Goal: Task Accomplishment & Management: Manage account settings

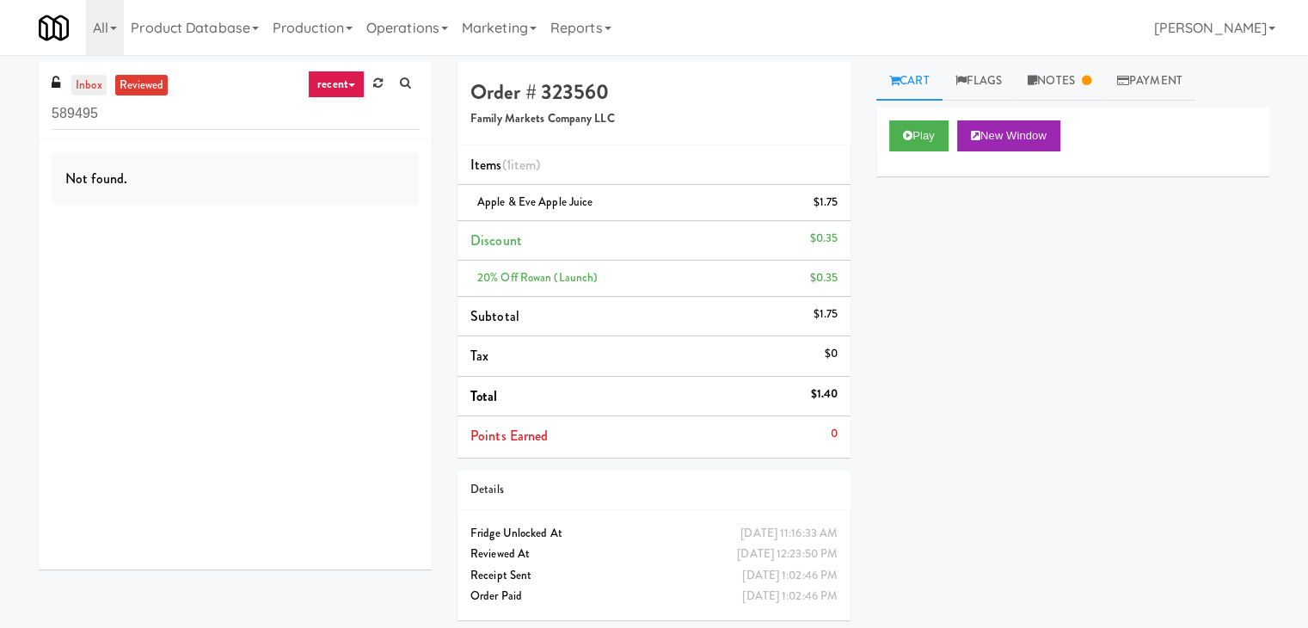
click at [84, 90] on link "inbox" at bounding box center [88, 85] width 35 height 21
click at [210, 114] on input "589495" at bounding box center [235, 114] width 367 height 32
paste input "[PERSON_NAME] - Cooler - Left"
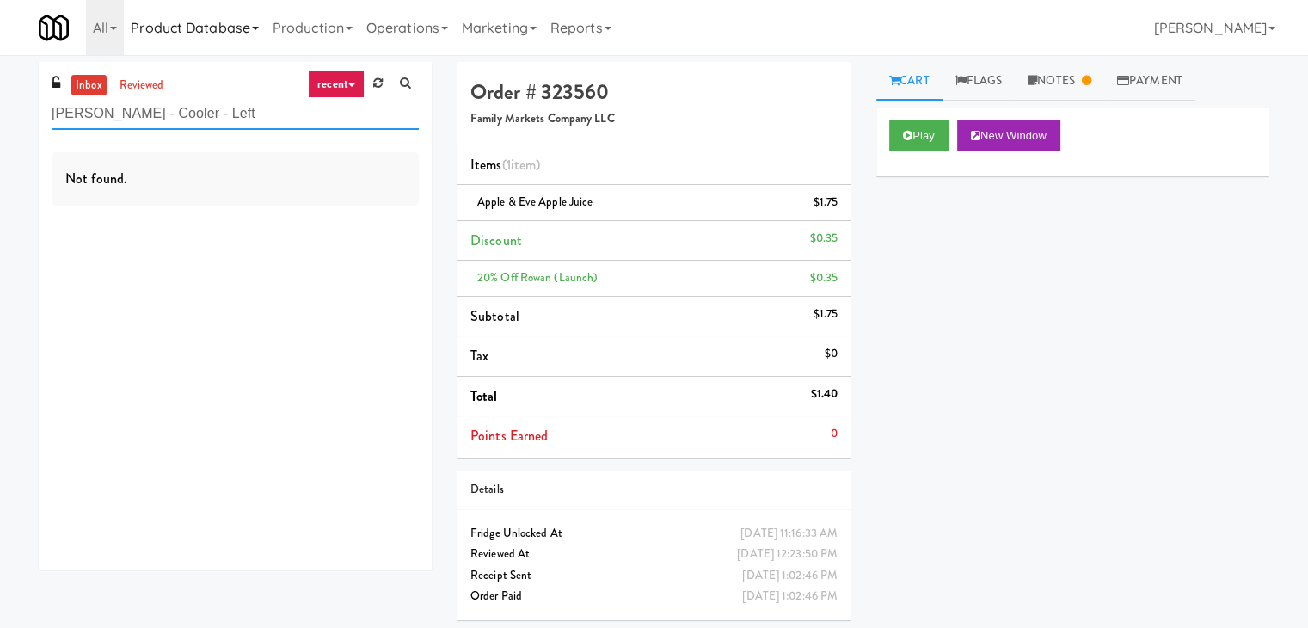
type input "[PERSON_NAME] - Cooler - Left"
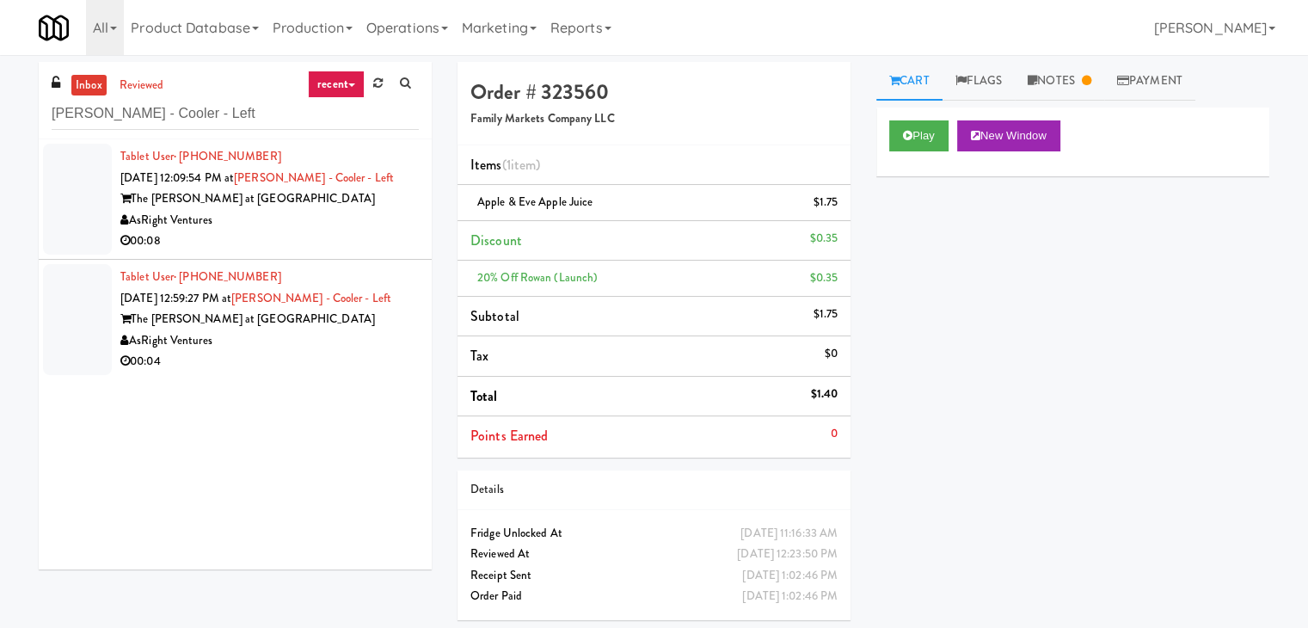
click at [378, 222] on div "AsRight Ventures" at bounding box center [269, 220] width 298 height 21
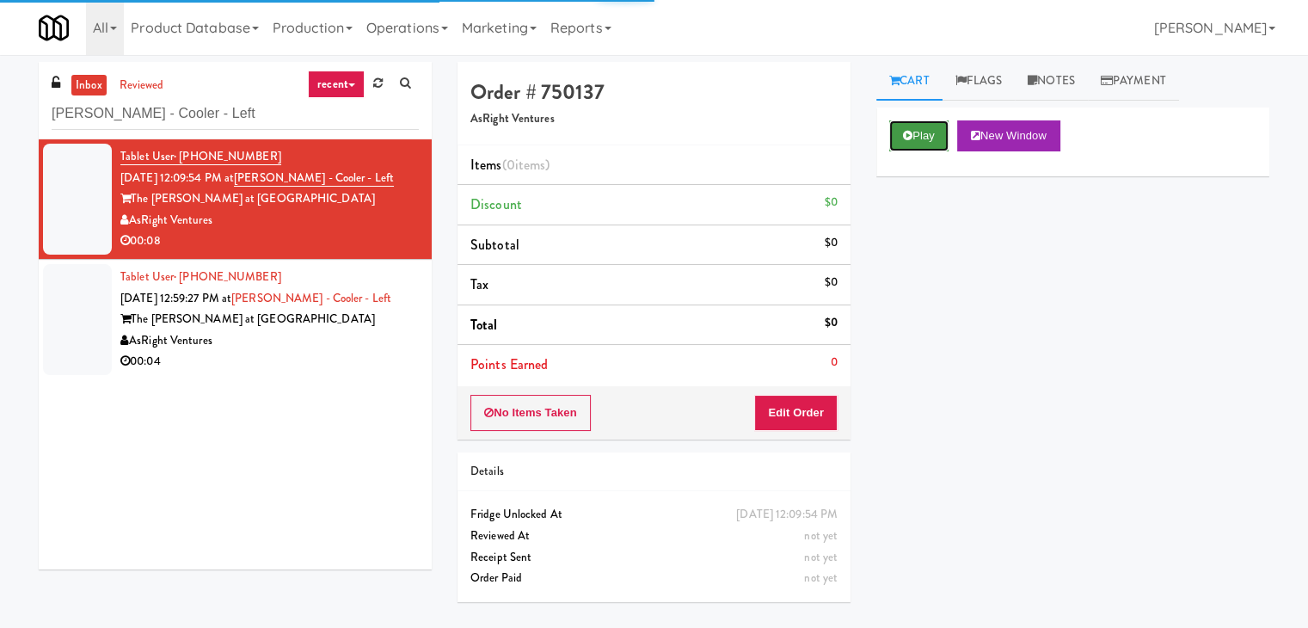
click at [926, 136] on button "Play" at bounding box center [918, 135] width 59 height 31
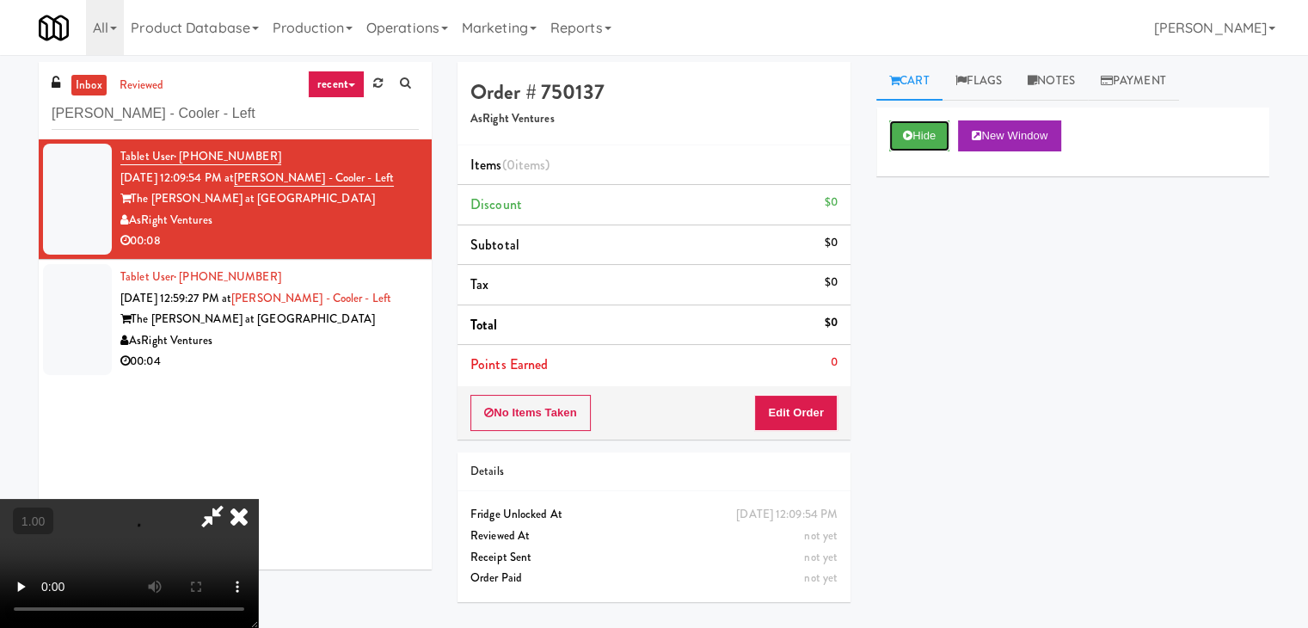
scroll to position [242, 0]
click at [258, 499] on video at bounding box center [129, 563] width 258 height 129
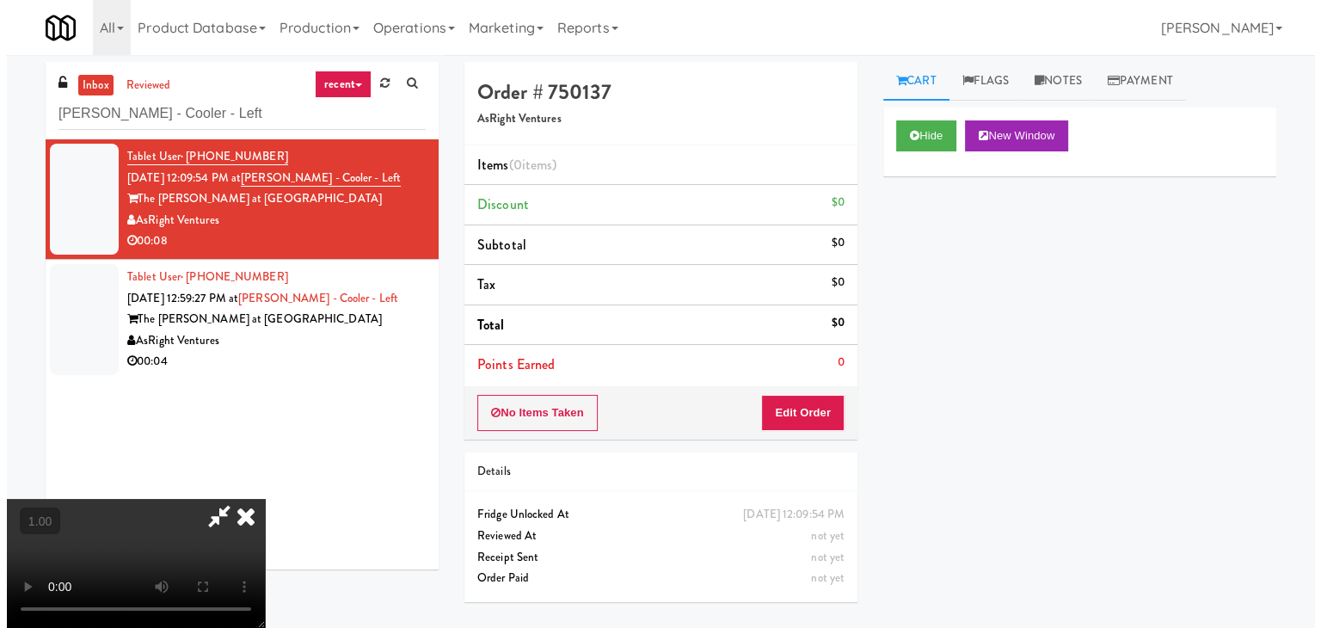
scroll to position [0, 0]
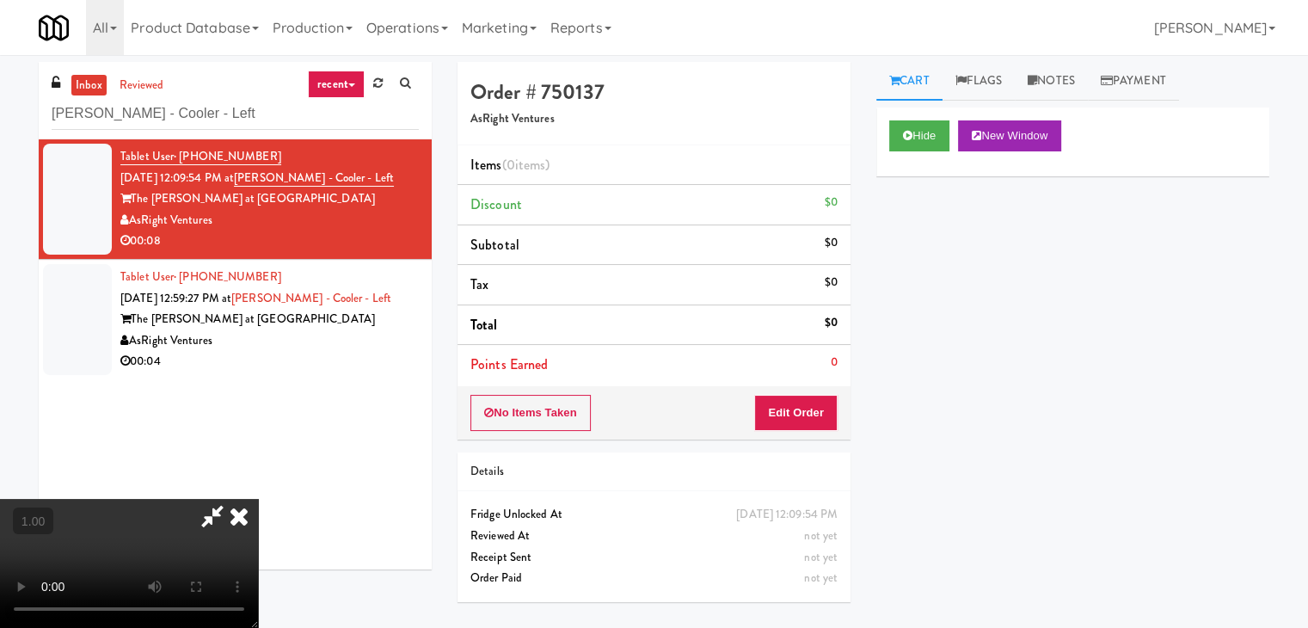
click at [258, 499] on icon at bounding box center [239, 516] width 38 height 34
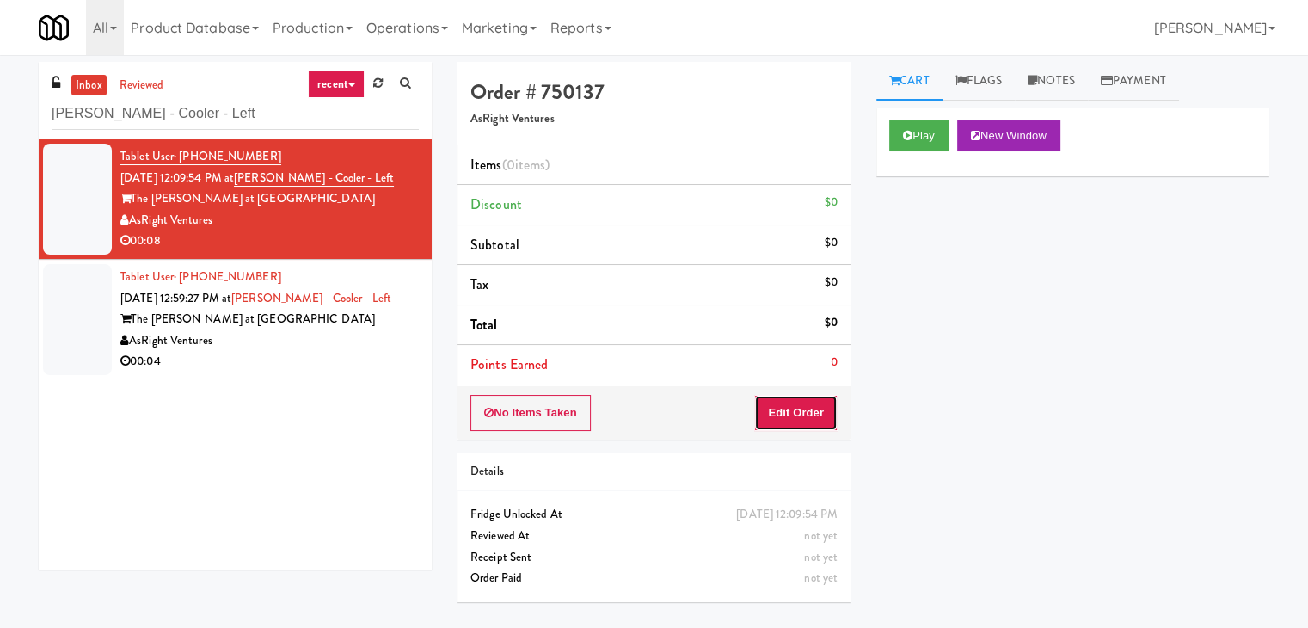
click at [795, 416] on button "Edit Order" at bounding box center [795, 413] width 83 height 36
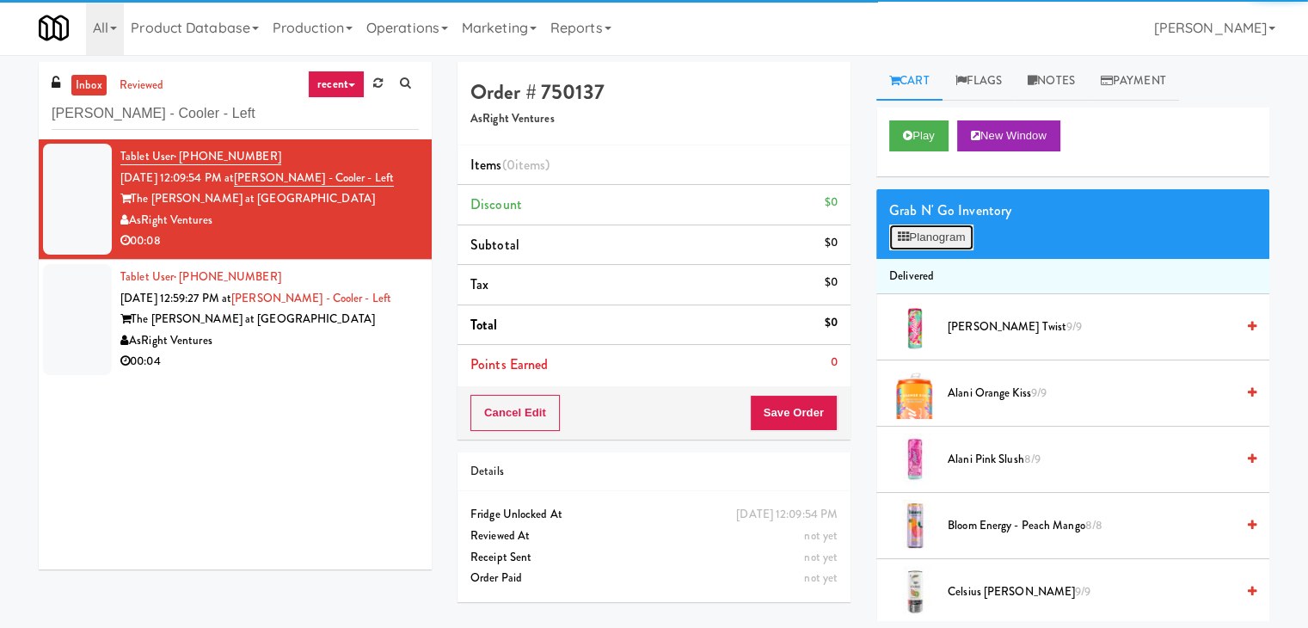
click at [934, 239] on button "Planogram" at bounding box center [931, 237] width 84 height 26
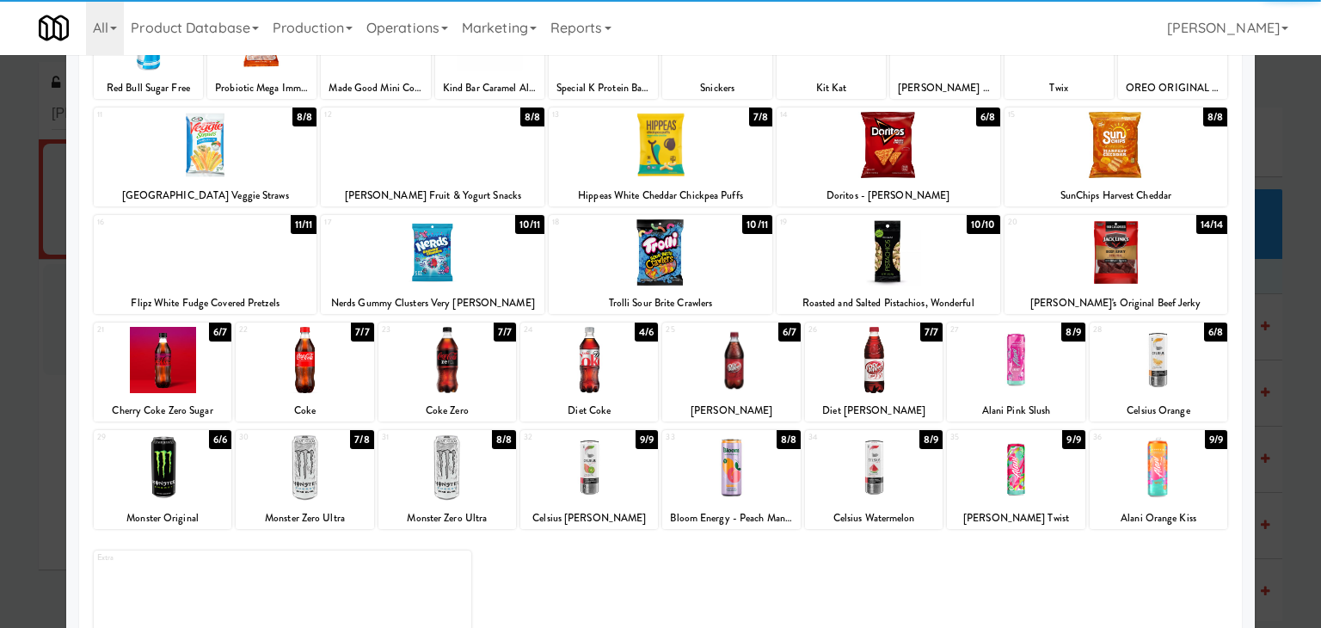
scroll to position [217, 0]
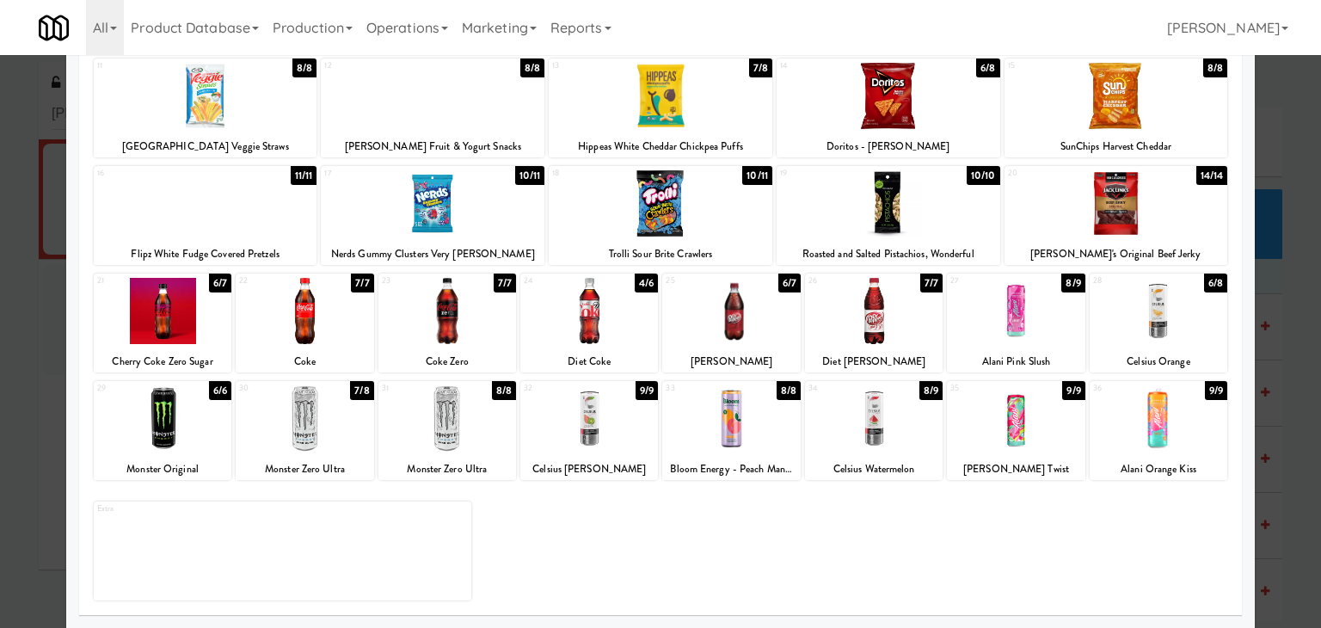
click at [1166, 332] on div at bounding box center [1159, 311] width 138 height 66
click at [169, 310] on div at bounding box center [163, 311] width 138 height 66
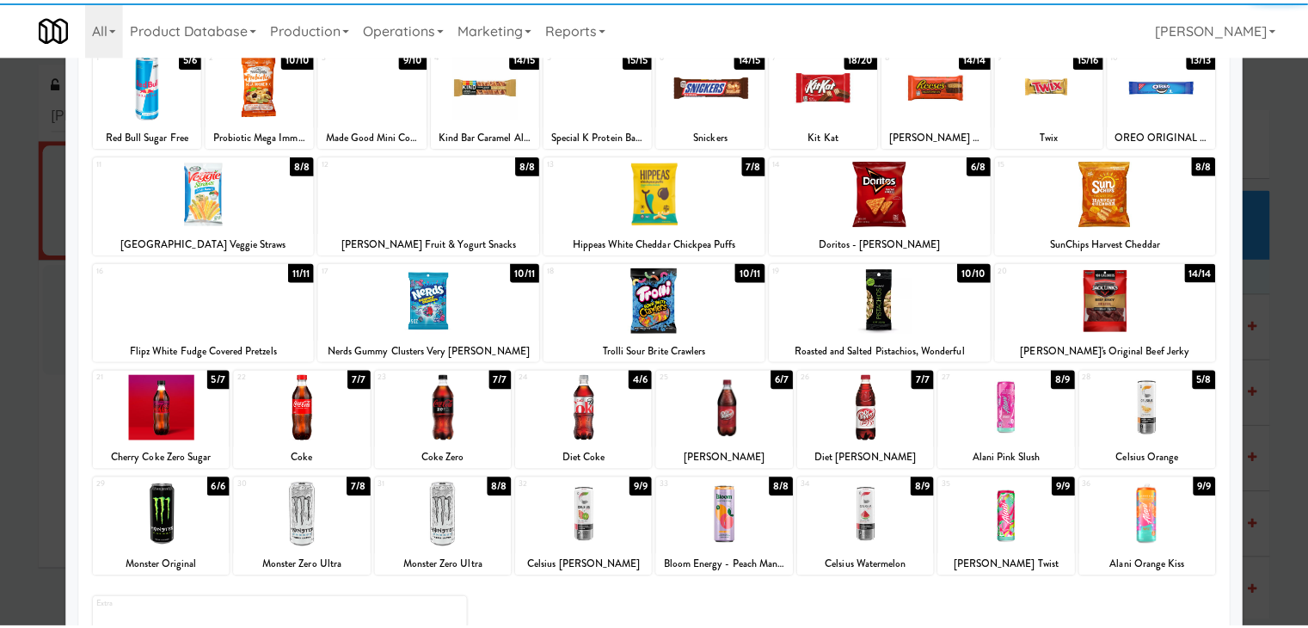
scroll to position [0, 0]
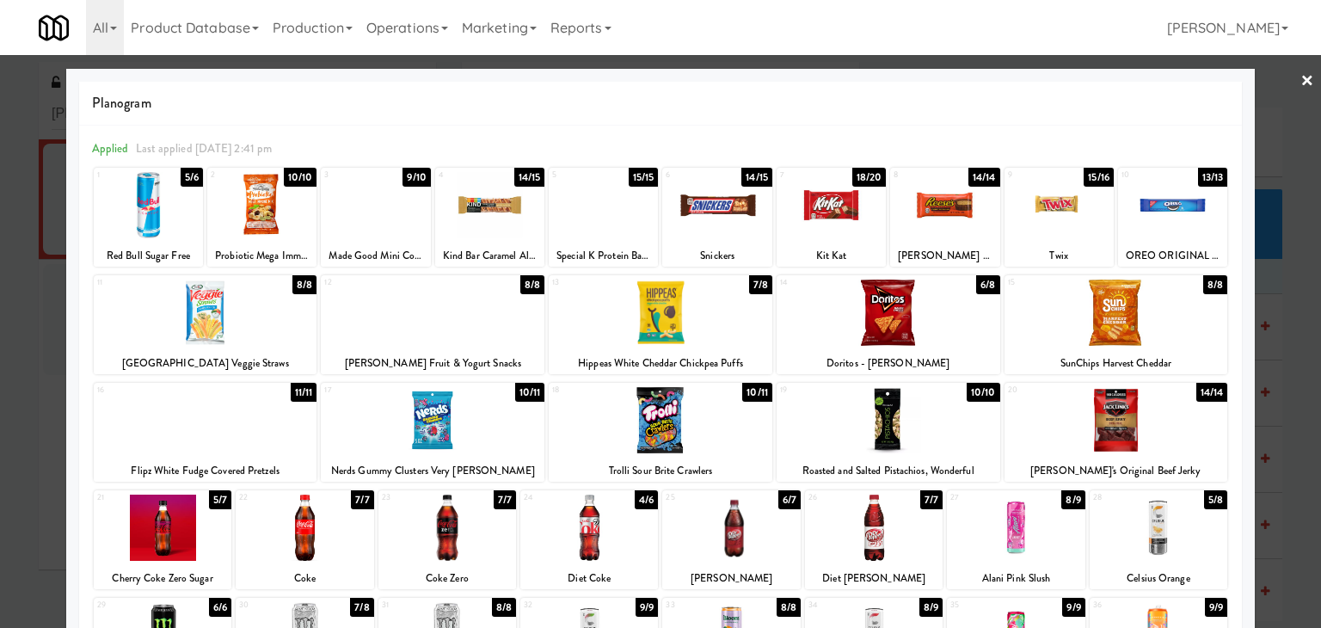
click at [1300, 77] on link "×" at bounding box center [1307, 81] width 14 height 53
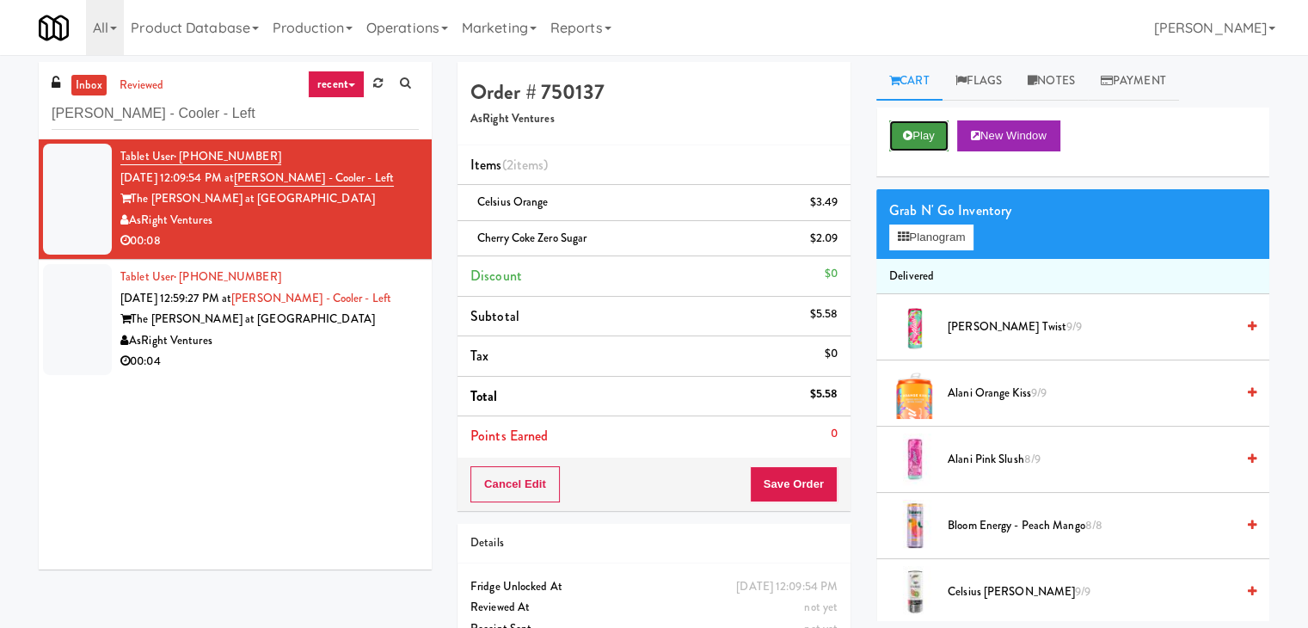
click at [937, 130] on button "Play" at bounding box center [918, 135] width 59 height 31
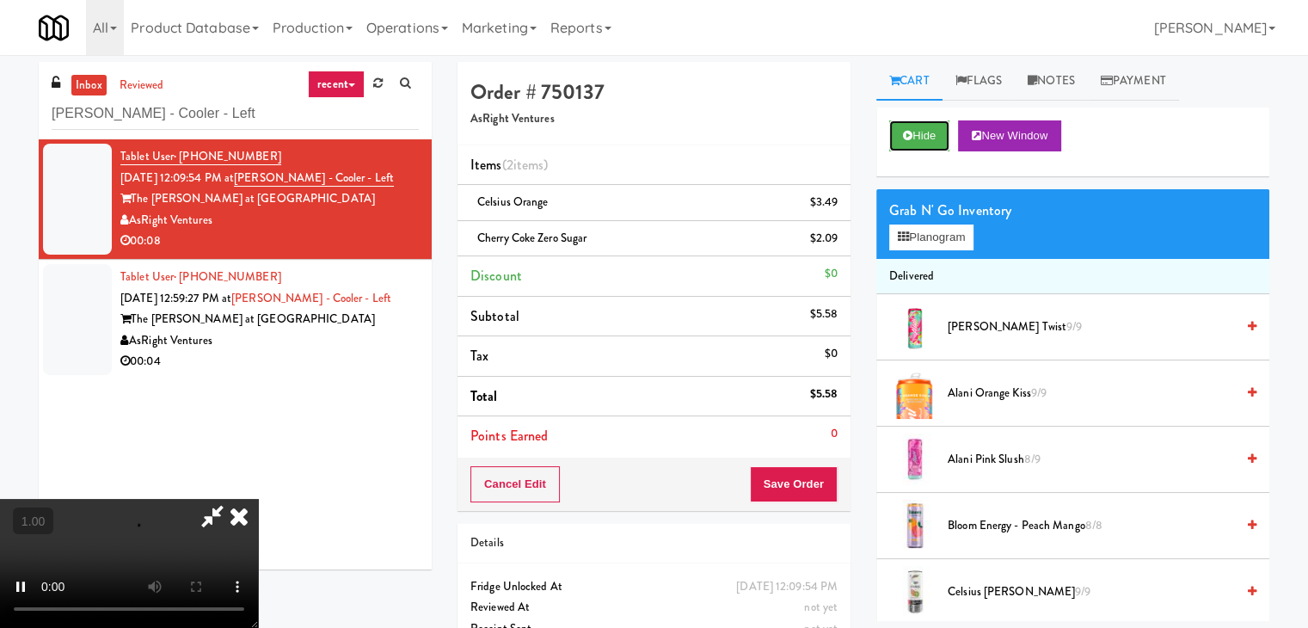
scroll to position [242, 0]
click at [258, 499] on video at bounding box center [129, 563] width 258 height 129
click at [258, 499] on icon at bounding box center [239, 516] width 38 height 34
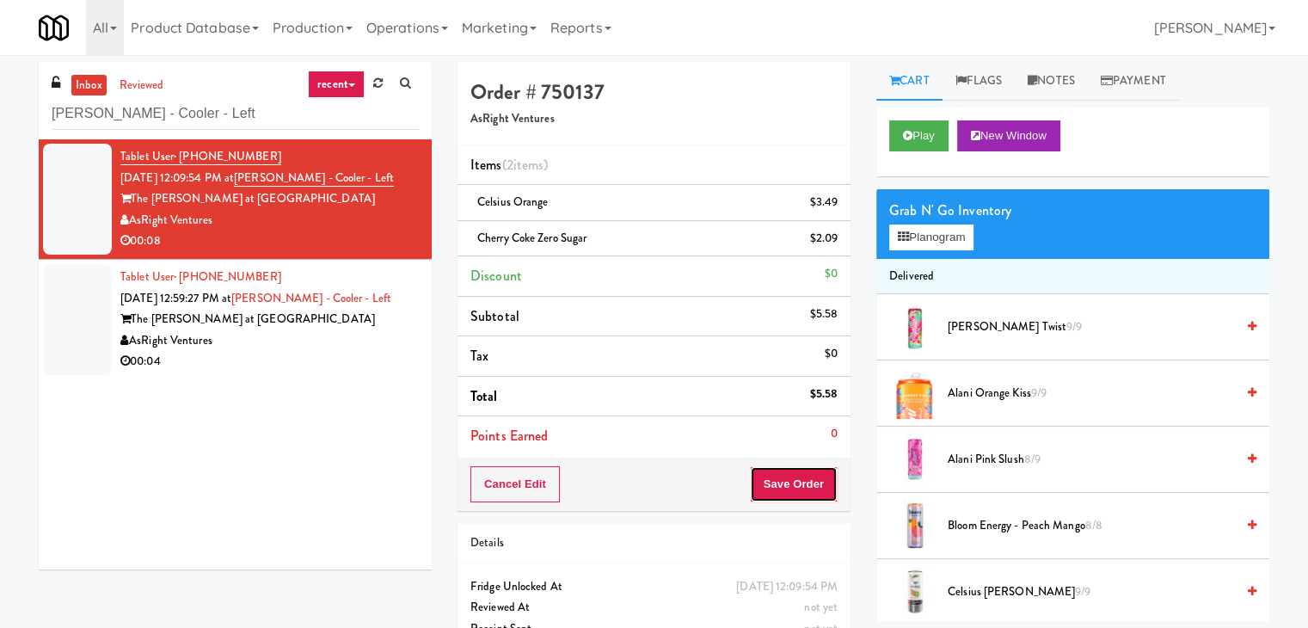
click at [788, 486] on button "Save Order" at bounding box center [794, 484] width 88 height 36
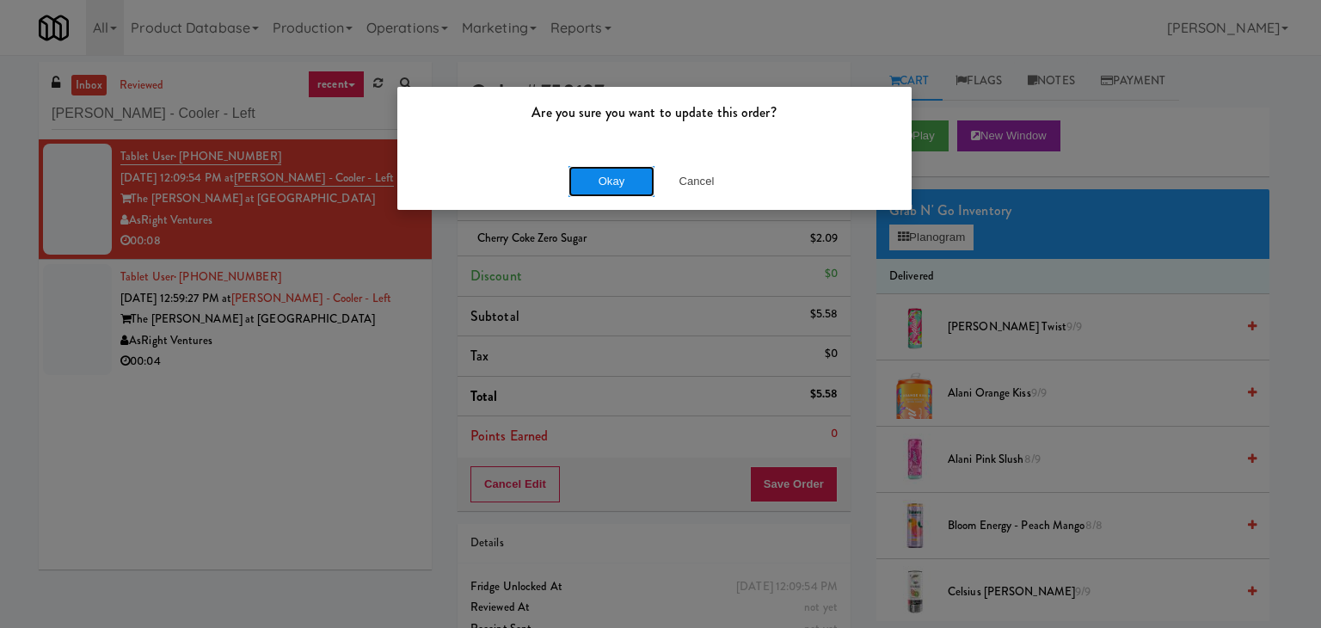
click at [597, 175] on button "Okay" at bounding box center [611, 181] width 86 height 31
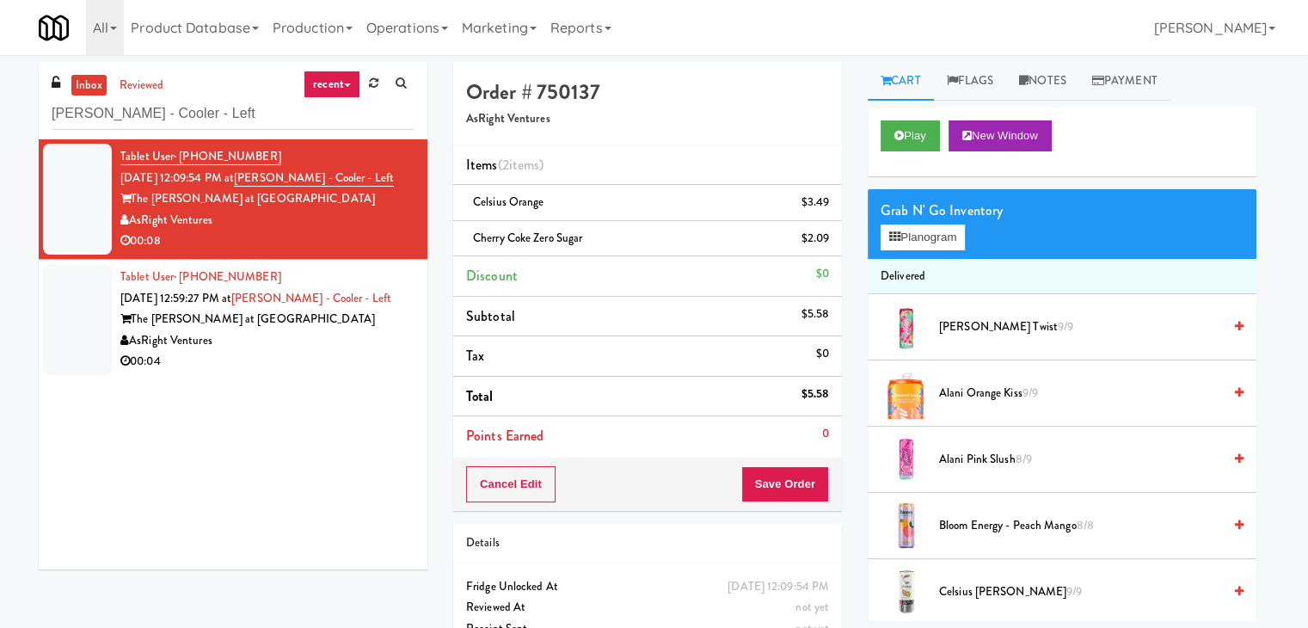
click at [355, 343] on div "AsRight Ventures" at bounding box center [267, 340] width 294 height 21
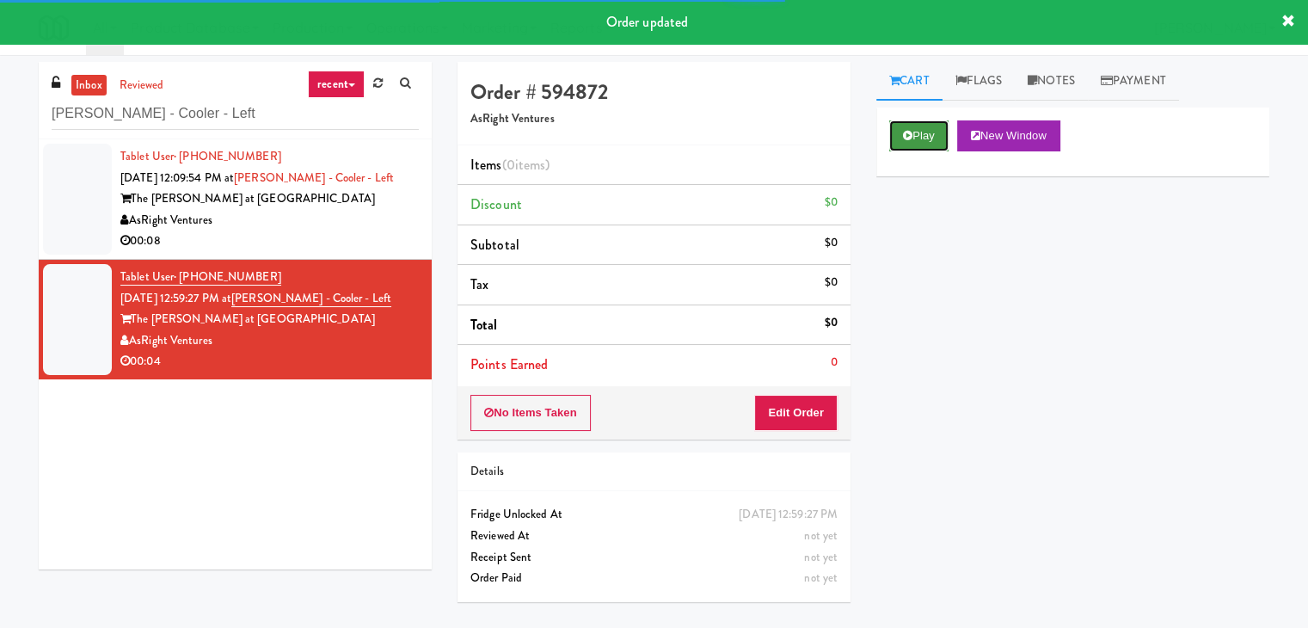
click at [936, 145] on button "Play" at bounding box center [918, 135] width 59 height 31
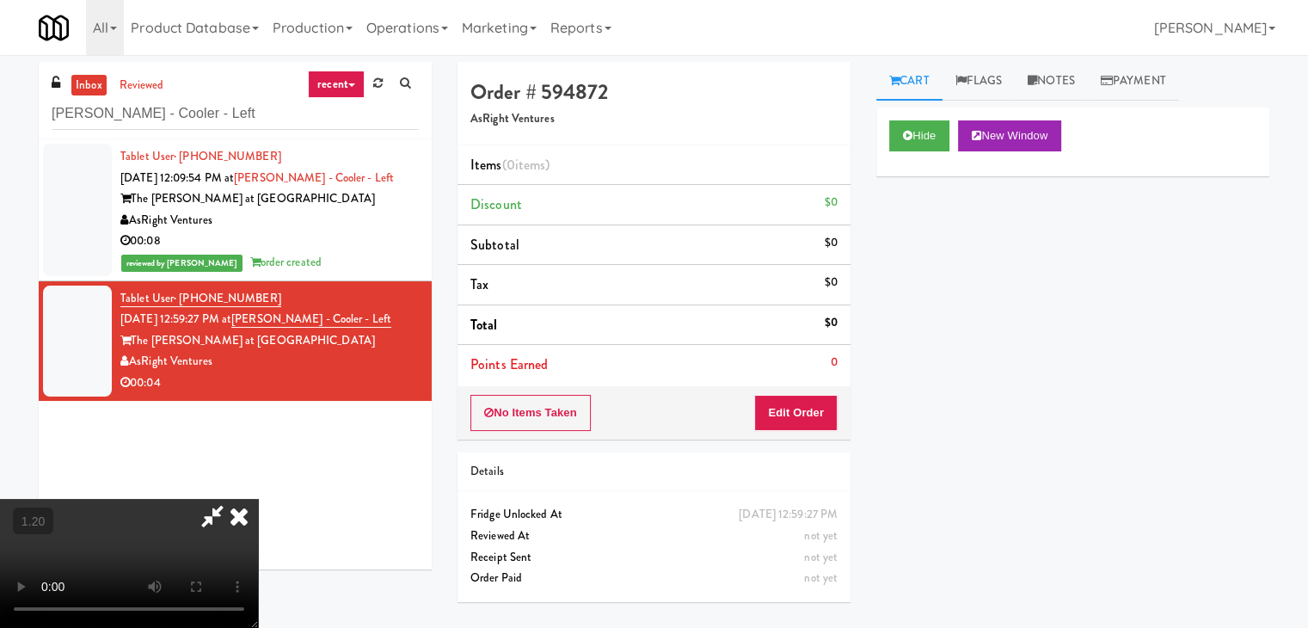
click at [258, 499] on video at bounding box center [129, 563] width 258 height 129
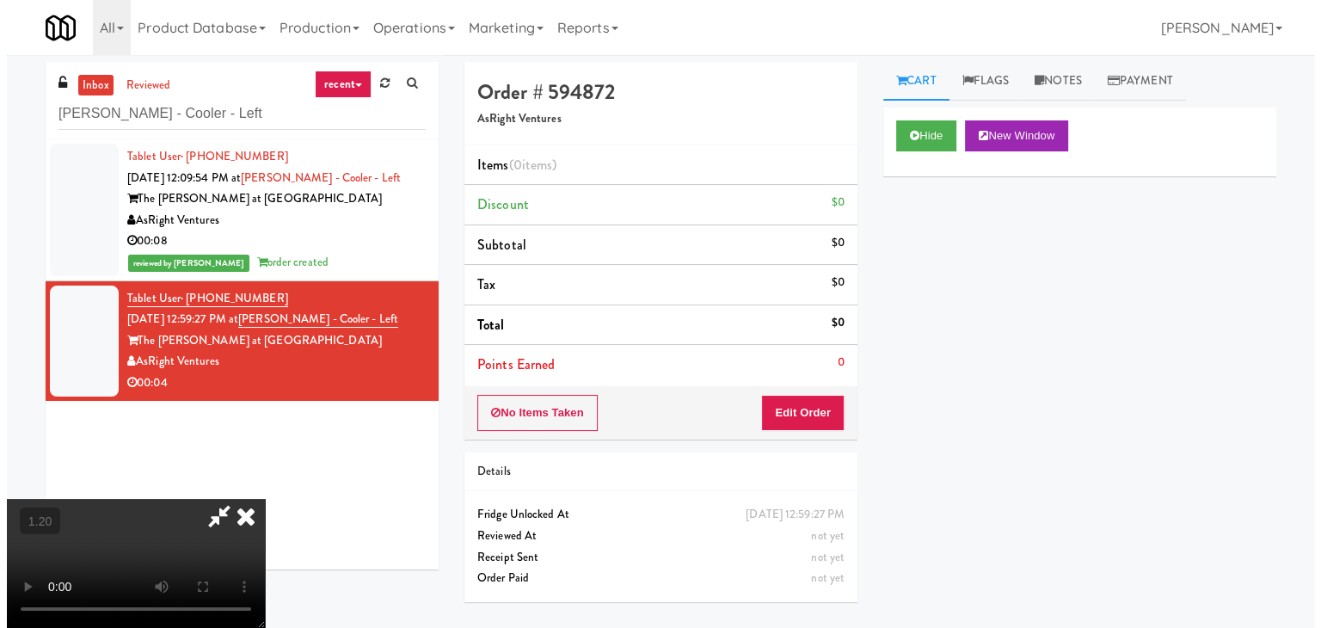
scroll to position [0, 0]
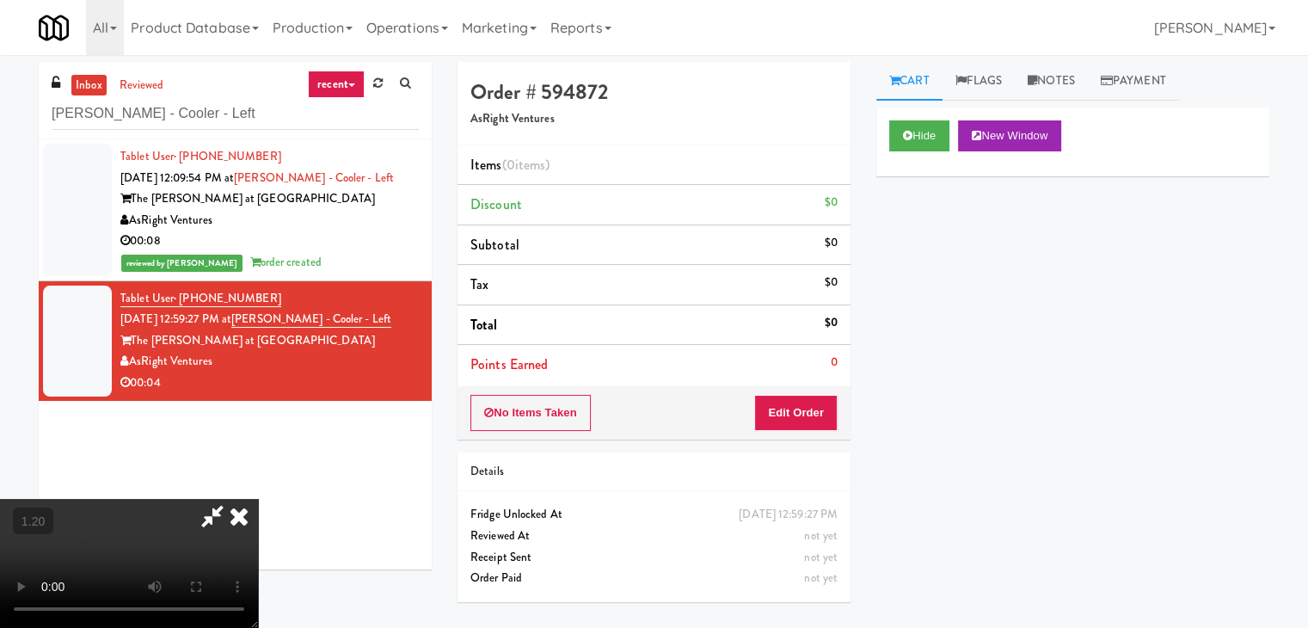
click at [258, 499] on icon at bounding box center [239, 516] width 38 height 34
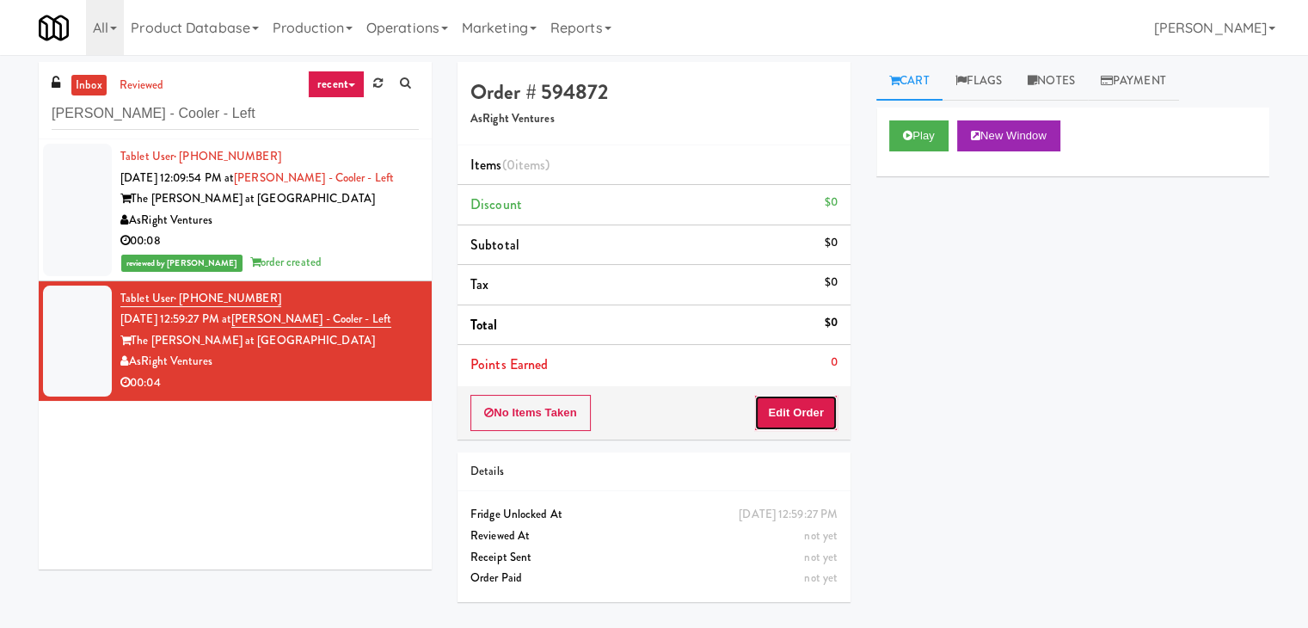
click at [808, 410] on button "Edit Order" at bounding box center [795, 413] width 83 height 36
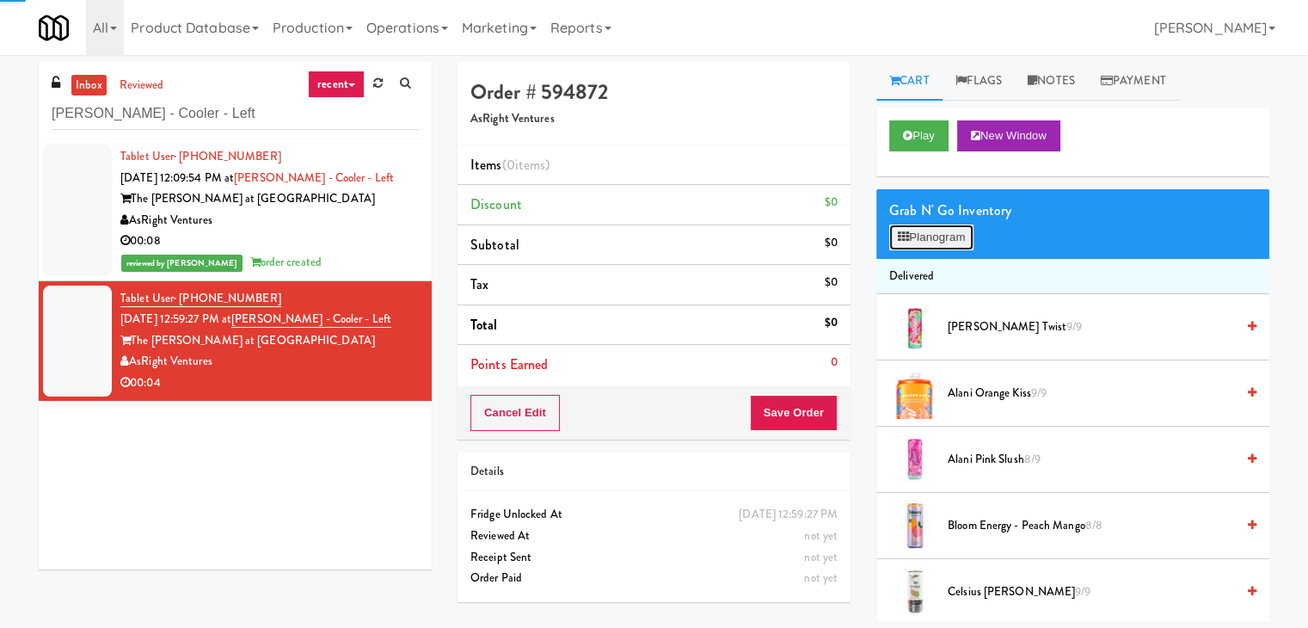
click at [926, 237] on button "Planogram" at bounding box center [931, 237] width 84 height 26
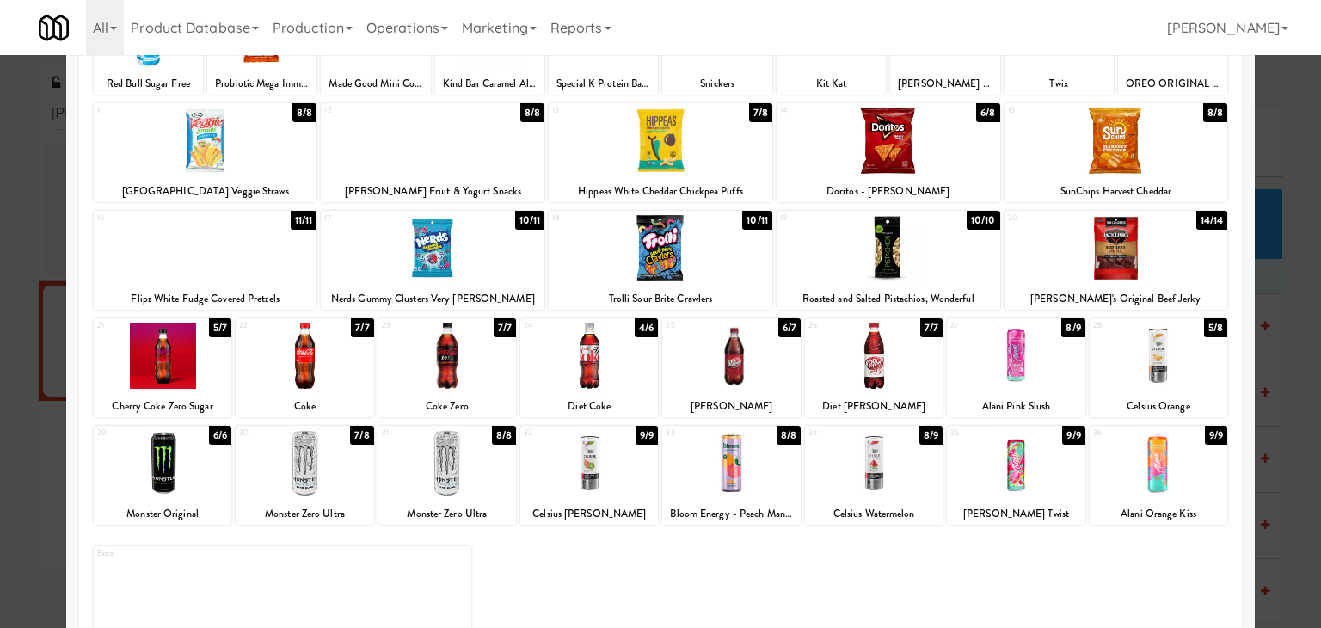
click at [179, 360] on div at bounding box center [163, 355] width 138 height 66
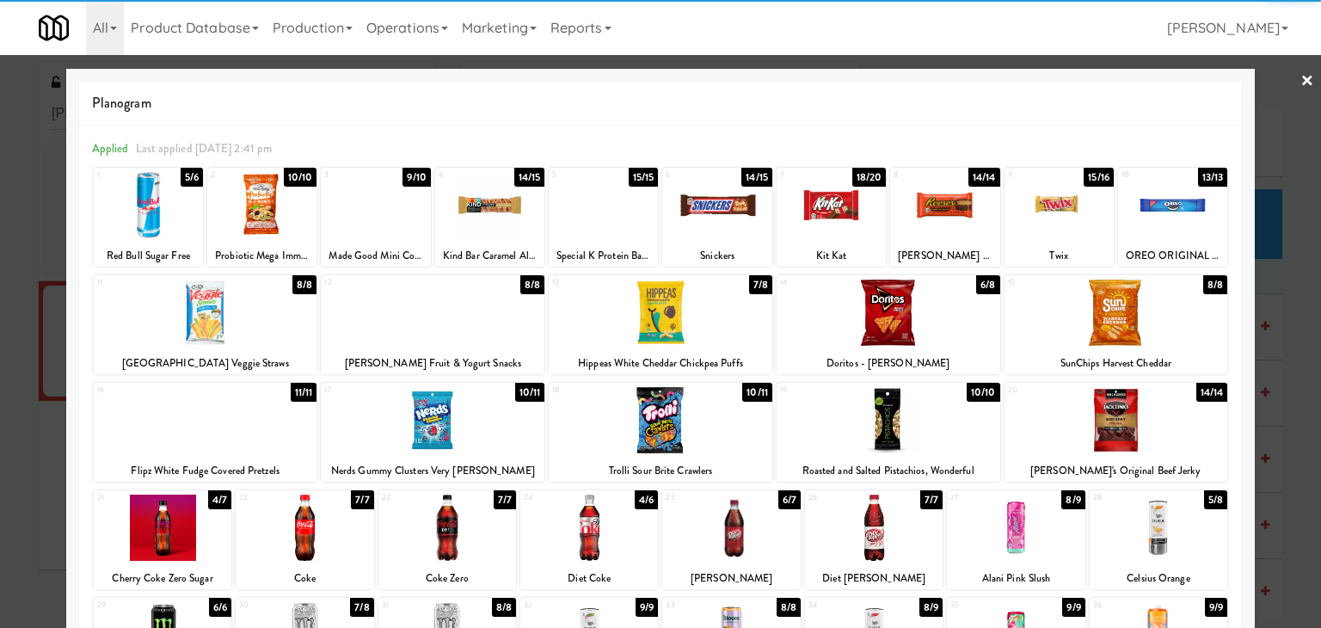
click at [1300, 71] on link "×" at bounding box center [1307, 81] width 14 height 53
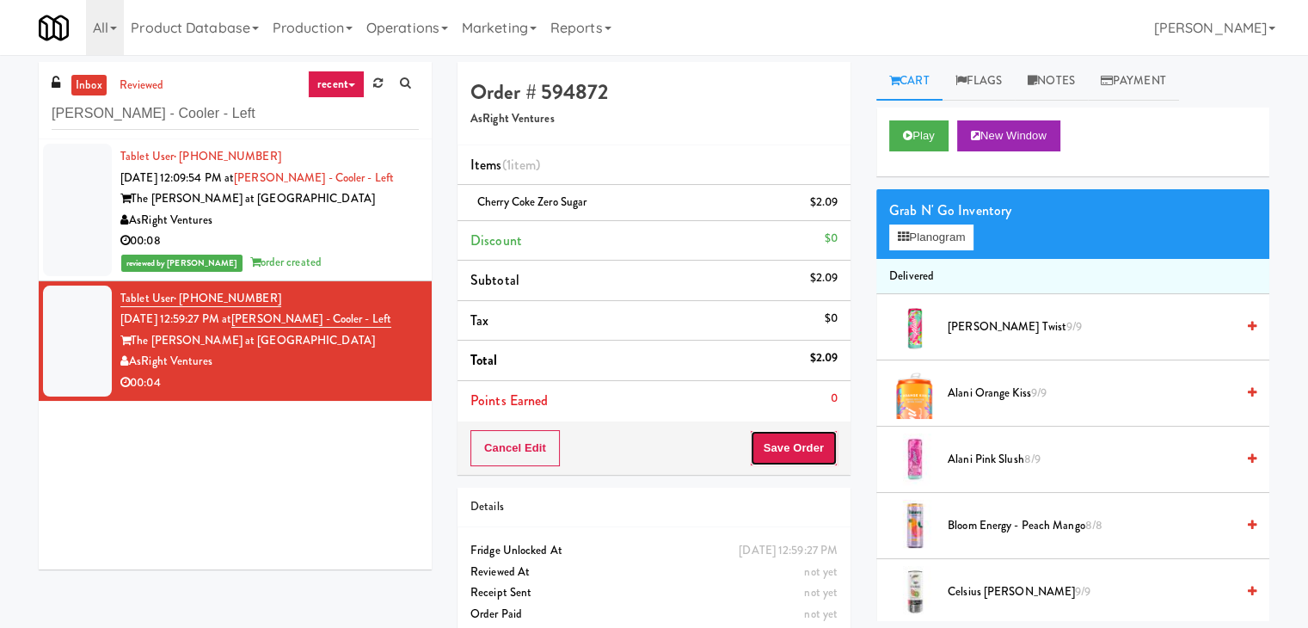
click at [780, 439] on button "Save Order" at bounding box center [794, 448] width 88 height 36
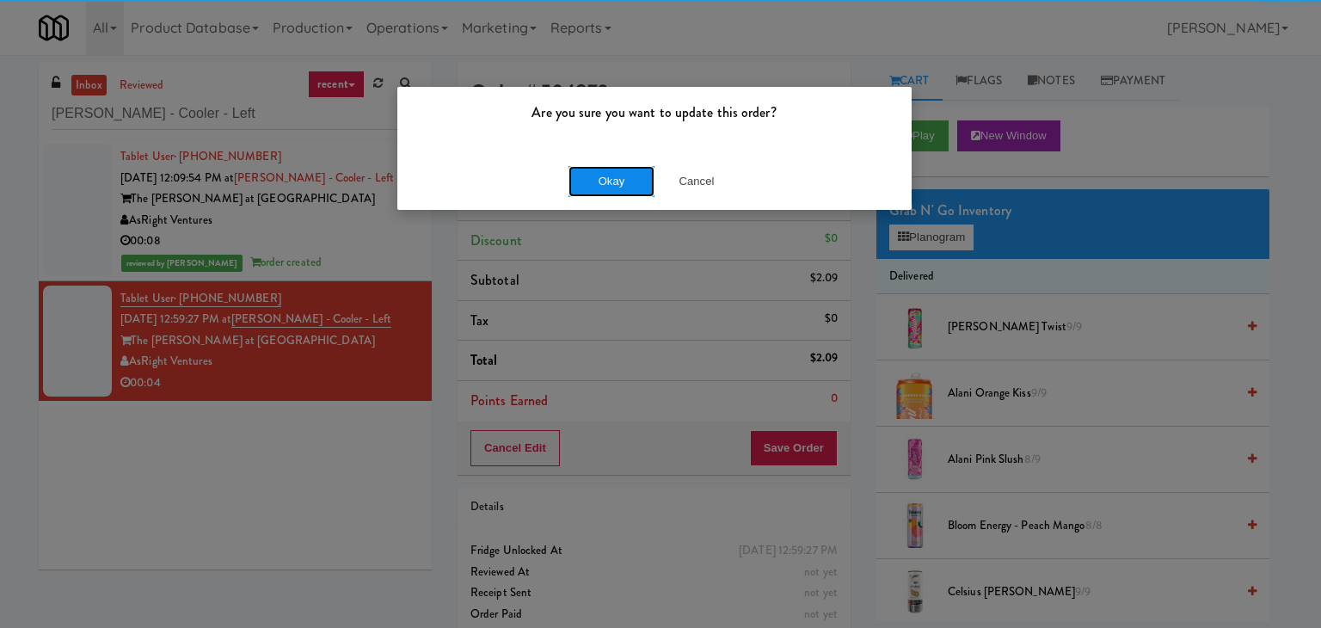
click at [615, 180] on button "Okay" at bounding box center [611, 181] width 86 height 31
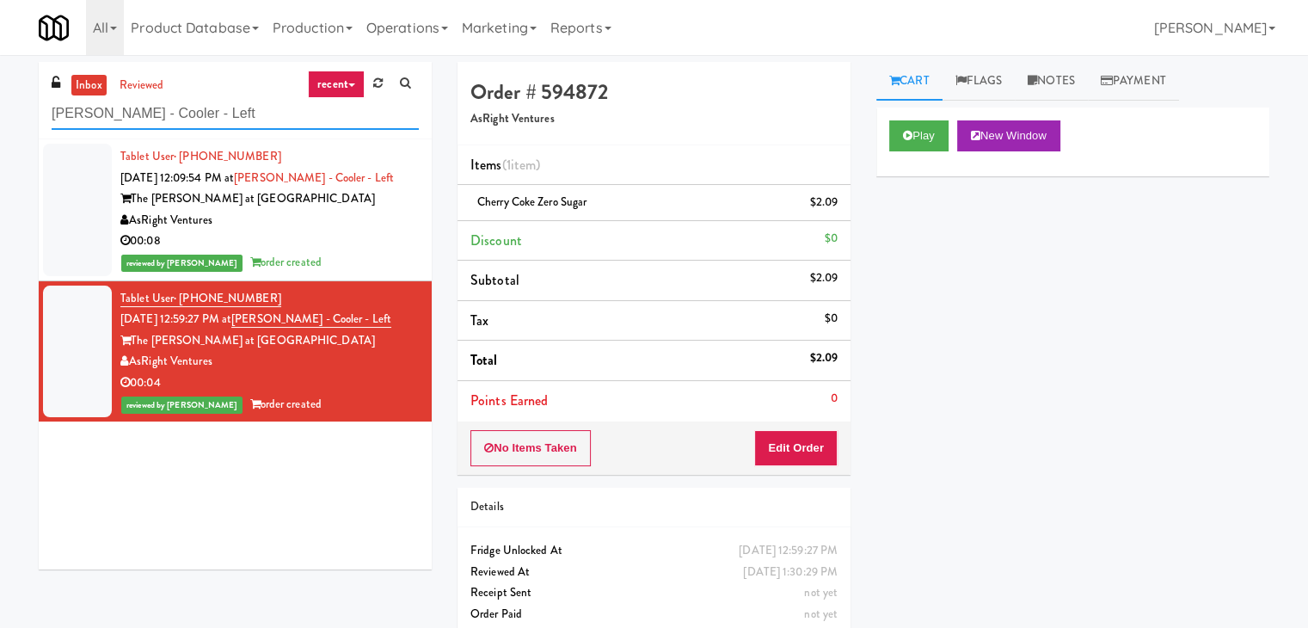
click at [256, 98] on input "[PERSON_NAME] - Cooler - Left" at bounding box center [235, 114] width 367 height 32
paste input "Gallery 64 - Combo Cooler - Middle"
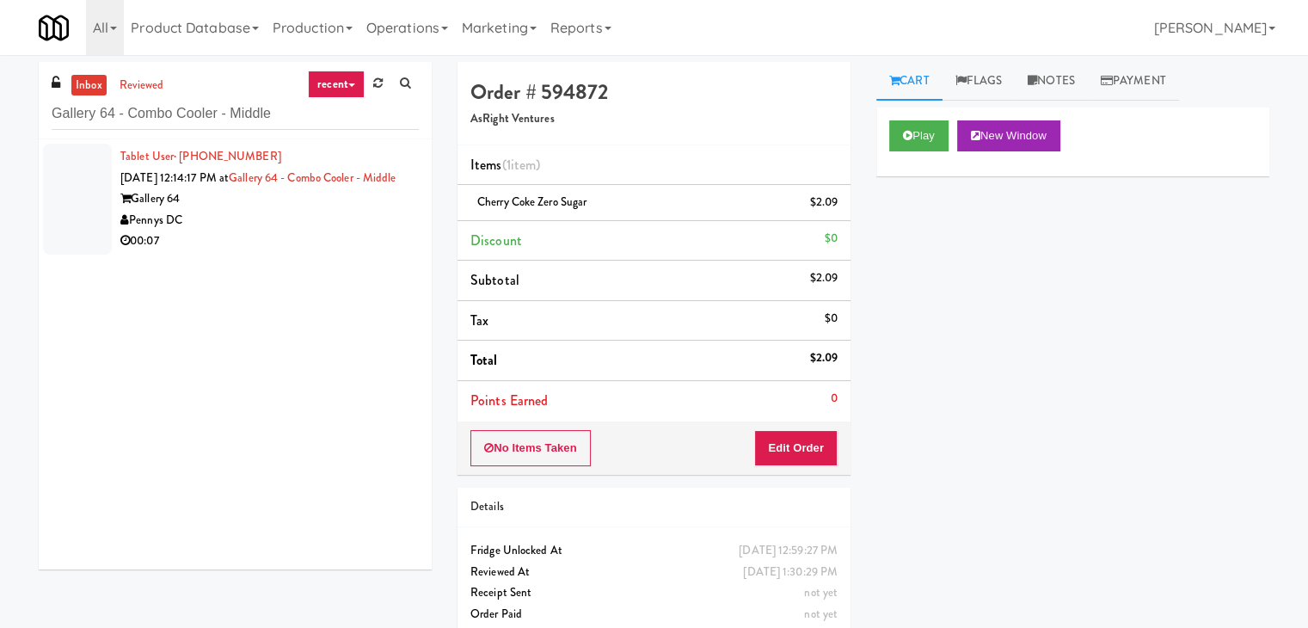
click at [338, 231] on div "Pennys DC" at bounding box center [269, 220] width 298 height 21
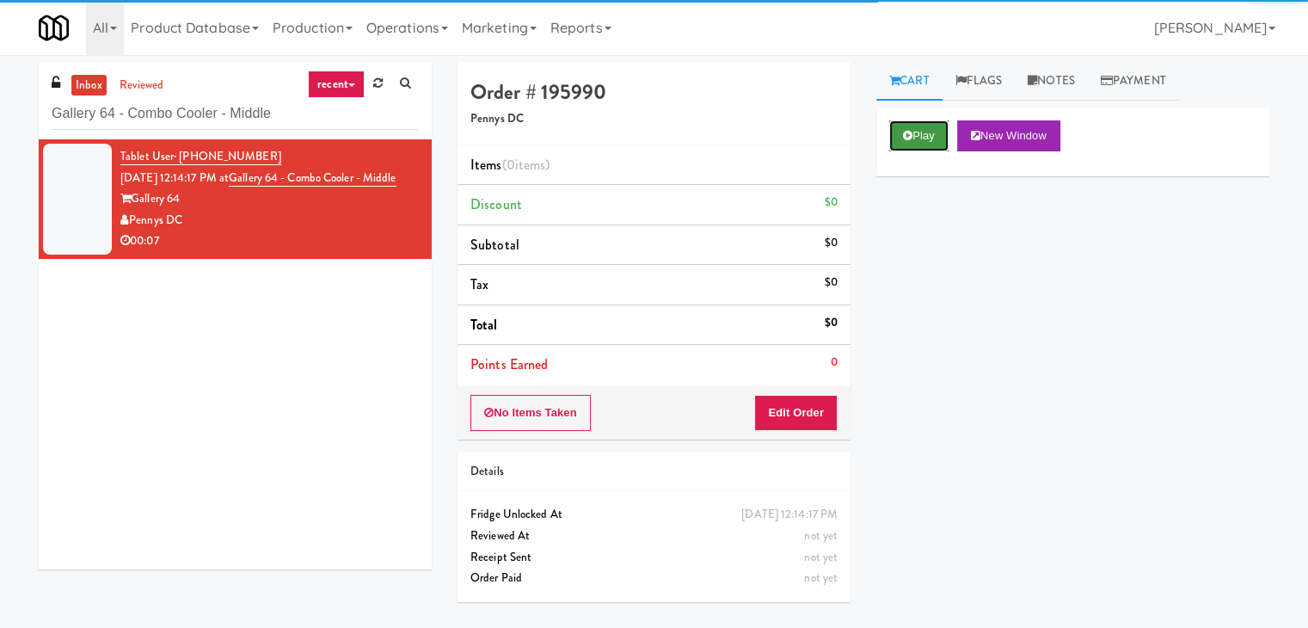
click at [929, 136] on button "Play" at bounding box center [918, 135] width 59 height 31
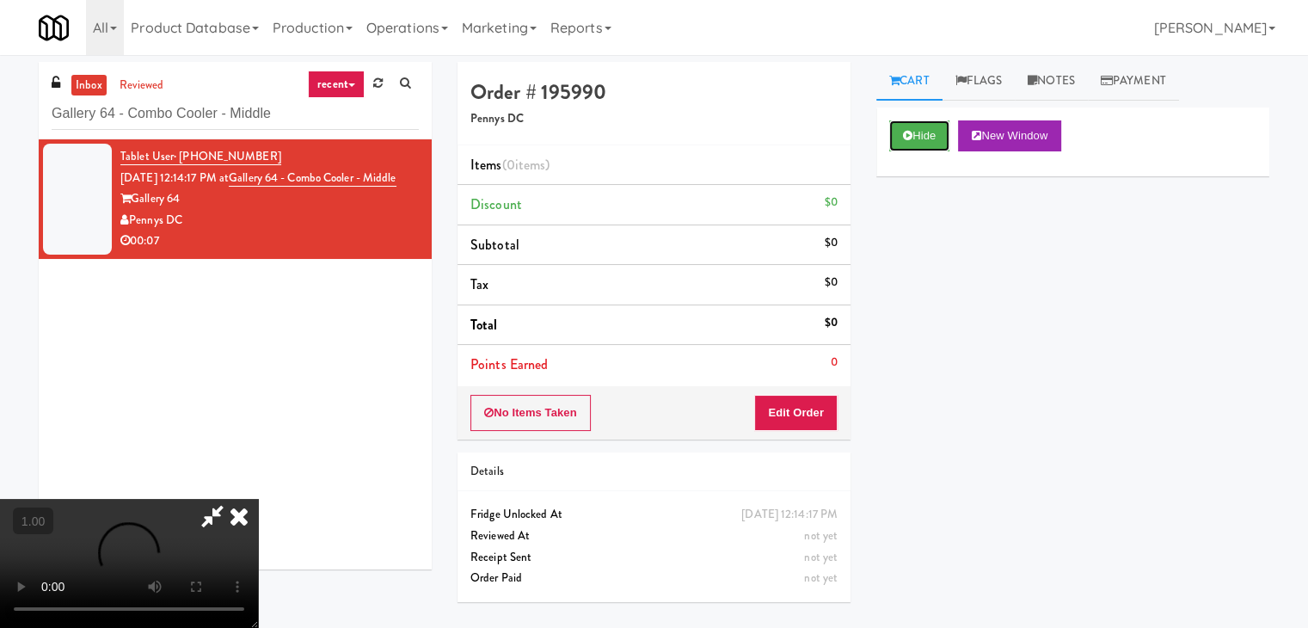
scroll to position [242, 0]
click at [258, 499] on video at bounding box center [129, 563] width 258 height 129
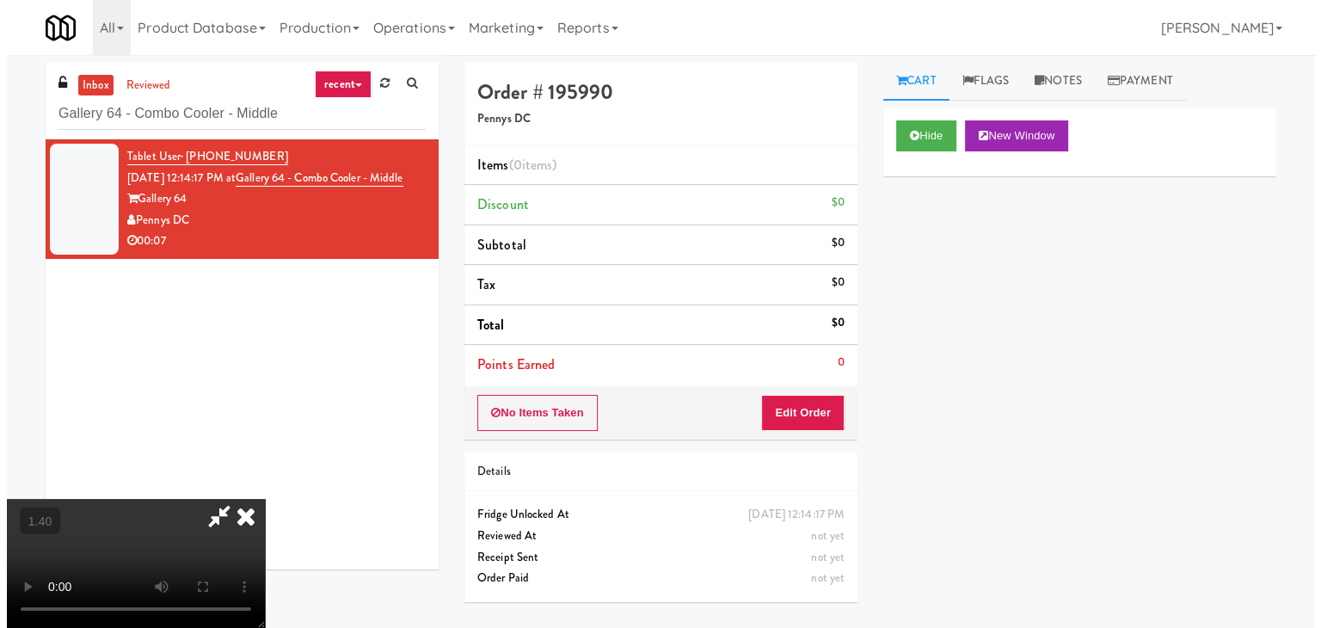
scroll to position [0, 0]
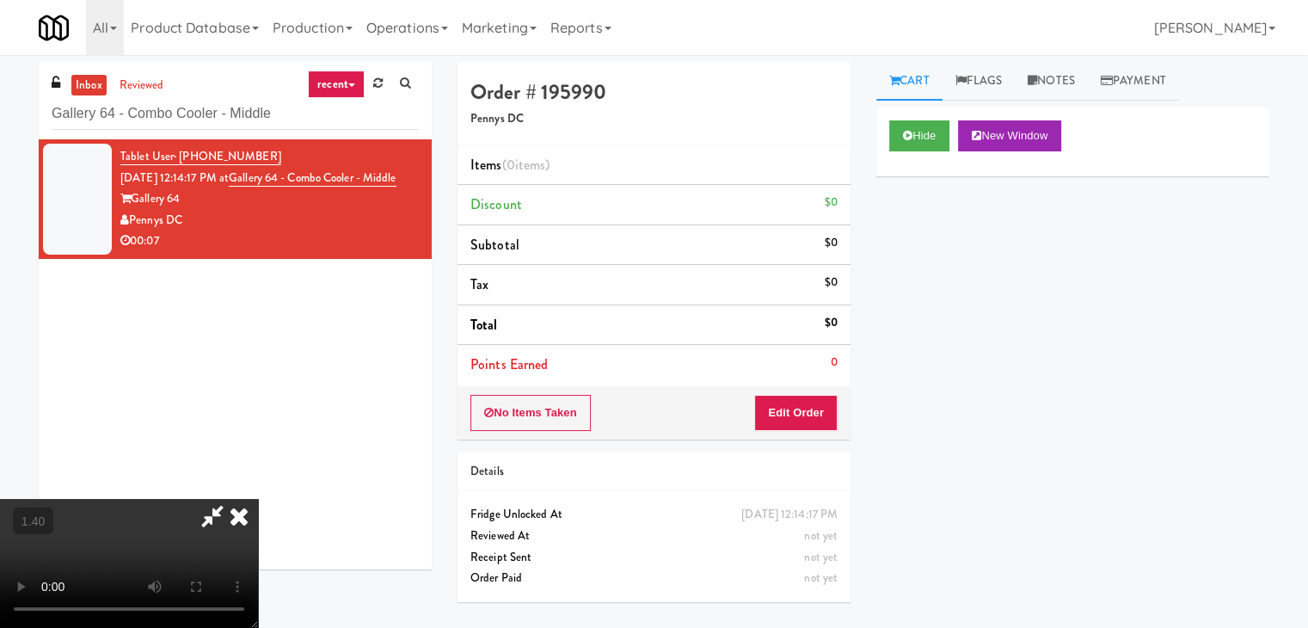
click at [232, 499] on icon at bounding box center [213, 516] width 40 height 34
click at [808, 415] on button "Edit Order" at bounding box center [795, 413] width 83 height 36
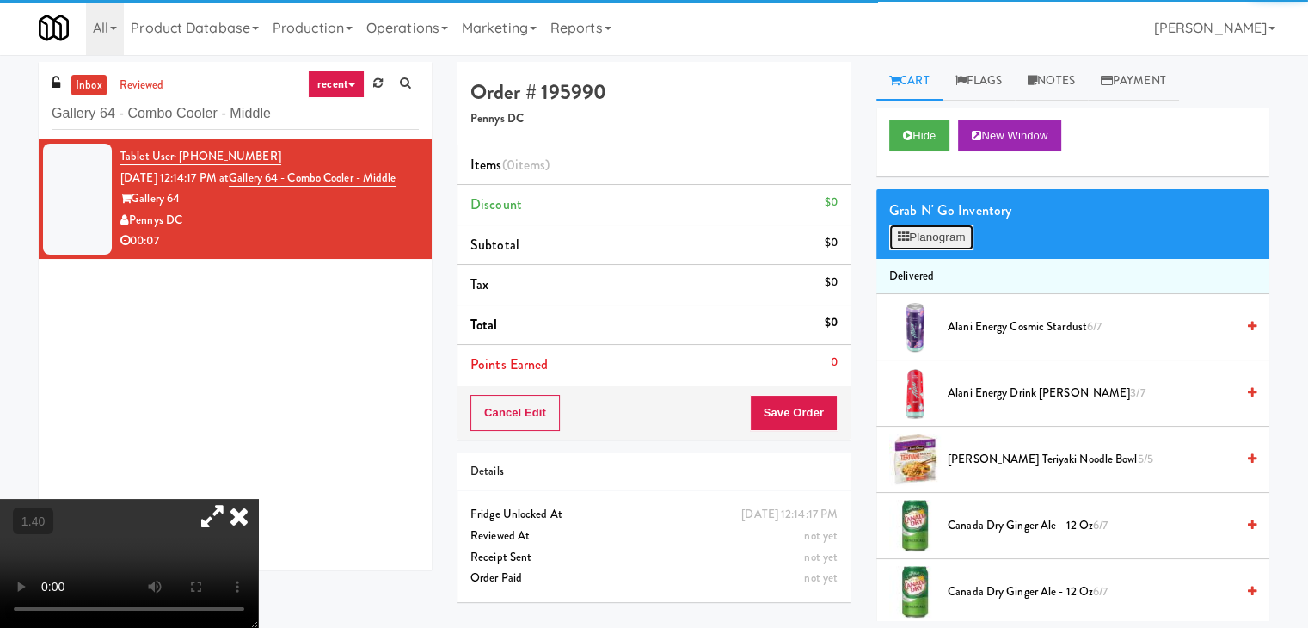
click at [926, 242] on button "Planogram" at bounding box center [931, 237] width 84 height 26
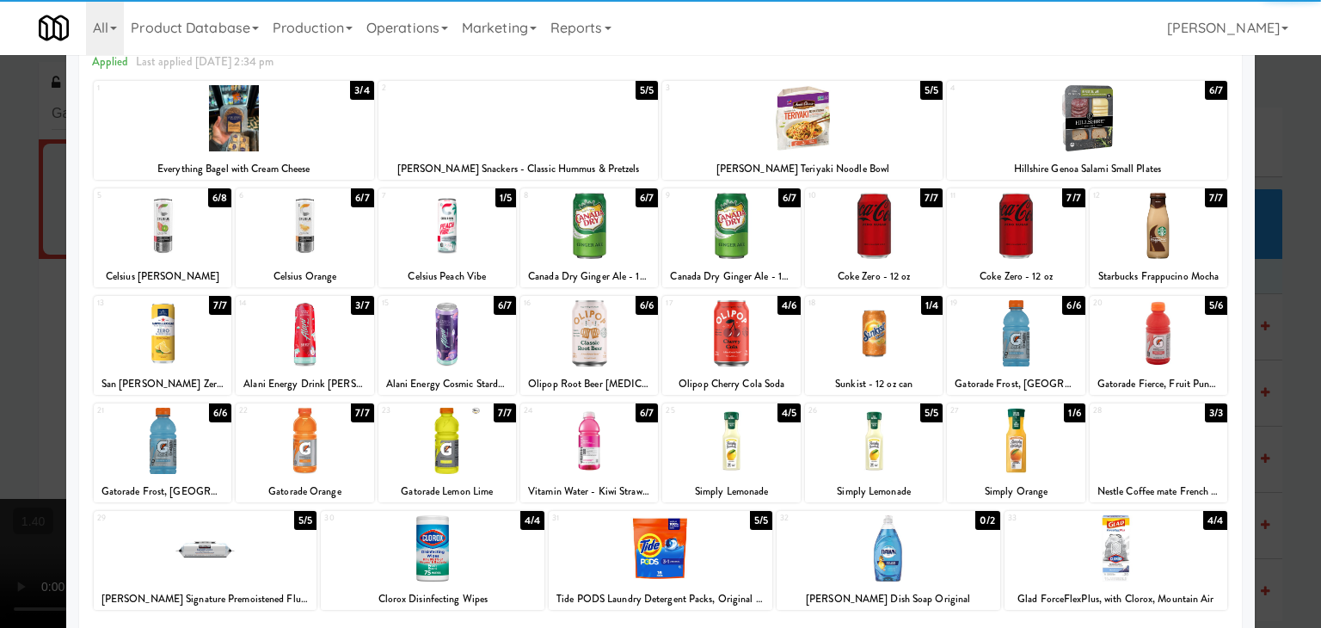
scroll to position [172, 0]
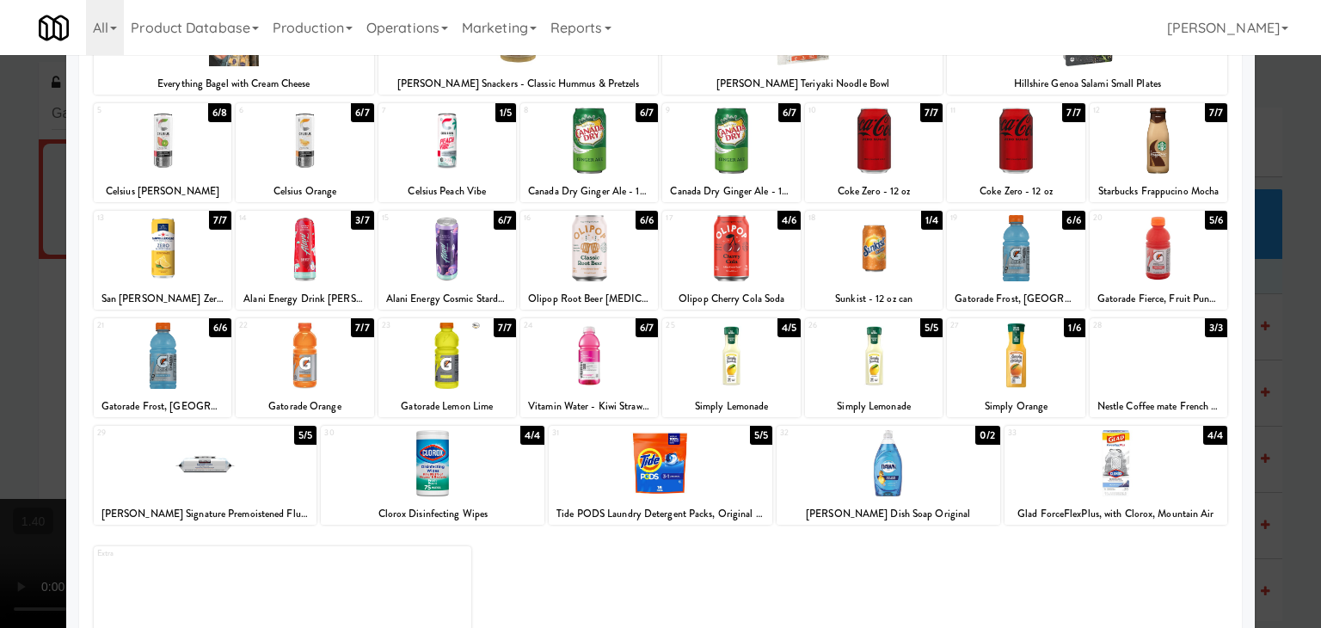
click at [317, 247] on div at bounding box center [305, 248] width 138 height 66
click at [461, 258] on div at bounding box center [447, 248] width 138 height 66
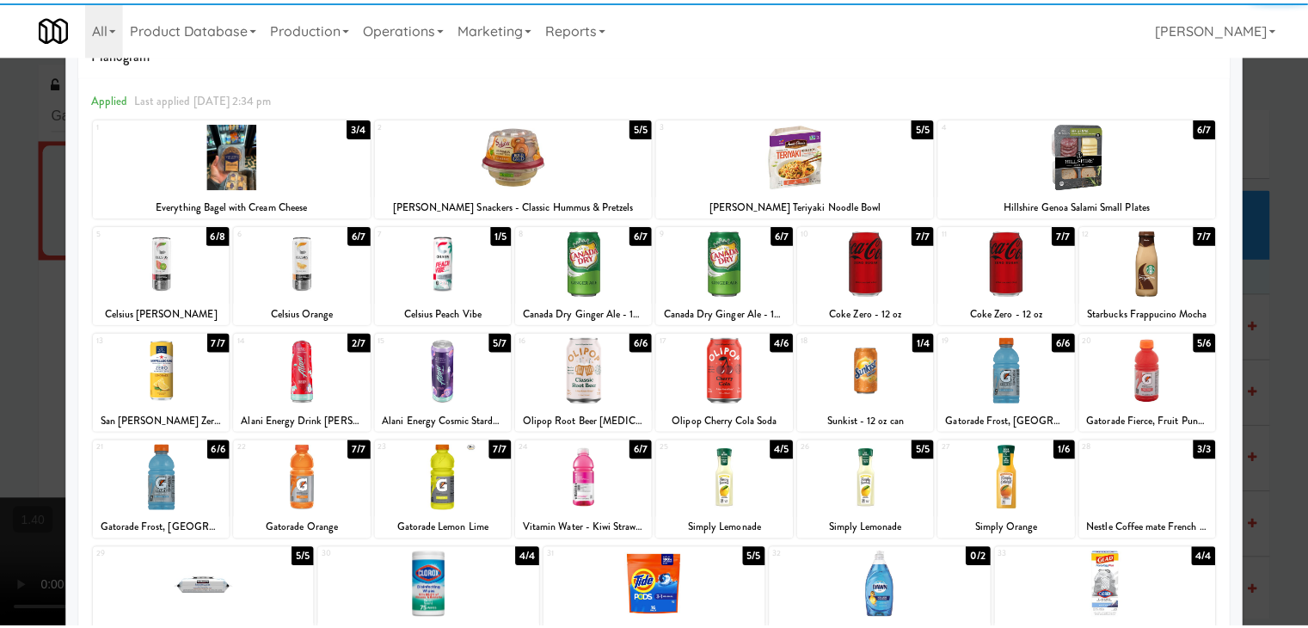
scroll to position [0, 0]
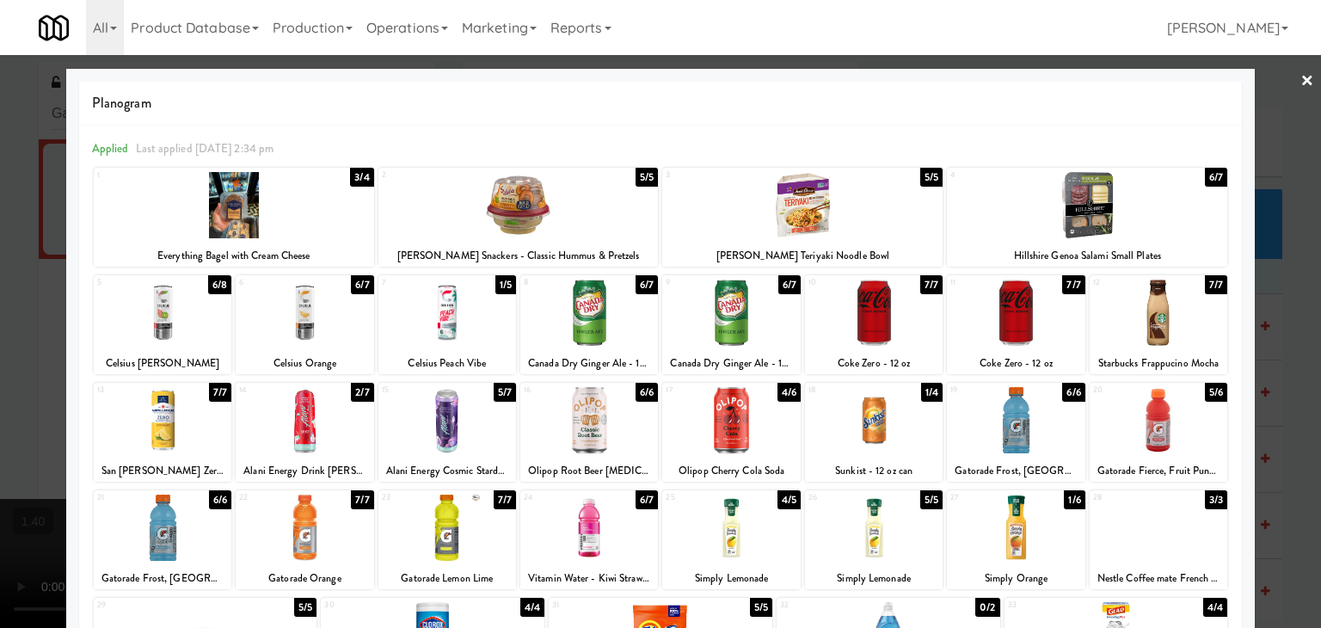
click at [1300, 77] on link "×" at bounding box center [1307, 81] width 14 height 53
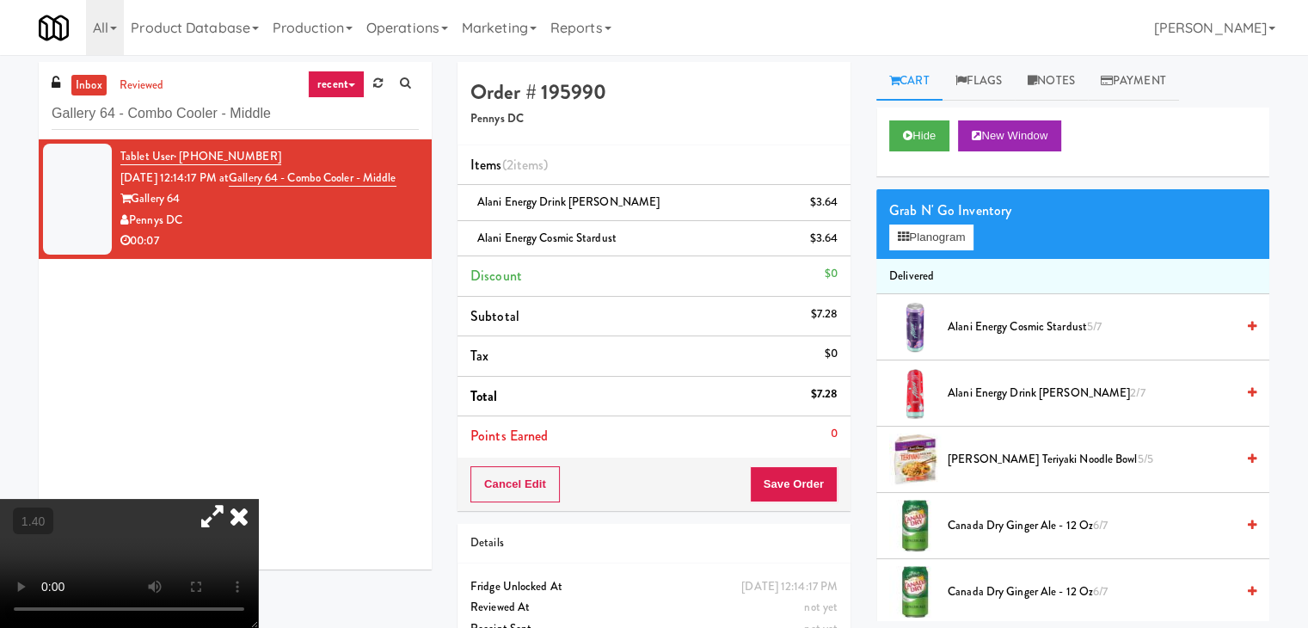
click at [232, 499] on icon at bounding box center [213, 516] width 40 height 34
click at [258, 499] on video at bounding box center [129, 563] width 258 height 129
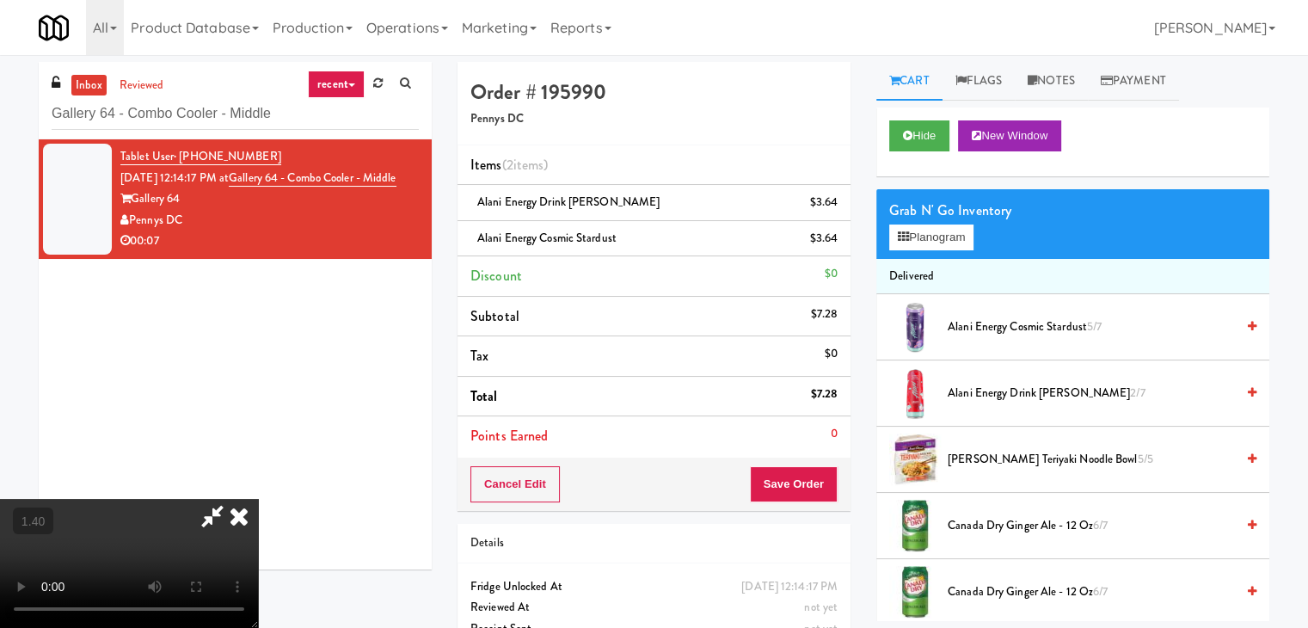
click at [258, 499] on icon at bounding box center [239, 516] width 38 height 34
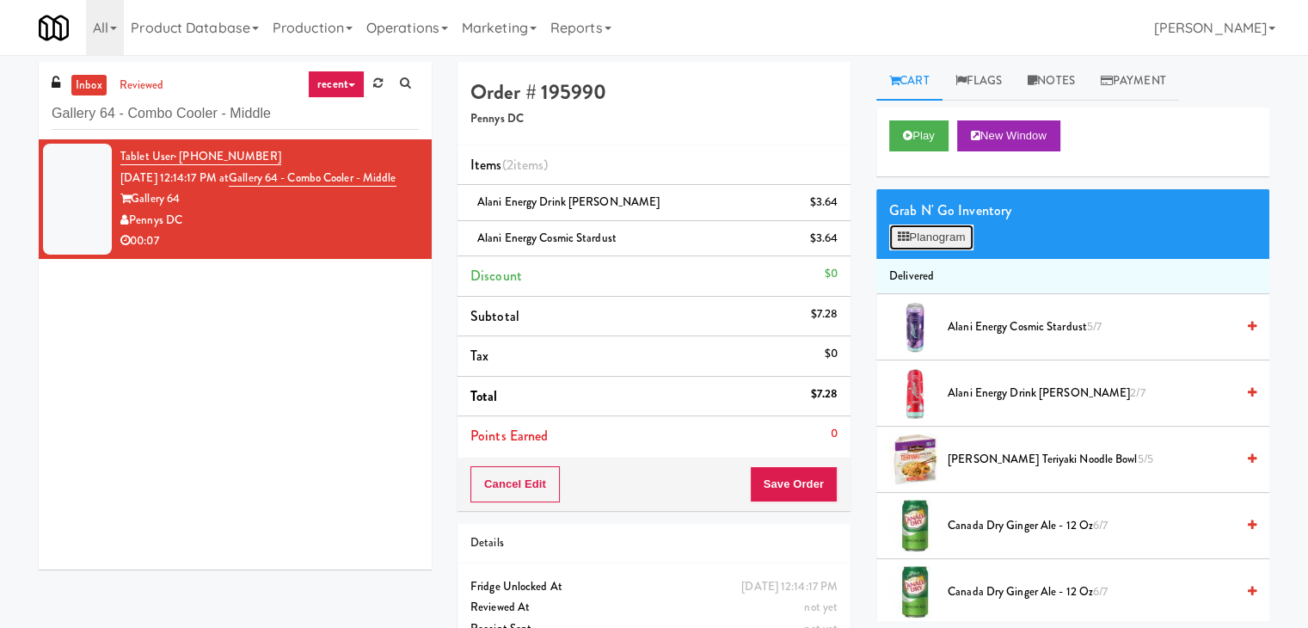
click at [934, 231] on button "Planogram" at bounding box center [931, 237] width 84 height 26
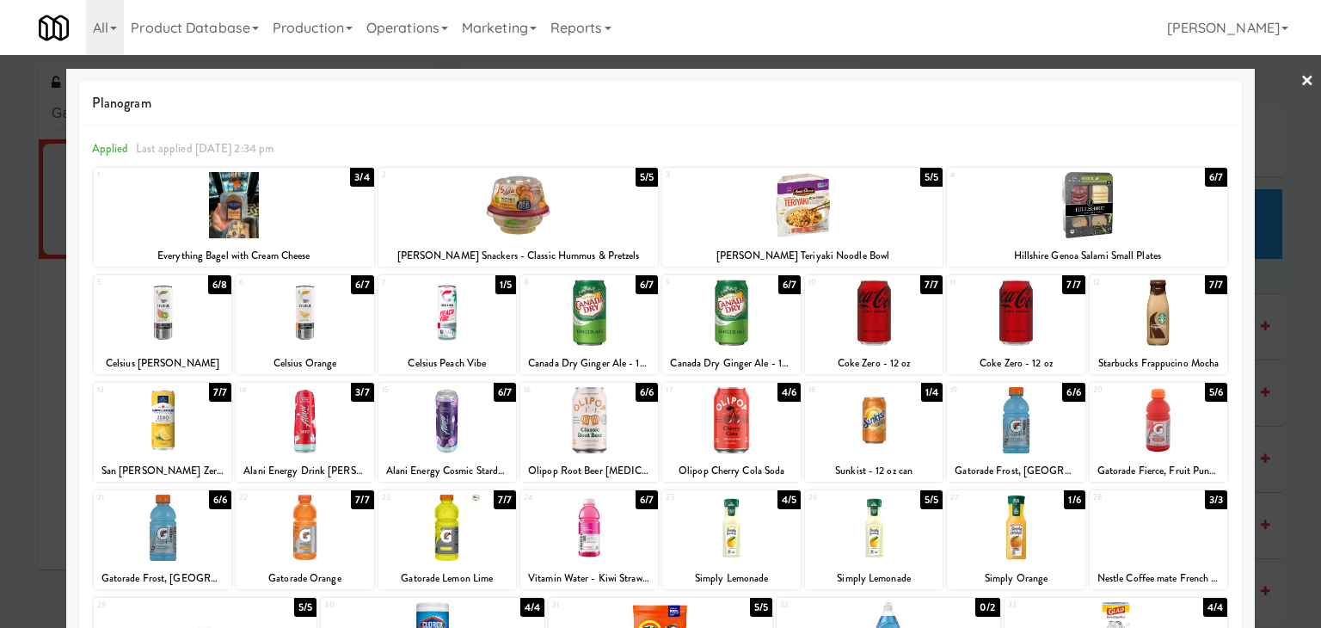
click at [1300, 89] on link "×" at bounding box center [1307, 81] width 14 height 53
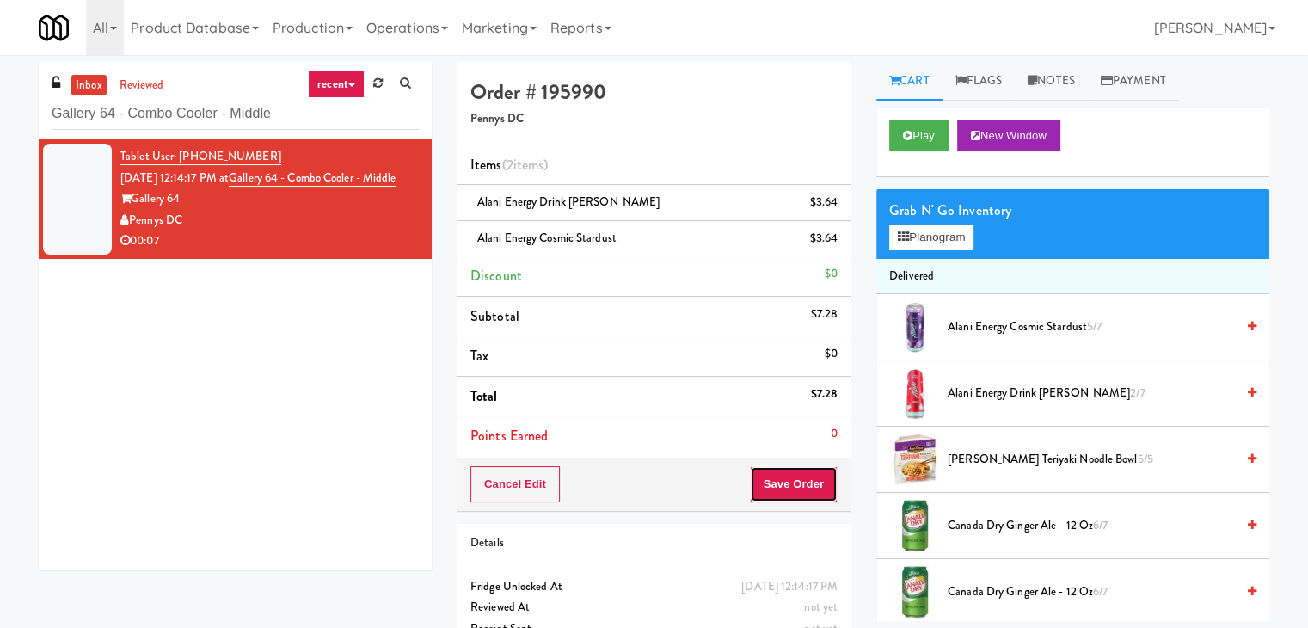
click at [779, 482] on button "Save Order" at bounding box center [794, 484] width 88 height 36
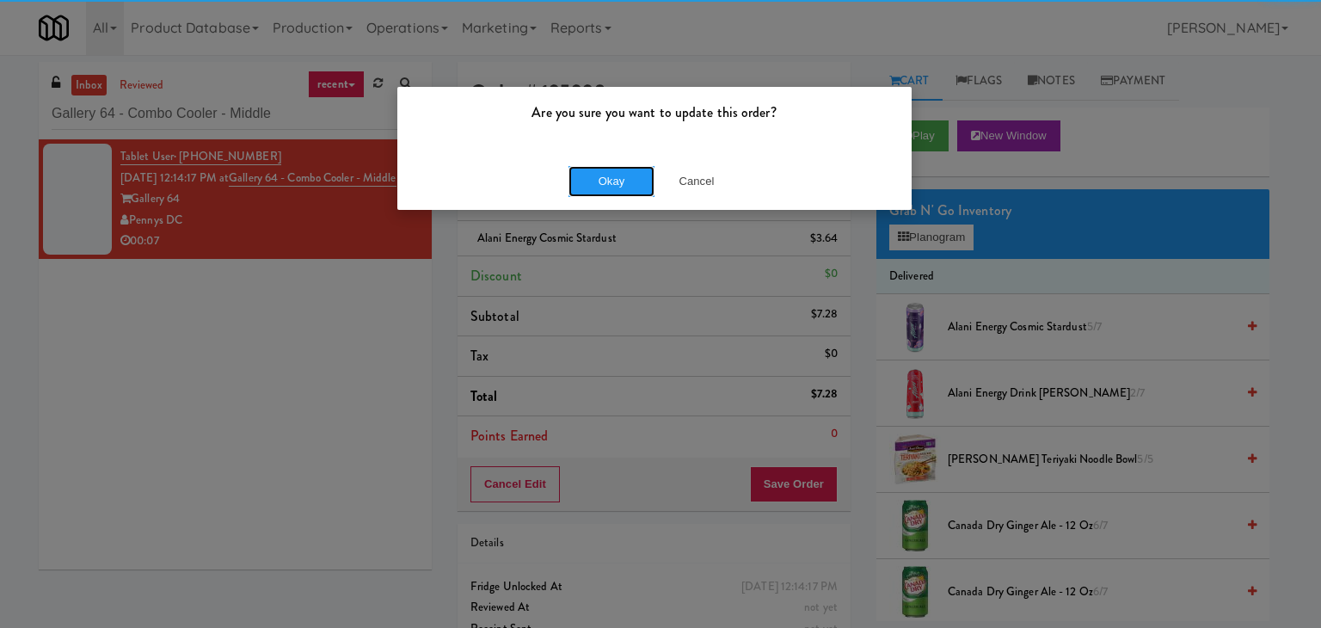
drag, startPoint x: 615, startPoint y: 180, endPoint x: 550, endPoint y: 84, distance: 115.7
click at [614, 178] on button "Okay" at bounding box center [611, 181] width 86 height 31
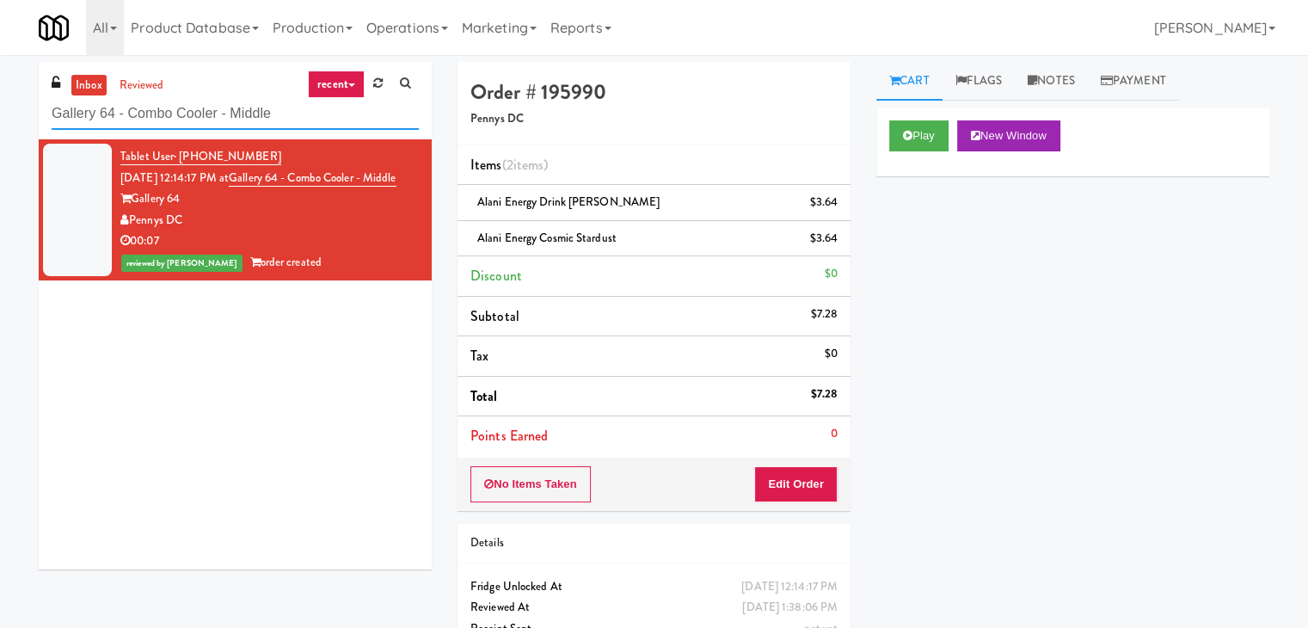
click at [144, 114] on input "Gallery 64 - Combo Cooler - Middle" at bounding box center [235, 114] width 367 height 32
paste input "The [PERSON_NAME] - Cooler #2"
type input "The [PERSON_NAME] - Cooler #2"
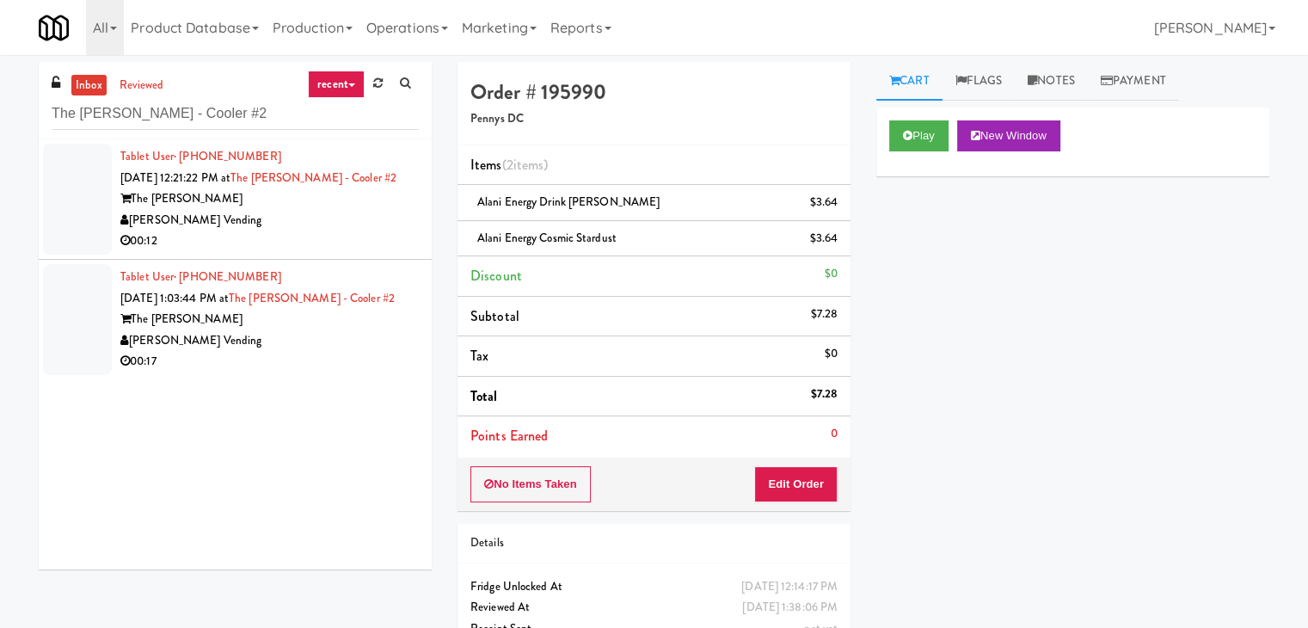
click at [373, 216] on div "[PERSON_NAME] Vending" at bounding box center [269, 220] width 298 height 21
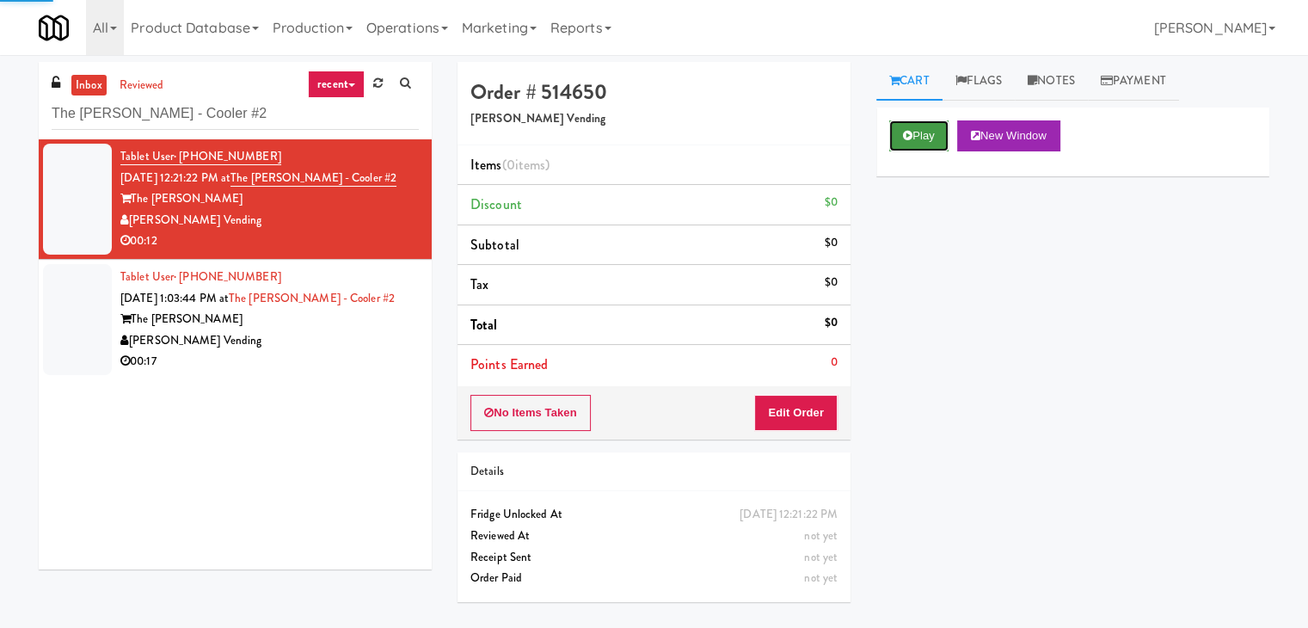
click at [910, 139] on icon at bounding box center [907, 135] width 9 height 11
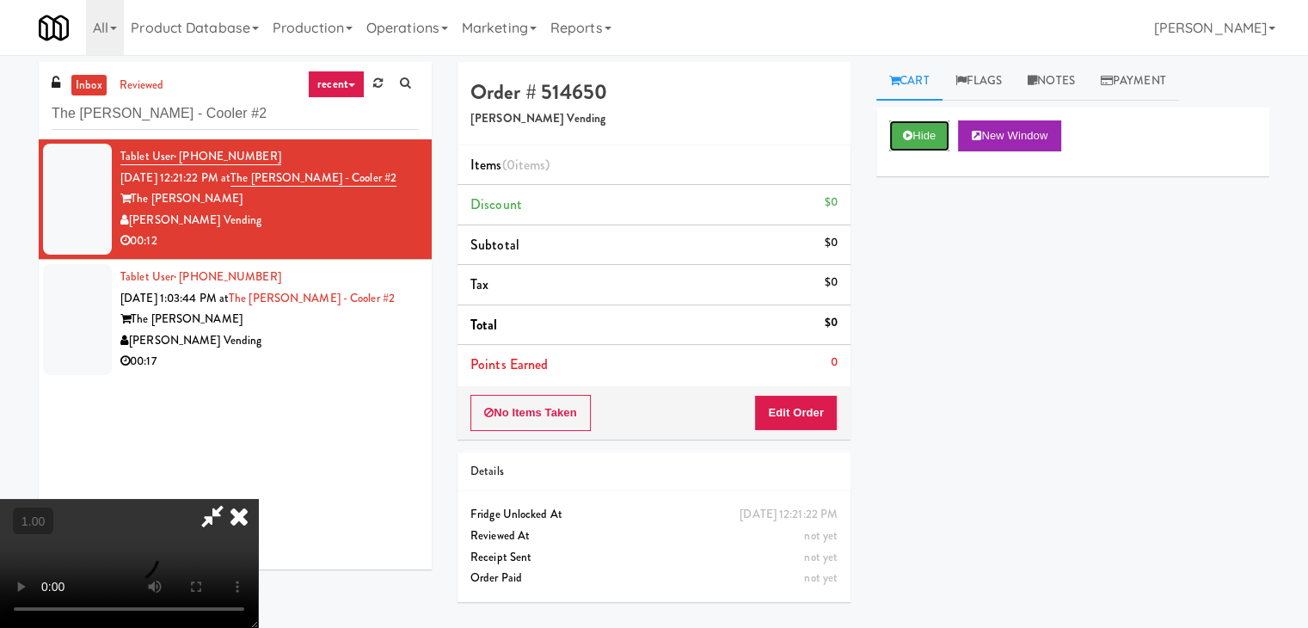
scroll to position [70, 0]
click at [258, 499] on video at bounding box center [129, 563] width 258 height 129
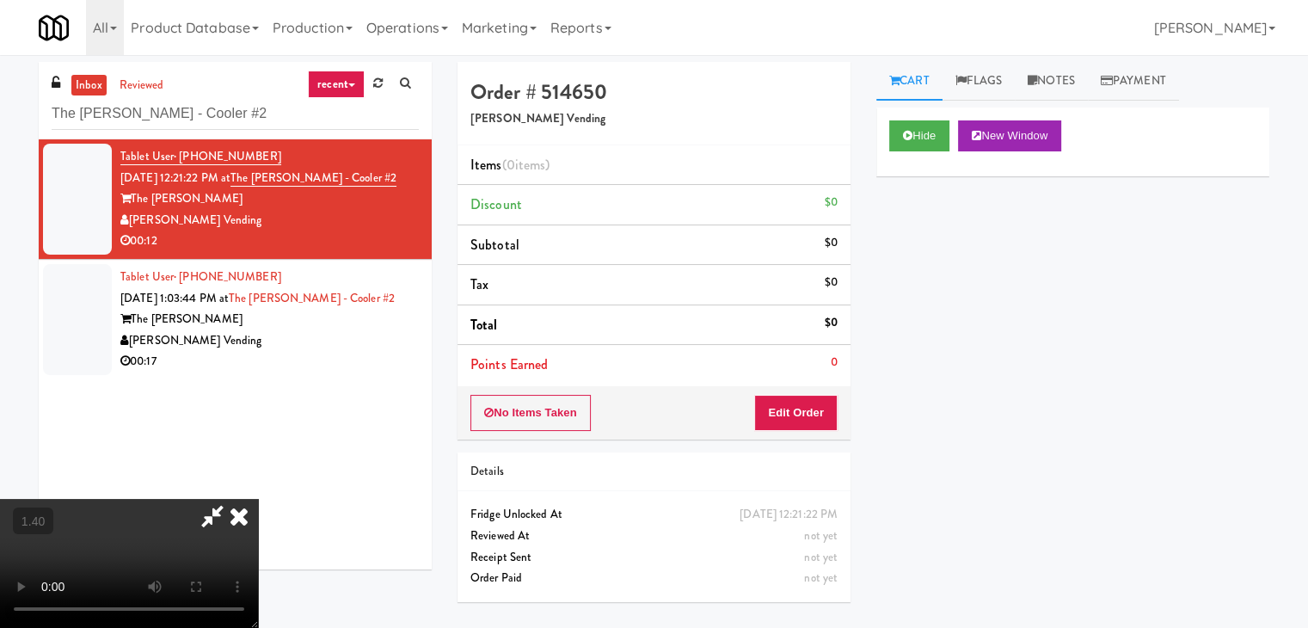
click at [258, 499] on video at bounding box center [129, 563] width 258 height 129
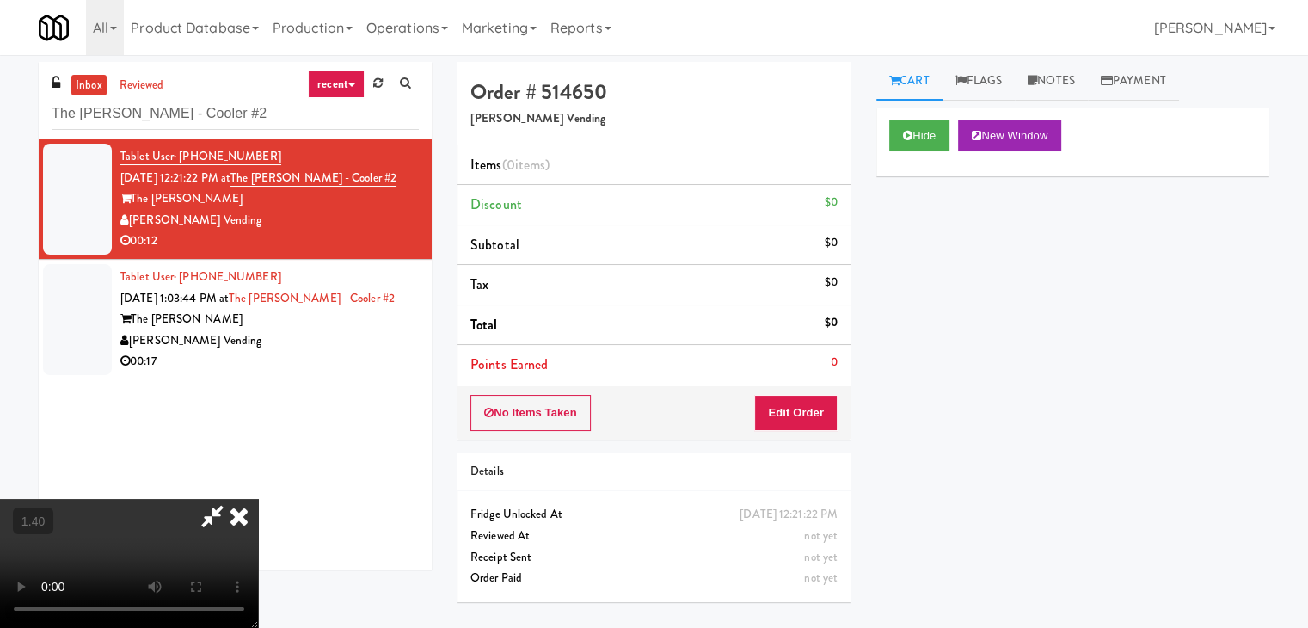
click at [258, 499] on video at bounding box center [129, 563] width 258 height 129
click at [258, 499] on icon at bounding box center [239, 516] width 38 height 34
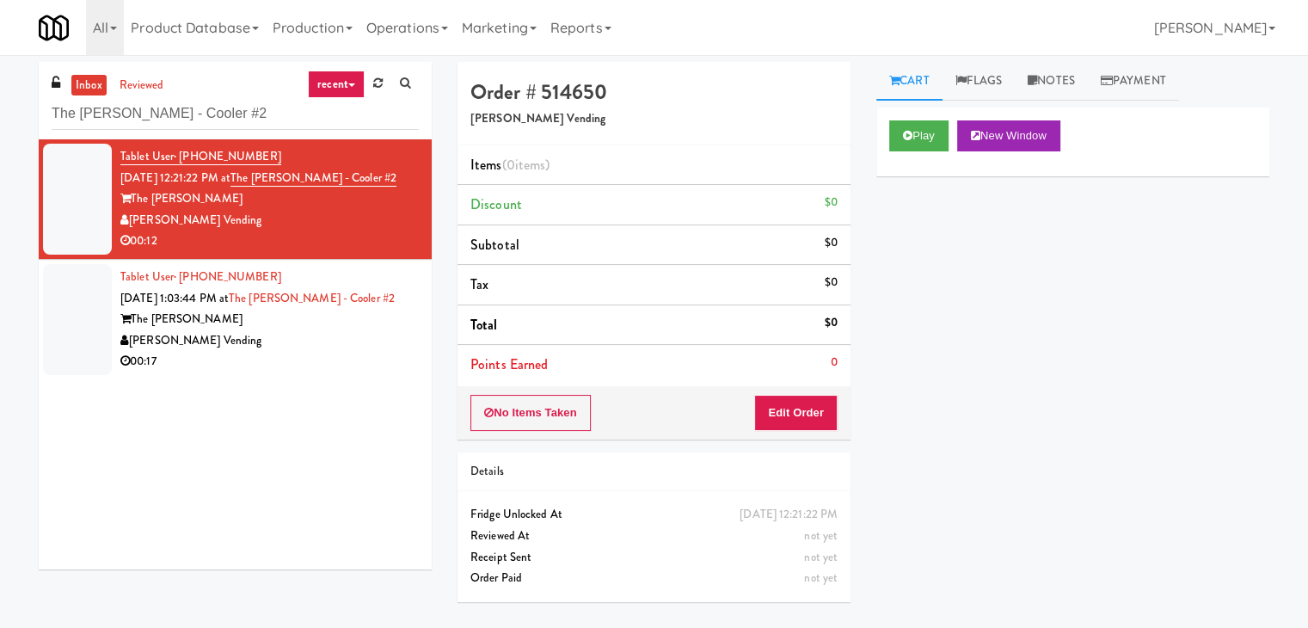
click at [804, 393] on div "No Items Taken Edit Order" at bounding box center [654, 412] width 393 height 53
click at [804, 405] on button "Edit Order" at bounding box center [795, 413] width 83 height 36
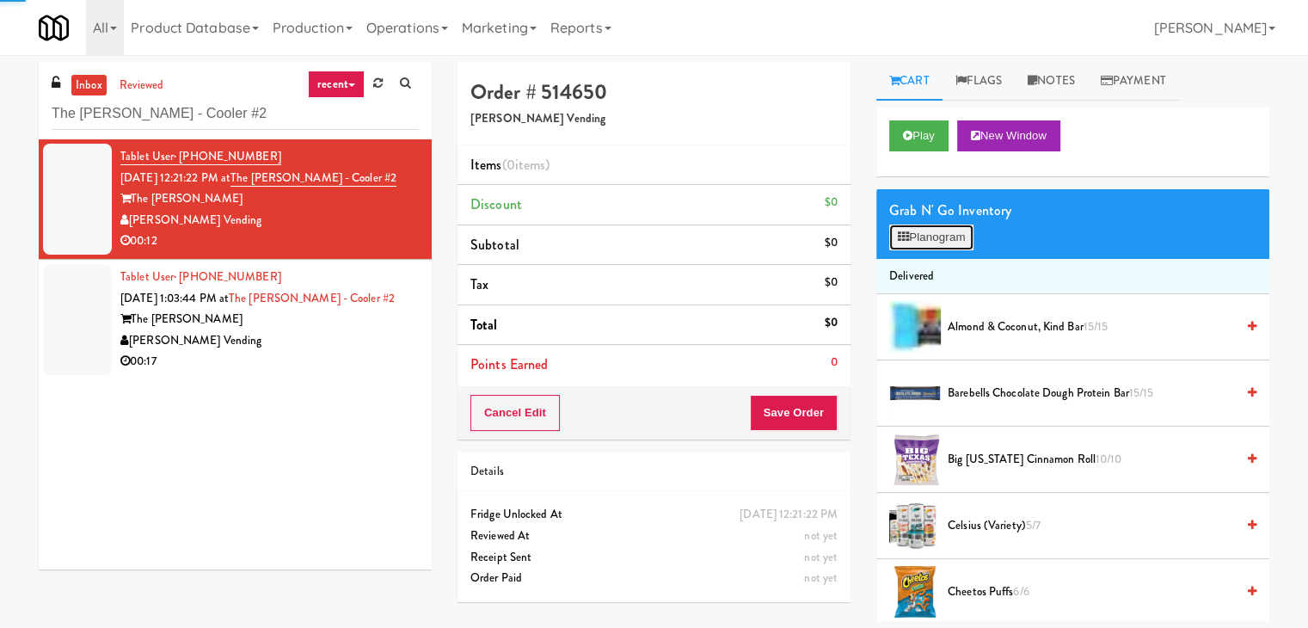
click at [936, 232] on button "Planogram" at bounding box center [931, 237] width 84 height 26
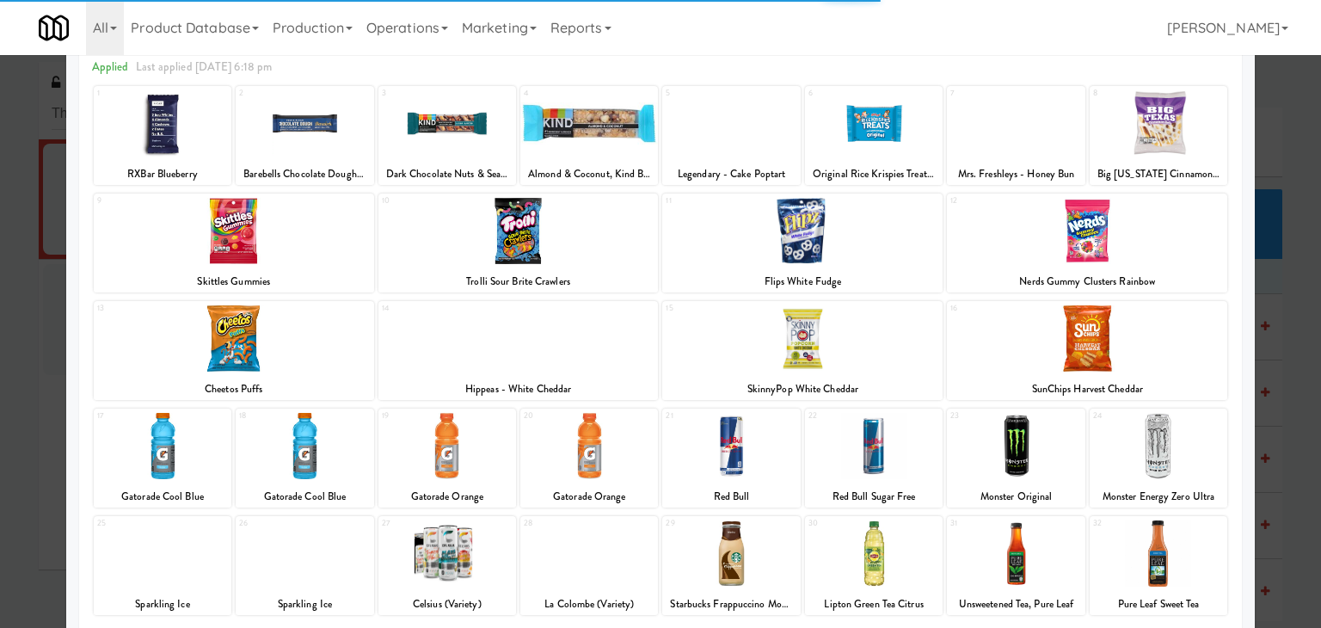
scroll to position [217, 0]
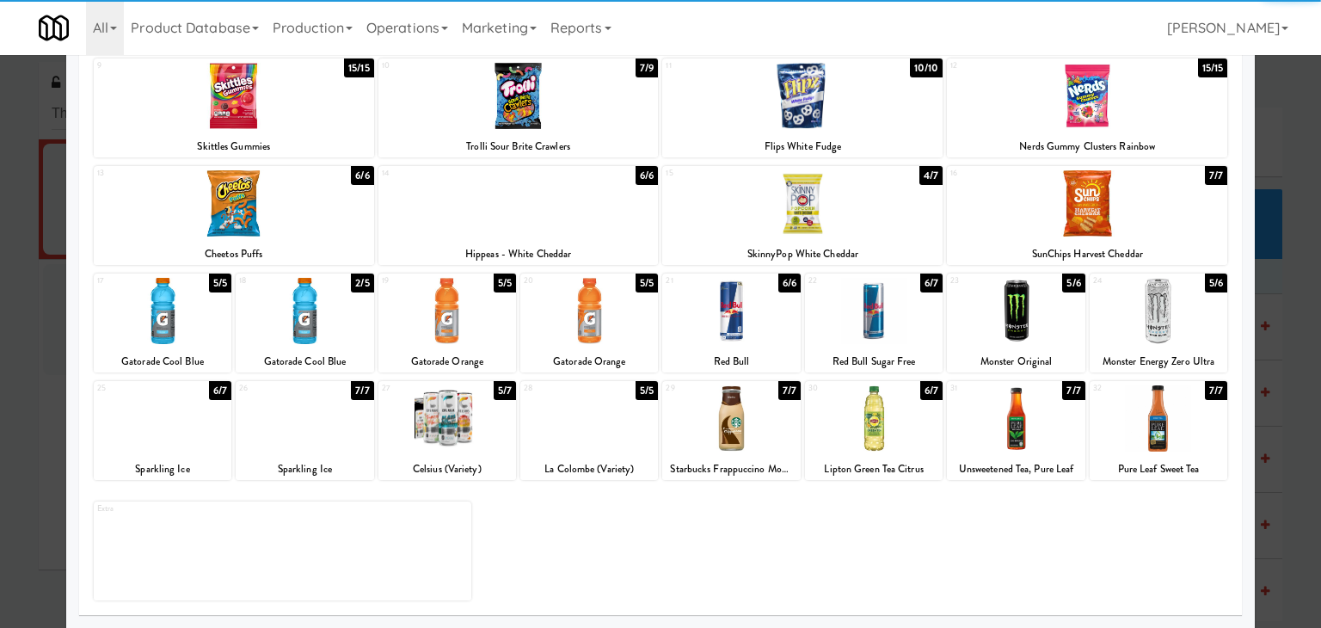
click at [1134, 297] on div at bounding box center [1159, 311] width 138 height 66
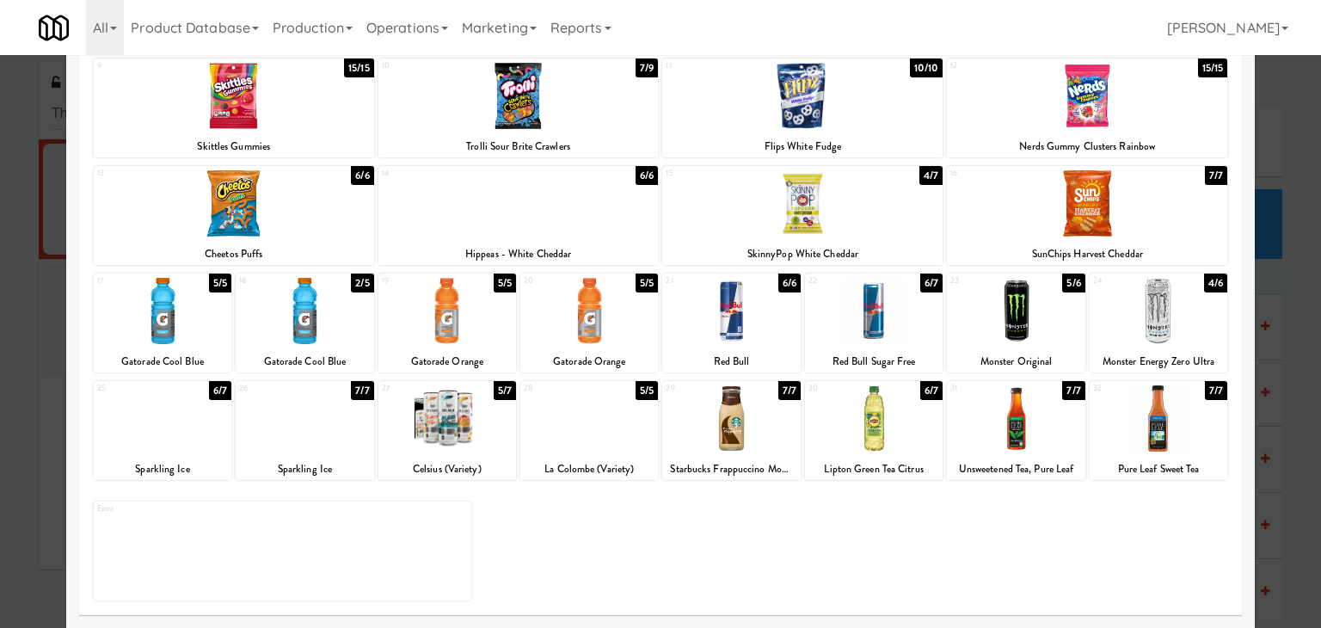
click at [747, 308] on div at bounding box center [731, 311] width 138 height 66
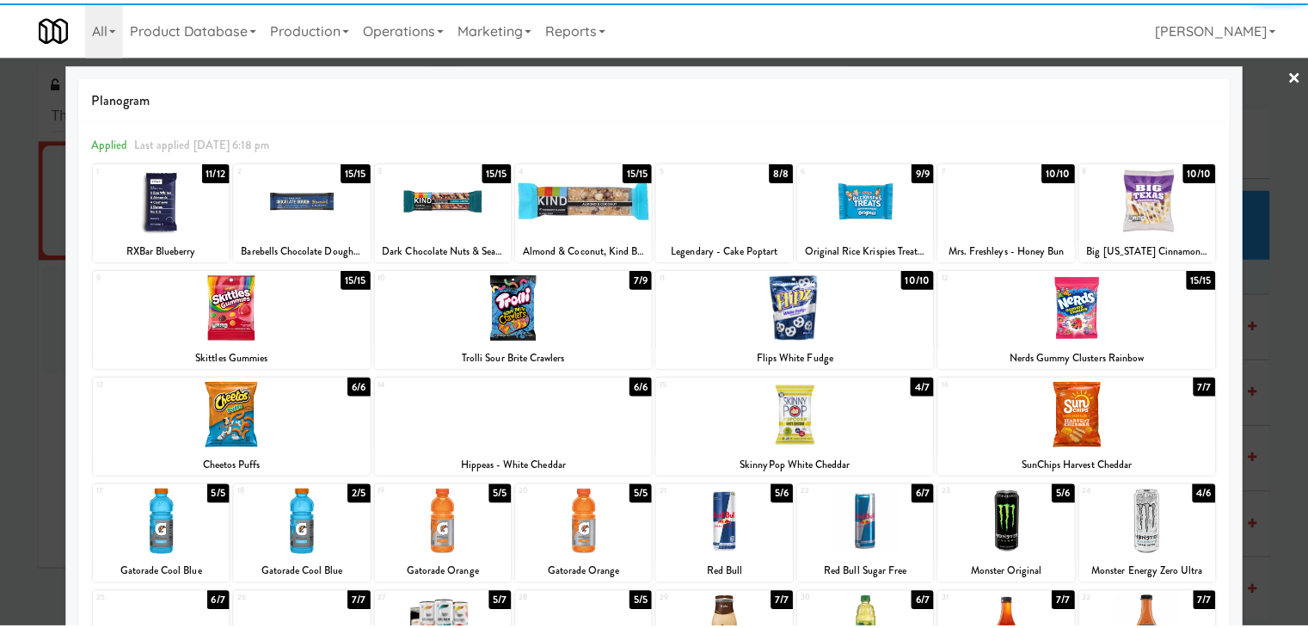
scroll to position [0, 0]
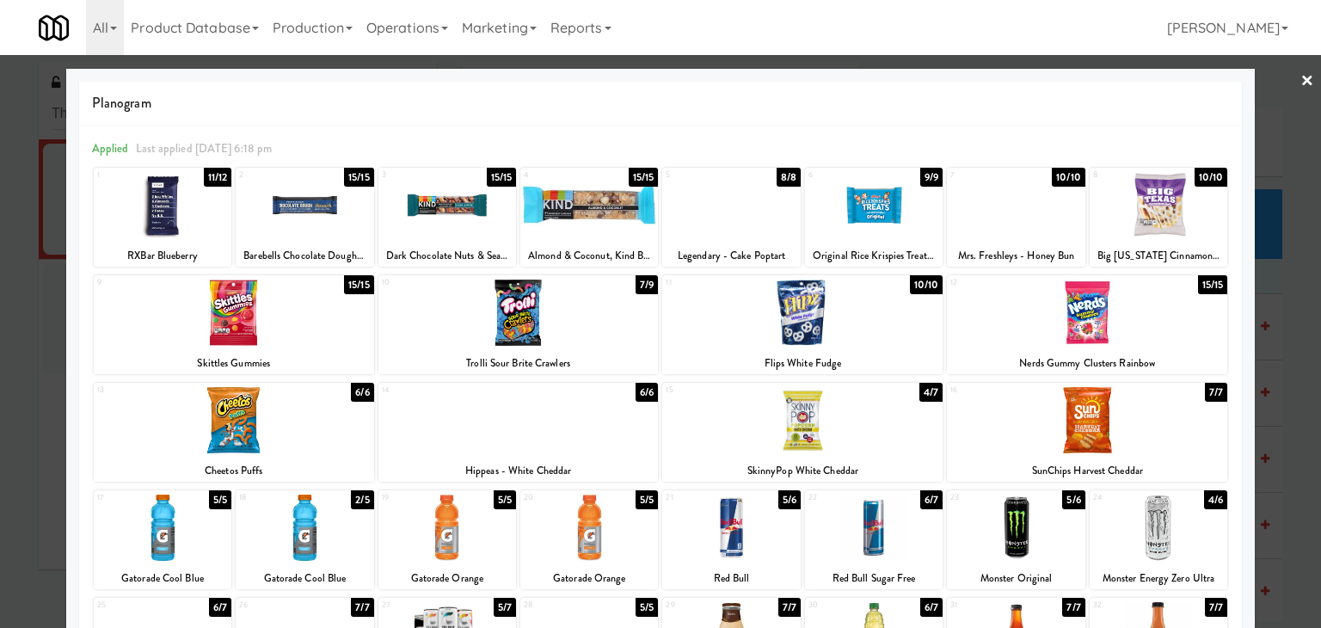
click at [877, 207] on div at bounding box center [874, 205] width 138 height 66
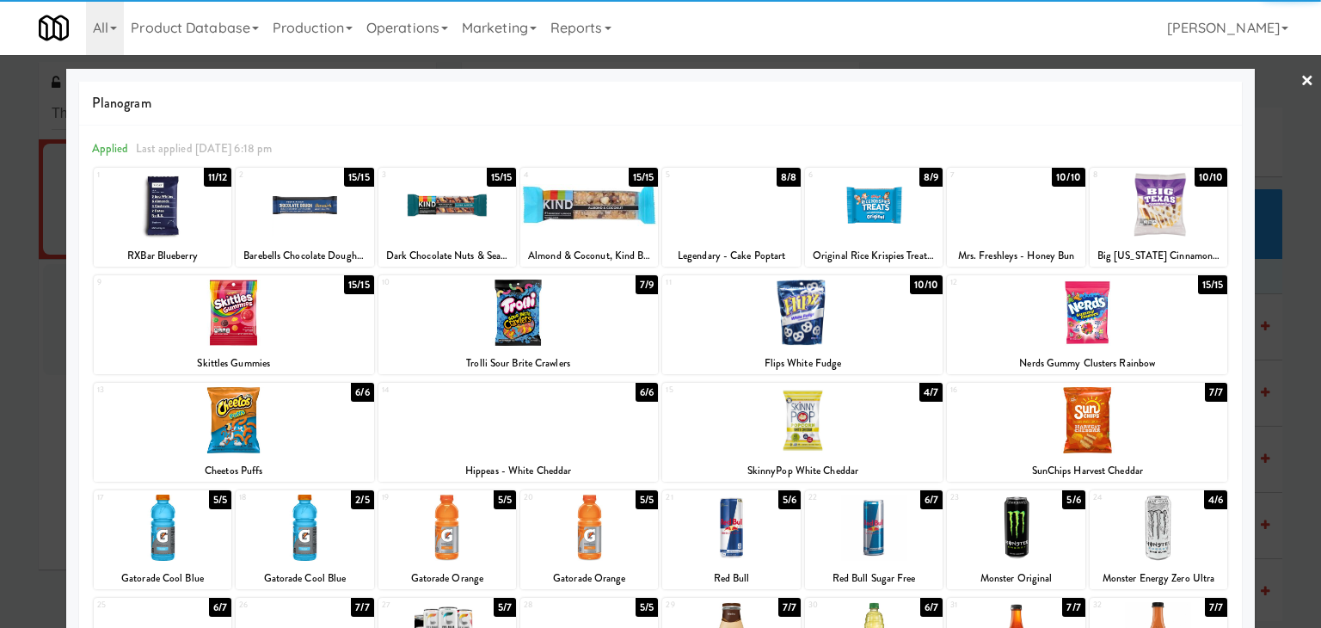
click at [1300, 77] on link "×" at bounding box center [1307, 81] width 14 height 53
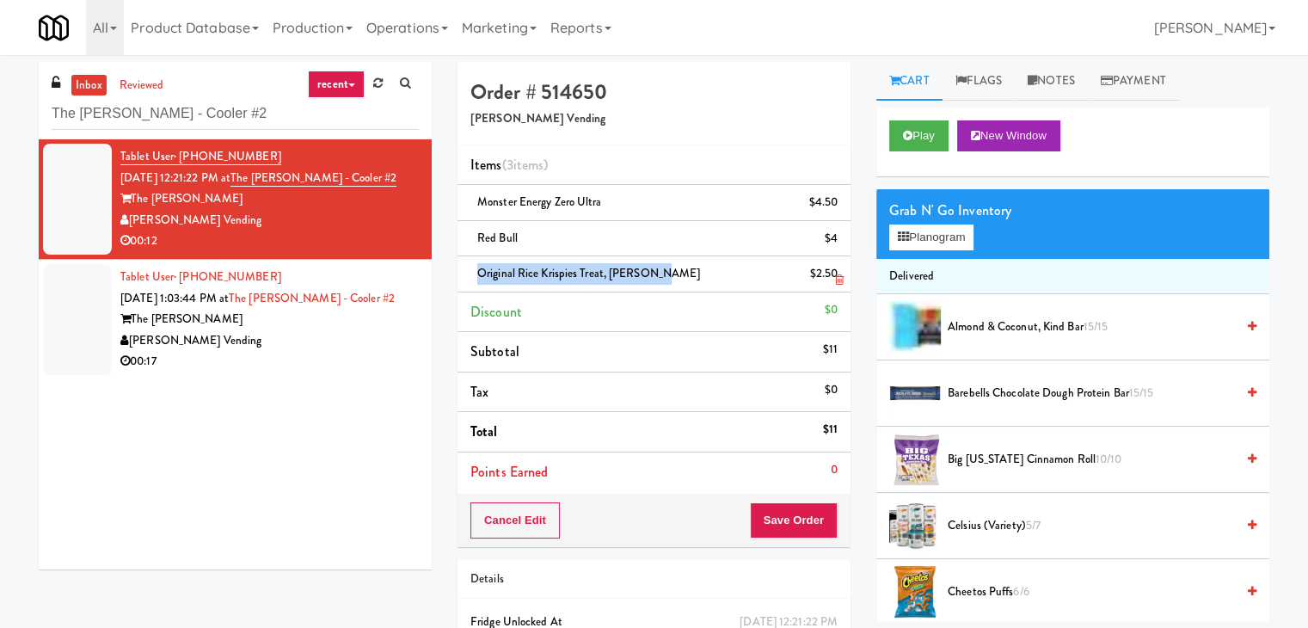
drag, startPoint x: 647, startPoint y: 273, endPoint x: 480, endPoint y: 273, distance: 166.8
click at [480, 273] on span "Original Rice Krispies Treat, [PERSON_NAME]" at bounding box center [588, 273] width 223 height 16
copy span "Original Rice Krispies Treat, [PERSON_NAME]"
click at [779, 520] on button "Save Order" at bounding box center [794, 520] width 88 height 36
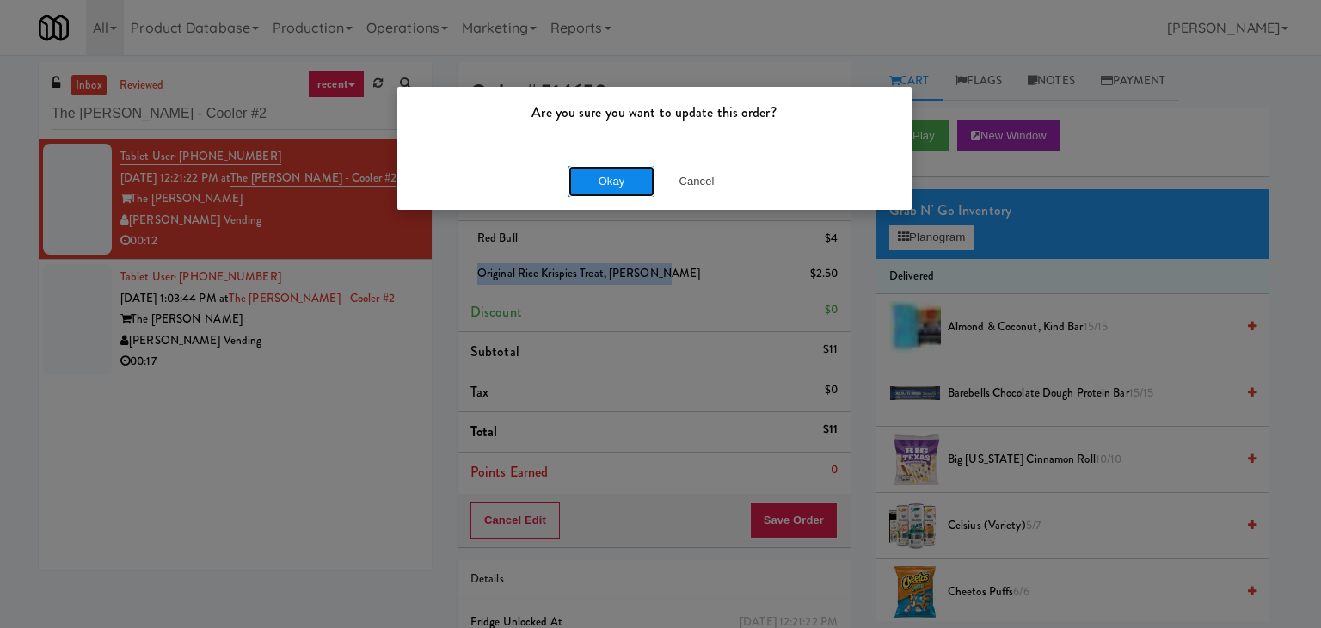
click at [605, 183] on button "Okay" at bounding box center [611, 181] width 86 height 31
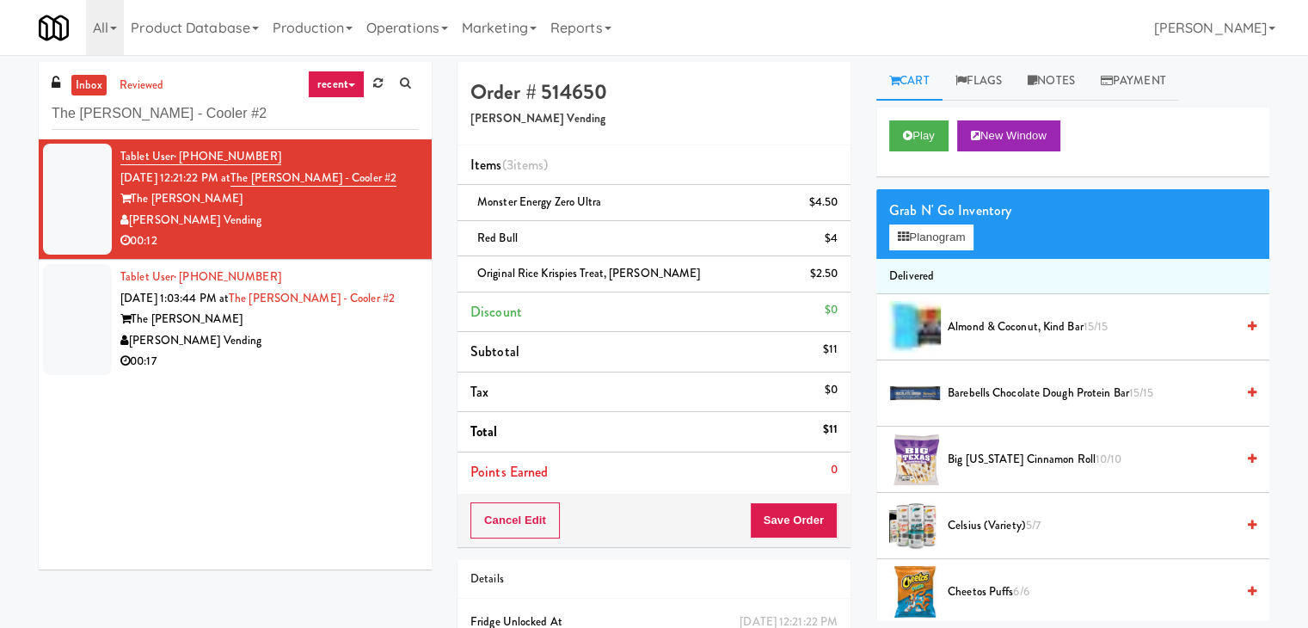
click at [359, 353] on div "00:17" at bounding box center [269, 361] width 298 height 21
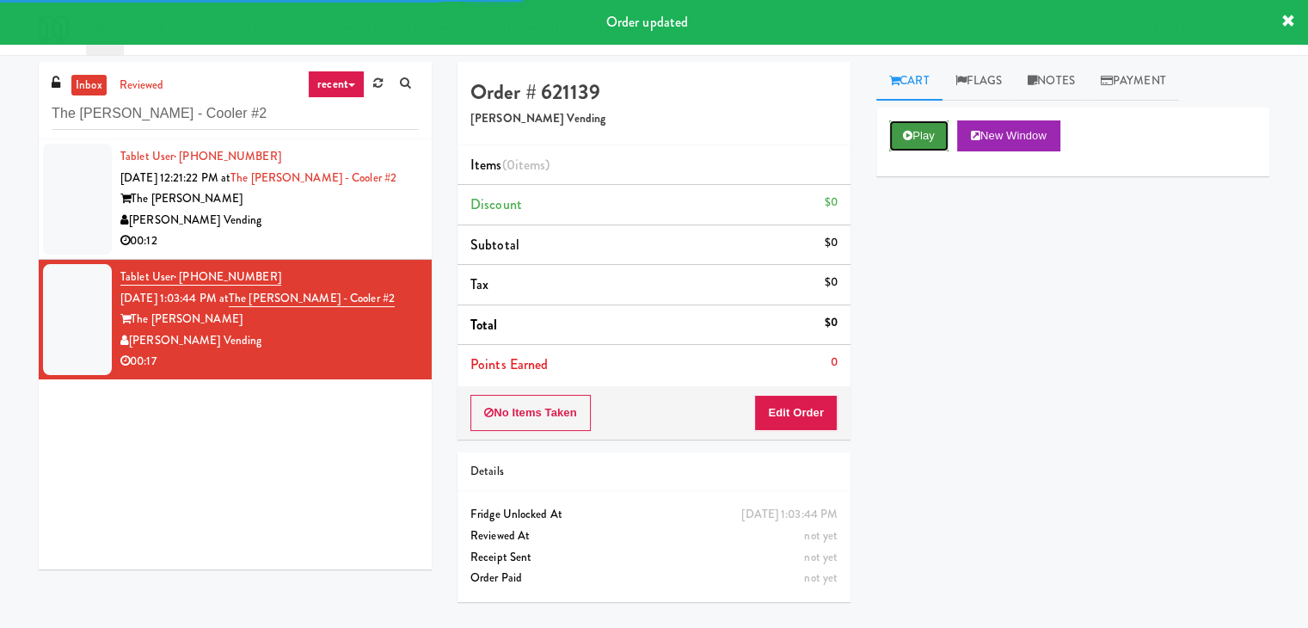
drag, startPoint x: 949, startPoint y: 133, endPoint x: 929, endPoint y: 133, distance: 19.8
click at [946, 133] on button "Play" at bounding box center [918, 135] width 59 height 31
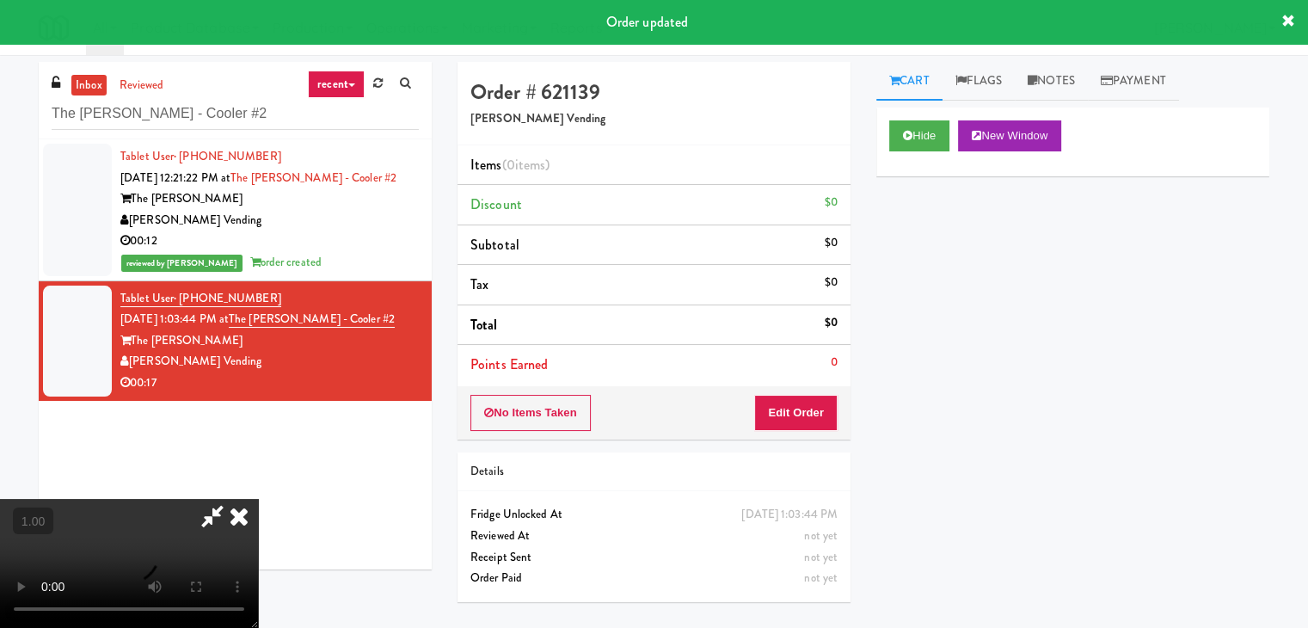
drag, startPoint x: 306, startPoint y: 270, endPoint x: 341, endPoint y: 154, distance: 121.1
click at [314, 264] on div "reviewed by [PERSON_NAME] A order created" at bounding box center [269, 262] width 298 height 21
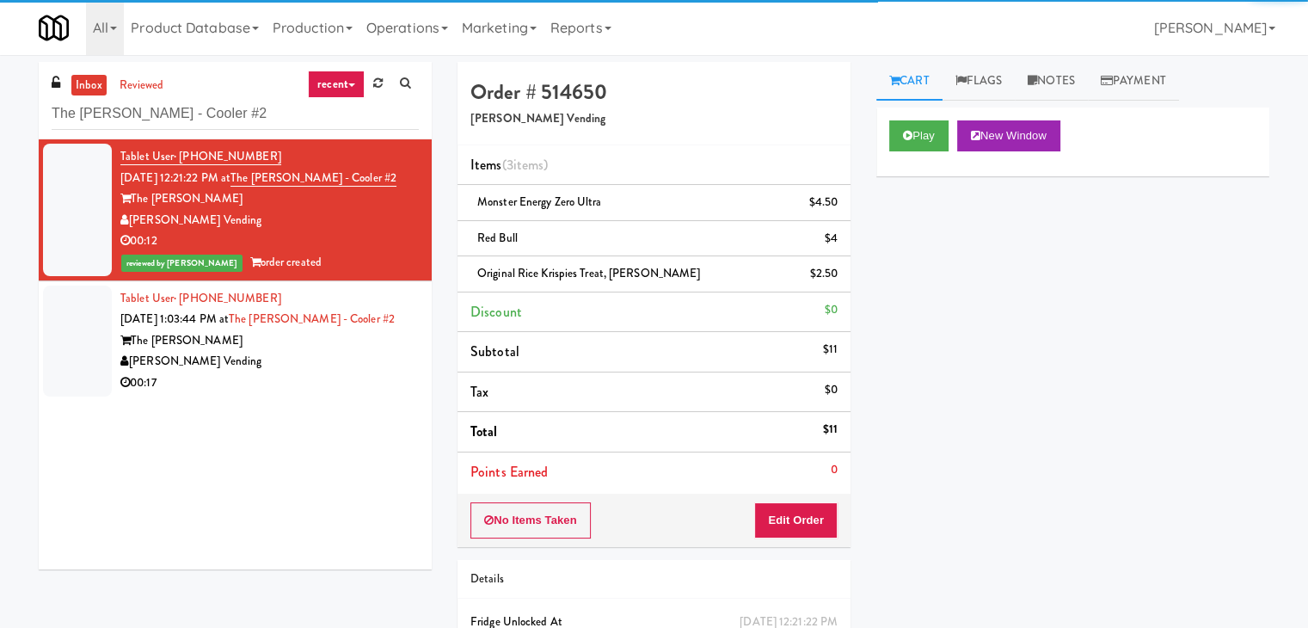
drag, startPoint x: 326, startPoint y: 376, endPoint x: 370, endPoint y: 360, distance: 46.5
click at [327, 376] on div "00:17" at bounding box center [269, 382] width 298 height 21
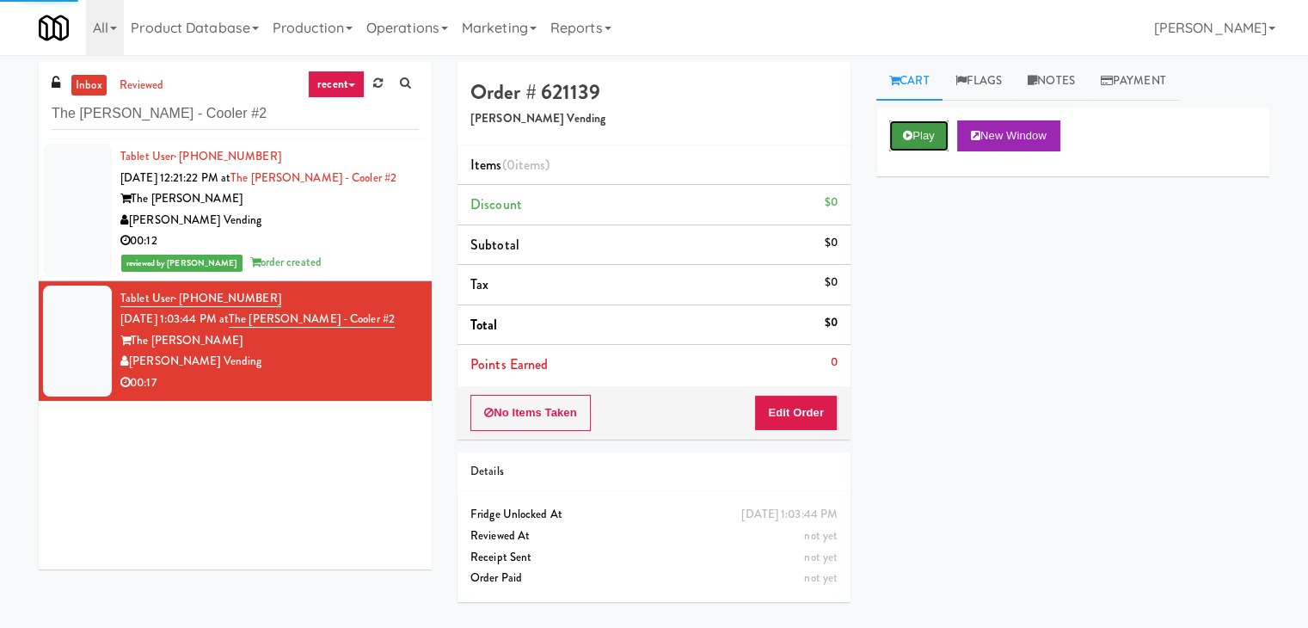
click at [907, 144] on button "Play" at bounding box center [918, 135] width 59 height 31
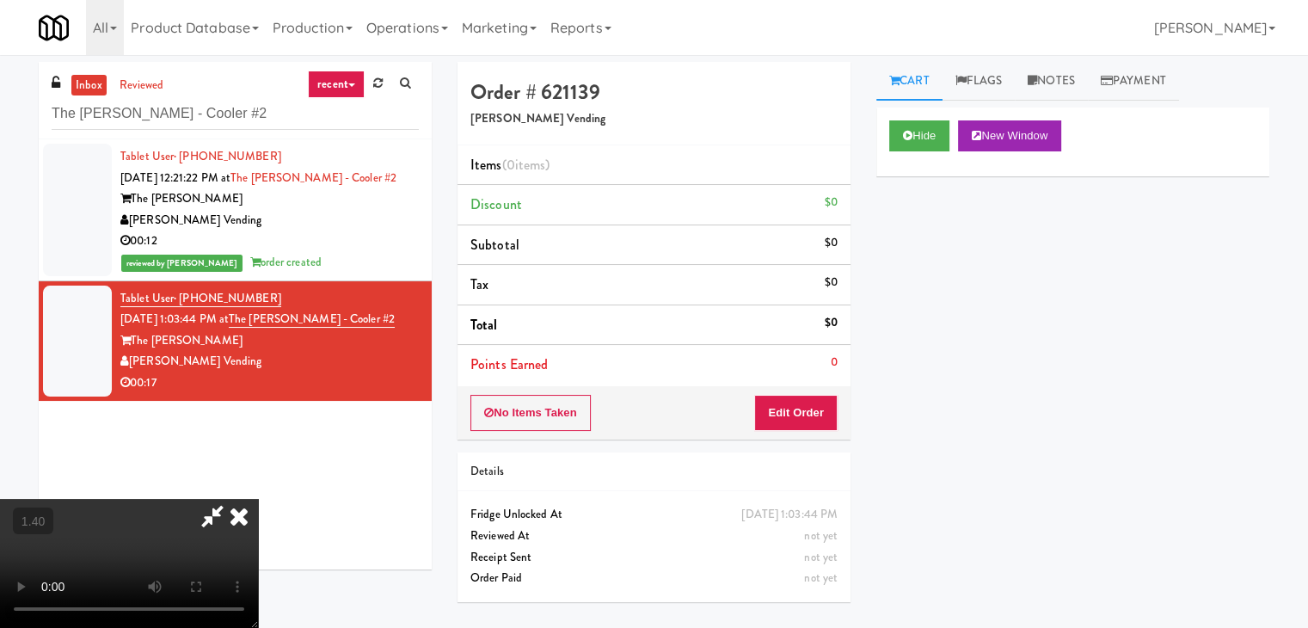
click at [258, 499] on video at bounding box center [129, 563] width 258 height 129
click at [258, 499] on icon at bounding box center [239, 516] width 38 height 34
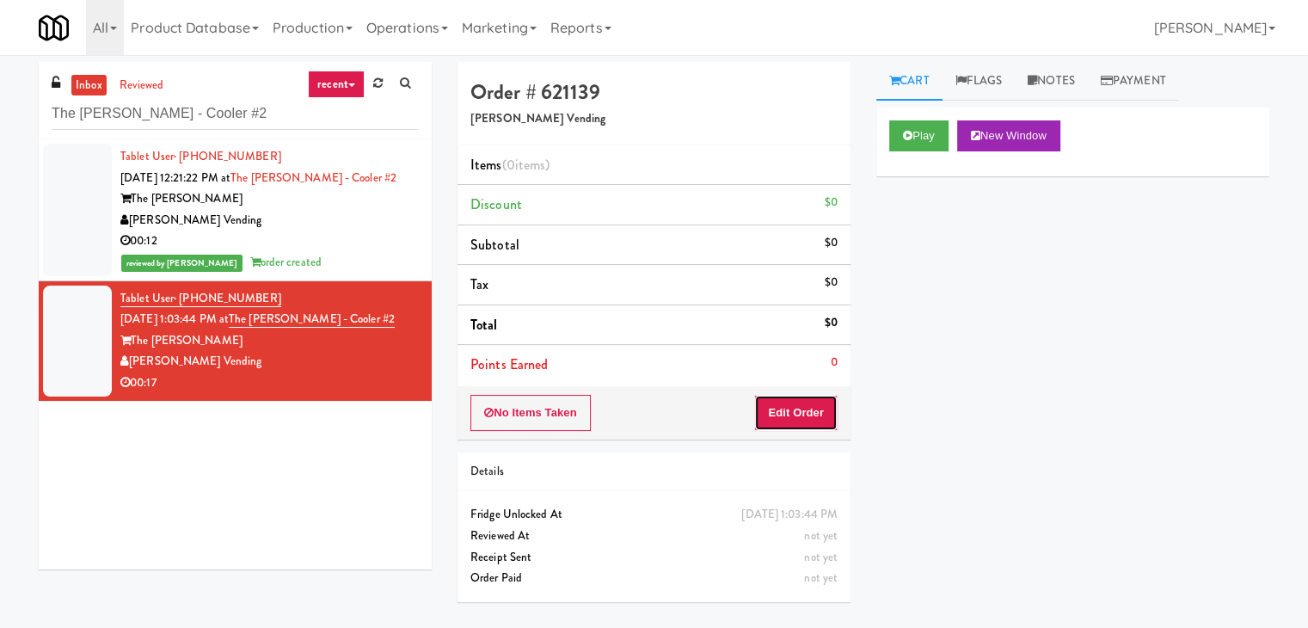
click at [791, 400] on button "Edit Order" at bounding box center [795, 413] width 83 height 36
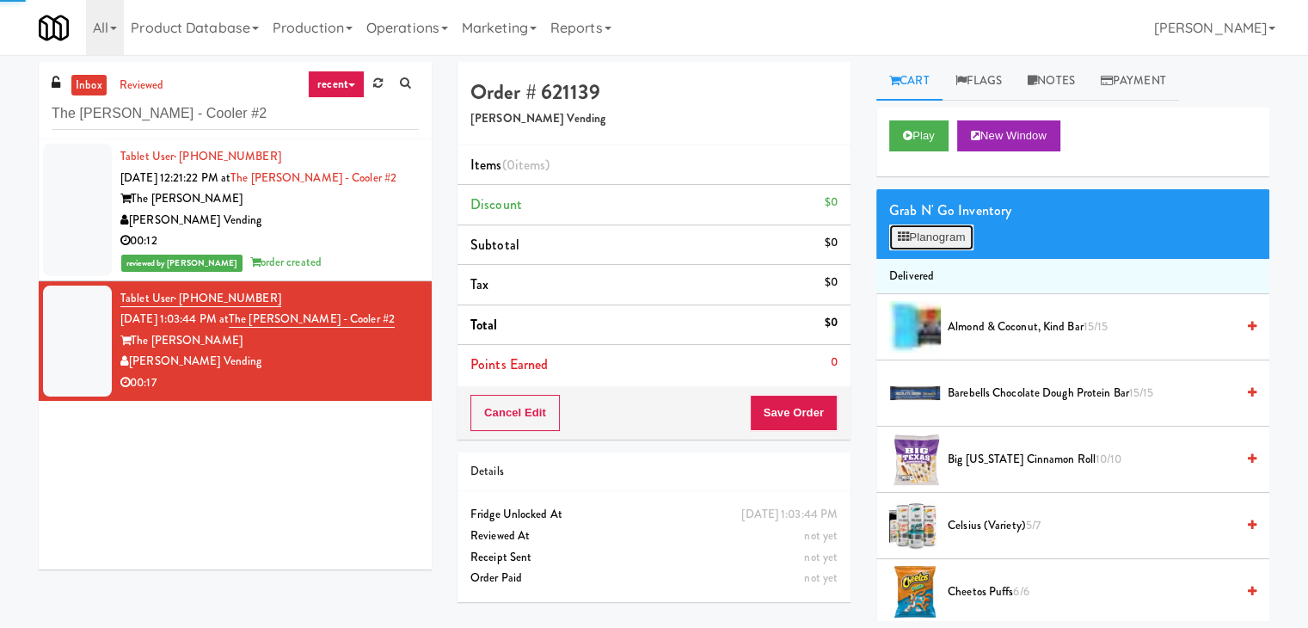
click at [922, 238] on button "Planogram" at bounding box center [931, 237] width 84 height 26
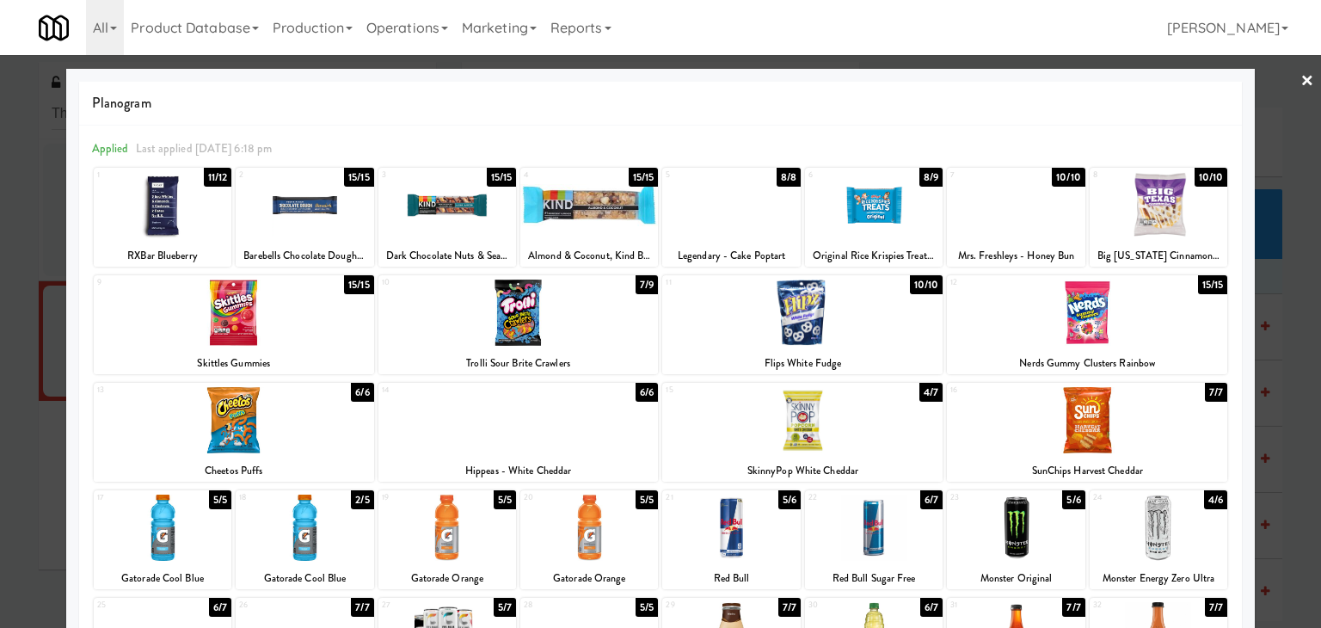
click at [303, 310] on div at bounding box center [234, 312] width 280 height 66
drag, startPoint x: 875, startPoint y: 408, endPoint x: 890, endPoint y: 398, distance: 18.6
click at [874, 408] on div at bounding box center [802, 420] width 280 height 66
drag, startPoint x: 1295, startPoint y: 80, endPoint x: 1046, endPoint y: 121, distance: 252.8
click at [1300, 80] on link "×" at bounding box center [1307, 81] width 14 height 53
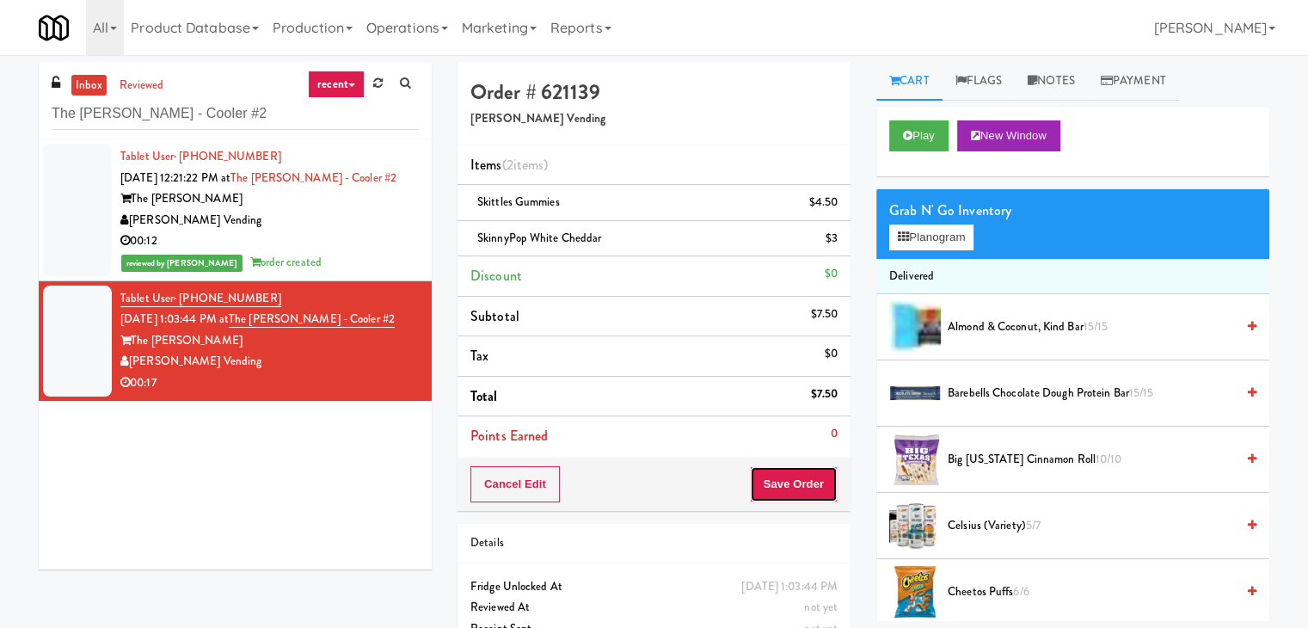
click at [795, 491] on button "Save Order" at bounding box center [794, 484] width 88 height 36
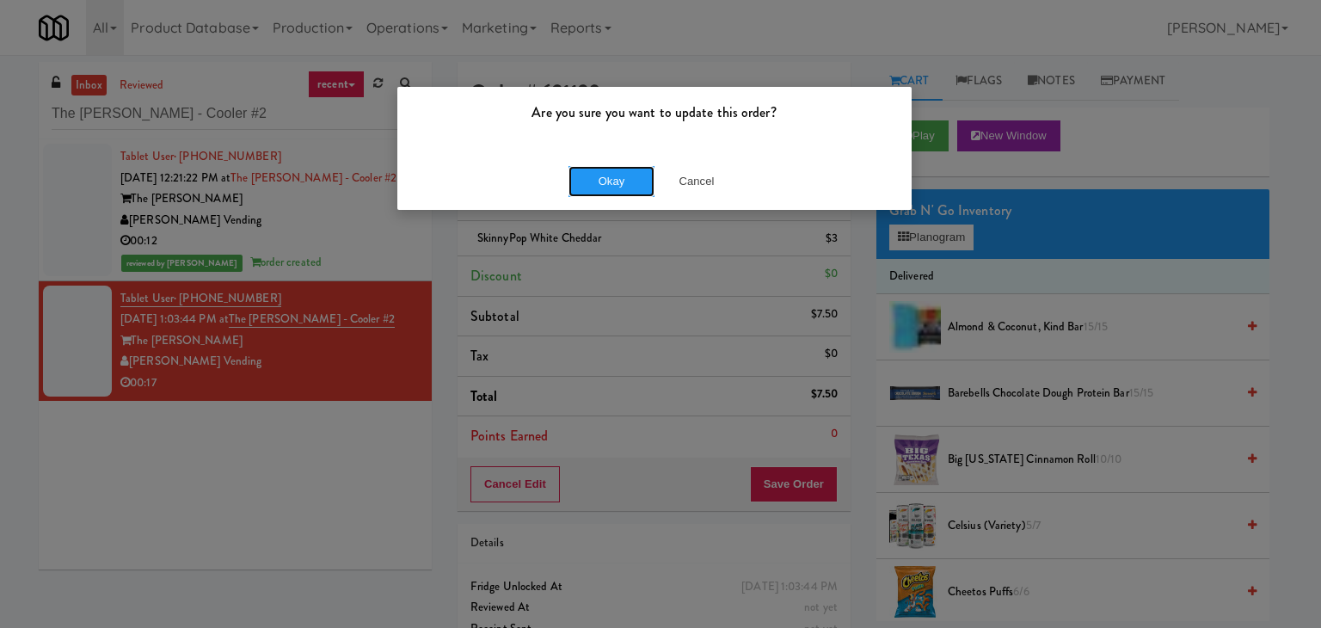
drag, startPoint x: 604, startPoint y: 180, endPoint x: 504, endPoint y: 90, distance: 134.0
click at [603, 180] on button "Okay" at bounding box center [611, 181] width 86 height 31
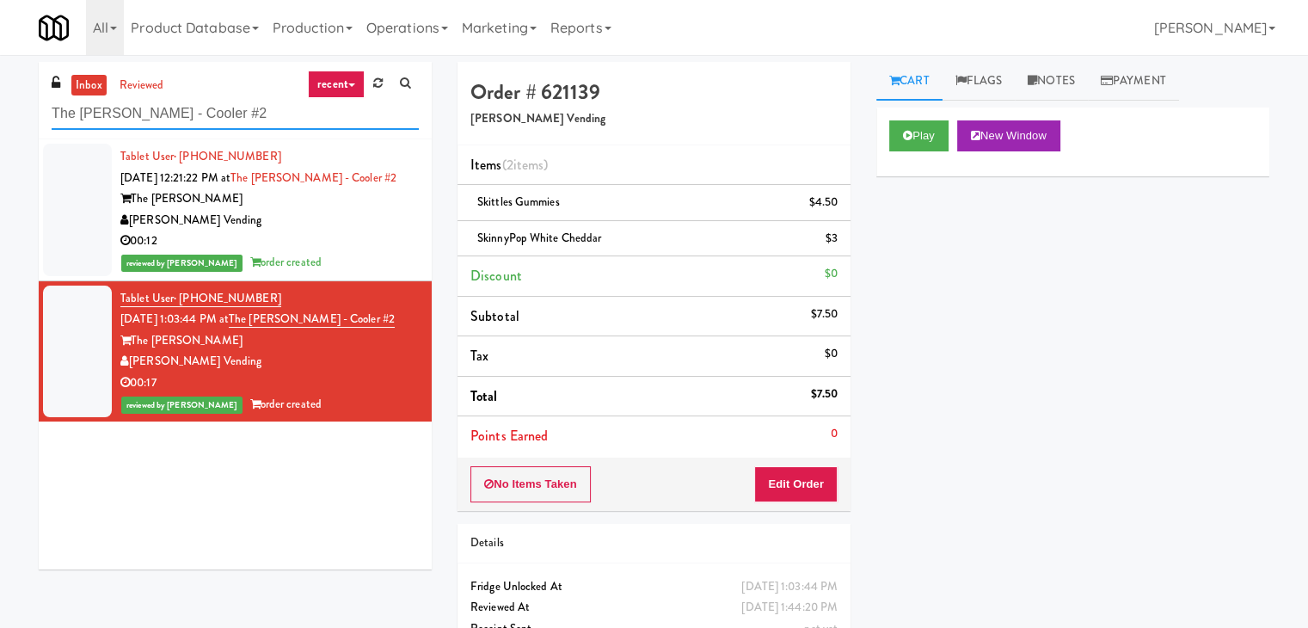
click at [233, 124] on input "The [PERSON_NAME] - Cooler #2" at bounding box center [235, 114] width 367 height 32
click at [231, 121] on input "The [PERSON_NAME] - Cooler #2" at bounding box center [235, 114] width 367 height 32
paste input "Oasis Lakewood - [GEOGRAPHIC_DATA]"
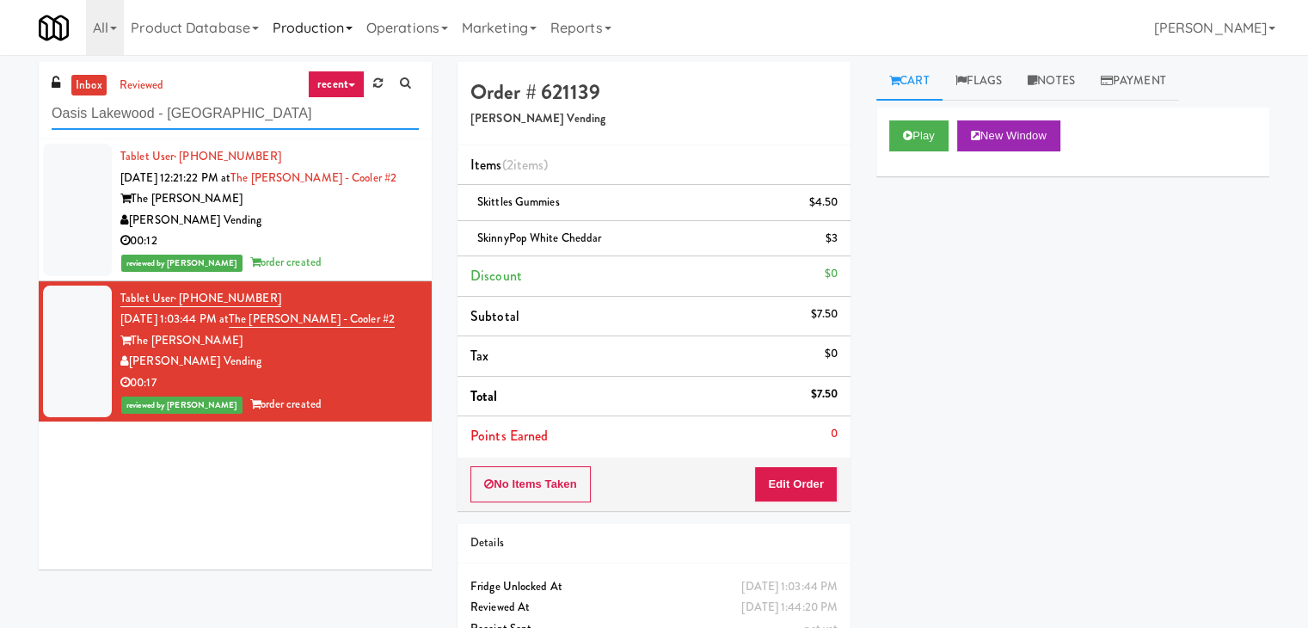
type input "Oasis Lakewood - [GEOGRAPHIC_DATA]"
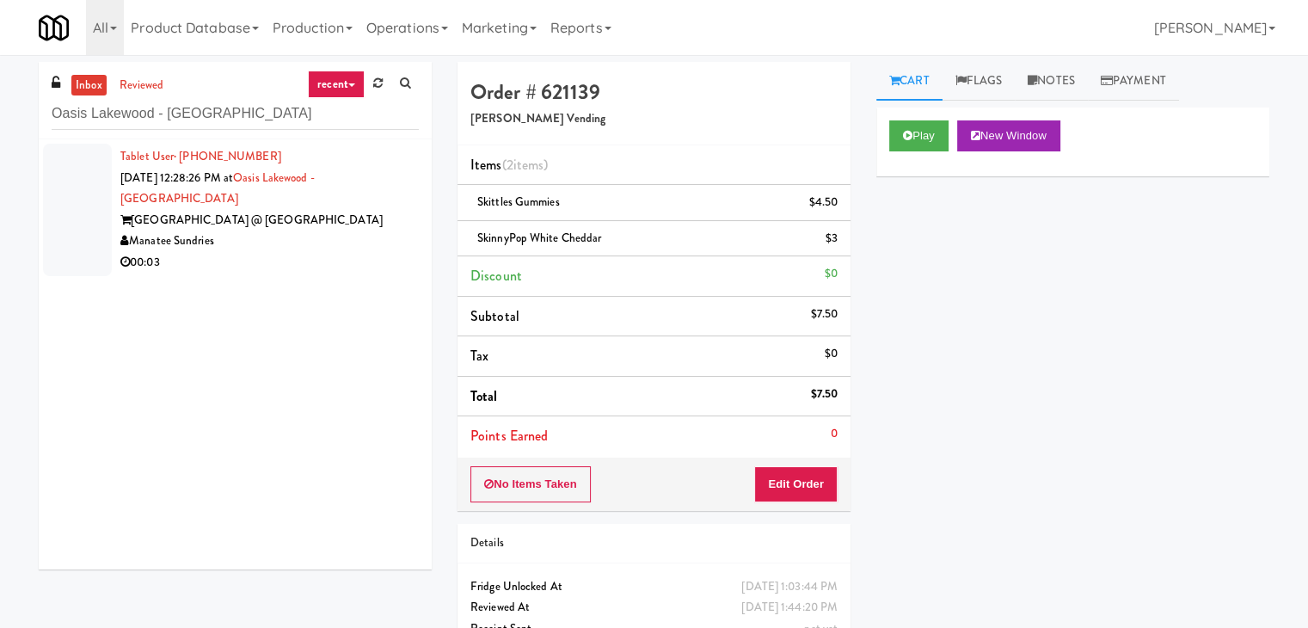
drag, startPoint x: 353, startPoint y: 205, endPoint x: 381, endPoint y: 200, distance: 28.7
click at [353, 210] on div "[GEOGRAPHIC_DATA] @ [GEOGRAPHIC_DATA]" at bounding box center [269, 220] width 298 height 21
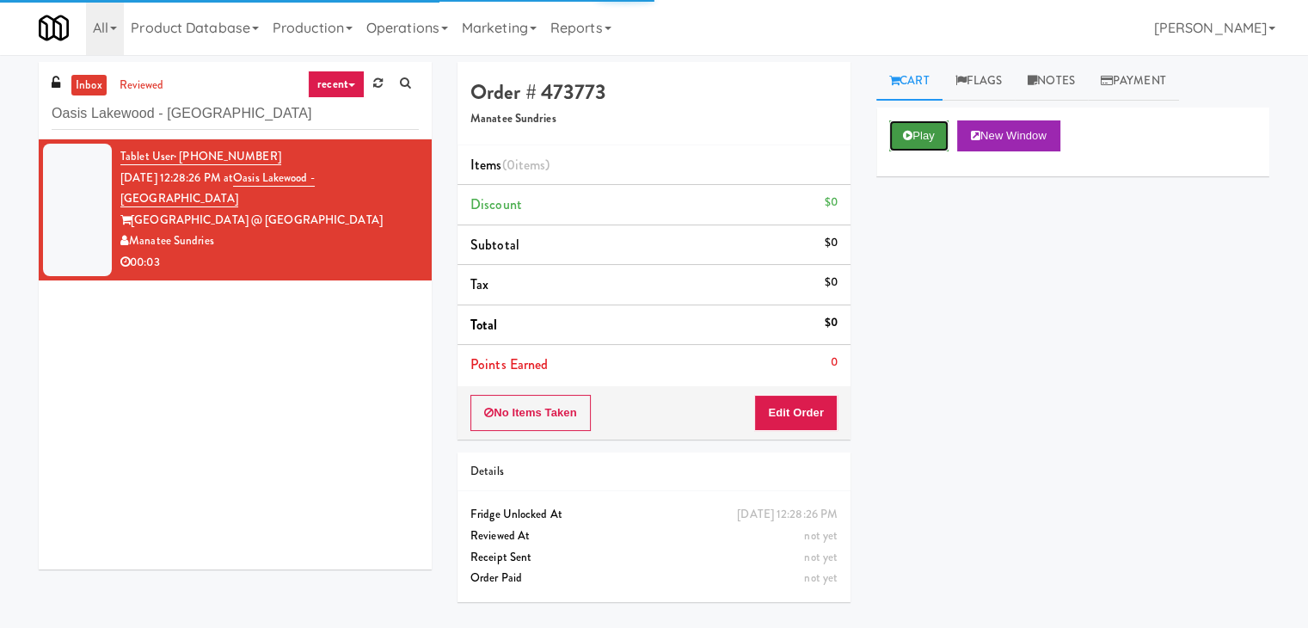
click at [910, 138] on icon at bounding box center [907, 135] width 9 height 11
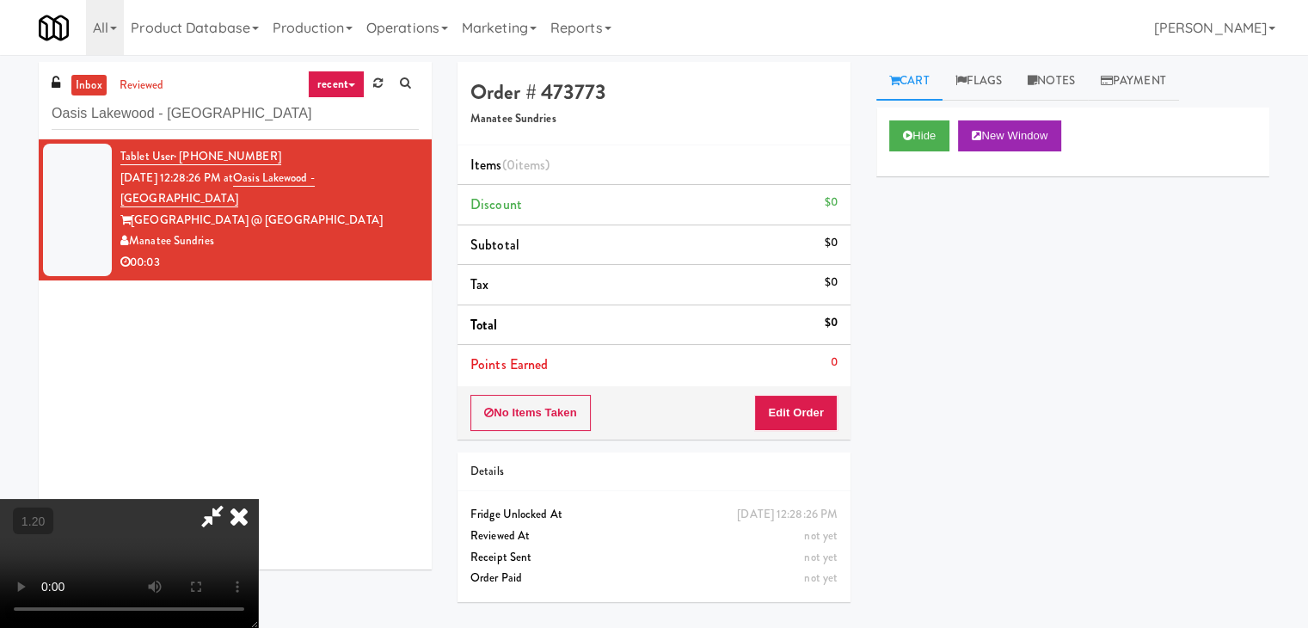
click at [258, 499] on video at bounding box center [129, 563] width 258 height 129
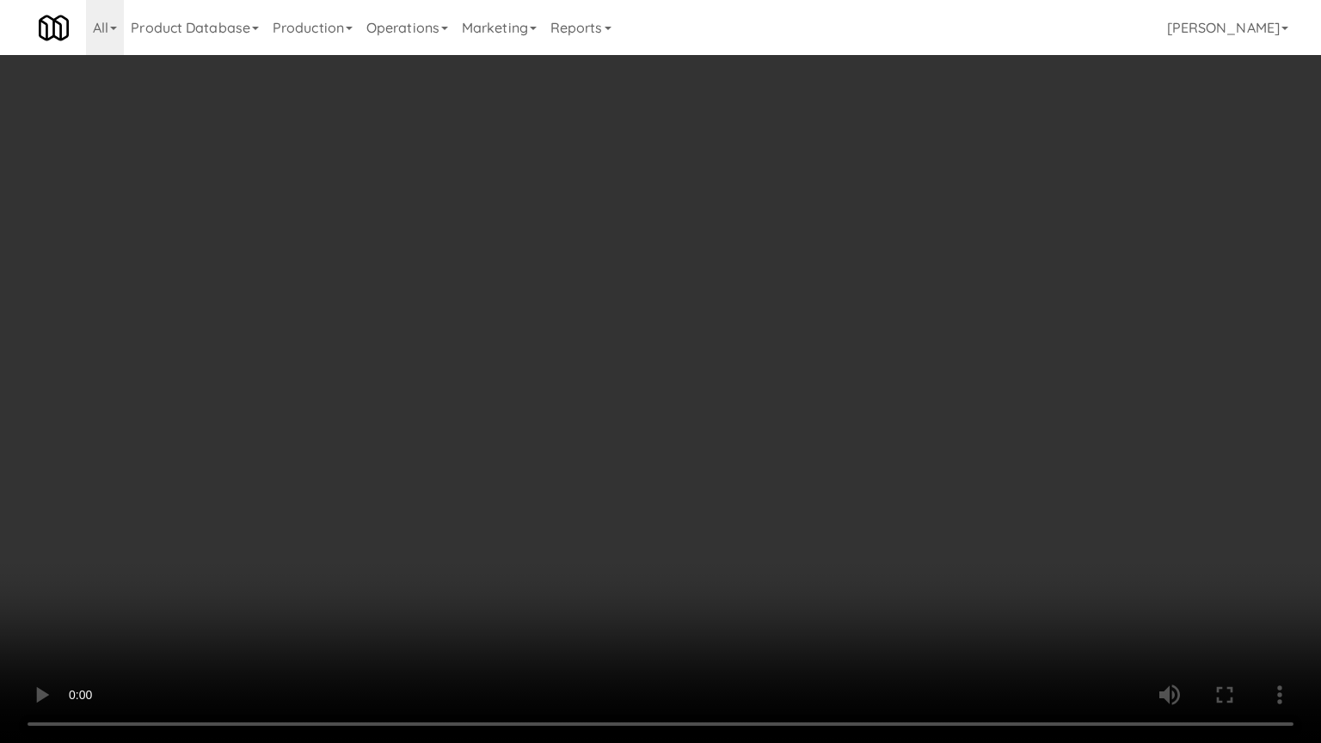
click at [592, 401] on video at bounding box center [660, 371] width 1321 height 743
click at [593, 401] on video at bounding box center [660, 371] width 1321 height 743
click at [599, 398] on video at bounding box center [660, 371] width 1321 height 743
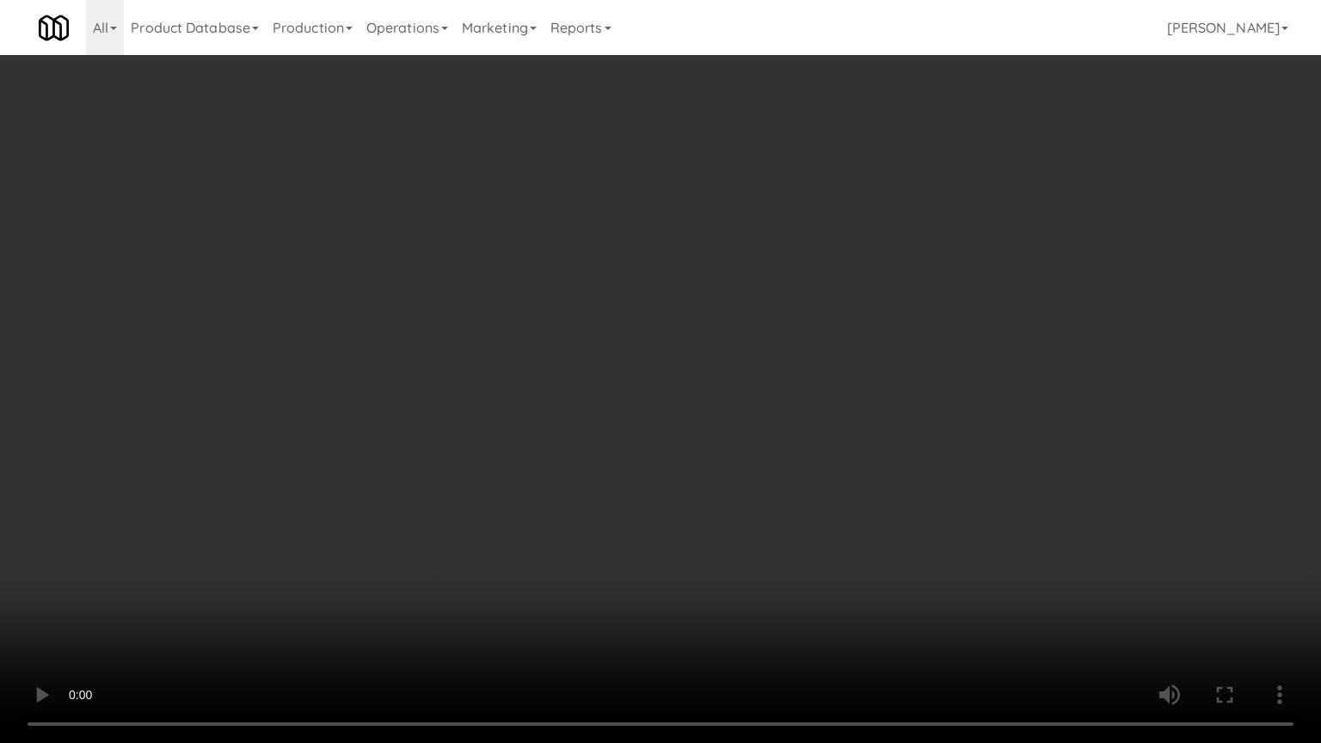
click at [599, 398] on video at bounding box center [660, 371] width 1321 height 743
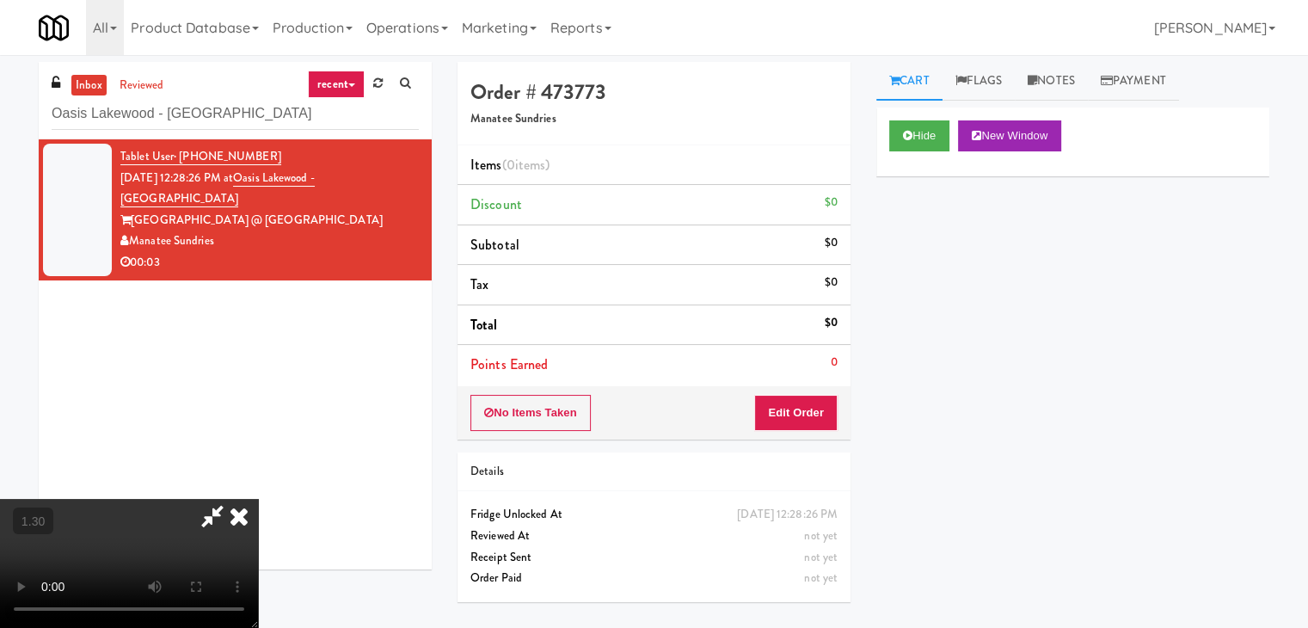
click at [258, 499] on icon at bounding box center [239, 516] width 38 height 34
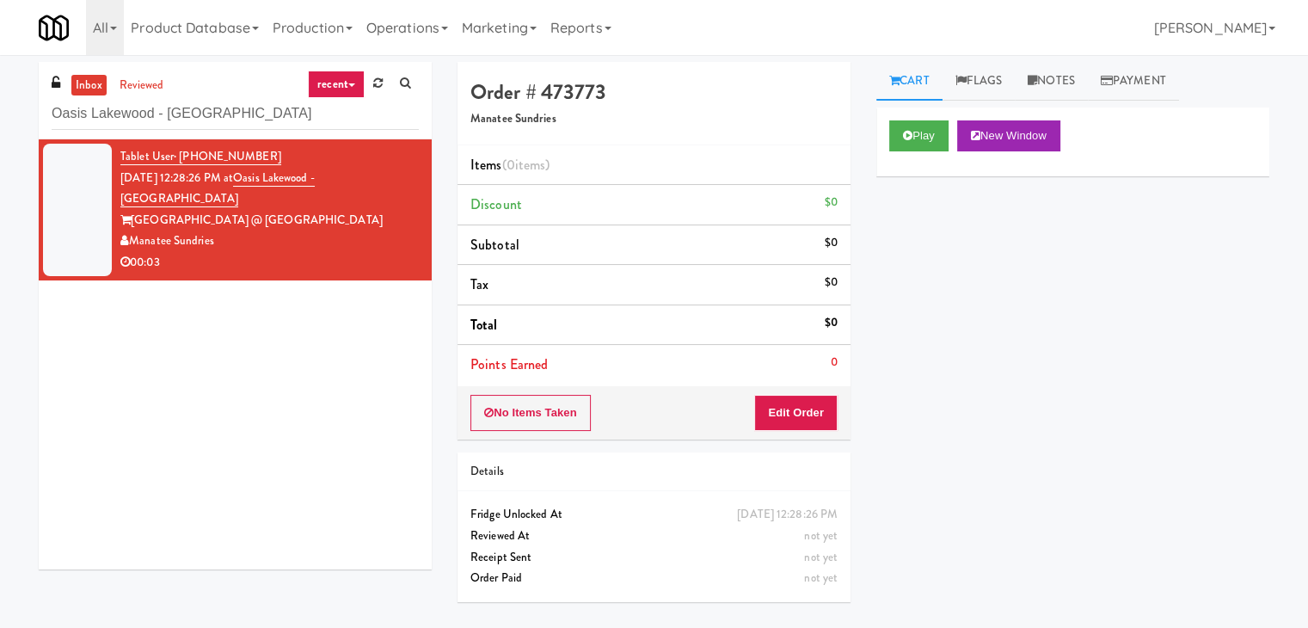
click at [783, 433] on div "No Items Taken Edit Order" at bounding box center [654, 412] width 393 height 53
click at [789, 421] on button "Edit Order" at bounding box center [795, 413] width 83 height 36
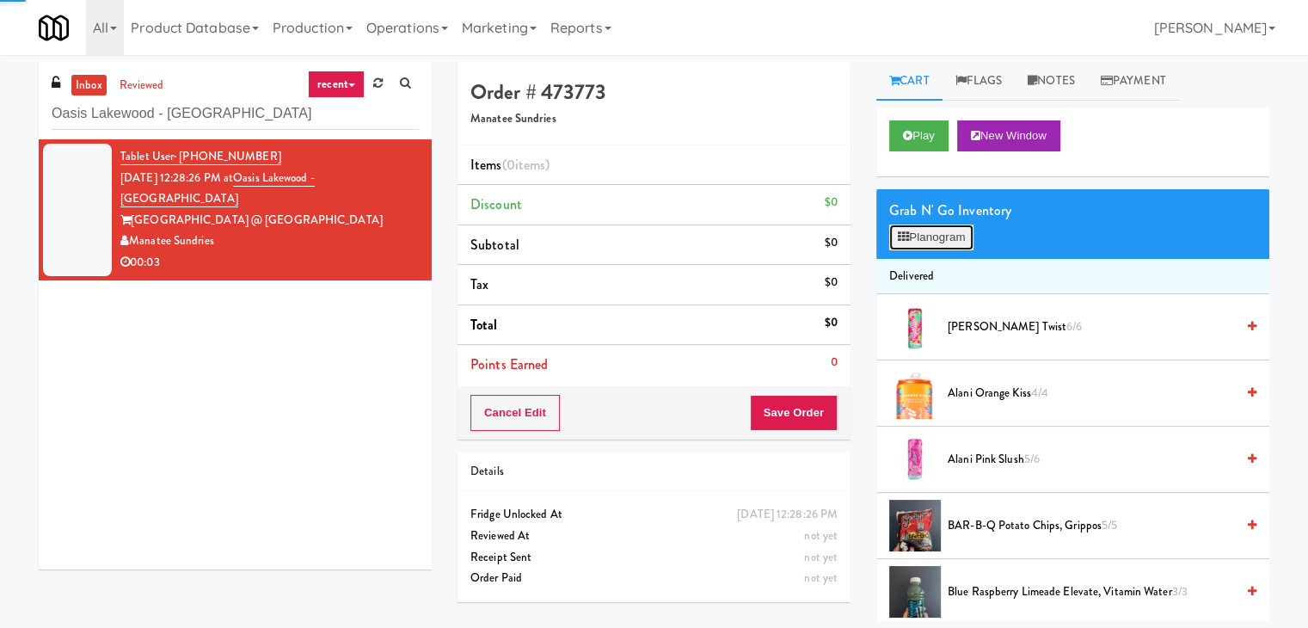
click at [915, 243] on button "Planogram" at bounding box center [931, 237] width 84 height 26
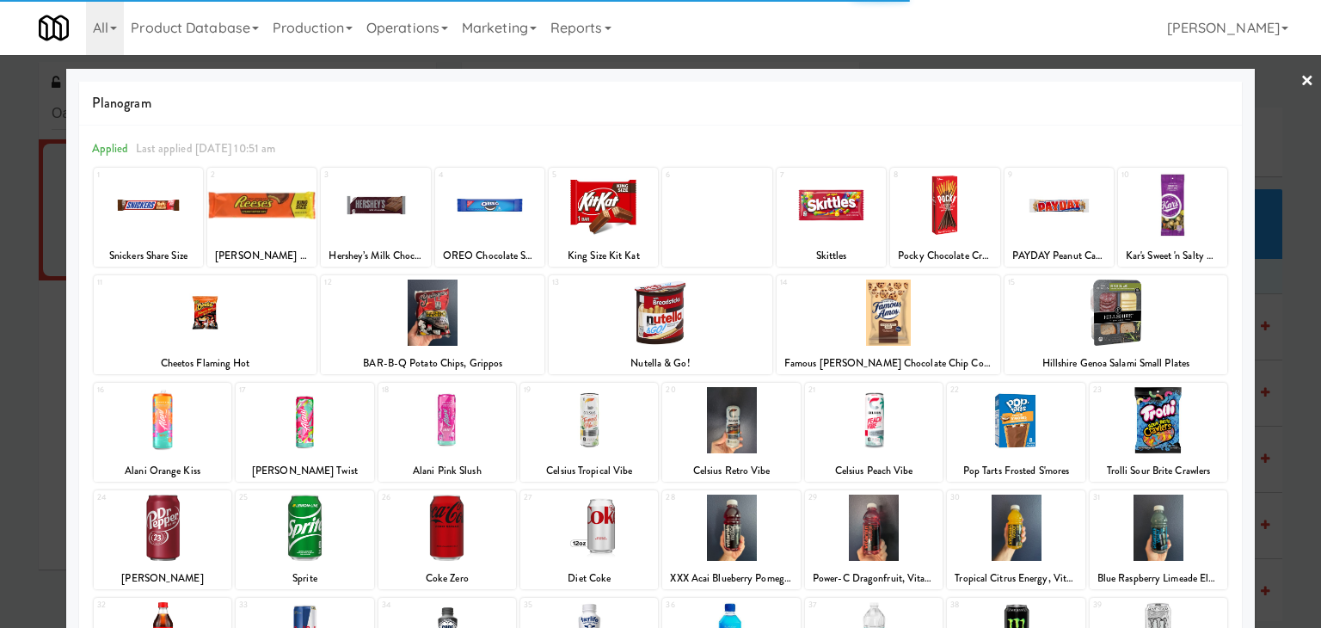
click at [613, 412] on div at bounding box center [589, 420] width 138 height 66
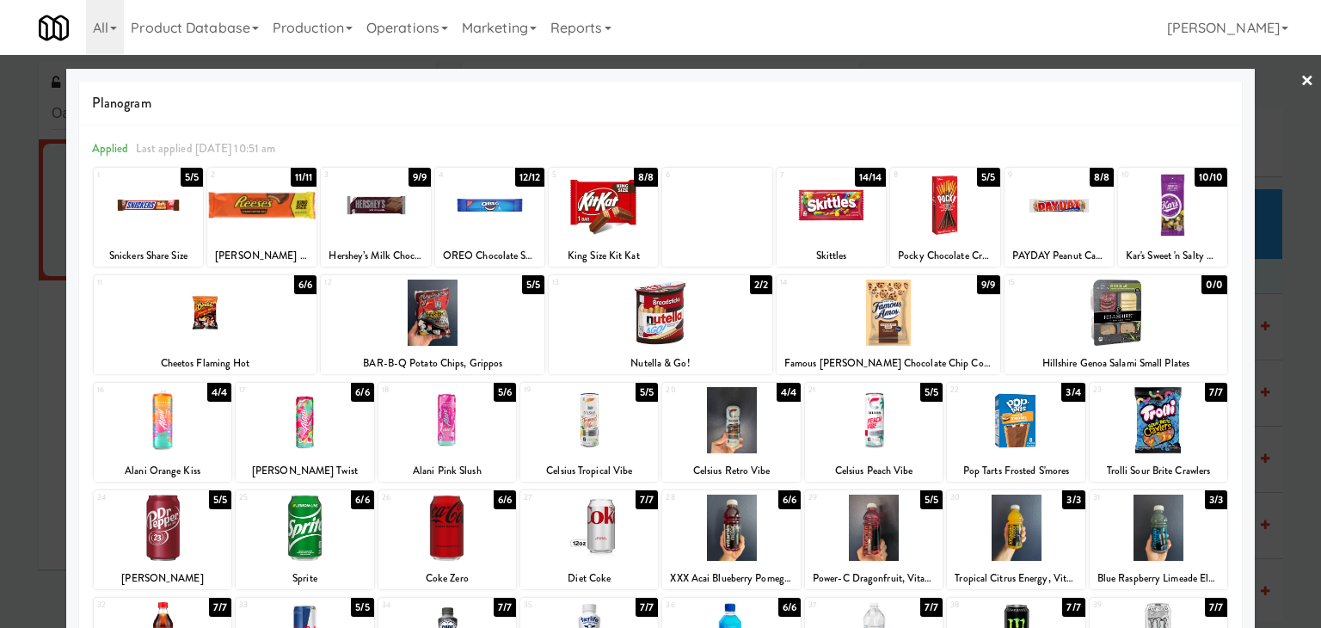
click at [1300, 76] on link "×" at bounding box center [1307, 81] width 14 height 53
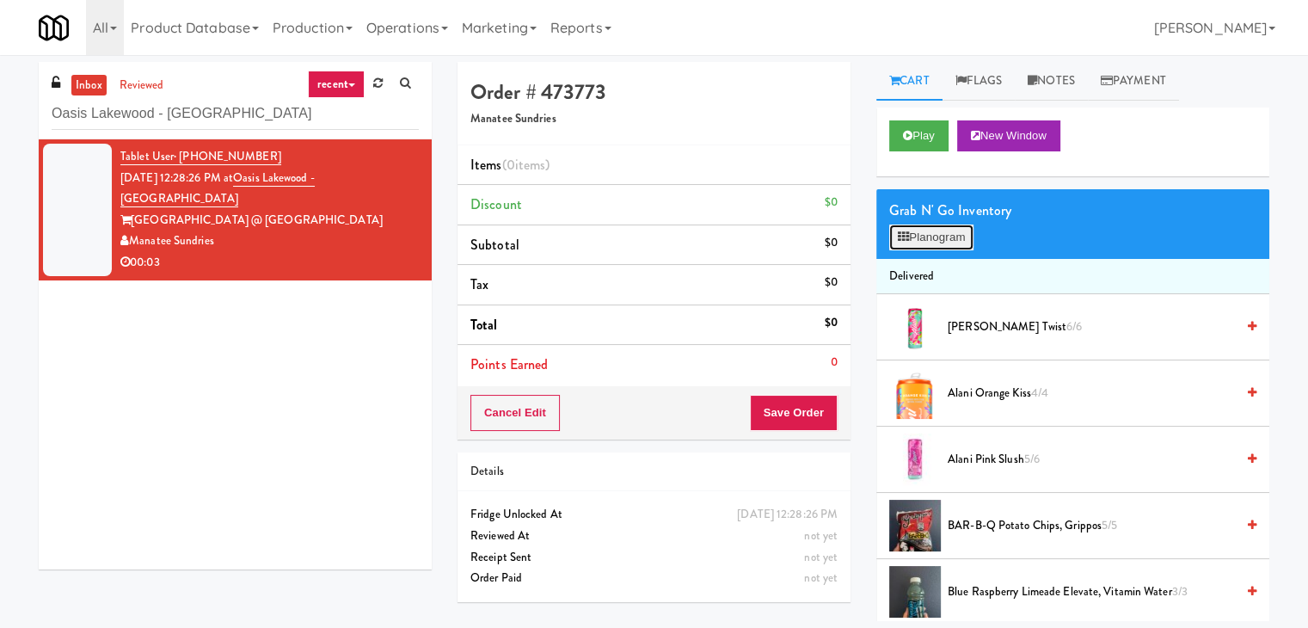
click at [924, 235] on button "Planogram" at bounding box center [931, 237] width 84 height 26
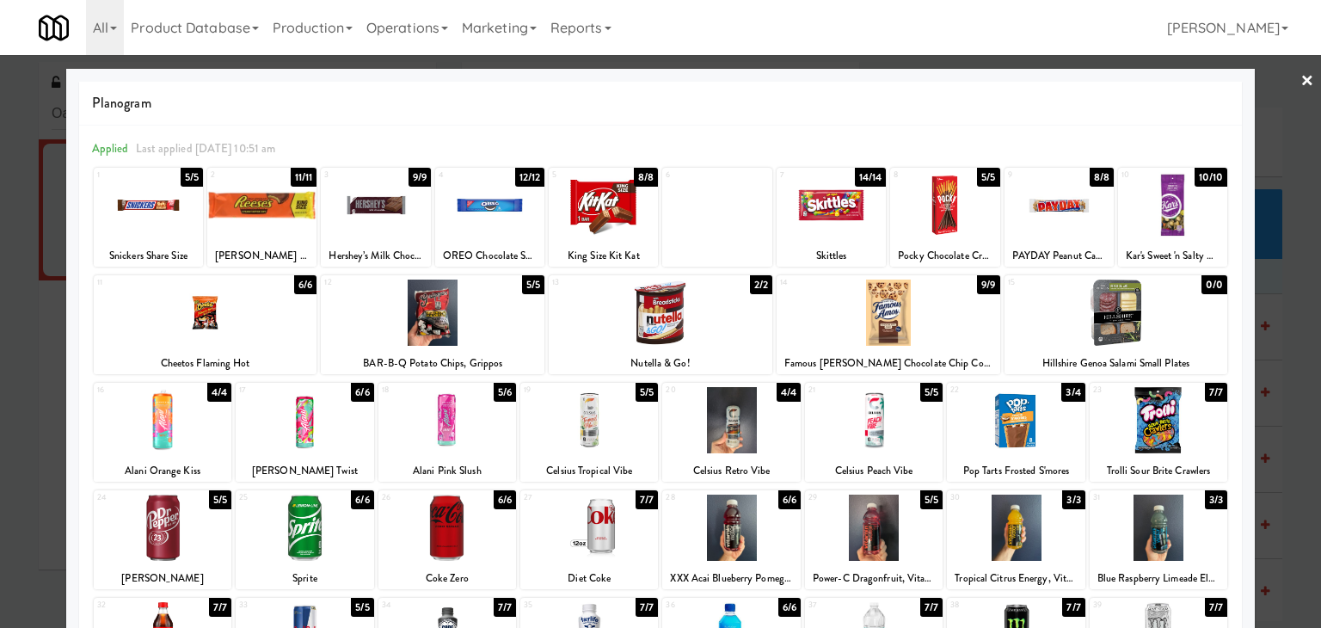
click at [608, 435] on div at bounding box center [589, 420] width 138 height 66
click at [1300, 73] on link "×" at bounding box center [1307, 81] width 14 height 53
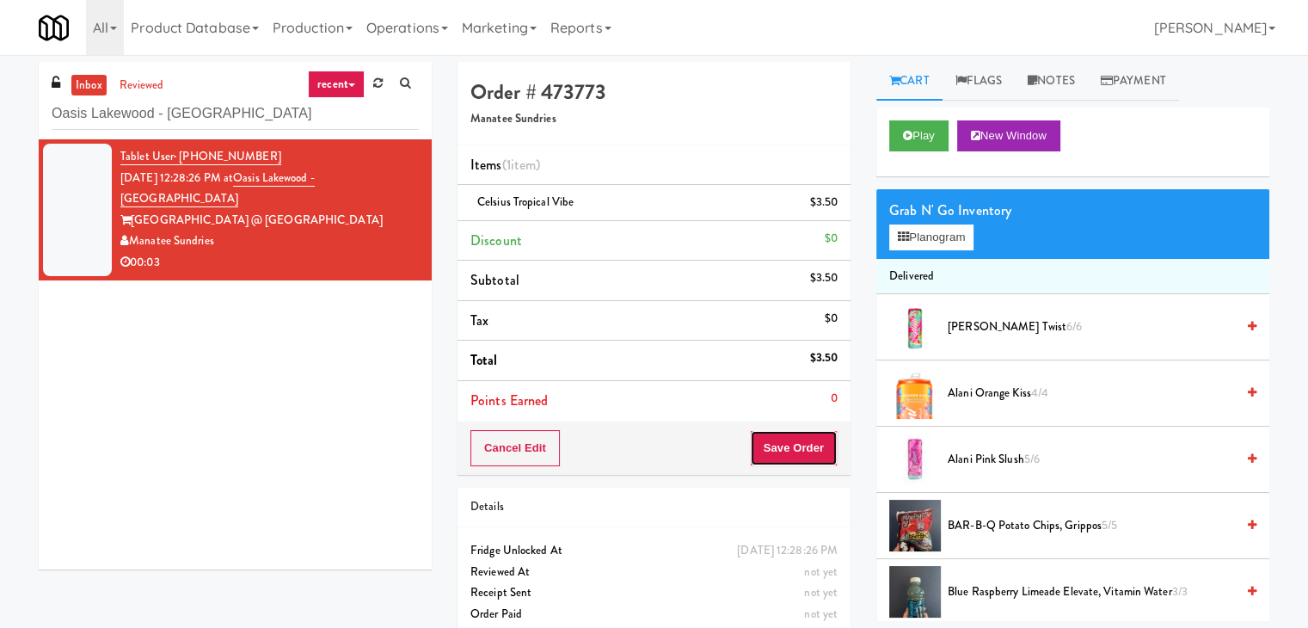
click at [794, 448] on button "Save Order" at bounding box center [794, 448] width 88 height 36
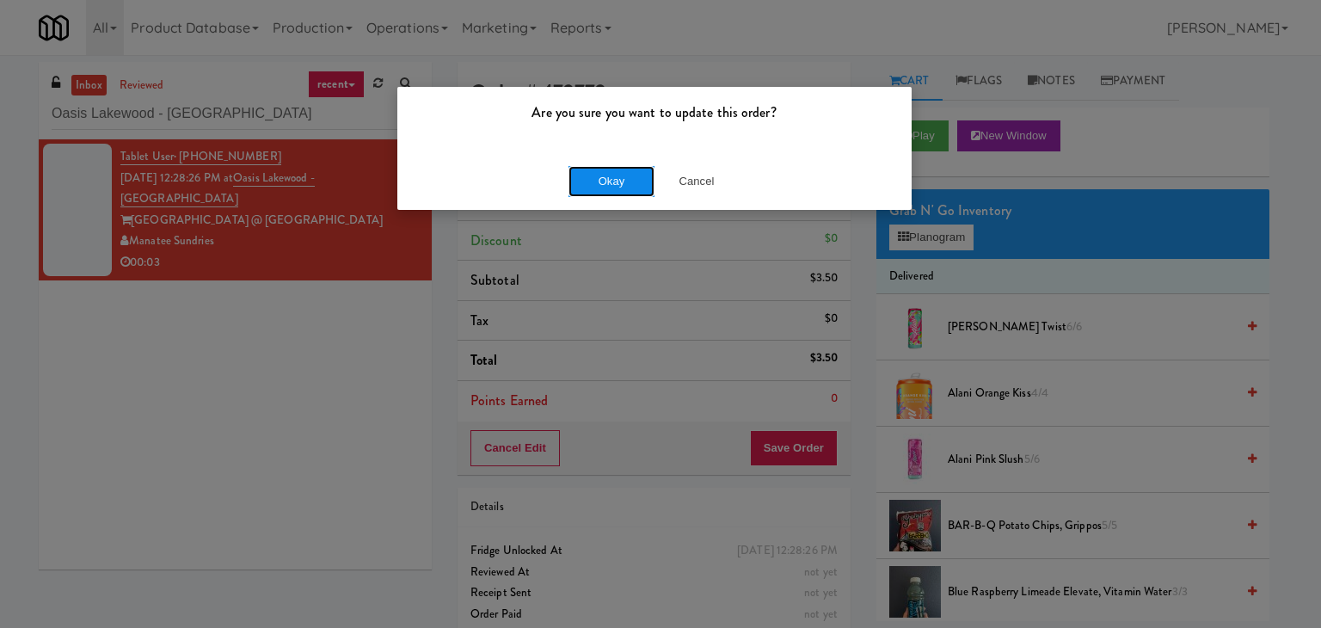
click at [595, 177] on button "Okay" at bounding box center [611, 181] width 86 height 31
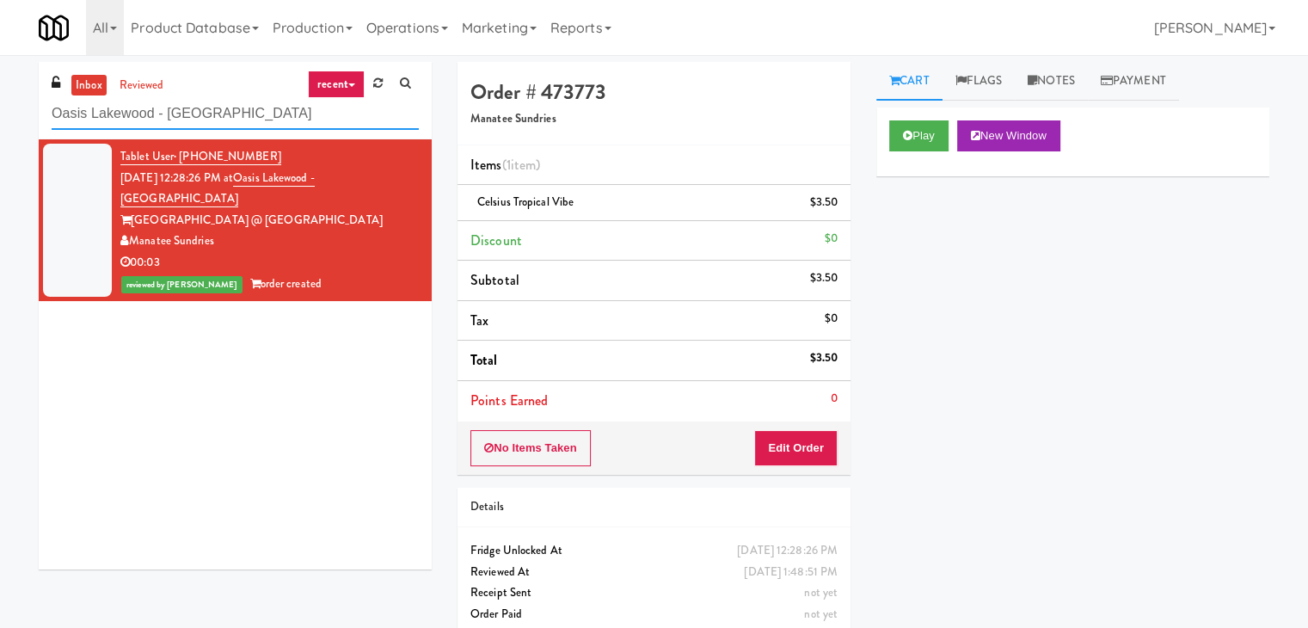
click at [209, 124] on input "Oasis Lakewood - [GEOGRAPHIC_DATA]" at bounding box center [235, 114] width 367 height 32
click at [208, 124] on input "Oasis Lakewood - [GEOGRAPHIC_DATA]" at bounding box center [235, 114] width 367 height 32
paste input "Home Depot-2 - 10th Flr Cafe Right"
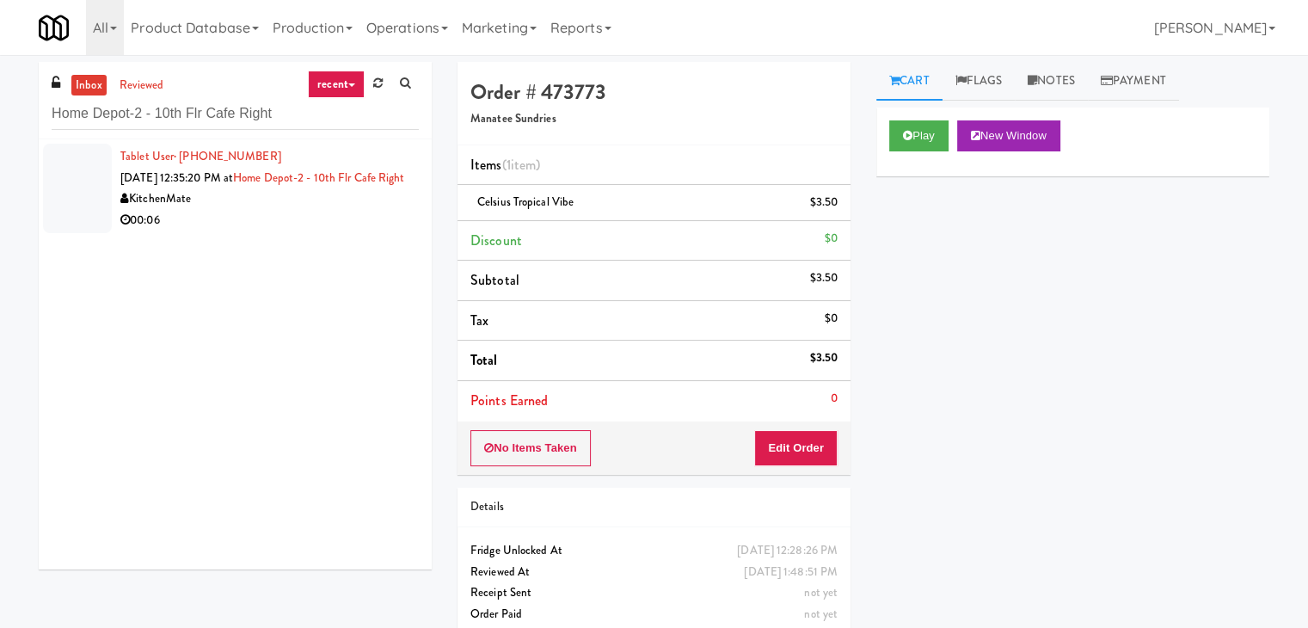
drag, startPoint x: 286, startPoint y: 214, endPoint x: 274, endPoint y: 211, distance: 12.5
click at [286, 210] on div "KitchenMate" at bounding box center [269, 198] width 298 height 21
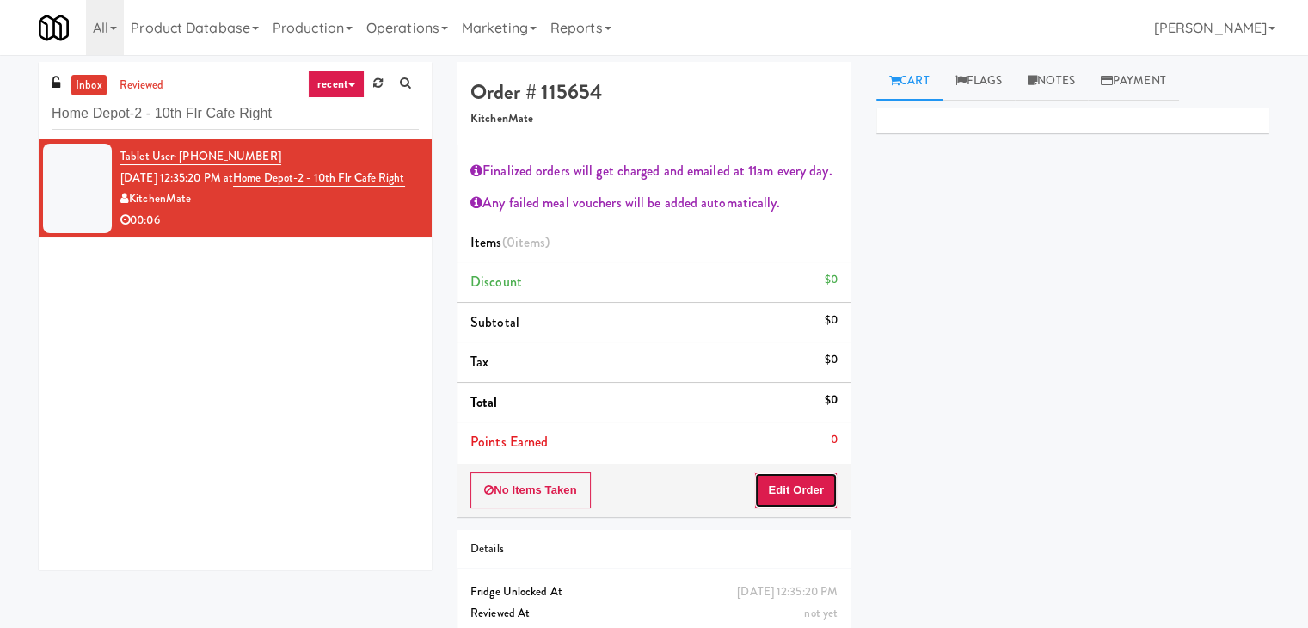
click at [802, 489] on button "Edit Order" at bounding box center [795, 490] width 83 height 36
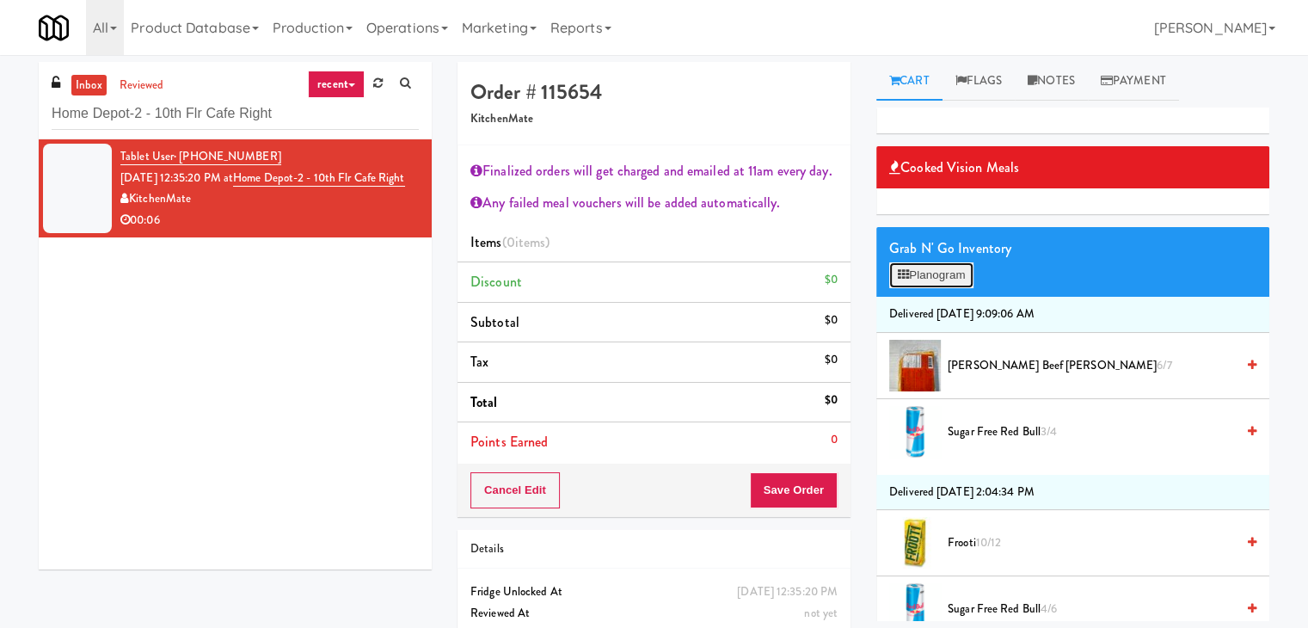
click at [956, 269] on button "Planogram" at bounding box center [931, 275] width 84 height 26
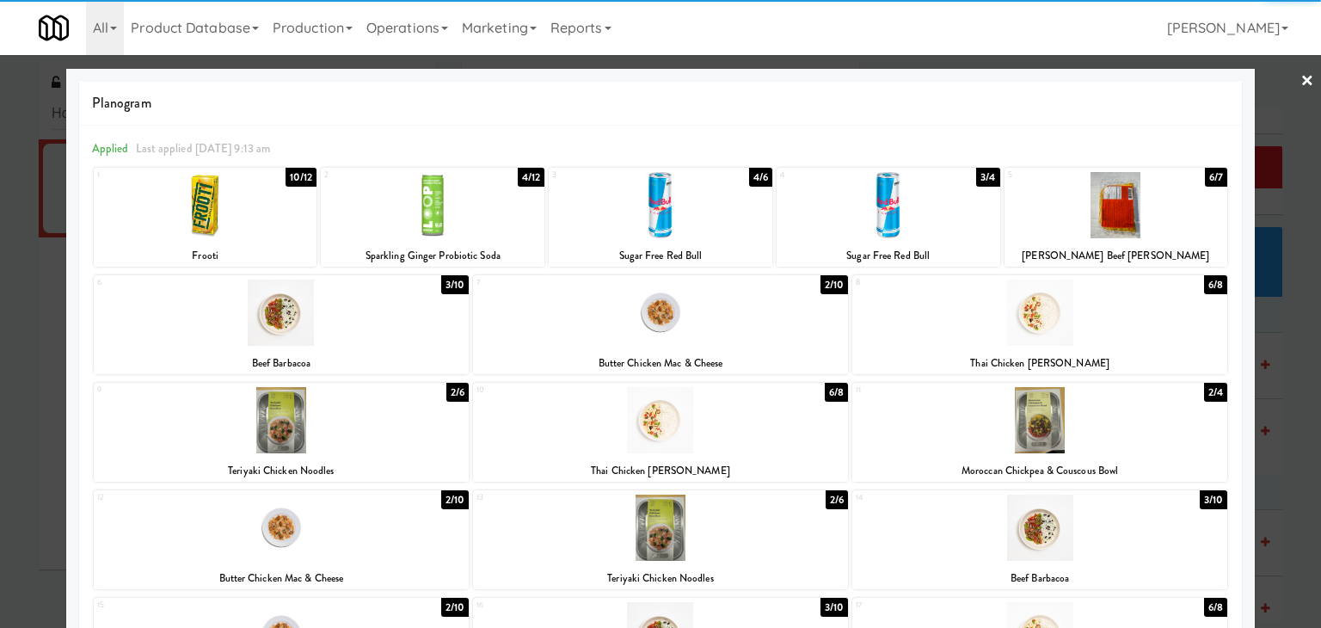
click at [1134, 212] on div at bounding box center [1116, 205] width 224 height 66
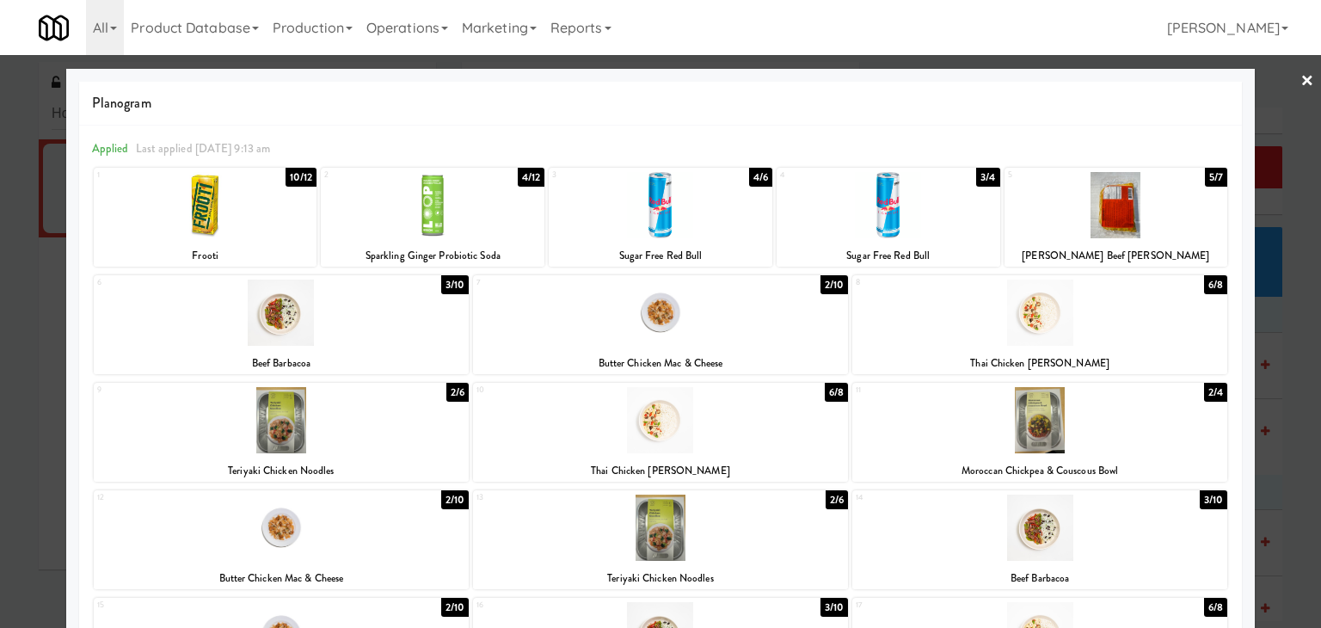
click at [1300, 78] on link "×" at bounding box center [1307, 81] width 14 height 53
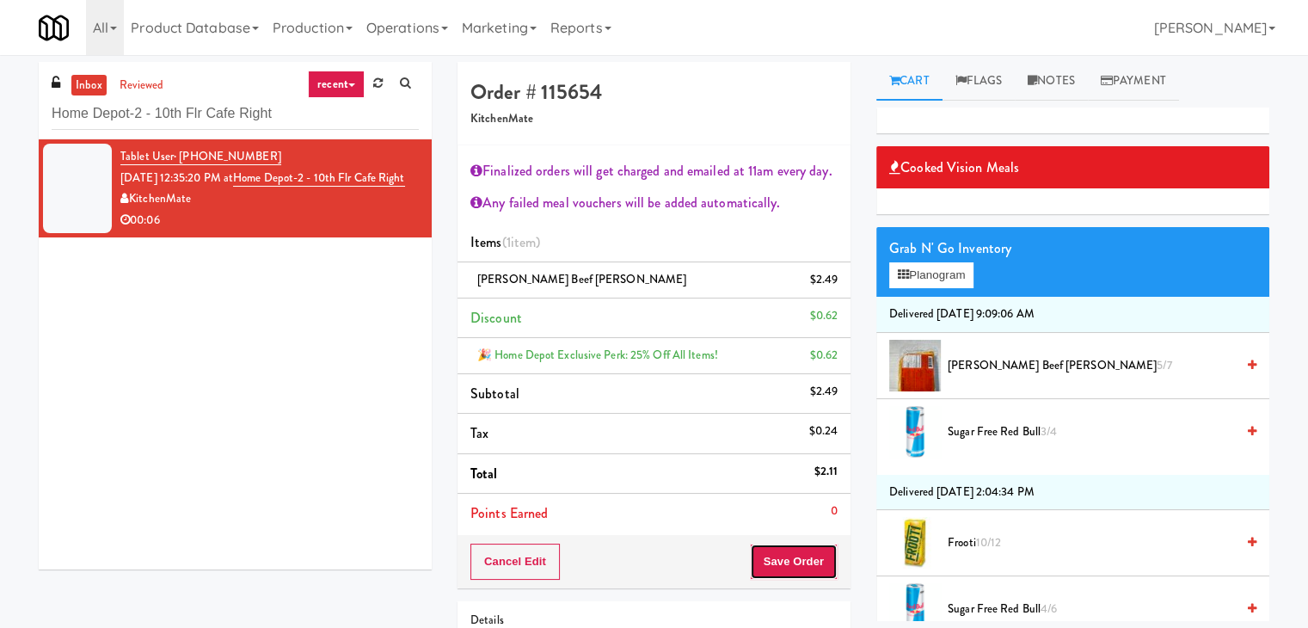
click at [783, 561] on button "Save Order" at bounding box center [794, 562] width 88 height 36
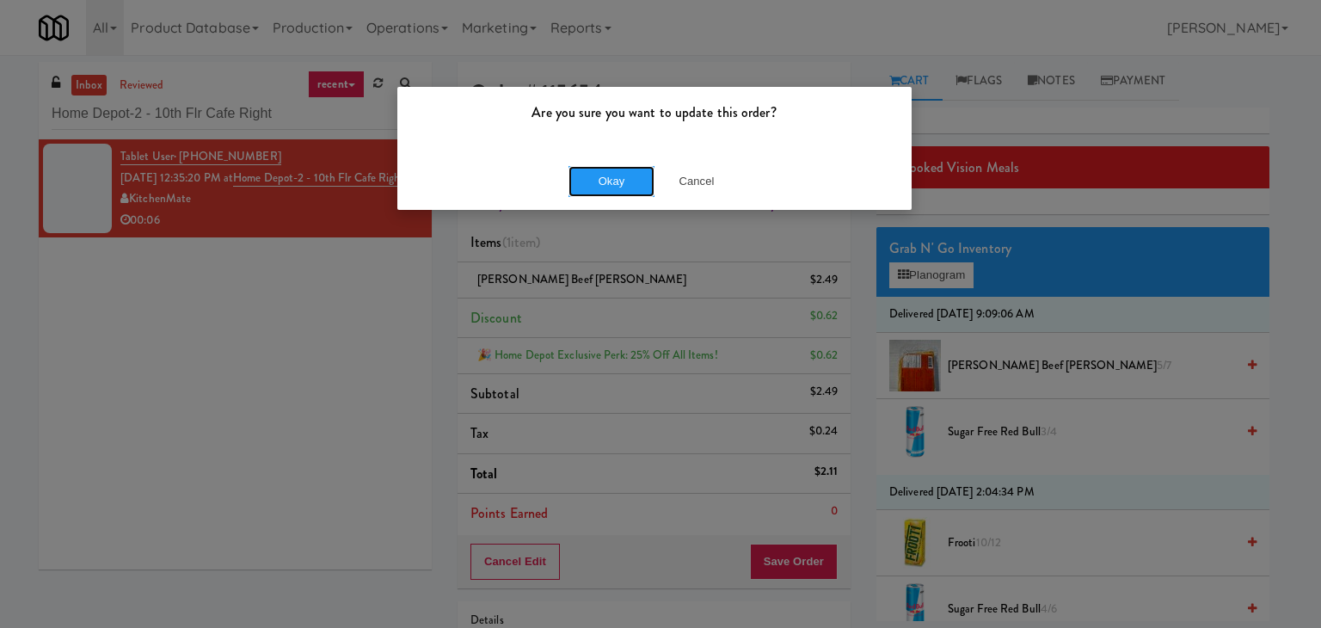
drag, startPoint x: 605, startPoint y: 188, endPoint x: 564, endPoint y: 156, distance: 52.6
click at [605, 187] on button "Okay" at bounding box center [611, 181] width 86 height 31
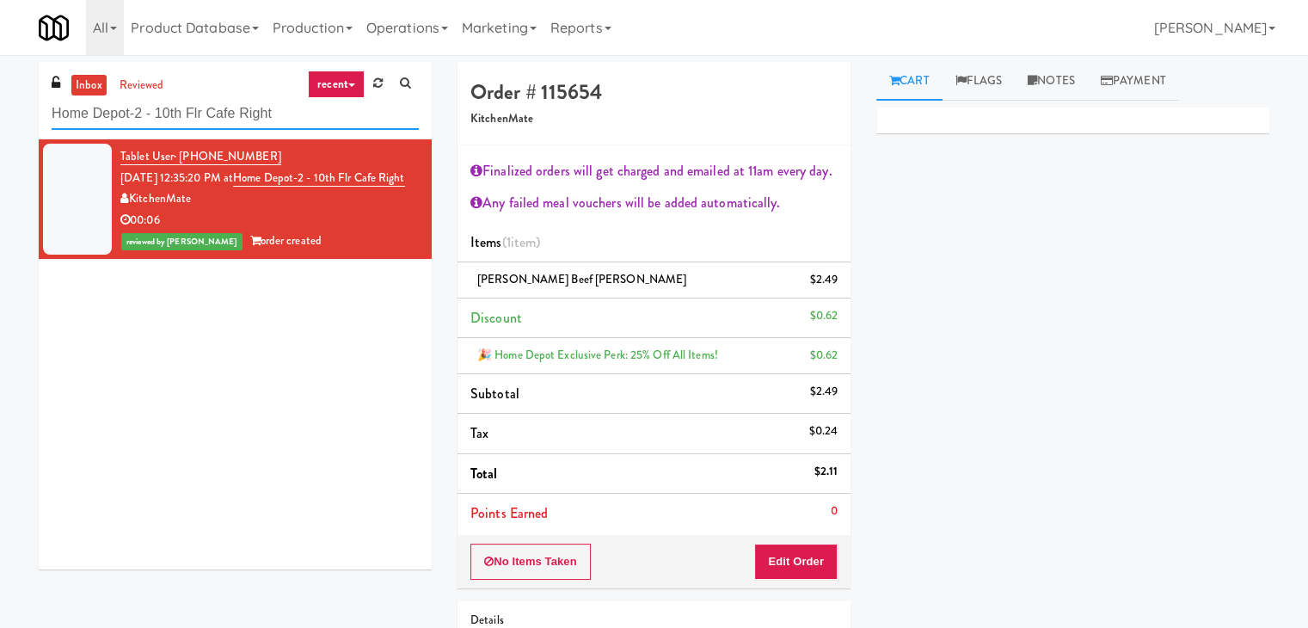
click at [258, 111] on input "Home Depot-2 - 10th Flr Cafe Right" at bounding box center [235, 114] width 367 height 32
paste input "Illume - Ambient -"
type input "Illume - Ambient - Right"
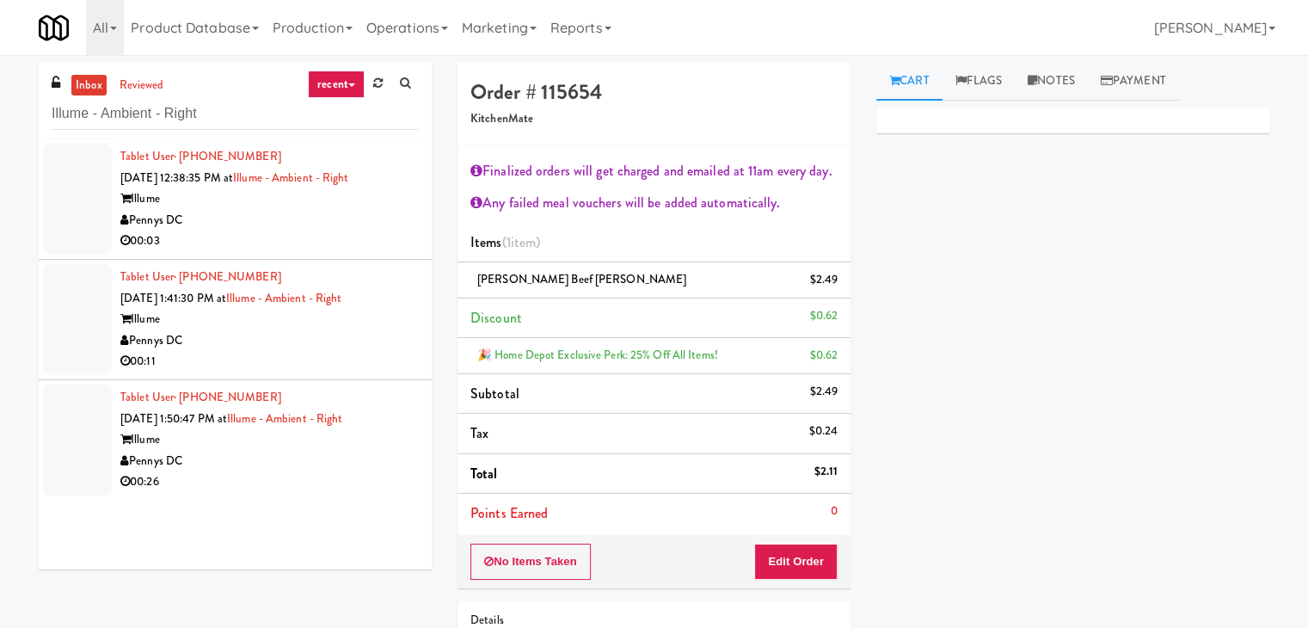
click at [363, 223] on div "Pennys DC" at bounding box center [269, 220] width 298 height 21
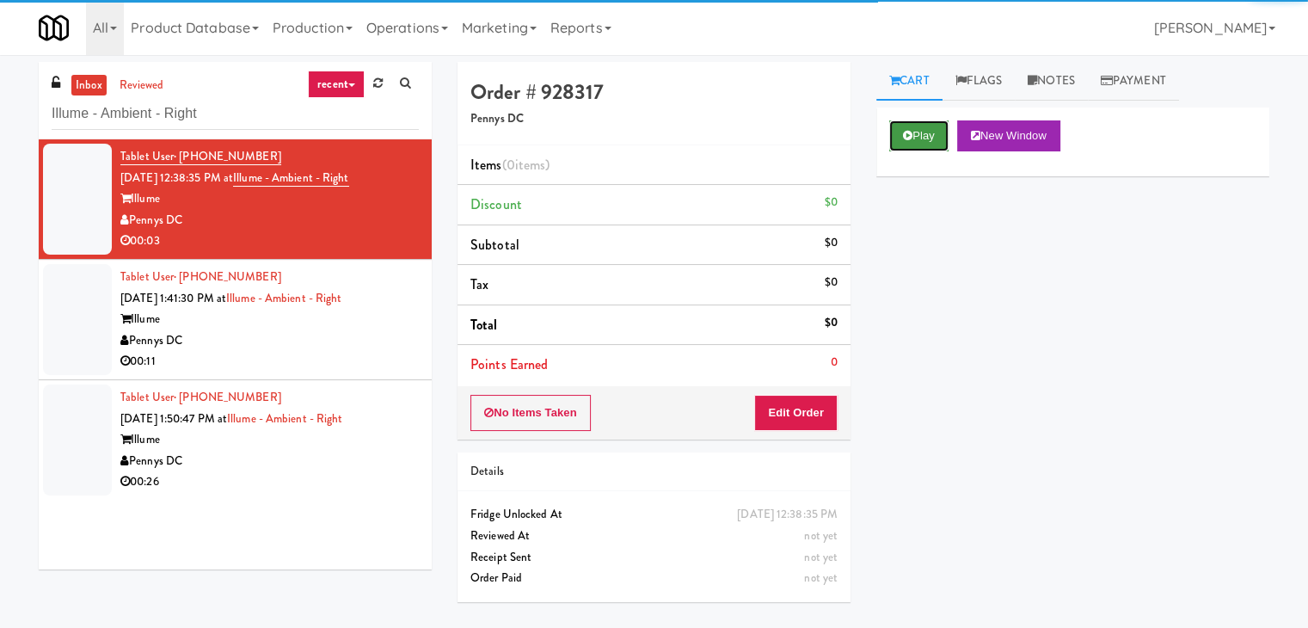
click at [911, 127] on button "Play" at bounding box center [918, 135] width 59 height 31
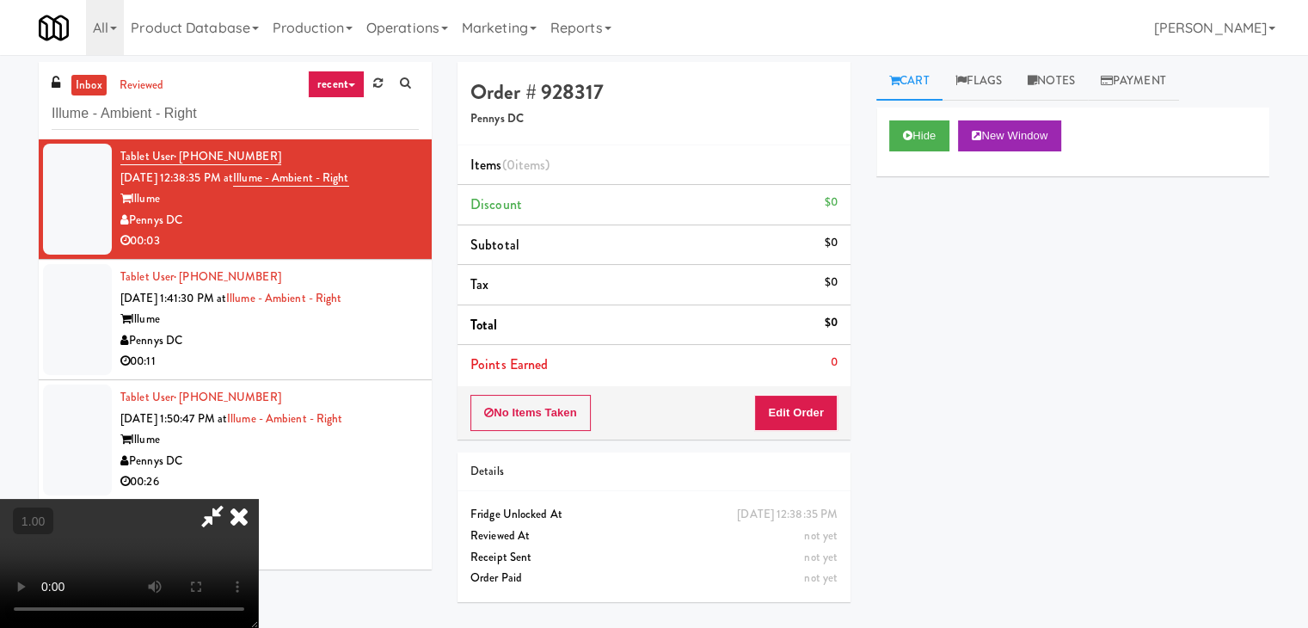
click at [258, 499] on video at bounding box center [129, 563] width 258 height 129
click at [1061, 86] on link "Notes" at bounding box center [1051, 81] width 73 height 39
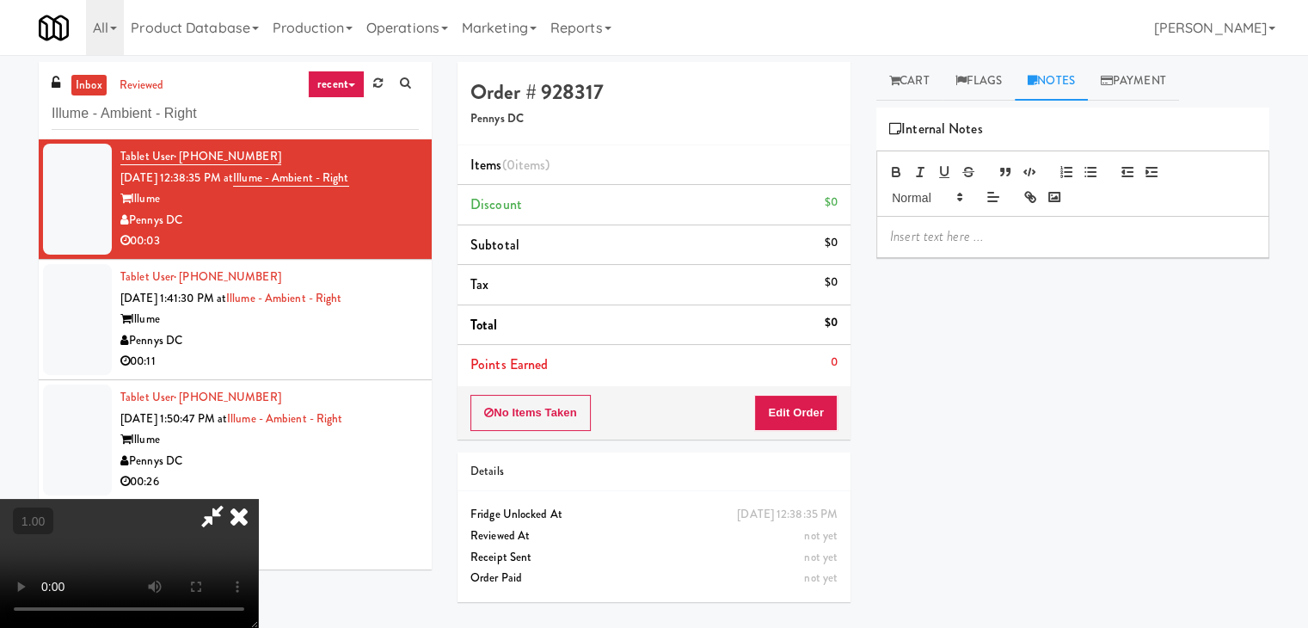
click at [983, 231] on p at bounding box center [1072, 236] width 365 height 19
click at [1107, 252] on div at bounding box center [1072, 237] width 391 height 40
paste div
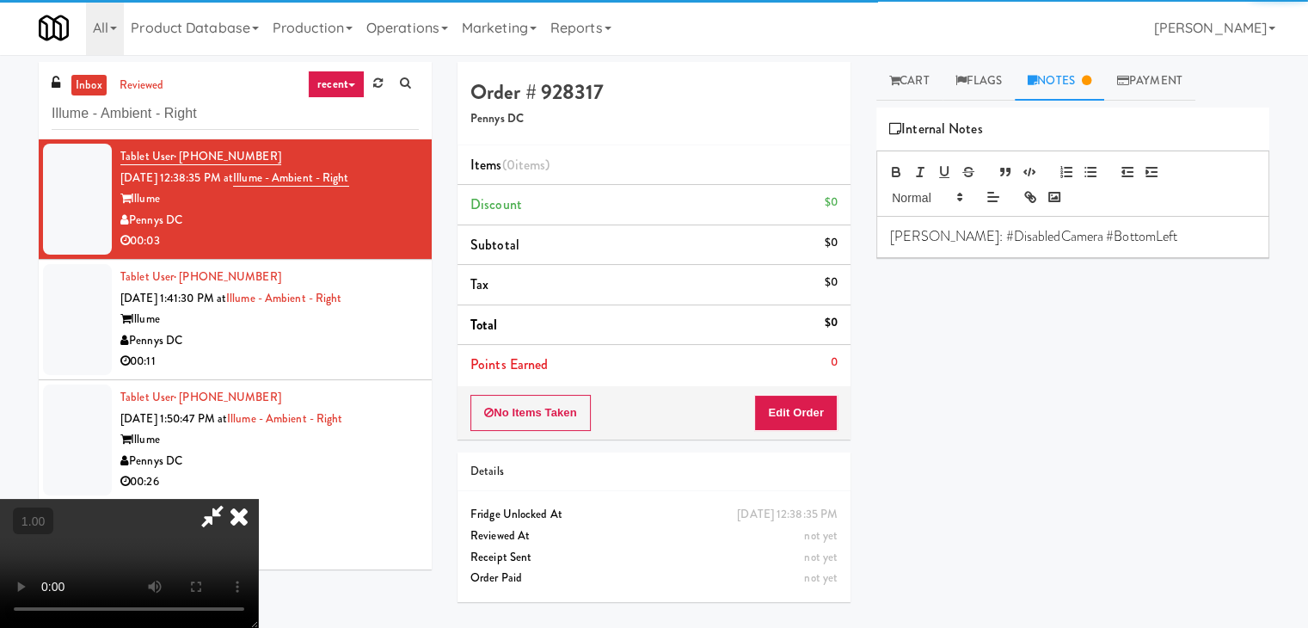
click at [258, 499] on video at bounding box center [129, 563] width 258 height 129
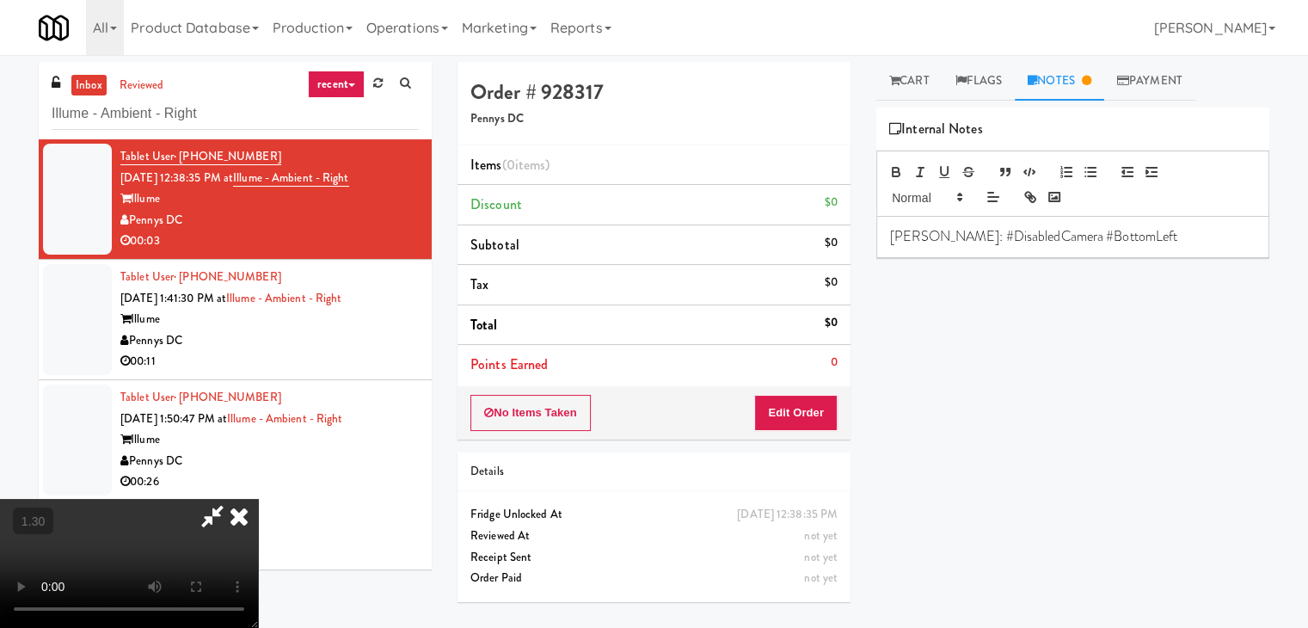
click at [258, 499] on video at bounding box center [129, 563] width 258 height 129
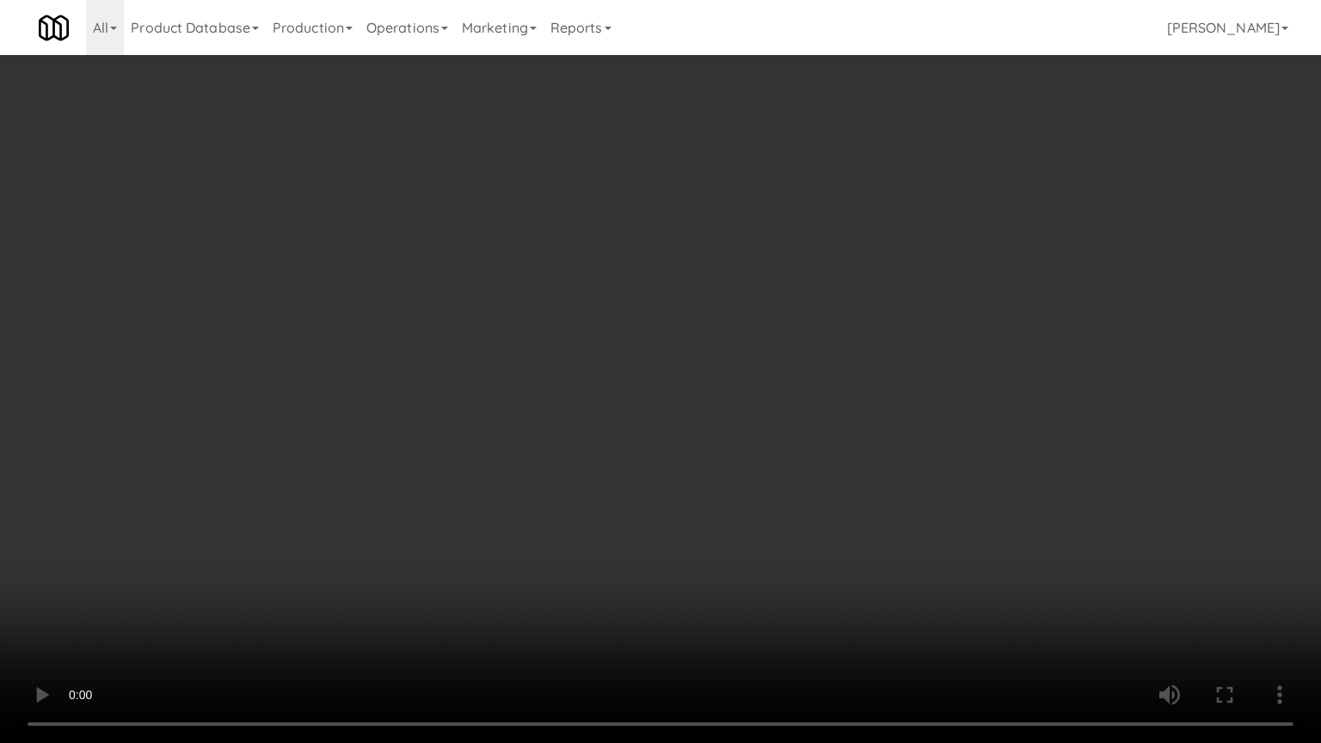
click at [661, 396] on video at bounding box center [660, 371] width 1321 height 743
click at [664, 390] on video at bounding box center [660, 371] width 1321 height 743
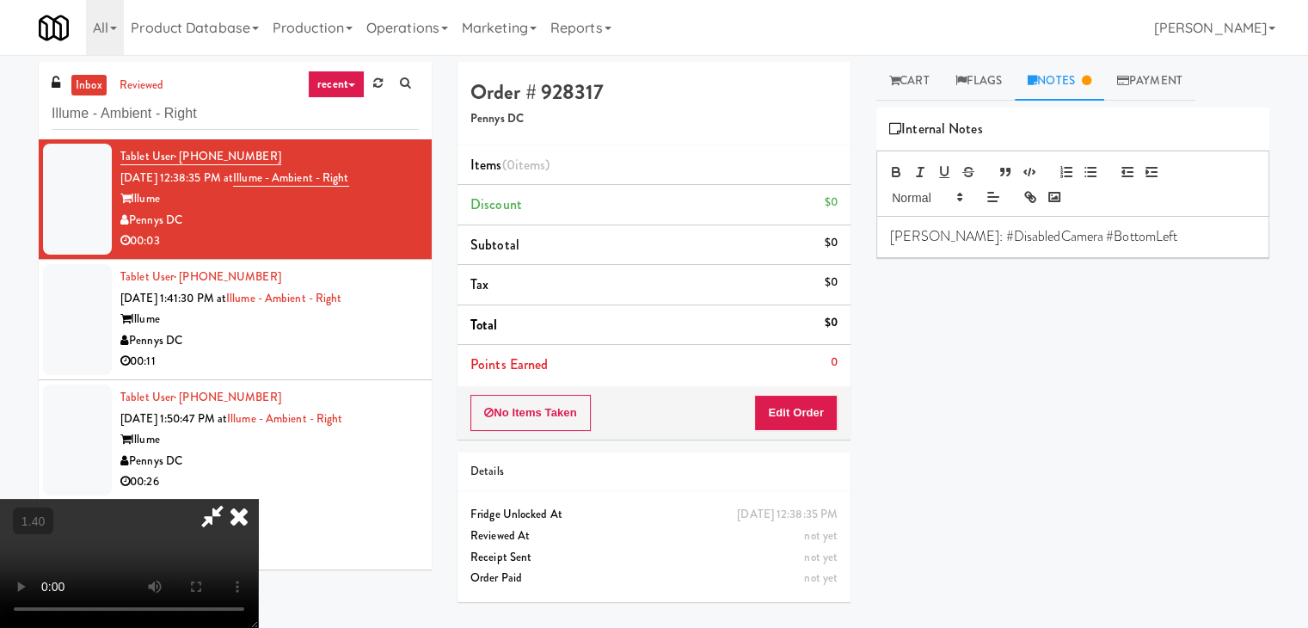
click at [258, 499] on icon at bounding box center [239, 516] width 38 height 34
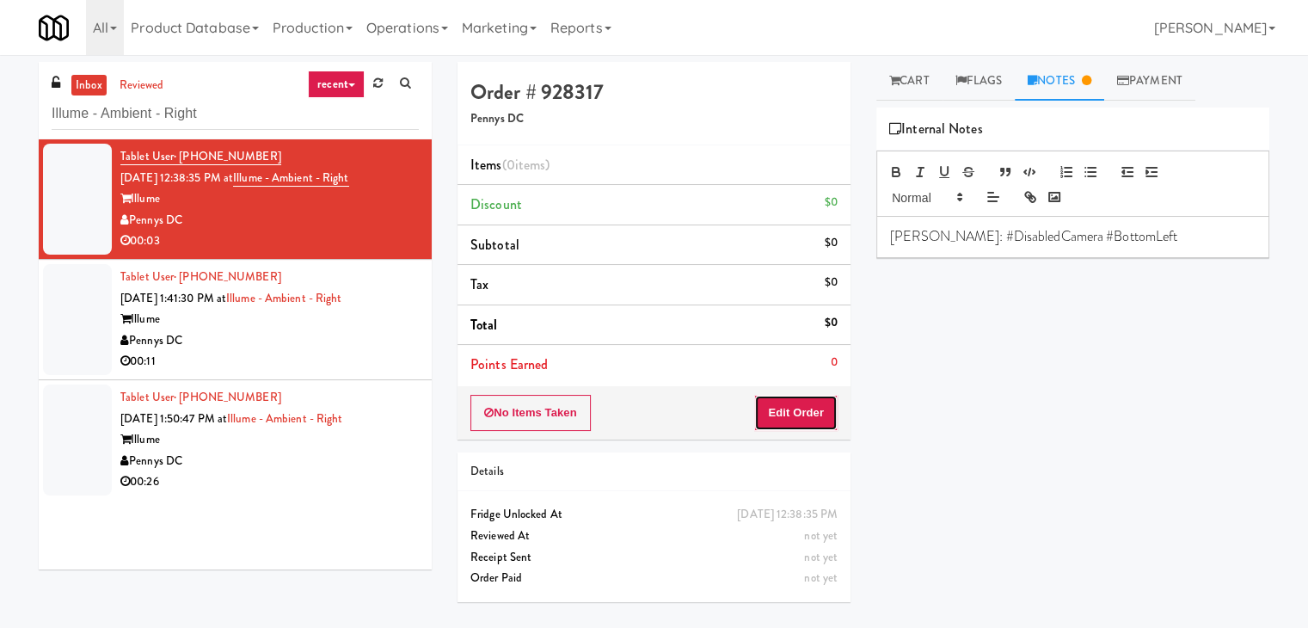
click at [783, 412] on button "Edit Order" at bounding box center [795, 413] width 83 height 36
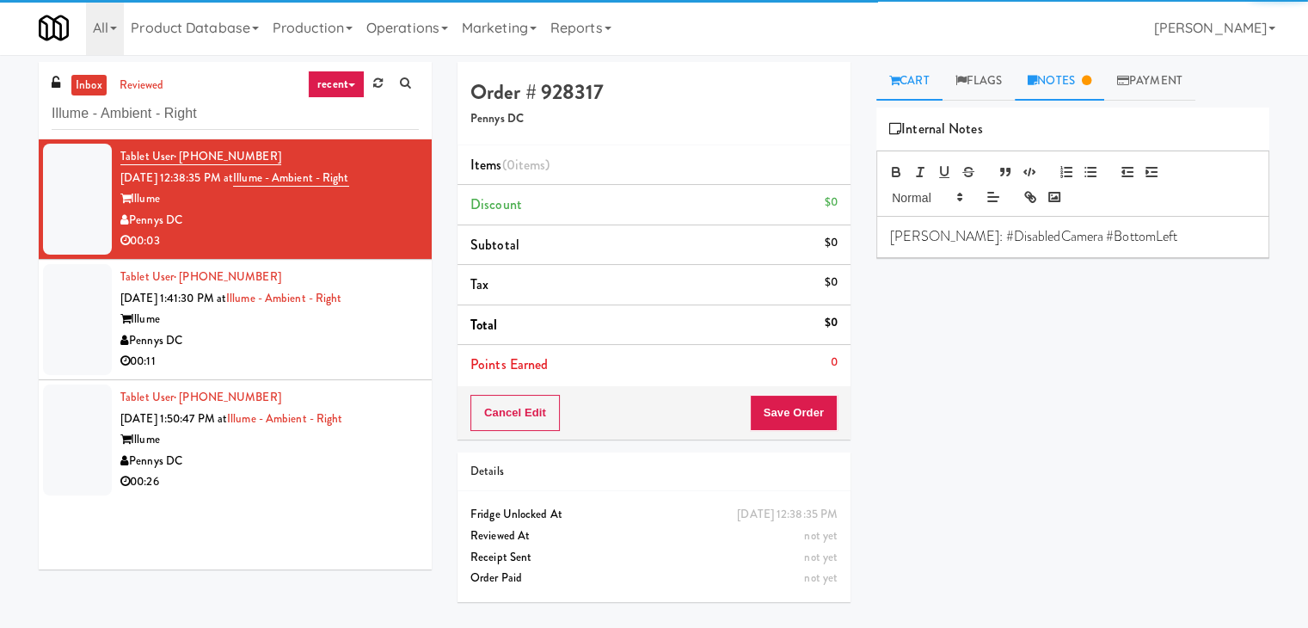
click at [913, 86] on link "Cart" at bounding box center [909, 81] width 66 height 39
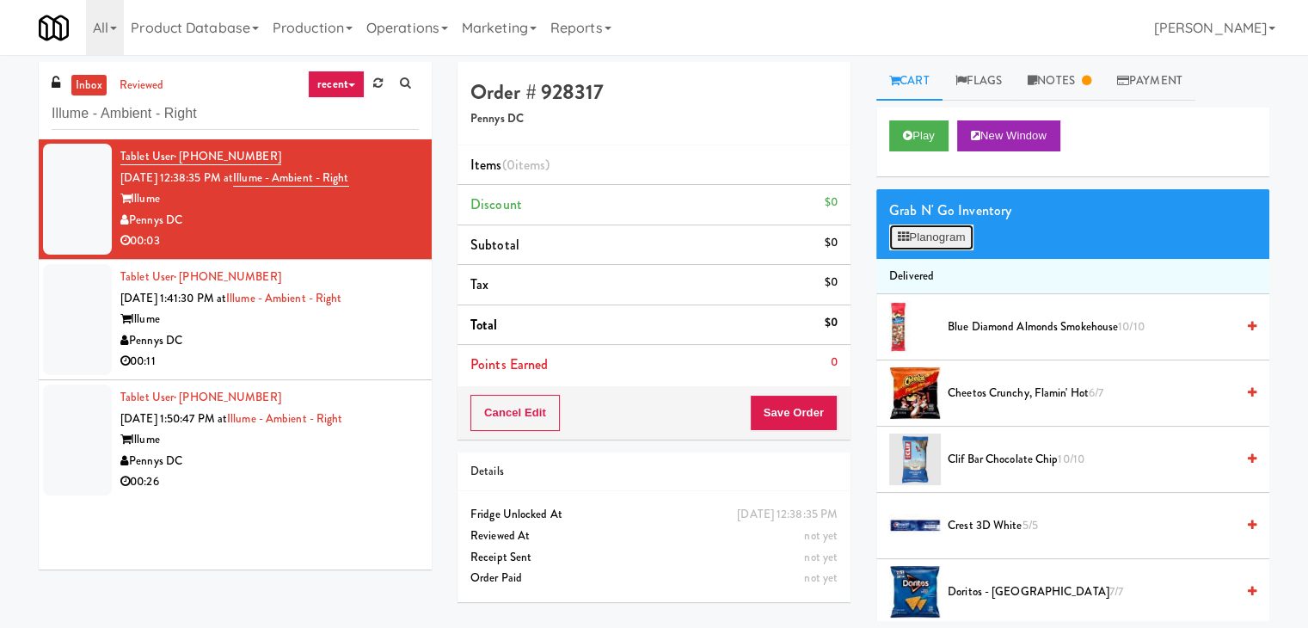
click at [928, 231] on button "Planogram" at bounding box center [931, 237] width 84 height 26
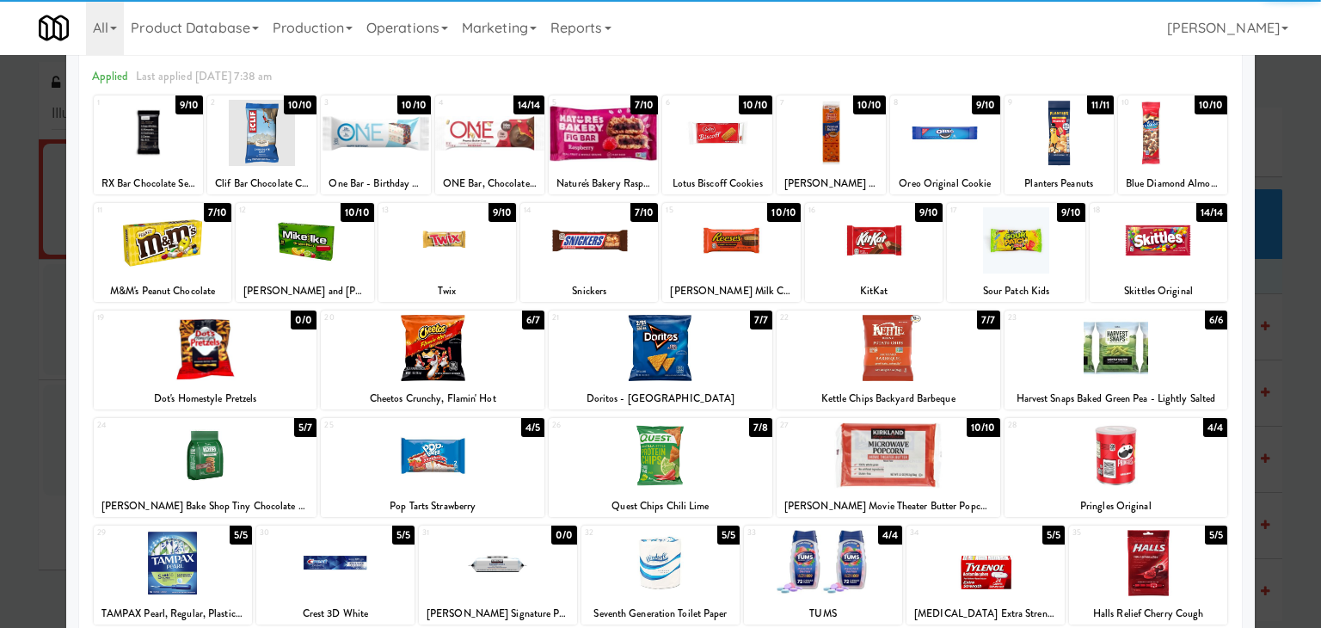
scroll to position [172, 0]
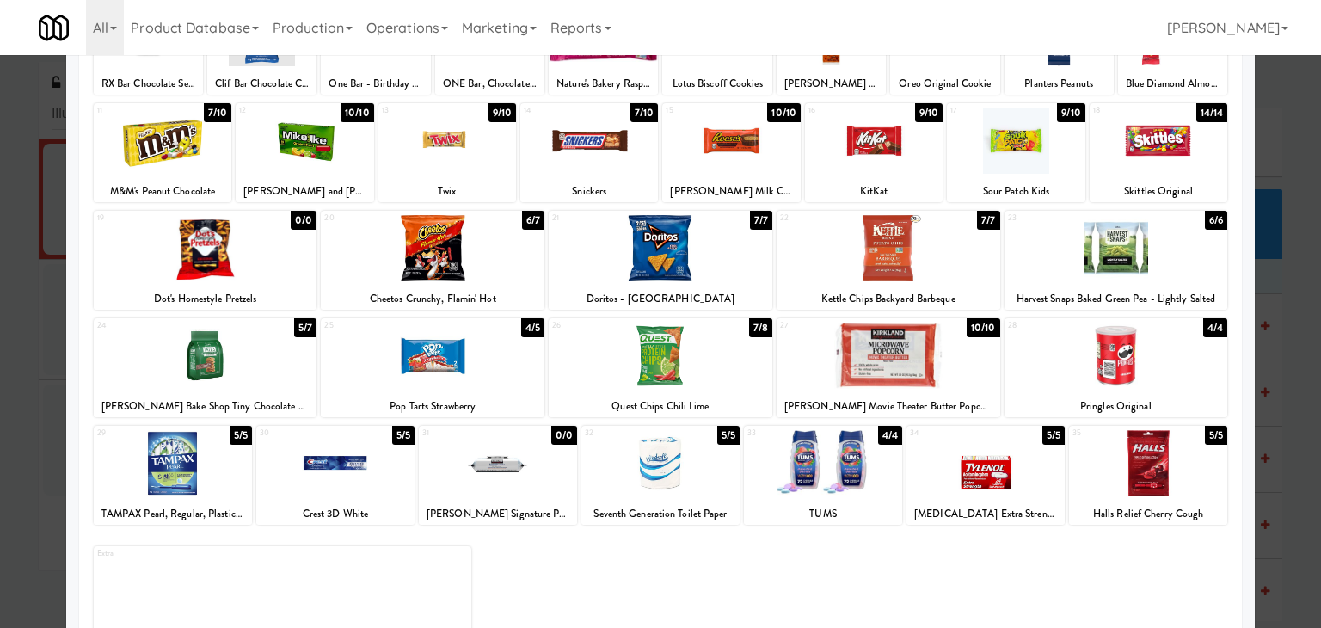
click at [476, 356] on div at bounding box center [433, 355] width 224 height 66
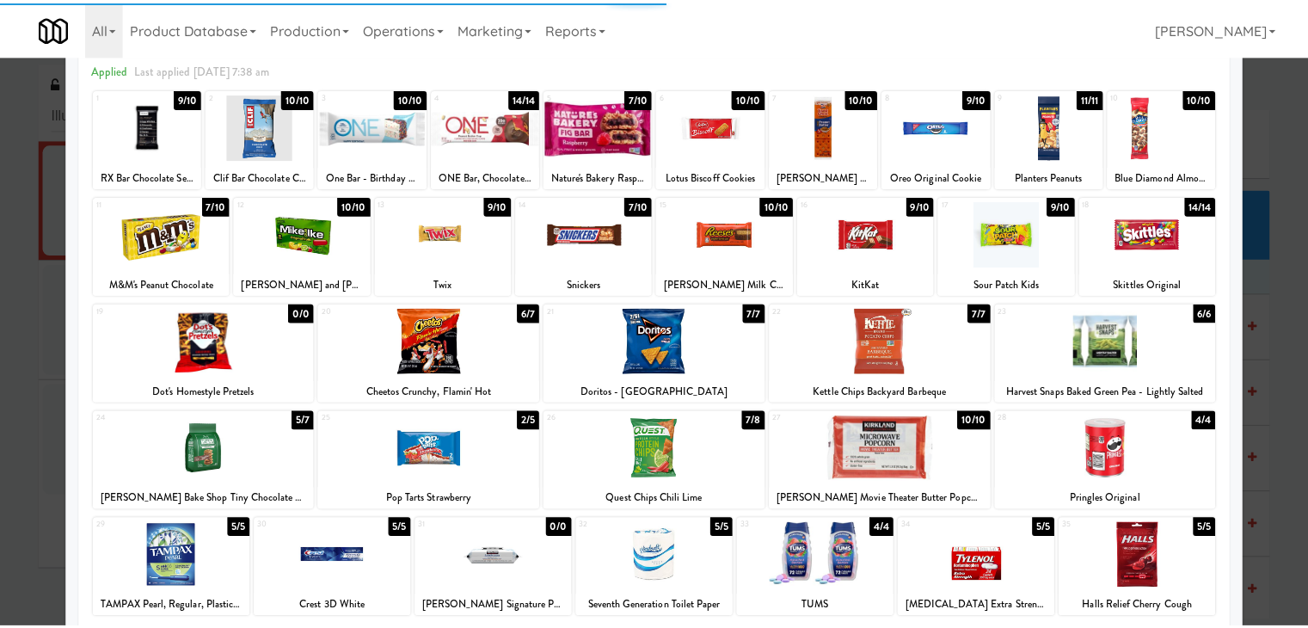
scroll to position [0, 0]
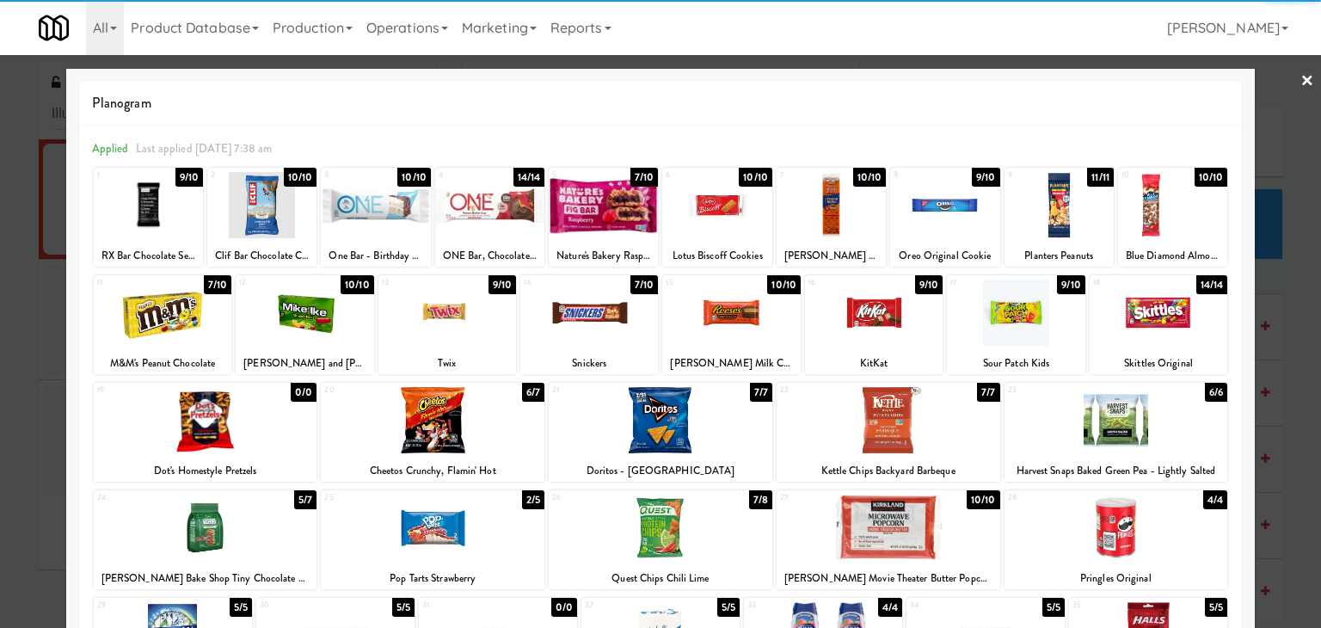
click at [1300, 77] on link "×" at bounding box center [1307, 81] width 14 height 53
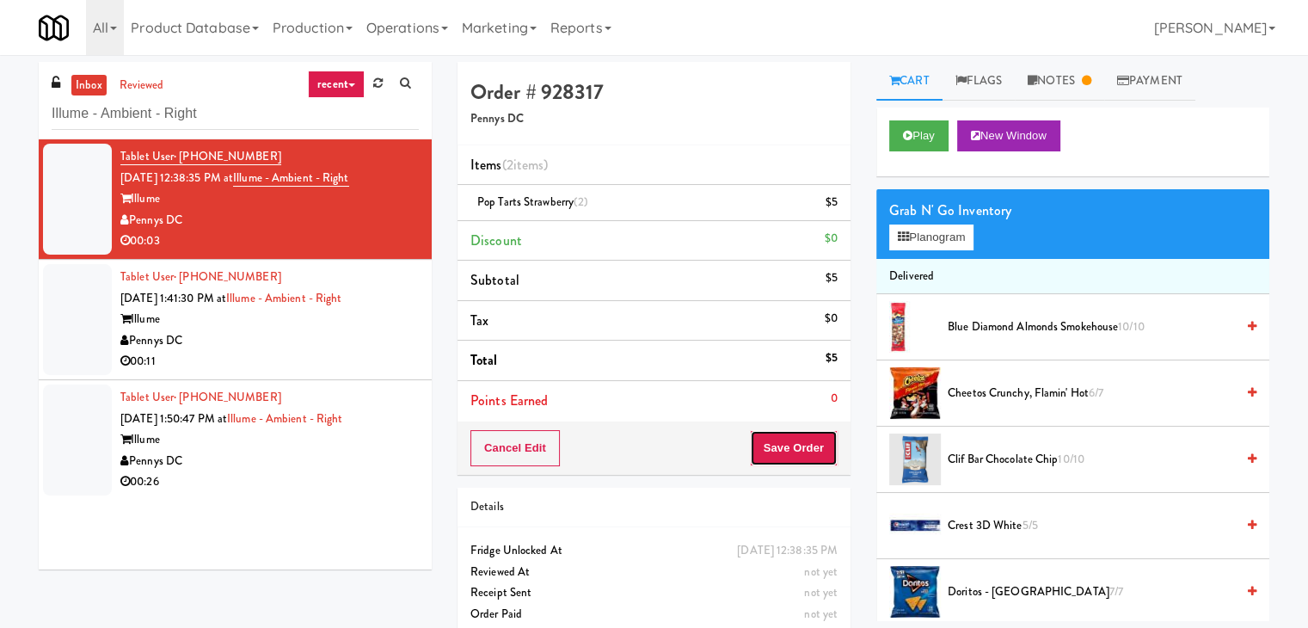
click at [795, 442] on button "Save Order" at bounding box center [794, 448] width 88 height 36
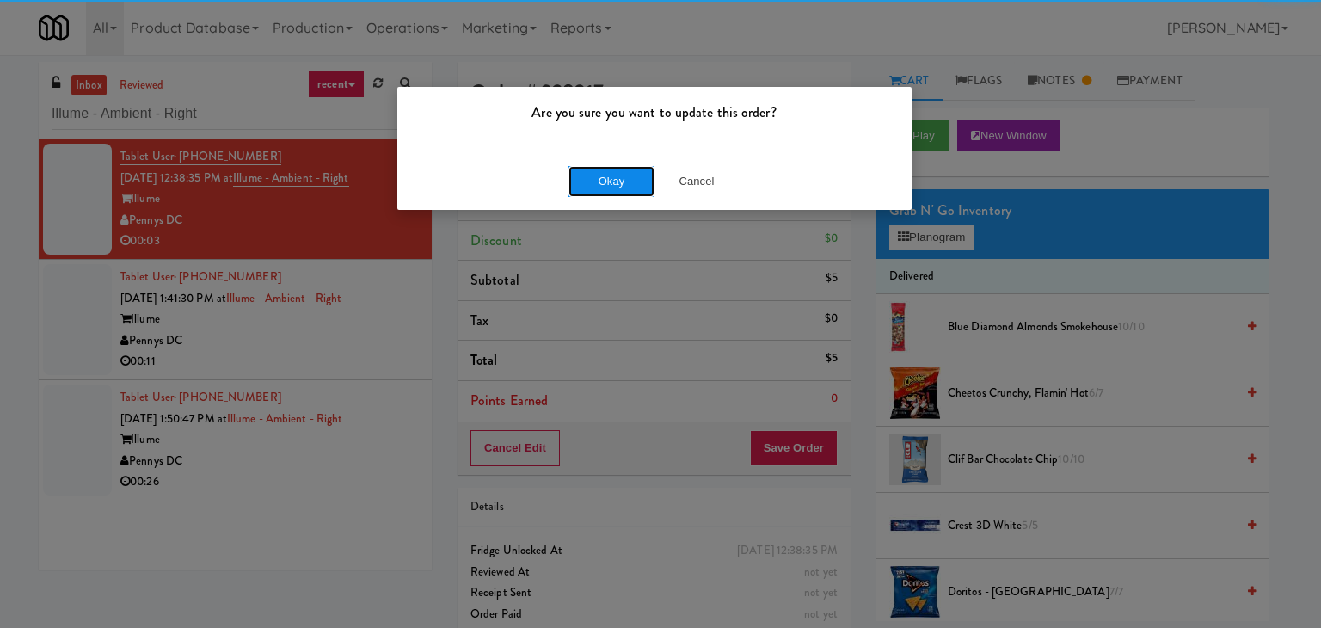
click at [618, 180] on button "Okay" at bounding box center [611, 181] width 86 height 31
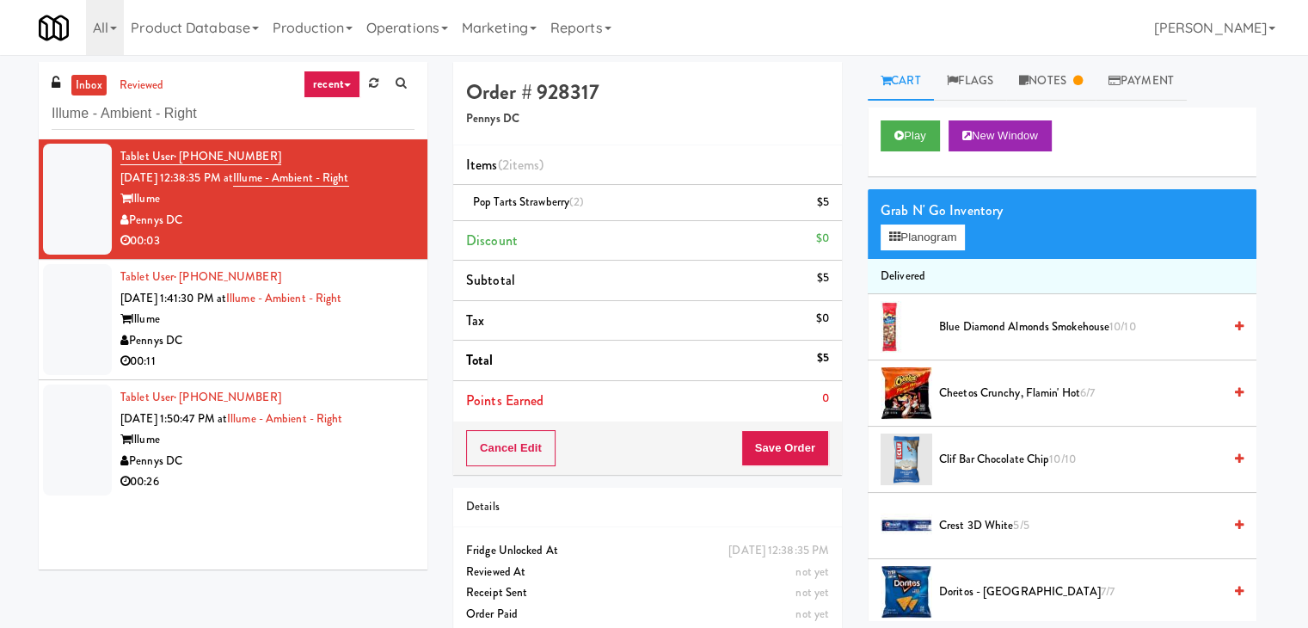
drag, startPoint x: 349, startPoint y: 348, endPoint x: 396, endPoint y: 338, distance: 47.6
click at [348, 348] on div "Pennys DC" at bounding box center [267, 340] width 294 height 21
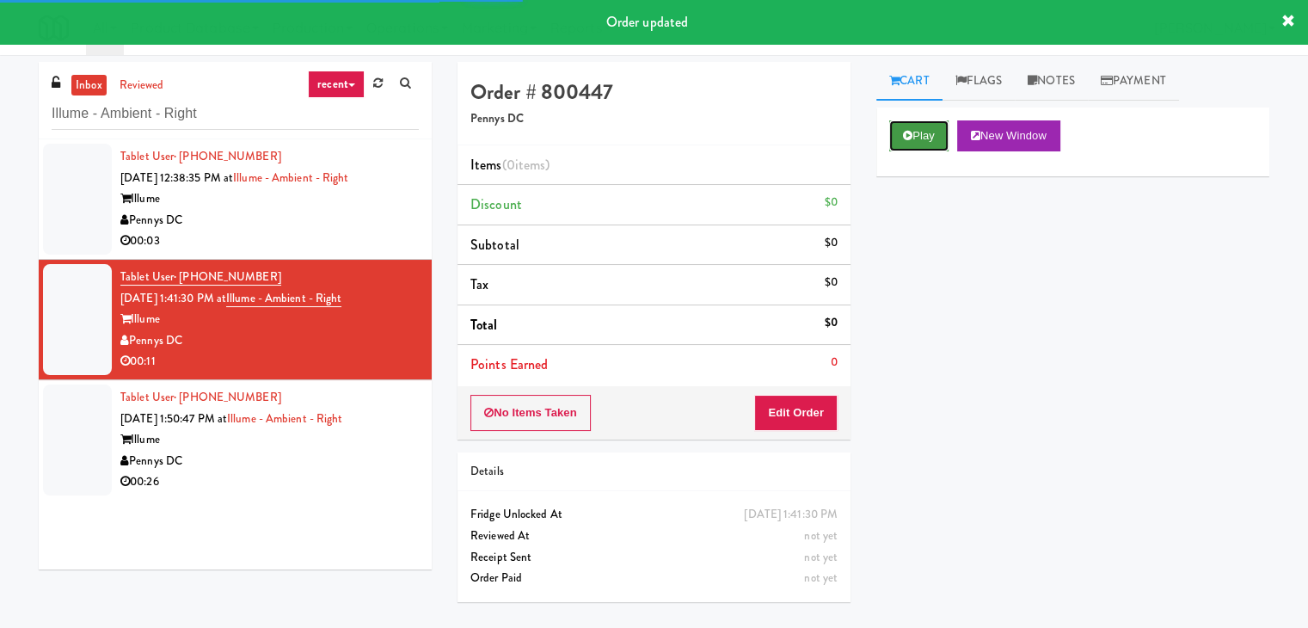
click at [908, 130] on icon at bounding box center [907, 135] width 9 height 11
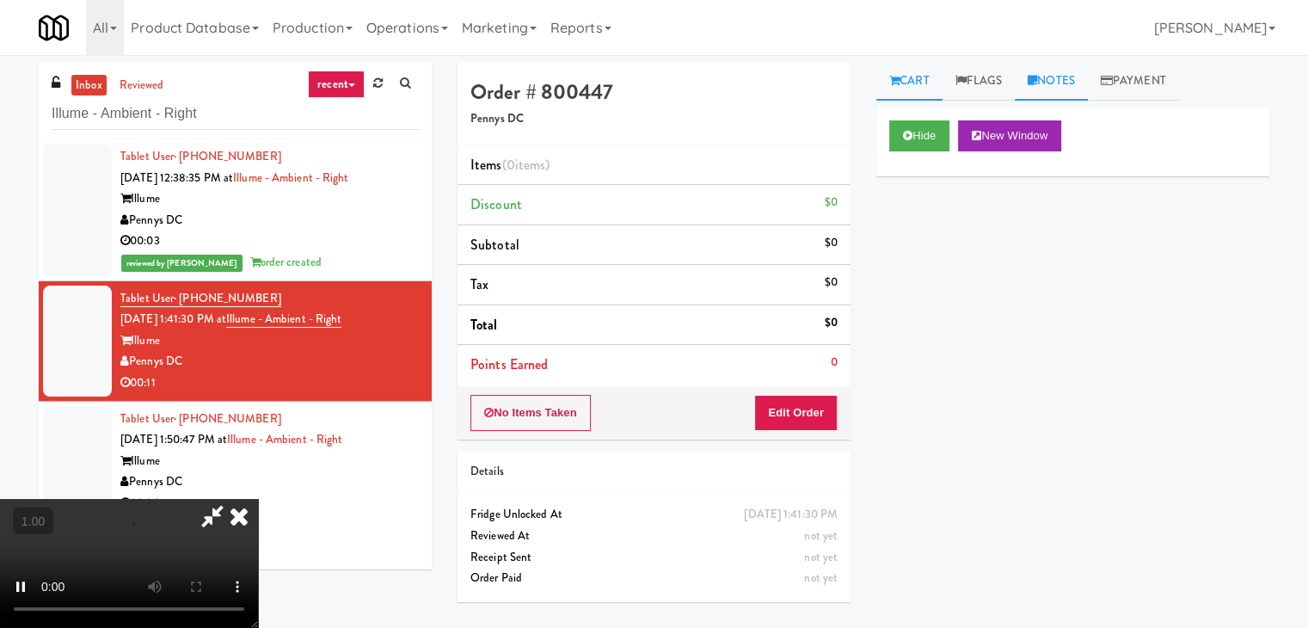
click at [1053, 75] on link "Notes" at bounding box center [1051, 81] width 73 height 39
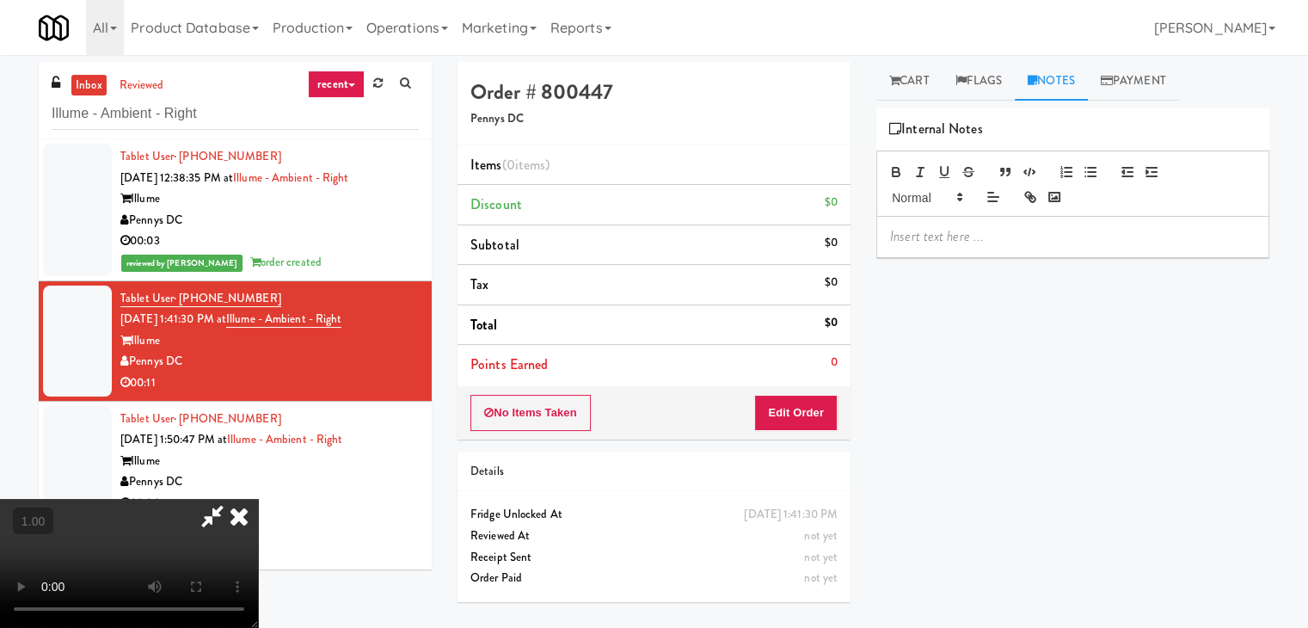
click at [946, 231] on p at bounding box center [1072, 236] width 365 height 19
paste div
click at [913, 81] on link "Cart" at bounding box center [909, 81] width 66 height 39
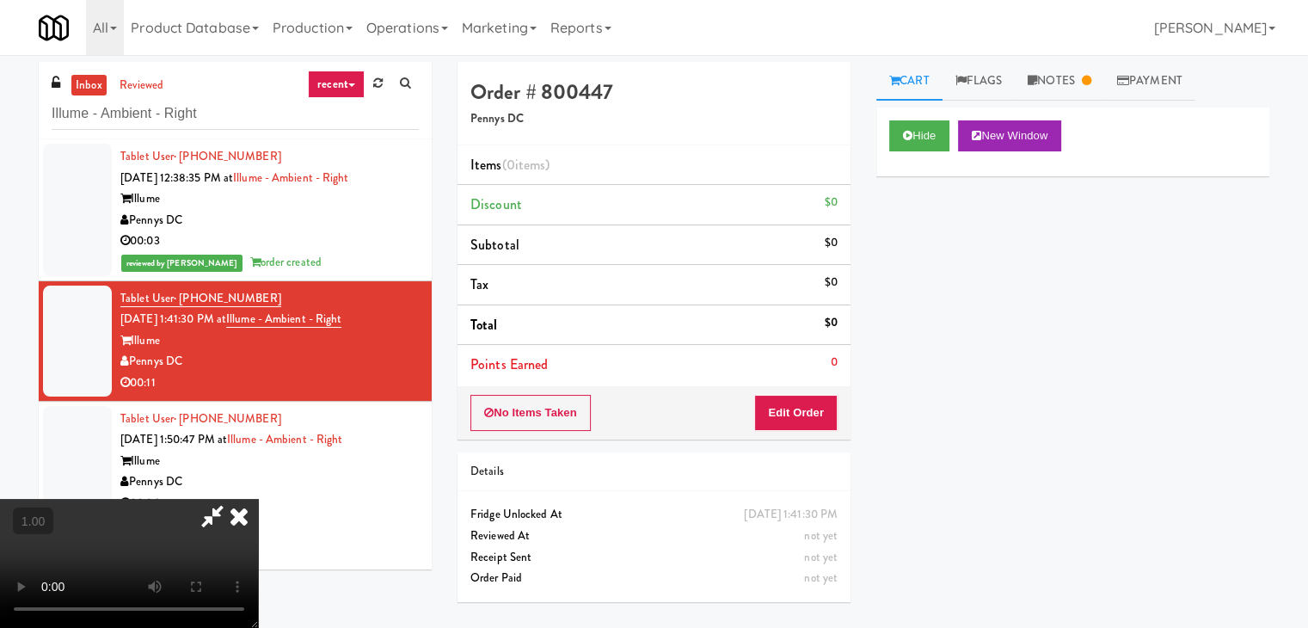
click at [258, 499] on video at bounding box center [129, 563] width 258 height 129
click at [258, 499] on icon at bounding box center [239, 516] width 38 height 34
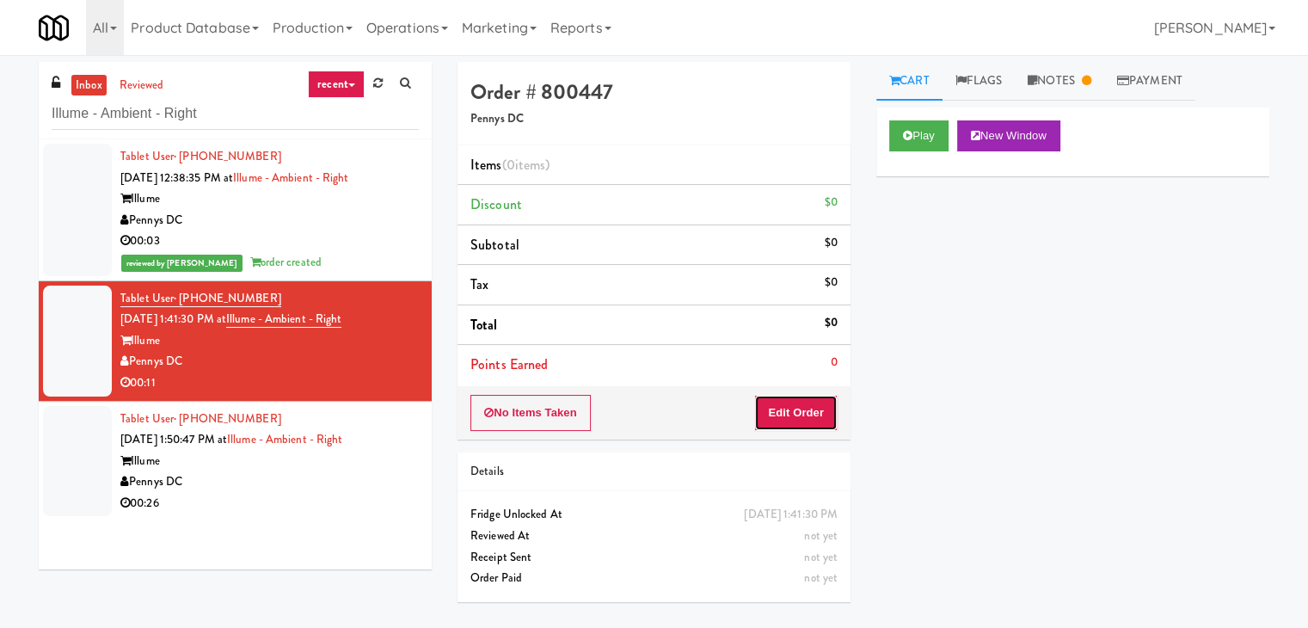
click at [789, 423] on button "Edit Order" at bounding box center [795, 413] width 83 height 36
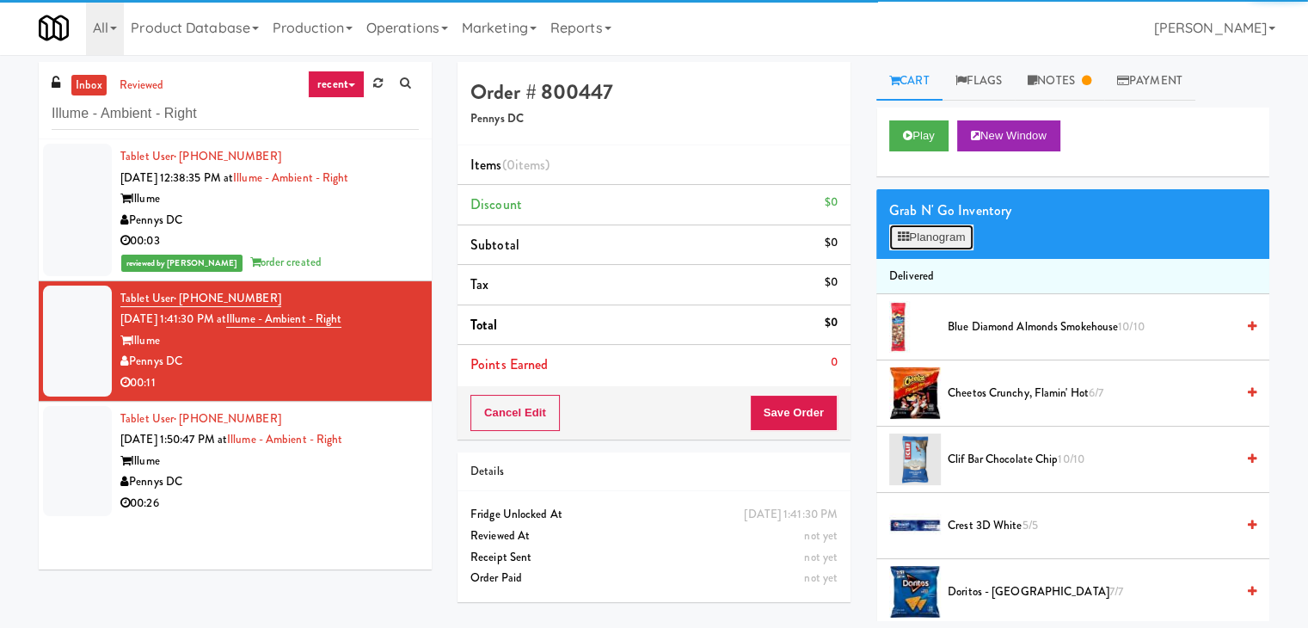
click at [970, 239] on button "Planogram" at bounding box center [931, 237] width 84 height 26
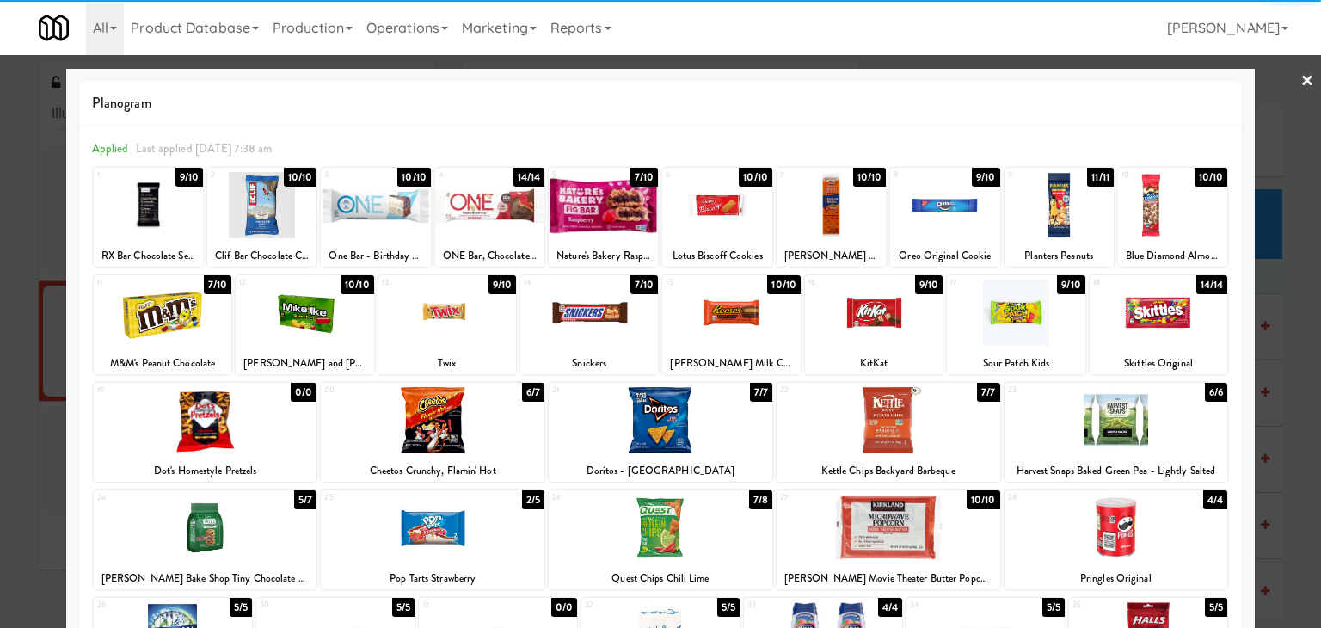
click at [1009, 314] on div at bounding box center [1016, 312] width 138 height 66
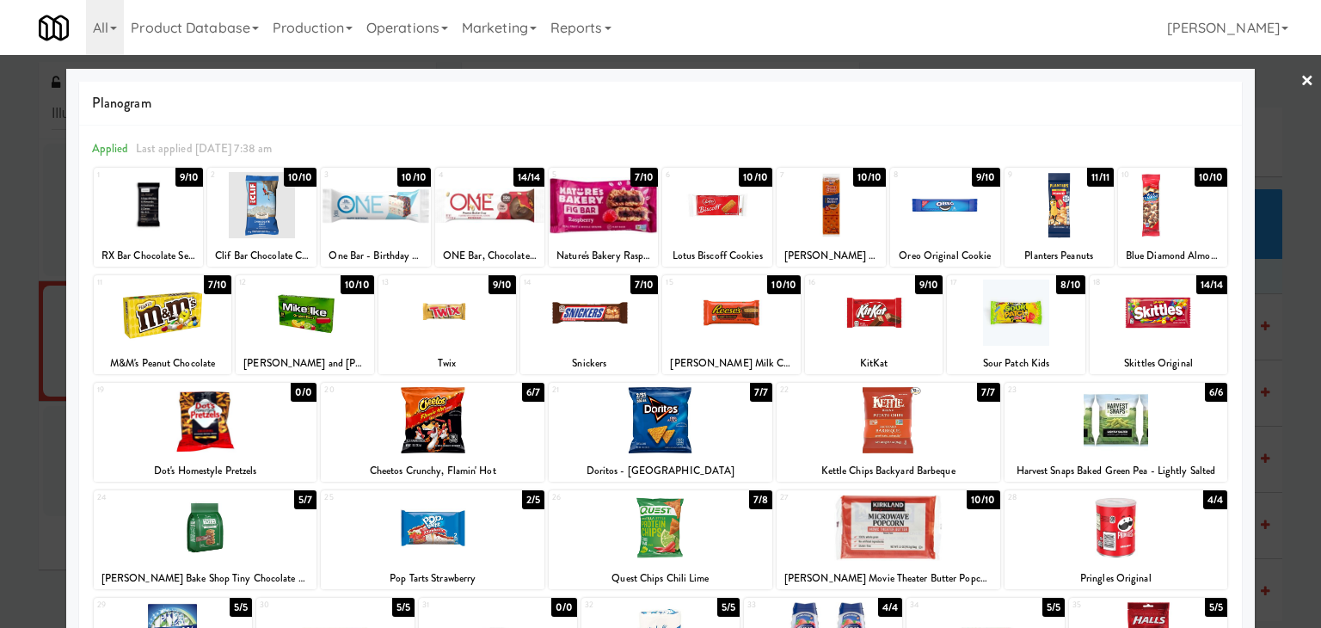
click at [267, 328] on div at bounding box center [305, 312] width 138 height 66
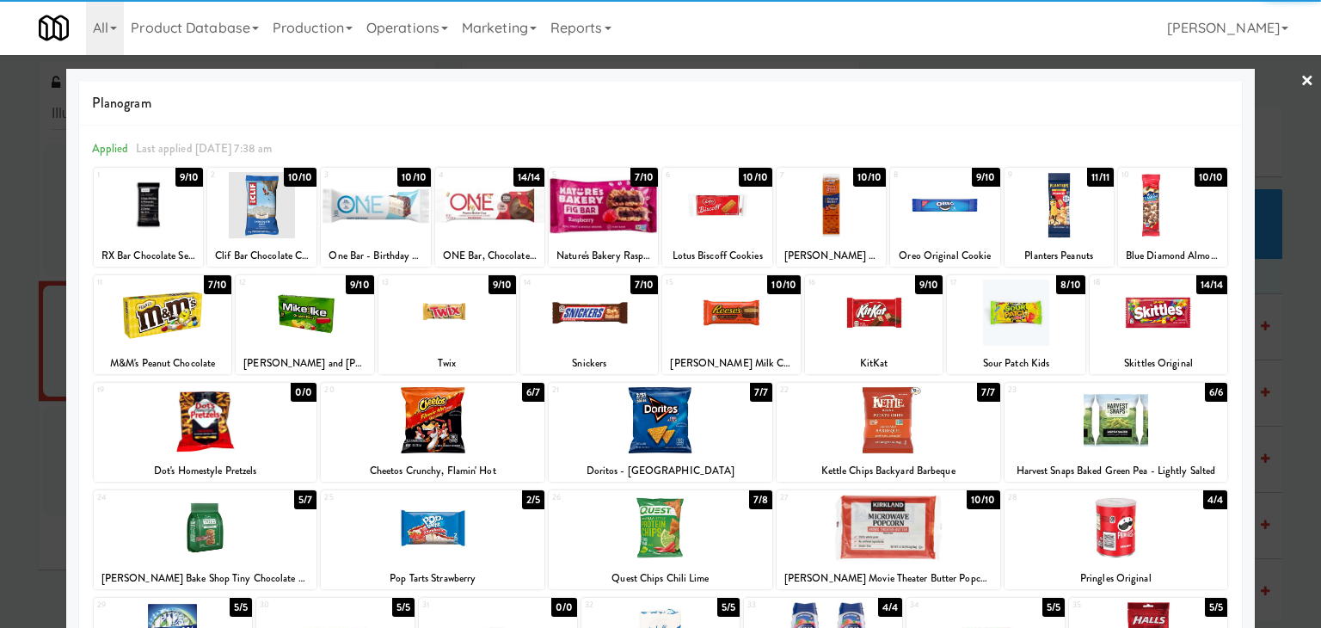
drag, startPoint x: 1290, startPoint y: 78, endPoint x: 1269, endPoint y: 83, distance: 21.1
click at [1300, 78] on link "×" at bounding box center [1307, 81] width 14 height 53
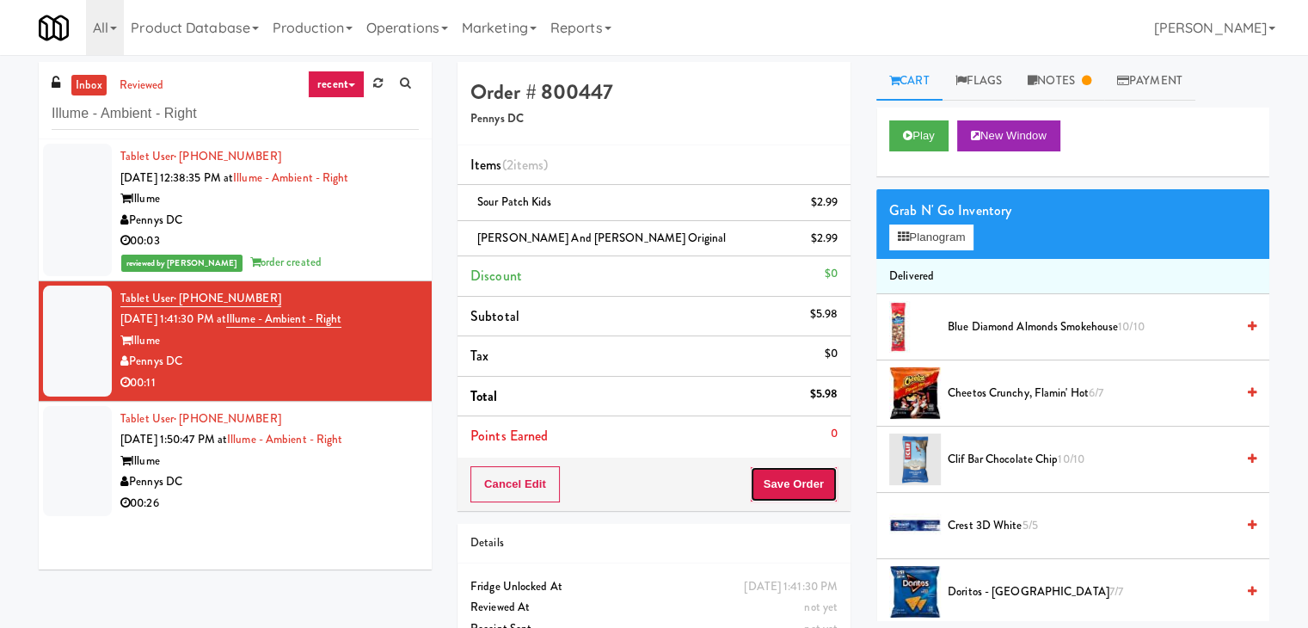
click at [795, 487] on button "Save Order" at bounding box center [794, 484] width 88 height 36
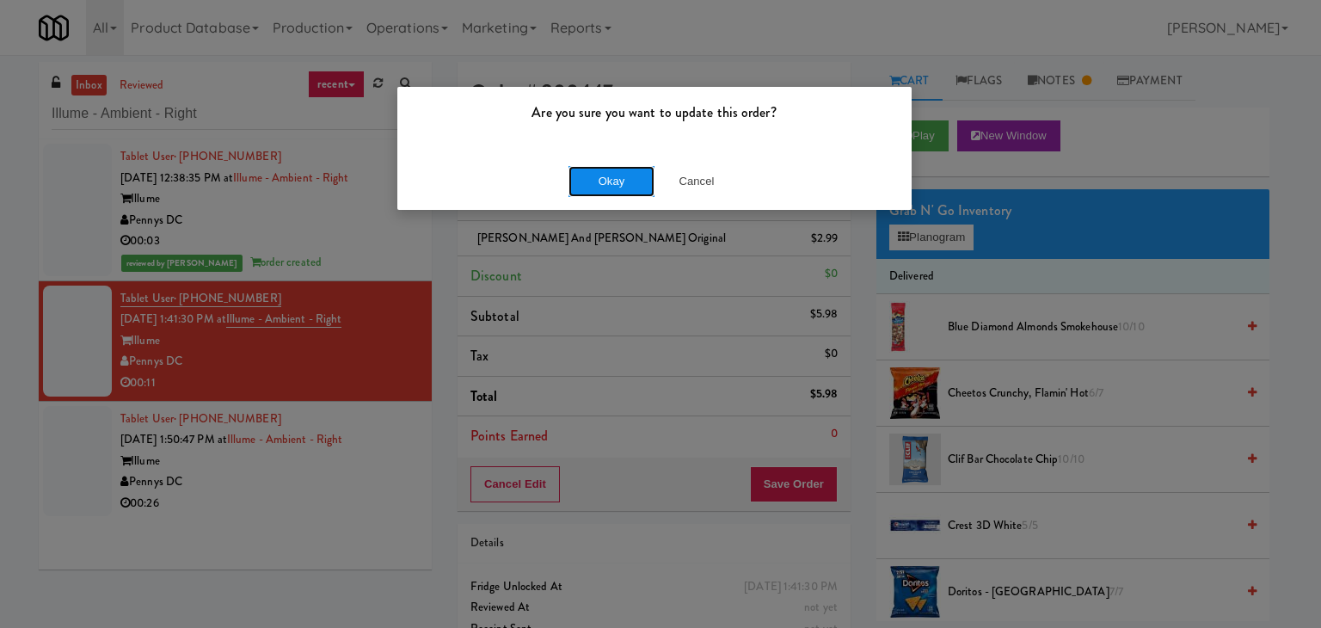
click at [613, 182] on button "Okay" at bounding box center [611, 181] width 86 height 31
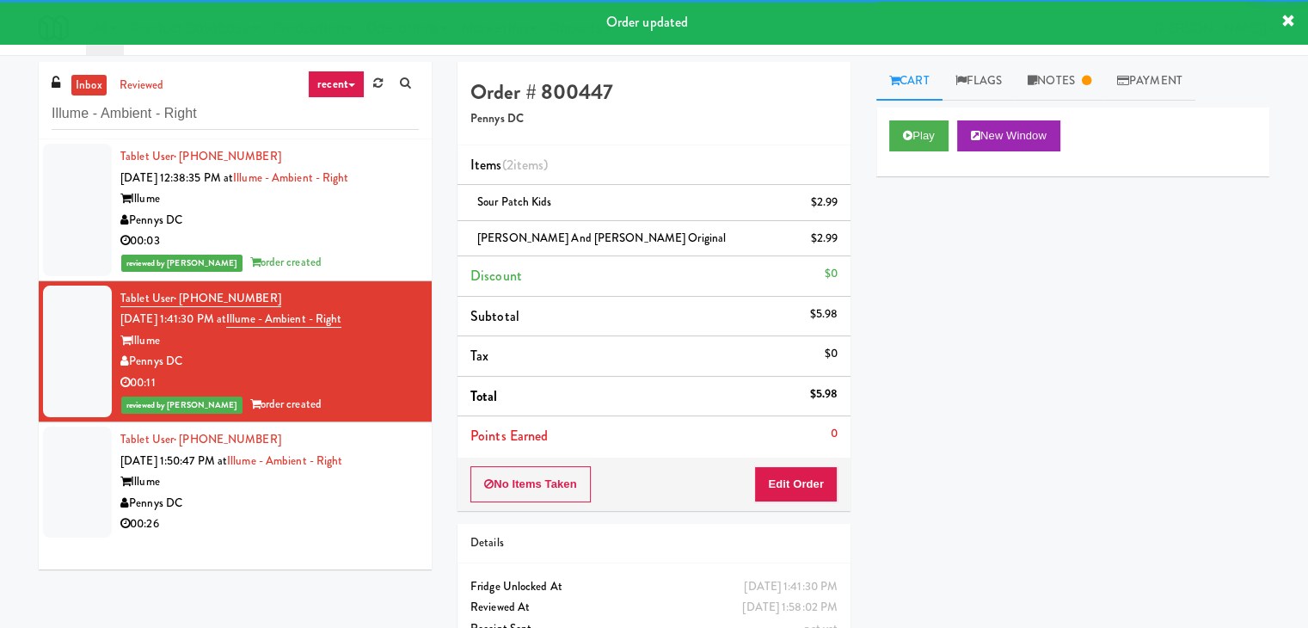
click at [305, 515] on div "00:26" at bounding box center [269, 523] width 298 height 21
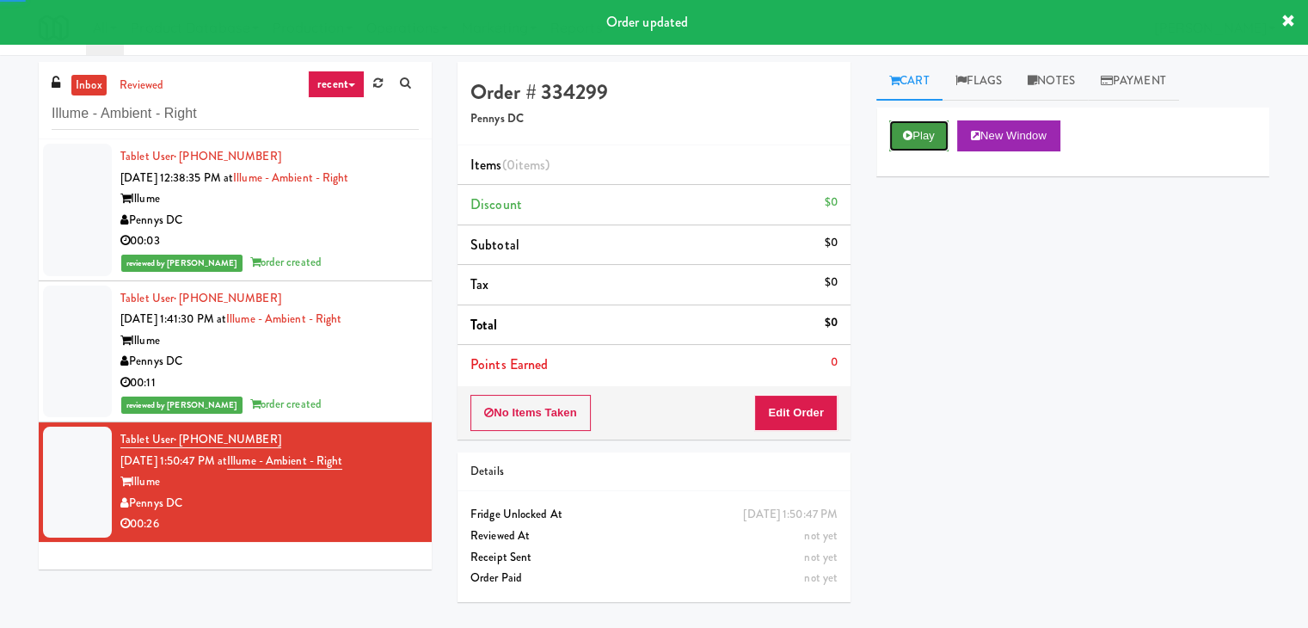
click at [928, 144] on button "Play" at bounding box center [918, 135] width 59 height 31
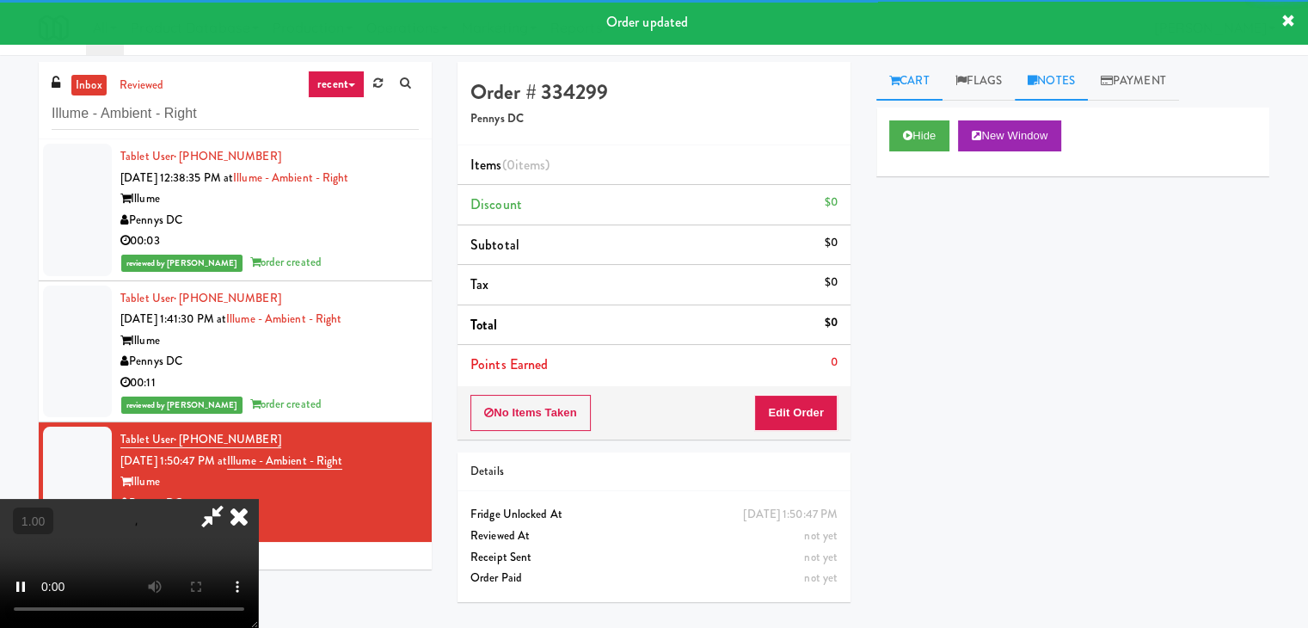
click at [1042, 89] on link "Notes" at bounding box center [1051, 81] width 73 height 39
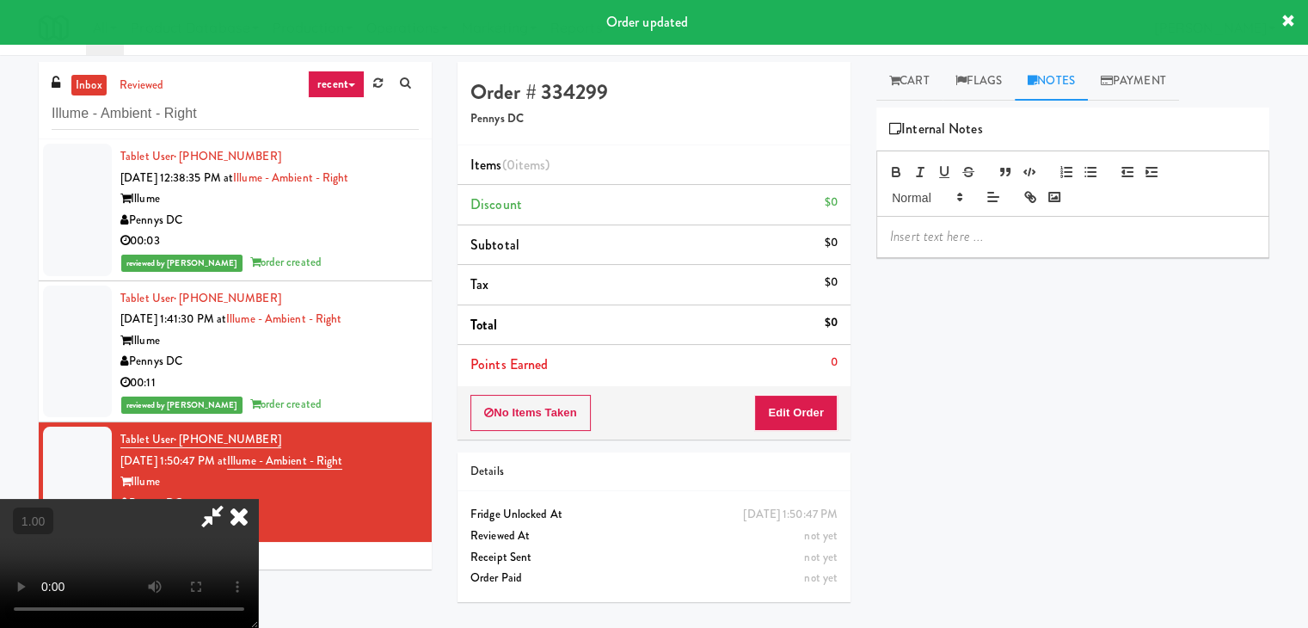
click at [958, 250] on div at bounding box center [1072, 237] width 391 height 40
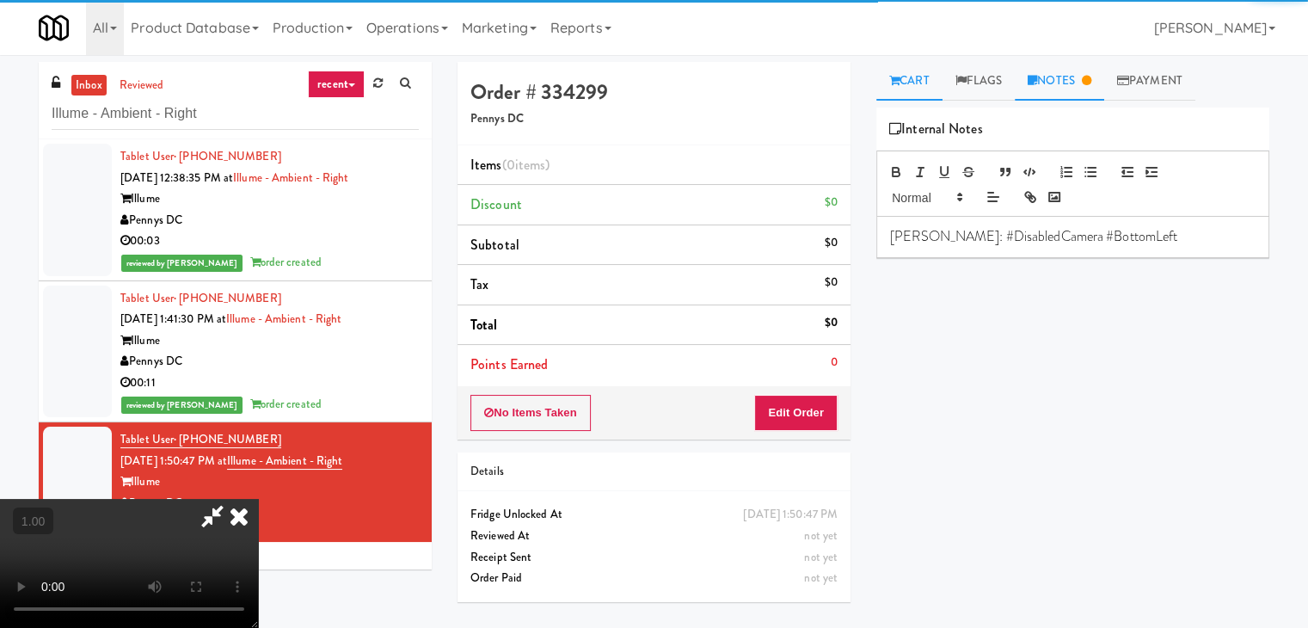
click at [898, 77] on icon at bounding box center [894, 80] width 10 height 11
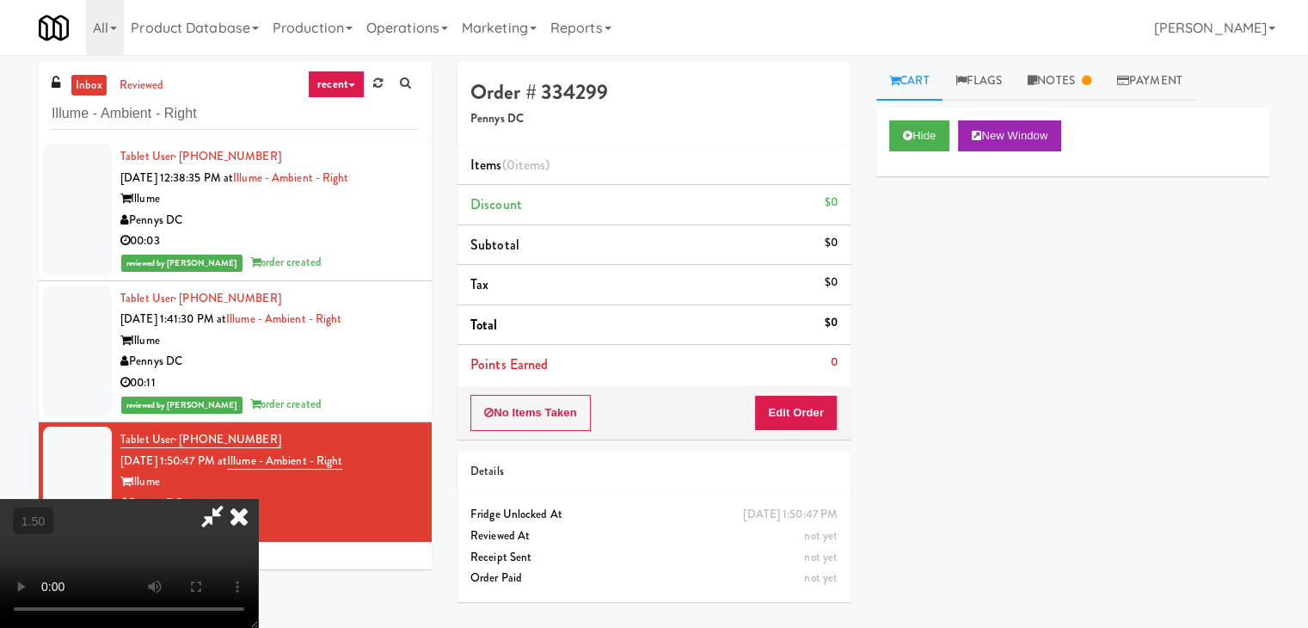
click at [258, 499] on video at bounding box center [129, 563] width 258 height 129
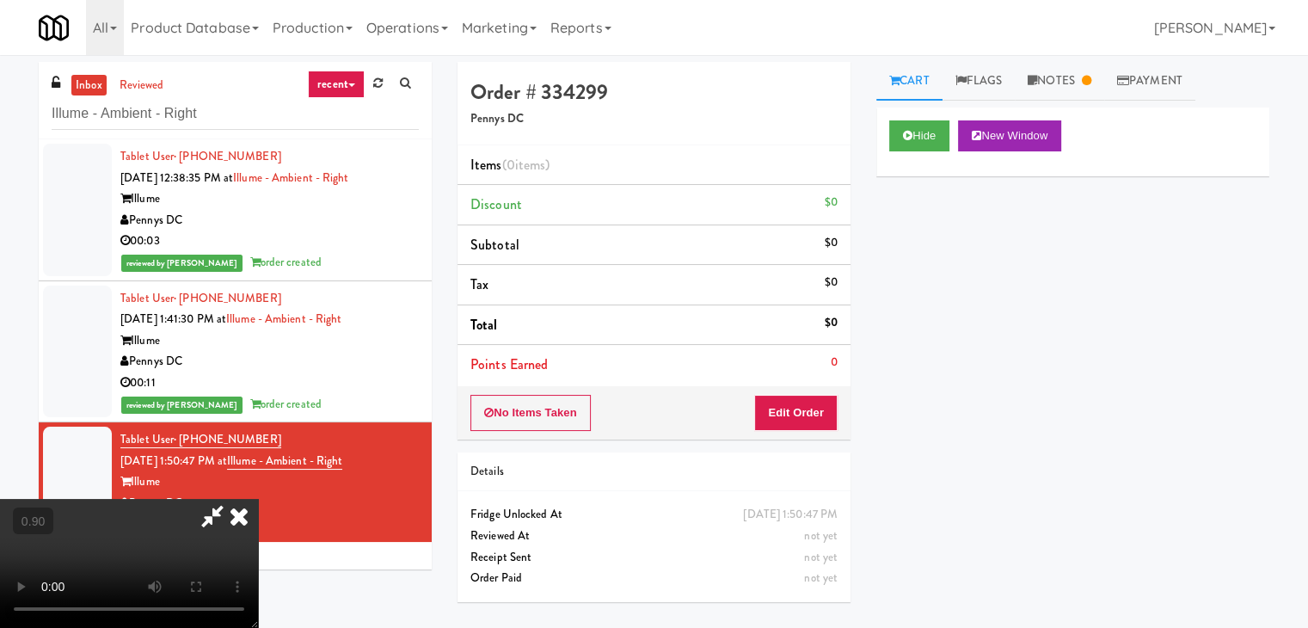
click at [258, 499] on video at bounding box center [129, 563] width 258 height 129
click at [258, 499] on icon at bounding box center [239, 516] width 38 height 34
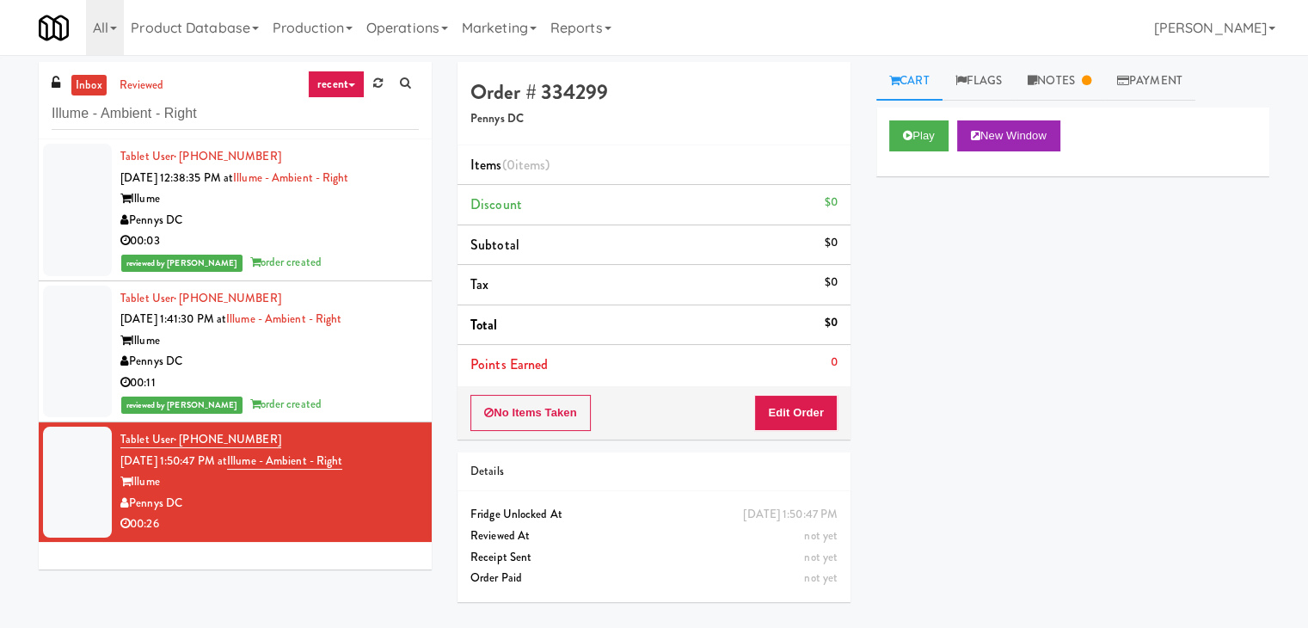
click at [785, 386] on div "No Items Taken Edit Order" at bounding box center [654, 412] width 393 height 53
drag, startPoint x: 785, startPoint y: 396, endPoint x: 817, endPoint y: 371, distance: 40.4
click at [786, 396] on button "Edit Order" at bounding box center [795, 413] width 83 height 36
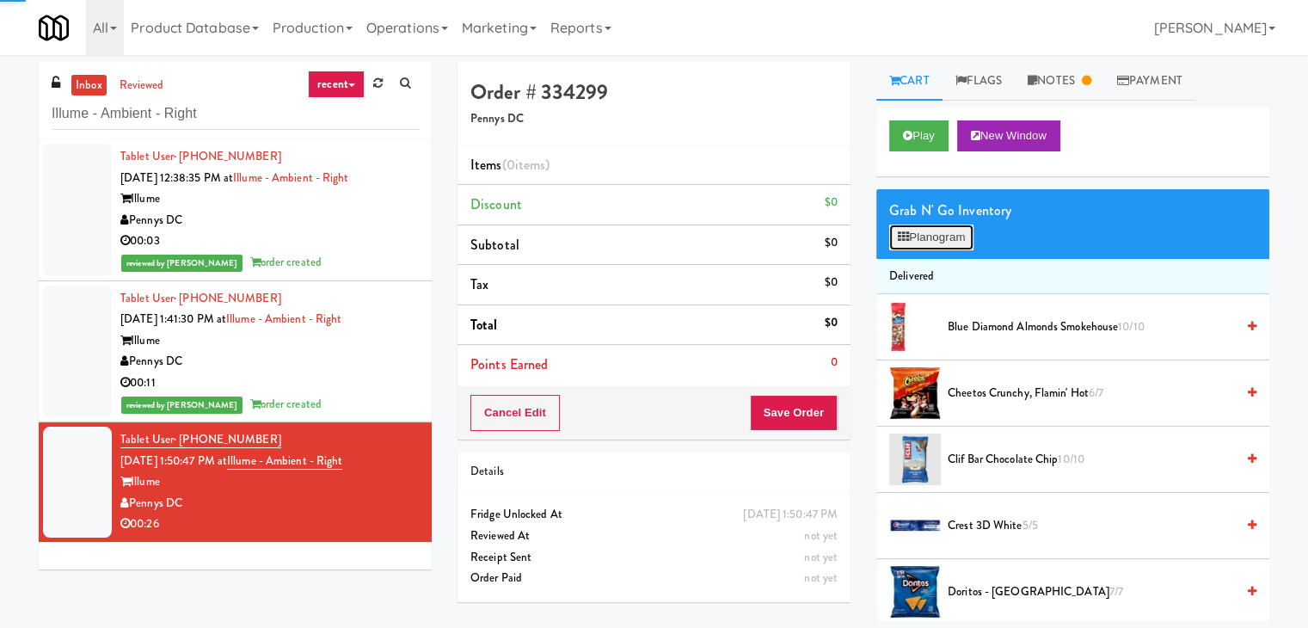
click at [943, 228] on button "Planogram" at bounding box center [931, 237] width 84 height 26
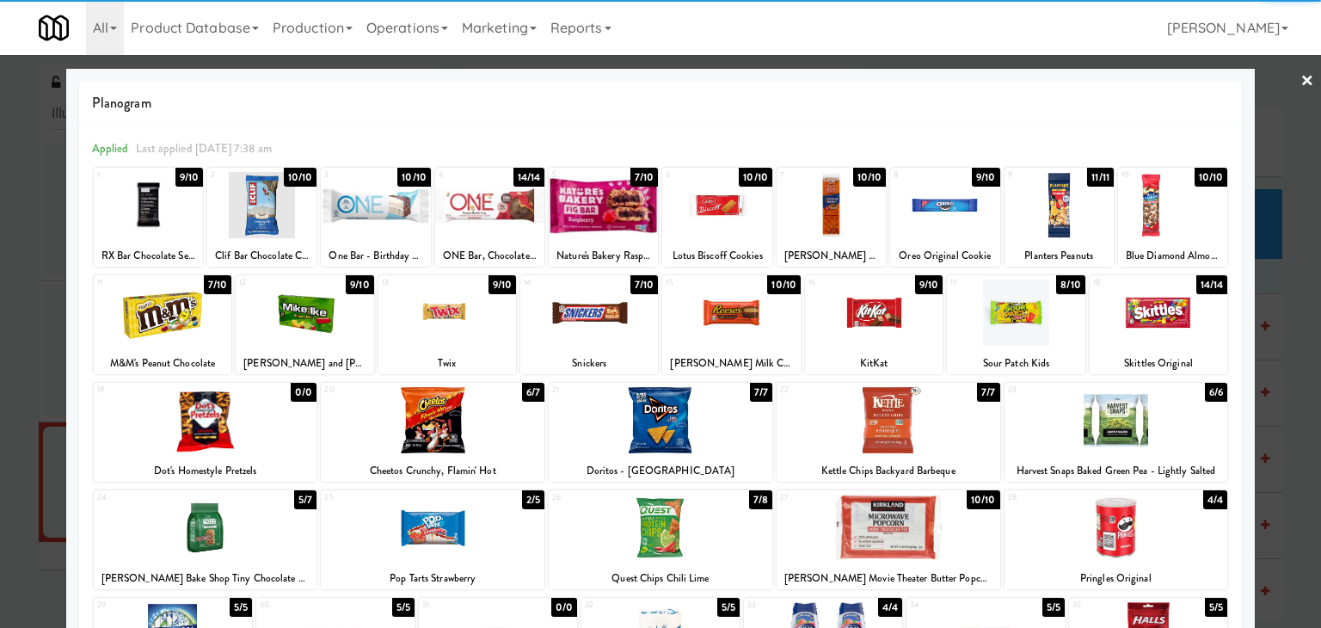
scroll to position [172, 0]
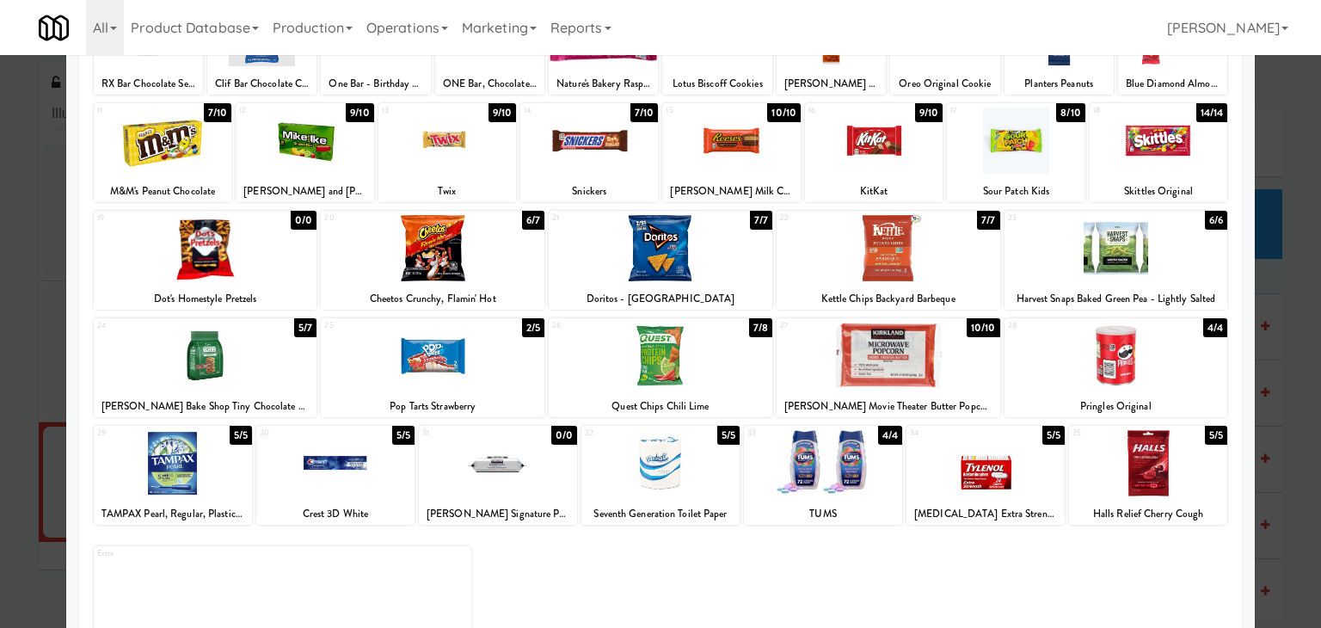
click at [719, 255] on div at bounding box center [661, 248] width 224 height 66
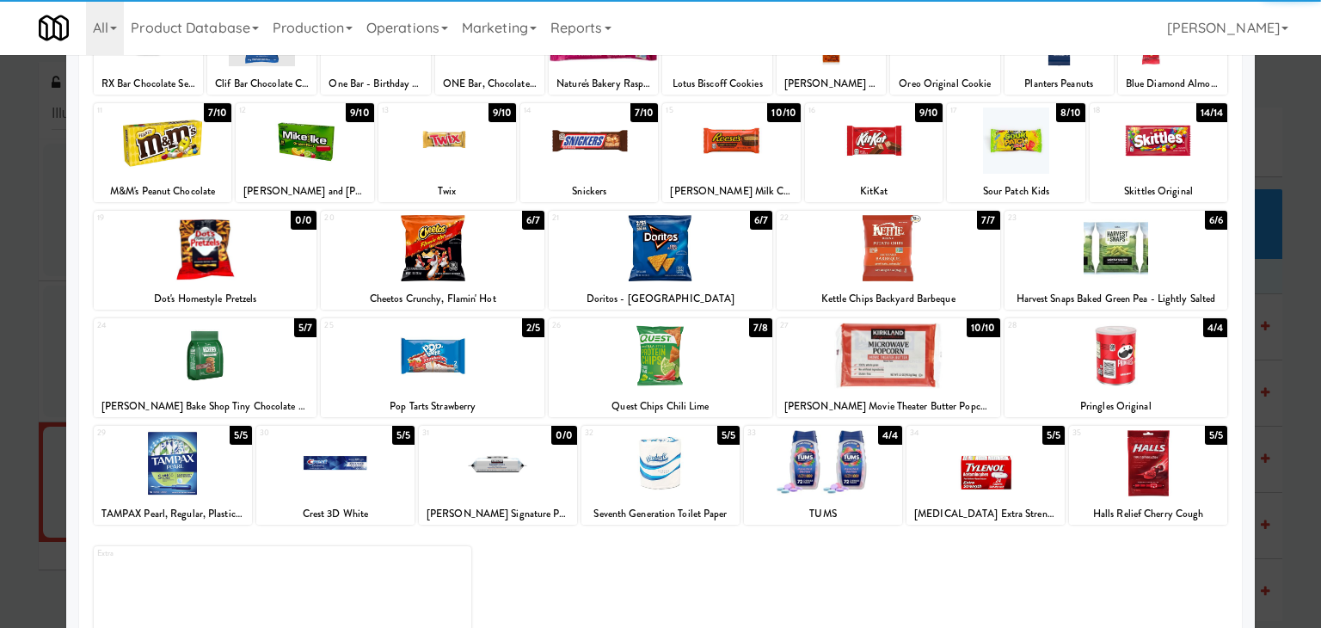
click at [408, 362] on div at bounding box center [433, 355] width 224 height 66
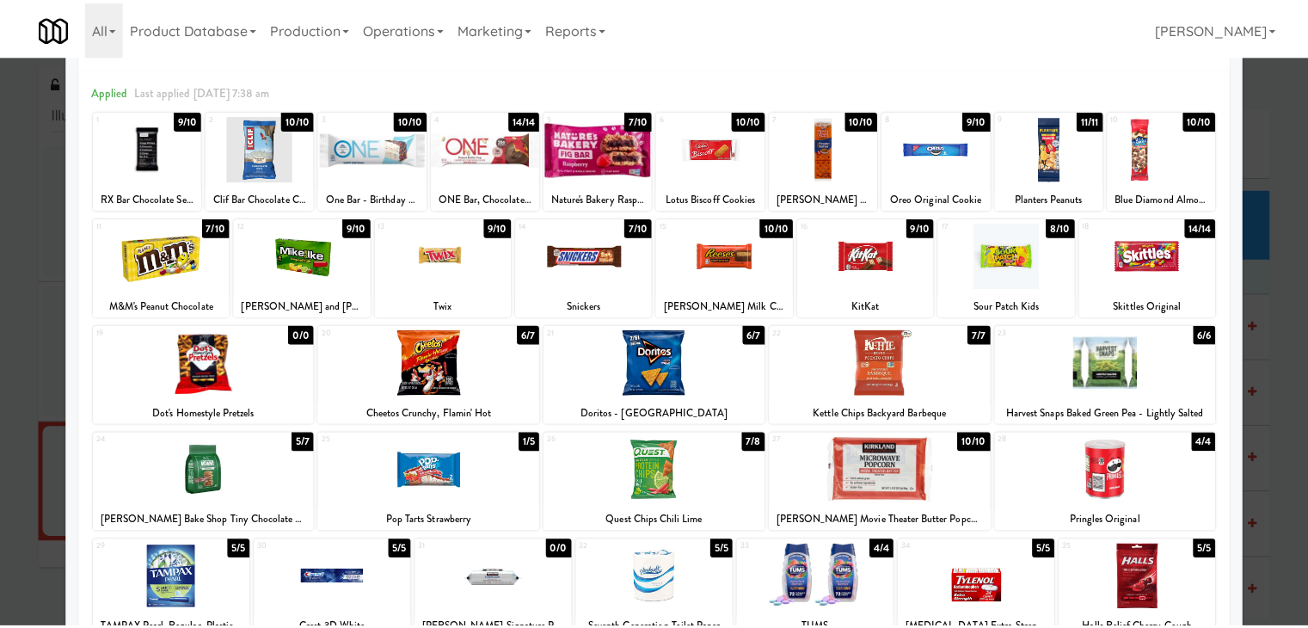
scroll to position [0, 0]
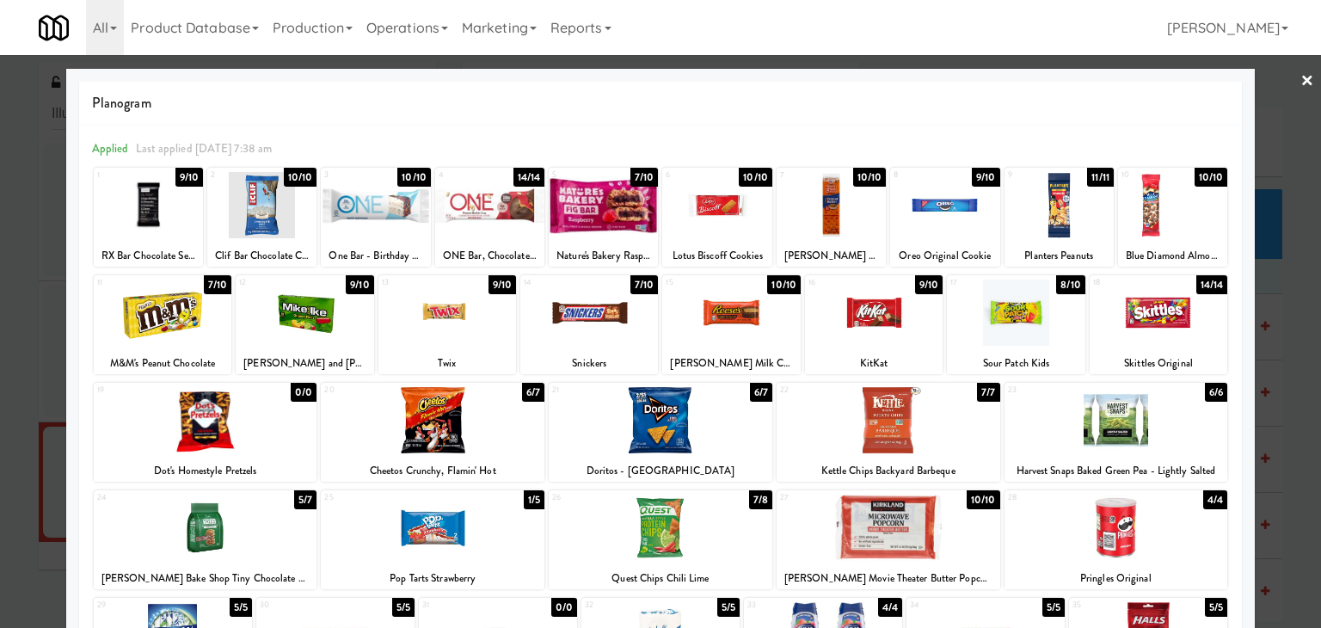
click at [1300, 79] on link "×" at bounding box center [1307, 81] width 14 height 53
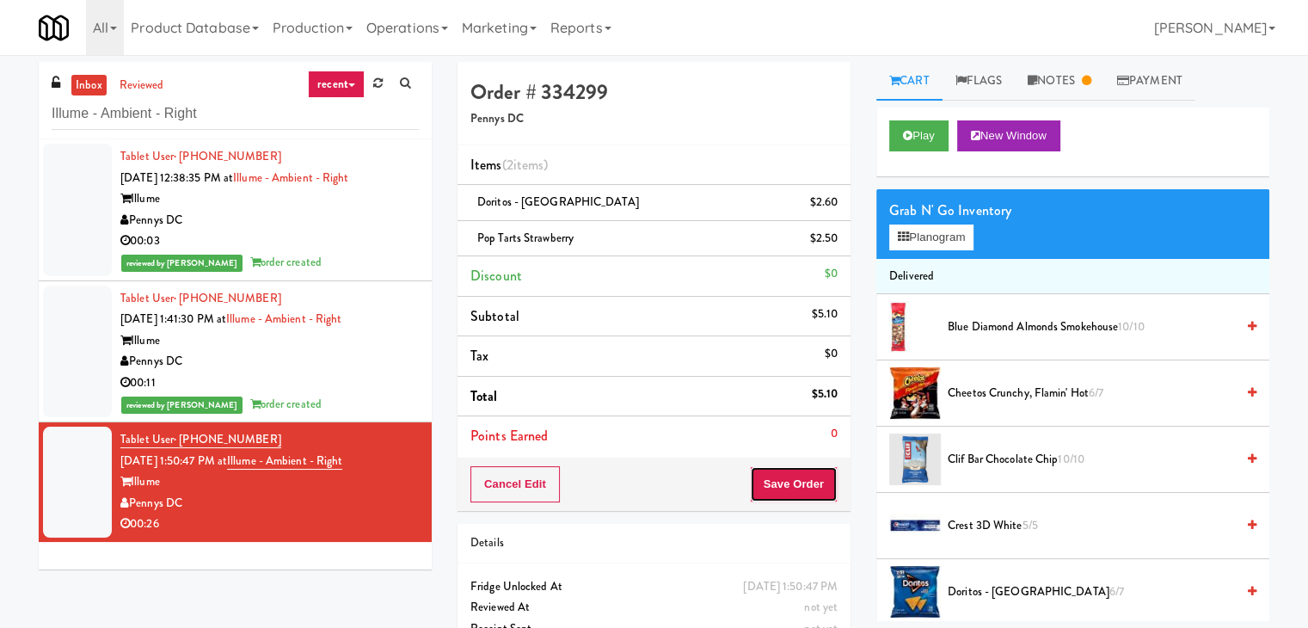
click at [777, 486] on button "Save Order" at bounding box center [794, 484] width 88 height 36
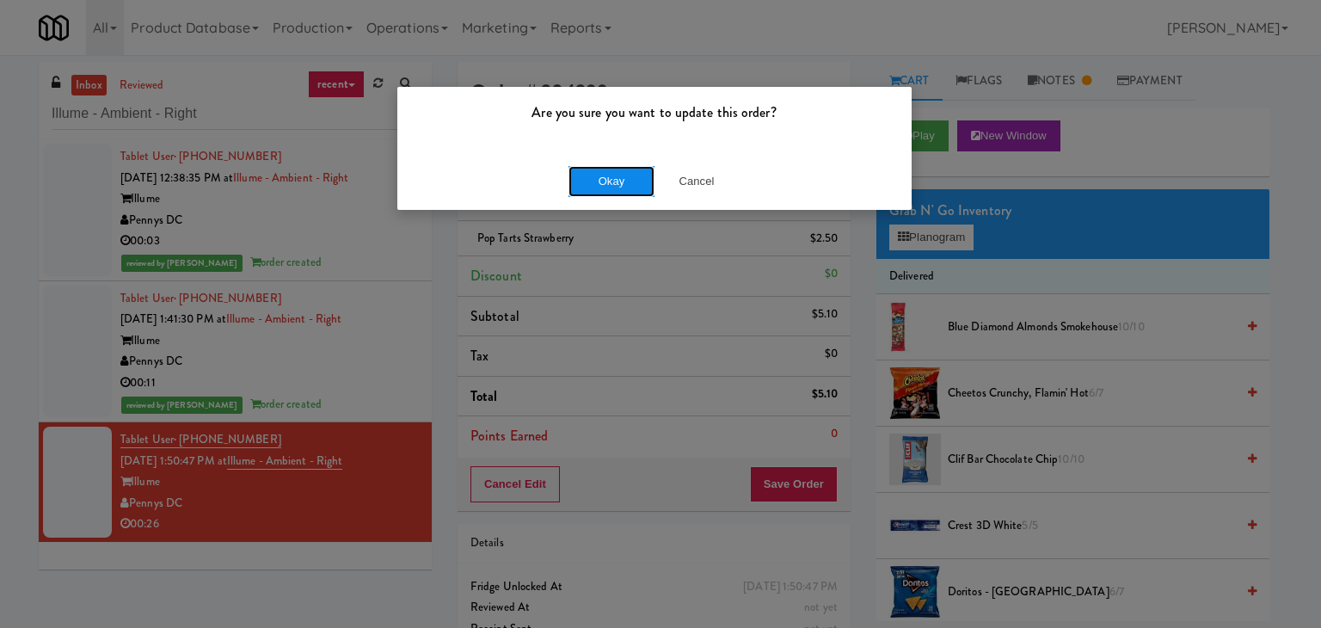
click at [599, 181] on button "Okay" at bounding box center [611, 181] width 86 height 31
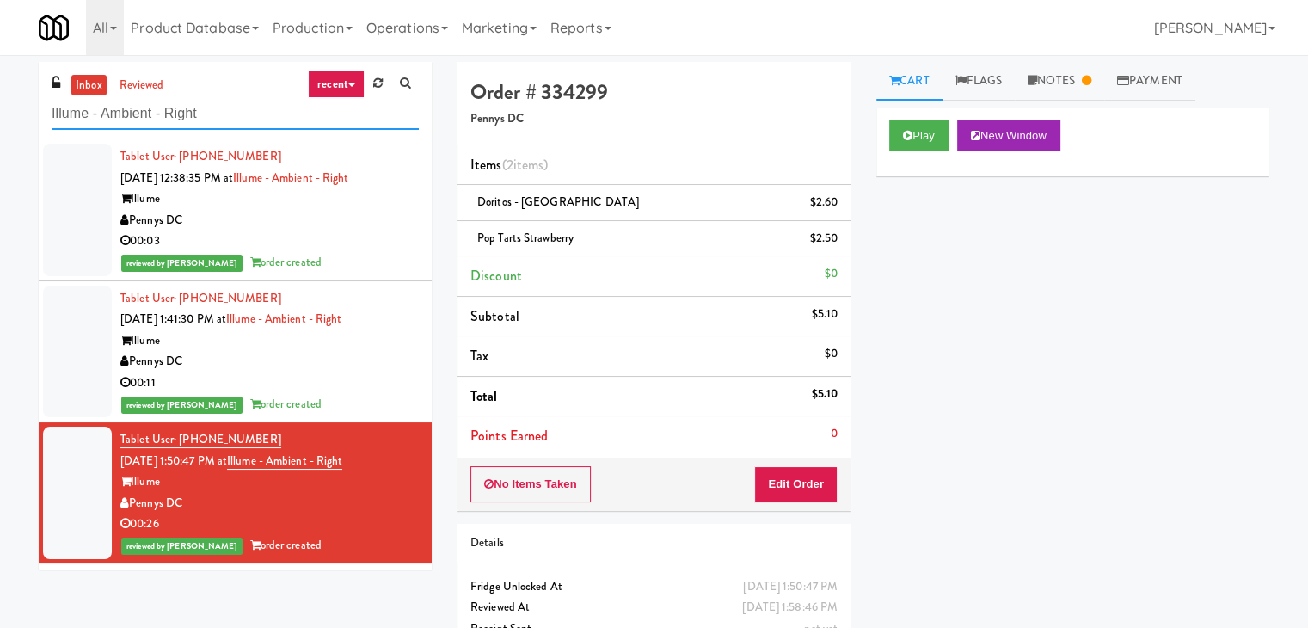
click at [229, 103] on input "Illume - Ambient - Right" at bounding box center [235, 114] width 367 height 32
paste input "CC2 Snack Pantry"
type input "CC2 Snack Pantry"
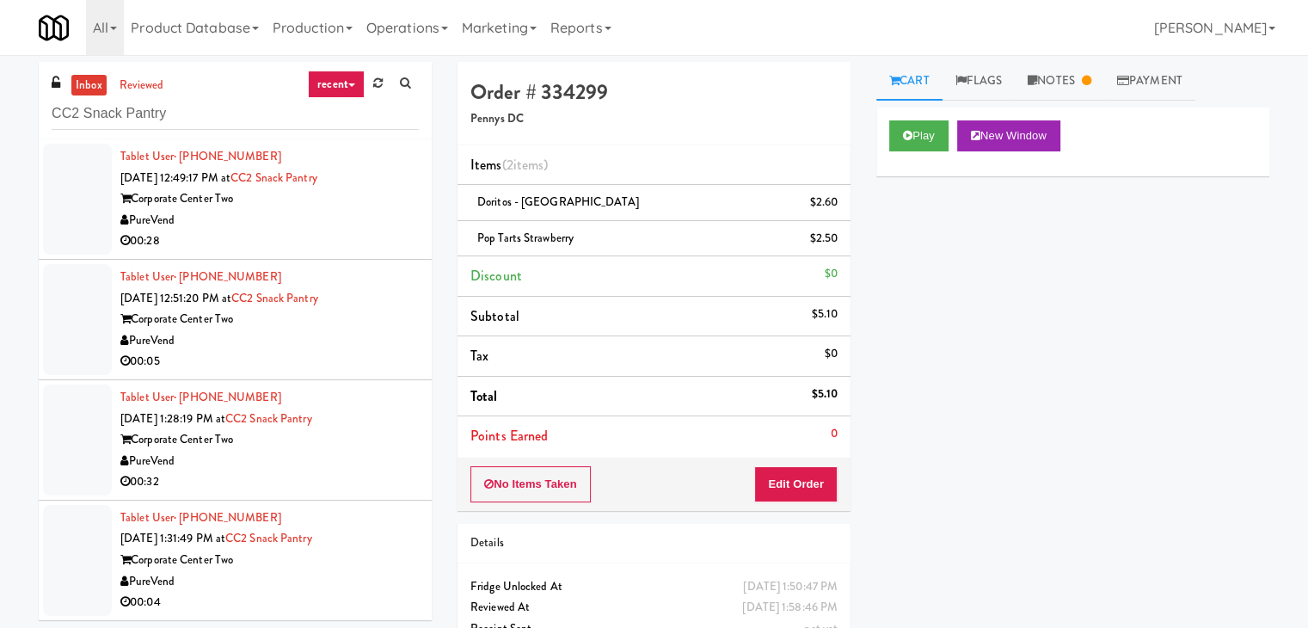
click at [362, 224] on div "PureVend" at bounding box center [269, 220] width 298 height 21
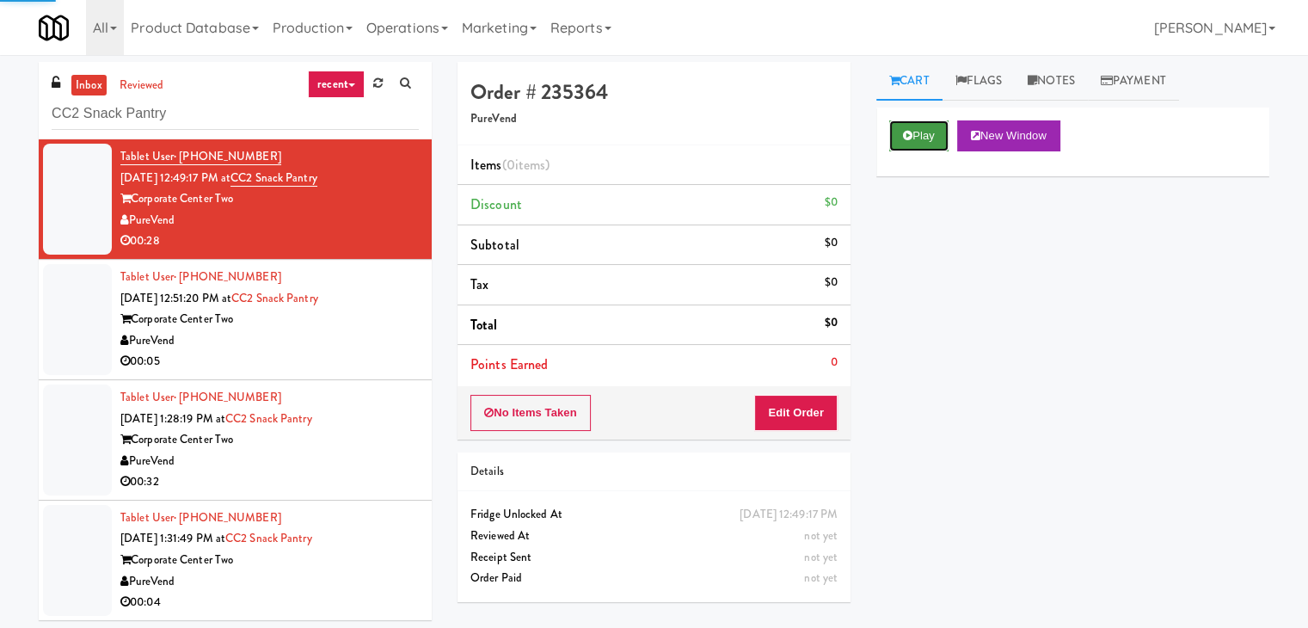
click at [910, 142] on button "Play" at bounding box center [918, 135] width 59 height 31
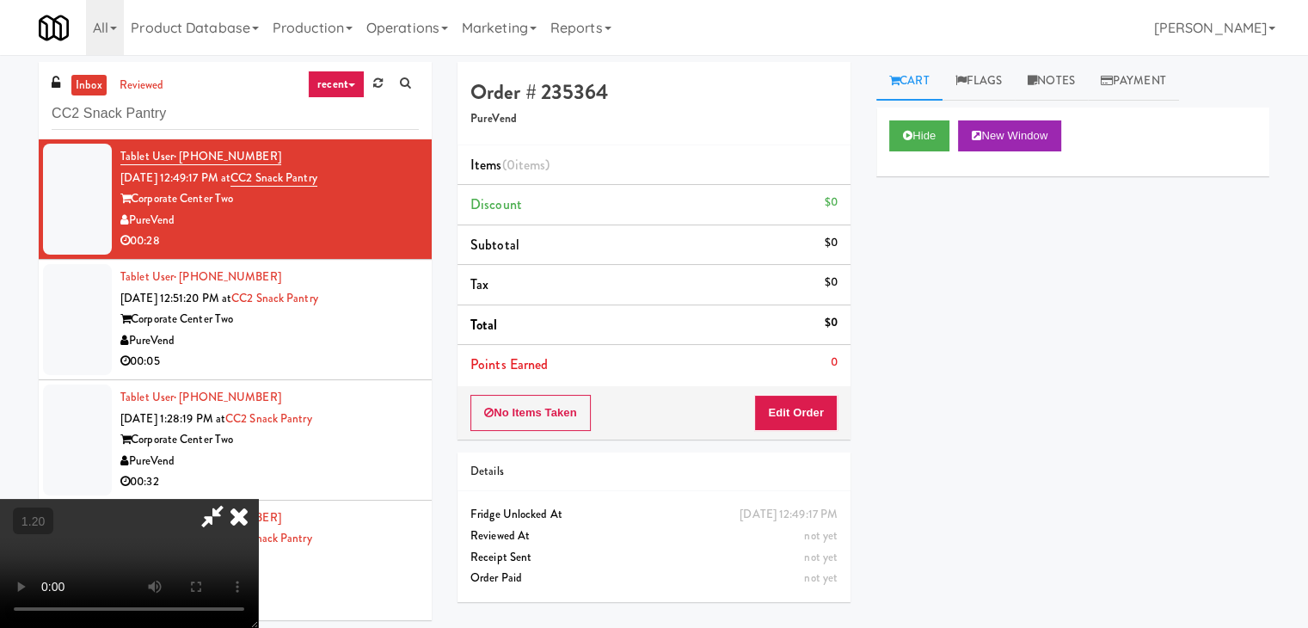
click at [258, 499] on video at bounding box center [129, 563] width 258 height 129
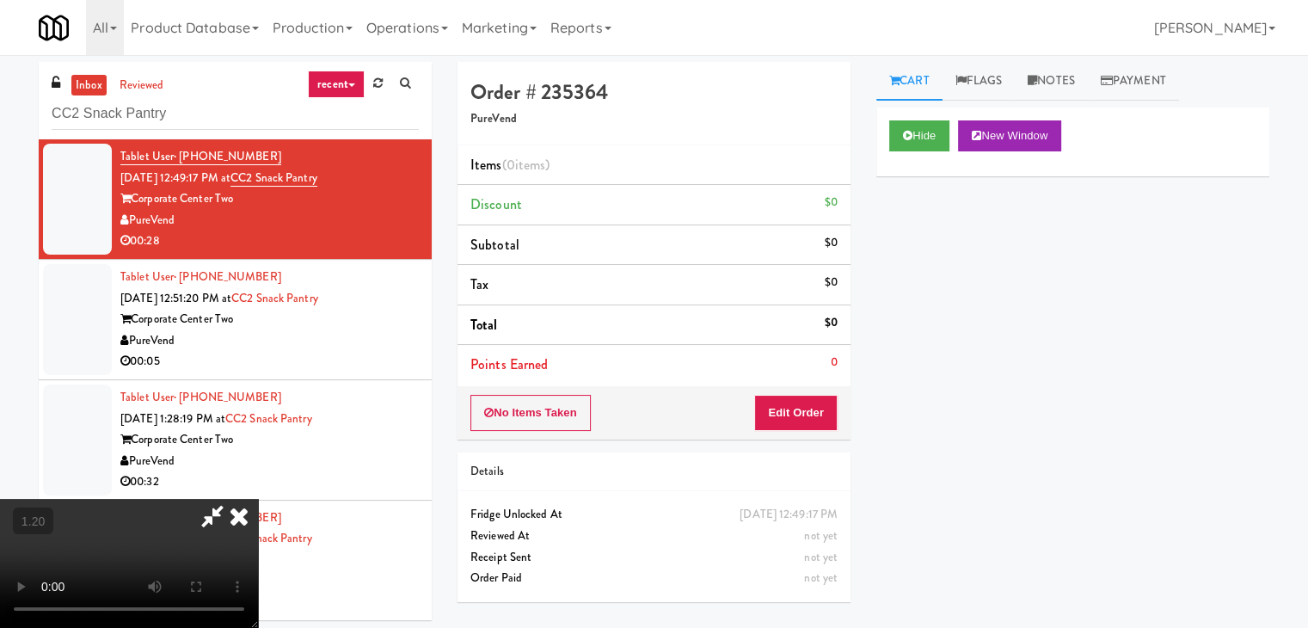
click at [258, 499] on video at bounding box center [129, 563] width 258 height 129
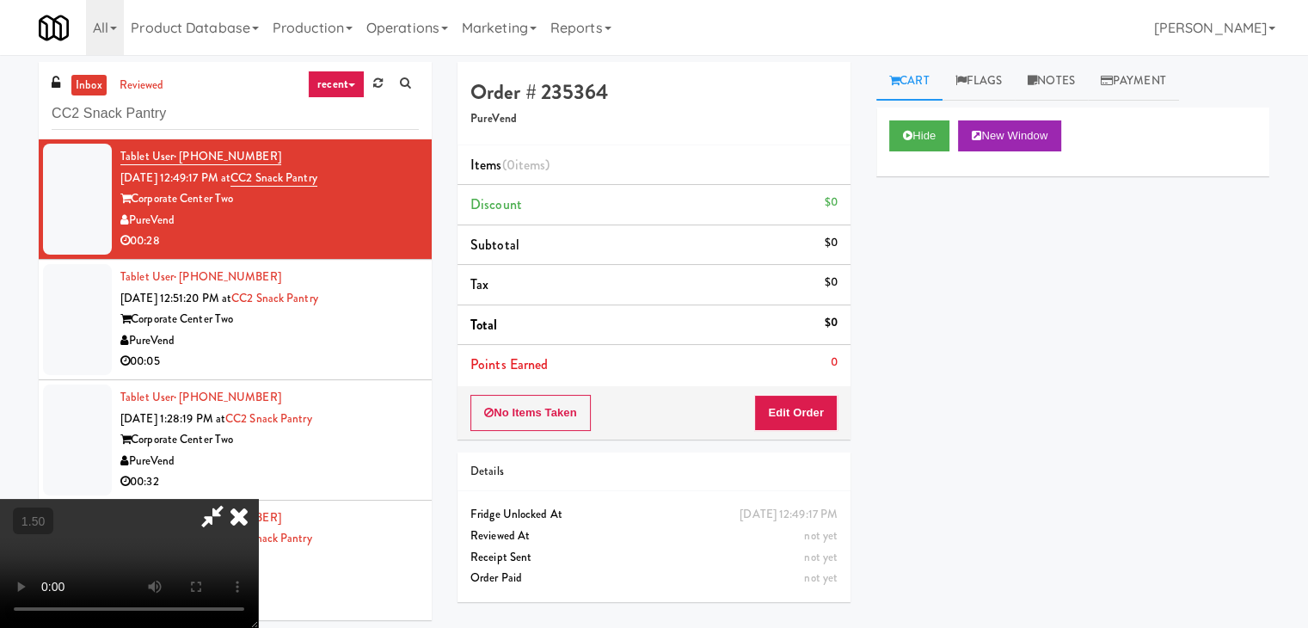
click at [258, 499] on video at bounding box center [129, 563] width 258 height 129
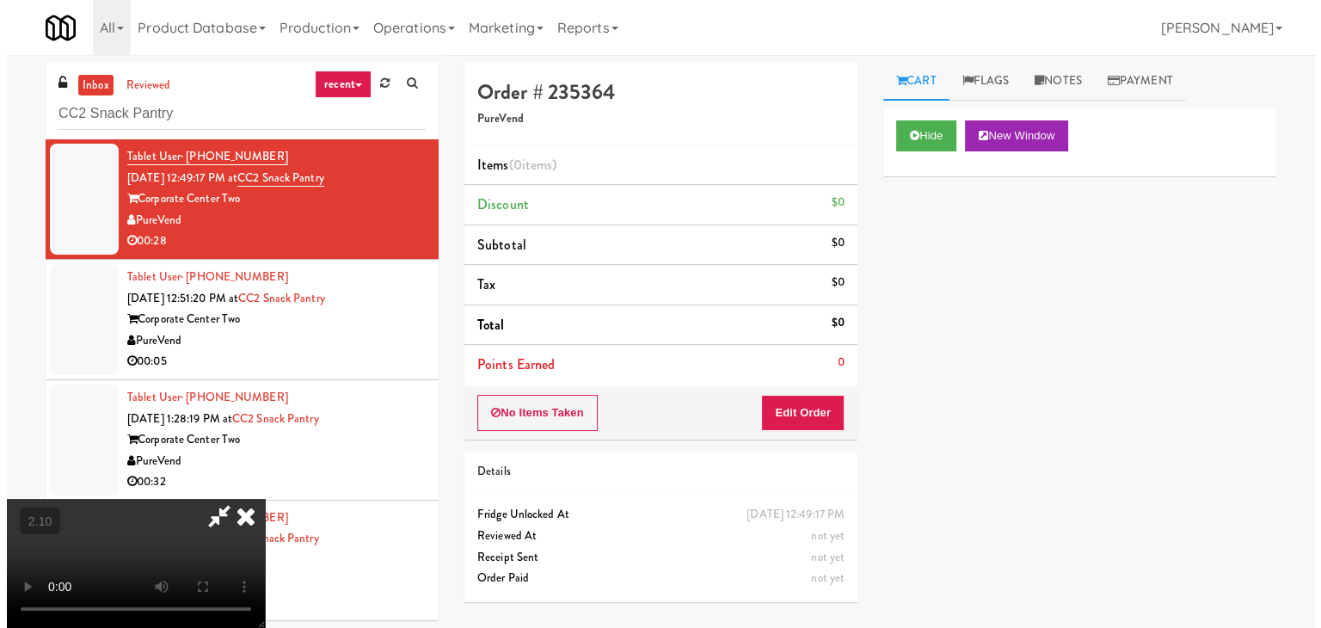
scroll to position [0, 0]
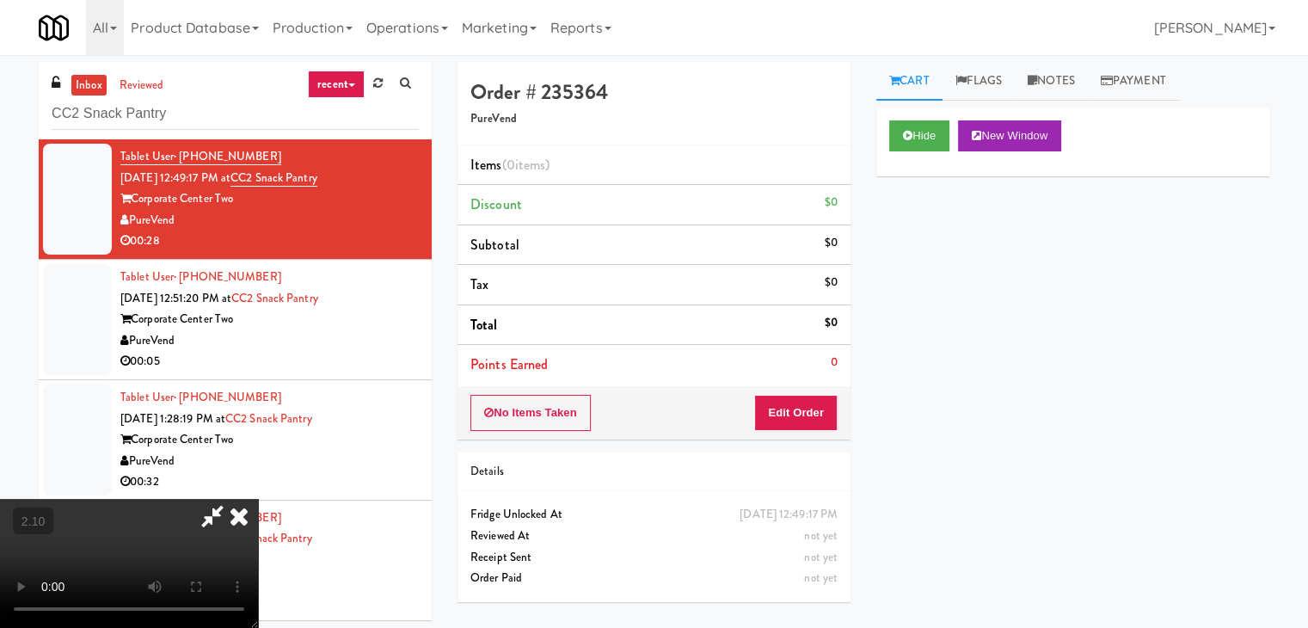
click at [258, 499] on icon at bounding box center [239, 516] width 38 height 34
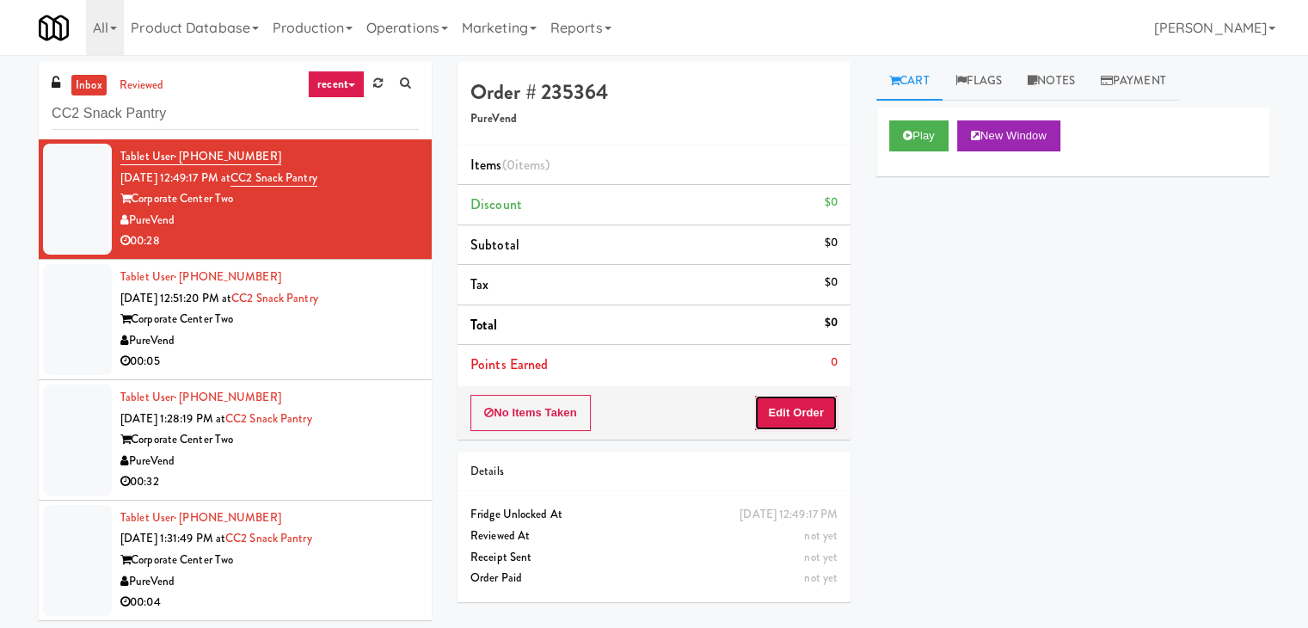
click at [808, 410] on button "Edit Order" at bounding box center [795, 413] width 83 height 36
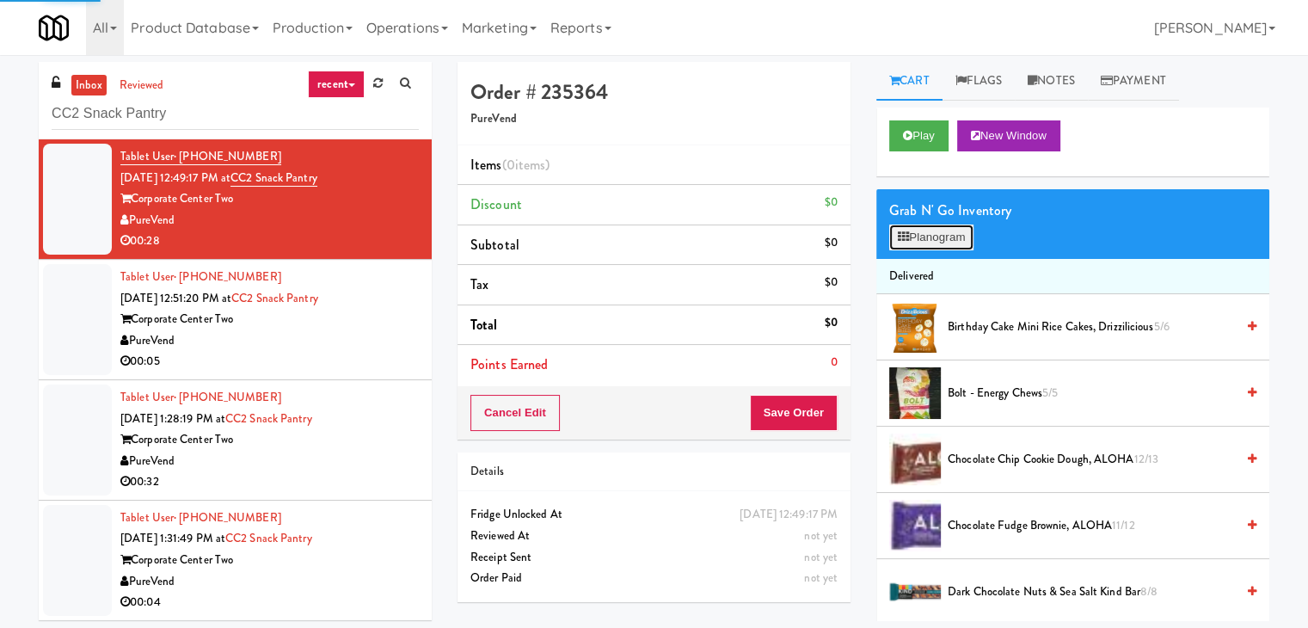
click at [922, 235] on button "Planogram" at bounding box center [931, 237] width 84 height 26
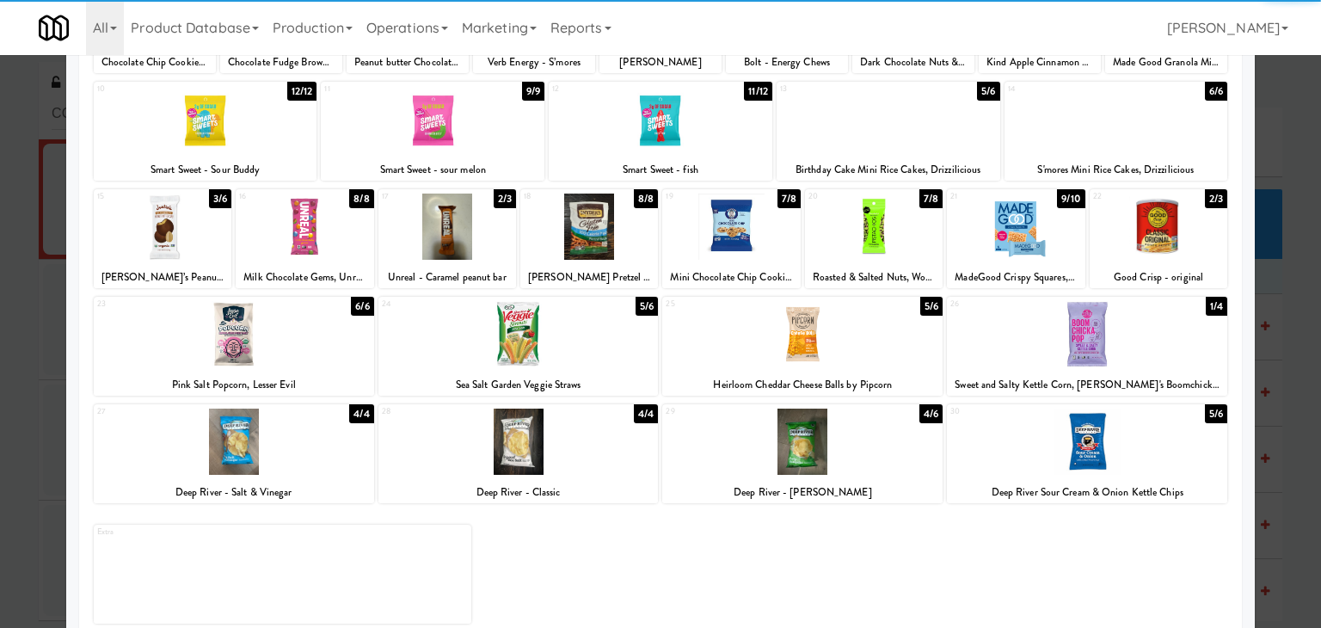
scroll to position [217, 0]
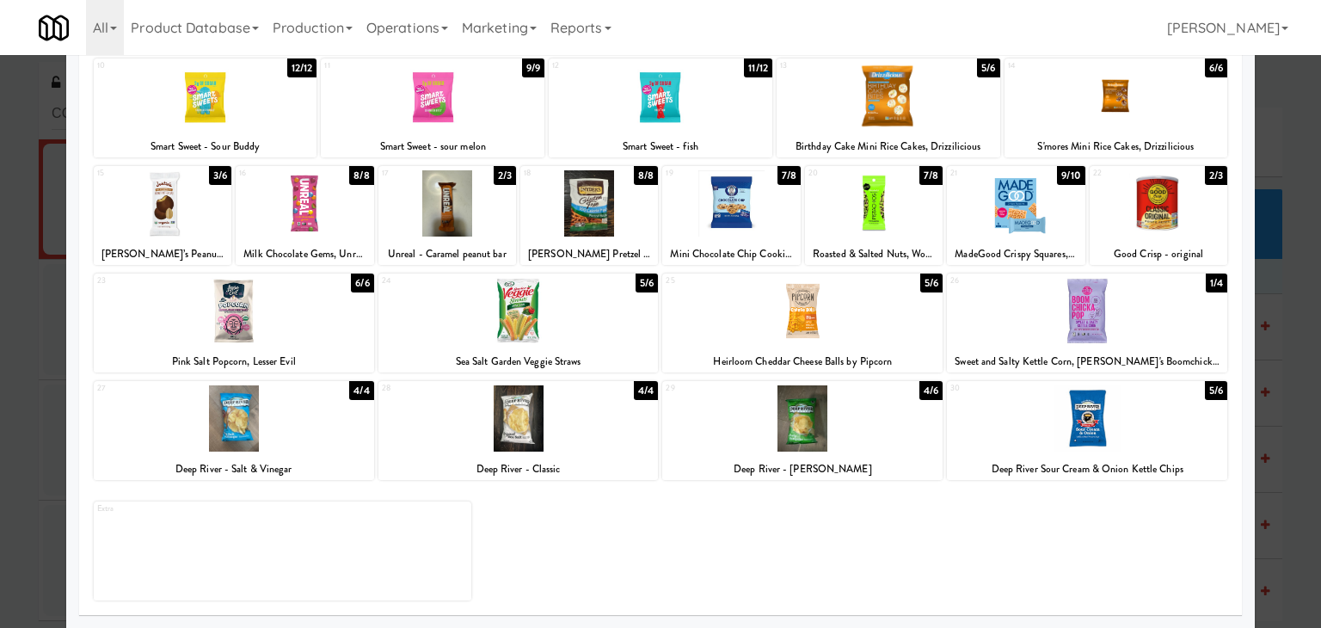
click at [808, 314] on div at bounding box center [802, 311] width 280 height 66
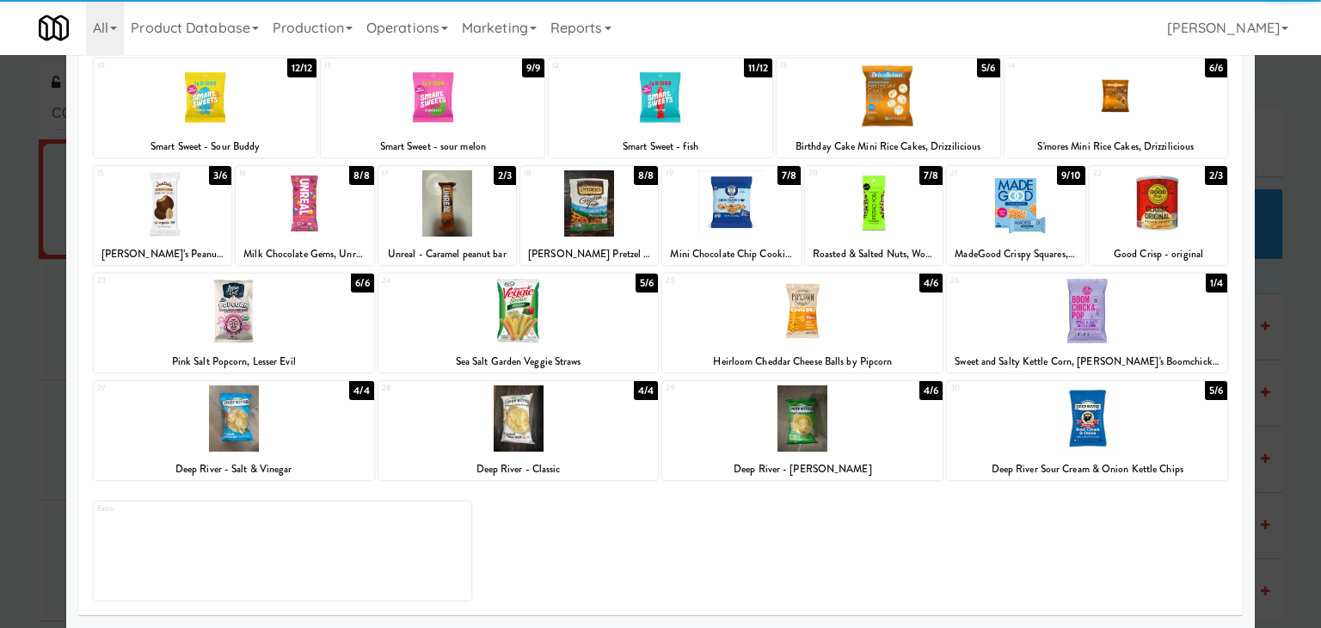
click at [134, 210] on div at bounding box center [163, 203] width 138 height 66
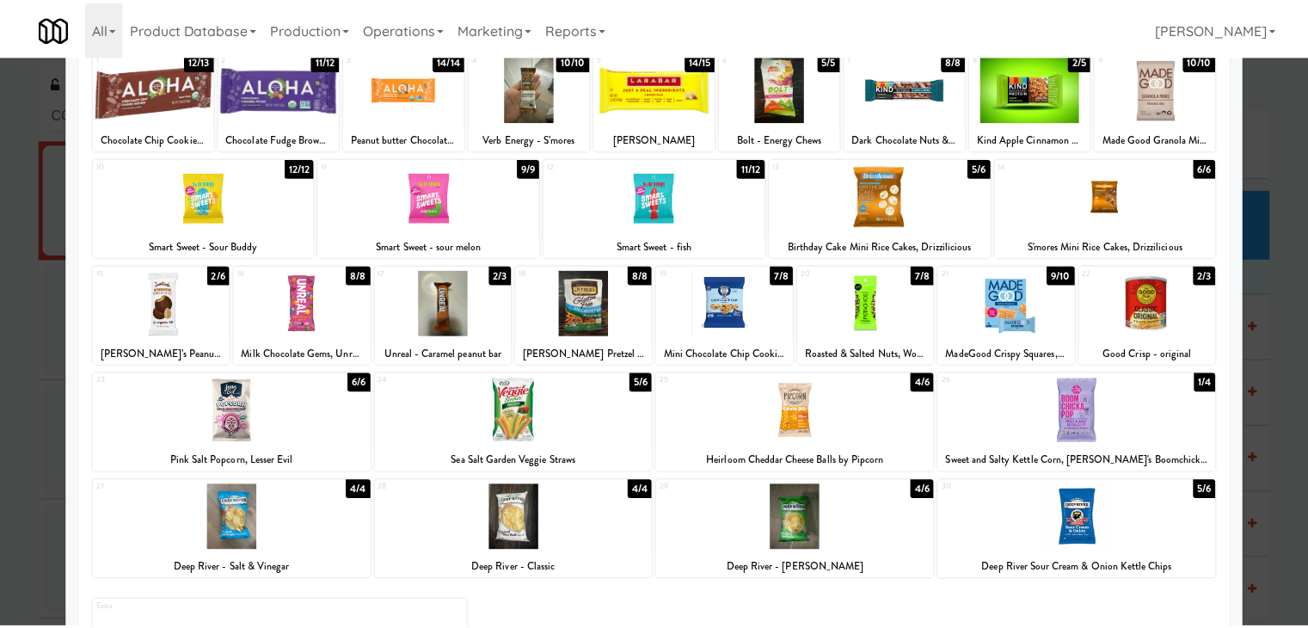
scroll to position [0, 0]
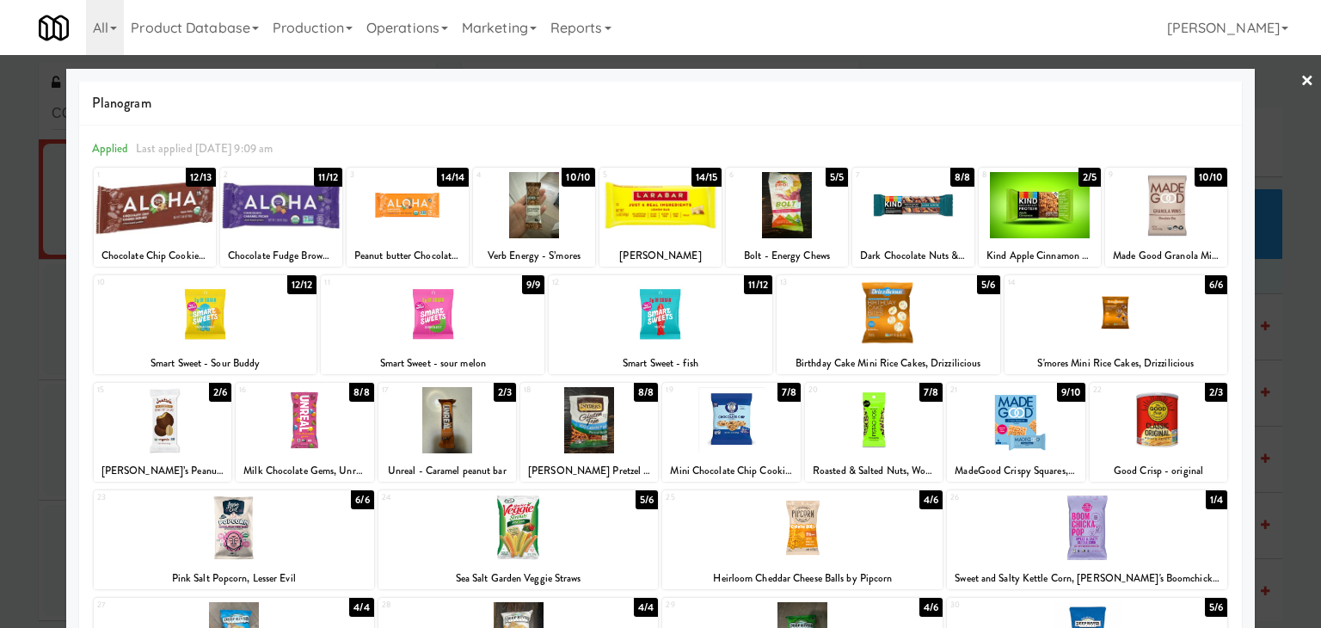
click at [1300, 71] on link "×" at bounding box center [1307, 81] width 14 height 53
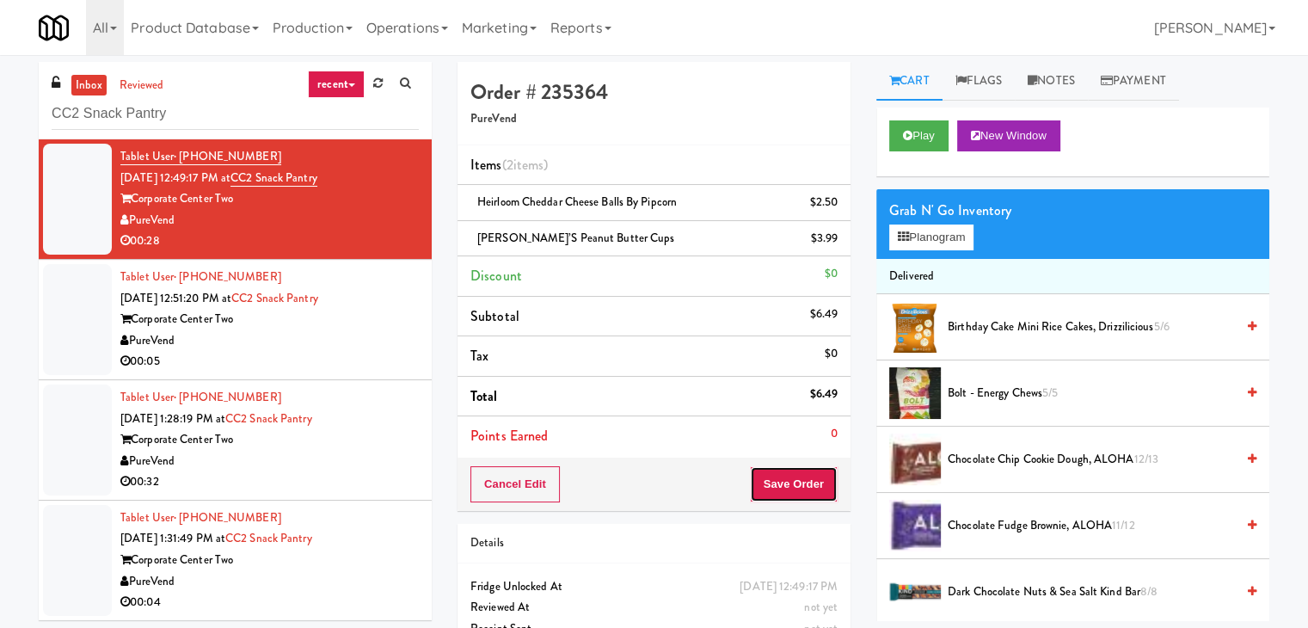
click at [778, 474] on button "Save Order" at bounding box center [794, 484] width 88 height 36
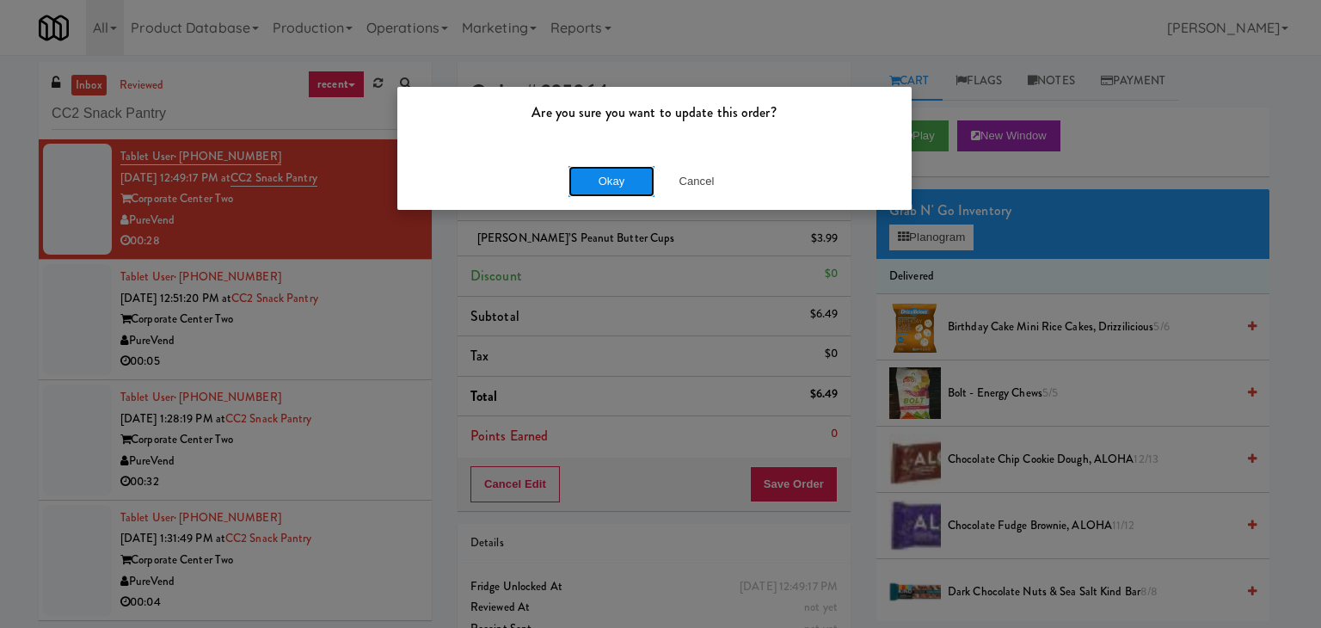
click at [612, 176] on button "Okay" at bounding box center [611, 181] width 86 height 31
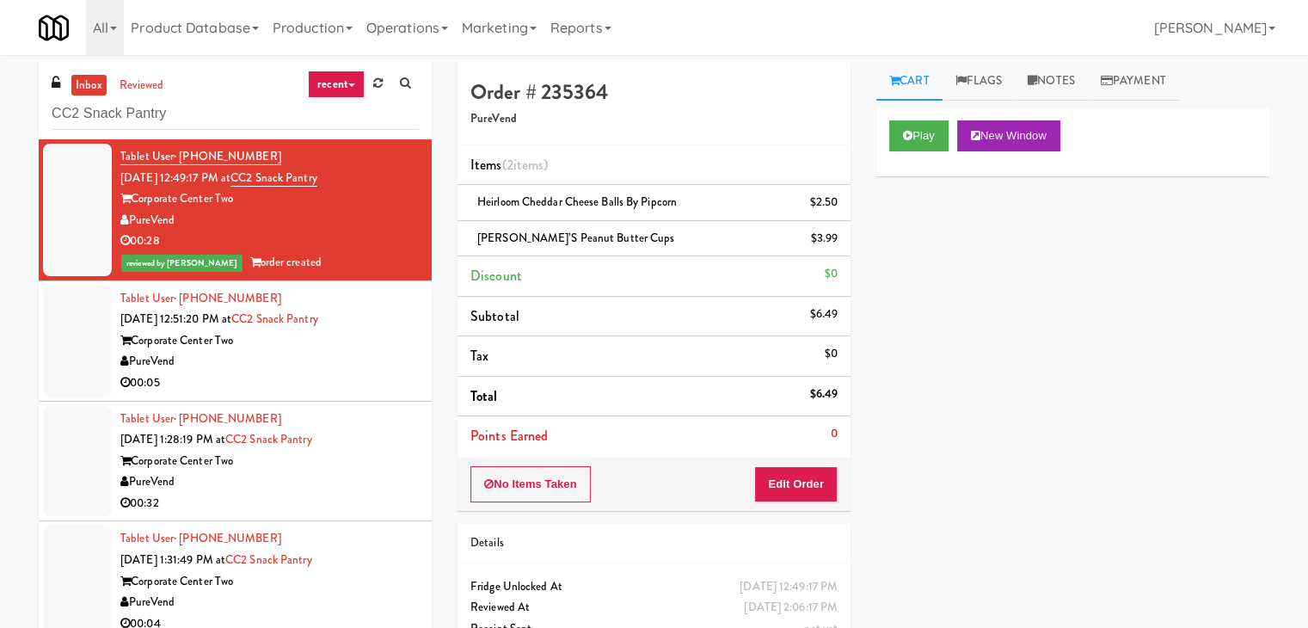
click at [358, 343] on div "Corporate Center Two" at bounding box center [269, 340] width 298 height 21
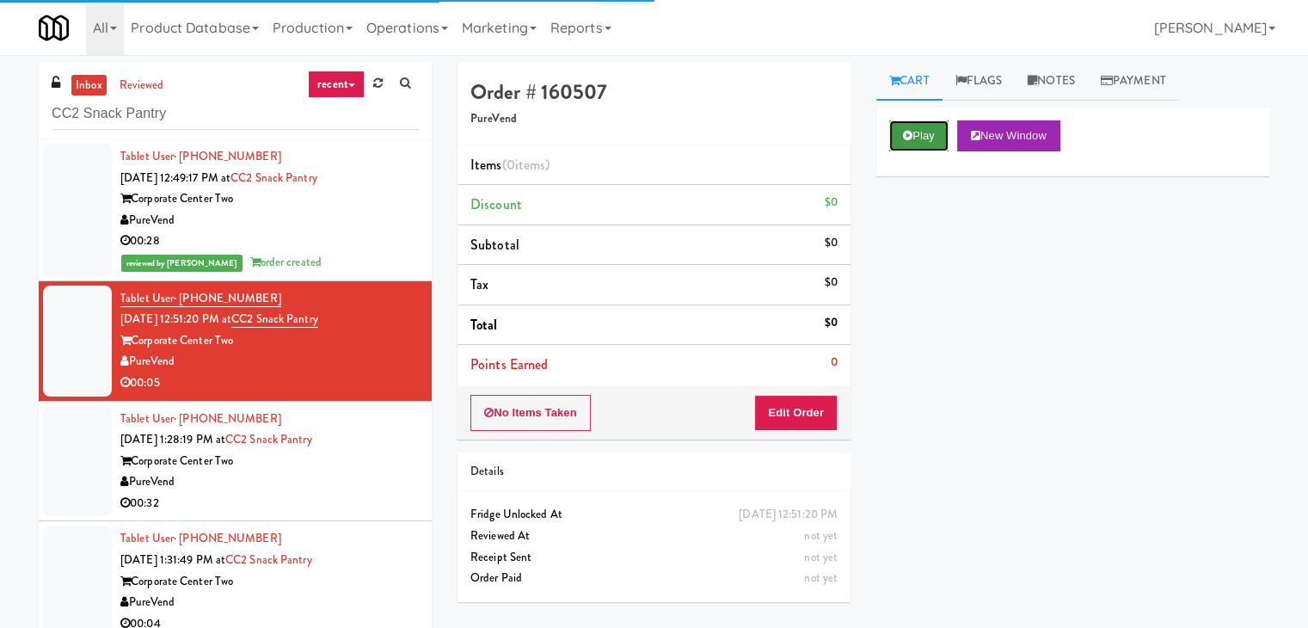
click at [906, 131] on icon at bounding box center [907, 135] width 9 height 11
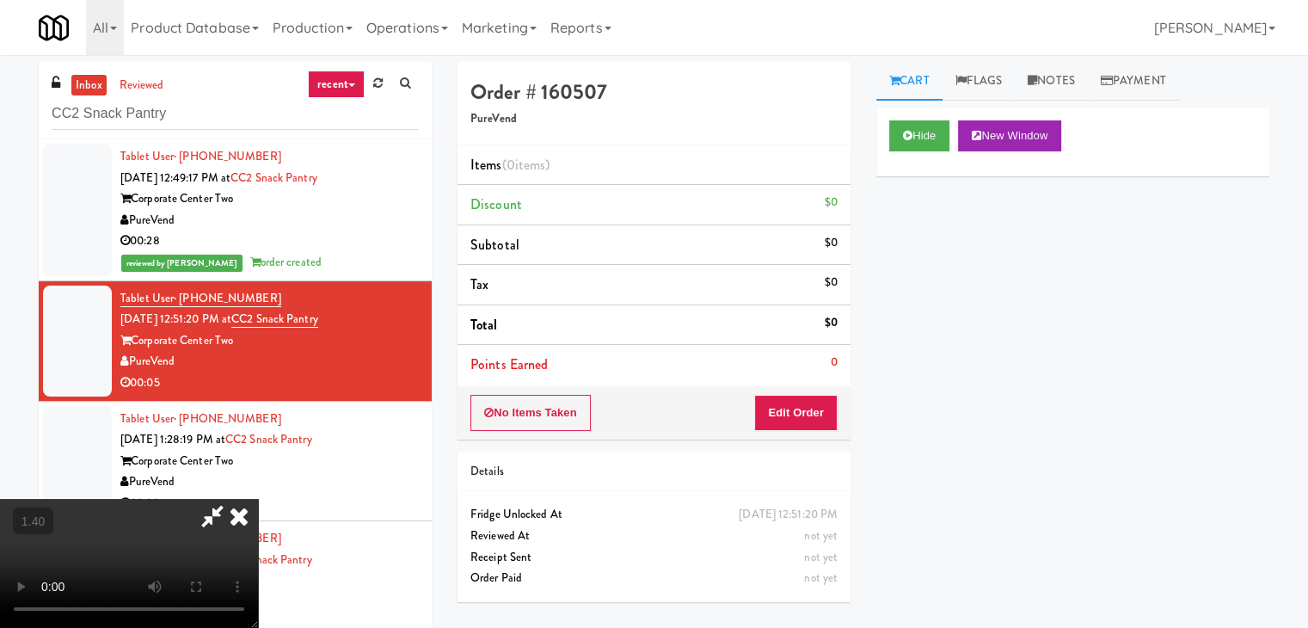
click at [258, 499] on video at bounding box center [129, 563] width 258 height 129
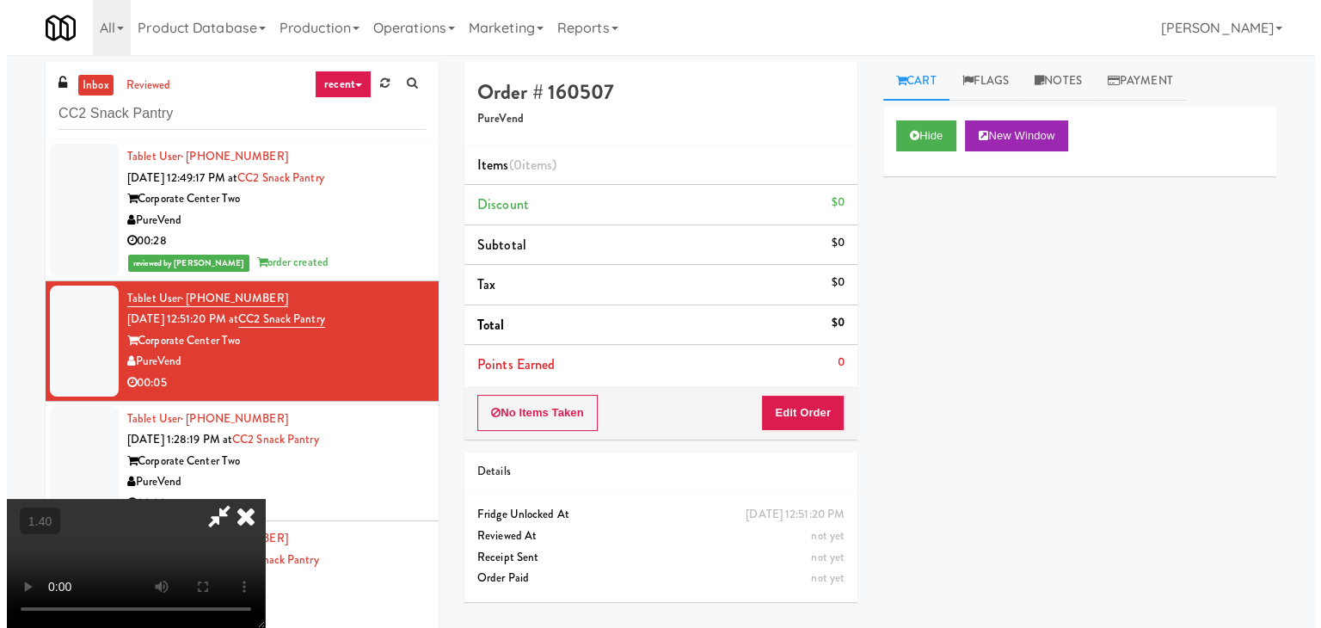
scroll to position [0, 0]
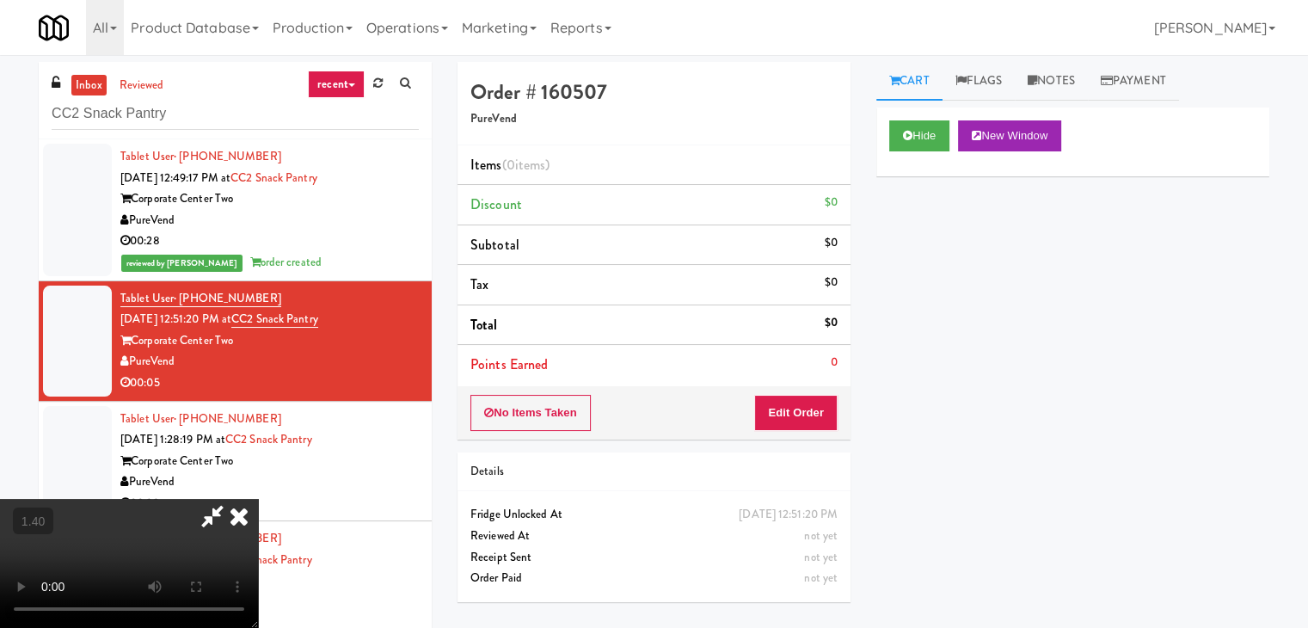
click at [258, 499] on icon at bounding box center [239, 516] width 38 height 34
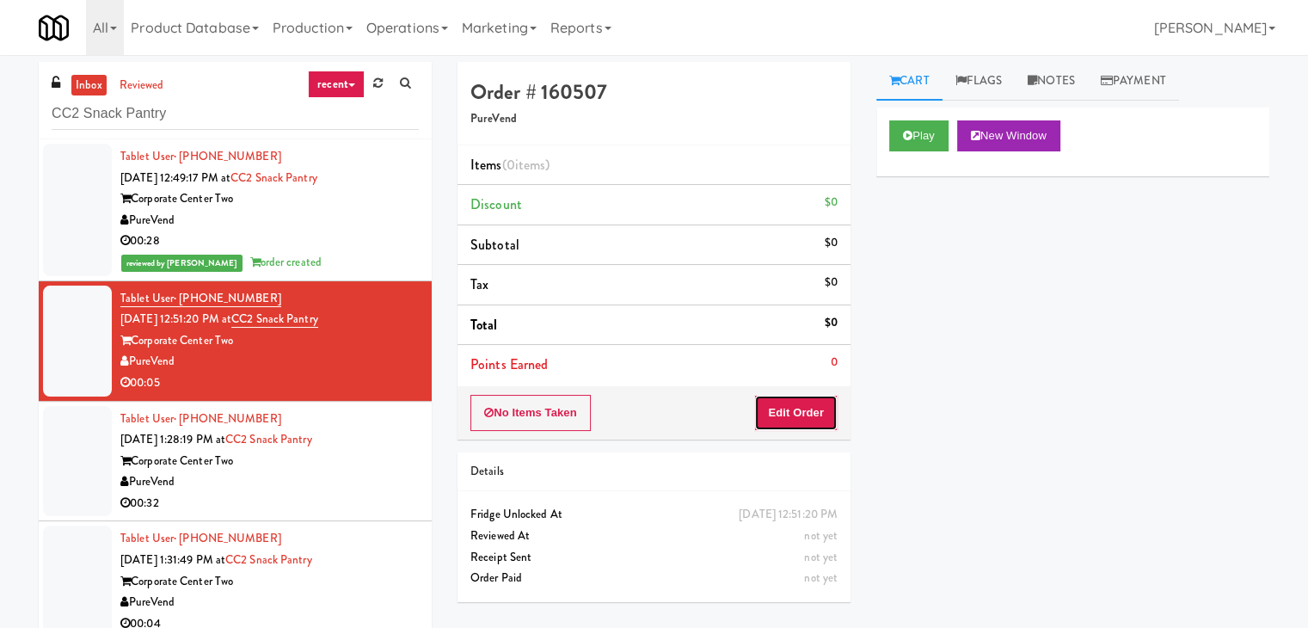
click at [790, 397] on button "Edit Order" at bounding box center [795, 413] width 83 height 36
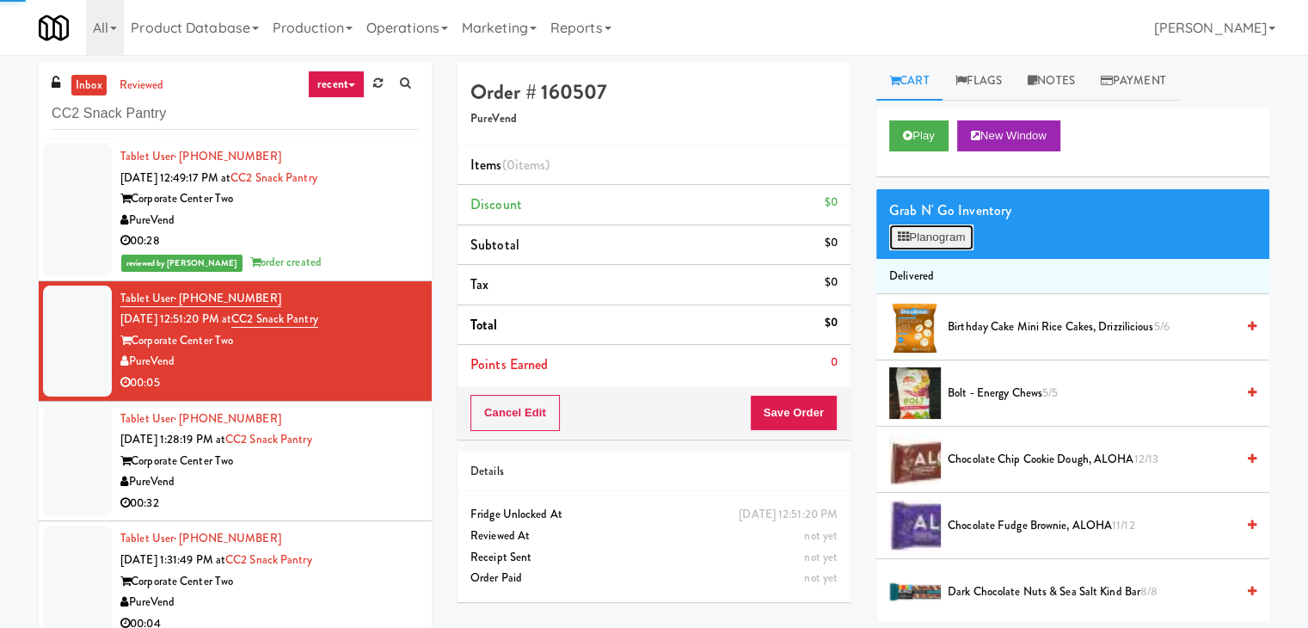
click at [931, 245] on button "Planogram" at bounding box center [931, 237] width 84 height 26
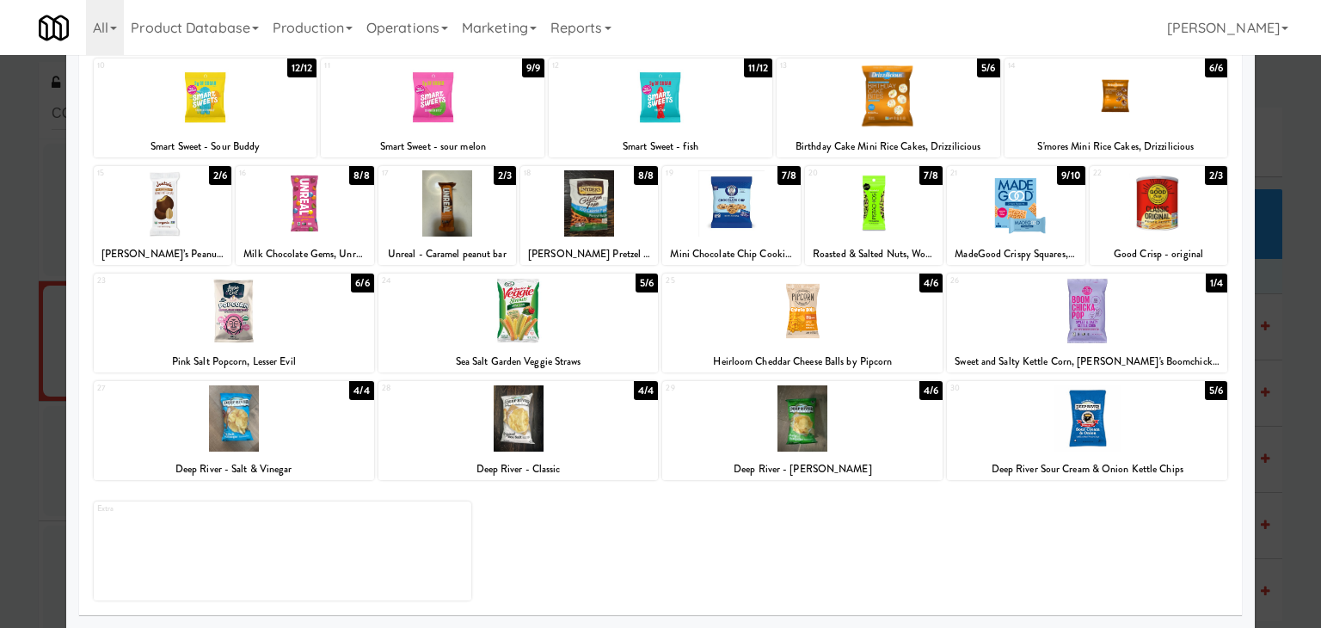
click at [305, 415] on div at bounding box center [234, 418] width 280 height 66
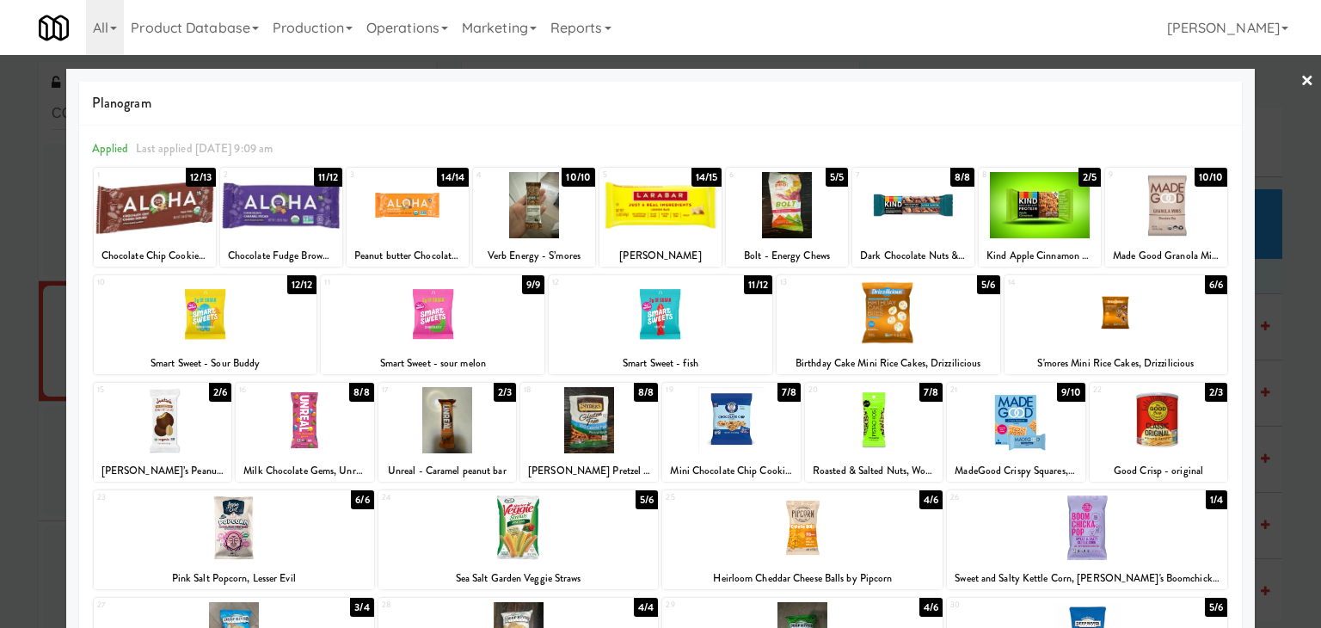
click at [1300, 80] on link "×" at bounding box center [1307, 81] width 14 height 53
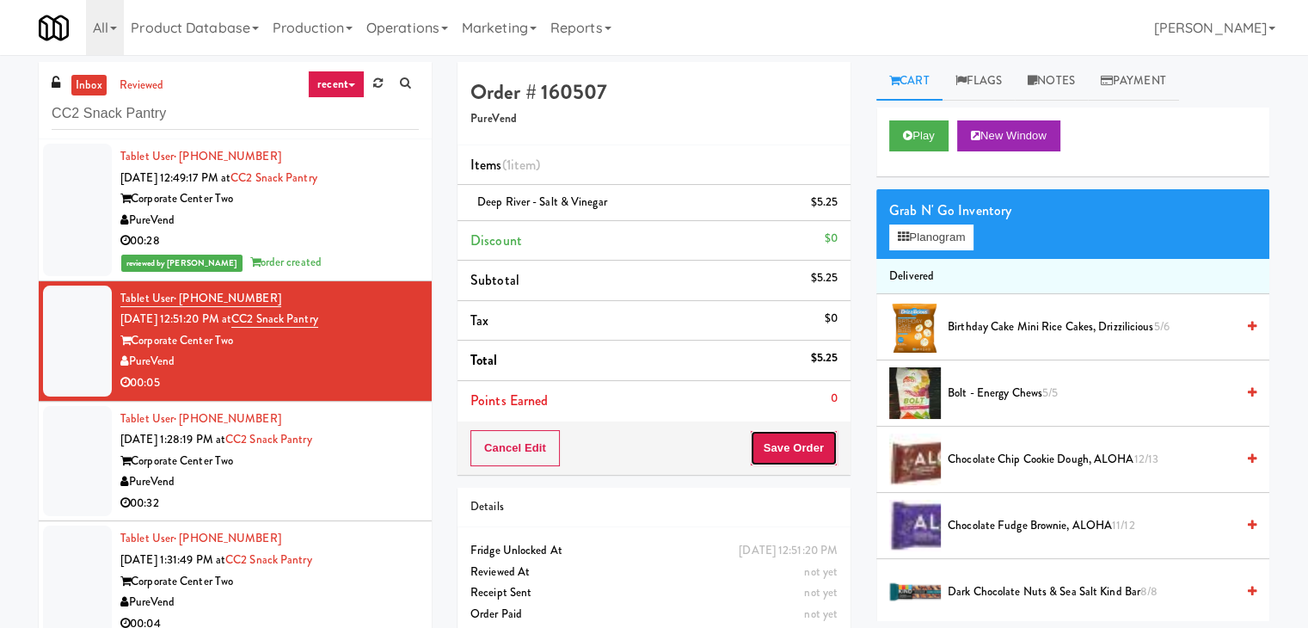
click at [799, 445] on button "Save Order" at bounding box center [794, 448] width 88 height 36
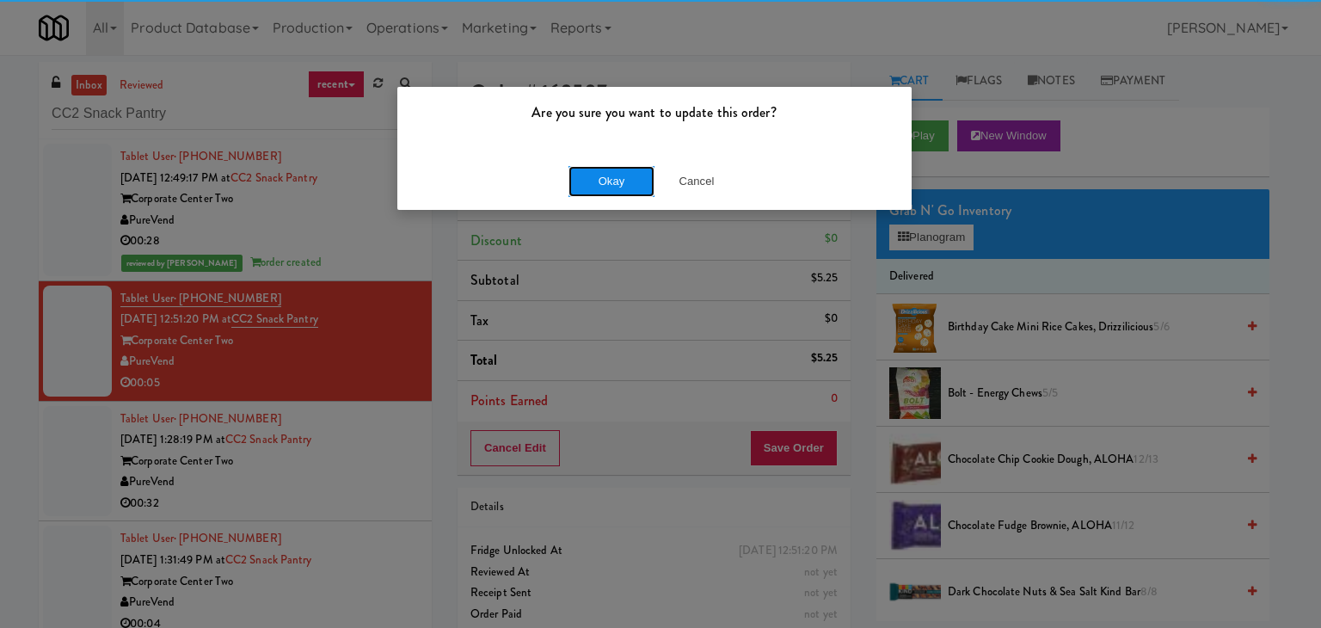
drag, startPoint x: 630, startPoint y: 186, endPoint x: 616, endPoint y: 190, distance: 14.4
click at [629, 185] on button "Okay" at bounding box center [611, 181] width 86 height 31
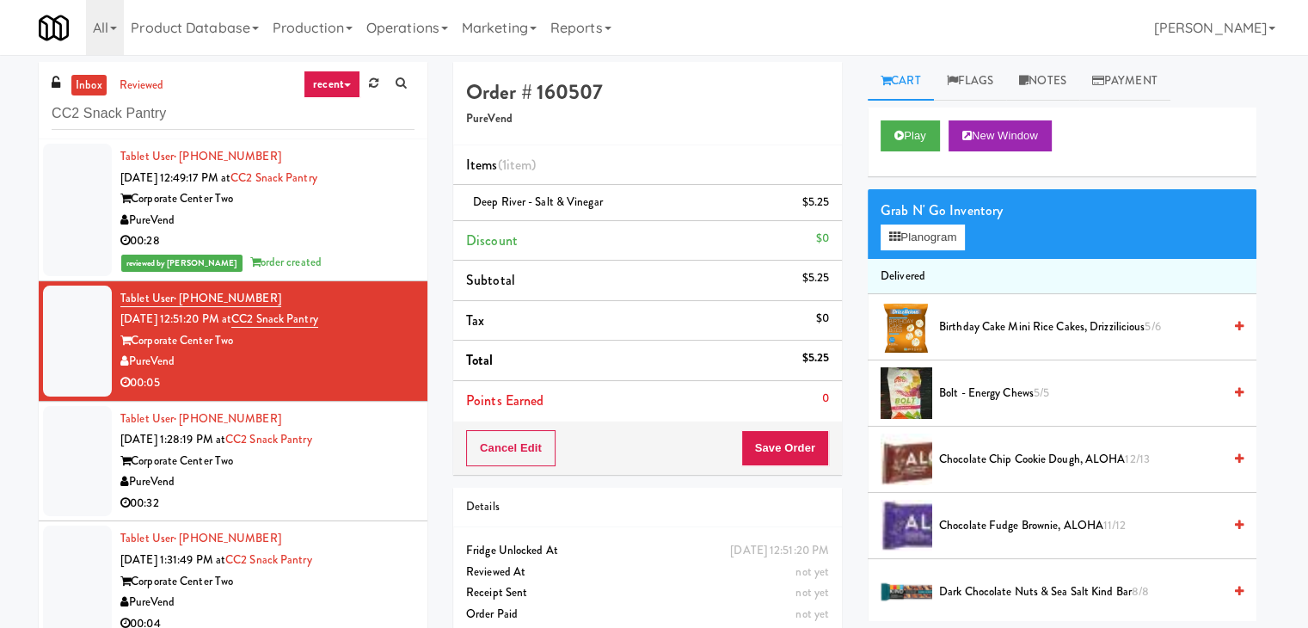
click at [340, 476] on div "PureVend" at bounding box center [267, 481] width 294 height 21
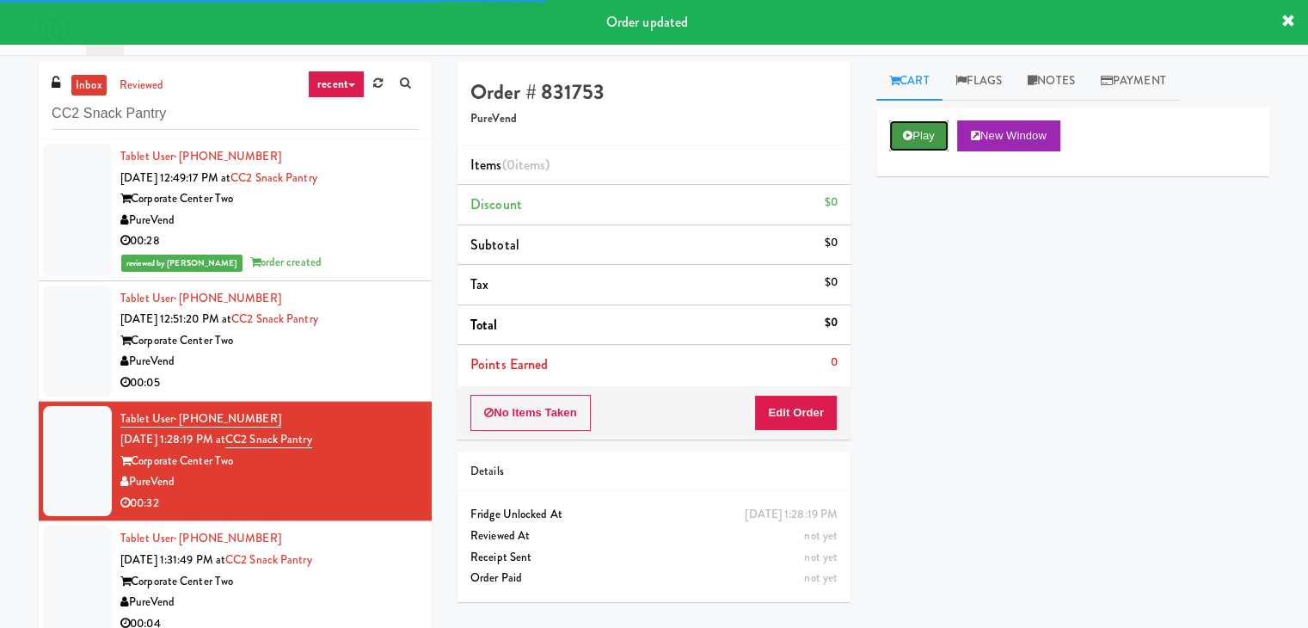
click at [915, 135] on button "Play" at bounding box center [918, 135] width 59 height 31
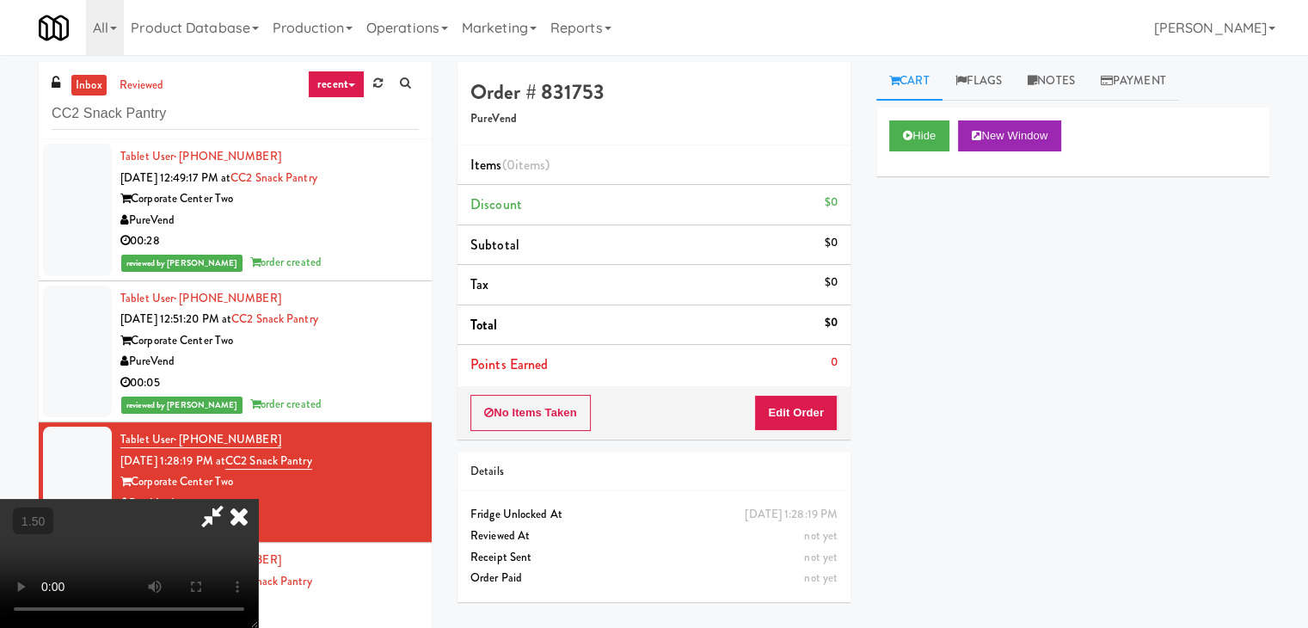
click at [258, 499] on video at bounding box center [129, 563] width 258 height 129
click at [258, 499] on icon at bounding box center [239, 516] width 38 height 34
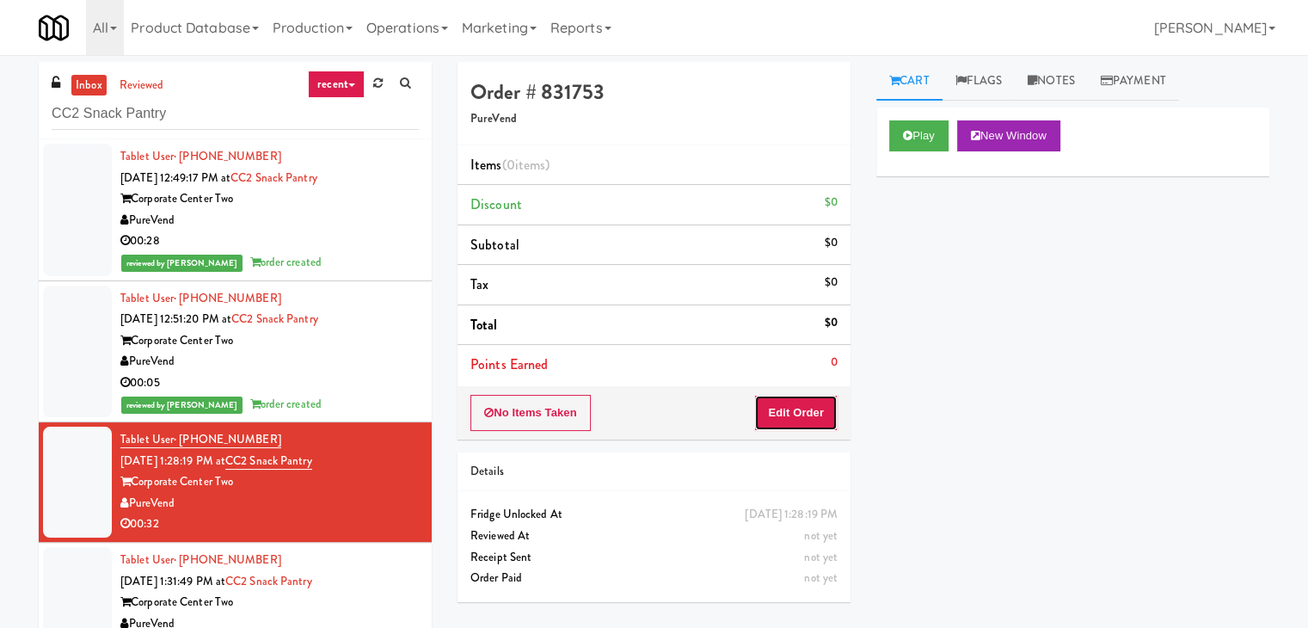
click at [822, 427] on button "Edit Order" at bounding box center [795, 413] width 83 height 36
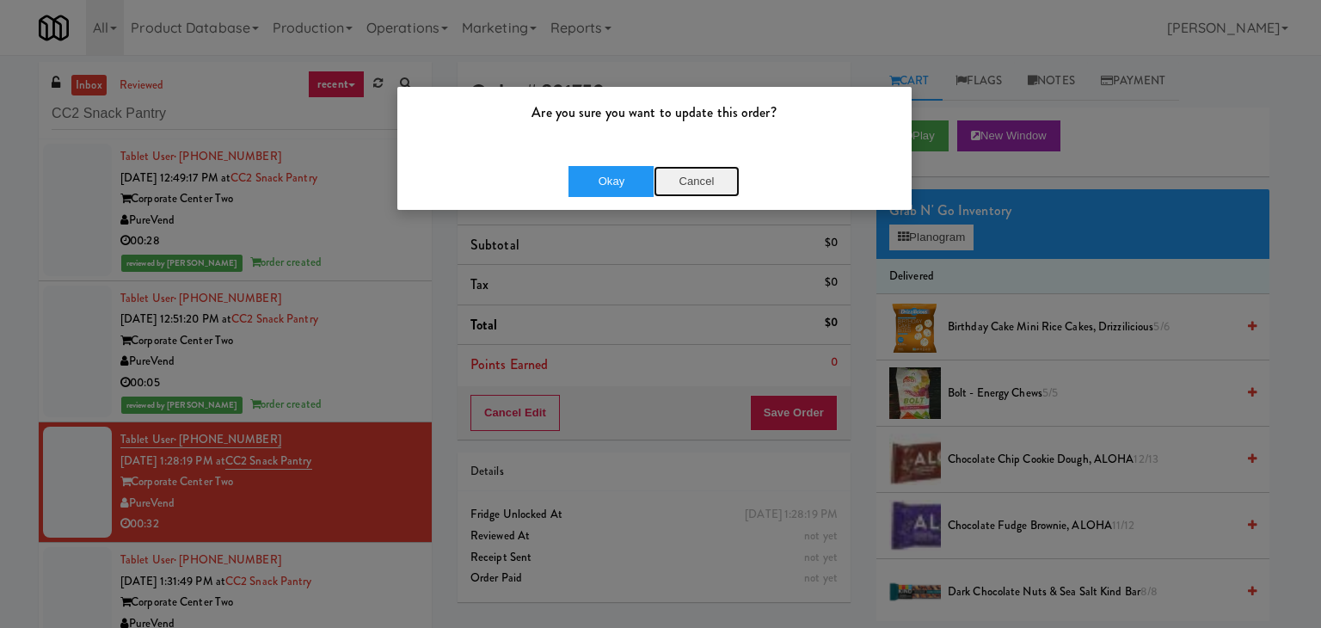
click at [713, 185] on button "Cancel" at bounding box center [697, 181] width 86 height 31
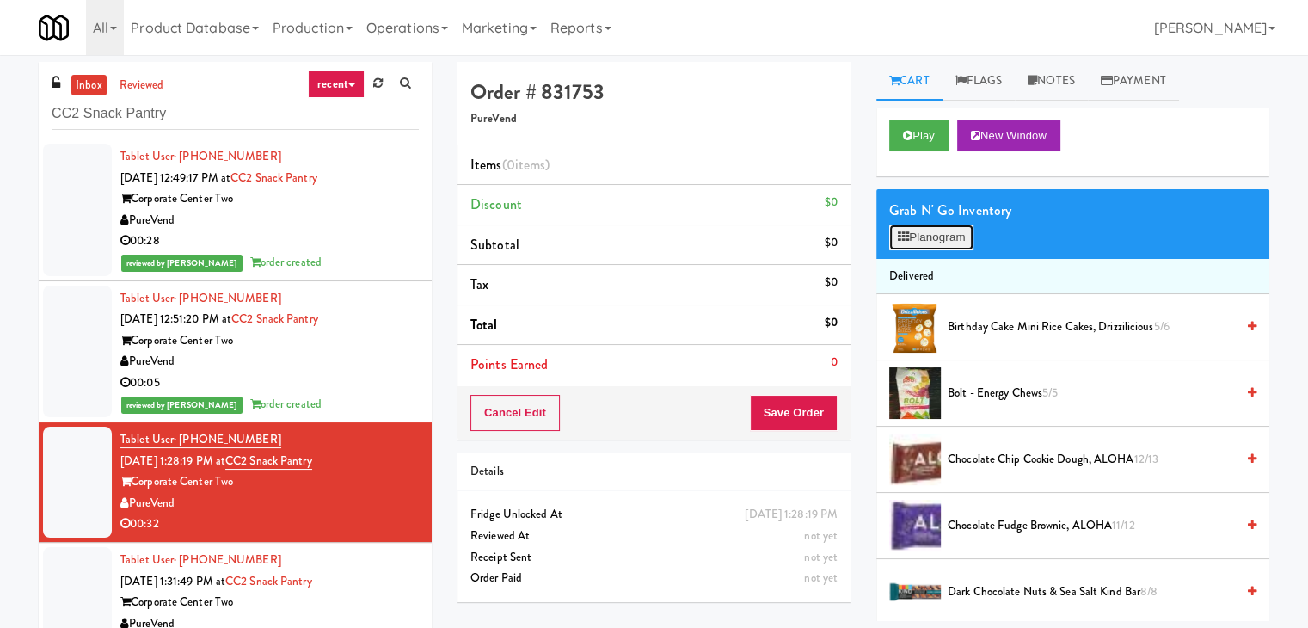
click at [937, 234] on button "Planogram" at bounding box center [931, 237] width 84 height 26
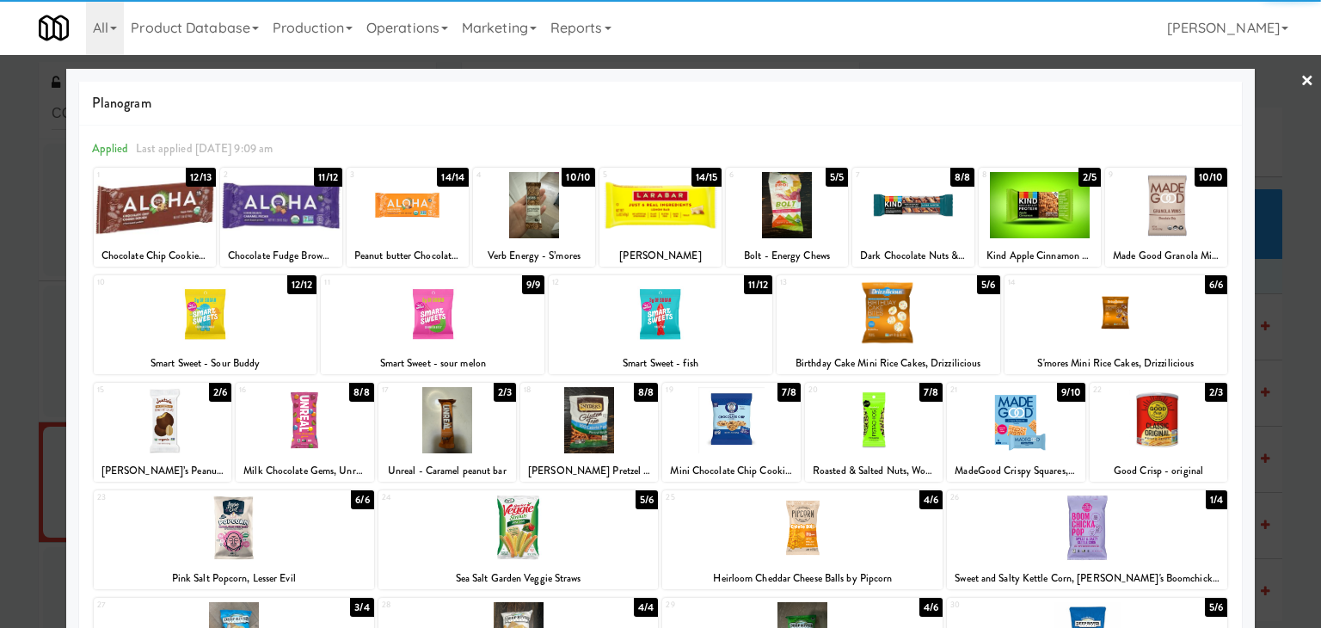
click at [774, 218] on div at bounding box center [787, 205] width 122 height 66
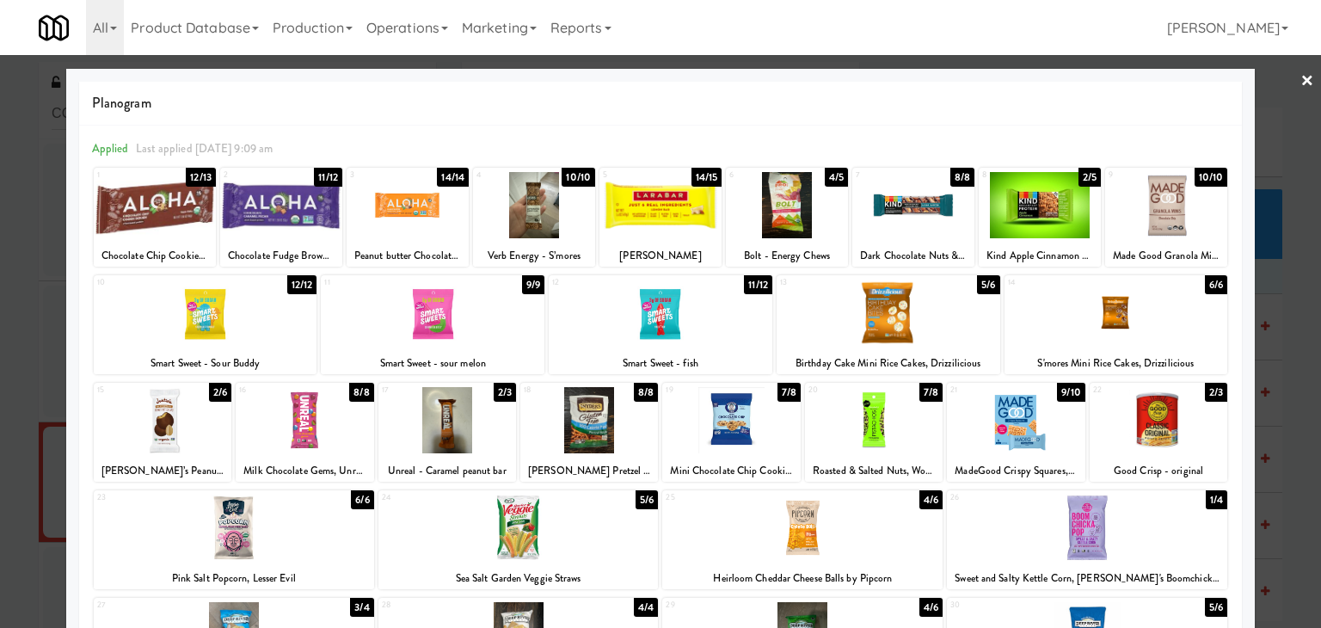
click at [867, 415] on div at bounding box center [874, 420] width 138 height 66
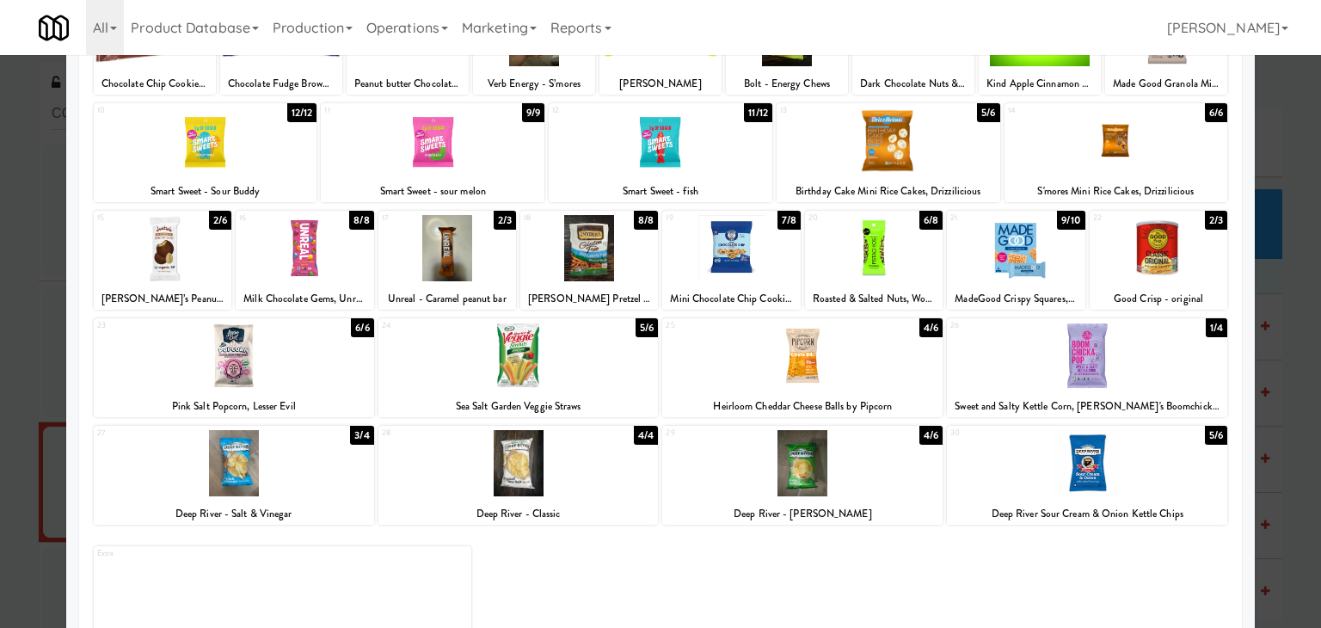
click at [806, 365] on div at bounding box center [802, 355] width 280 height 66
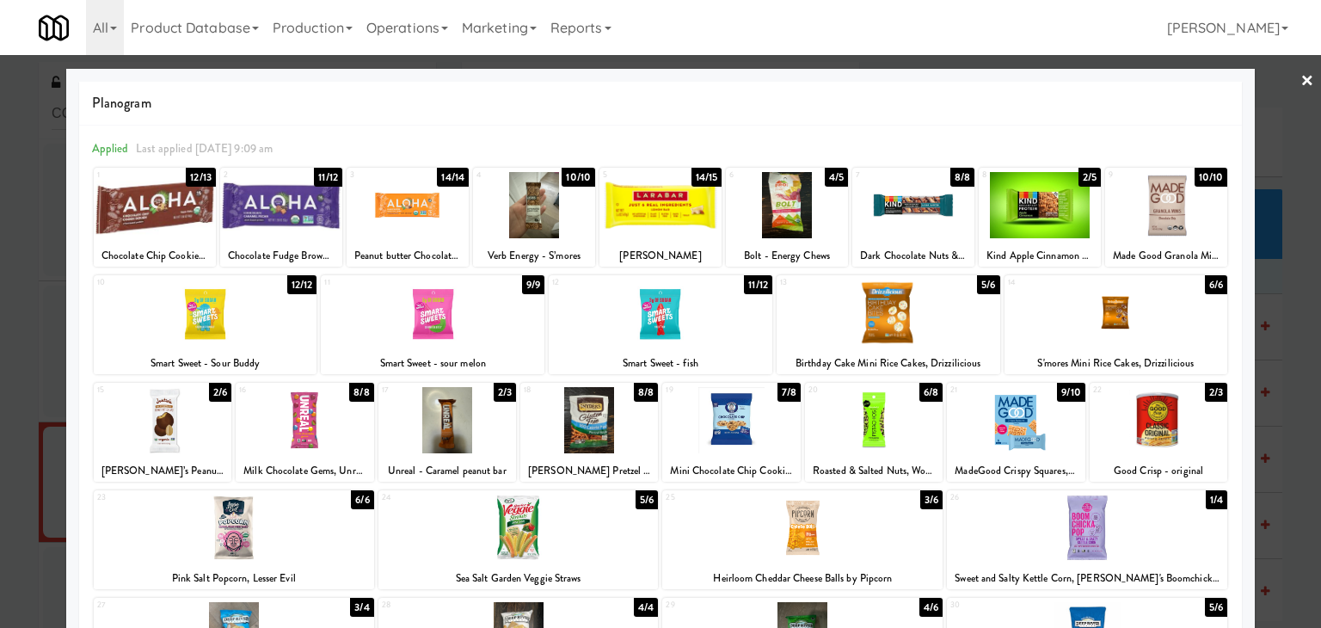
click at [1300, 77] on link "×" at bounding box center [1307, 81] width 14 height 53
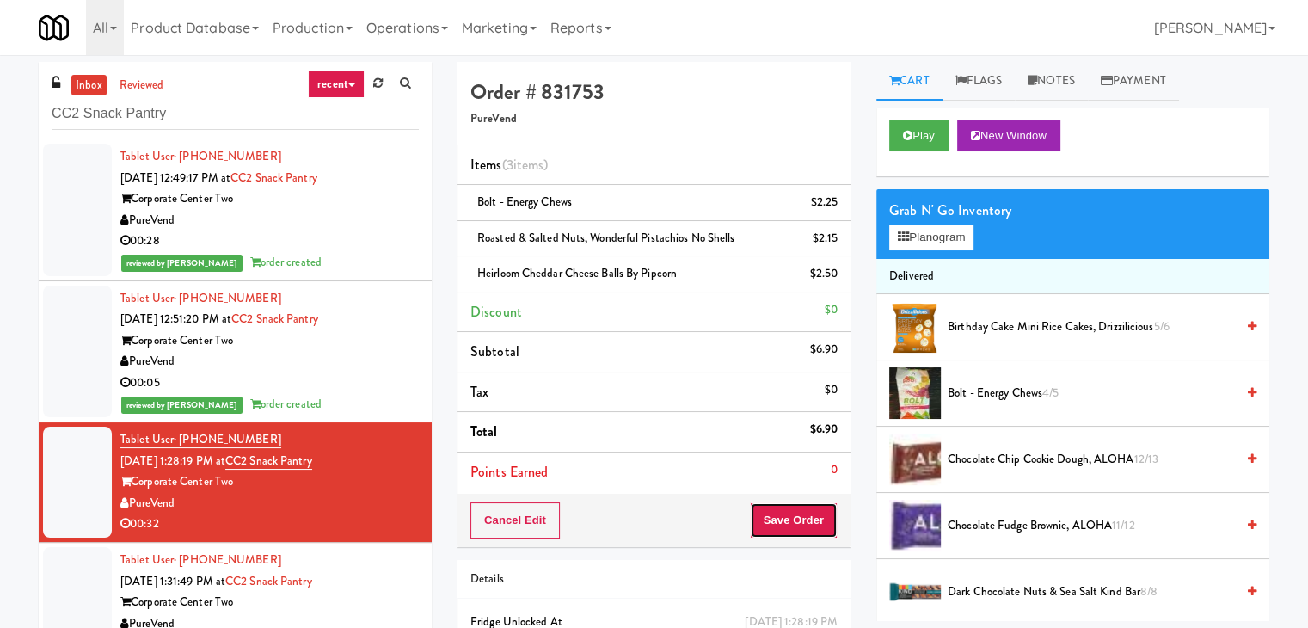
click at [789, 517] on button "Save Order" at bounding box center [794, 520] width 88 height 36
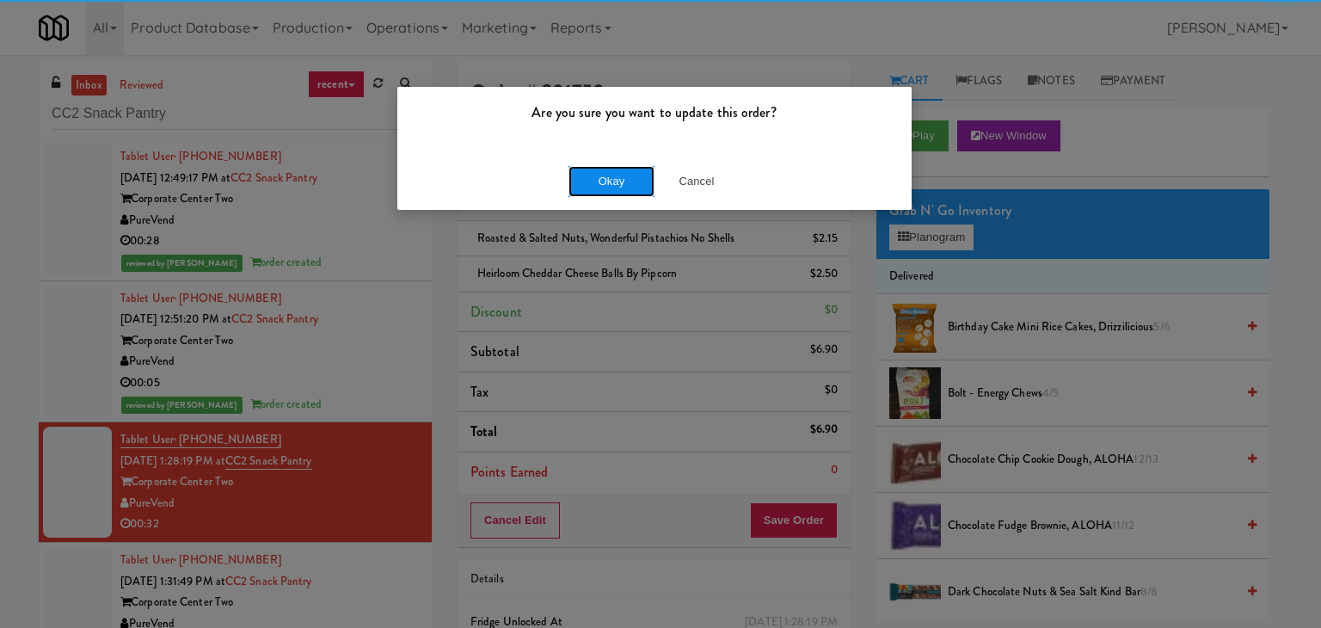
click at [585, 183] on button "Okay" at bounding box center [611, 181] width 86 height 31
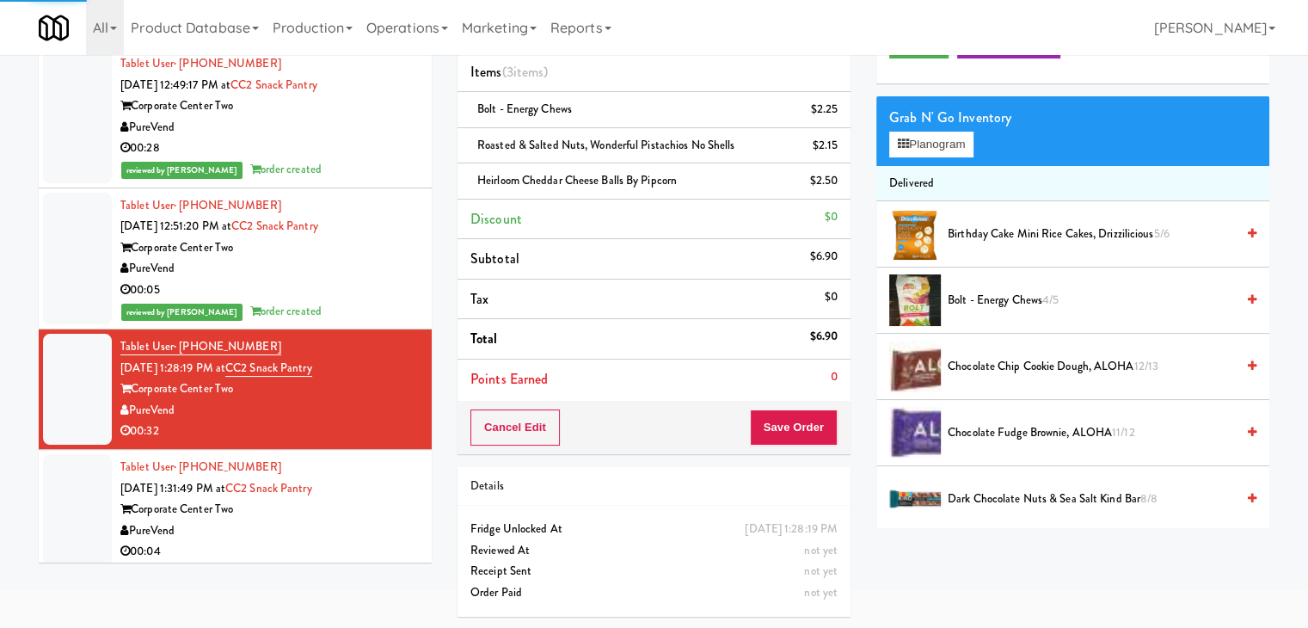
click at [358, 545] on div "00:04" at bounding box center [269, 551] width 298 height 21
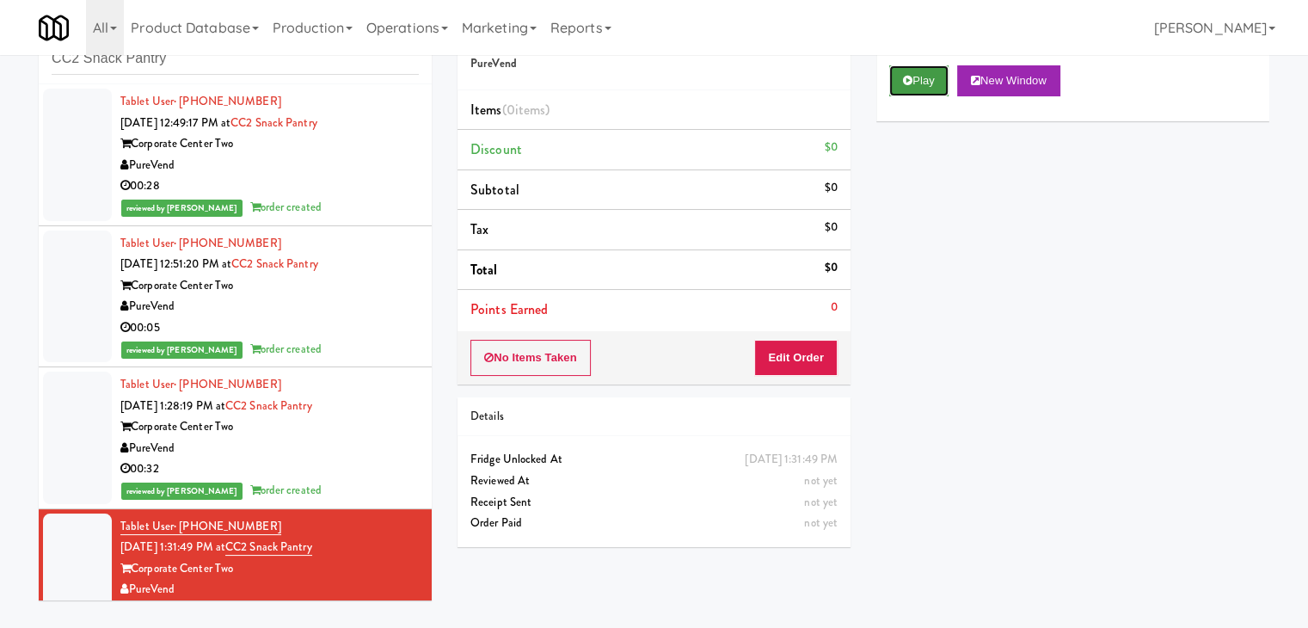
click at [892, 79] on button "Play" at bounding box center [918, 80] width 59 height 31
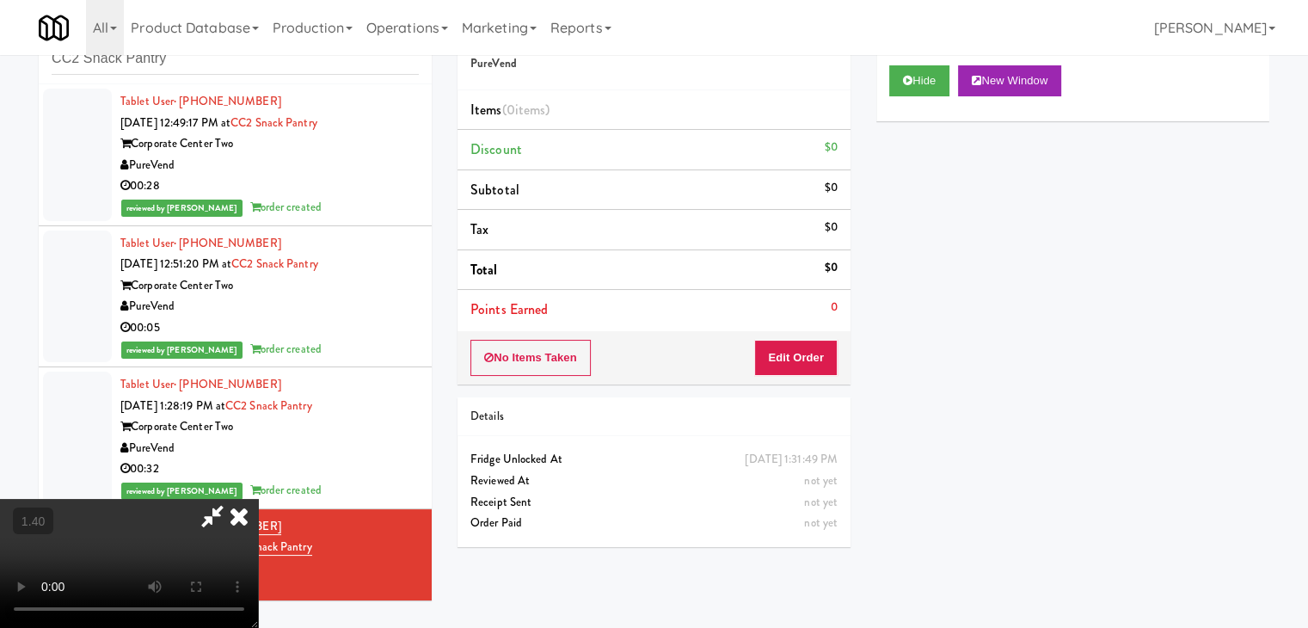
click at [258, 499] on video at bounding box center [129, 563] width 258 height 129
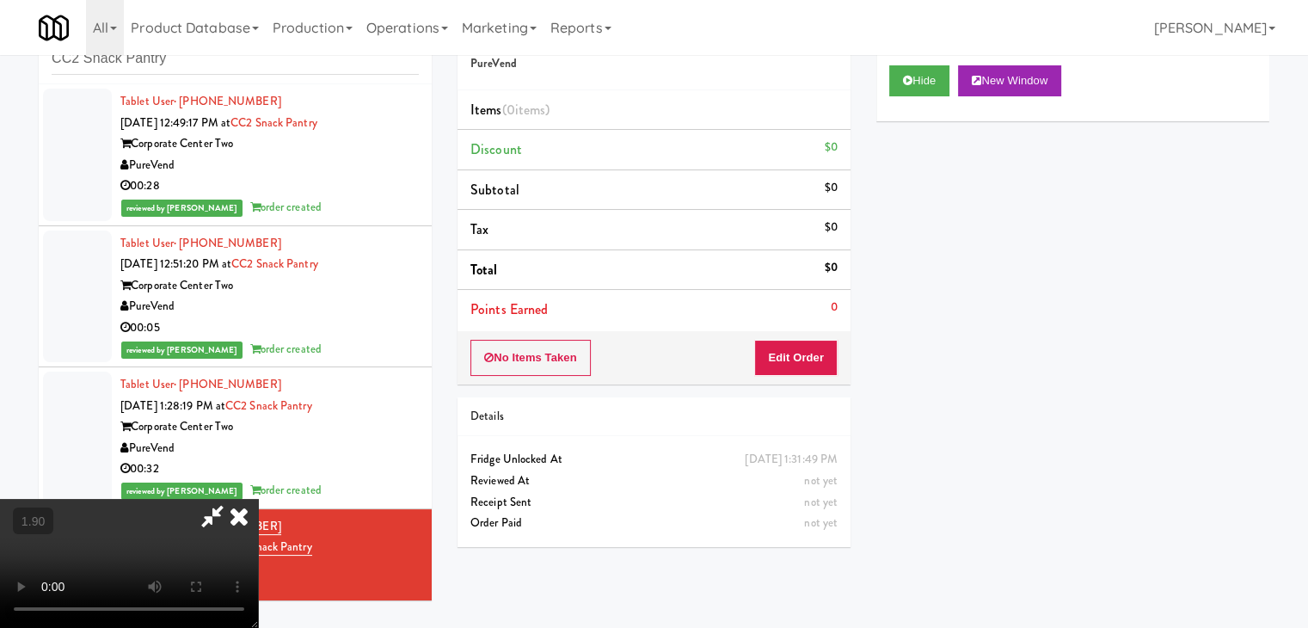
click at [258, 499] on icon at bounding box center [239, 516] width 38 height 34
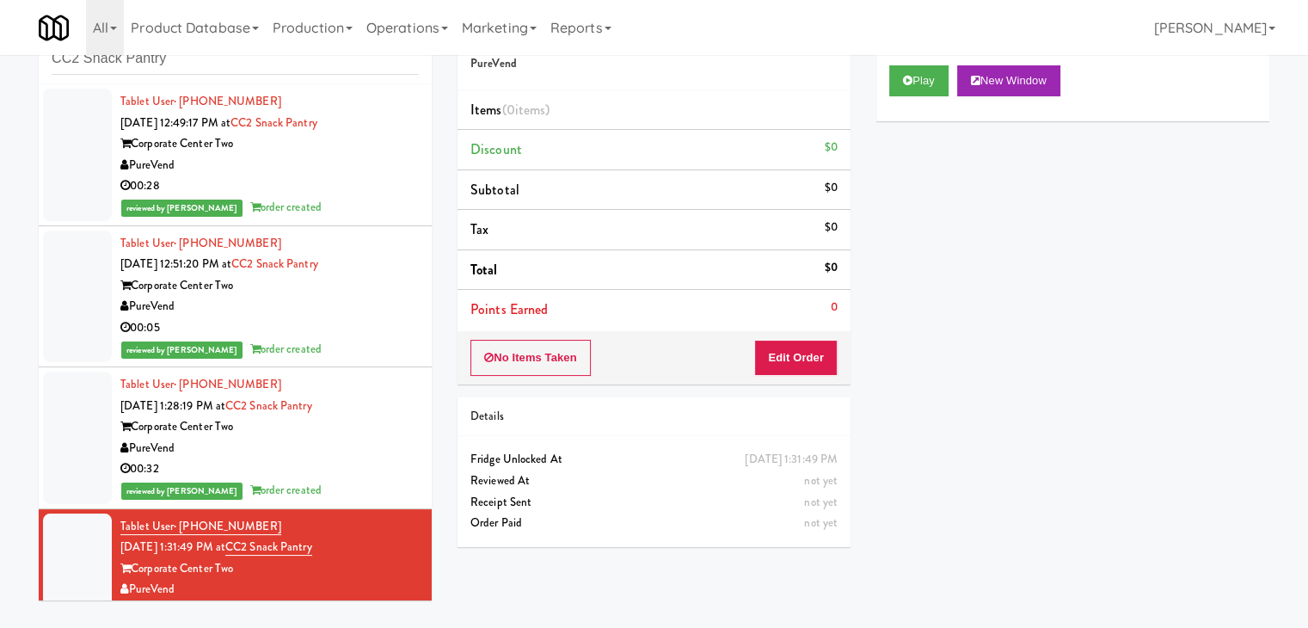
click at [797, 335] on div "No Items Taken Edit Order" at bounding box center [654, 357] width 393 height 53
click at [798, 350] on button "Edit Order" at bounding box center [795, 358] width 83 height 36
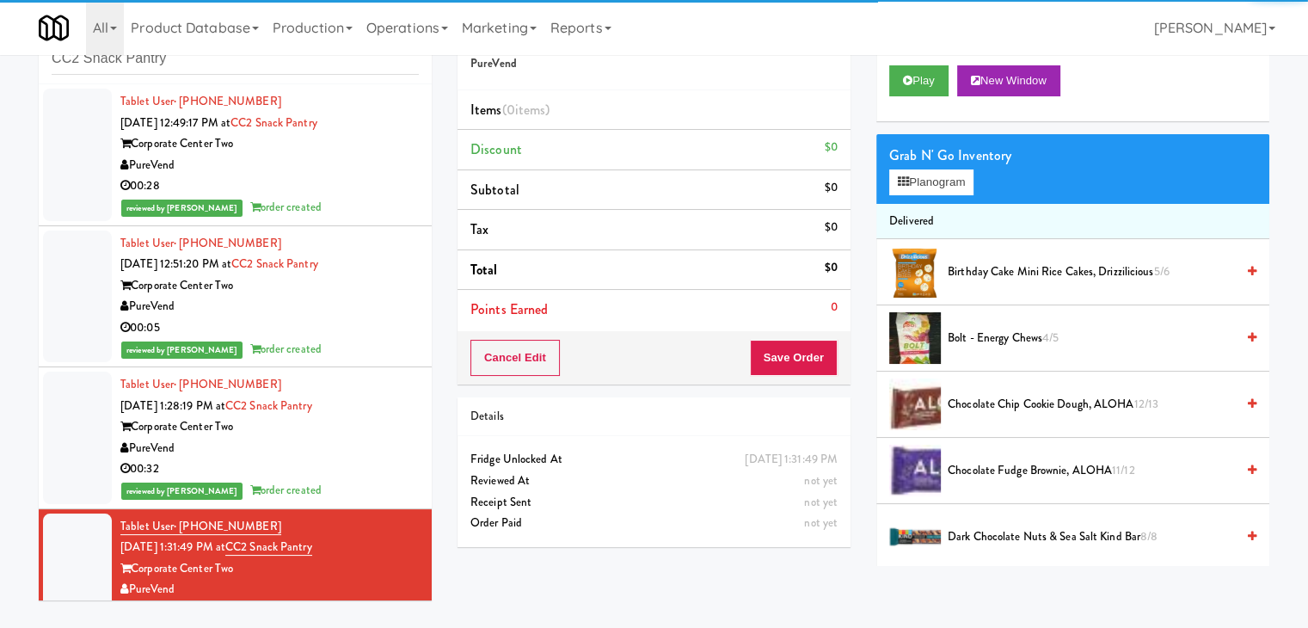
click at [944, 165] on div "Grab N' Go Inventory" at bounding box center [1072, 156] width 367 height 26
click at [944, 169] on button "Planogram" at bounding box center [931, 182] width 84 height 26
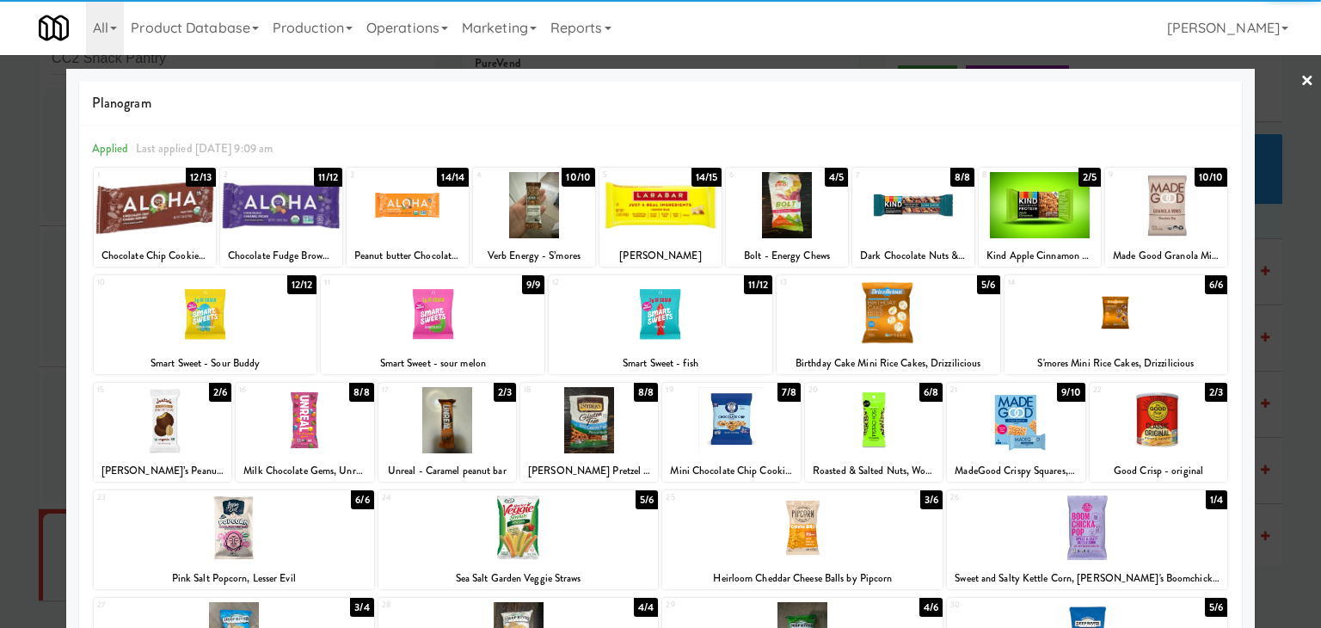
click at [207, 407] on div at bounding box center [163, 420] width 138 height 66
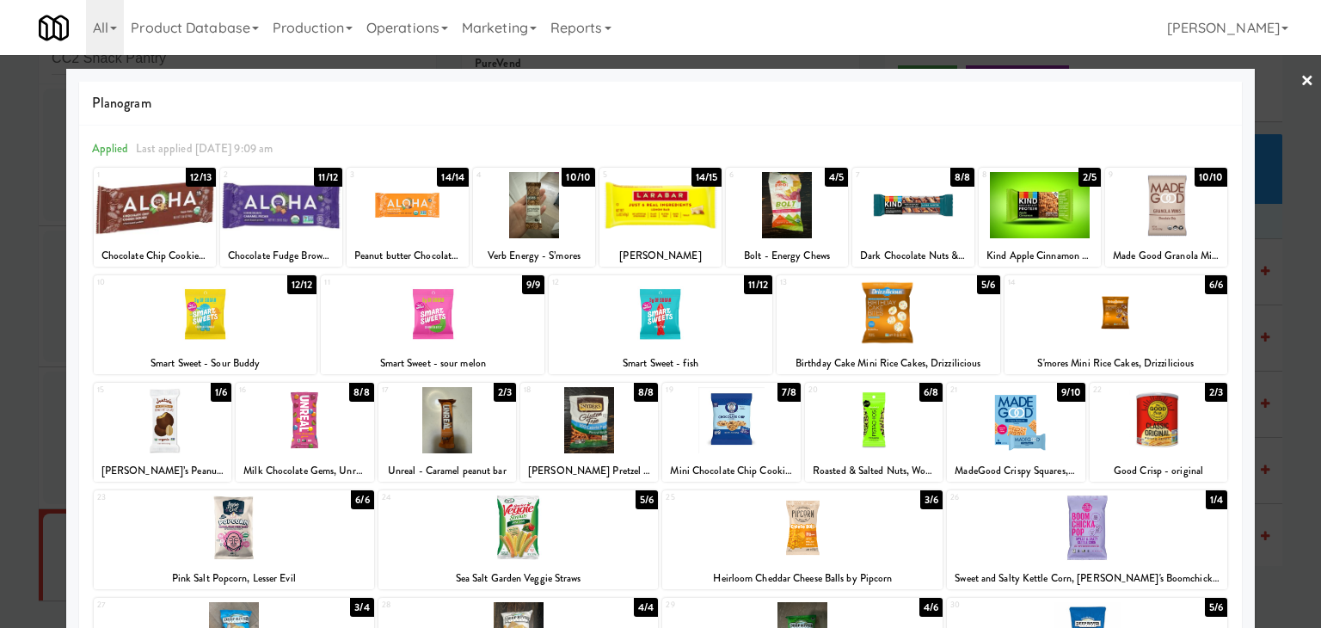
click at [1300, 80] on link "×" at bounding box center [1307, 81] width 14 height 53
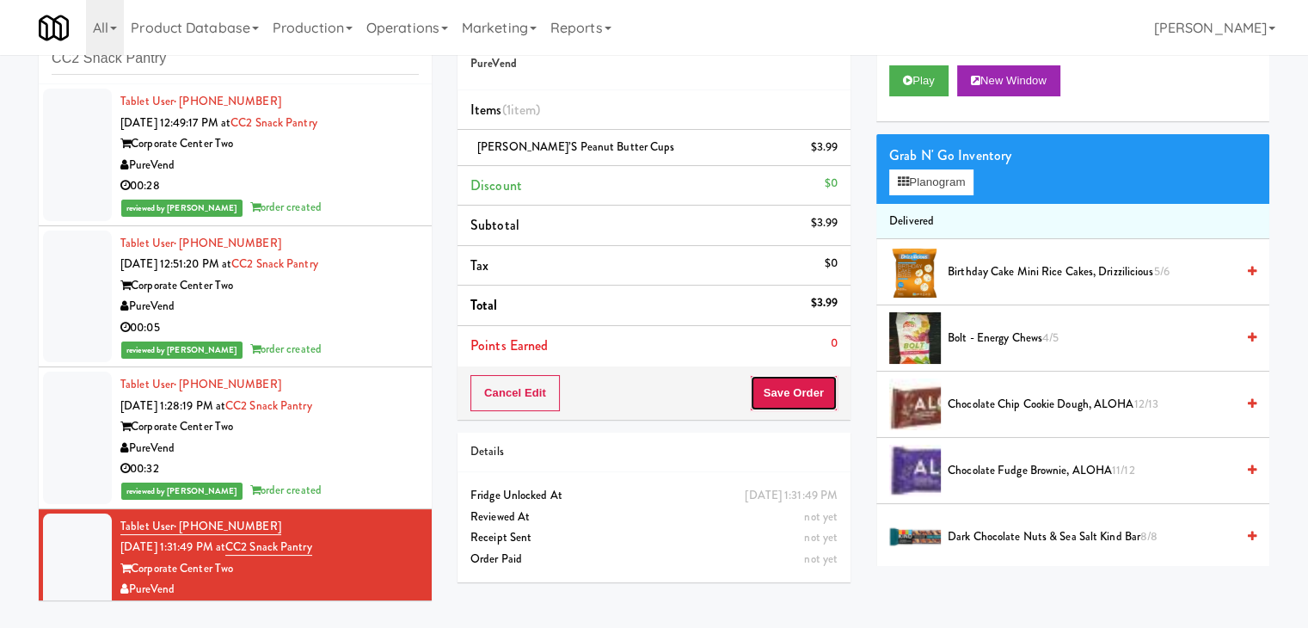
click at [791, 379] on button "Save Order" at bounding box center [794, 393] width 88 height 36
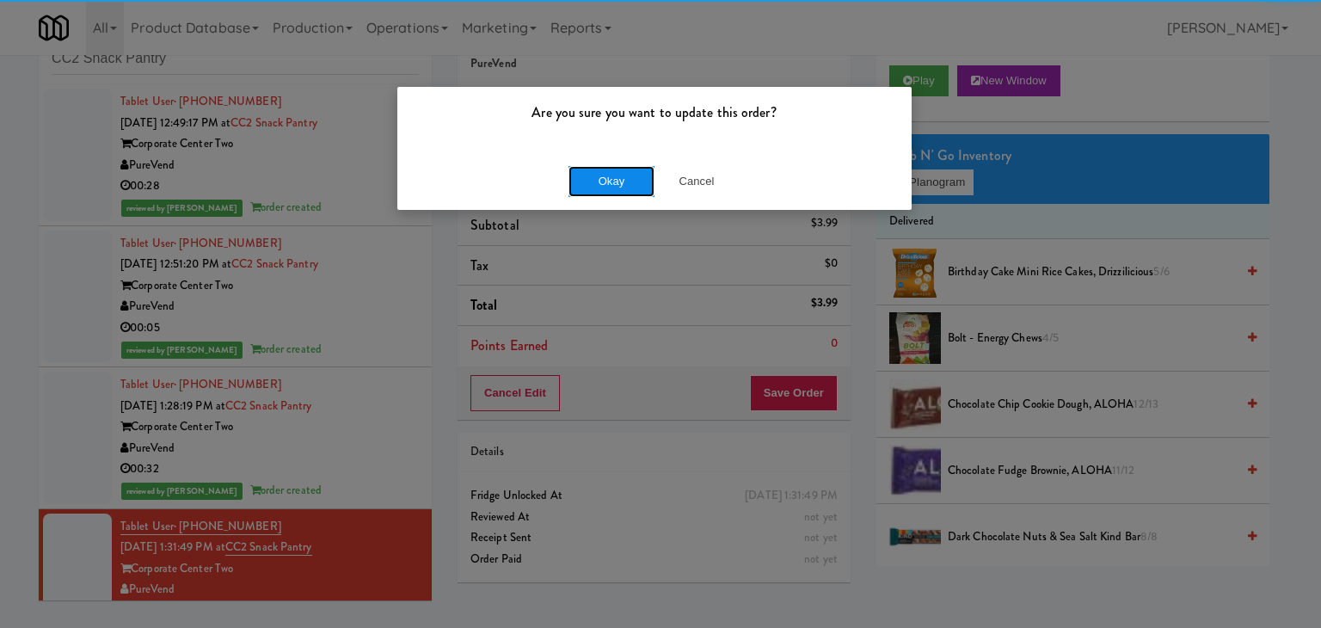
click at [632, 169] on button "Okay" at bounding box center [611, 181] width 86 height 31
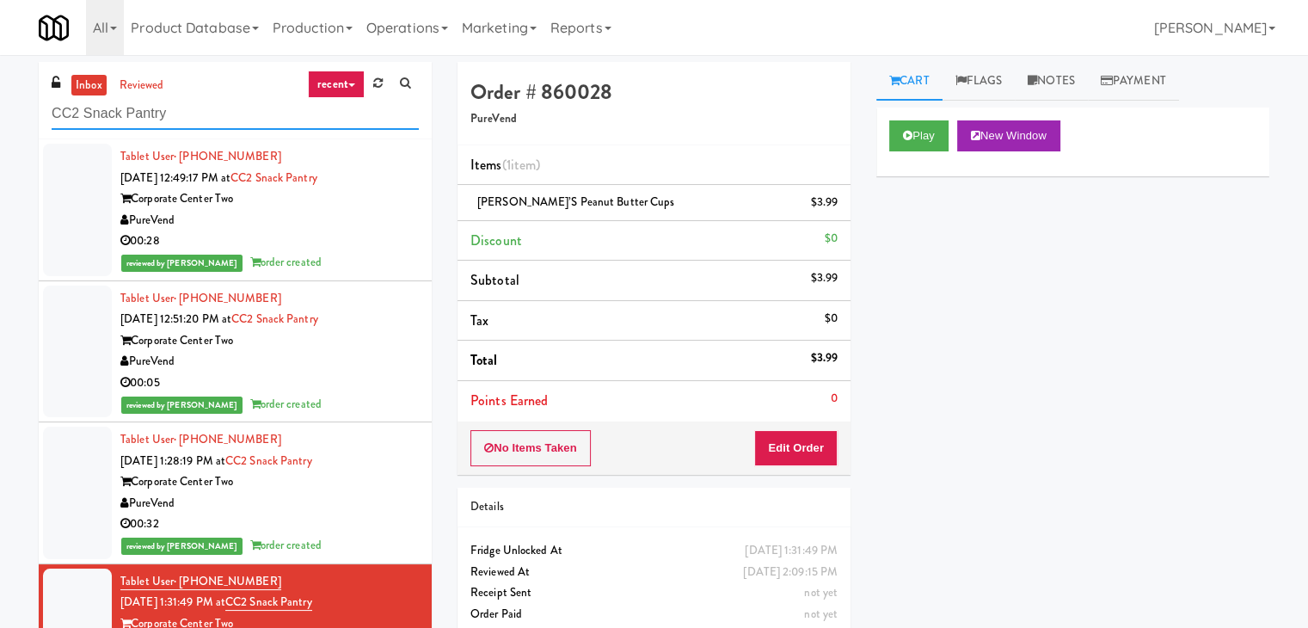
click at [218, 111] on input "CC2 Snack Pantry" at bounding box center [235, 114] width 367 height 32
paste input "First Street - Cooler - Left"
type input "First Street - Cooler - Left"
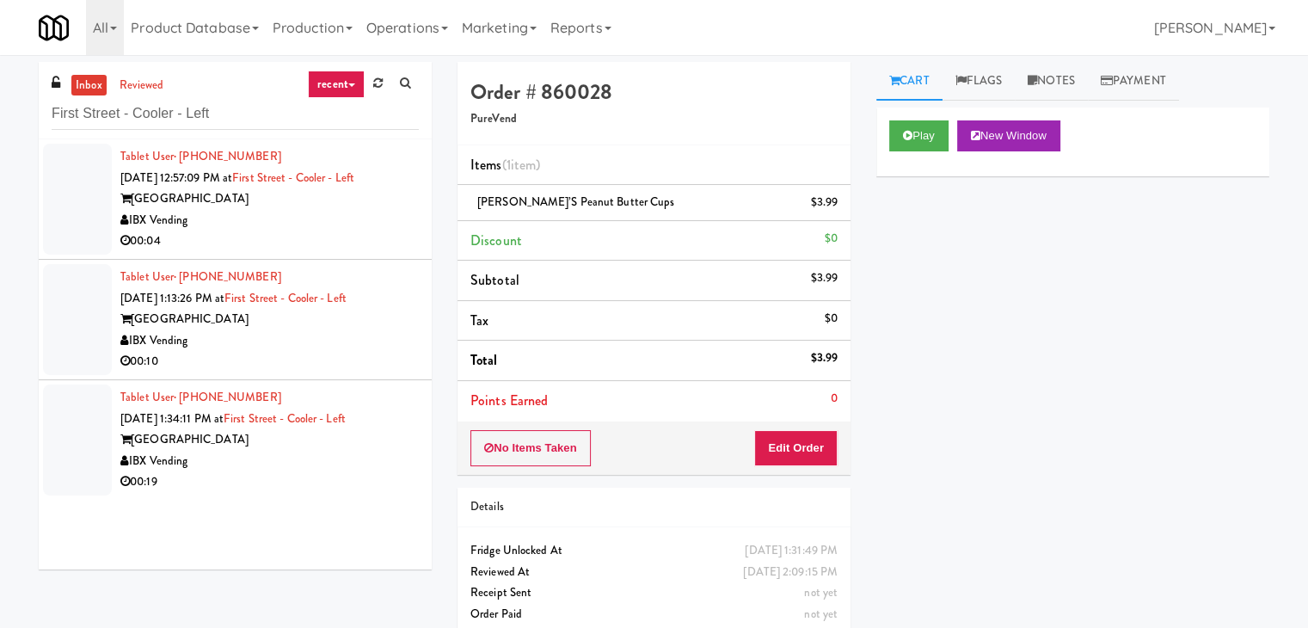
click at [393, 202] on div "[GEOGRAPHIC_DATA]" at bounding box center [269, 198] width 298 height 21
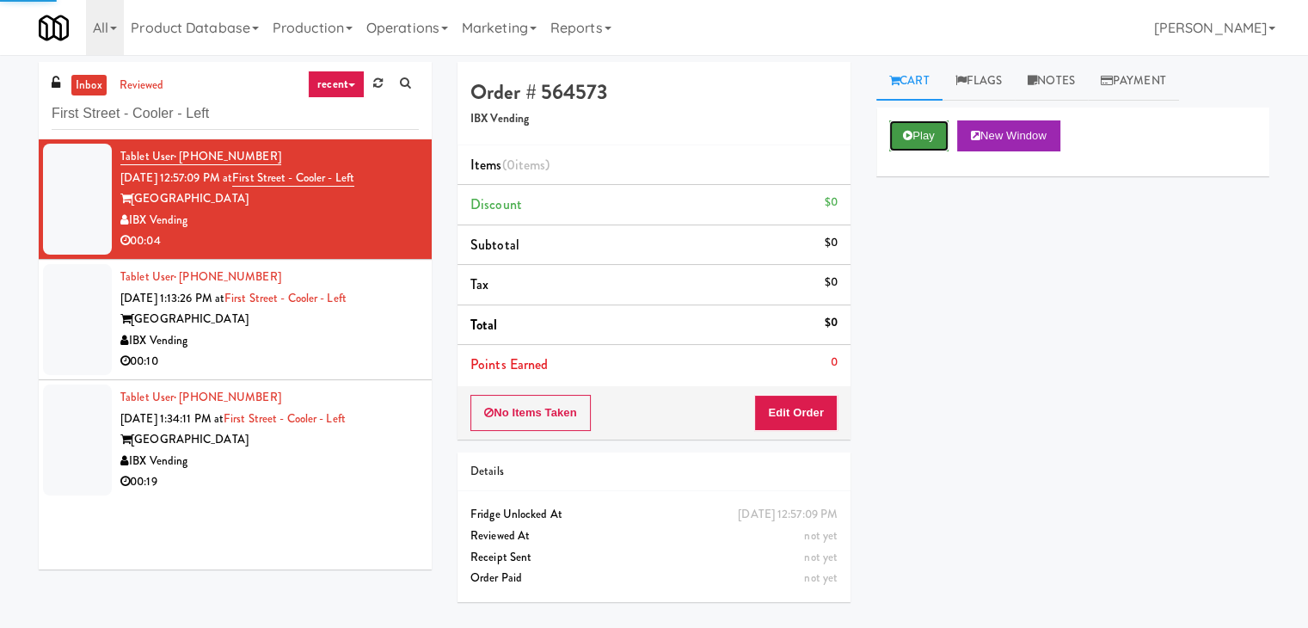
click at [934, 135] on button "Play" at bounding box center [918, 135] width 59 height 31
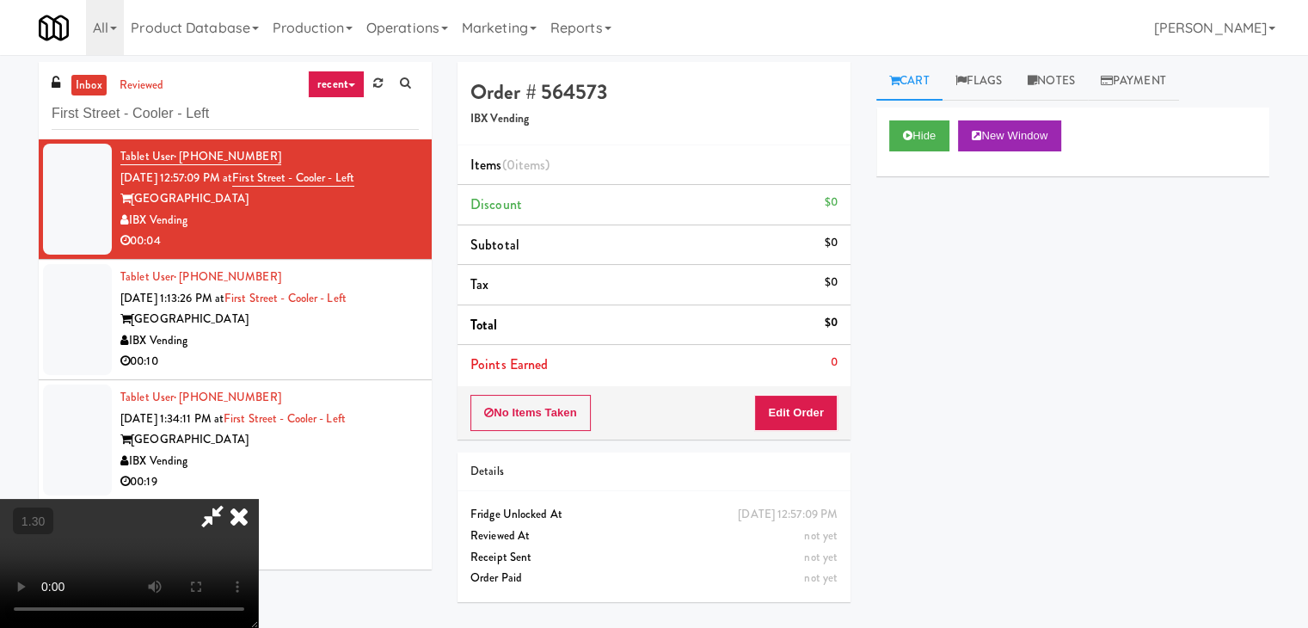
click at [258, 499] on video at bounding box center [129, 563] width 258 height 129
click at [258, 499] on icon at bounding box center [239, 516] width 38 height 34
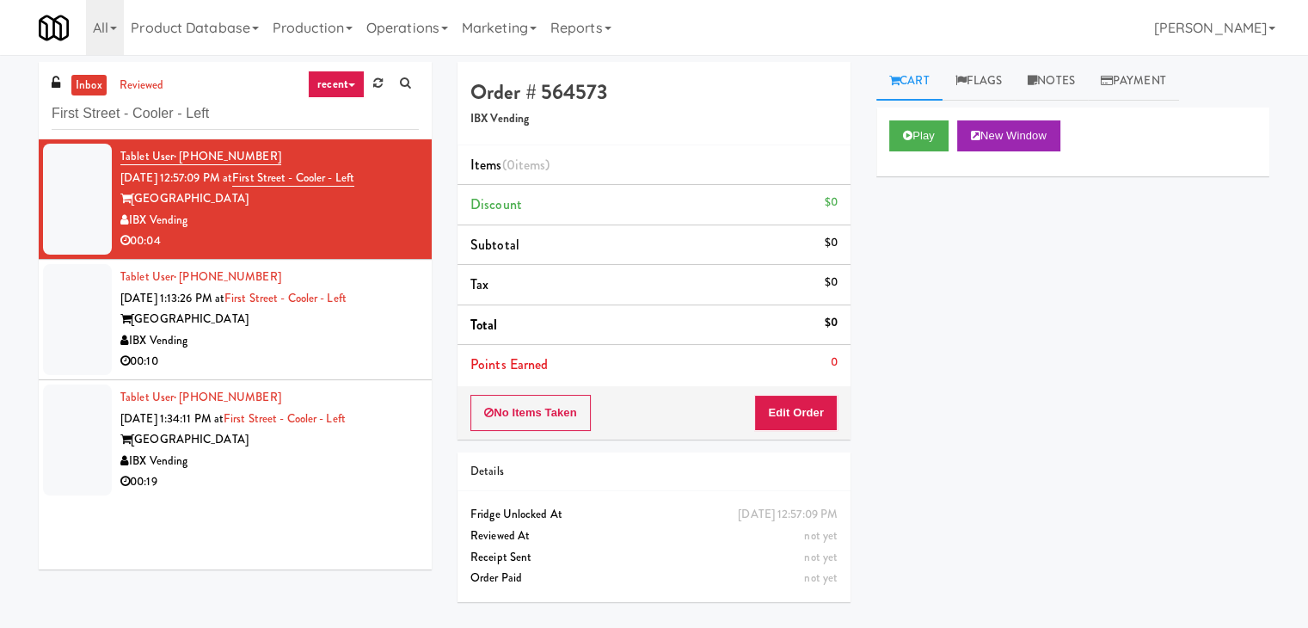
click at [798, 438] on div "Order # 564573 IBX Vending Items (0 items ) Discount $0 Subtotal $0 Tax $0 Tota…" at bounding box center [654, 338] width 419 height 553
click at [799, 415] on button "Edit Order" at bounding box center [795, 413] width 83 height 36
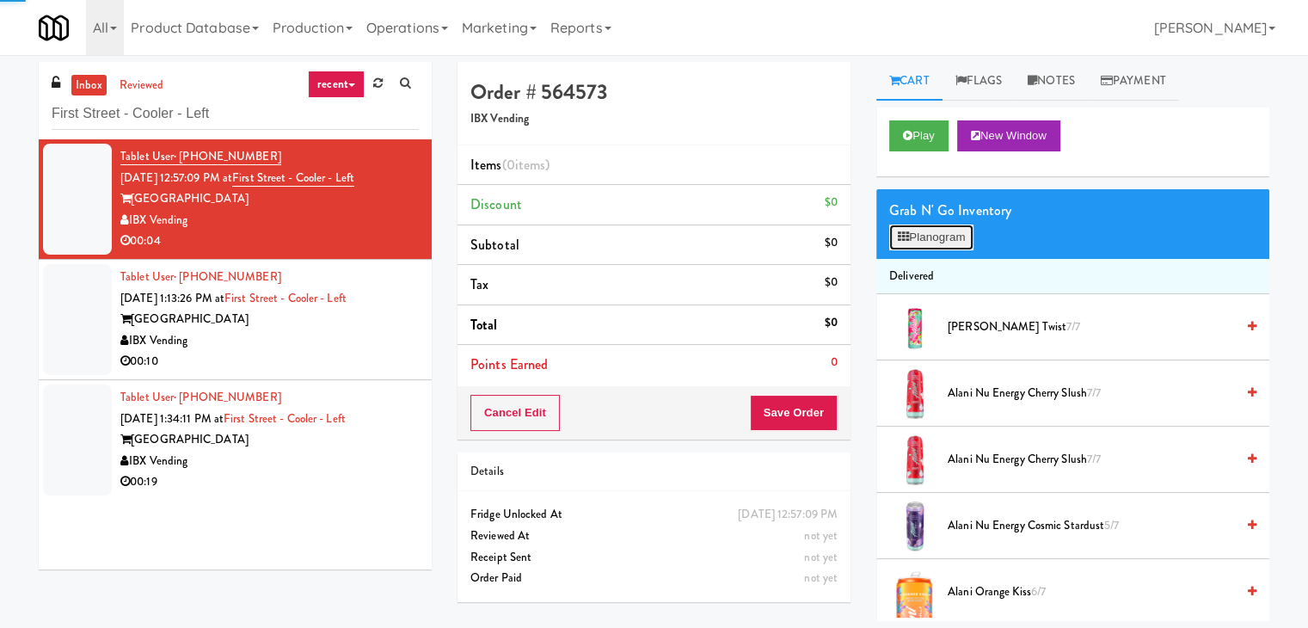
click at [916, 248] on button "Planogram" at bounding box center [931, 237] width 84 height 26
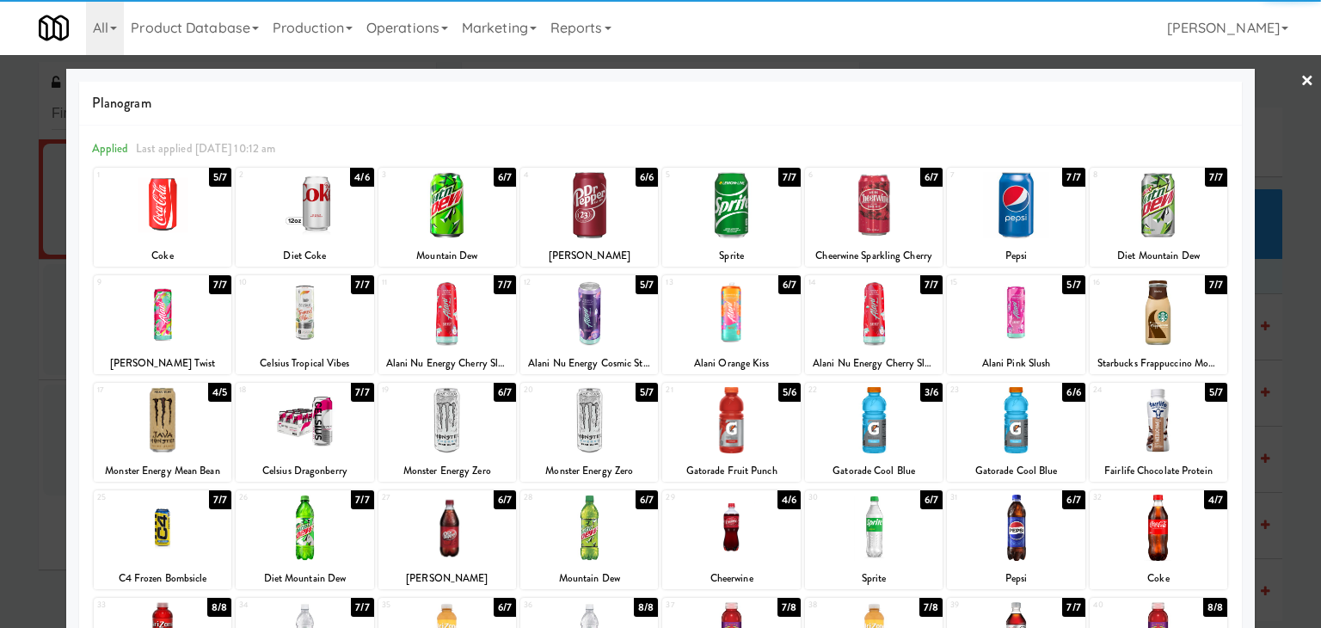
click at [447, 430] on div at bounding box center [447, 420] width 138 height 66
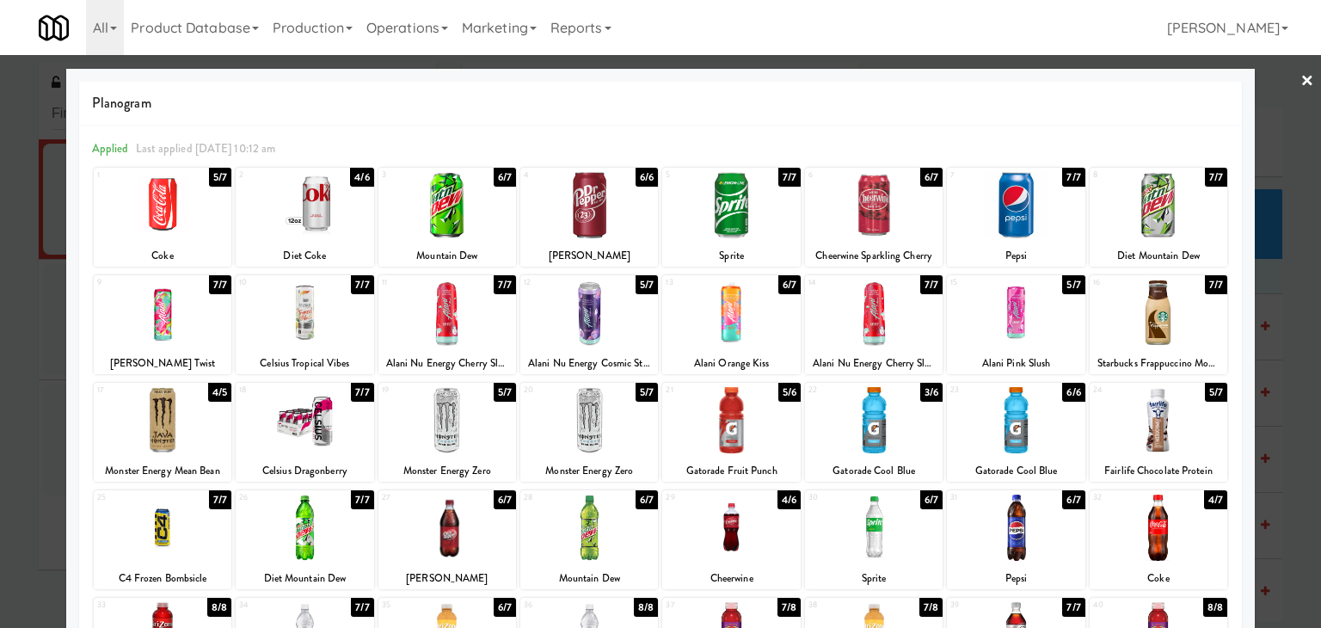
click at [1300, 83] on link "×" at bounding box center [1307, 81] width 14 height 53
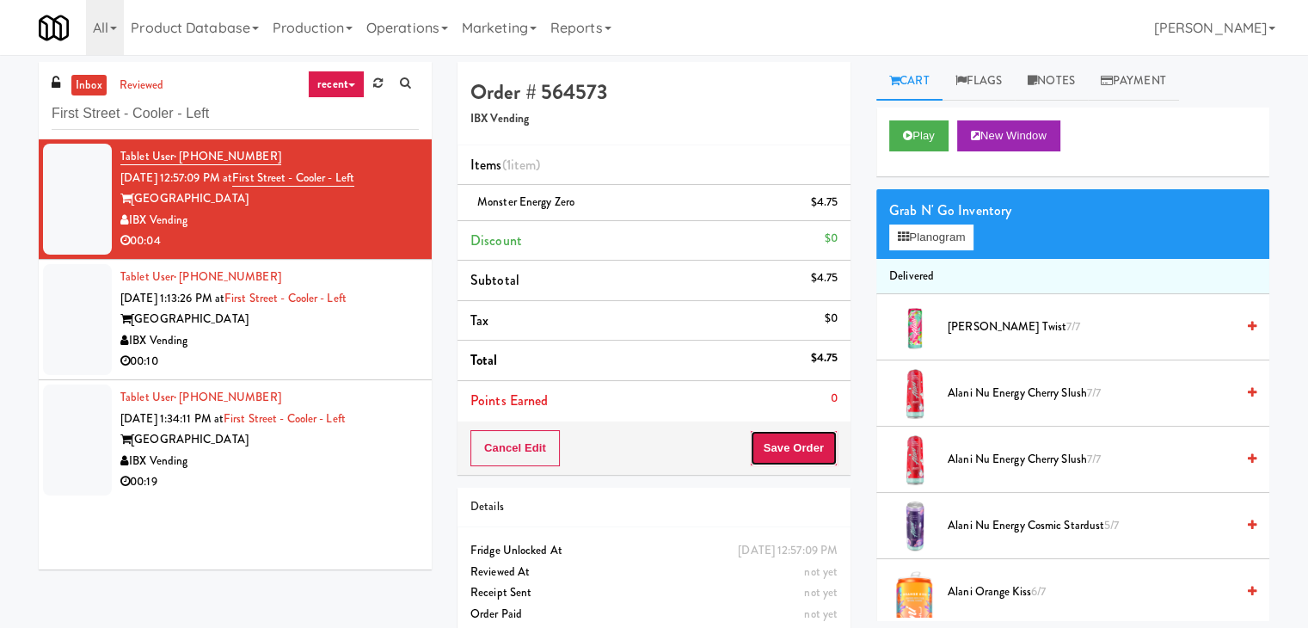
click at [808, 437] on button "Save Order" at bounding box center [794, 448] width 88 height 36
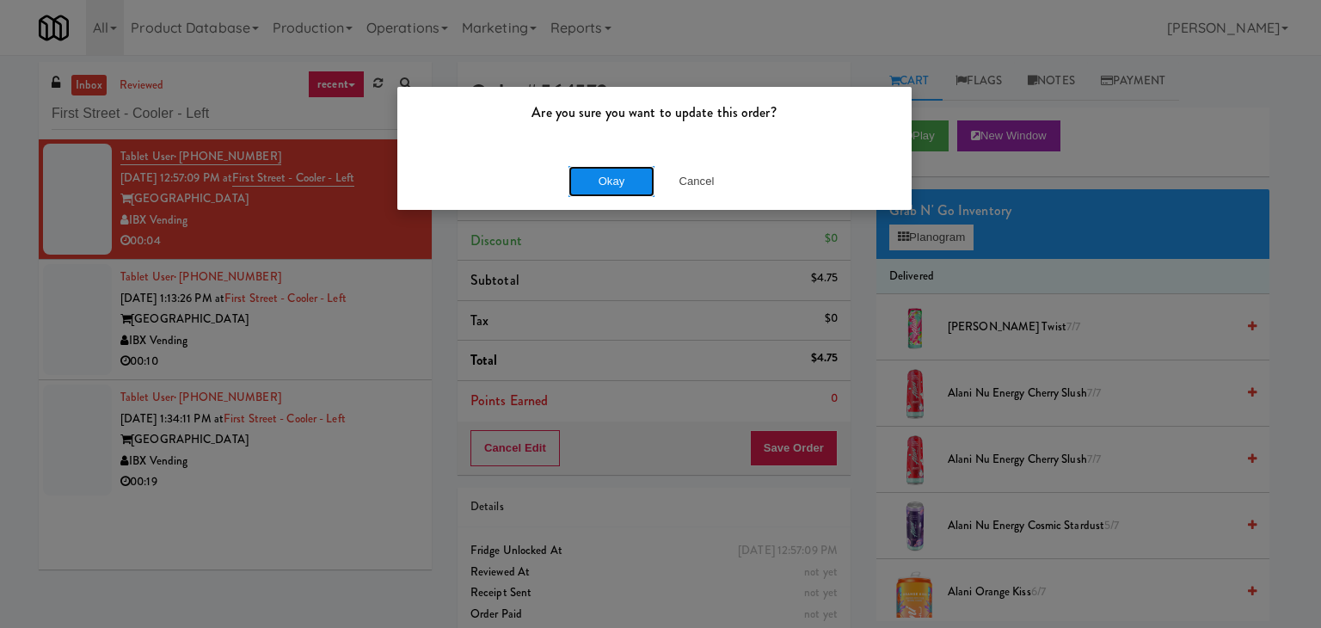
click at [604, 180] on button "Okay" at bounding box center [611, 181] width 86 height 31
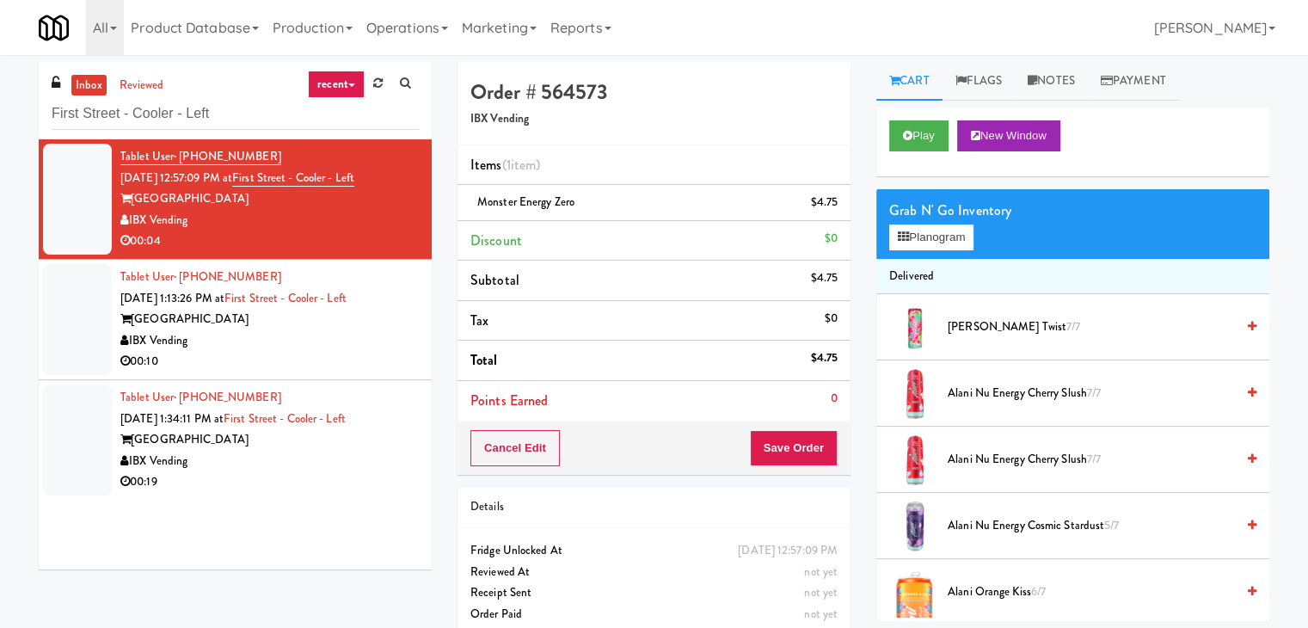
click at [358, 365] on div "00:10" at bounding box center [269, 361] width 298 height 21
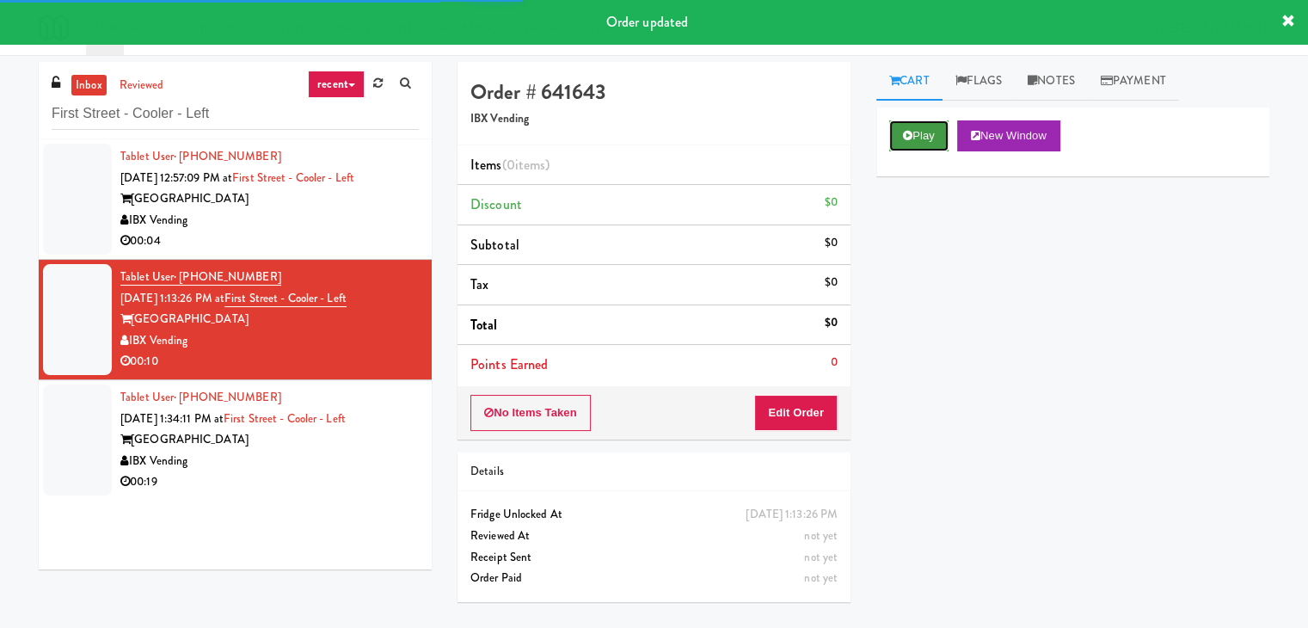
click at [901, 134] on button "Play" at bounding box center [918, 135] width 59 height 31
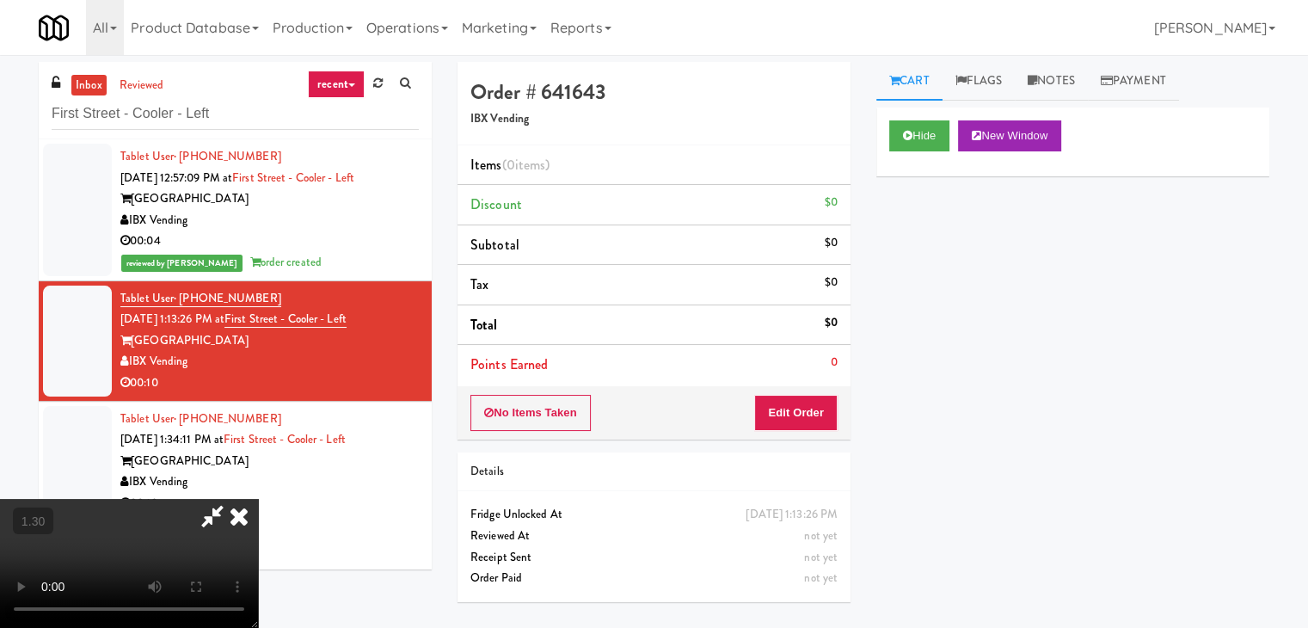
click at [258, 499] on video at bounding box center [129, 563] width 258 height 129
click at [258, 499] on icon at bounding box center [239, 516] width 38 height 34
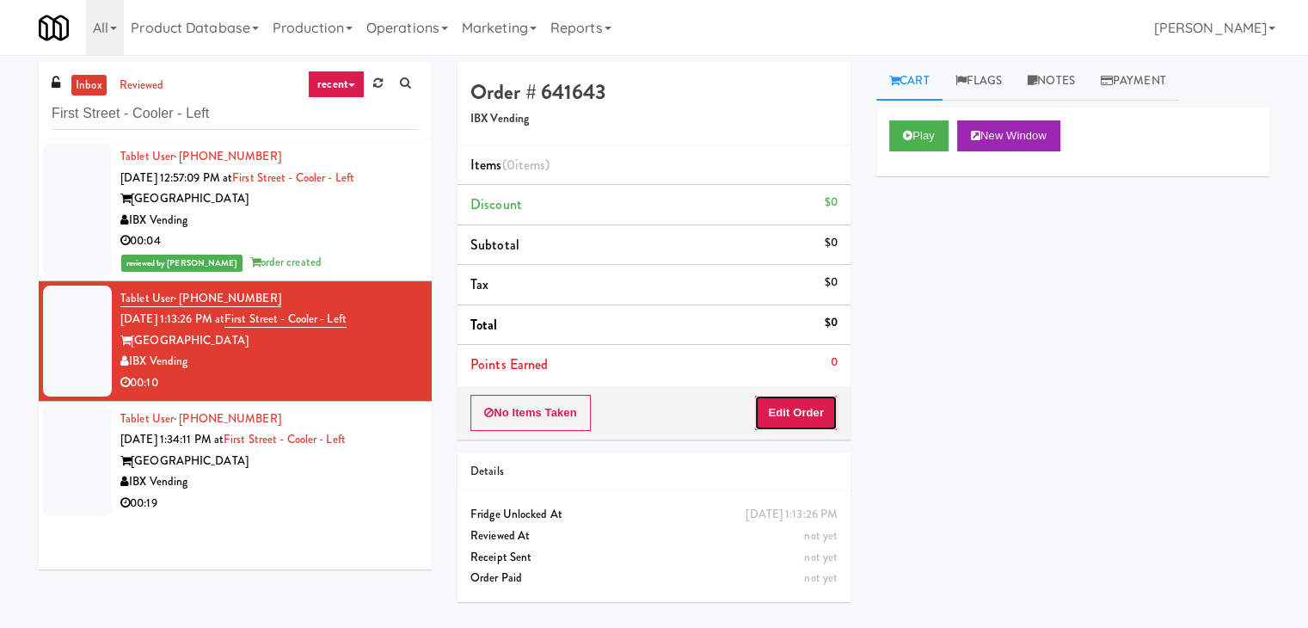
click at [785, 400] on button "Edit Order" at bounding box center [795, 413] width 83 height 36
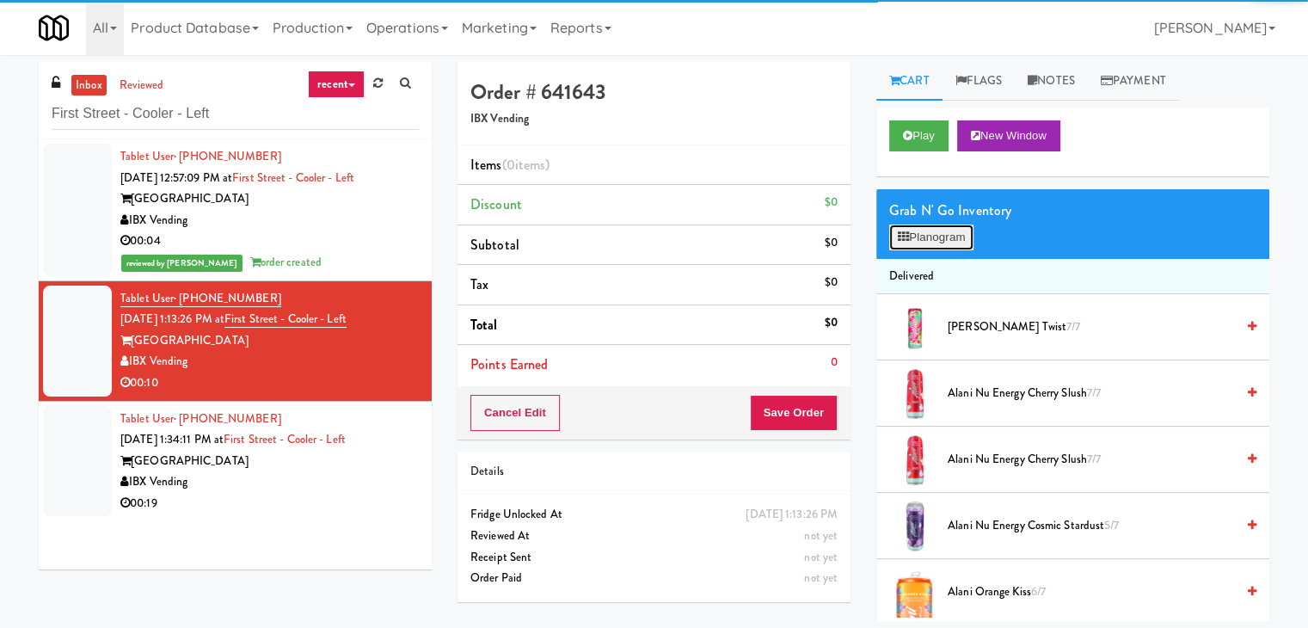
click at [933, 239] on button "Planogram" at bounding box center [931, 237] width 84 height 26
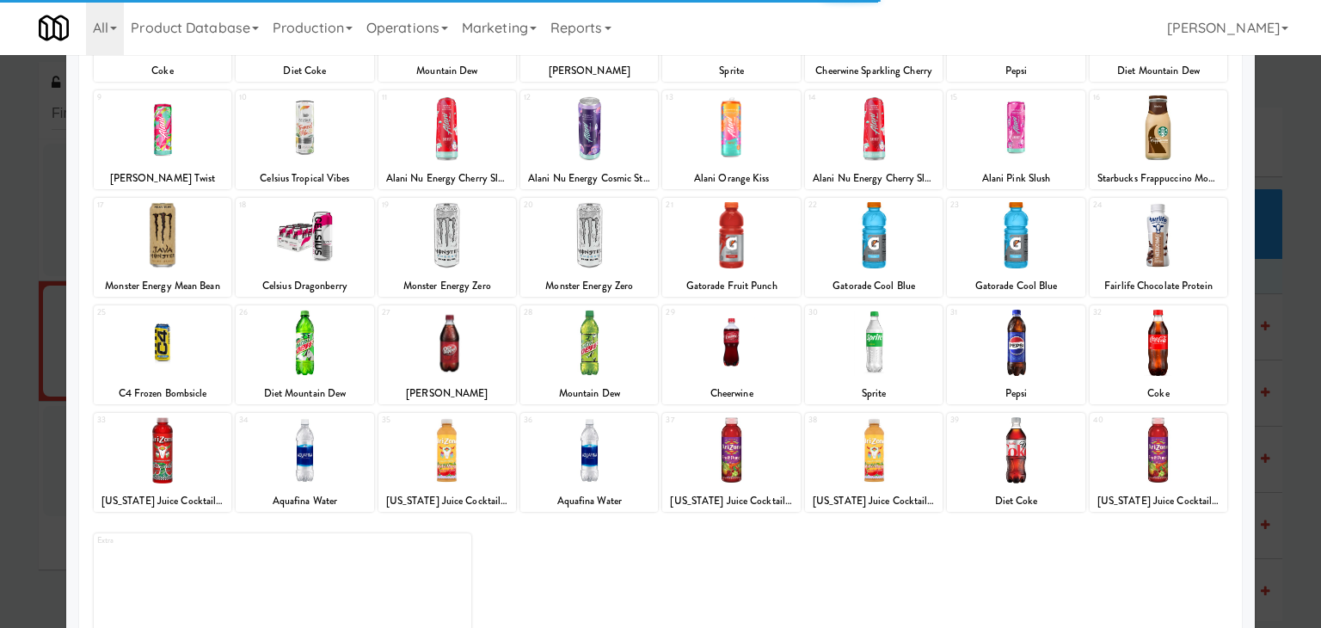
scroll to position [217, 0]
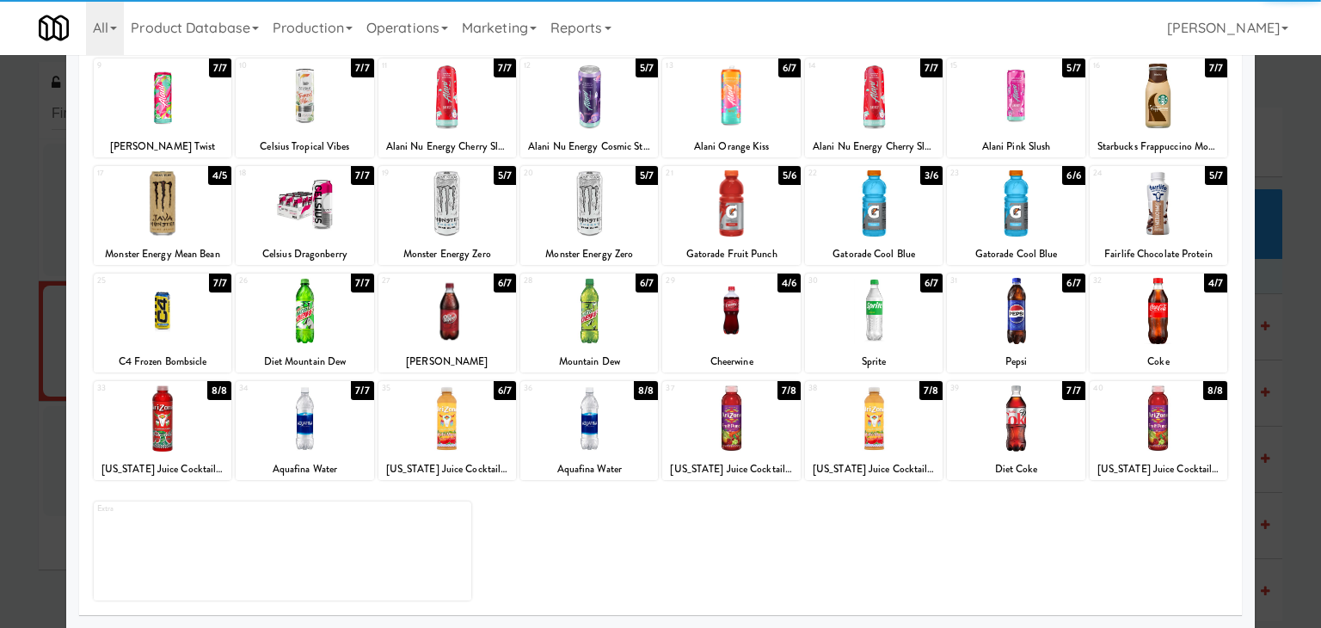
click at [458, 319] on div at bounding box center [447, 311] width 138 height 66
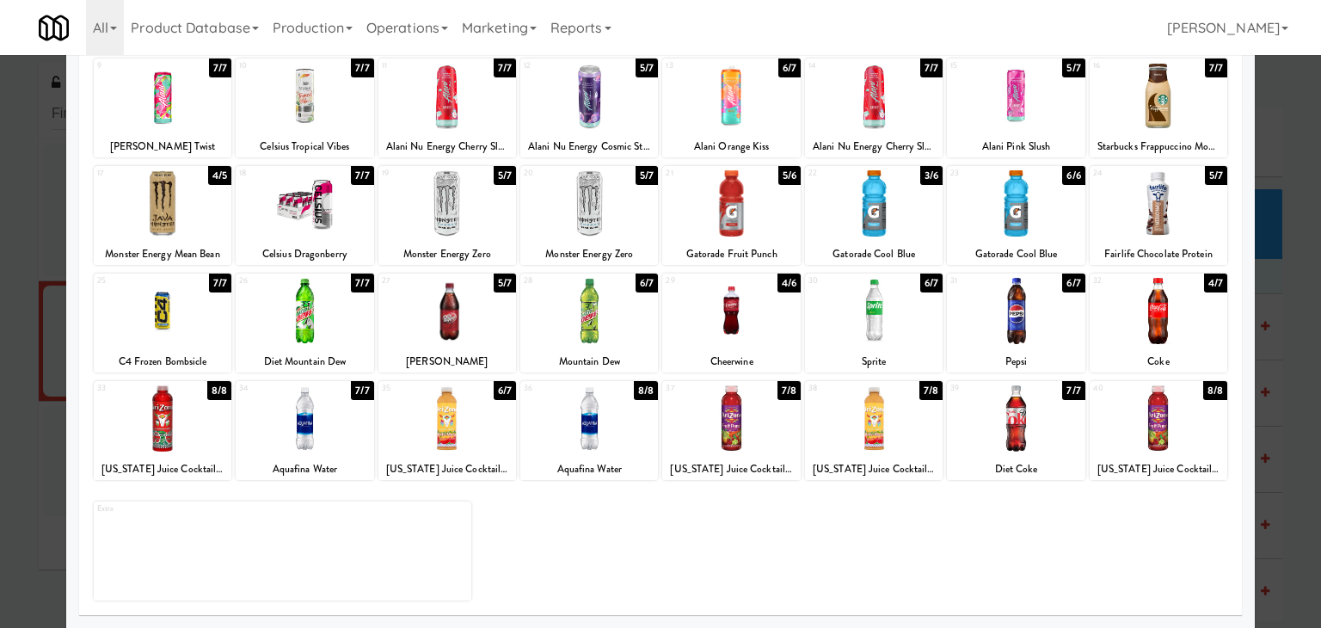
click at [593, 313] on div at bounding box center [589, 311] width 138 height 66
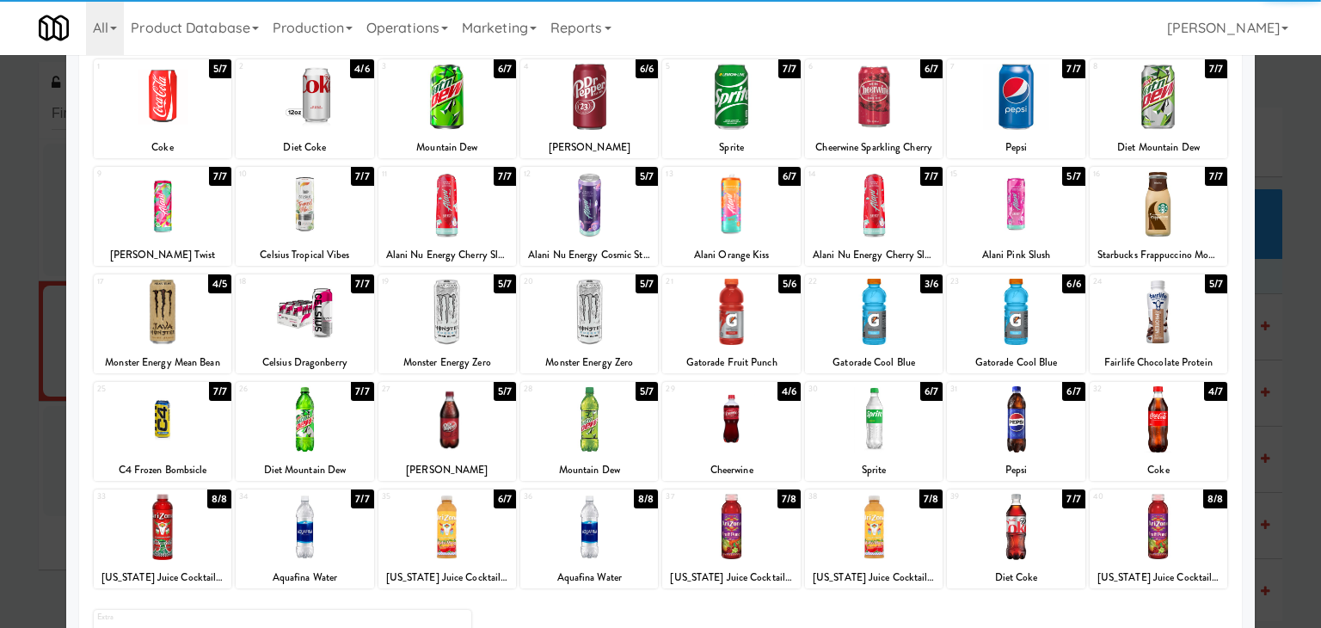
scroll to position [0, 0]
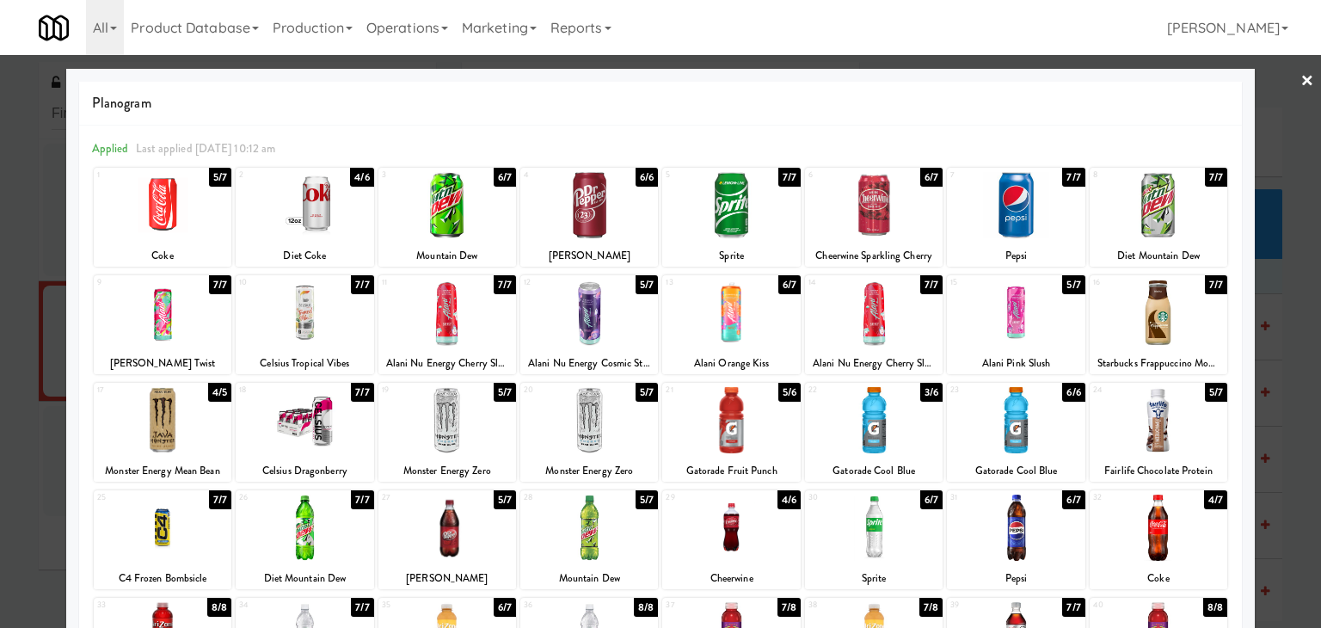
drag, startPoint x: 1291, startPoint y: 82, endPoint x: 1047, endPoint y: 127, distance: 248.5
click at [1266, 84] on div "× Planogram Applied Last applied [DATE] 10:12 am 1 5/7 Coke 2 4/6 Diet Coke 3 6…" at bounding box center [660, 314] width 1321 height 628
click at [1300, 78] on link "×" at bounding box center [1307, 81] width 14 height 53
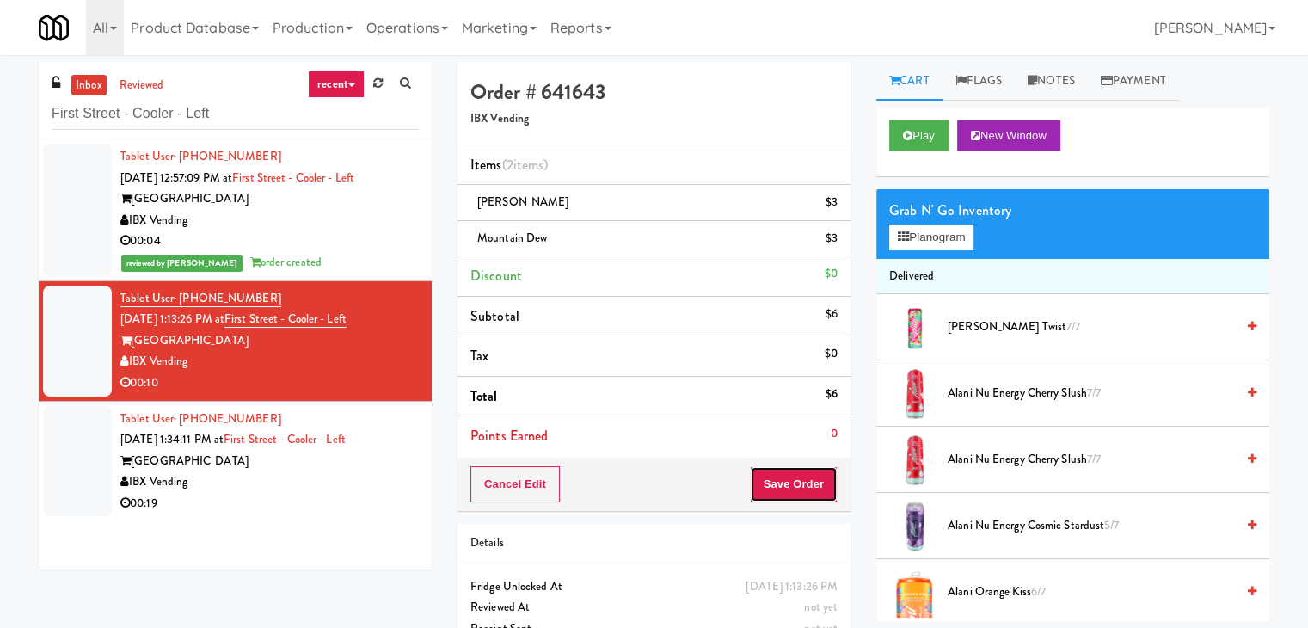
click at [788, 466] on button "Save Order" at bounding box center [794, 484] width 88 height 36
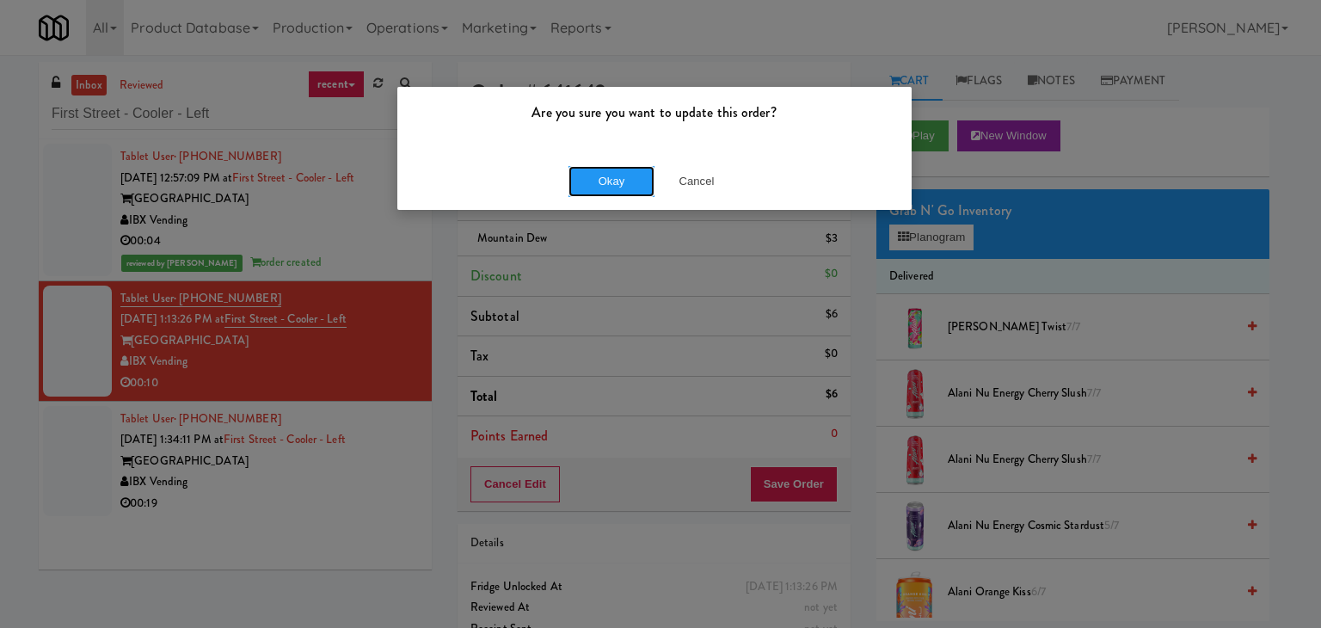
drag, startPoint x: 597, startPoint y: 173, endPoint x: 430, endPoint y: 84, distance: 188.9
click at [595, 172] on button "Okay" at bounding box center [611, 181] width 86 height 31
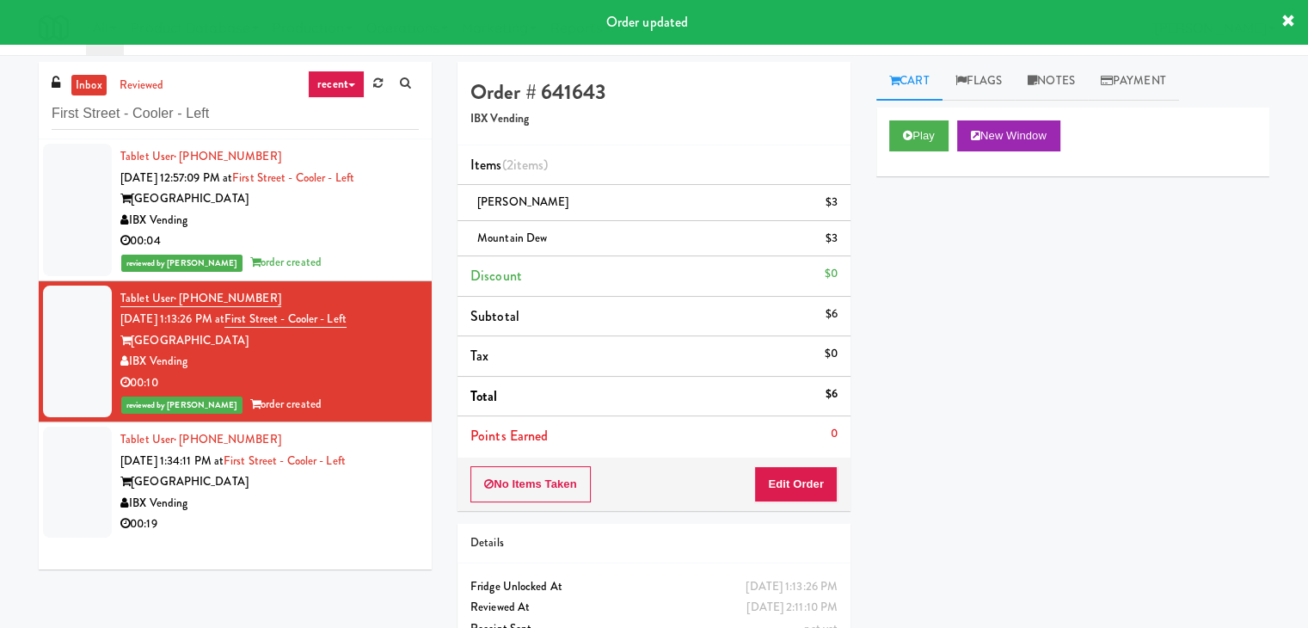
click at [290, 504] on div "IBX Vending" at bounding box center [269, 503] width 298 height 21
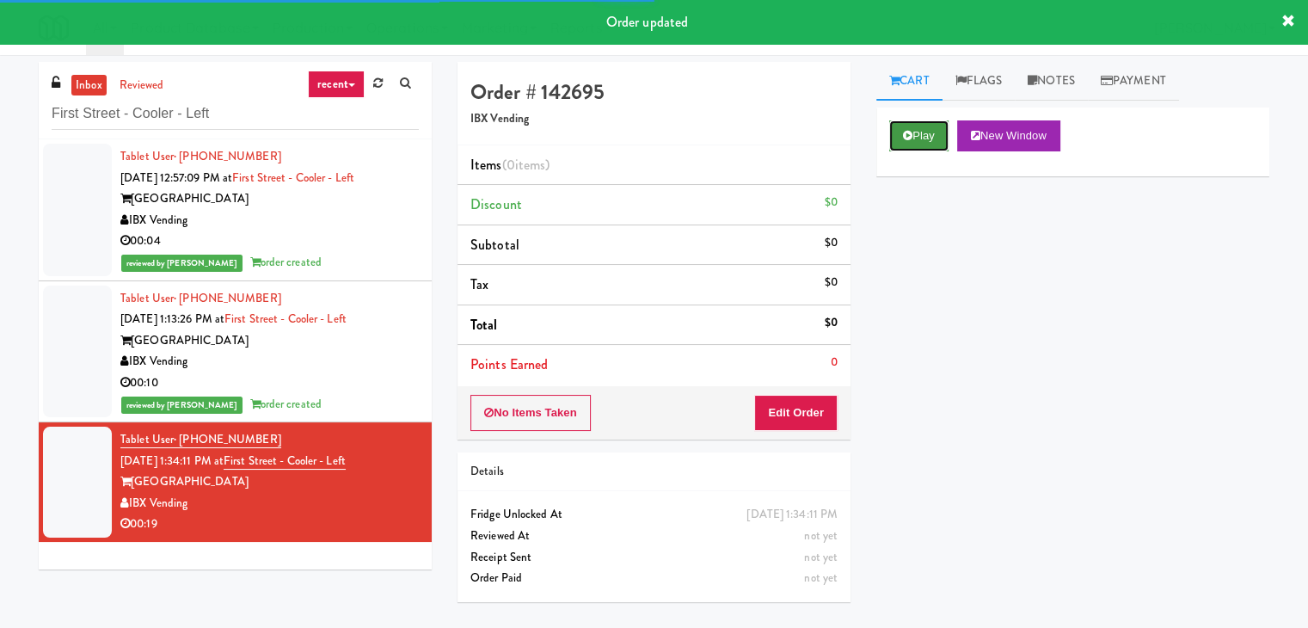
click at [943, 136] on button "Play" at bounding box center [918, 135] width 59 height 31
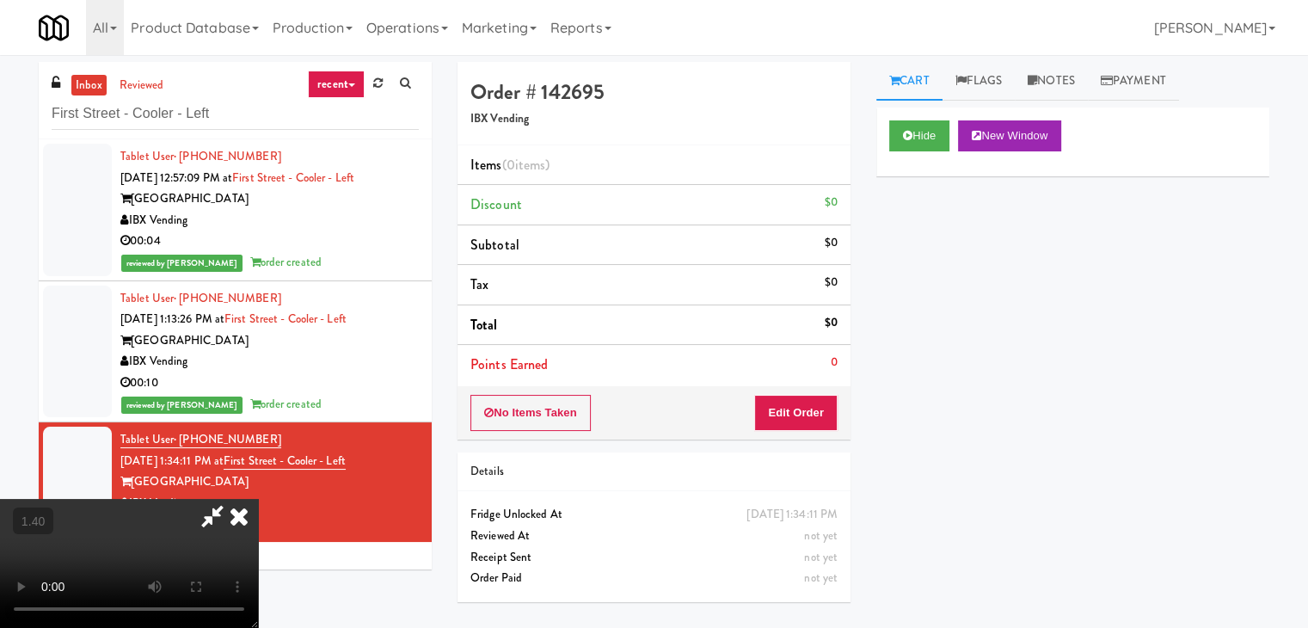
click at [258, 499] on video at bounding box center [129, 563] width 258 height 129
click at [258, 499] on icon at bounding box center [239, 516] width 38 height 34
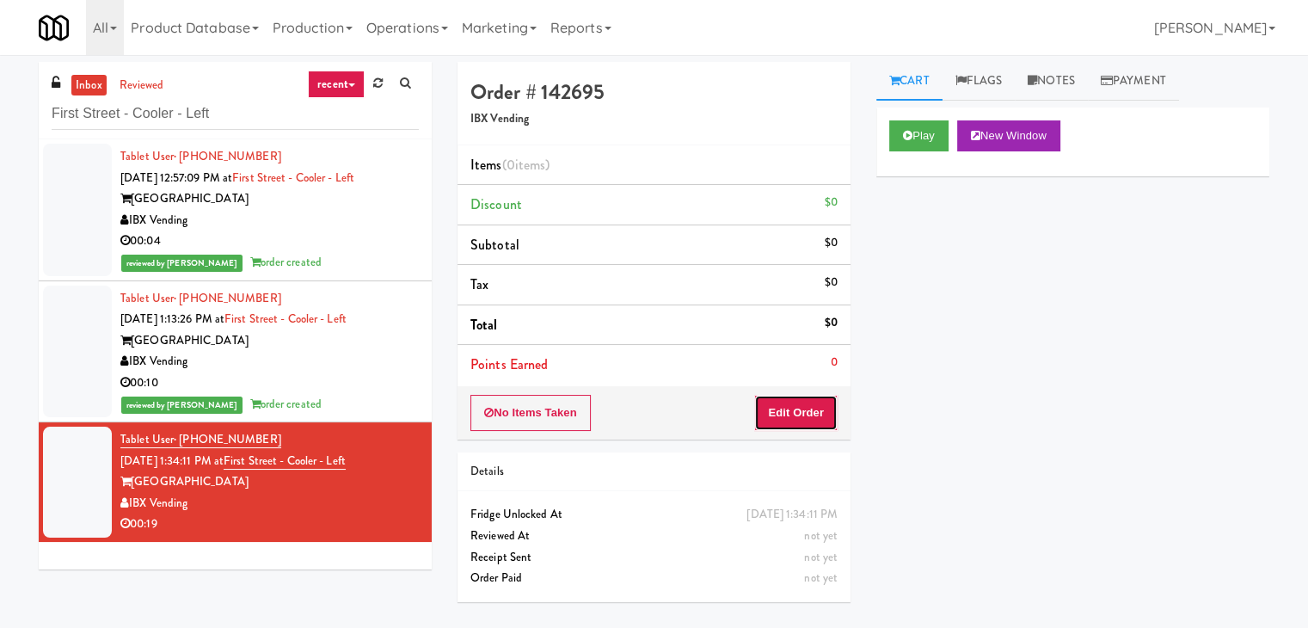
click at [781, 422] on button "Edit Order" at bounding box center [795, 413] width 83 height 36
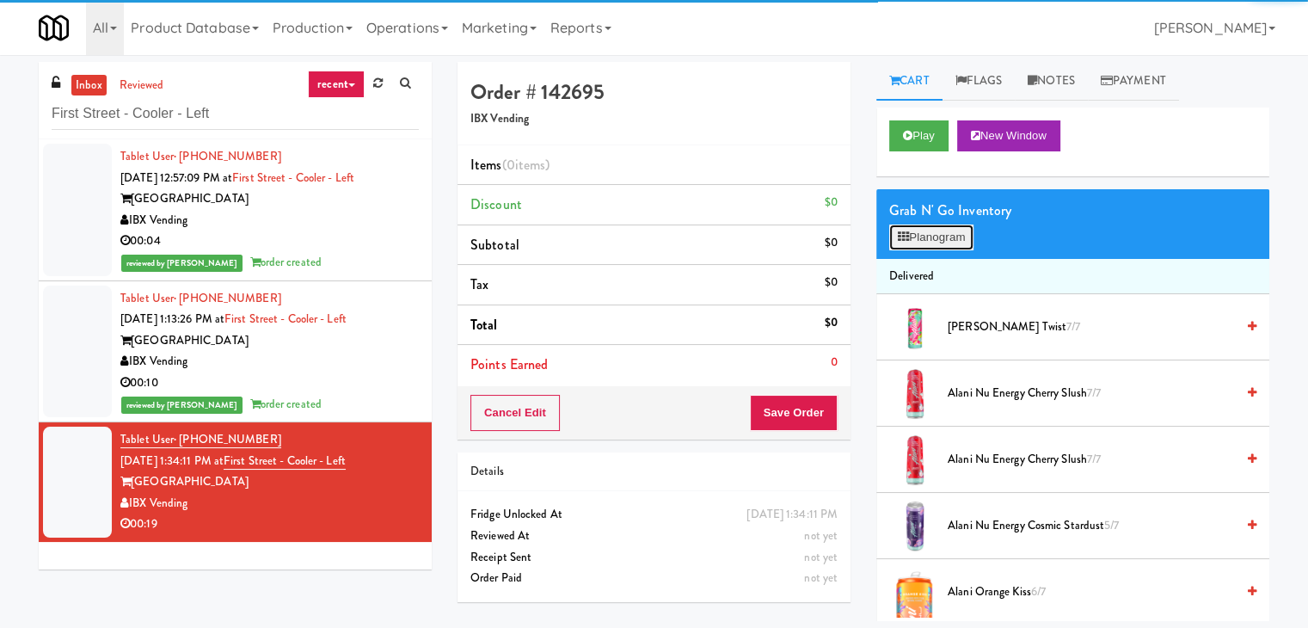
click at [932, 246] on button "Planogram" at bounding box center [931, 237] width 84 height 26
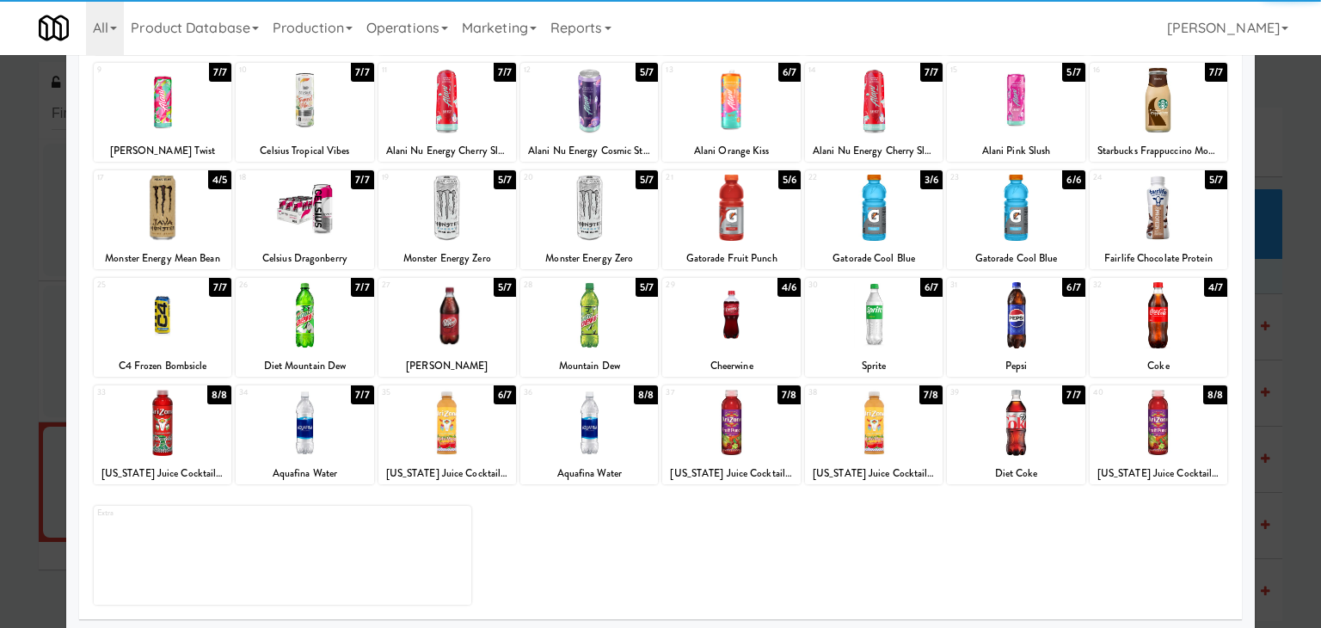
scroll to position [217, 0]
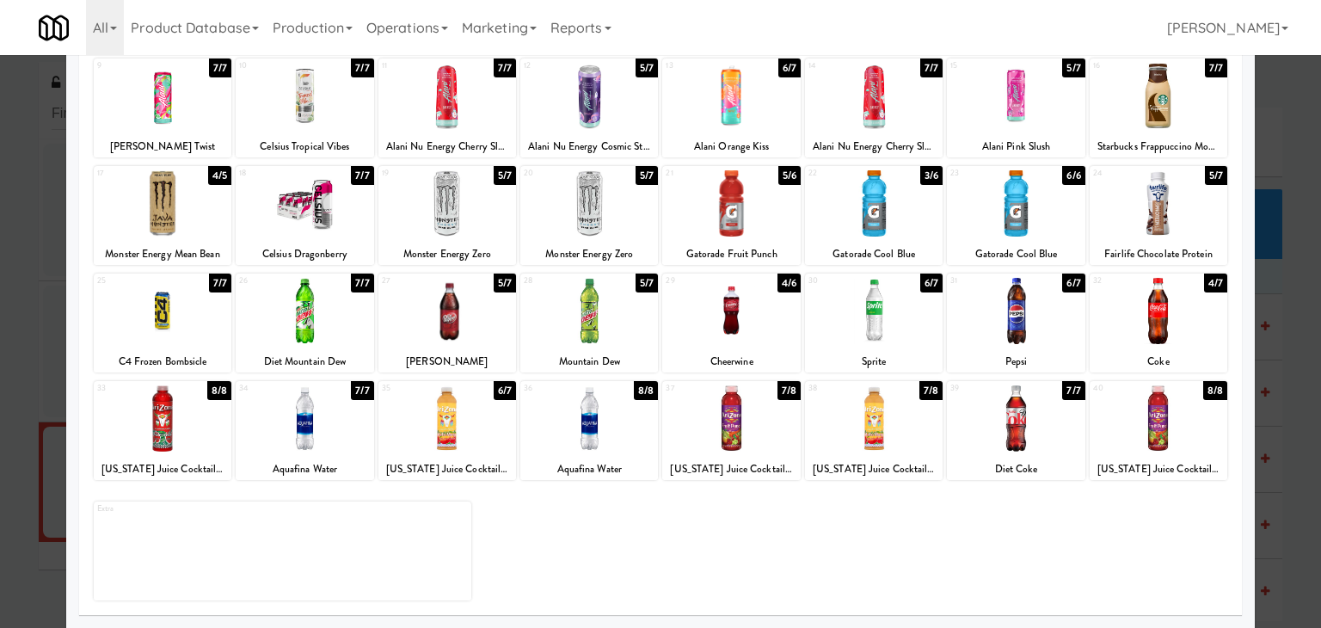
click at [1010, 432] on div at bounding box center [1016, 418] width 138 height 66
click at [470, 329] on div at bounding box center [447, 311] width 138 height 66
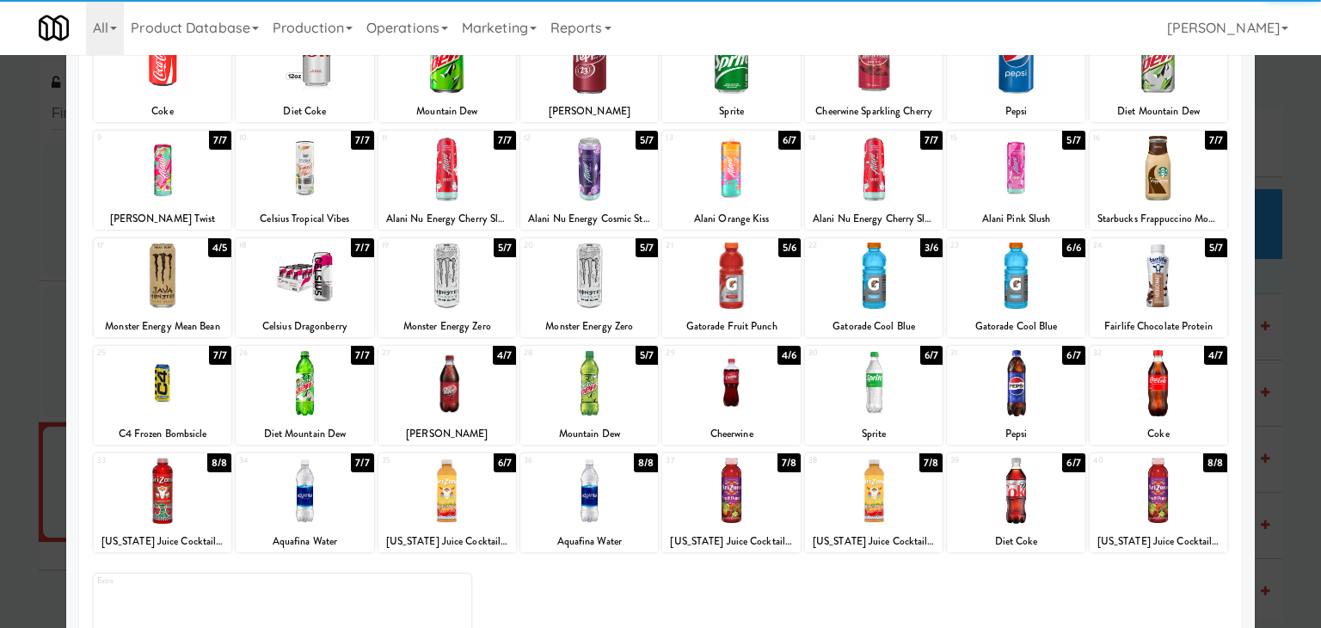
scroll to position [45, 0]
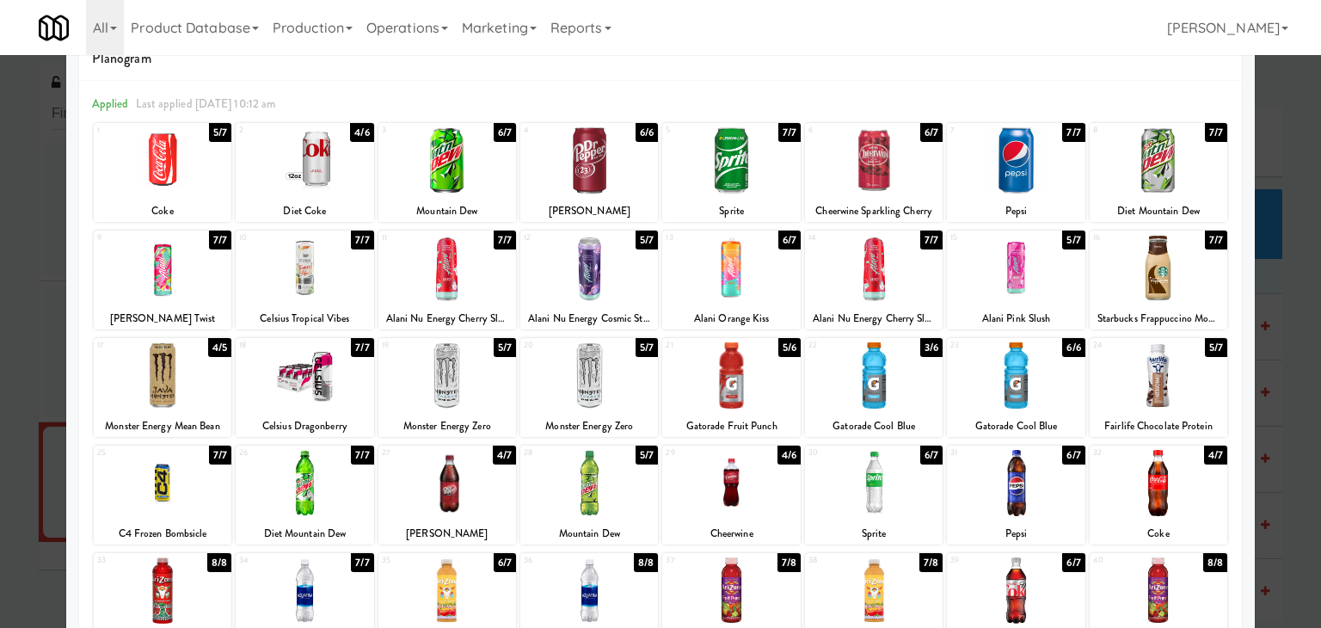
click at [435, 163] on div at bounding box center [447, 160] width 138 height 66
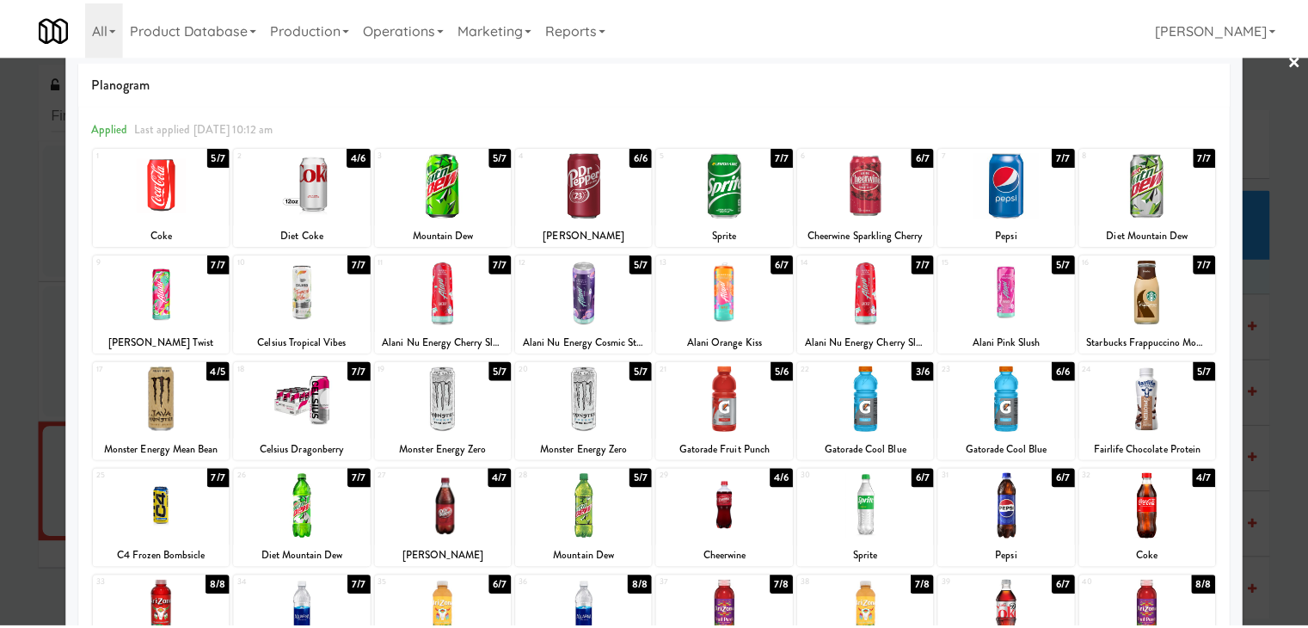
scroll to position [0, 0]
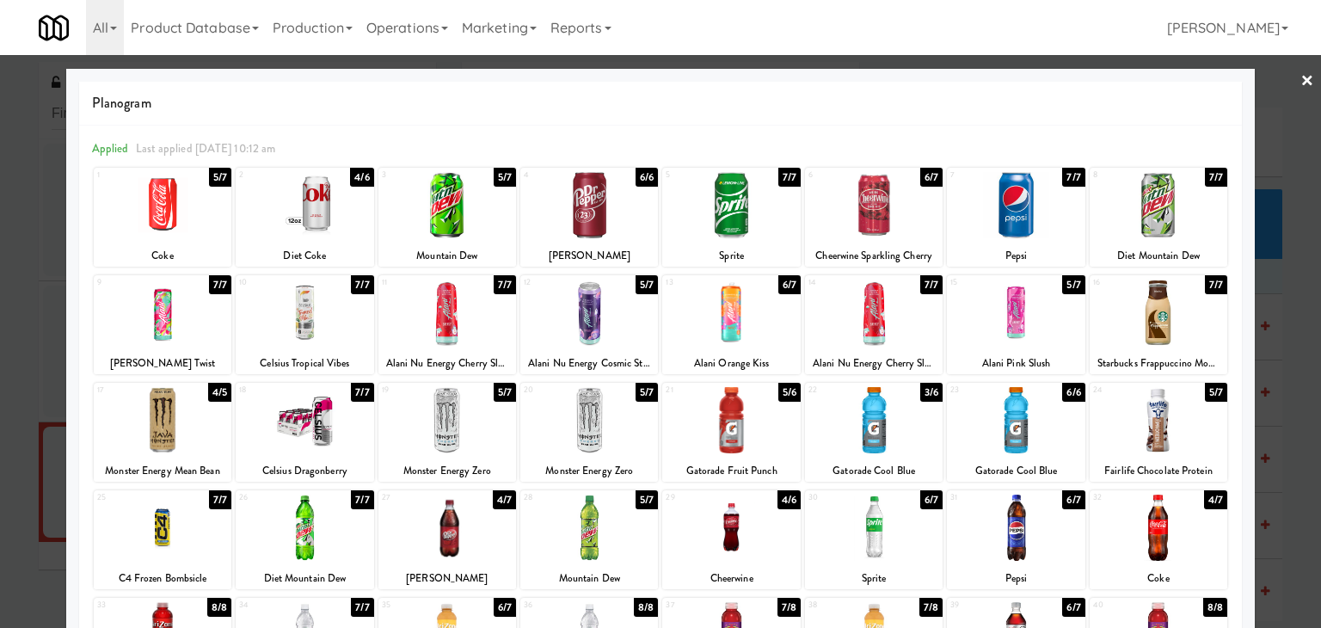
click at [1300, 73] on link "×" at bounding box center [1307, 81] width 14 height 53
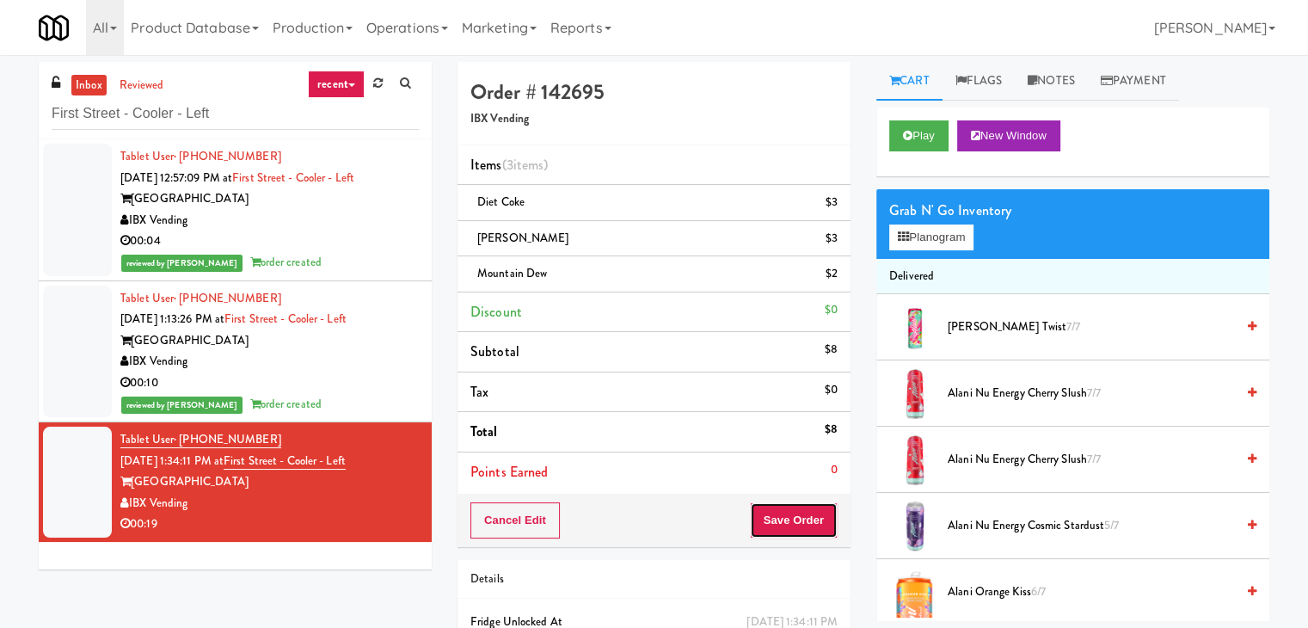
click at [788, 520] on button "Save Order" at bounding box center [794, 520] width 88 height 36
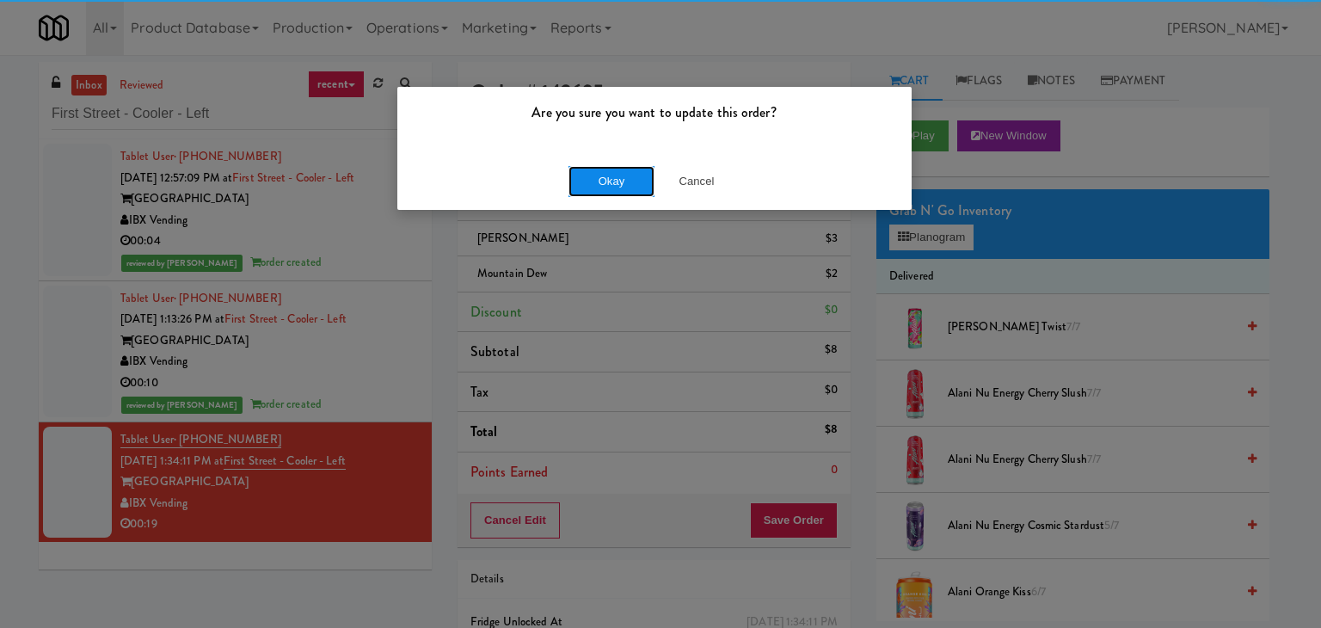
click at [609, 180] on button "Okay" at bounding box center [611, 181] width 86 height 31
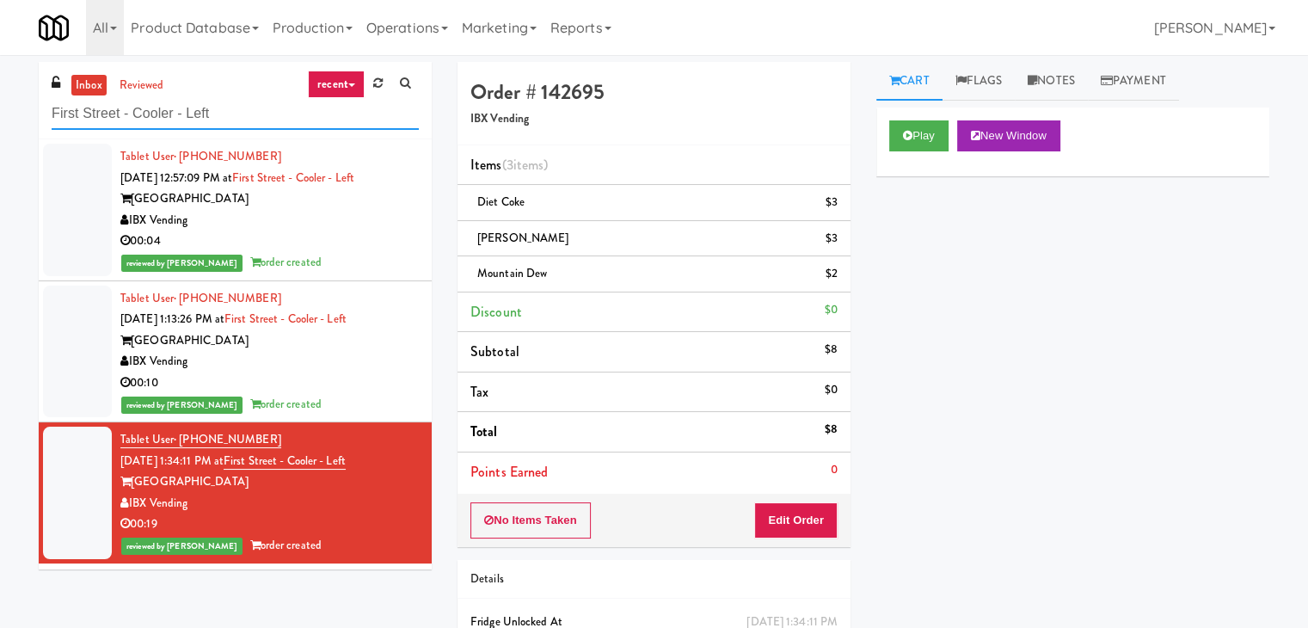
click at [243, 110] on input "First Street - Cooler - Left" at bounding box center [235, 114] width 367 height 32
paste input "Crossing Eas"
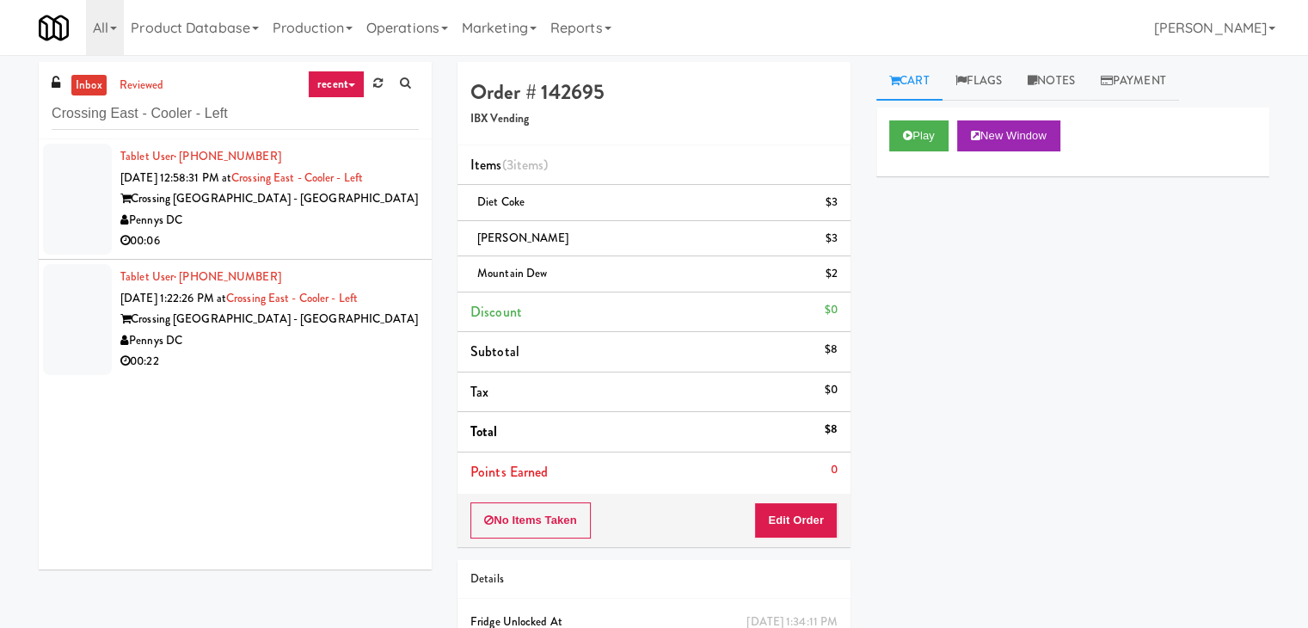
click at [352, 226] on div "Pennys DC" at bounding box center [269, 220] width 298 height 21
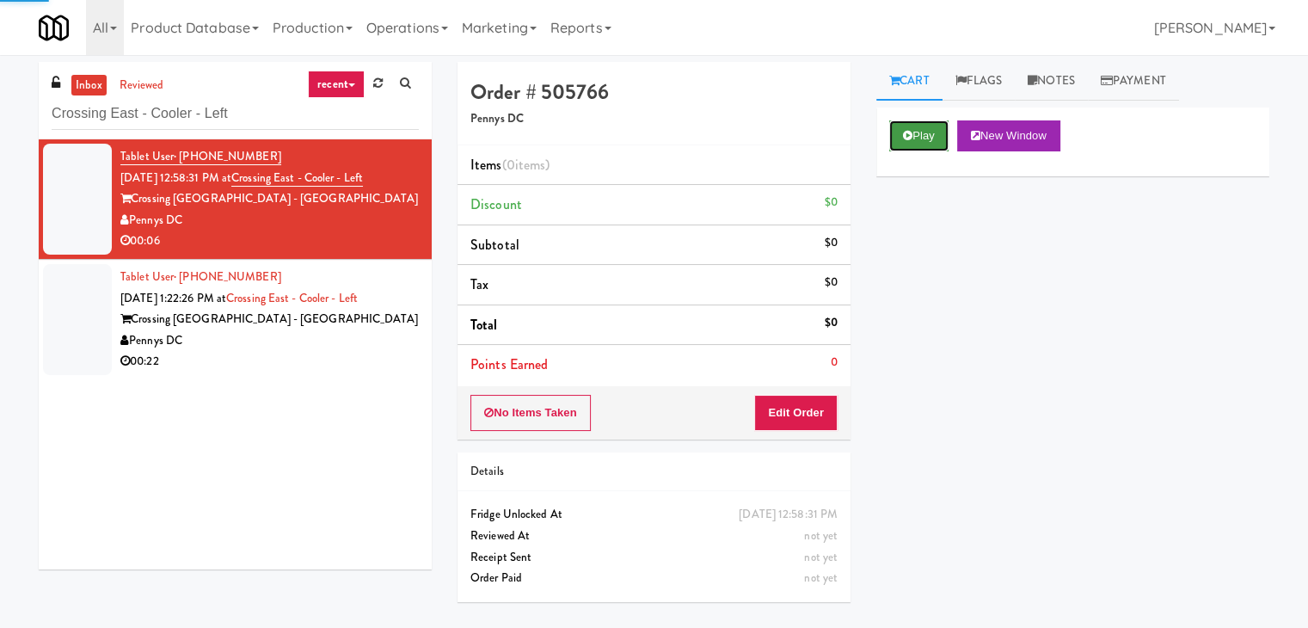
click at [918, 139] on button "Play" at bounding box center [918, 135] width 59 height 31
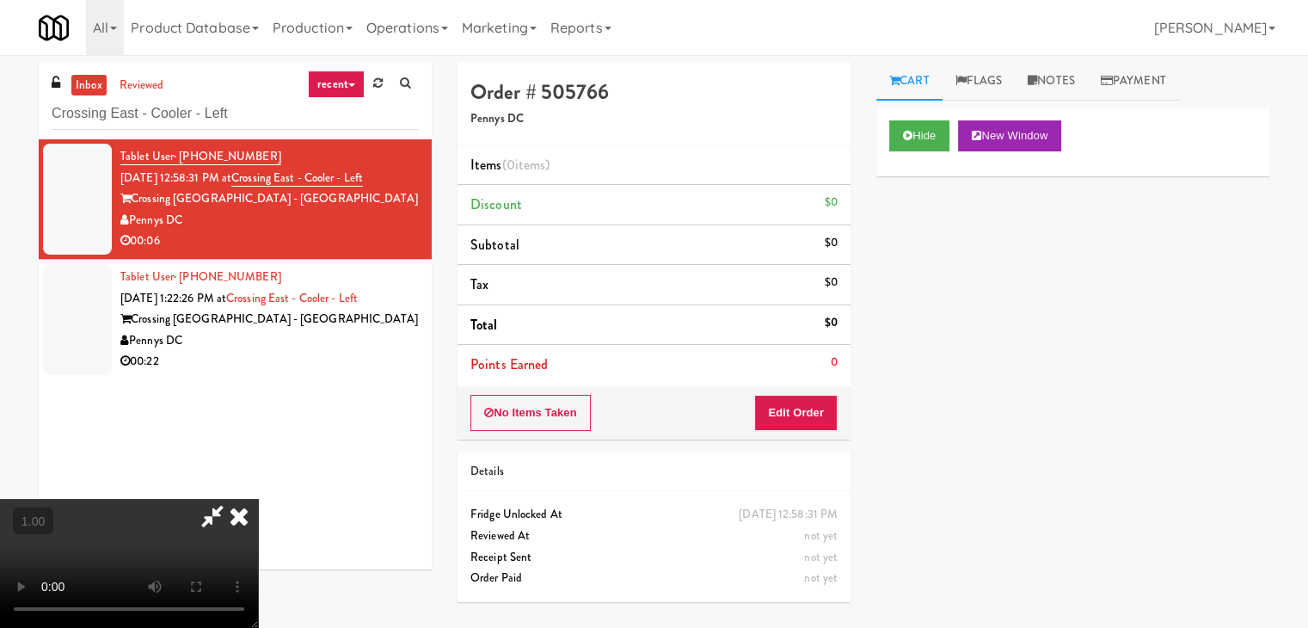
click at [258, 499] on video at bounding box center [129, 563] width 258 height 129
click at [1060, 74] on link "Notes" at bounding box center [1051, 81] width 73 height 39
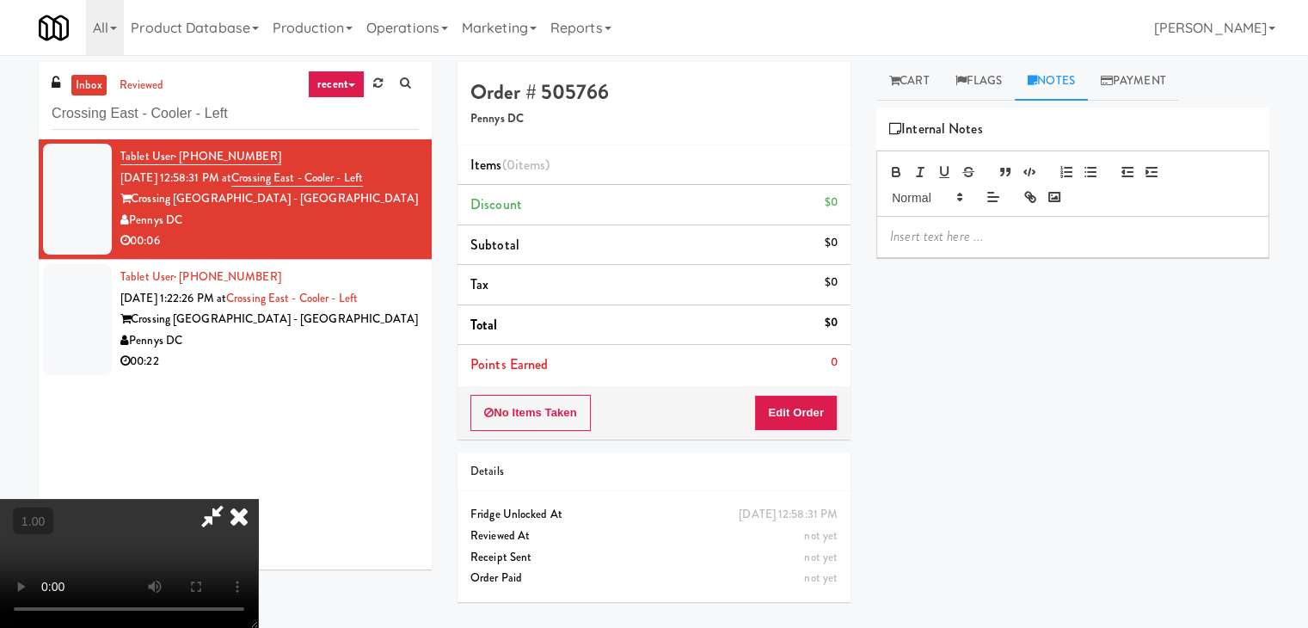
click at [978, 238] on p at bounding box center [1072, 236] width 365 height 19
click at [1101, 218] on div at bounding box center [1072, 237] width 391 height 40
click at [258, 499] on video at bounding box center [129, 563] width 258 height 129
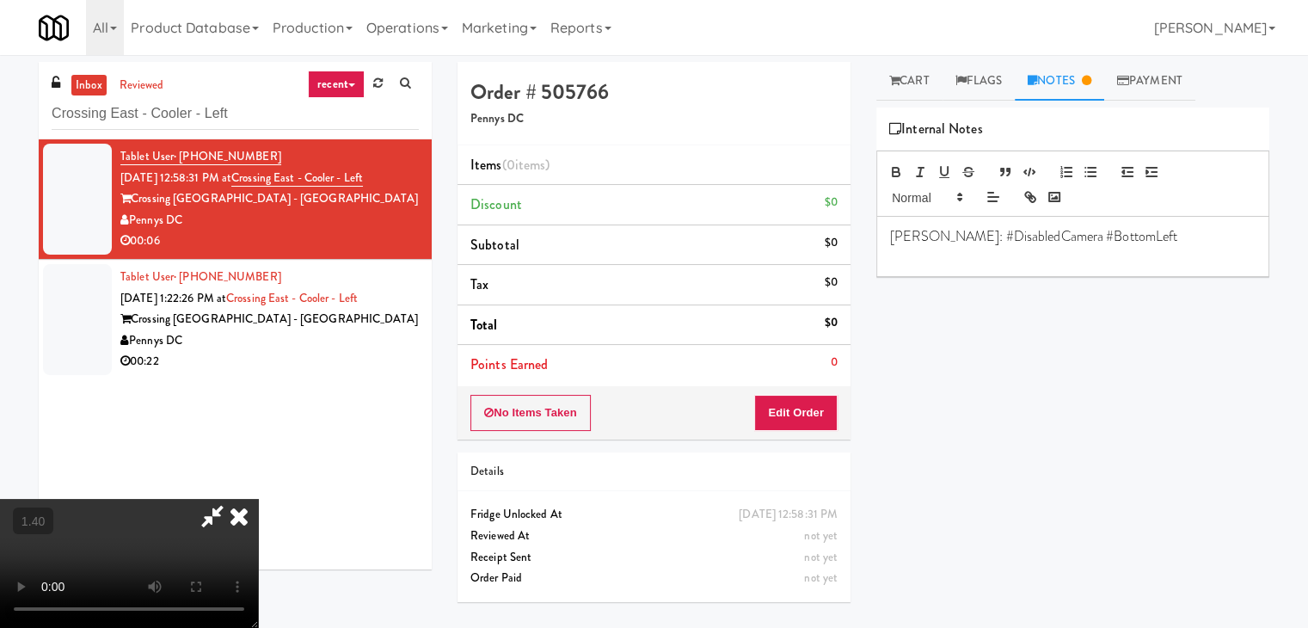
click at [258, 499] on video at bounding box center [129, 563] width 258 height 129
click at [232, 499] on icon at bounding box center [213, 516] width 40 height 34
drag, startPoint x: 774, startPoint y: 407, endPoint x: 820, endPoint y: 371, distance: 58.8
click at [775, 407] on button "Edit Order" at bounding box center [795, 413] width 83 height 36
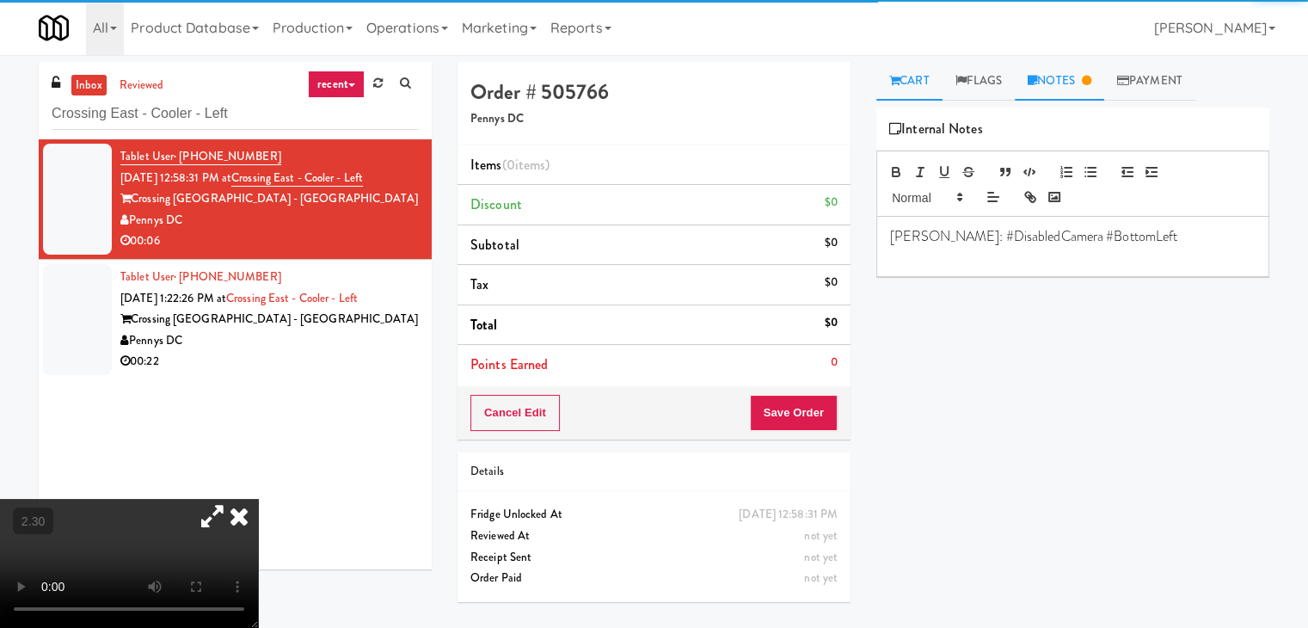
click at [912, 85] on link "Cart" at bounding box center [909, 81] width 66 height 39
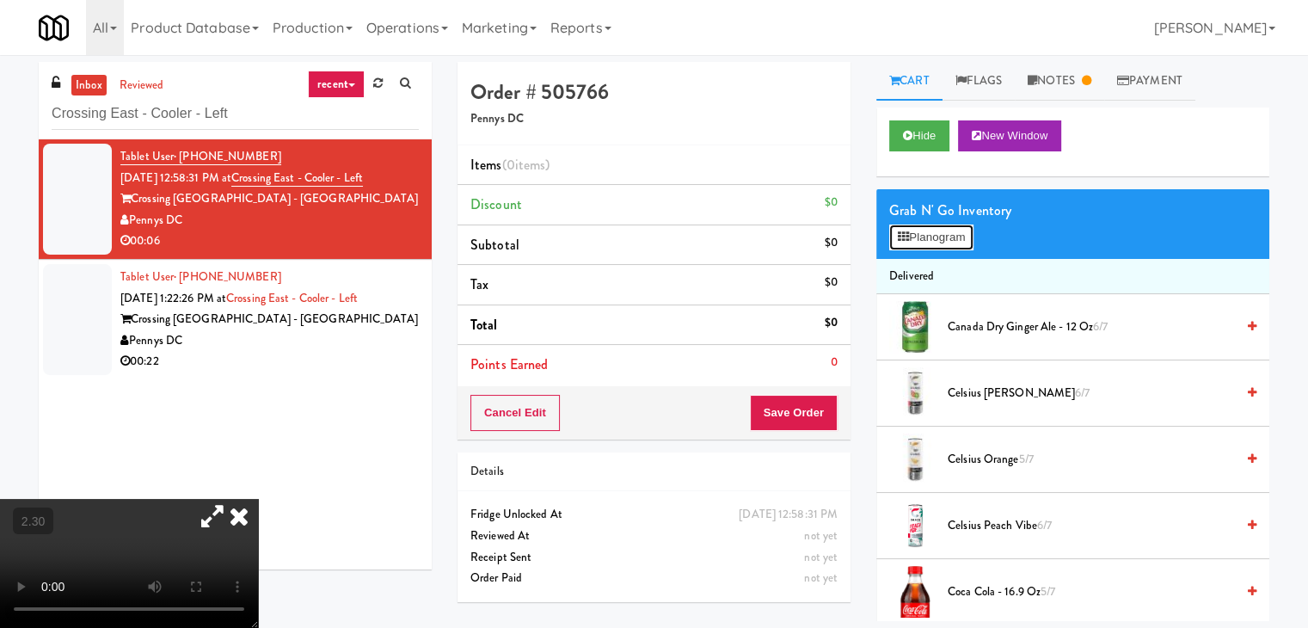
click at [938, 228] on button "Planogram" at bounding box center [931, 237] width 84 height 26
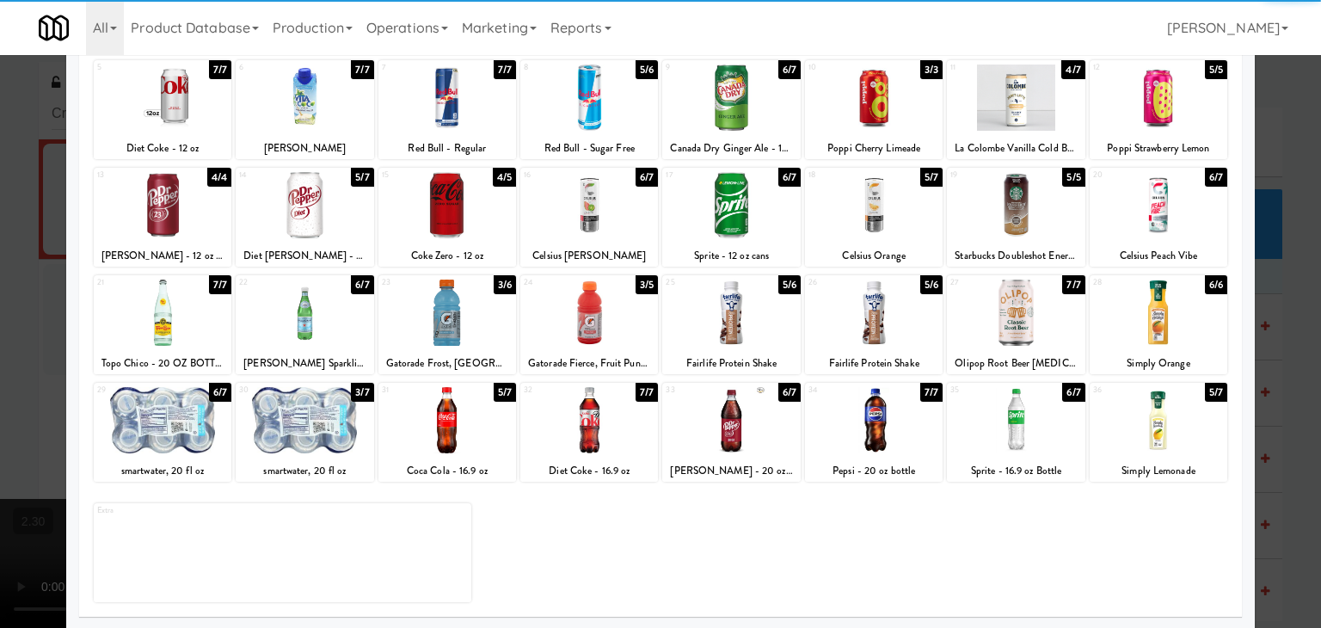
scroll to position [217, 0]
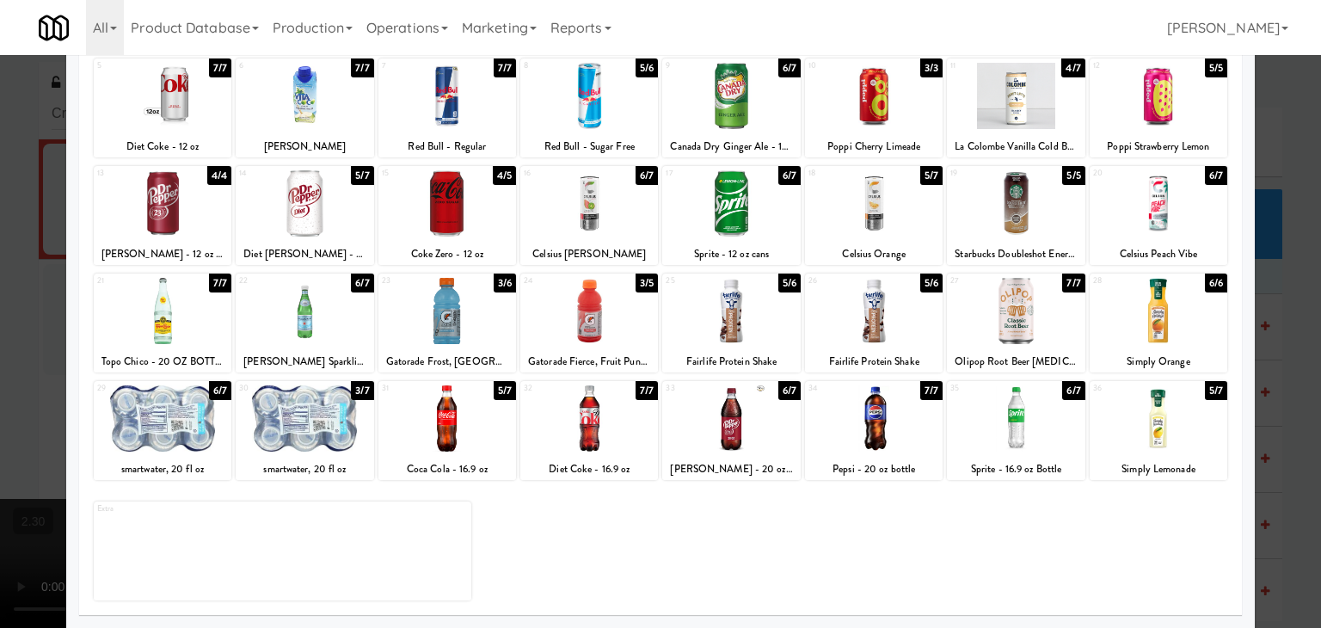
click at [578, 414] on div at bounding box center [589, 418] width 138 height 66
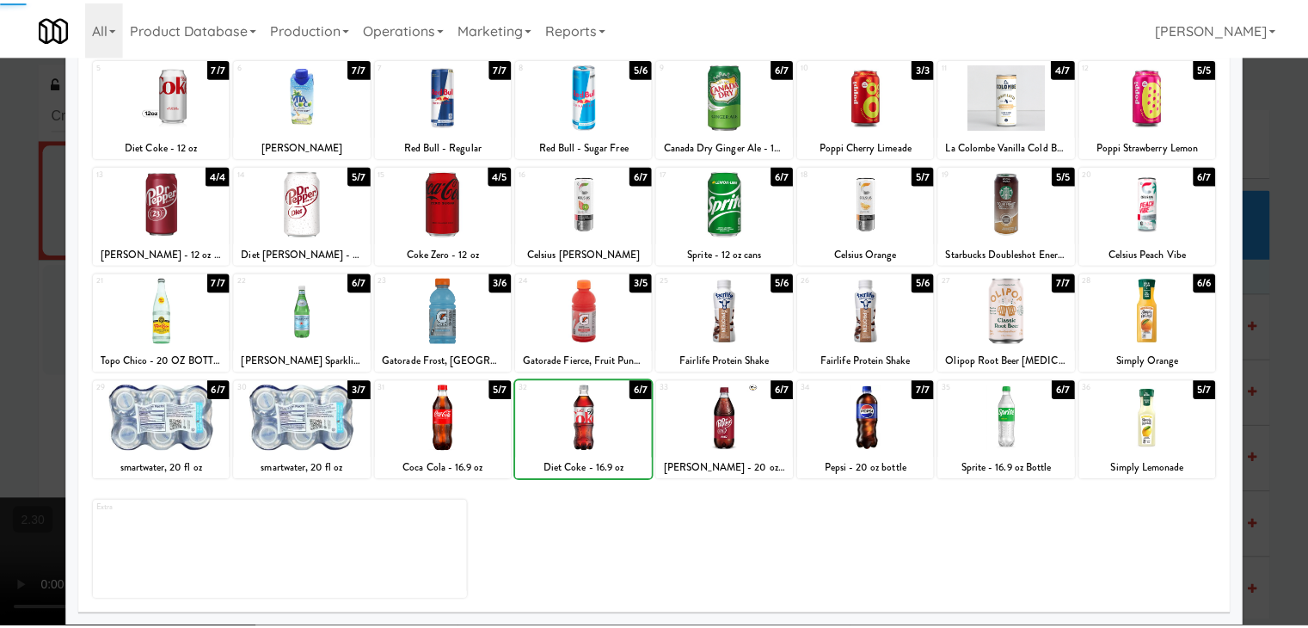
scroll to position [0, 0]
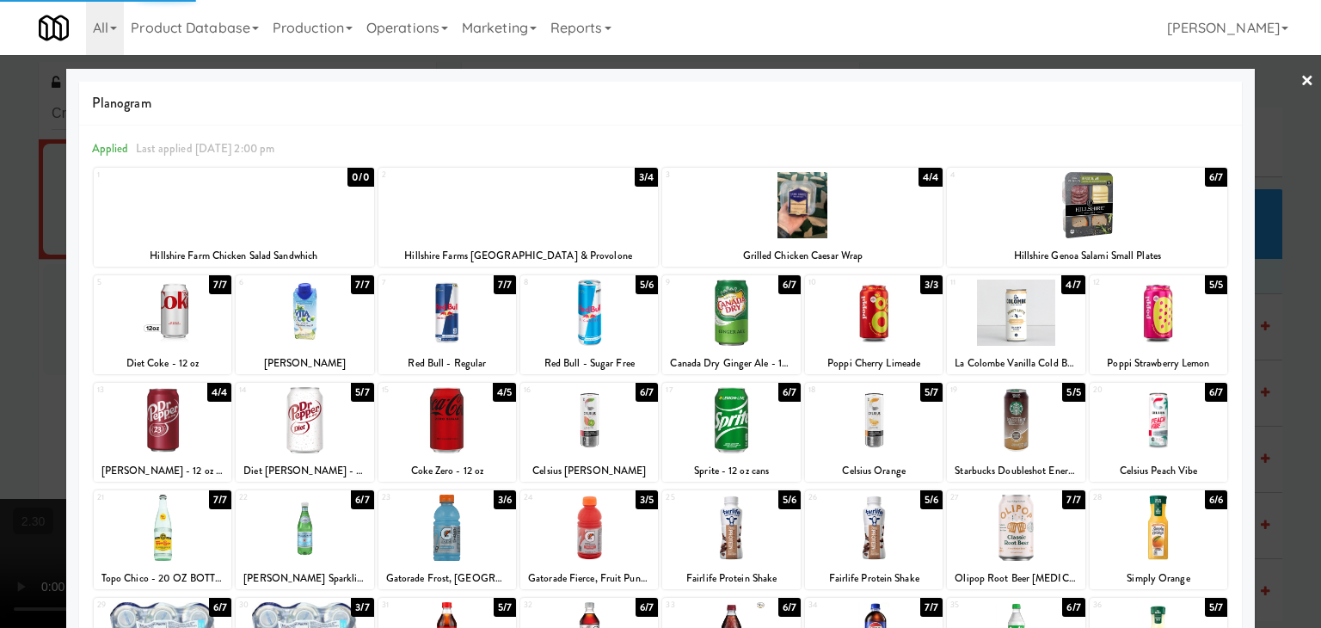
click at [1300, 82] on link "×" at bounding box center [1307, 81] width 14 height 53
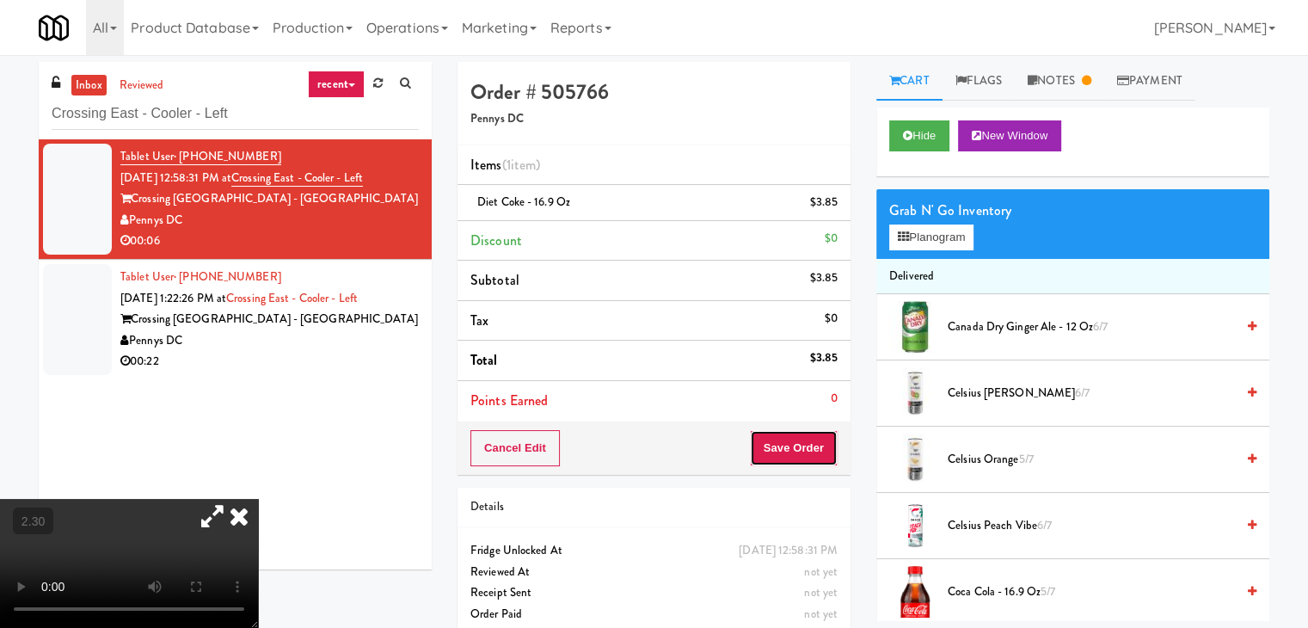
click at [808, 432] on button "Save Order" at bounding box center [794, 448] width 88 height 36
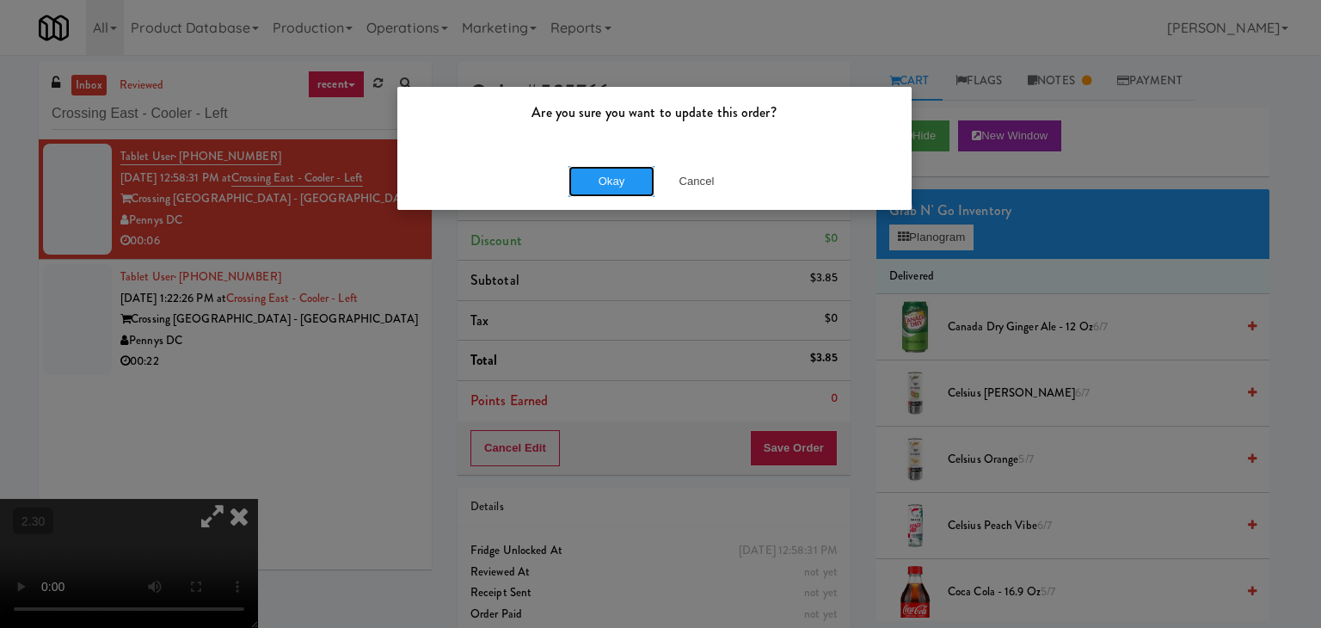
drag, startPoint x: 589, startPoint y: 169, endPoint x: 518, endPoint y: 197, distance: 76.8
click at [588, 169] on button "Okay" at bounding box center [611, 181] width 86 height 31
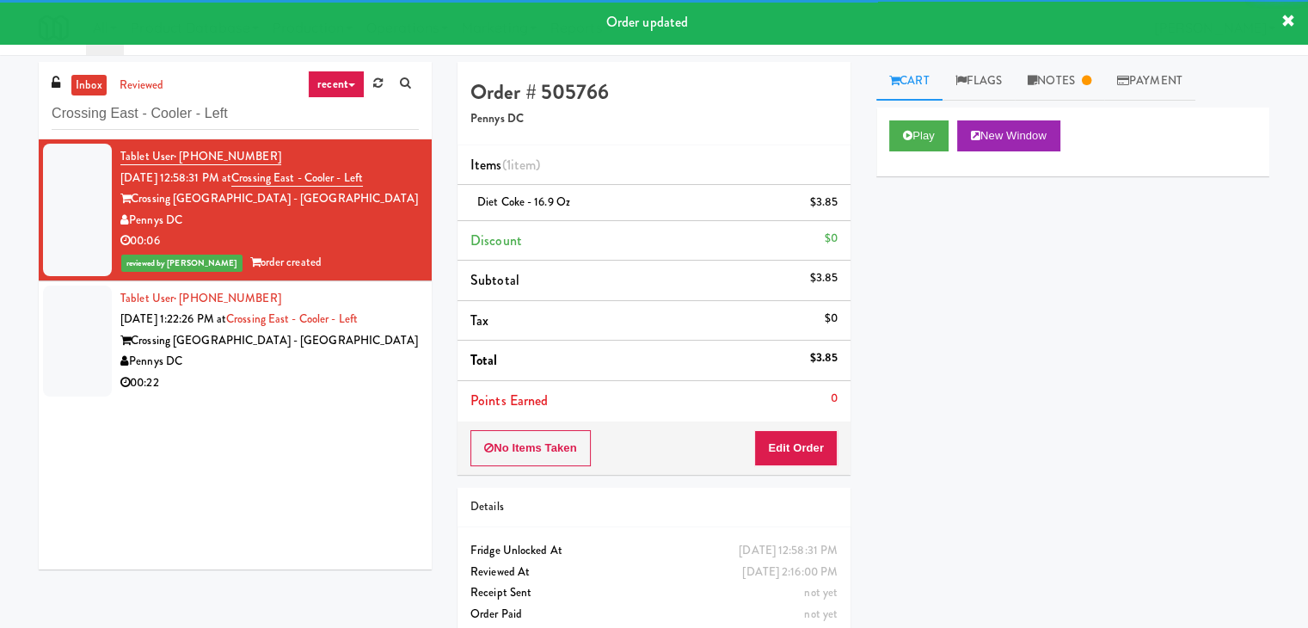
drag, startPoint x: 327, startPoint y: 353, endPoint x: 370, endPoint y: 355, distance: 43.0
click at [327, 353] on div "Pennys DC" at bounding box center [269, 361] width 298 height 21
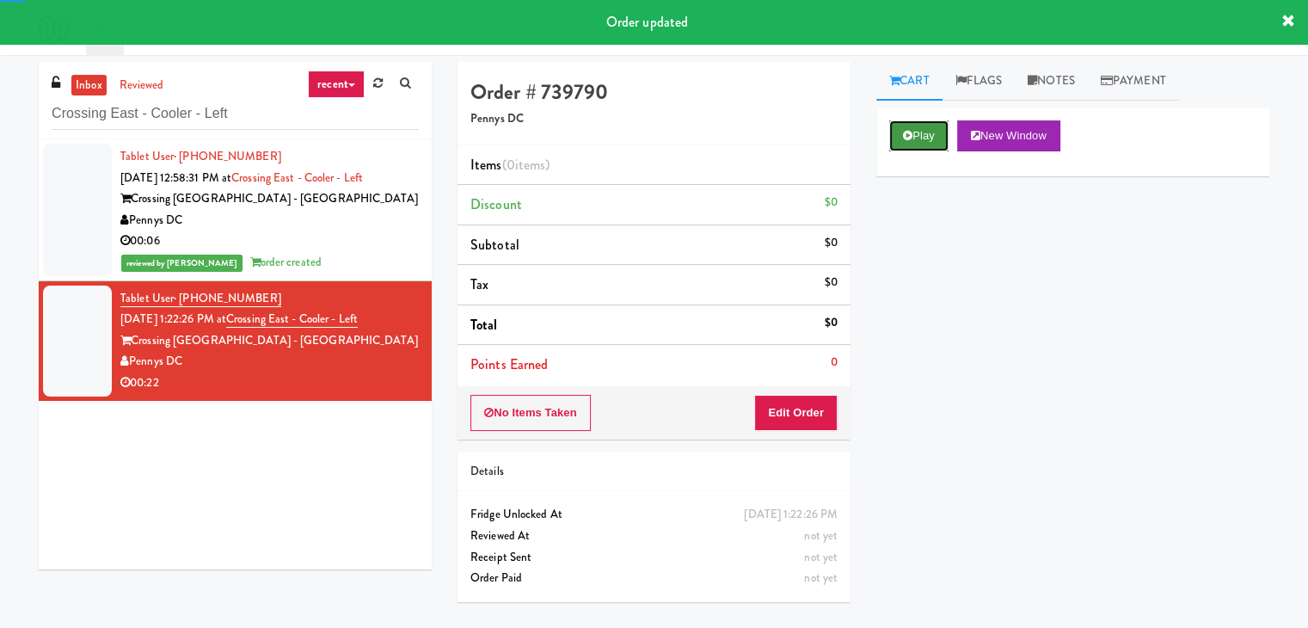
click at [927, 128] on button "Play" at bounding box center [918, 135] width 59 height 31
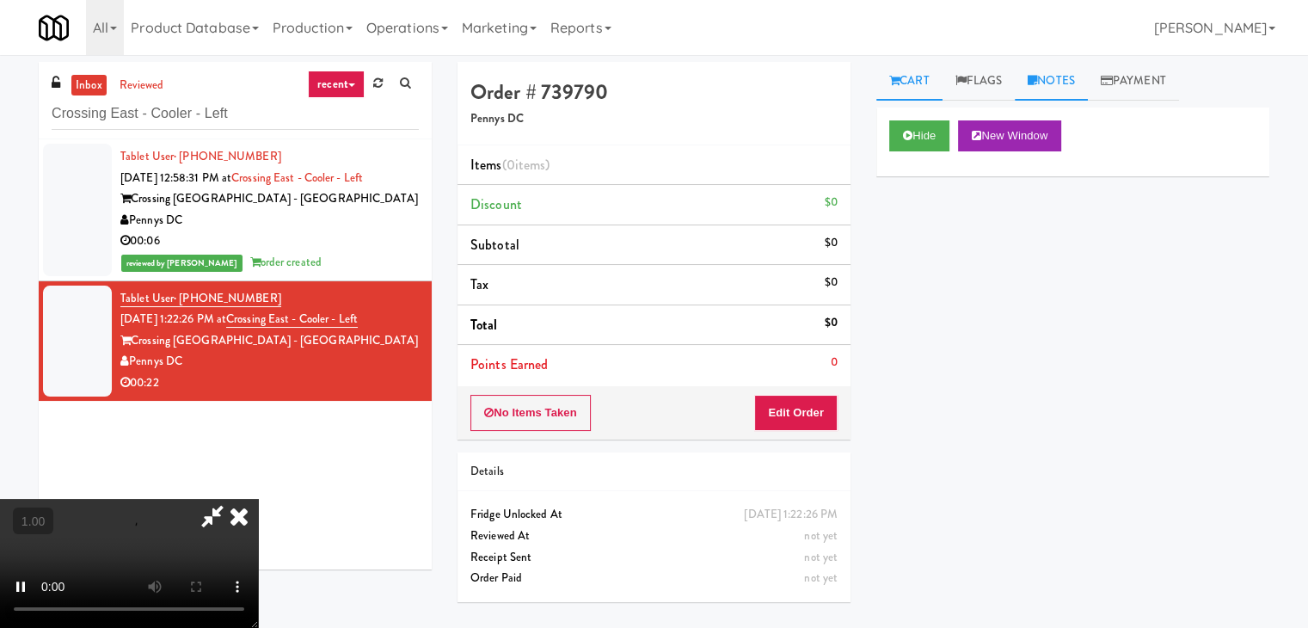
click at [1070, 79] on link "Notes" at bounding box center [1051, 81] width 73 height 39
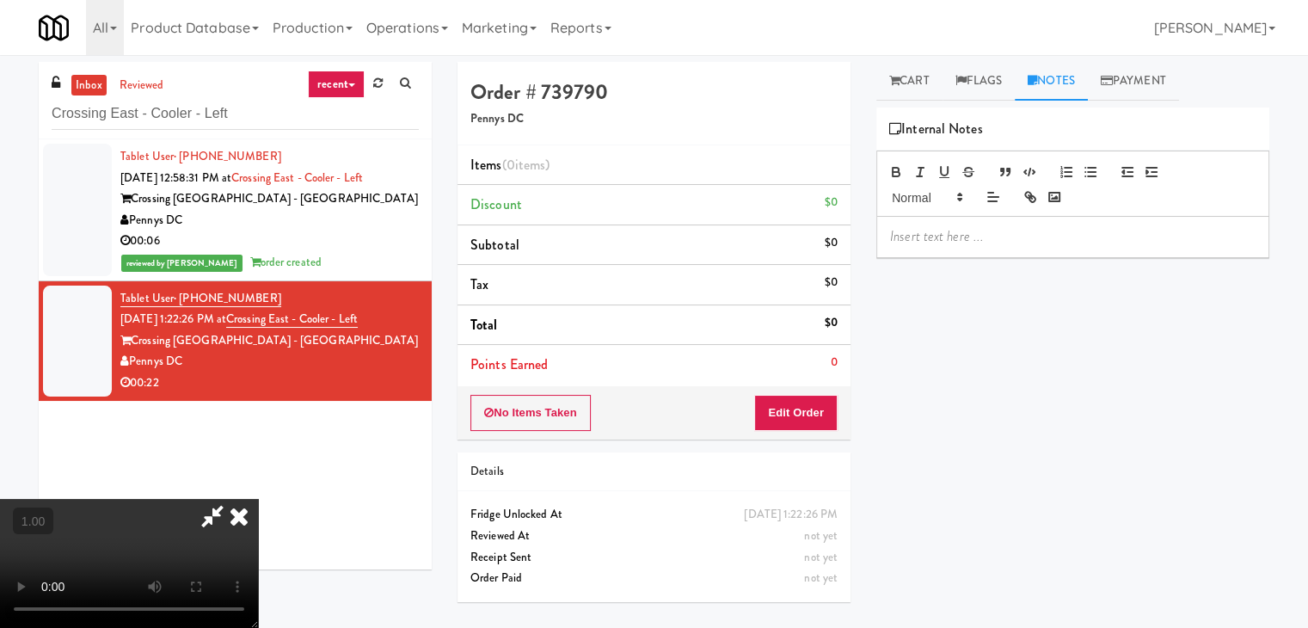
click at [951, 243] on p at bounding box center [1072, 236] width 365 height 19
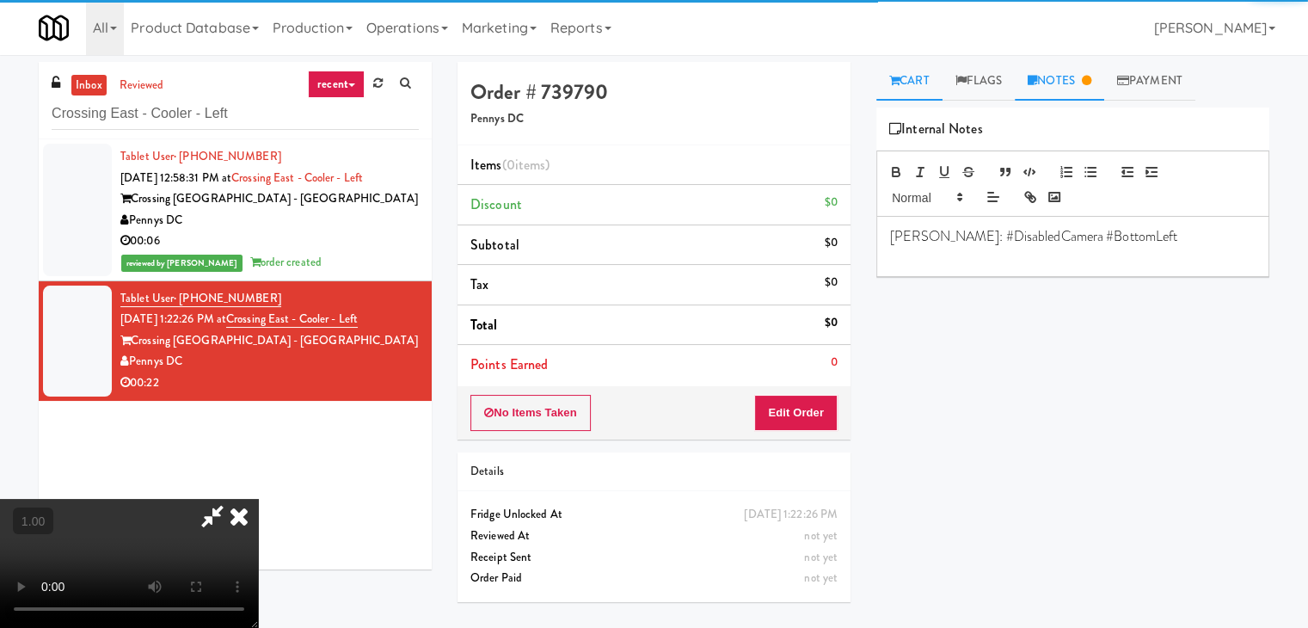
click at [910, 72] on link "Cart" at bounding box center [909, 81] width 66 height 39
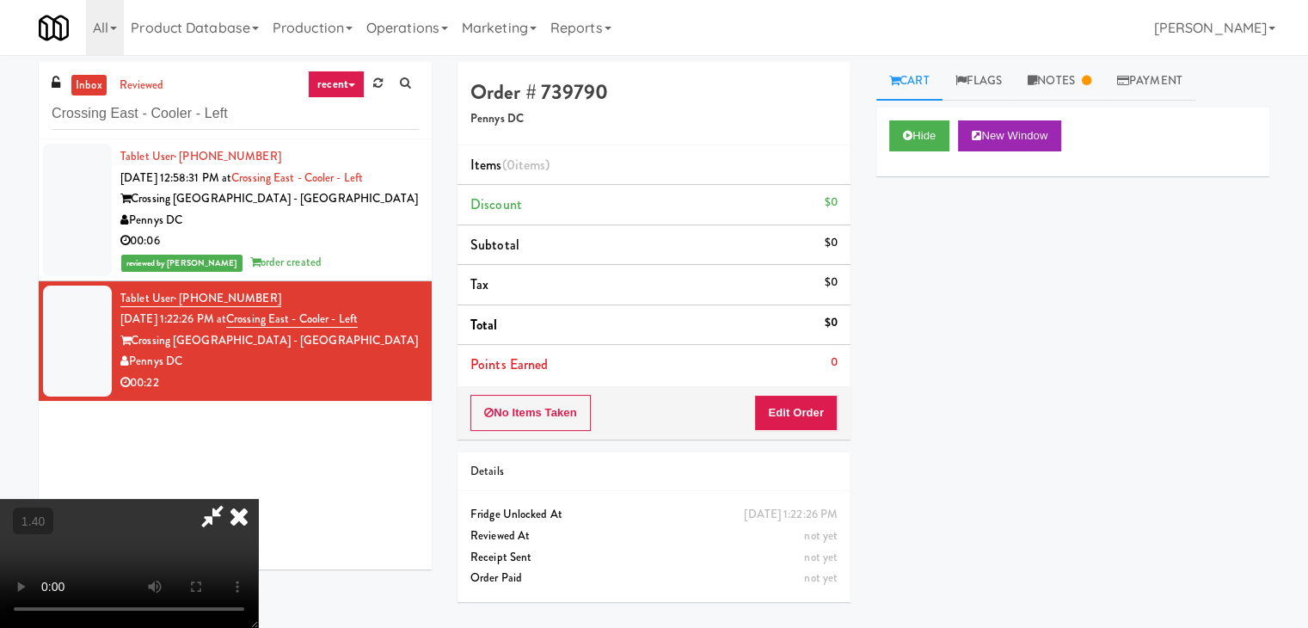
click at [258, 499] on video at bounding box center [129, 563] width 258 height 129
click at [258, 499] on icon at bounding box center [239, 516] width 38 height 34
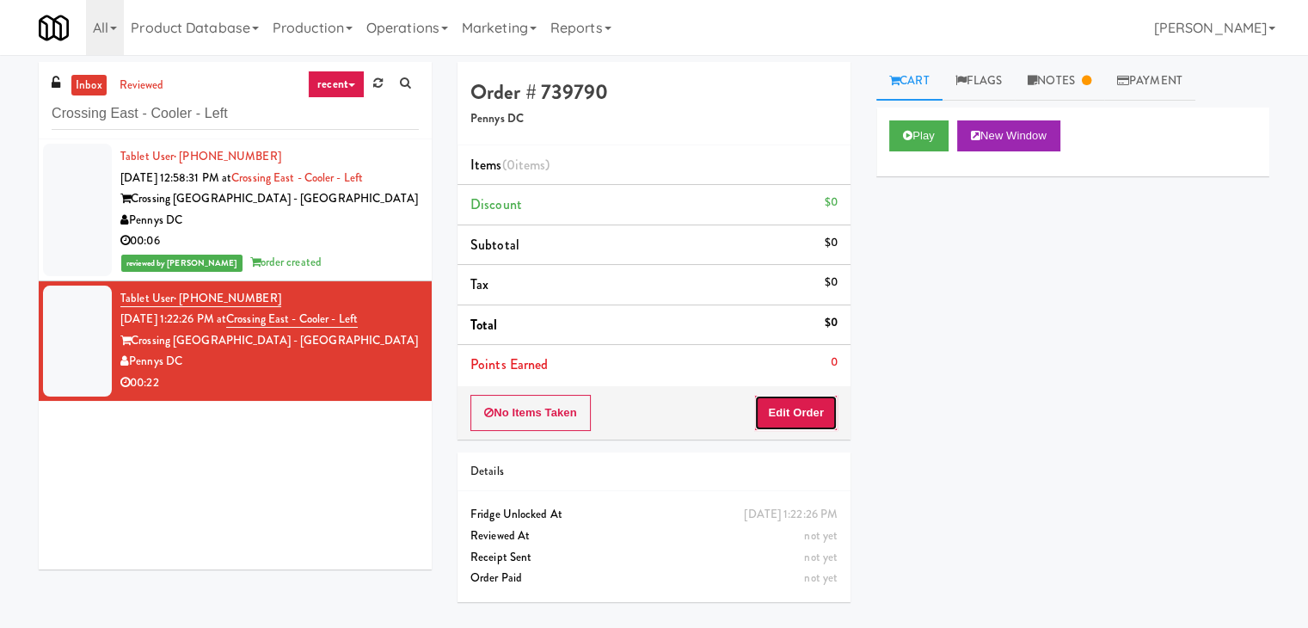
click at [777, 413] on button "Edit Order" at bounding box center [795, 413] width 83 height 36
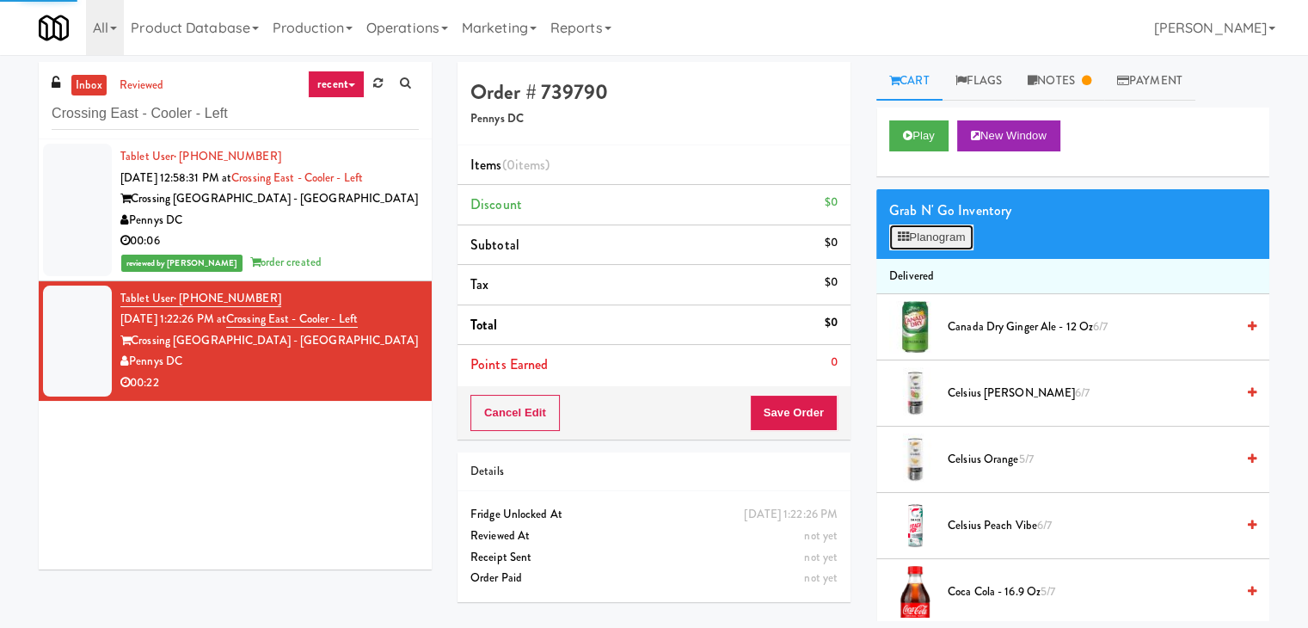
click at [937, 239] on button "Planogram" at bounding box center [931, 237] width 84 height 26
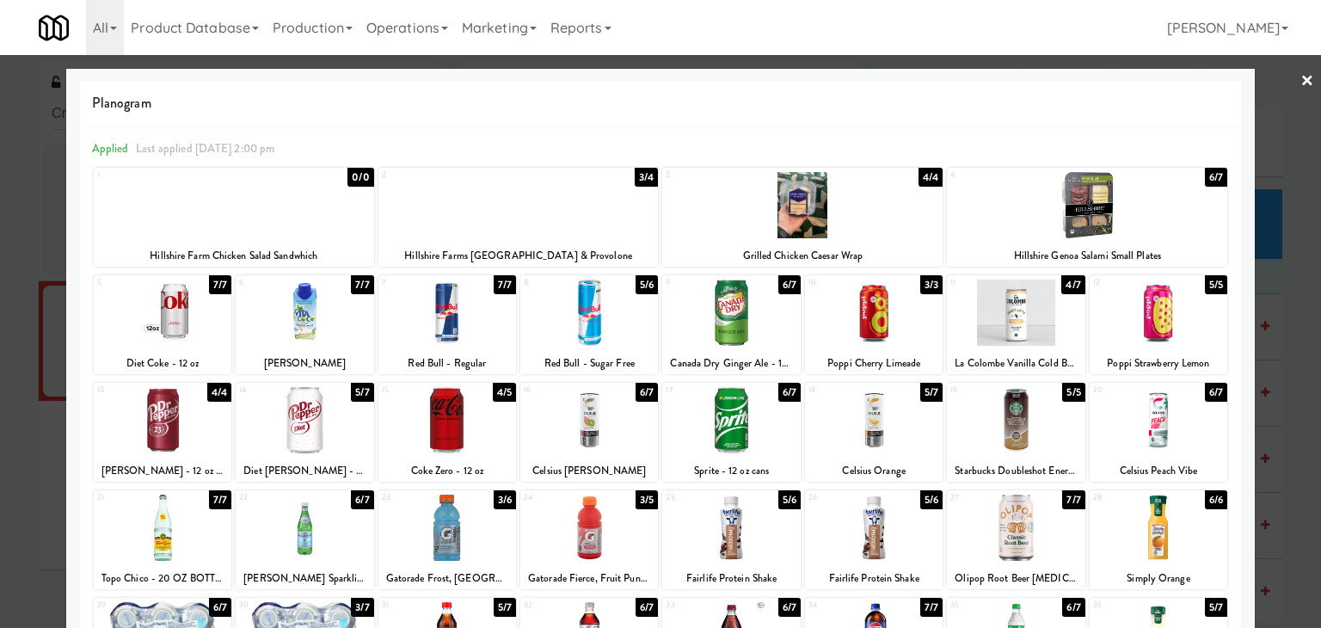
click at [531, 212] on div at bounding box center [518, 205] width 280 height 66
click at [329, 318] on div at bounding box center [305, 312] width 138 height 66
click at [1300, 80] on link "×" at bounding box center [1307, 81] width 14 height 53
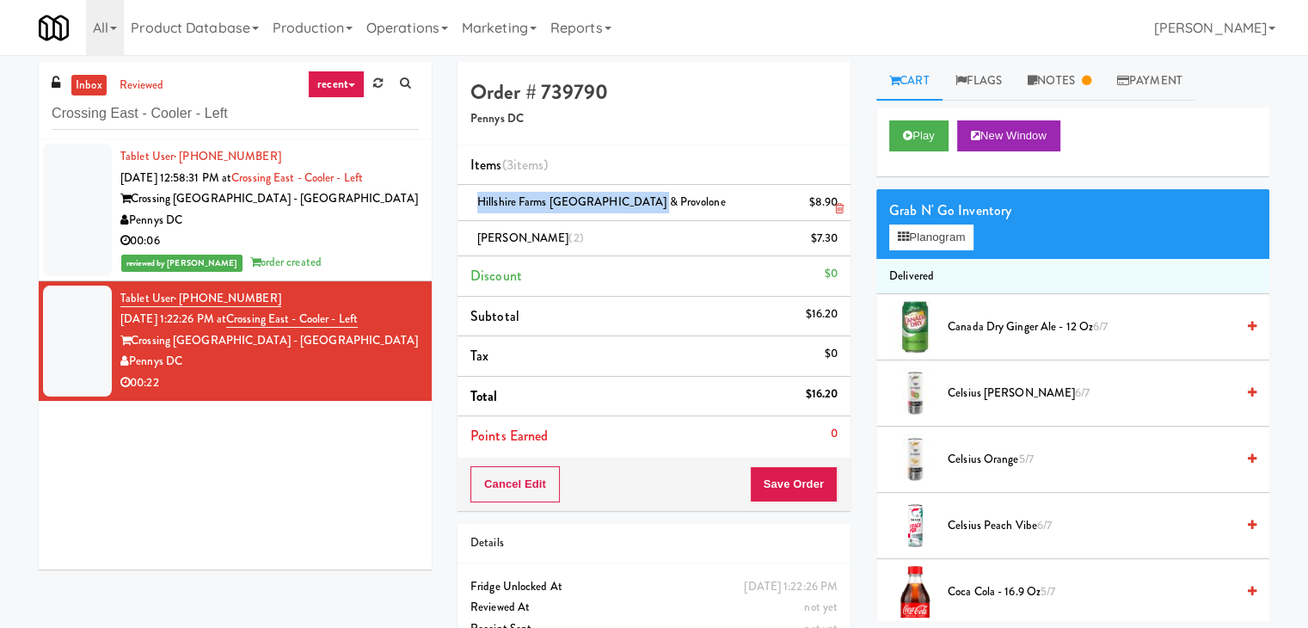
drag, startPoint x: 639, startPoint y: 202, endPoint x: 470, endPoint y: 195, distance: 168.7
click at [470, 195] on div "Hillshire Farms [GEOGRAPHIC_DATA] & Provolone $8.90" at bounding box center [653, 202] width 367 height 21
copy span "Hillshire Farms [GEOGRAPHIC_DATA] & Provolone"
click at [802, 475] on button "Save Order" at bounding box center [794, 484] width 88 height 36
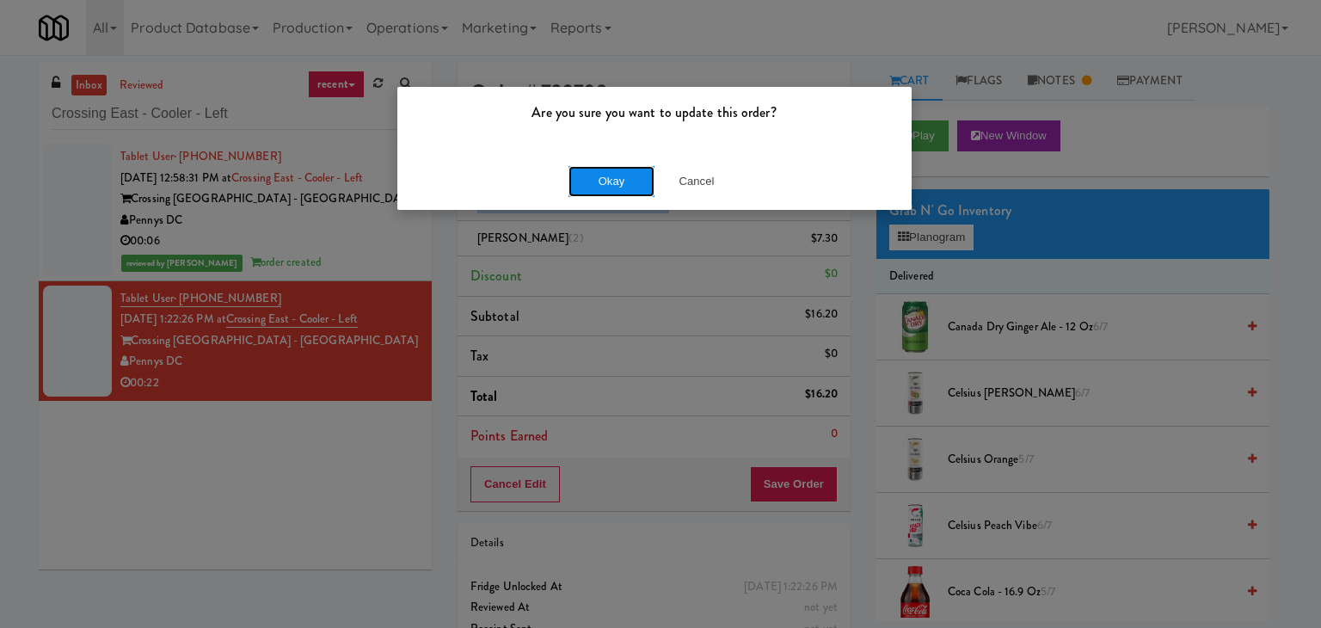
click at [605, 187] on button "Okay" at bounding box center [611, 181] width 86 height 31
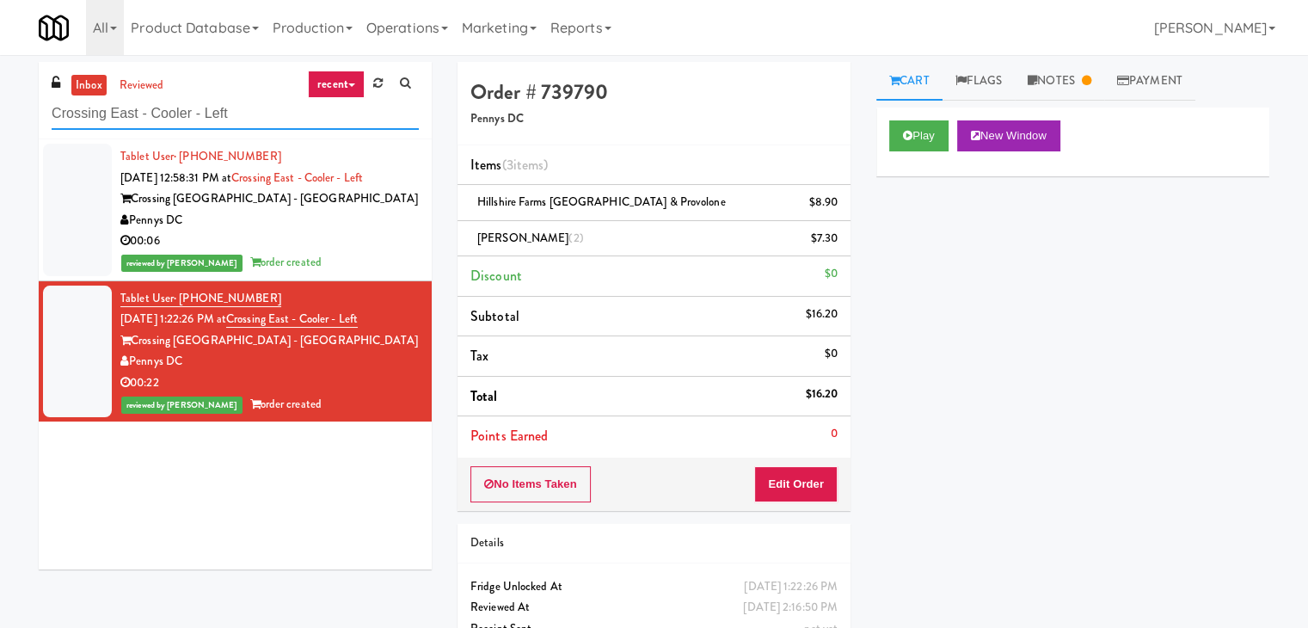
click at [256, 99] on input "Crossing East - Cooler - Left" at bounding box center [235, 114] width 367 height 32
paste input "Accolade - Snacks"
type input "Accolade - Snacks"
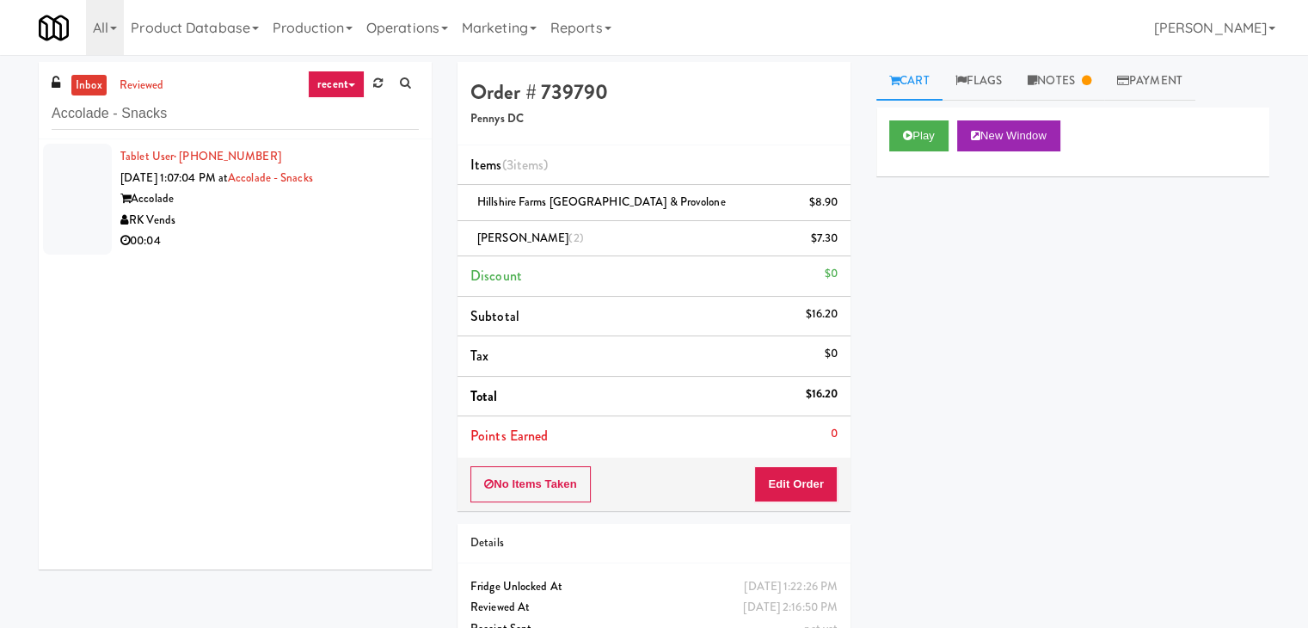
click at [371, 197] on div "Accolade" at bounding box center [269, 198] width 298 height 21
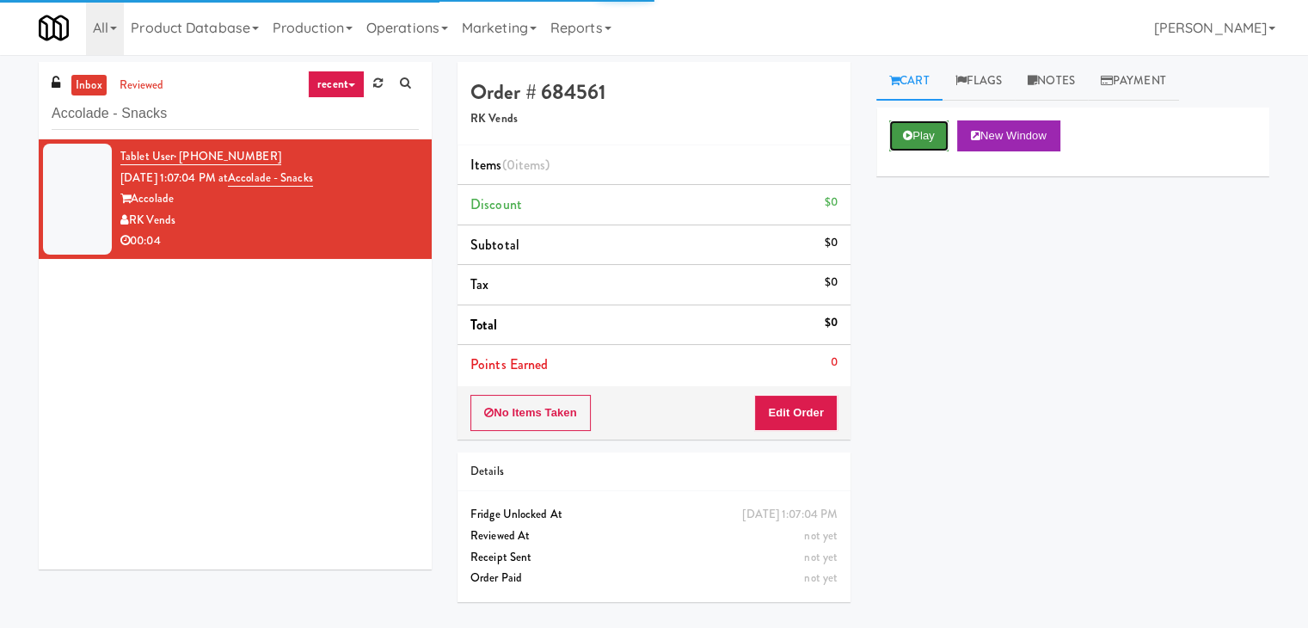
click at [891, 135] on button "Play" at bounding box center [918, 135] width 59 height 31
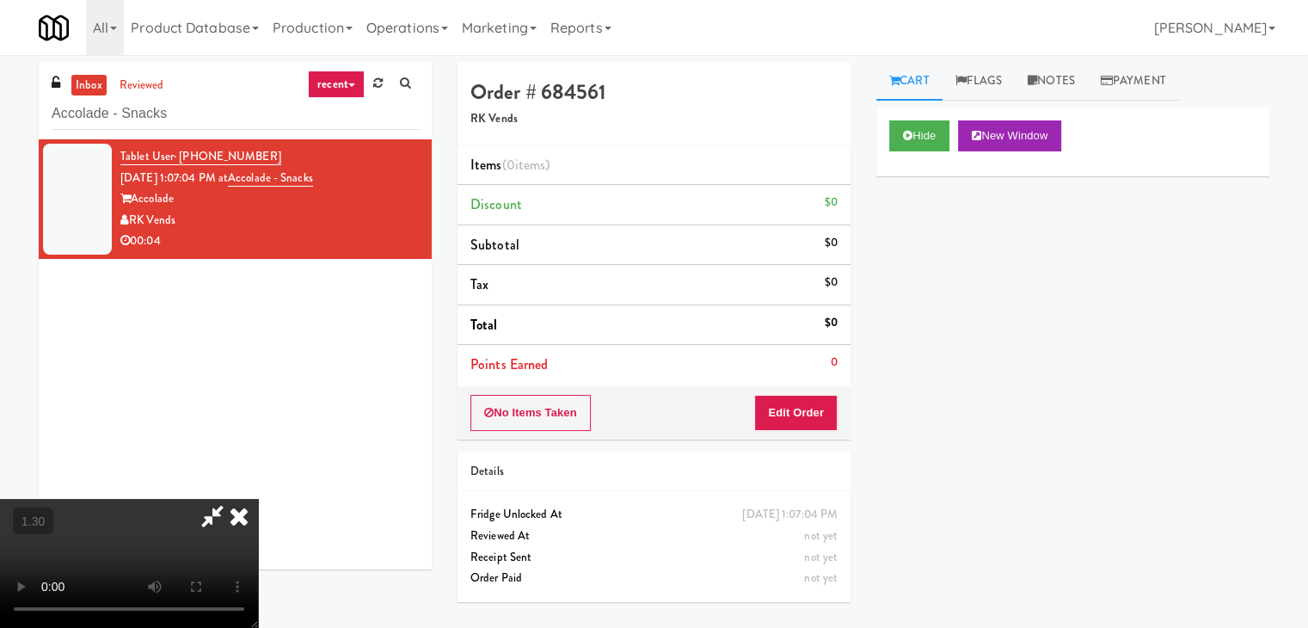
click at [258, 499] on video at bounding box center [129, 563] width 258 height 129
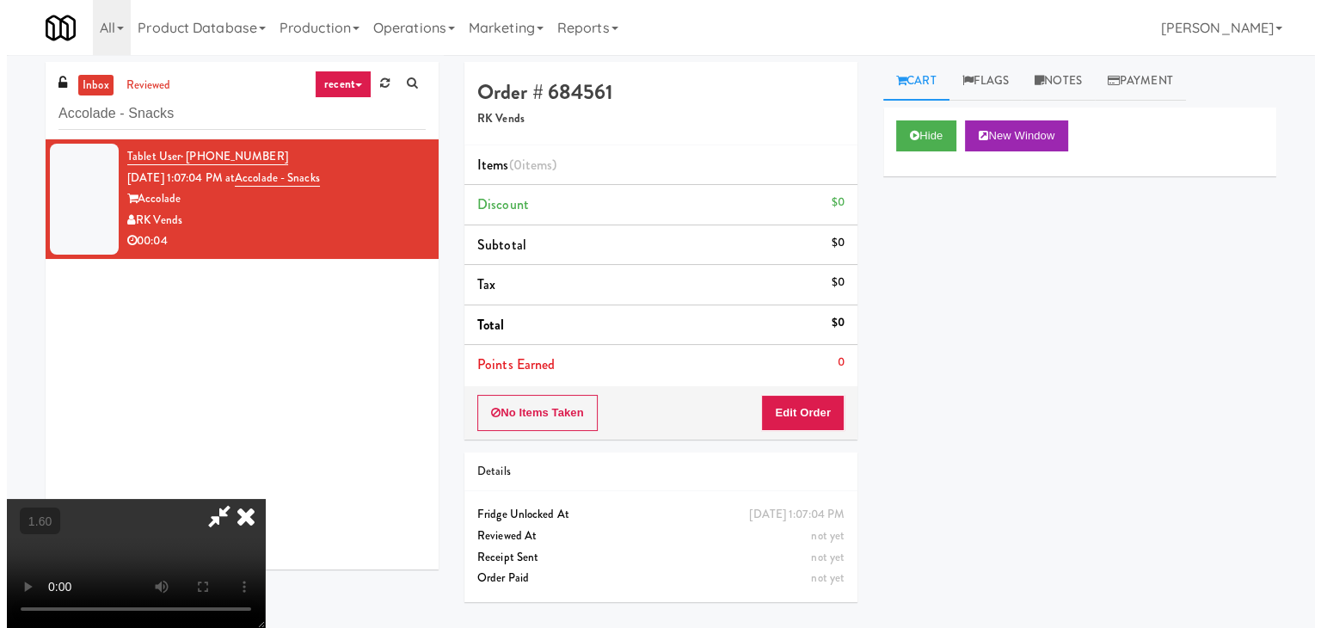
scroll to position [0, 0]
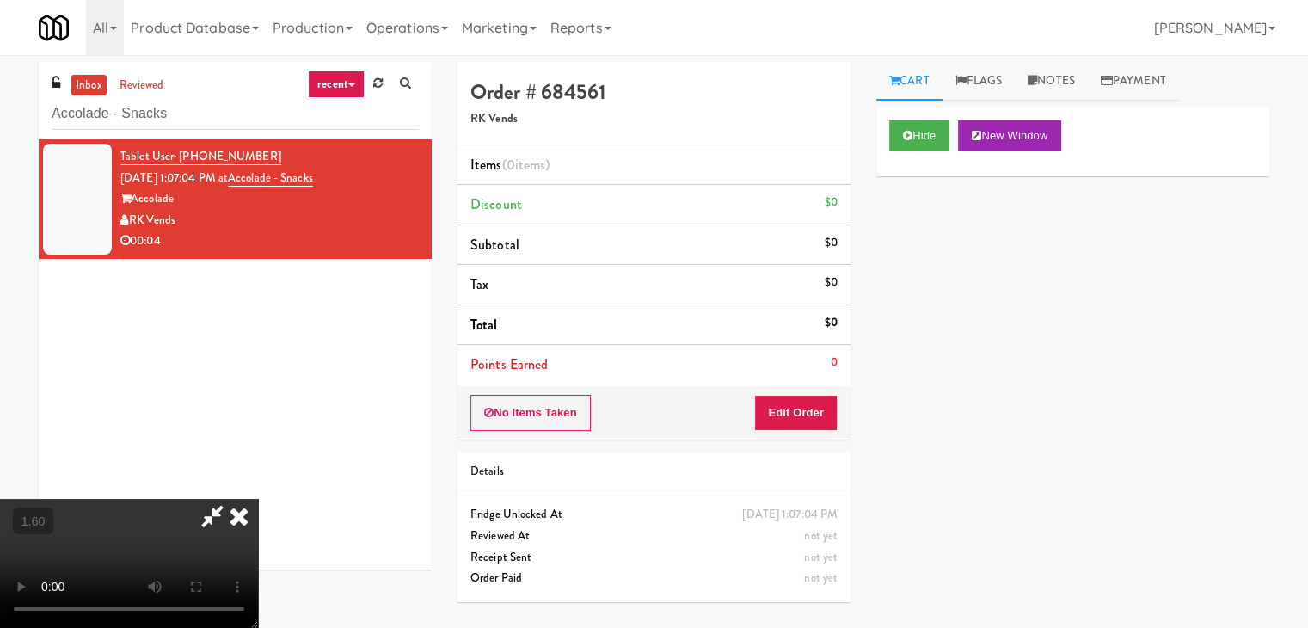
drag, startPoint x: 757, startPoint y: 66, endPoint x: 788, endPoint y: 261, distance: 197.7
click at [258, 499] on icon at bounding box center [239, 516] width 38 height 34
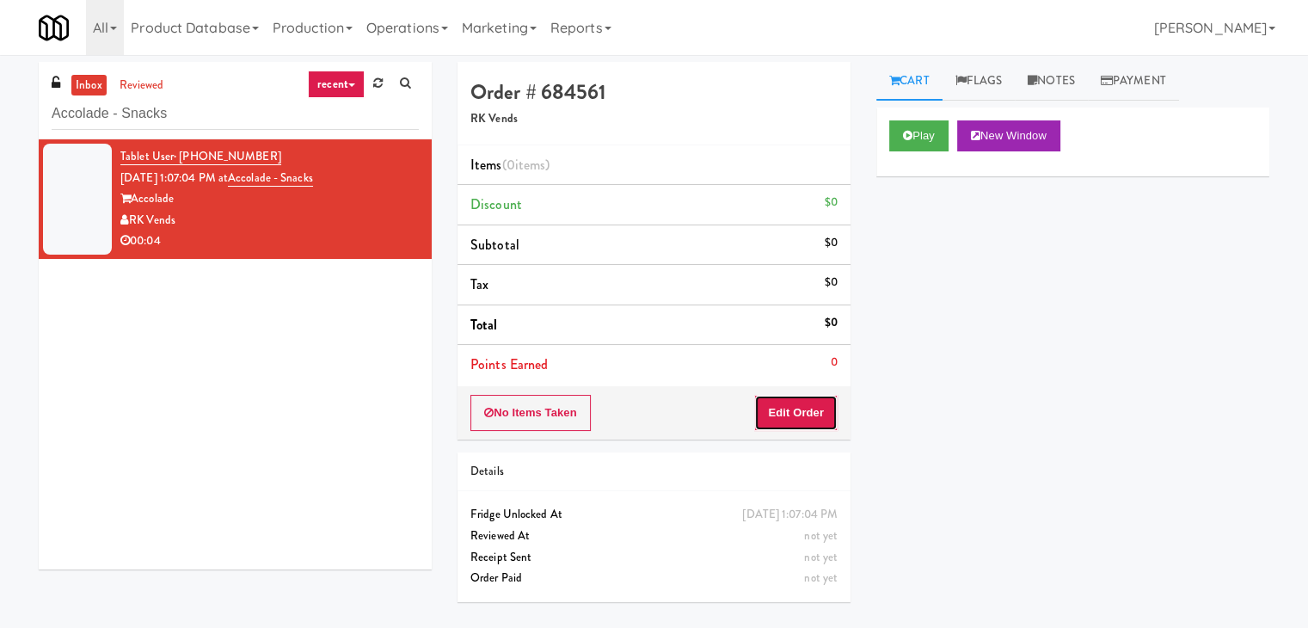
click at [803, 400] on button "Edit Order" at bounding box center [795, 413] width 83 height 36
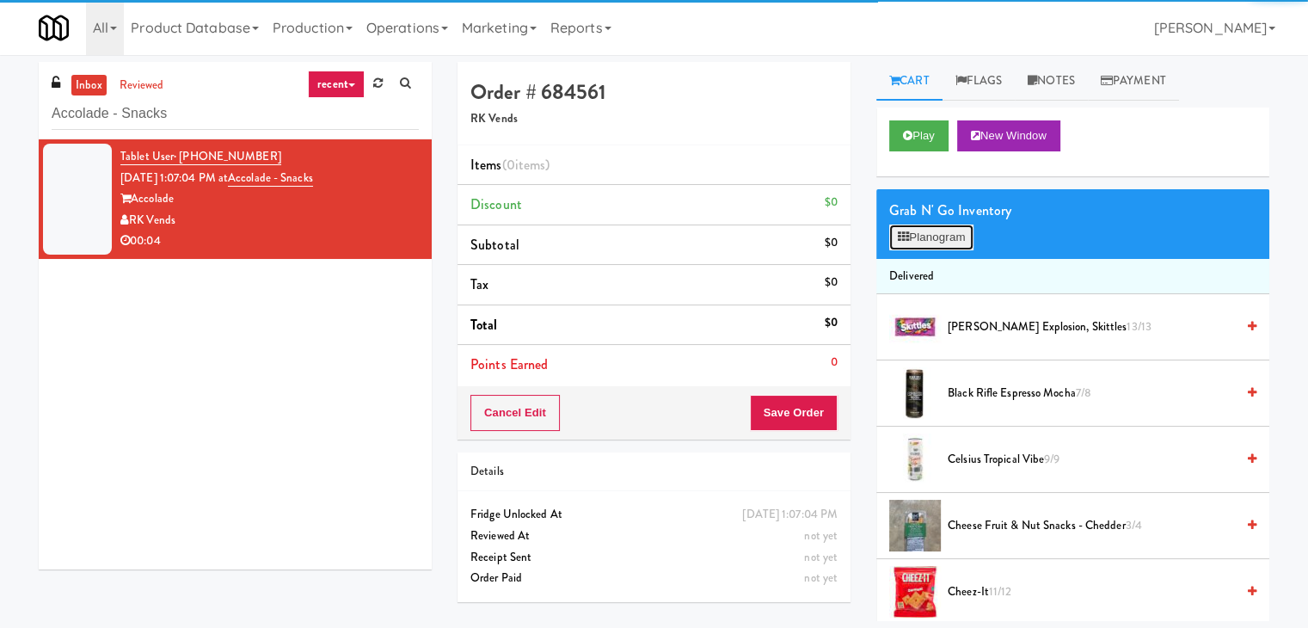
click at [943, 243] on button "Planogram" at bounding box center [931, 237] width 84 height 26
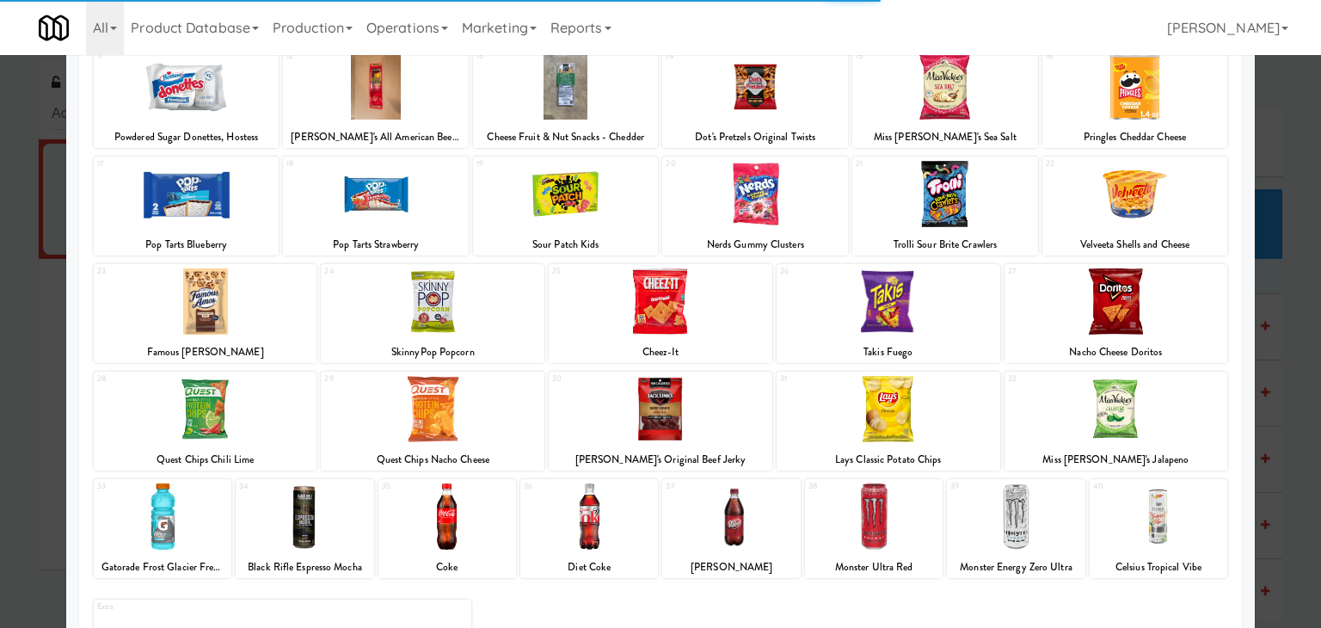
scroll to position [258, 0]
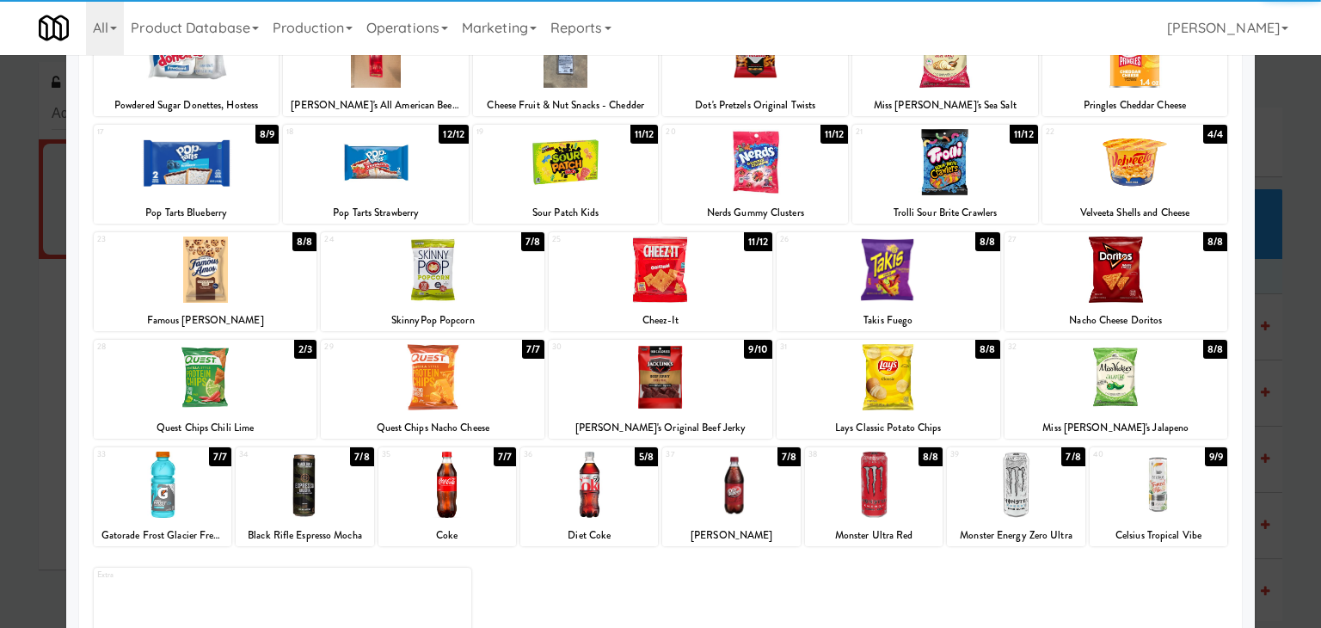
click at [754, 476] on div at bounding box center [731, 484] width 138 height 66
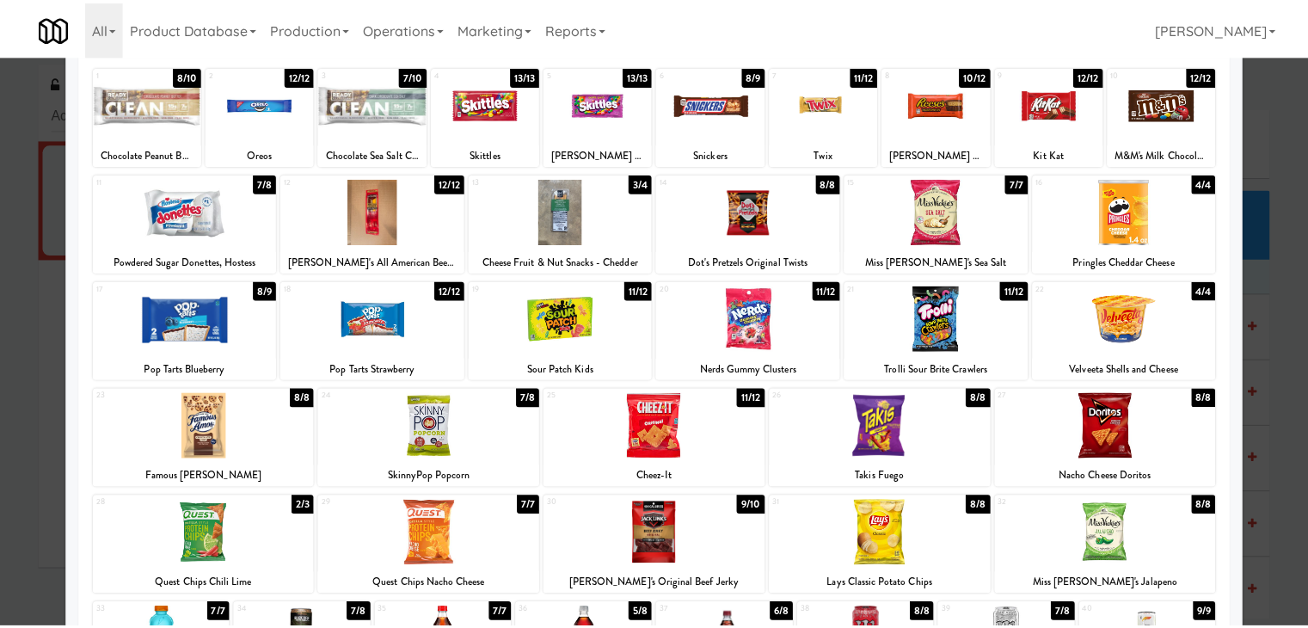
scroll to position [0, 0]
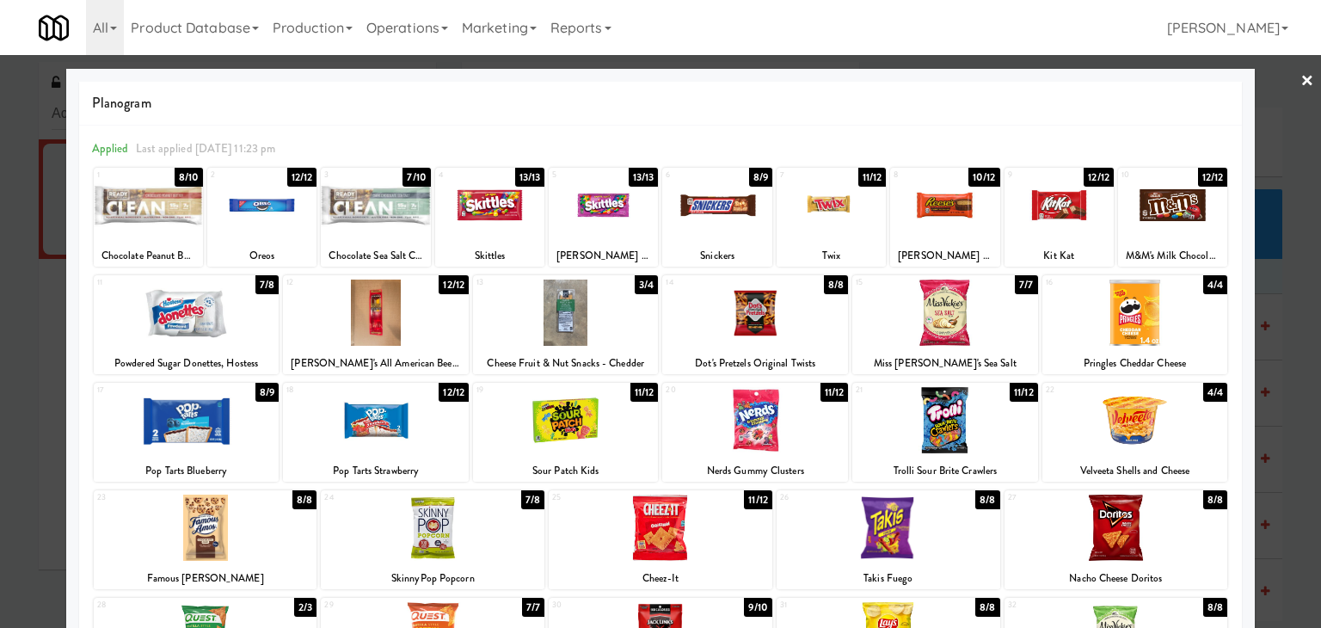
click at [1300, 74] on link "×" at bounding box center [1307, 81] width 14 height 53
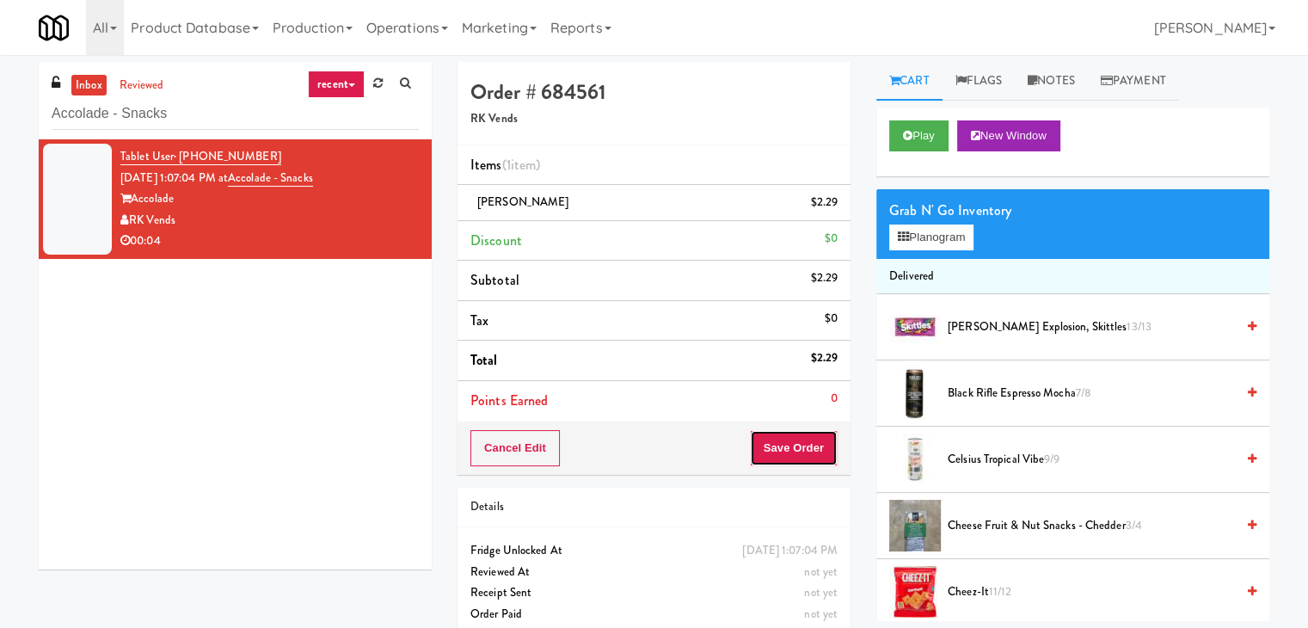
click at [771, 453] on button "Save Order" at bounding box center [794, 448] width 88 height 36
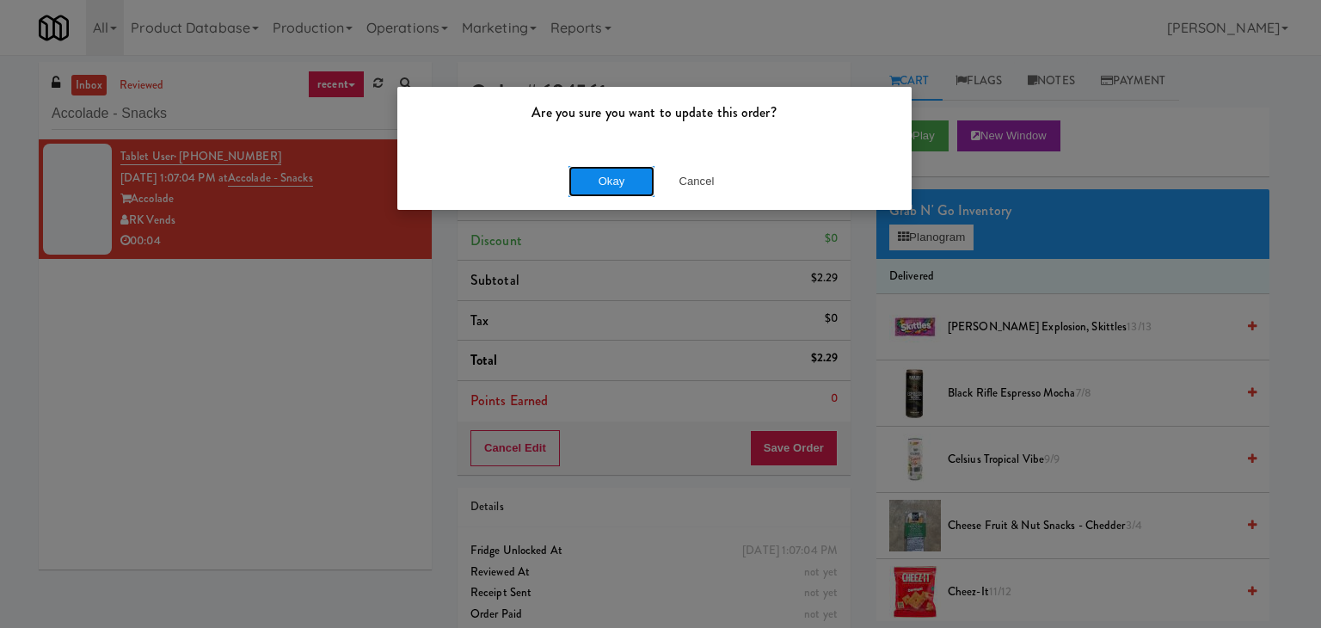
click at [588, 190] on button "Okay" at bounding box center [611, 181] width 86 height 31
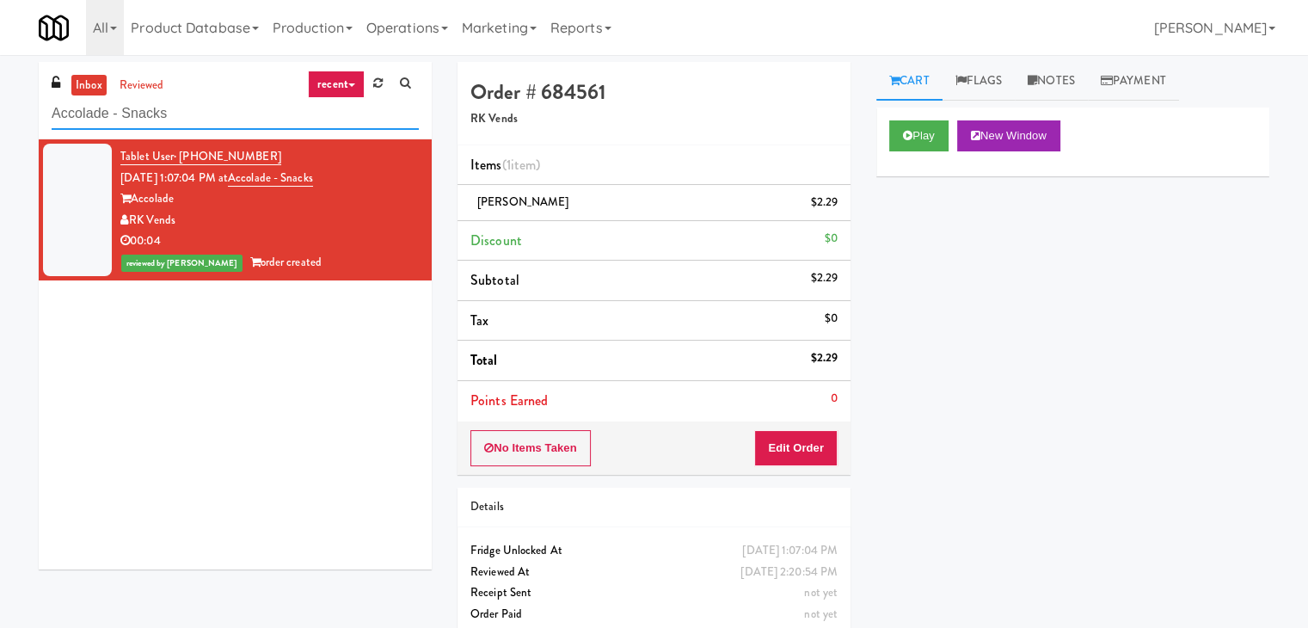
click at [220, 106] on input "Accolade - Snacks" at bounding box center [235, 114] width 367 height 32
paste input "Origin - Cooler - Left"
type input "Origin - Cooler - Left"
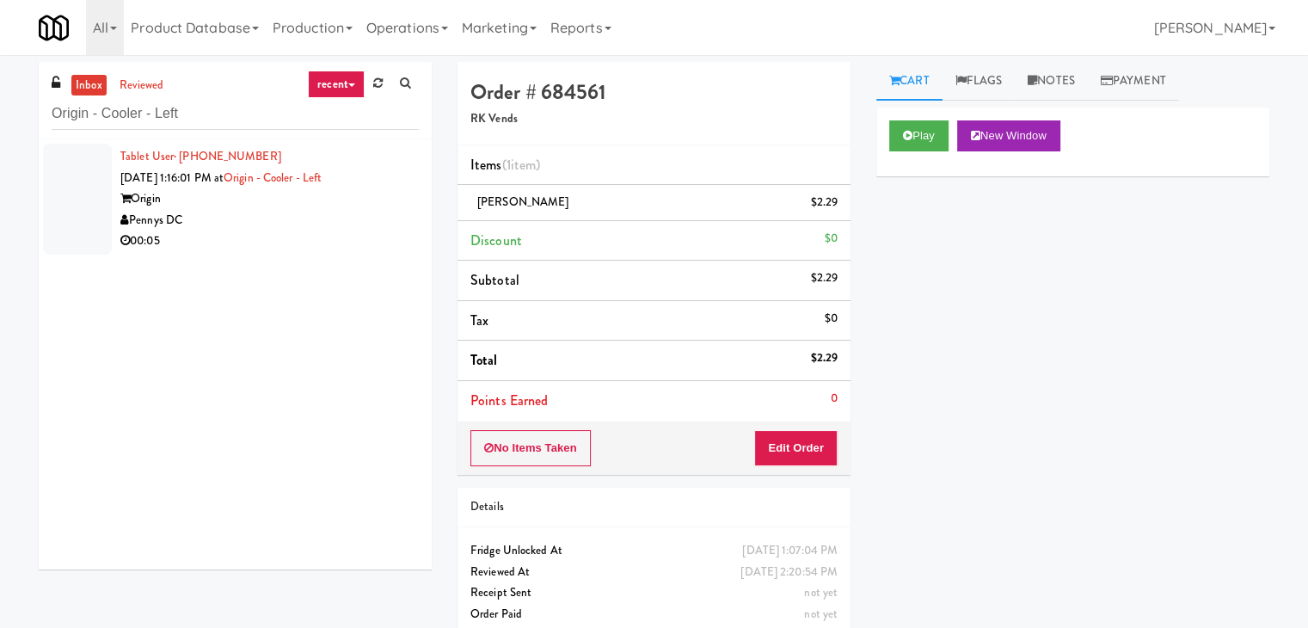
click at [355, 213] on div "Pennys DC" at bounding box center [269, 220] width 298 height 21
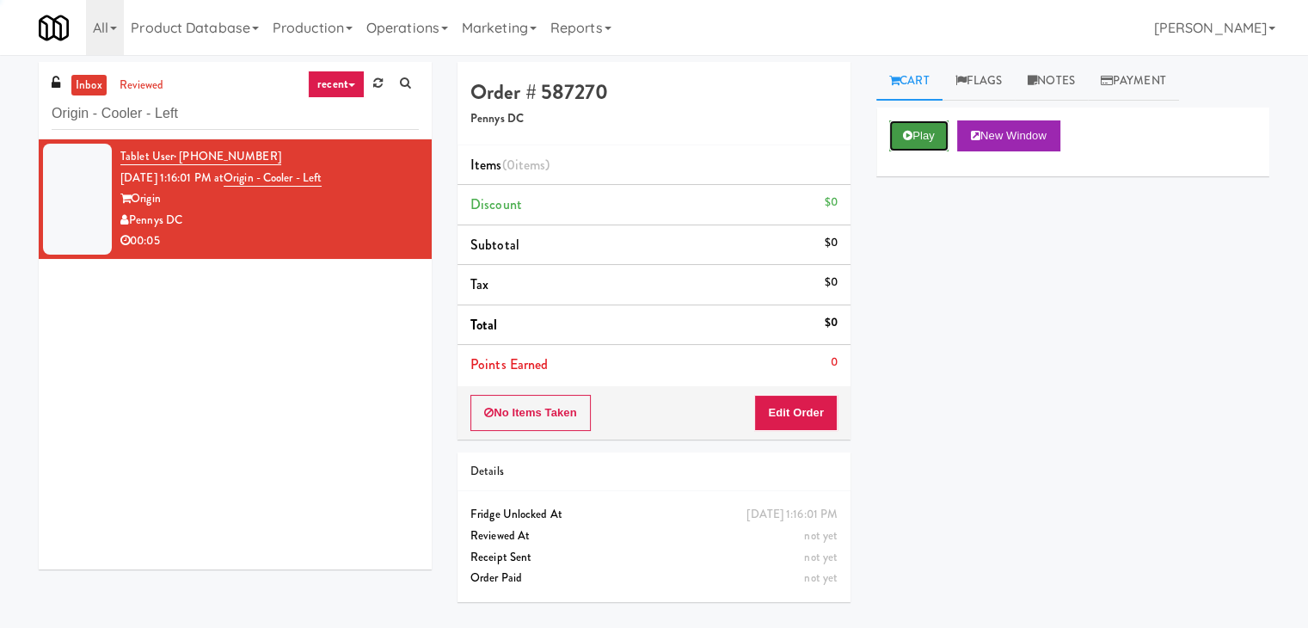
click at [917, 135] on button "Play" at bounding box center [918, 135] width 59 height 31
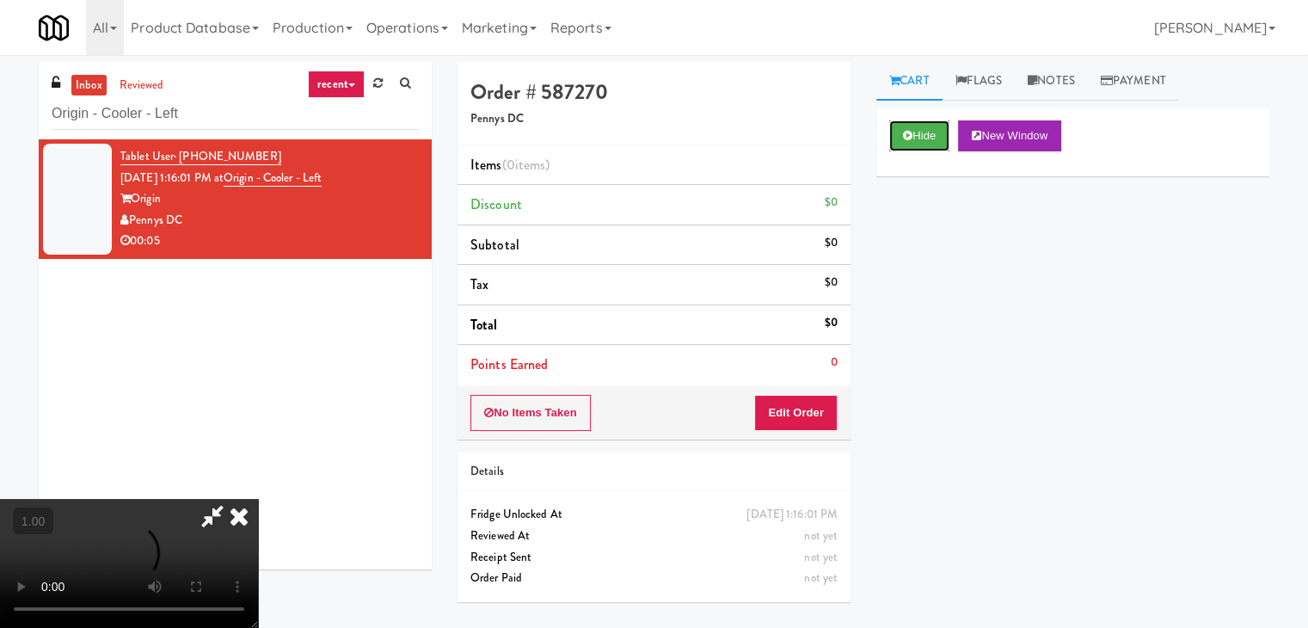
scroll to position [242, 0]
click at [258, 499] on video at bounding box center [129, 563] width 258 height 129
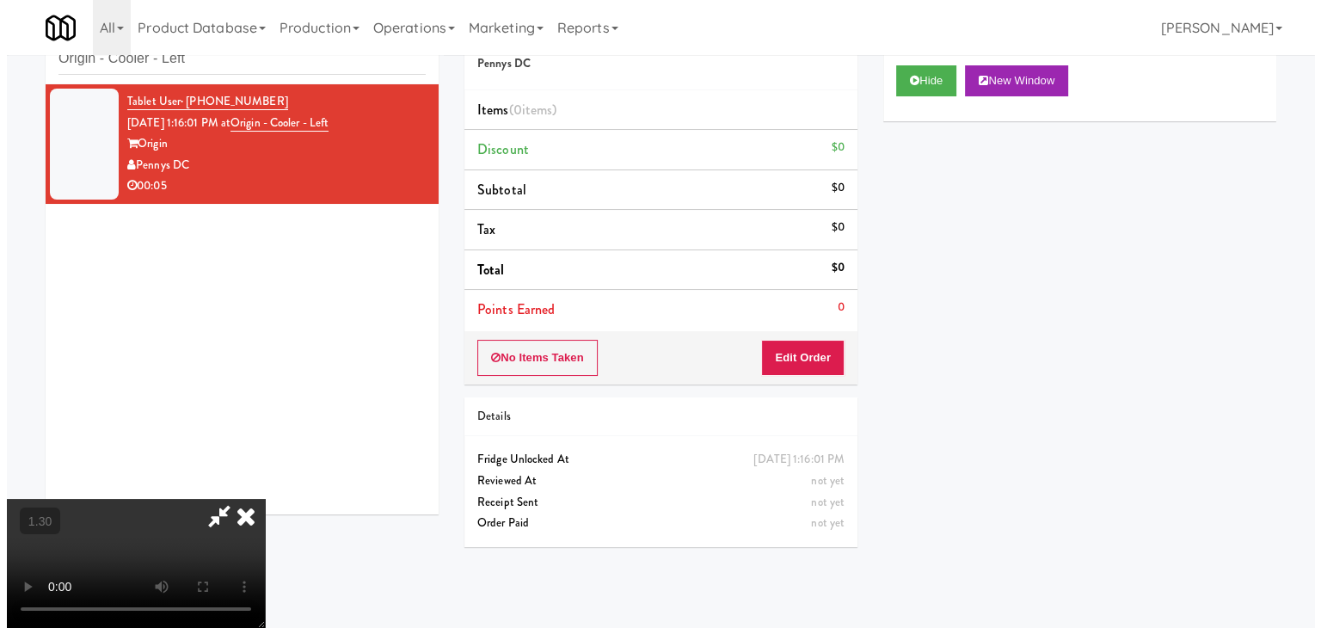
scroll to position [0, 0]
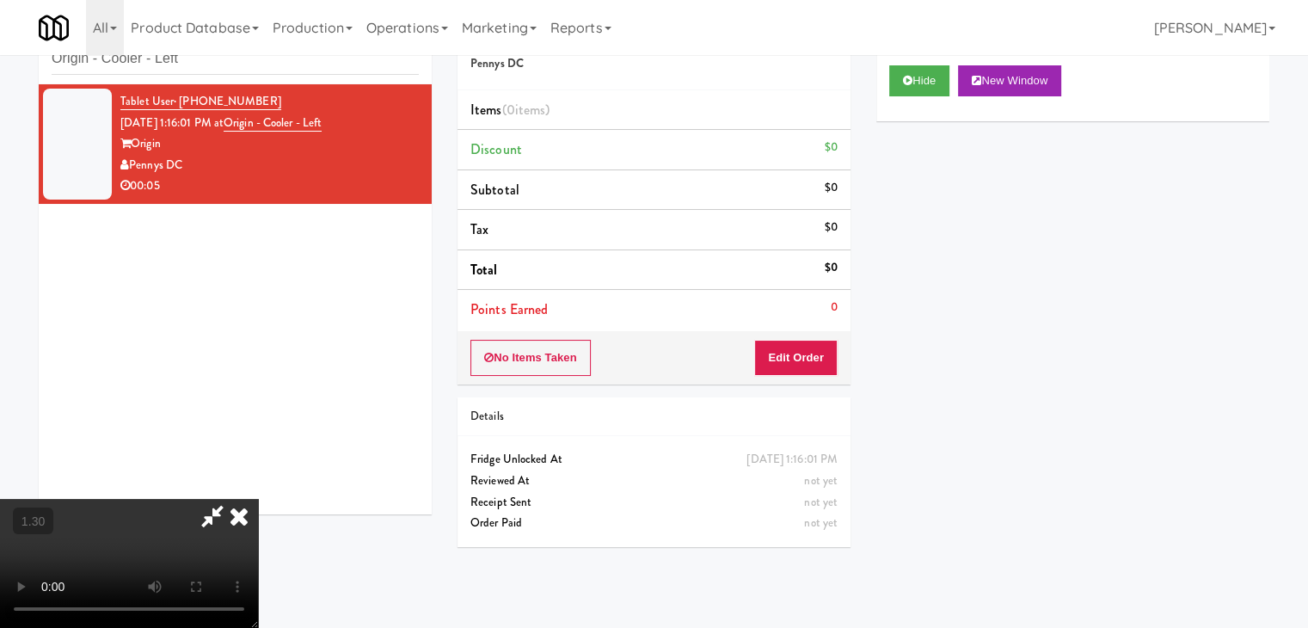
click at [258, 499] on icon at bounding box center [239, 516] width 38 height 34
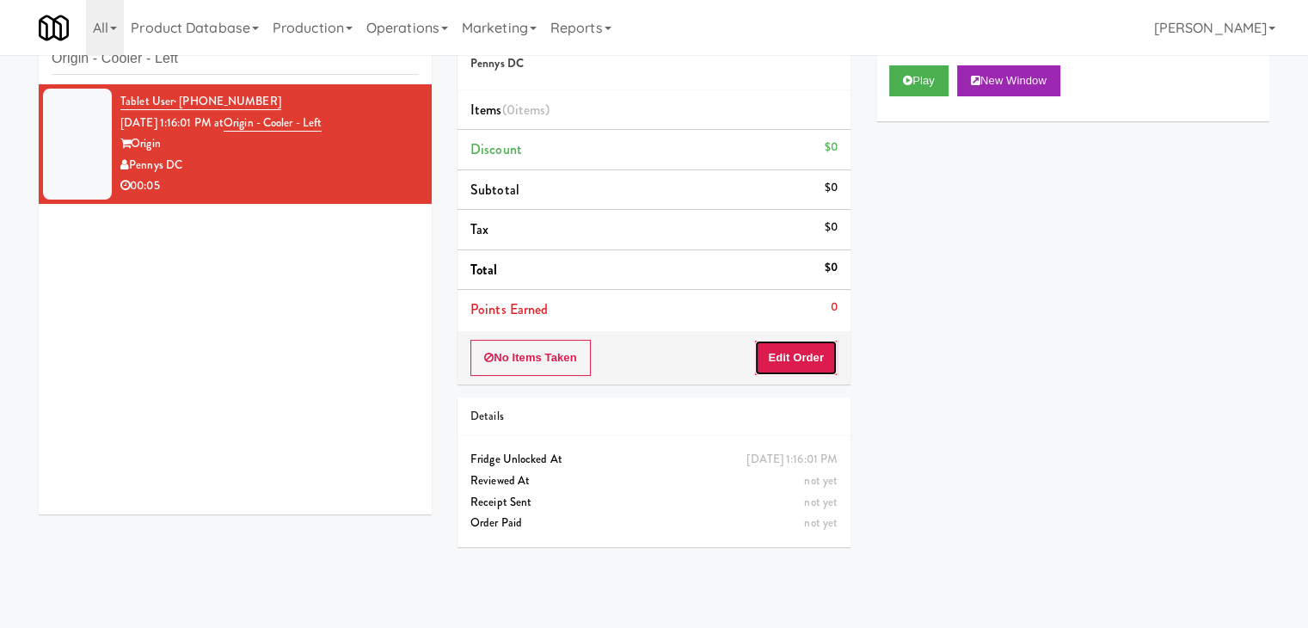
click at [798, 349] on button "Edit Order" at bounding box center [795, 358] width 83 height 36
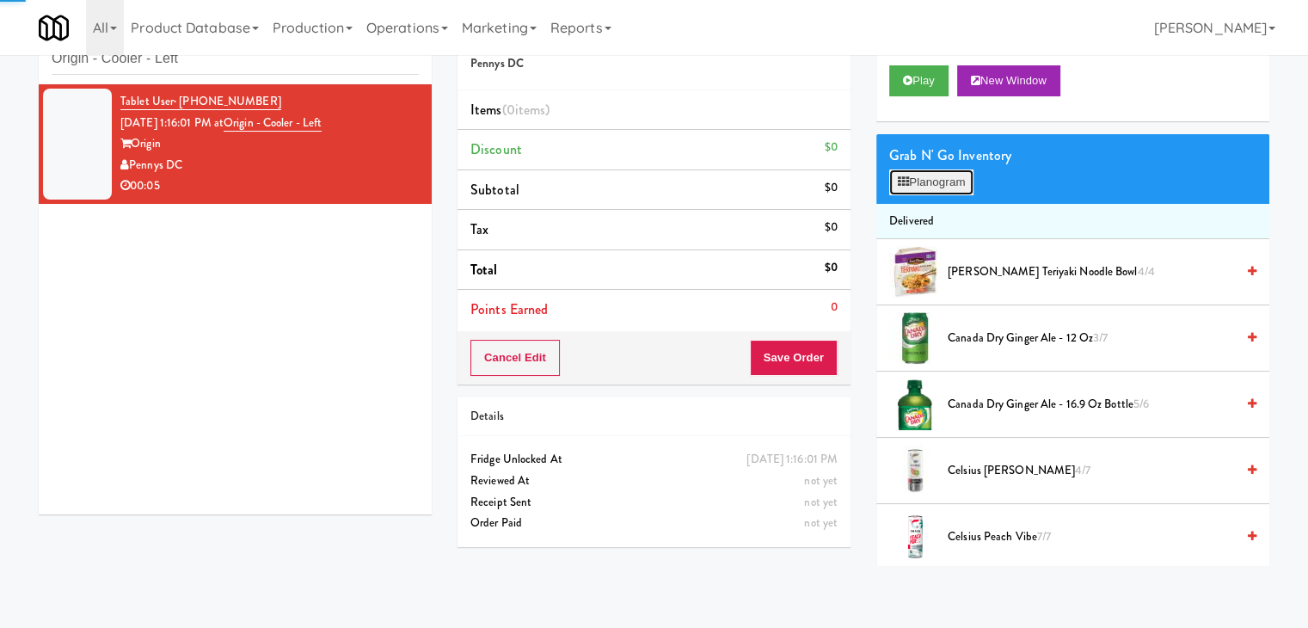
click at [934, 175] on button "Planogram" at bounding box center [931, 182] width 84 height 26
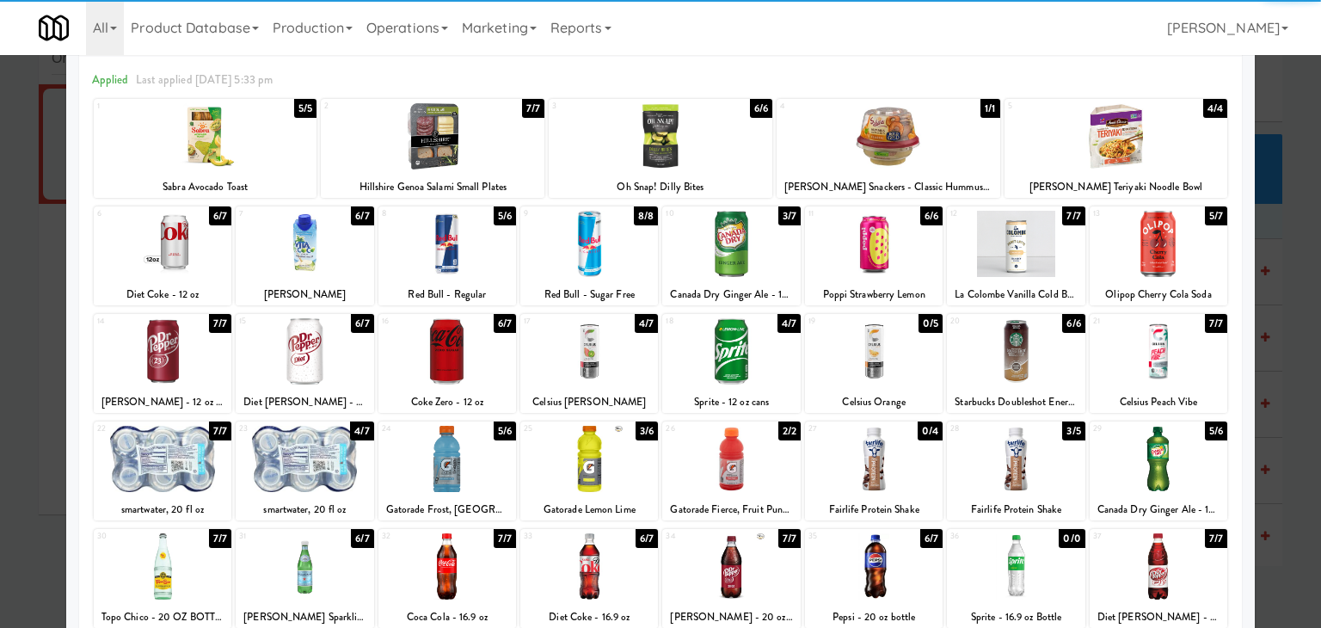
scroll to position [217, 0]
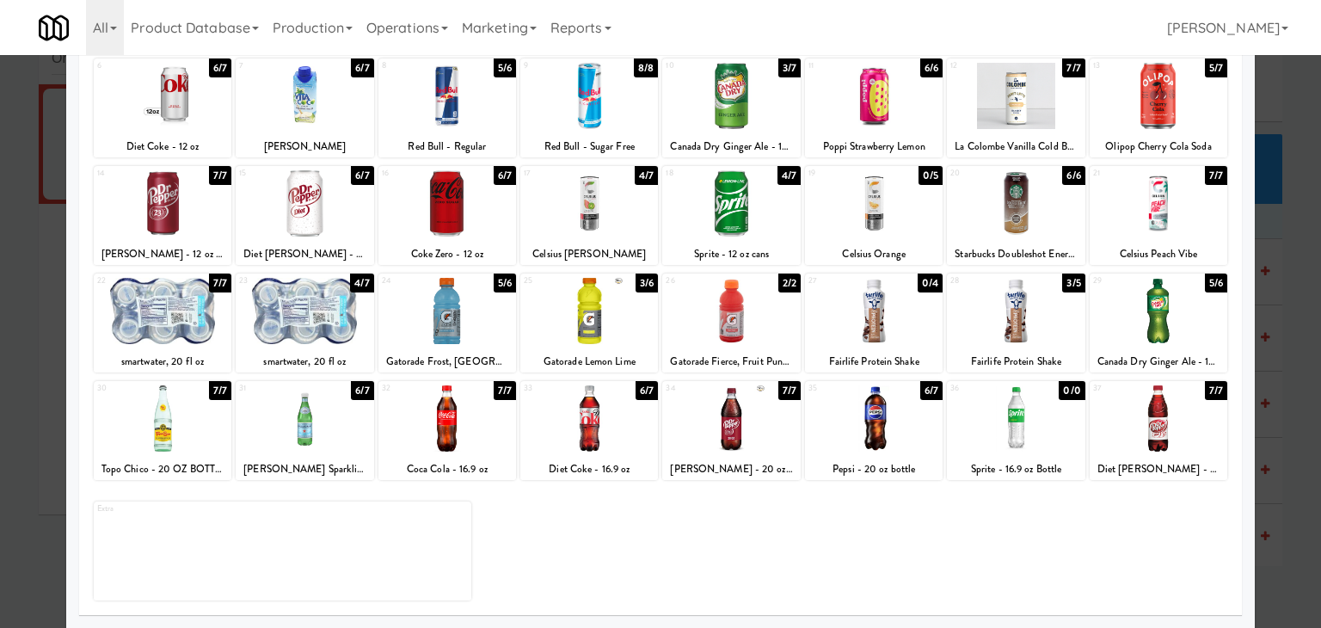
click at [746, 414] on div at bounding box center [731, 418] width 138 height 66
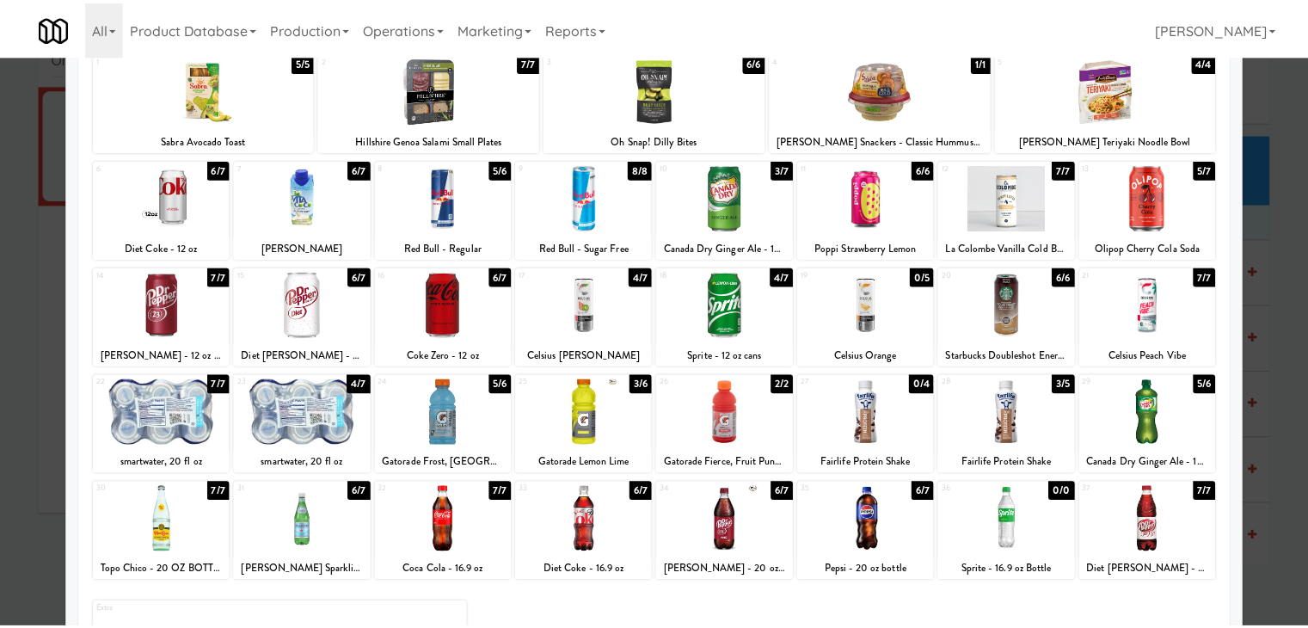
scroll to position [0, 0]
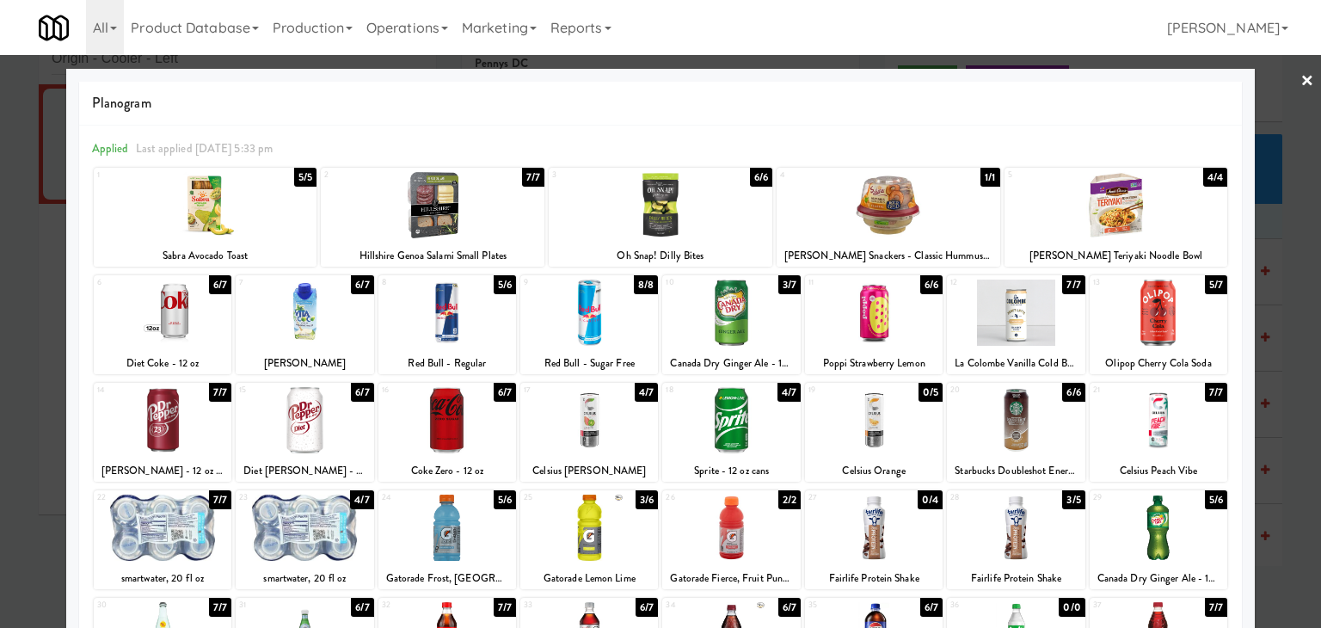
click at [1300, 86] on link "×" at bounding box center [1307, 81] width 14 height 53
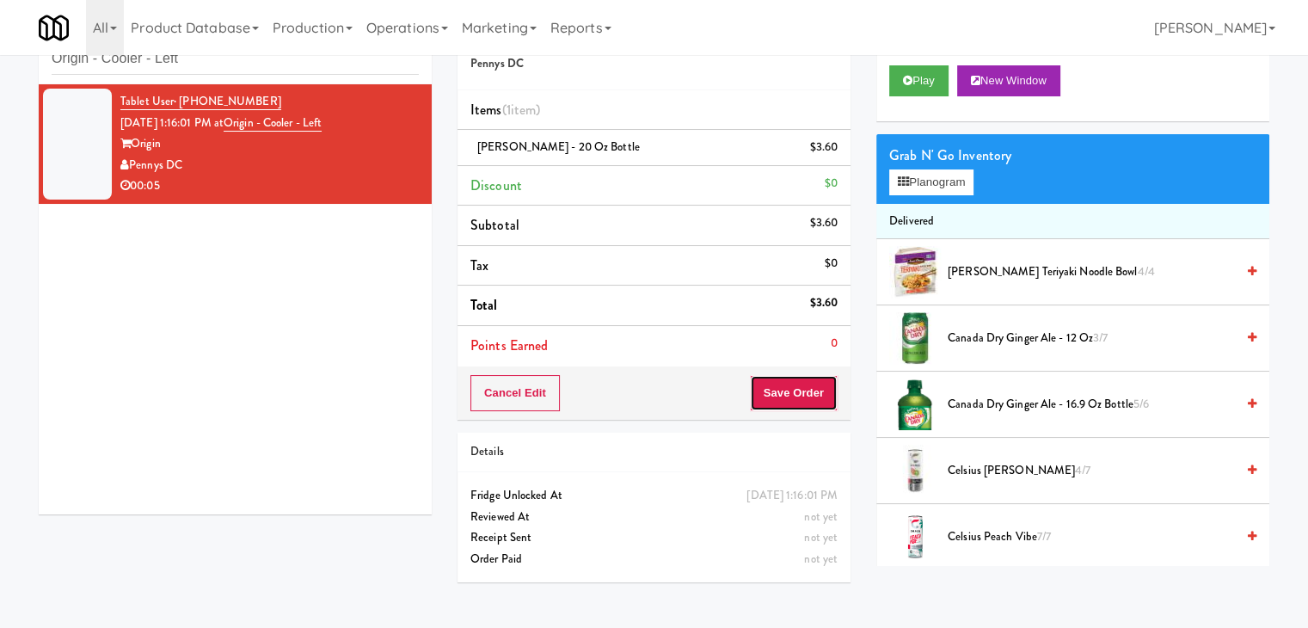
click at [809, 397] on button "Save Order" at bounding box center [794, 393] width 88 height 36
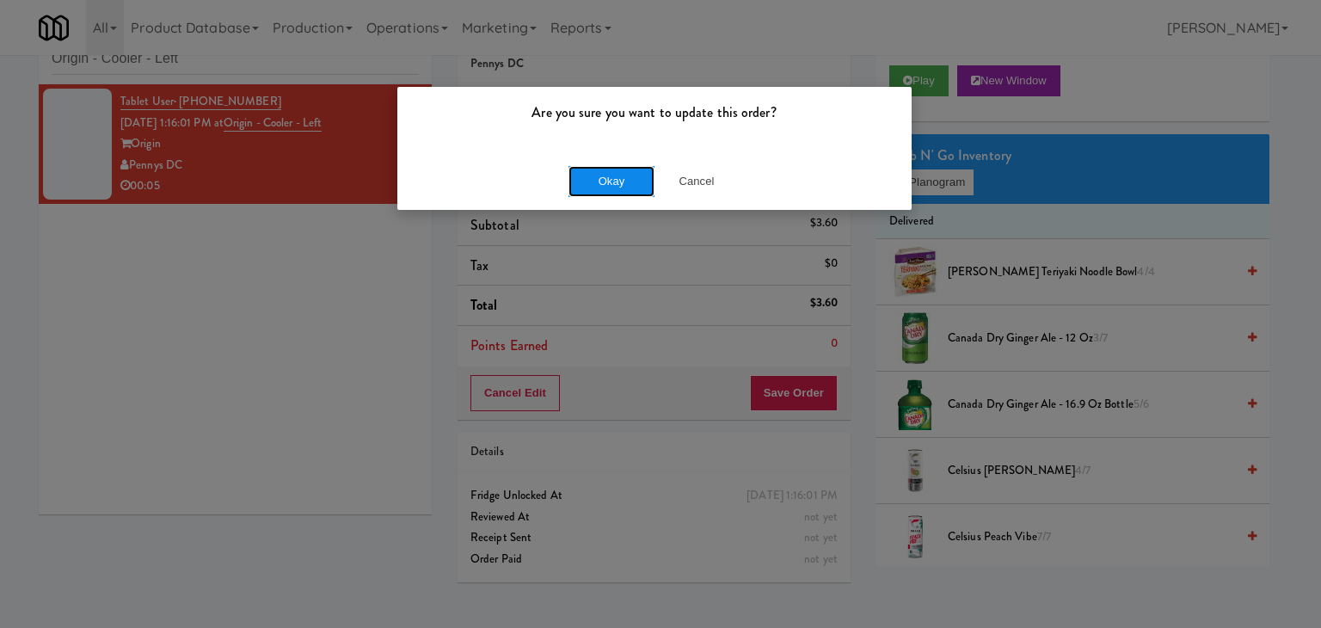
click at [616, 181] on button "Okay" at bounding box center [611, 181] width 86 height 31
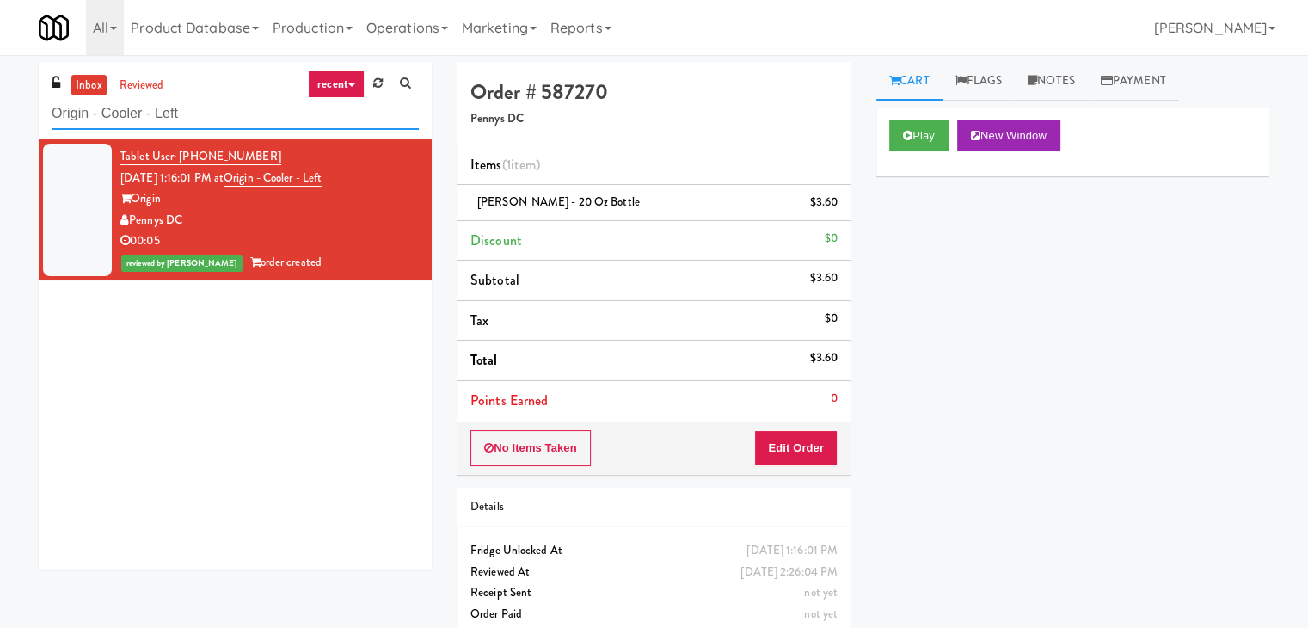
click at [244, 102] on input "Origin - Cooler - Left" at bounding box center [235, 114] width 367 height 32
paste input "100 Capital Yards - Cooler"
type input "100 Capital Yards - Cooler"
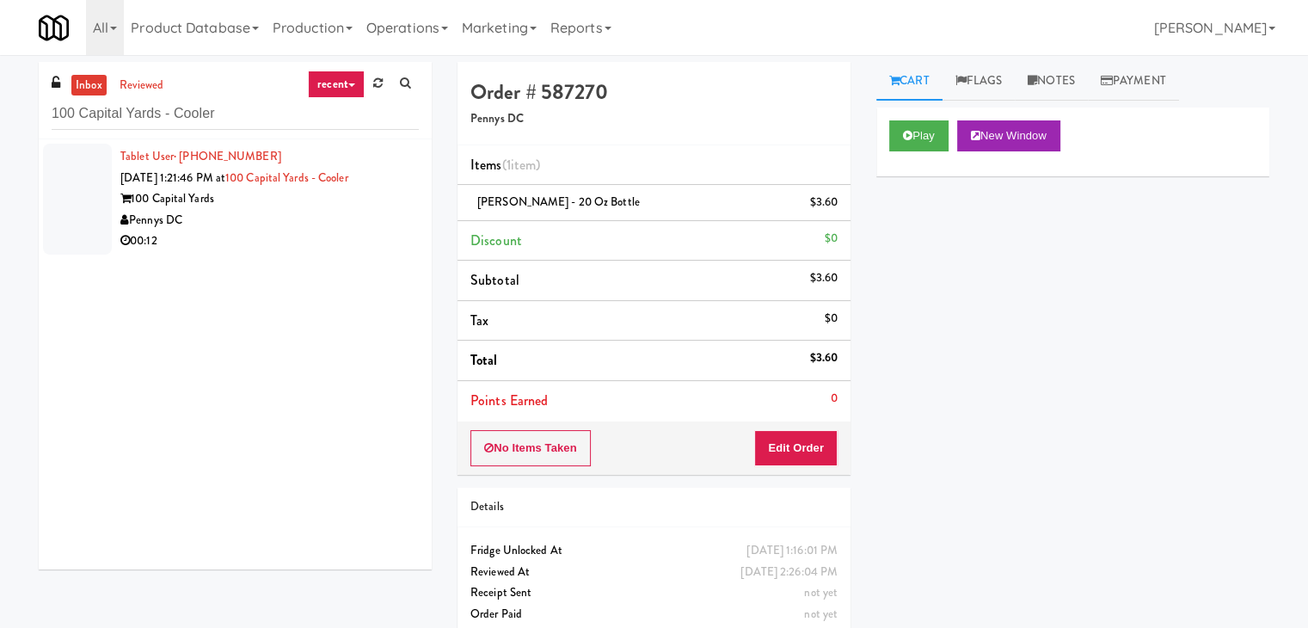
click at [336, 215] on div "Pennys DC" at bounding box center [269, 220] width 298 height 21
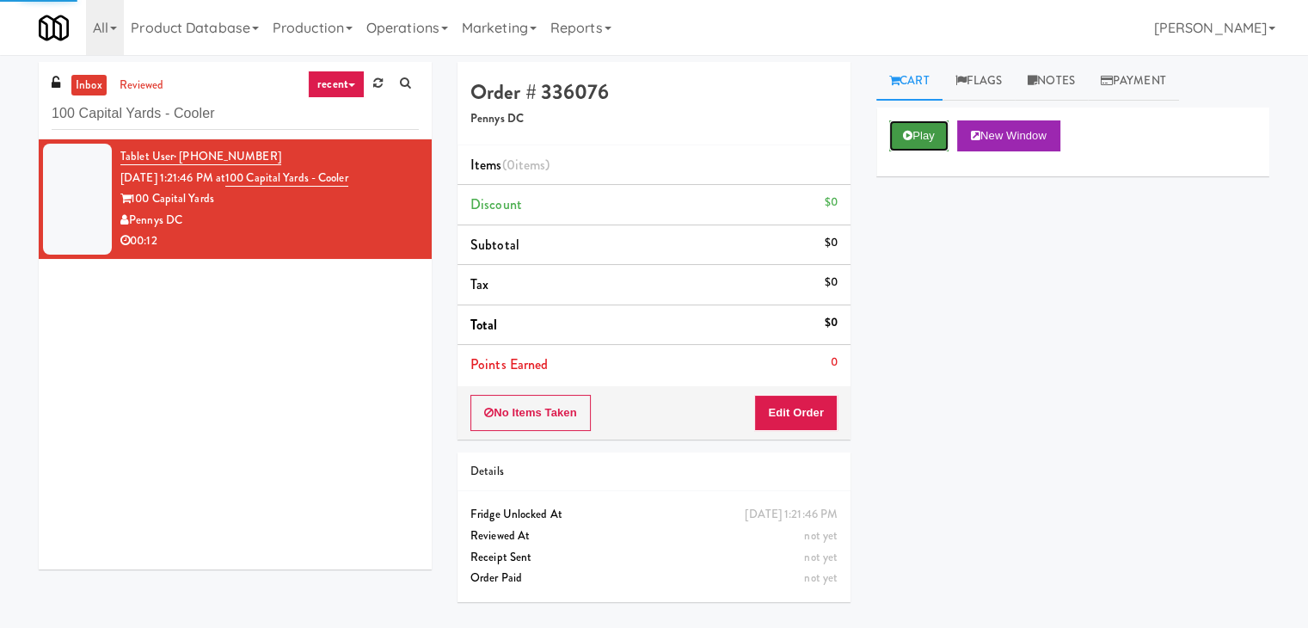
click at [907, 132] on icon at bounding box center [907, 135] width 9 height 11
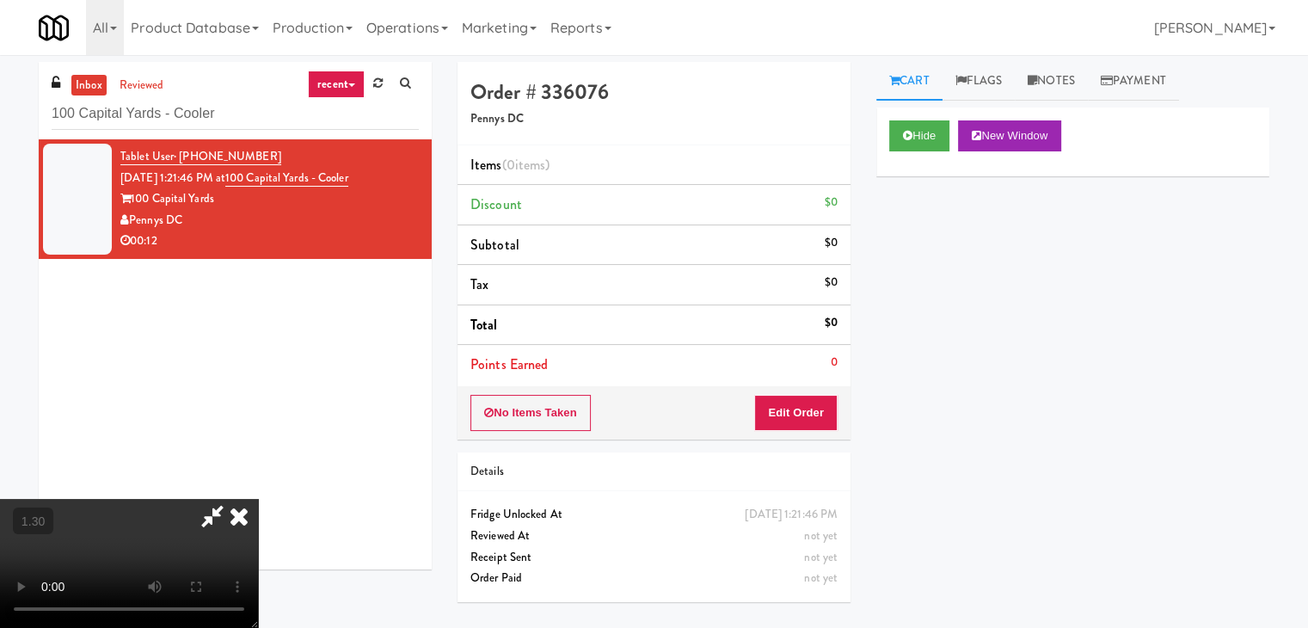
click at [258, 499] on video at bounding box center [129, 563] width 258 height 129
click at [258, 499] on icon at bounding box center [239, 516] width 38 height 34
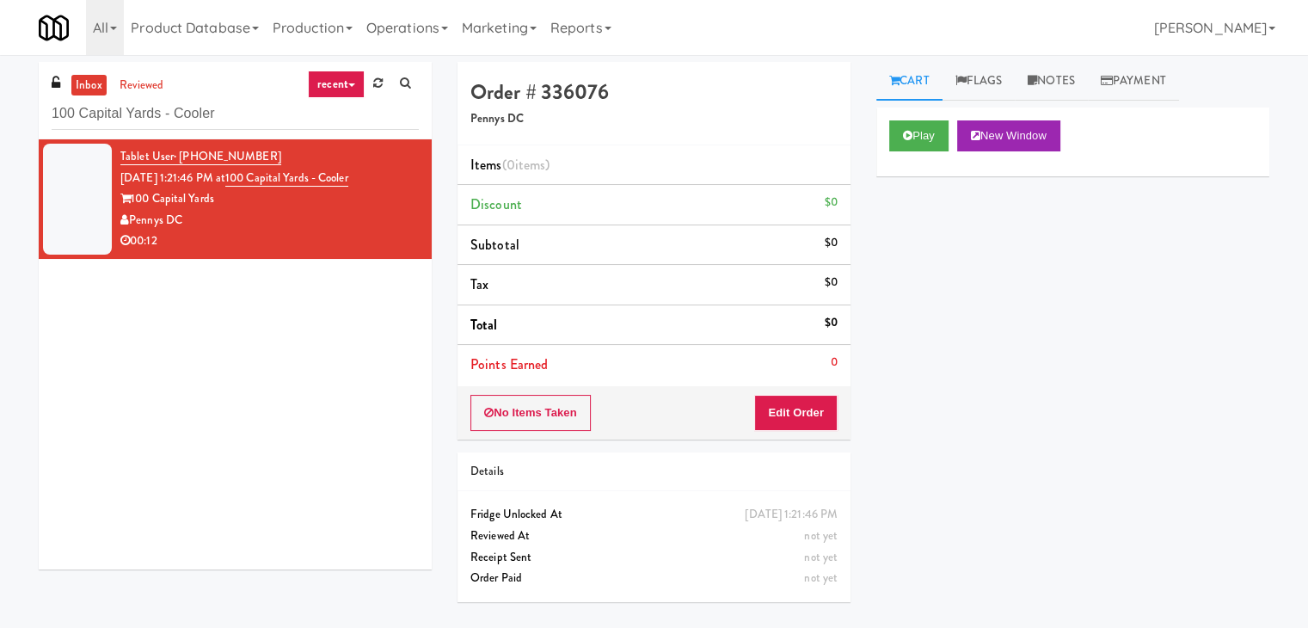
click at [792, 386] on div "No Items Taken Edit Order" at bounding box center [654, 412] width 393 height 53
click at [792, 403] on button "Edit Order" at bounding box center [795, 413] width 83 height 36
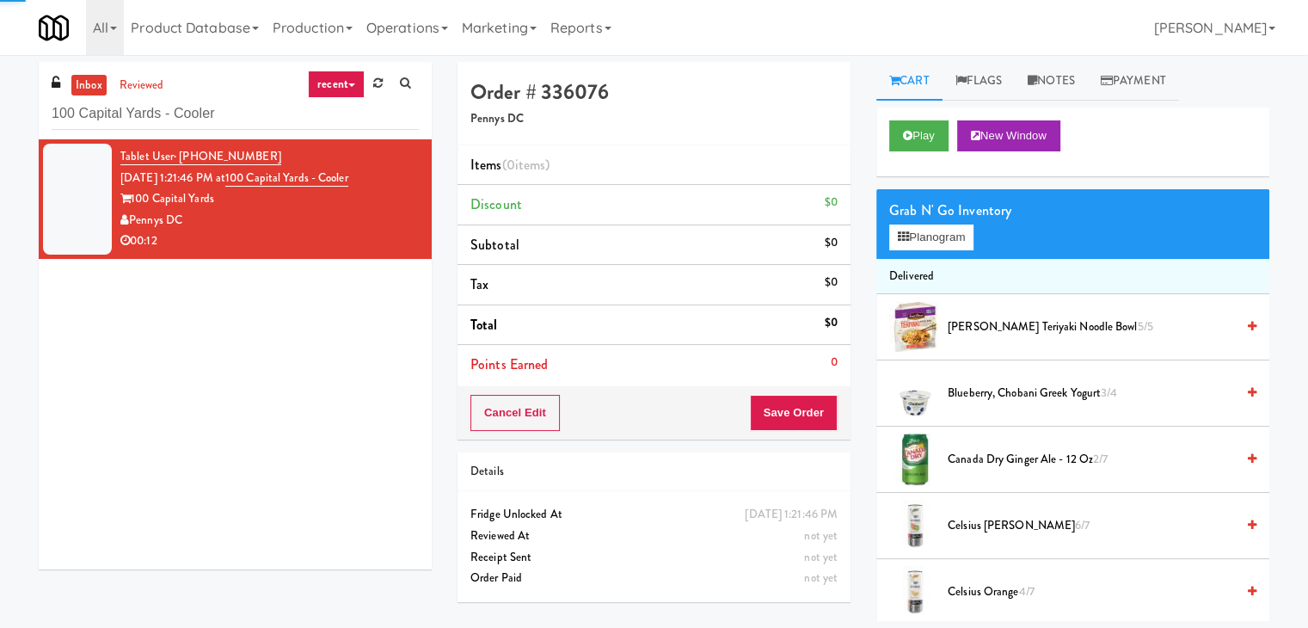
click at [929, 219] on div "Grab N' Go Inventory" at bounding box center [1072, 211] width 367 height 26
click at [929, 238] on button "Planogram" at bounding box center [931, 237] width 84 height 26
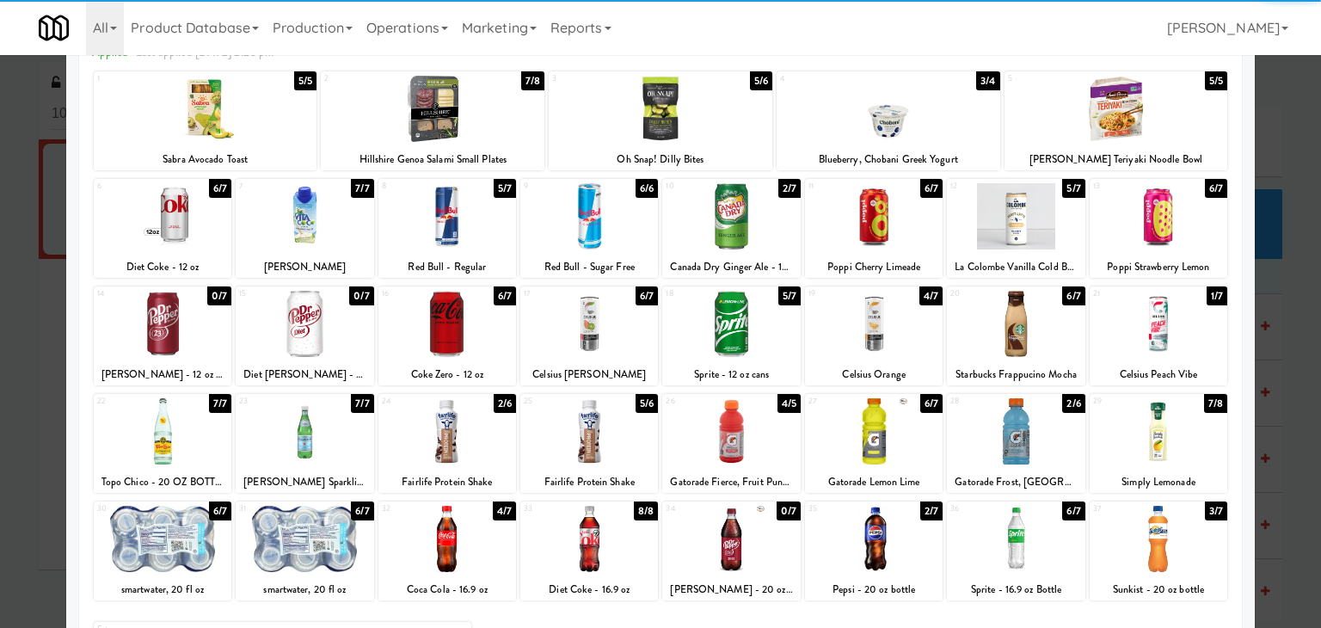
scroll to position [217, 0]
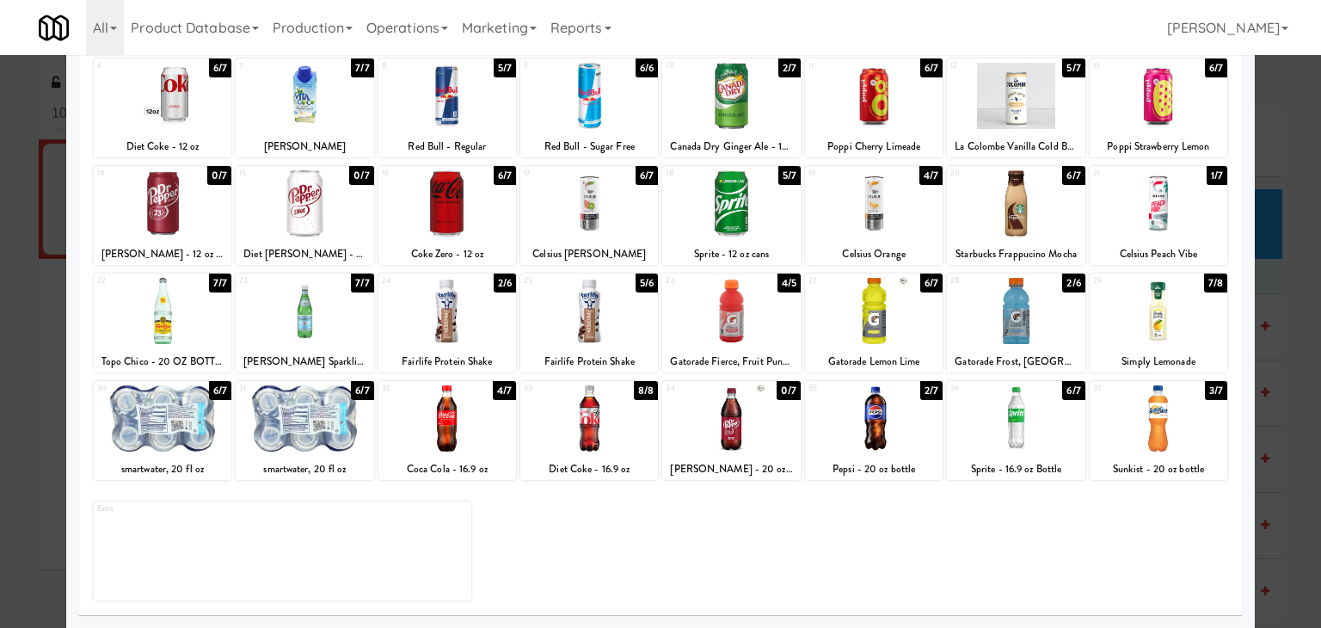
click at [286, 396] on div at bounding box center [305, 418] width 138 height 66
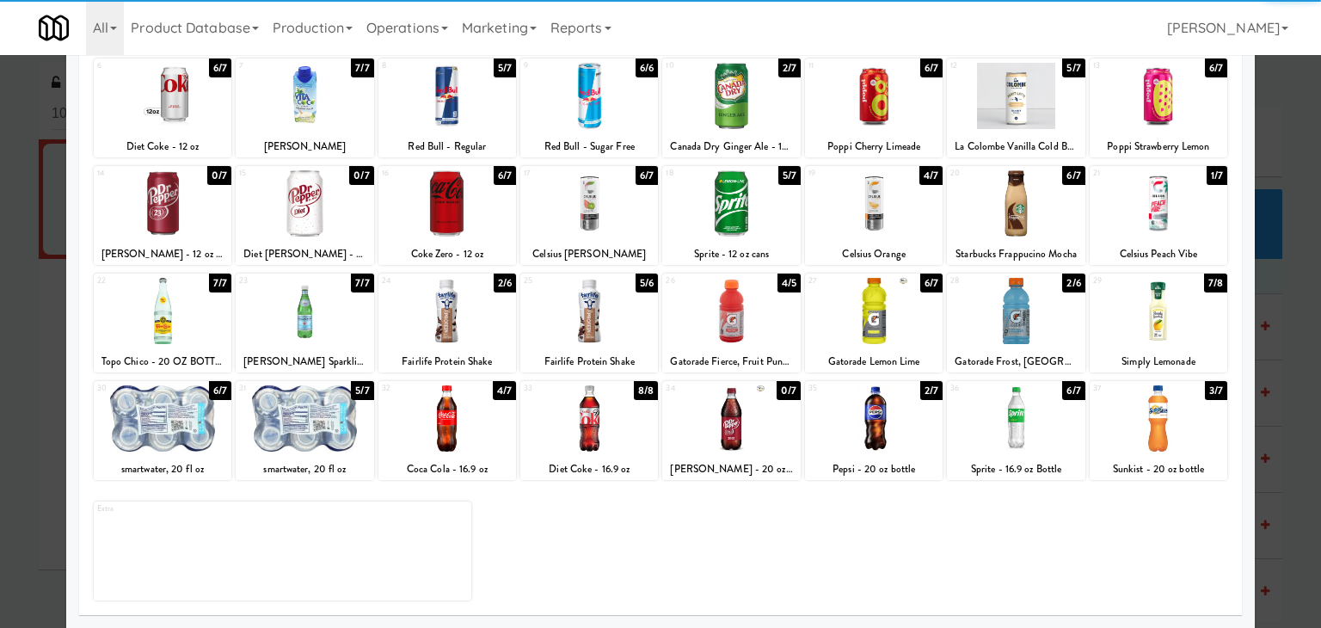
click at [290, 399] on div at bounding box center [305, 418] width 138 height 66
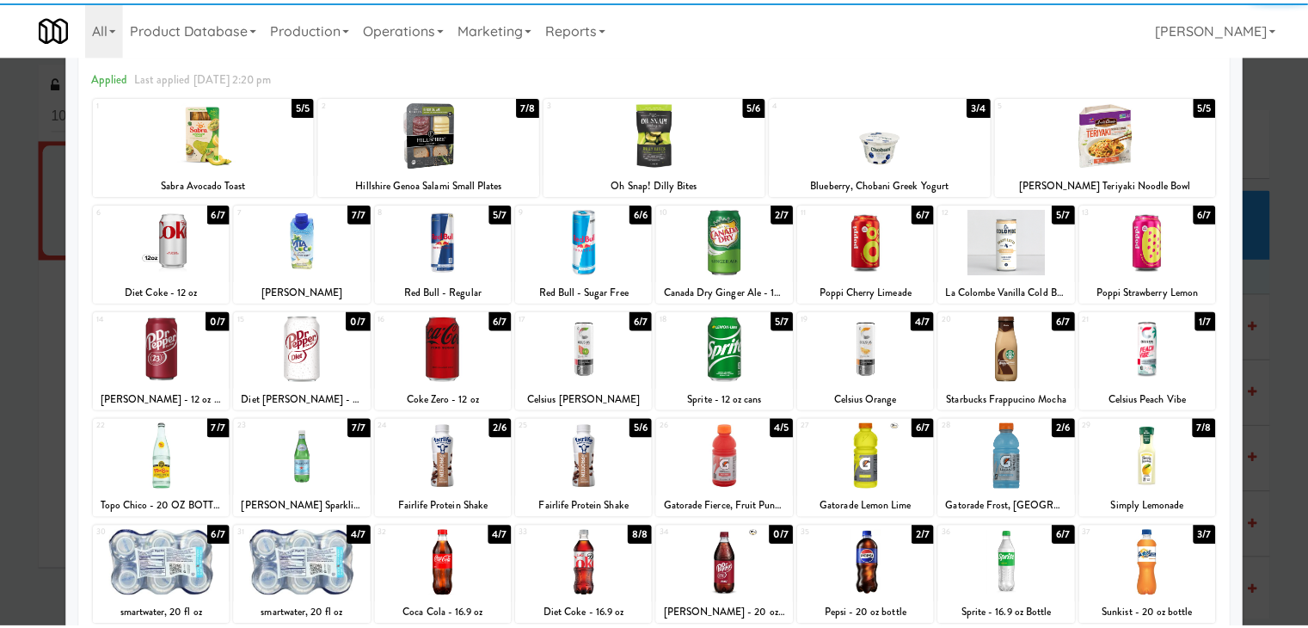
scroll to position [0, 0]
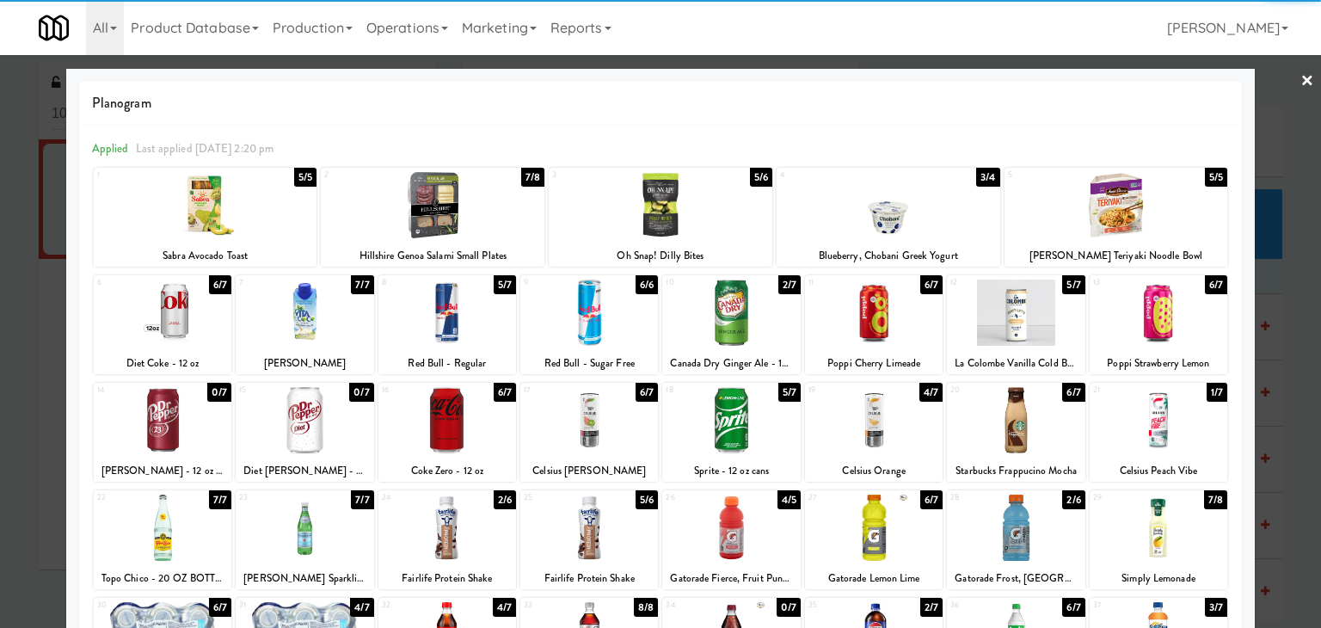
click at [1300, 80] on link "×" at bounding box center [1307, 81] width 14 height 53
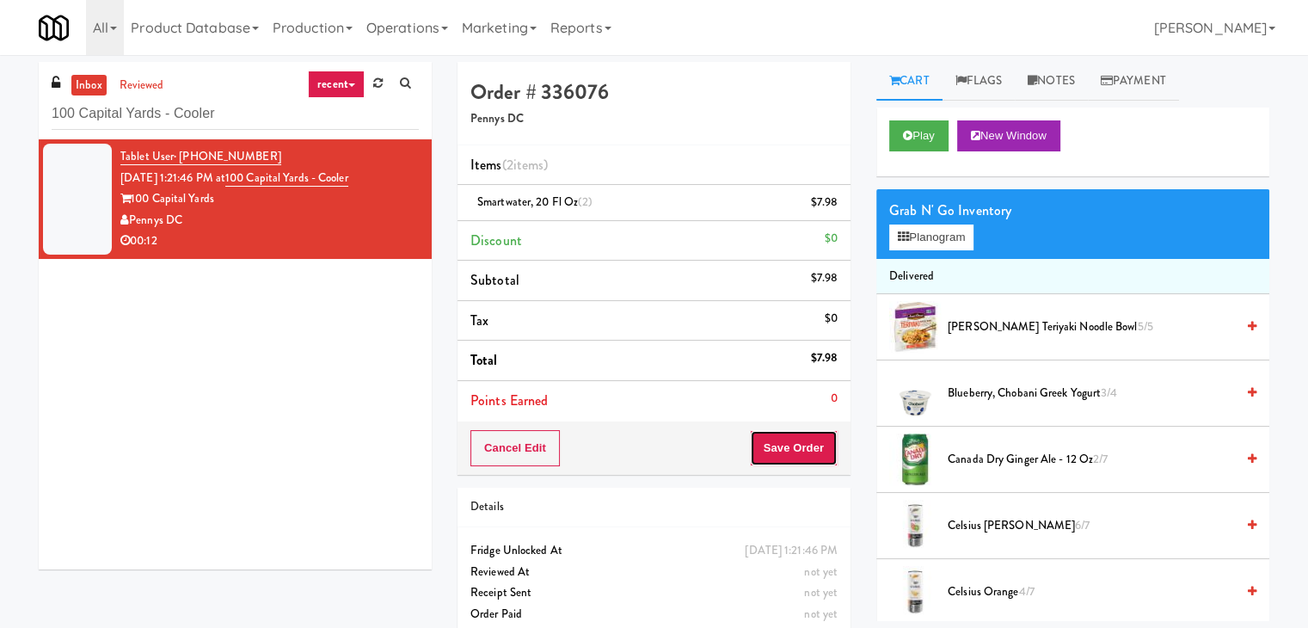
click at [799, 436] on button "Save Order" at bounding box center [794, 448] width 88 height 36
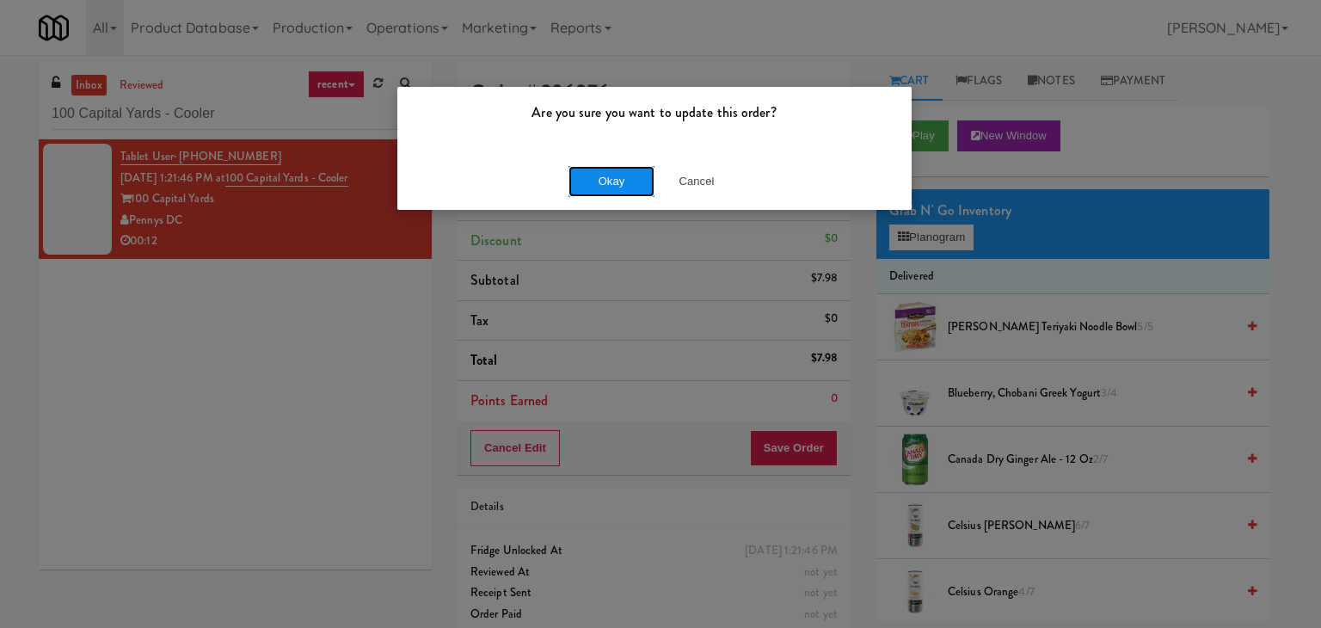
drag, startPoint x: 633, startPoint y: 183, endPoint x: 609, endPoint y: 160, distance: 33.5
click at [631, 181] on button "Okay" at bounding box center [611, 181] width 86 height 31
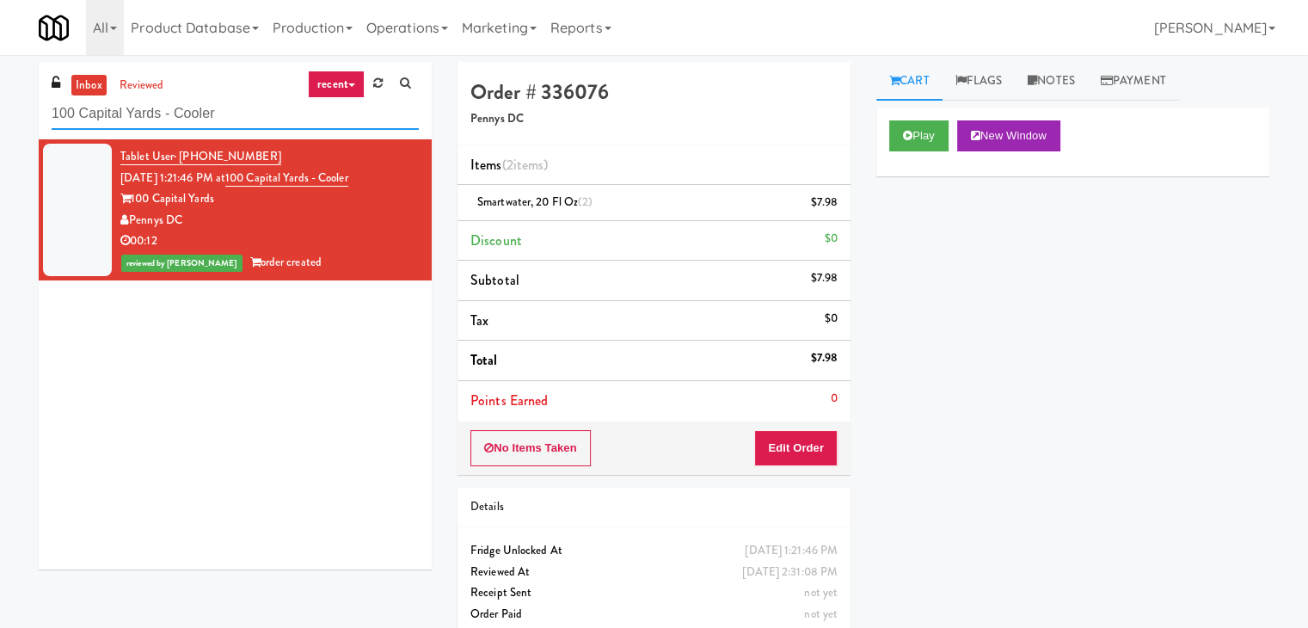
click at [237, 118] on input "100 Capital Yards - Cooler" at bounding box center [235, 114] width 367 height 32
paste input "Ame - Pantry"
type input "Ame - Pantry"
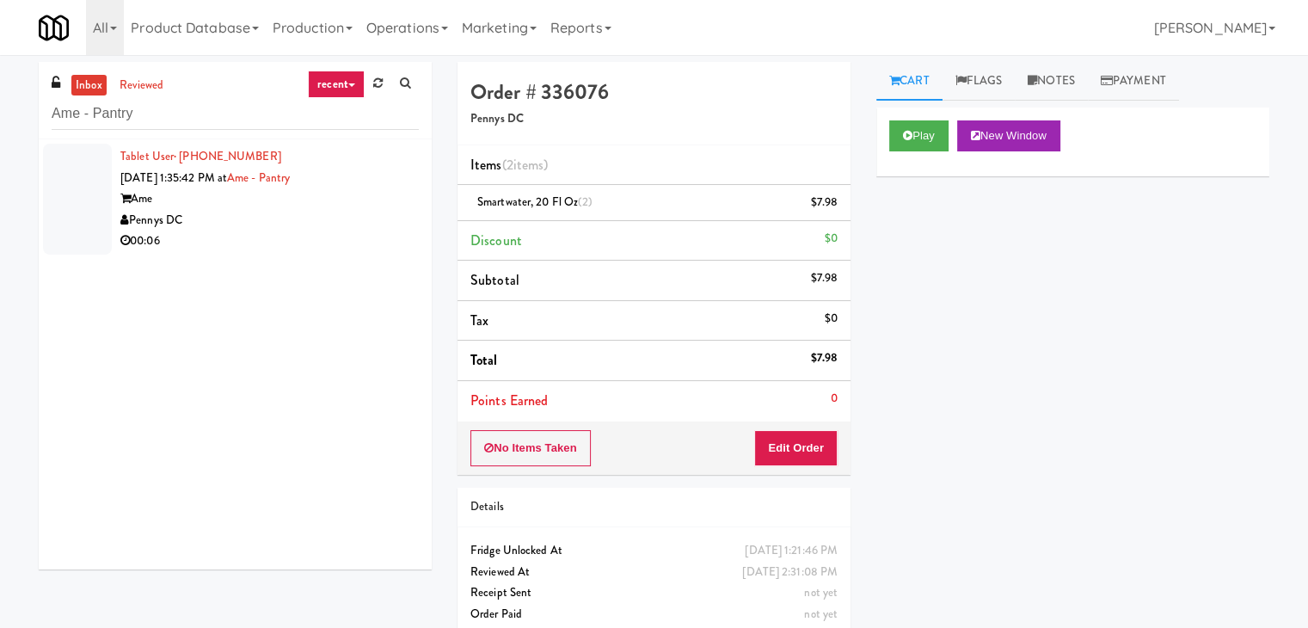
click at [377, 205] on div "Ame" at bounding box center [269, 198] width 298 height 21
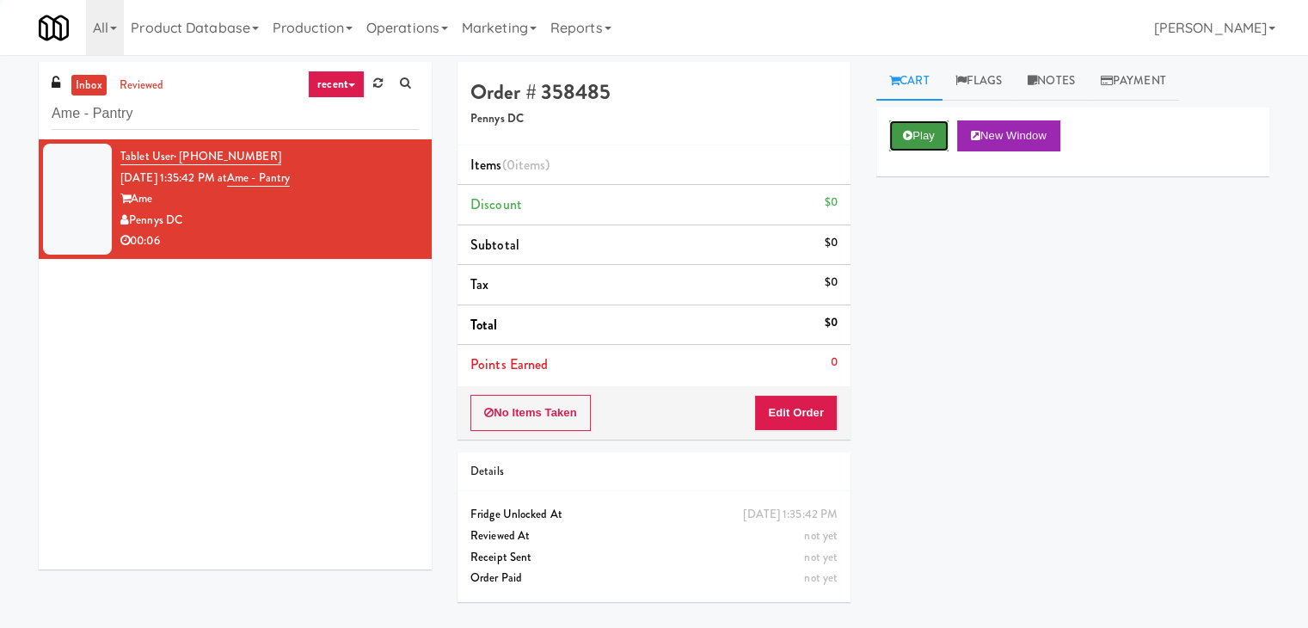
click at [923, 134] on button "Play" at bounding box center [918, 135] width 59 height 31
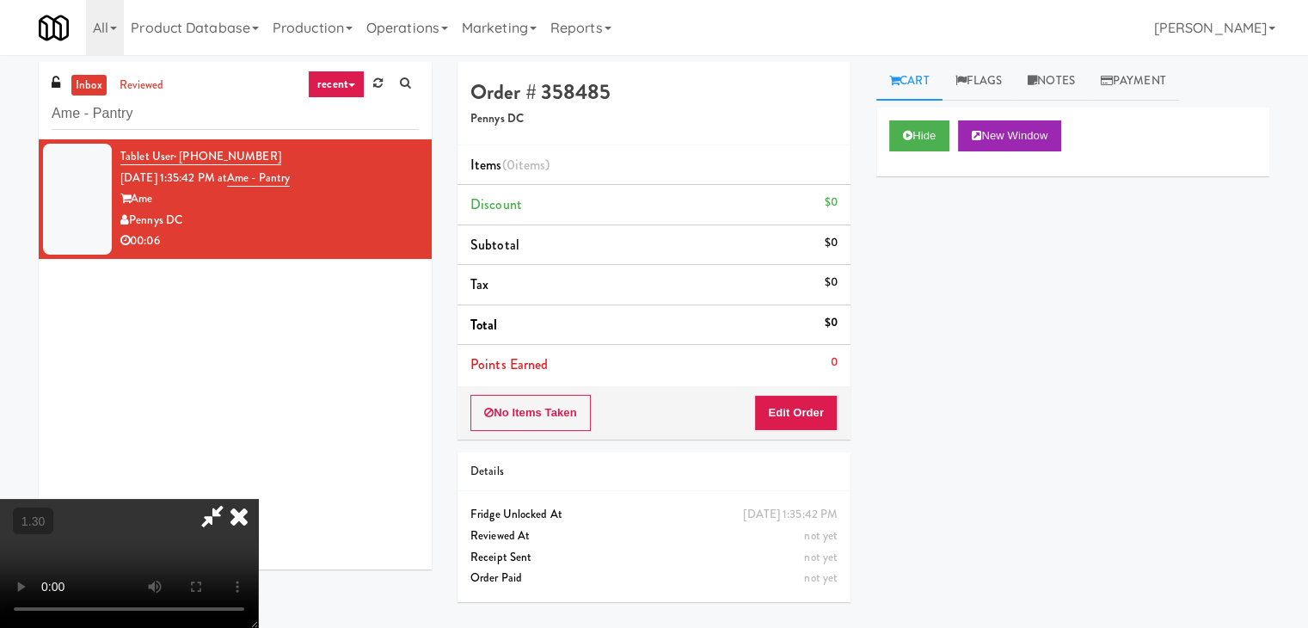
click at [258, 499] on video at bounding box center [129, 563] width 258 height 129
click at [258, 499] on icon at bounding box center [239, 516] width 38 height 34
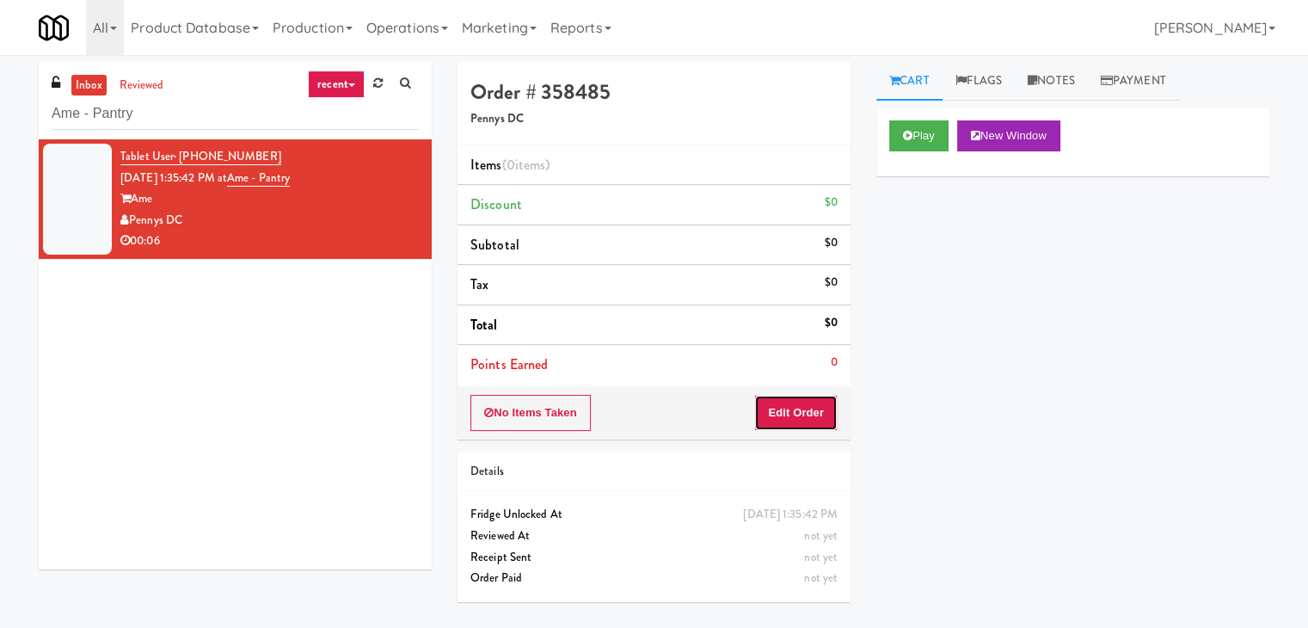
click at [826, 407] on button "Edit Order" at bounding box center [795, 413] width 83 height 36
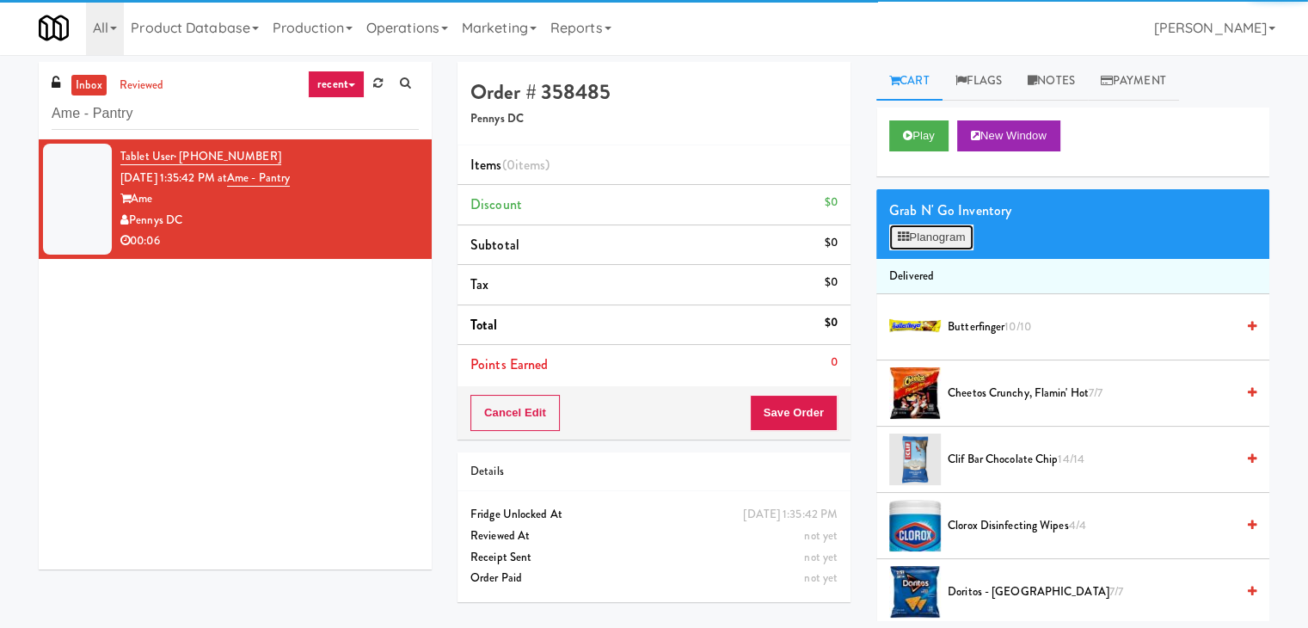
click at [949, 241] on button "Planogram" at bounding box center [931, 237] width 84 height 26
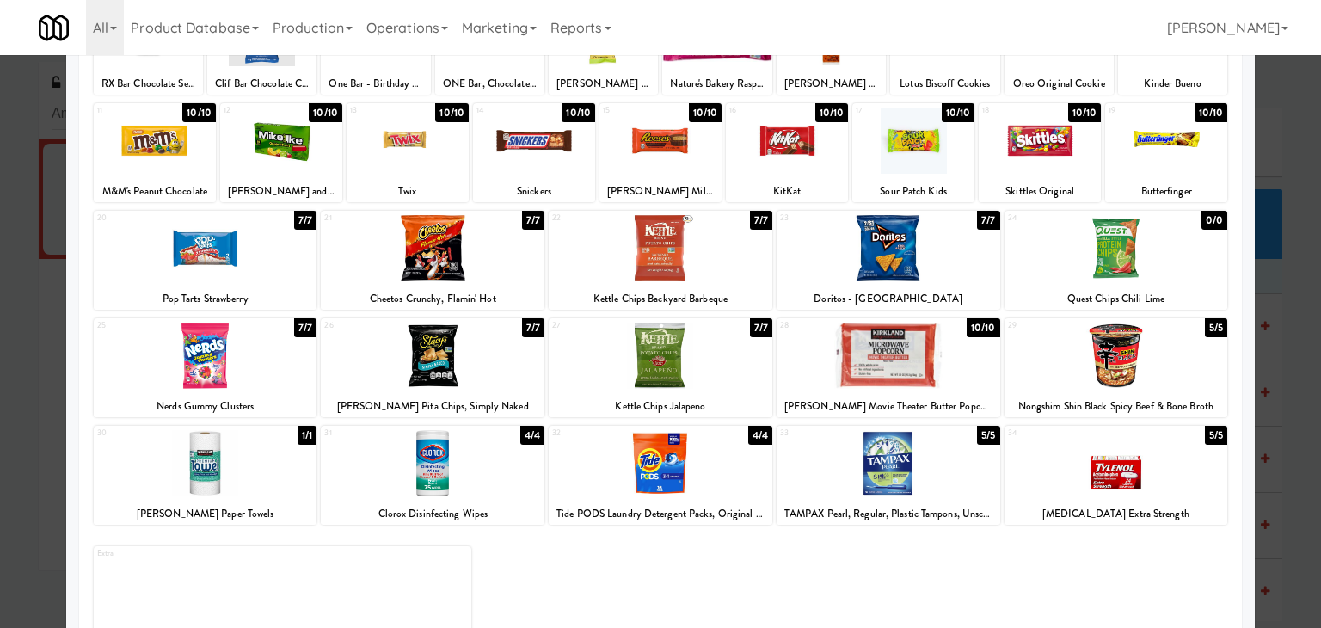
click at [914, 338] on div at bounding box center [889, 355] width 224 height 66
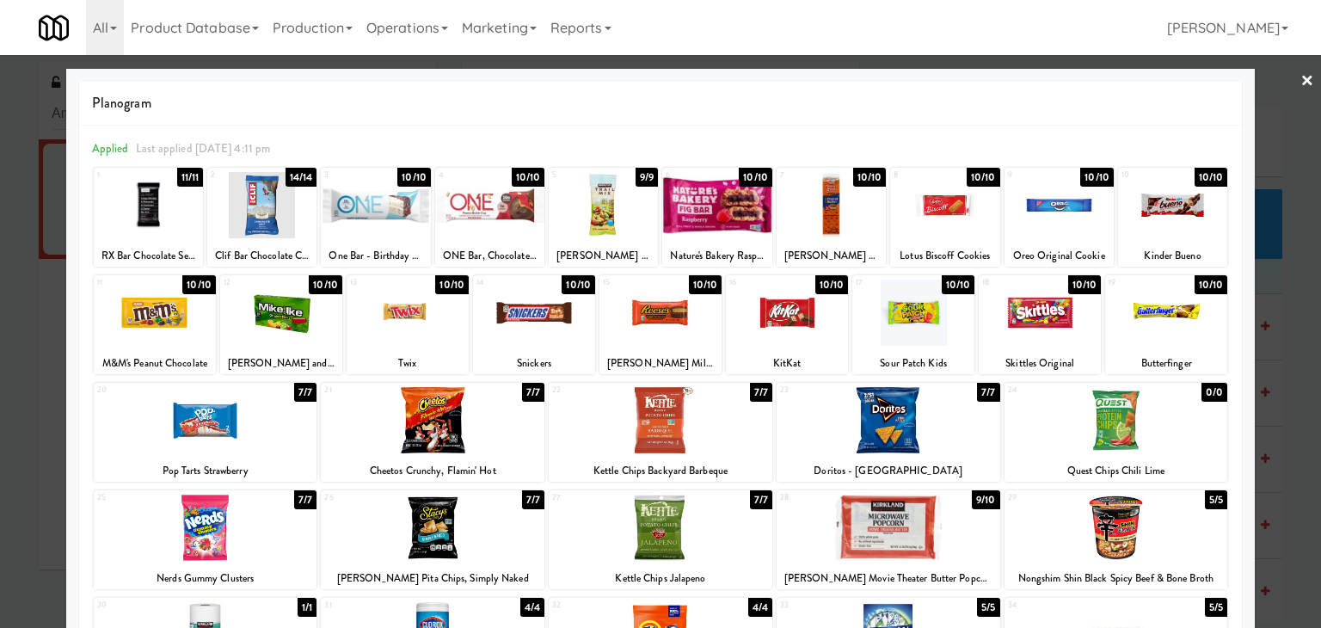
click at [1300, 83] on link "×" at bounding box center [1307, 81] width 14 height 53
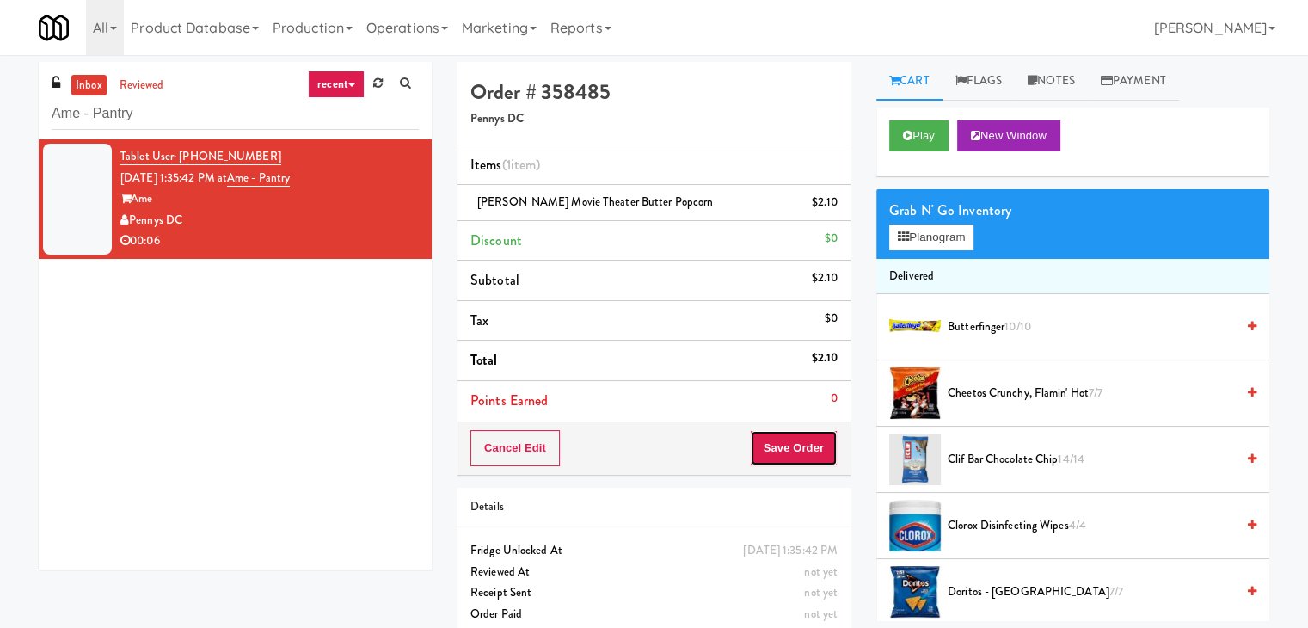
click at [788, 451] on button "Save Order" at bounding box center [794, 448] width 88 height 36
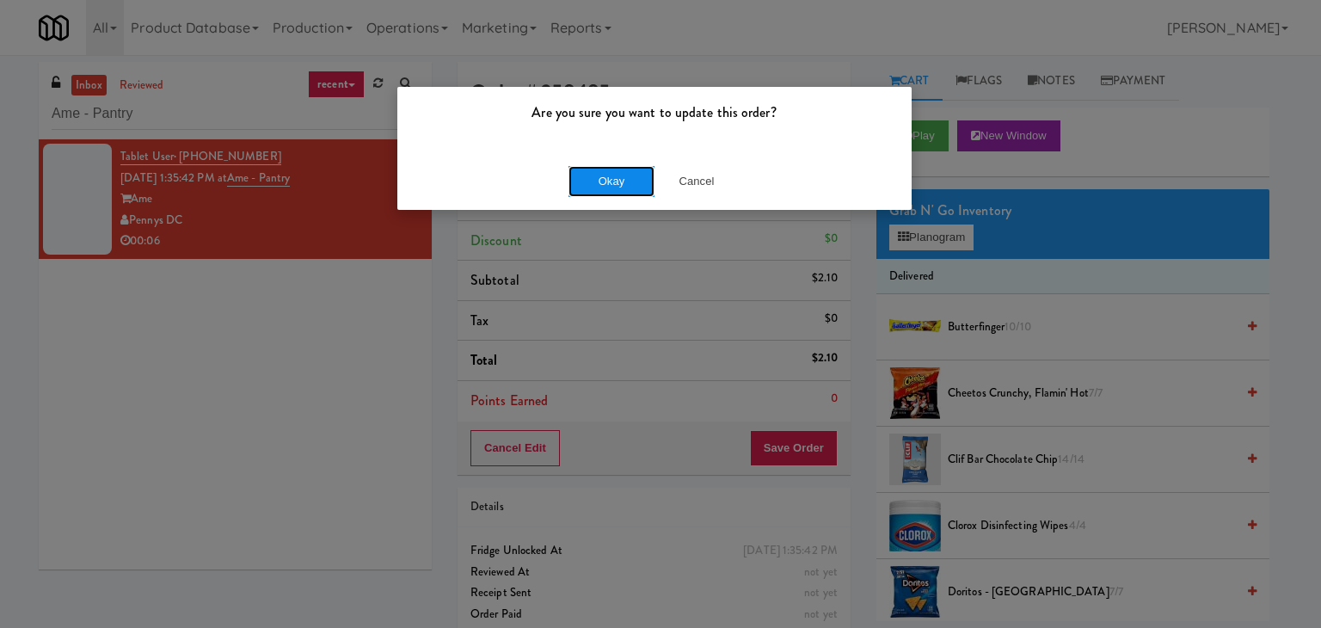
click at [605, 186] on button "Okay" at bounding box center [611, 181] width 86 height 31
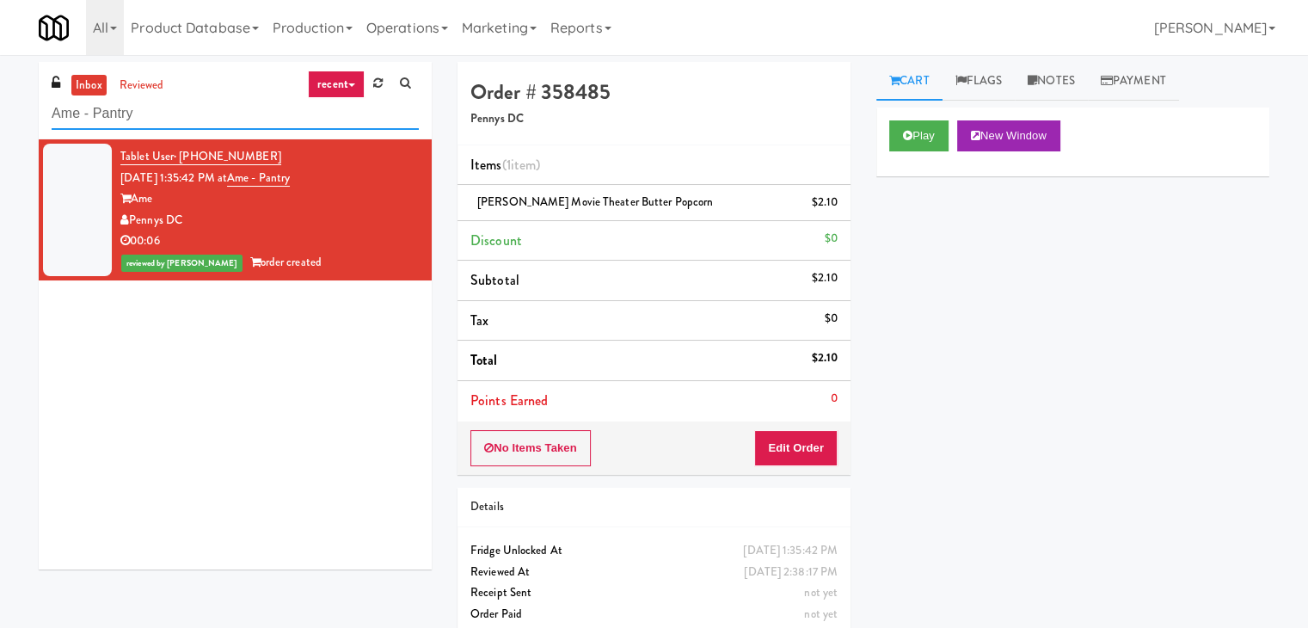
click at [228, 125] on input "Ame - Pantry" at bounding box center [235, 114] width 367 height 32
paste input "Icon - Ambient - Left"
type input "Icon - Ambient - Left"
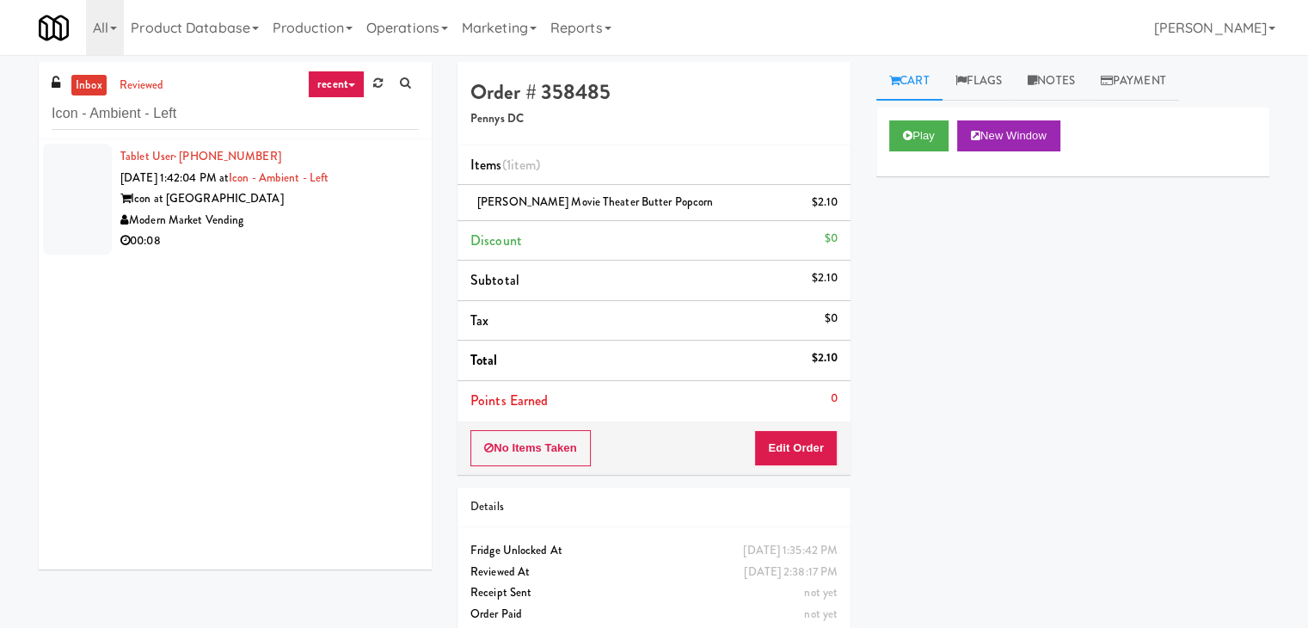
drag, startPoint x: 341, startPoint y: 213, endPoint x: 378, endPoint y: 213, distance: 37.8
click at [341, 213] on div "Modern Market Vending" at bounding box center [269, 220] width 298 height 21
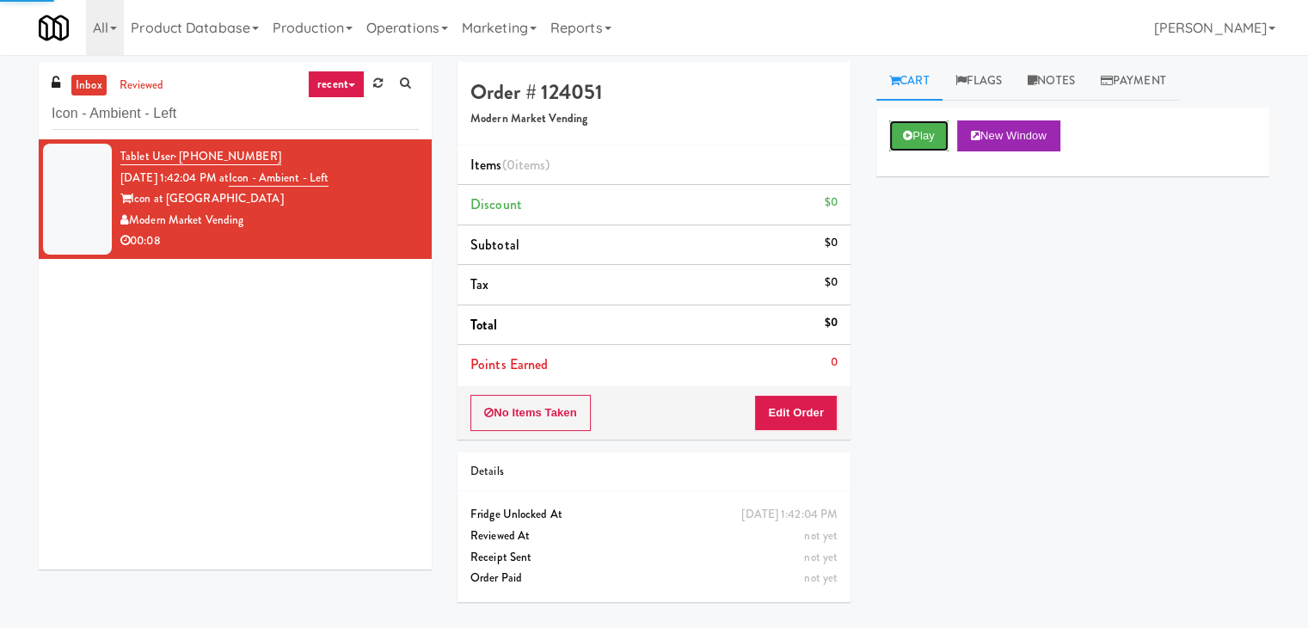
click at [908, 139] on icon at bounding box center [907, 135] width 9 height 11
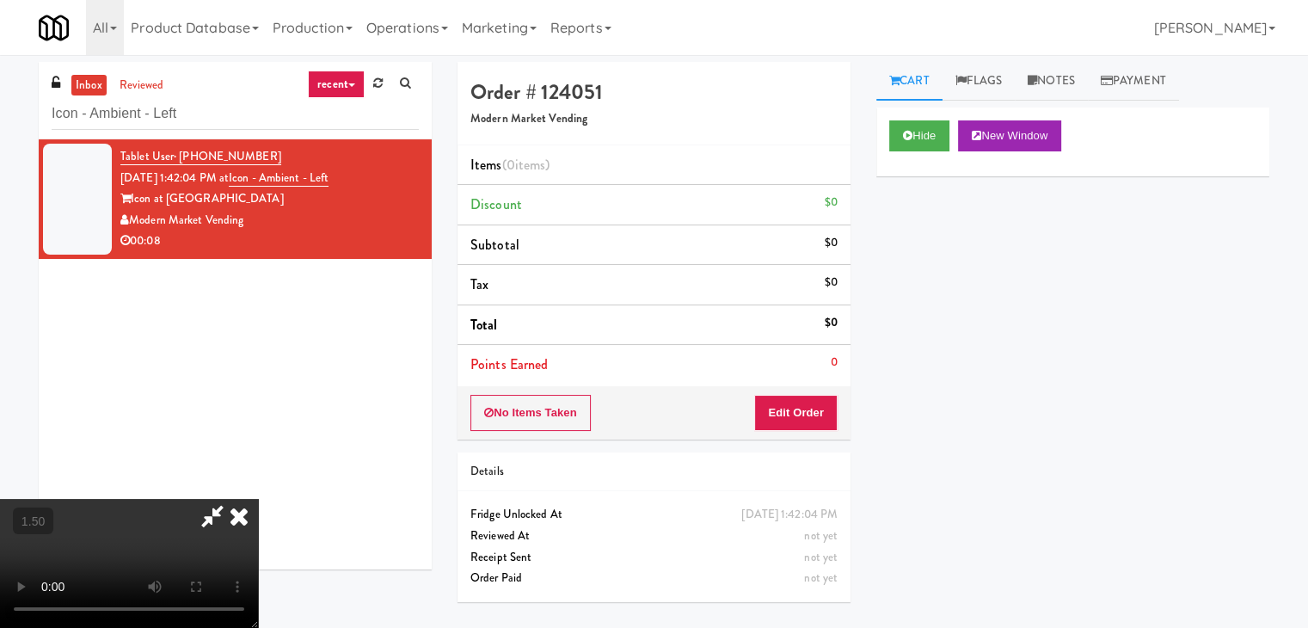
click at [258, 499] on icon at bounding box center [239, 516] width 38 height 34
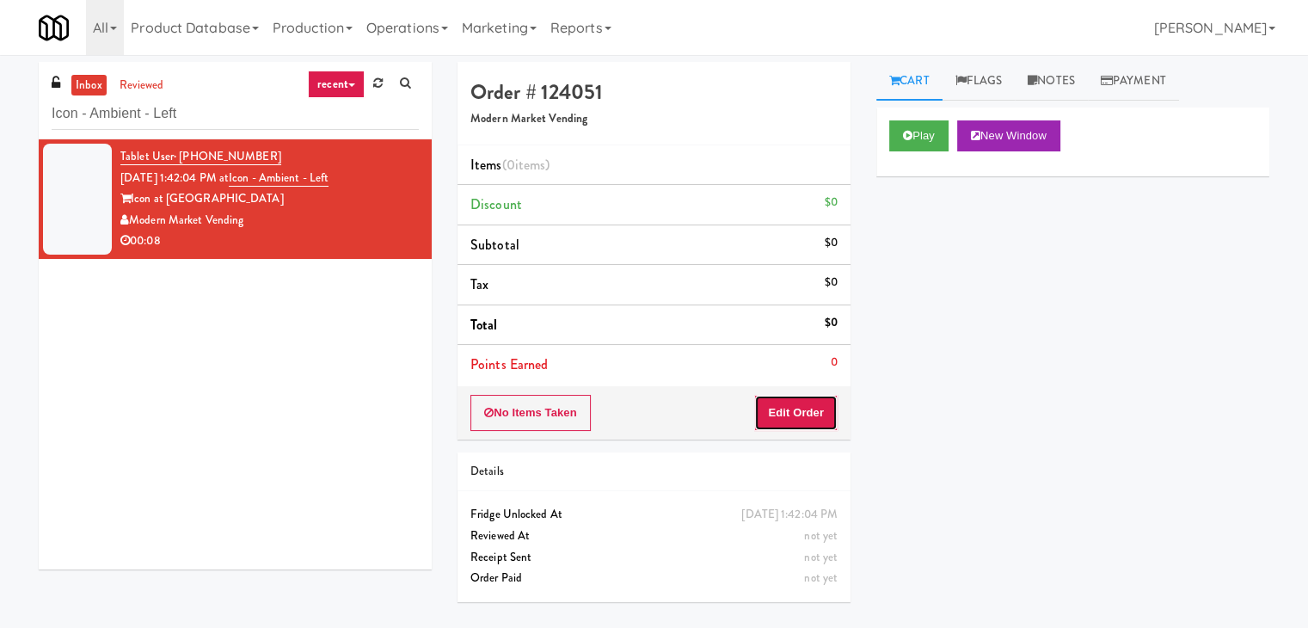
click at [777, 413] on button "Edit Order" at bounding box center [795, 413] width 83 height 36
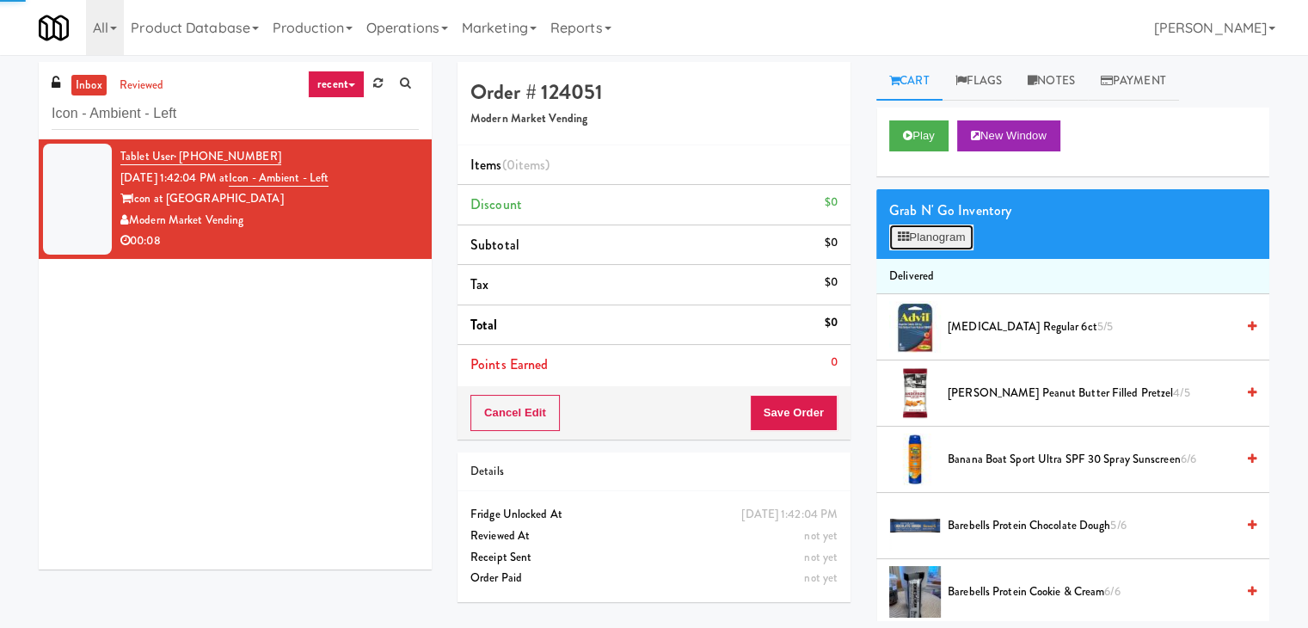
click at [915, 231] on button "Planogram" at bounding box center [931, 237] width 84 height 26
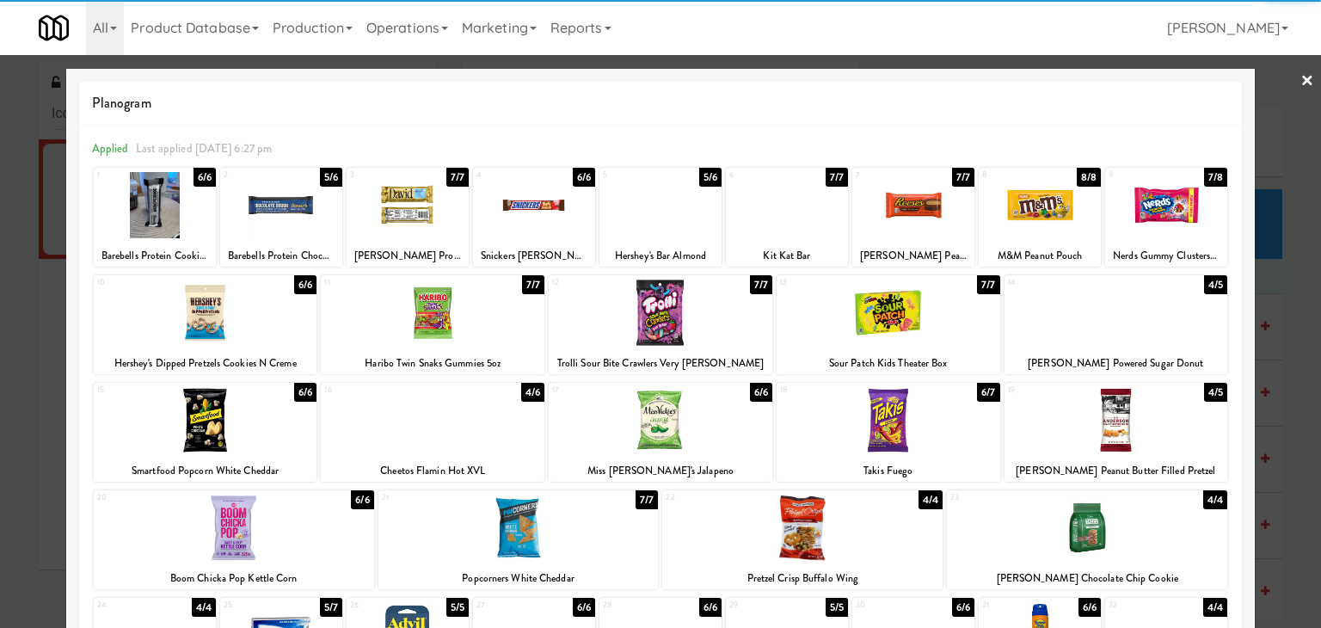
click at [172, 200] on div at bounding box center [155, 205] width 122 height 66
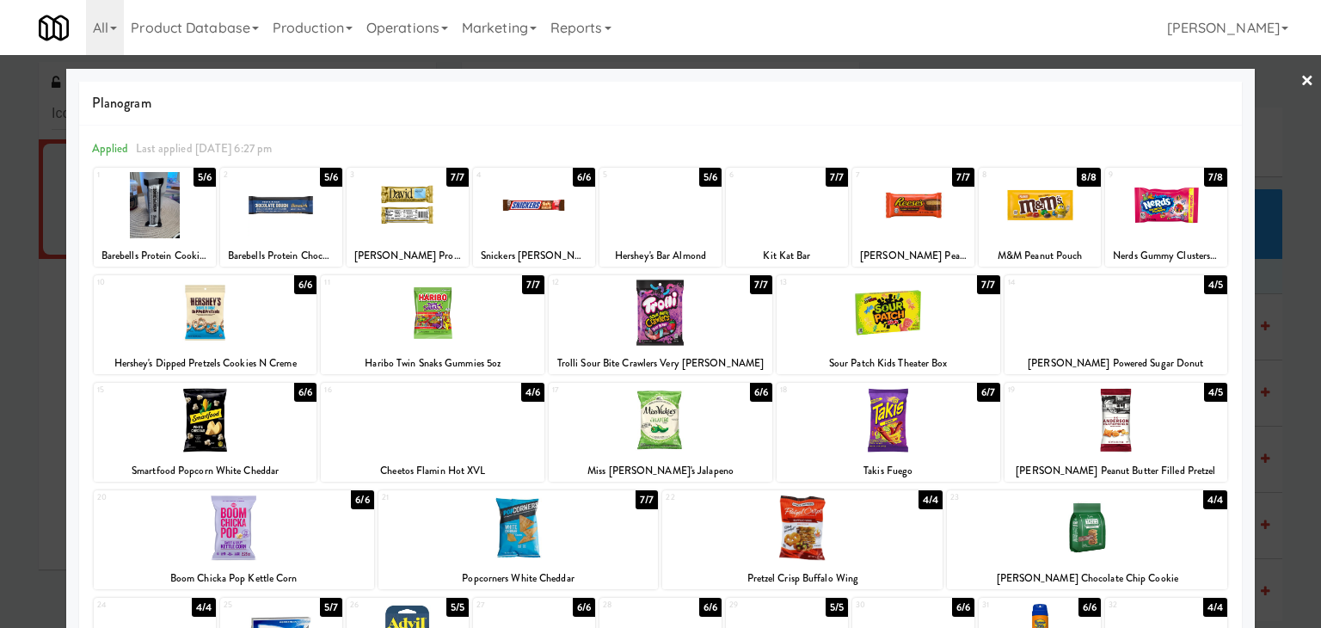
click at [1284, 81] on div at bounding box center [660, 314] width 1321 height 628
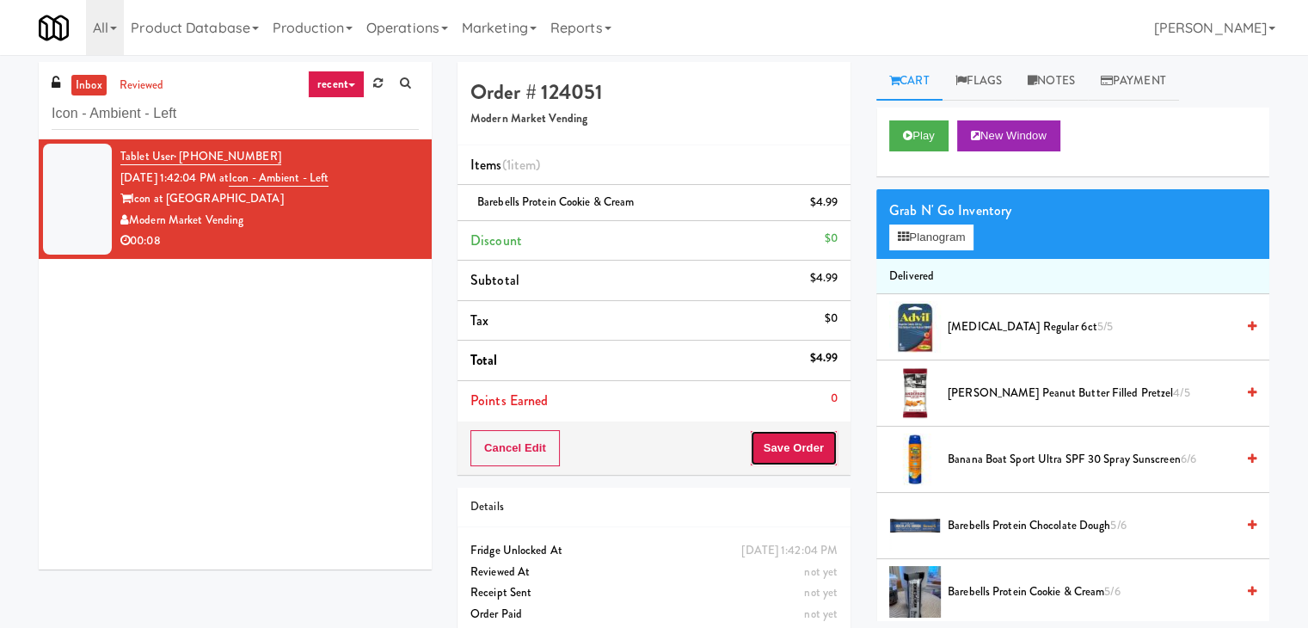
click at [783, 436] on button "Save Order" at bounding box center [794, 448] width 88 height 36
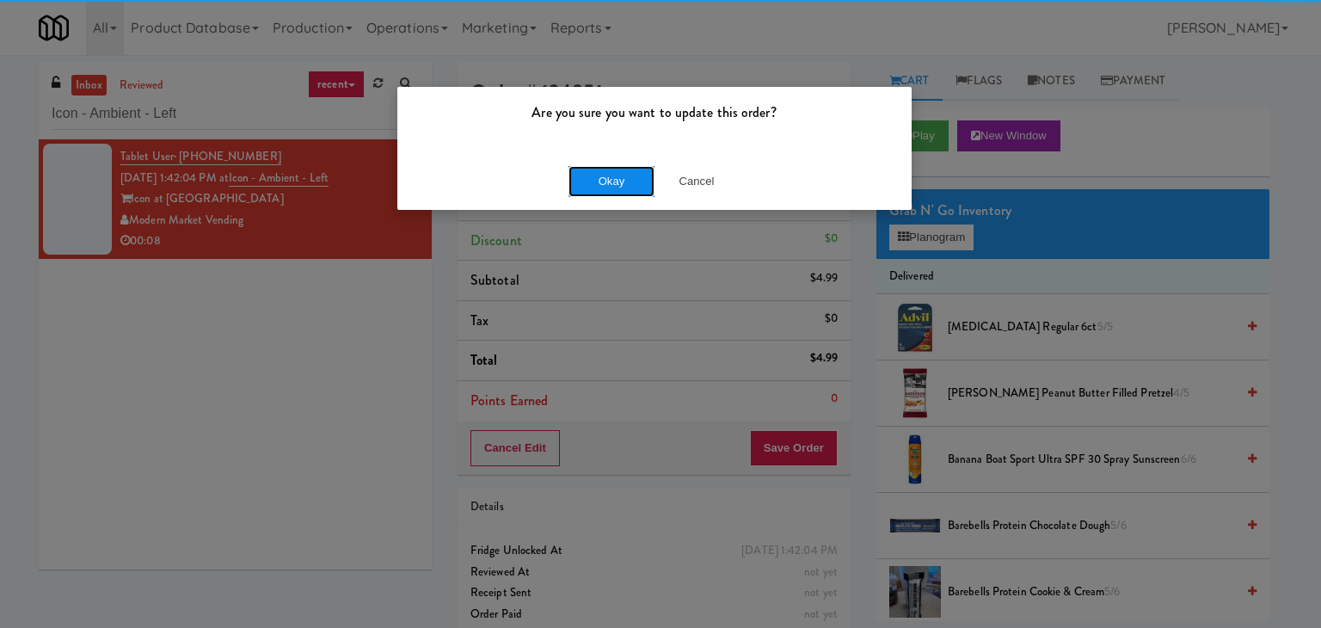
drag, startPoint x: 608, startPoint y: 187, endPoint x: 595, endPoint y: 169, distance: 22.9
click at [608, 187] on button "Okay" at bounding box center [611, 181] width 86 height 31
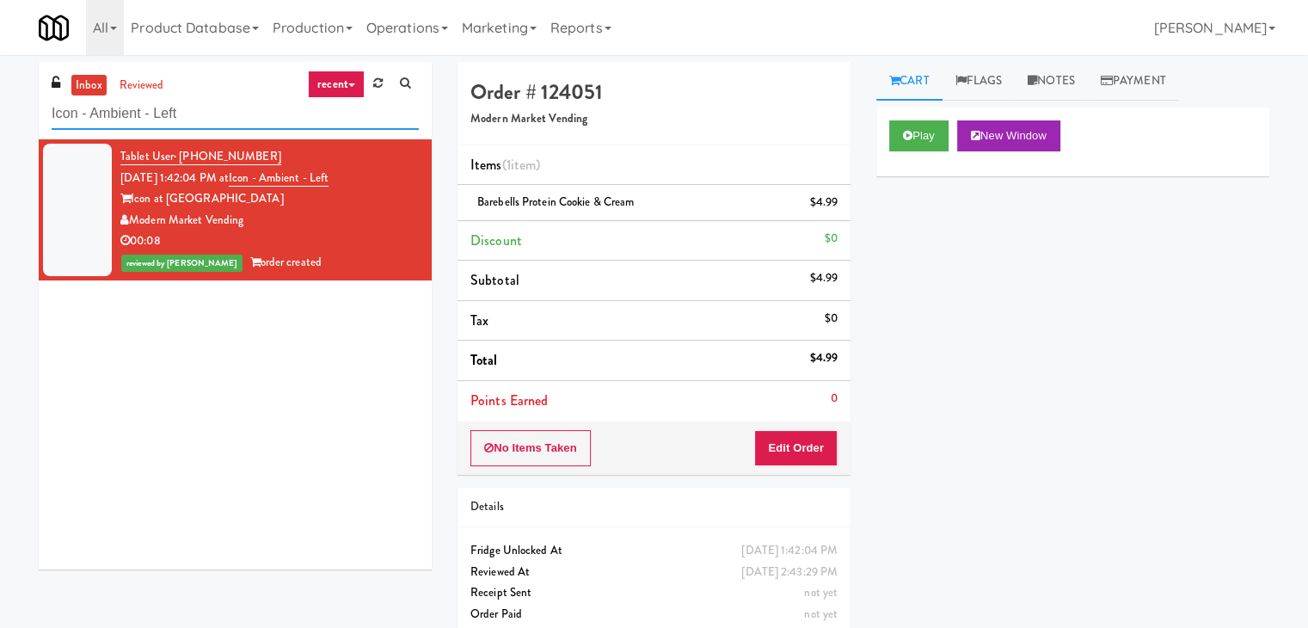
click at [220, 117] on input "Icon - Ambient - Left" at bounding box center [235, 114] width 367 height 32
paste input "The Vue - Cooler"
type input "The Vue - Cooler"
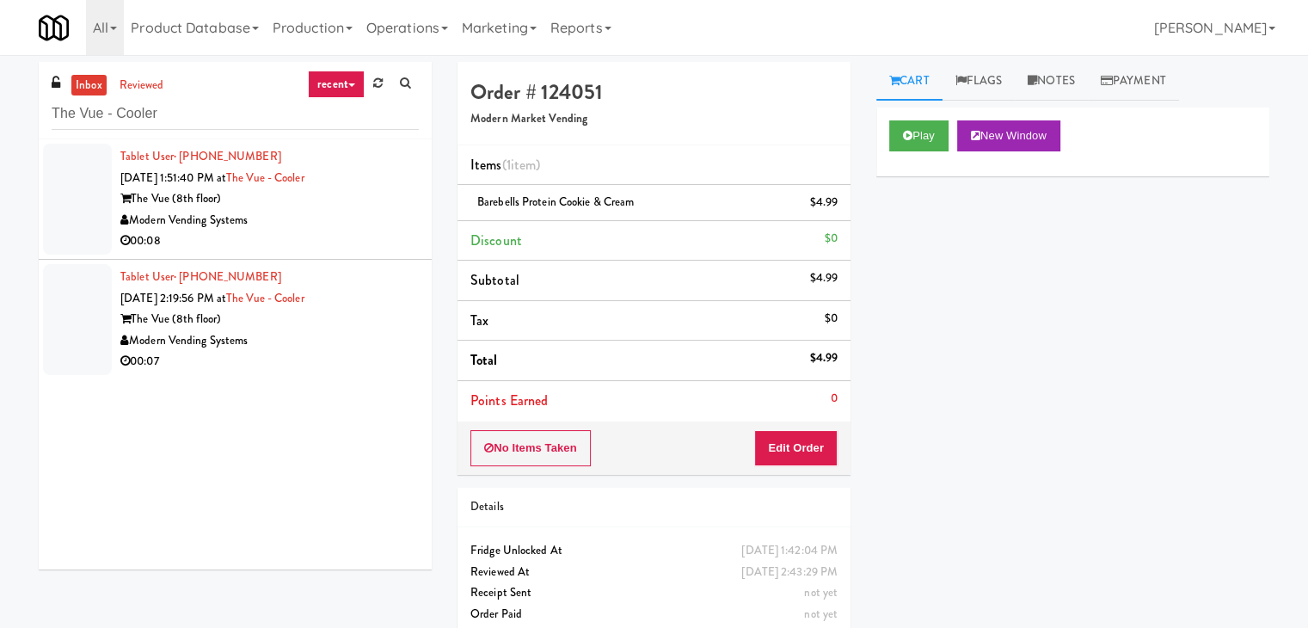
click at [362, 255] on li "Tablet User · (773) 407-0743 [DATE] 1:51:40 PM at The Vue - Cooler The Vue (8th…" at bounding box center [235, 199] width 393 height 120
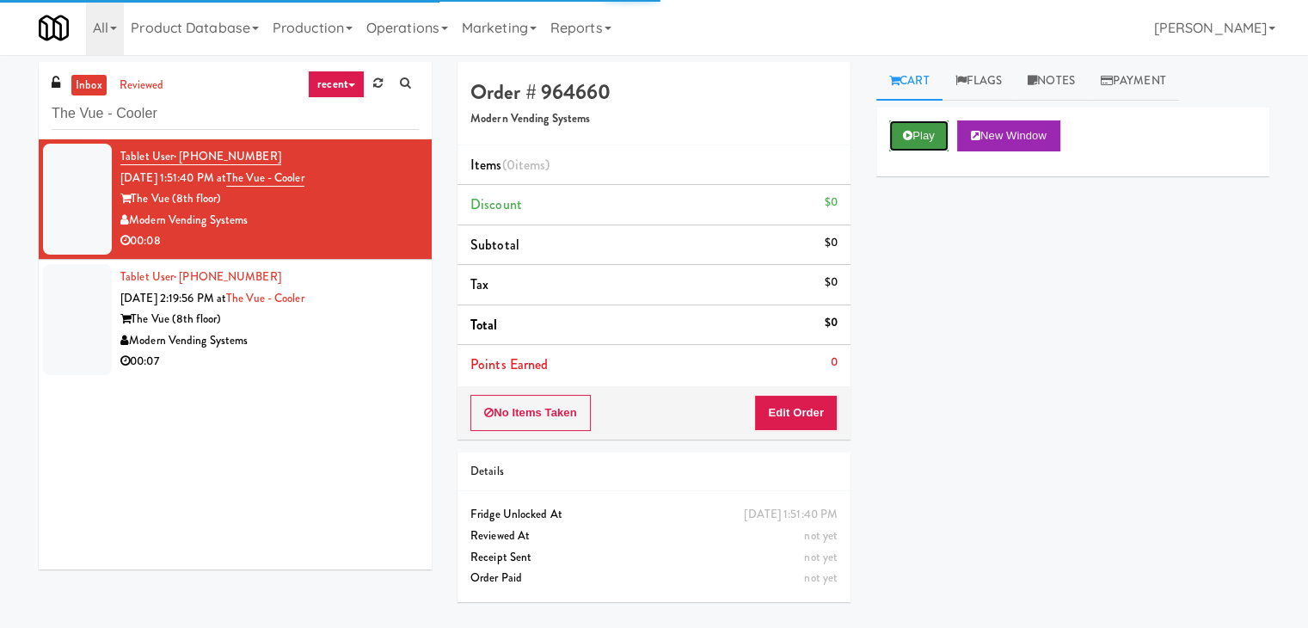
click at [903, 140] on button "Play" at bounding box center [918, 135] width 59 height 31
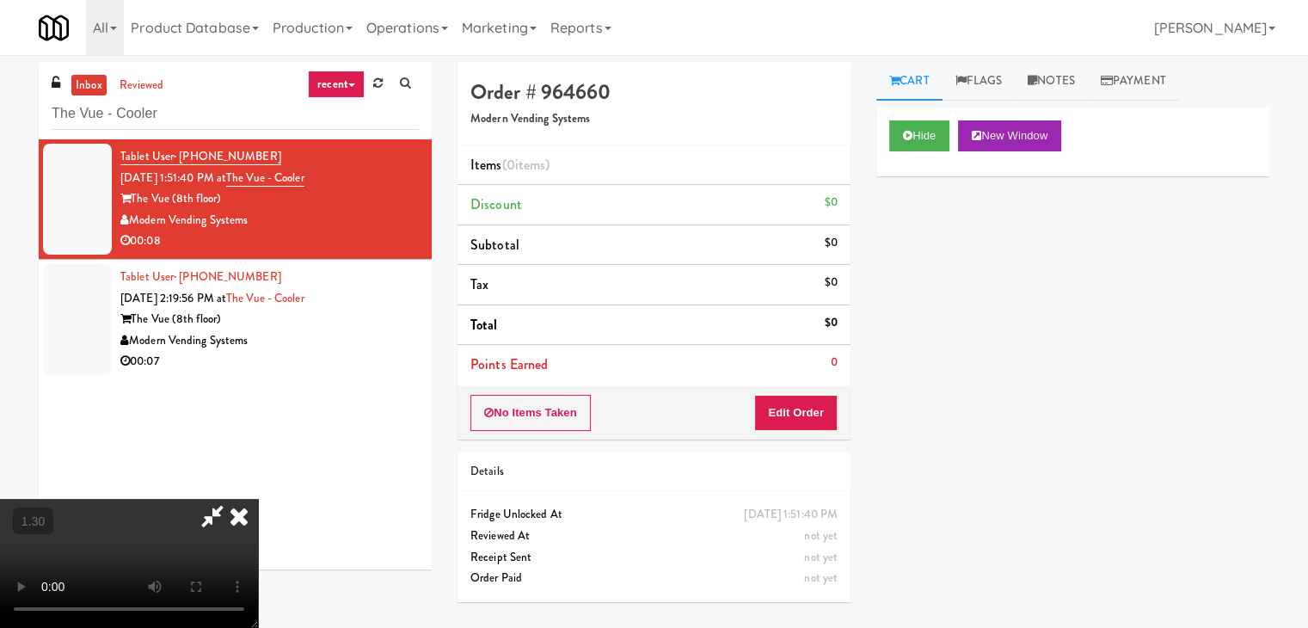
click at [258, 499] on video at bounding box center [129, 563] width 258 height 129
click at [258, 499] on icon at bounding box center [239, 516] width 38 height 34
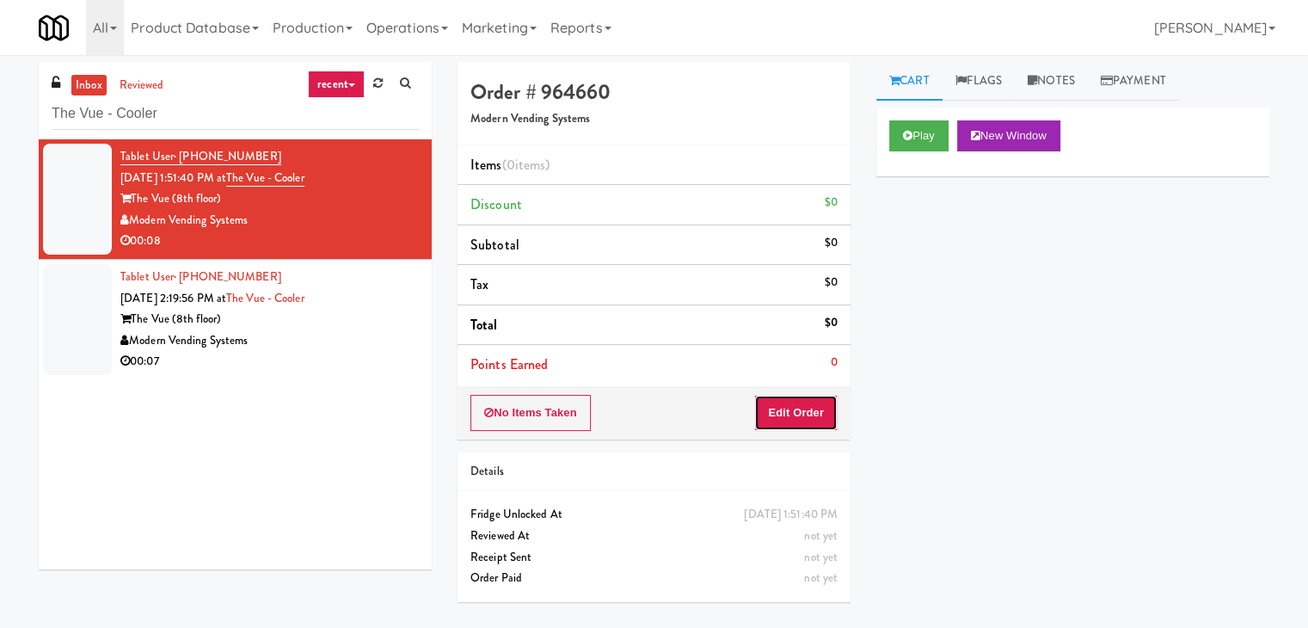
click at [794, 427] on button "Edit Order" at bounding box center [795, 413] width 83 height 36
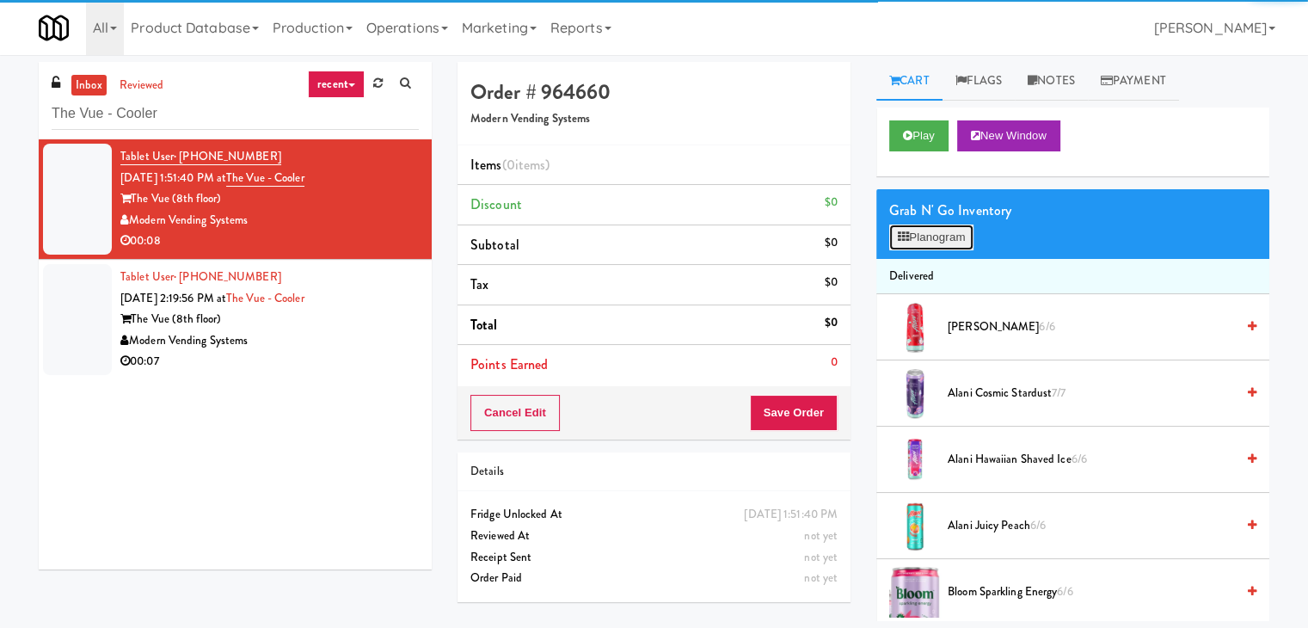
click at [931, 224] on button "Planogram" at bounding box center [931, 237] width 84 height 26
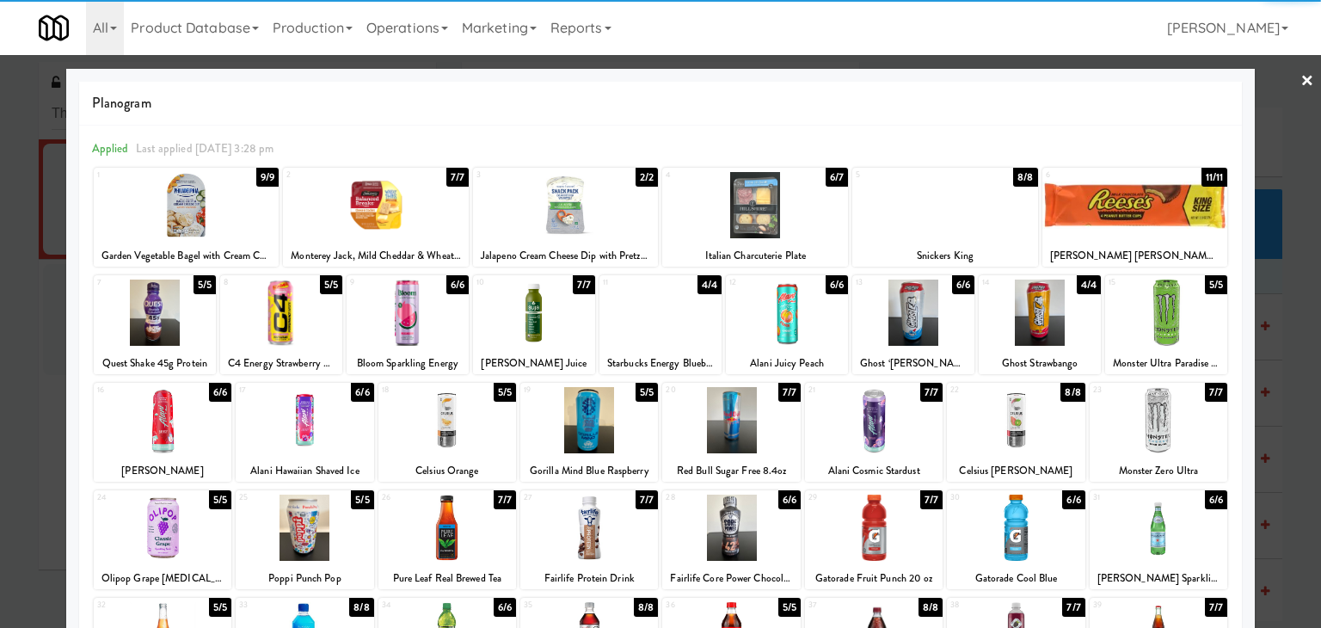
scroll to position [172, 0]
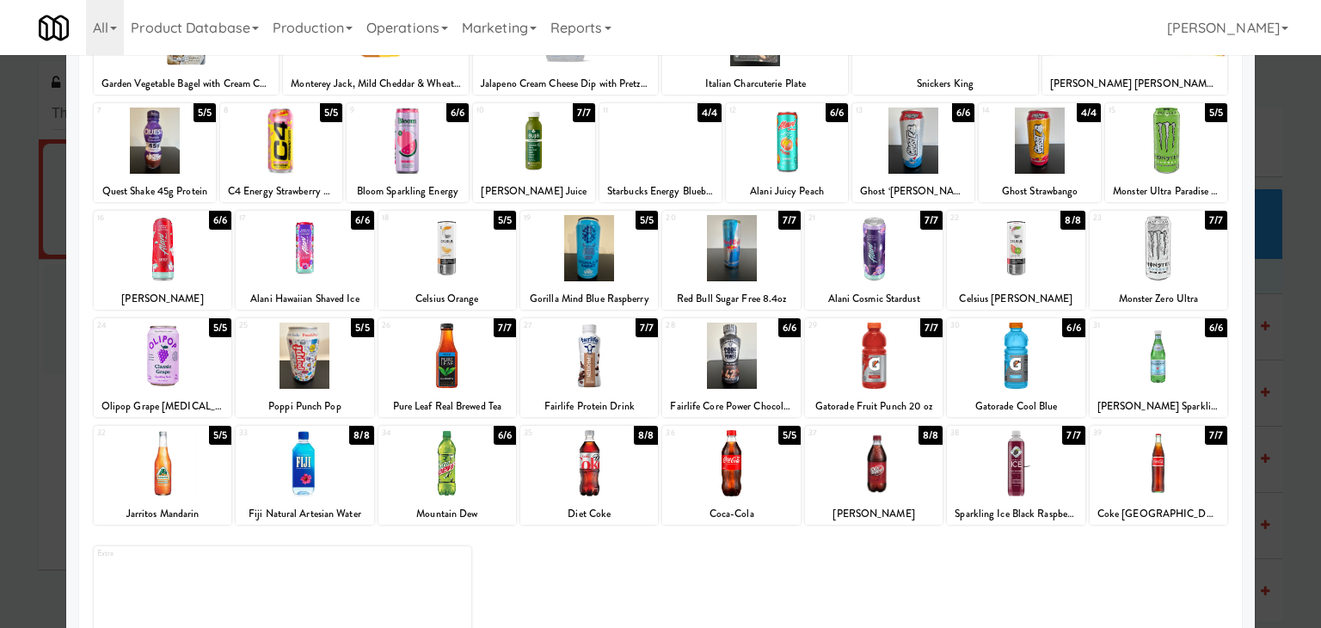
click at [305, 448] on div at bounding box center [305, 463] width 138 height 66
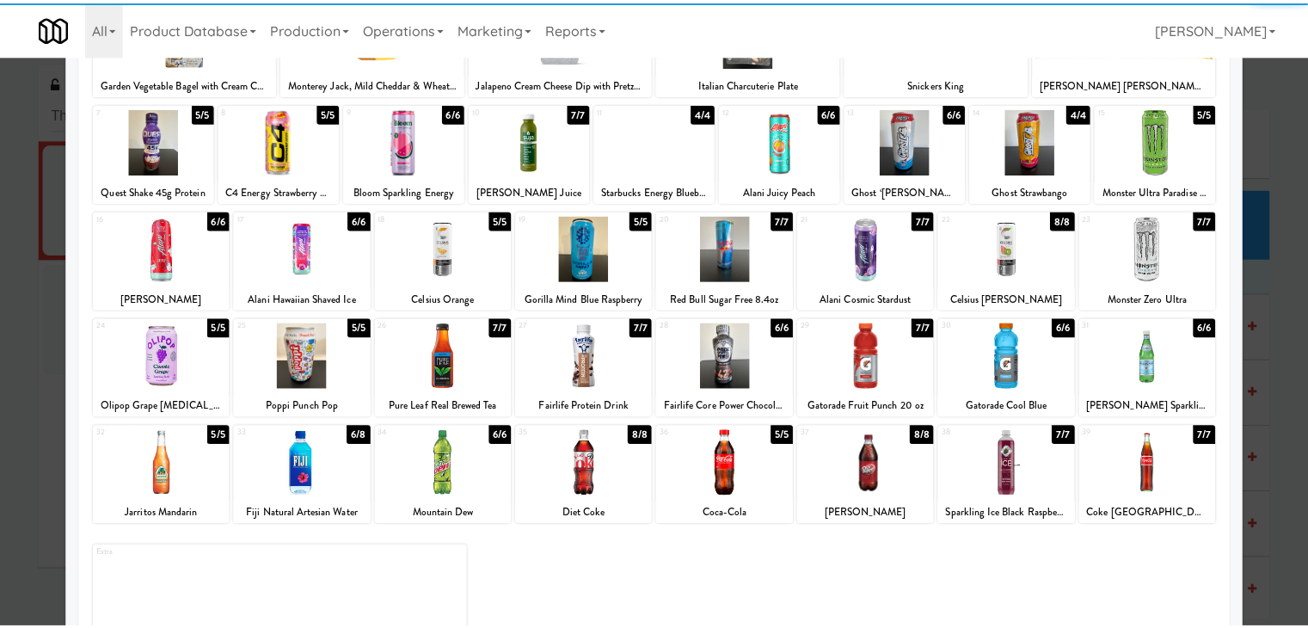
scroll to position [0, 0]
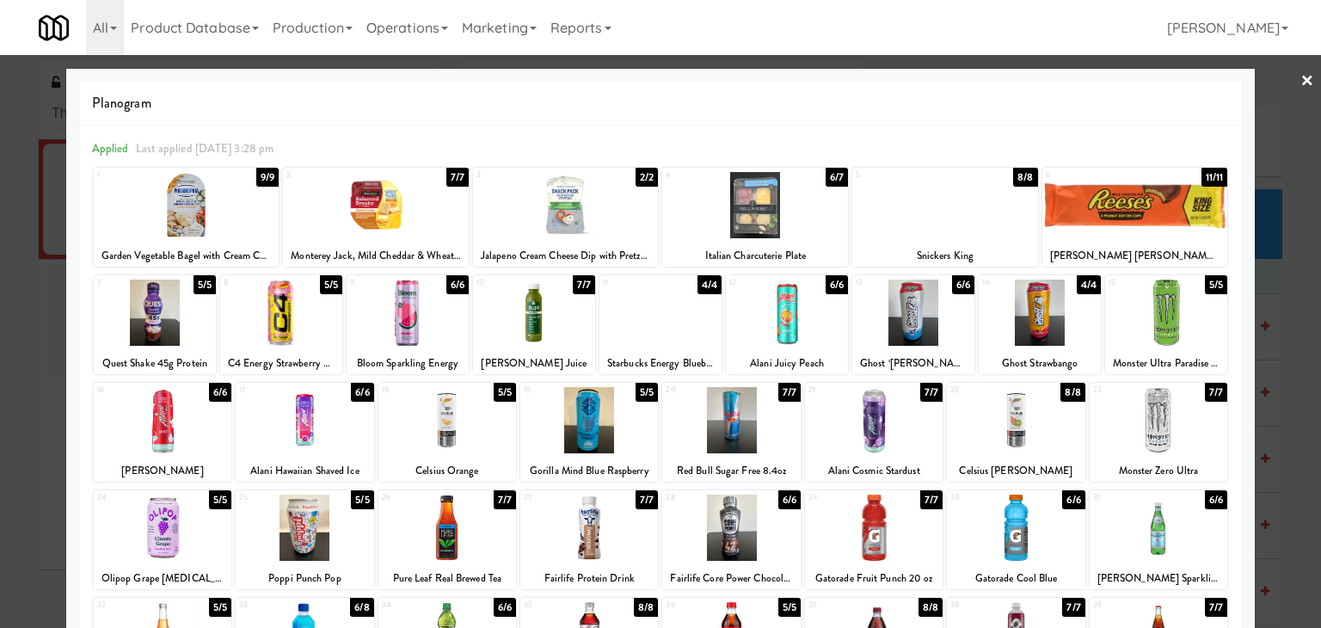
click at [1301, 83] on div at bounding box center [660, 314] width 1321 height 628
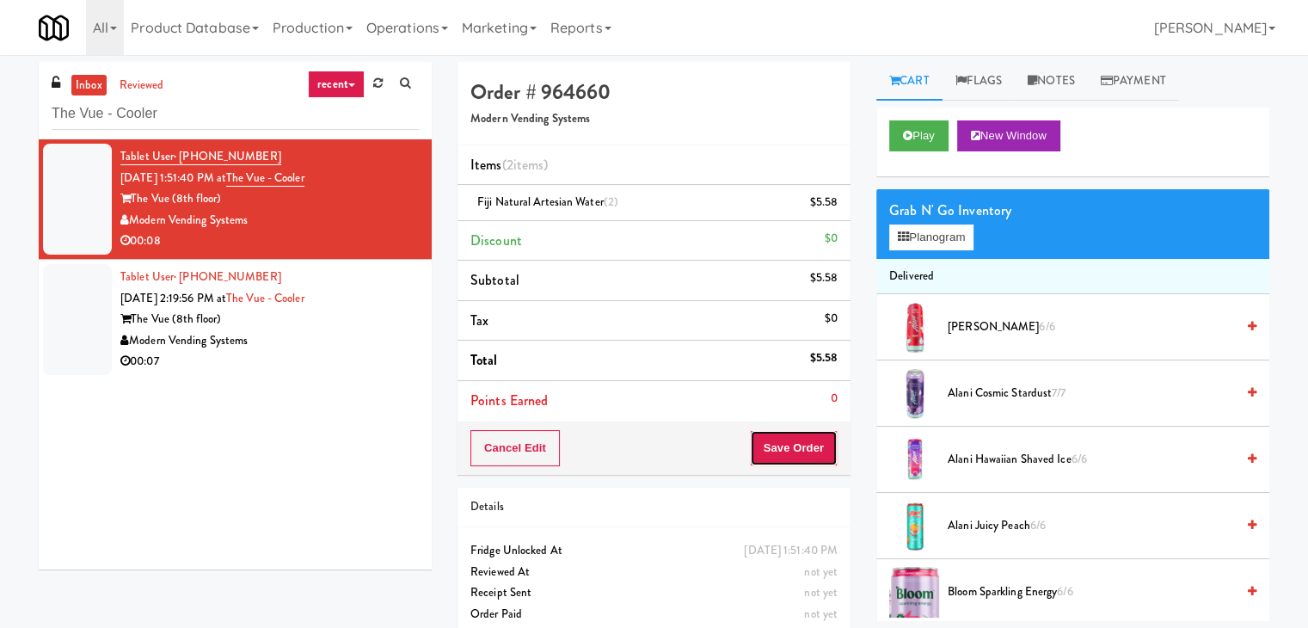
click at [765, 445] on button "Save Order" at bounding box center [794, 448] width 88 height 36
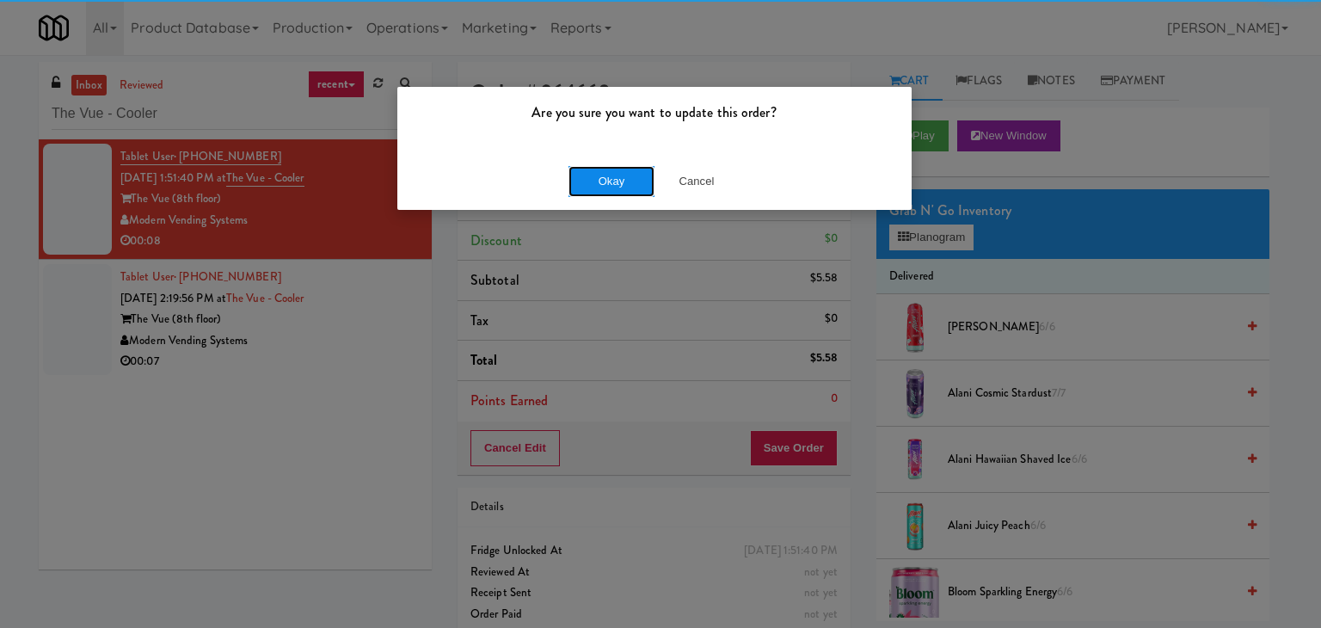
click at [601, 184] on button "Okay" at bounding box center [611, 181] width 86 height 31
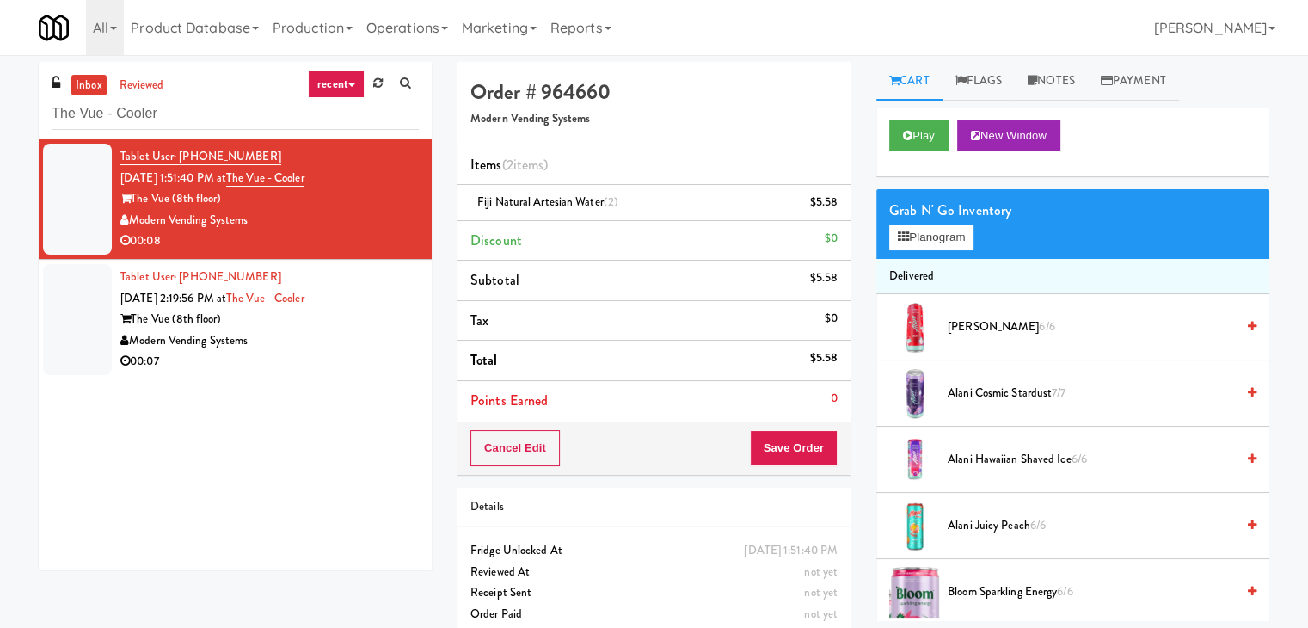
click at [331, 341] on div "Modern Vending Systems" at bounding box center [269, 340] width 298 height 21
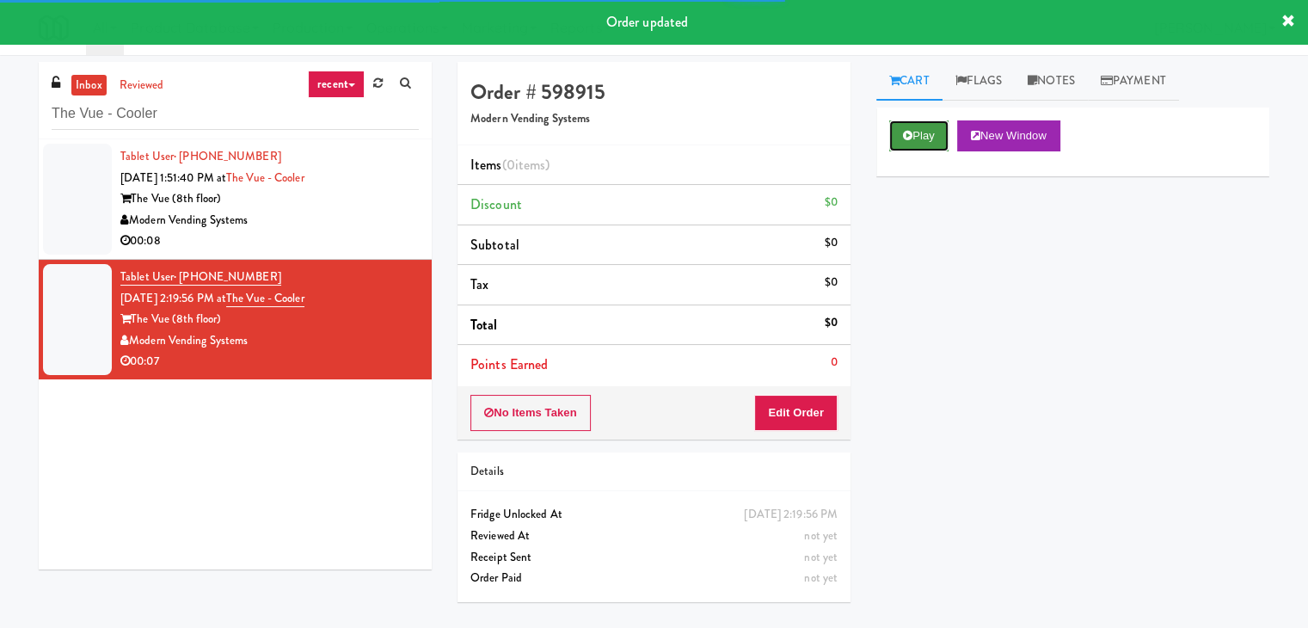
click at [934, 140] on button "Play" at bounding box center [918, 135] width 59 height 31
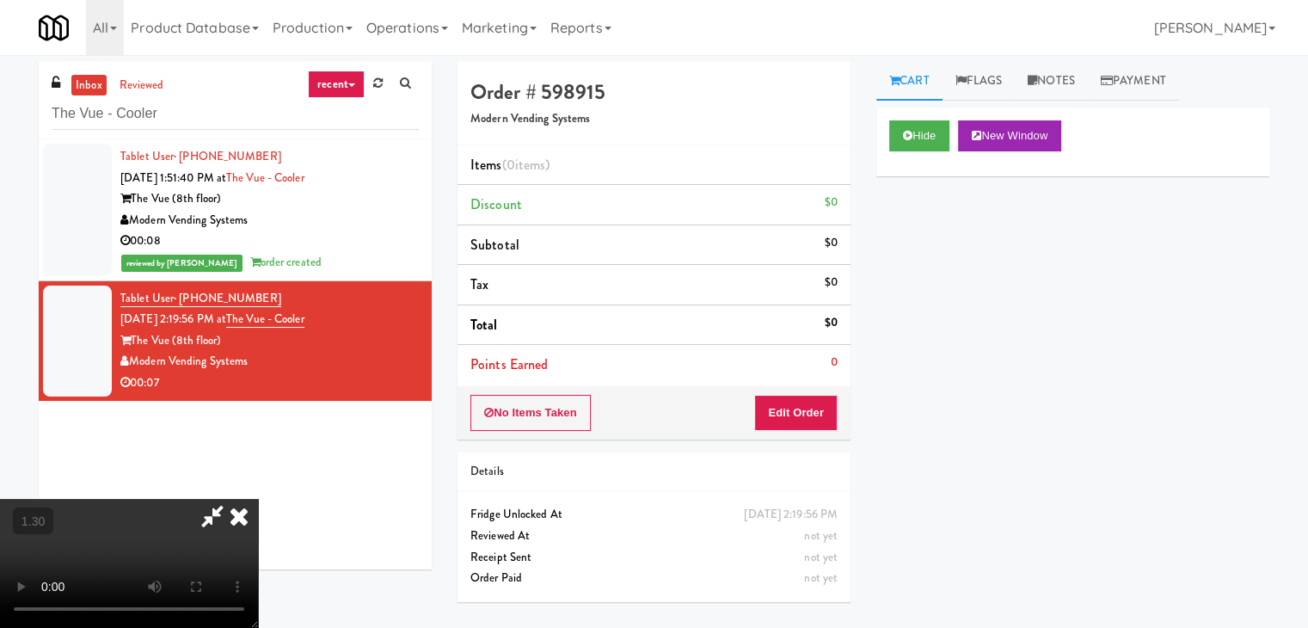
click at [258, 499] on video at bounding box center [129, 563] width 258 height 129
click at [258, 499] on icon at bounding box center [239, 516] width 38 height 34
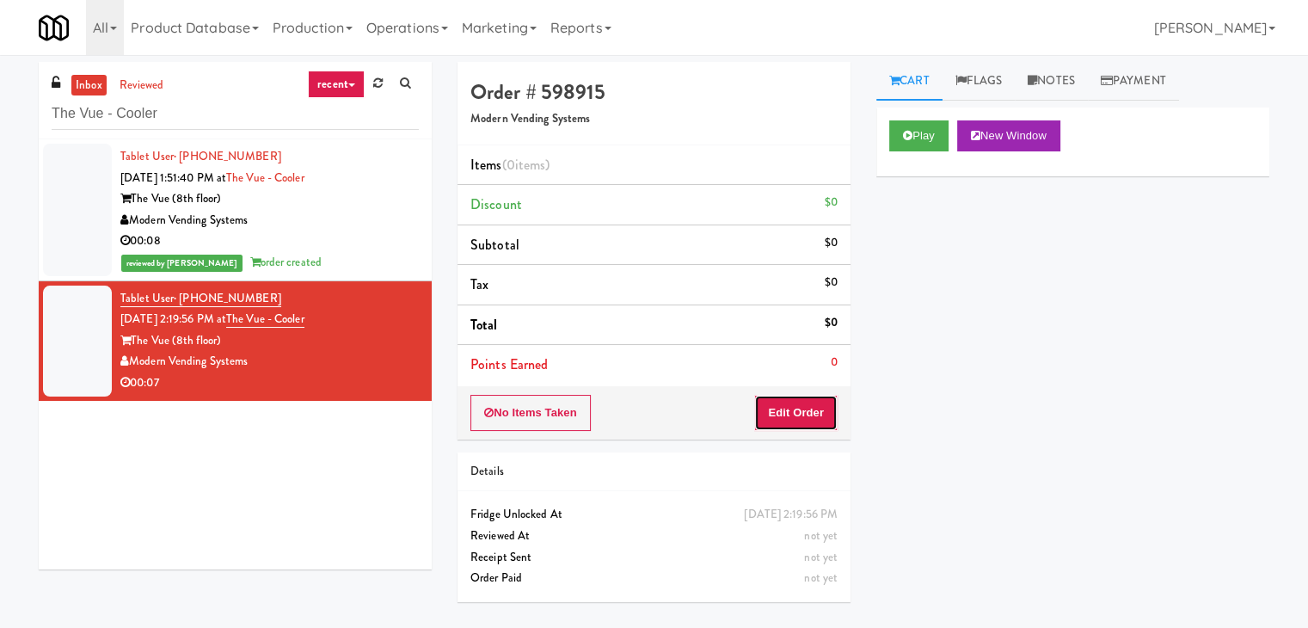
click at [783, 407] on button "Edit Order" at bounding box center [795, 413] width 83 height 36
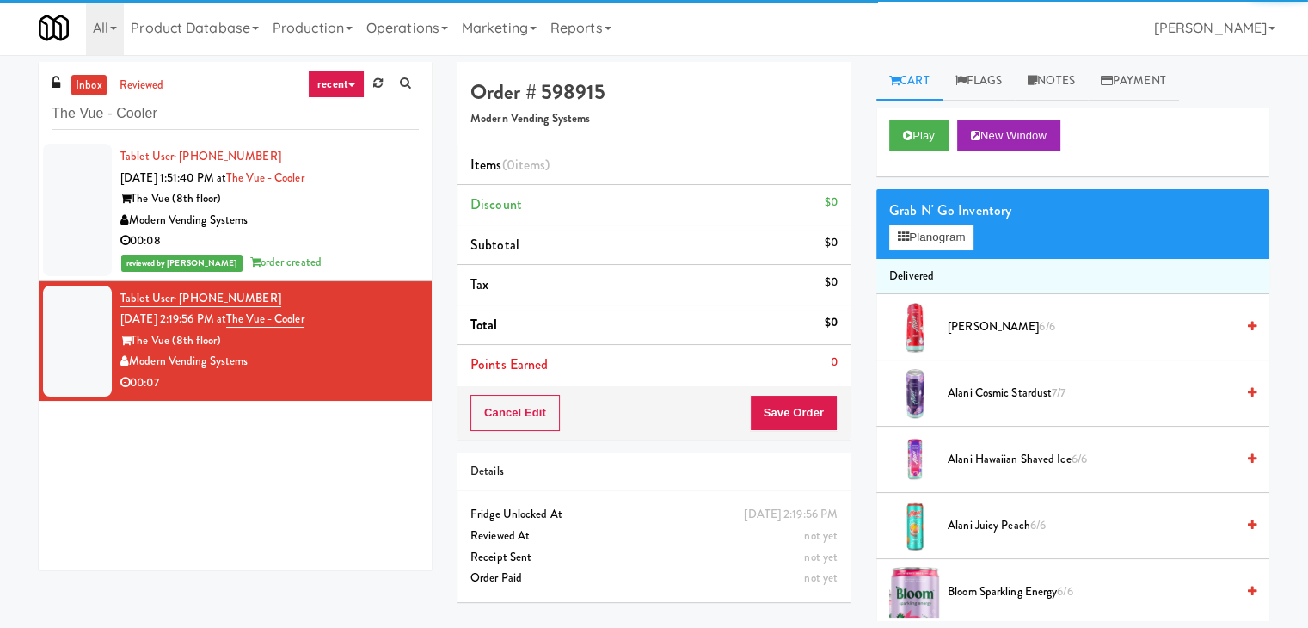
click at [917, 249] on div "Grab N' Go Inventory Planogram" at bounding box center [1072, 224] width 393 height 70
click at [917, 235] on button "Planogram" at bounding box center [931, 237] width 84 height 26
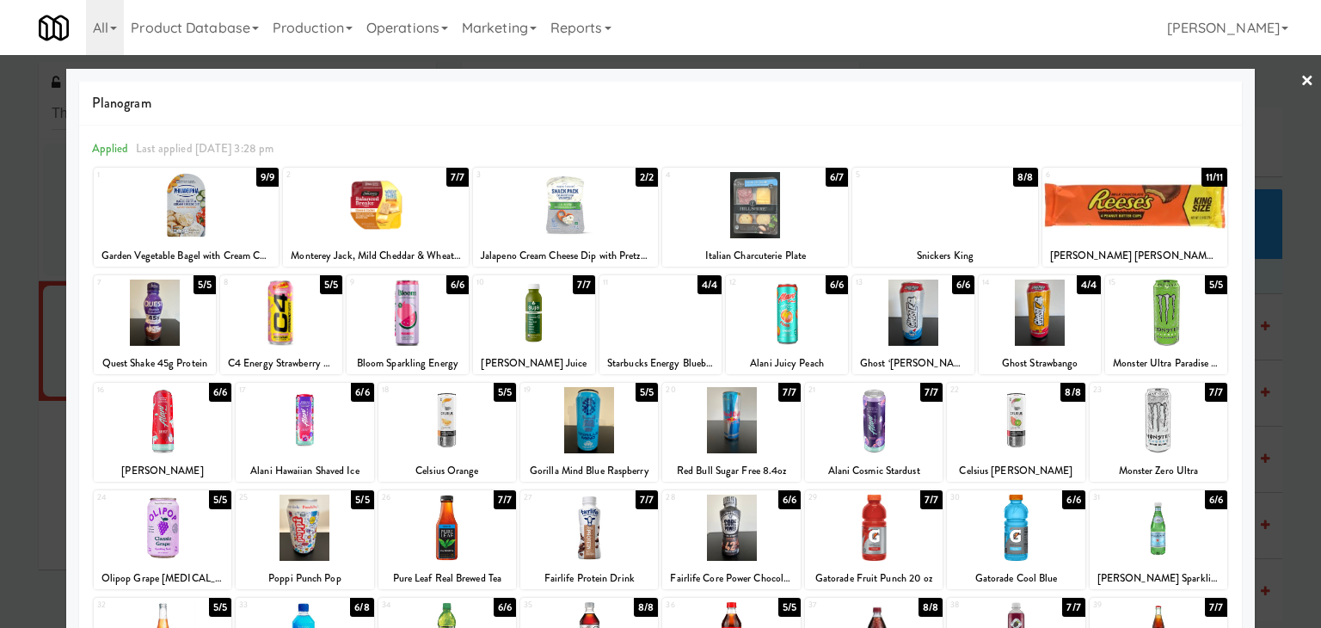
click at [455, 427] on div at bounding box center [447, 420] width 138 height 66
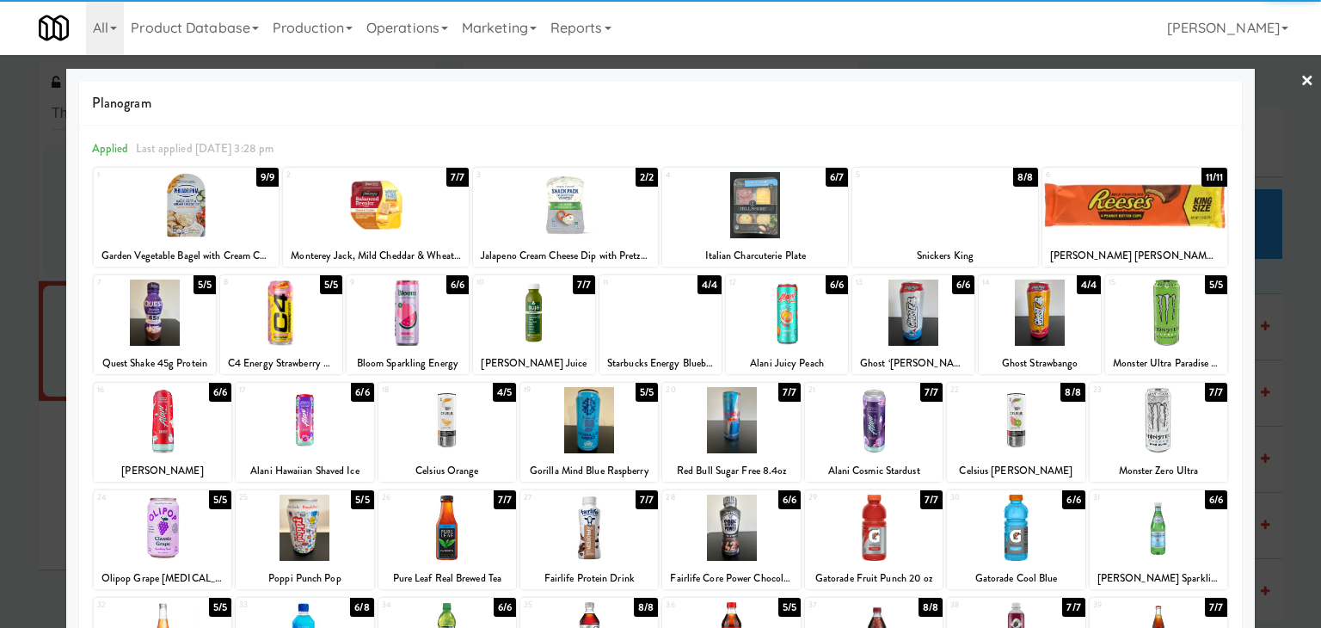
click at [1300, 82] on link "×" at bounding box center [1307, 81] width 14 height 53
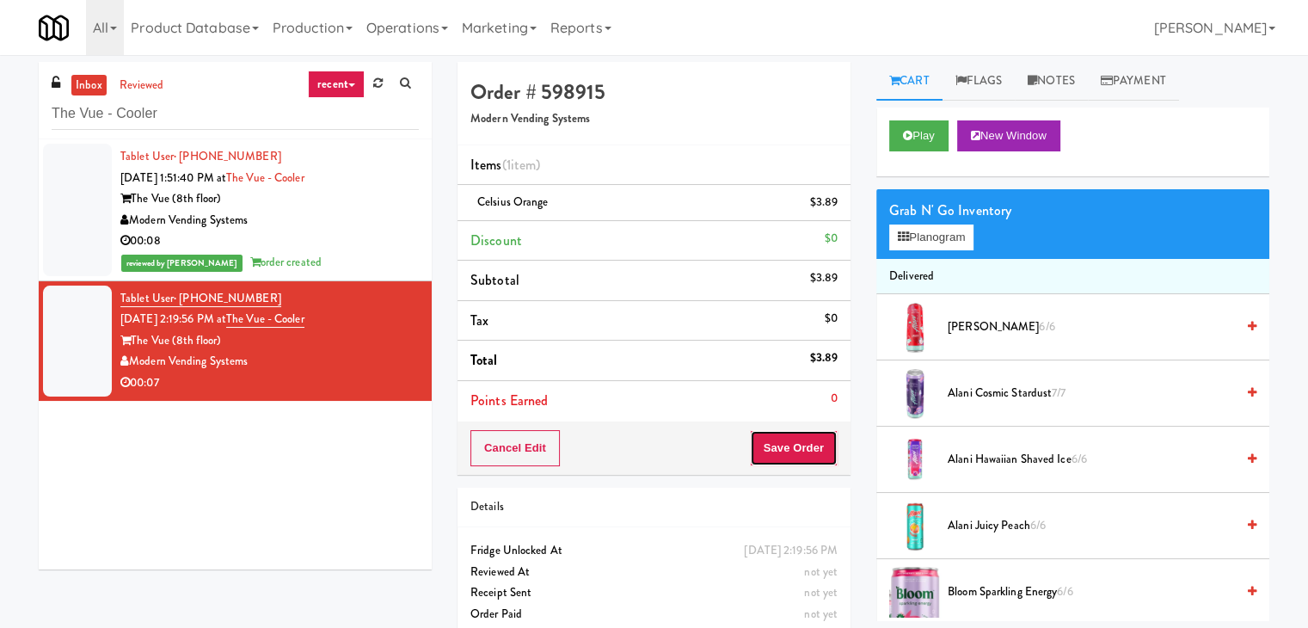
click at [825, 446] on button "Save Order" at bounding box center [794, 448] width 88 height 36
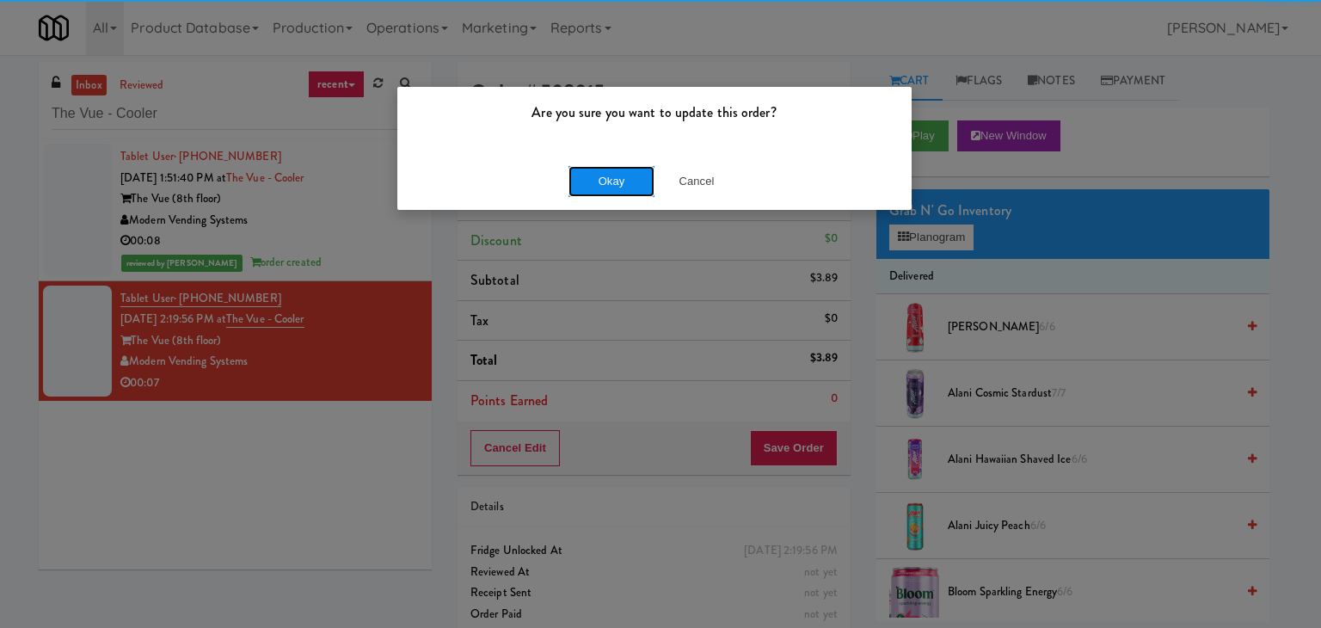
click at [609, 182] on button "Okay" at bounding box center [611, 181] width 86 height 31
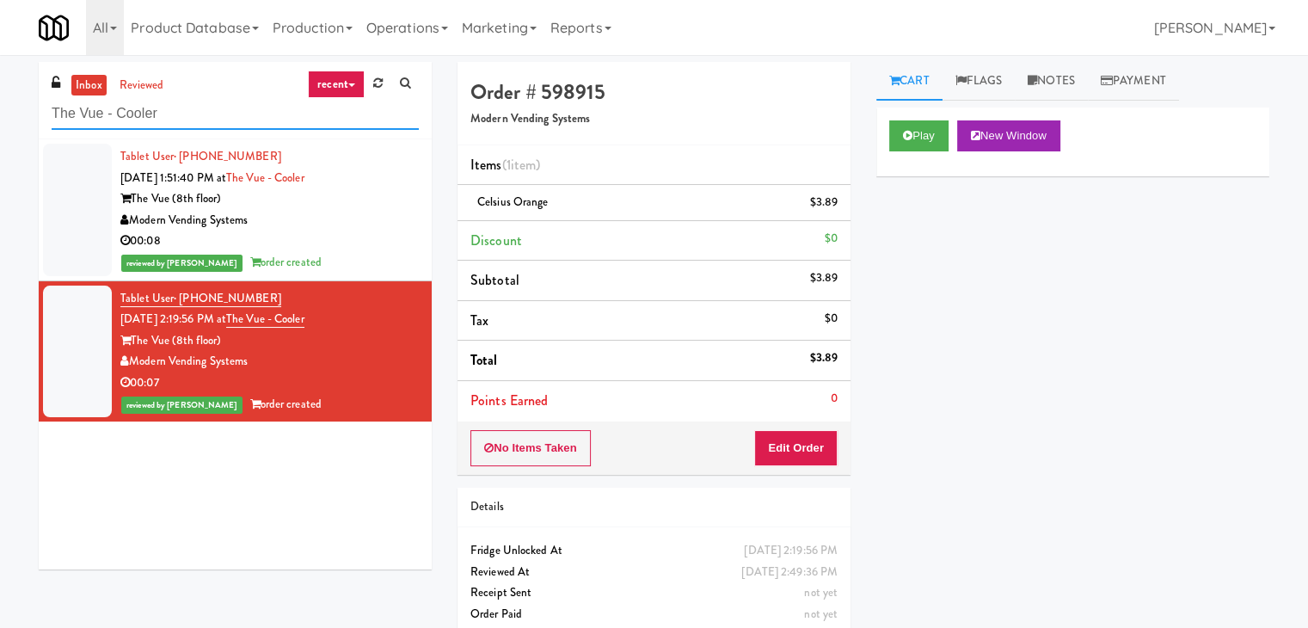
click at [165, 114] on input "The Vue - Cooler" at bounding box center [235, 114] width 367 height 32
paste input "Vine at [GEOGRAPHIC_DATA]/"
type input "Vine at Panorama-Pantry/Cooler"
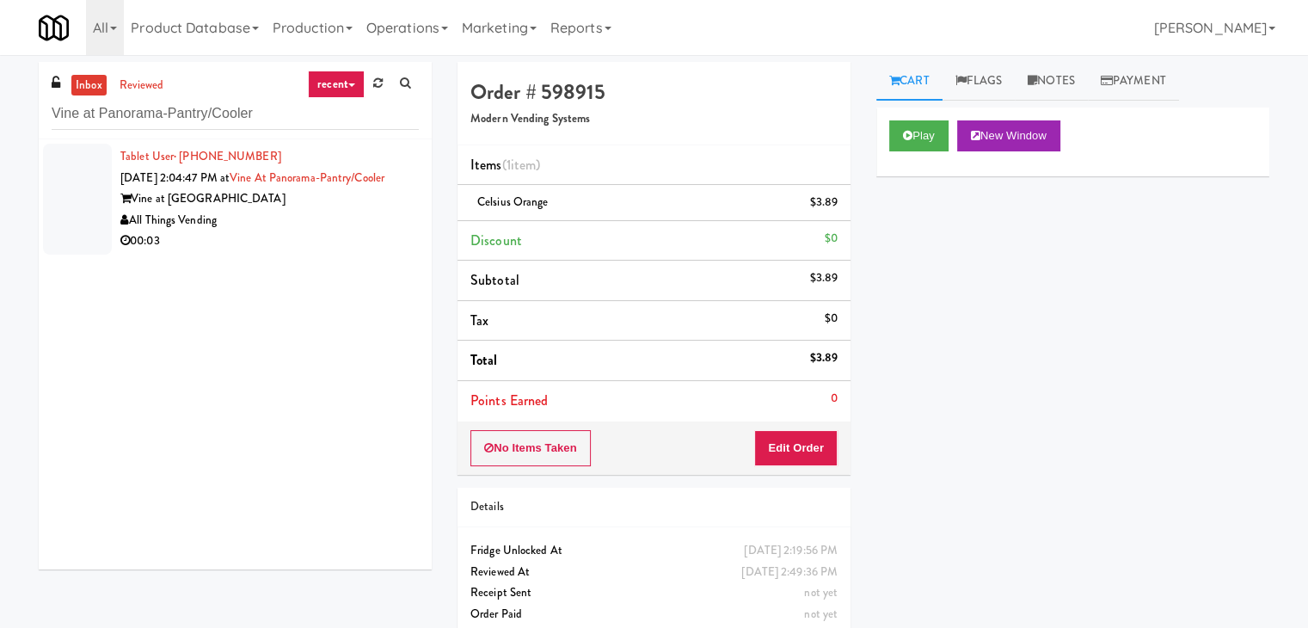
click at [310, 231] on div "All Things Vending" at bounding box center [269, 220] width 298 height 21
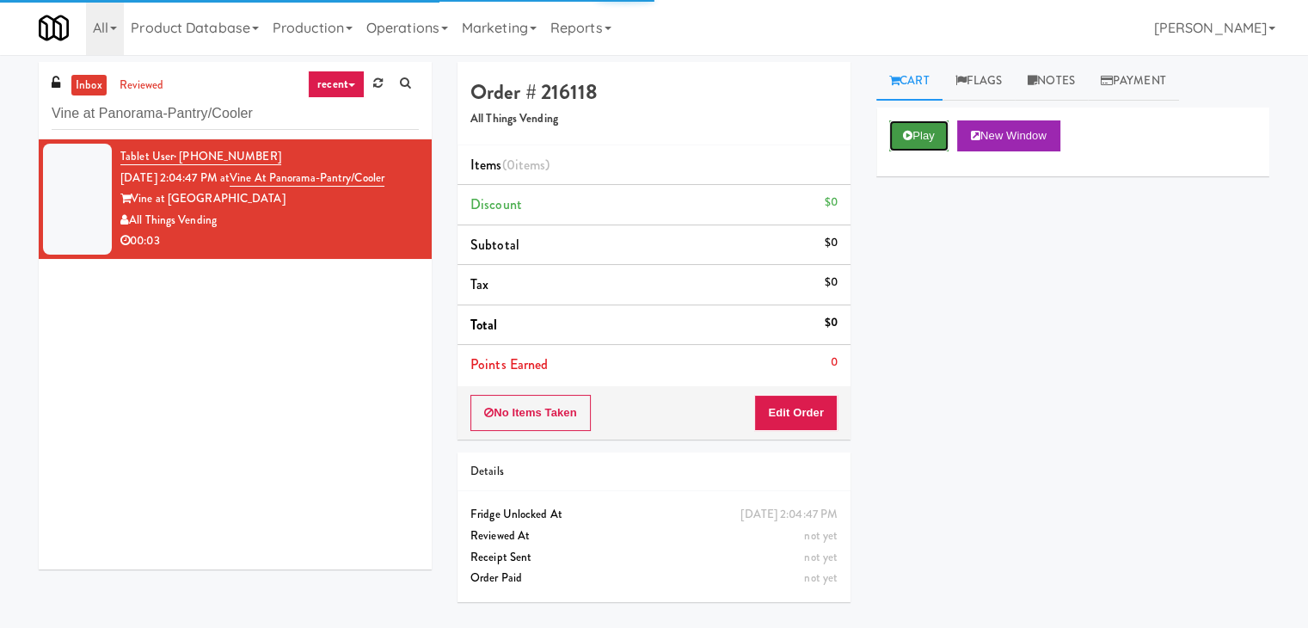
click at [923, 138] on button "Play" at bounding box center [918, 135] width 59 height 31
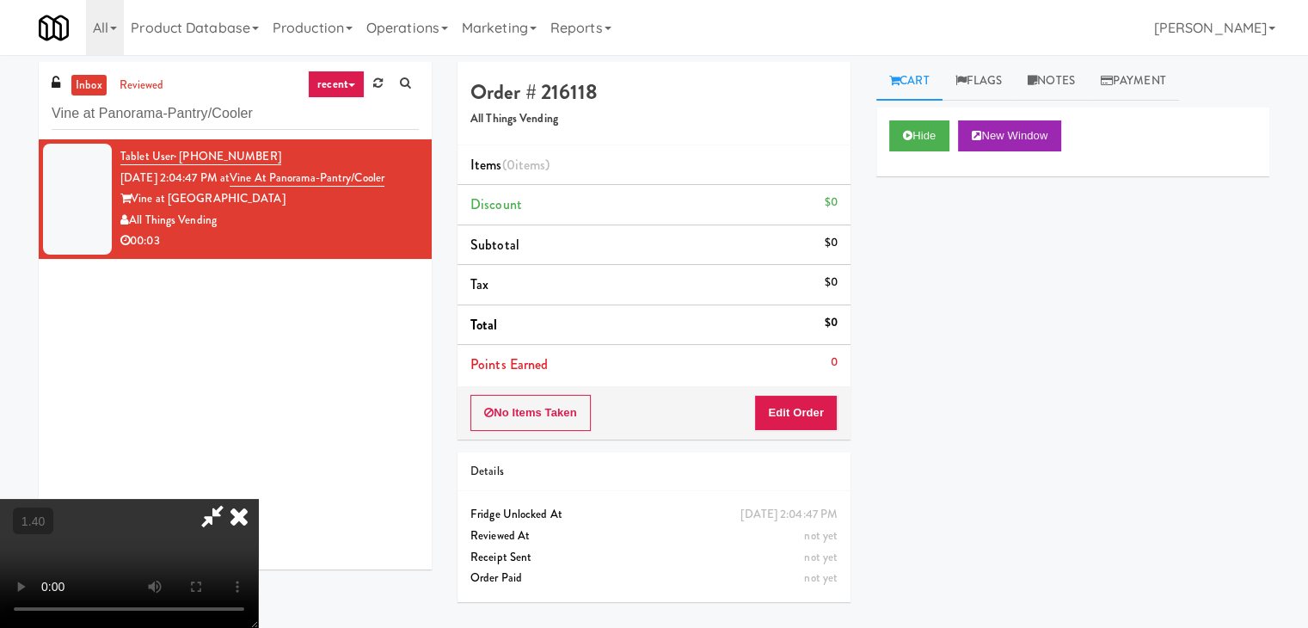
click at [258, 499] on video at bounding box center [129, 563] width 258 height 129
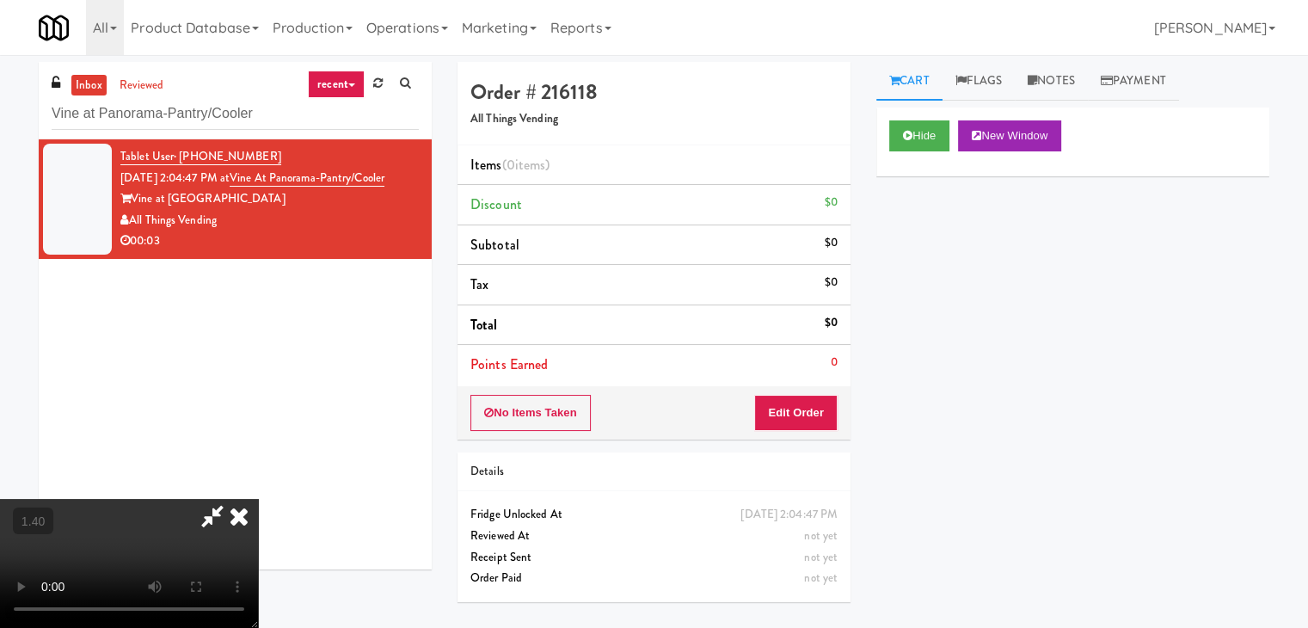
click at [258, 499] on video at bounding box center [129, 563] width 258 height 129
click at [258, 499] on icon at bounding box center [239, 516] width 38 height 34
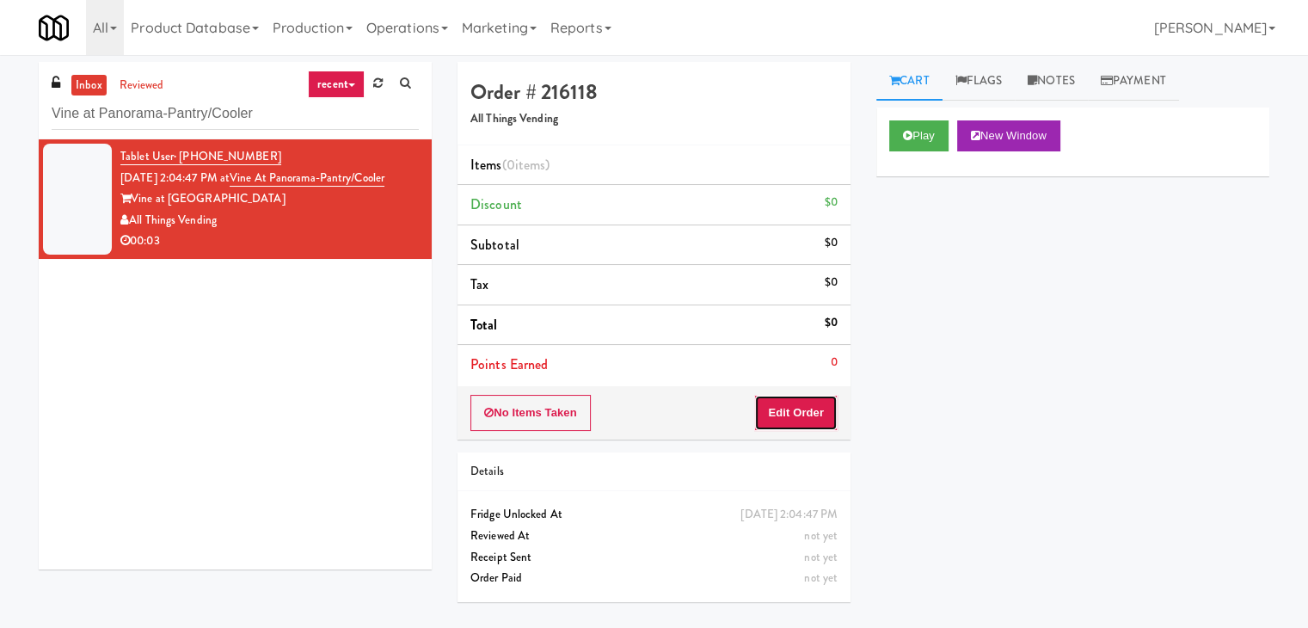
click at [808, 410] on button "Edit Order" at bounding box center [795, 413] width 83 height 36
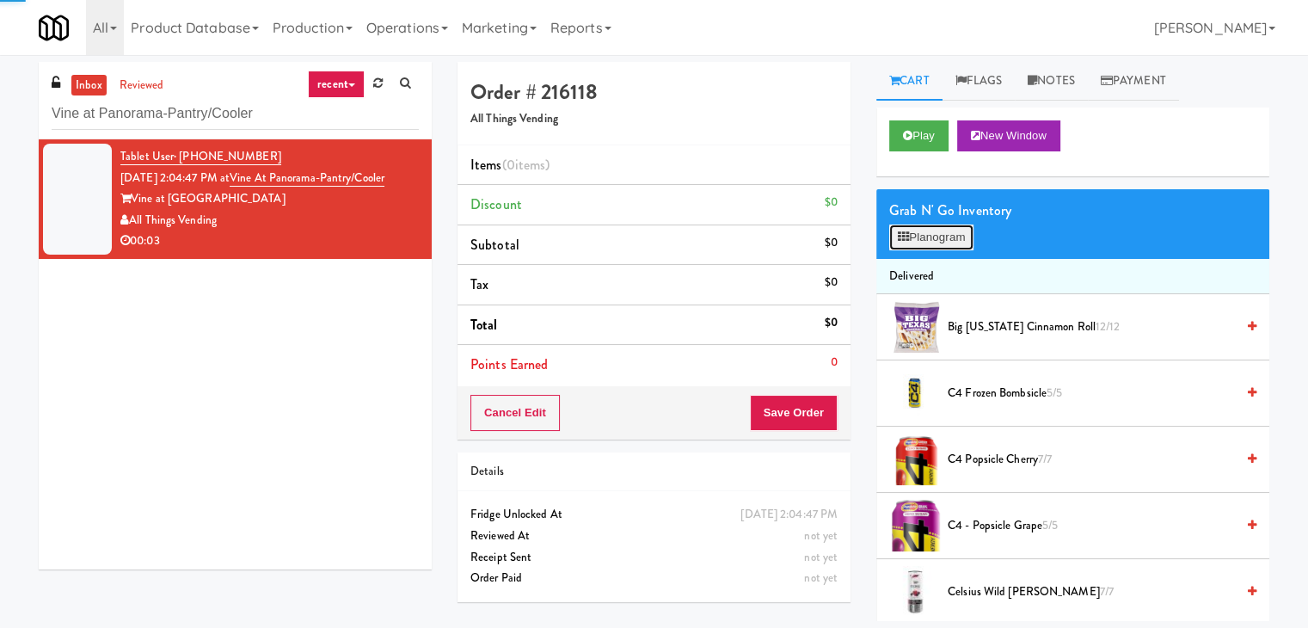
click at [928, 227] on button "Planogram" at bounding box center [931, 237] width 84 height 26
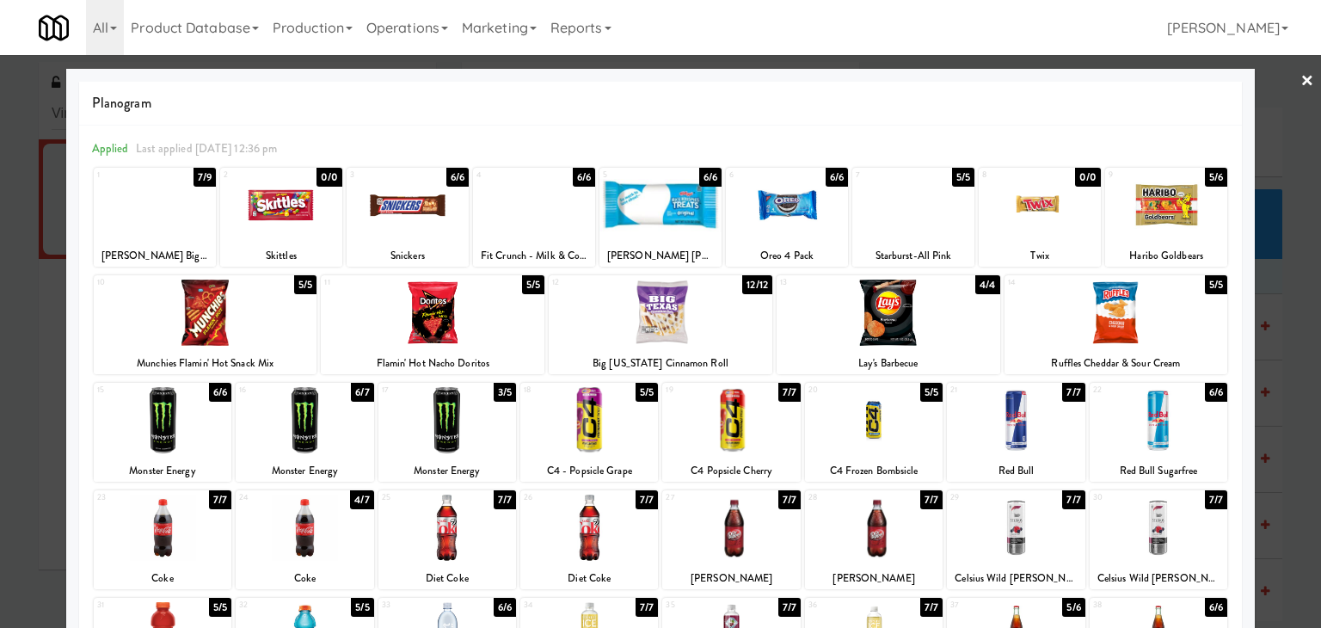
click at [330, 408] on div at bounding box center [305, 420] width 138 height 66
drag, startPoint x: 1292, startPoint y: 77, endPoint x: 1210, endPoint y: 93, distance: 83.2
click at [1300, 77] on link "×" at bounding box center [1307, 81] width 14 height 53
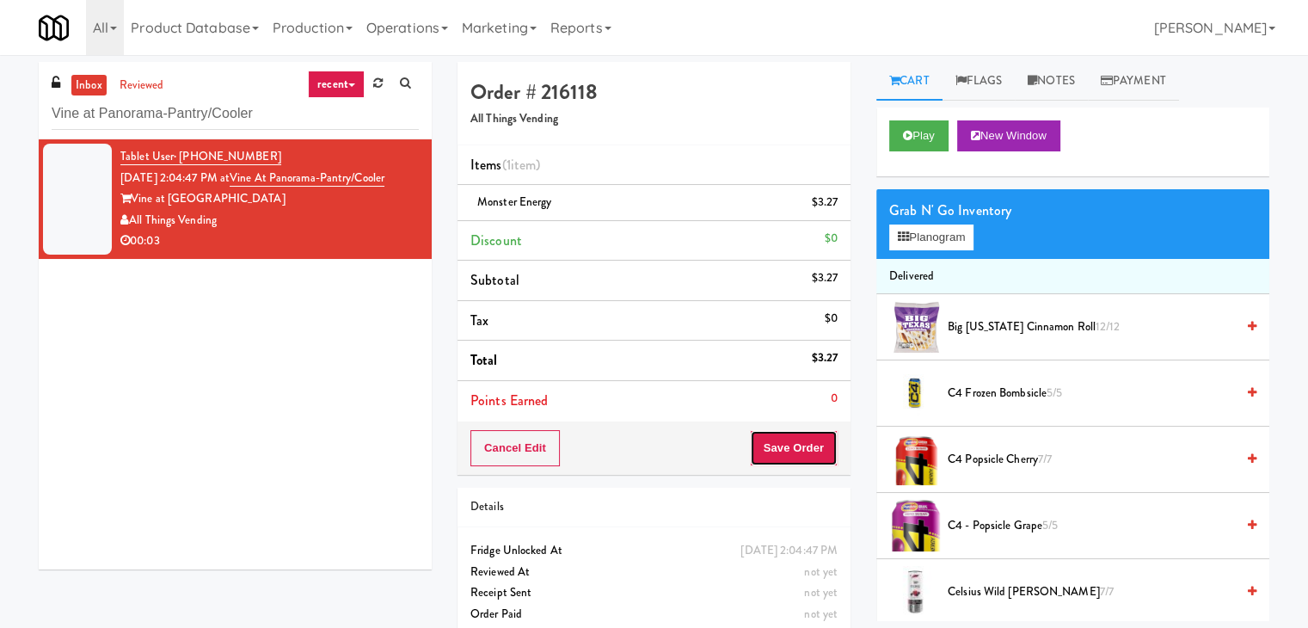
click at [776, 450] on button "Save Order" at bounding box center [794, 448] width 88 height 36
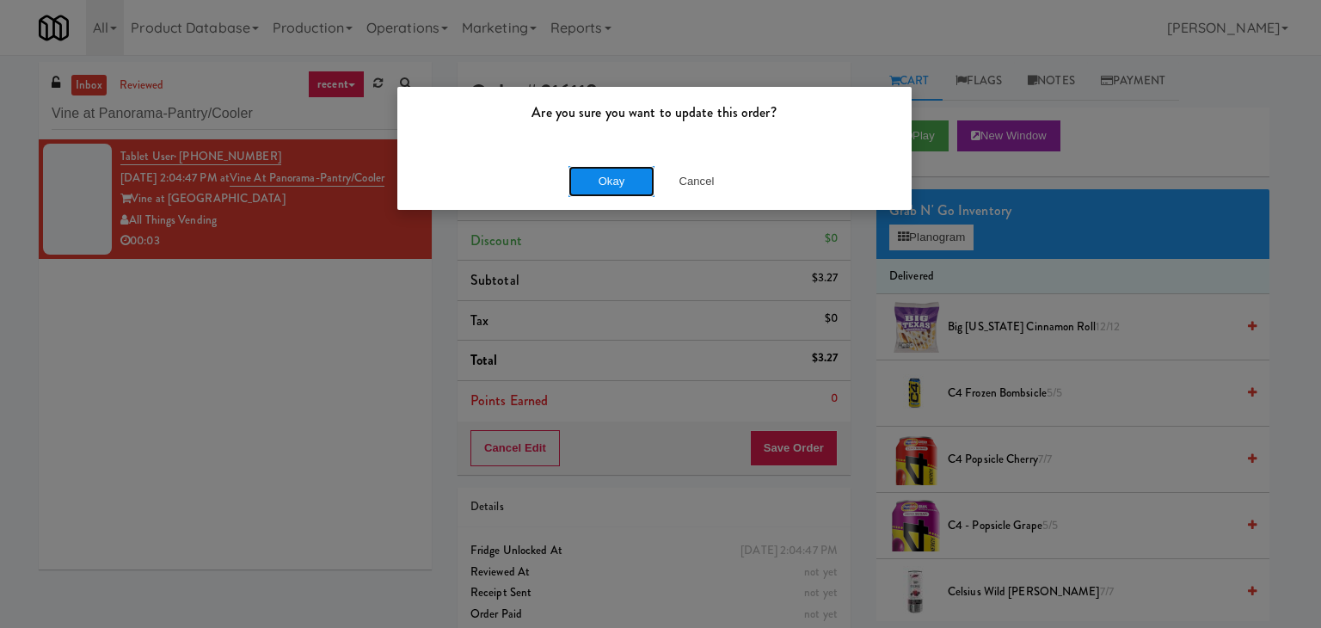
drag, startPoint x: 599, startPoint y: 180, endPoint x: 505, endPoint y: 65, distance: 148.4
click at [599, 179] on button "Okay" at bounding box center [611, 181] width 86 height 31
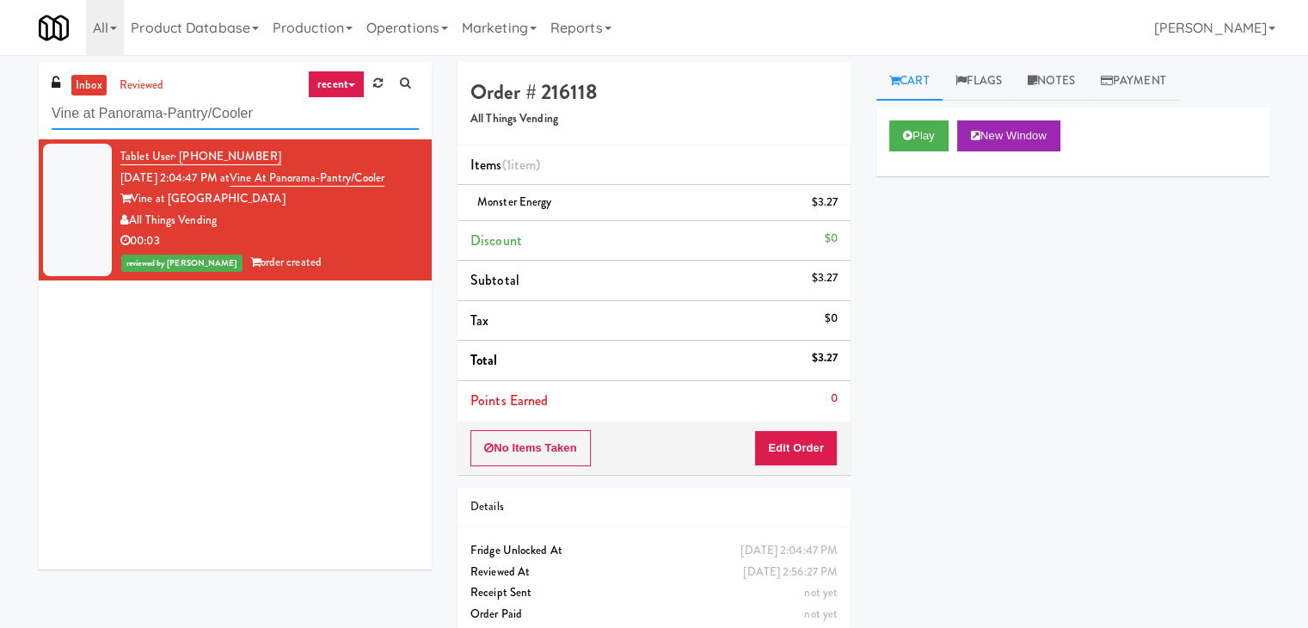
click at [261, 104] on input "Vine at Panorama-Pantry/Cooler" at bounding box center [235, 114] width 367 height 32
paste input "(Food, Snack & Drink) Passaic County Sheriff's Office"
type input "(Food, Snack & Drink) Passaic County Sheriff's Office"
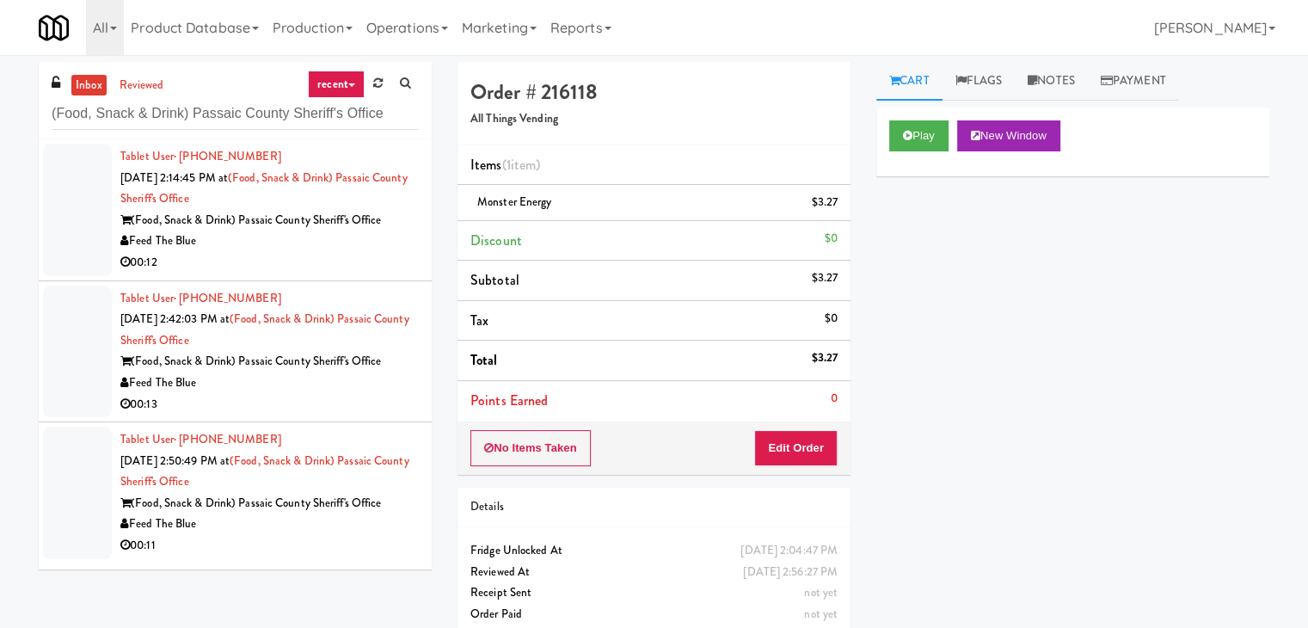
click at [317, 246] on div "Feed The Blue" at bounding box center [269, 240] width 298 height 21
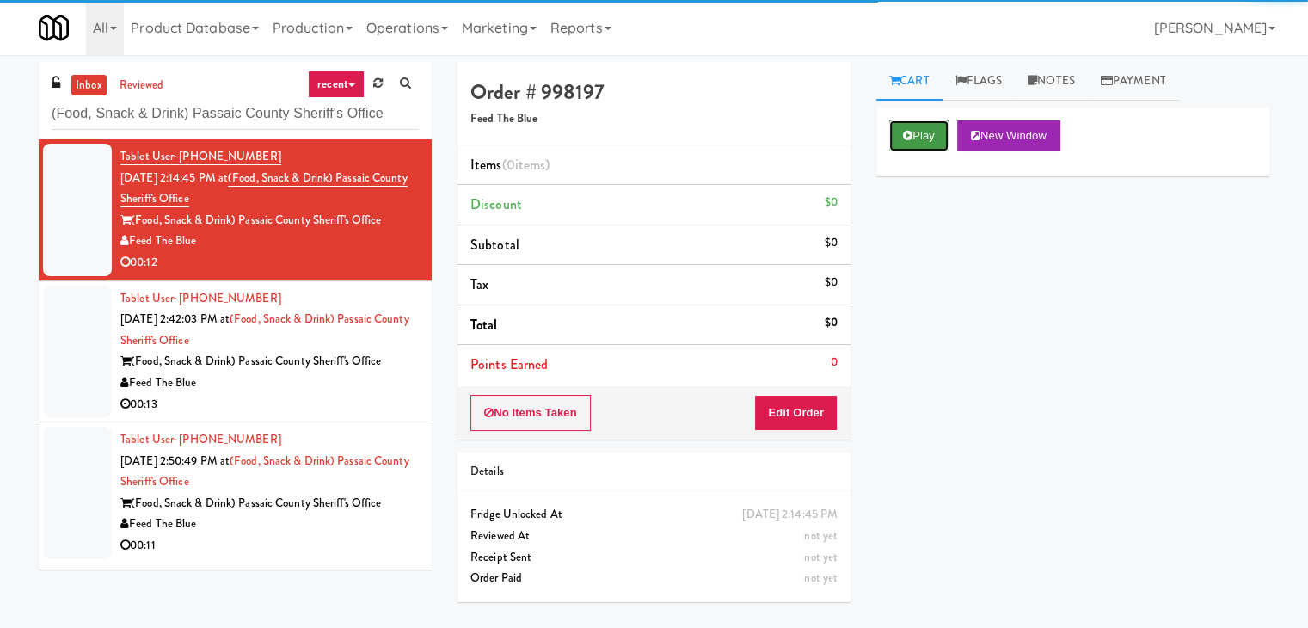
click at [913, 138] on button "Play" at bounding box center [918, 135] width 59 height 31
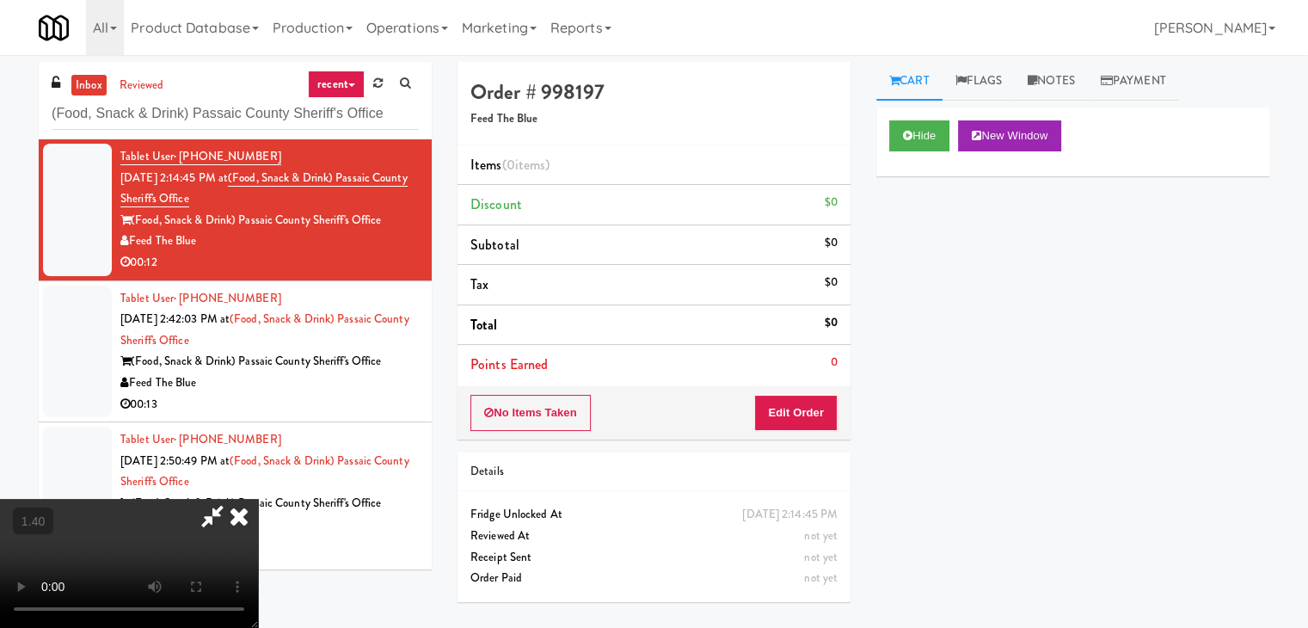
click at [258, 499] on video at bounding box center [129, 563] width 258 height 129
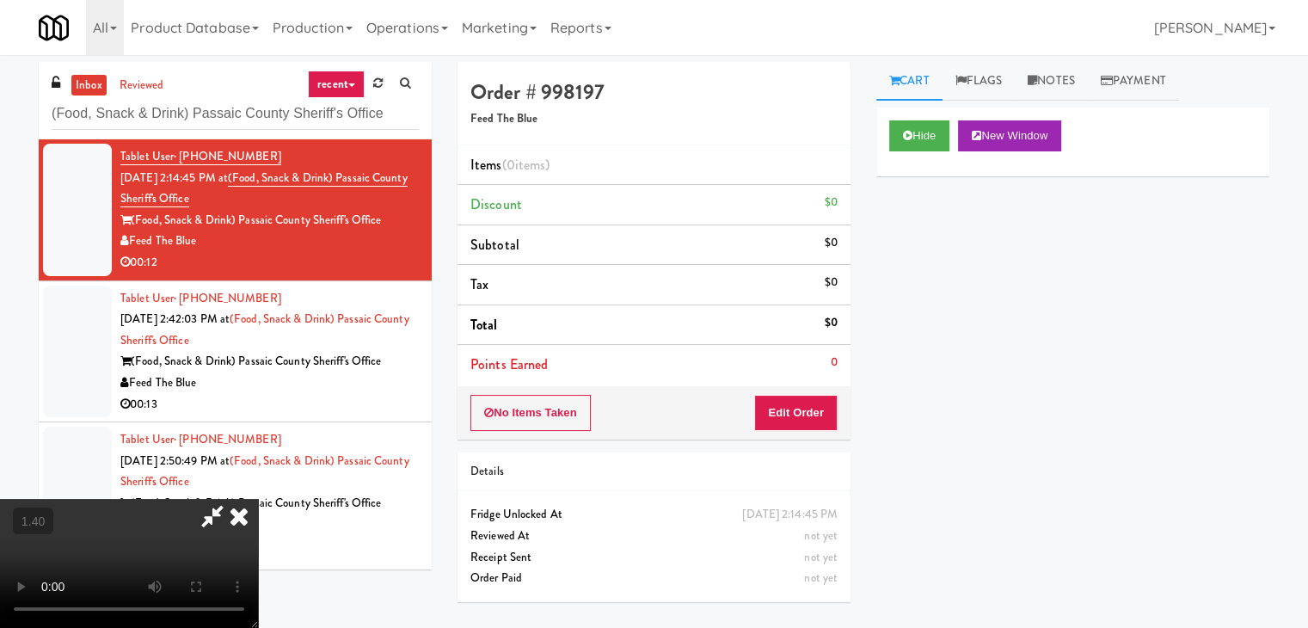
click at [258, 499] on video at bounding box center [129, 563] width 258 height 129
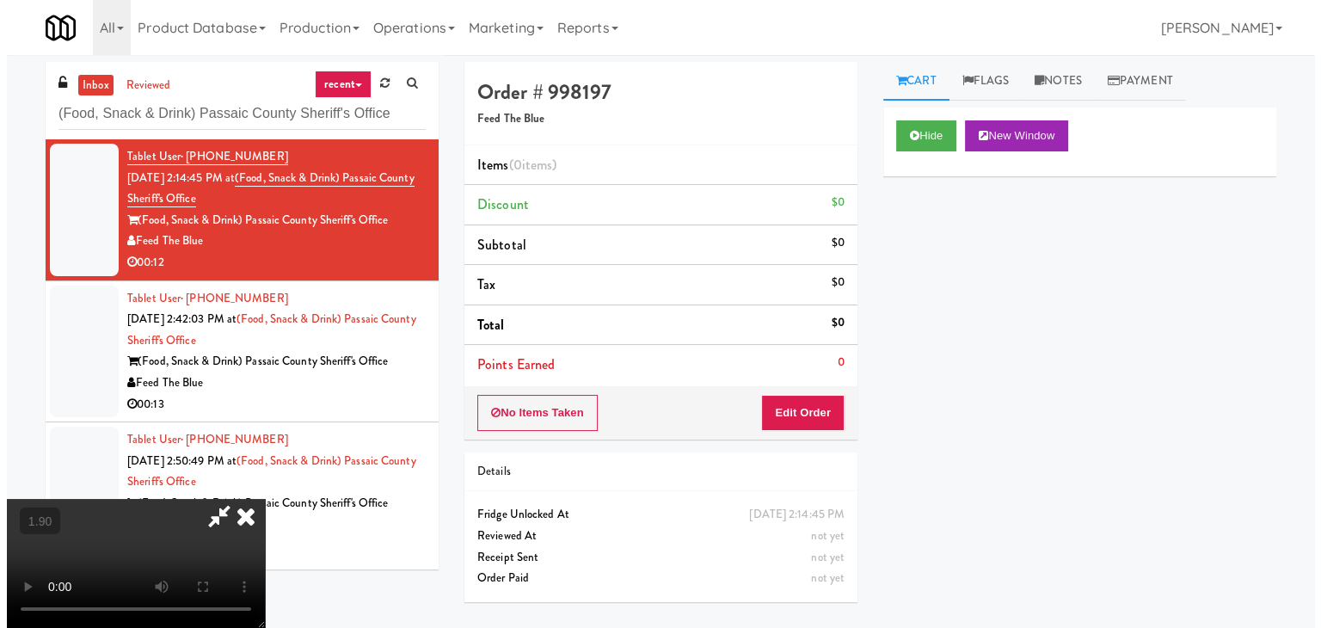
scroll to position [0, 0]
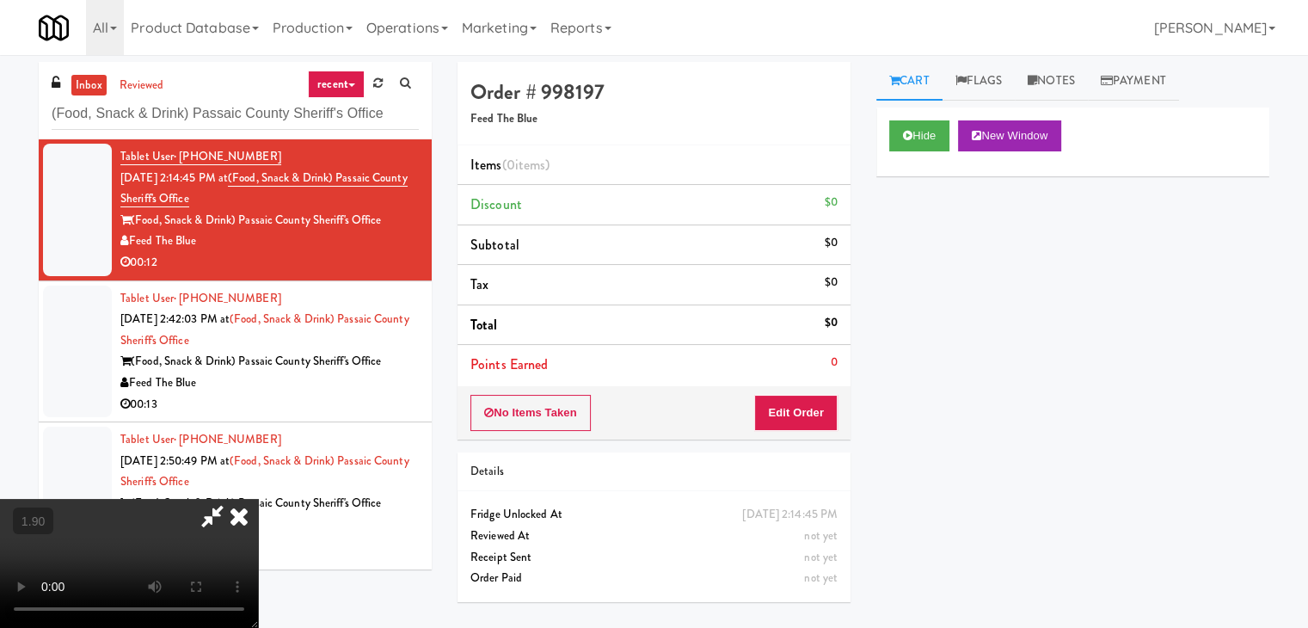
click at [232, 499] on icon at bounding box center [213, 516] width 40 height 34
click at [778, 393] on div "No Items Taken Edit Order" at bounding box center [654, 412] width 393 height 53
click at [782, 400] on button "Edit Order" at bounding box center [795, 413] width 83 height 36
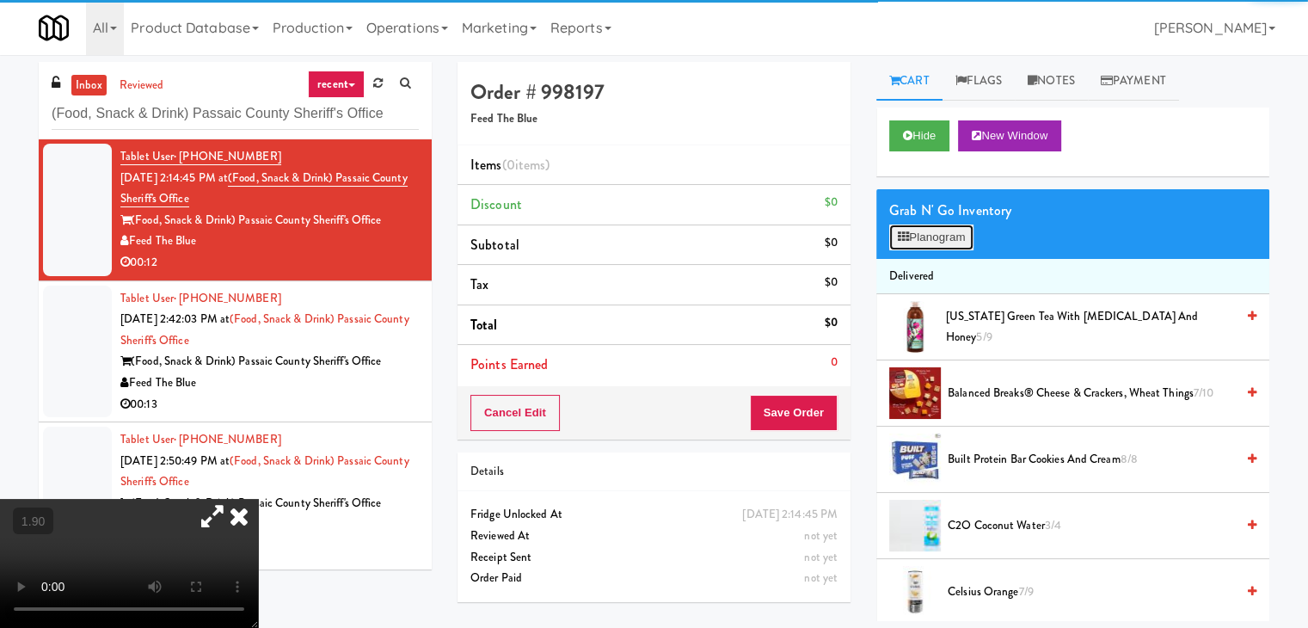
click at [928, 238] on button "Planogram" at bounding box center [931, 237] width 84 height 26
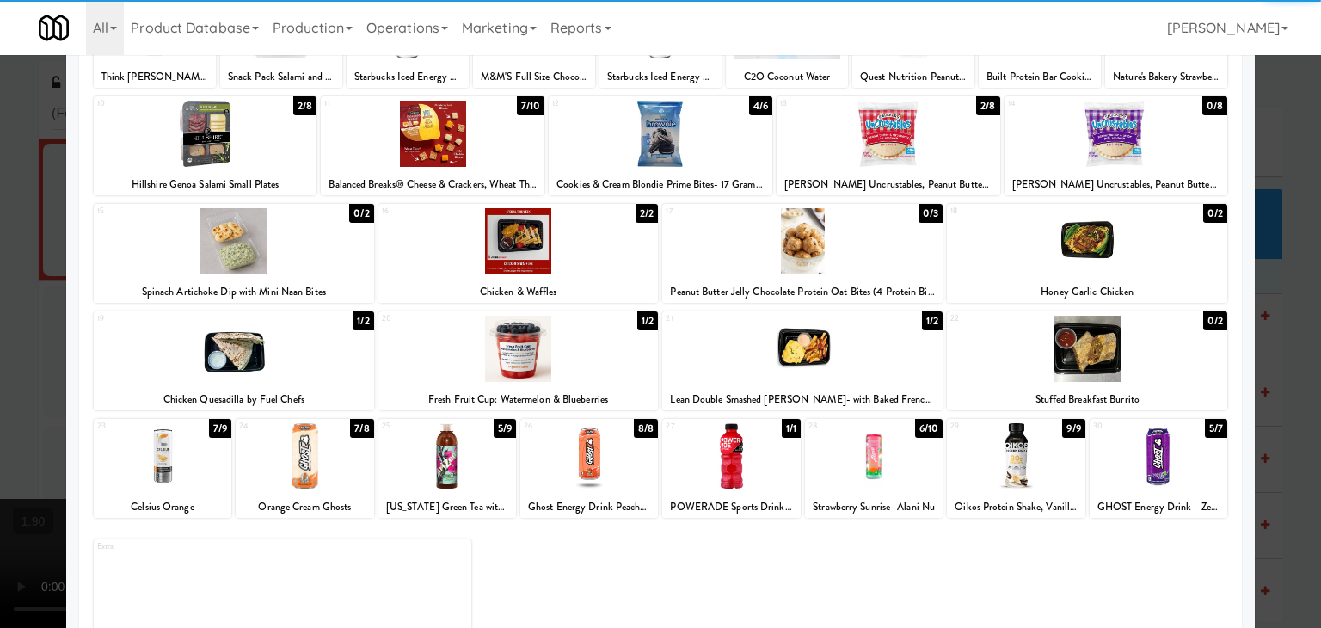
scroll to position [217, 0]
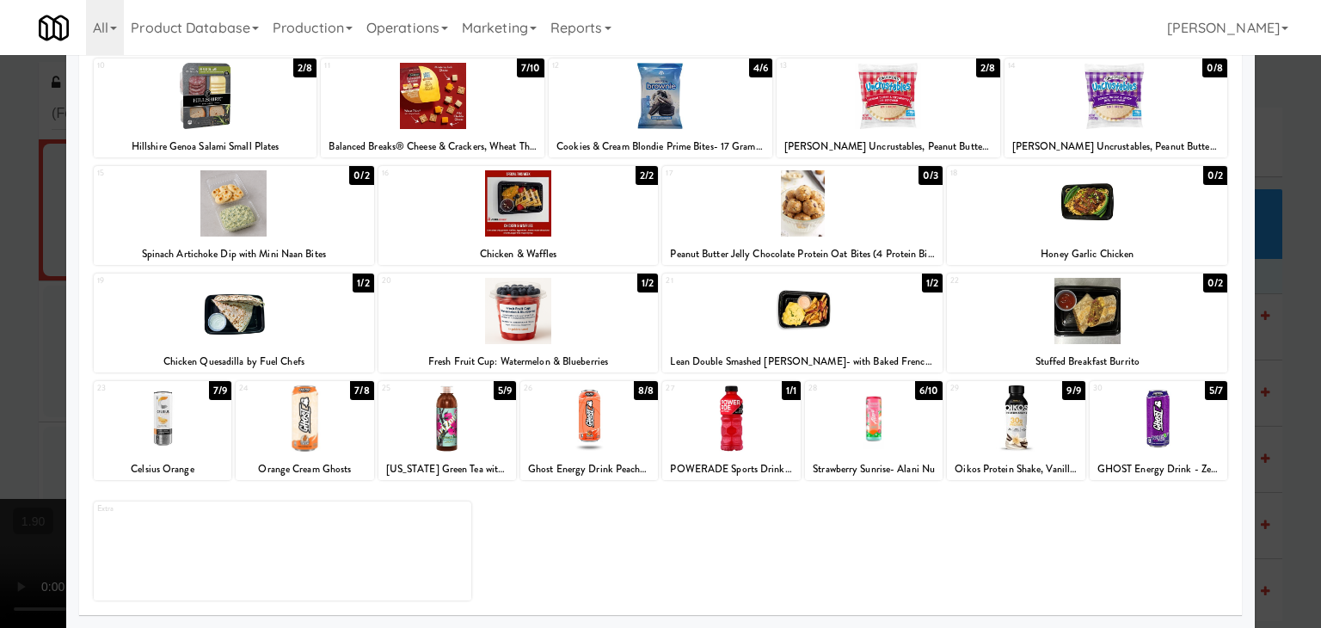
click at [764, 281] on div "21" at bounding box center [734, 280] width 137 height 15
click at [552, 322] on div at bounding box center [518, 311] width 280 height 66
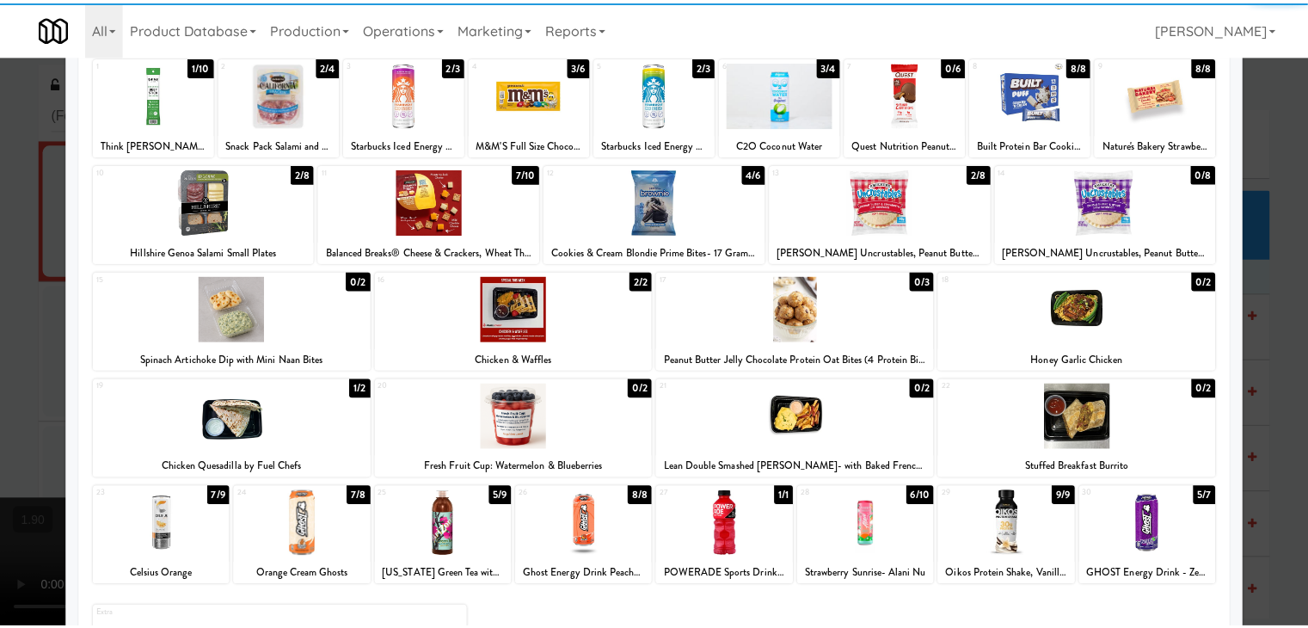
scroll to position [0, 0]
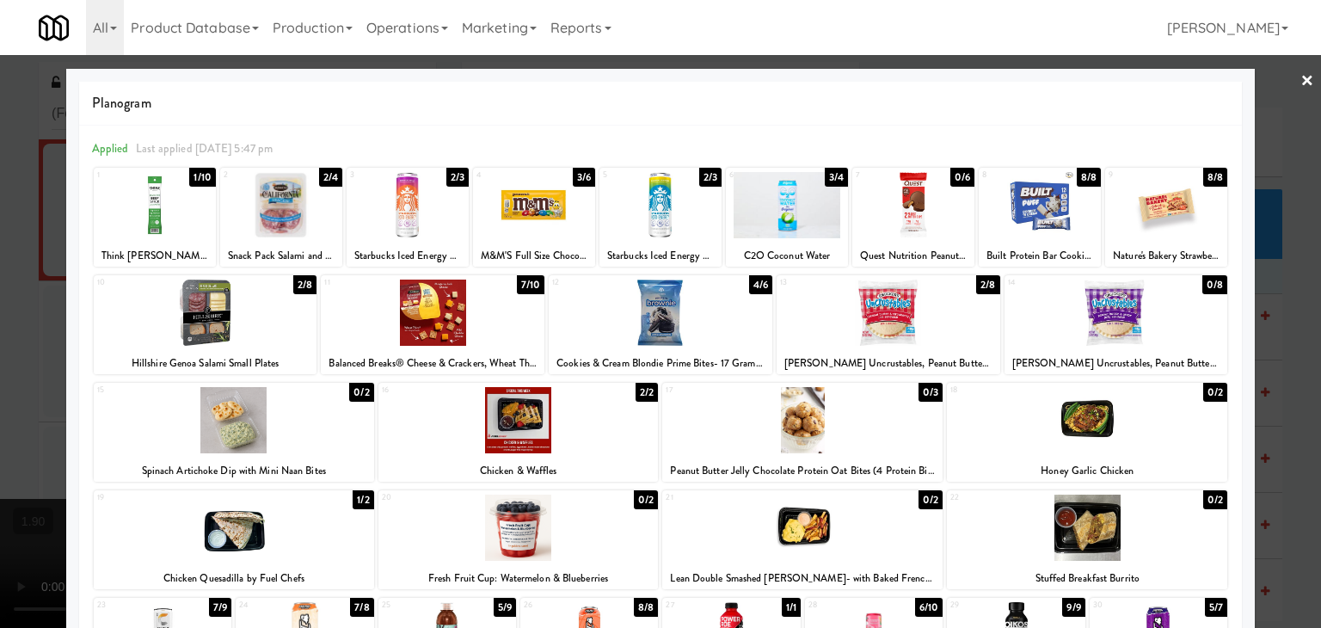
click at [1300, 82] on link "×" at bounding box center [1307, 81] width 14 height 53
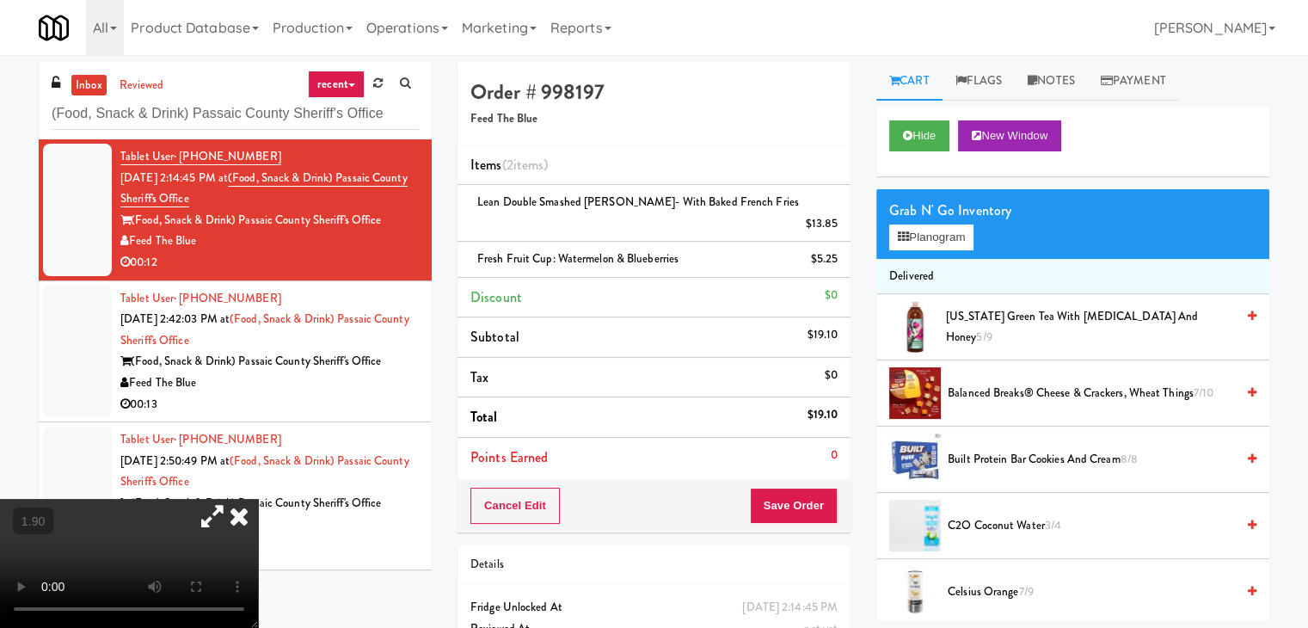
click at [258, 499] on icon at bounding box center [239, 516] width 38 height 34
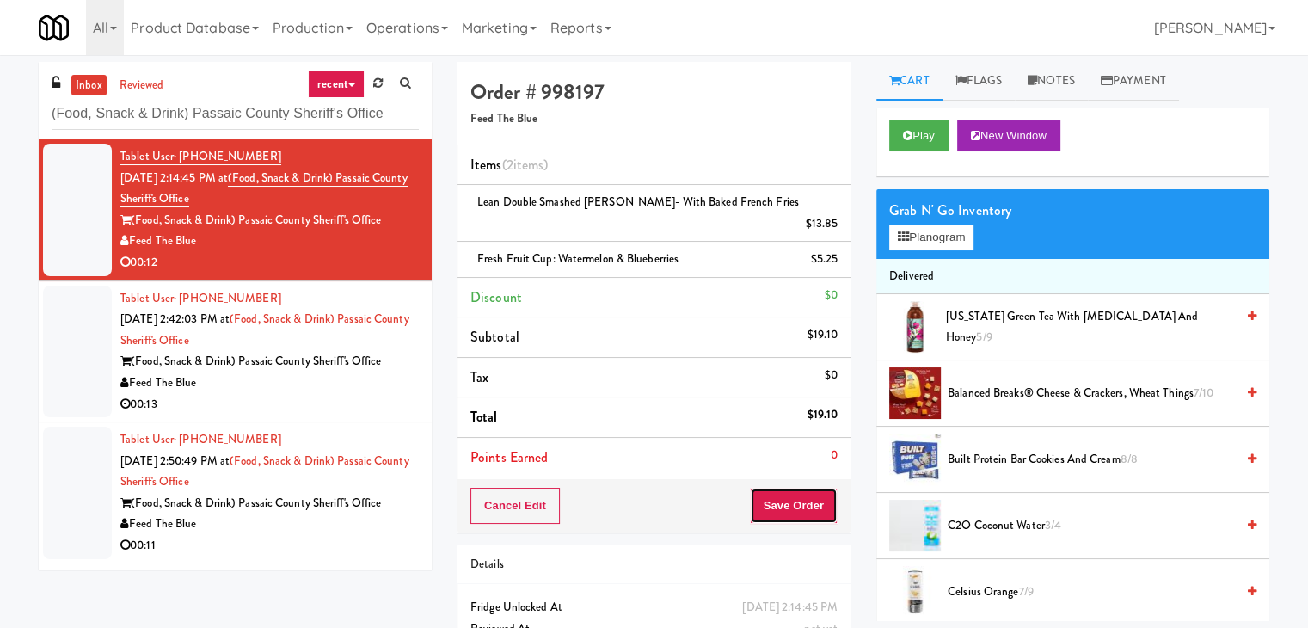
click at [791, 491] on button "Save Order" at bounding box center [794, 506] width 88 height 36
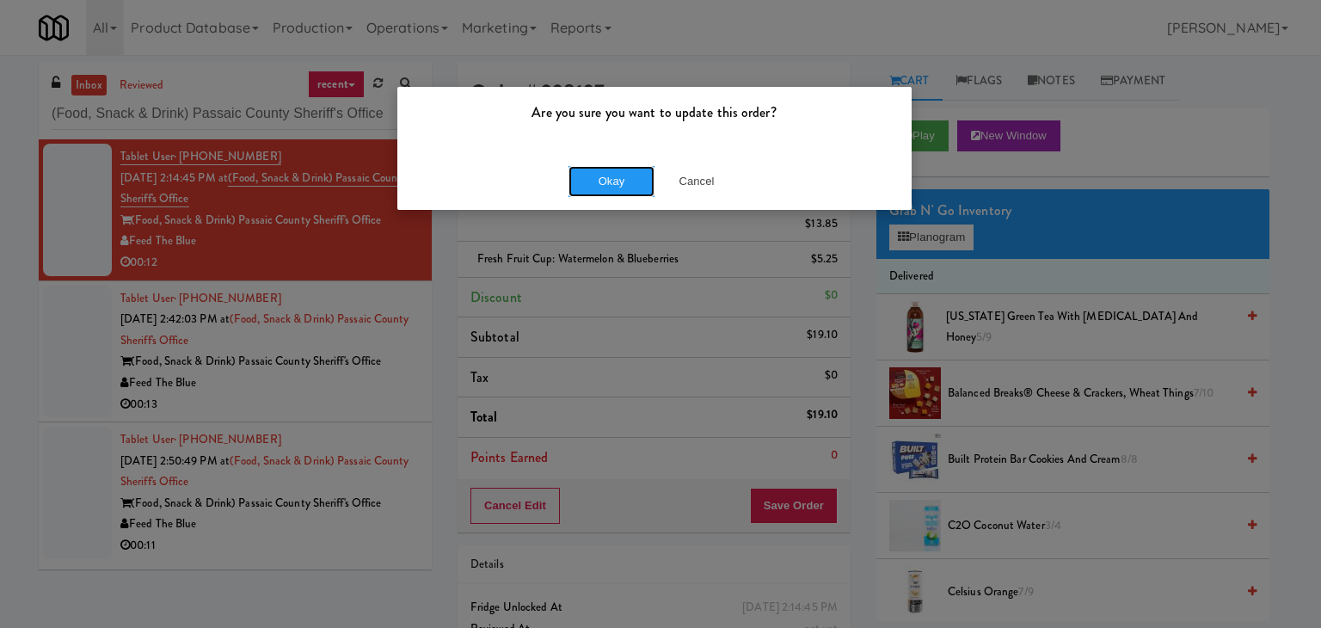
click at [612, 192] on button "Okay" at bounding box center [611, 181] width 86 height 31
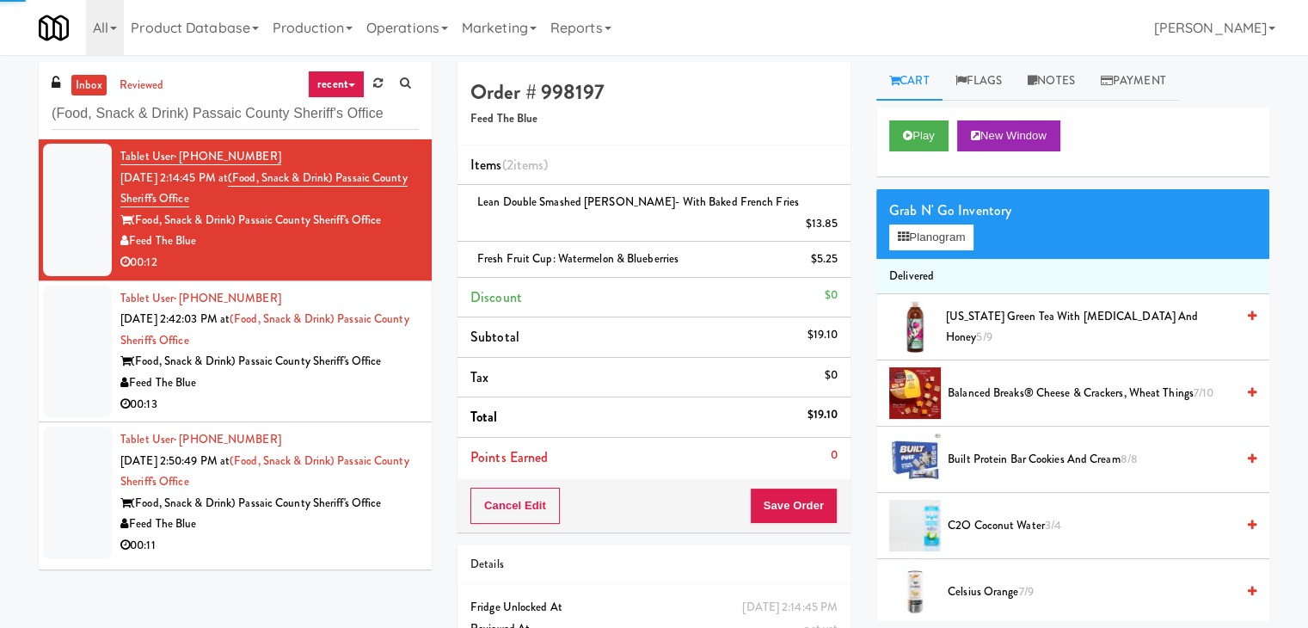
click at [334, 391] on div "Feed The Blue" at bounding box center [269, 382] width 298 height 21
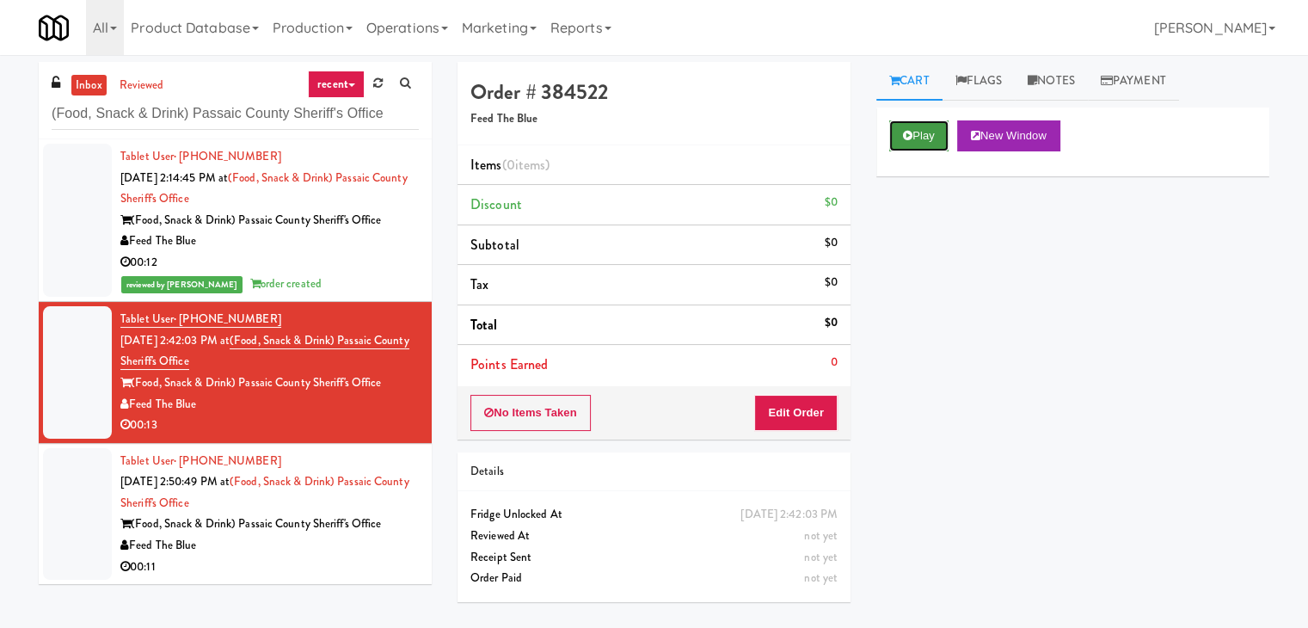
click at [925, 133] on button "Play" at bounding box center [918, 135] width 59 height 31
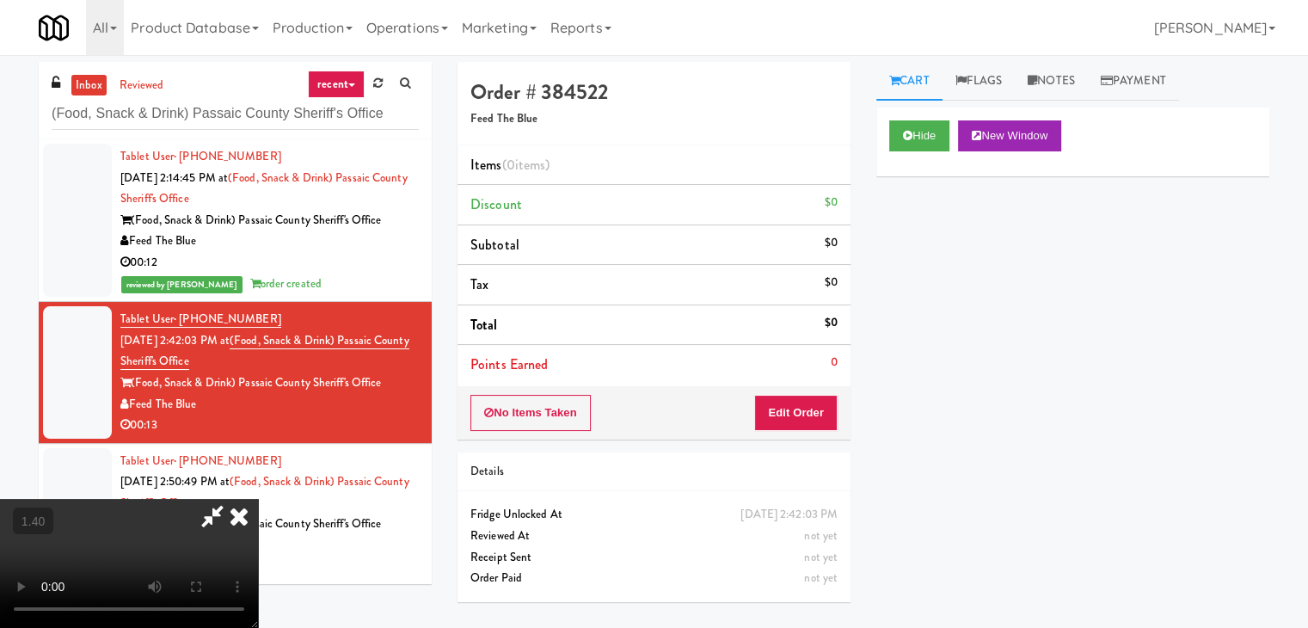
click at [258, 499] on video at bounding box center [129, 563] width 258 height 129
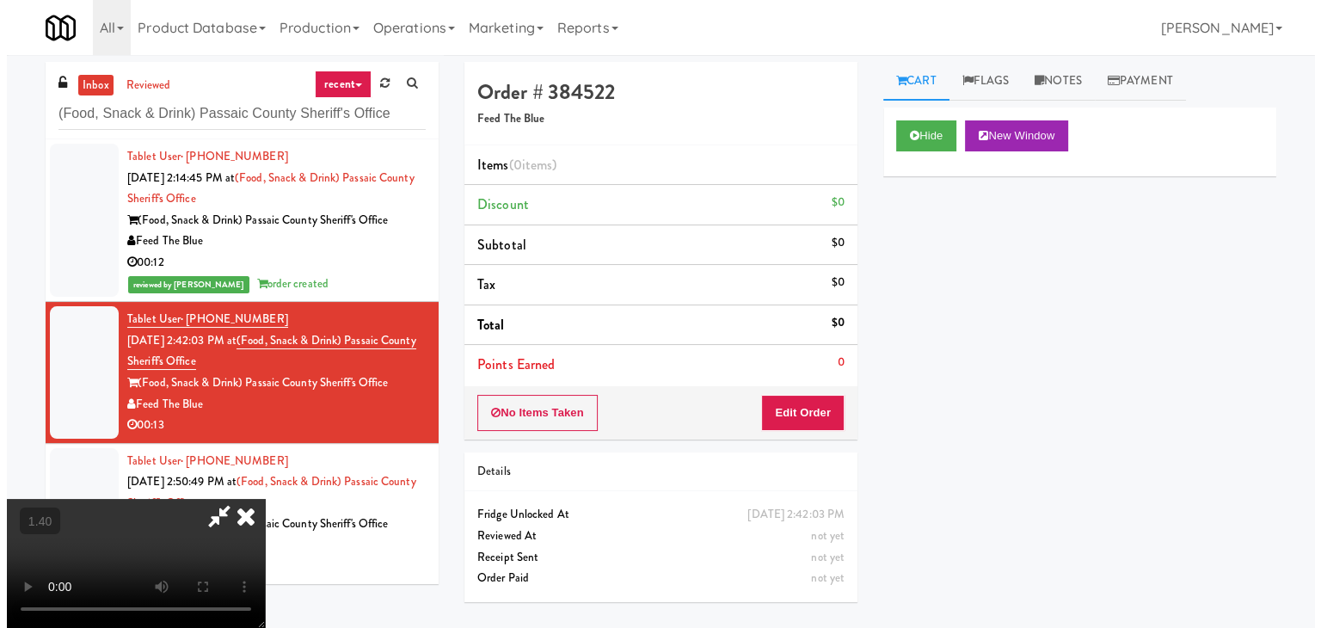
scroll to position [0, 0]
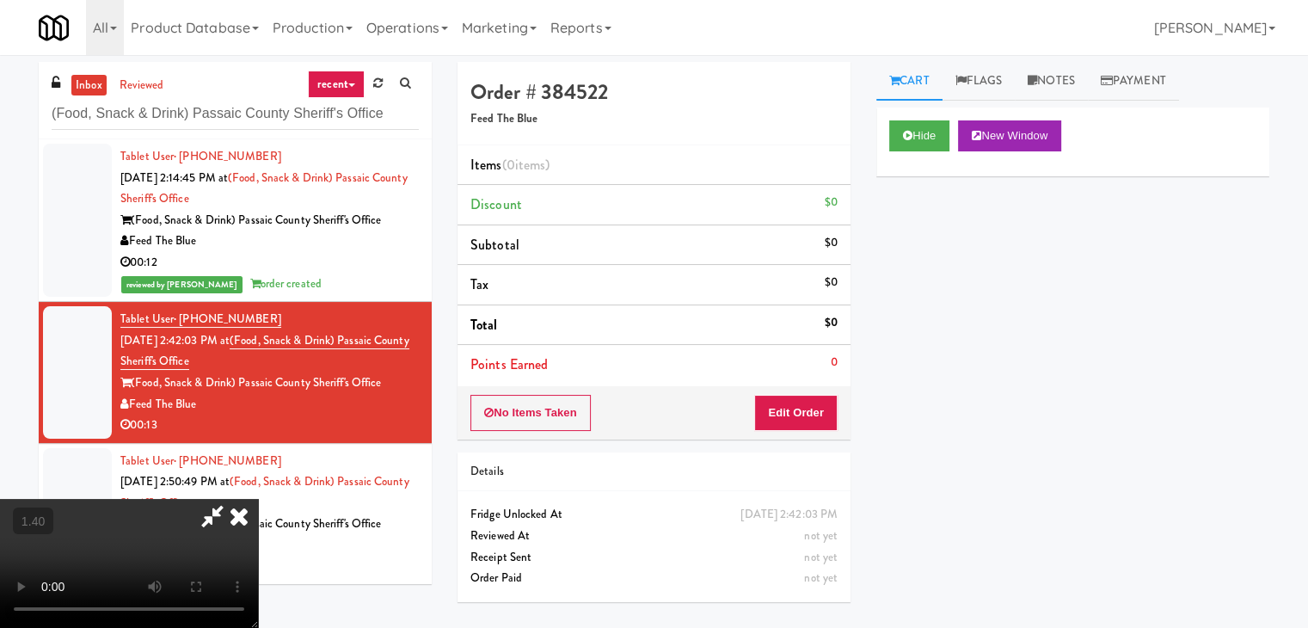
click at [258, 499] on icon at bounding box center [239, 516] width 38 height 34
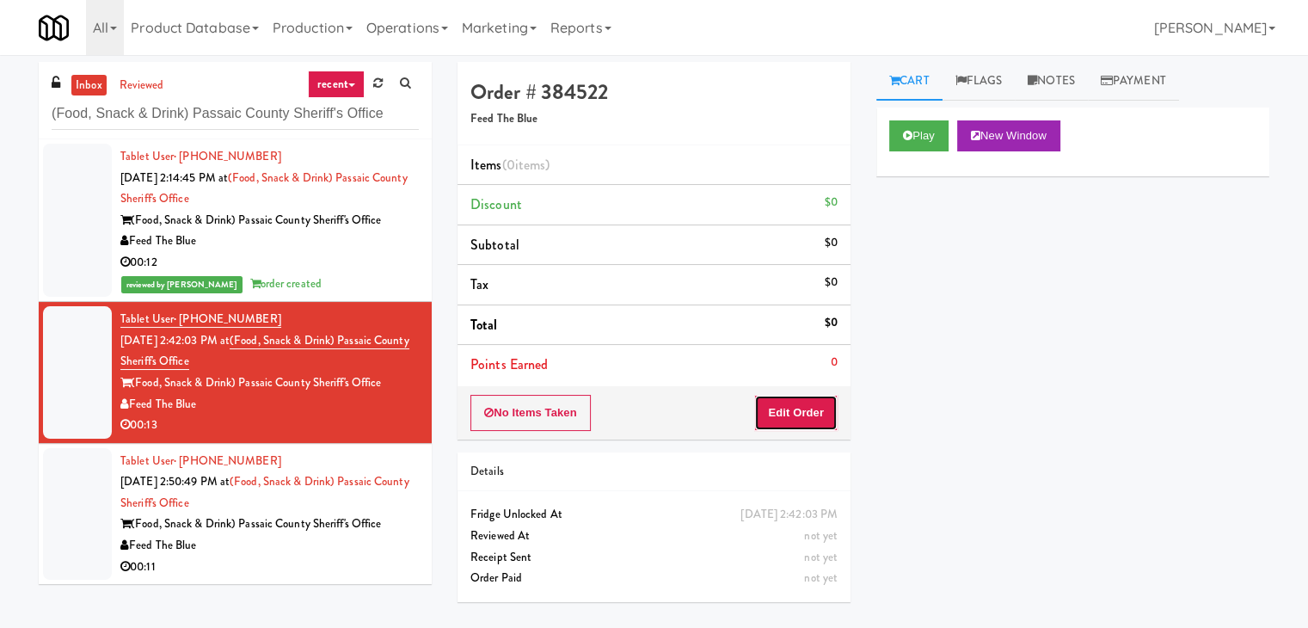
click at [815, 408] on button "Edit Order" at bounding box center [795, 413] width 83 height 36
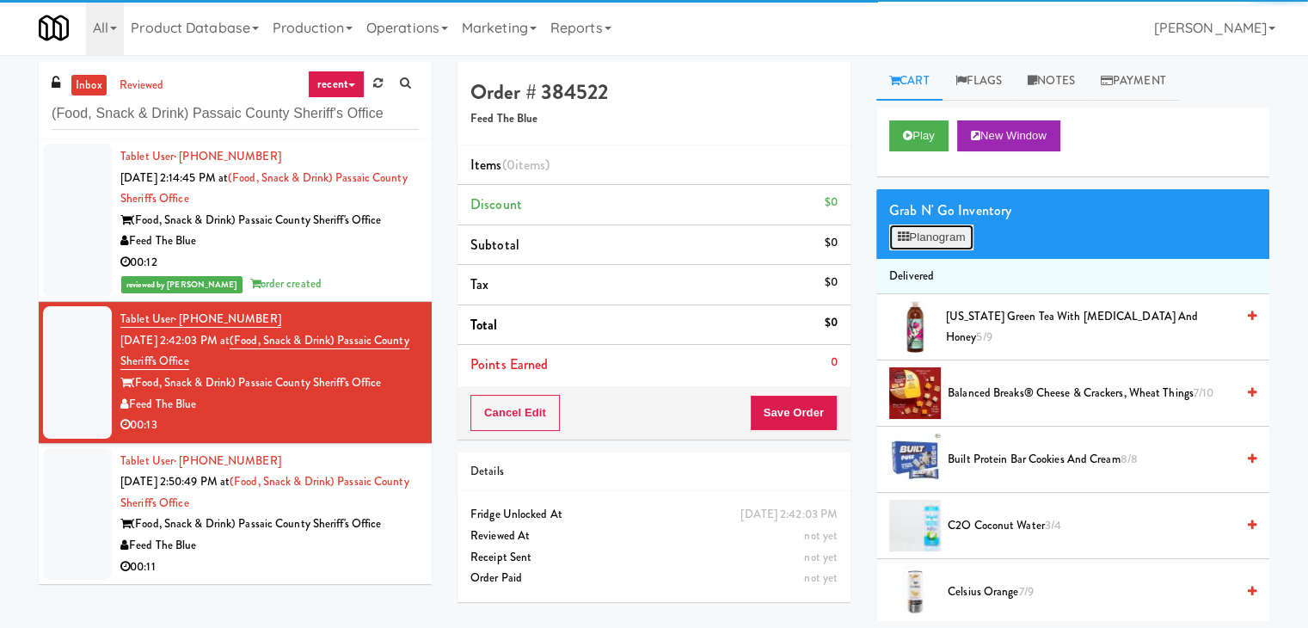
click at [923, 234] on button "Planogram" at bounding box center [931, 237] width 84 height 26
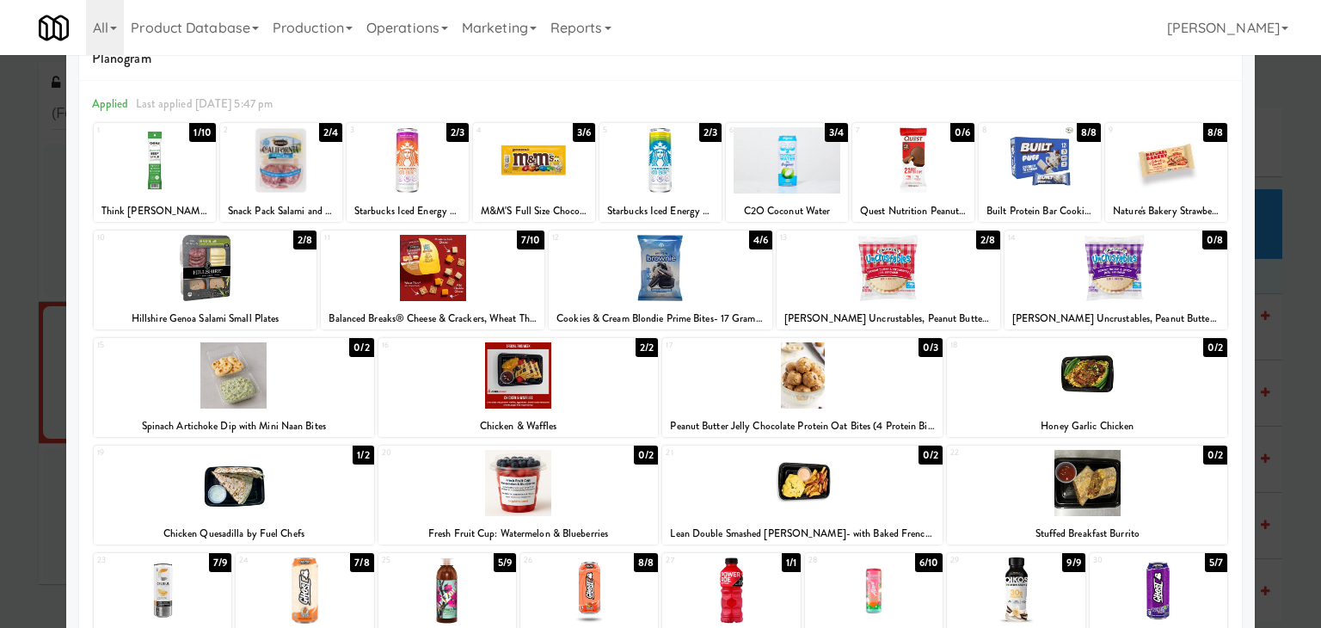
scroll to position [45, 0]
click at [231, 264] on div at bounding box center [206, 268] width 224 height 66
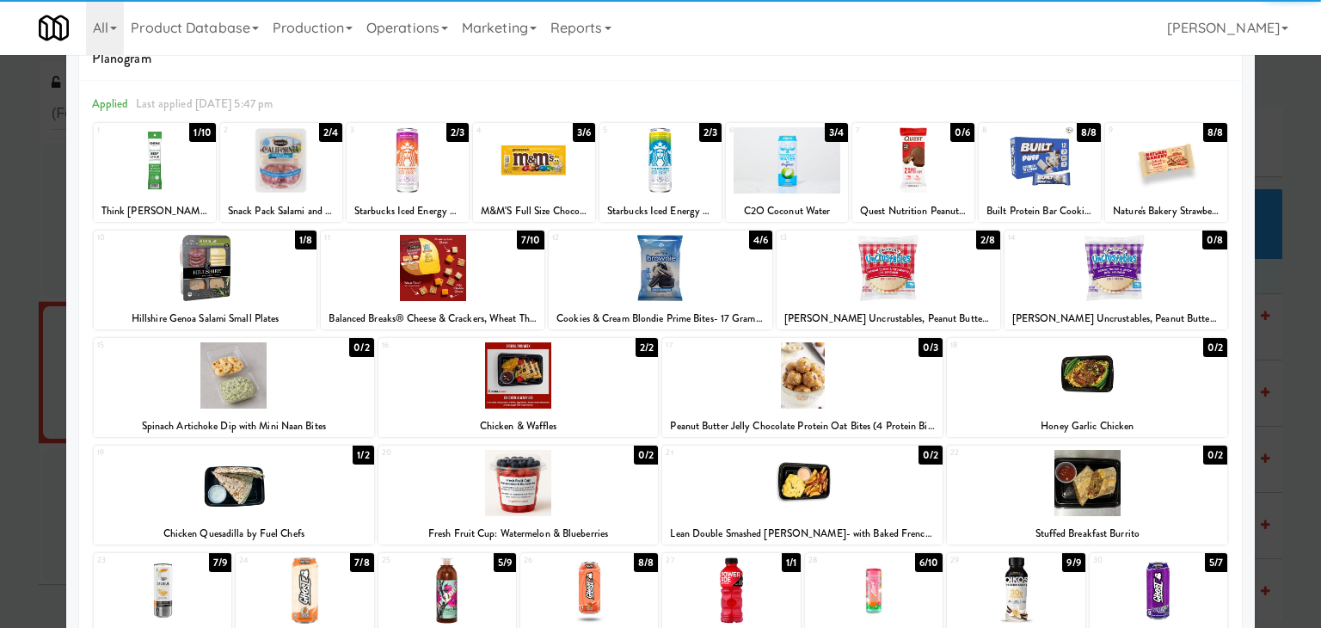
click at [166, 170] on div at bounding box center [155, 160] width 122 height 66
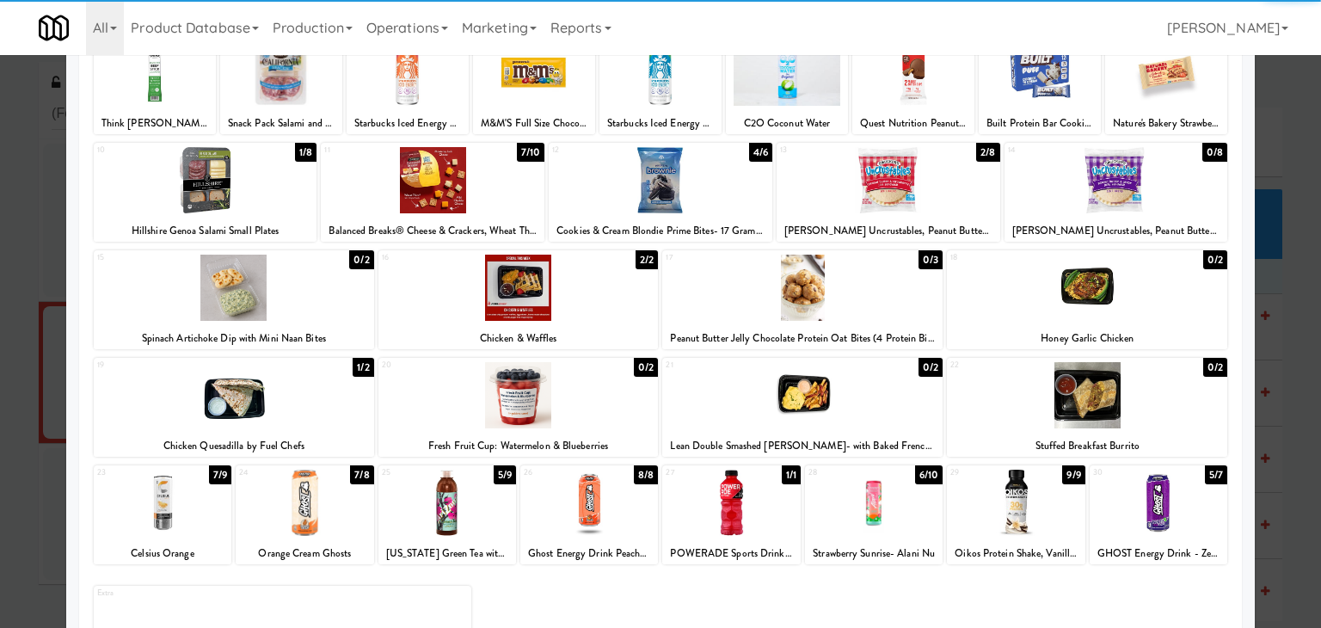
scroll to position [217, 0]
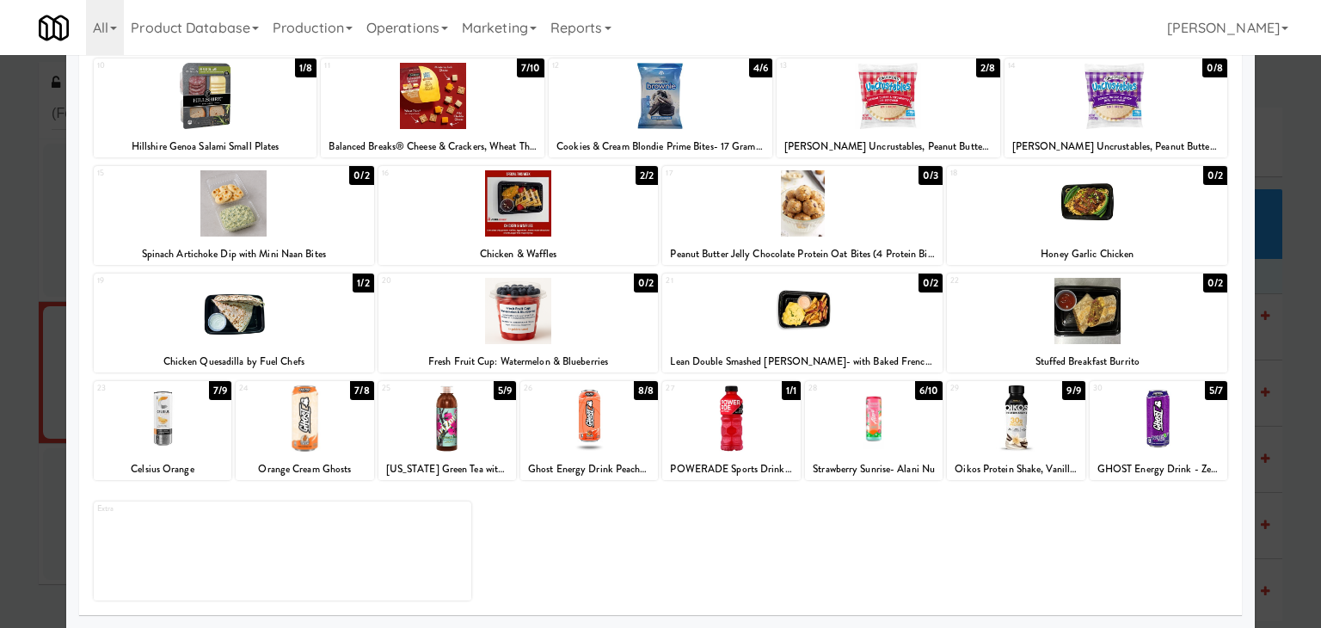
click at [434, 418] on div at bounding box center [447, 418] width 138 height 66
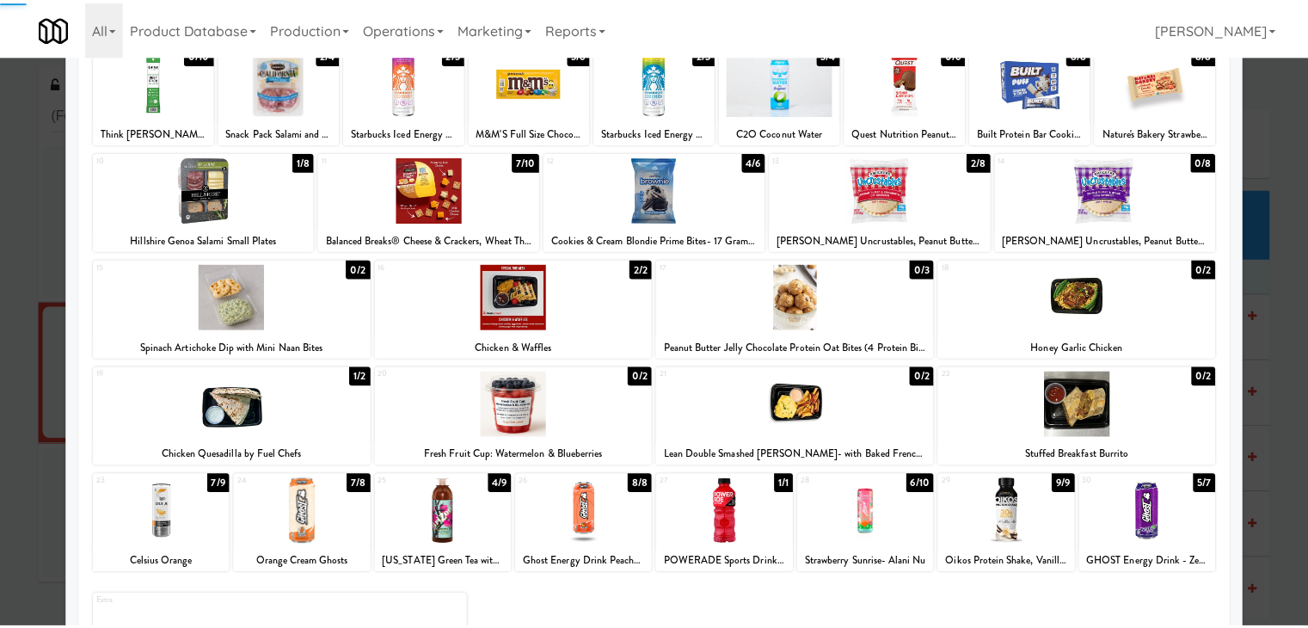
scroll to position [0, 0]
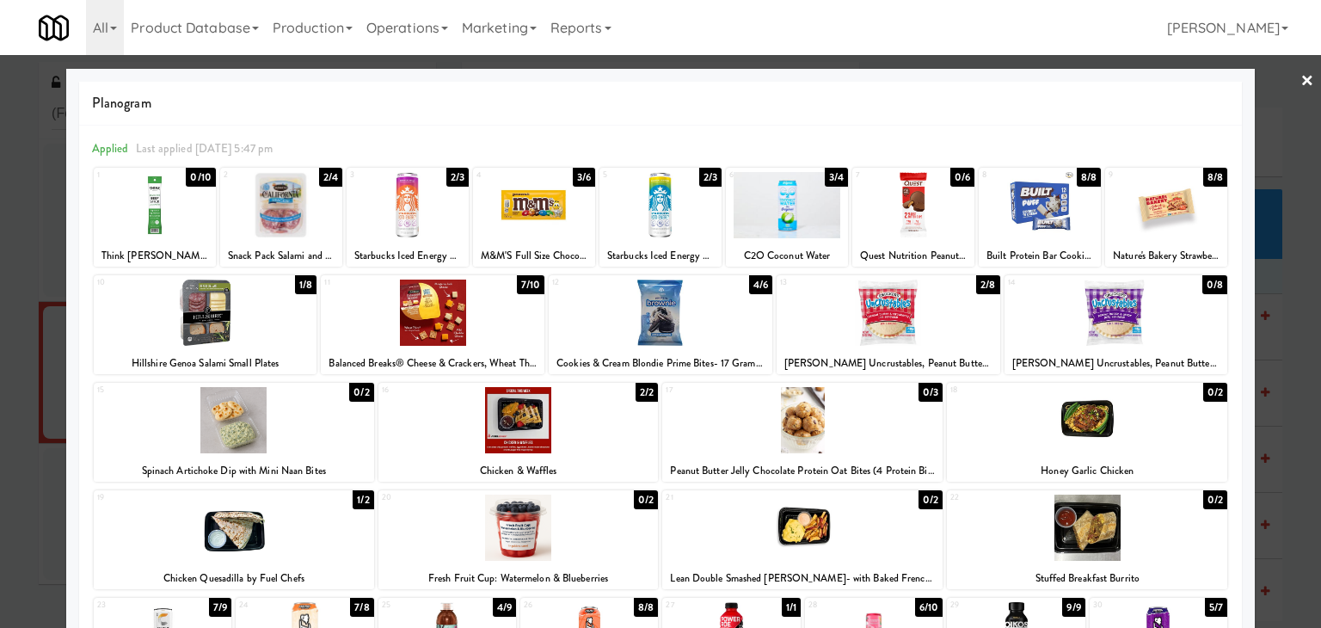
click at [1300, 85] on link "×" at bounding box center [1307, 81] width 14 height 53
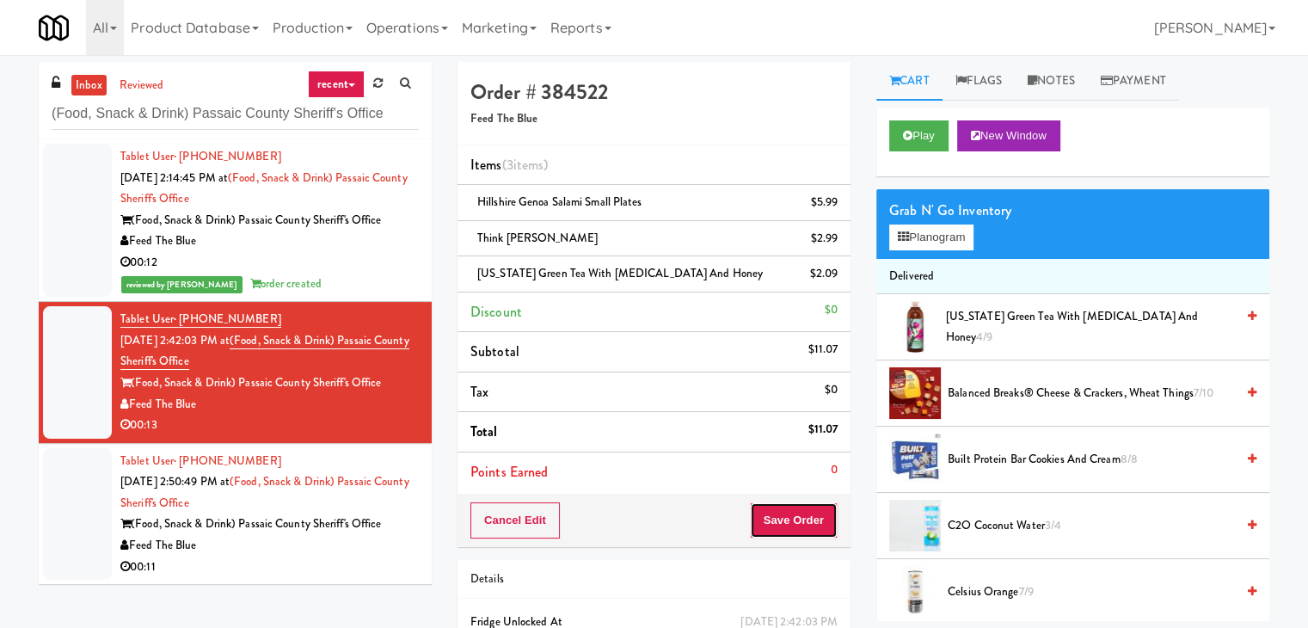
click at [798, 513] on button "Save Order" at bounding box center [794, 520] width 88 height 36
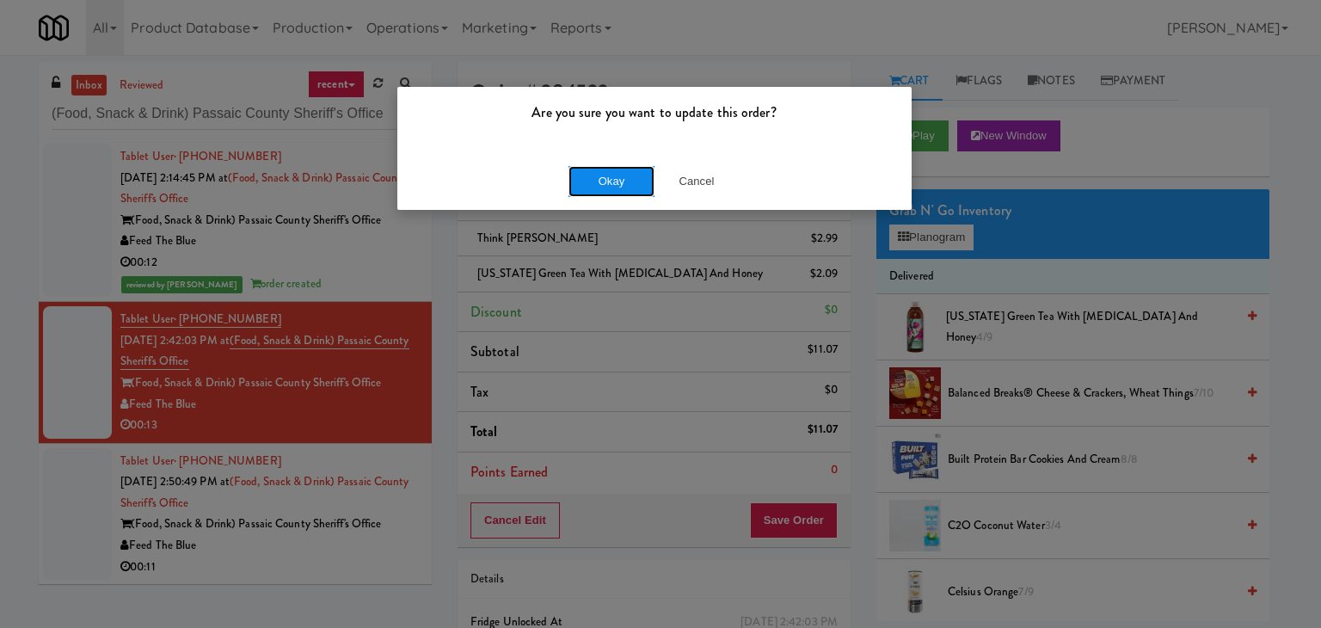
click at [573, 190] on button "Okay" at bounding box center [611, 181] width 86 height 31
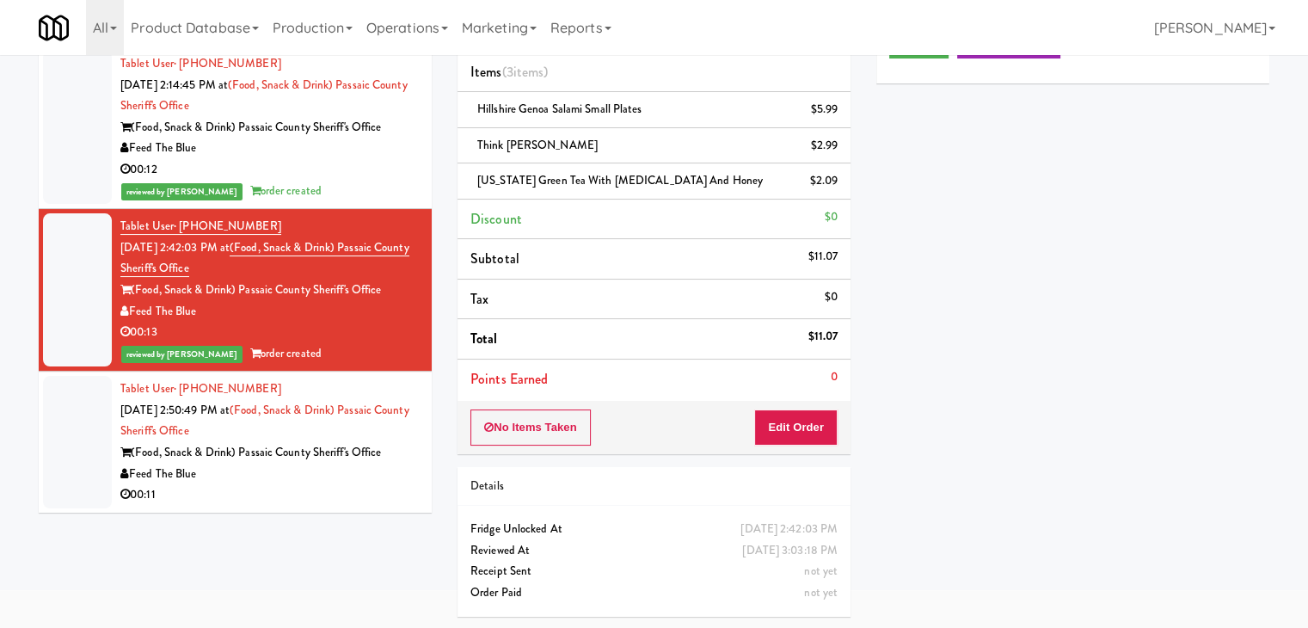
click at [337, 499] on div "00:11" at bounding box center [269, 494] width 298 height 21
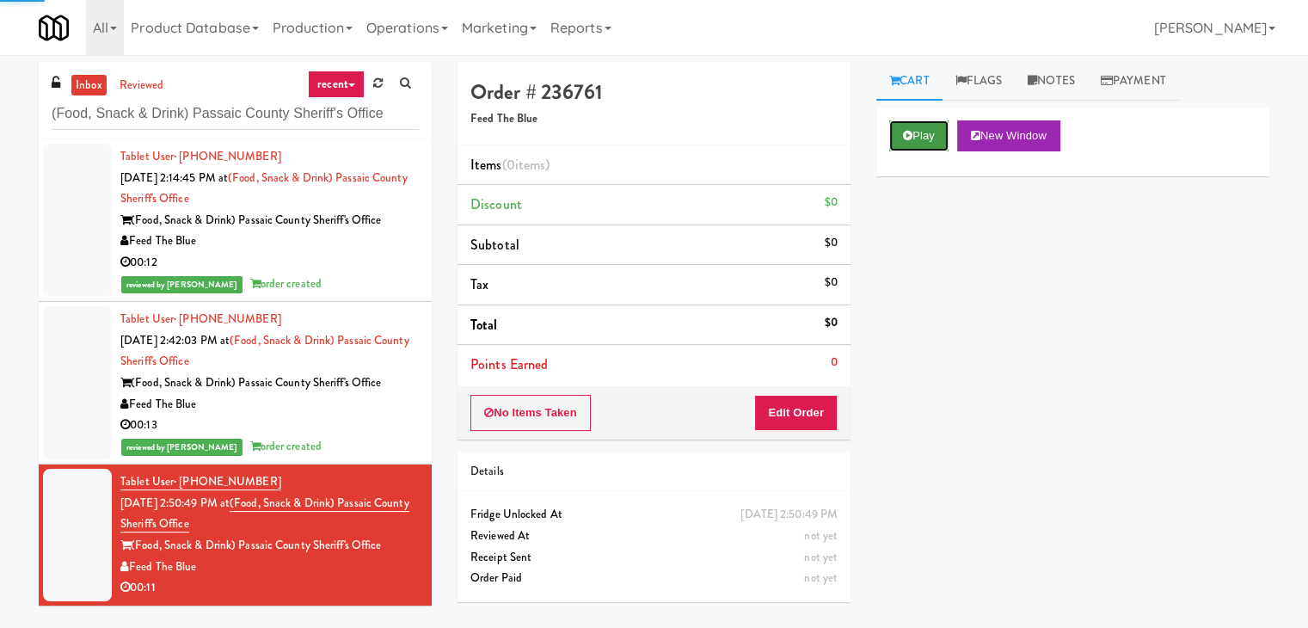
click at [943, 132] on button "Play" at bounding box center [918, 135] width 59 height 31
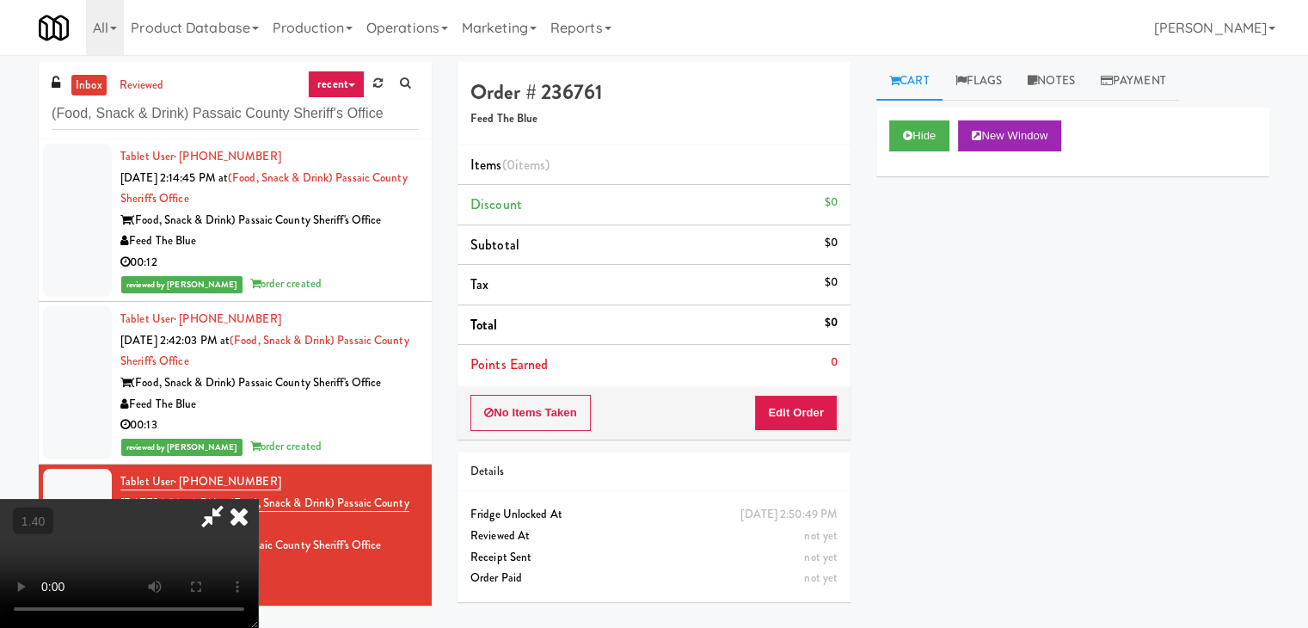
click at [258, 499] on video at bounding box center [129, 563] width 258 height 129
click at [258, 499] on icon at bounding box center [239, 516] width 38 height 34
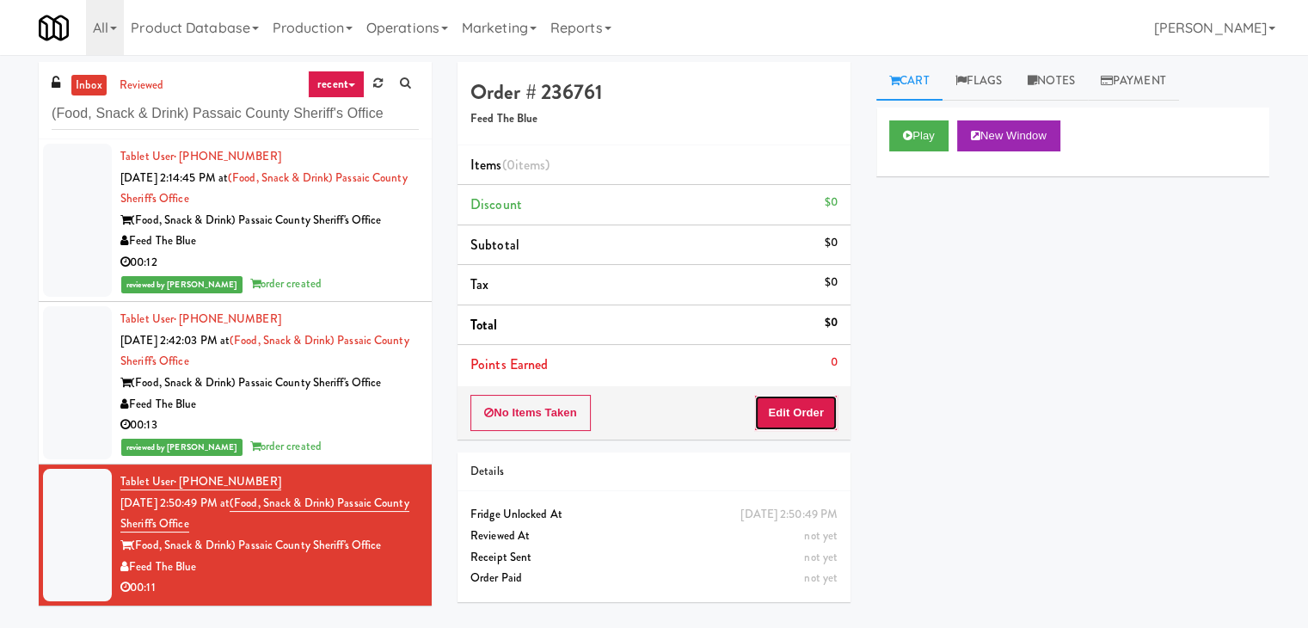
click at [798, 400] on button "Edit Order" at bounding box center [795, 413] width 83 height 36
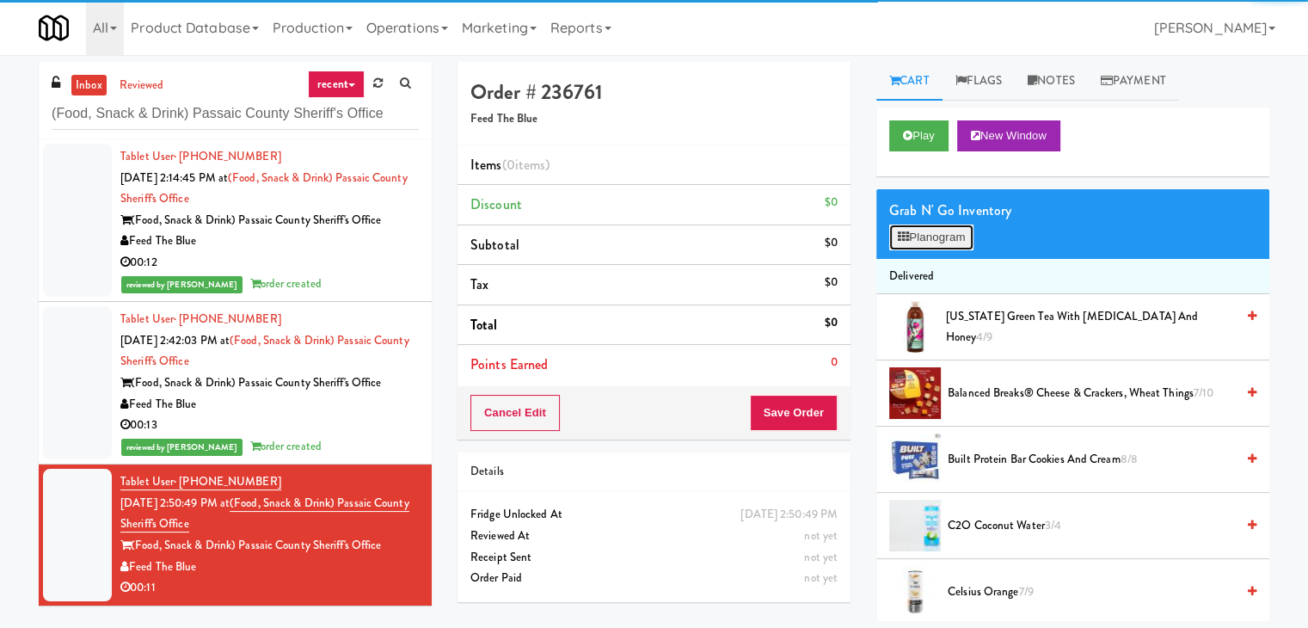
click at [904, 228] on button "Planogram" at bounding box center [931, 237] width 84 height 26
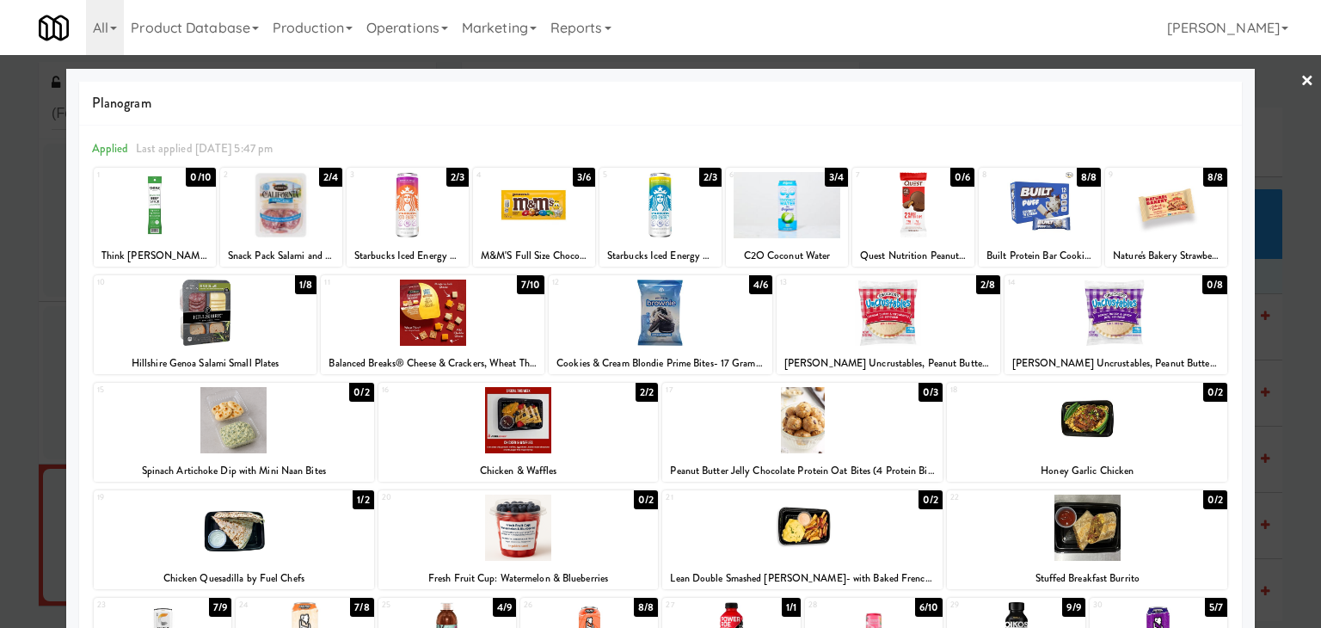
click at [410, 212] on div at bounding box center [408, 205] width 122 height 66
click at [1300, 73] on link "×" at bounding box center [1307, 81] width 14 height 53
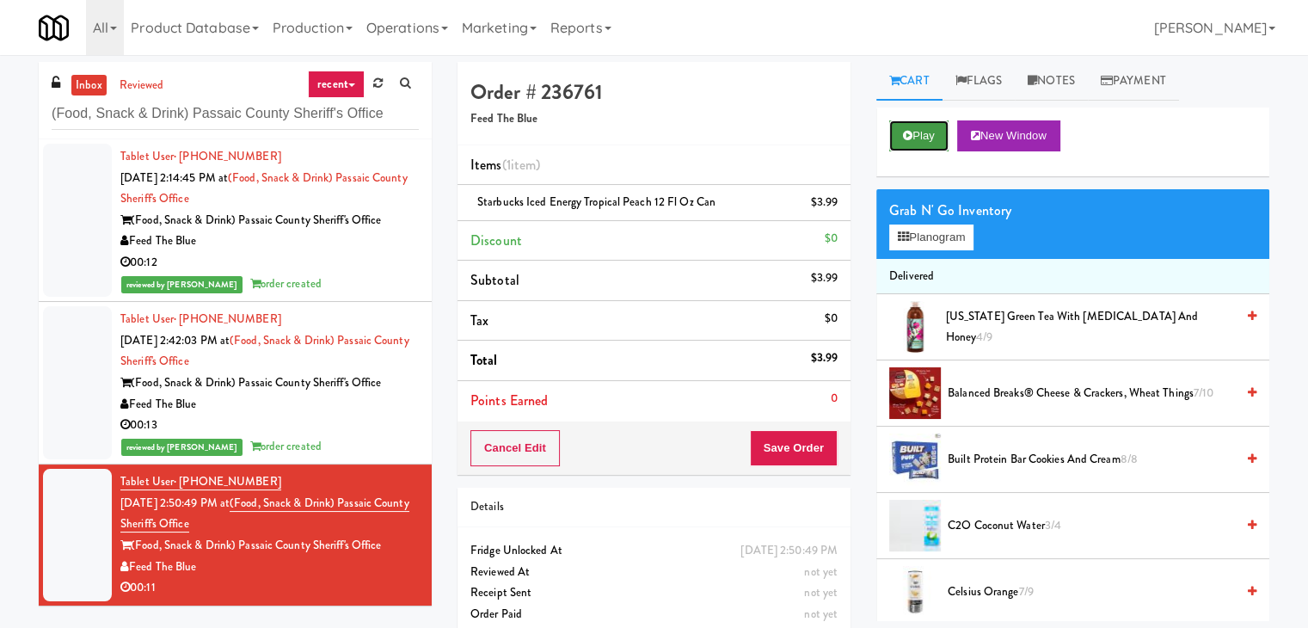
drag, startPoint x: 937, startPoint y: 135, endPoint x: 905, endPoint y: 141, distance: 32.4
click at [936, 135] on button "Play" at bounding box center [918, 135] width 59 height 31
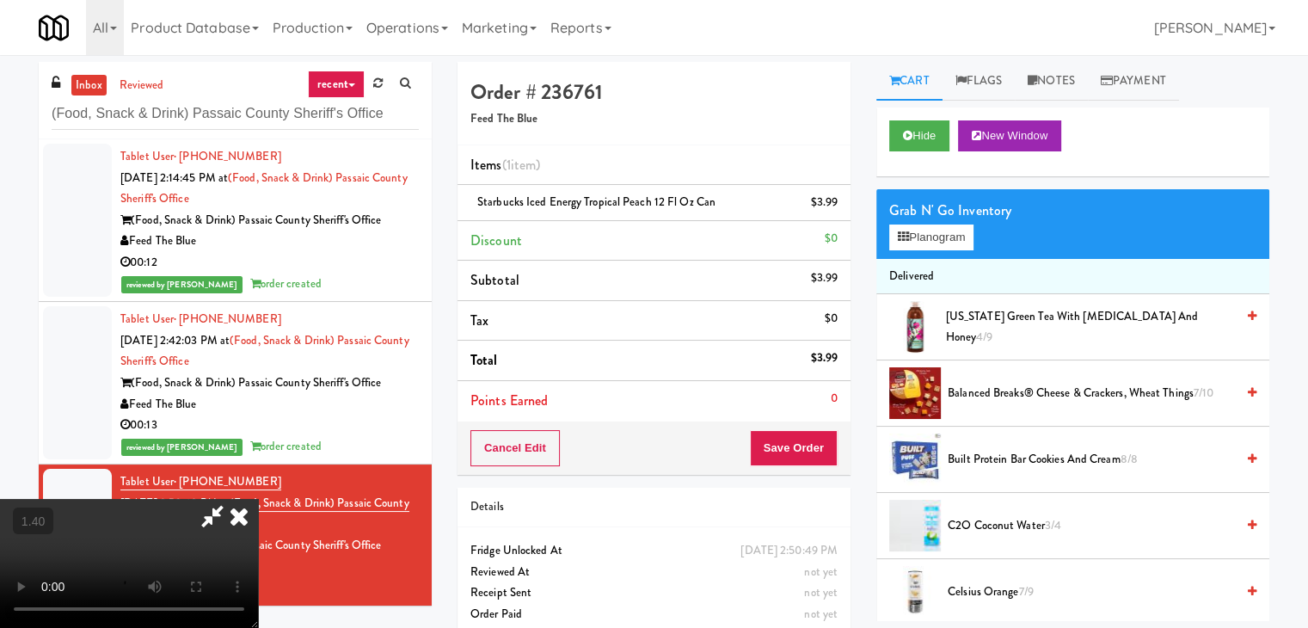
click at [258, 499] on icon at bounding box center [239, 516] width 38 height 34
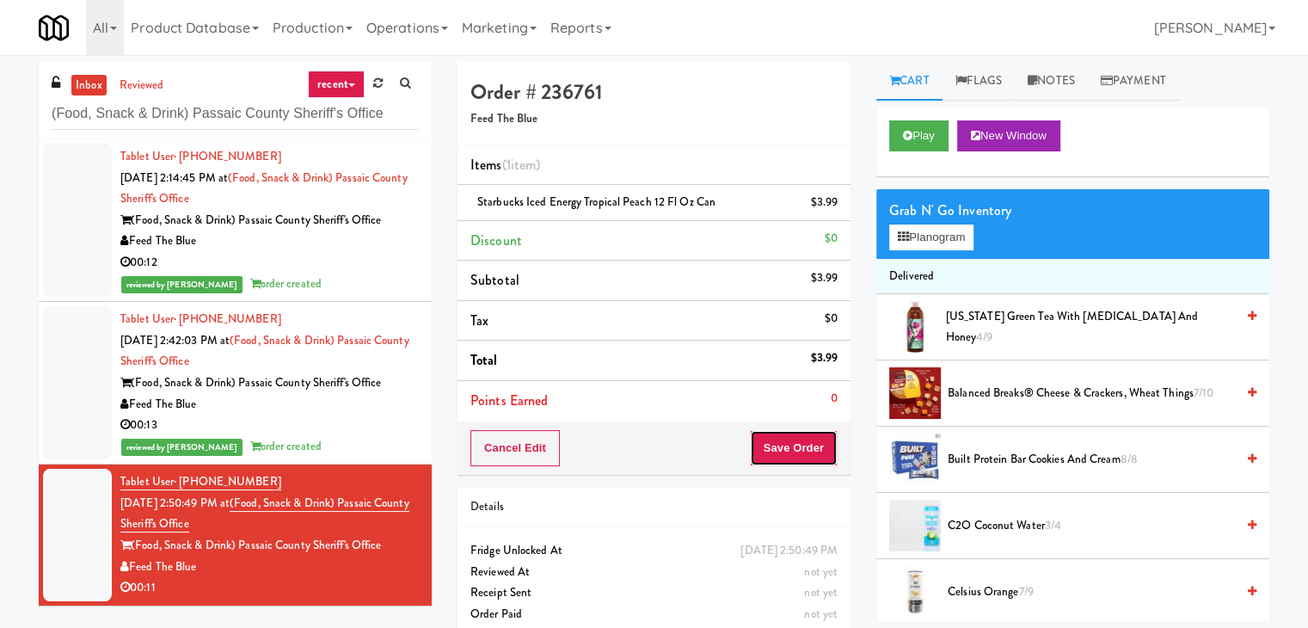
click at [771, 445] on button "Save Order" at bounding box center [794, 448] width 88 height 36
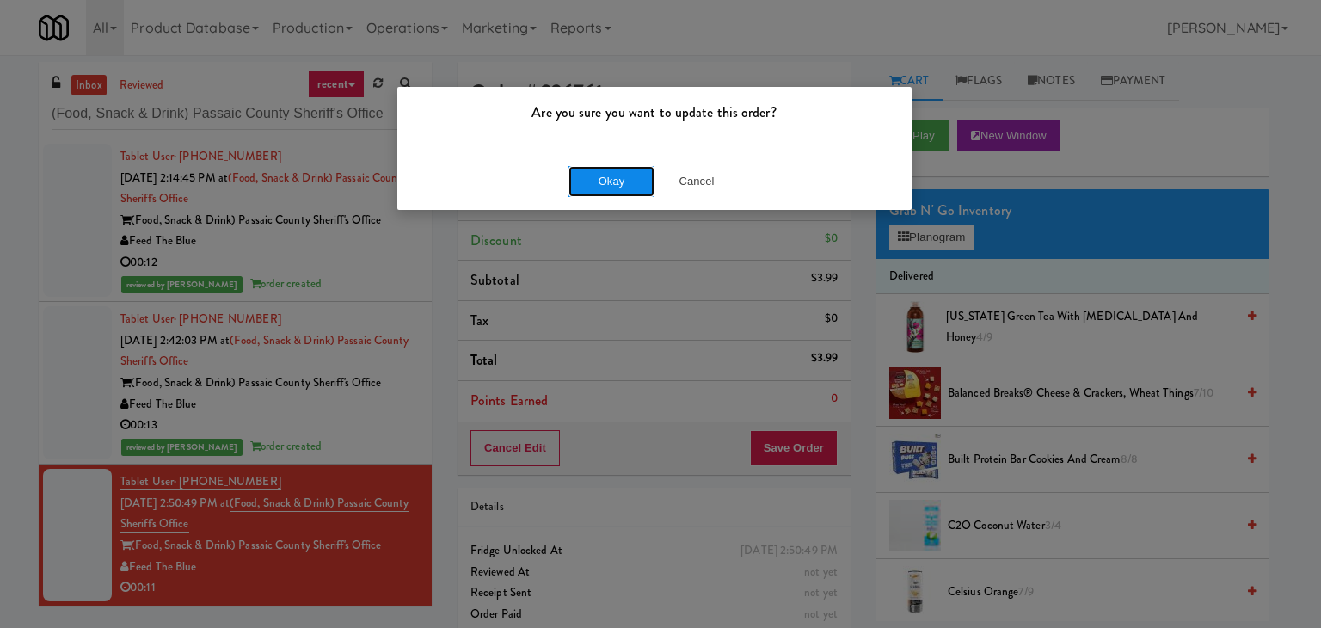
click at [619, 180] on button "Okay" at bounding box center [611, 181] width 86 height 31
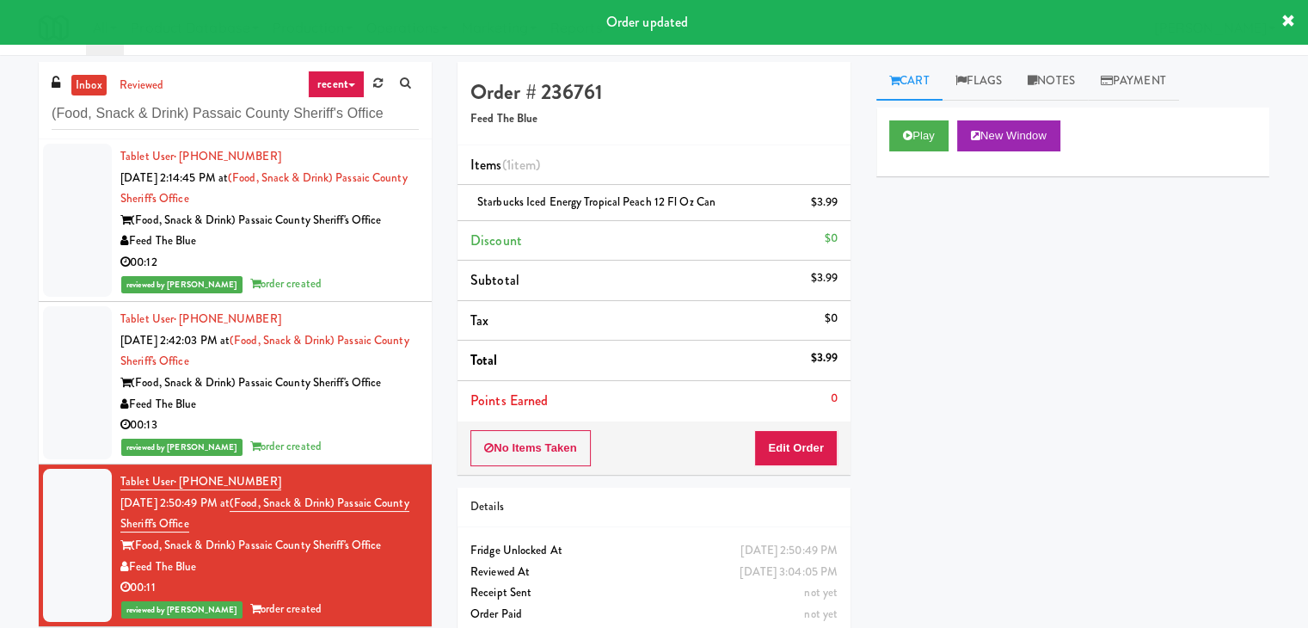
click at [390, 408] on div "Feed The Blue" at bounding box center [269, 404] width 298 height 21
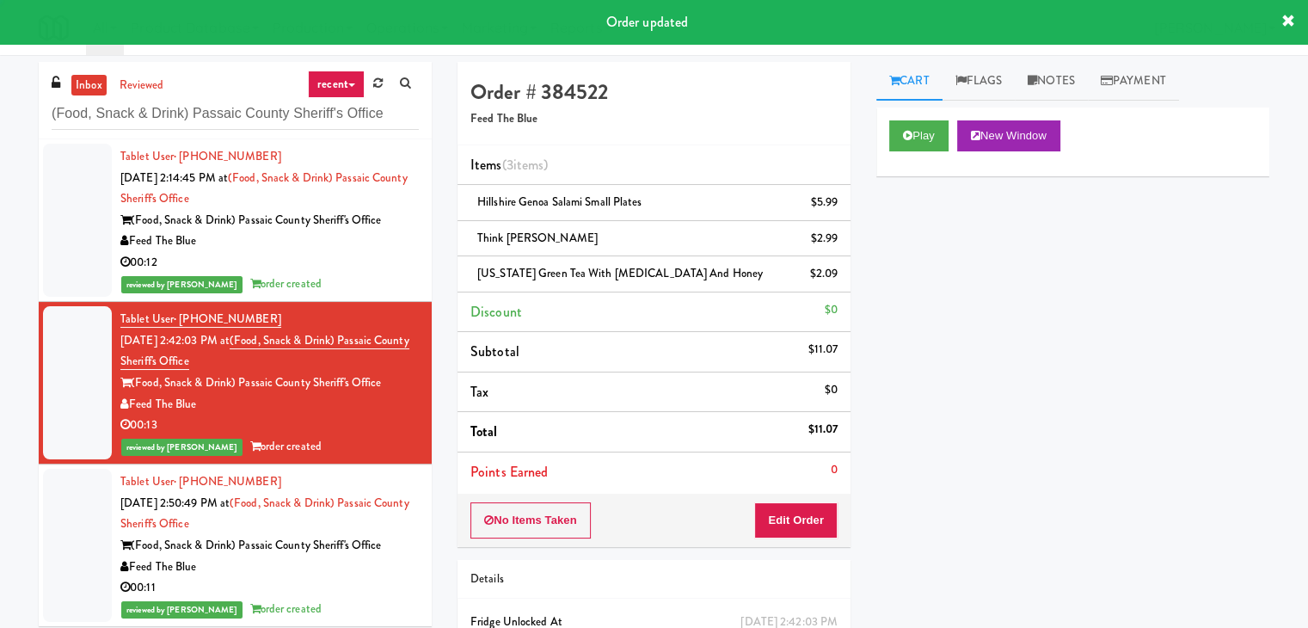
click at [382, 257] on div "00:12" at bounding box center [269, 262] width 298 height 21
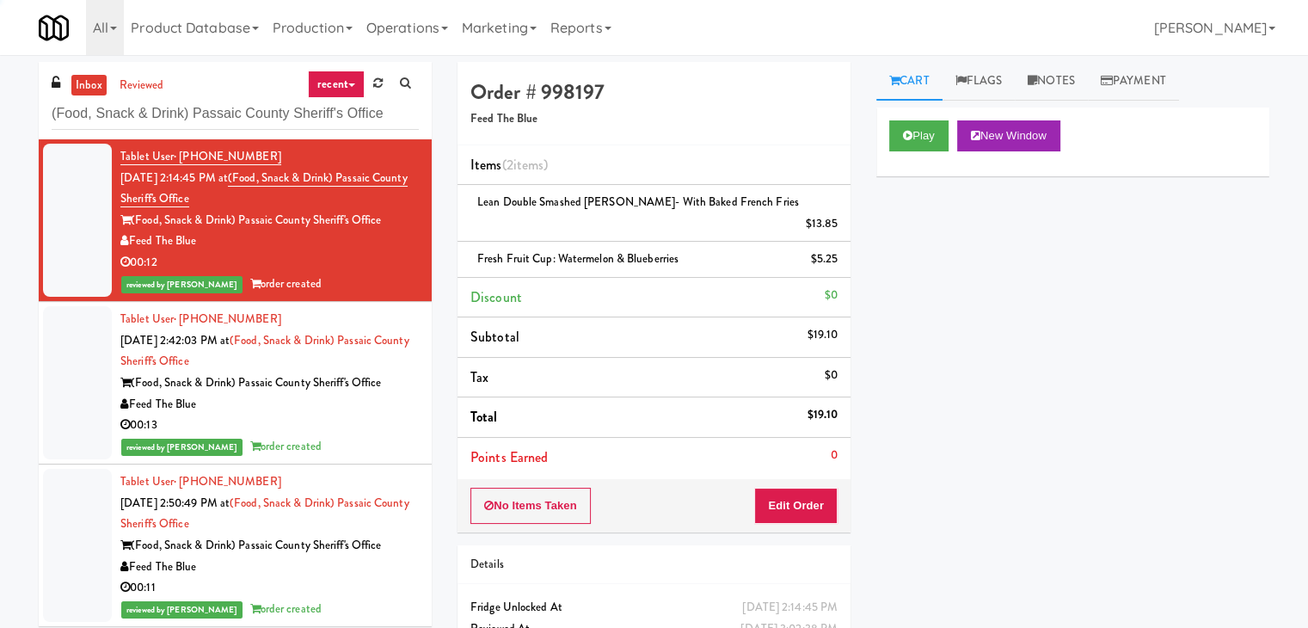
click at [366, 433] on div "00:13" at bounding box center [269, 425] width 298 height 21
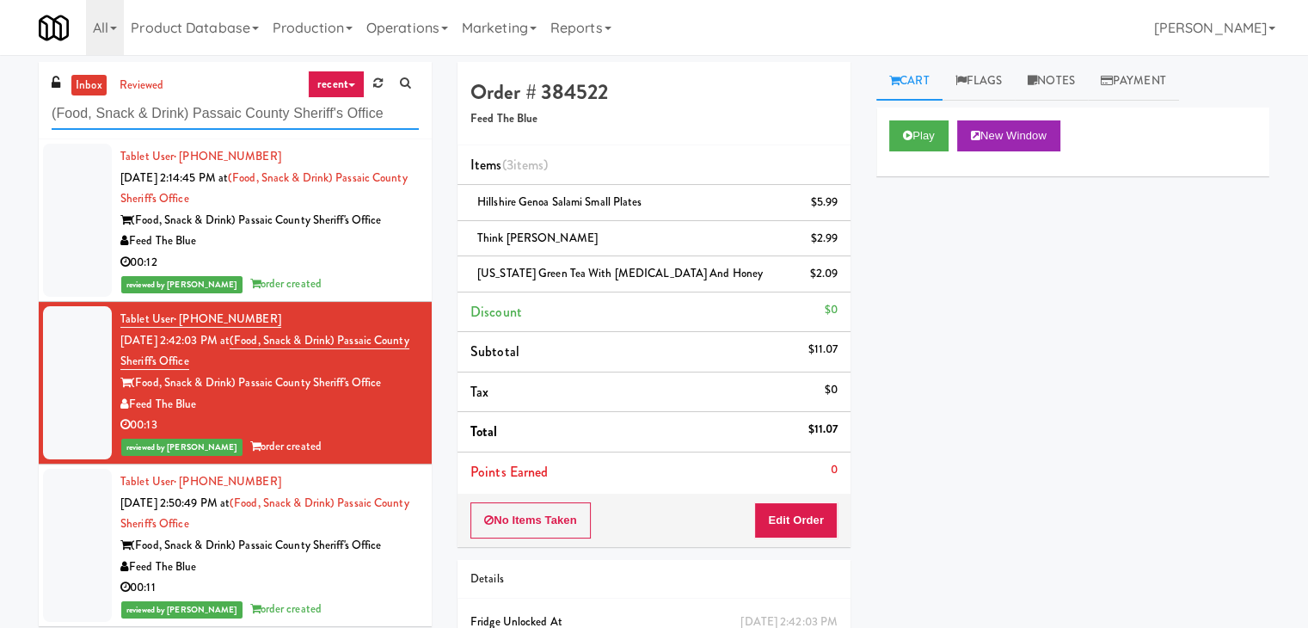
click at [214, 116] on input "(Food, Snack & Drink) Passaic County Sheriff's Office" at bounding box center [235, 114] width 367 height 32
paste input "[PERSON_NAME] PFFZ"
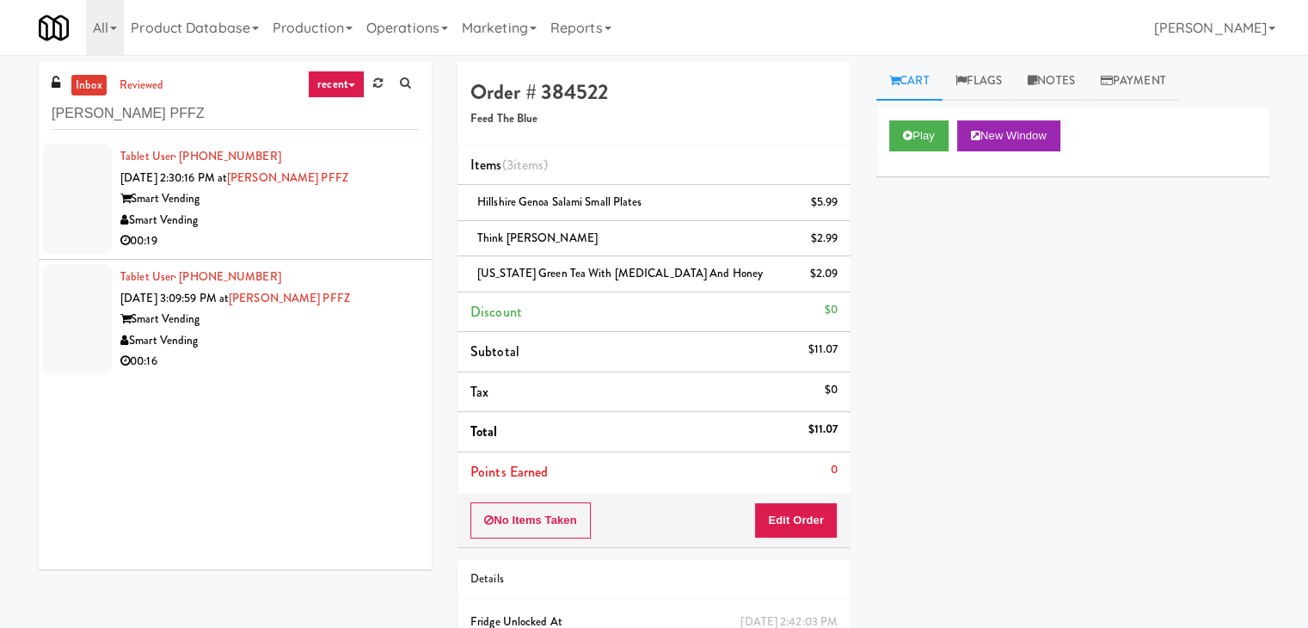
click at [359, 211] on div "Smart Vending" at bounding box center [269, 220] width 298 height 21
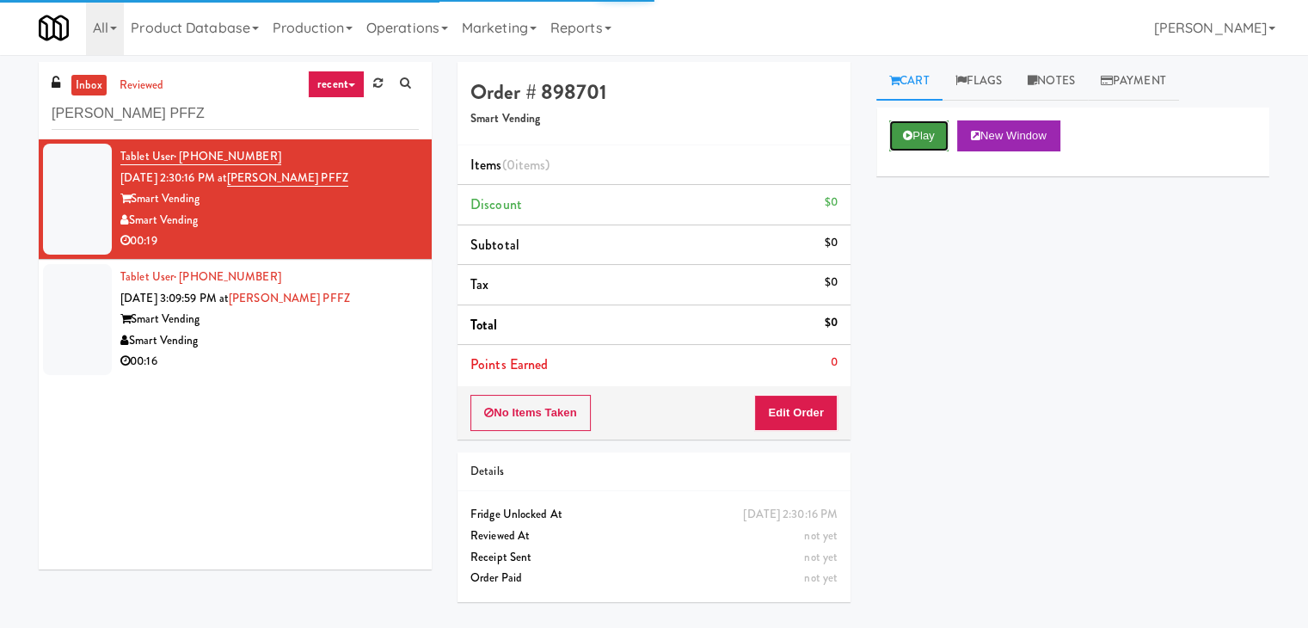
click at [900, 123] on button "Play" at bounding box center [918, 135] width 59 height 31
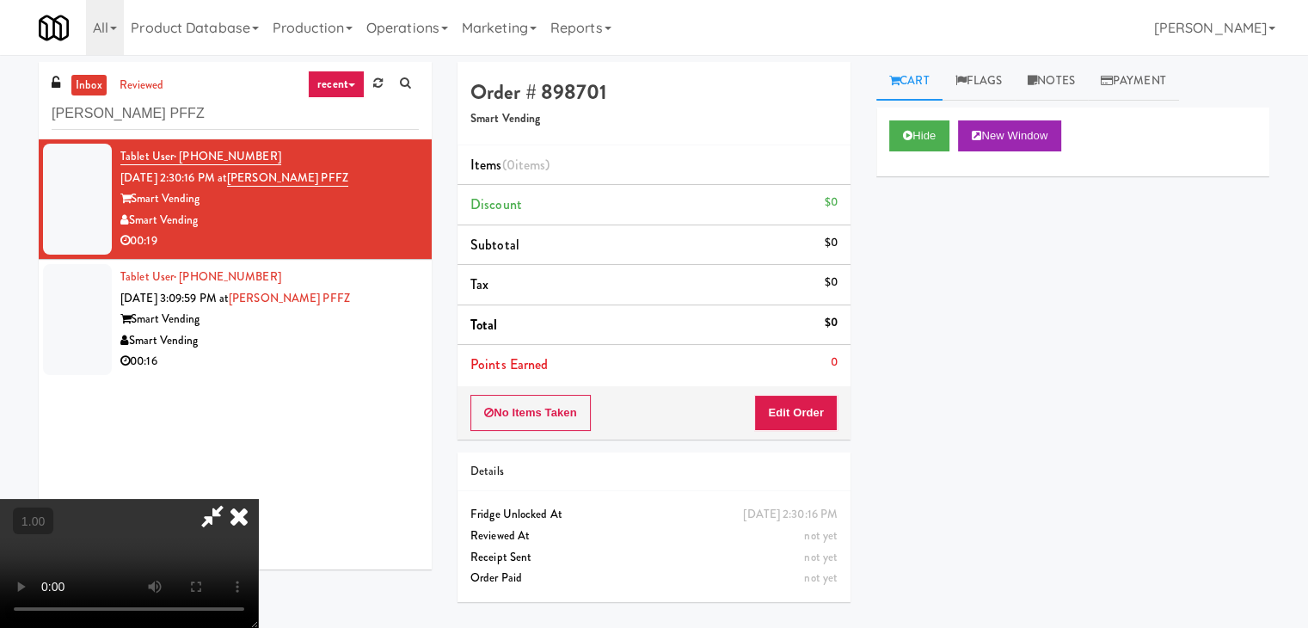
drag, startPoint x: 359, startPoint y: 83, endPoint x: 374, endPoint y: 176, distance: 94.0
click at [258, 499] on video at bounding box center [129, 563] width 258 height 129
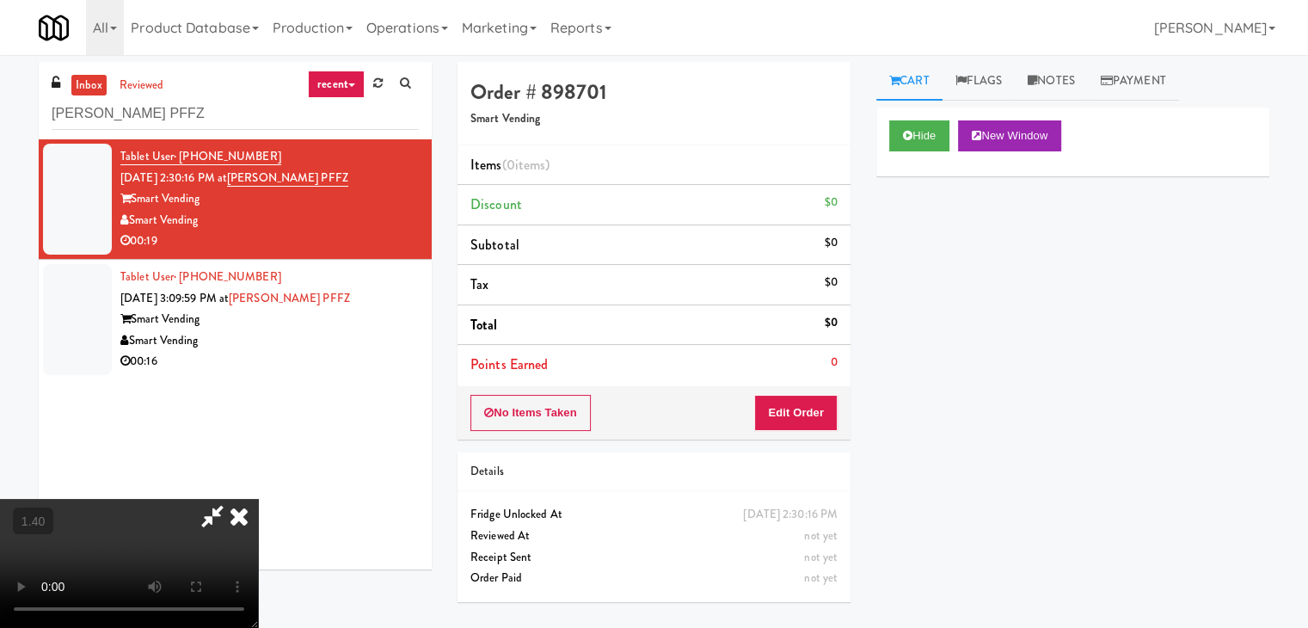
click at [258, 499] on icon at bounding box center [239, 516] width 38 height 34
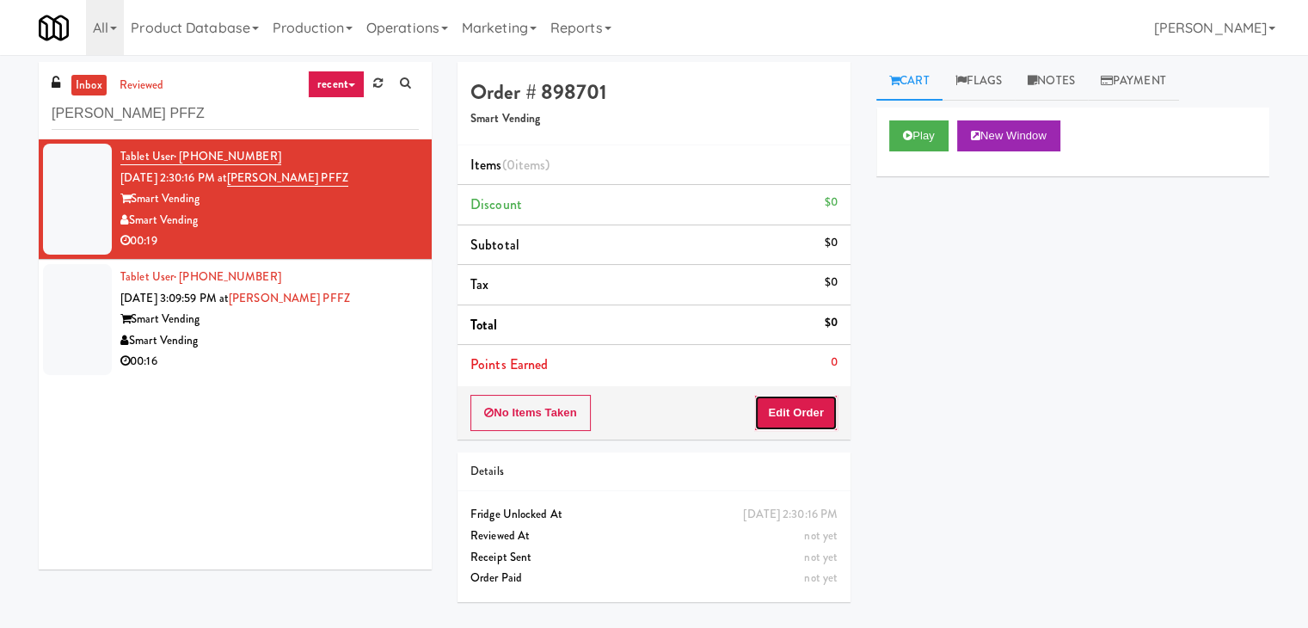
click at [783, 424] on button "Edit Order" at bounding box center [795, 413] width 83 height 36
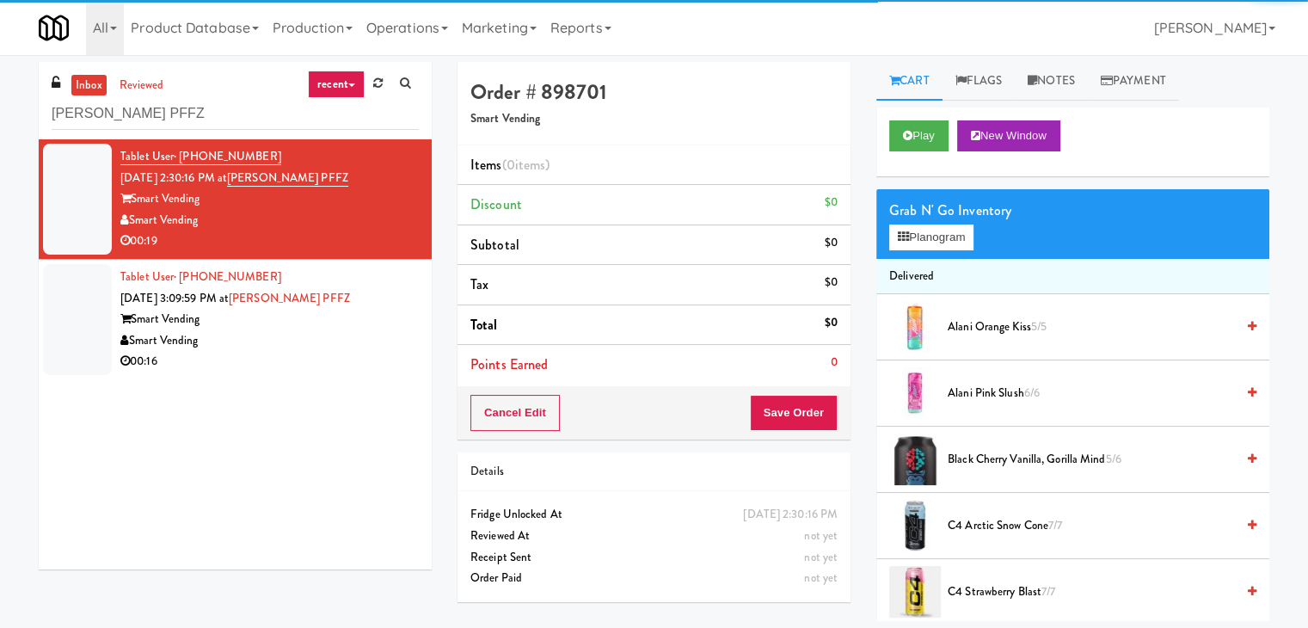
click at [926, 252] on div "Grab N' Go Inventory Planogram" at bounding box center [1072, 224] width 393 height 70
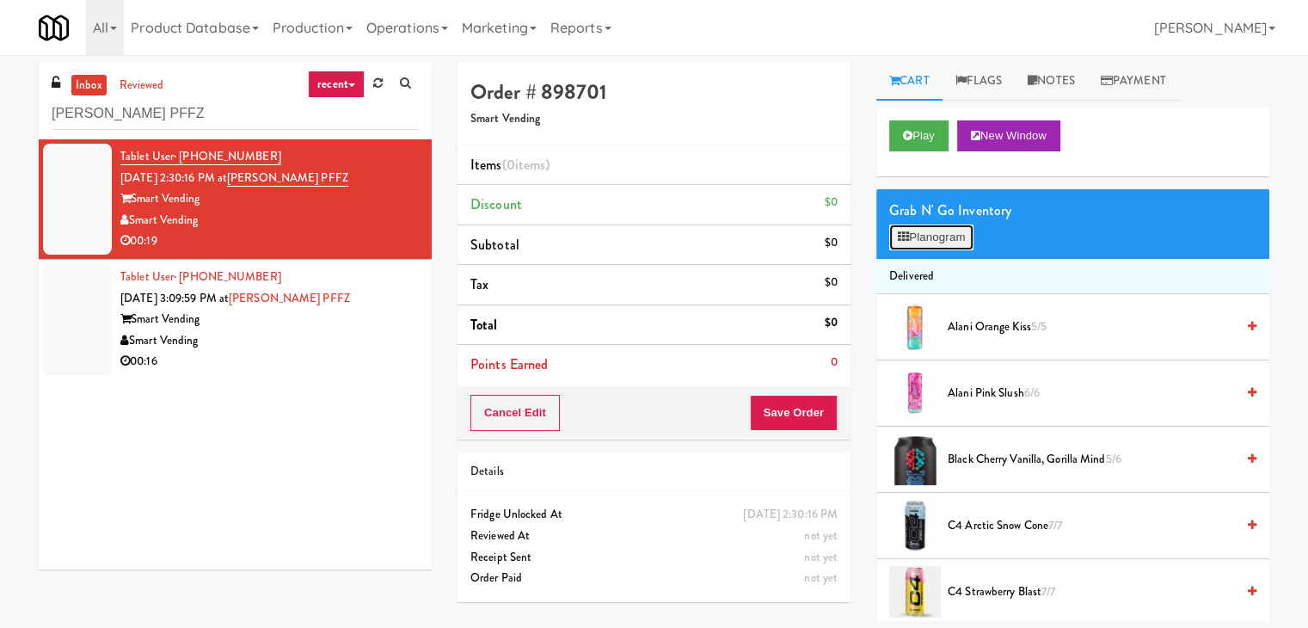
click at [925, 249] on button "Planogram" at bounding box center [931, 237] width 84 height 26
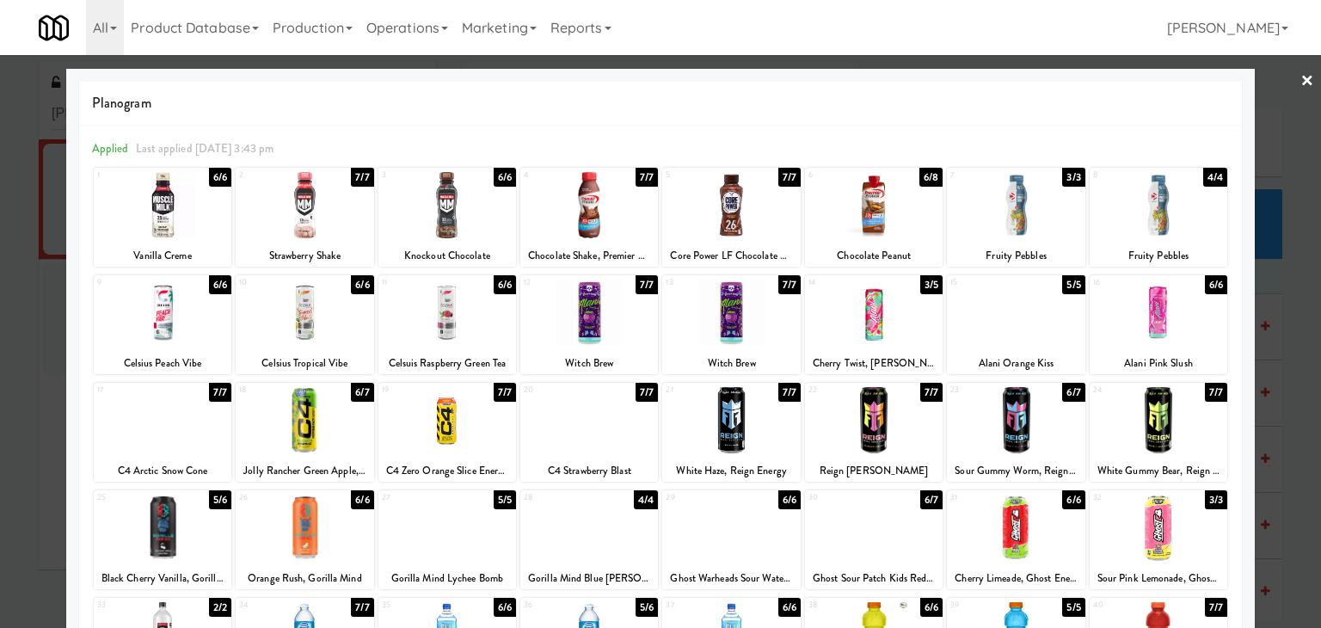
click at [868, 316] on div at bounding box center [874, 312] width 138 height 66
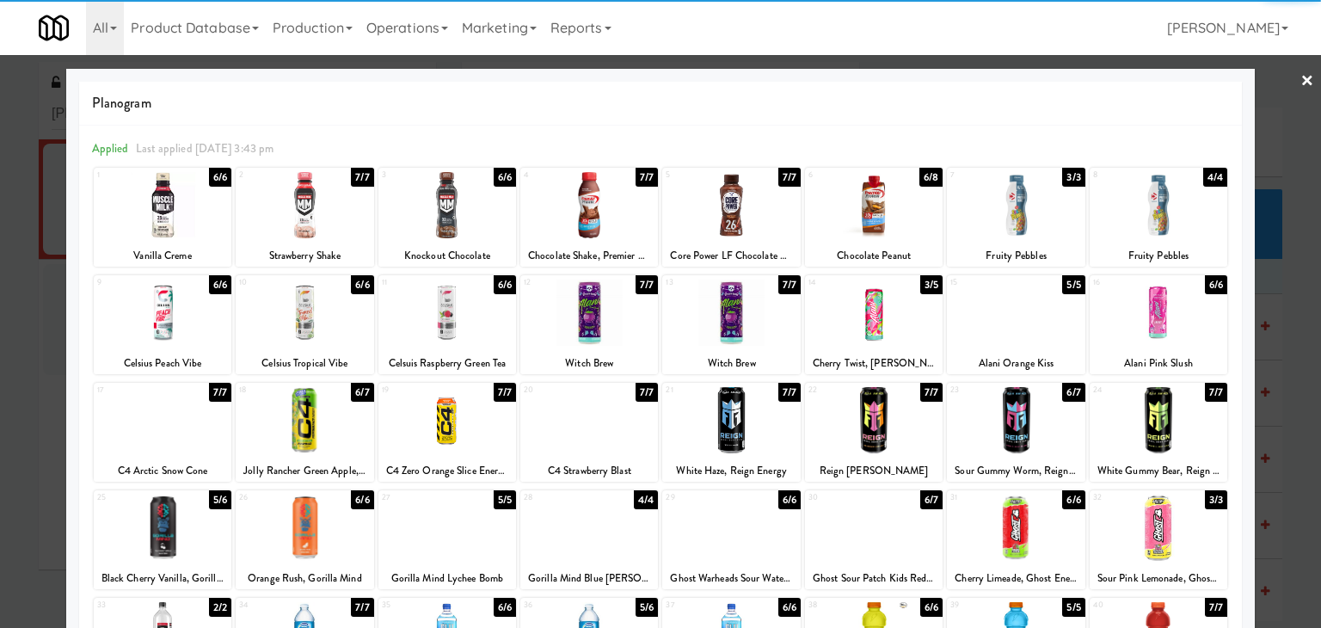
drag, startPoint x: 1290, startPoint y: 77, endPoint x: 860, endPoint y: 147, distance: 435.6
click at [1300, 79] on link "×" at bounding box center [1307, 81] width 14 height 53
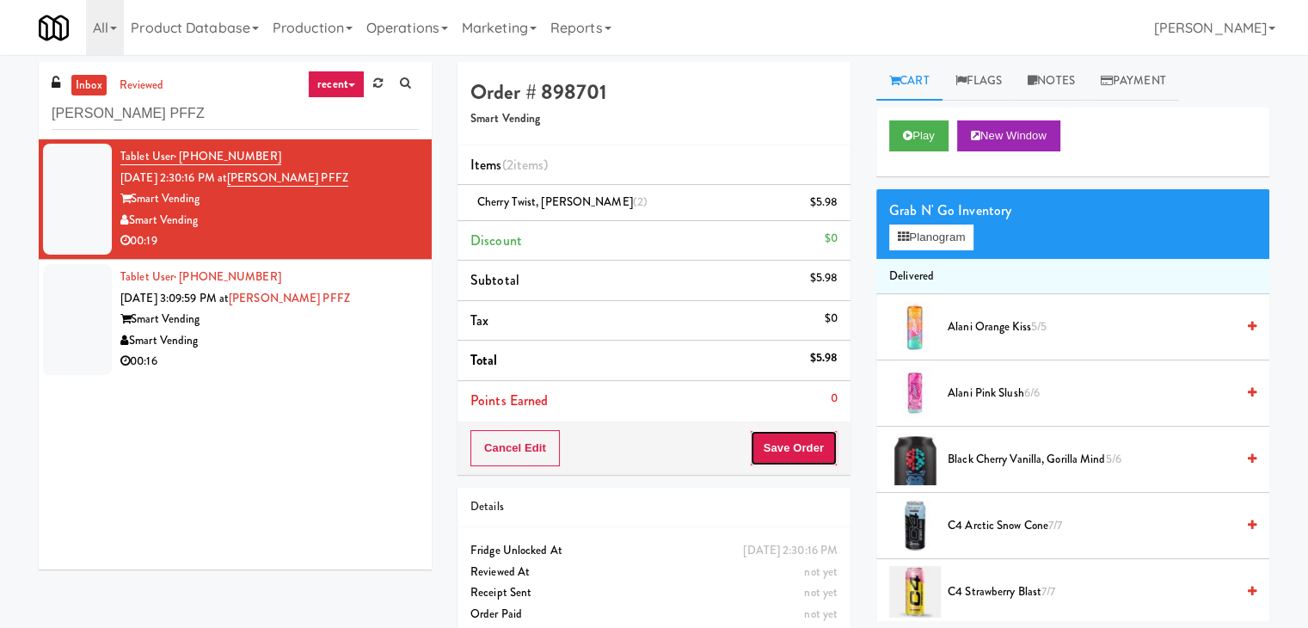
click at [784, 451] on button "Save Order" at bounding box center [794, 448] width 88 height 36
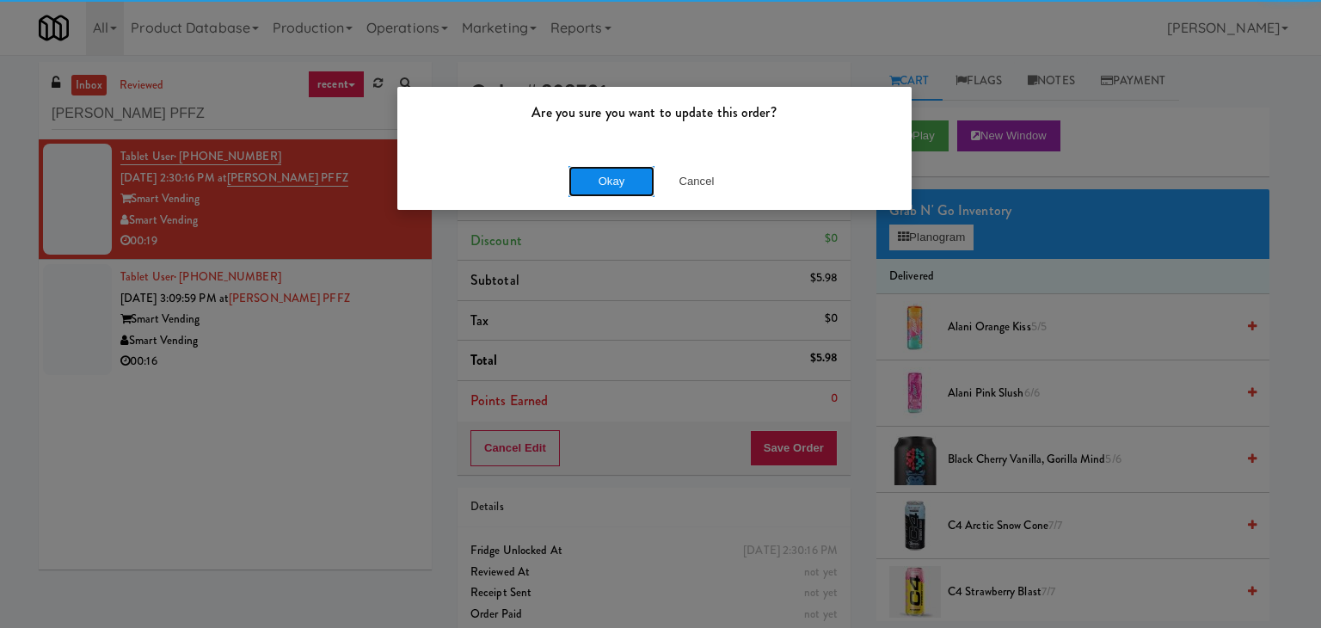
click at [607, 189] on button "Okay" at bounding box center [611, 181] width 86 height 31
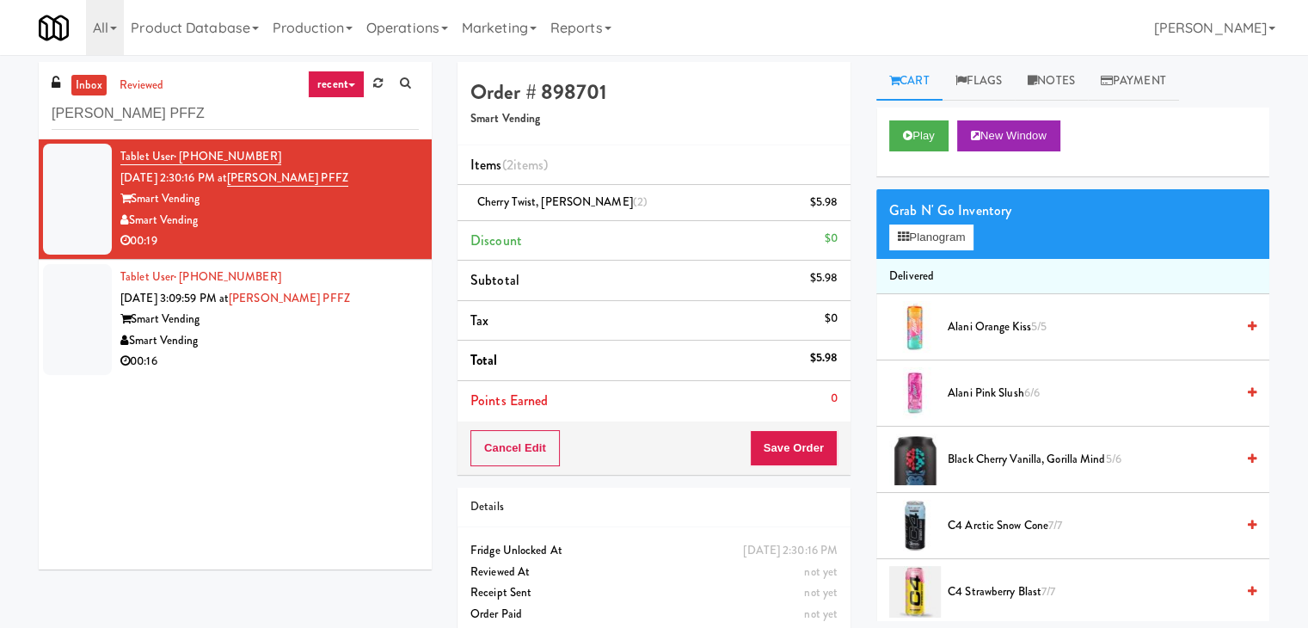
click at [347, 352] on div "00:16" at bounding box center [269, 361] width 298 height 21
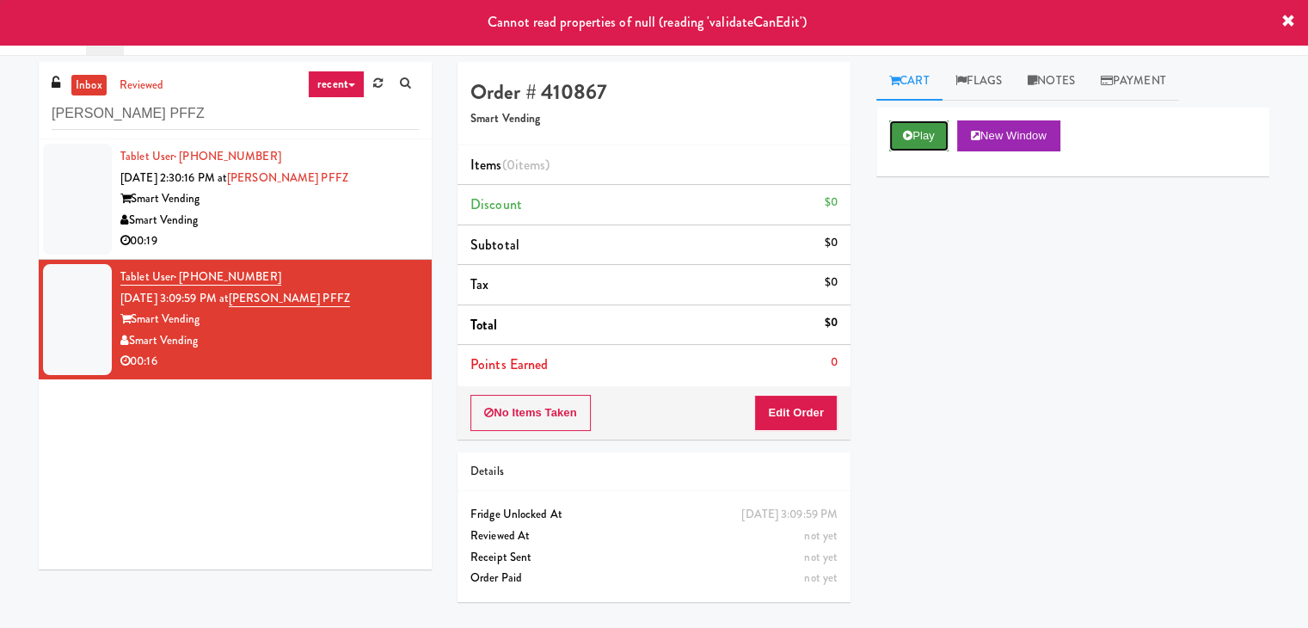
click at [894, 135] on button "Play" at bounding box center [918, 135] width 59 height 31
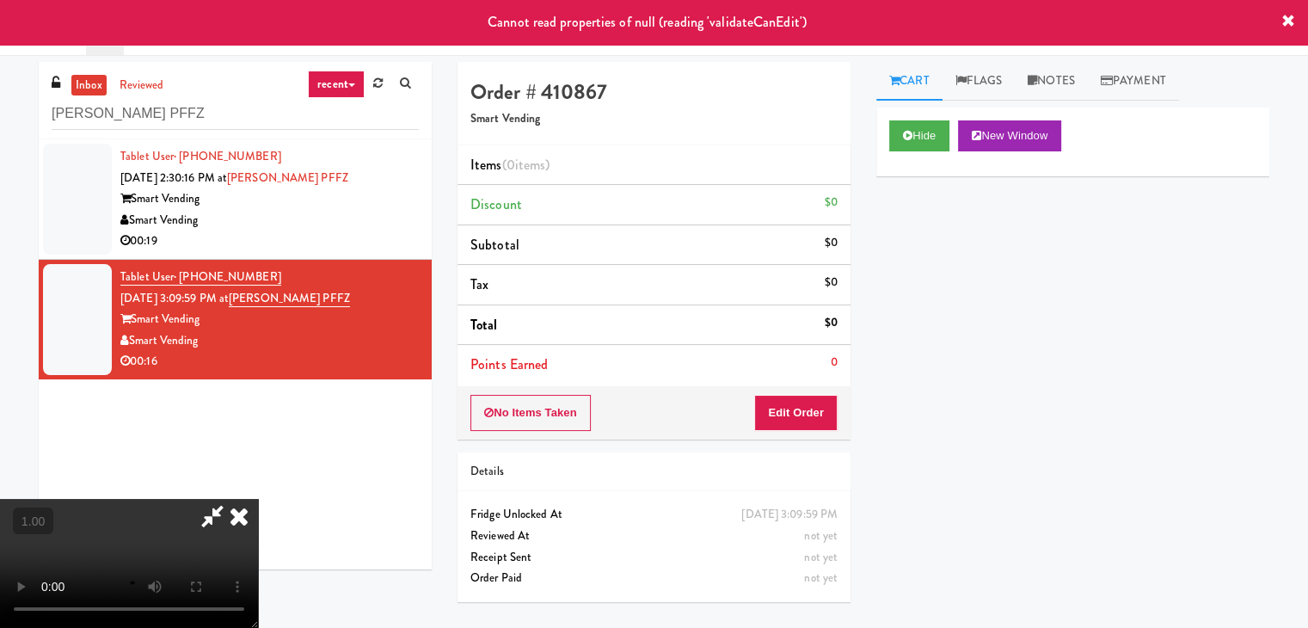
click at [292, 235] on div "00:19" at bounding box center [269, 240] width 298 height 21
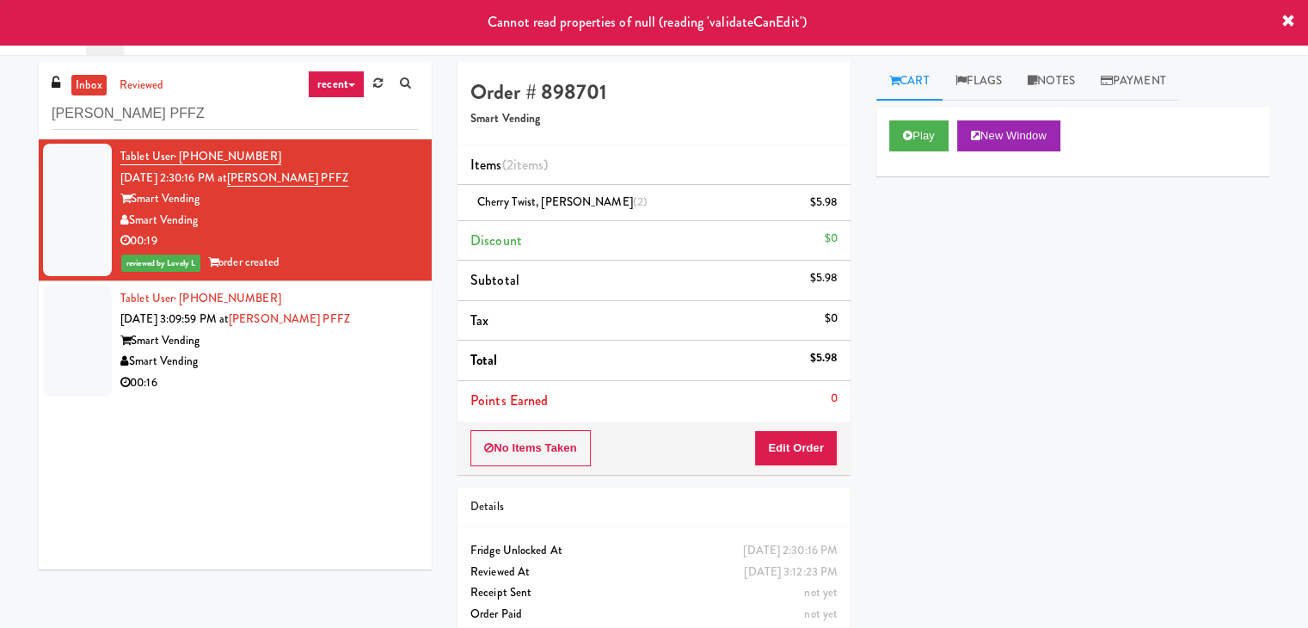
click at [354, 340] on div "Smart Vending" at bounding box center [269, 340] width 298 height 21
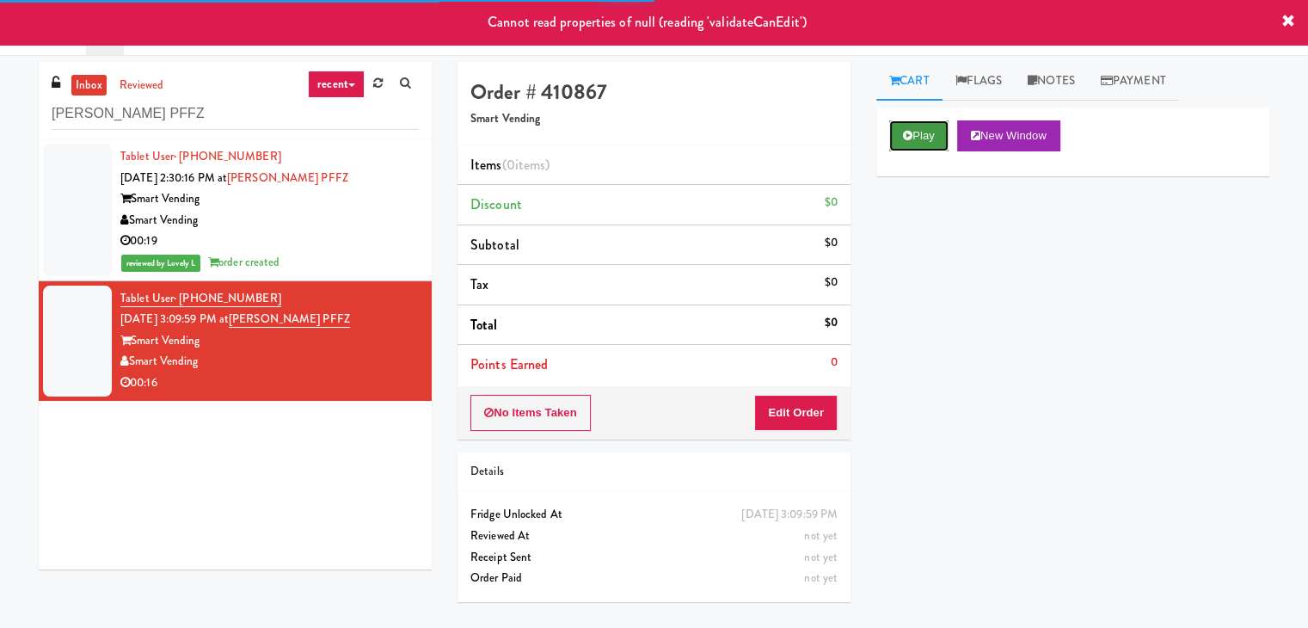
click at [930, 140] on button "Play" at bounding box center [918, 135] width 59 height 31
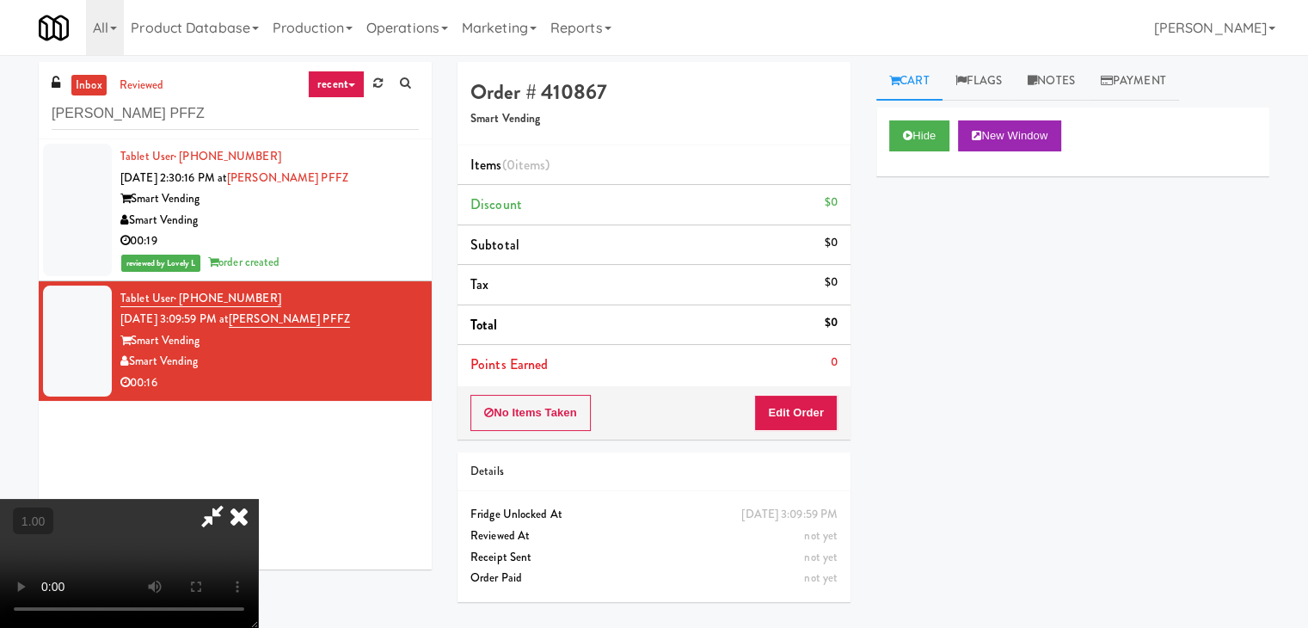
click at [258, 499] on icon at bounding box center [239, 516] width 38 height 34
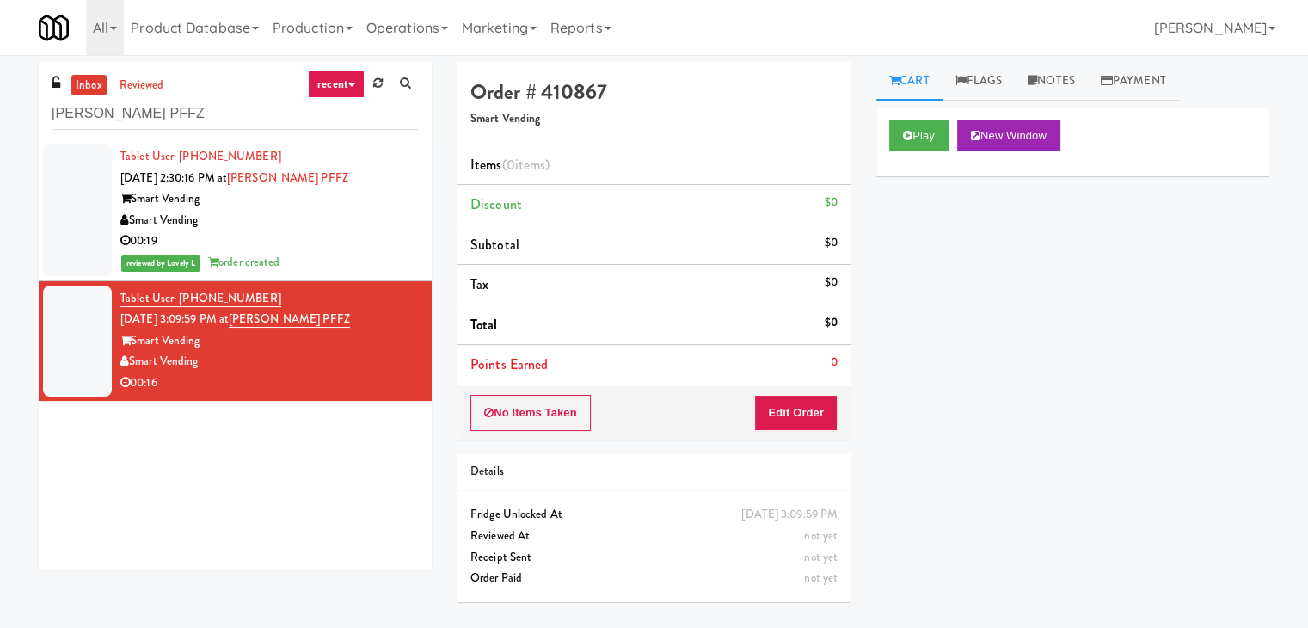
click at [315, 236] on div "00:19" at bounding box center [269, 240] width 298 height 21
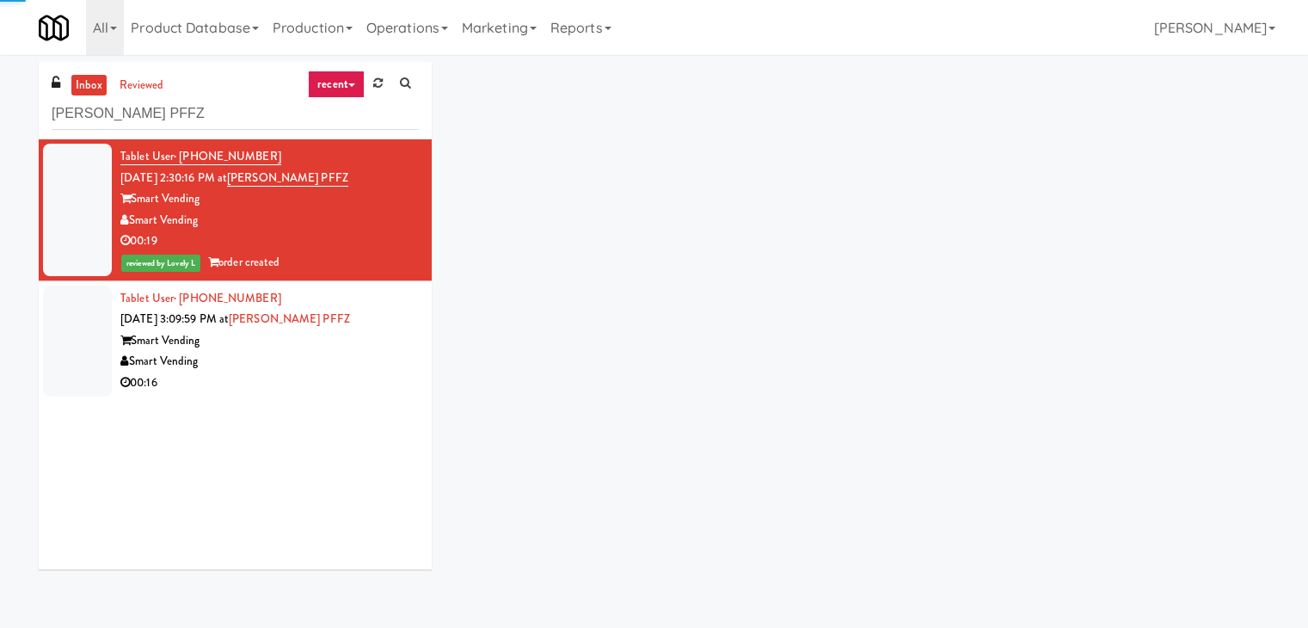
click at [347, 371] on div "Smart Vending" at bounding box center [269, 361] width 298 height 21
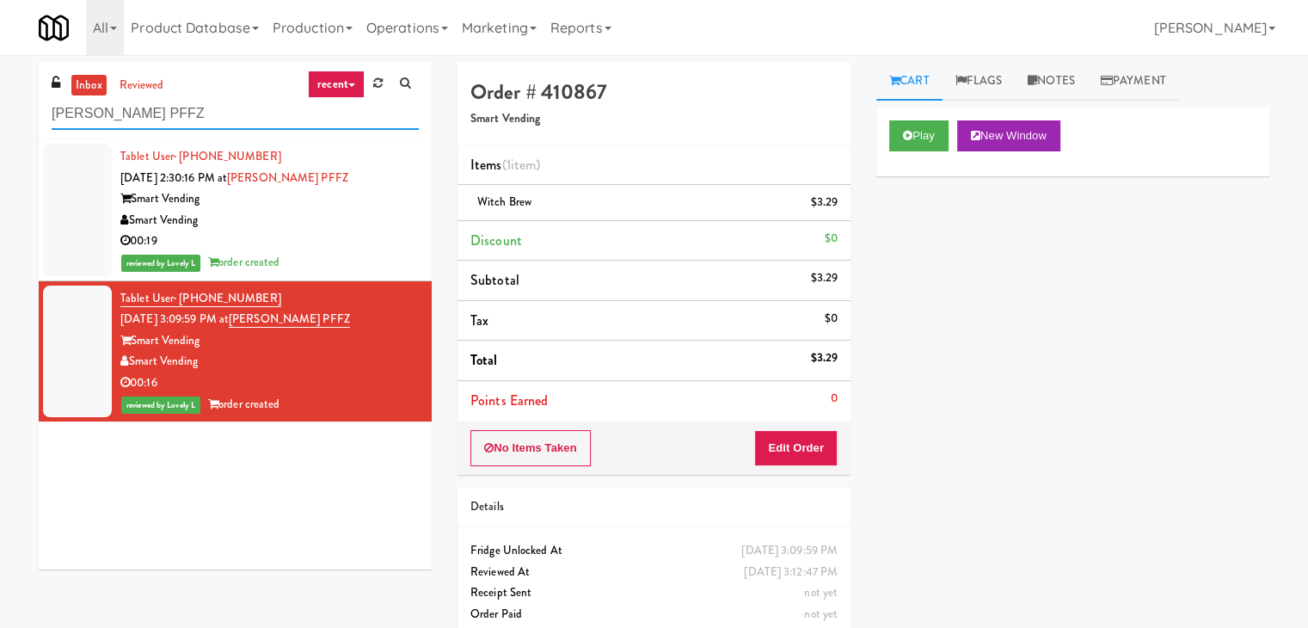
click at [230, 120] on input "[PERSON_NAME] PFFZ" at bounding box center [235, 114] width 367 height 32
paste input "Capital Square RCM #1"
type input "Capital Square RCM #1"
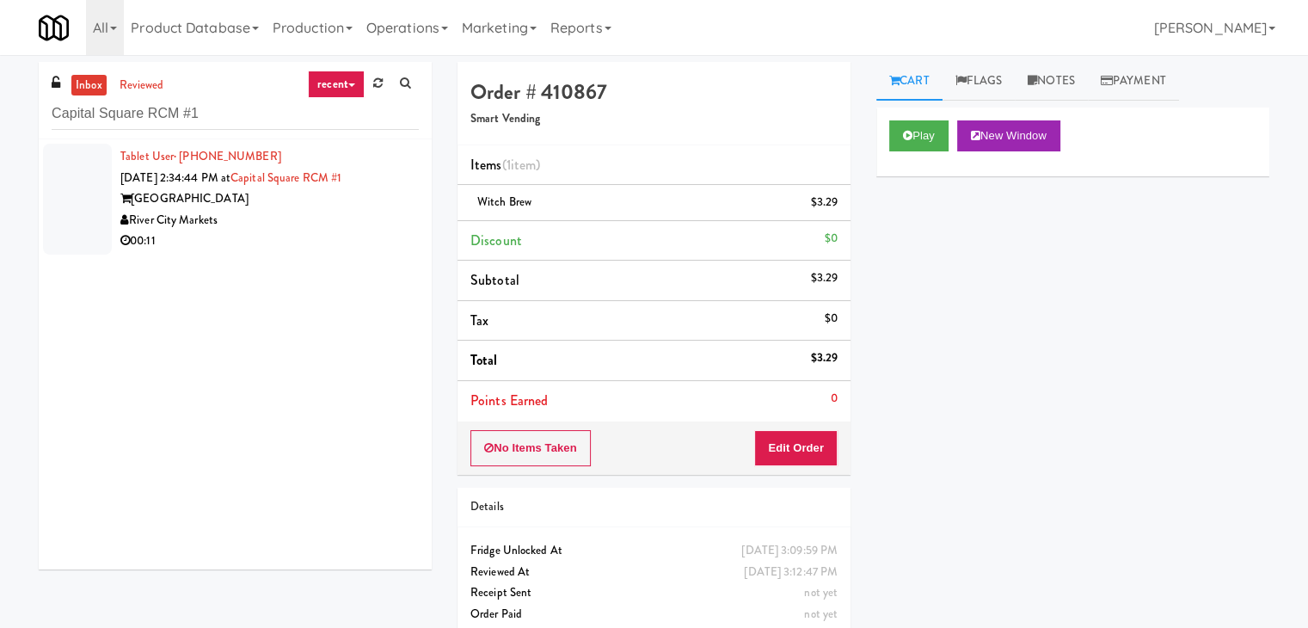
click at [365, 218] on div "River City Markets" at bounding box center [269, 220] width 298 height 21
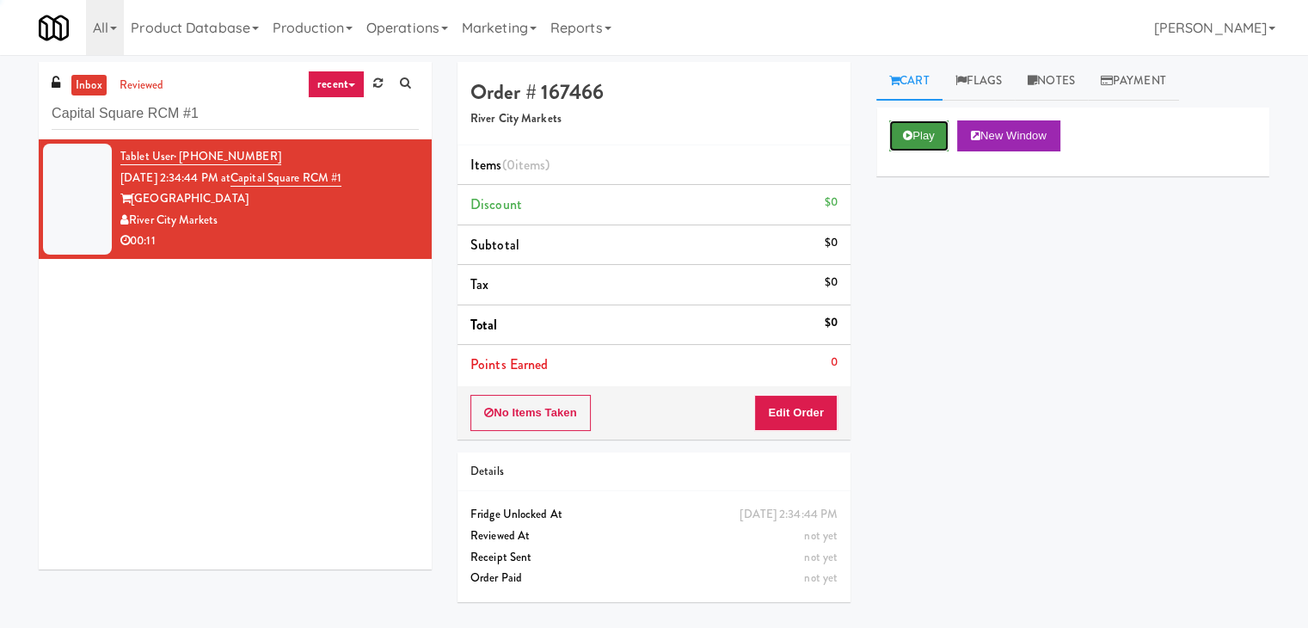
click at [913, 127] on button "Play" at bounding box center [918, 135] width 59 height 31
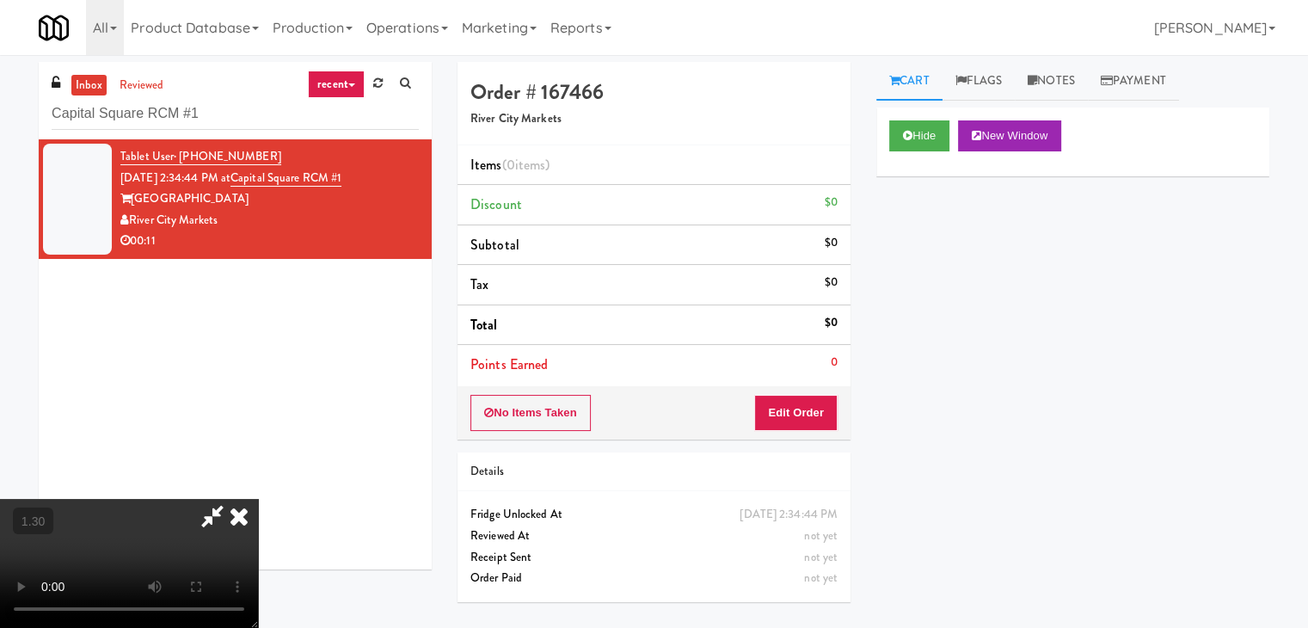
click at [258, 499] on video at bounding box center [129, 563] width 258 height 129
click at [258, 499] on icon at bounding box center [239, 516] width 38 height 34
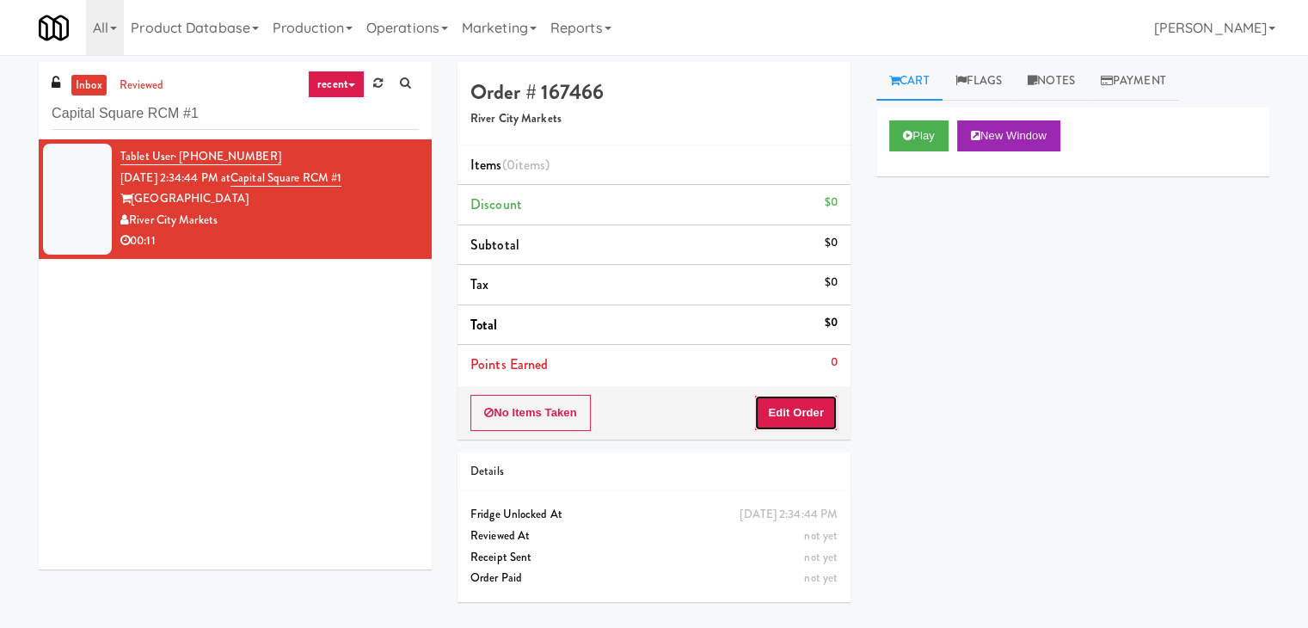
click at [819, 396] on button "Edit Order" at bounding box center [795, 413] width 83 height 36
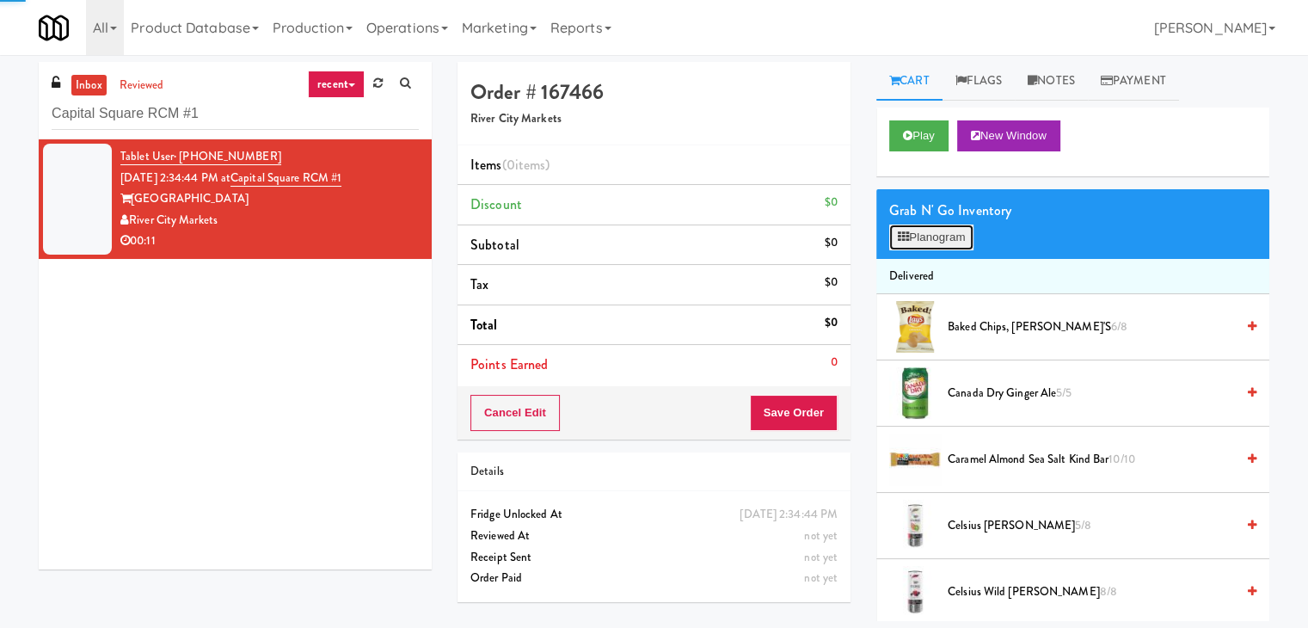
click at [912, 237] on button "Planogram" at bounding box center [931, 237] width 84 height 26
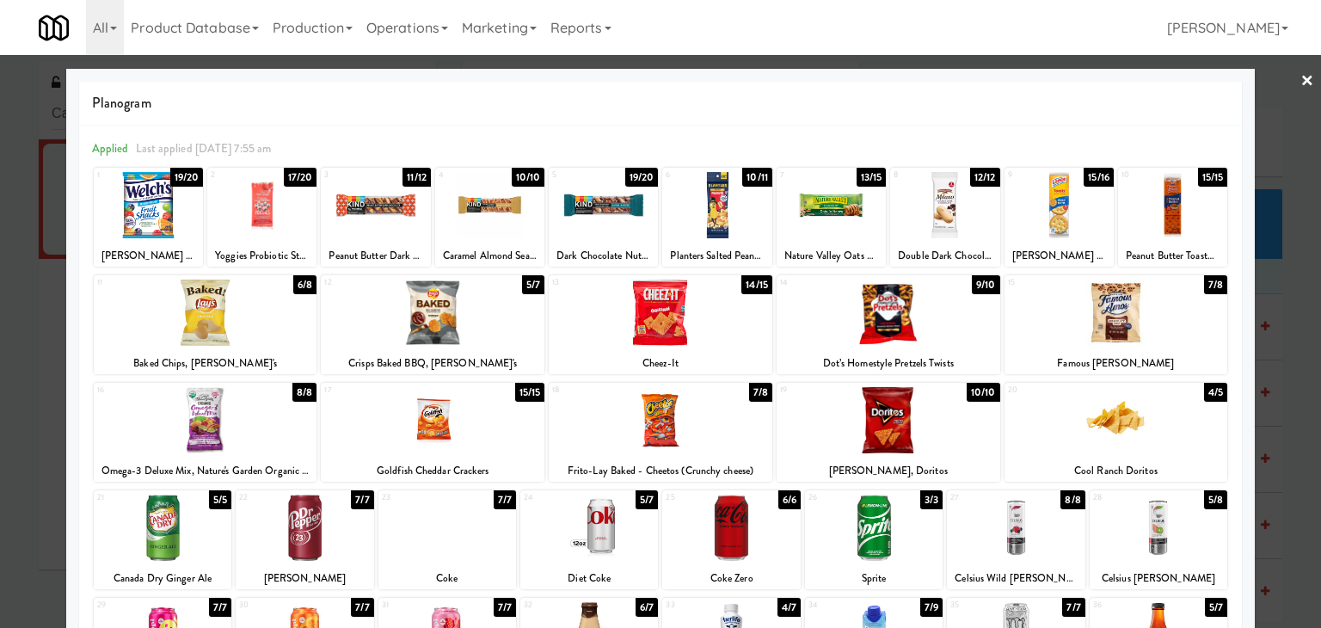
click at [685, 212] on div at bounding box center [716, 205] width 109 height 66
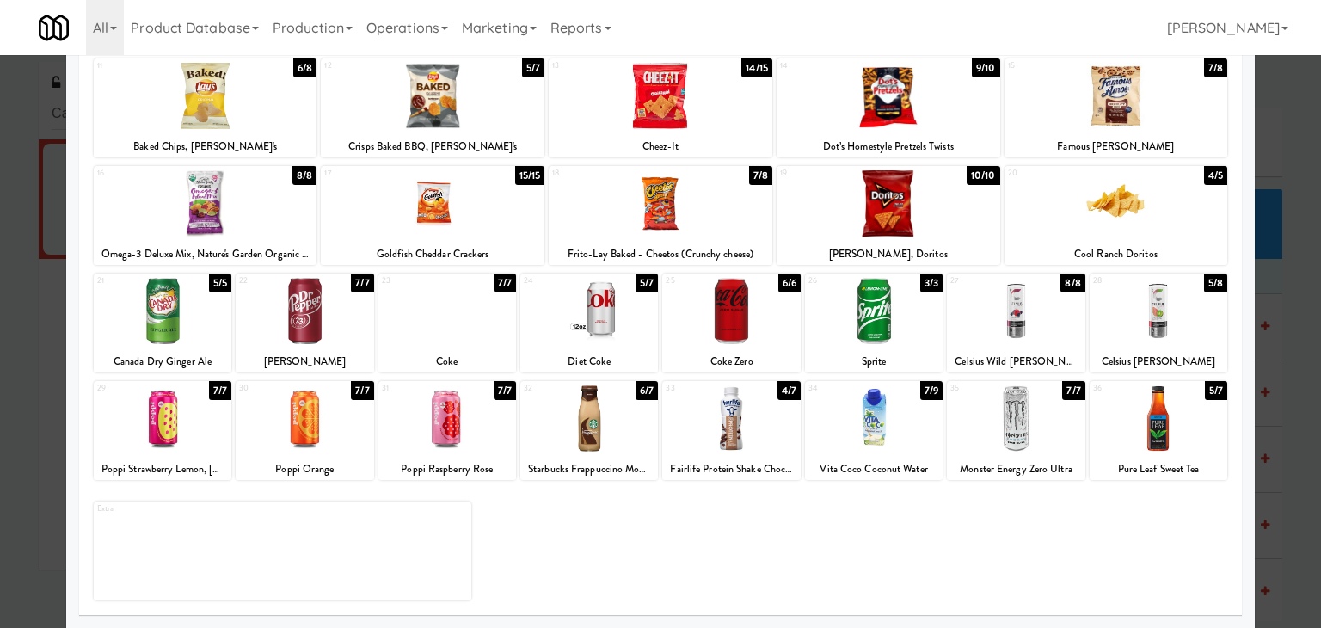
click at [719, 425] on div at bounding box center [731, 418] width 138 height 66
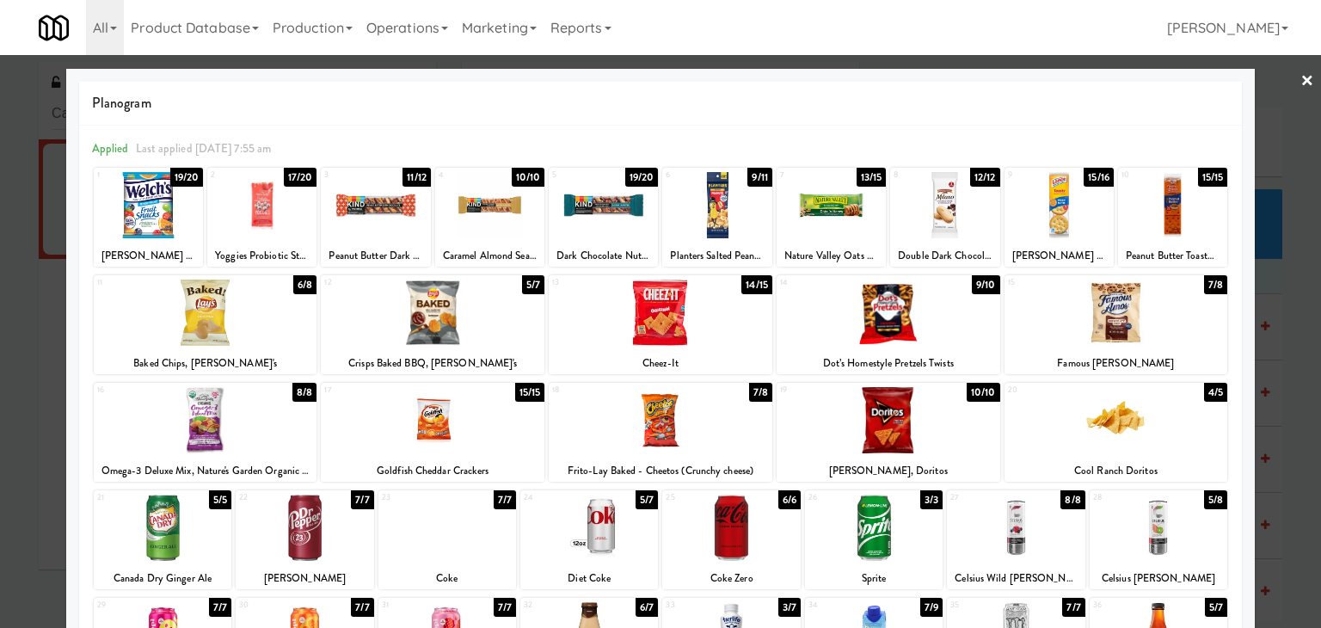
drag, startPoint x: 1293, startPoint y: 80, endPoint x: 1277, endPoint y: 83, distance: 16.5
click at [1300, 80] on link "×" at bounding box center [1307, 81] width 14 height 53
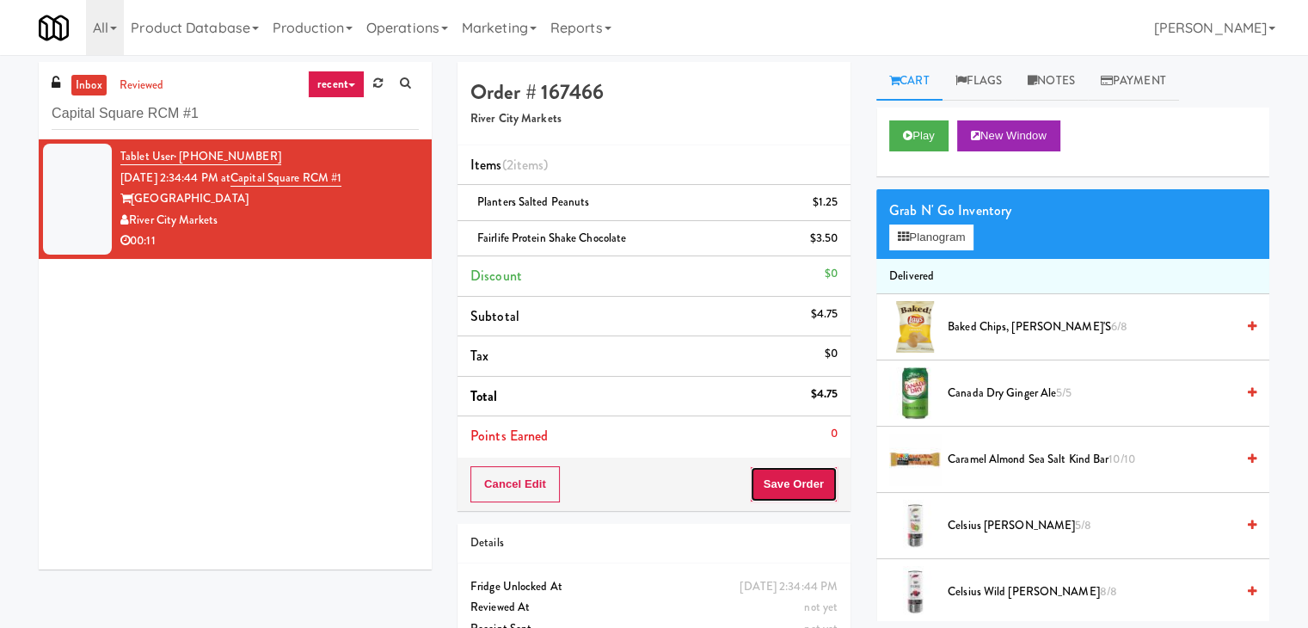
click at [788, 483] on button "Save Order" at bounding box center [794, 484] width 88 height 36
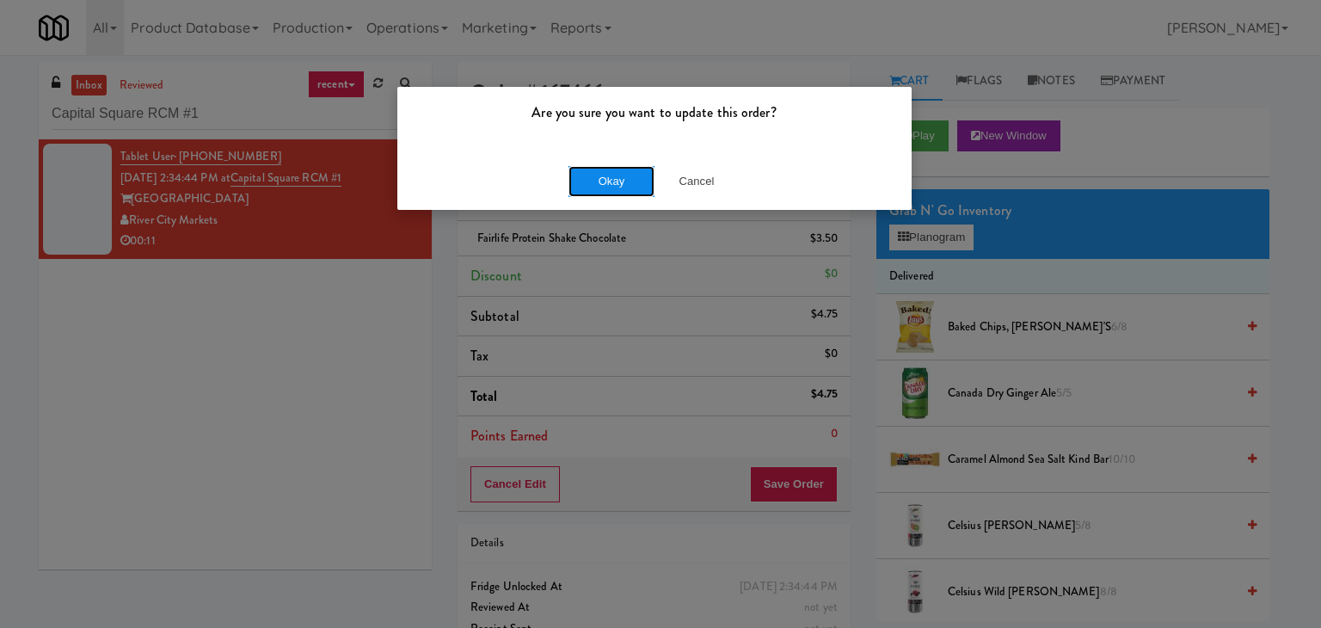
drag, startPoint x: 634, startPoint y: 189, endPoint x: 618, endPoint y: 175, distance: 21.3
click at [631, 187] on button "Okay" at bounding box center [611, 181] width 86 height 31
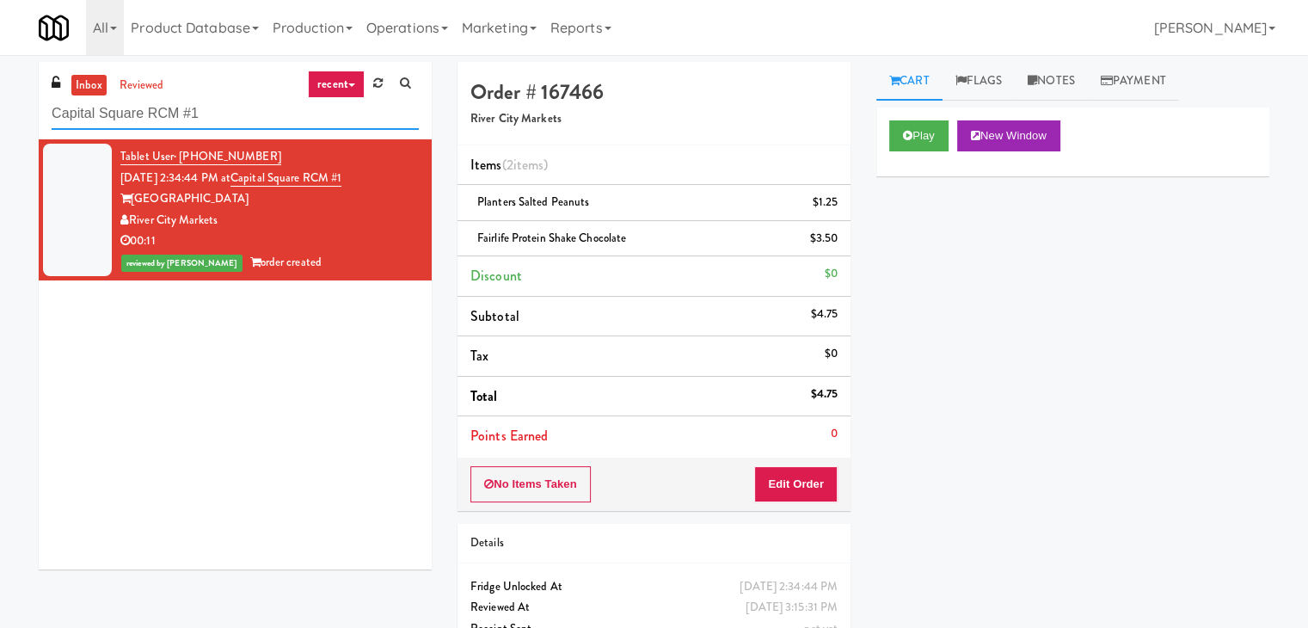
click at [191, 117] on input "Capital Square RCM #1" at bounding box center [235, 114] width 367 height 32
paste input "Pacifica Combo Cooler"
type input "Pacifica Combo Cooler"
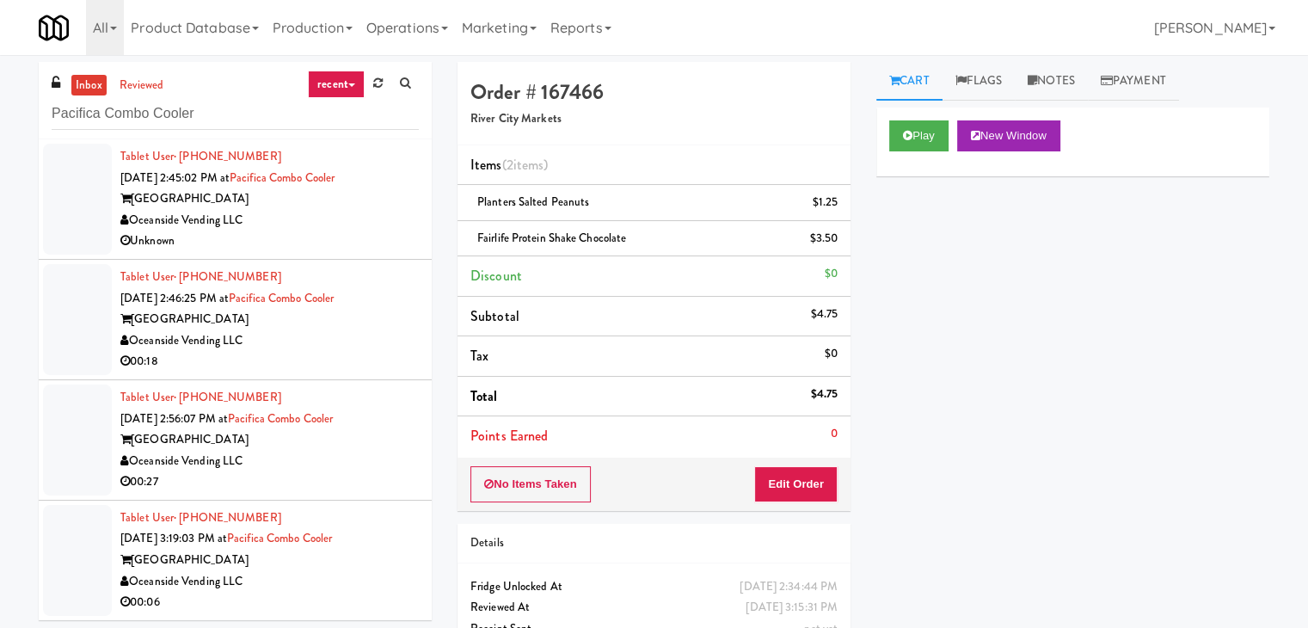
click at [339, 228] on div "Oceanside Vending LLC" at bounding box center [269, 220] width 298 height 21
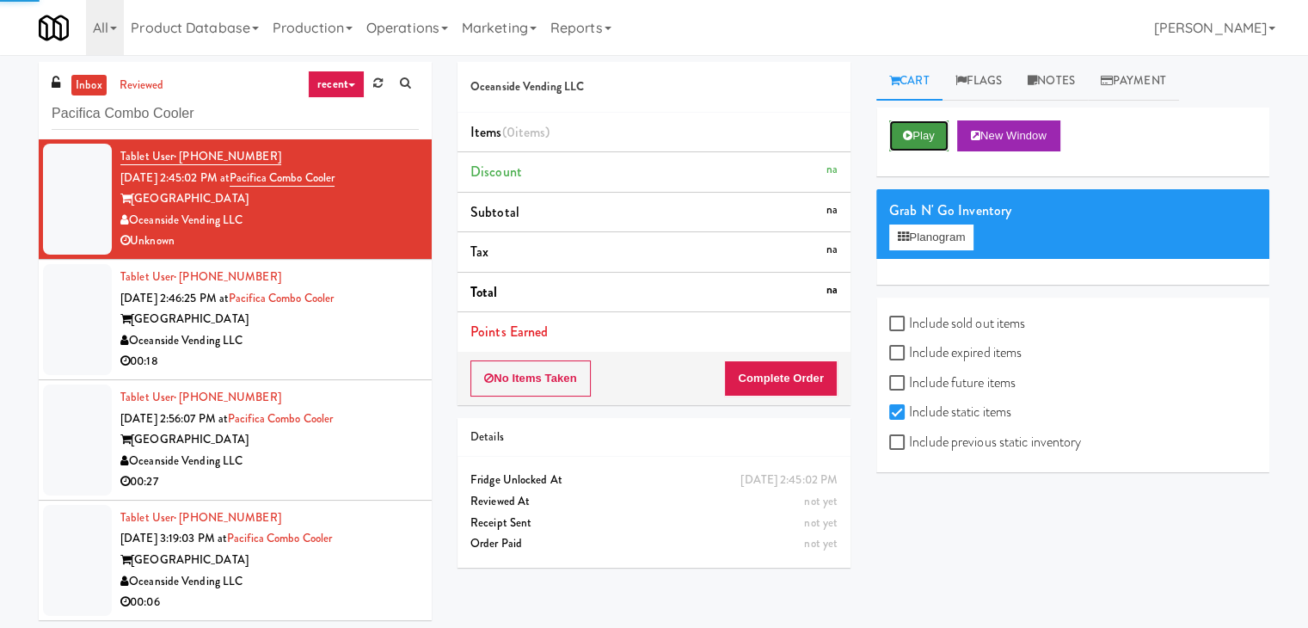
click at [924, 128] on button "Play" at bounding box center [918, 135] width 59 height 31
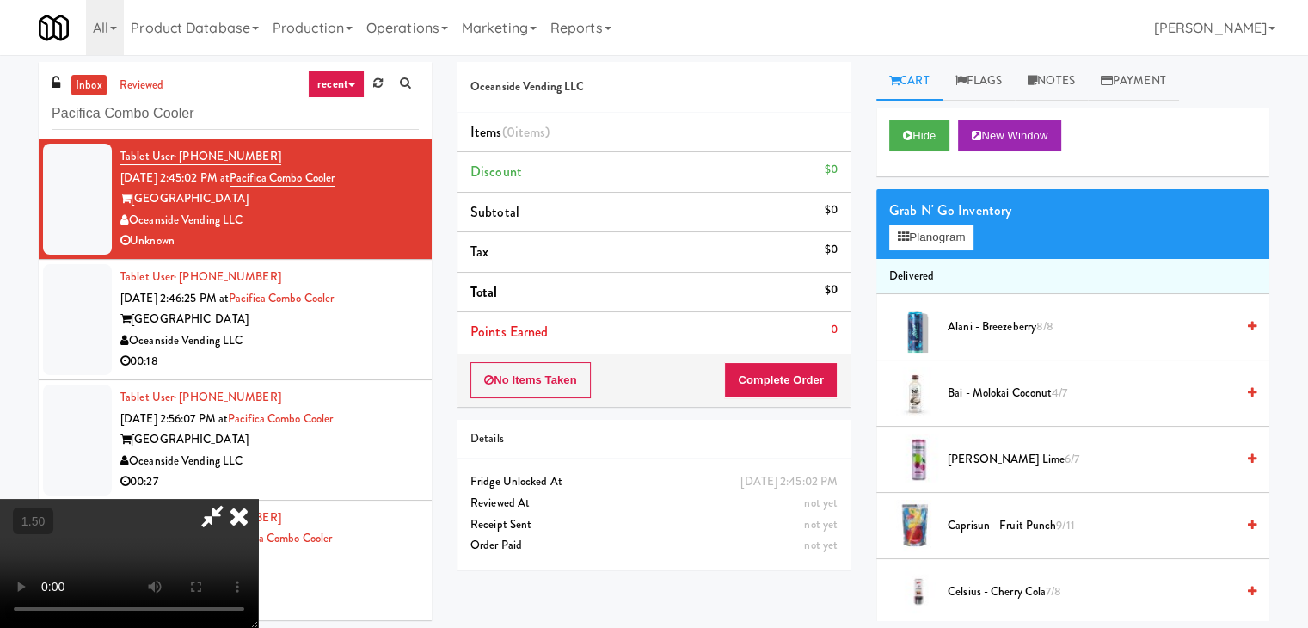
click at [258, 499] on icon at bounding box center [239, 516] width 38 height 34
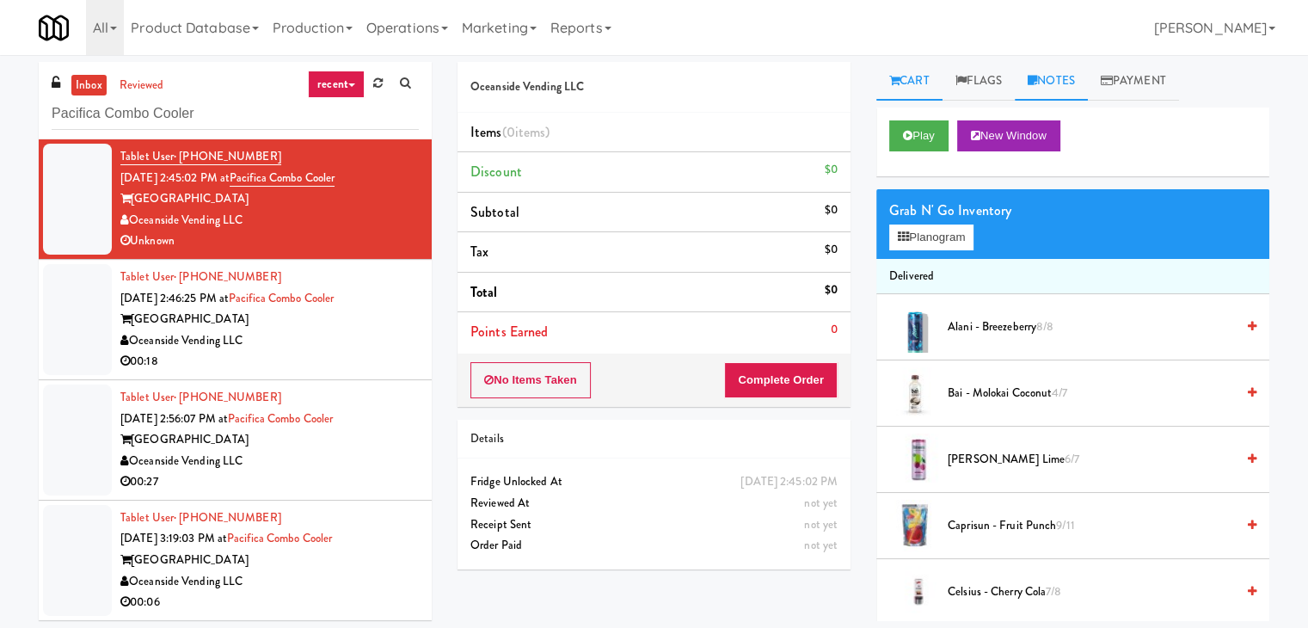
click at [1081, 83] on link "Notes" at bounding box center [1051, 81] width 73 height 39
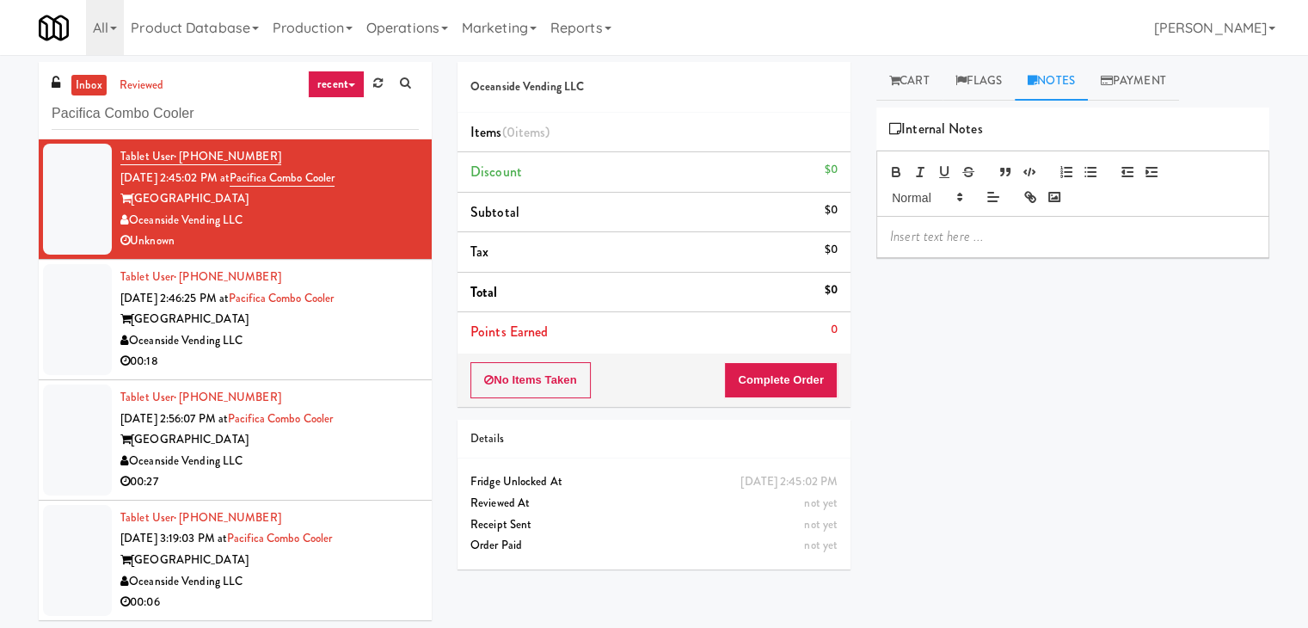
click at [953, 239] on p at bounding box center [1072, 236] width 365 height 19
click at [1090, 240] on p at bounding box center [1072, 236] width 365 height 19
click at [519, 392] on button "No Items Taken" at bounding box center [530, 380] width 120 height 36
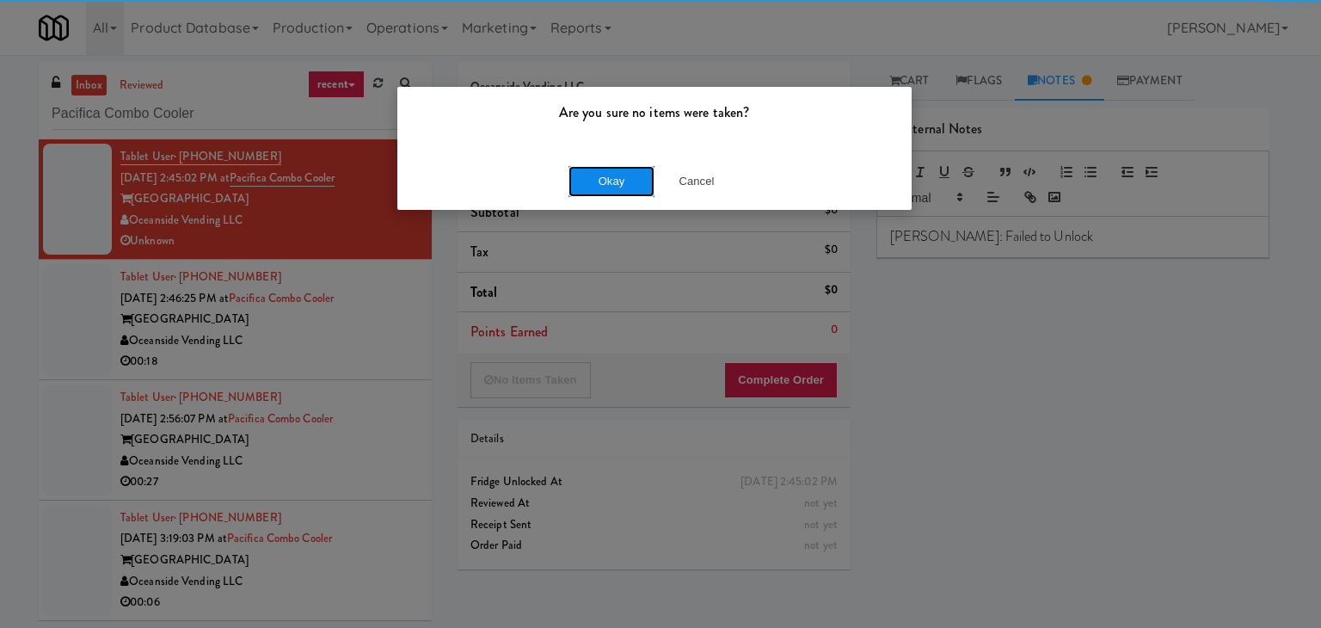
click at [589, 184] on button "Okay" at bounding box center [611, 181] width 86 height 31
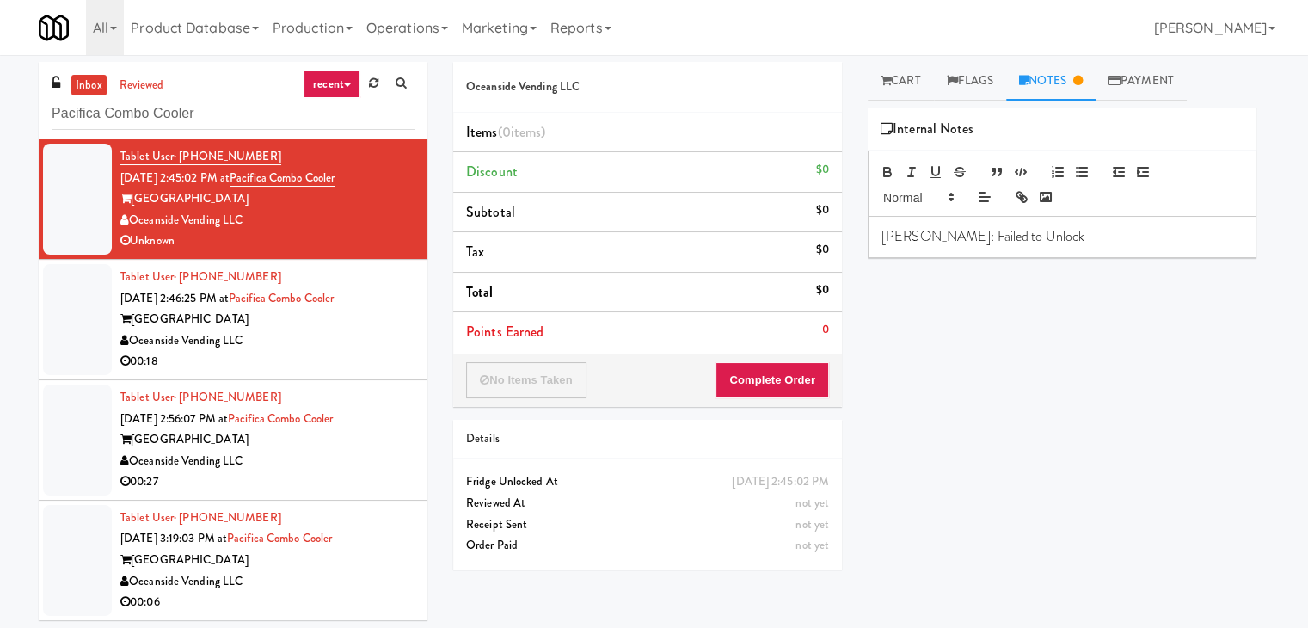
click at [329, 355] on div "00:18" at bounding box center [267, 361] width 294 height 21
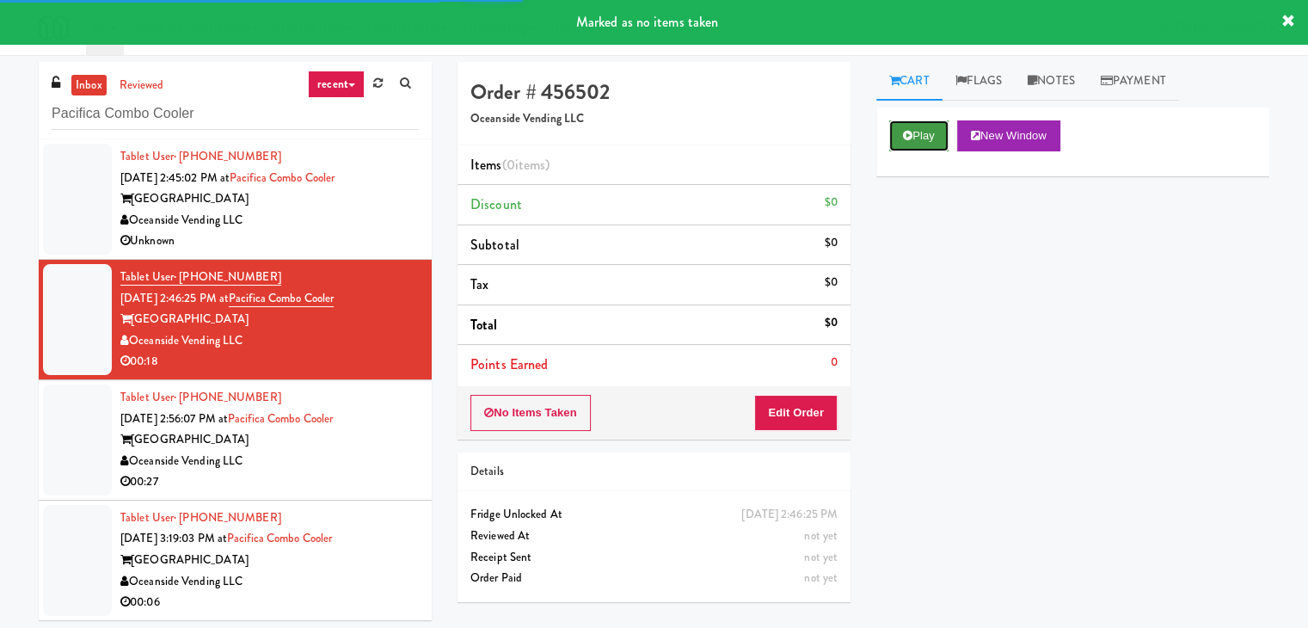
click at [913, 138] on button "Play" at bounding box center [918, 135] width 59 height 31
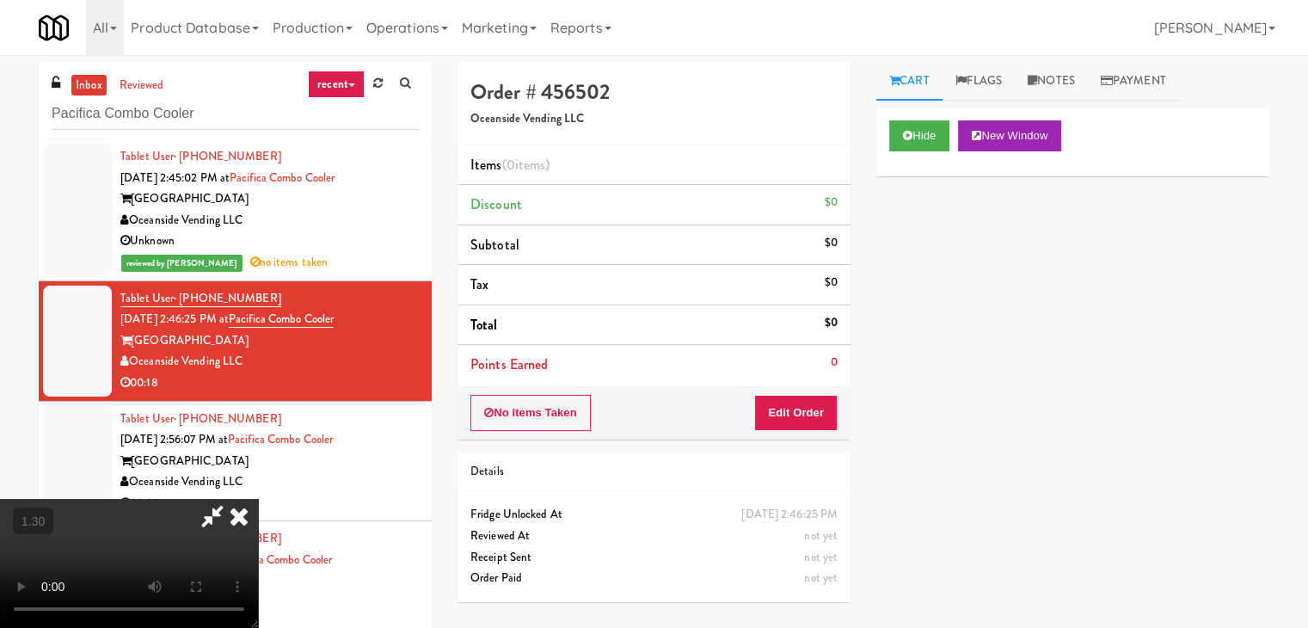
click at [258, 499] on video at bounding box center [129, 563] width 258 height 129
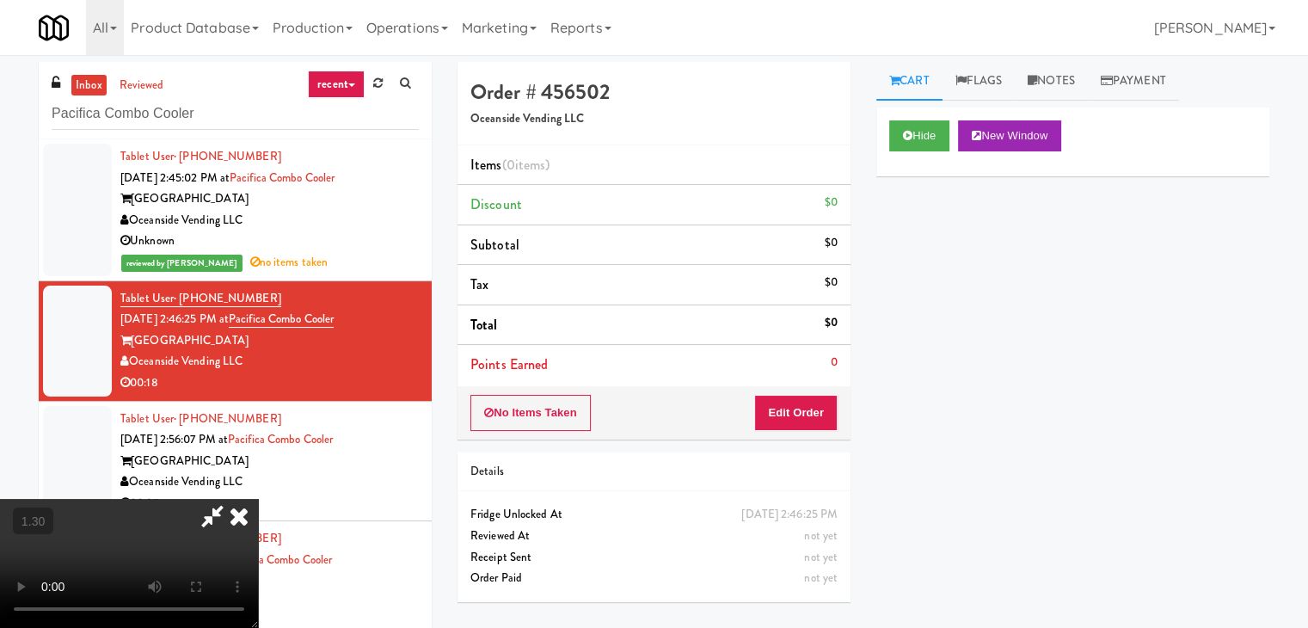
click at [258, 499] on video at bounding box center [129, 563] width 258 height 129
click at [258, 499] on icon at bounding box center [239, 516] width 38 height 34
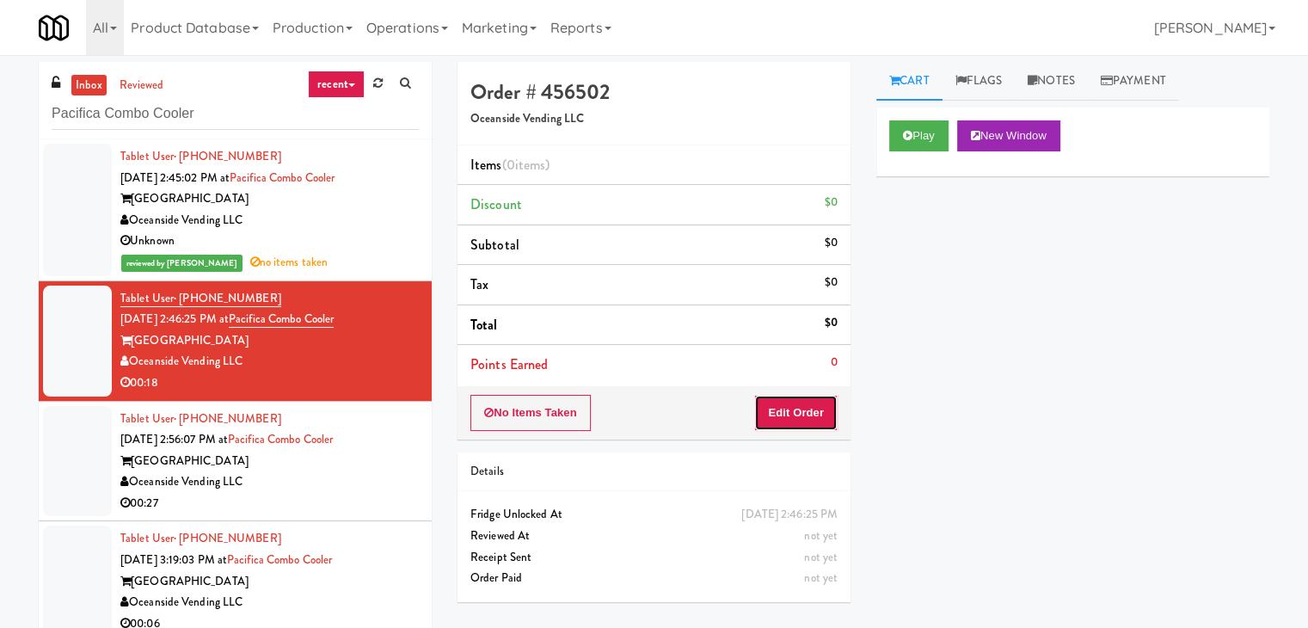
click at [786, 417] on button "Edit Order" at bounding box center [795, 413] width 83 height 36
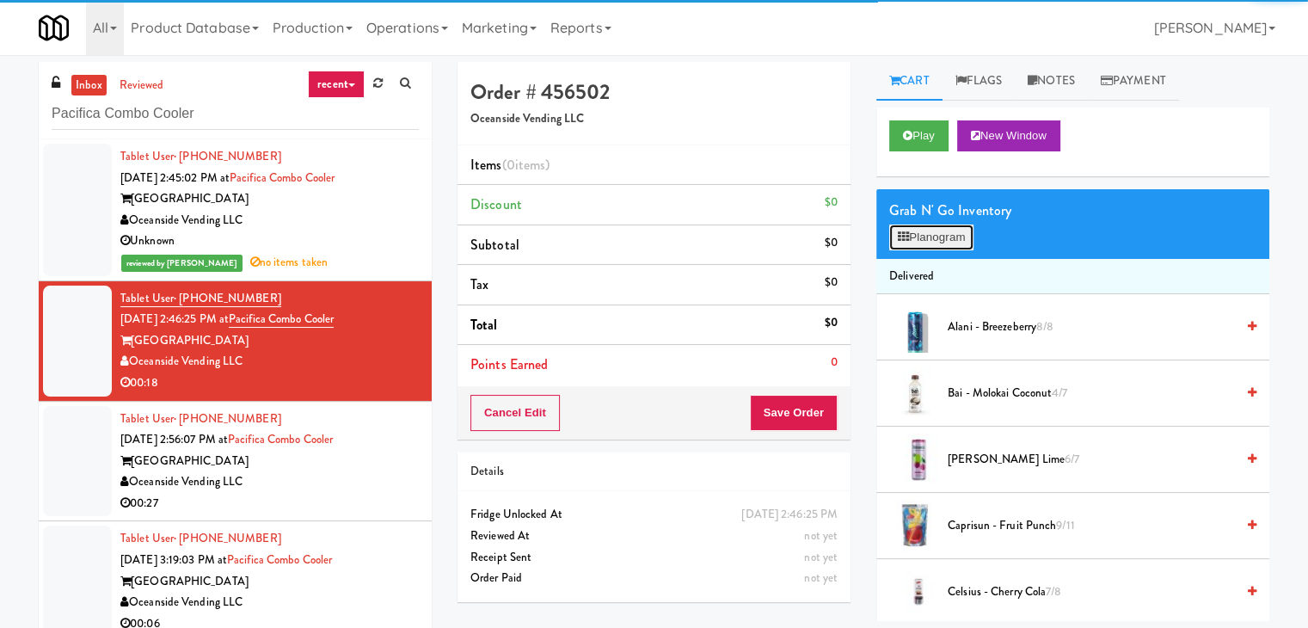
click at [931, 243] on button "Planogram" at bounding box center [931, 237] width 84 height 26
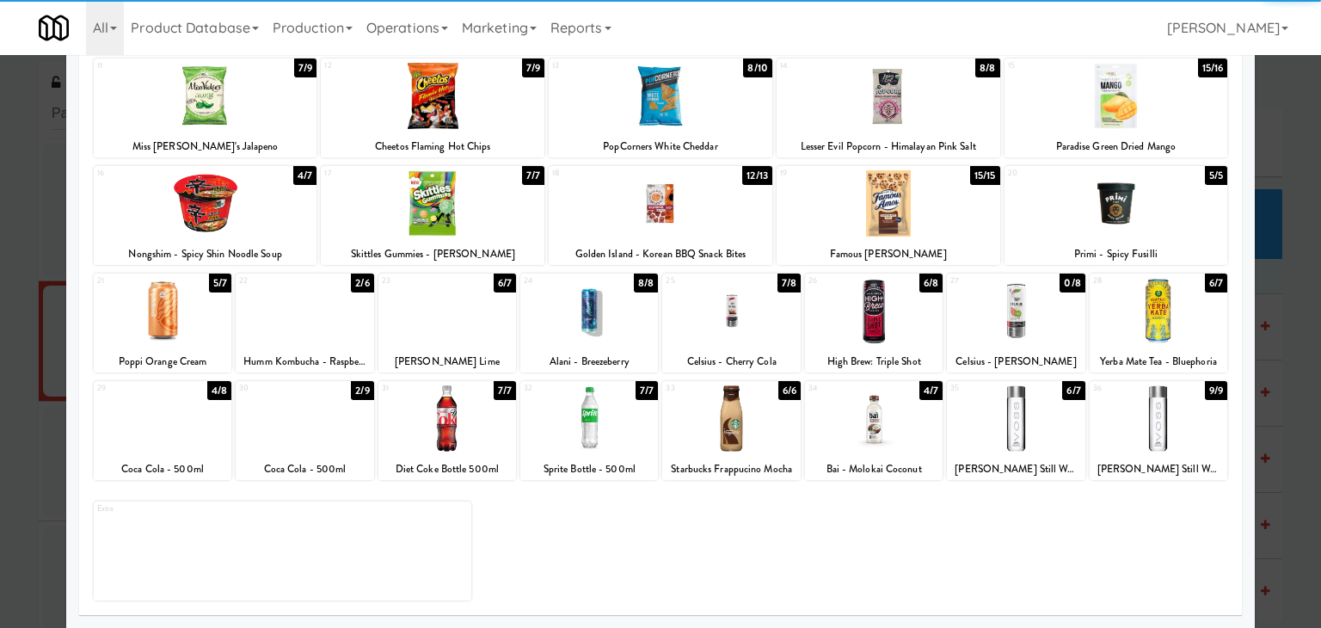
click at [218, 214] on div at bounding box center [206, 203] width 224 height 66
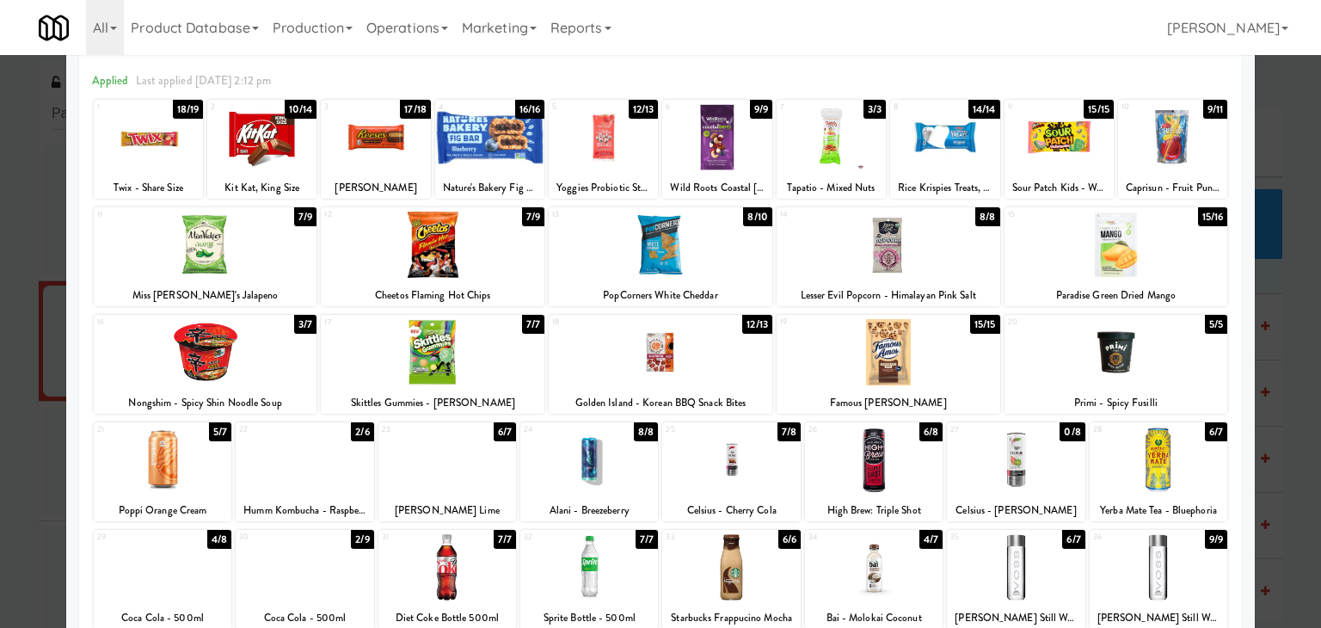
scroll to position [45, 0]
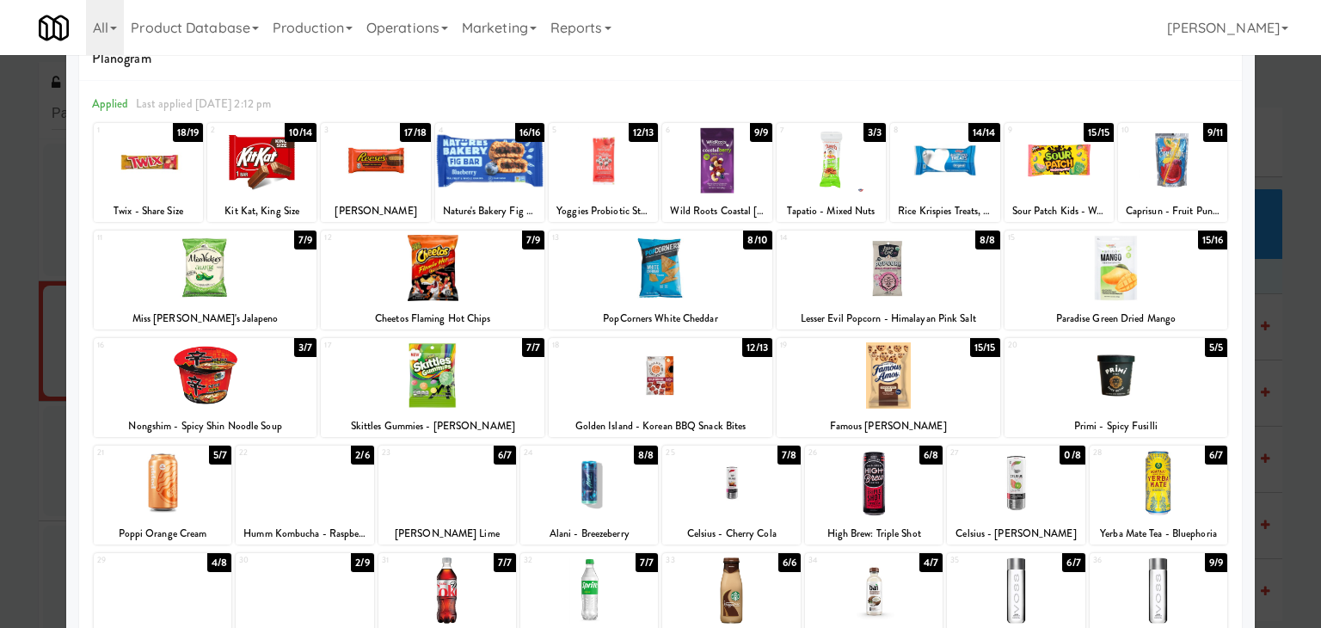
click at [416, 249] on div at bounding box center [433, 268] width 224 height 66
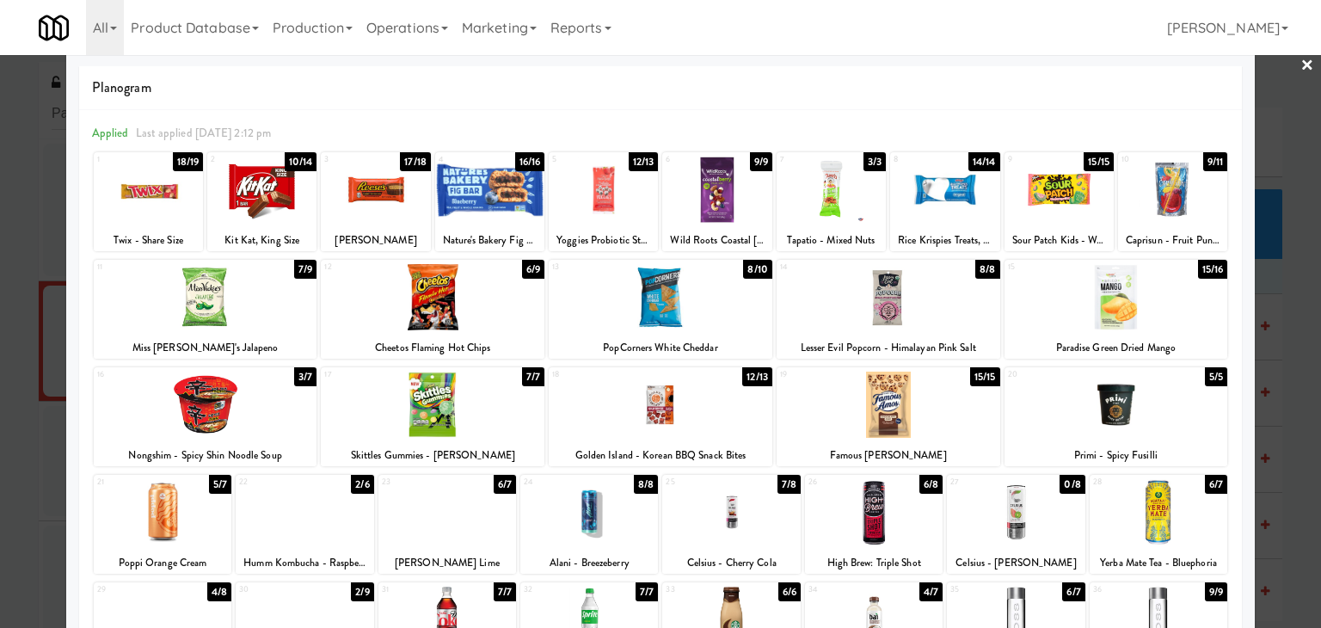
scroll to position [0, 0]
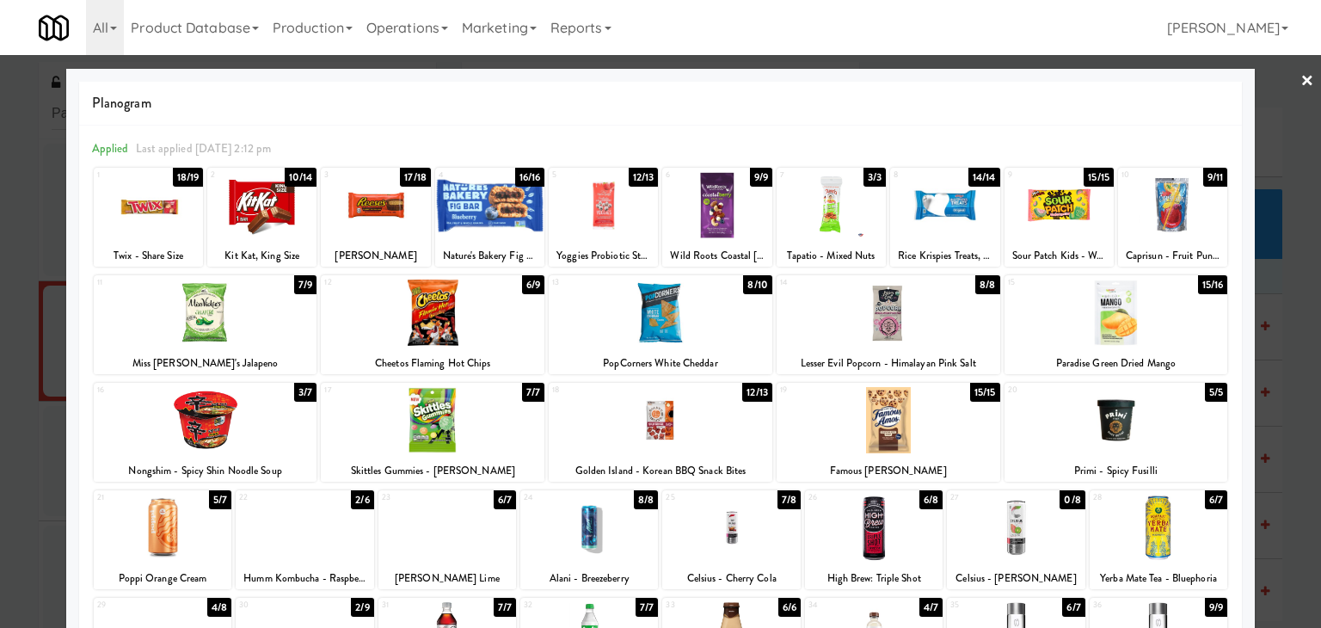
drag, startPoint x: 1299, startPoint y: 79, endPoint x: 1232, endPoint y: 93, distance: 67.6
click at [1300, 79] on link "×" at bounding box center [1307, 81] width 14 height 53
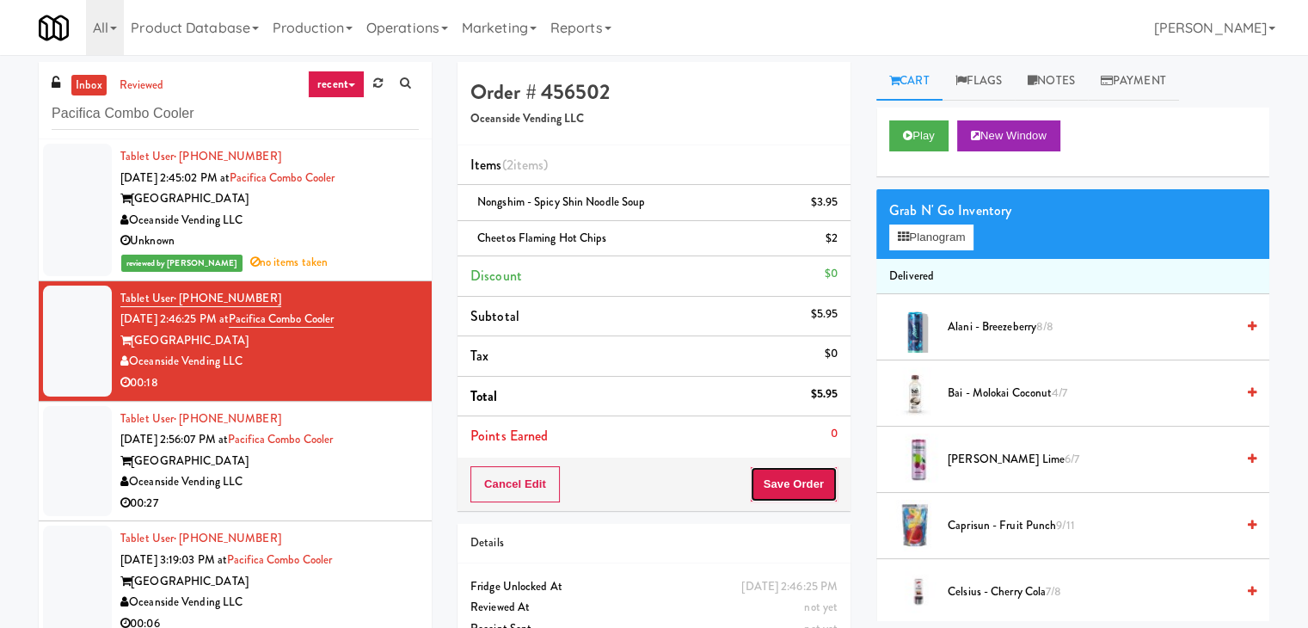
click at [788, 480] on button "Save Order" at bounding box center [794, 484] width 88 height 36
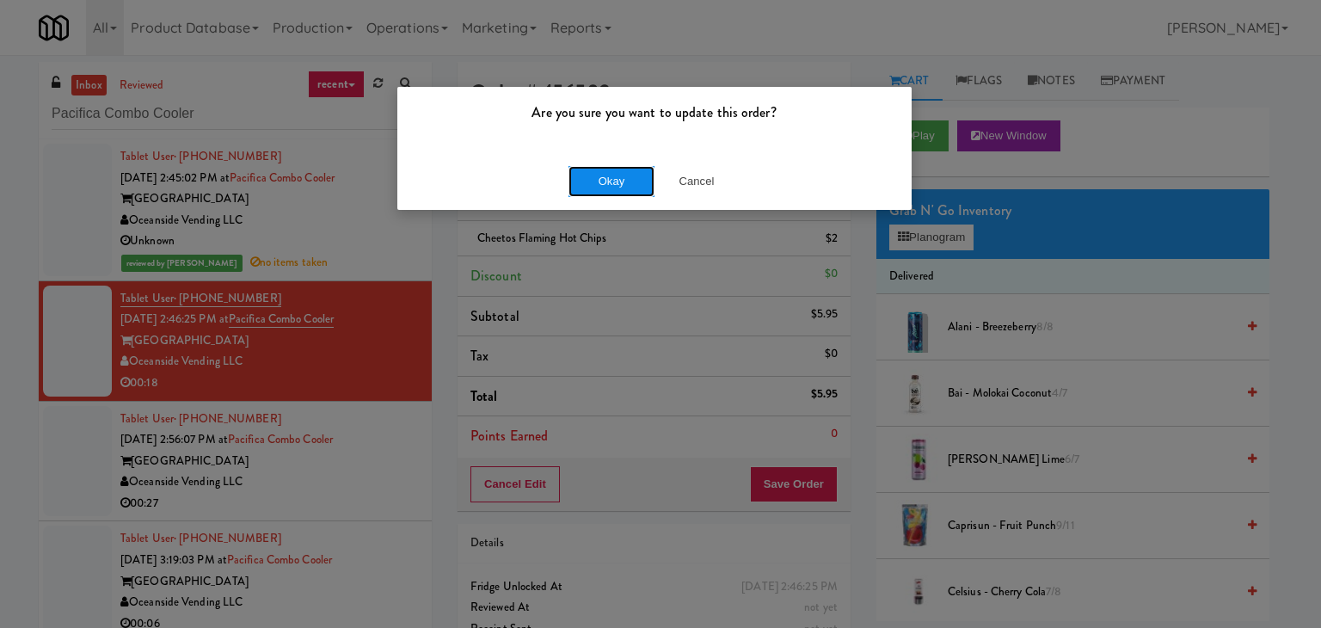
click at [622, 185] on button "Okay" at bounding box center [611, 181] width 86 height 31
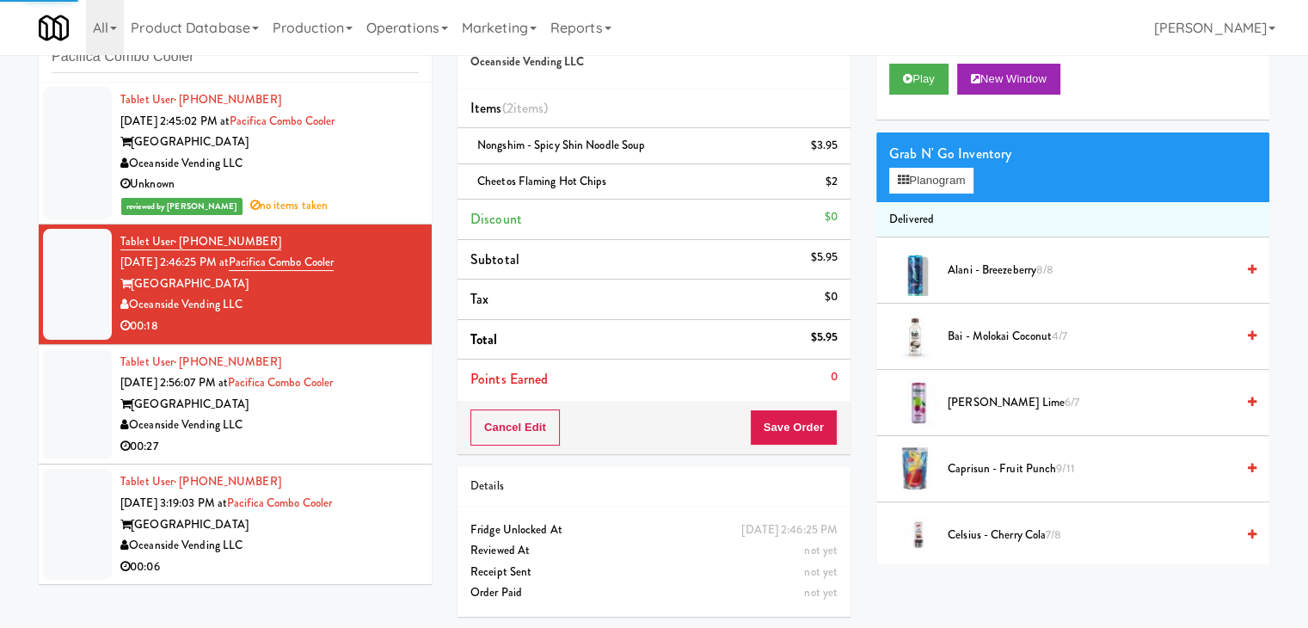
click at [354, 416] on div "Oceanside Vending LLC" at bounding box center [269, 425] width 298 height 21
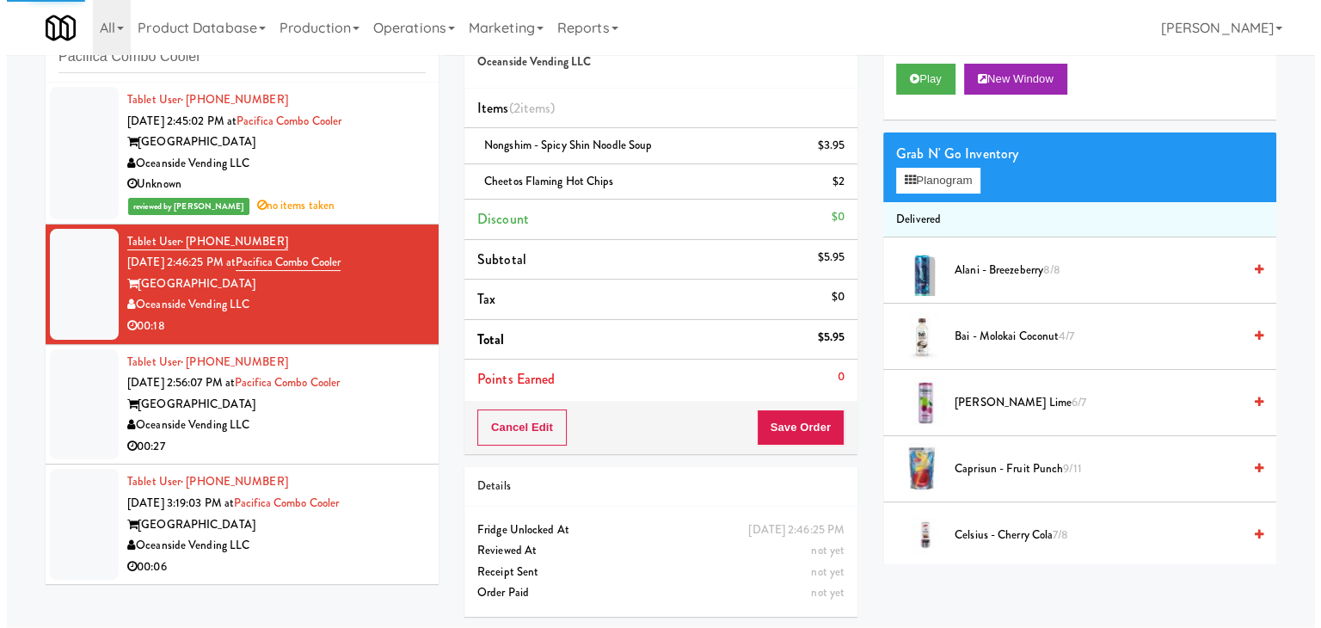
scroll to position [55, 0]
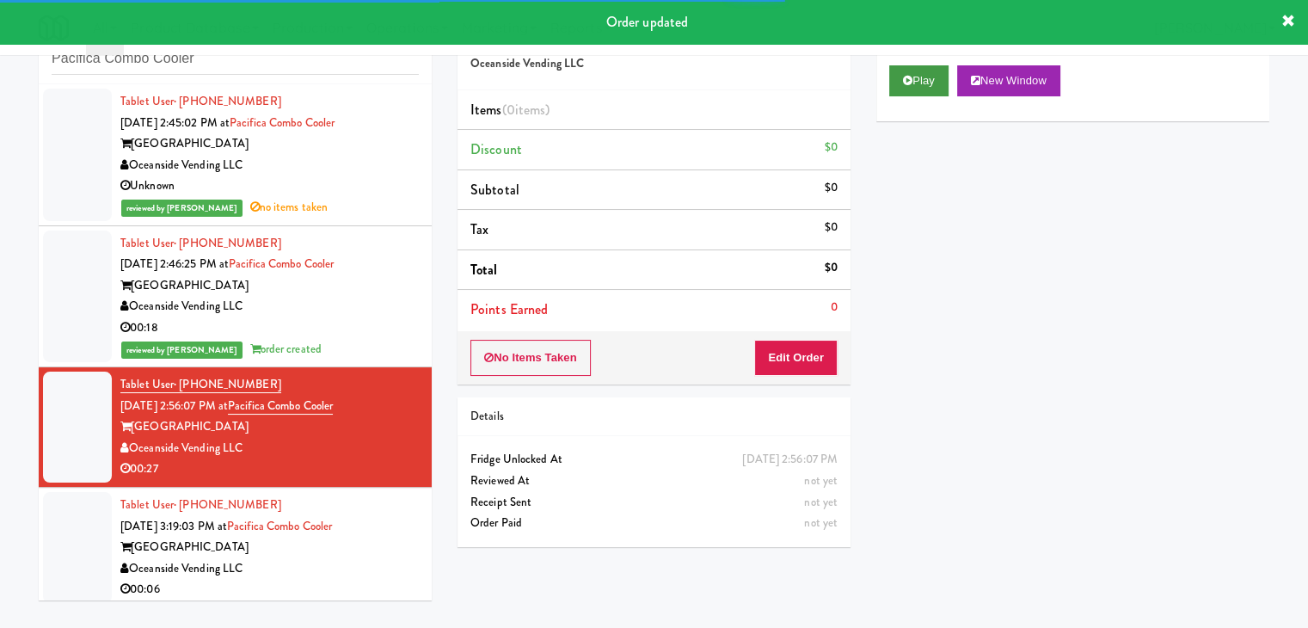
click at [922, 94] on div "Play New Window" at bounding box center [1072, 86] width 393 height 69
click at [911, 86] on button "Play" at bounding box center [918, 80] width 59 height 31
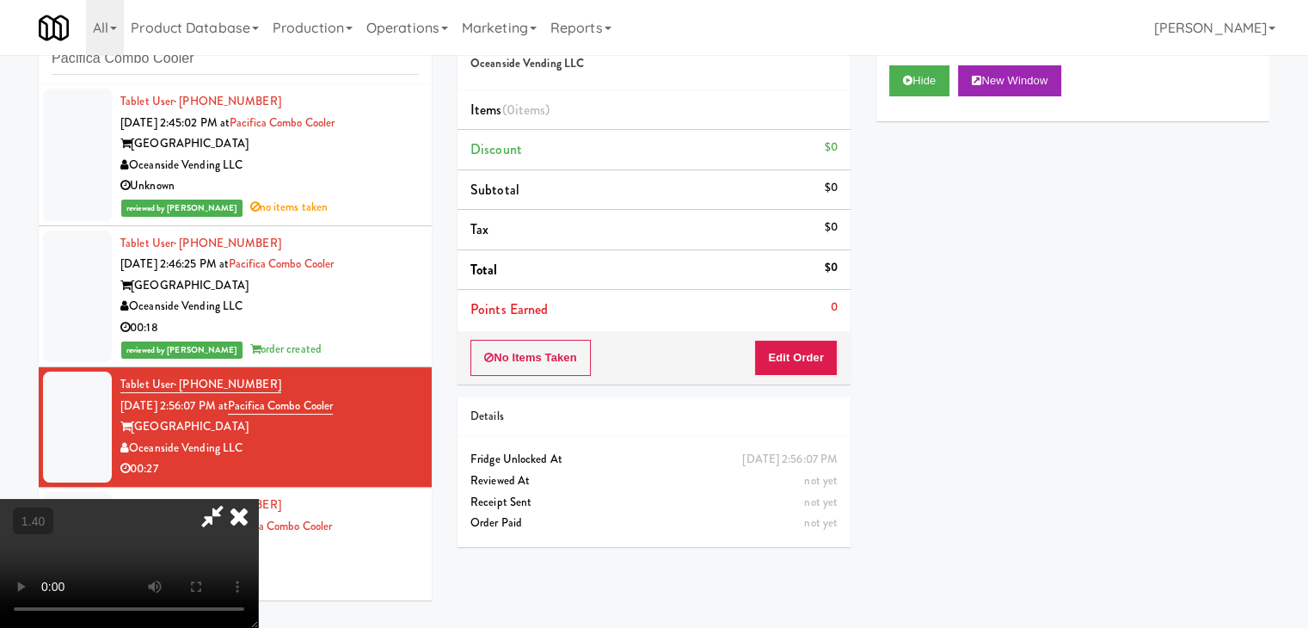
click at [258, 499] on video at bounding box center [129, 563] width 258 height 129
click at [258, 499] on icon at bounding box center [239, 516] width 38 height 34
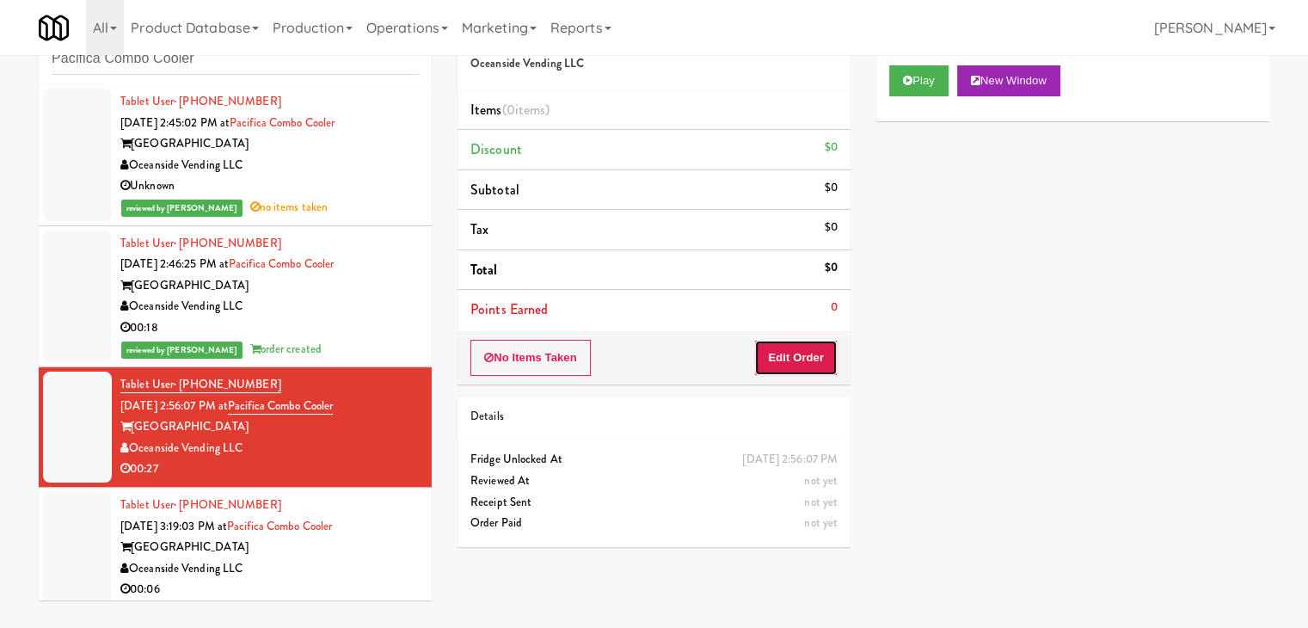
click at [775, 351] on button "Edit Order" at bounding box center [795, 358] width 83 height 36
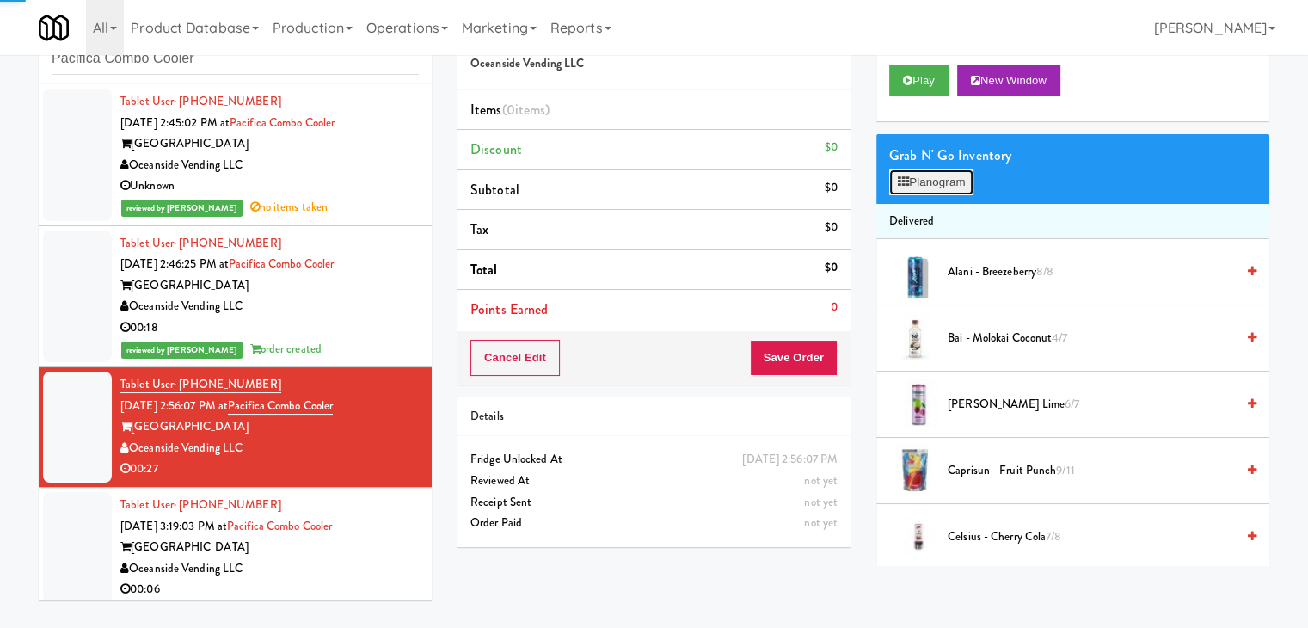
click at [959, 176] on button "Planogram" at bounding box center [931, 182] width 84 height 26
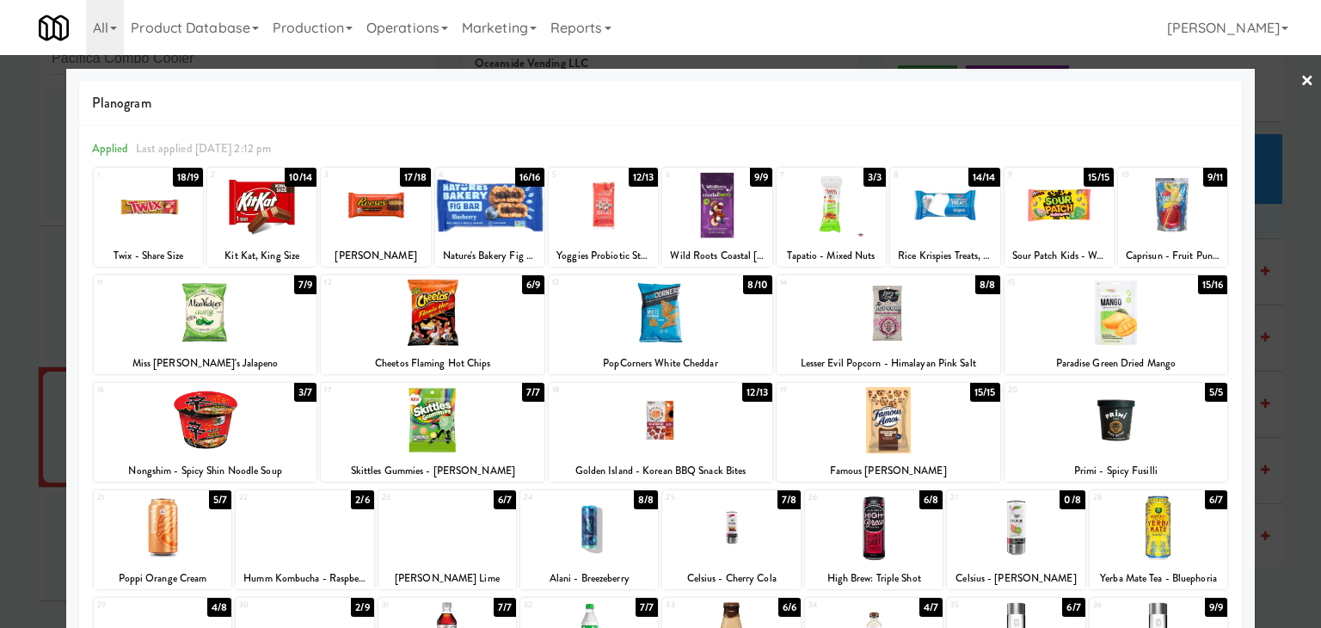
click at [1142, 410] on div at bounding box center [1116, 420] width 224 height 66
click at [643, 438] on div at bounding box center [661, 420] width 224 height 66
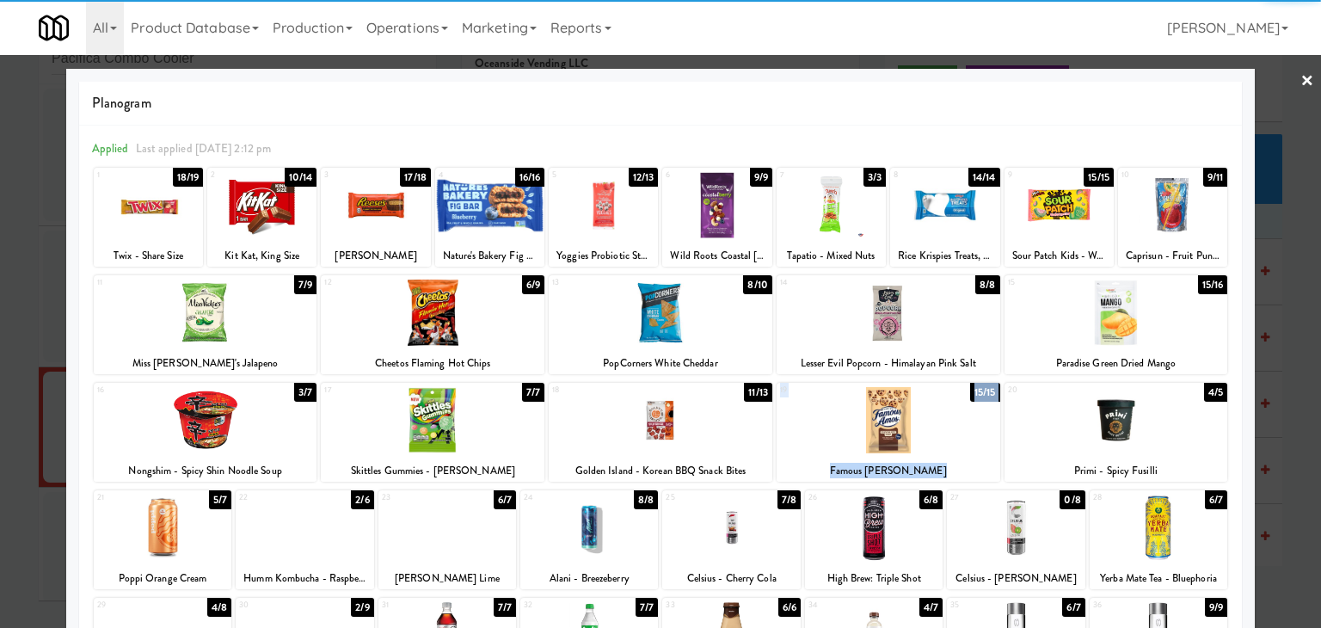
click at [998, 393] on div "16 3/7 Nongshim - Spicy Shin Noodle Soup 17 7/7 Skittles Gummies - [PERSON_NAME…" at bounding box center [660, 432] width 1133 height 99
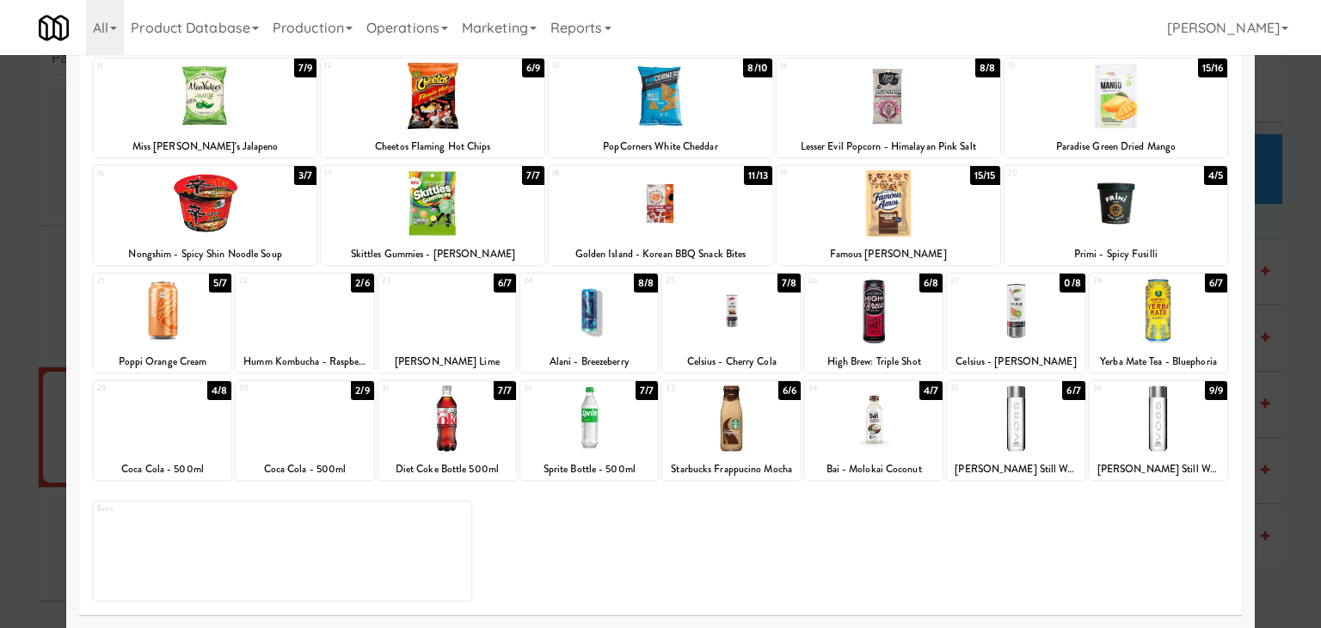
click at [1008, 435] on div at bounding box center [1016, 418] width 138 height 66
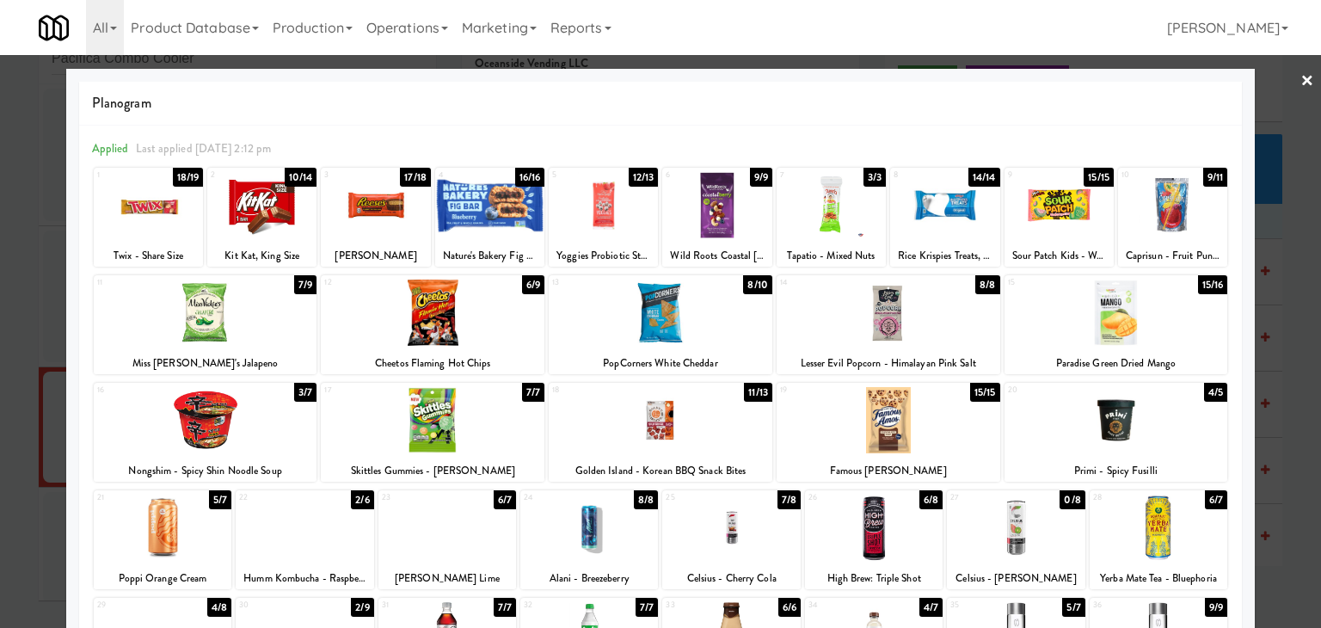
click at [1302, 79] on div at bounding box center [660, 314] width 1321 height 628
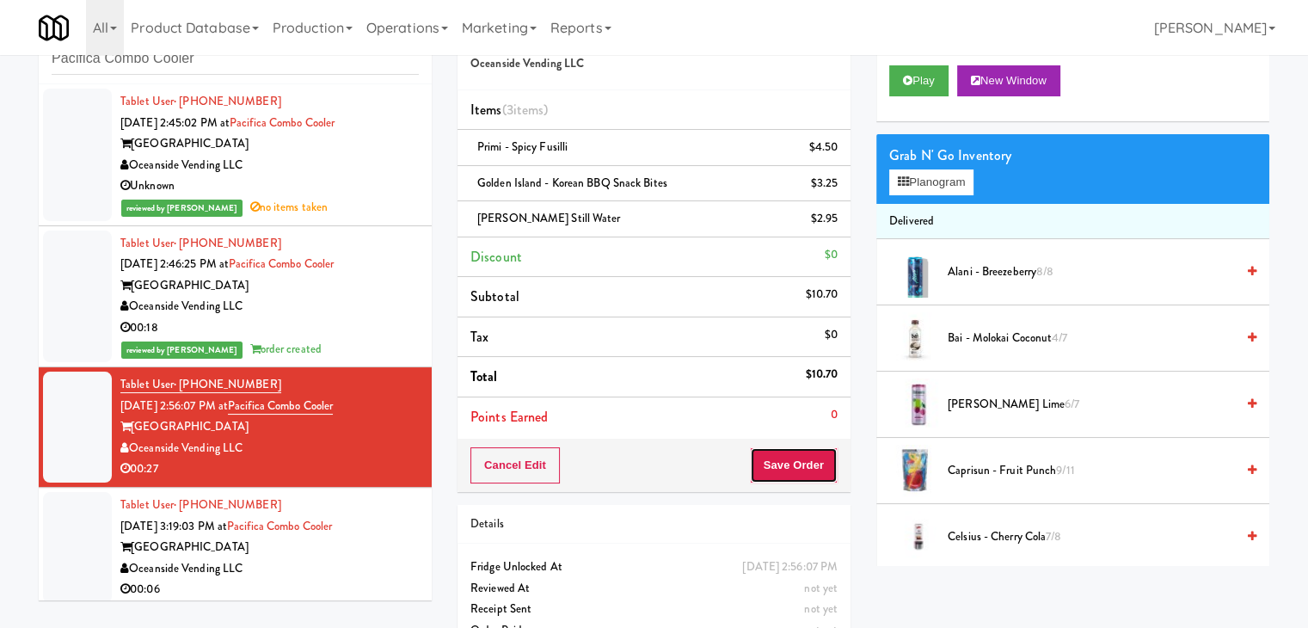
click at [776, 472] on button "Save Order" at bounding box center [794, 465] width 88 height 36
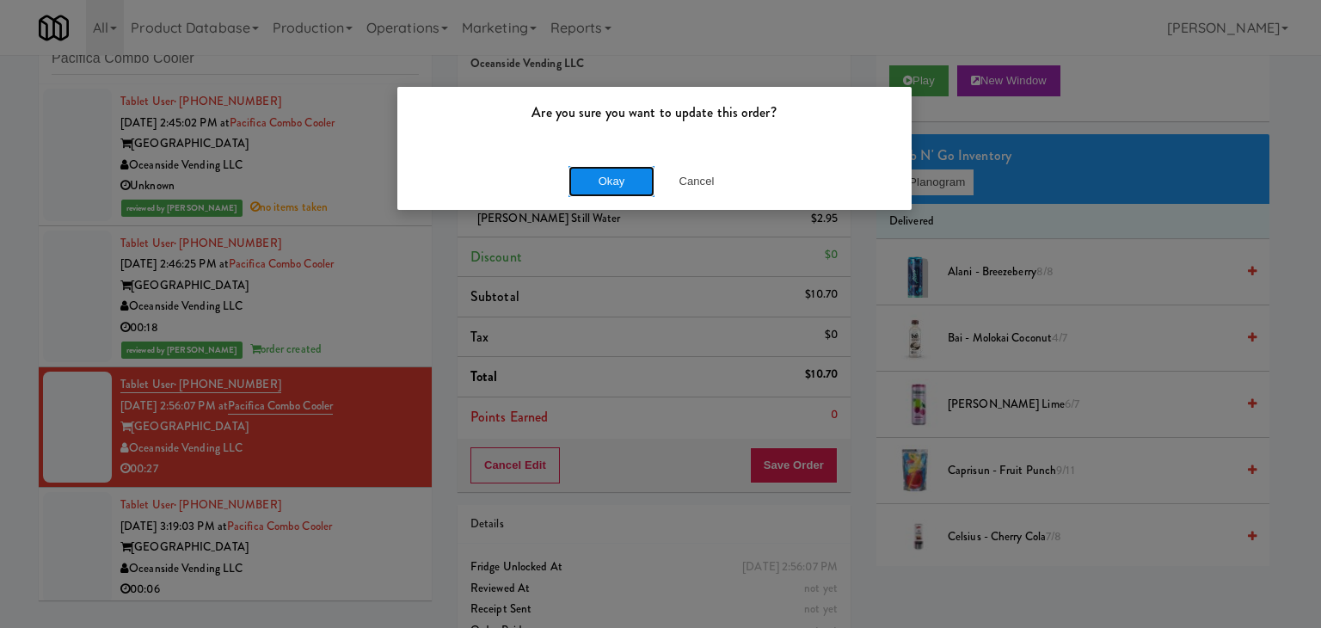
click at [601, 189] on button "Okay" at bounding box center [611, 181] width 86 height 31
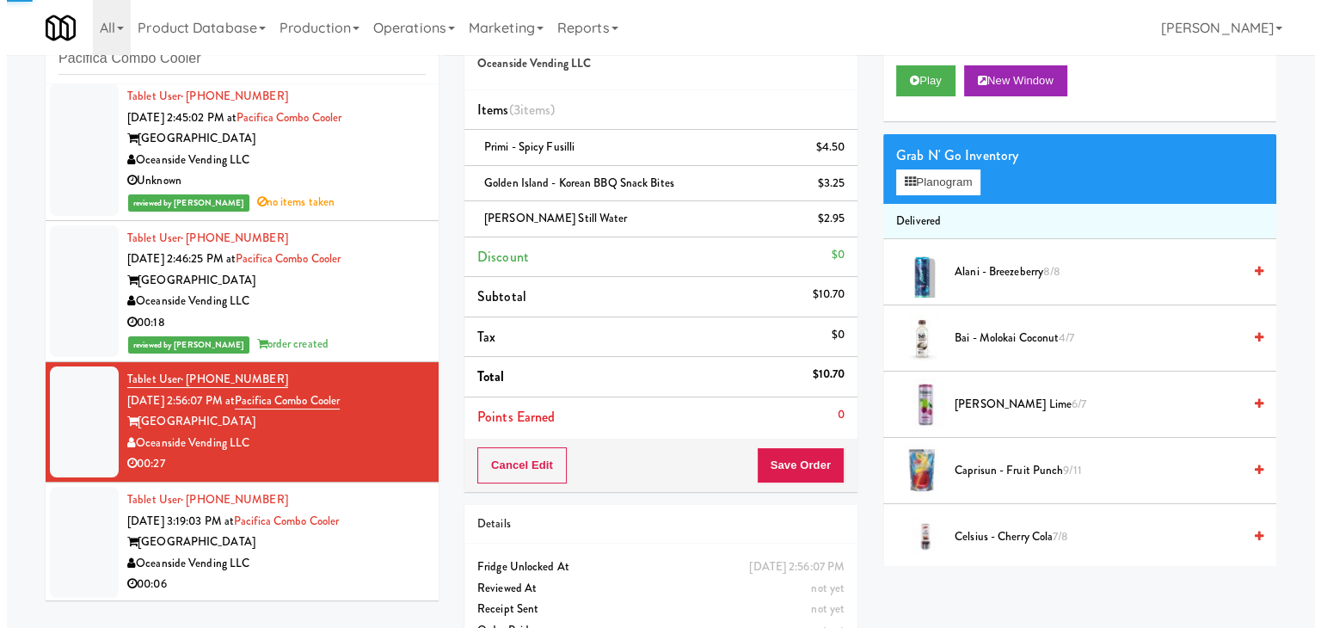
scroll to position [7, 0]
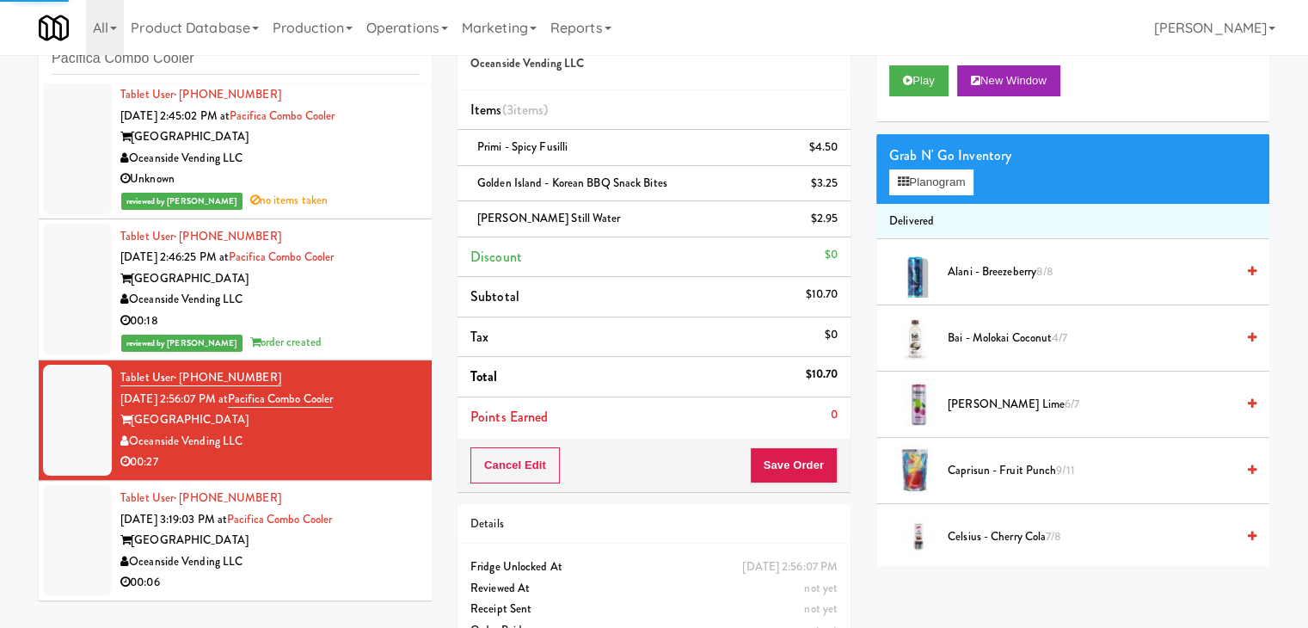
click at [331, 600] on div "inbox reviewed recent all unclear take inventory issue suspicious failed recent…" at bounding box center [235, 310] width 419 height 606
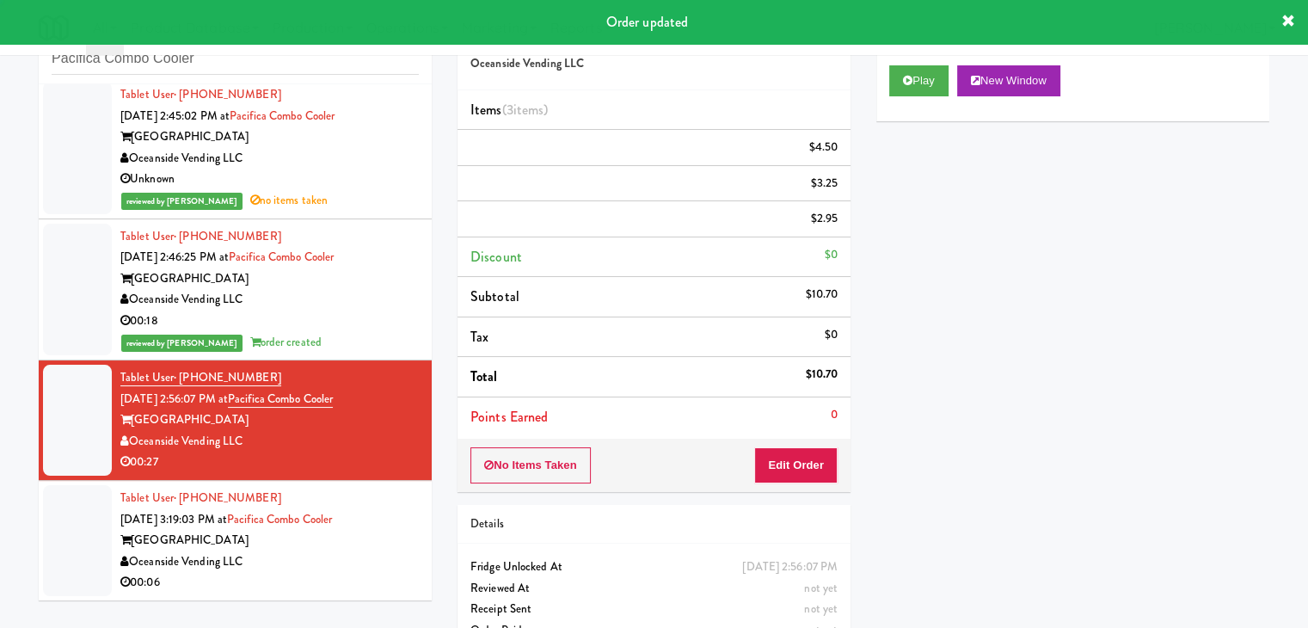
click at [331, 575] on div "00:06" at bounding box center [269, 582] width 298 height 21
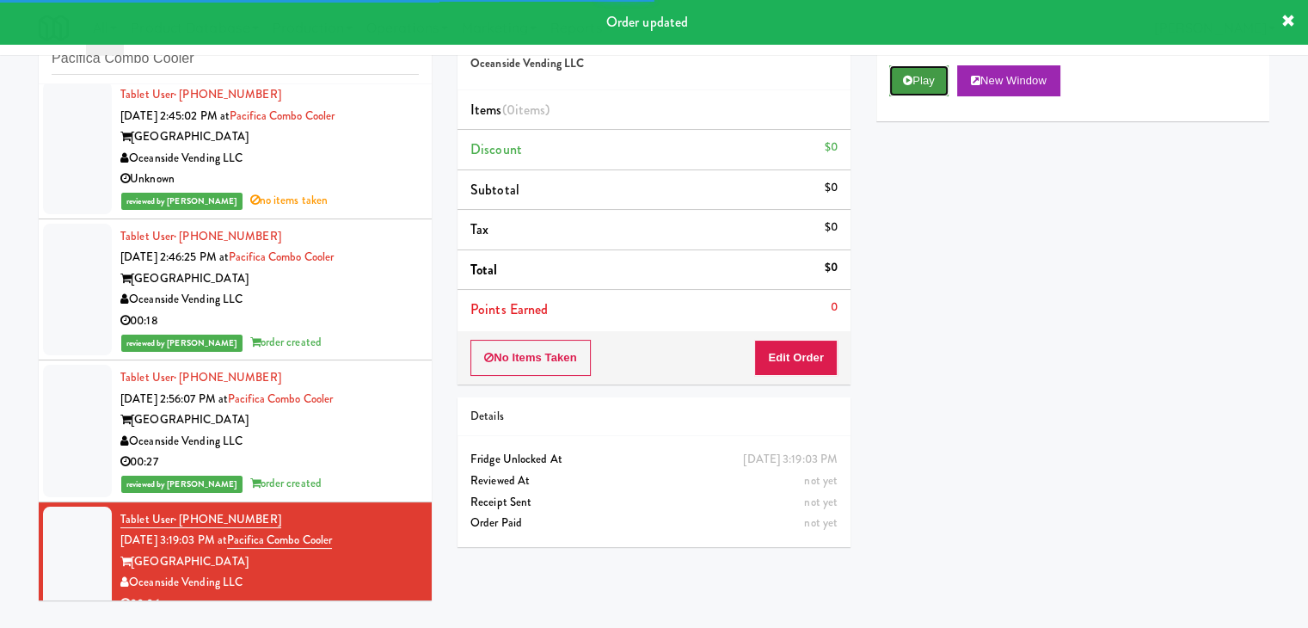
click at [916, 87] on button "Play" at bounding box center [918, 80] width 59 height 31
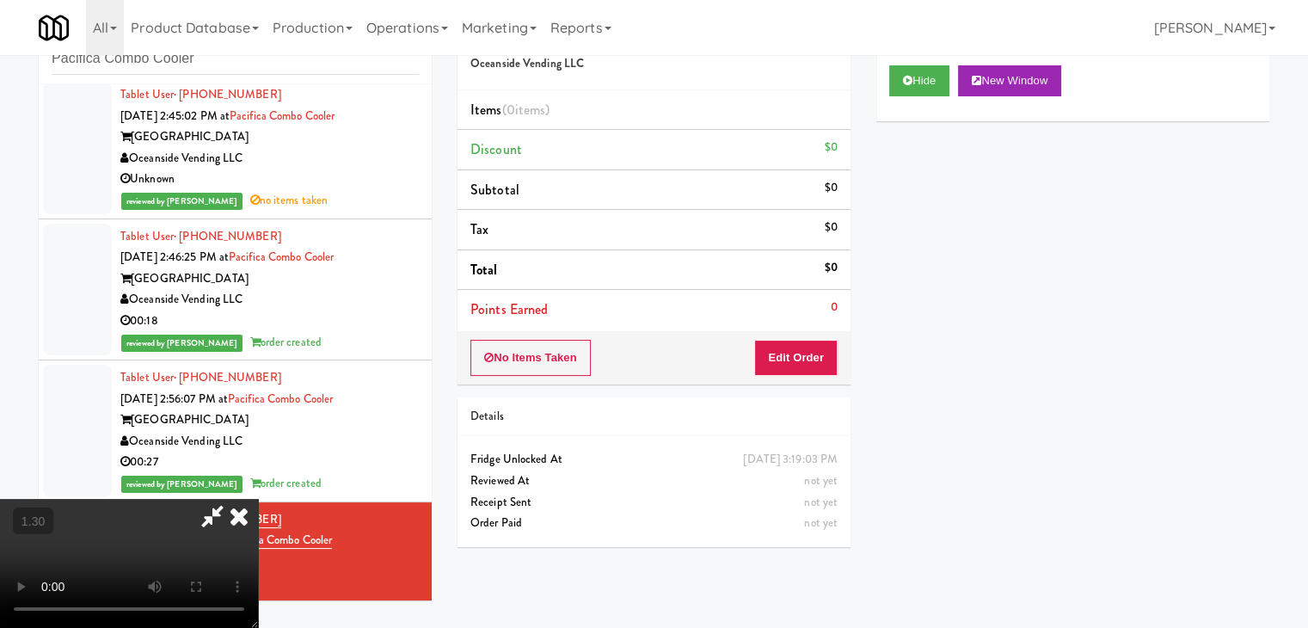
click at [258, 499] on video at bounding box center [129, 563] width 258 height 129
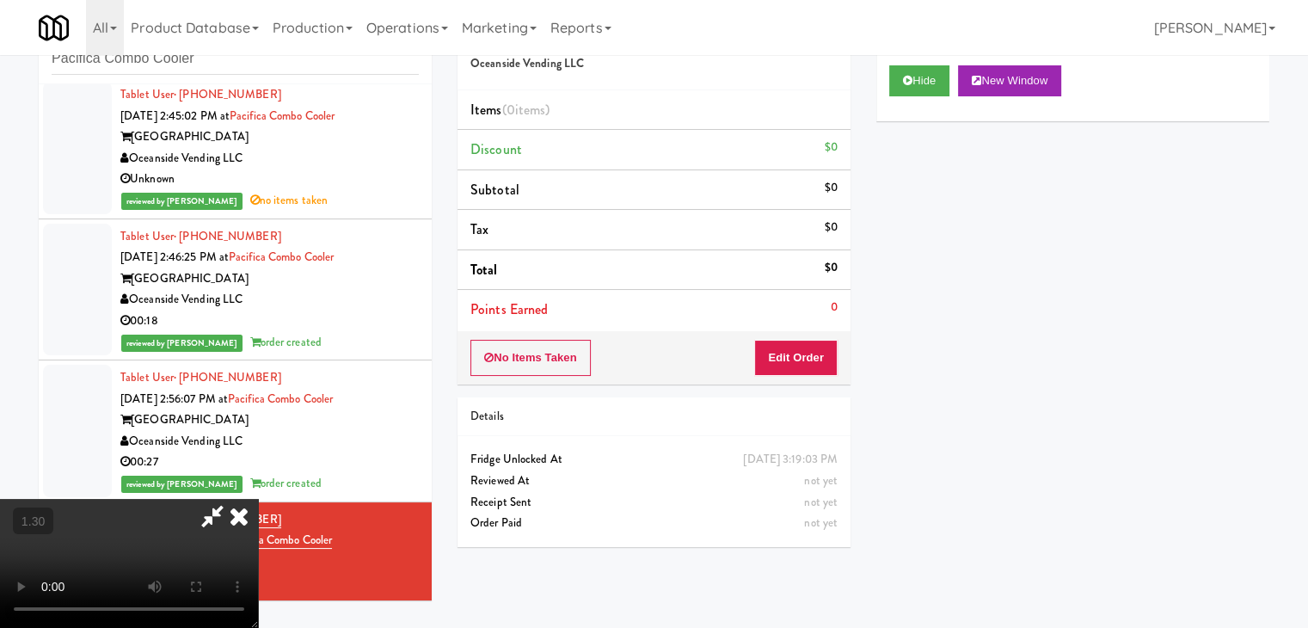
click at [258, 499] on video at bounding box center [129, 563] width 258 height 129
drag, startPoint x: 762, startPoint y: 200, endPoint x: 767, endPoint y: 233, distance: 33.1
click at [258, 499] on icon at bounding box center [239, 516] width 38 height 34
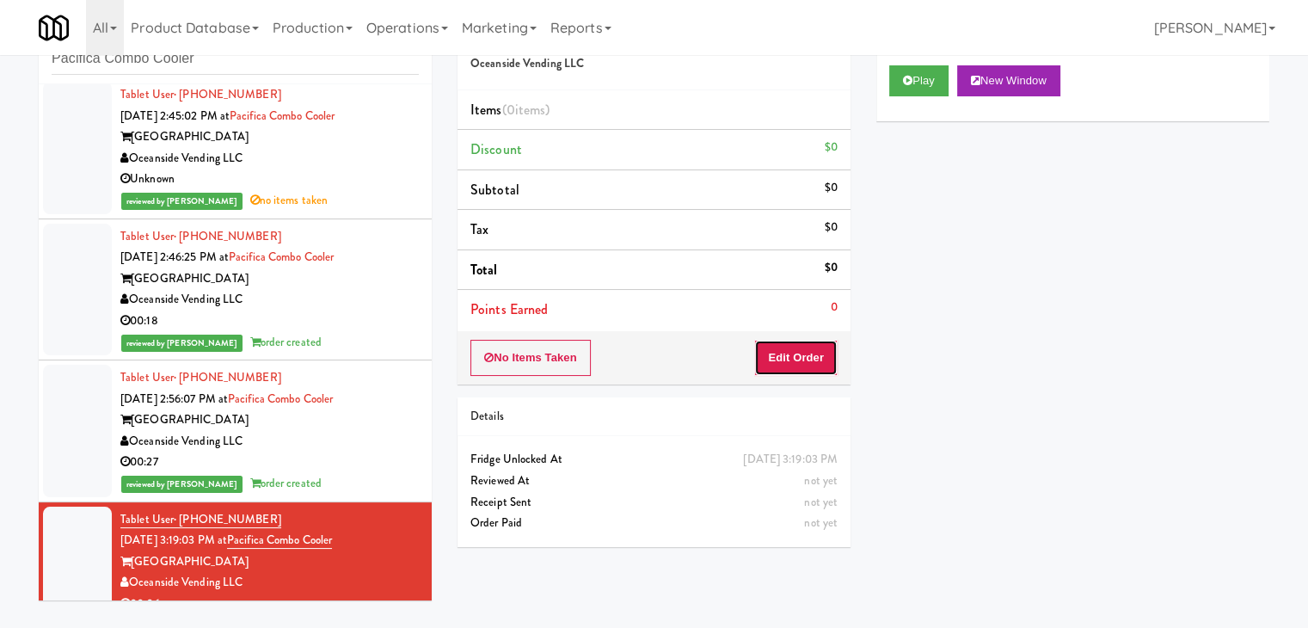
click at [785, 362] on button "Edit Order" at bounding box center [795, 358] width 83 height 36
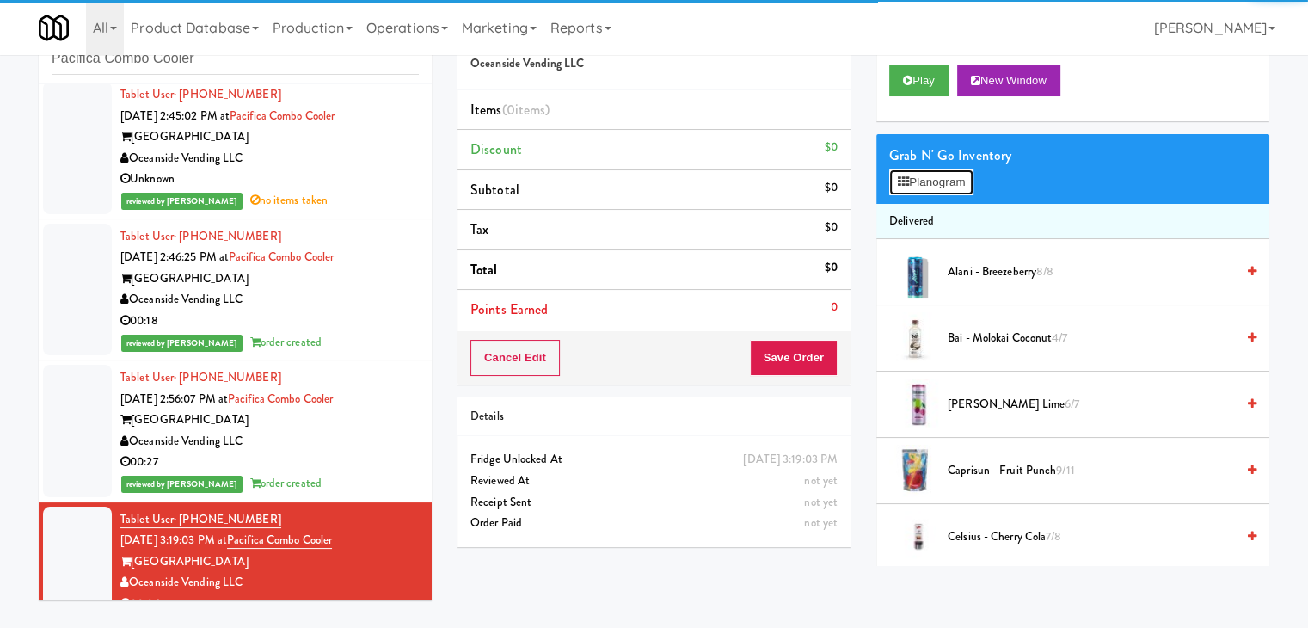
drag, startPoint x: 942, startPoint y: 179, endPoint x: 932, endPoint y: 181, distance: 9.8
click at [942, 178] on button "Planogram" at bounding box center [931, 182] width 84 height 26
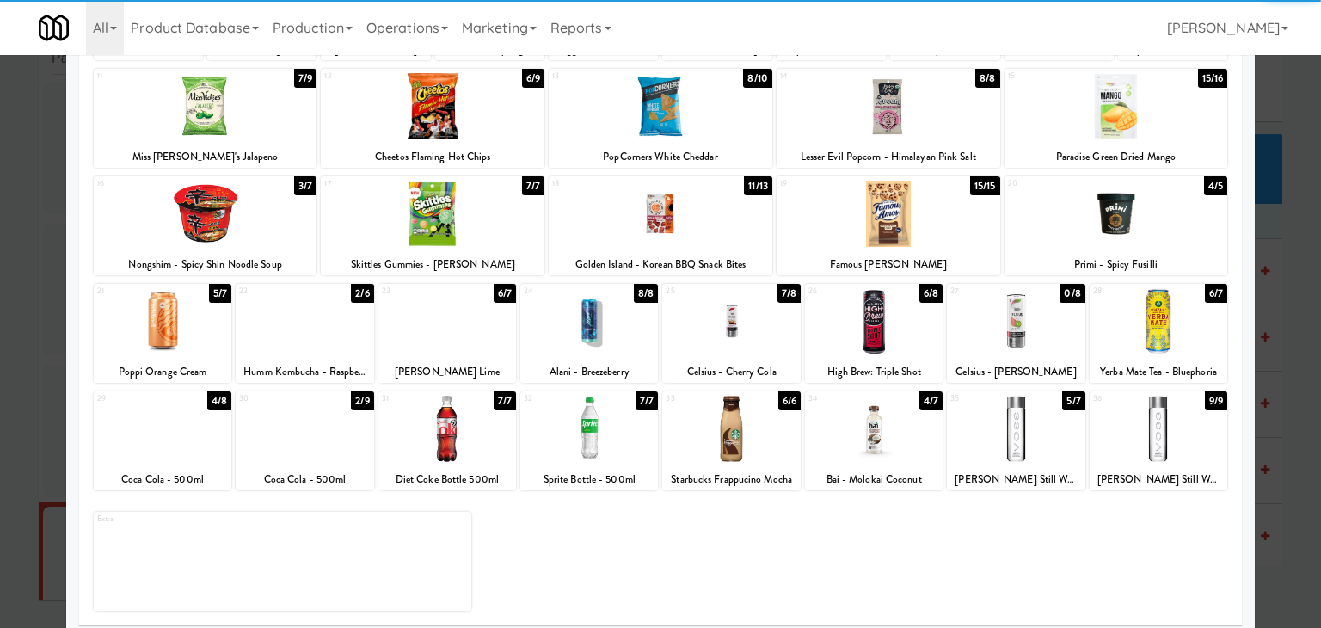
scroll to position [217, 0]
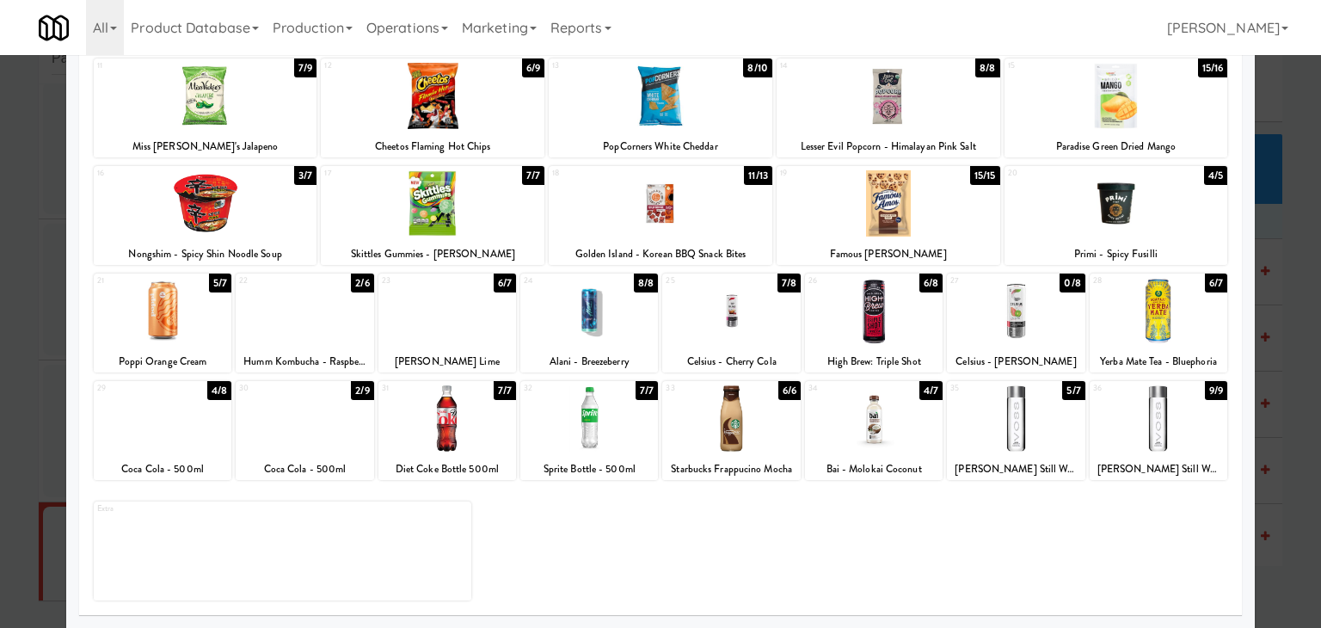
click at [307, 330] on div at bounding box center [305, 311] width 138 height 66
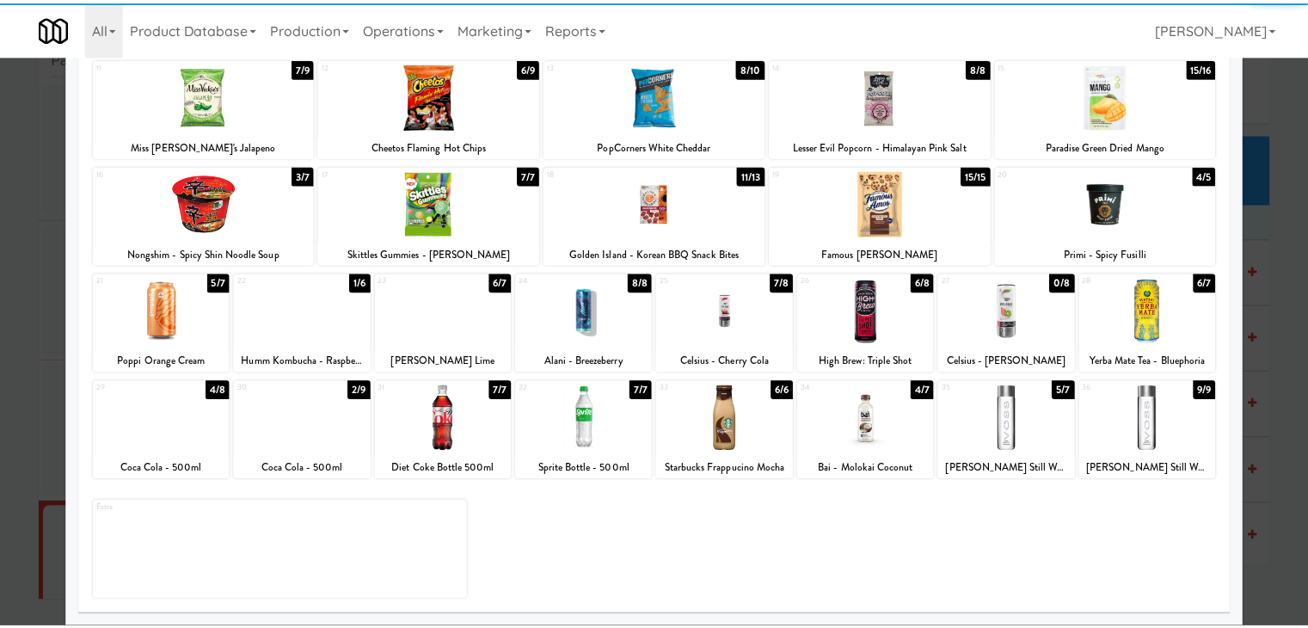
scroll to position [0, 0]
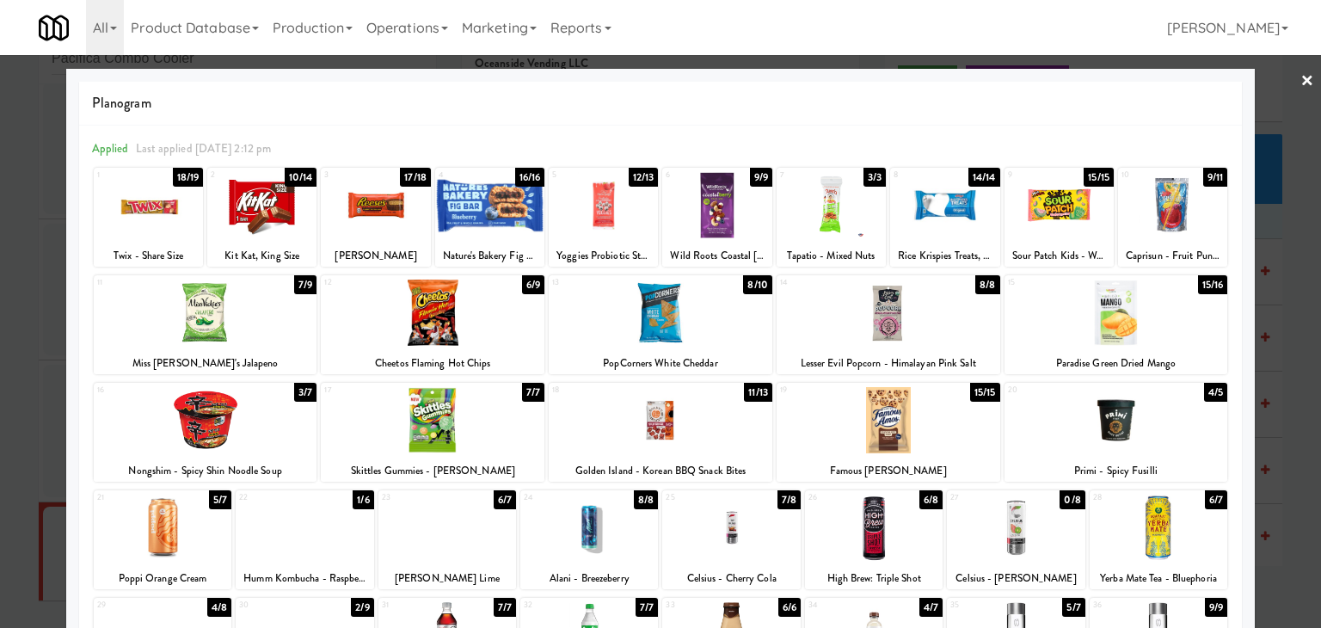
click at [1300, 80] on link "×" at bounding box center [1307, 81] width 14 height 53
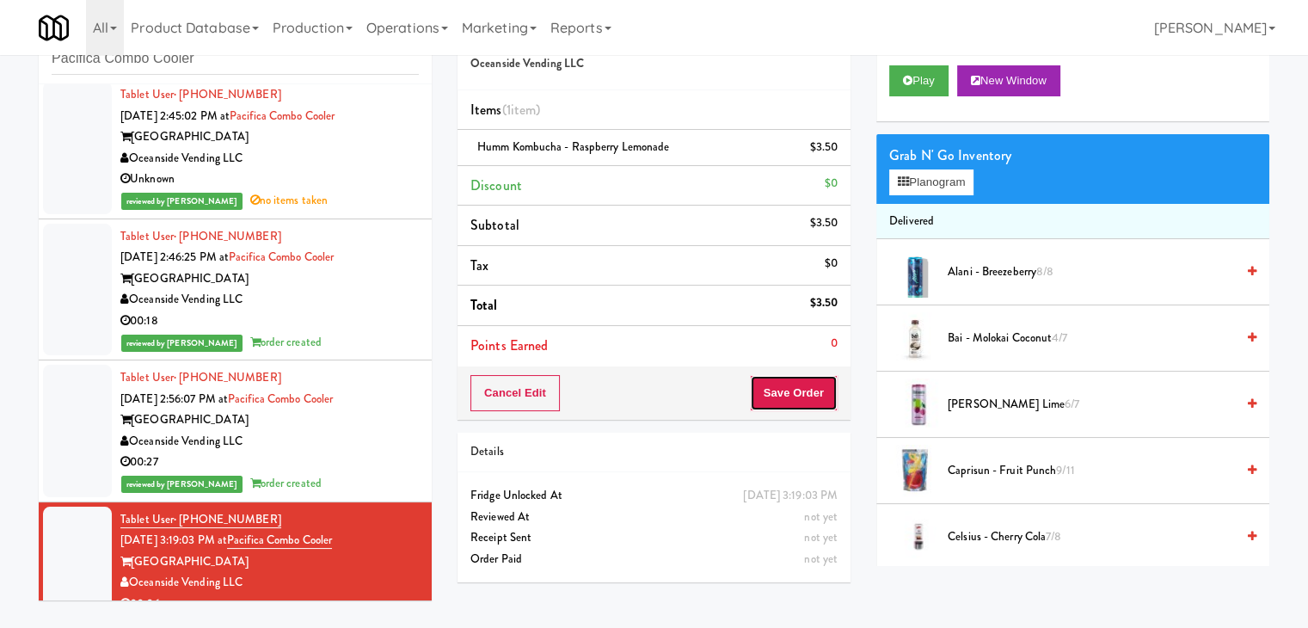
click at [768, 384] on button "Save Order" at bounding box center [794, 393] width 88 height 36
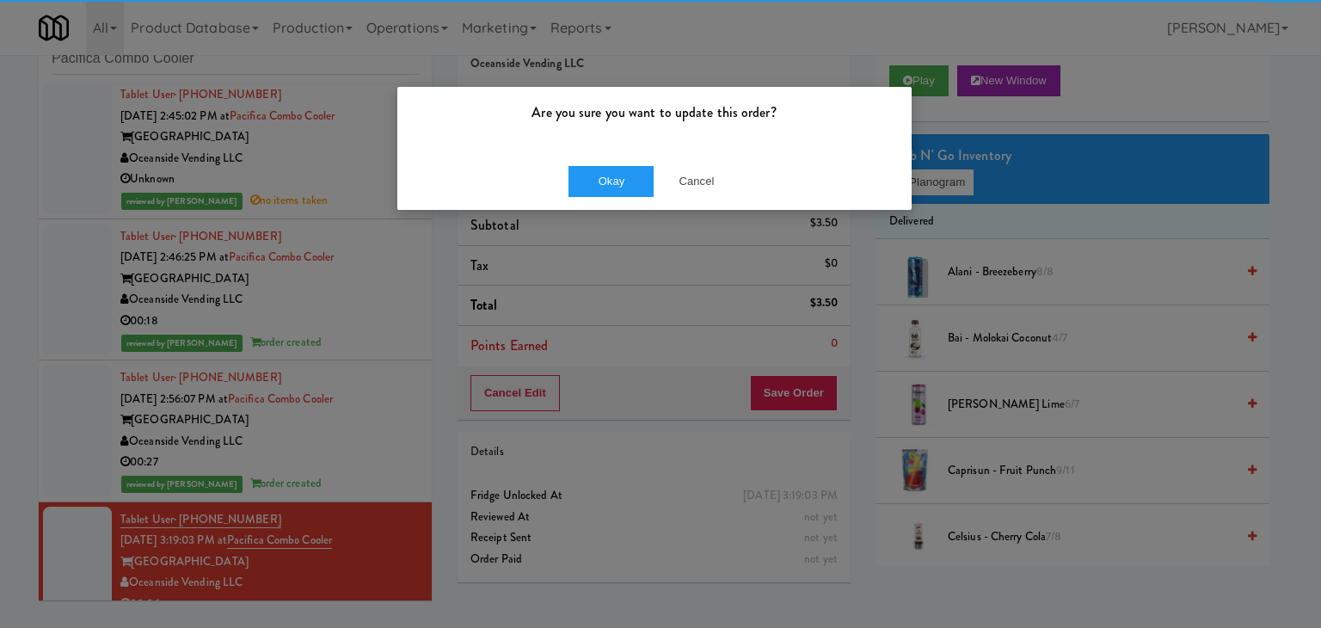
click at [618, 163] on div "Okay Cancel" at bounding box center [654, 181] width 514 height 58
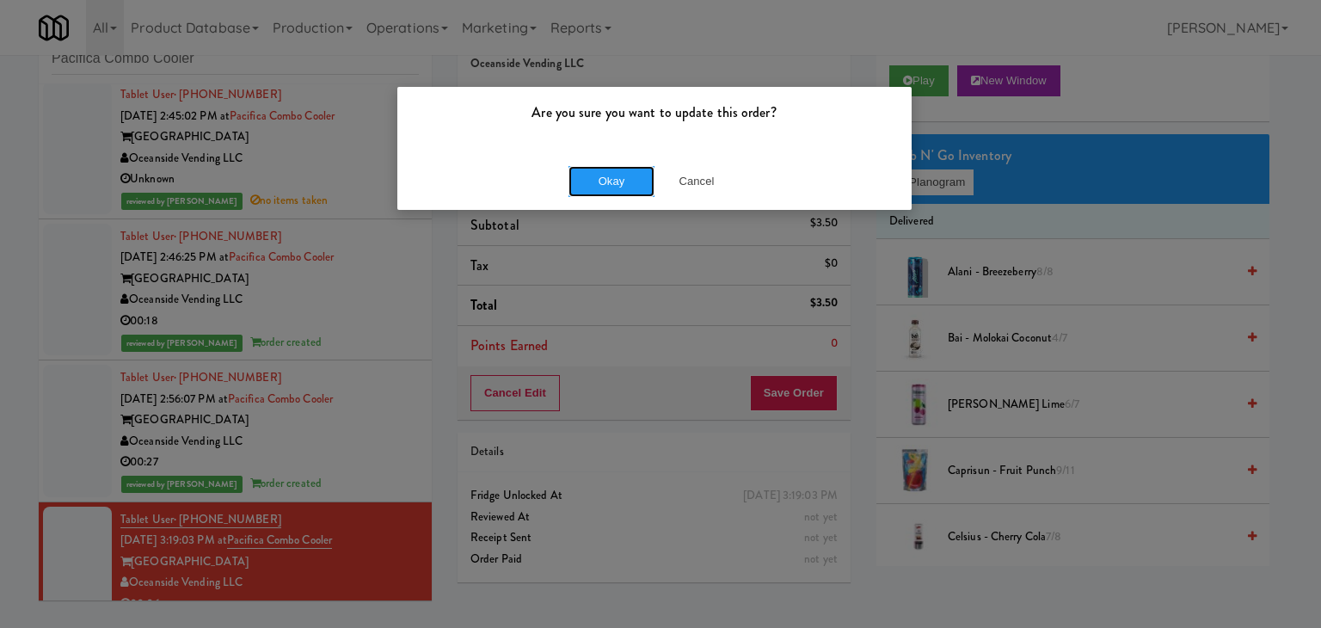
drag, startPoint x: 610, startPoint y: 183, endPoint x: 565, endPoint y: 137, distance: 64.5
click at [609, 183] on button "Okay" at bounding box center [611, 181] width 86 height 31
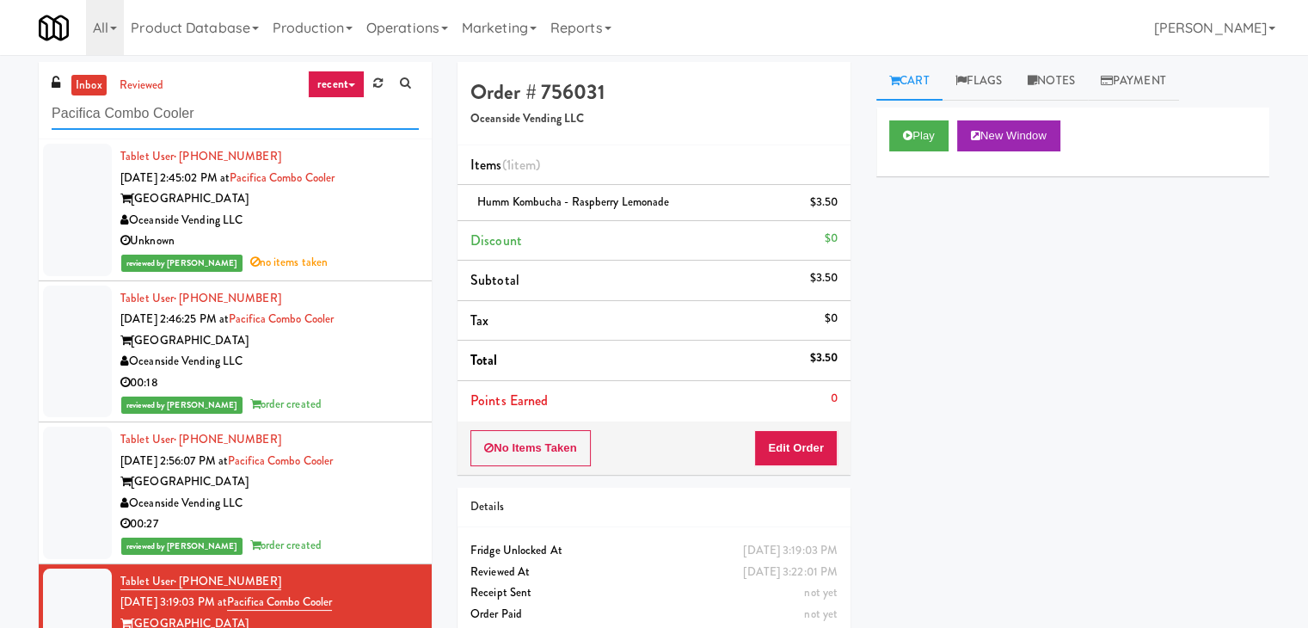
click at [244, 116] on input "Pacifica Combo Cooler" at bounding box center [235, 114] width 367 height 32
paste input "Healthtrax -"
type input "Healthtrax - Cooler"
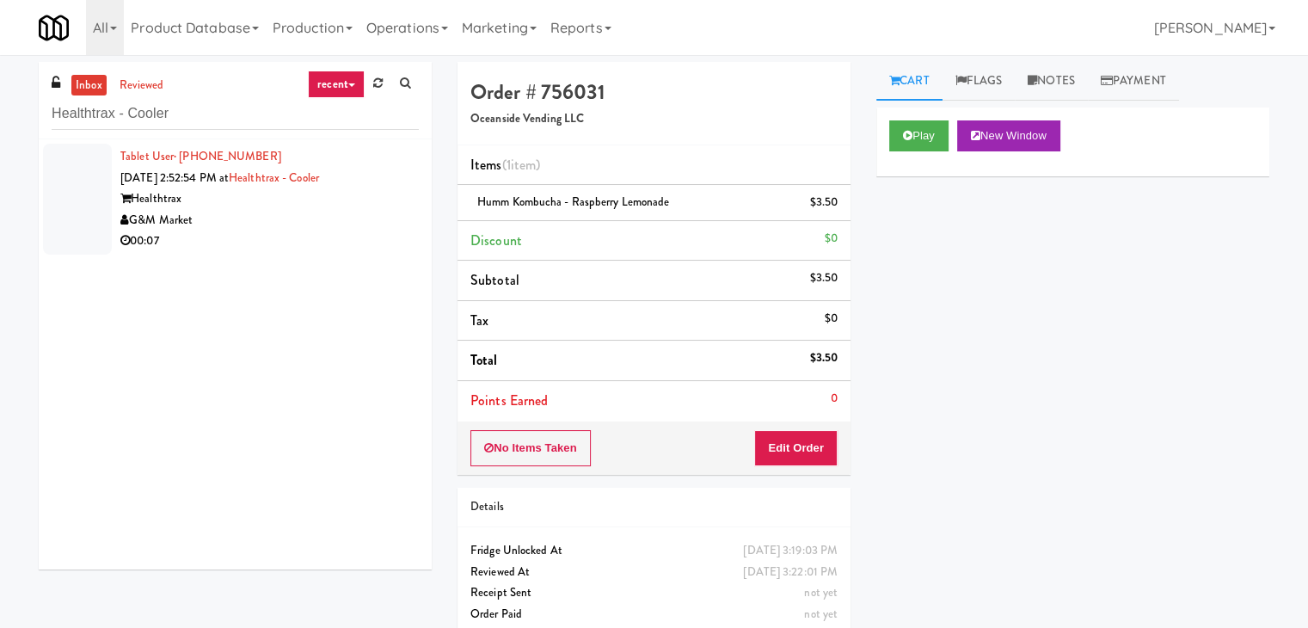
click at [251, 224] on div "G&M Market" at bounding box center [269, 220] width 298 height 21
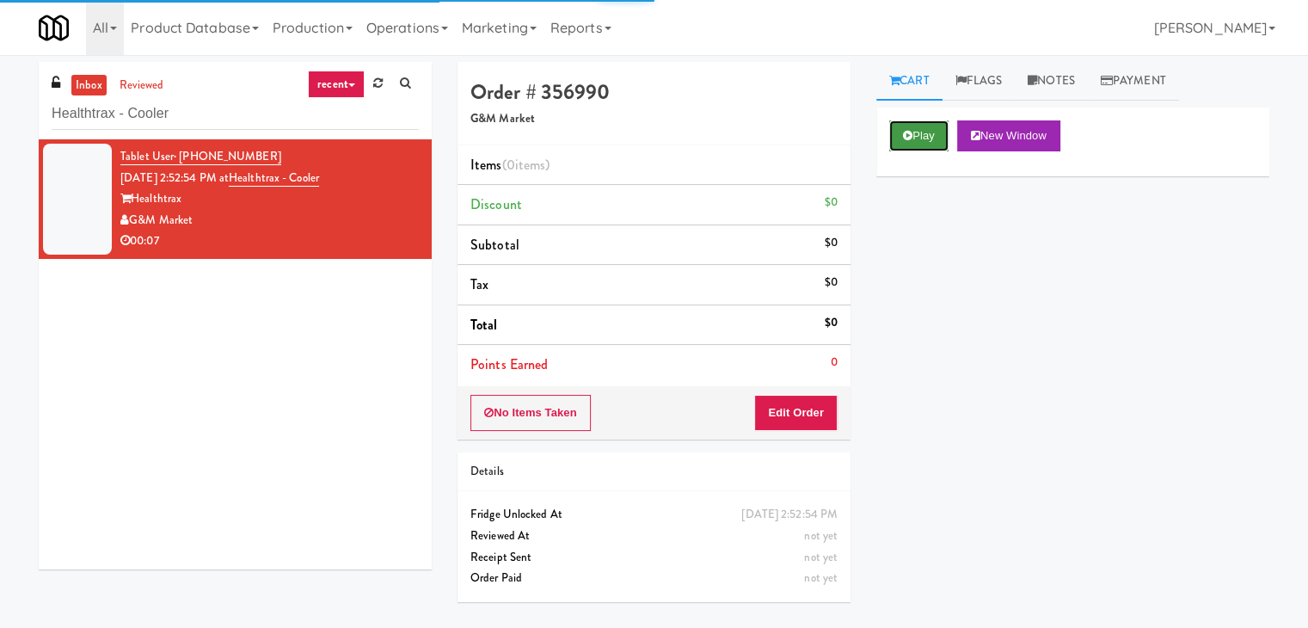
click at [915, 132] on button "Play" at bounding box center [918, 135] width 59 height 31
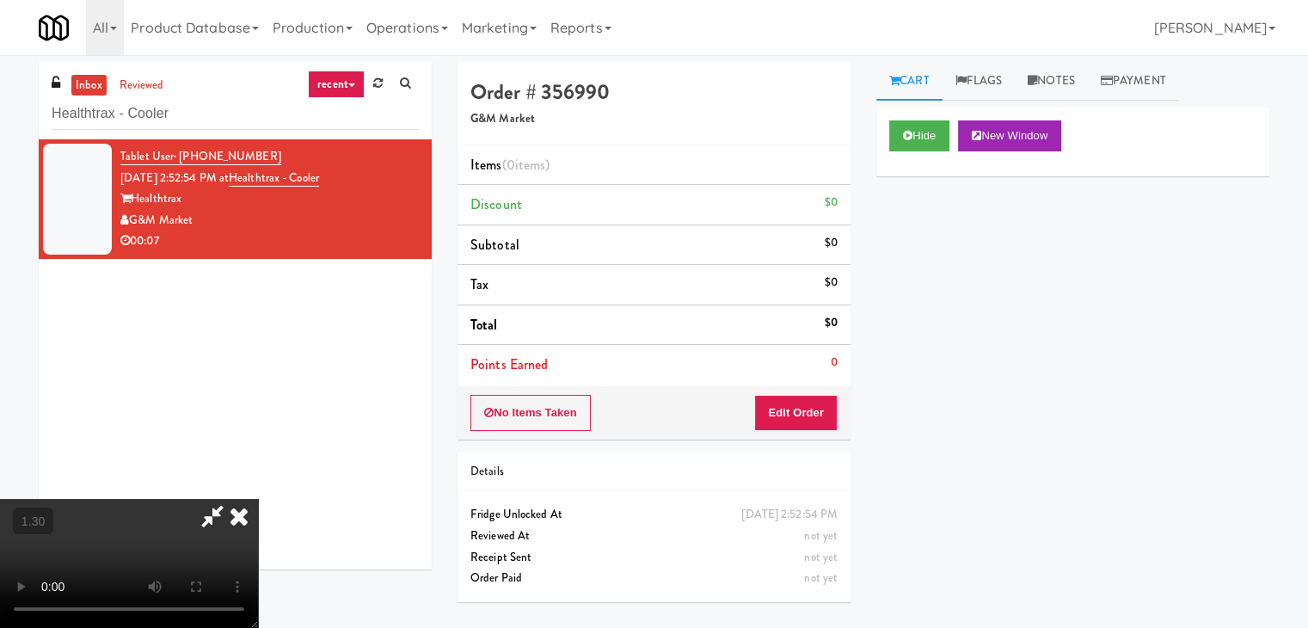
click at [258, 499] on video at bounding box center [129, 563] width 258 height 129
drag, startPoint x: 758, startPoint y: 66, endPoint x: 799, endPoint y: 316, distance: 252.8
click at [258, 499] on icon at bounding box center [239, 516] width 38 height 34
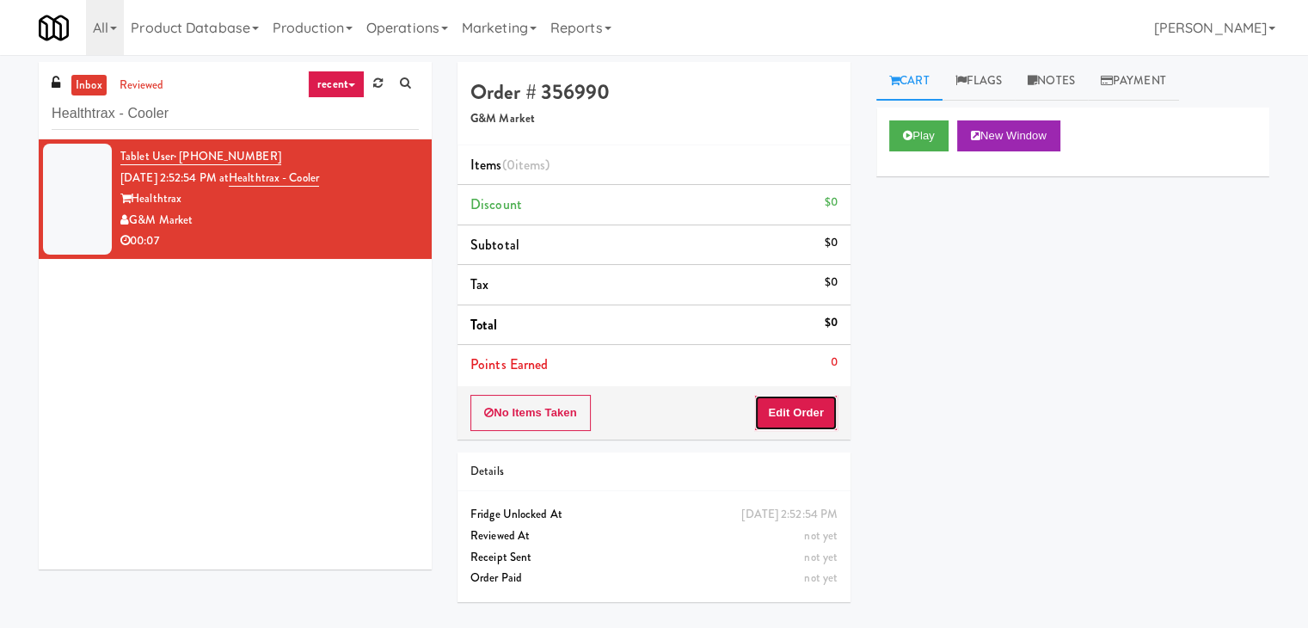
click at [811, 421] on button "Edit Order" at bounding box center [795, 413] width 83 height 36
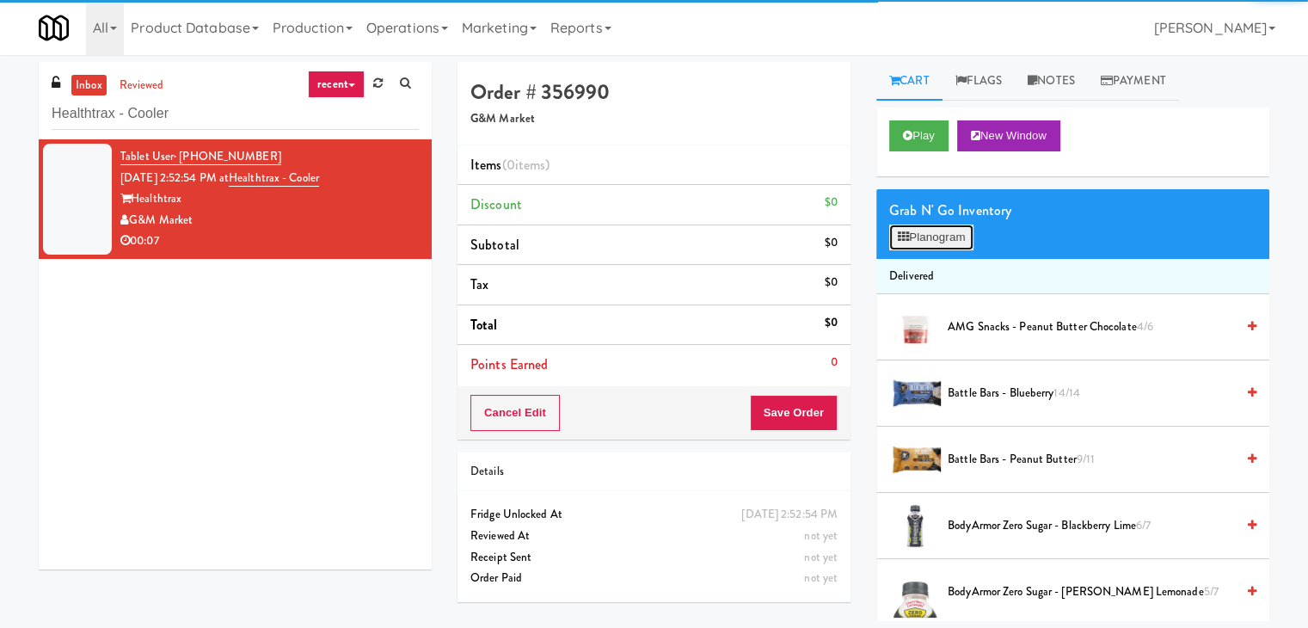
click at [967, 239] on button "Planogram" at bounding box center [931, 237] width 84 height 26
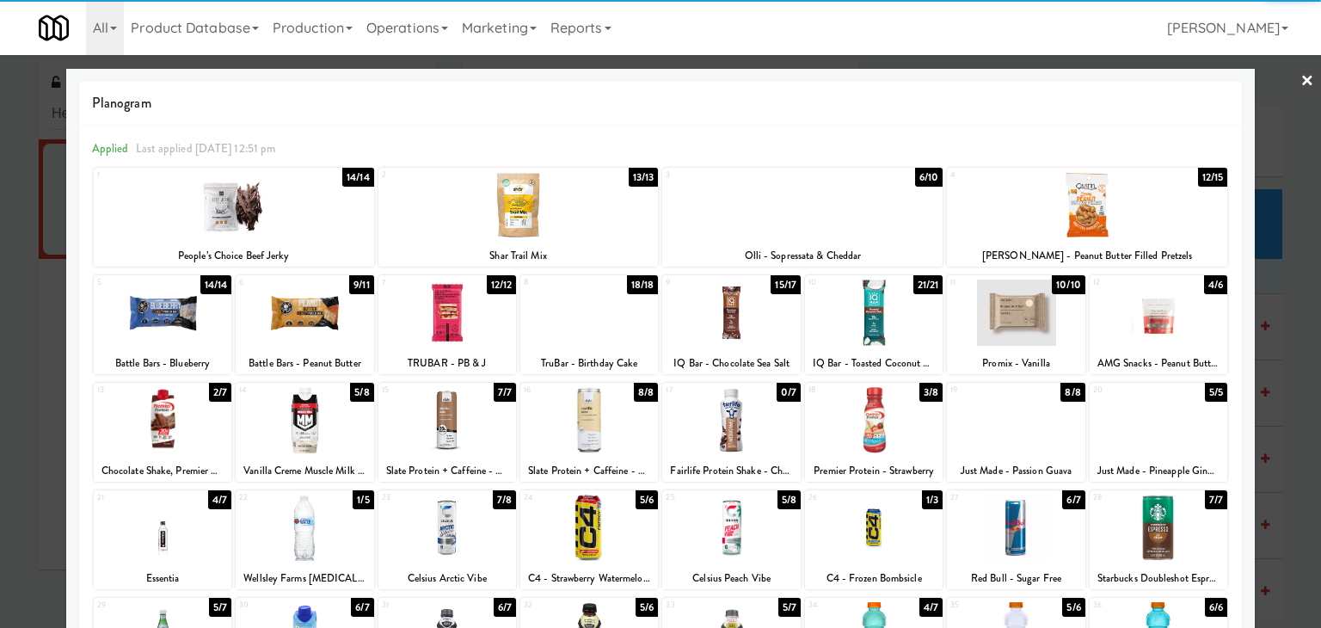
click at [858, 430] on div at bounding box center [874, 420] width 138 height 66
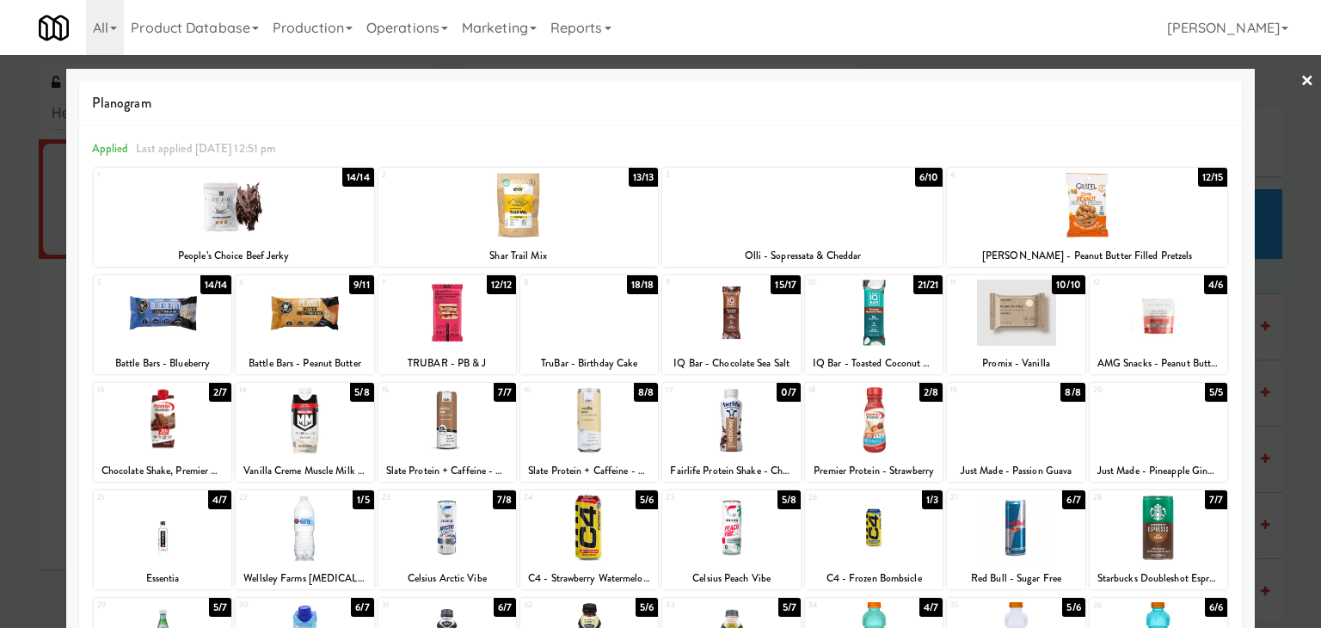
click at [1300, 77] on link "×" at bounding box center [1307, 81] width 14 height 53
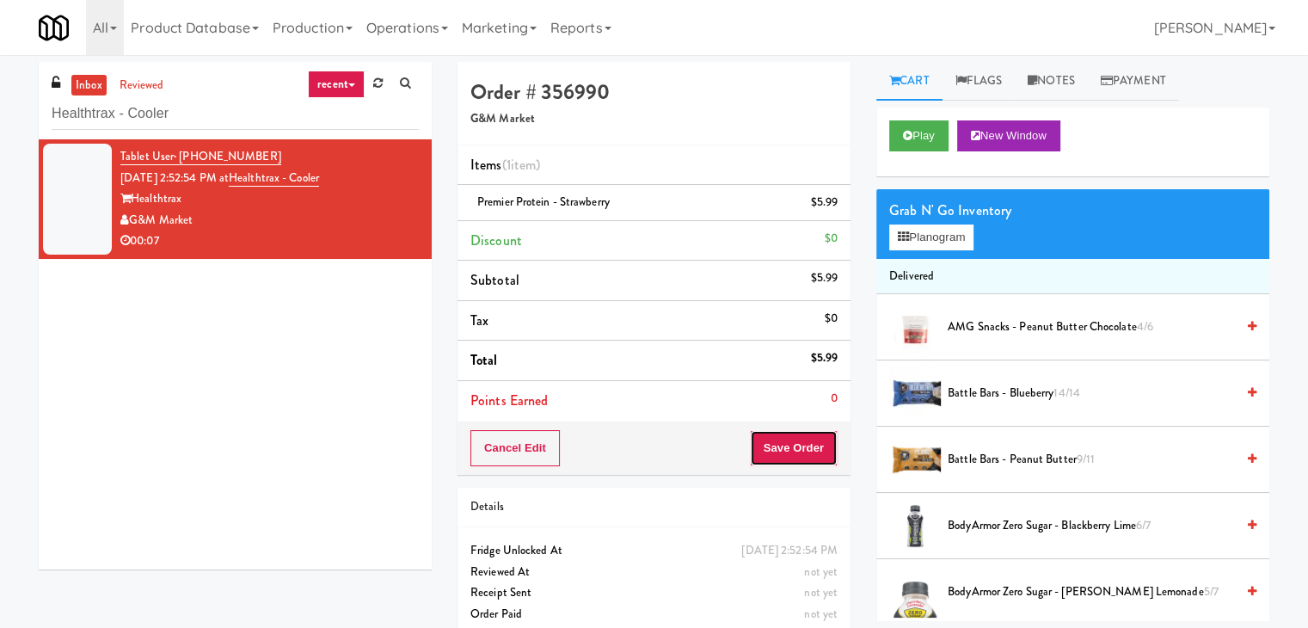
click at [798, 448] on button "Save Order" at bounding box center [794, 448] width 88 height 36
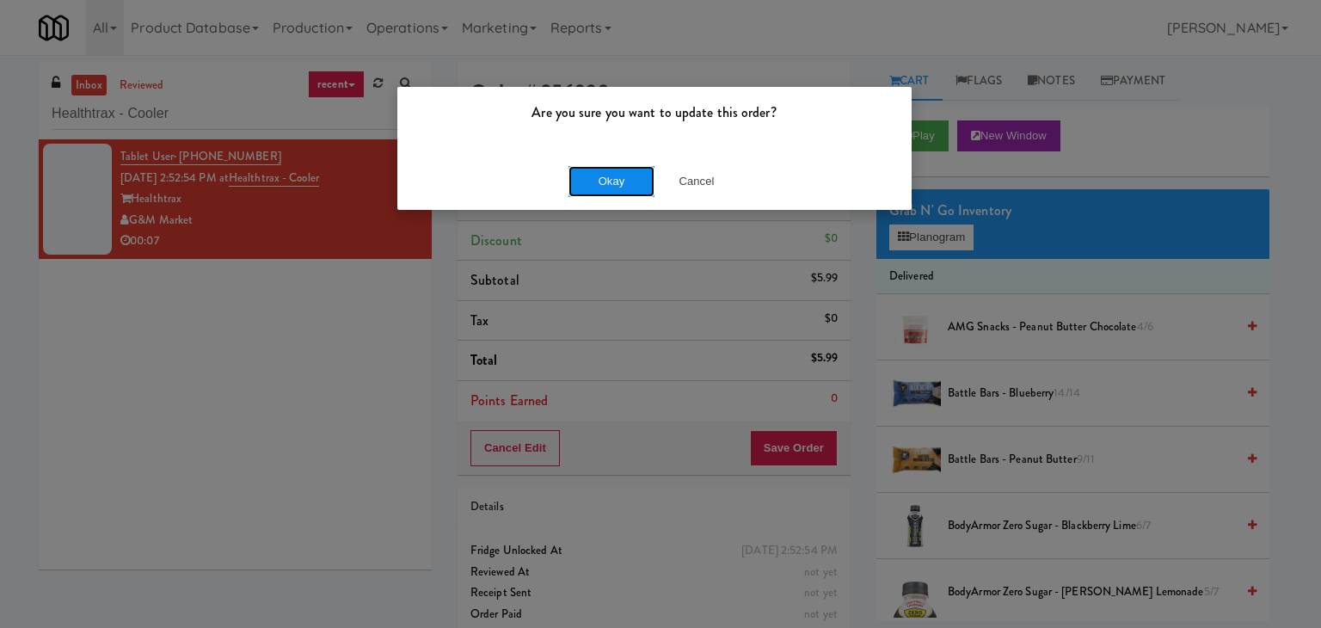
click at [623, 184] on button "Okay" at bounding box center [611, 181] width 86 height 31
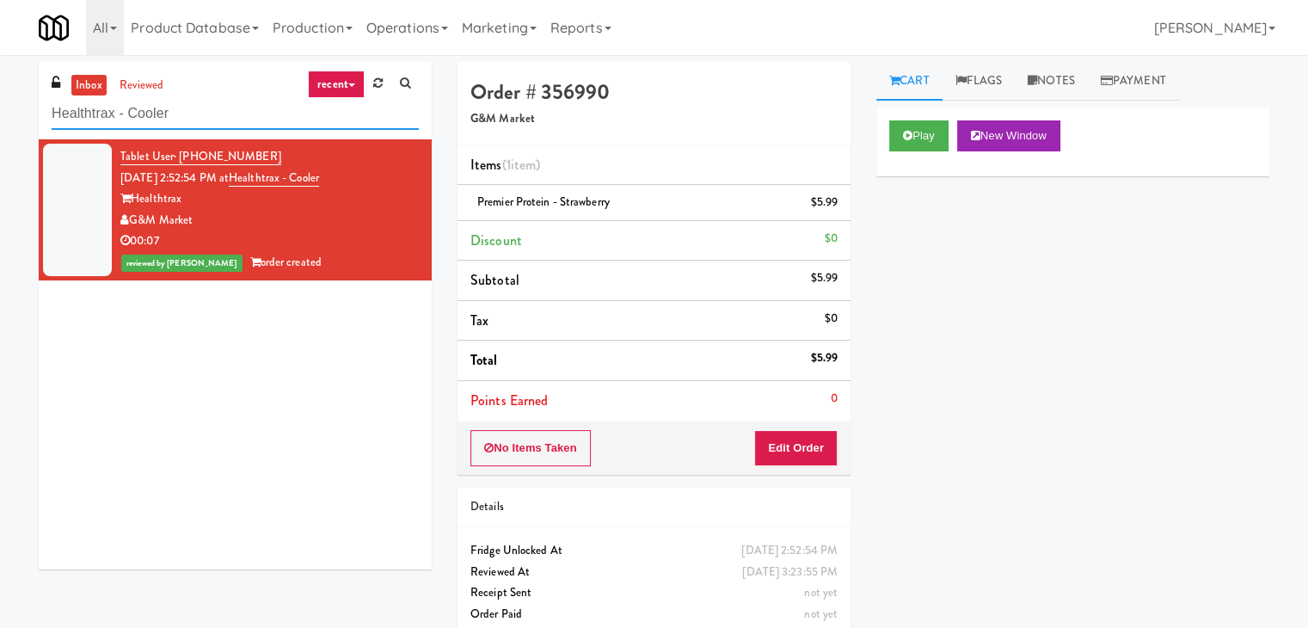
click at [220, 111] on input "Healthtrax - Cooler" at bounding box center [235, 114] width 367 height 32
paste input "1114 W [PERSON_NAME] - Left - Fridge"
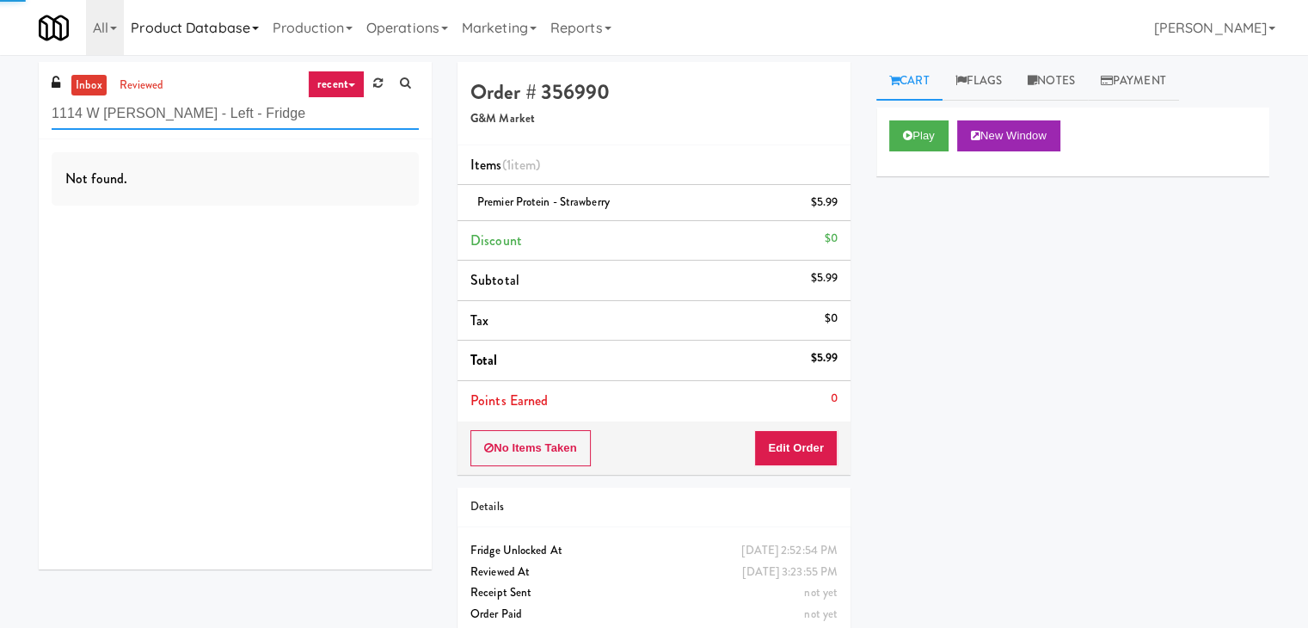
type input "1114 W [PERSON_NAME] - Left - Fridge"
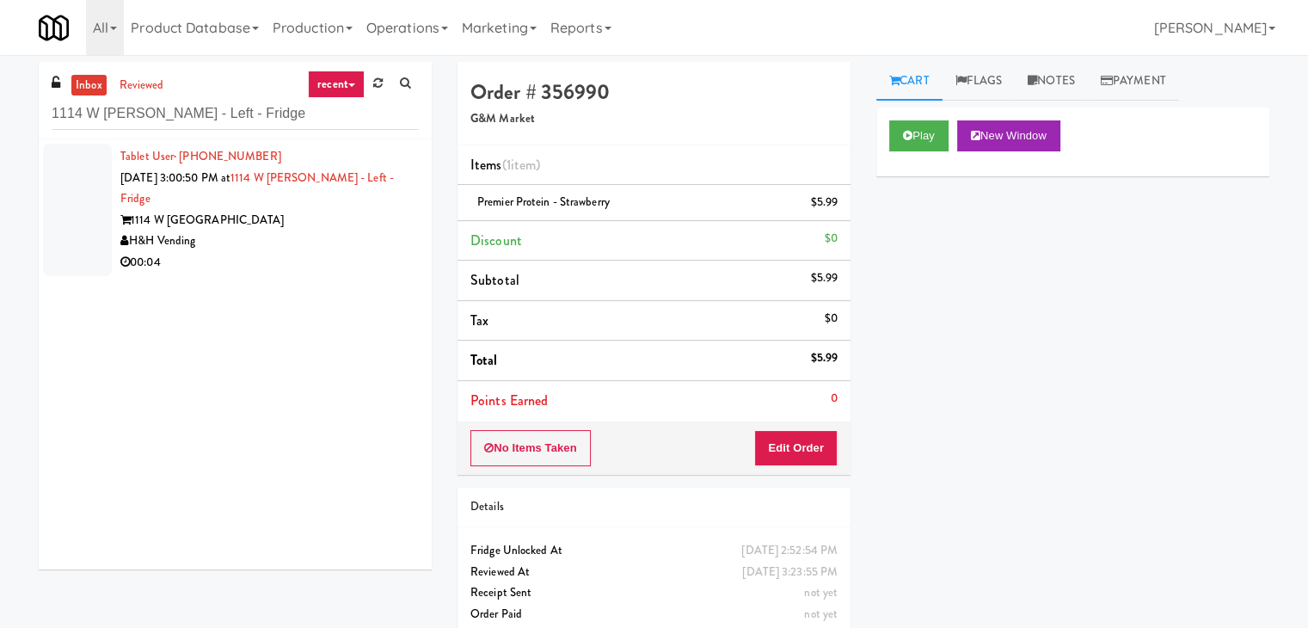
click at [294, 230] on div "H&H Vending" at bounding box center [269, 240] width 298 height 21
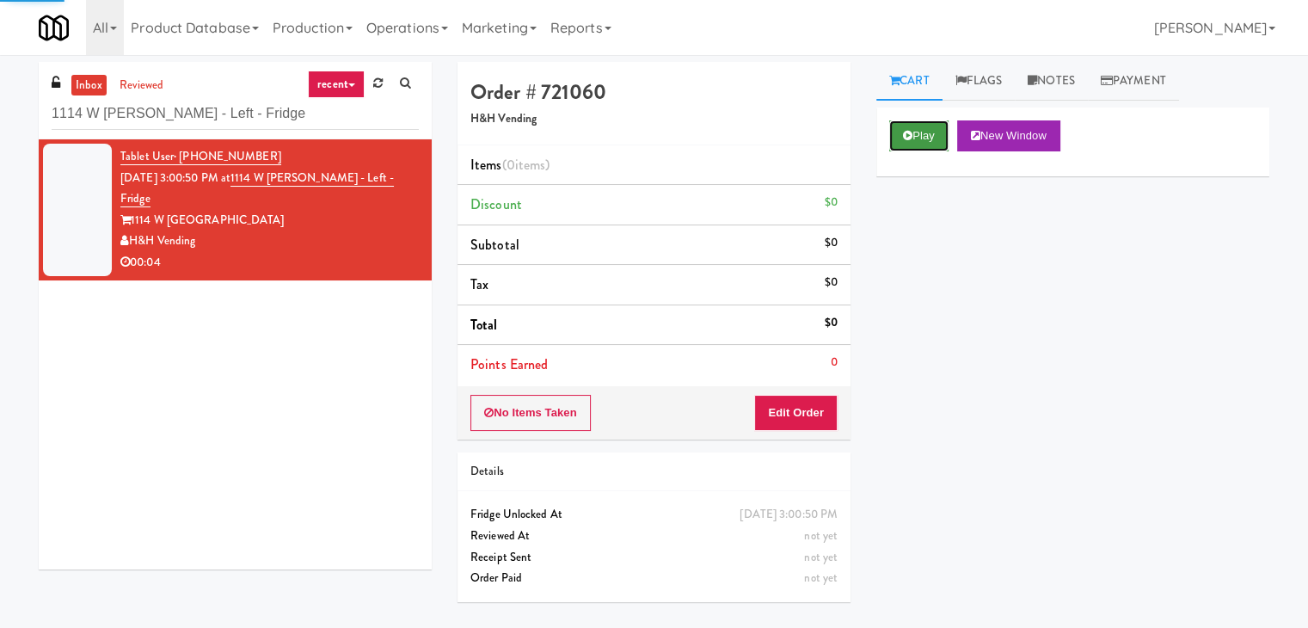
click at [918, 134] on button "Play" at bounding box center [918, 135] width 59 height 31
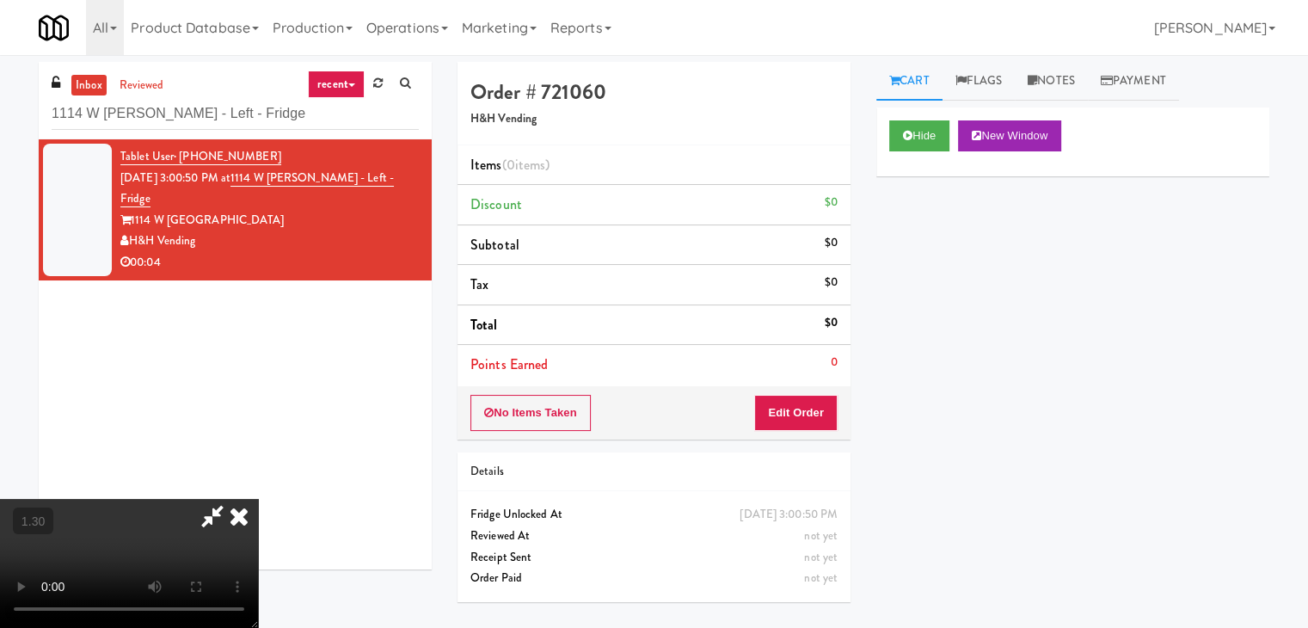
click at [258, 499] on video at bounding box center [129, 563] width 258 height 129
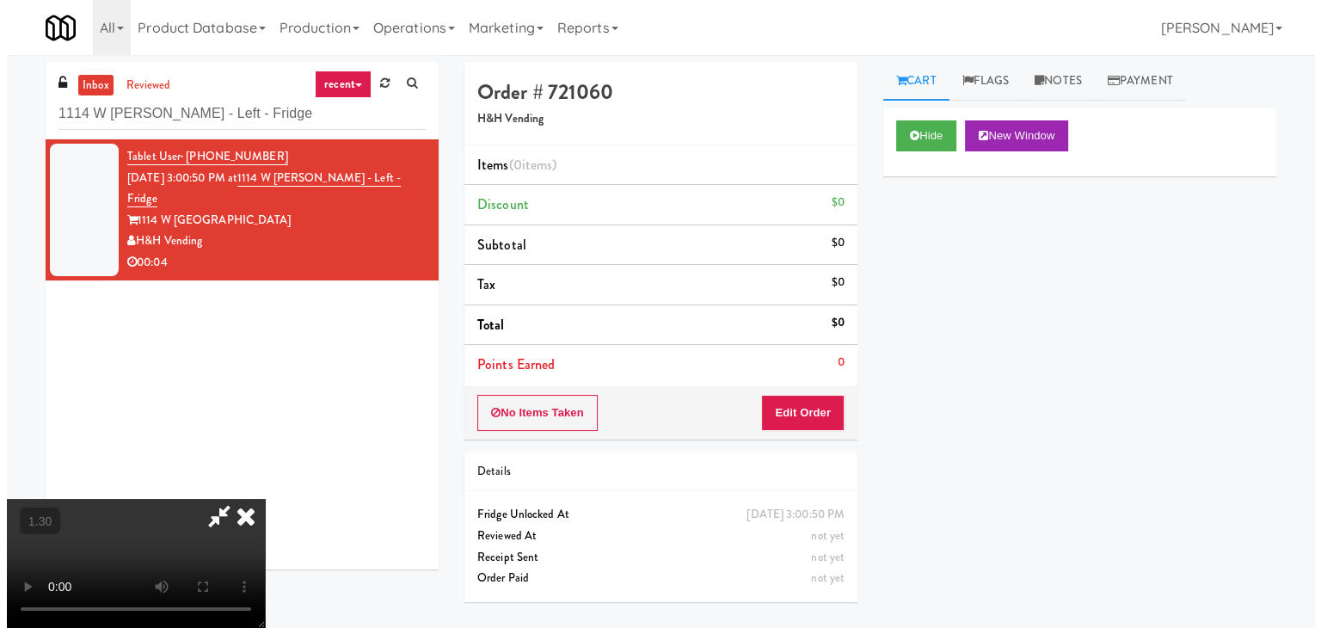
scroll to position [0, 0]
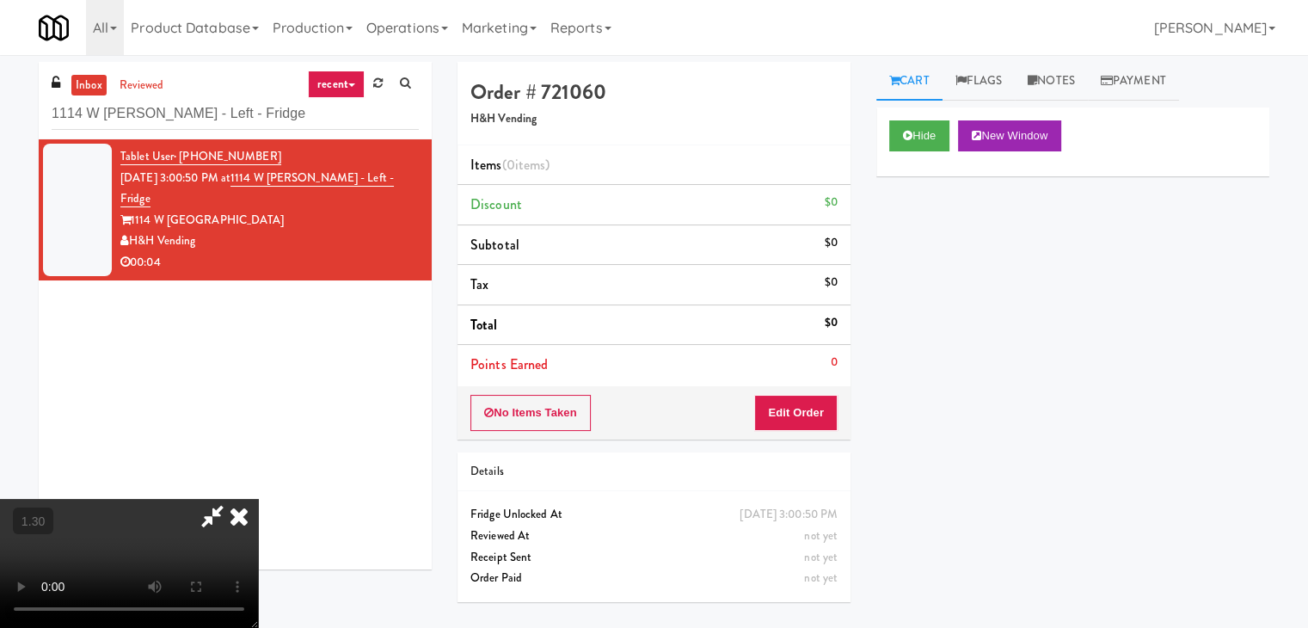
click at [258, 499] on icon at bounding box center [239, 516] width 38 height 34
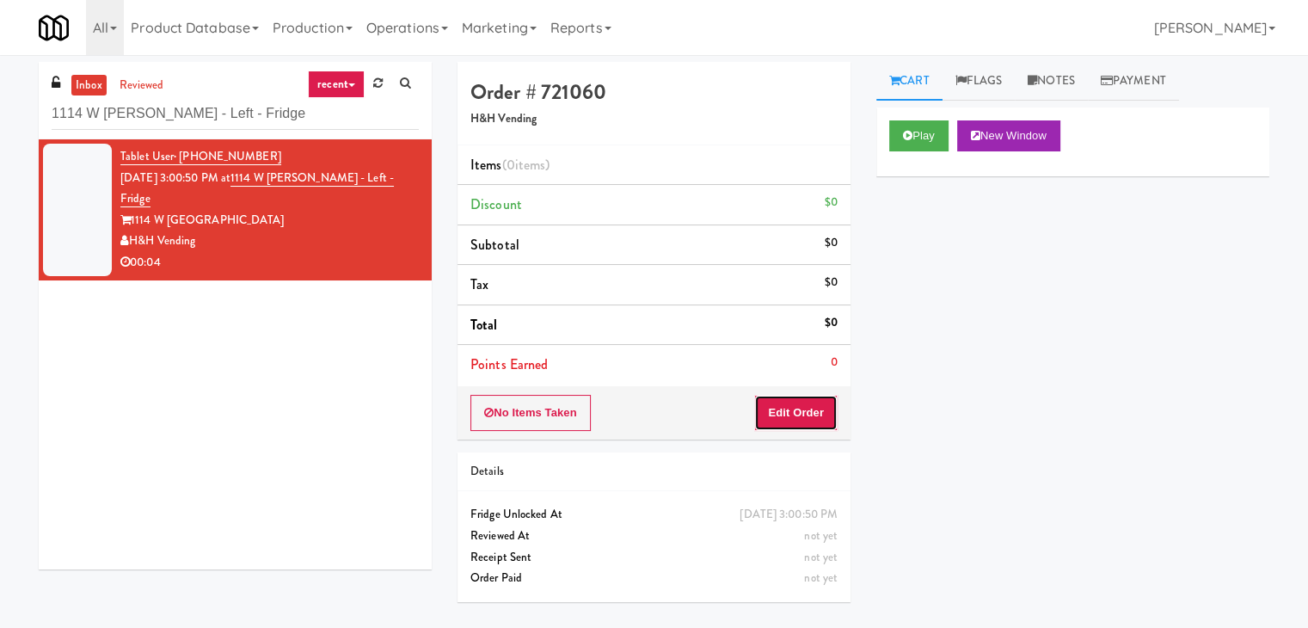
click at [796, 407] on button "Edit Order" at bounding box center [795, 413] width 83 height 36
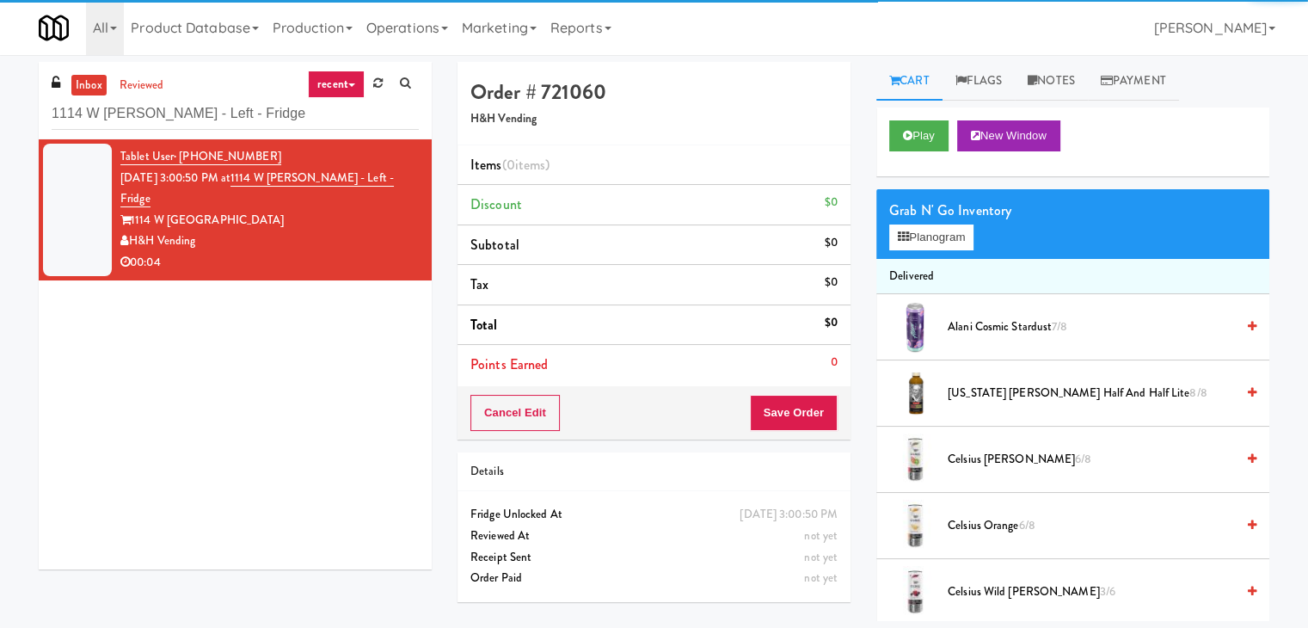
click at [909, 255] on div "Grab N' Go Inventory Planogram" at bounding box center [1072, 224] width 393 height 70
click at [912, 239] on button "Planogram" at bounding box center [931, 237] width 84 height 26
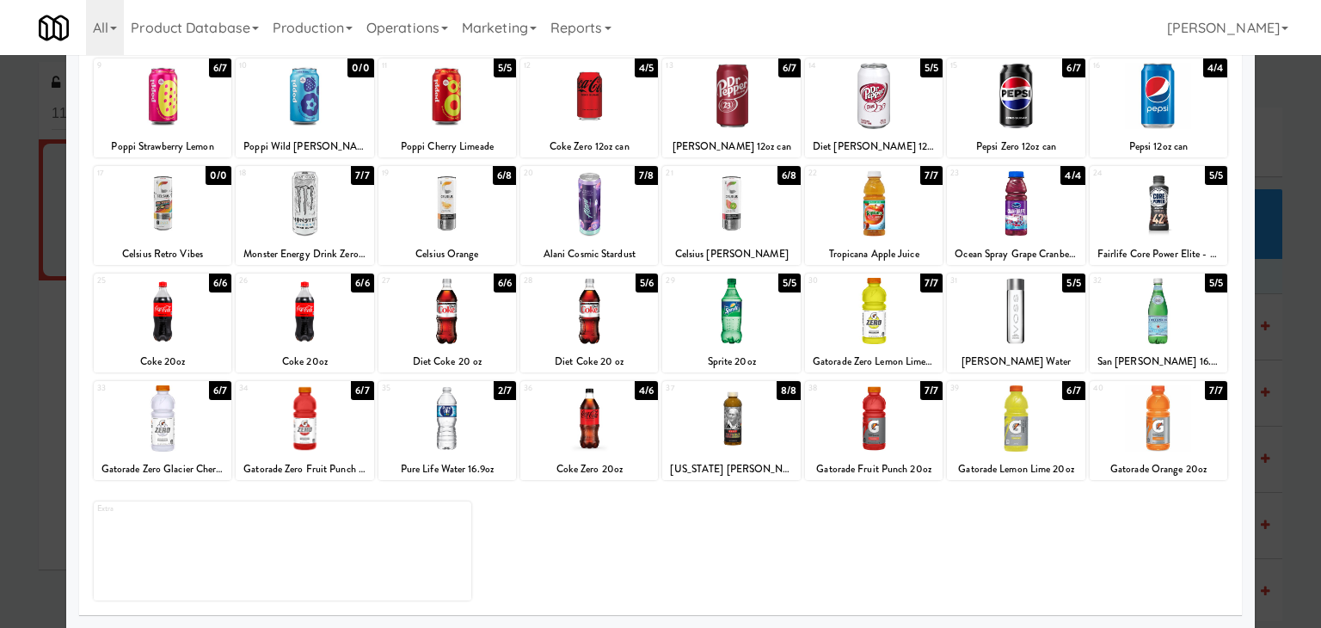
click at [626, 406] on div at bounding box center [589, 418] width 138 height 66
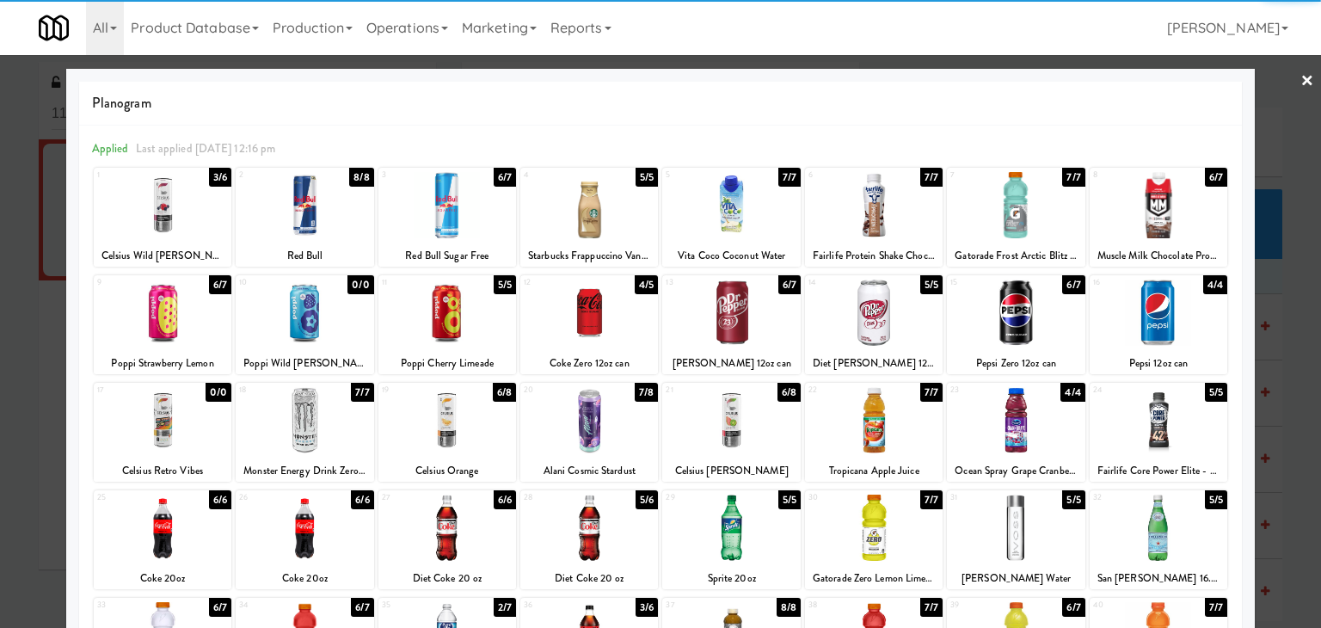
click at [1300, 80] on link "×" at bounding box center [1307, 81] width 14 height 53
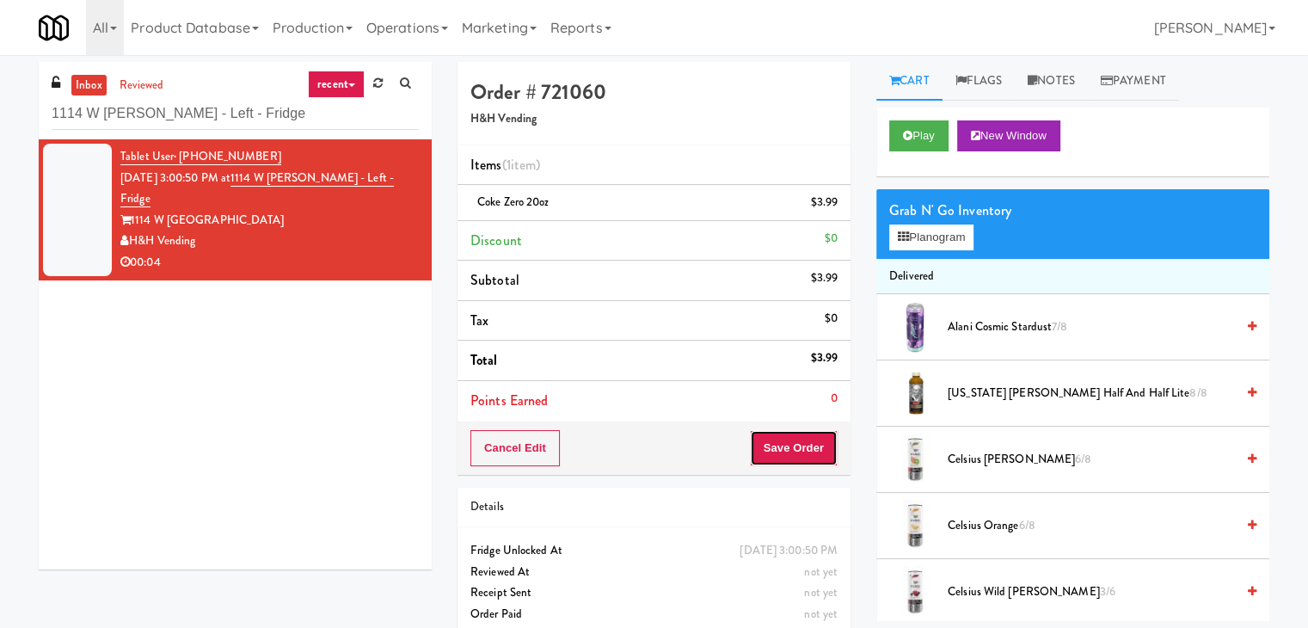
click at [770, 447] on button "Save Order" at bounding box center [794, 448] width 88 height 36
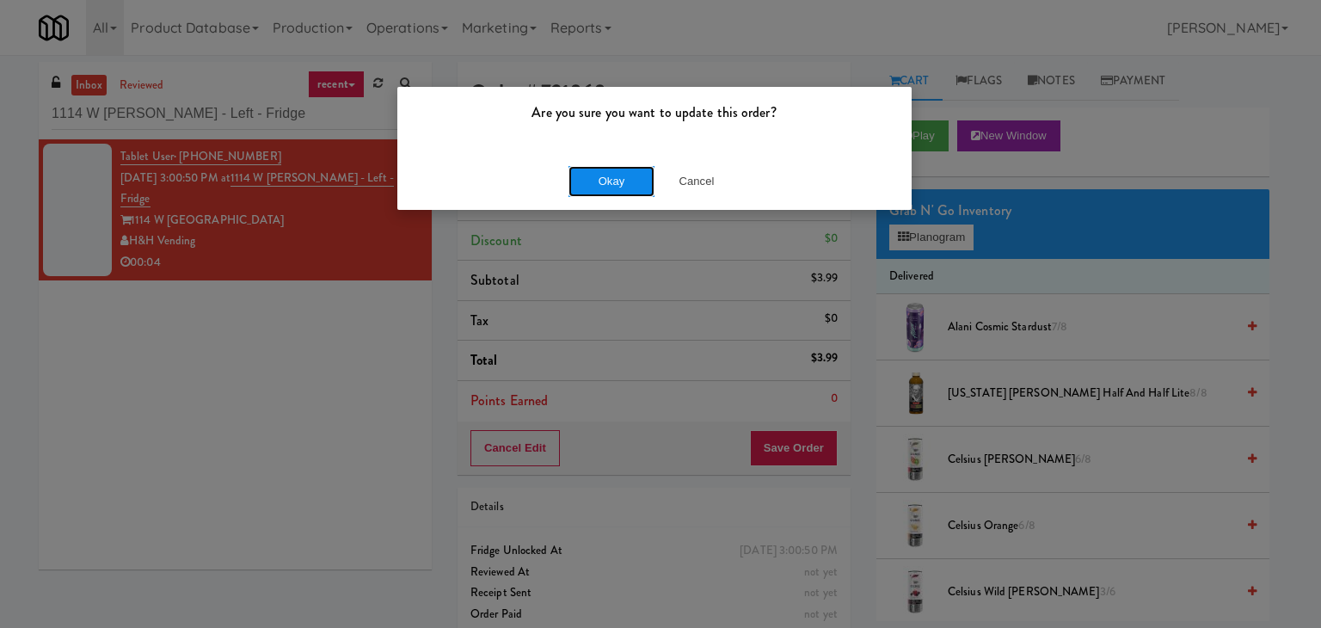
drag, startPoint x: 627, startPoint y: 193, endPoint x: 540, endPoint y: 111, distance: 119.2
click at [627, 192] on button "Okay" at bounding box center [611, 181] width 86 height 31
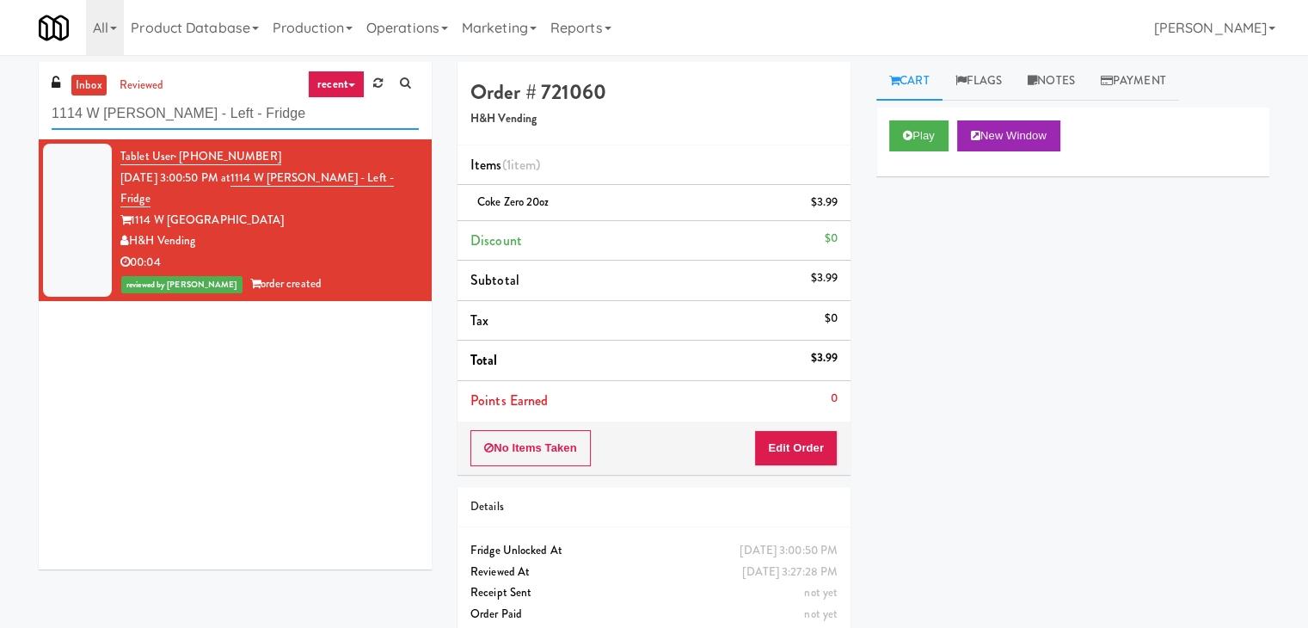
click at [250, 118] on input "1114 W [PERSON_NAME] - Left - Fridge" at bounding box center [235, 114] width 367 height 32
paste input "St. [PERSON_NAME]'s Health Centr"
type input "[GEOGRAPHIC_DATA]"
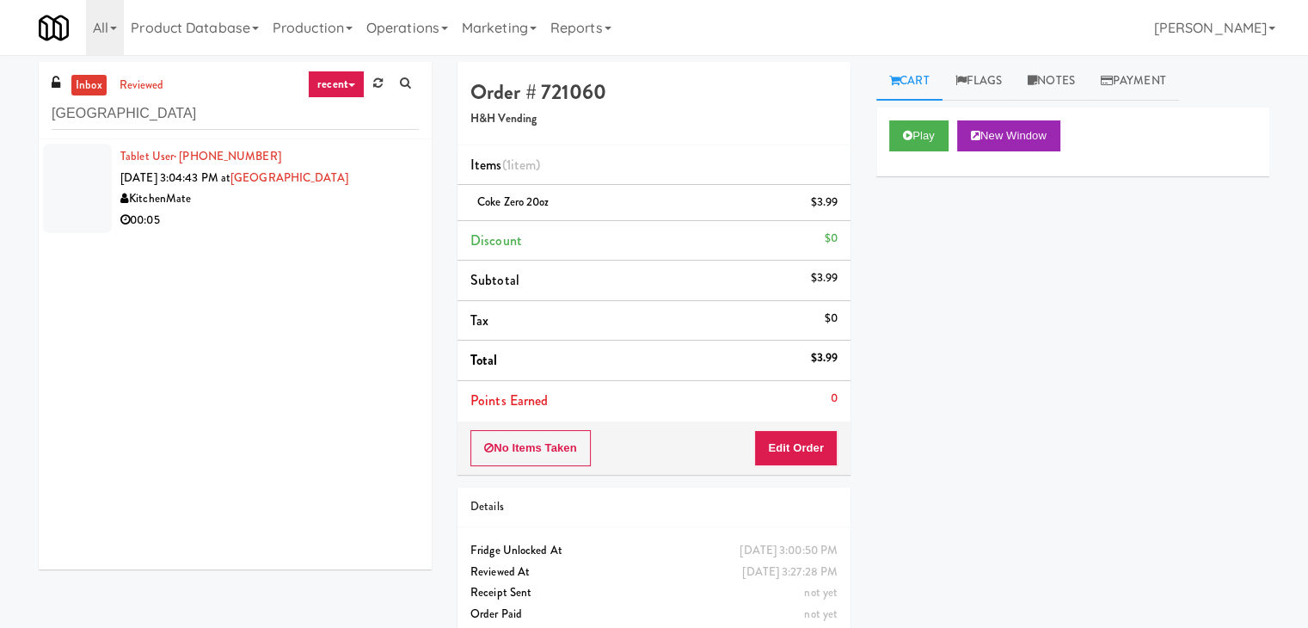
click at [327, 230] on div "00:05" at bounding box center [269, 220] width 298 height 21
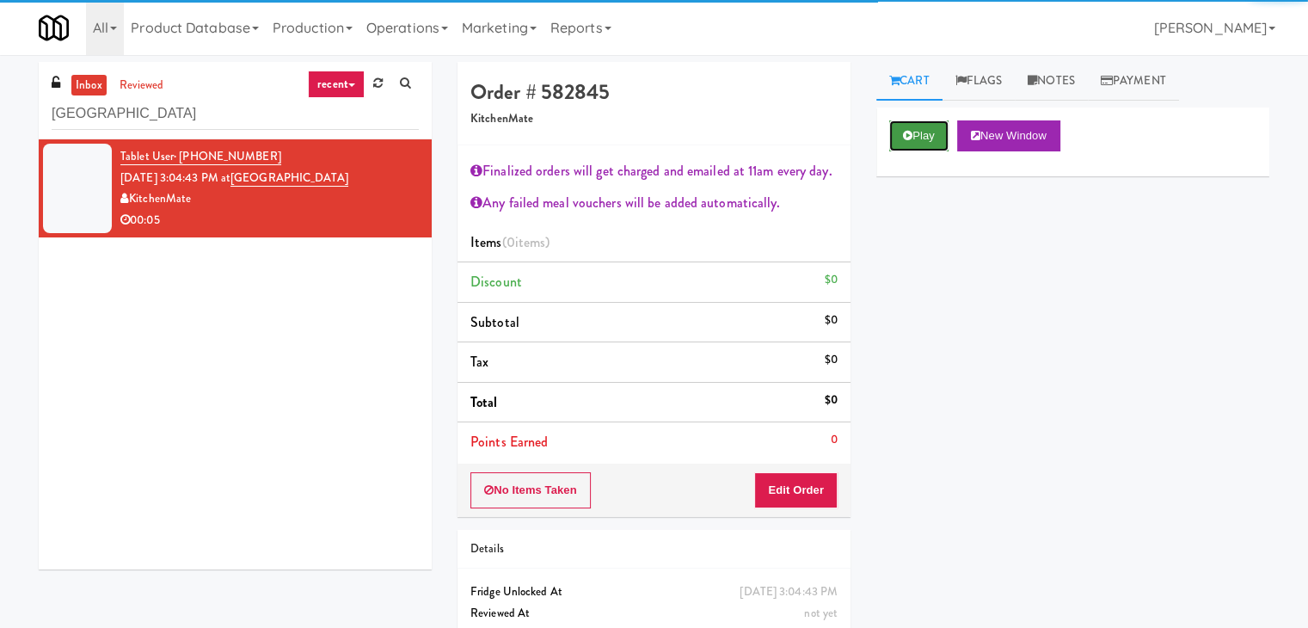
drag, startPoint x: 936, startPoint y: 132, endPoint x: 751, endPoint y: 80, distance: 192.2
click at [935, 132] on button "Play" at bounding box center [918, 135] width 59 height 31
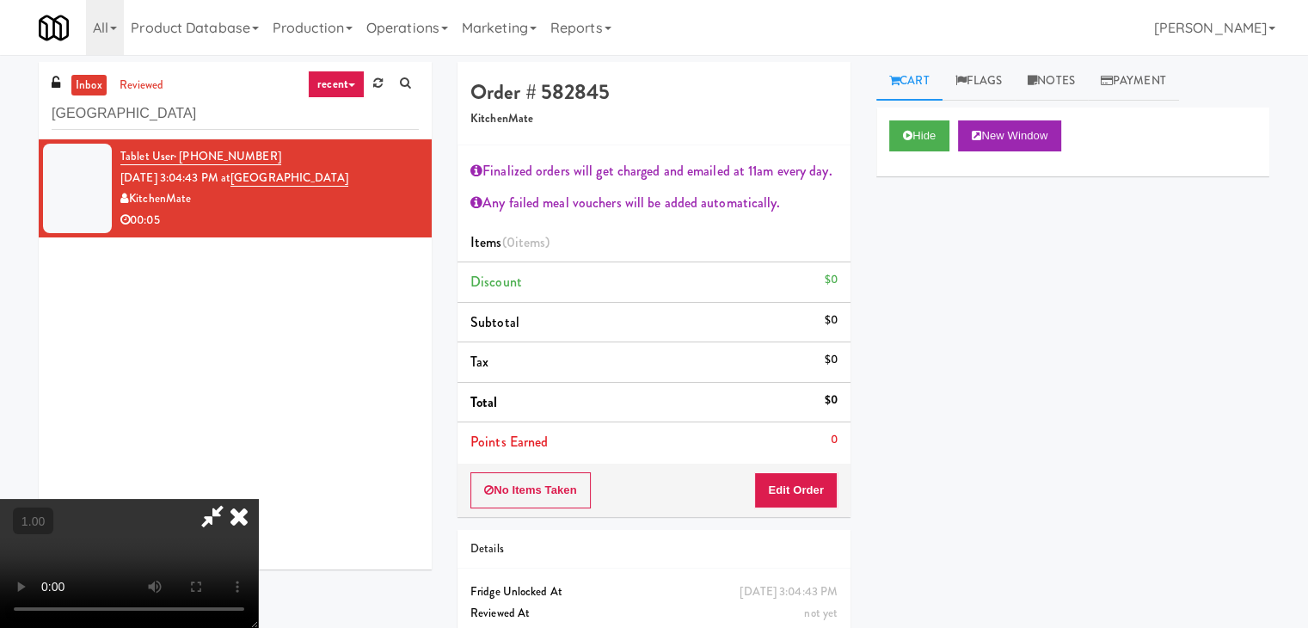
click at [258, 499] on video at bounding box center [129, 563] width 258 height 129
click at [258, 606] on video at bounding box center [129, 563] width 258 height 129
click at [258, 499] on video at bounding box center [129, 563] width 258 height 129
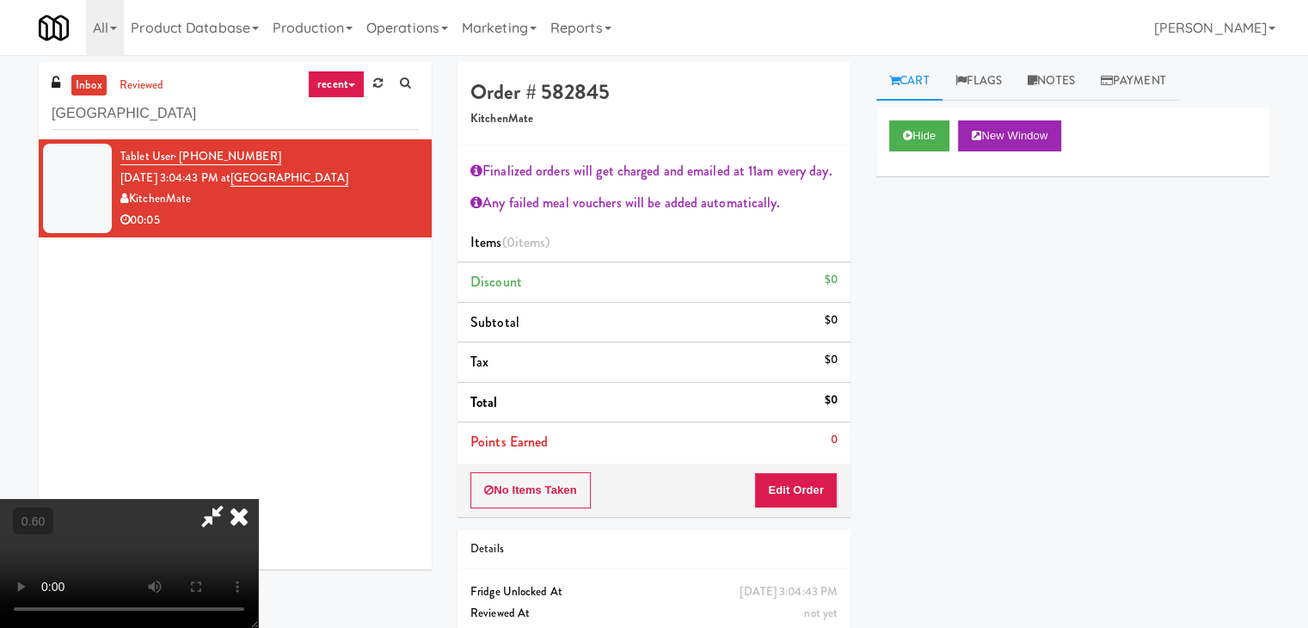
click at [258, 499] on video at bounding box center [129, 563] width 258 height 129
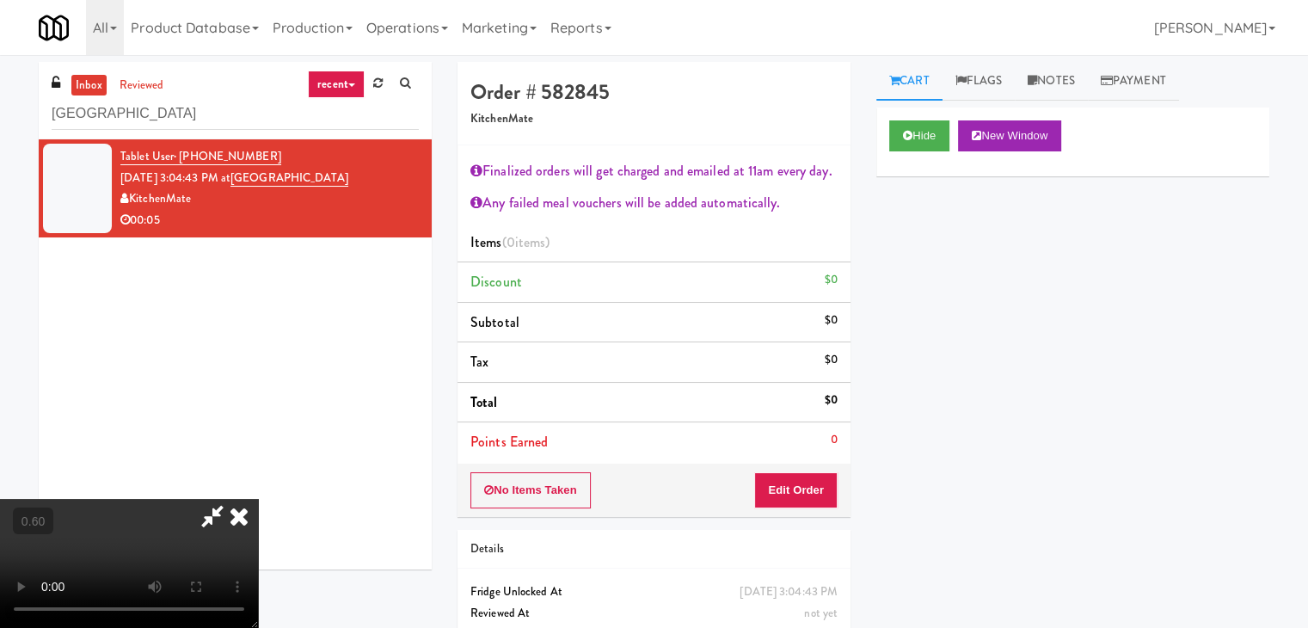
click at [258, 499] on icon at bounding box center [239, 516] width 38 height 34
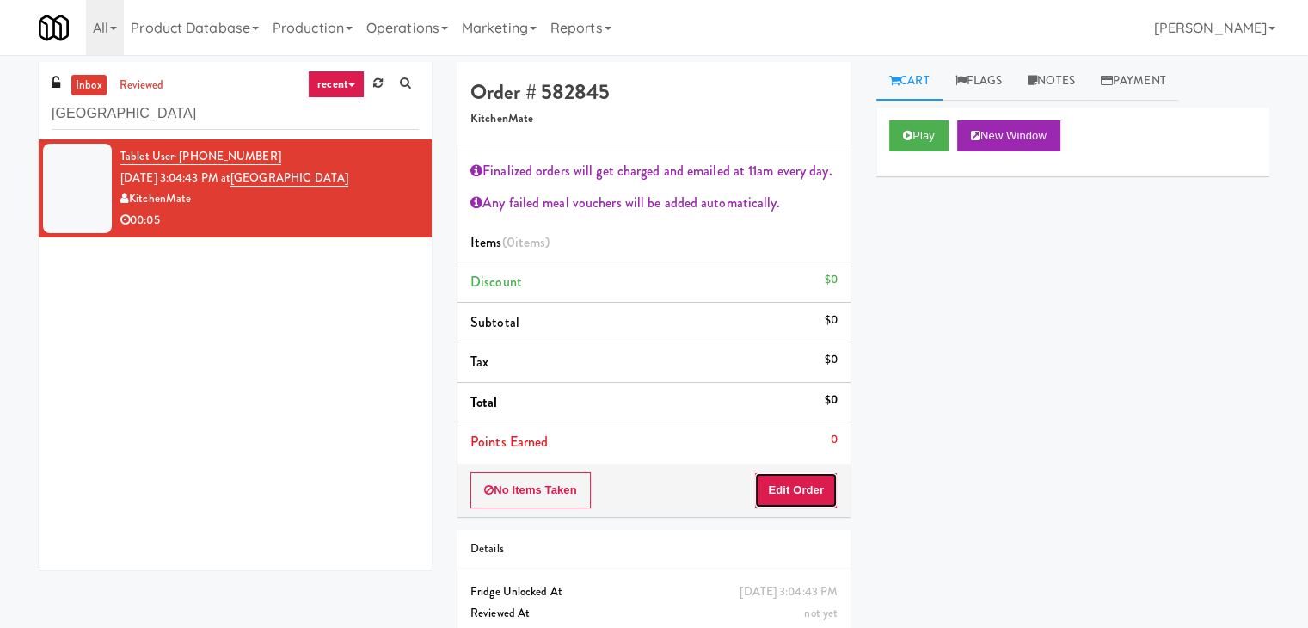
click at [796, 506] on button "Edit Order" at bounding box center [795, 490] width 83 height 36
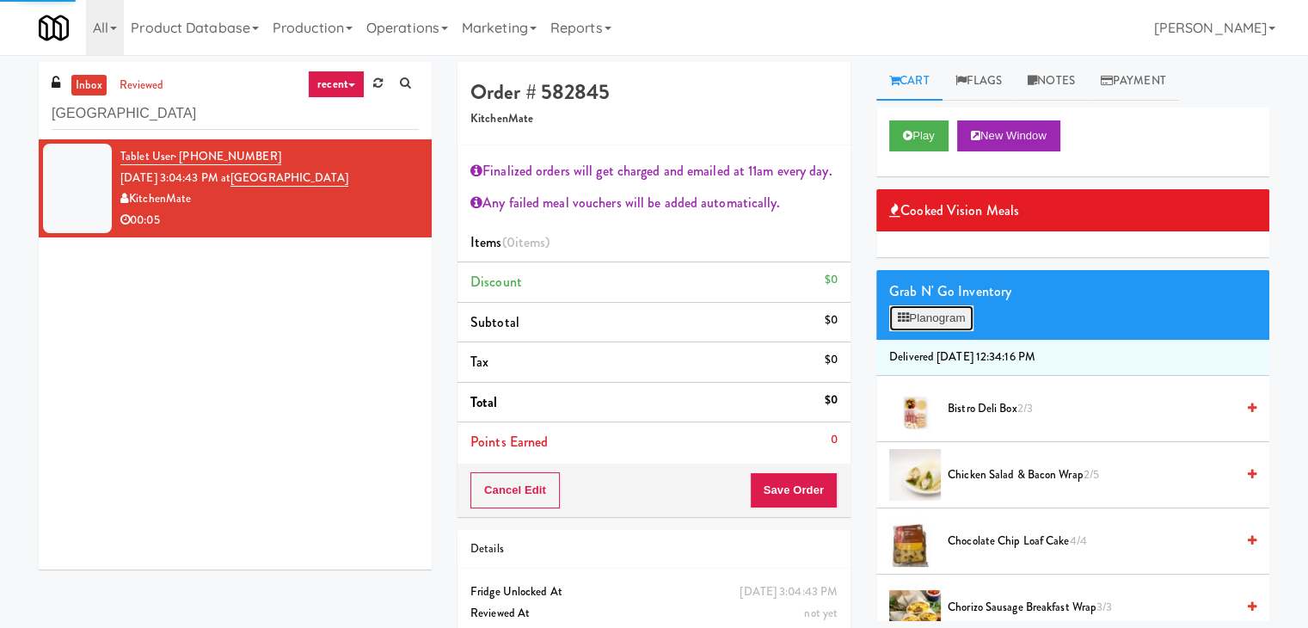
click at [945, 310] on button "Planogram" at bounding box center [931, 318] width 84 height 26
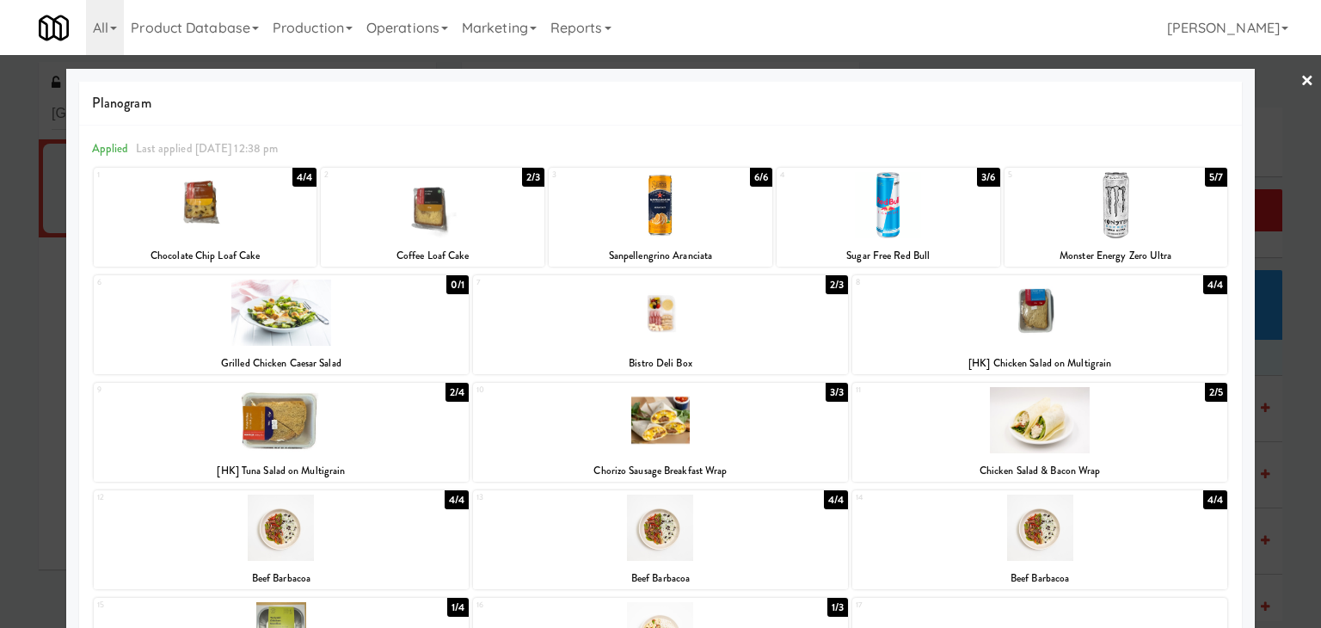
click at [745, 438] on div at bounding box center [660, 420] width 375 height 66
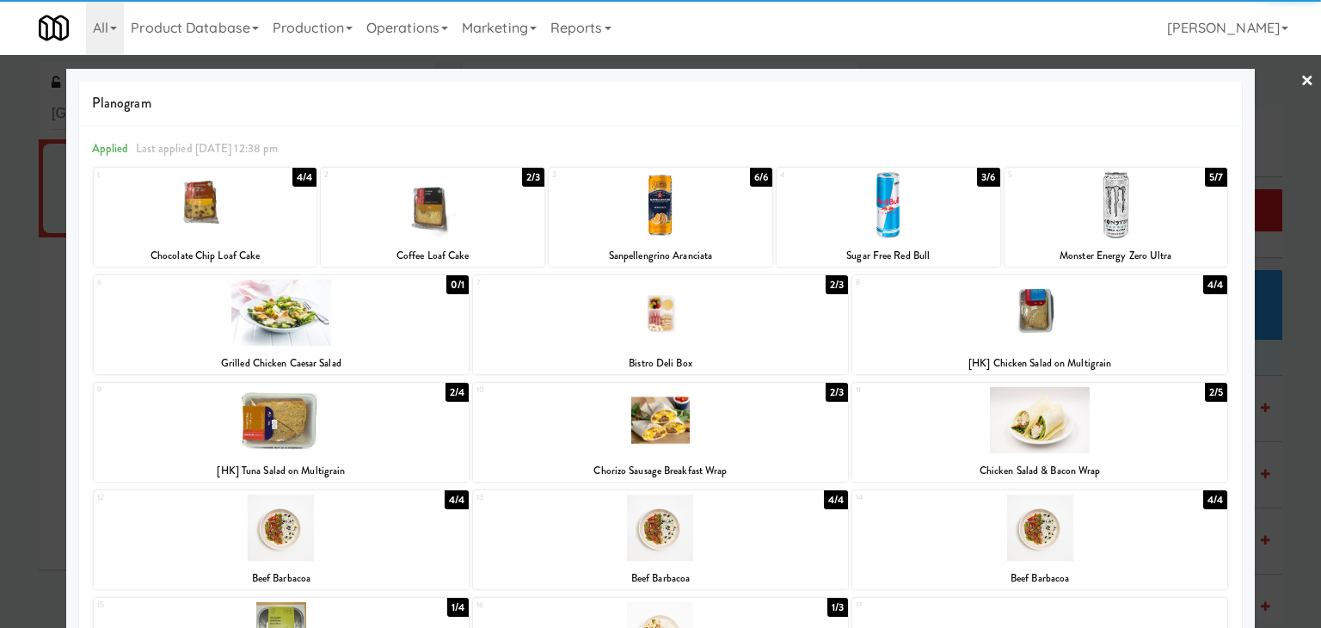
click at [1300, 79] on link "×" at bounding box center [1307, 81] width 14 height 53
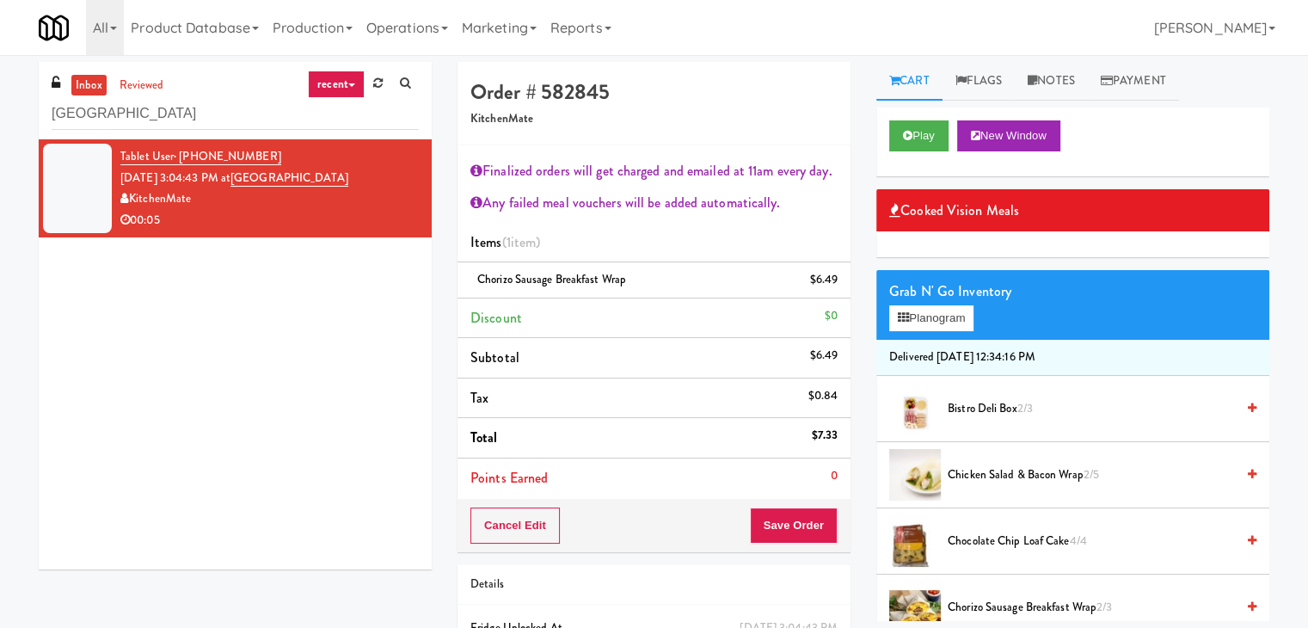
click at [1058, 82] on link "Notes" at bounding box center [1051, 81] width 73 height 39
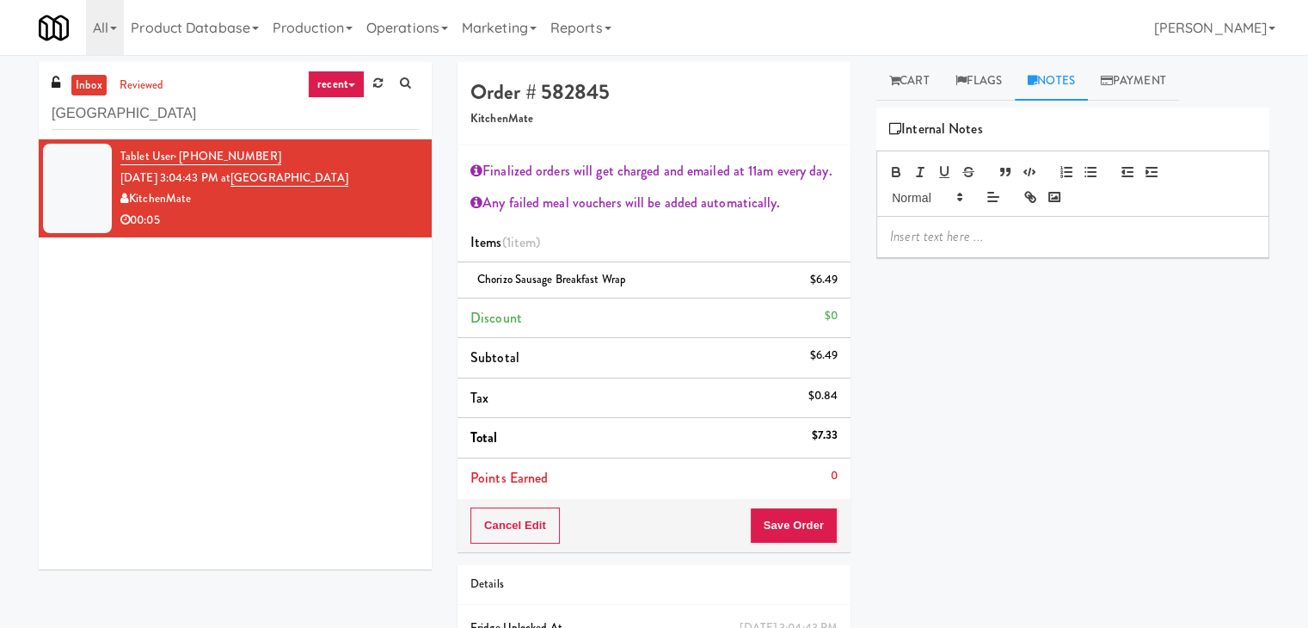
click at [974, 231] on p at bounding box center [1072, 236] width 365 height 19
click at [1115, 232] on p at bounding box center [1072, 236] width 365 height 19
click at [786, 524] on button "Save Order" at bounding box center [794, 525] width 88 height 36
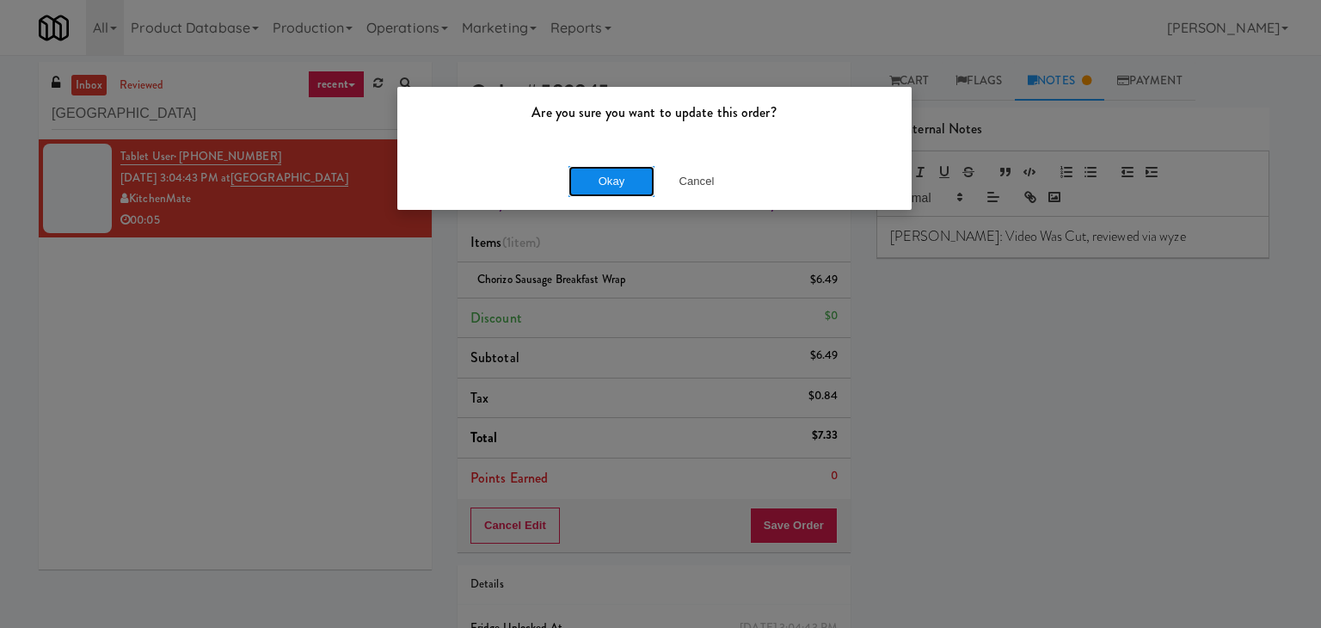
drag, startPoint x: 605, startPoint y: 184, endPoint x: 383, endPoint y: 69, distance: 250.8
click at [604, 184] on button "Okay" at bounding box center [611, 181] width 86 height 31
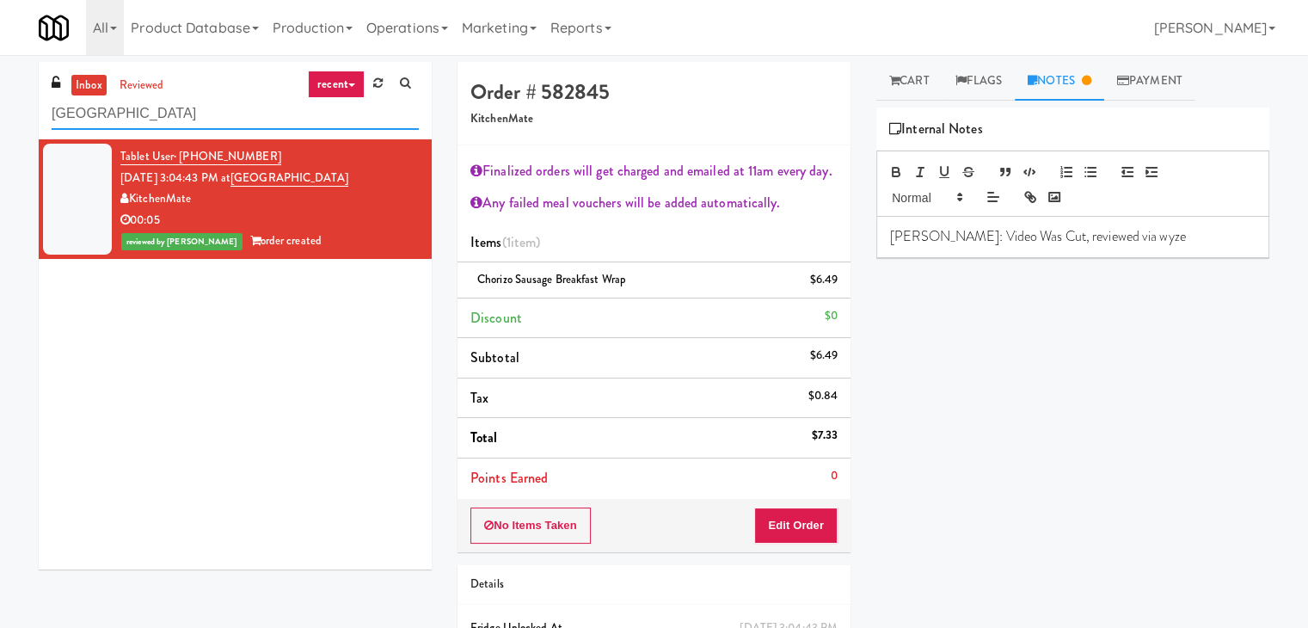
click at [234, 114] on input "[GEOGRAPHIC_DATA]" at bounding box center [235, 114] width 367 height 32
paste input "CC1 Drinks Cooler"
type input "CC1 Drinks Cooler"
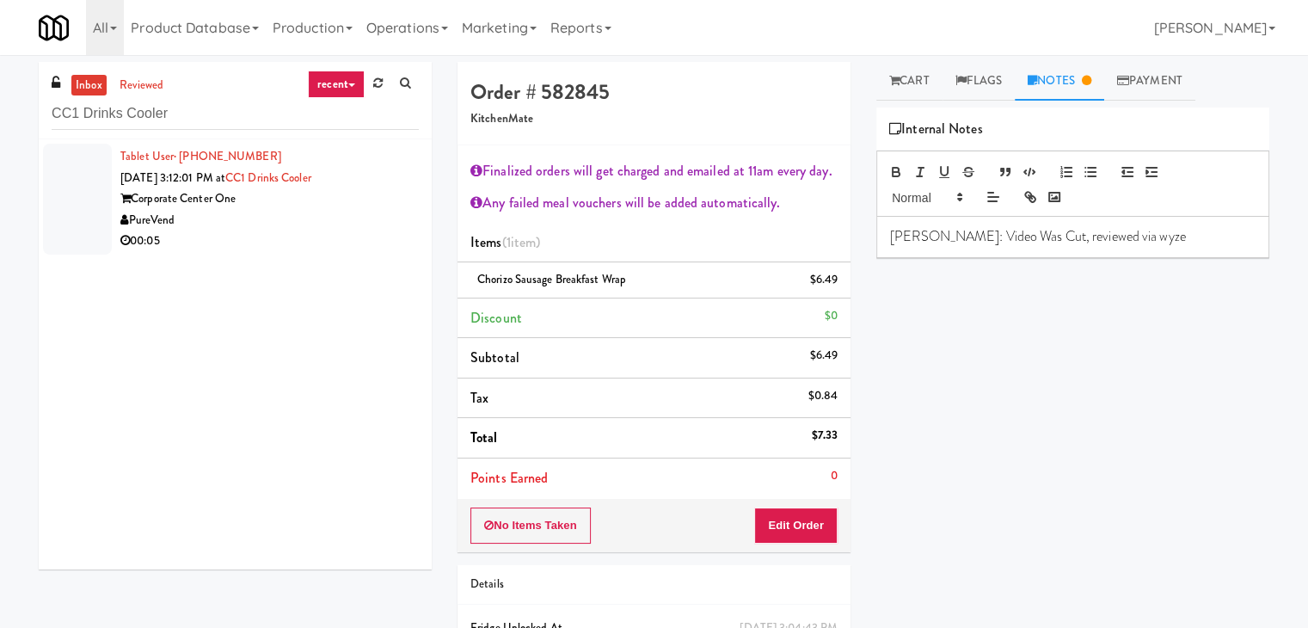
click at [359, 220] on div "PureVend" at bounding box center [269, 220] width 298 height 21
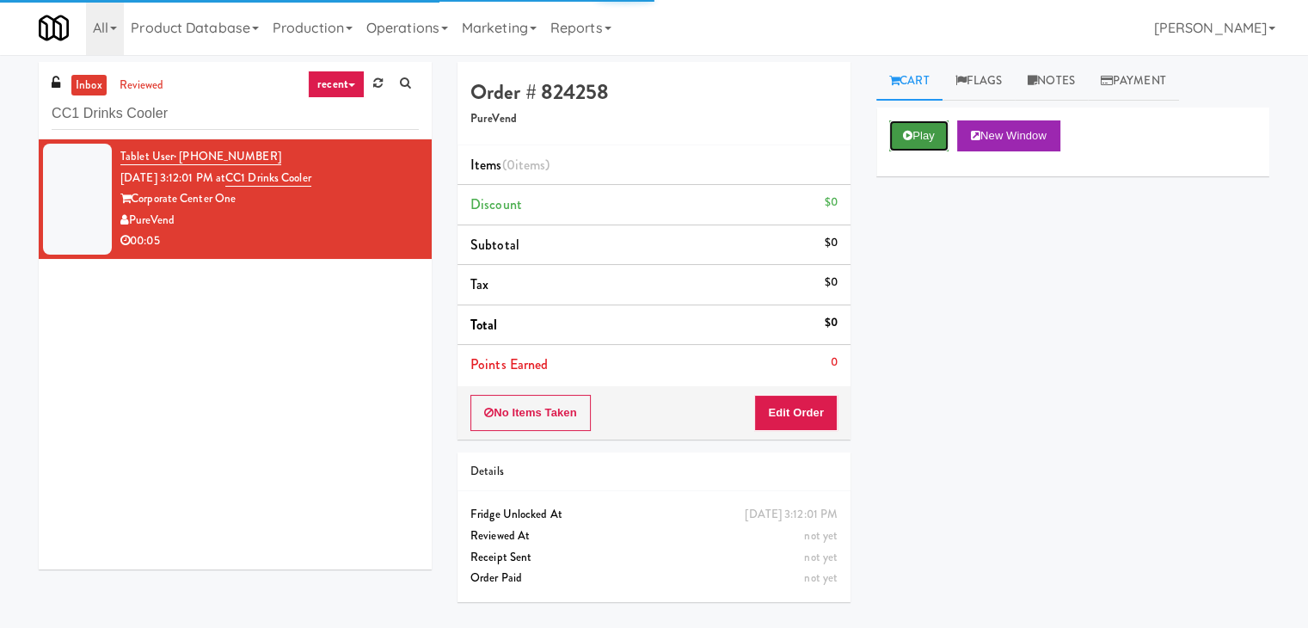
click at [942, 140] on button "Play" at bounding box center [918, 135] width 59 height 31
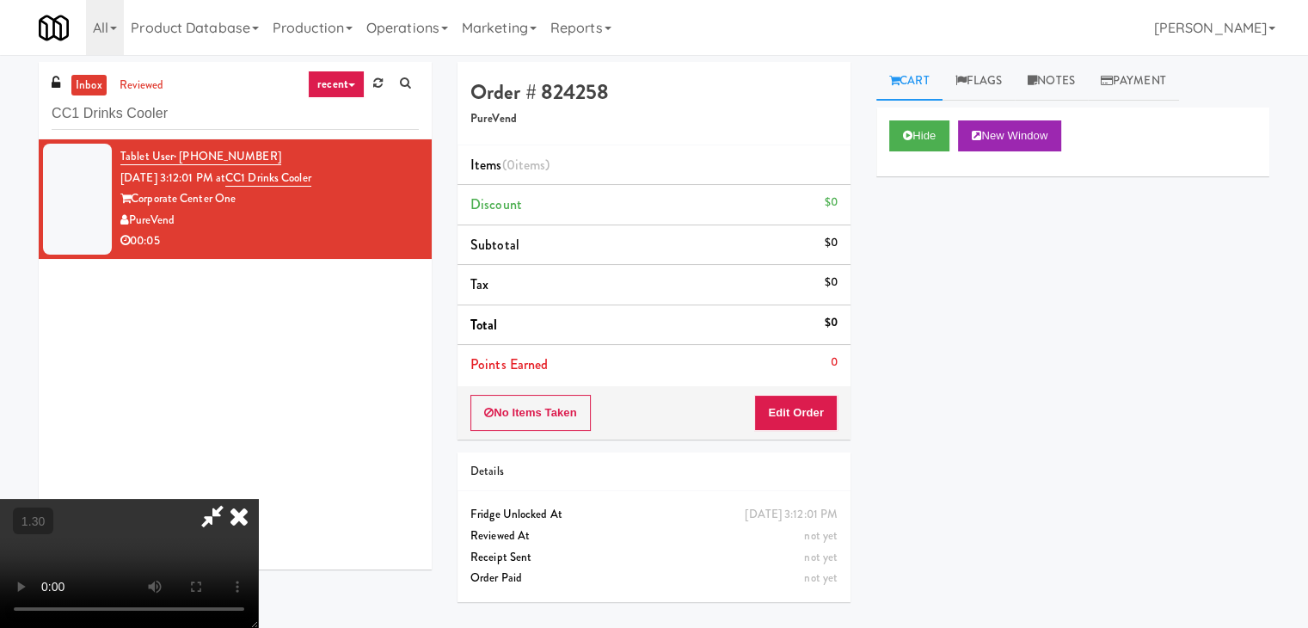
click at [258, 499] on video at bounding box center [129, 563] width 258 height 129
drag, startPoint x: 751, startPoint y: 70, endPoint x: 797, endPoint y: 249, distance: 184.8
click at [258, 499] on icon at bounding box center [239, 516] width 38 height 34
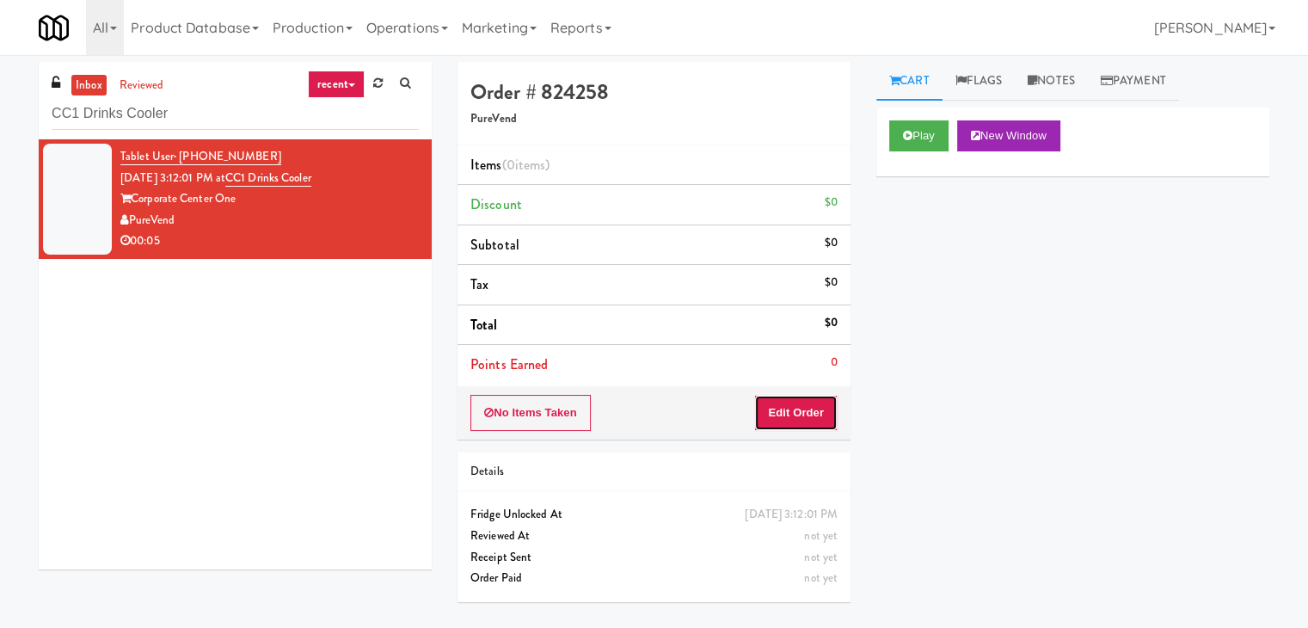
click at [826, 403] on button "Edit Order" at bounding box center [795, 413] width 83 height 36
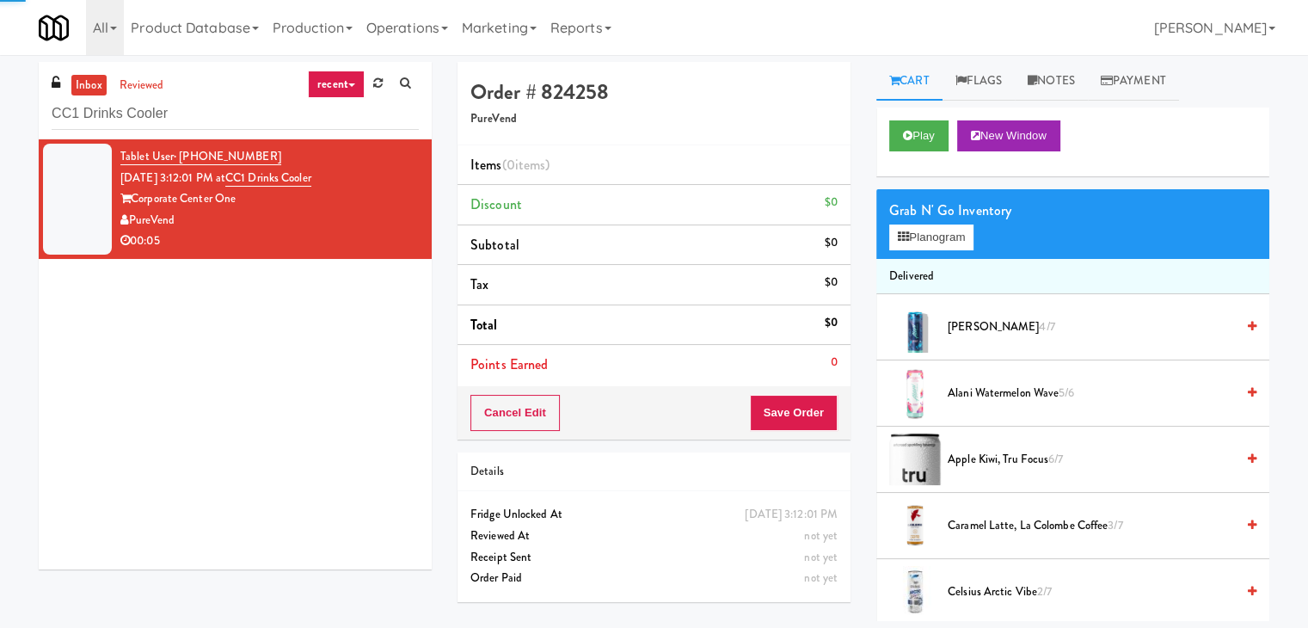
click at [944, 250] on div "Grab N' Go Inventory Planogram" at bounding box center [1072, 224] width 393 height 70
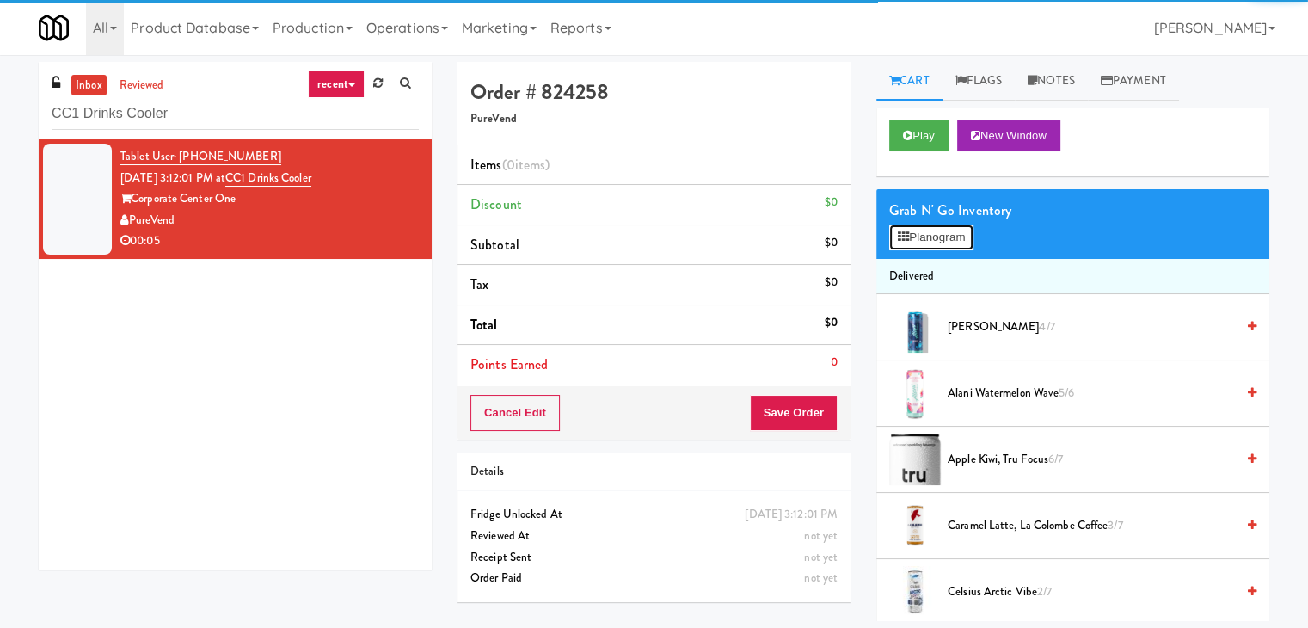
click at [944, 243] on button "Planogram" at bounding box center [931, 237] width 84 height 26
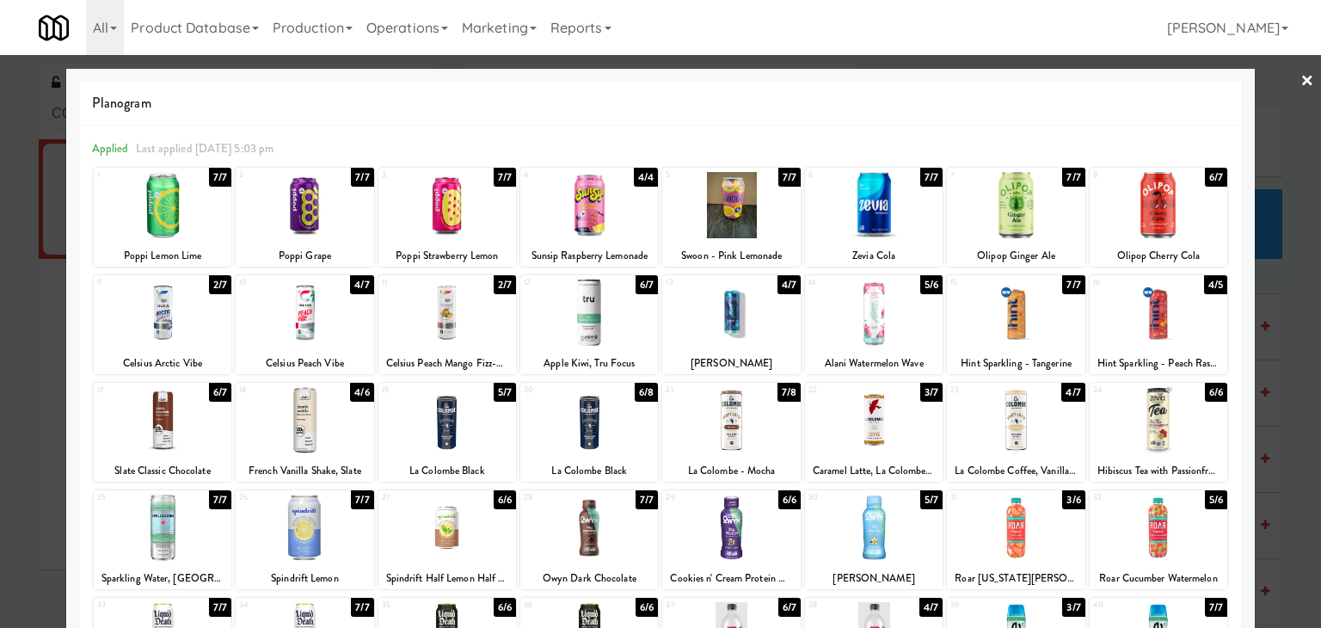
click at [188, 290] on div at bounding box center [163, 312] width 138 height 66
drag, startPoint x: 1294, startPoint y: 77, endPoint x: 1268, endPoint y: 83, distance: 26.5
click at [1300, 77] on link "×" at bounding box center [1307, 81] width 14 height 53
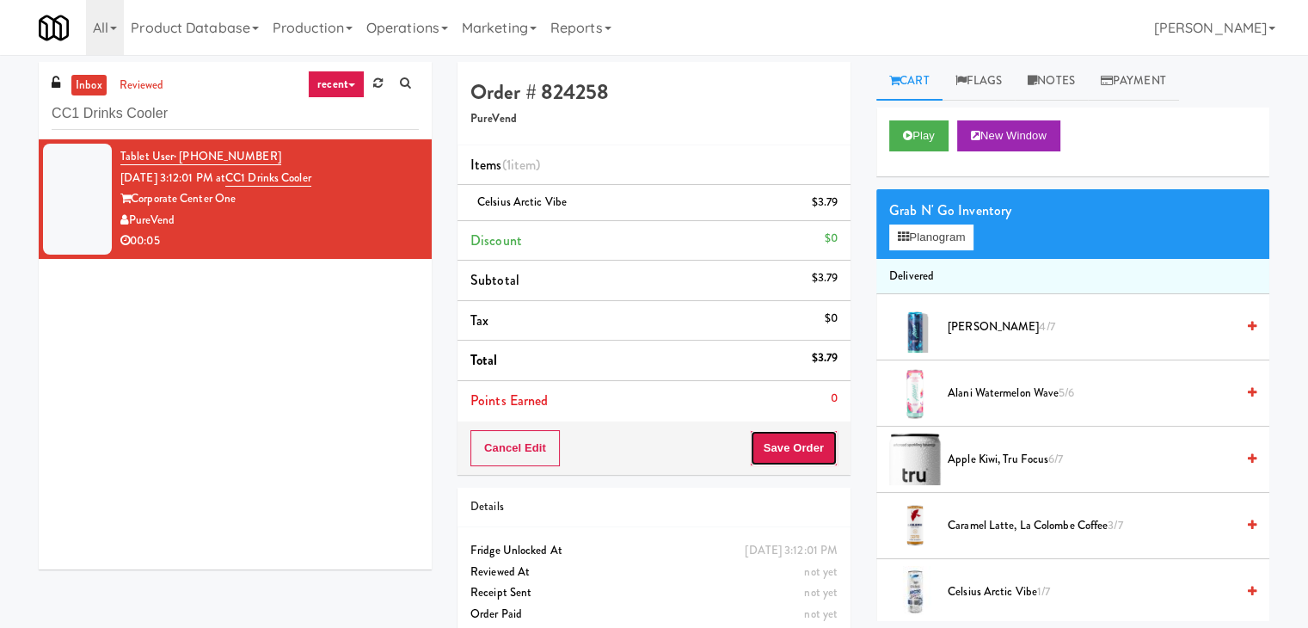
click at [793, 438] on button "Save Order" at bounding box center [794, 448] width 88 height 36
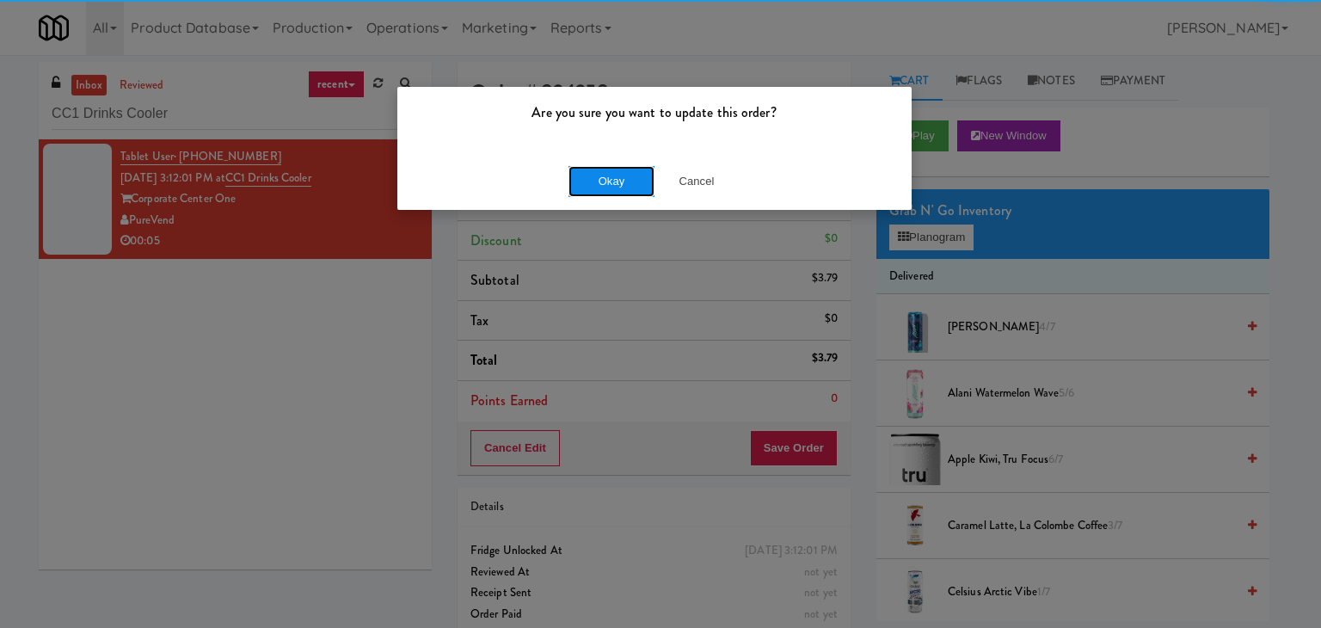
click at [611, 176] on button "Okay" at bounding box center [611, 181] width 86 height 31
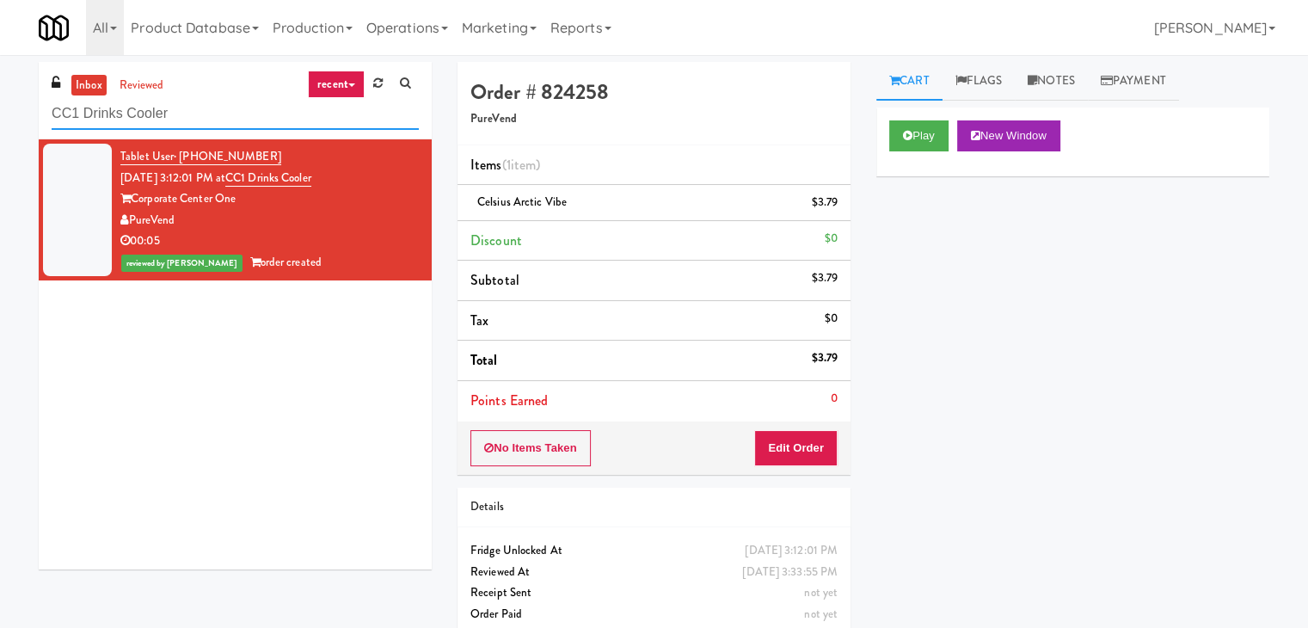
click at [215, 124] on input "CC1 Drinks Cooler" at bounding box center [235, 114] width 367 height 32
paste input "SVNC Office"
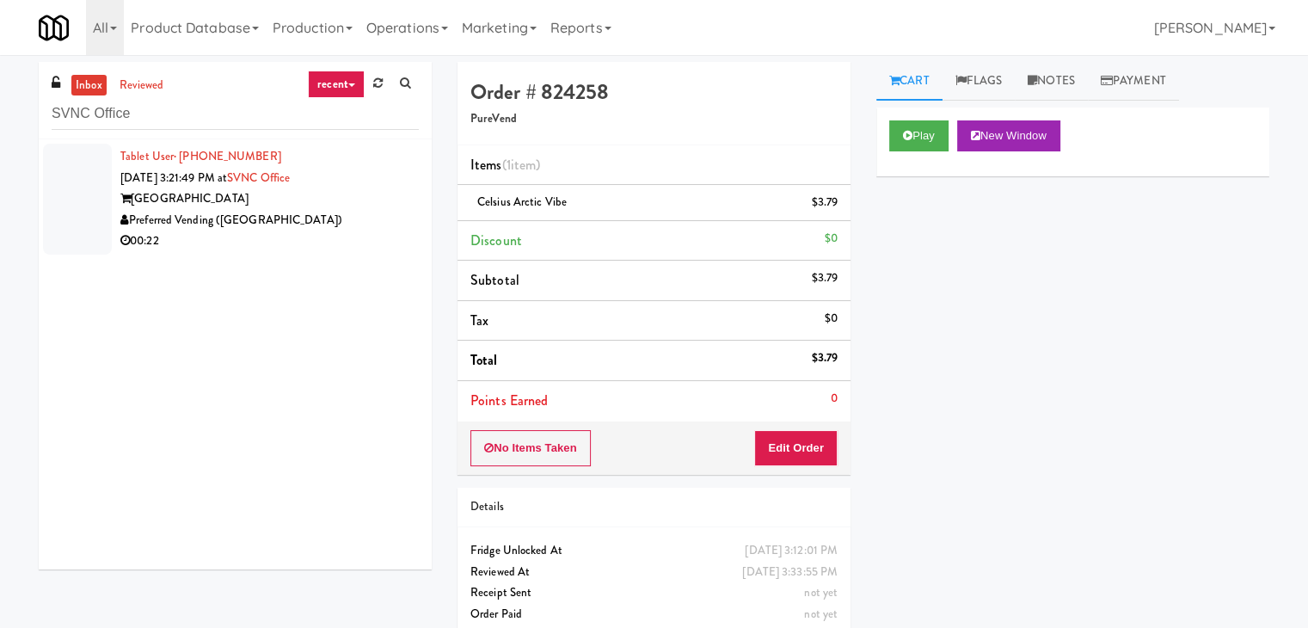
click at [378, 255] on li "Tablet User · (916) 261-2035 [DATE] 3:21:49 PM at [GEOGRAPHIC_DATA] [GEOGRAPHIC…" at bounding box center [235, 199] width 393 height 120
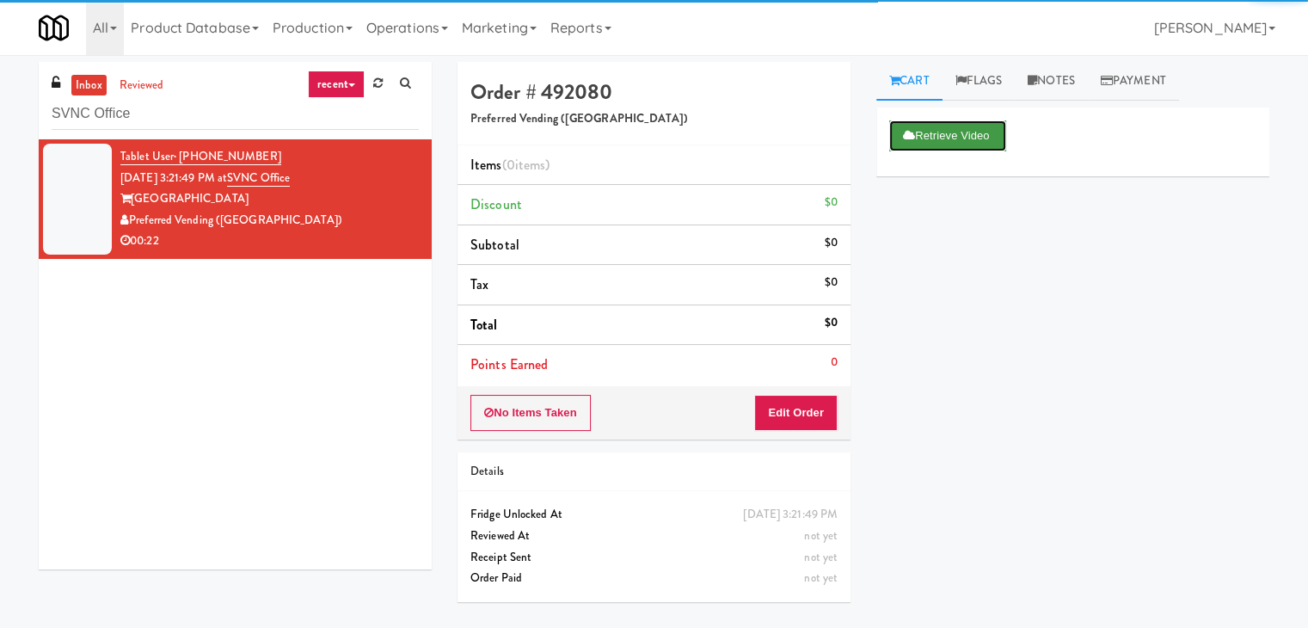
click at [928, 139] on button "Retrieve Video" at bounding box center [947, 135] width 117 height 31
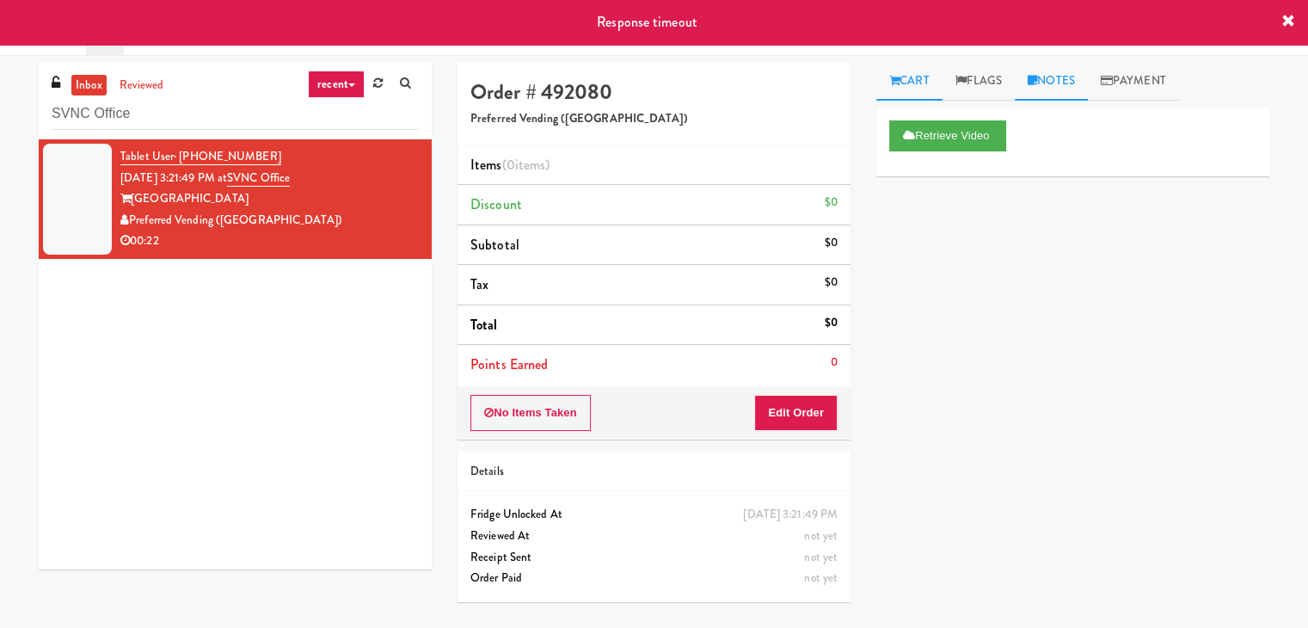
click at [1066, 70] on link "Notes" at bounding box center [1051, 81] width 73 height 39
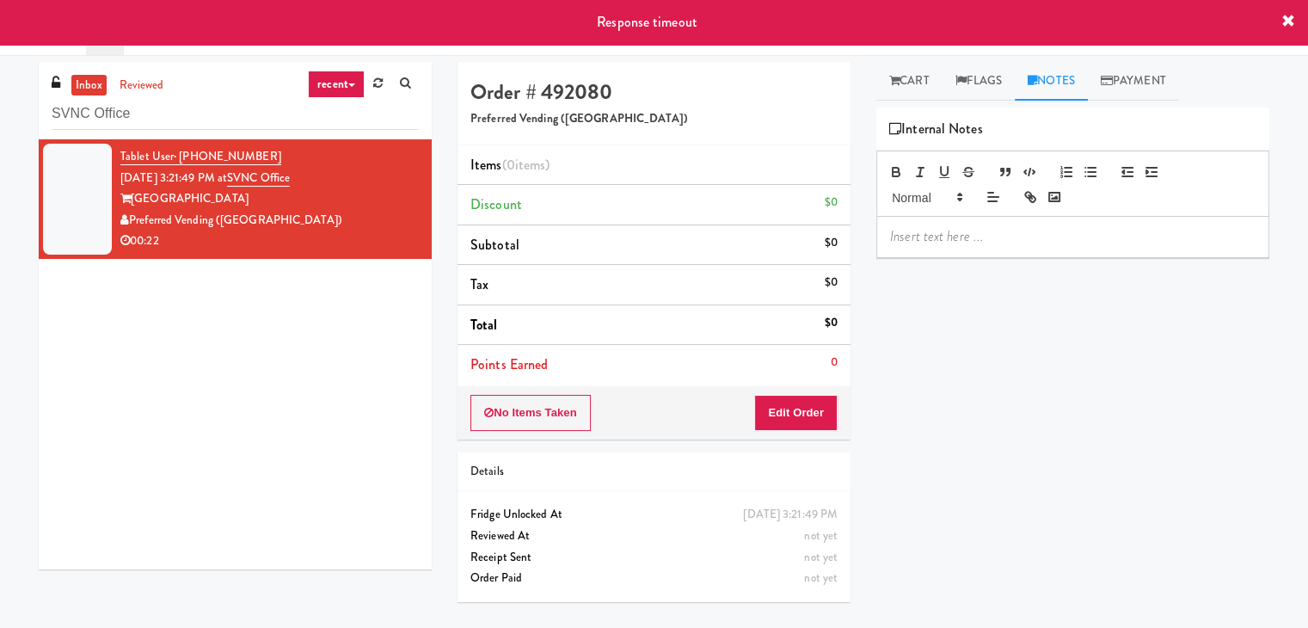
click at [980, 236] on p at bounding box center [1072, 236] width 365 height 19
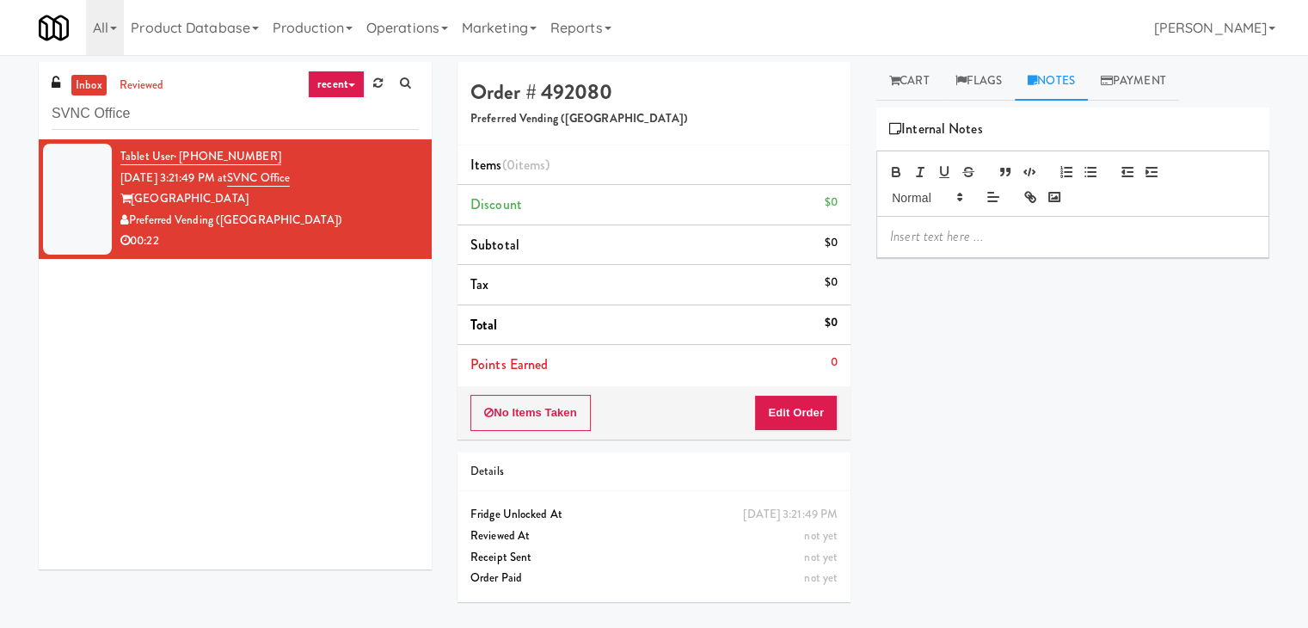
click at [1138, 236] on p at bounding box center [1072, 236] width 365 height 19
click at [206, 102] on input "SVNC Office" at bounding box center [235, 114] width 367 height 32
paste input "Estate - Cooler - Left"
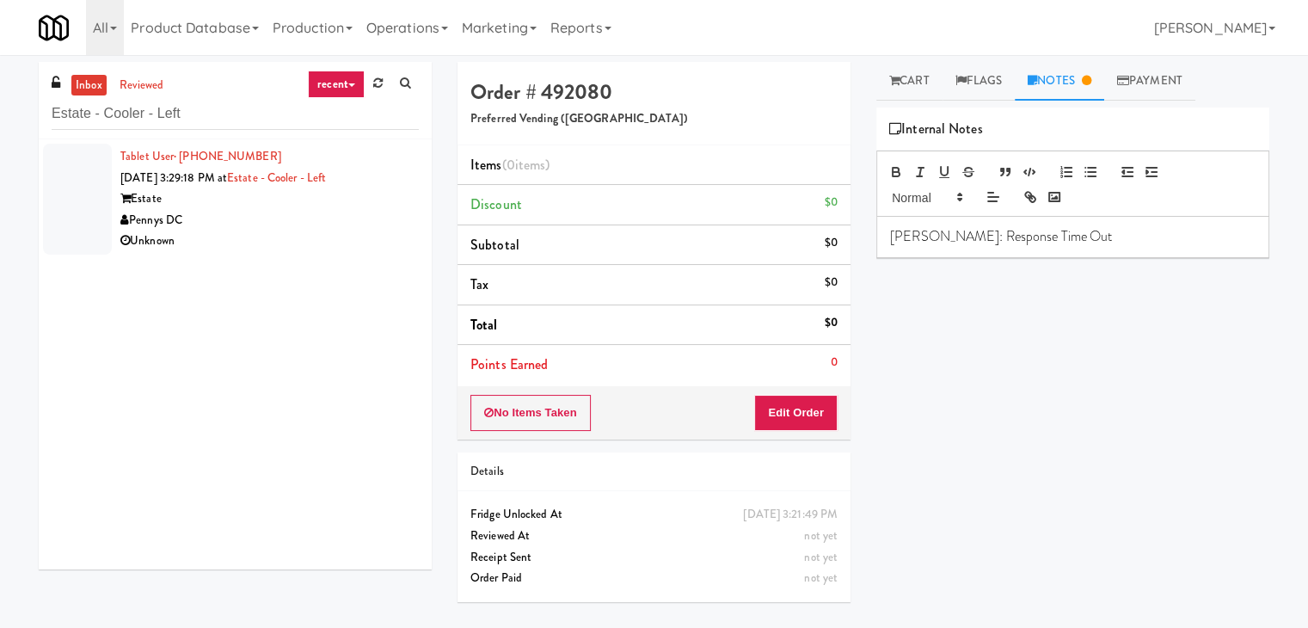
click at [288, 211] on div "Pennys DC" at bounding box center [269, 220] width 298 height 21
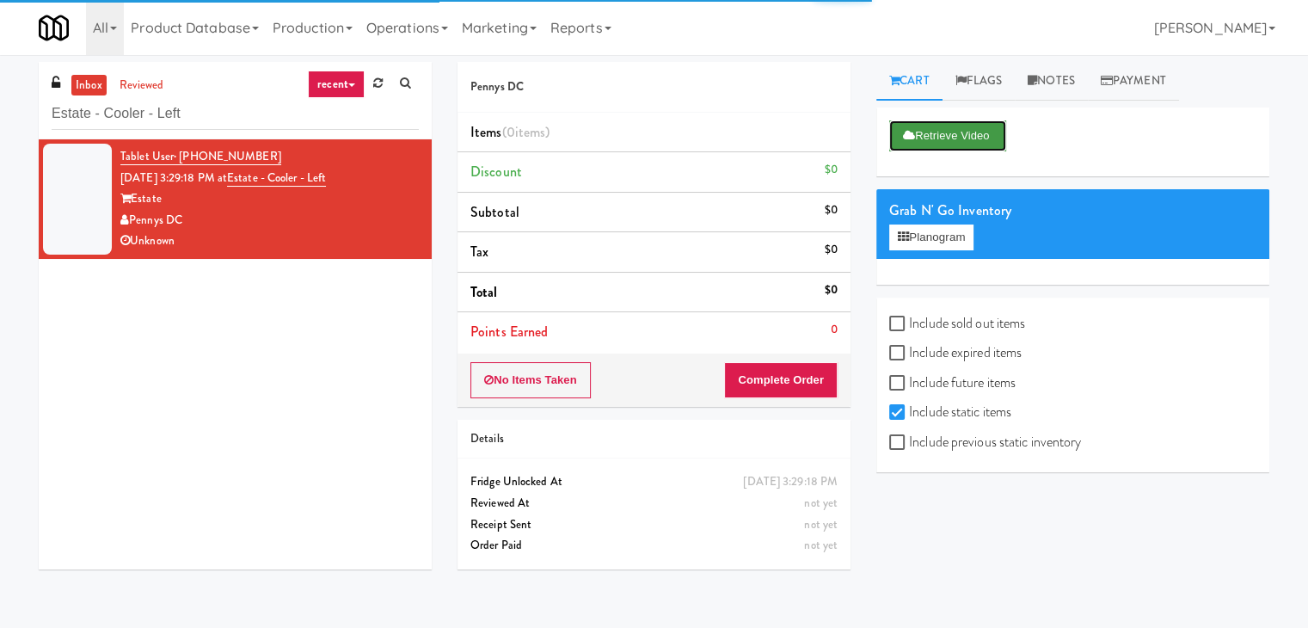
click at [925, 138] on button "Retrieve Video" at bounding box center [947, 135] width 117 height 31
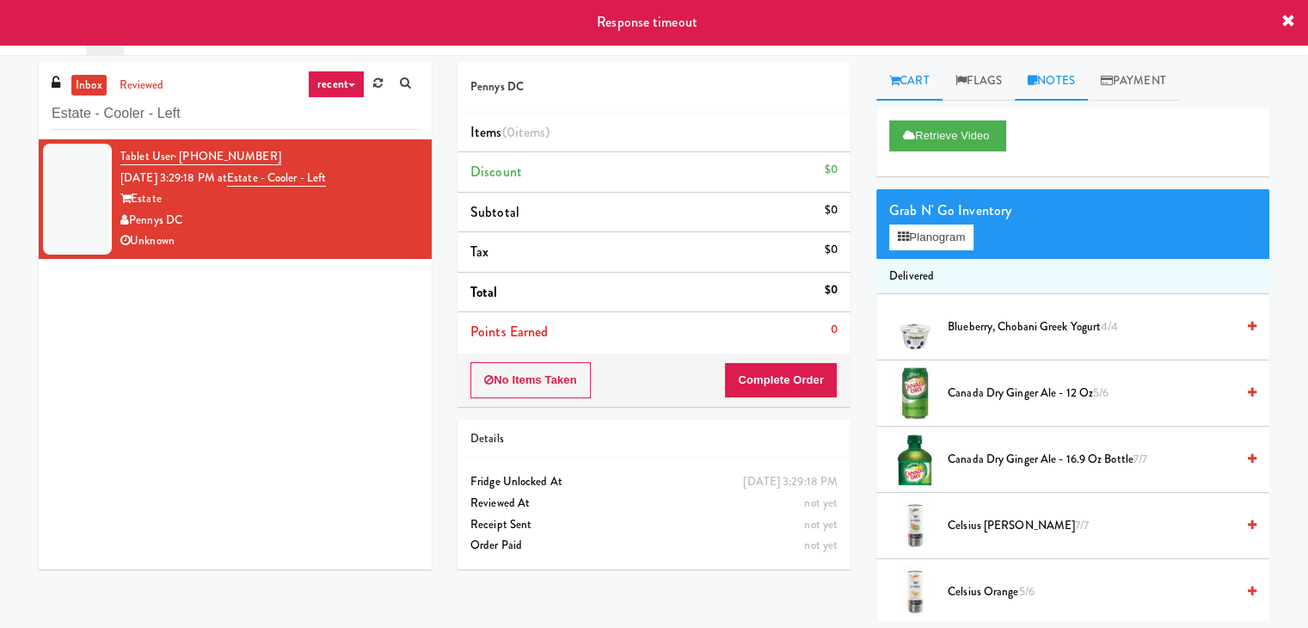
click at [1056, 90] on link "Notes" at bounding box center [1051, 81] width 73 height 39
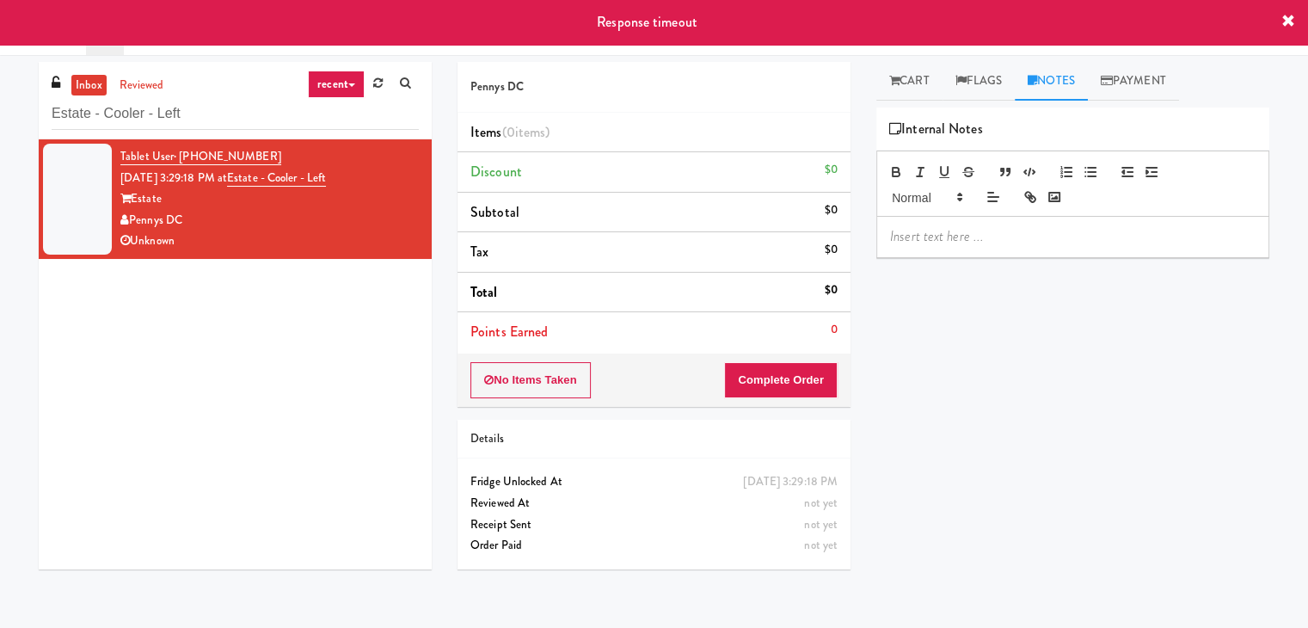
click at [999, 238] on p at bounding box center [1072, 236] width 365 height 19
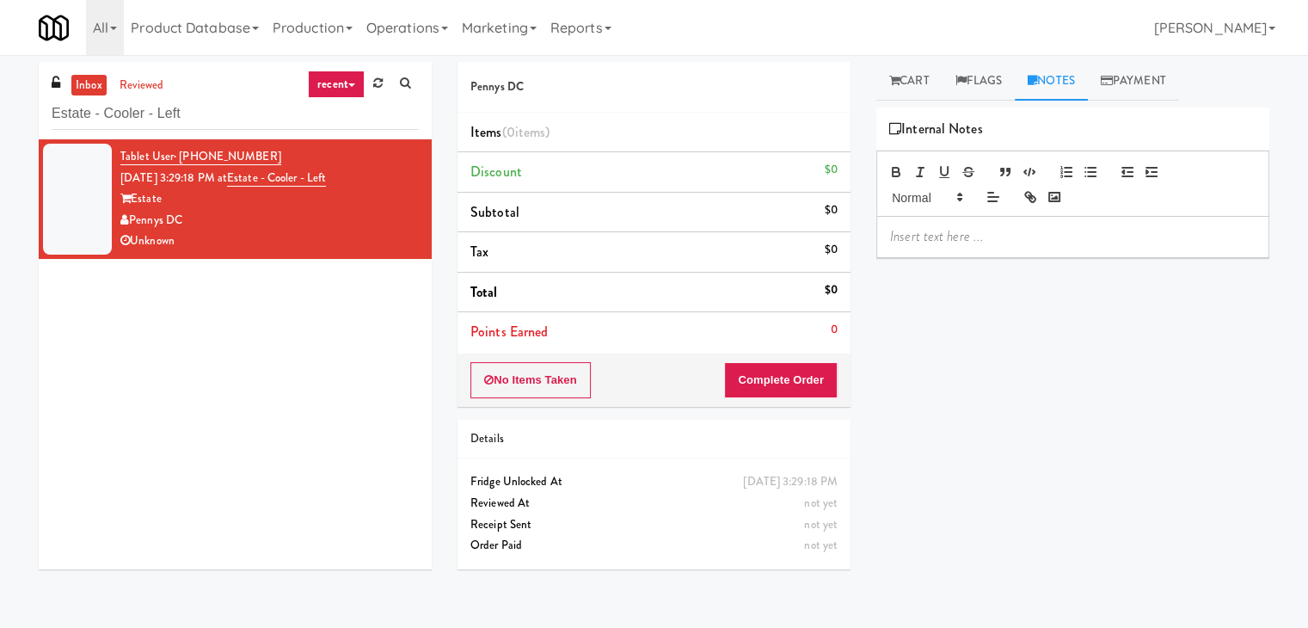
click at [1129, 231] on p at bounding box center [1072, 236] width 365 height 19
click at [227, 108] on input "Estate - Cooler - Left" at bounding box center [235, 114] width 367 height 32
paste input "Maxim - Machine 1"
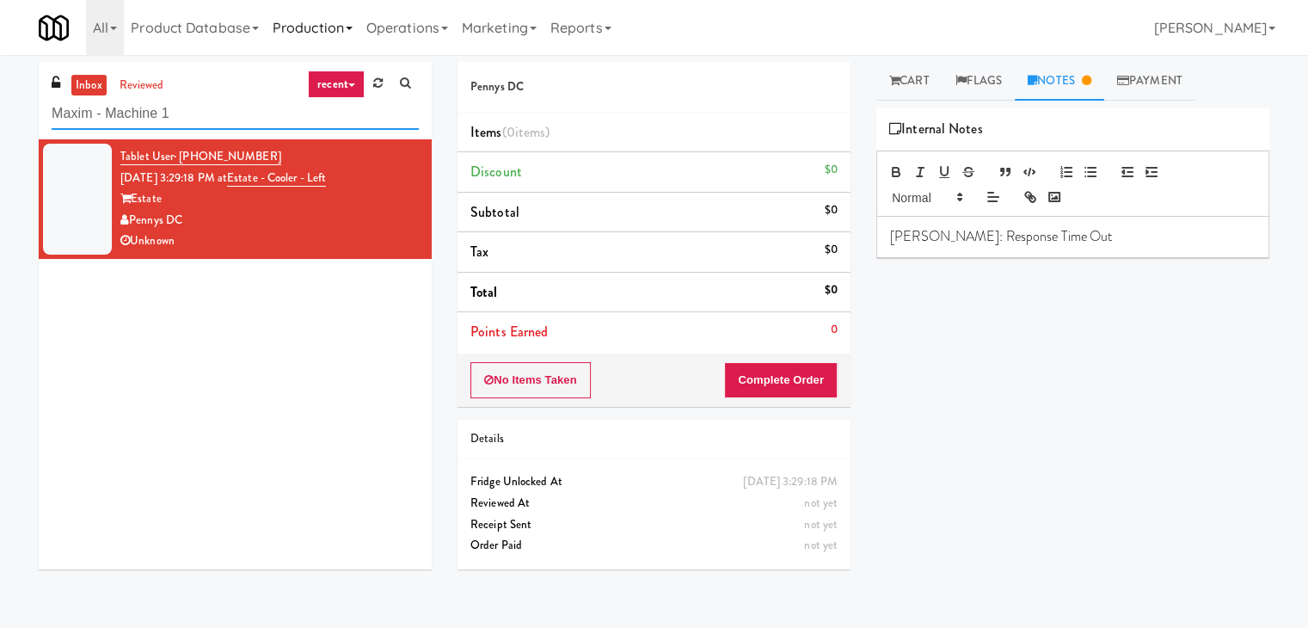
type input "Maxim - Machine 1"
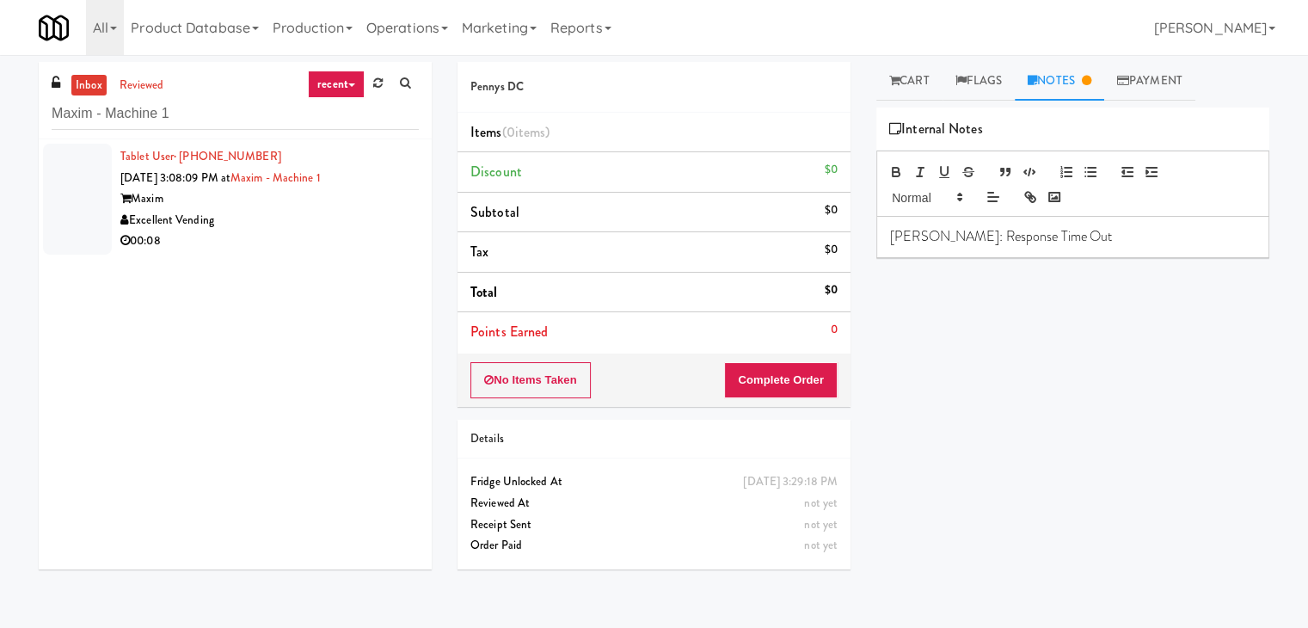
click at [280, 222] on div "Excellent Vending" at bounding box center [269, 220] width 298 height 21
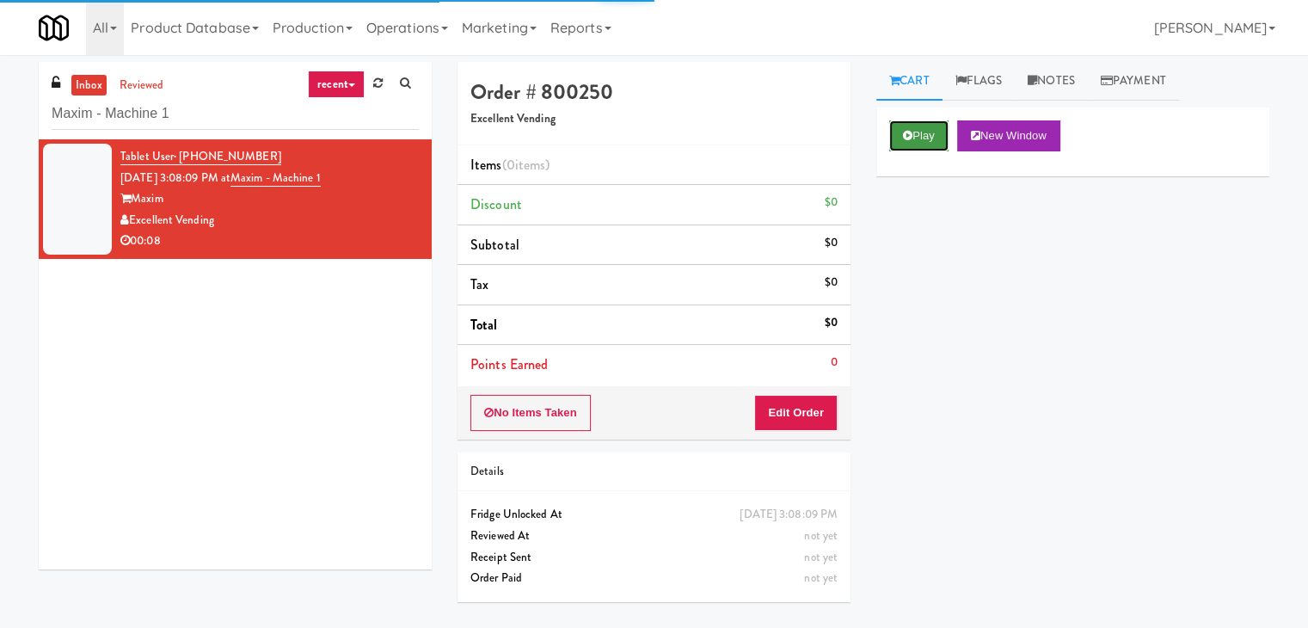
click at [912, 132] on button "Play" at bounding box center [918, 135] width 59 height 31
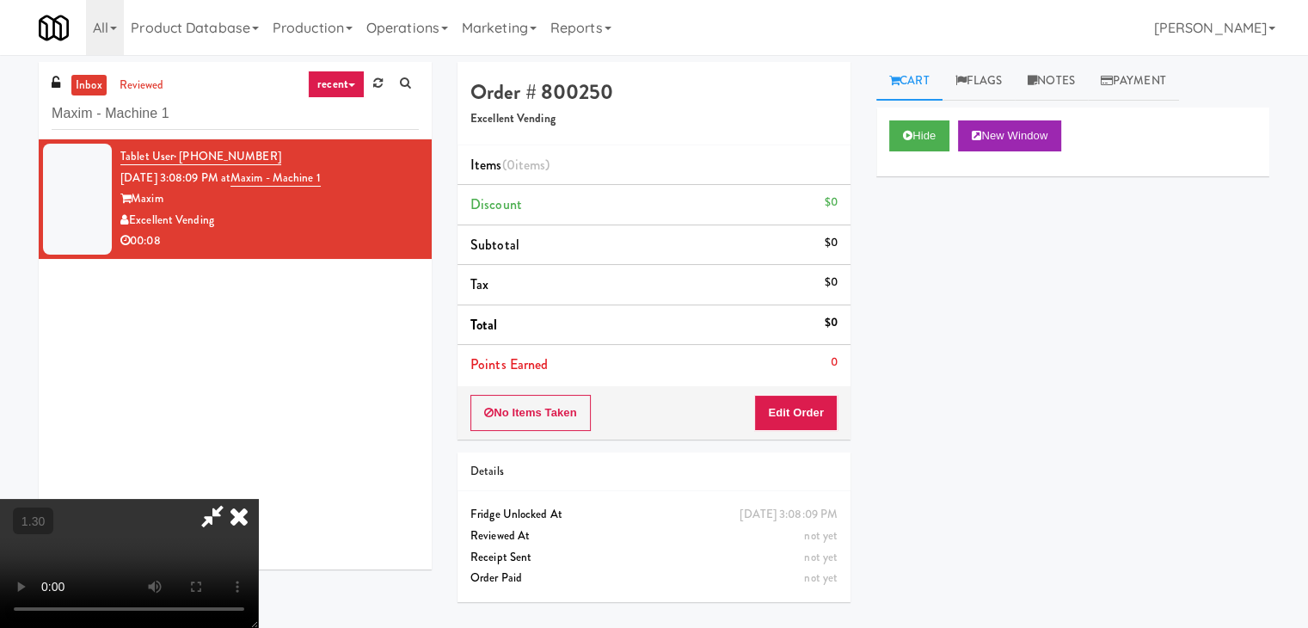
click at [258, 499] on icon at bounding box center [239, 516] width 38 height 34
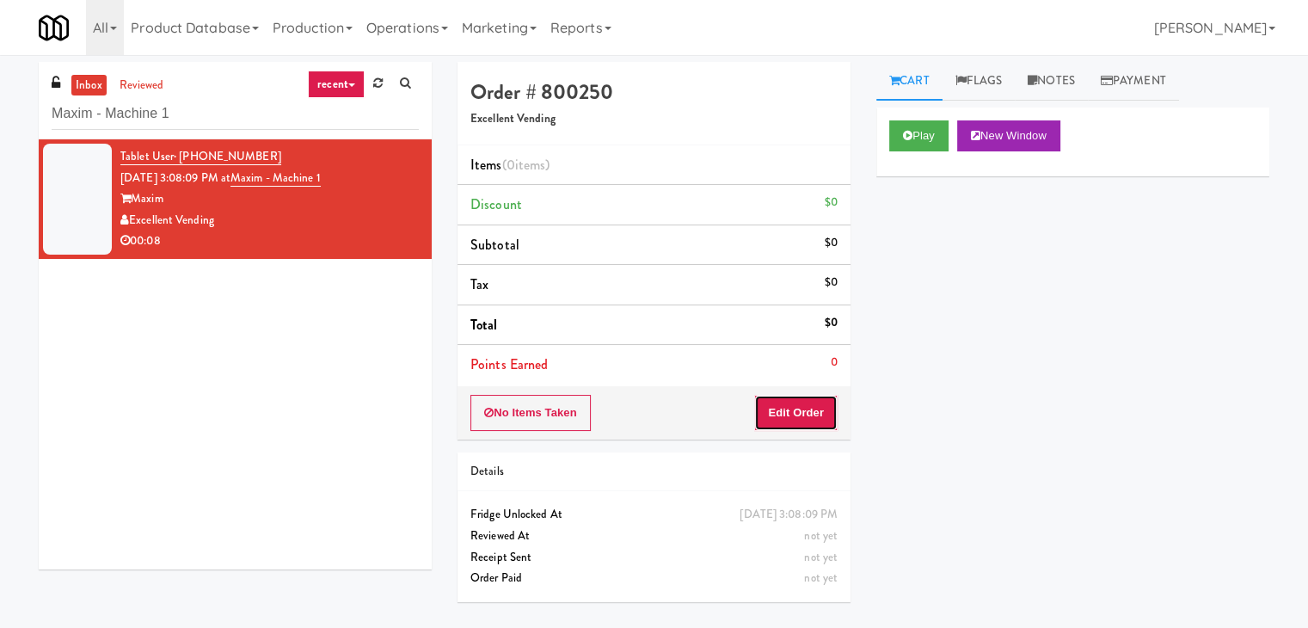
click at [779, 400] on button "Edit Order" at bounding box center [795, 413] width 83 height 36
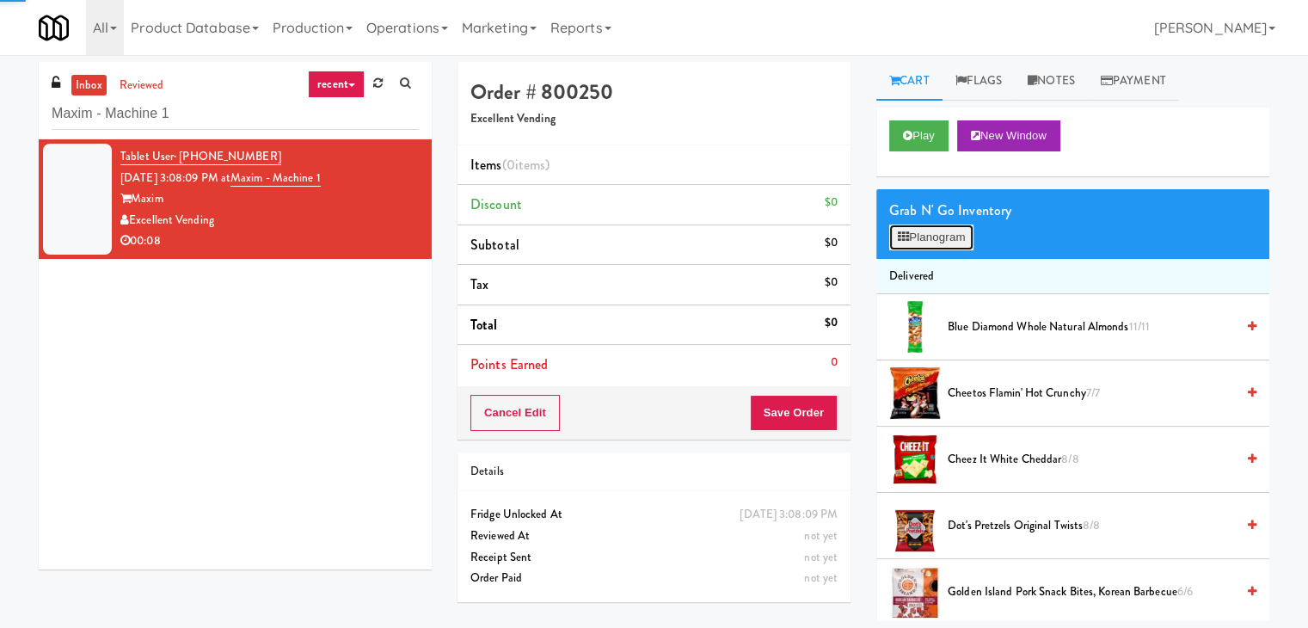
click at [945, 230] on button "Planogram" at bounding box center [931, 237] width 84 height 26
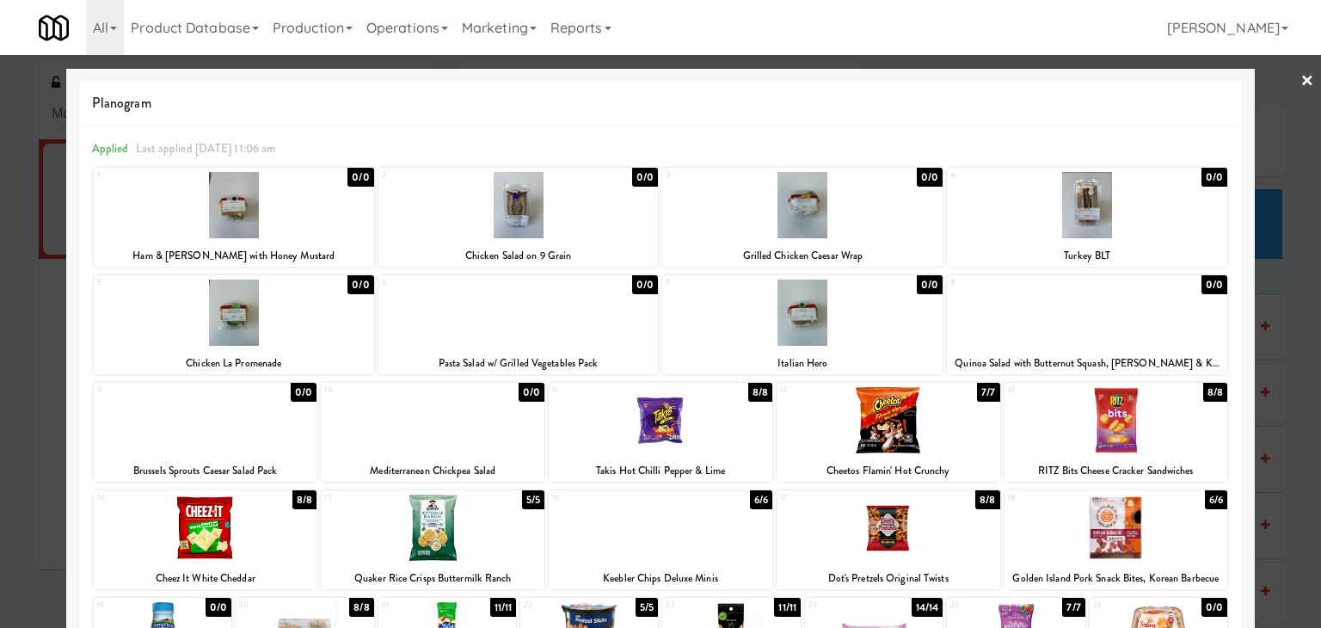
click at [1300, 80] on link "×" at bounding box center [1307, 81] width 14 height 53
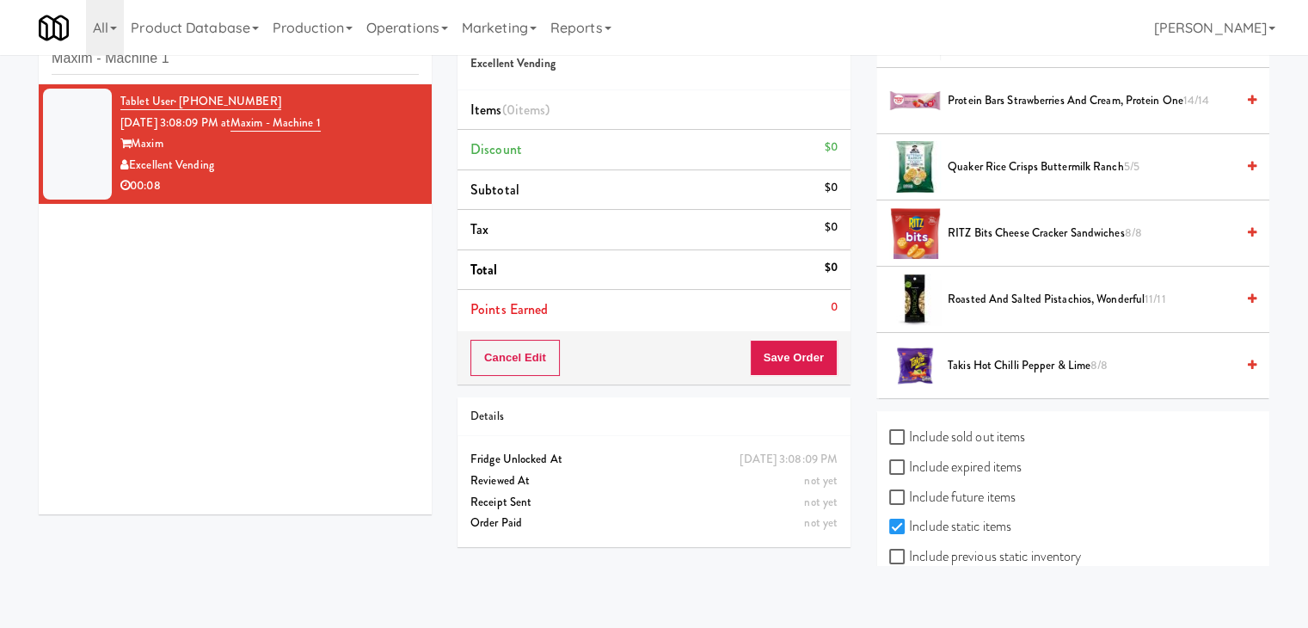
scroll to position [796, 0]
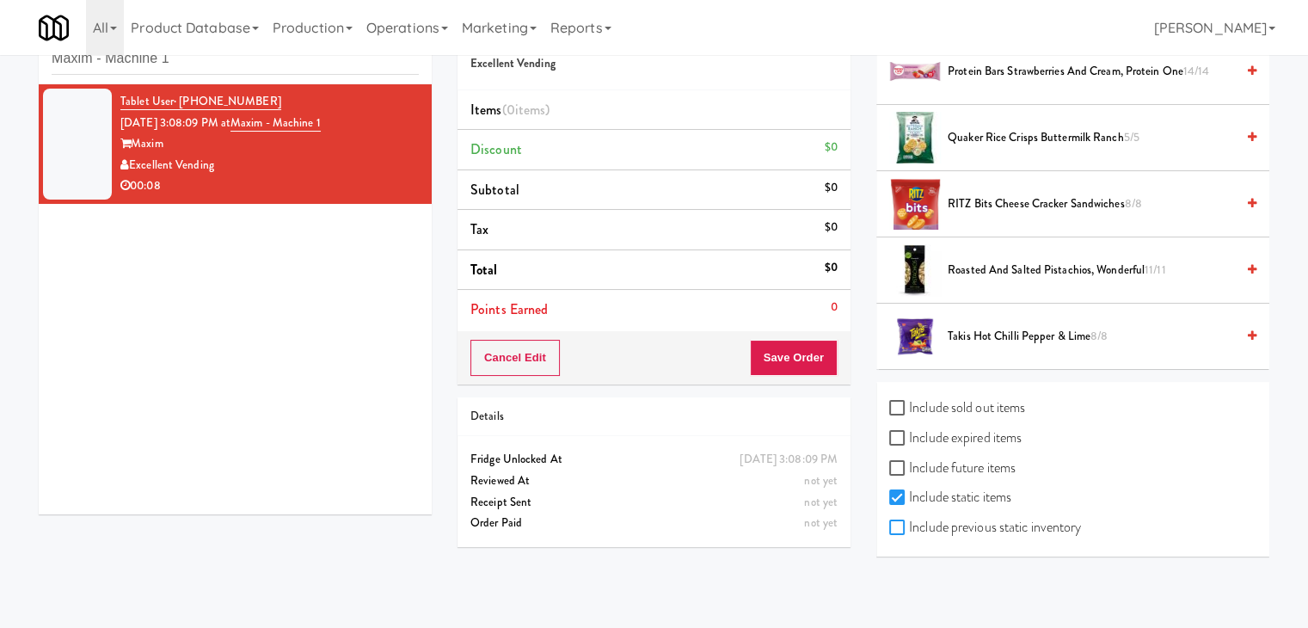
click at [897, 523] on input "Include previous static inventory" at bounding box center [899, 528] width 20 height 14
checkbox input "true"
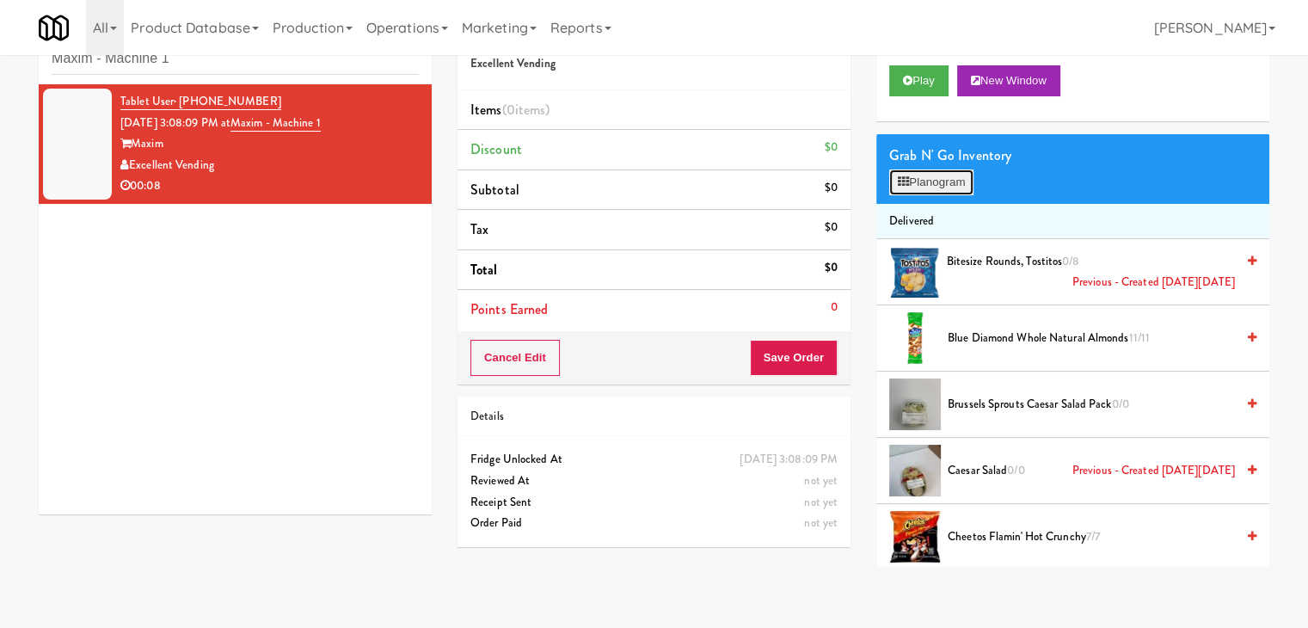
click at [966, 186] on button "Planogram" at bounding box center [931, 182] width 84 height 26
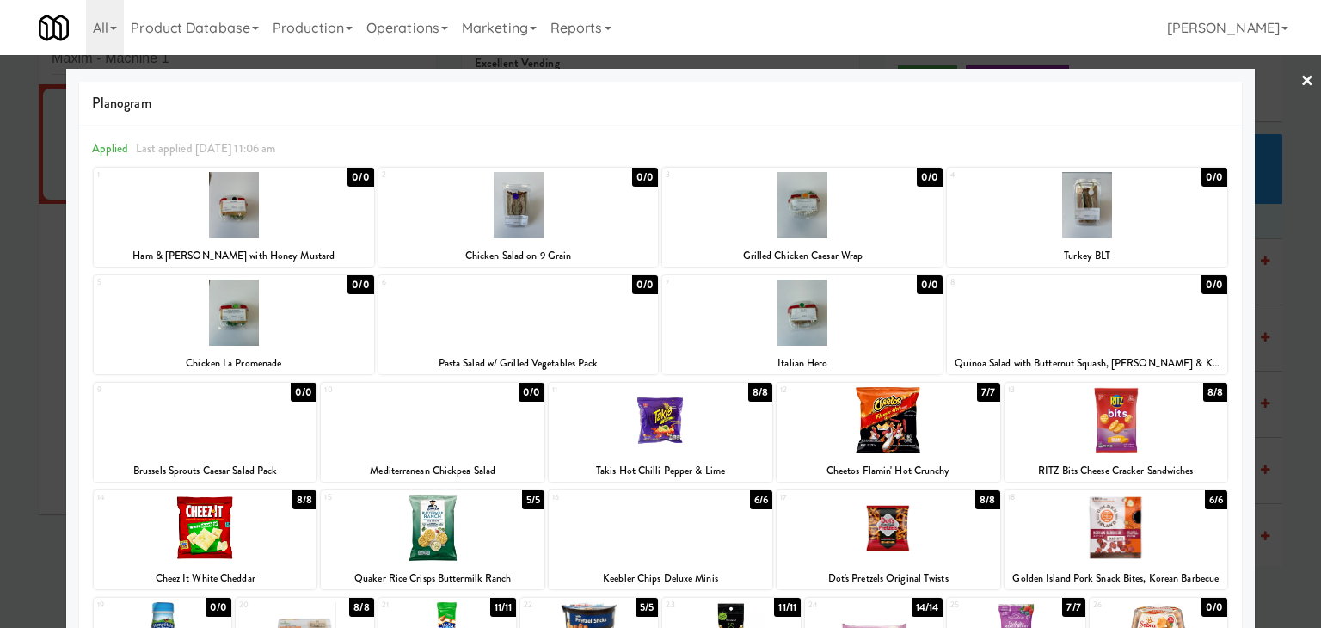
click at [554, 212] on div at bounding box center [518, 205] width 280 height 66
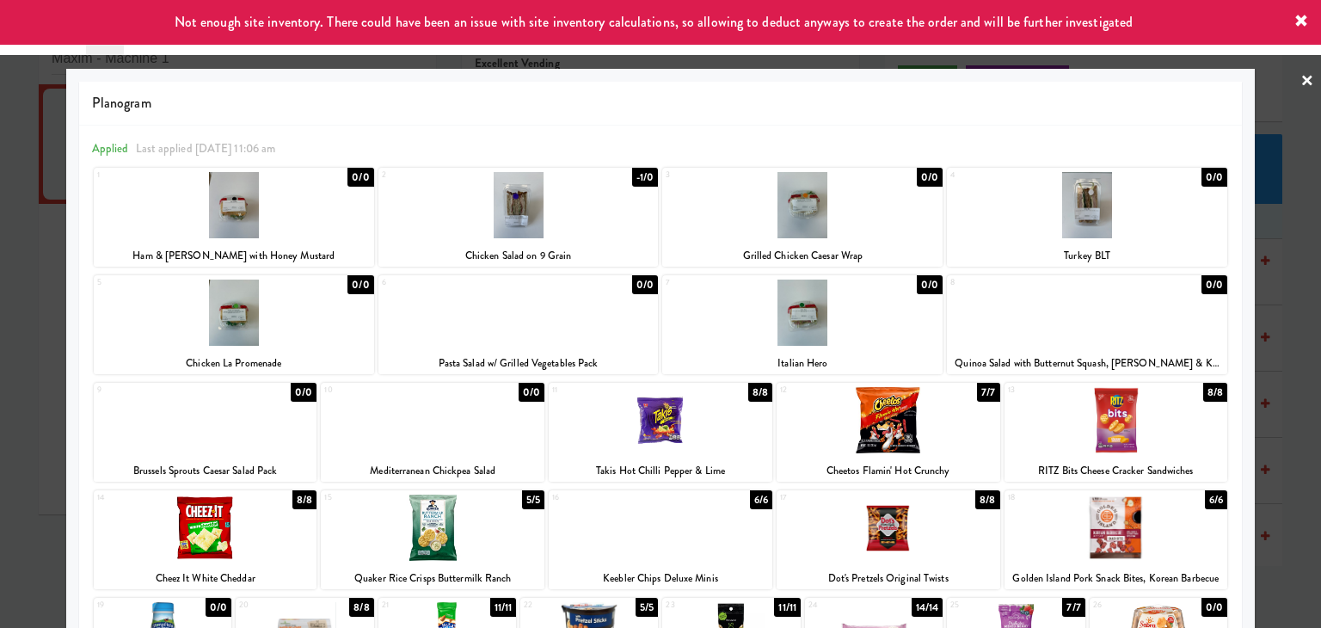
click at [1142, 207] on div at bounding box center [1087, 205] width 280 height 66
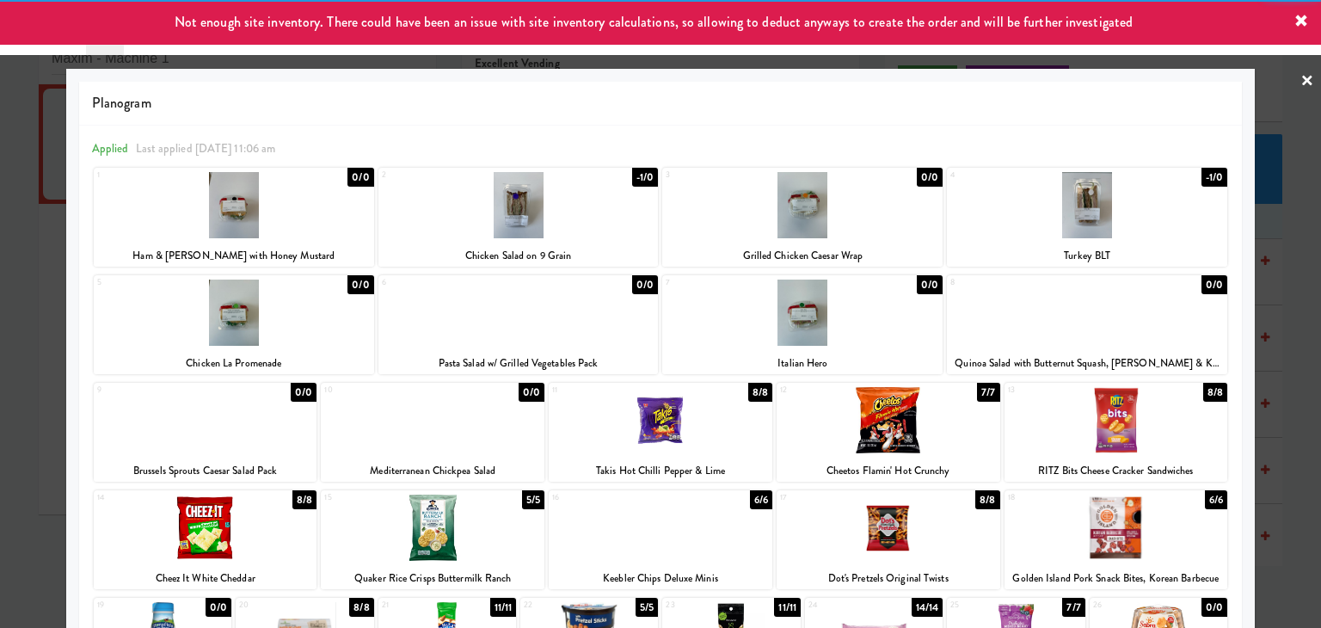
click at [1300, 82] on link "×" at bounding box center [1307, 81] width 14 height 53
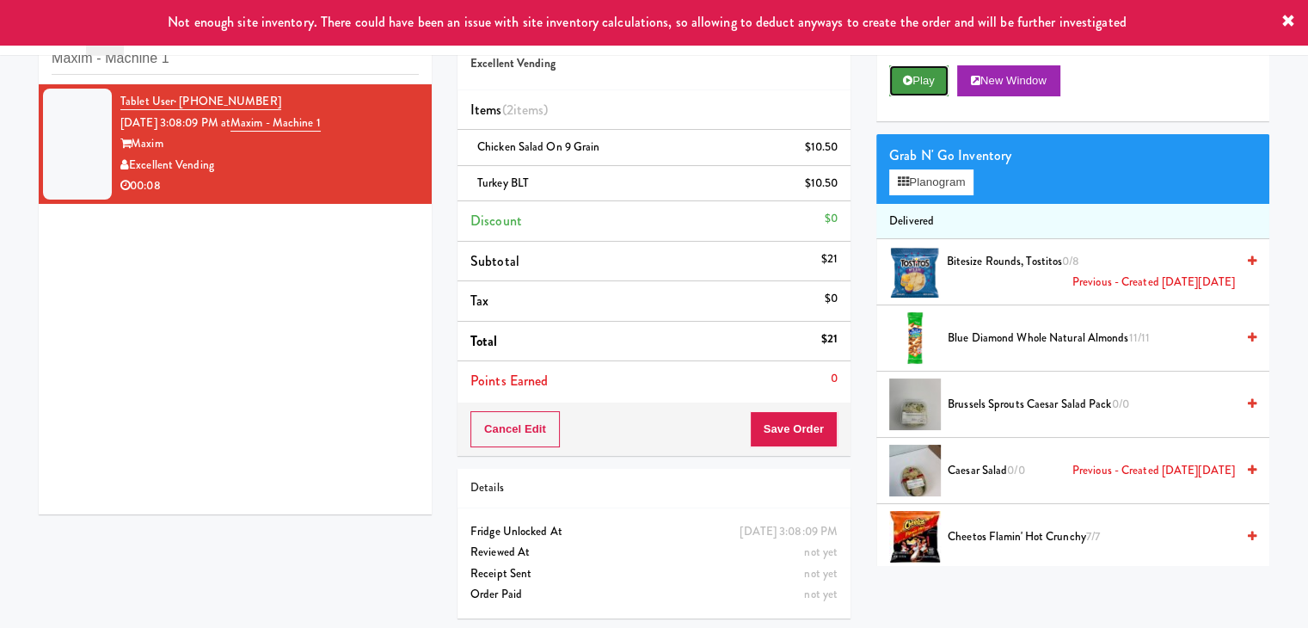
click at [924, 85] on button "Play" at bounding box center [918, 80] width 59 height 31
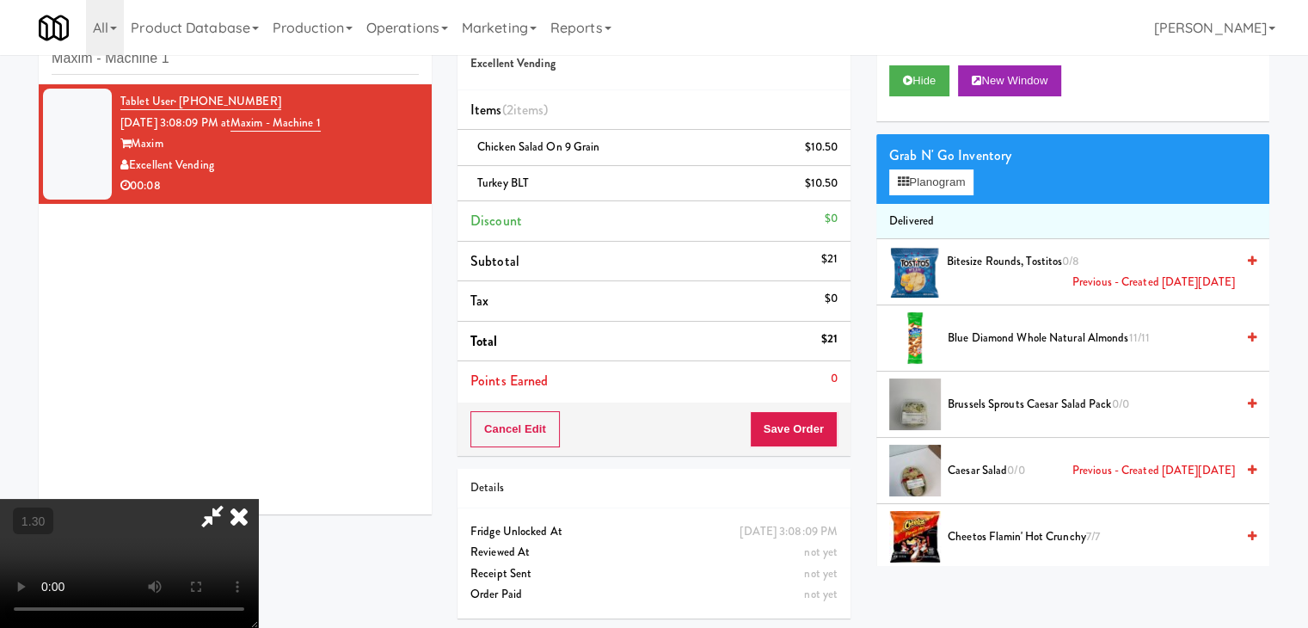
click at [258, 499] on icon at bounding box center [239, 516] width 38 height 34
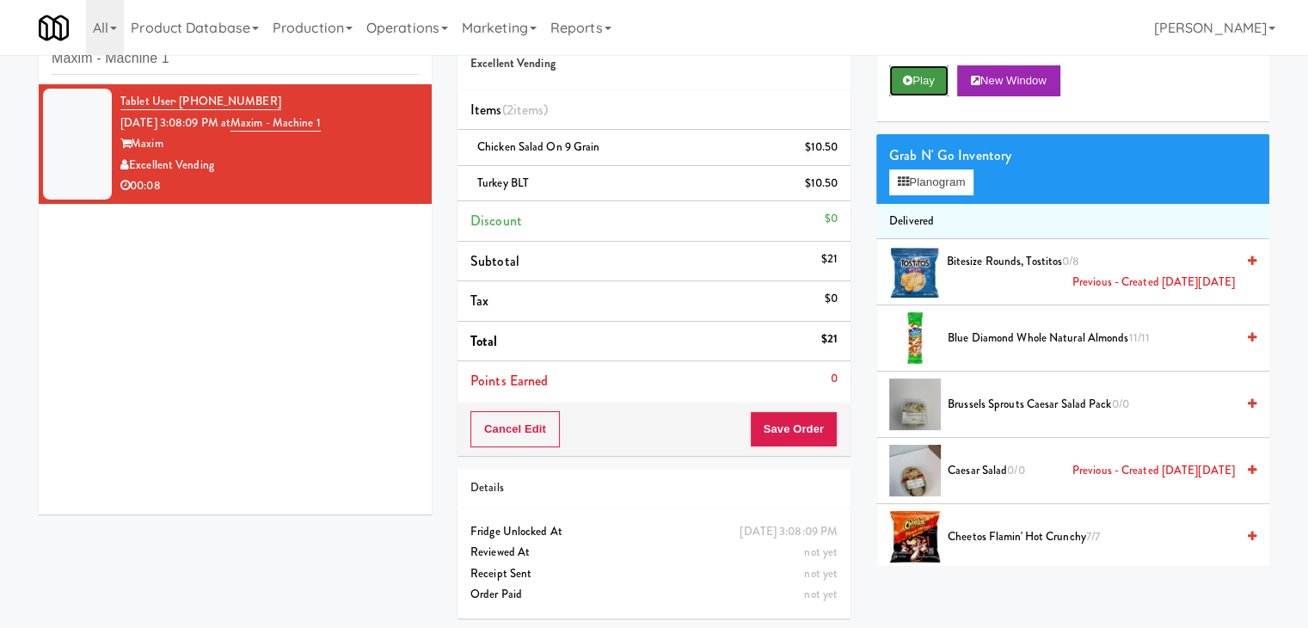
click at [937, 85] on button "Play" at bounding box center [918, 80] width 59 height 31
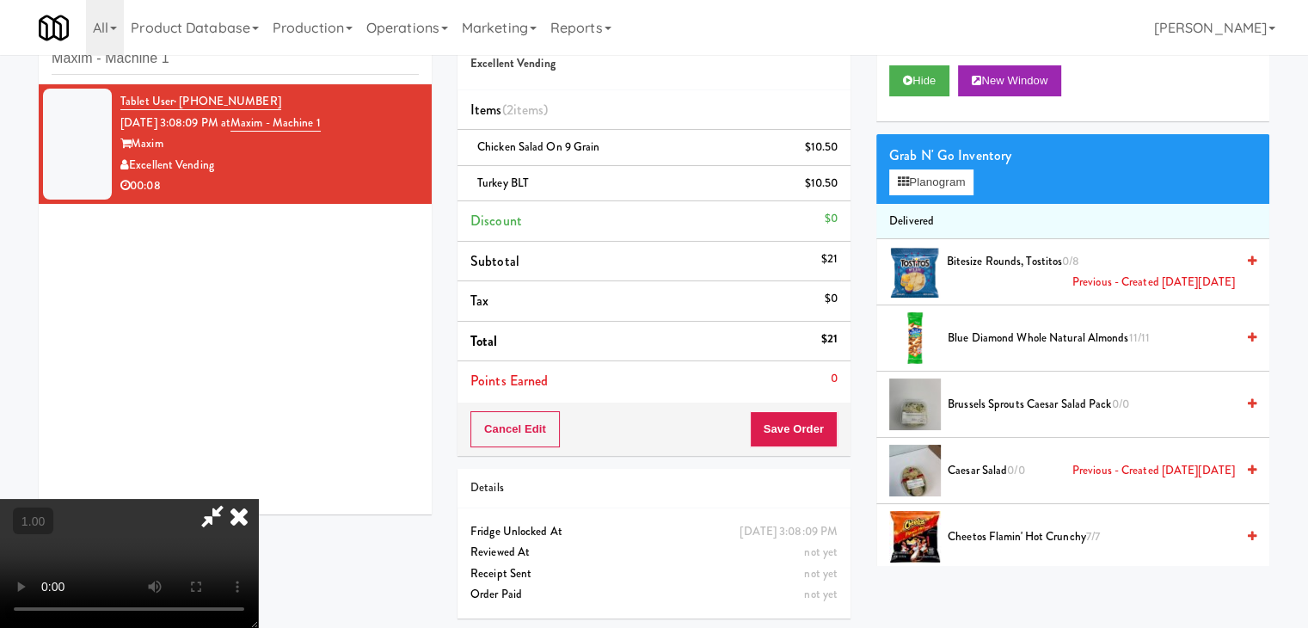
click at [258, 499] on icon at bounding box center [239, 516] width 38 height 34
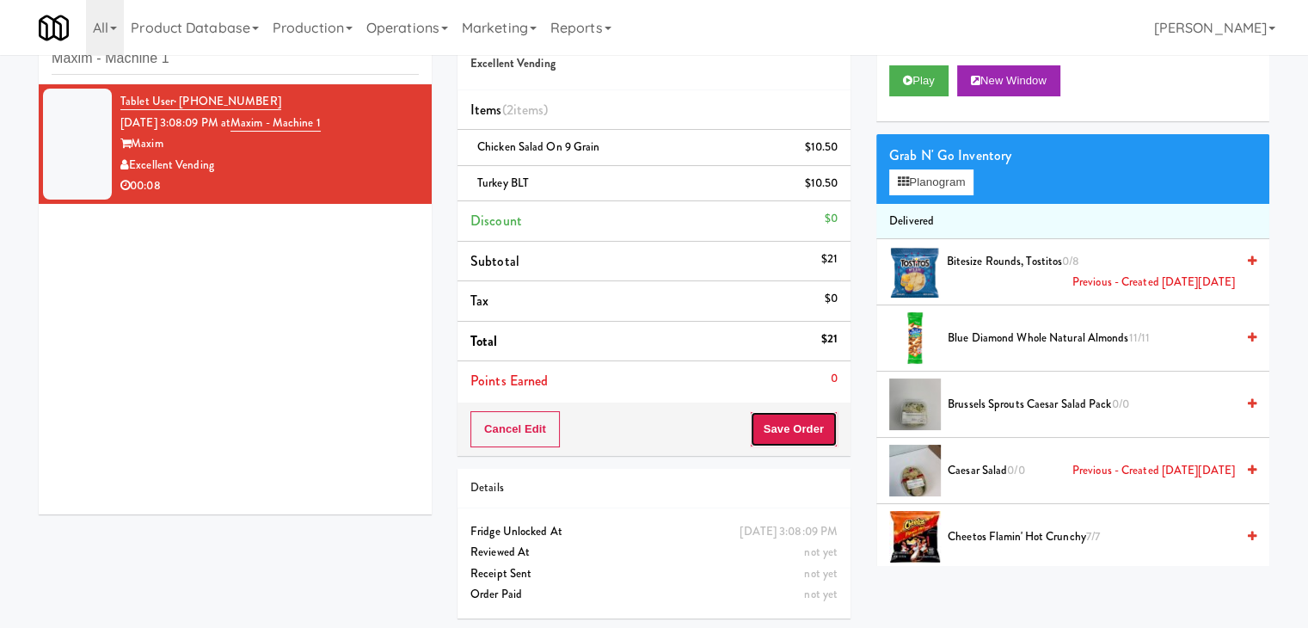
click at [771, 421] on button "Save Order" at bounding box center [794, 429] width 88 height 36
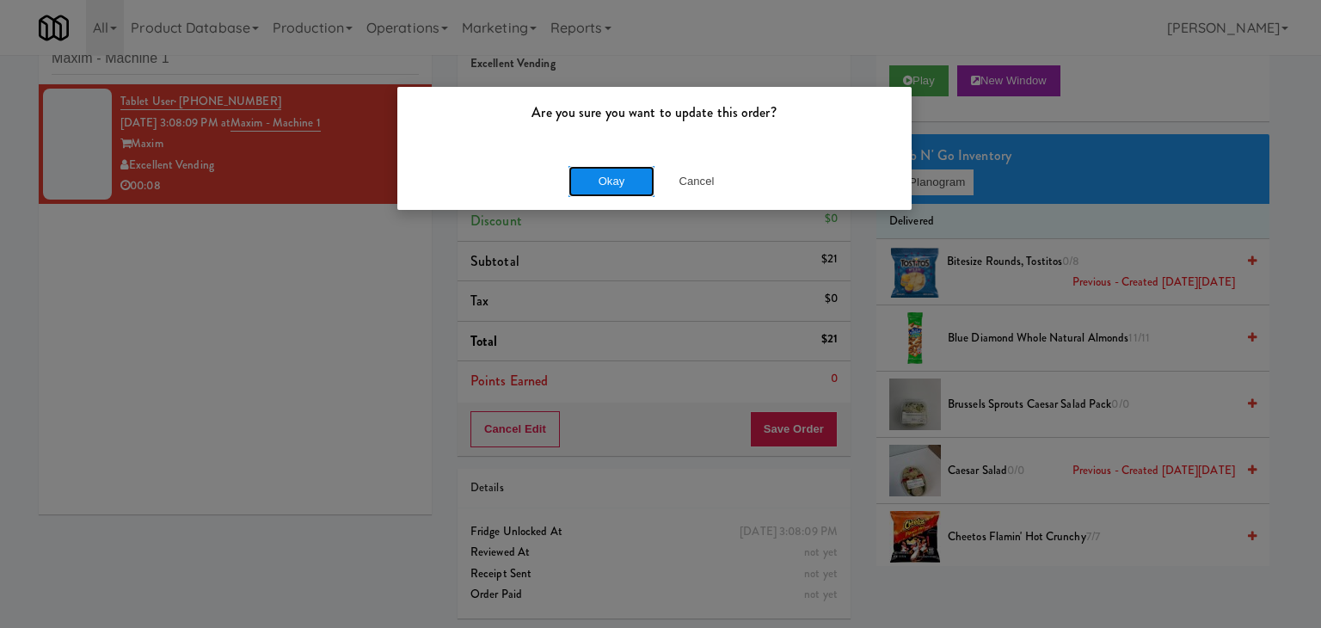
click at [608, 173] on button "Okay" at bounding box center [611, 181] width 86 height 31
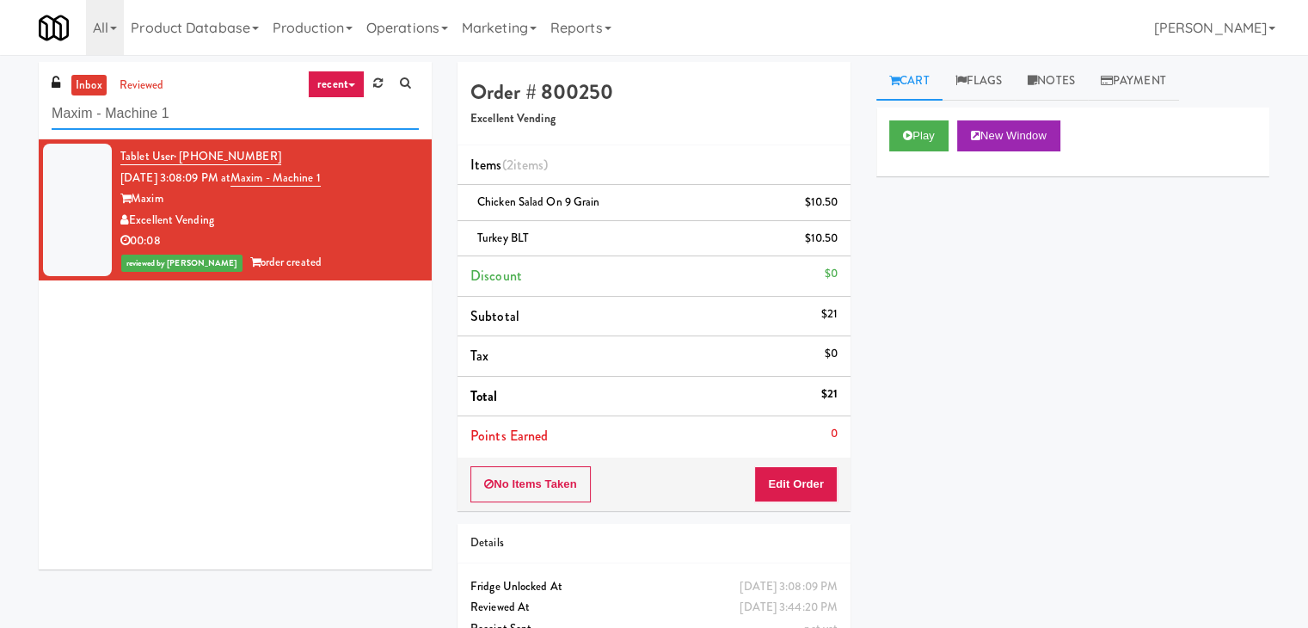
click at [222, 119] on input "Maxim - Machine 1" at bounding box center [235, 114] width 367 height 32
paste input "50MINTHORN"
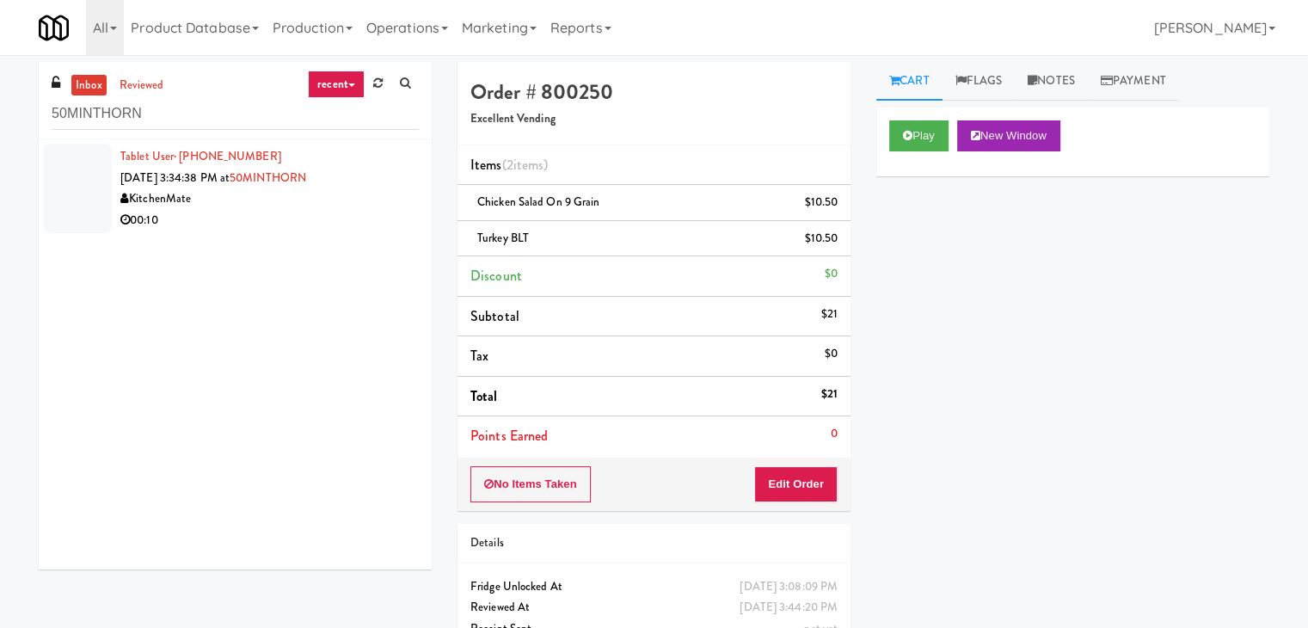
click at [339, 214] on div "00:10" at bounding box center [269, 220] width 298 height 21
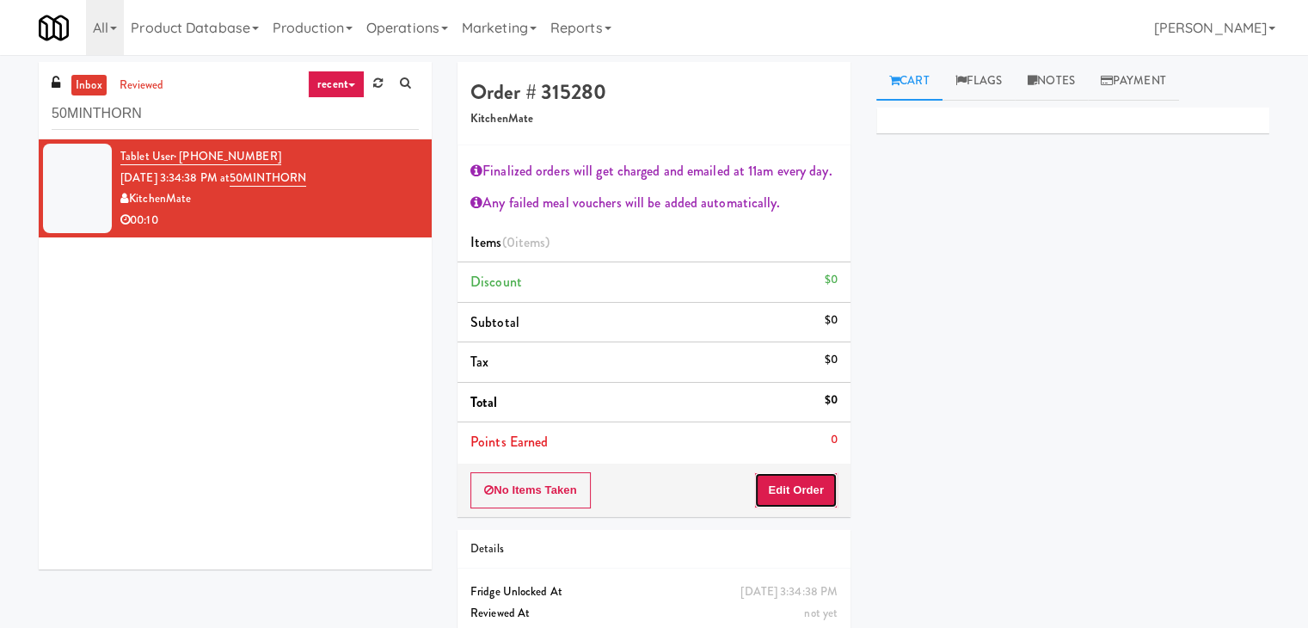
click at [810, 496] on button "Edit Order" at bounding box center [795, 490] width 83 height 36
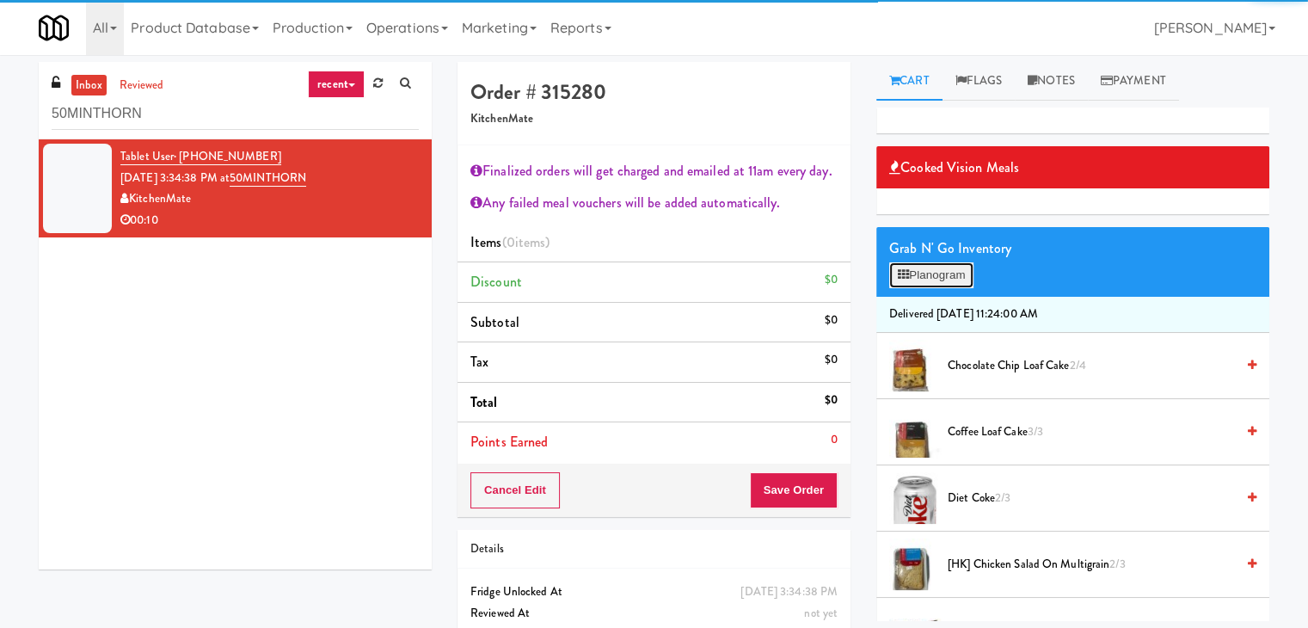
click at [960, 282] on button "Planogram" at bounding box center [931, 275] width 84 height 26
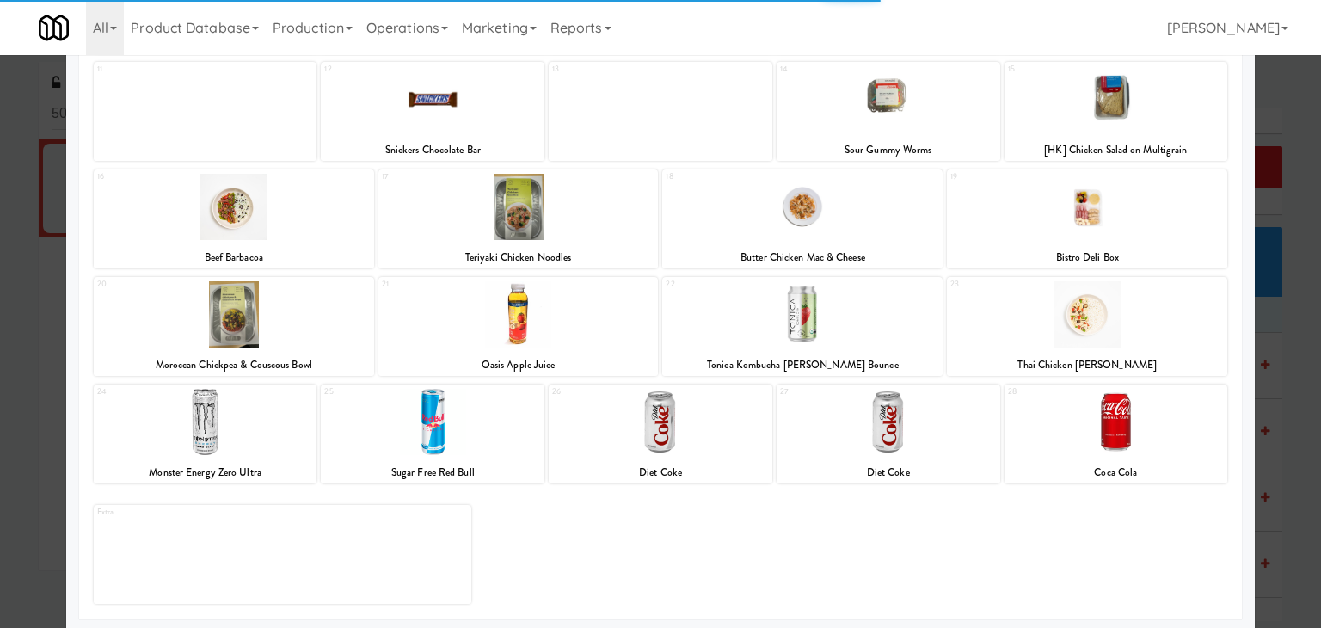
scroll to position [324, 0]
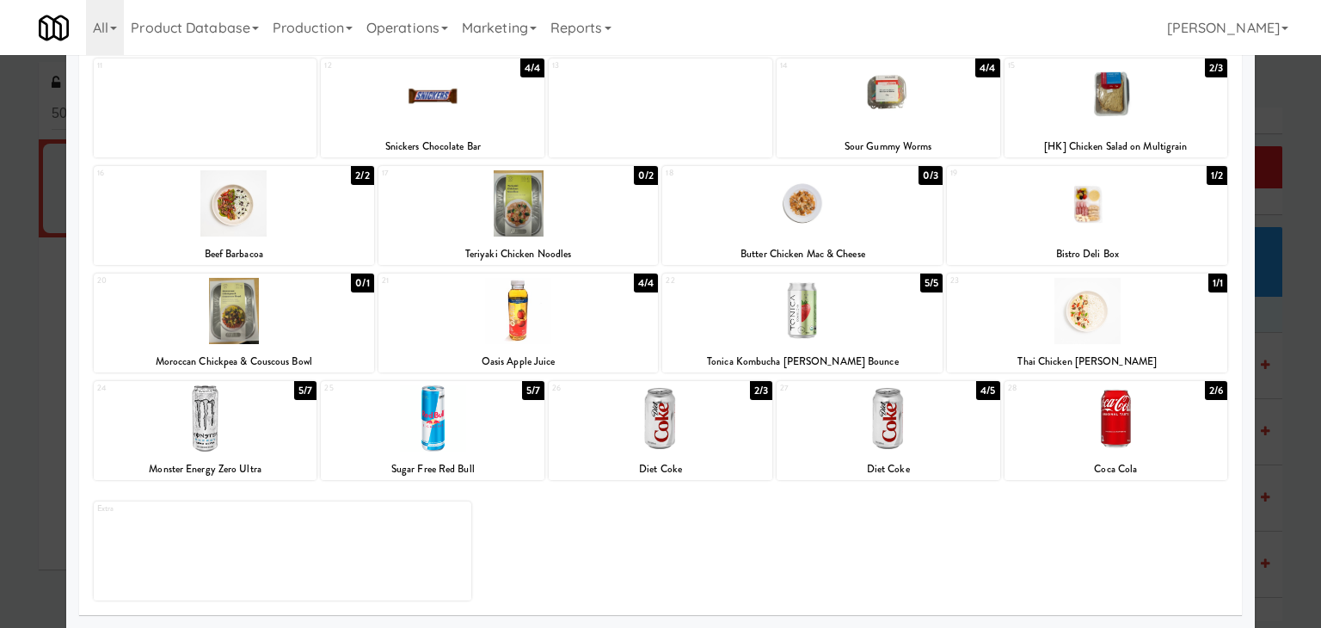
click at [831, 321] on div at bounding box center [802, 311] width 280 height 66
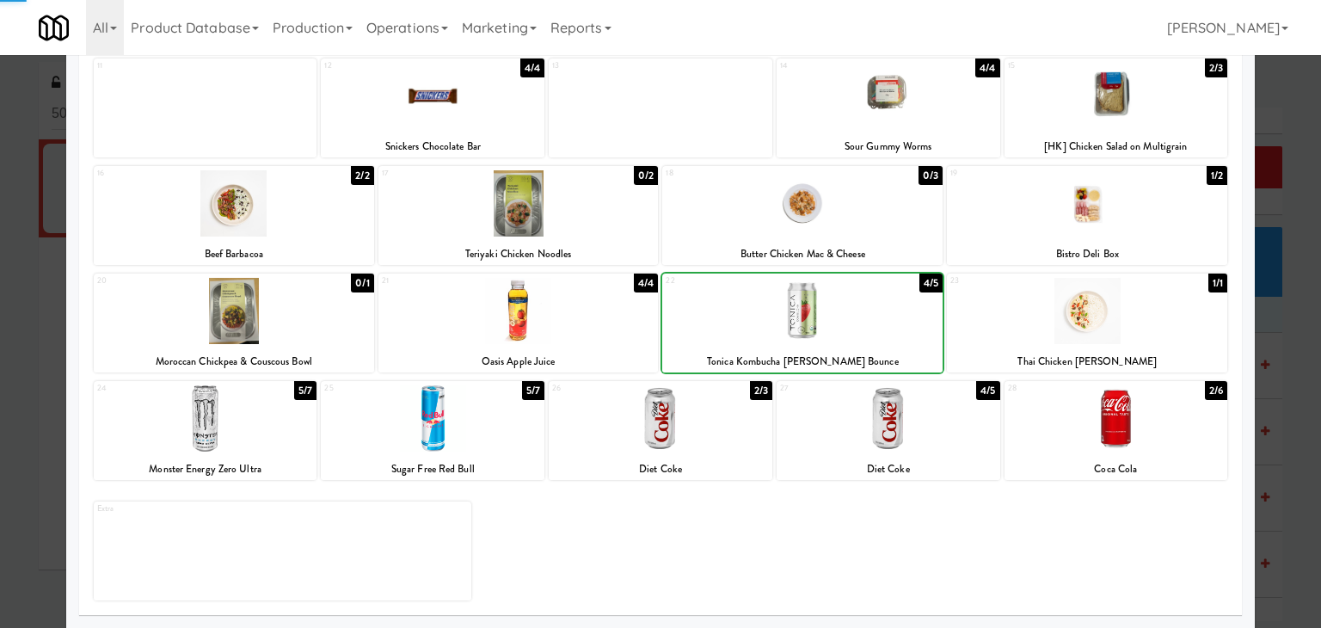
click at [831, 321] on div at bounding box center [802, 311] width 280 height 66
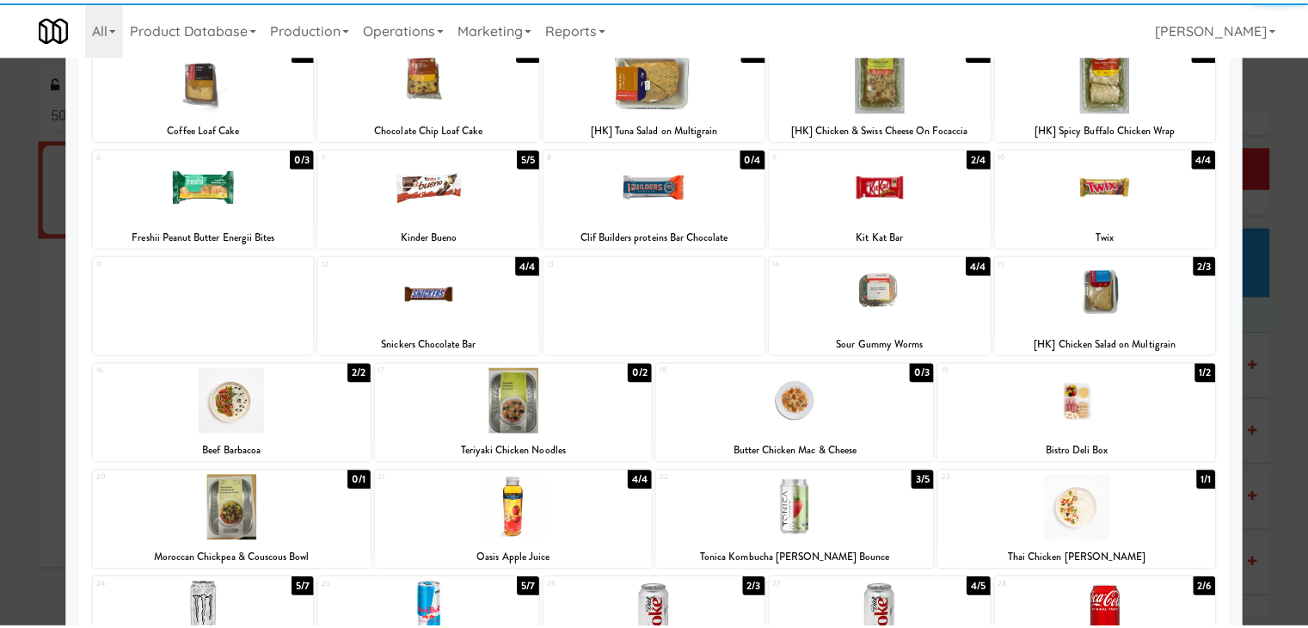
scroll to position [0, 0]
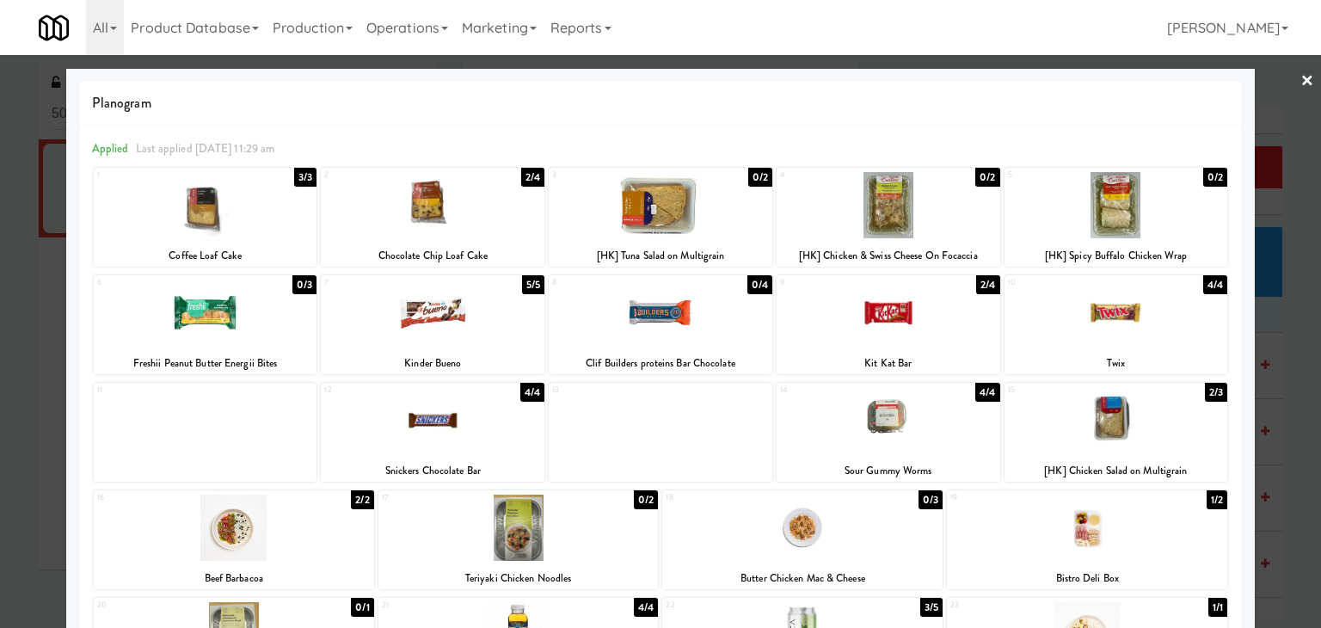
click at [1300, 80] on link "×" at bounding box center [1307, 81] width 14 height 53
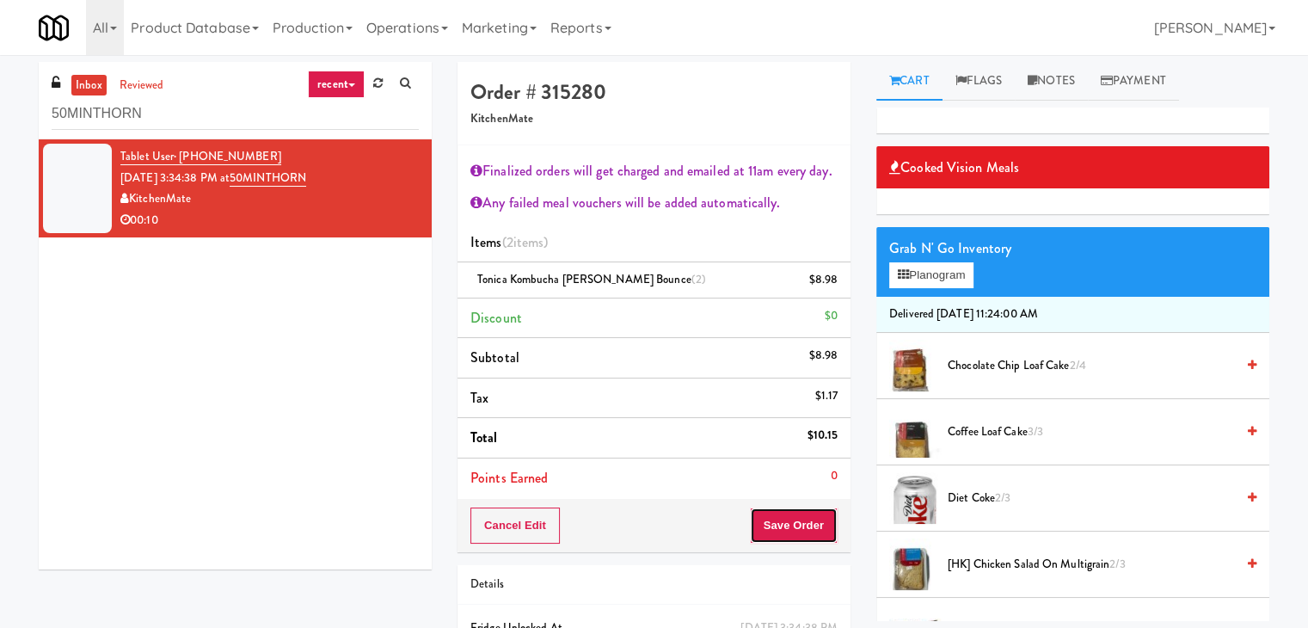
click at [795, 520] on button "Save Order" at bounding box center [794, 525] width 88 height 36
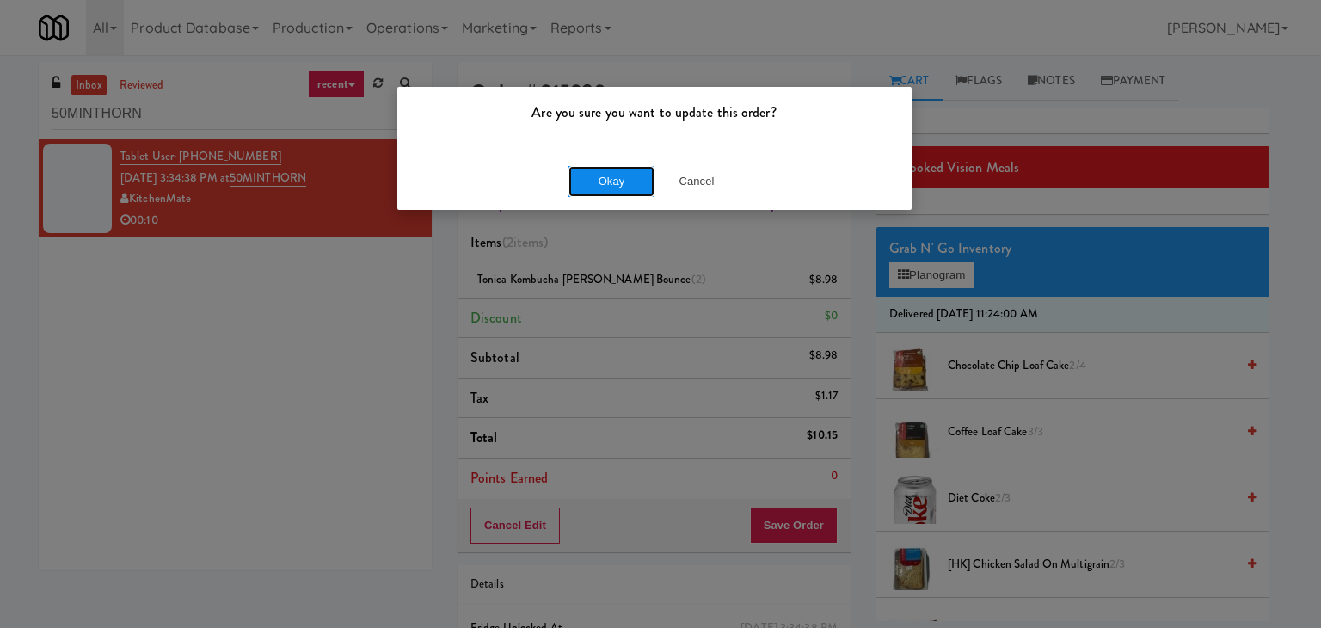
click at [600, 180] on button "Okay" at bounding box center [611, 181] width 86 height 31
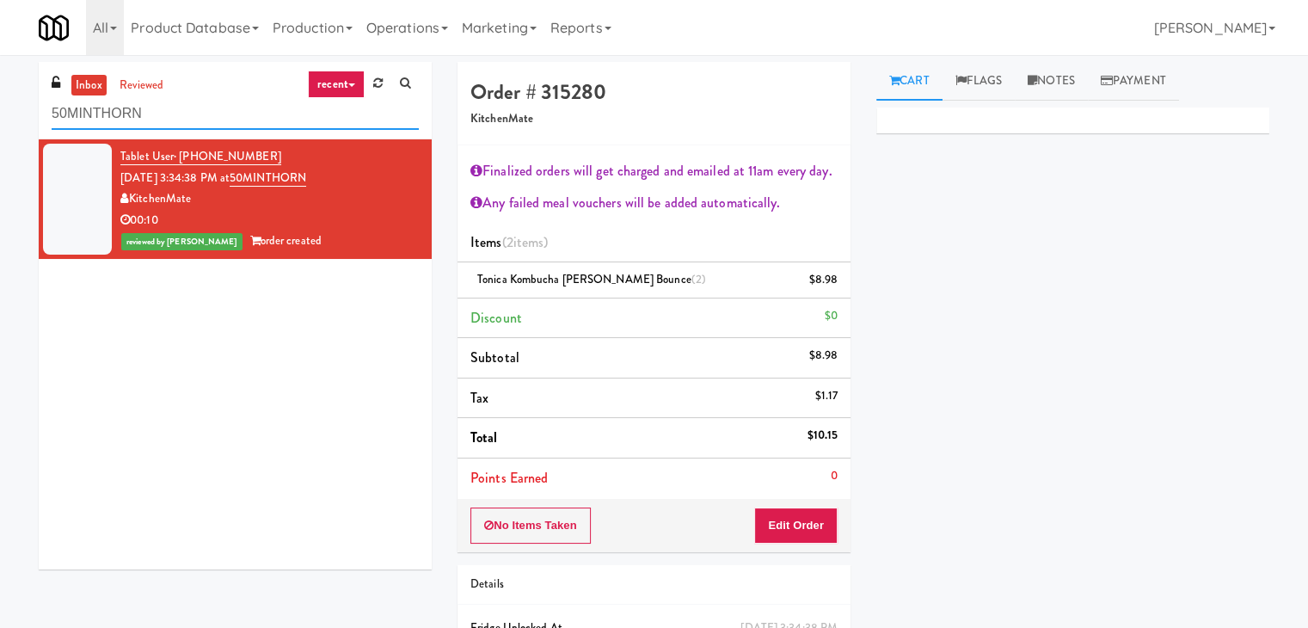
click at [220, 114] on input "50MINTHORN" at bounding box center [235, 114] width 367 height 32
paste input "Guild - Cooler - Left"
type input "Guild - Cooler - Left"
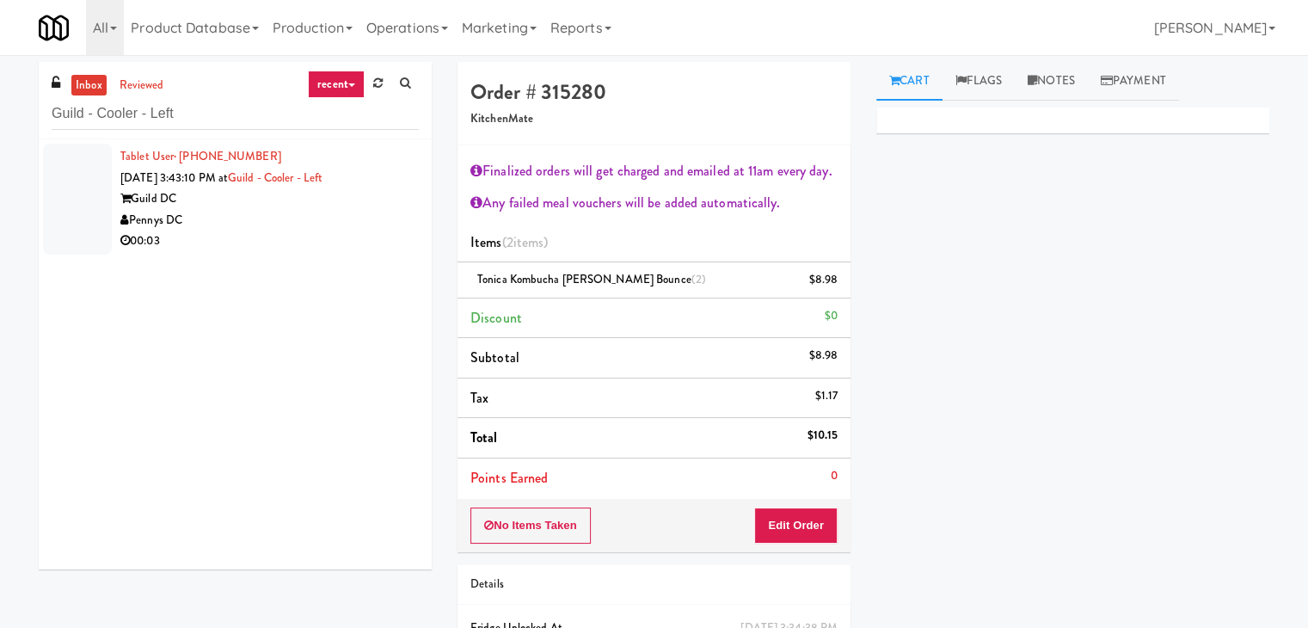
drag, startPoint x: 310, startPoint y: 243, endPoint x: 302, endPoint y: 236, distance: 9.8
click at [310, 243] on div "00:03" at bounding box center [269, 240] width 298 height 21
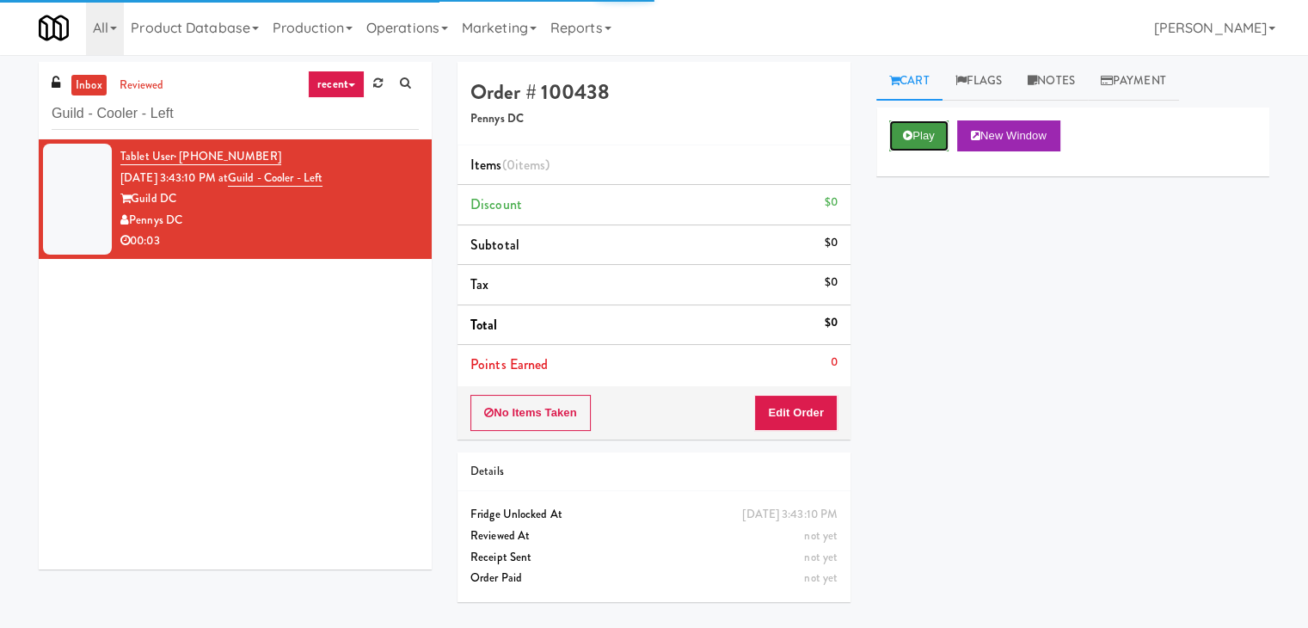
click at [913, 138] on button "Play" at bounding box center [918, 135] width 59 height 31
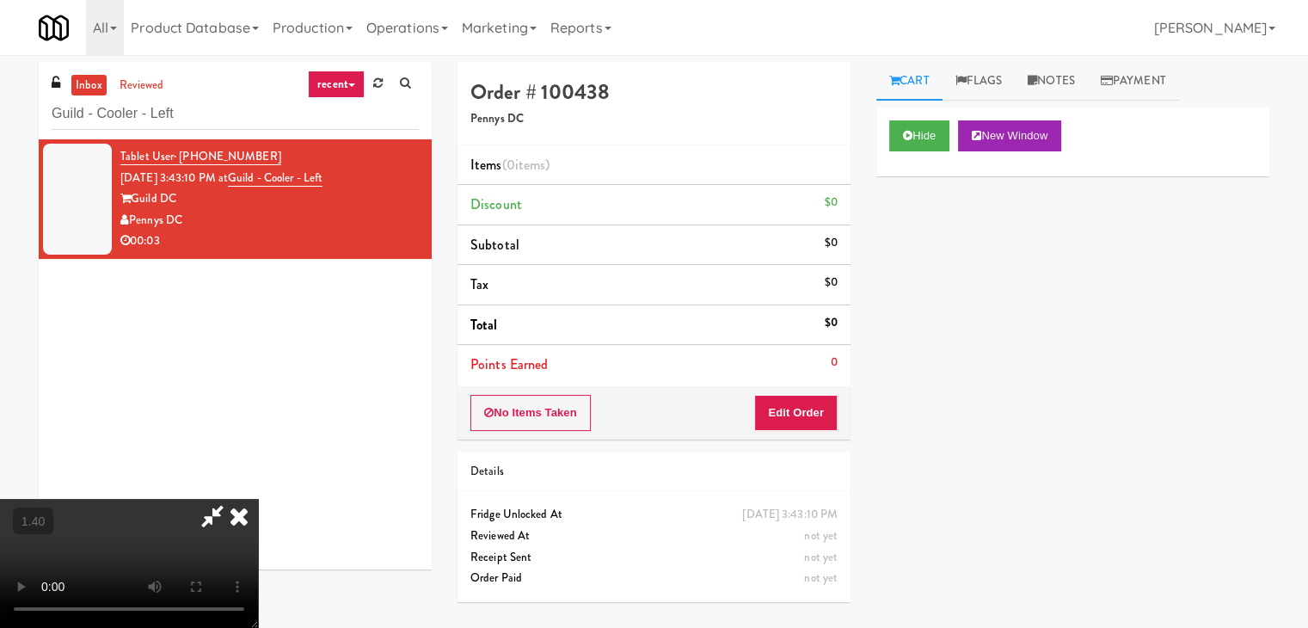
click at [258, 499] on video at bounding box center [129, 563] width 258 height 129
click at [258, 499] on icon at bounding box center [239, 516] width 38 height 34
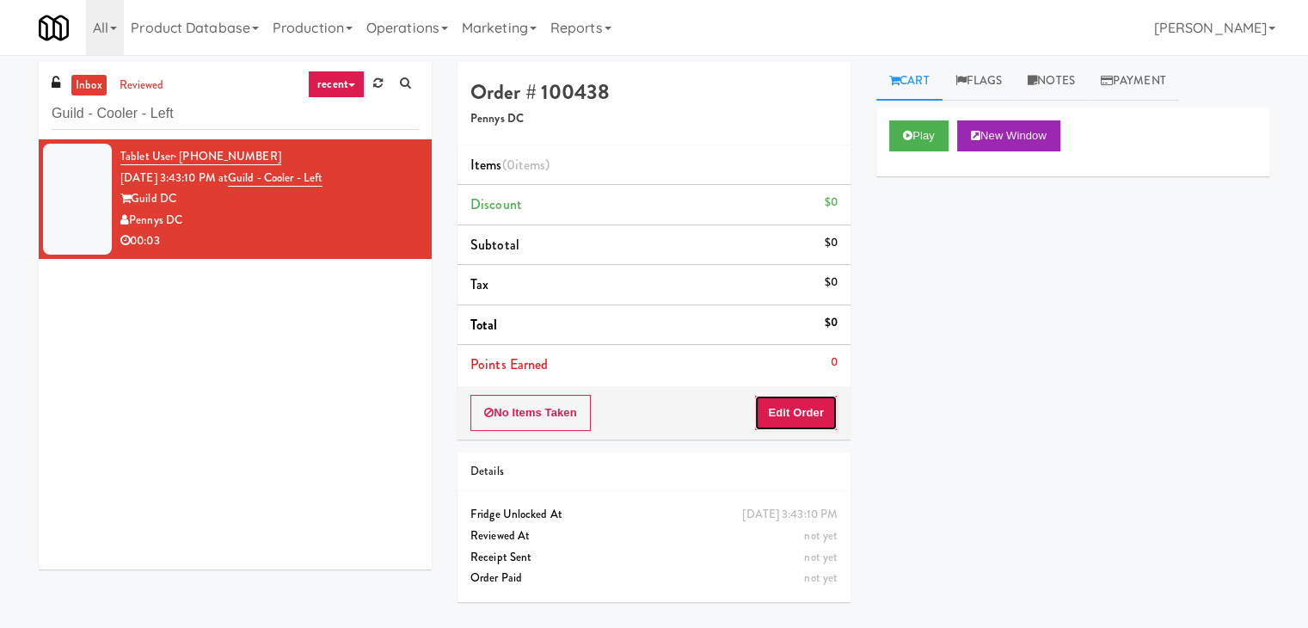
click at [798, 402] on button "Edit Order" at bounding box center [795, 413] width 83 height 36
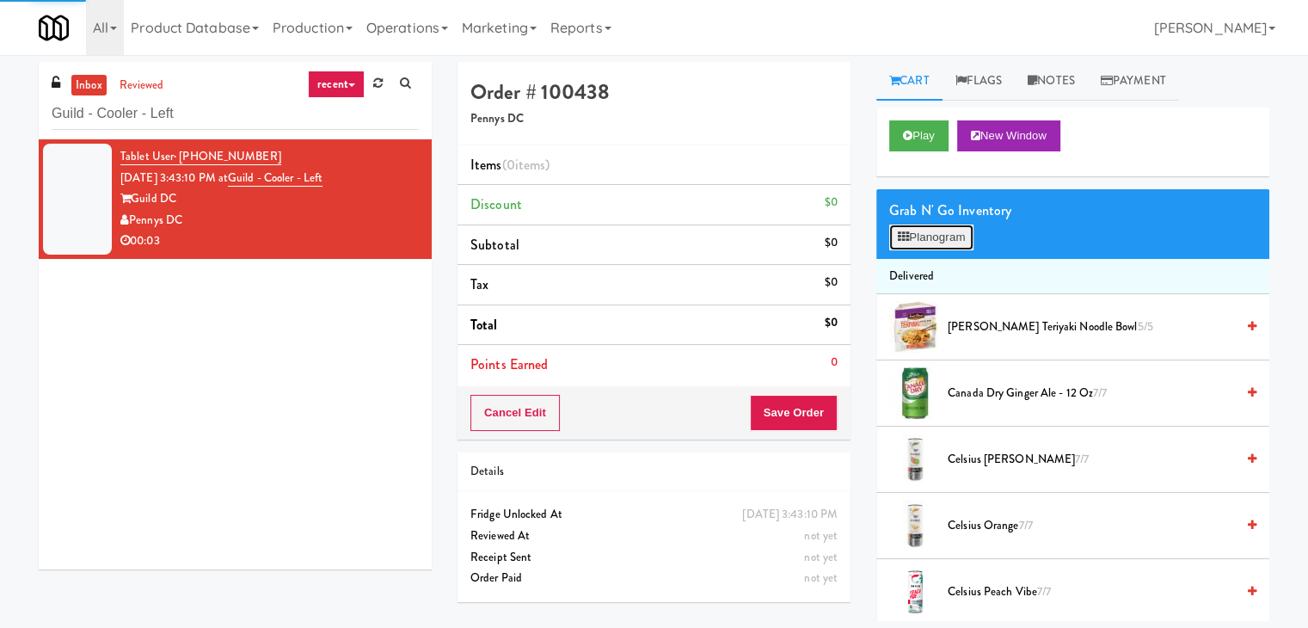
click at [915, 242] on button "Planogram" at bounding box center [931, 237] width 84 height 26
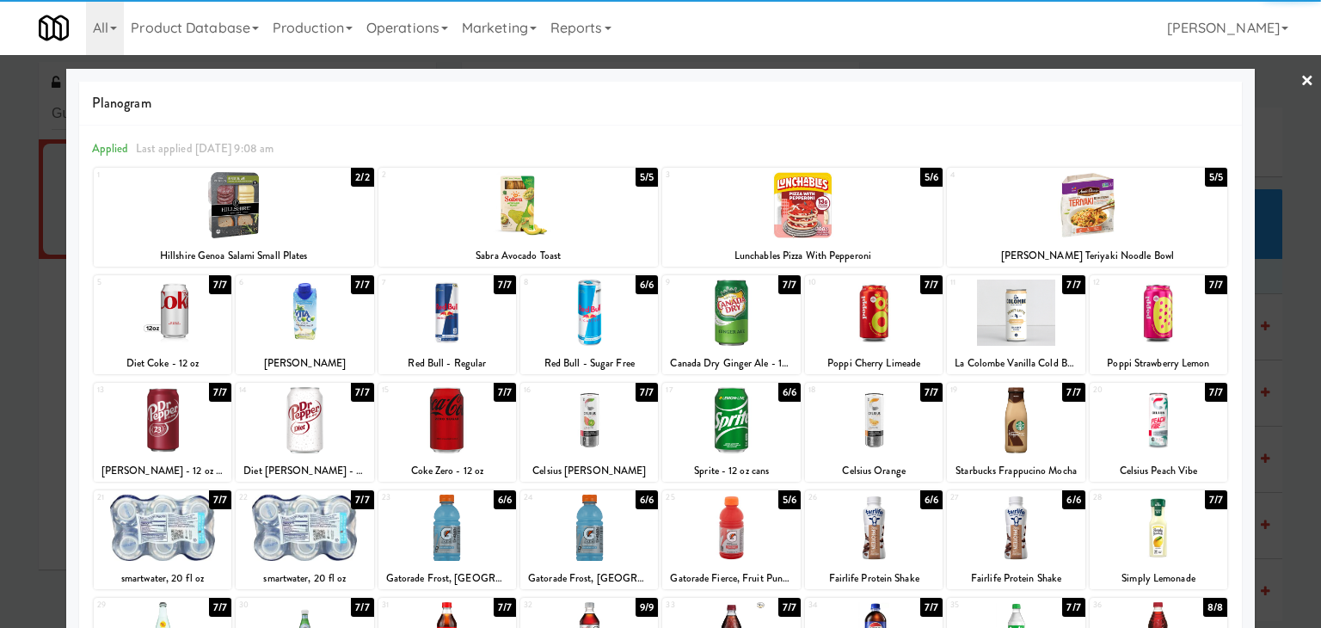
click at [439, 322] on div at bounding box center [447, 312] width 138 height 66
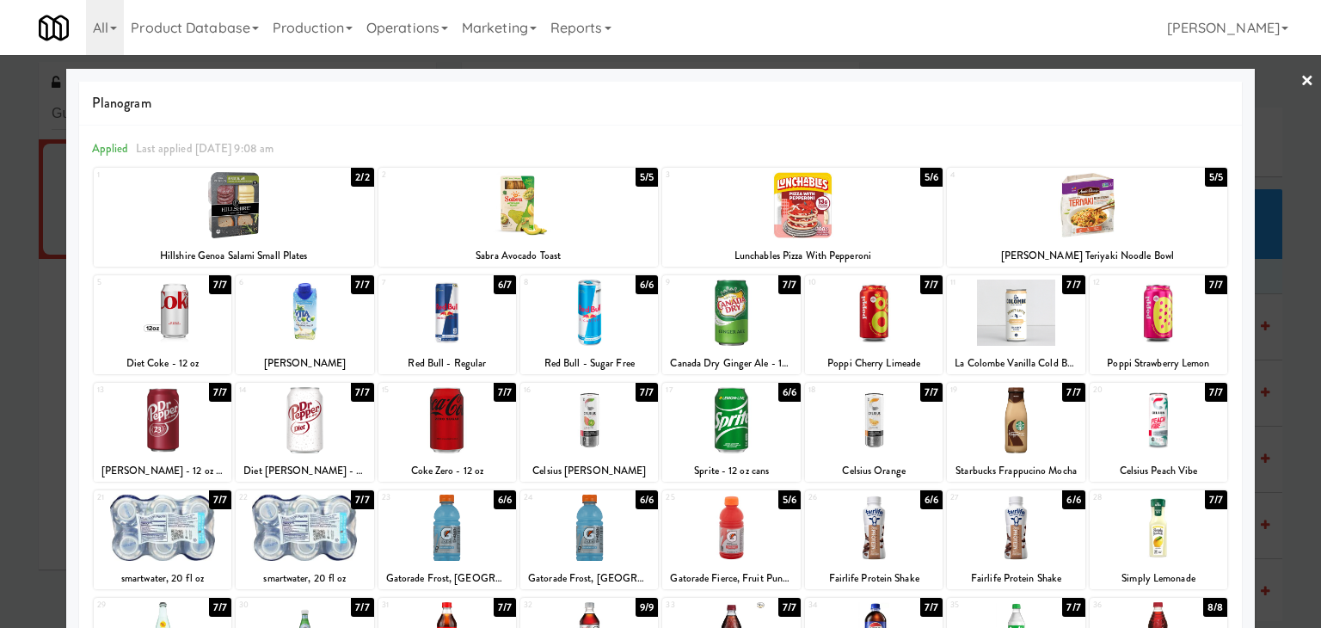
click at [1300, 76] on link "×" at bounding box center [1307, 81] width 14 height 53
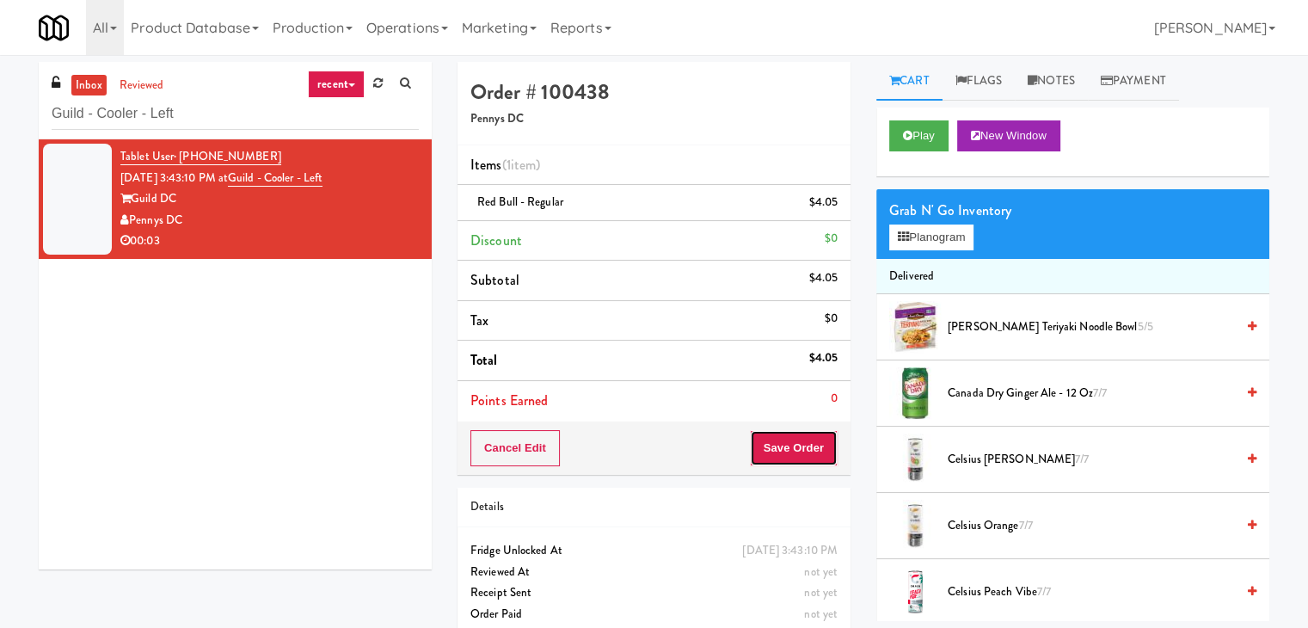
click at [783, 439] on button "Save Order" at bounding box center [794, 448] width 88 height 36
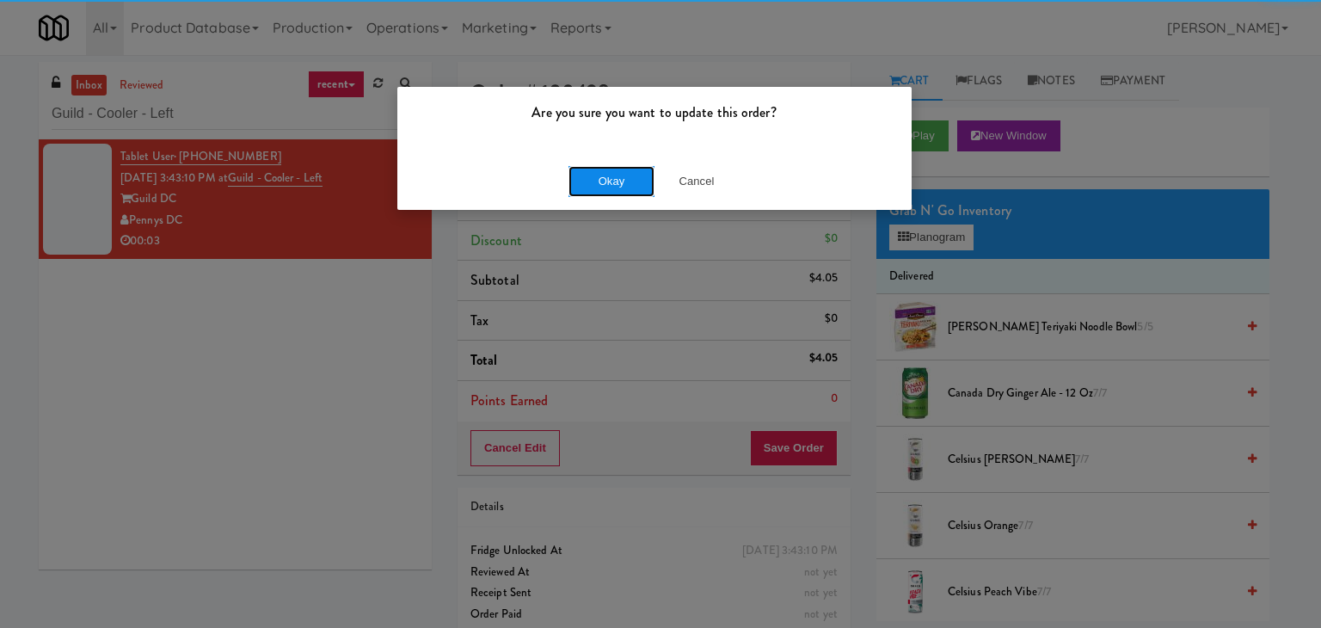
click at [616, 184] on button "Okay" at bounding box center [611, 181] width 86 height 31
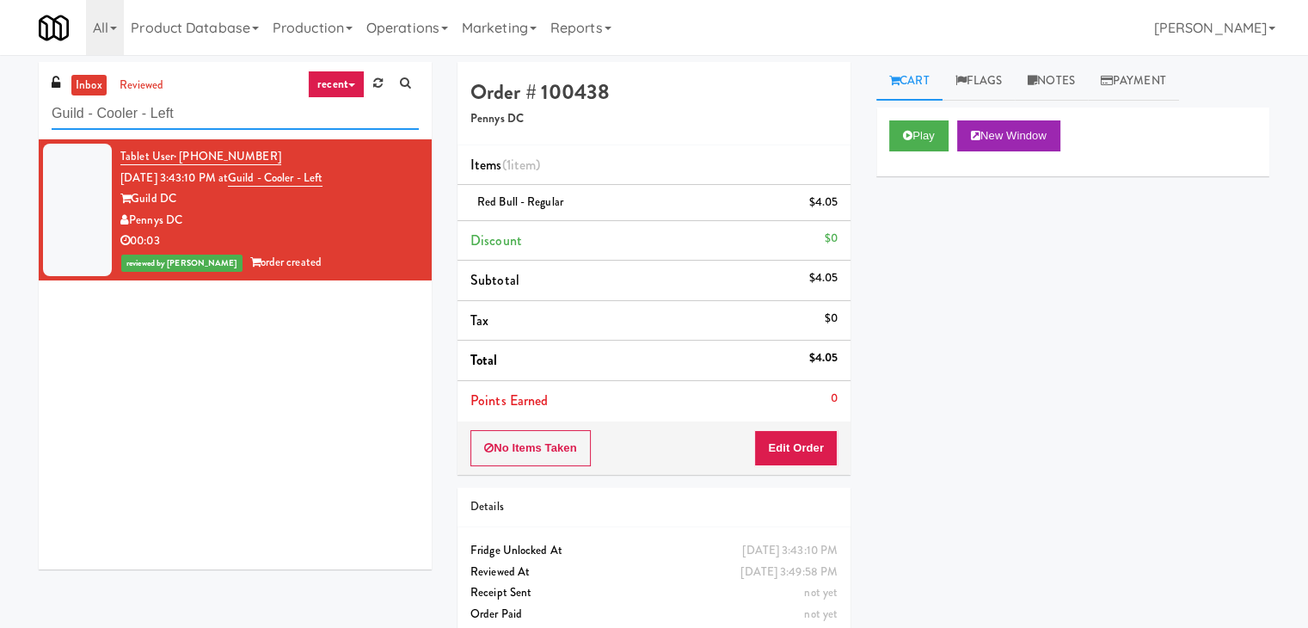
click at [213, 121] on input "Guild - Cooler - Left" at bounding box center [235, 114] width 367 height 32
paste input "WPW - Left - Fridge"
type input "WPW - Left - Fridge"
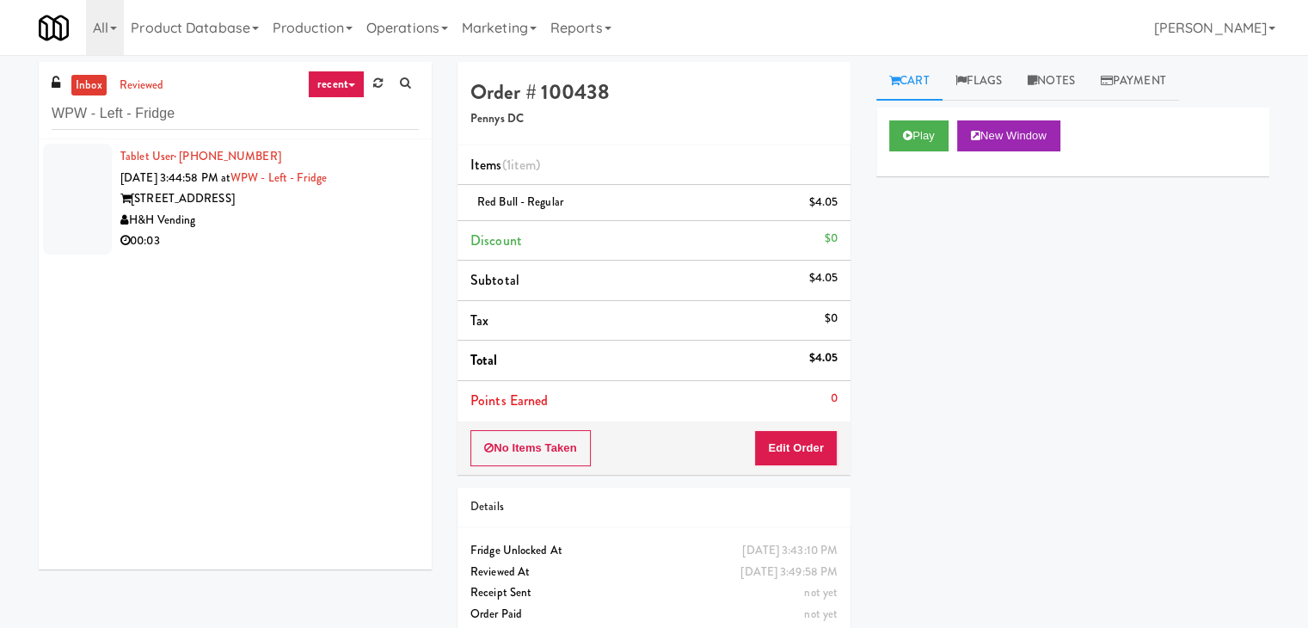
click at [372, 226] on div "H&H Vending" at bounding box center [269, 220] width 298 height 21
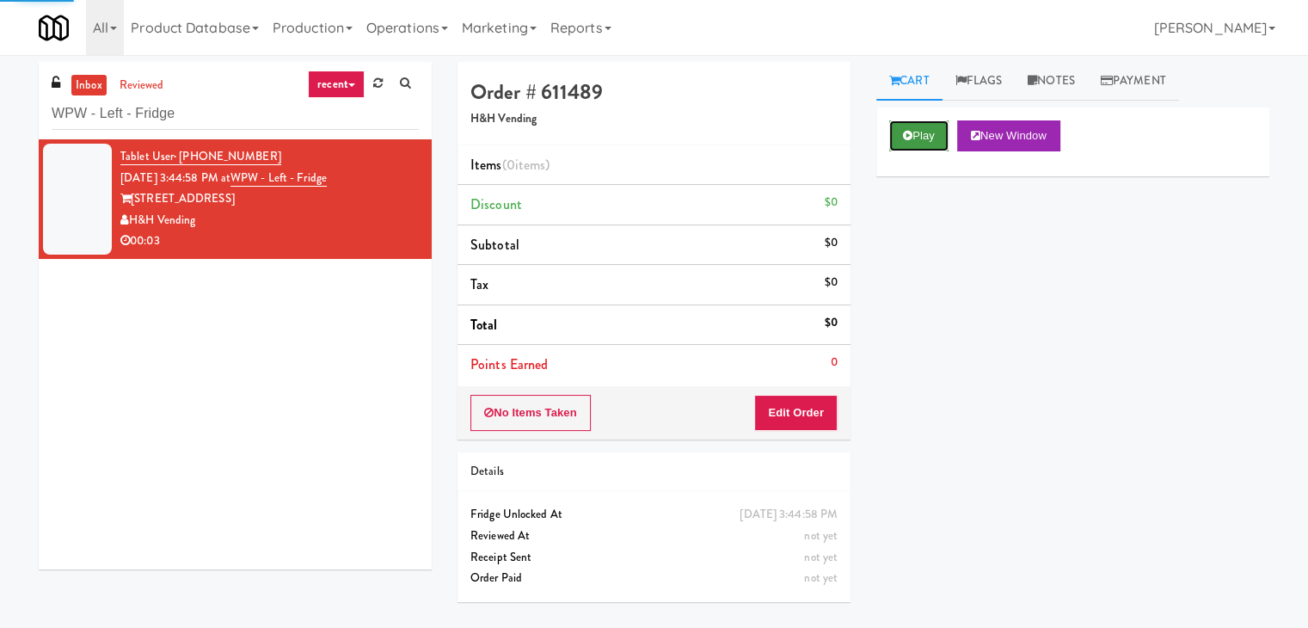
click at [927, 135] on button "Play" at bounding box center [918, 135] width 59 height 31
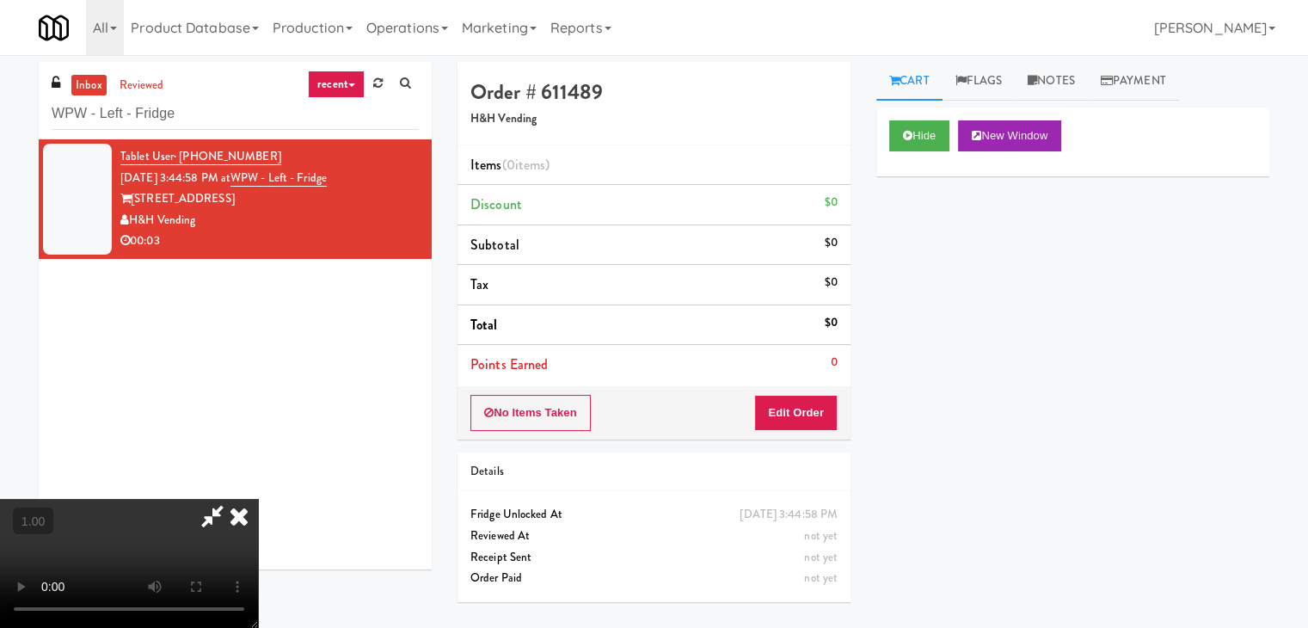
click at [258, 499] on video at bounding box center [129, 563] width 258 height 129
click at [258, 499] on icon at bounding box center [239, 516] width 38 height 34
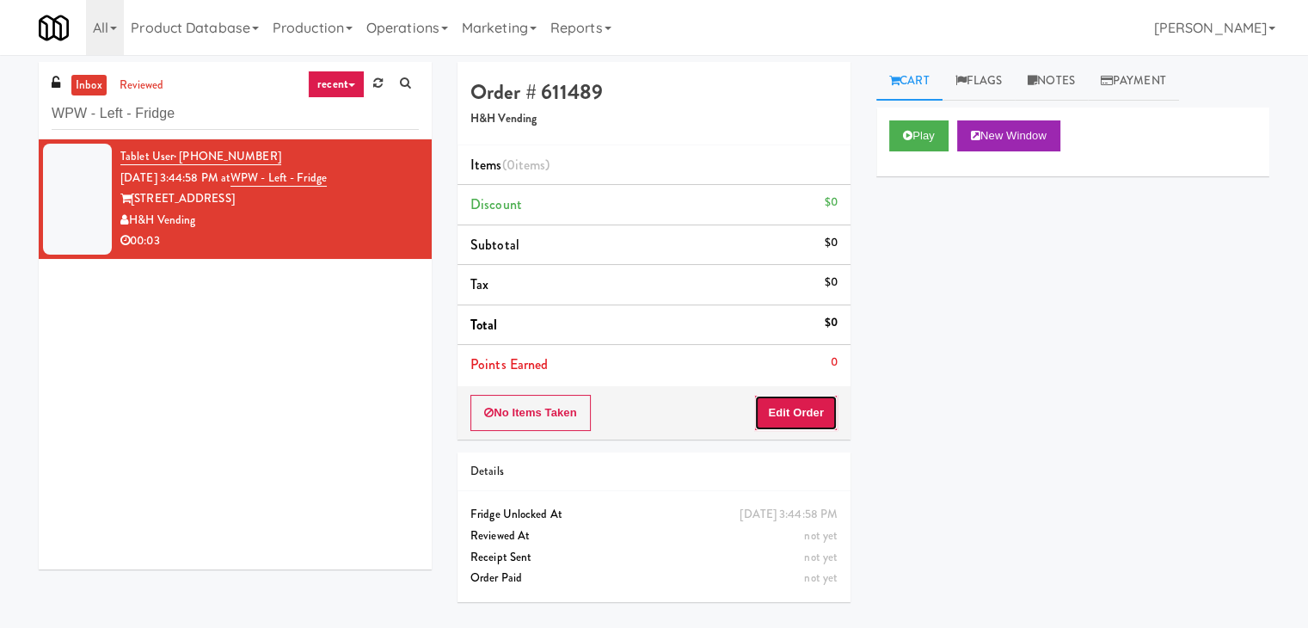
click at [792, 417] on button "Edit Order" at bounding box center [795, 413] width 83 height 36
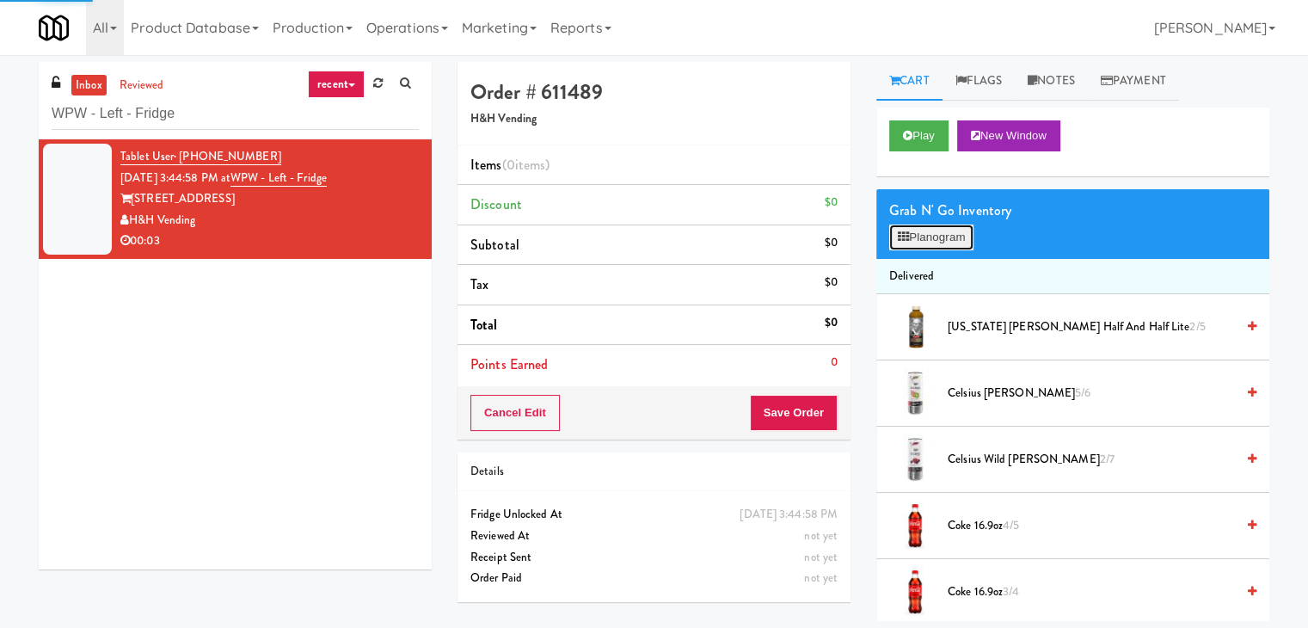
click at [925, 225] on button "Planogram" at bounding box center [931, 237] width 84 height 26
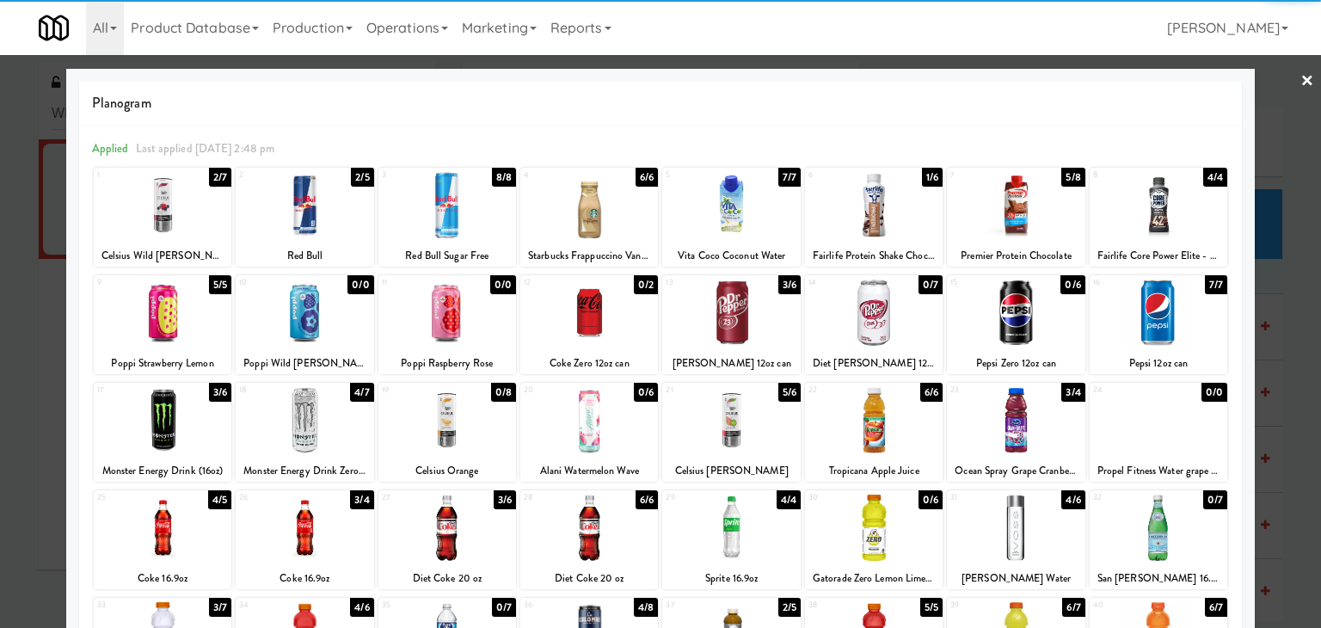
click at [434, 205] on div at bounding box center [447, 205] width 138 height 66
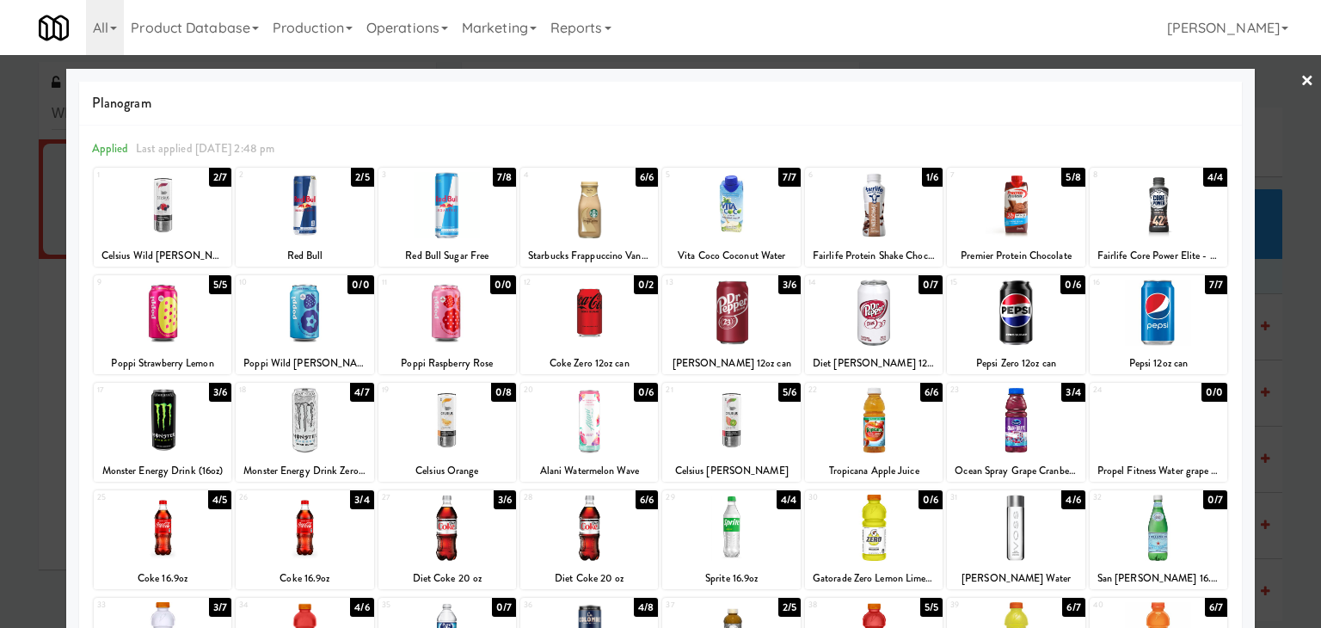
drag, startPoint x: 1294, startPoint y: 76, endPoint x: 770, endPoint y: 126, distance: 527.0
click at [1300, 76] on link "×" at bounding box center [1307, 81] width 14 height 53
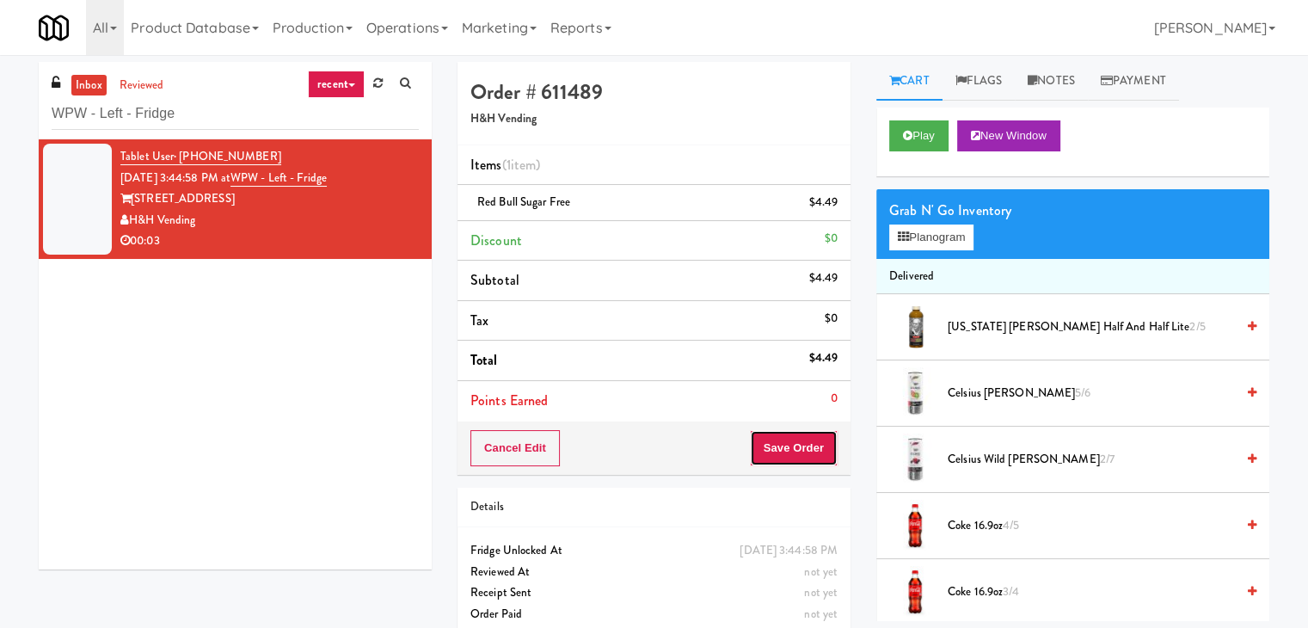
click at [784, 449] on button "Save Order" at bounding box center [794, 448] width 88 height 36
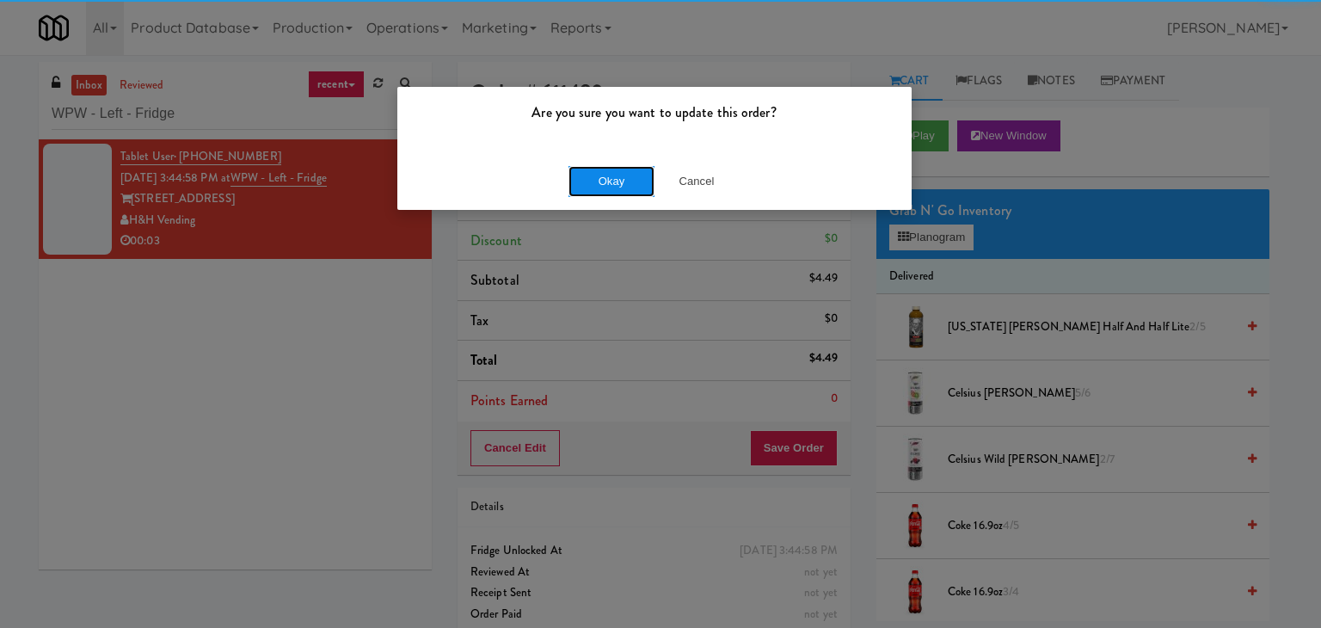
click at [617, 189] on button "Okay" at bounding box center [611, 181] width 86 height 31
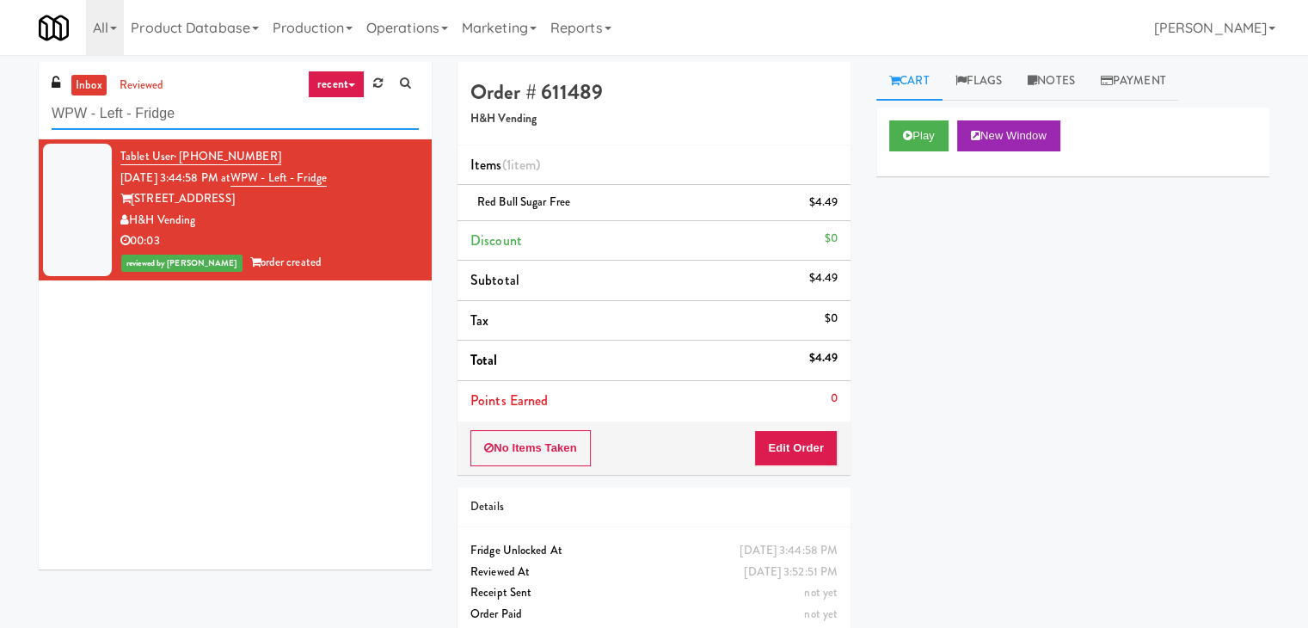
click at [208, 106] on input "WPW - Left - Fridge" at bounding box center [235, 114] width 367 height 32
click at [208, 107] on input "WPW - Left - Fridge" at bounding box center [235, 114] width 367 height 32
paste input "Paradox - Ambient - Left"
type input "Paradox - Ambient - Left"
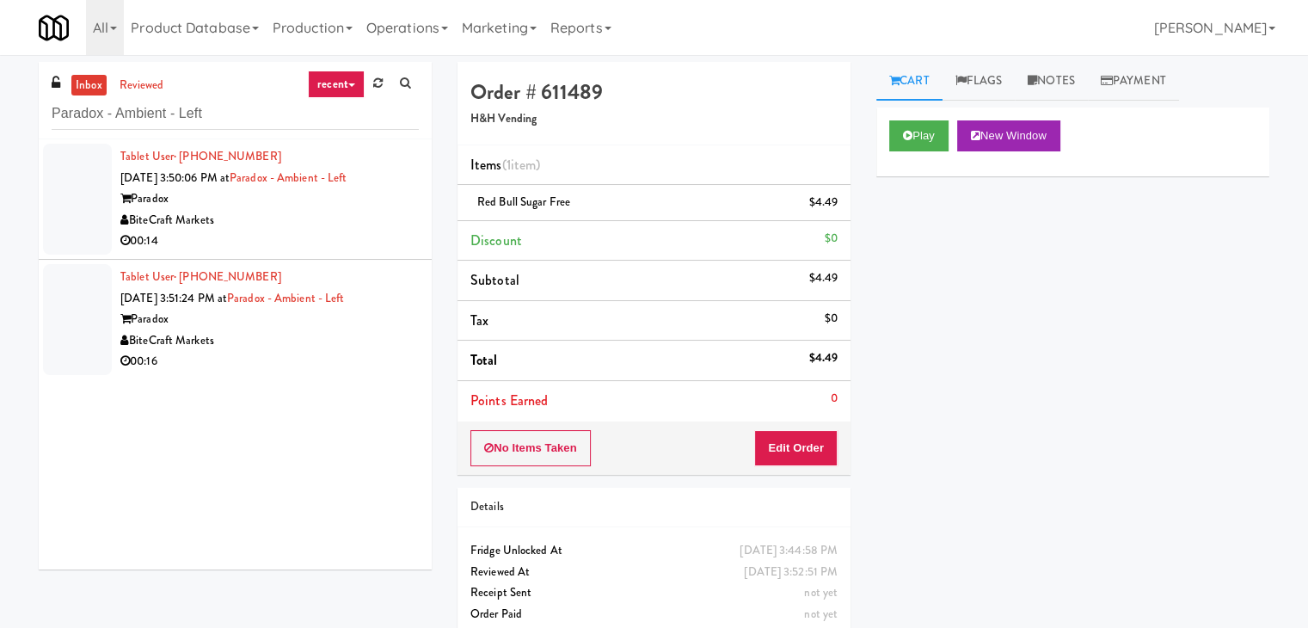
click at [375, 222] on div "BiteCraft Markets" at bounding box center [269, 220] width 298 height 21
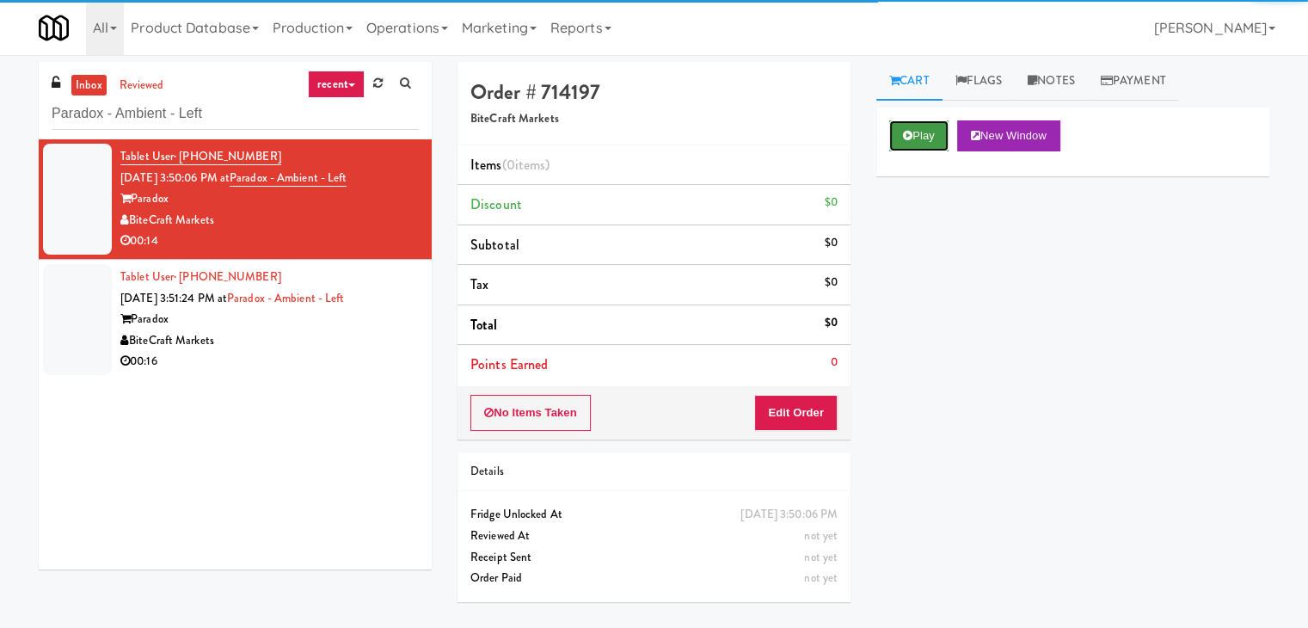
click at [915, 144] on button "Play" at bounding box center [918, 135] width 59 height 31
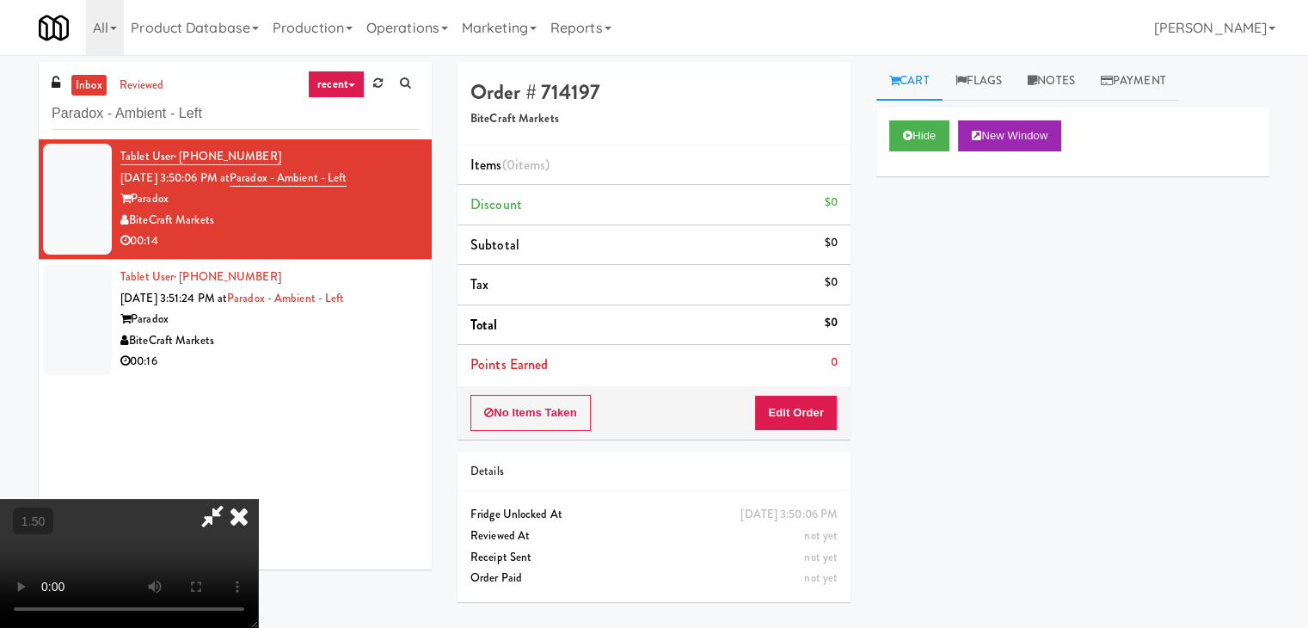
drag, startPoint x: 752, startPoint y: 73, endPoint x: 781, endPoint y: 228, distance: 157.5
click at [258, 499] on icon at bounding box center [239, 516] width 38 height 34
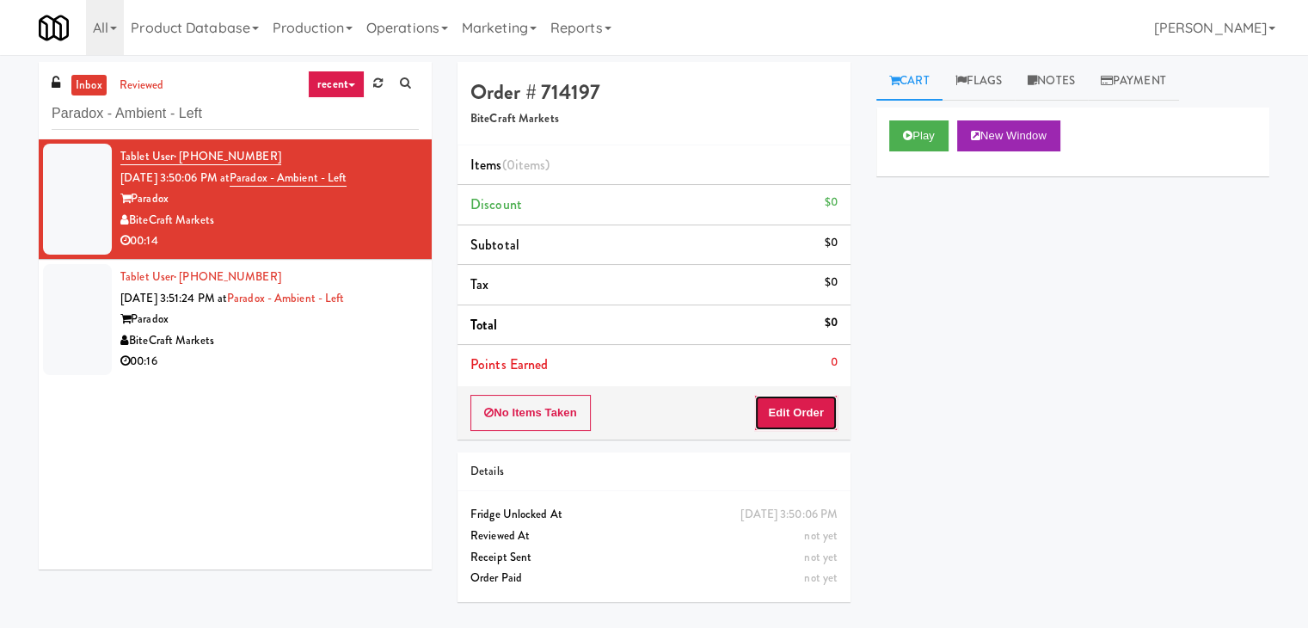
click at [795, 408] on button "Edit Order" at bounding box center [795, 413] width 83 height 36
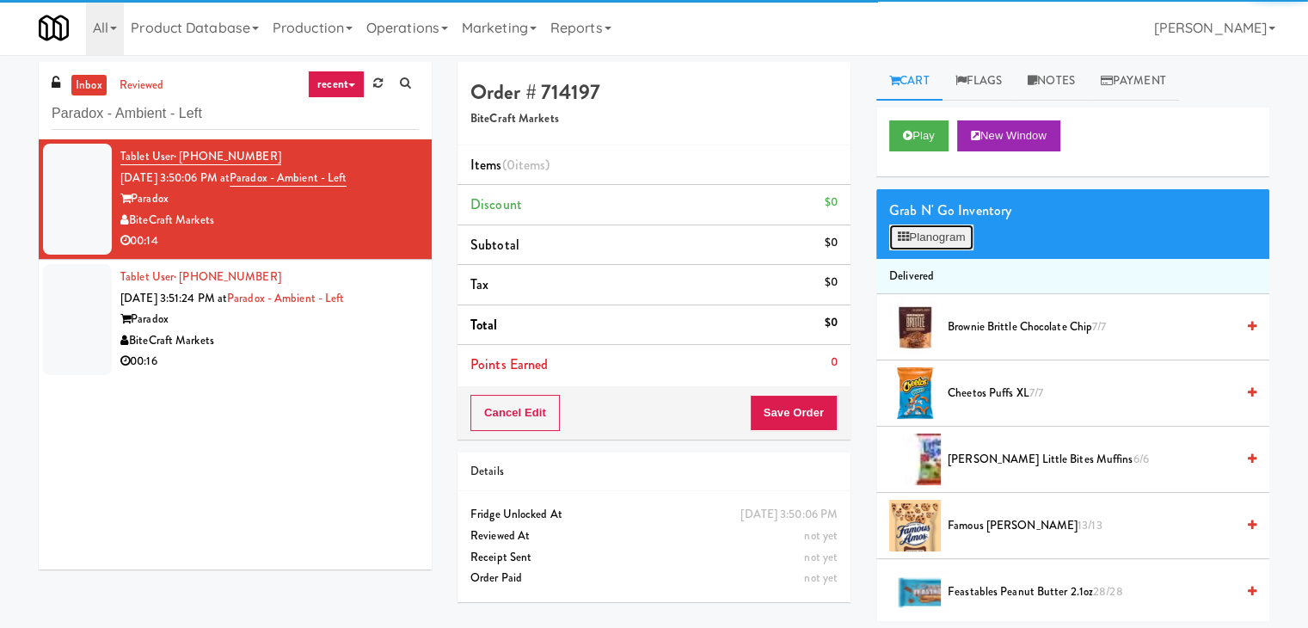
click at [950, 237] on button "Planogram" at bounding box center [931, 237] width 84 height 26
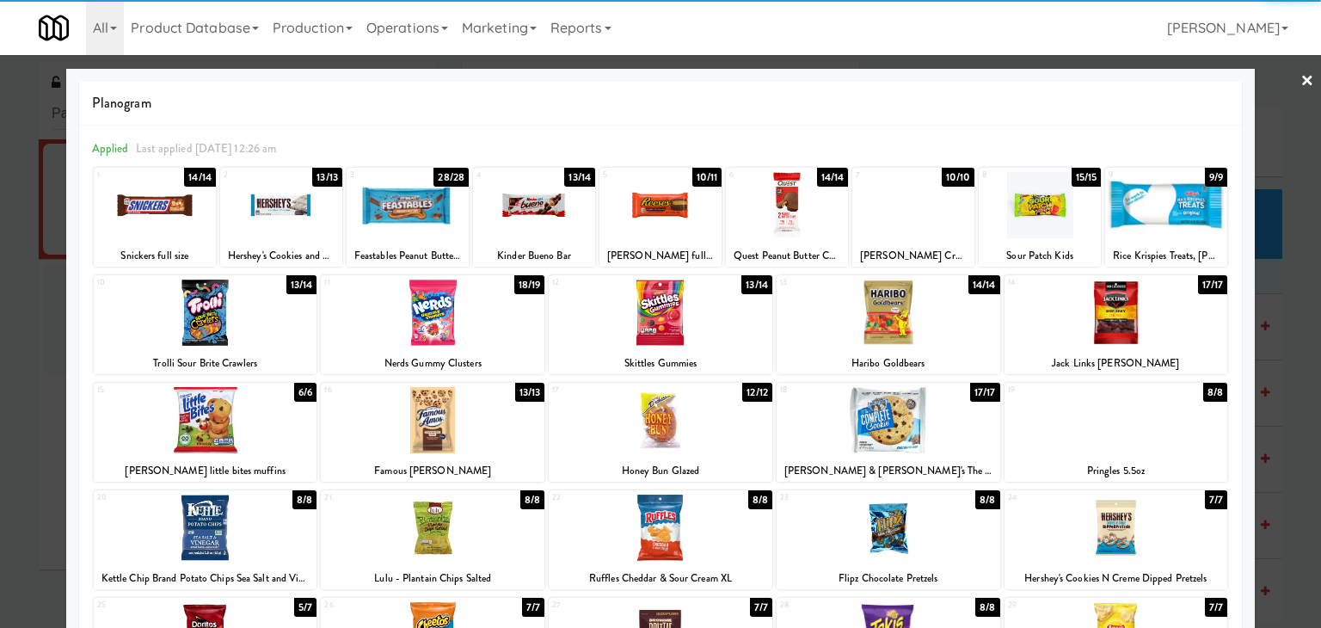
click at [1135, 309] on div at bounding box center [1116, 312] width 224 height 66
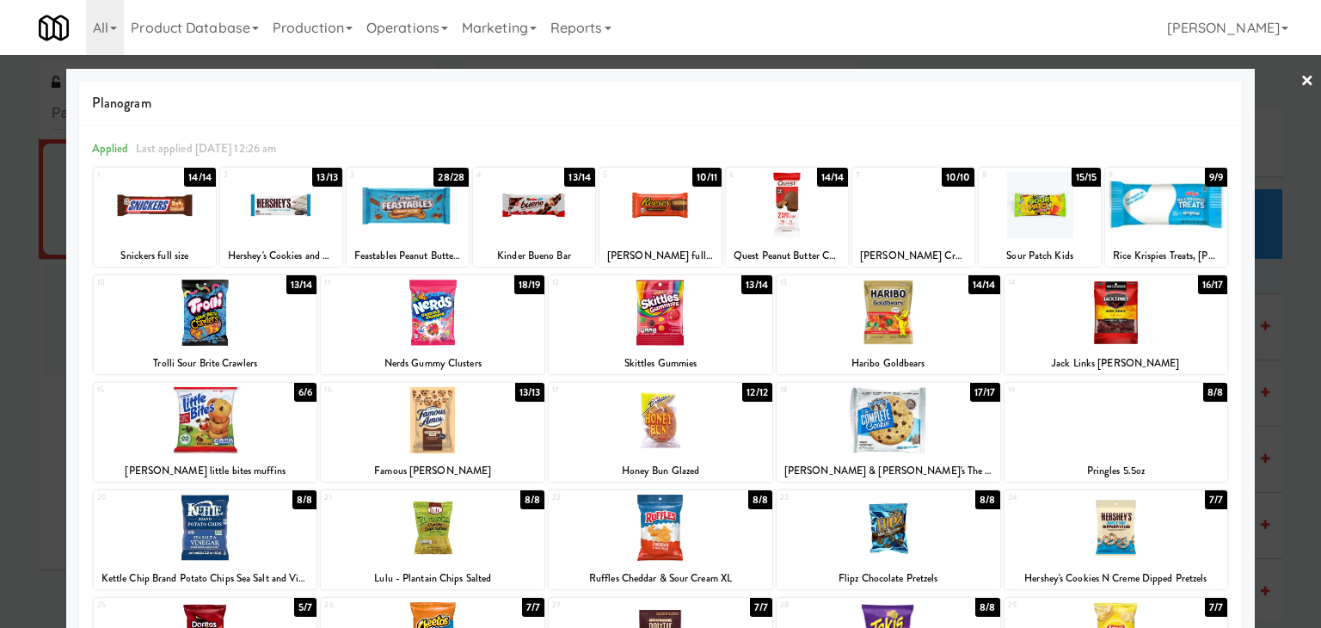
click at [1125, 434] on div at bounding box center [1116, 420] width 224 height 66
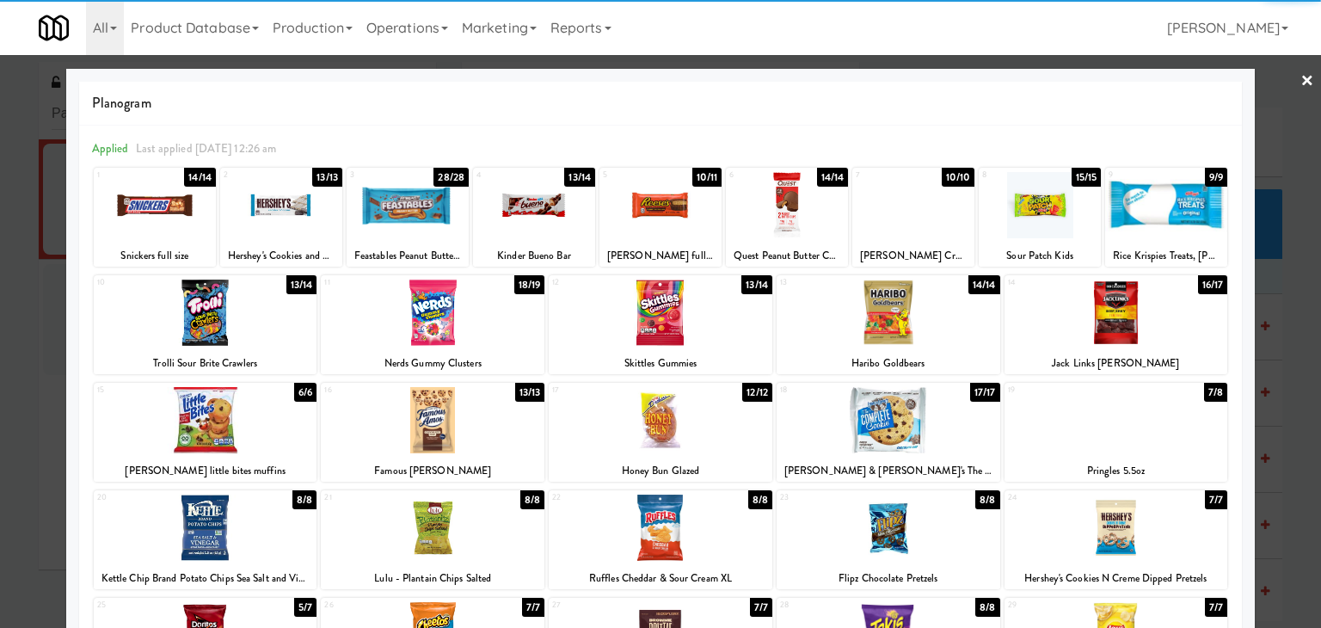
click at [1300, 85] on link "×" at bounding box center [1307, 81] width 14 height 53
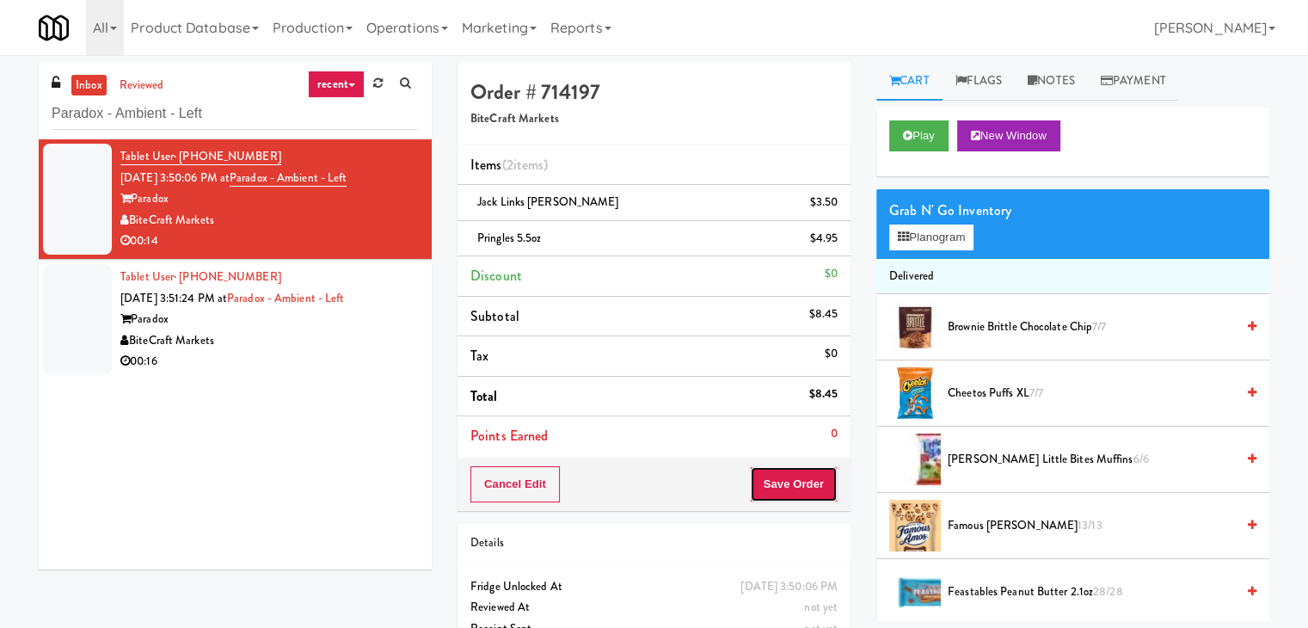
click at [768, 476] on button "Save Order" at bounding box center [794, 484] width 88 height 36
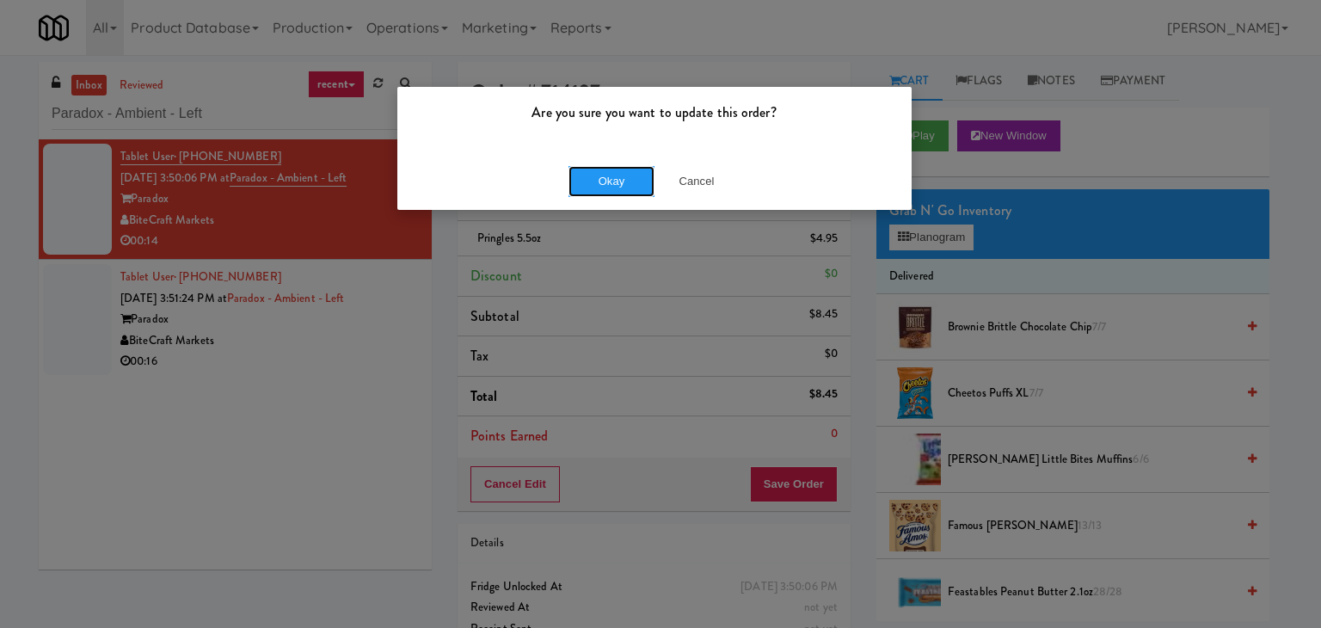
drag, startPoint x: 633, startPoint y: 179, endPoint x: 451, endPoint y: 281, distance: 208.3
click at [633, 179] on button "Okay" at bounding box center [611, 181] width 86 height 31
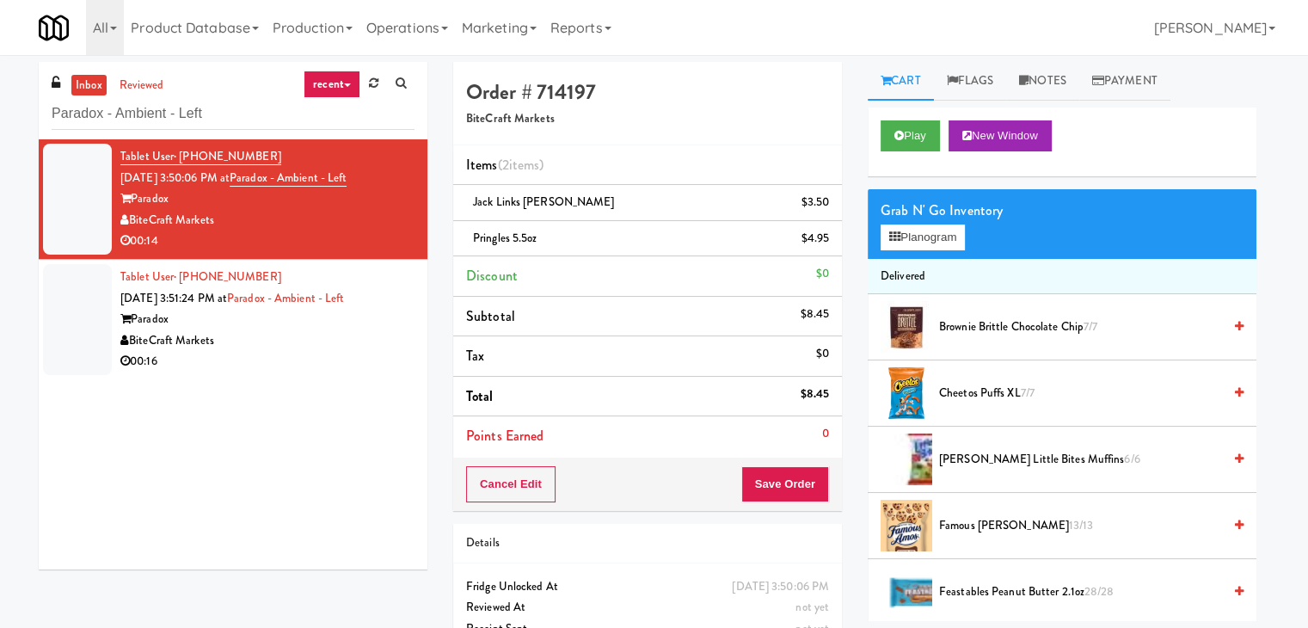
click at [313, 369] on div "00:16" at bounding box center [267, 361] width 294 height 21
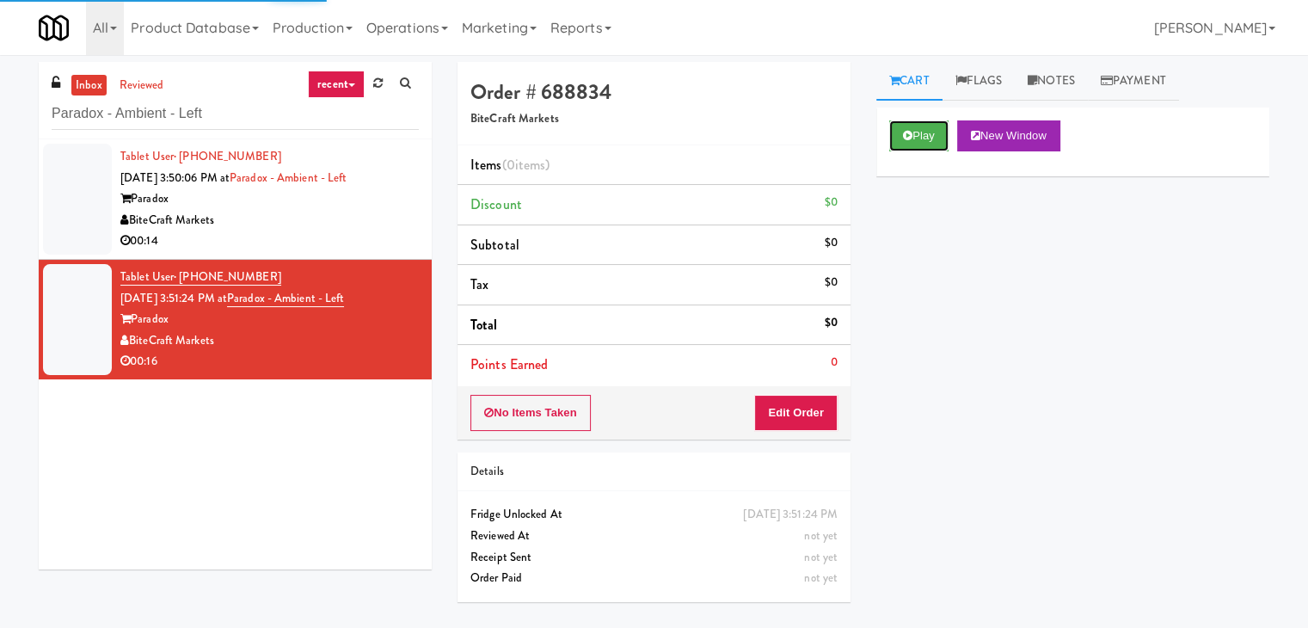
click at [918, 135] on button "Play" at bounding box center [918, 135] width 59 height 31
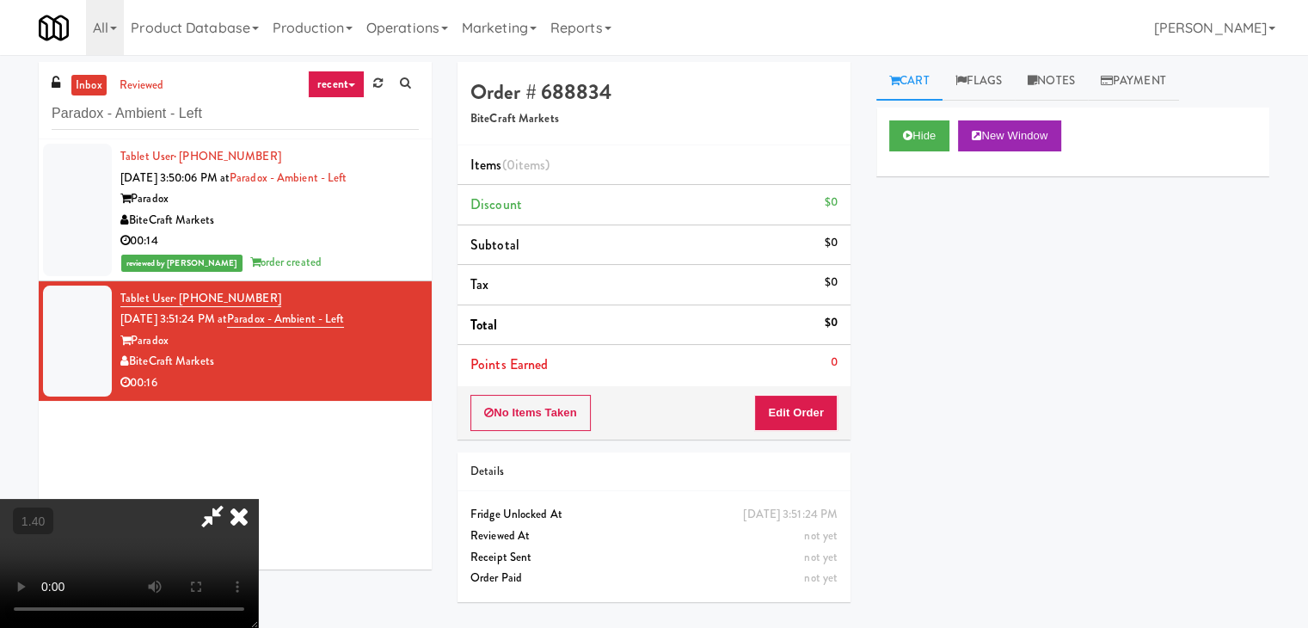
click at [258, 499] on icon at bounding box center [239, 516] width 38 height 34
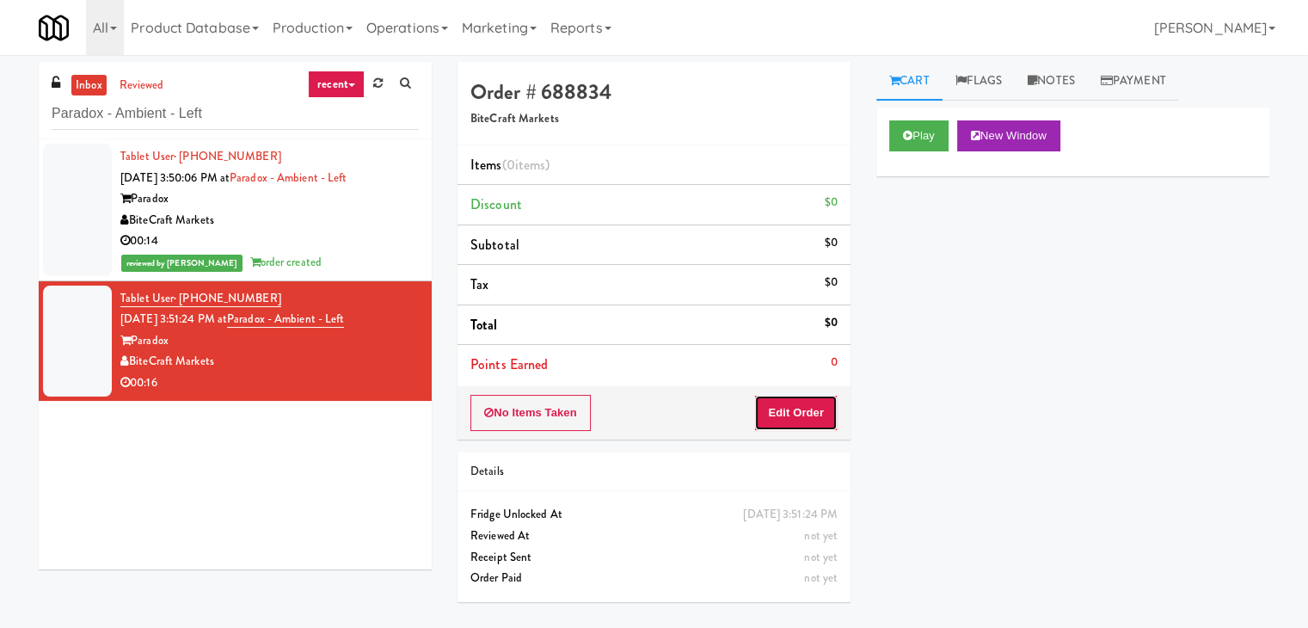
click at [805, 404] on button "Edit Order" at bounding box center [795, 413] width 83 height 36
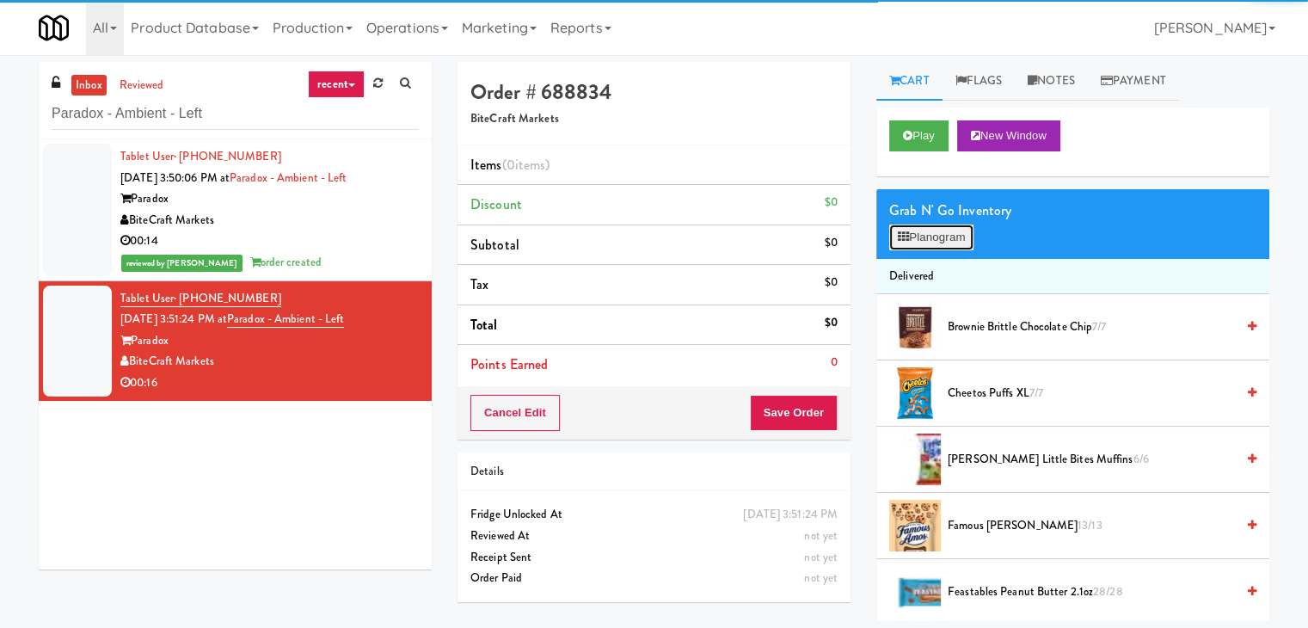
click at [924, 230] on button "Planogram" at bounding box center [931, 237] width 84 height 26
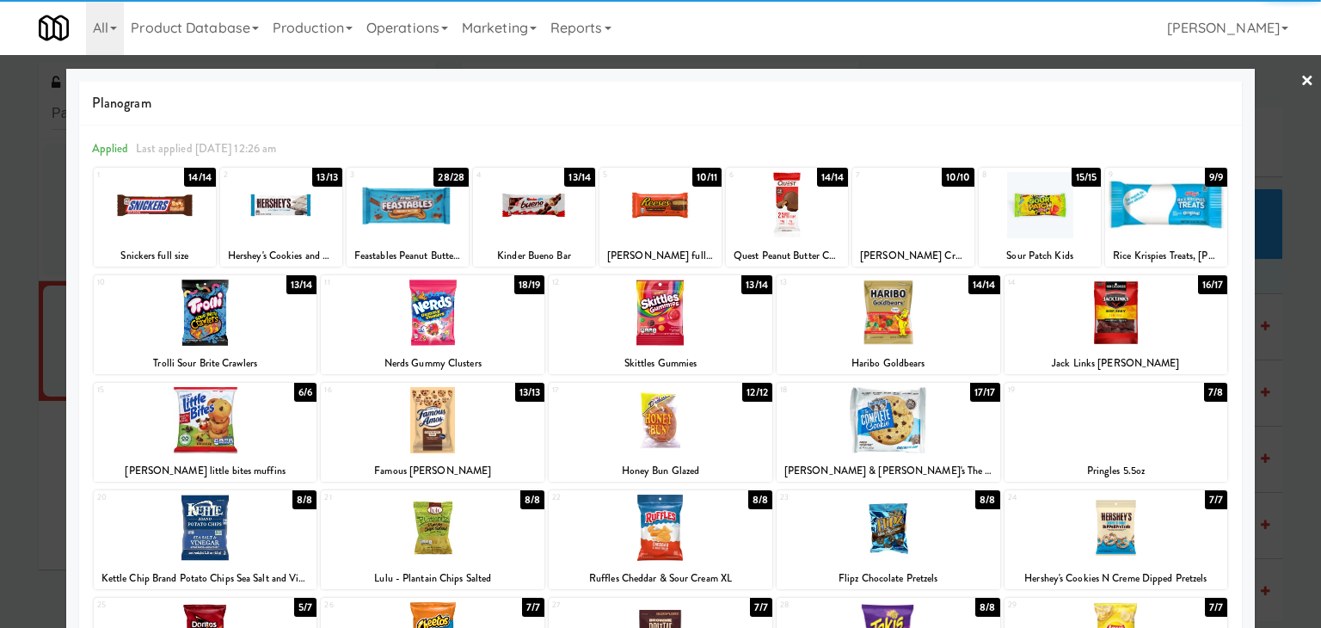
click at [178, 311] on div at bounding box center [206, 312] width 224 height 66
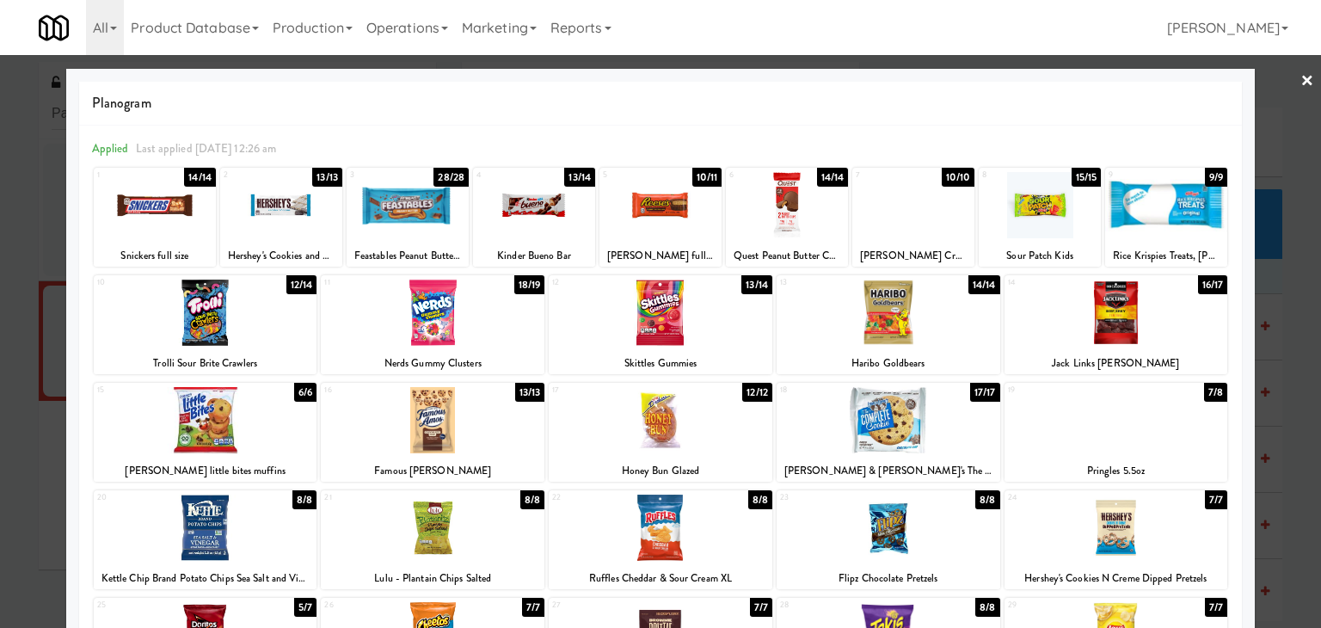
click at [1300, 77] on link "×" at bounding box center [1307, 81] width 14 height 53
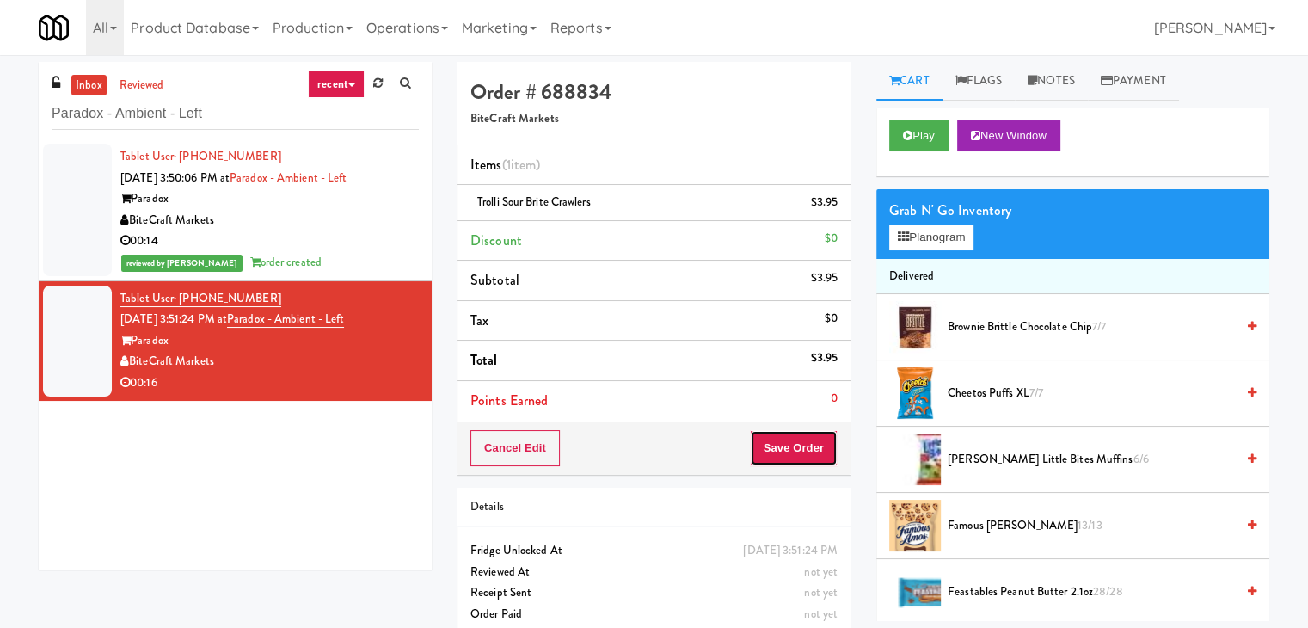
click at [792, 444] on button "Save Order" at bounding box center [794, 448] width 88 height 36
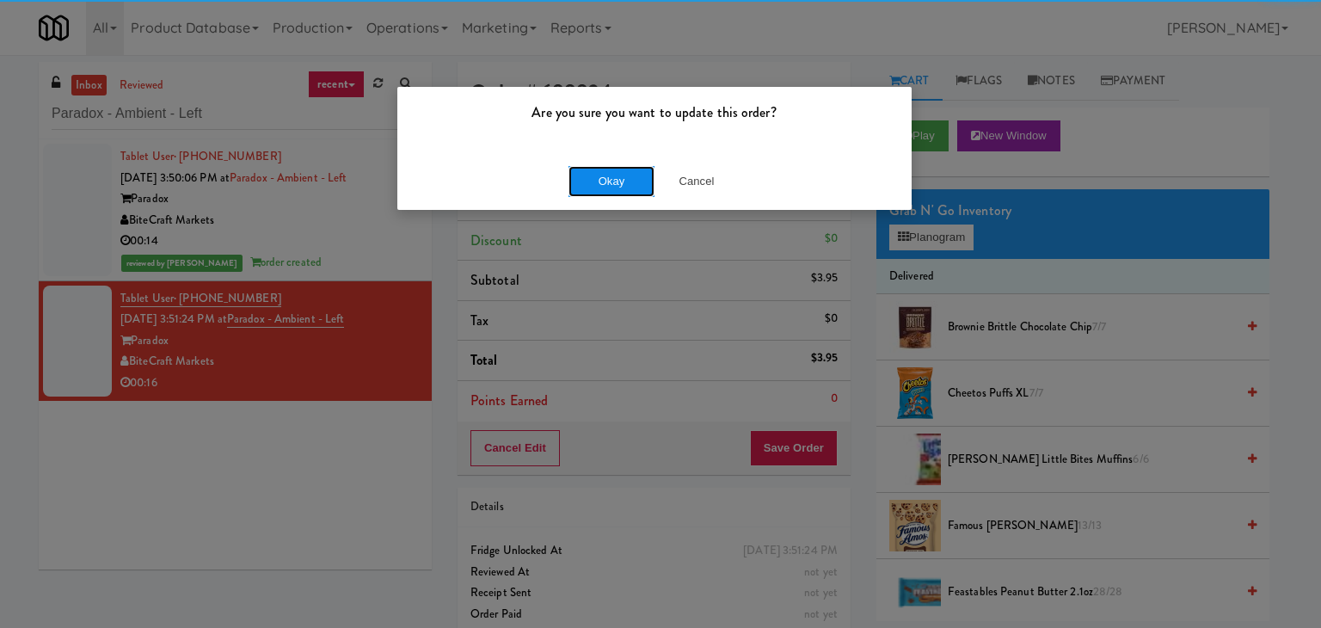
click at [638, 185] on button "Okay" at bounding box center [611, 181] width 86 height 31
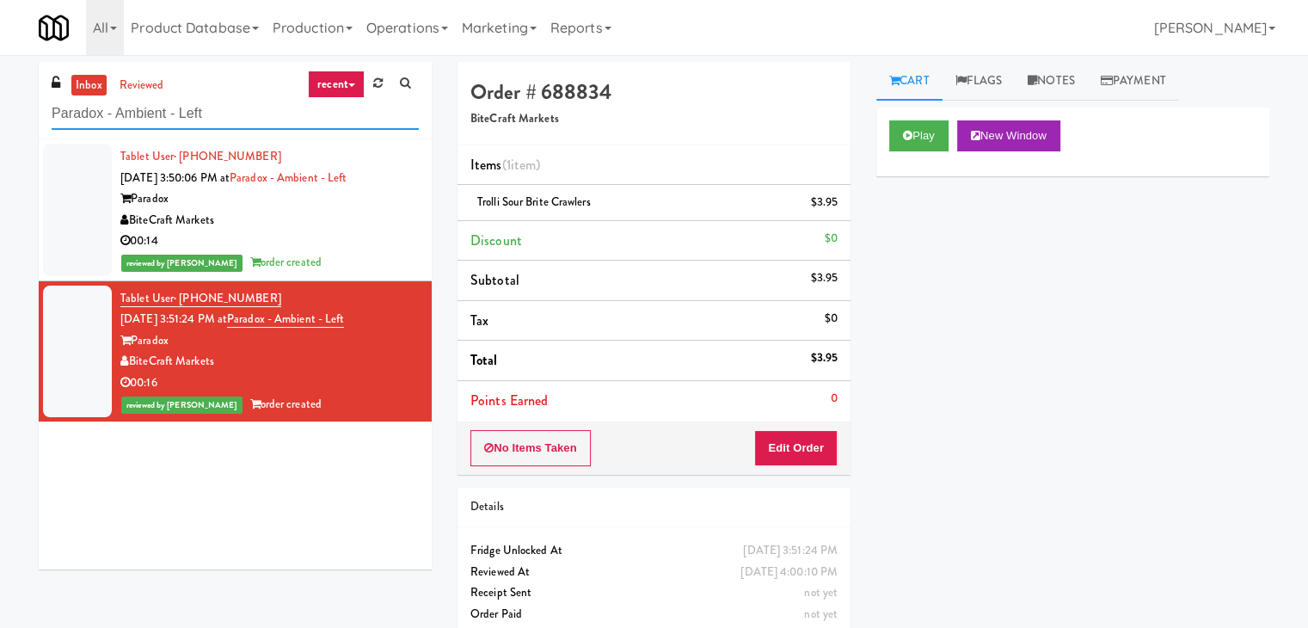
click at [242, 118] on input "Paradox - Ambient - Left" at bounding box center [235, 114] width 367 height 32
paste input "[PERSON_NAME]"
type input "[PERSON_NAME] Right"
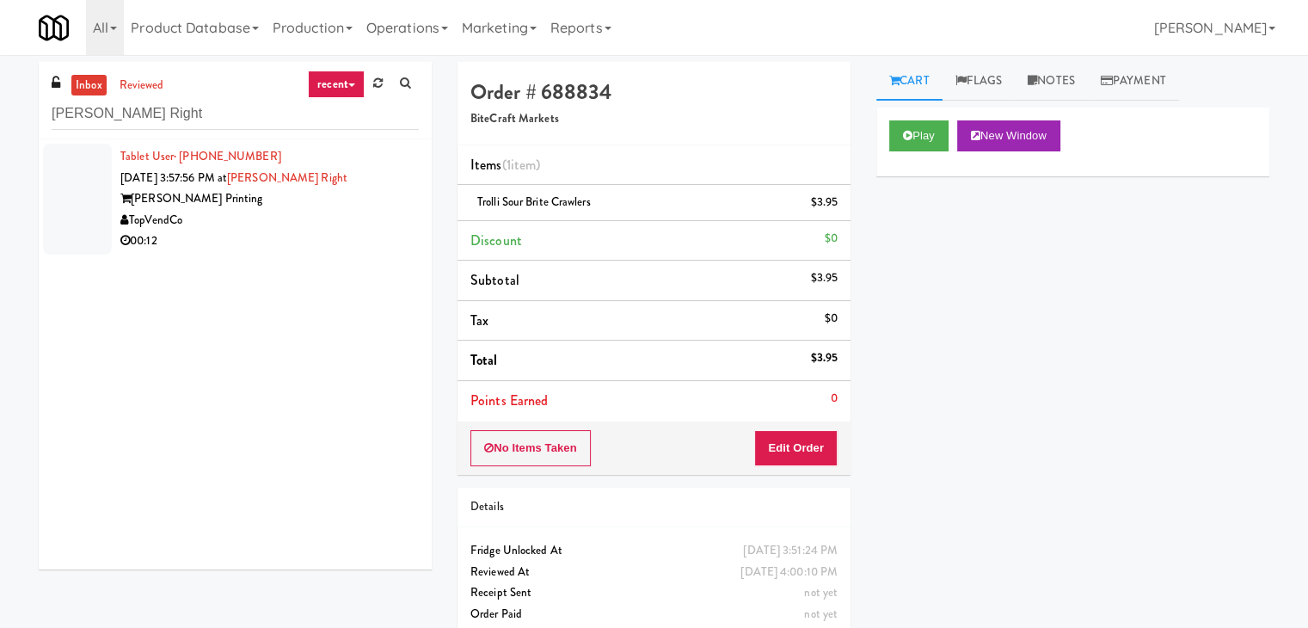
click at [339, 236] on div "00:12" at bounding box center [269, 240] width 298 height 21
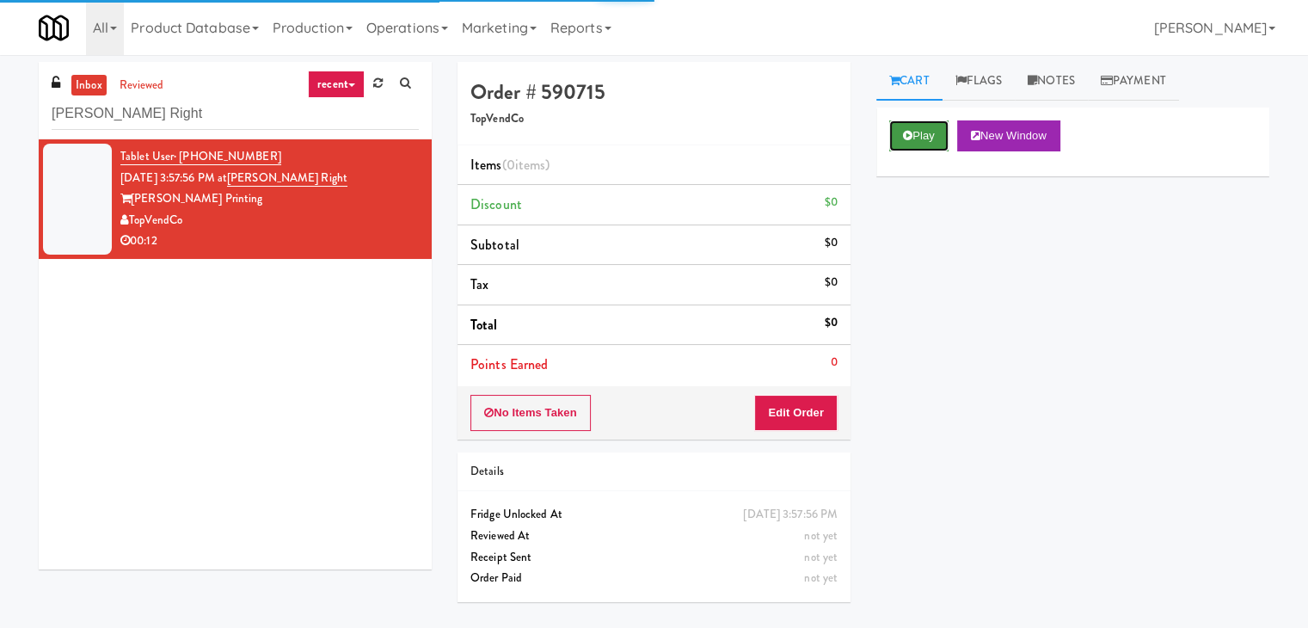
click at [906, 134] on icon at bounding box center [907, 135] width 9 height 11
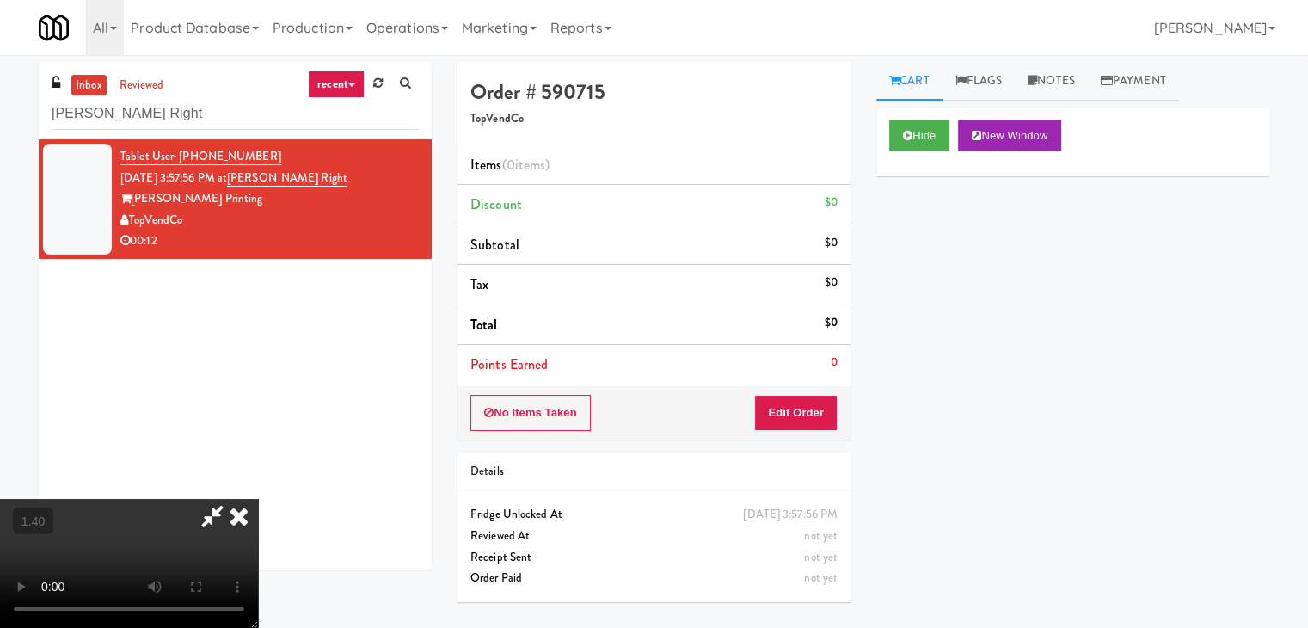
click at [258, 499] on video at bounding box center [129, 563] width 258 height 129
click at [258, 499] on icon at bounding box center [239, 516] width 38 height 34
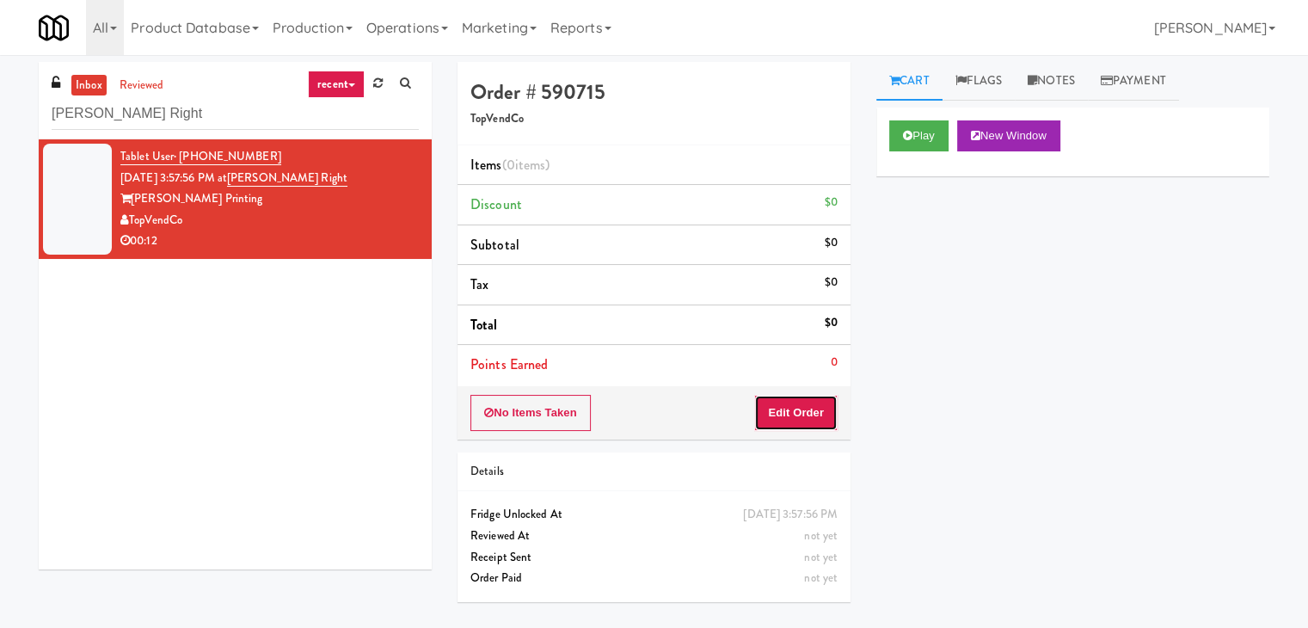
click at [782, 398] on button "Edit Order" at bounding box center [795, 413] width 83 height 36
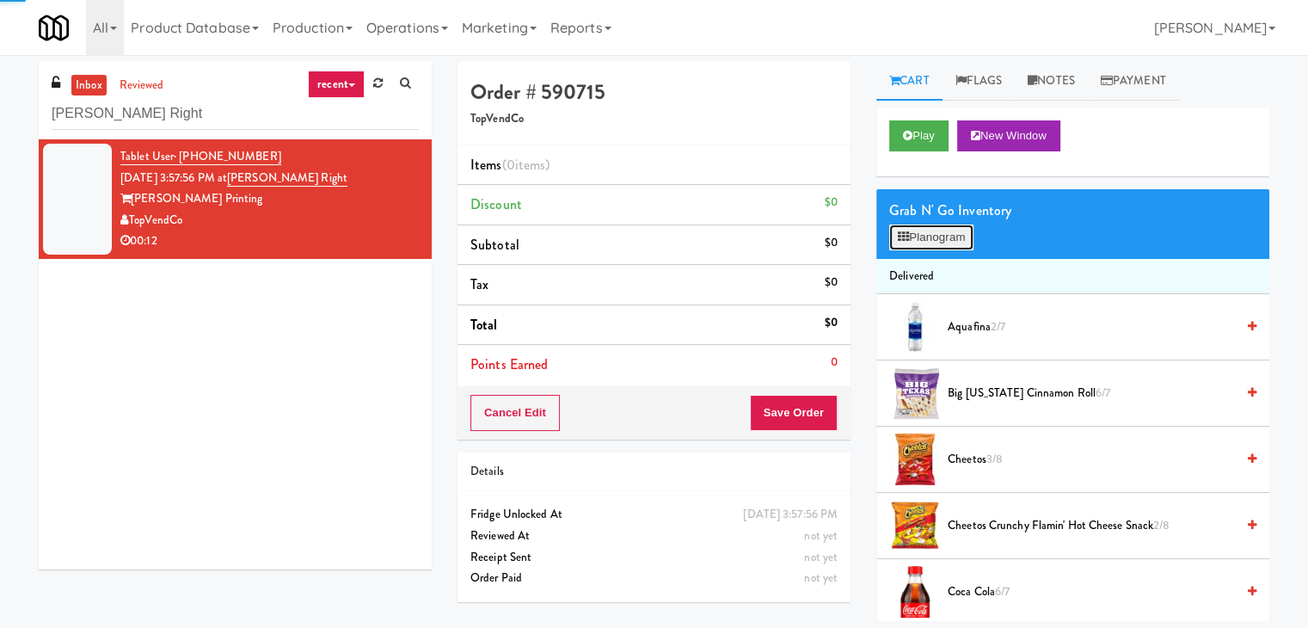
click at [913, 245] on button "Planogram" at bounding box center [931, 237] width 84 height 26
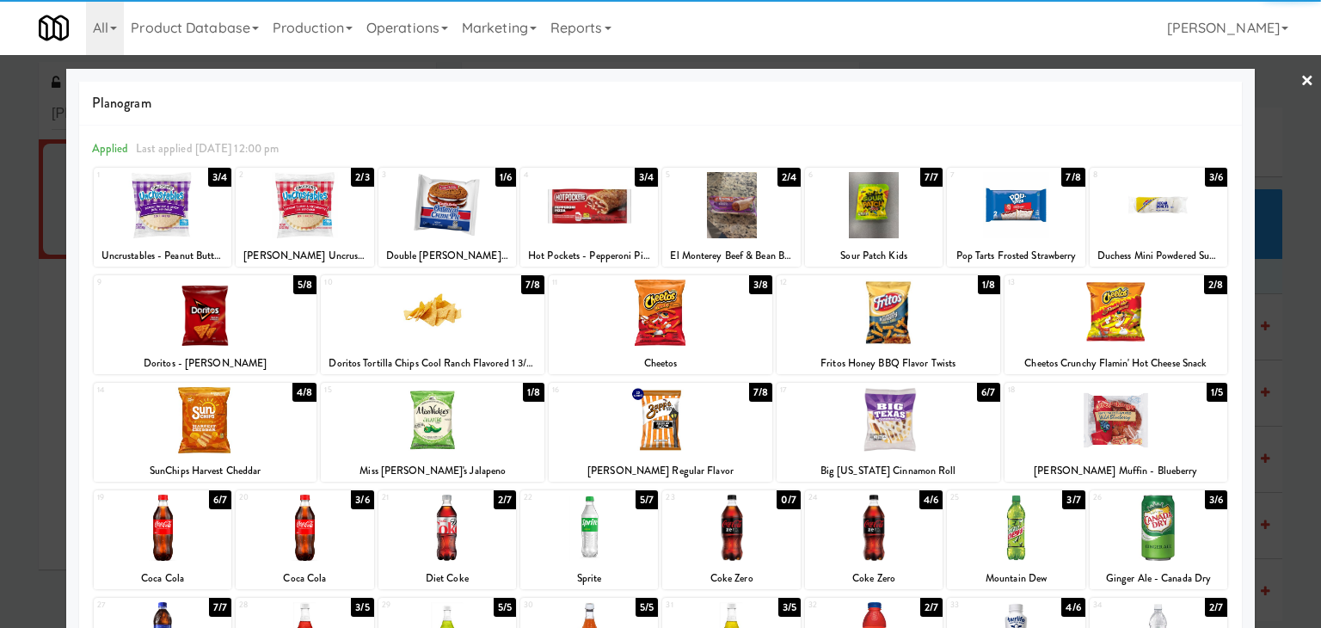
scroll to position [217, 0]
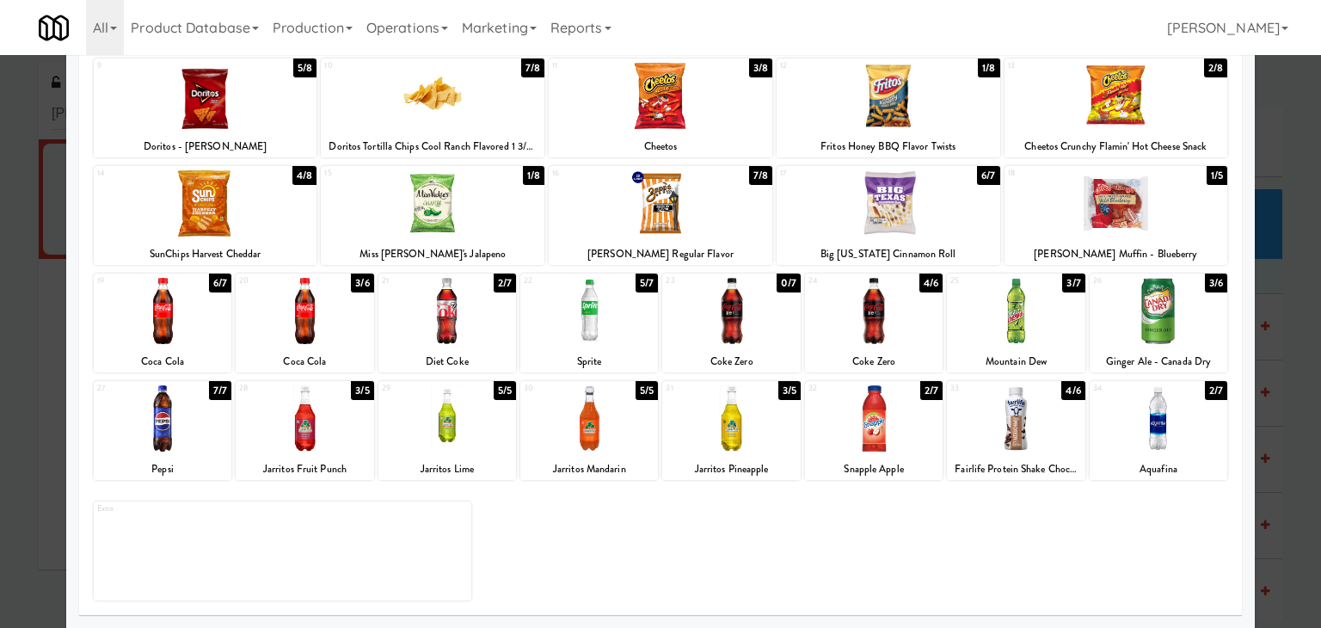
click at [1162, 435] on div at bounding box center [1159, 418] width 138 height 66
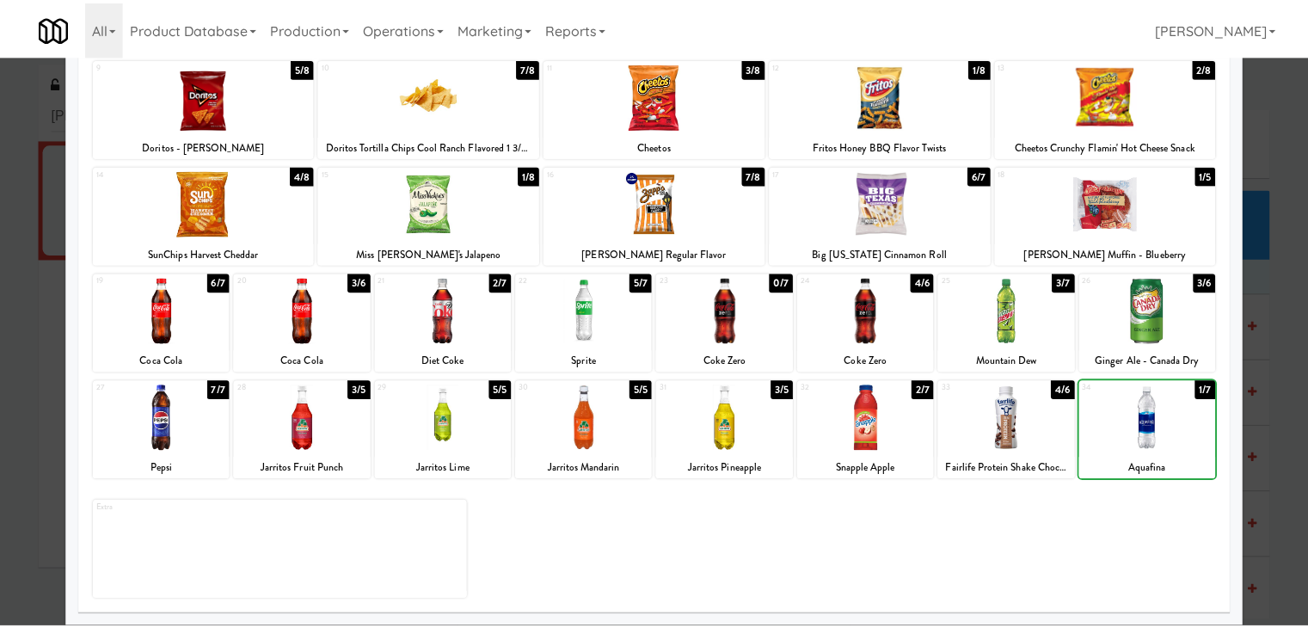
scroll to position [0, 0]
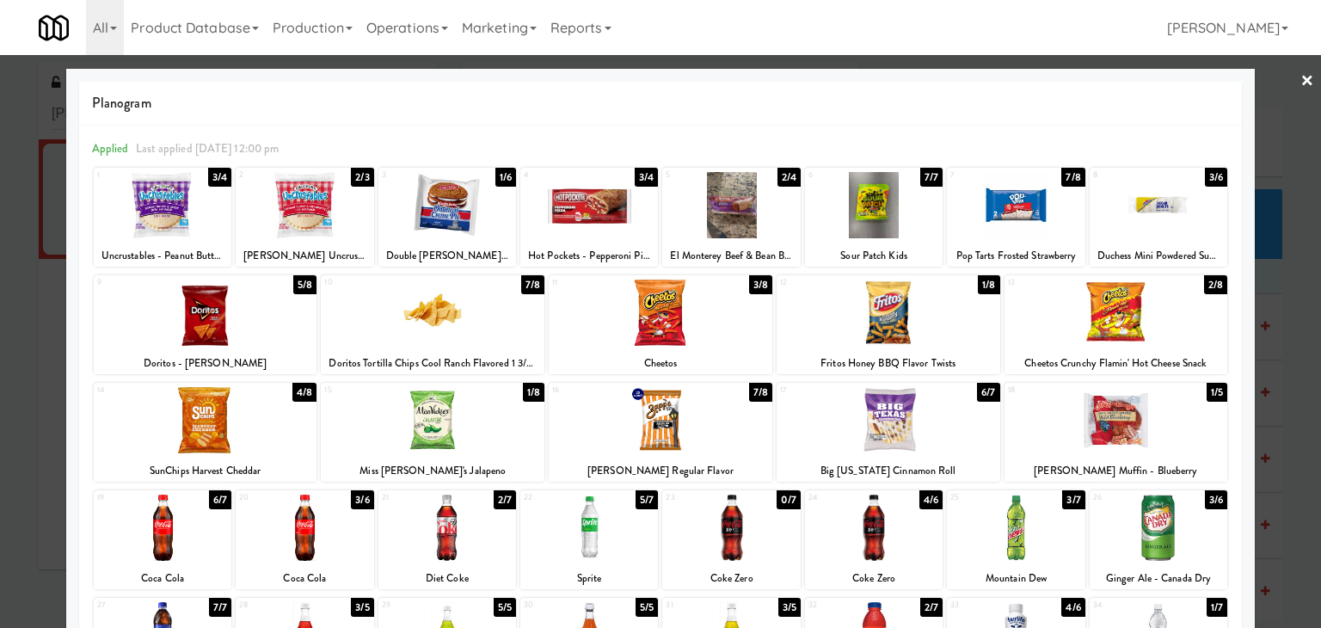
click at [298, 214] on div at bounding box center [305, 205] width 138 height 66
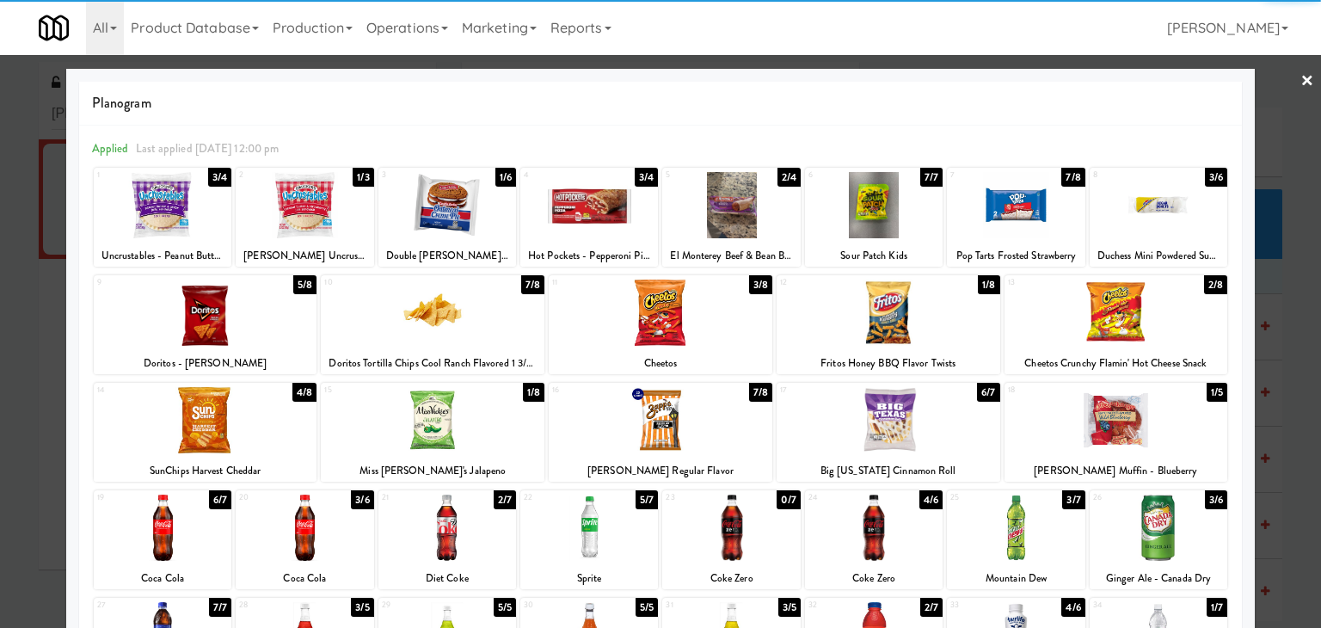
click at [1285, 86] on div at bounding box center [660, 314] width 1321 height 628
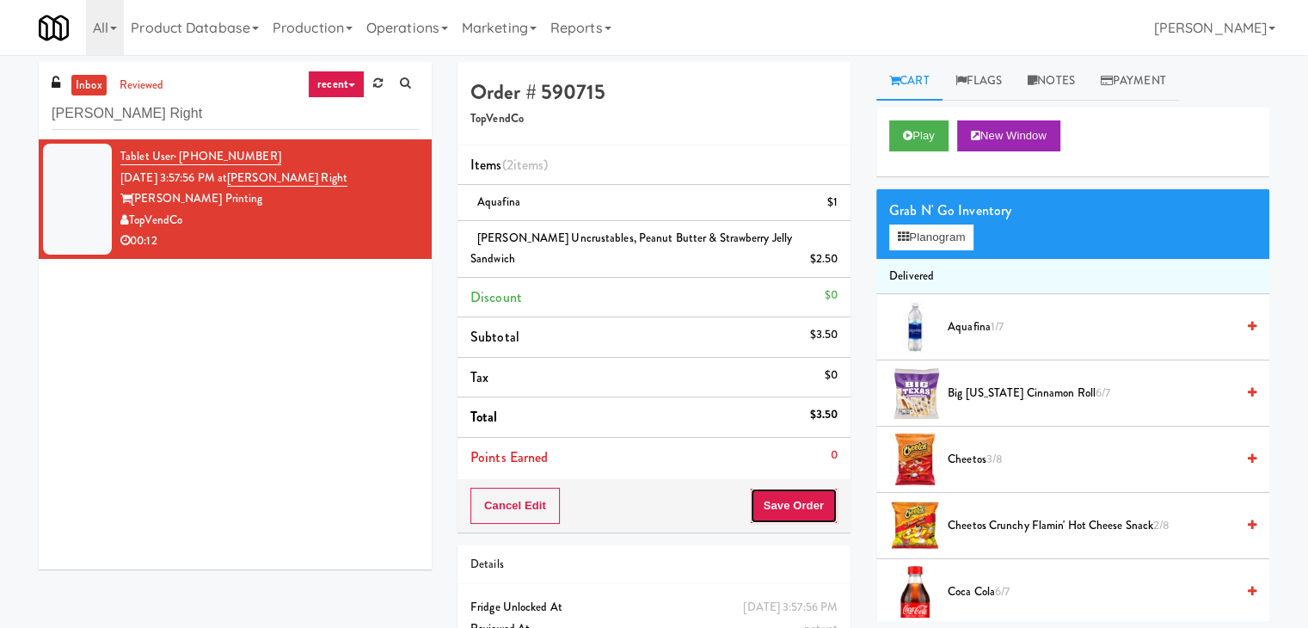
click at [795, 489] on button "Save Order" at bounding box center [794, 506] width 88 height 36
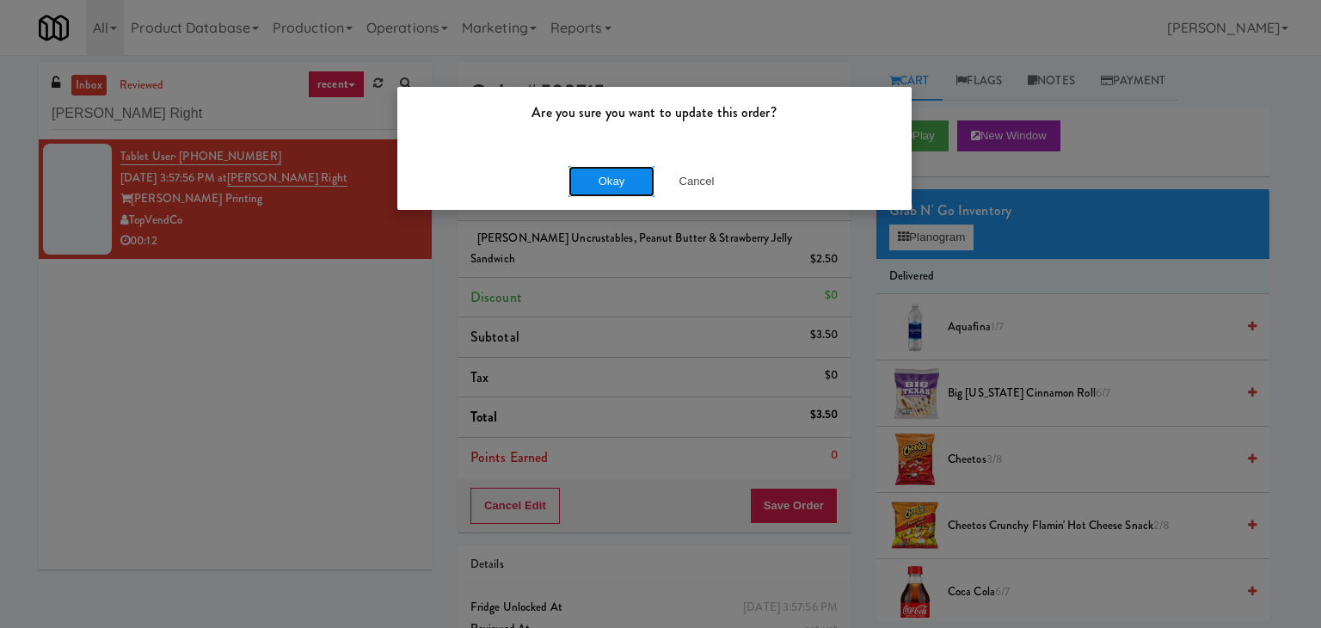
click at [606, 191] on button "Okay" at bounding box center [611, 181] width 86 height 31
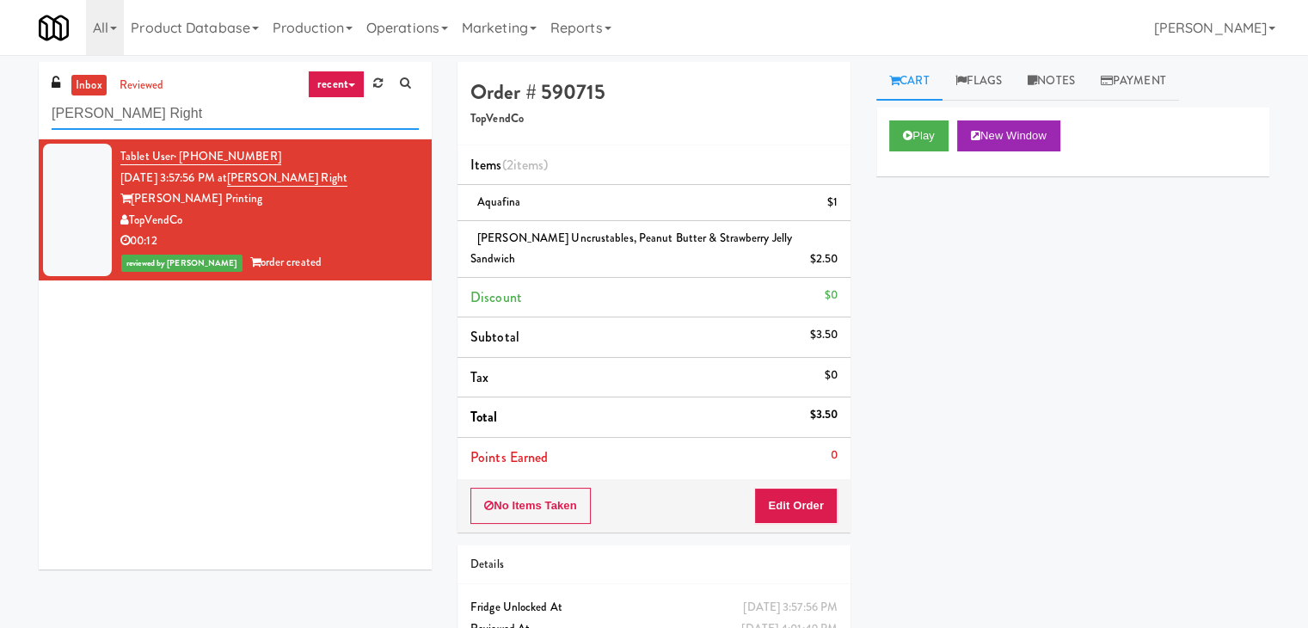
click at [239, 103] on input "[PERSON_NAME] Right" at bounding box center [235, 114] width 367 height 32
click at [240, 102] on input "[PERSON_NAME] Right" at bounding box center [235, 114] width 367 height 32
click at [236, 105] on input "[PERSON_NAME] Right" at bounding box center [235, 114] width 367 height 32
paste input "Paseo - Cooler -"
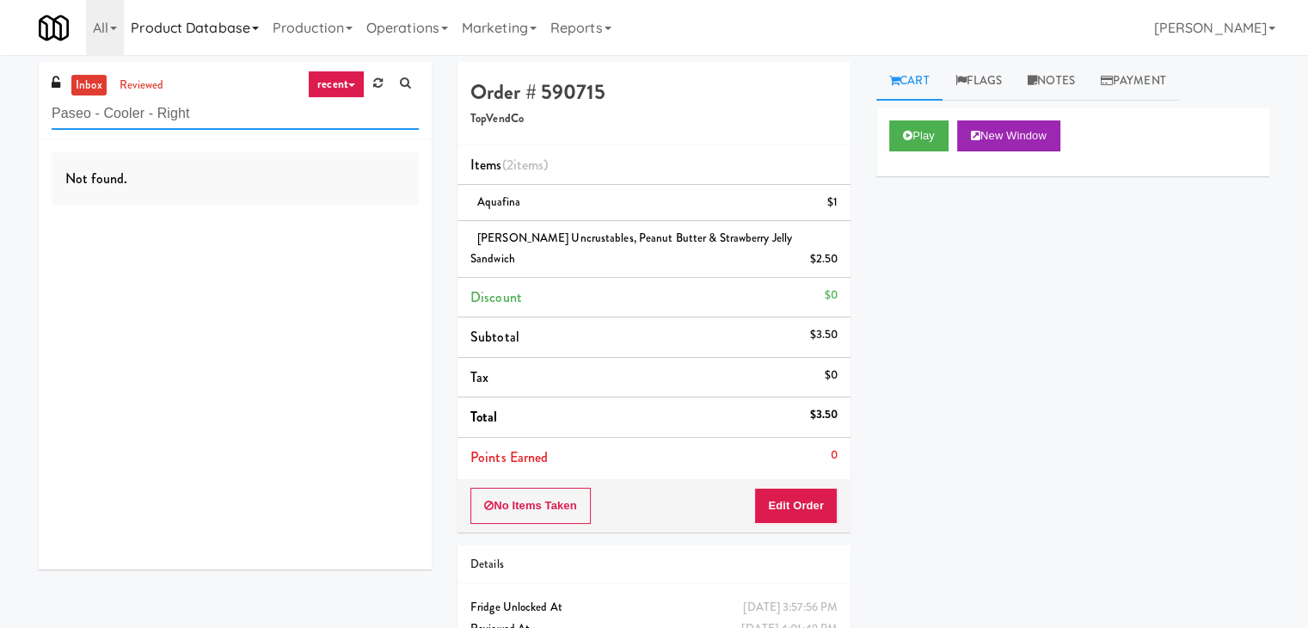
type input "Paseo - Cooler - Right"
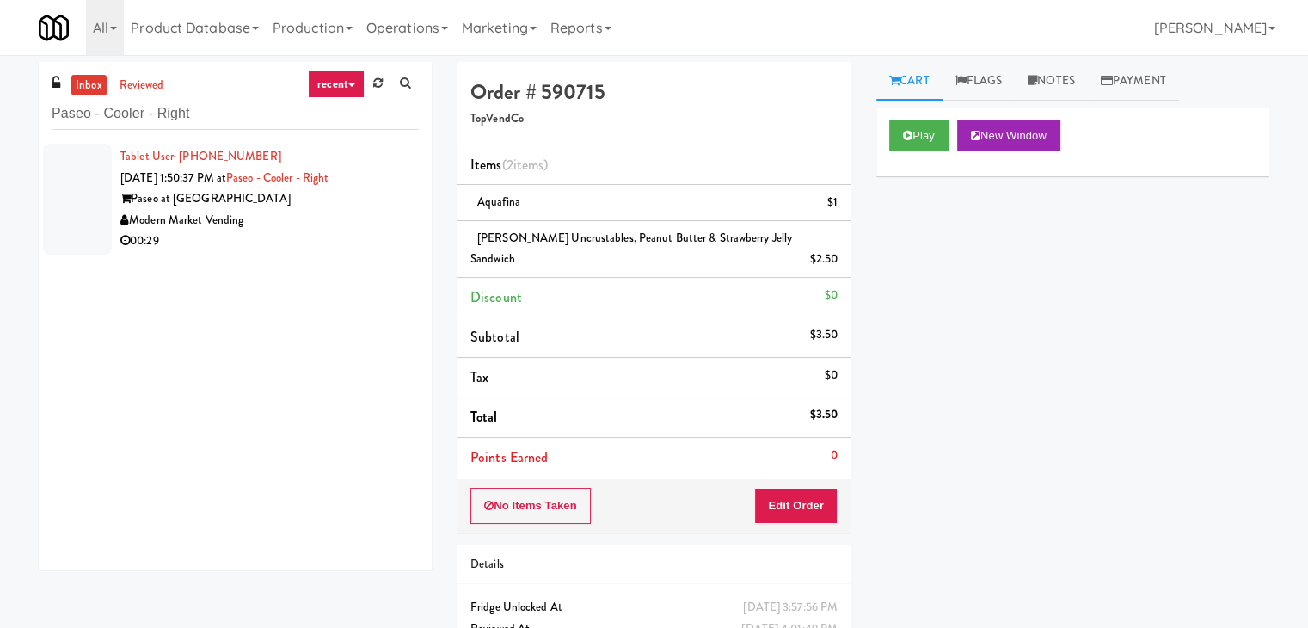
click at [396, 207] on div "Paseo at [GEOGRAPHIC_DATA]" at bounding box center [269, 198] width 298 height 21
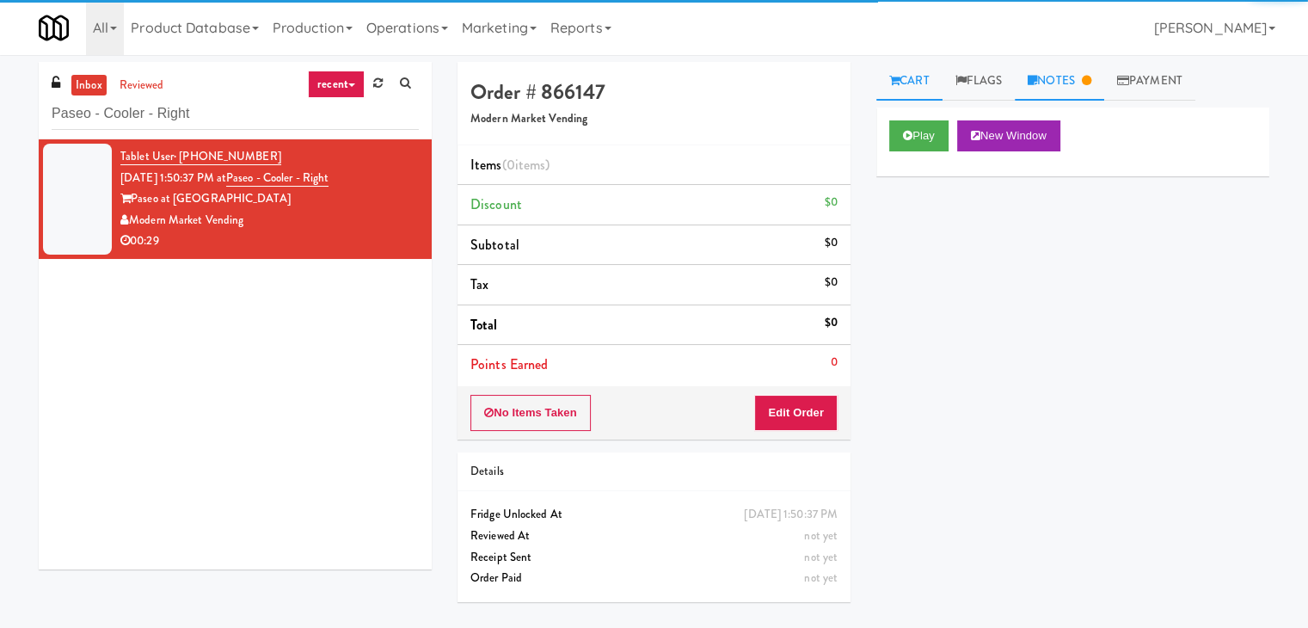
click at [1062, 77] on link "Notes" at bounding box center [1059, 81] width 89 height 39
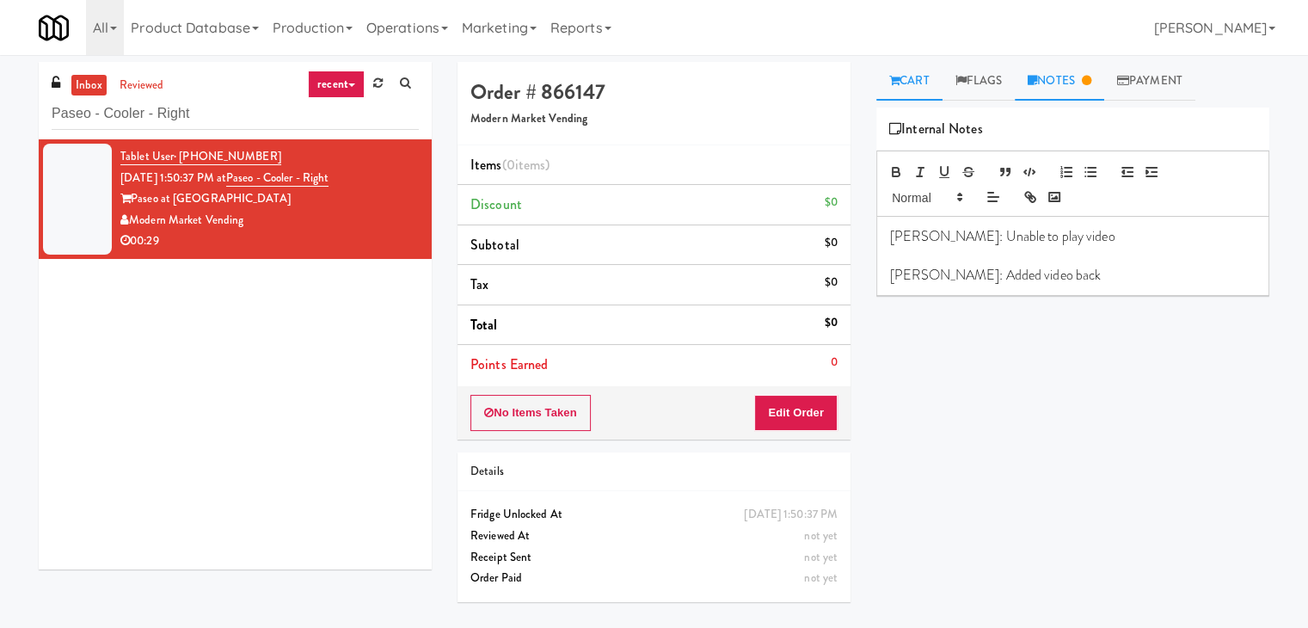
click at [912, 77] on link "Cart" at bounding box center [909, 81] width 66 height 39
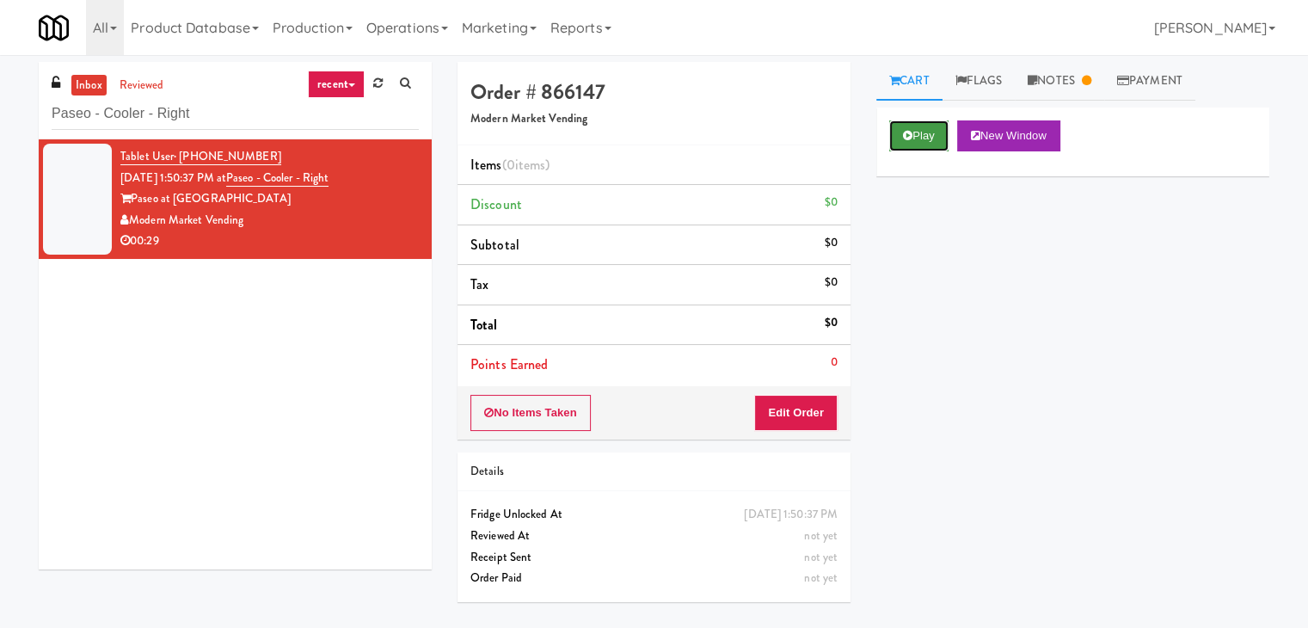
click at [912, 138] on button "Play" at bounding box center [918, 135] width 59 height 31
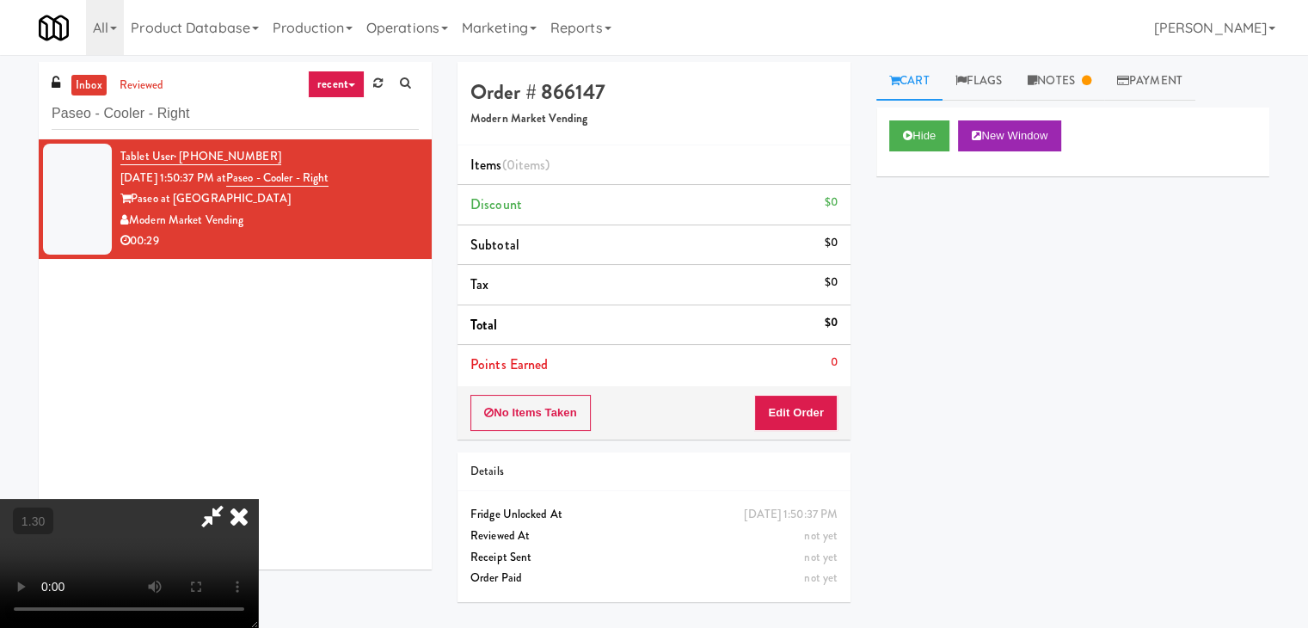
click at [258, 499] on video at bounding box center [129, 563] width 258 height 129
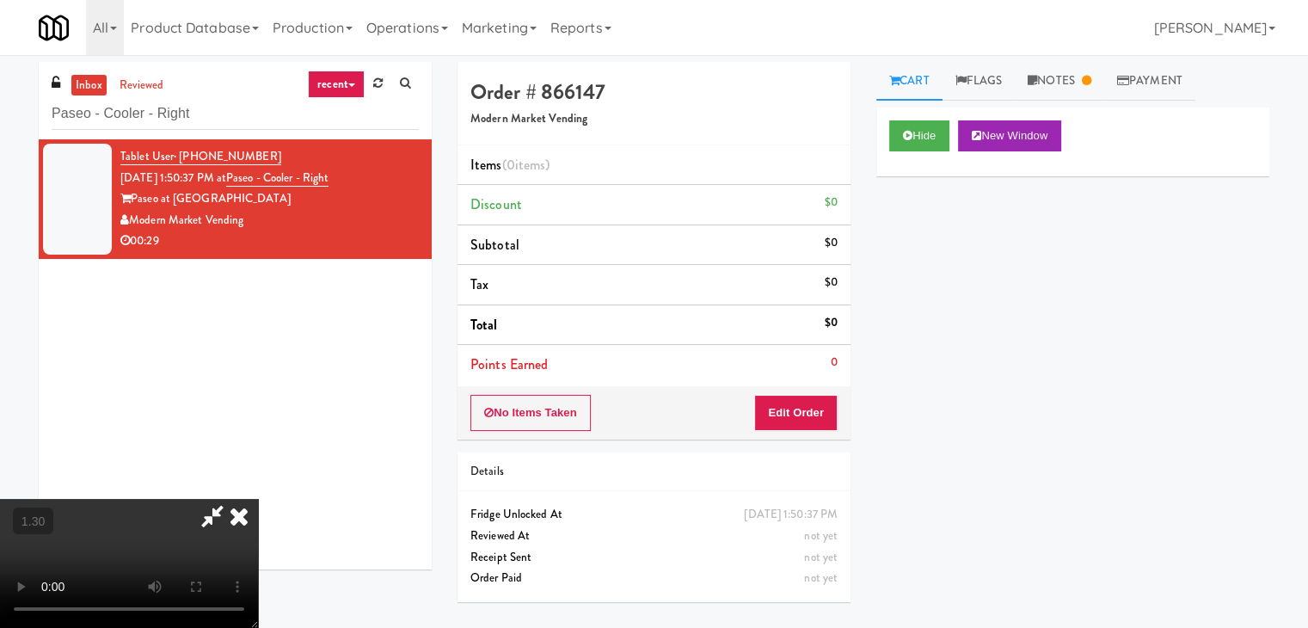
click at [258, 499] on video at bounding box center [129, 563] width 258 height 129
click at [258, 499] on icon at bounding box center [239, 516] width 38 height 34
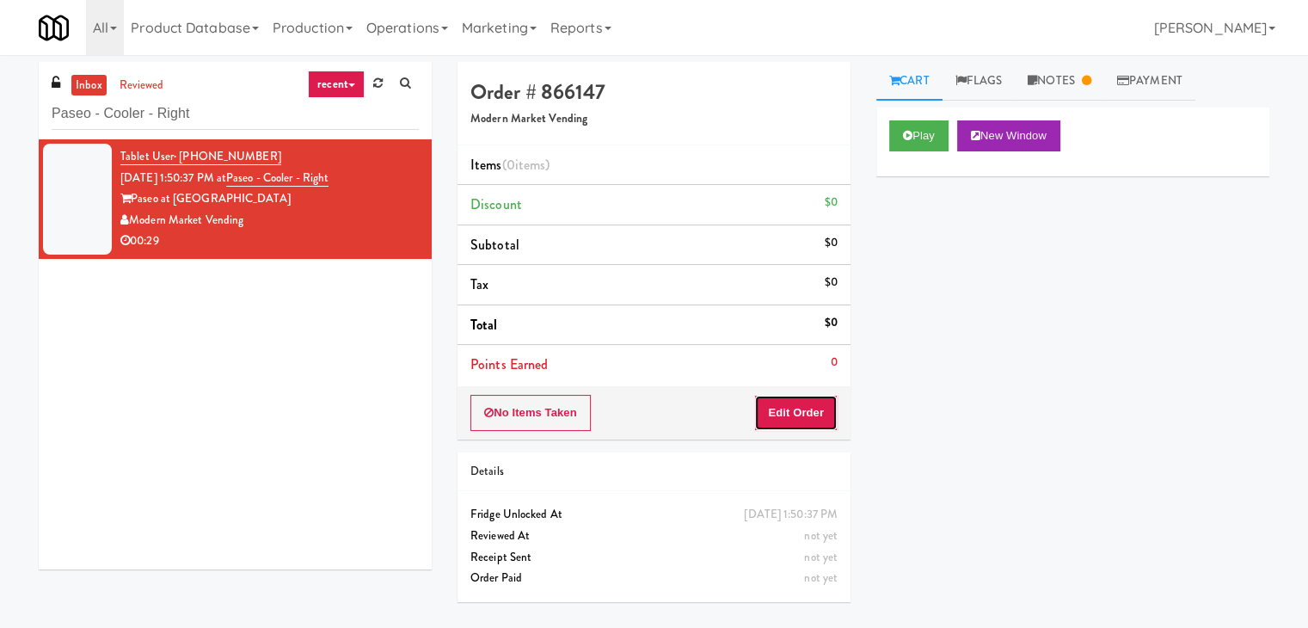
click at [801, 406] on button "Edit Order" at bounding box center [795, 413] width 83 height 36
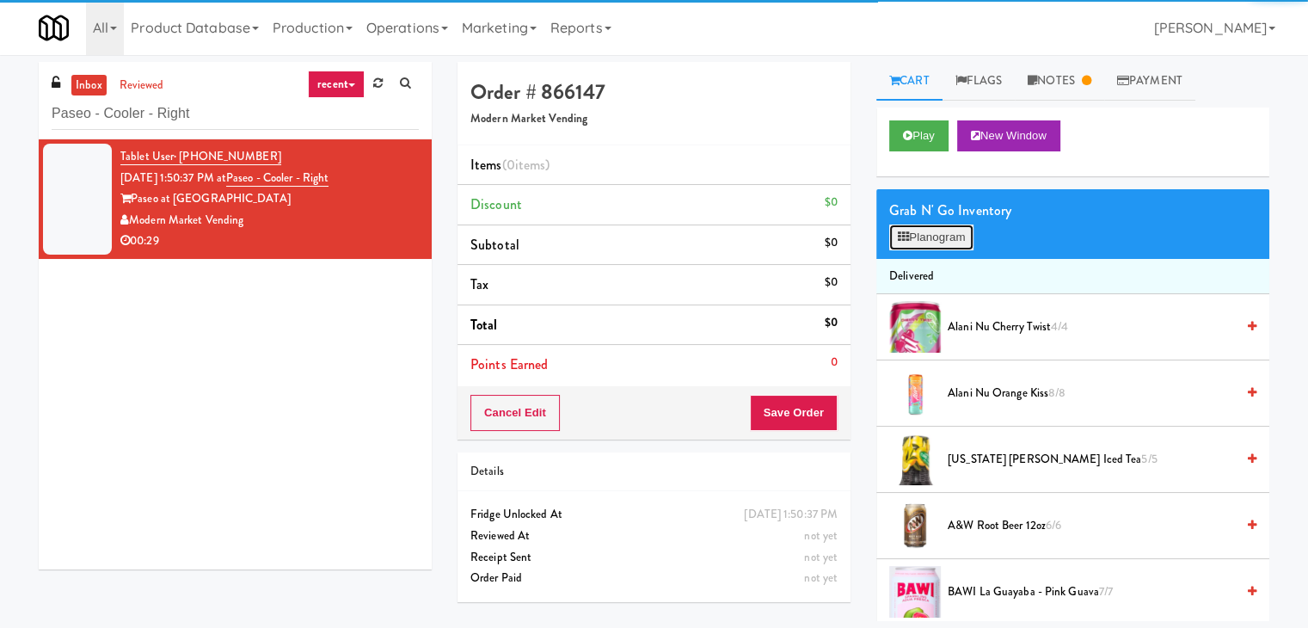
click at [912, 231] on button "Planogram" at bounding box center [931, 237] width 84 height 26
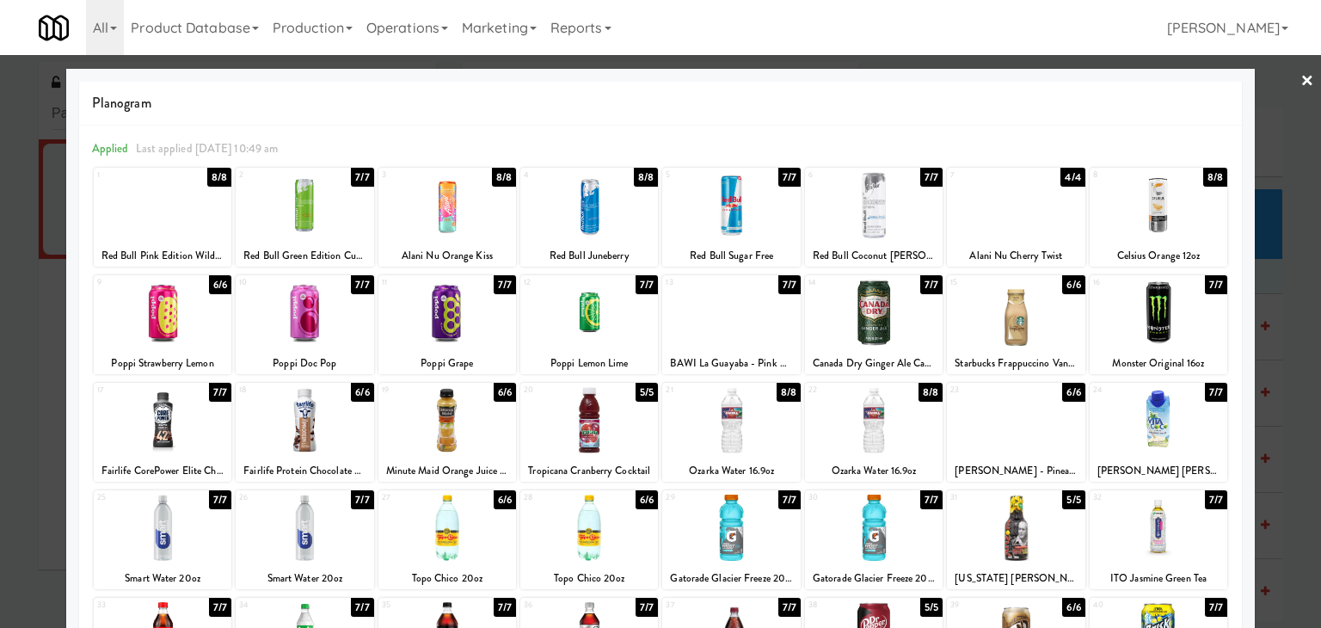
click at [307, 402] on div at bounding box center [305, 420] width 138 height 66
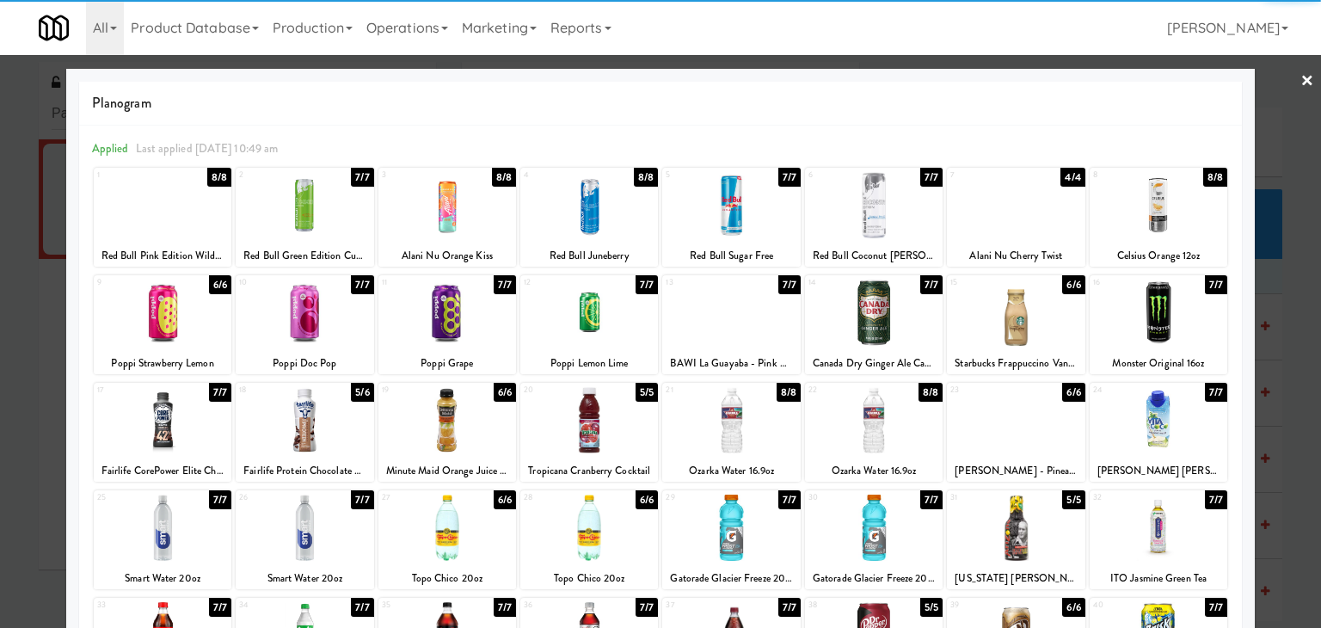
click at [1156, 299] on div at bounding box center [1159, 312] width 138 height 66
click at [1300, 82] on link "×" at bounding box center [1307, 81] width 14 height 53
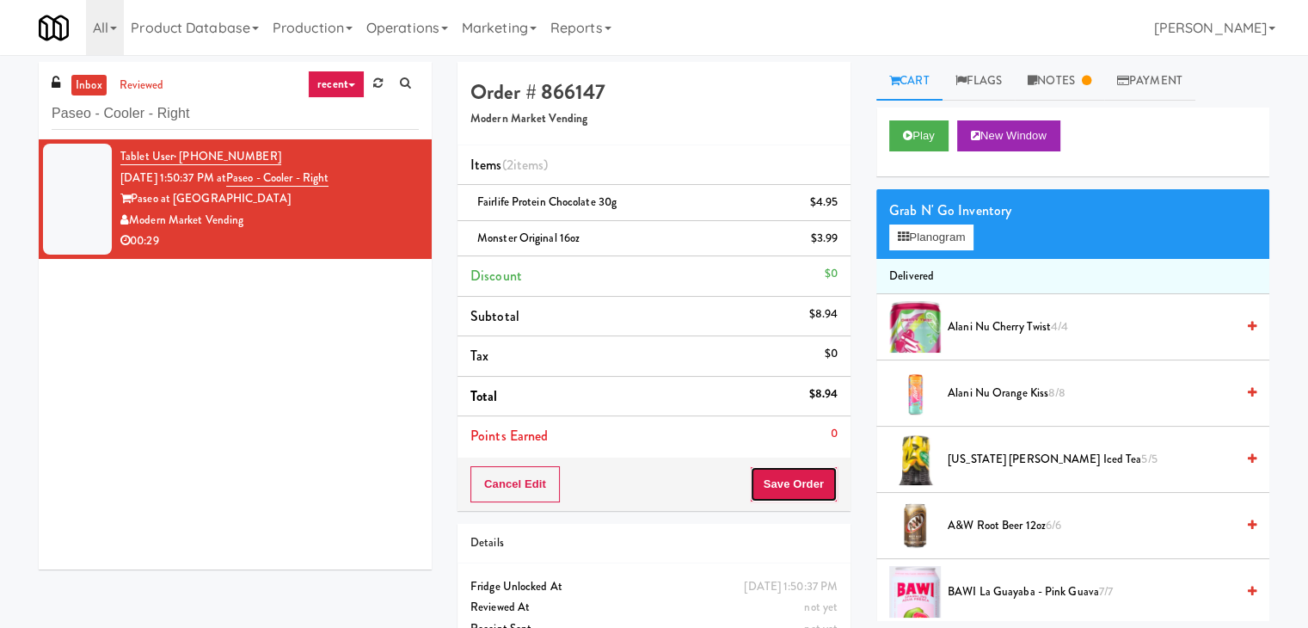
click at [786, 482] on button "Save Order" at bounding box center [794, 484] width 88 height 36
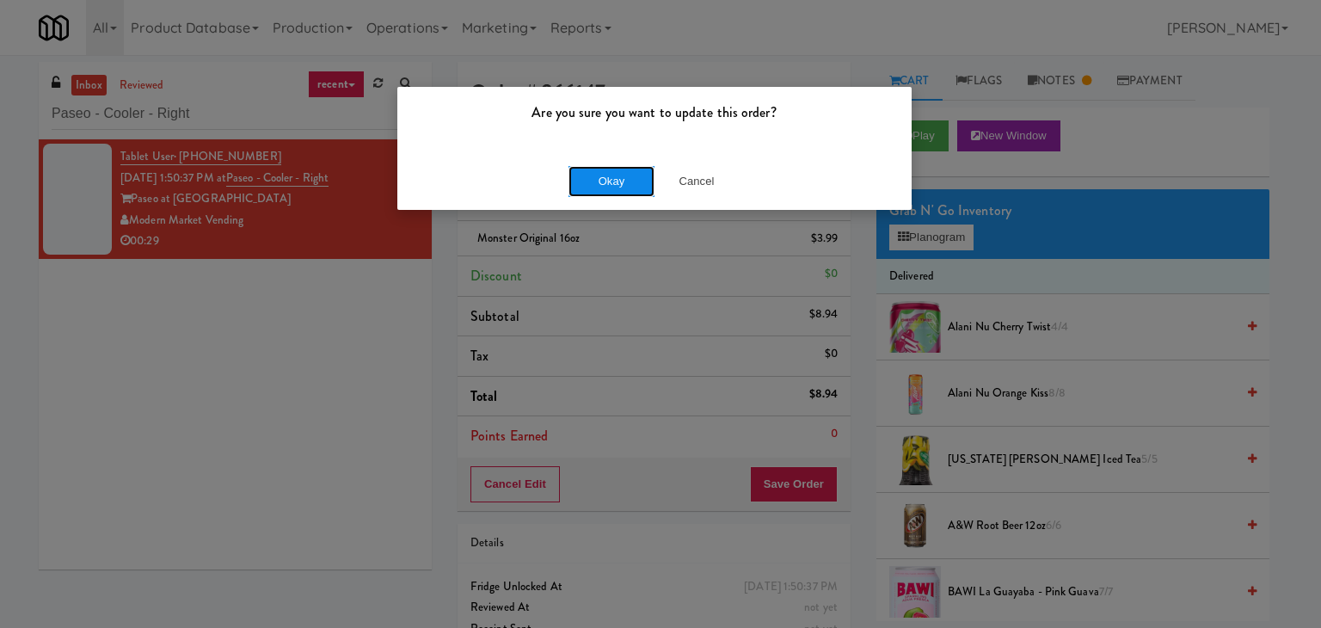
click at [602, 190] on button "Okay" at bounding box center [611, 181] width 86 height 31
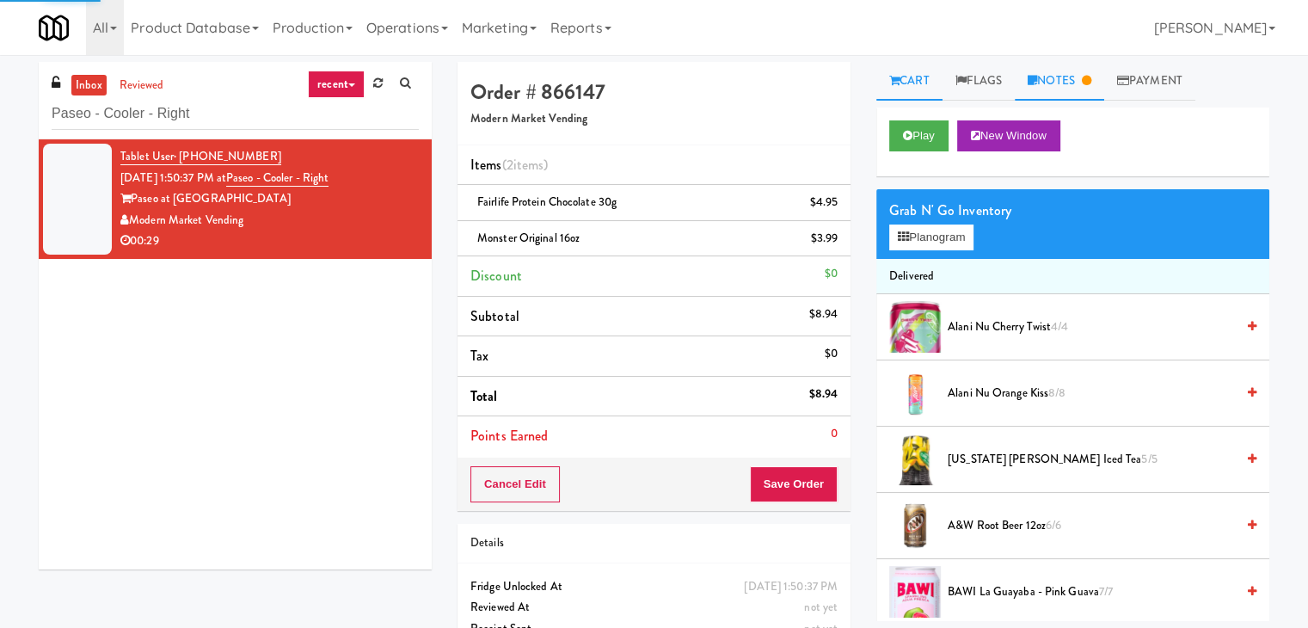
click at [1071, 78] on link "Notes" at bounding box center [1059, 81] width 89 height 39
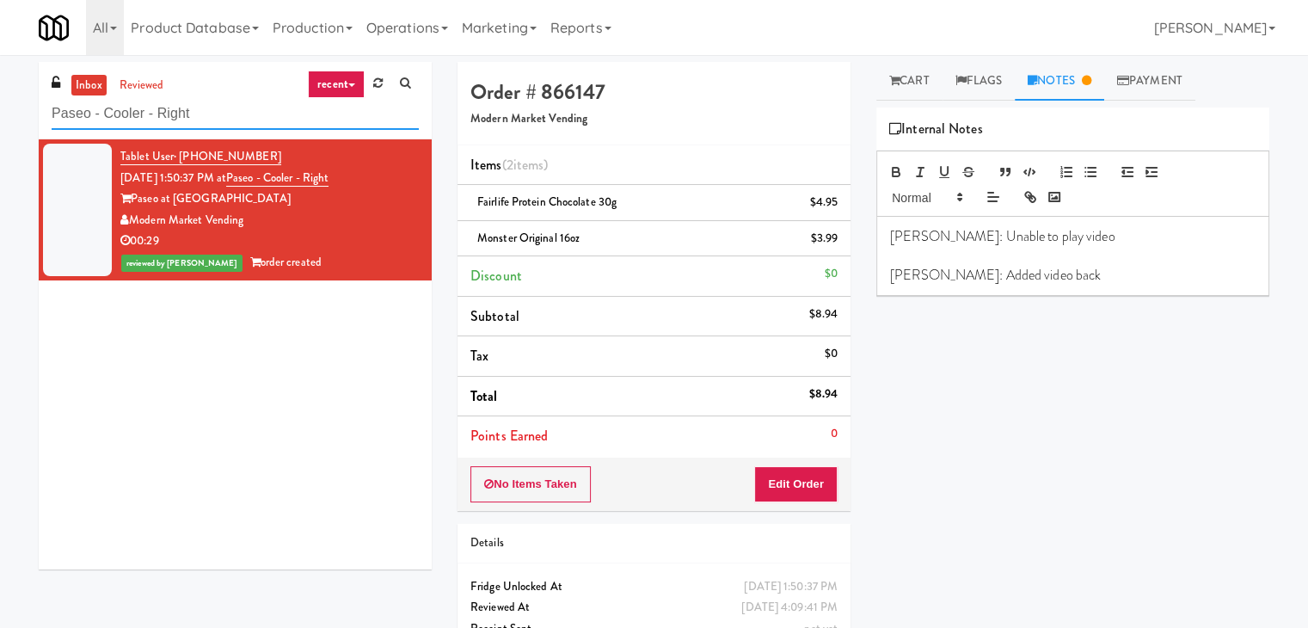
click at [234, 101] on input "Paseo - Cooler - Right" at bounding box center [235, 114] width 367 height 32
paste input "The Jack - Combo - Lef"
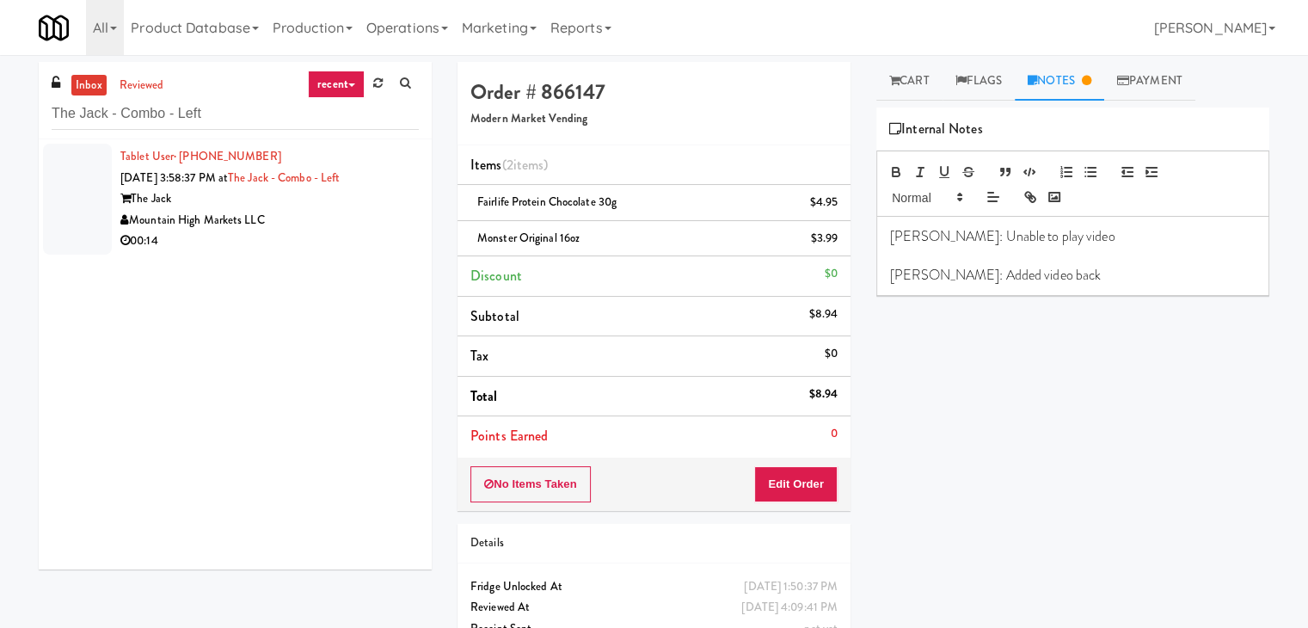
click at [376, 214] on div "Mountain High Markets LLC" at bounding box center [269, 220] width 298 height 21
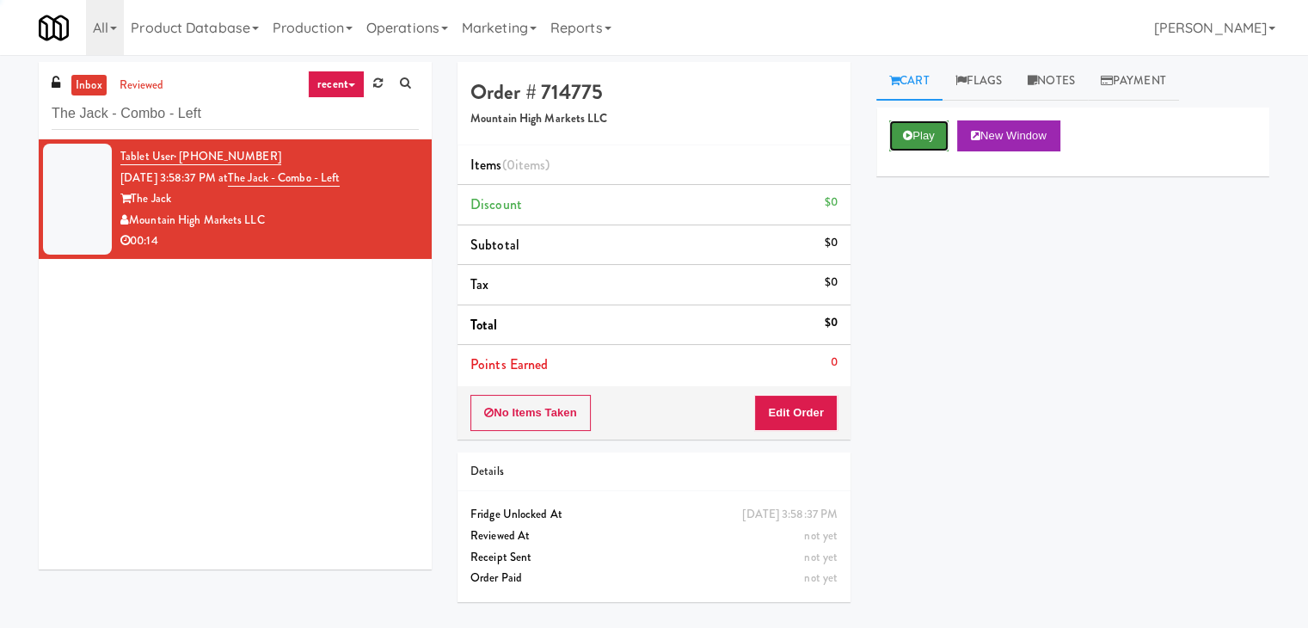
click at [907, 137] on icon at bounding box center [907, 135] width 9 height 11
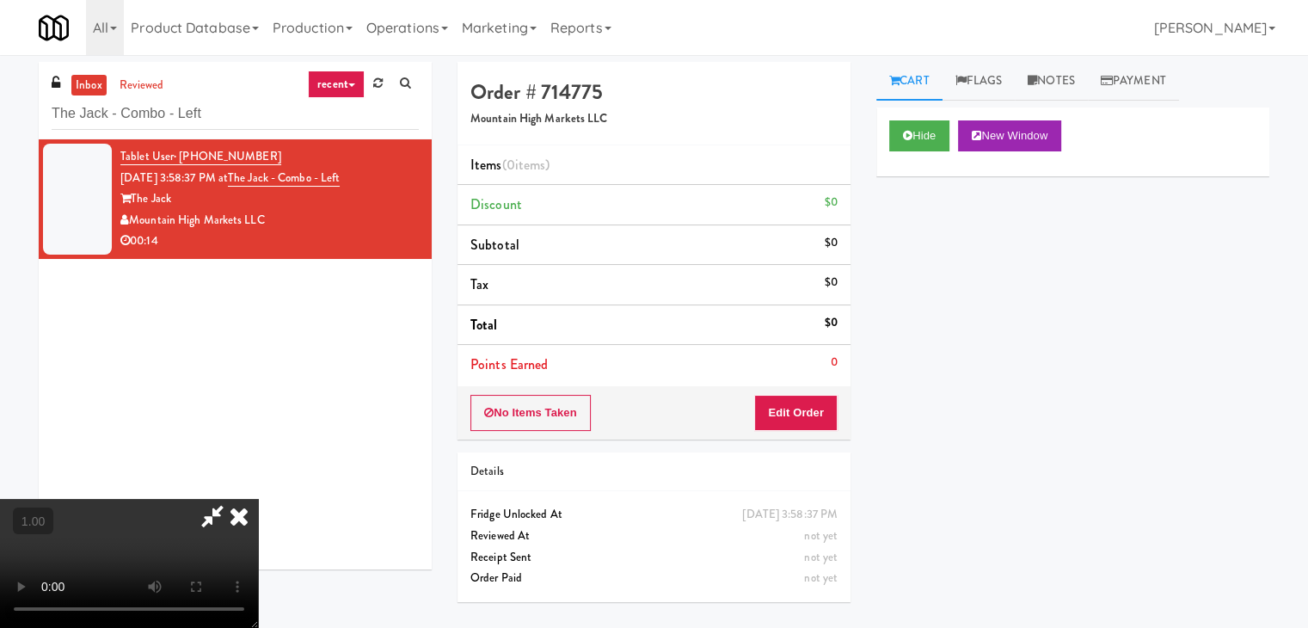
click at [258, 499] on video at bounding box center [129, 563] width 258 height 129
click at [258, 499] on icon at bounding box center [239, 516] width 38 height 34
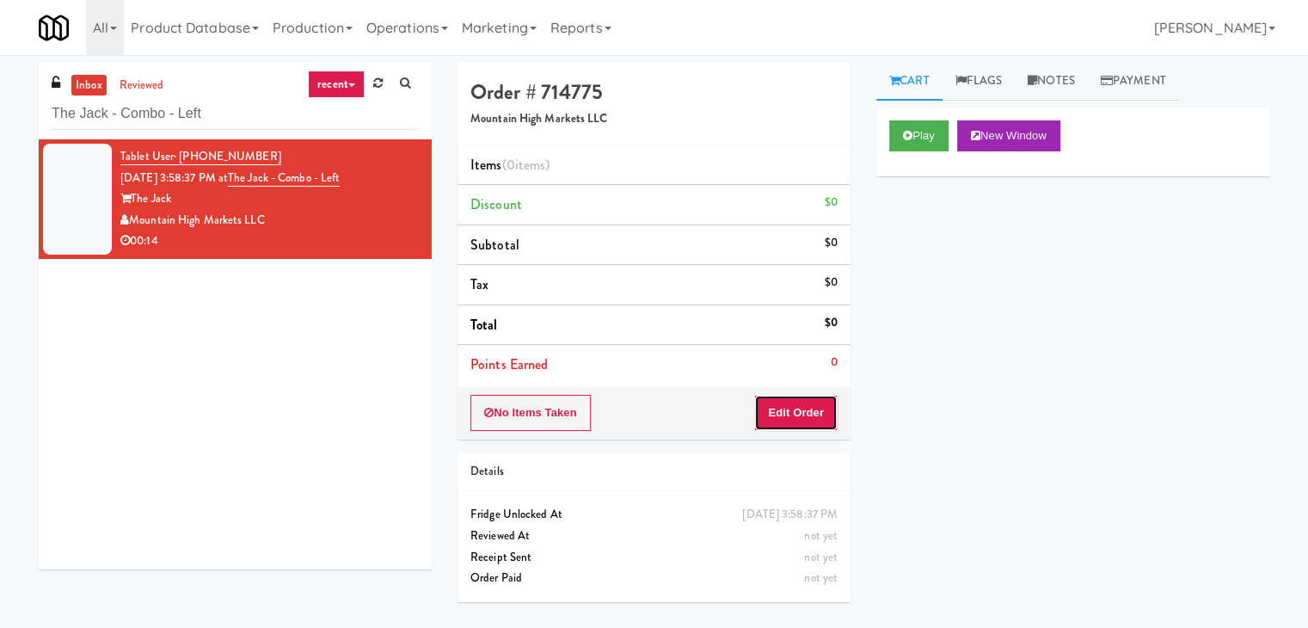
click at [798, 403] on button "Edit Order" at bounding box center [795, 413] width 83 height 36
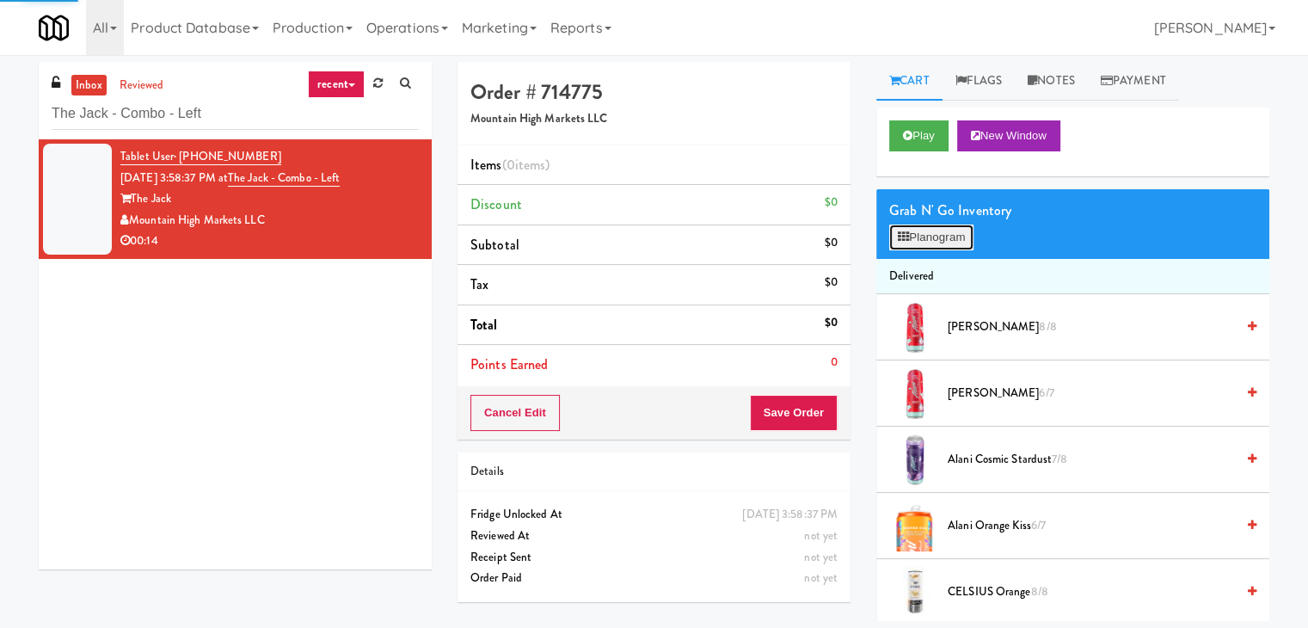
click at [925, 237] on button "Planogram" at bounding box center [931, 237] width 84 height 26
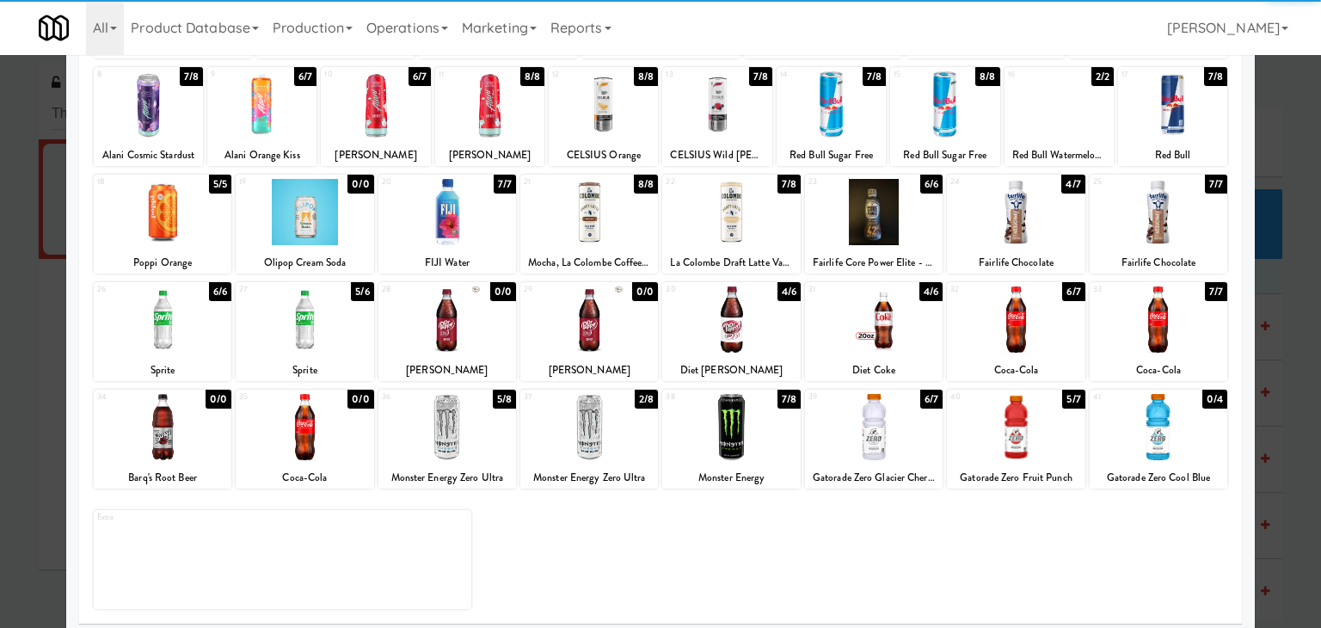
scroll to position [217, 0]
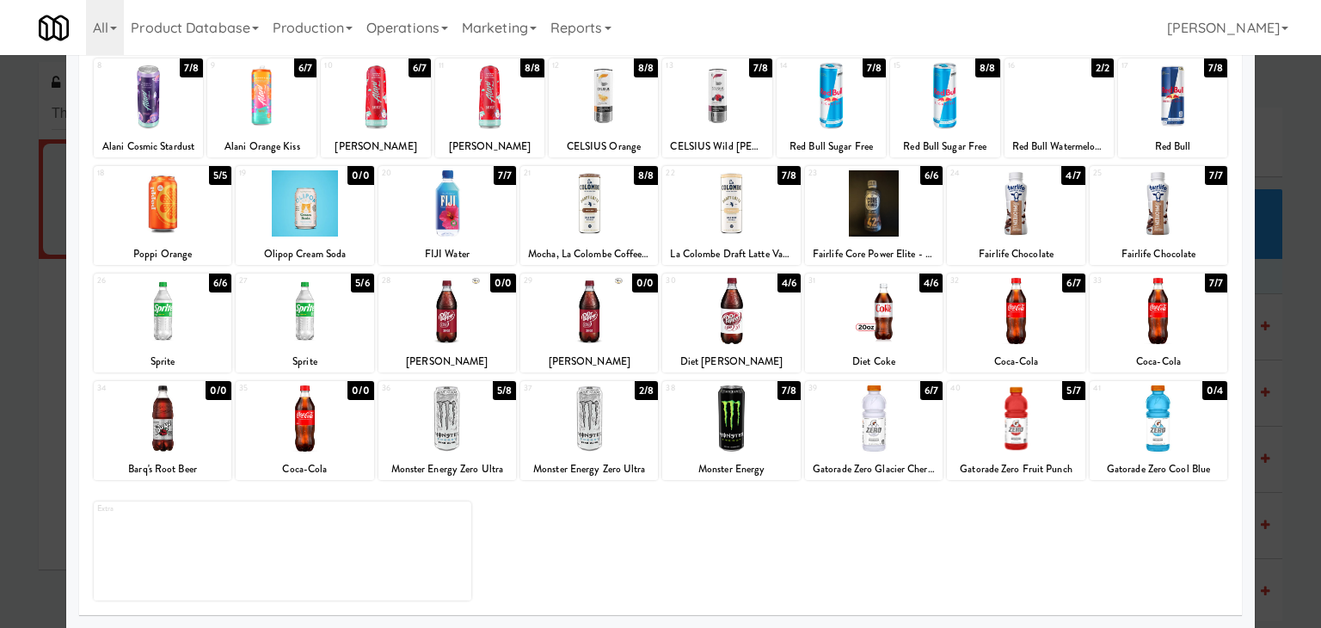
click at [605, 211] on div at bounding box center [589, 203] width 138 height 66
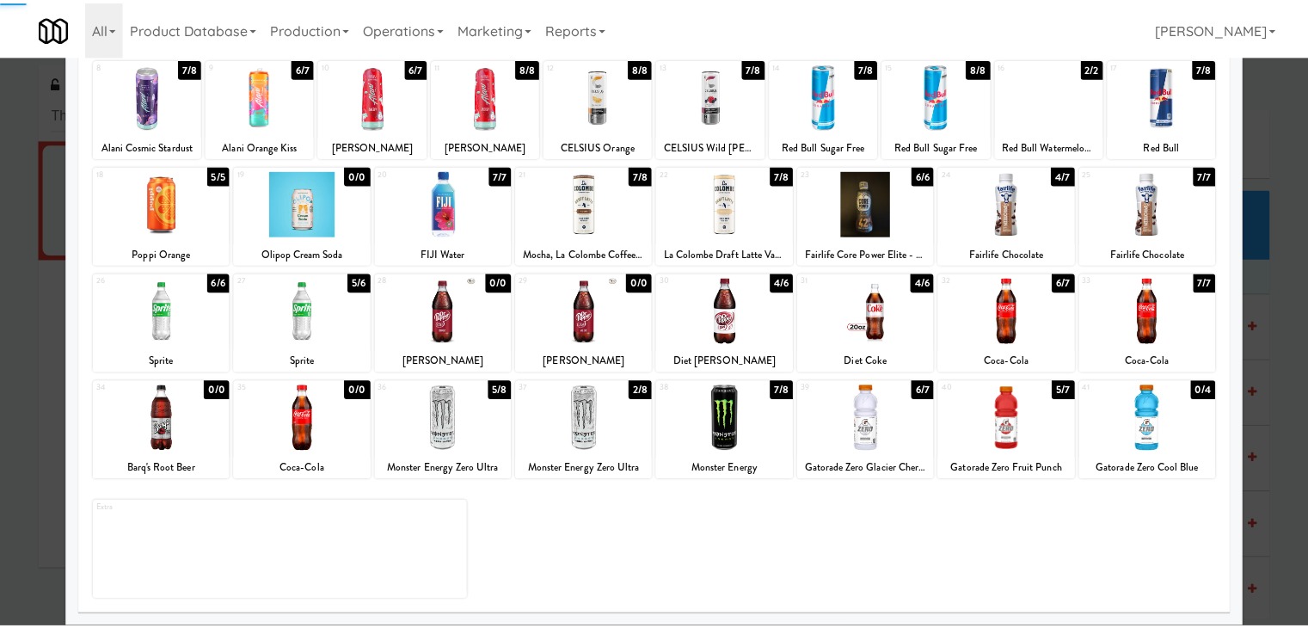
scroll to position [0, 0]
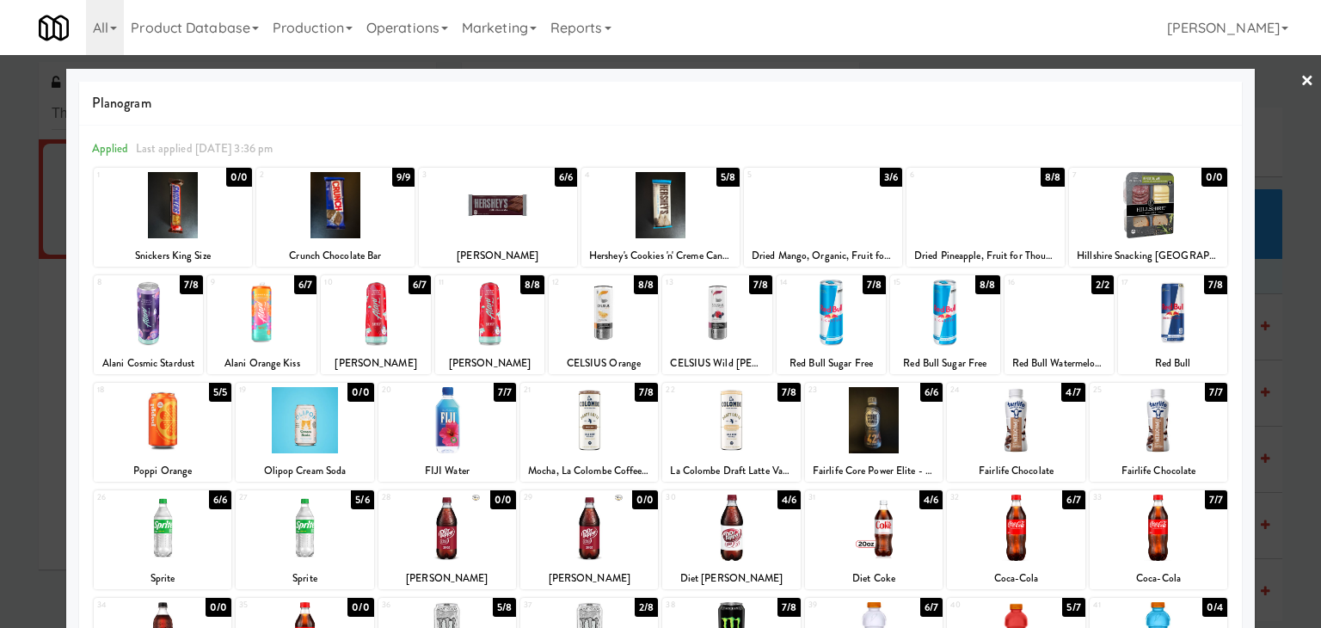
click at [1300, 77] on link "×" at bounding box center [1307, 81] width 14 height 53
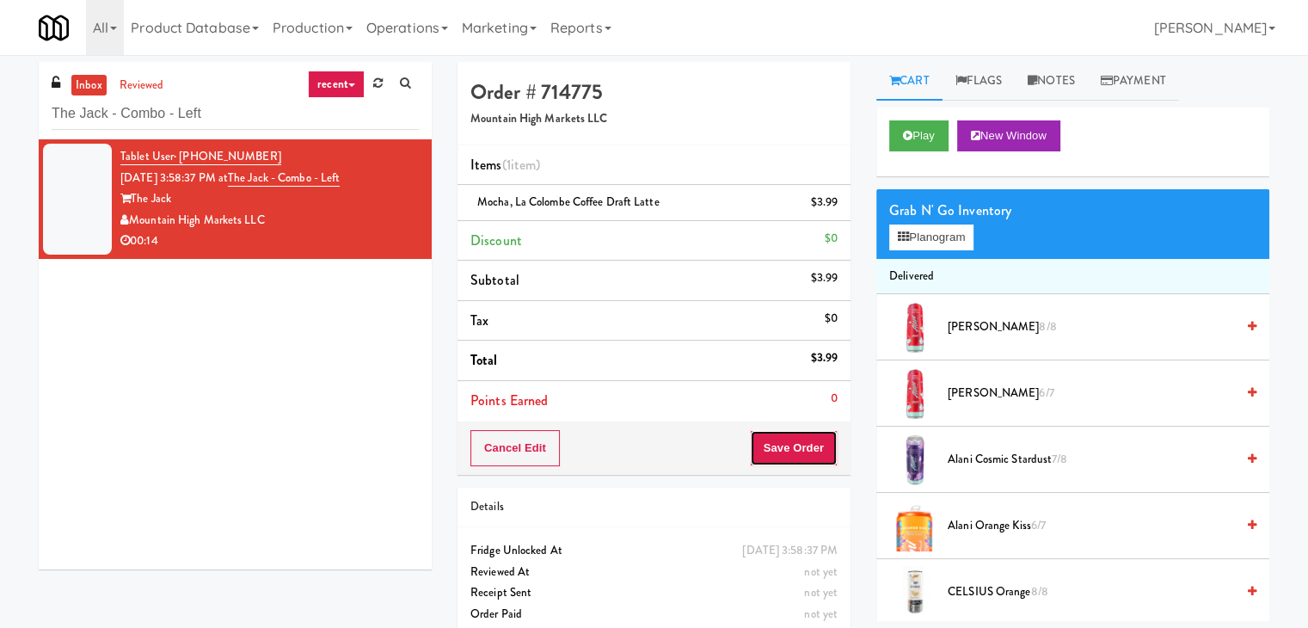
click at [808, 462] on button "Save Order" at bounding box center [794, 448] width 88 height 36
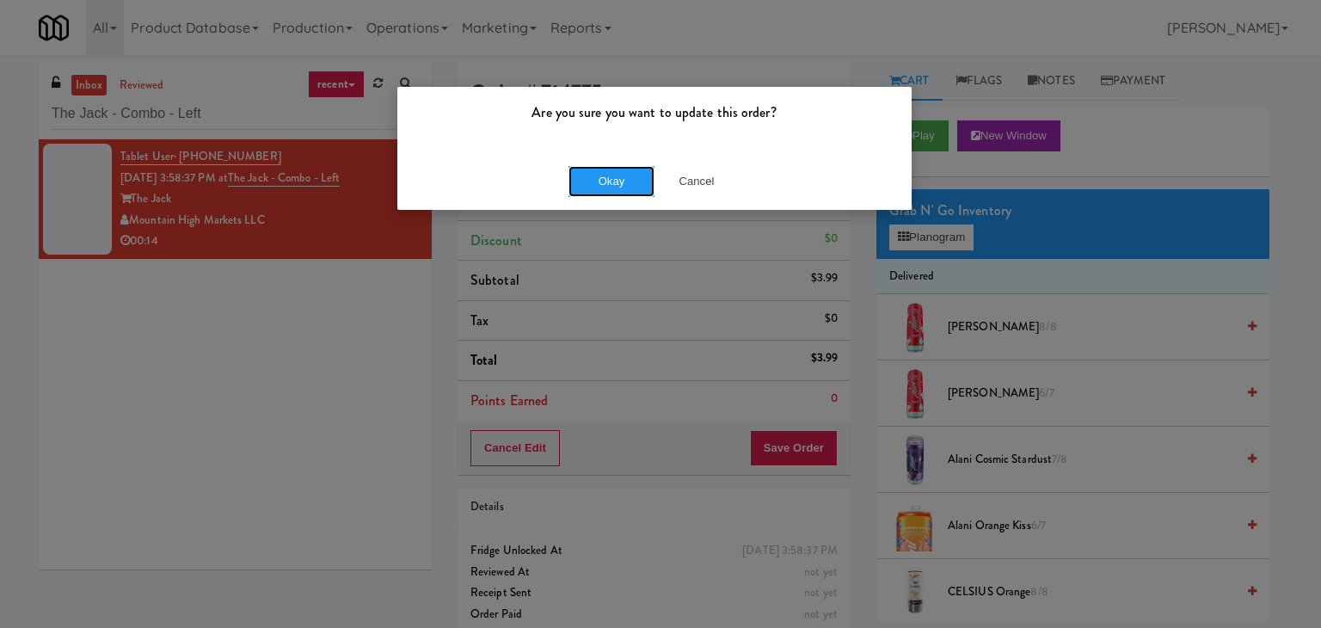
drag, startPoint x: 612, startPoint y: 187, endPoint x: 515, endPoint y: 63, distance: 157.4
click at [611, 186] on button "Okay" at bounding box center [611, 181] width 86 height 31
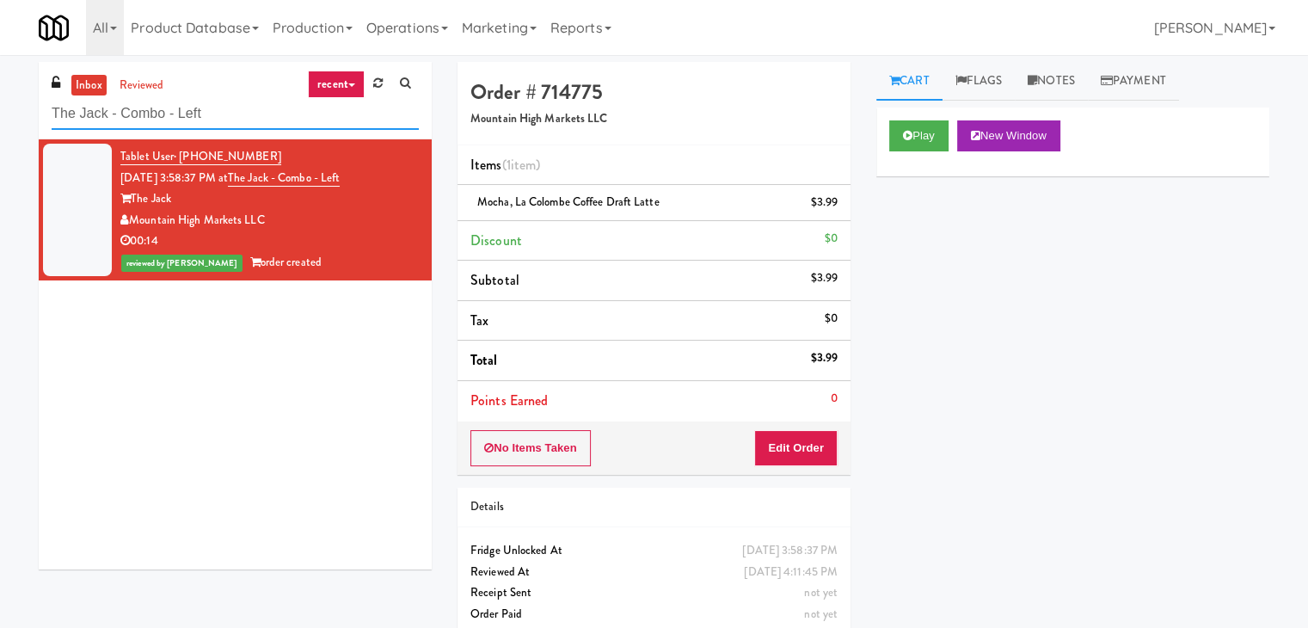
click at [225, 125] on input "The Jack - Combo - Left" at bounding box center [235, 114] width 367 height 32
paste input "Cosmopolitan at [GEOGRAPHIC_DATA] - Cooler #2"
type input "Cosmopolitan at [GEOGRAPHIC_DATA] - Cooler #2"
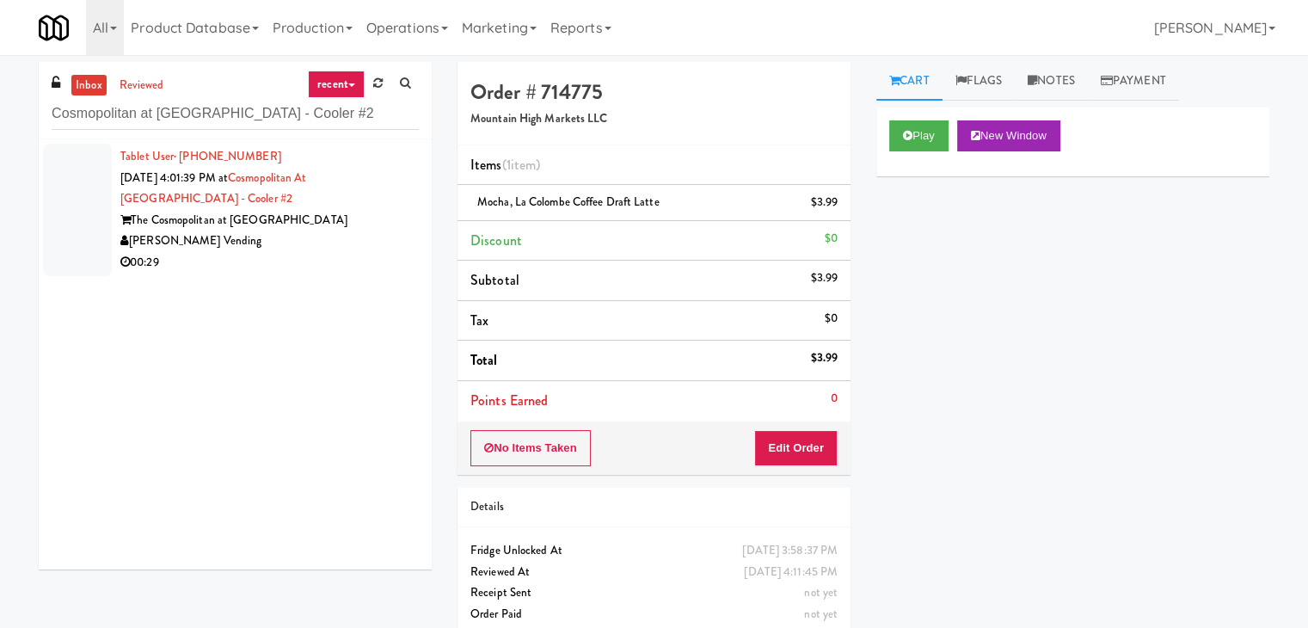
click at [337, 232] on div "[PERSON_NAME] Vending" at bounding box center [269, 240] width 298 height 21
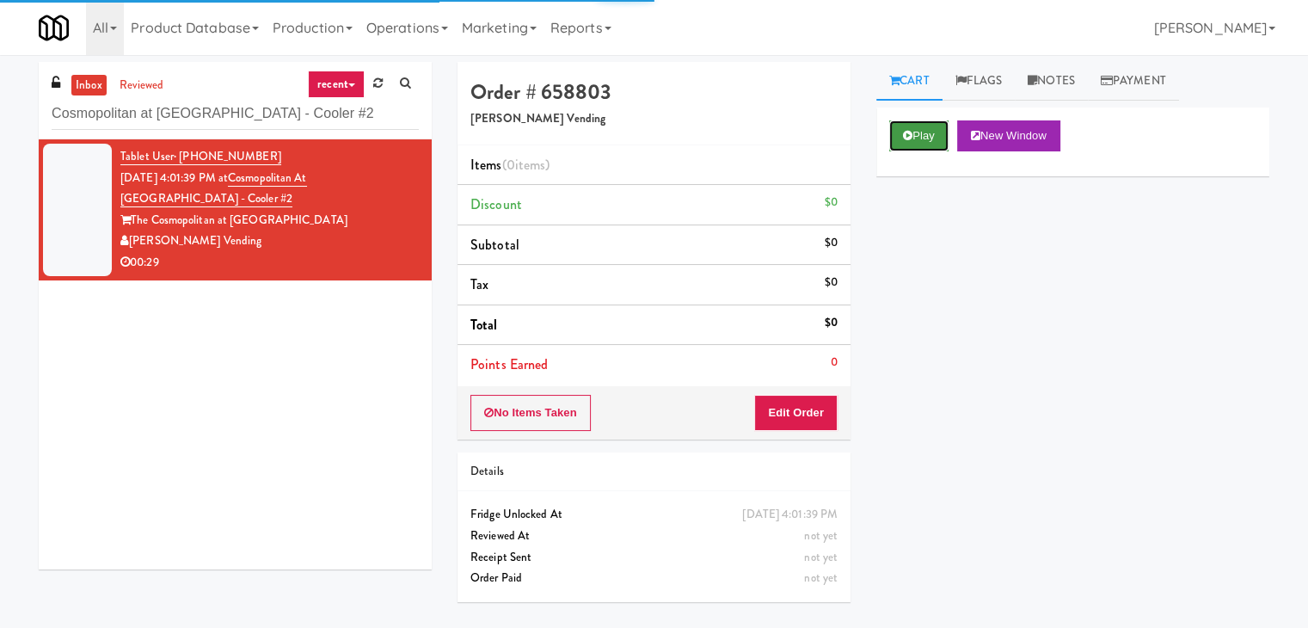
click at [925, 135] on button "Play" at bounding box center [918, 135] width 59 height 31
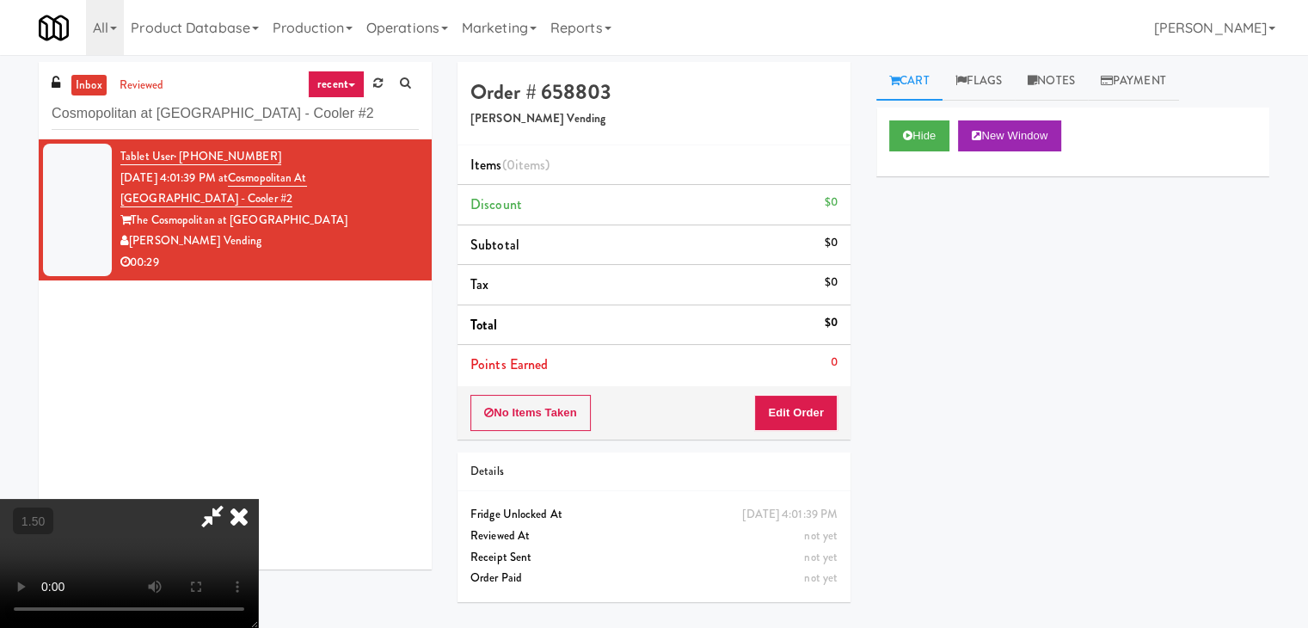
click at [258, 499] on video at bounding box center [129, 563] width 258 height 129
click at [258, 499] on icon at bounding box center [239, 516] width 38 height 34
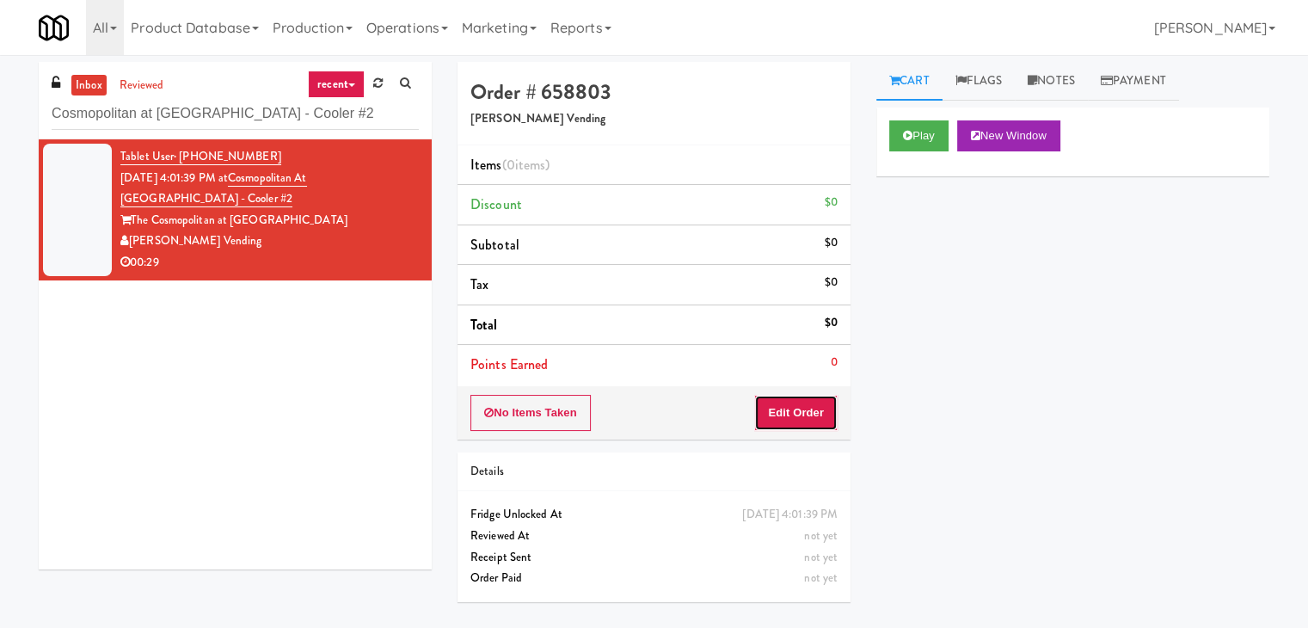
click at [795, 403] on button "Edit Order" at bounding box center [795, 413] width 83 height 36
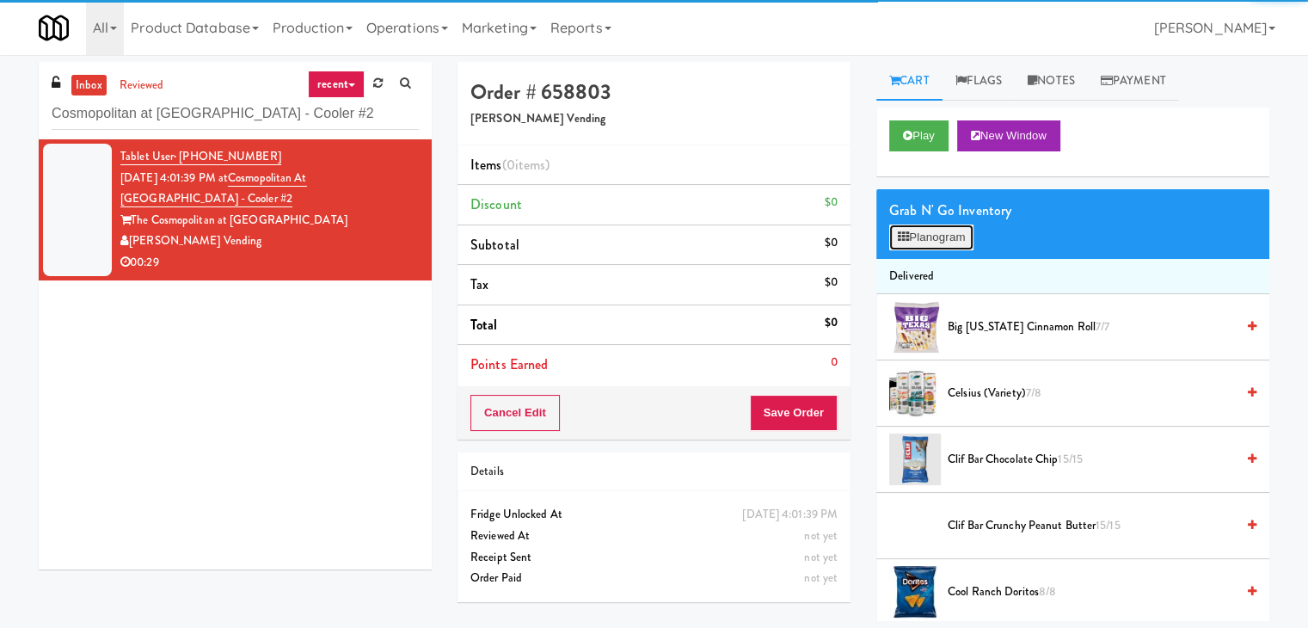
click at [914, 230] on button "Planogram" at bounding box center [931, 237] width 84 height 26
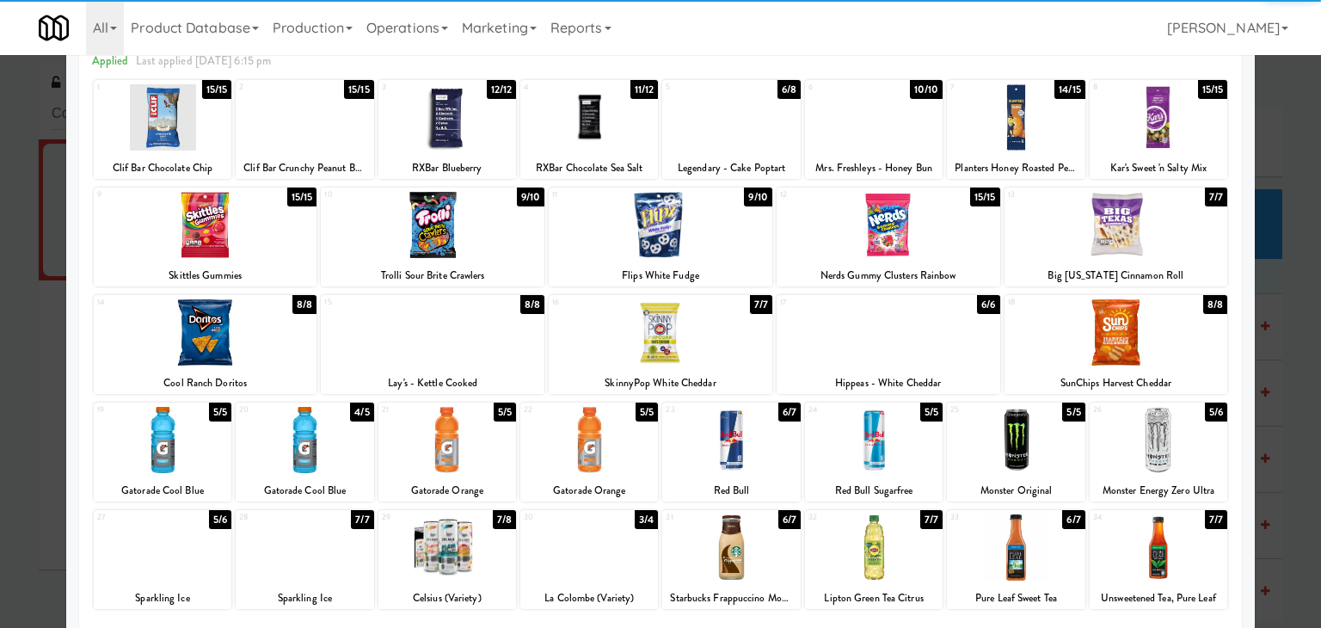
scroll to position [217, 0]
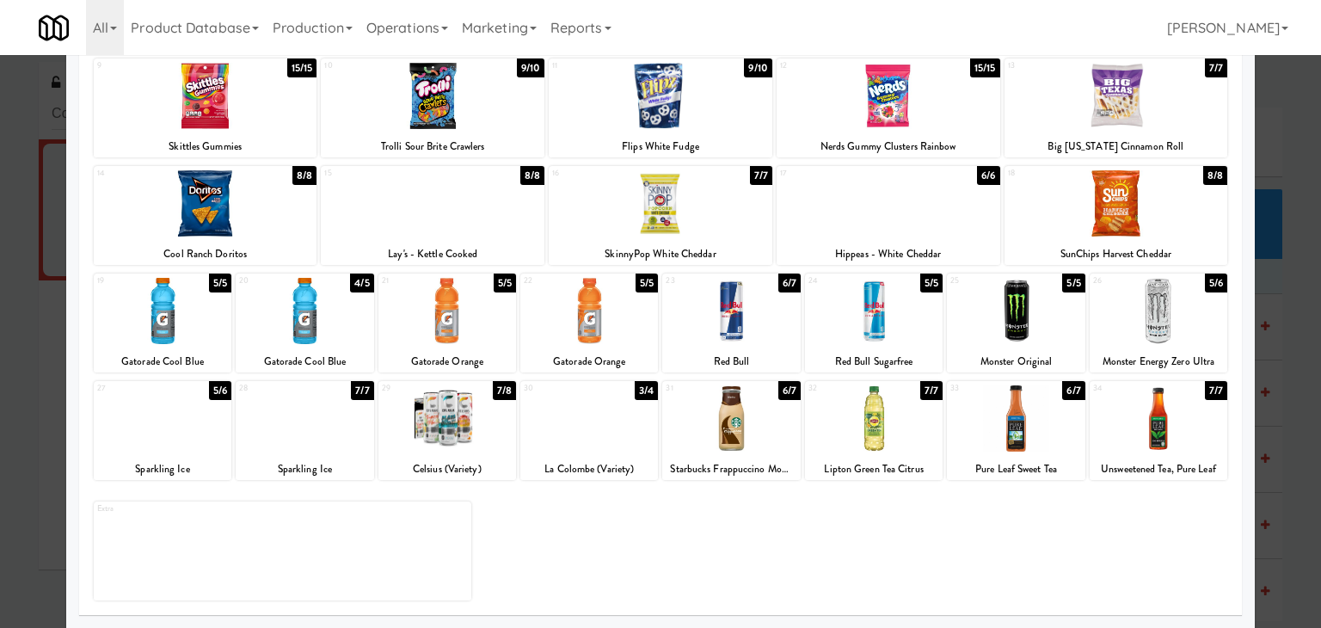
click at [444, 414] on div at bounding box center [447, 418] width 138 height 66
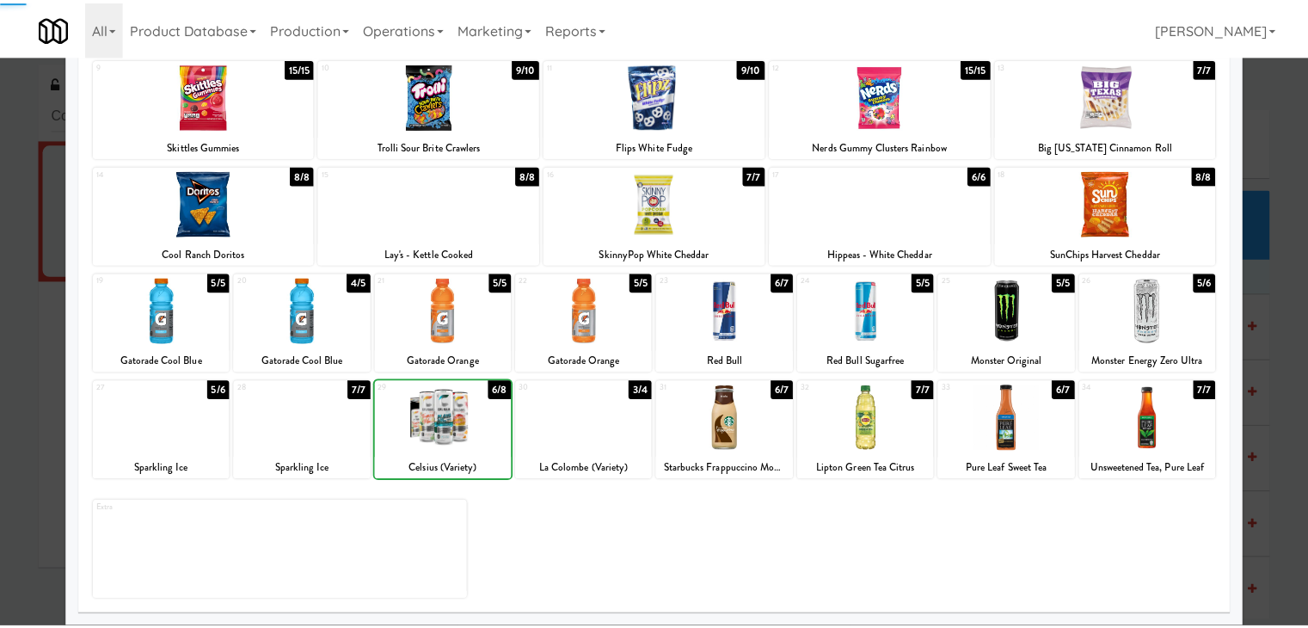
scroll to position [0, 0]
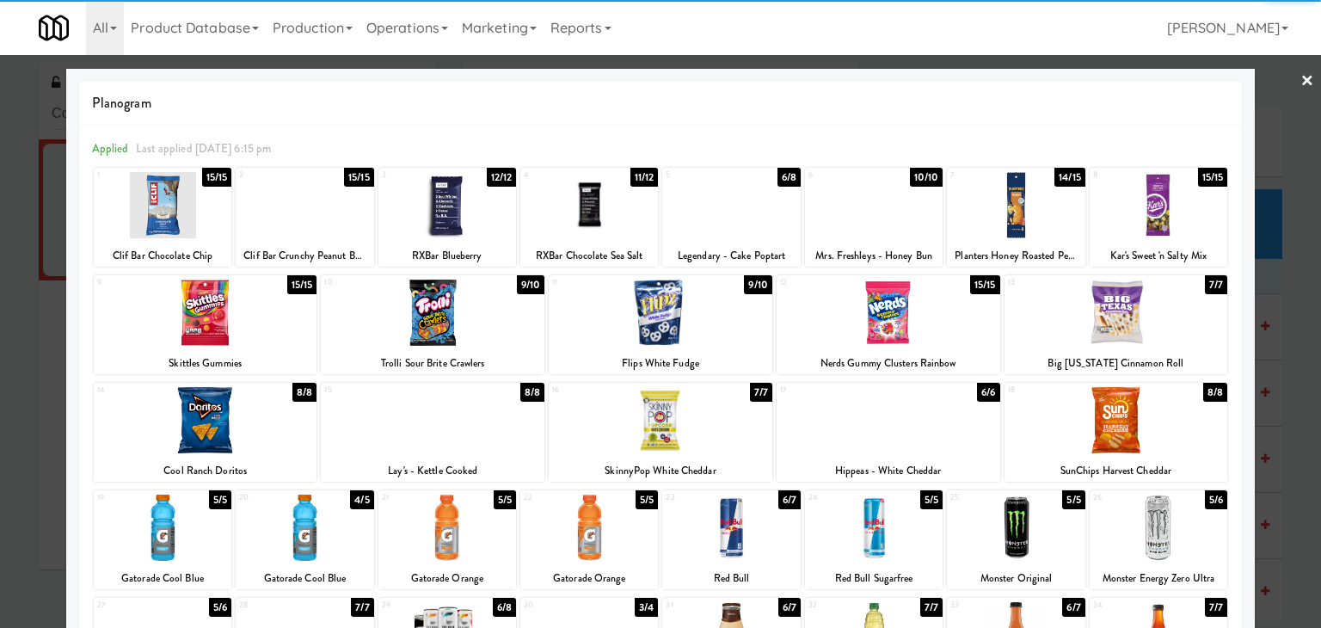
click at [1300, 81] on link "×" at bounding box center [1307, 81] width 14 height 53
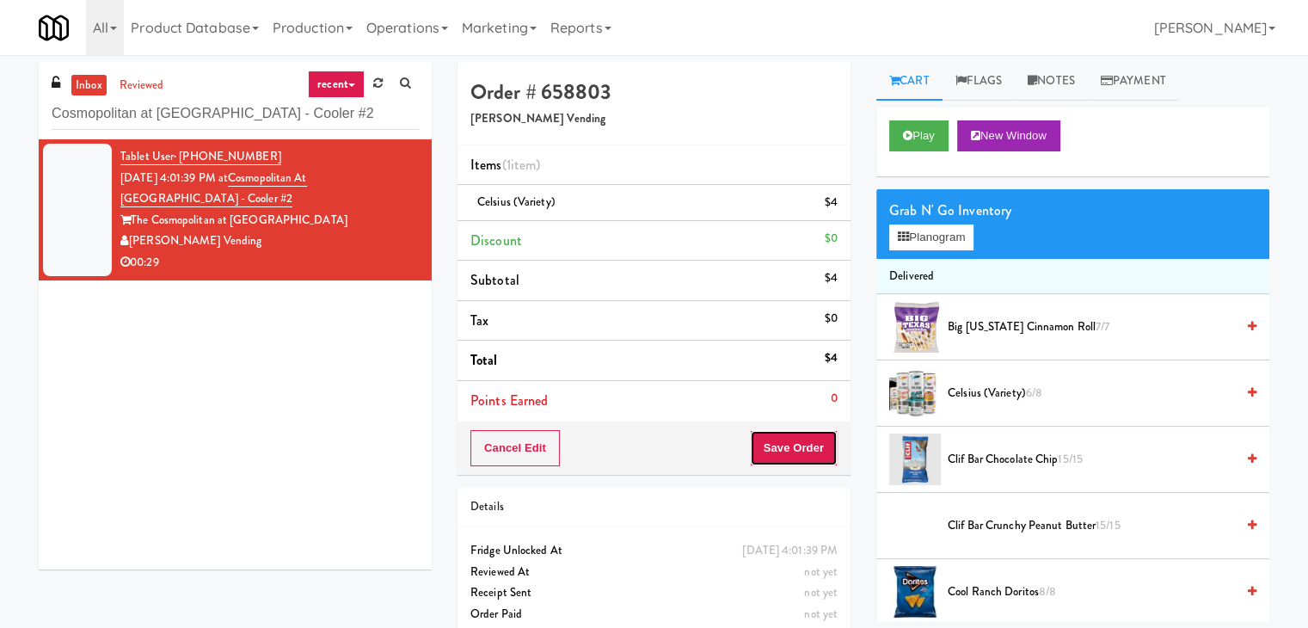
click at [781, 436] on button "Save Order" at bounding box center [794, 448] width 88 height 36
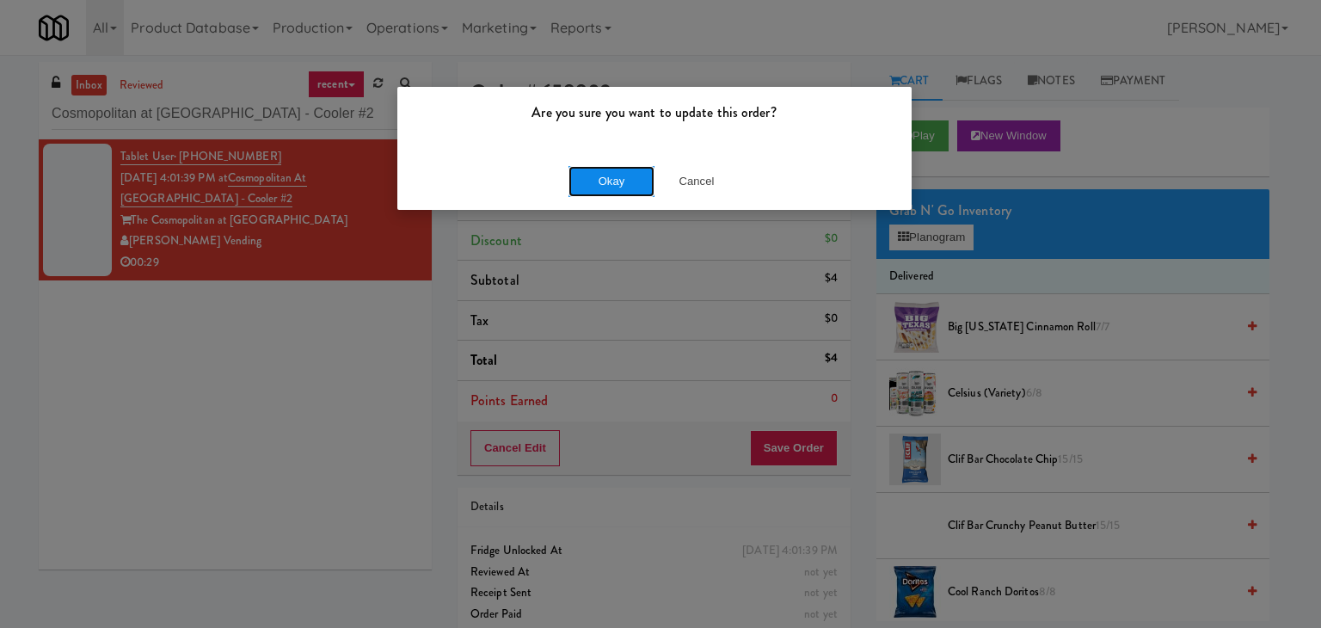
click at [599, 180] on button "Okay" at bounding box center [611, 181] width 86 height 31
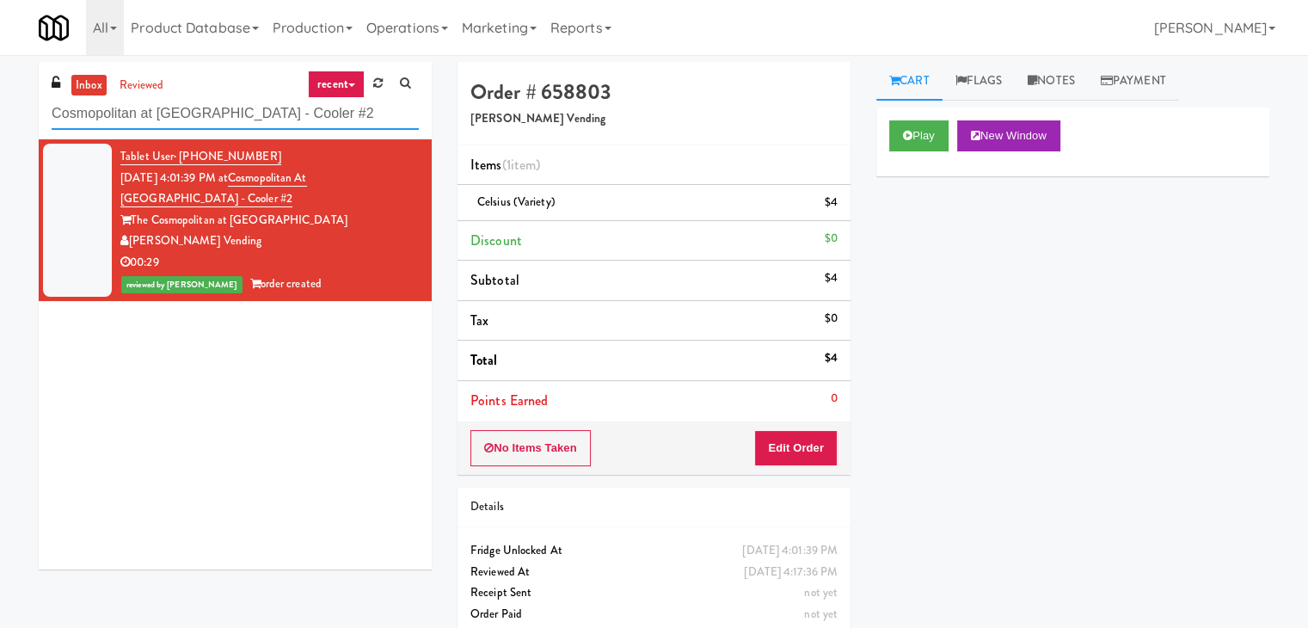
click at [237, 118] on input "Cosmopolitan at [GEOGRAPHIC_DATA] - Cooler #2" at bounding box center [235, 114] width 367 height 32
paste input "[STREET_ADDRESS]"
type input "[STREET_ADDRESS]"
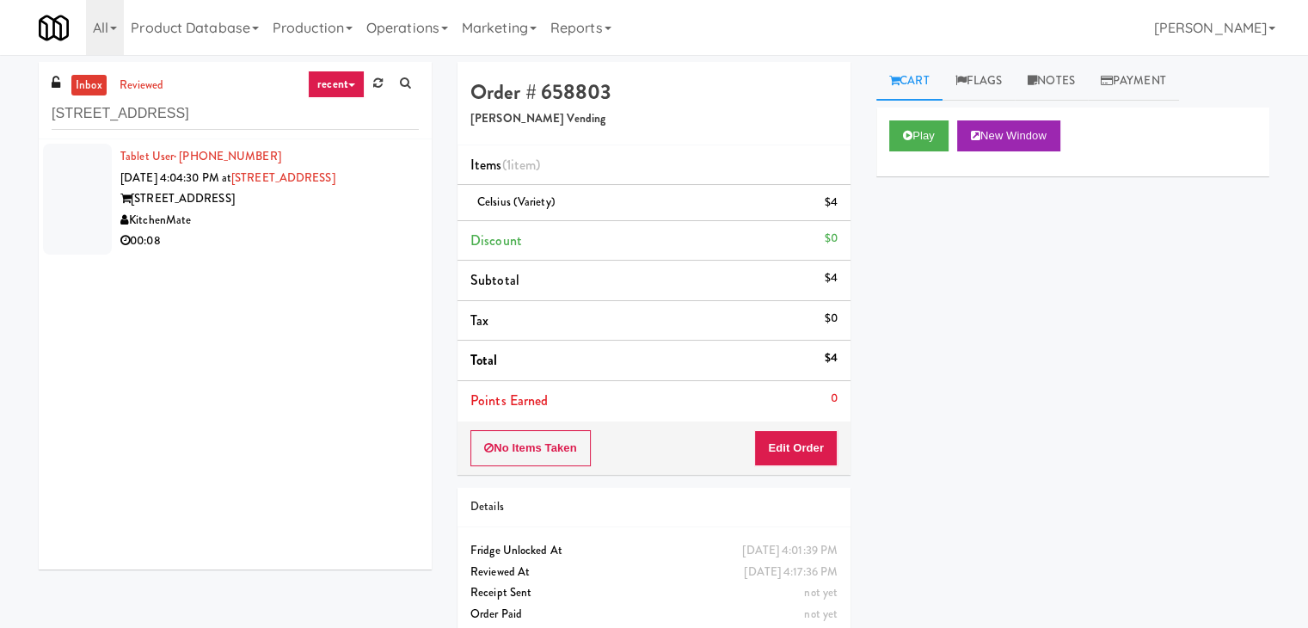
click at [380, 193] on div "[STREET_ADDRESS]" at bounding box center [269, 198] width 298 height 21
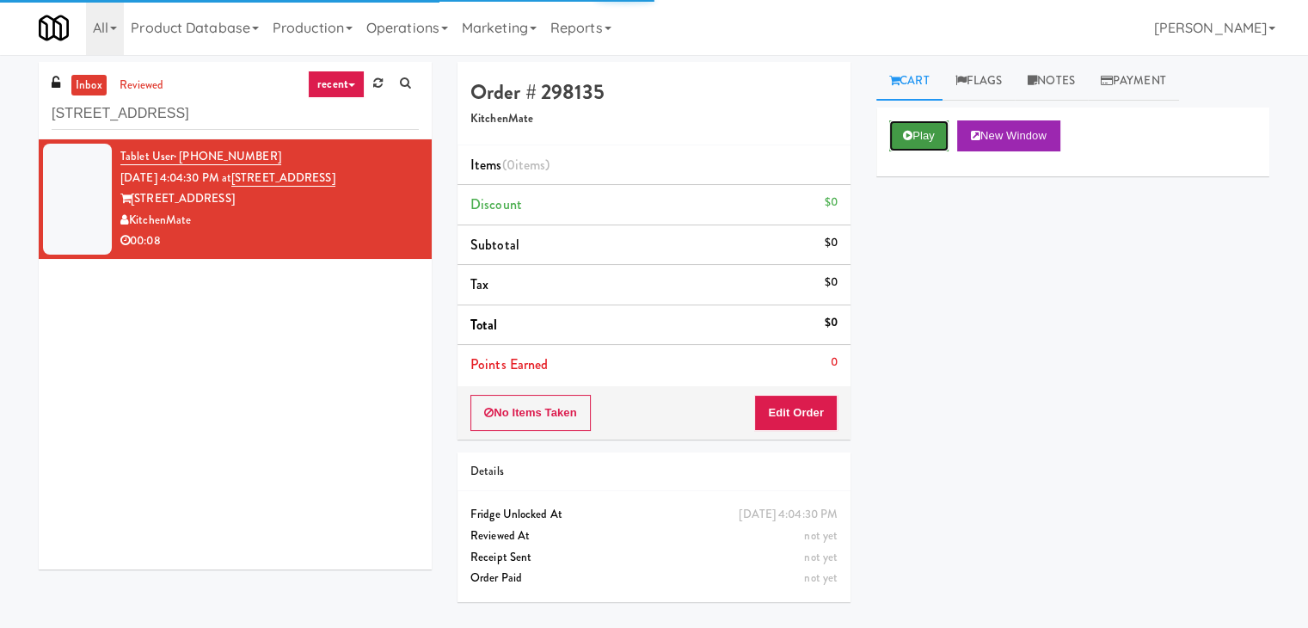
click at [913, 138] on button "Play" at bounding box center [918, 135] width 59 height 31
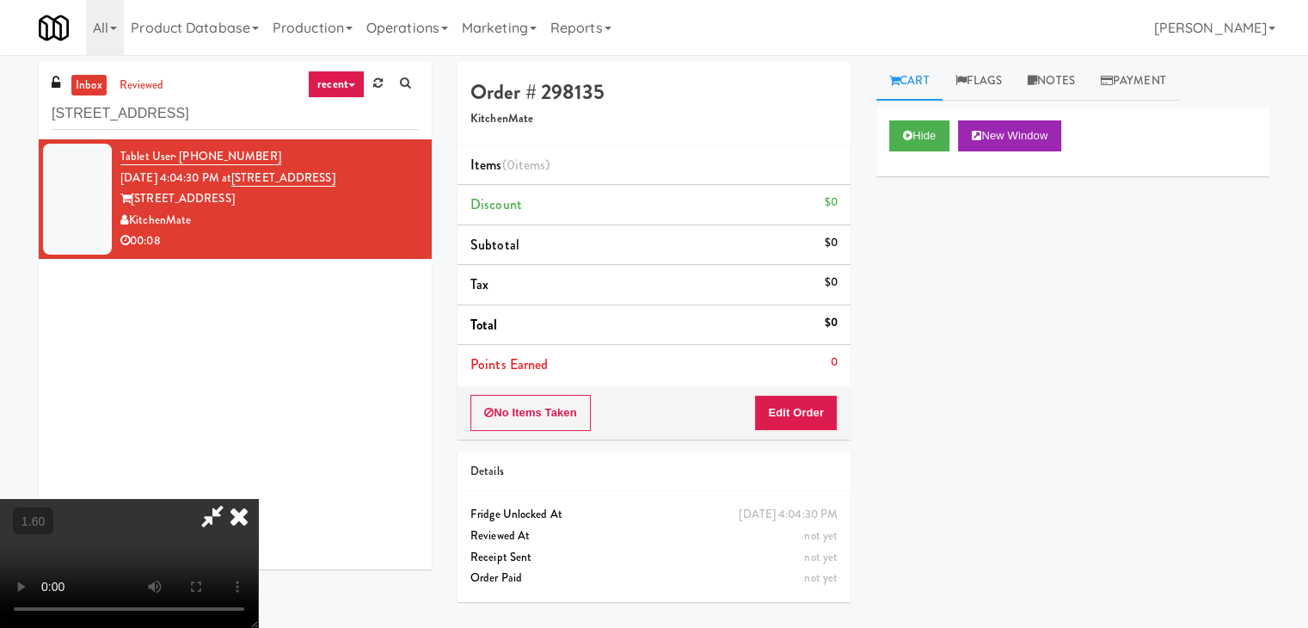
click at [258, 499] on icon at bounding box center [239, 516] width 38 height 34
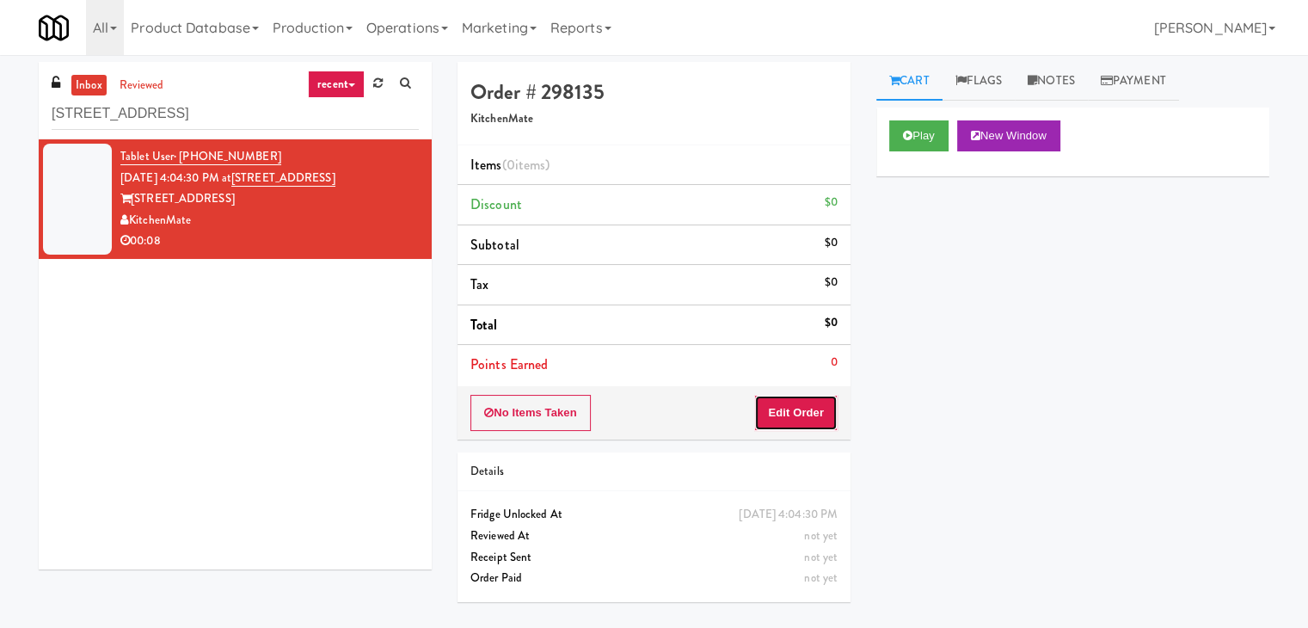
click at [803, 407] on button "Edit Order" at bounding box center [795, 413] width 83 height 36
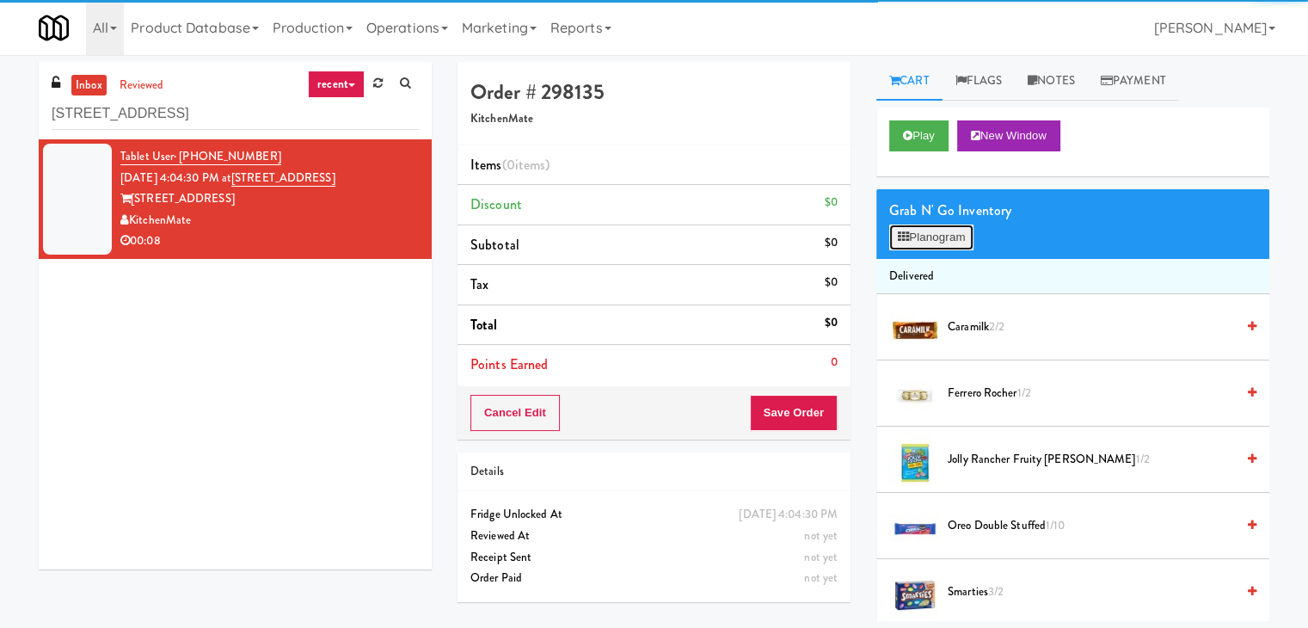
click at [918, 239] on button "Planogram" at bounding box center [931, 237] width 84 height 26
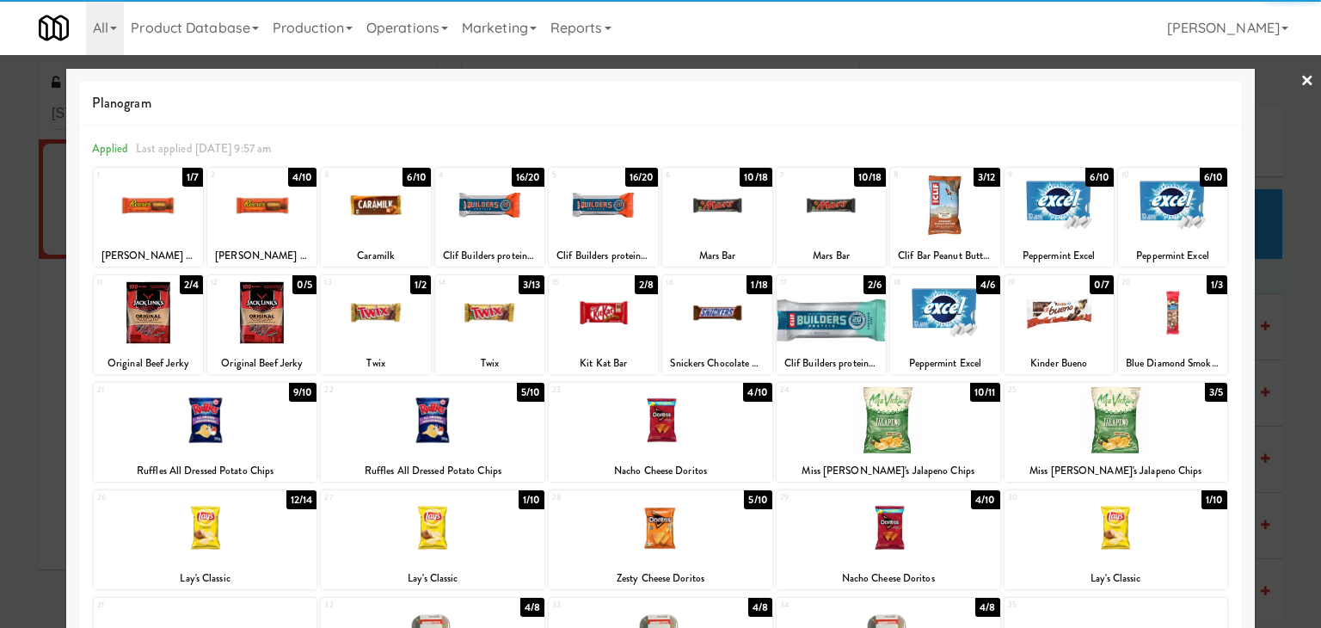
click at [390, 207] on div at bounding box center [375, 205] width 109 height 66
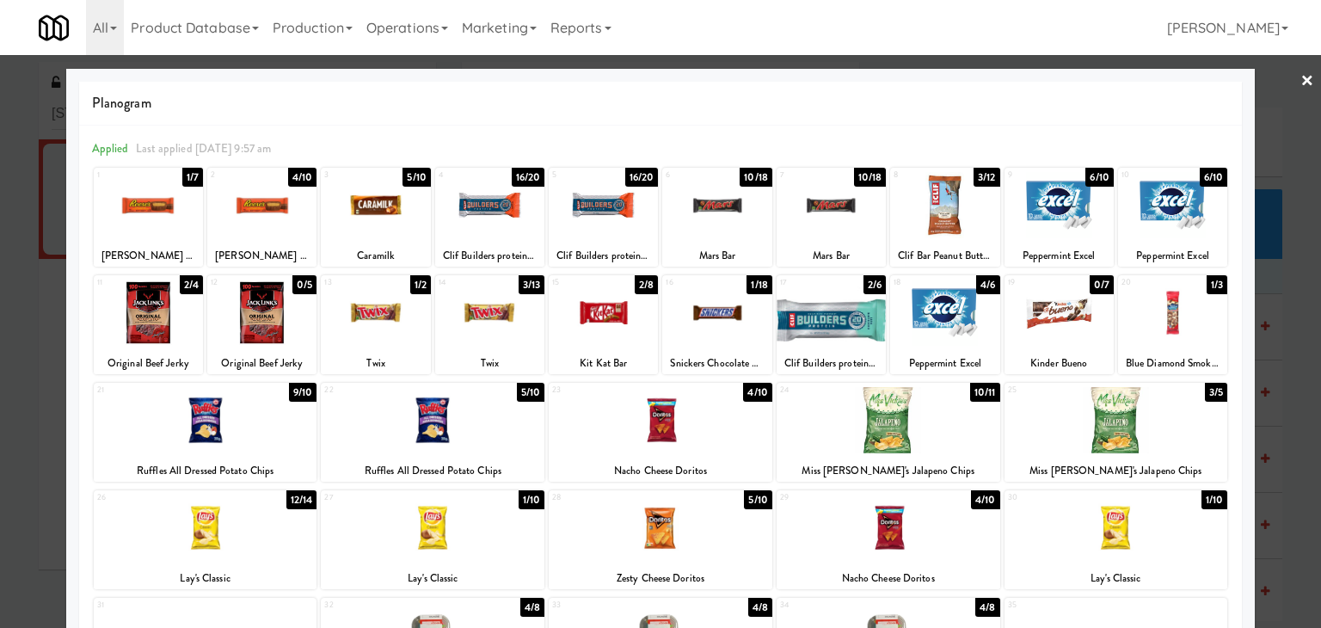
click at [1300, 74] on link "×" at bounding box center [1307, 81] width 14 height 53
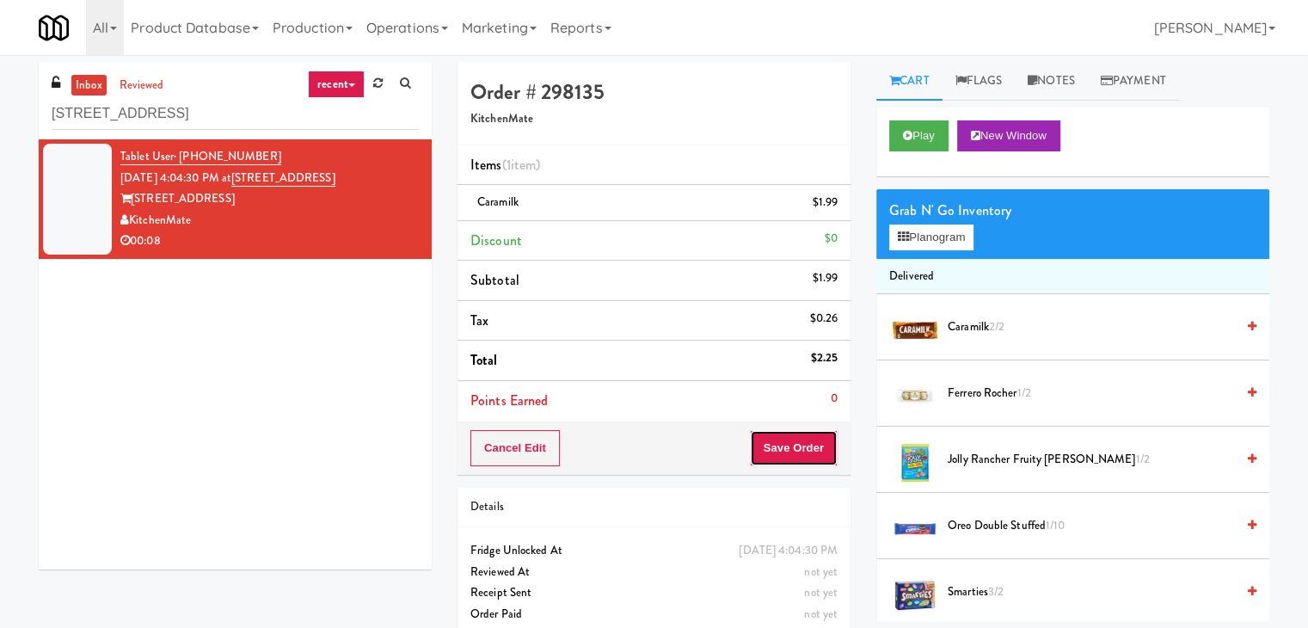
click at [773, 444] on button "Save Order" at bounding box center [794, 448] width 88 height 36
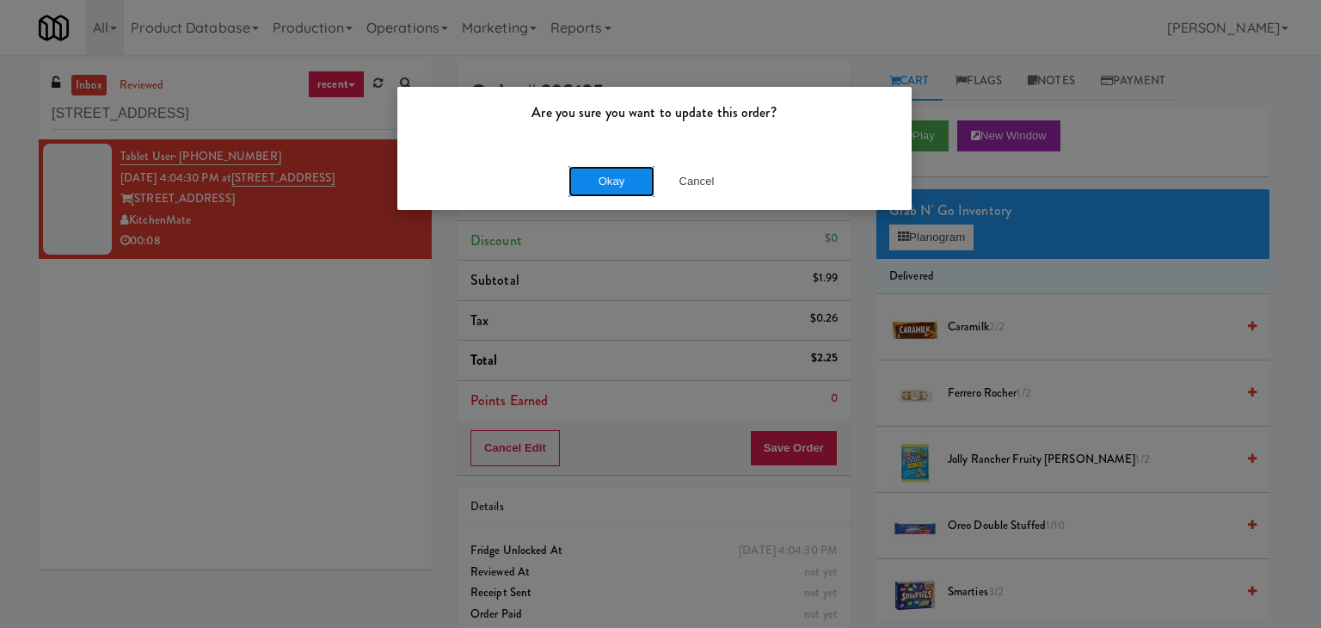
click at [605, 179] on button "Okay" at bounding box center [611, 181] width 86 height 31
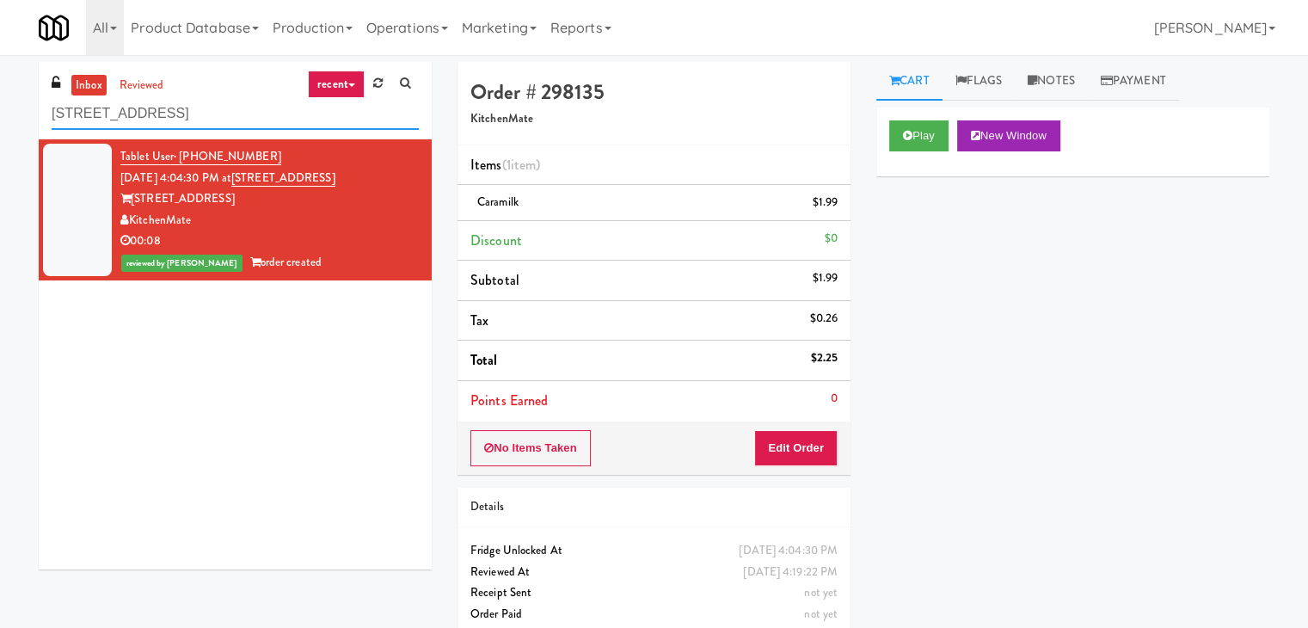
click at [278, 110] on input "[STREET_ADDRESS]" at bounding box center [235, 114] width 367 height 32
paste input "Axis Cooler - Right"
type input "Axis Cooler - Right"
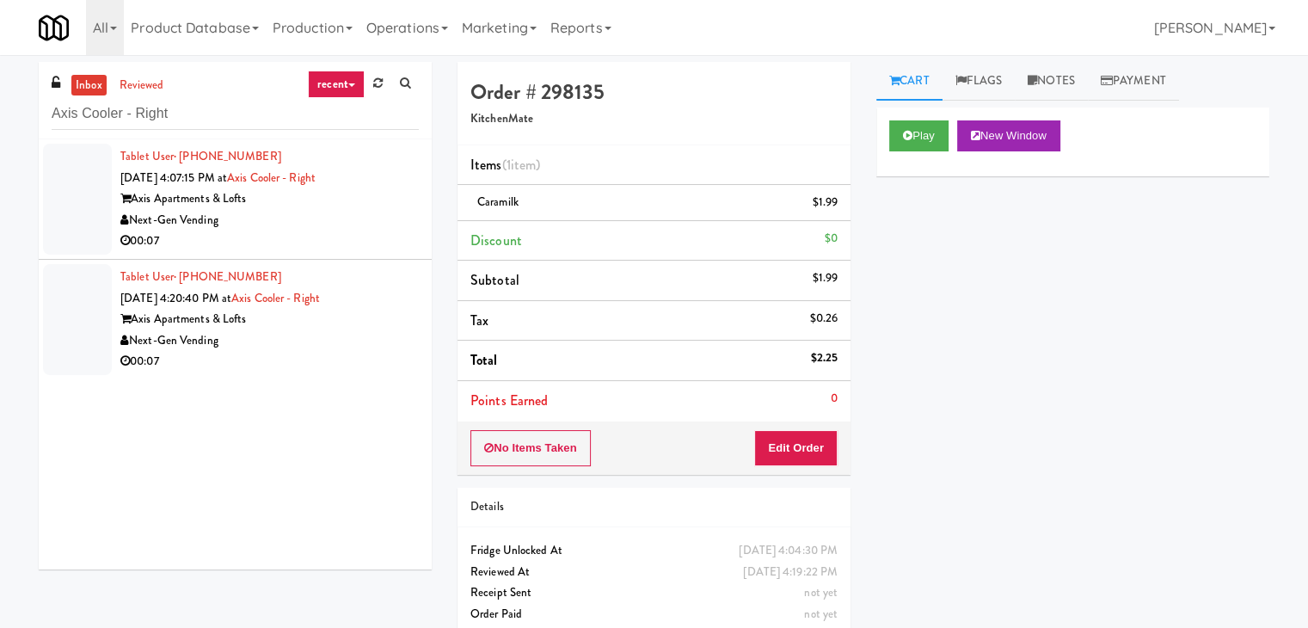
click at [356, 224] on div "Next-Gen Vending" at bounding box center [269, 220] width 298 height 21
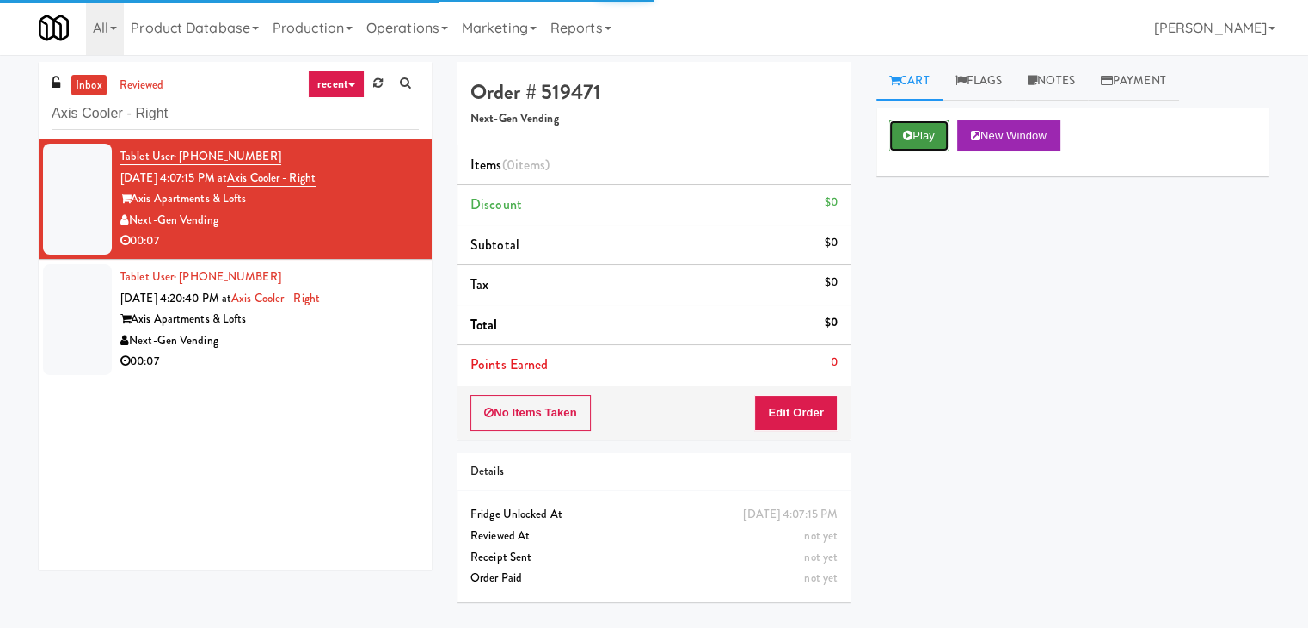
click at [905, 138] on icon at bounding box center [907, 135] width 9 height 11
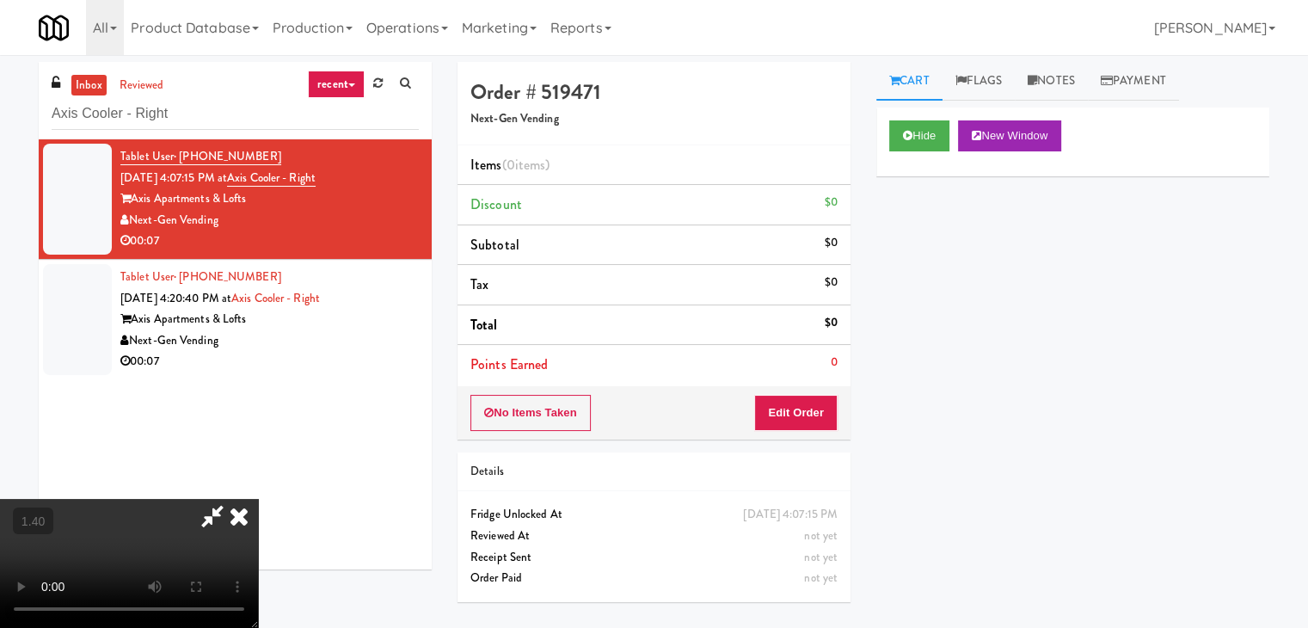
click at [258, 499] on video at bounding box center [129, 563] width 258 height 129
click at [258, 499] on icon at bounding box center [239, 516] width 38 height 34
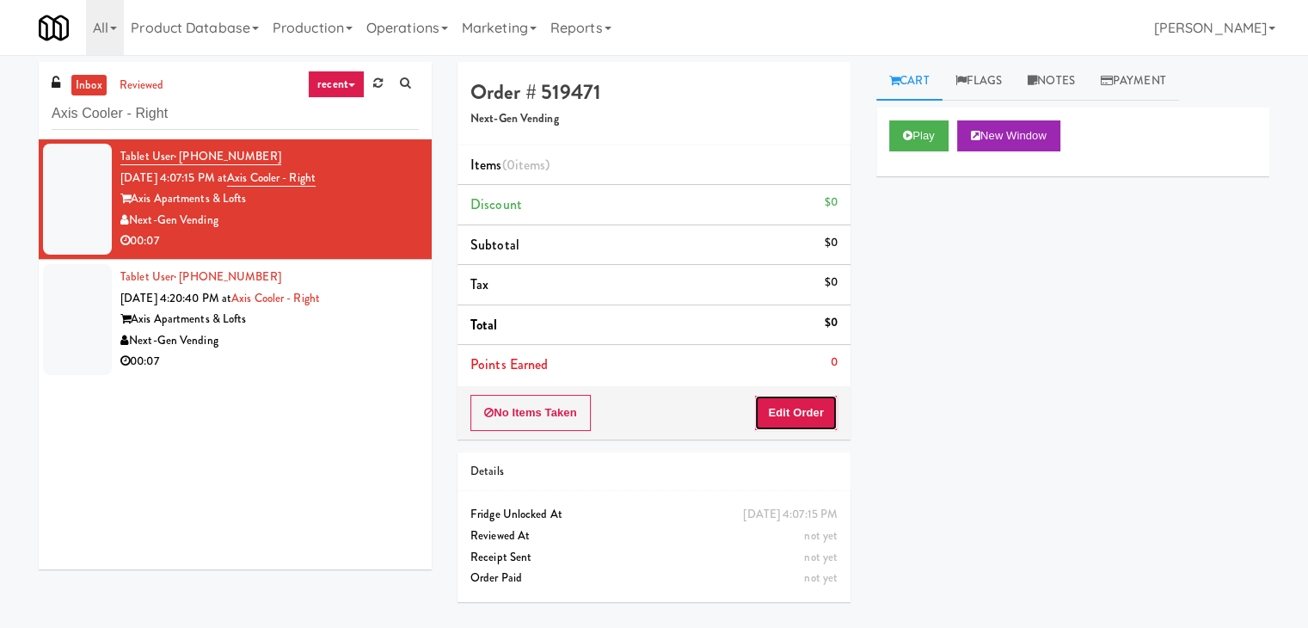
click at [784, 407] on button "Edit Order" at bounding box center [795, 413] width 83 height 36
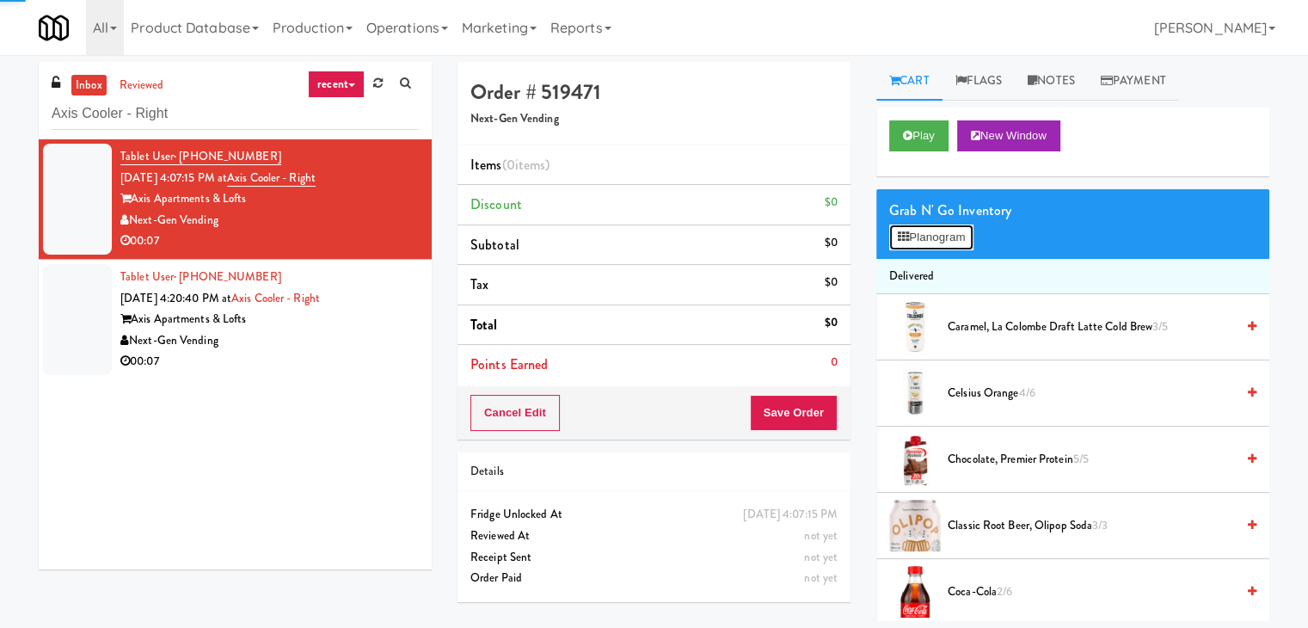
click at [910, 235] on button "Planogram" at bounding box center [931, 237] width 84 height 26
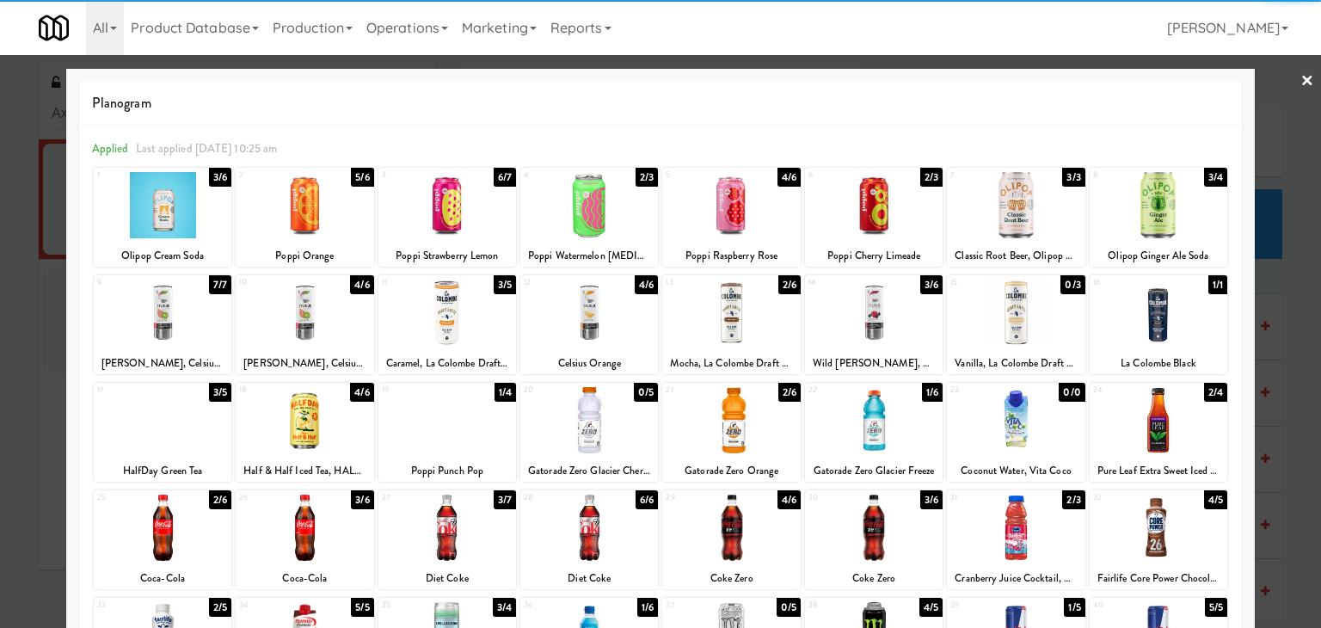
click at [162, 183] on div at bounding box center [163, 205] width 138 height 66
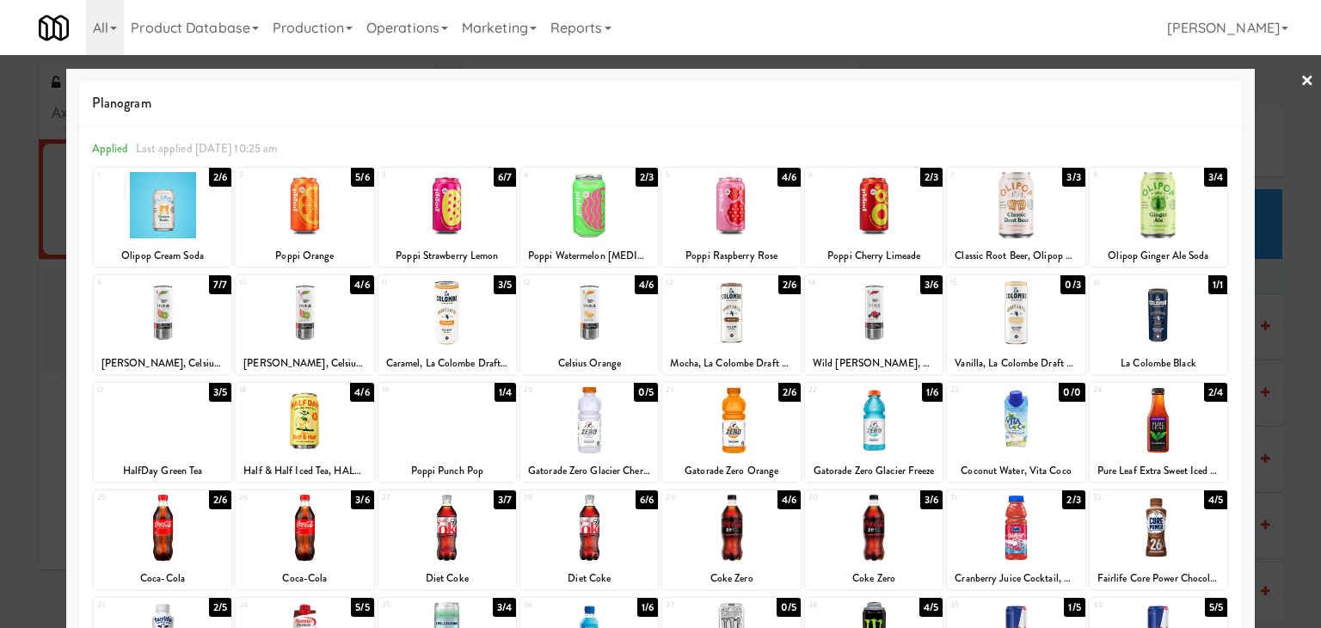
click at [1300, 80] on link "×" at bounding box center [1307, 81] width 14 height 53
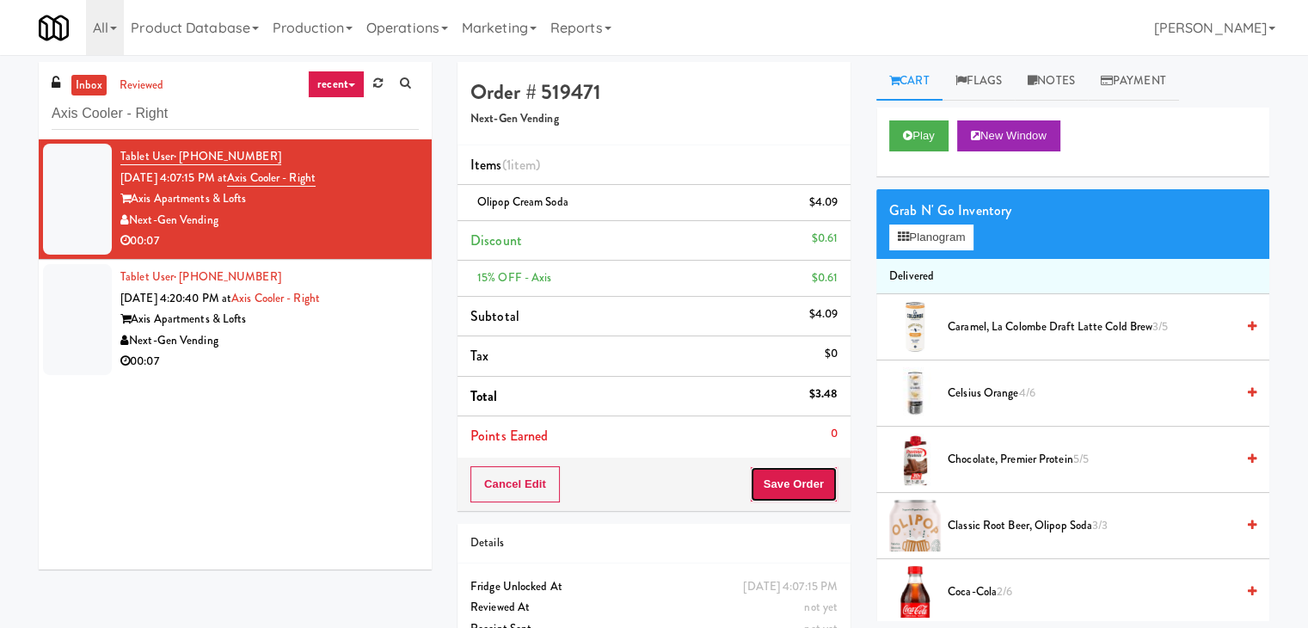
click at [762, 485] on button "Save Order" at bounding box center [794, 484] width 88 height 36
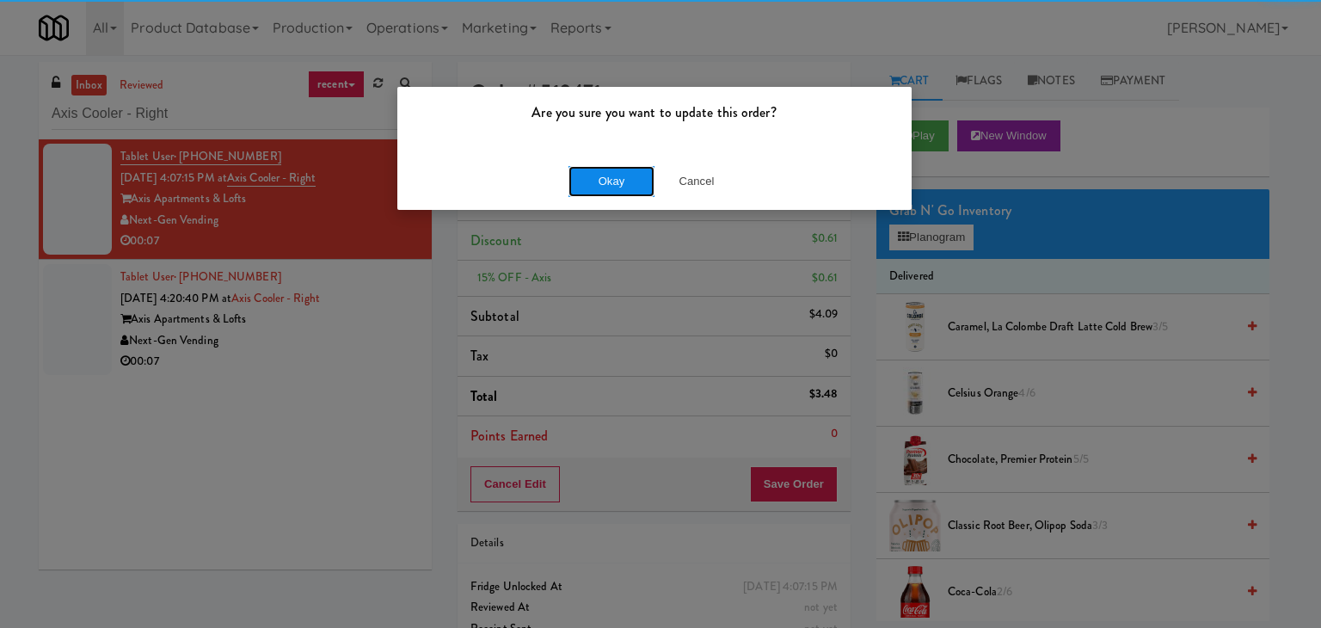
click at [607, 180] on button "Okay" at bounding box center [611, 181] width 86 height 31
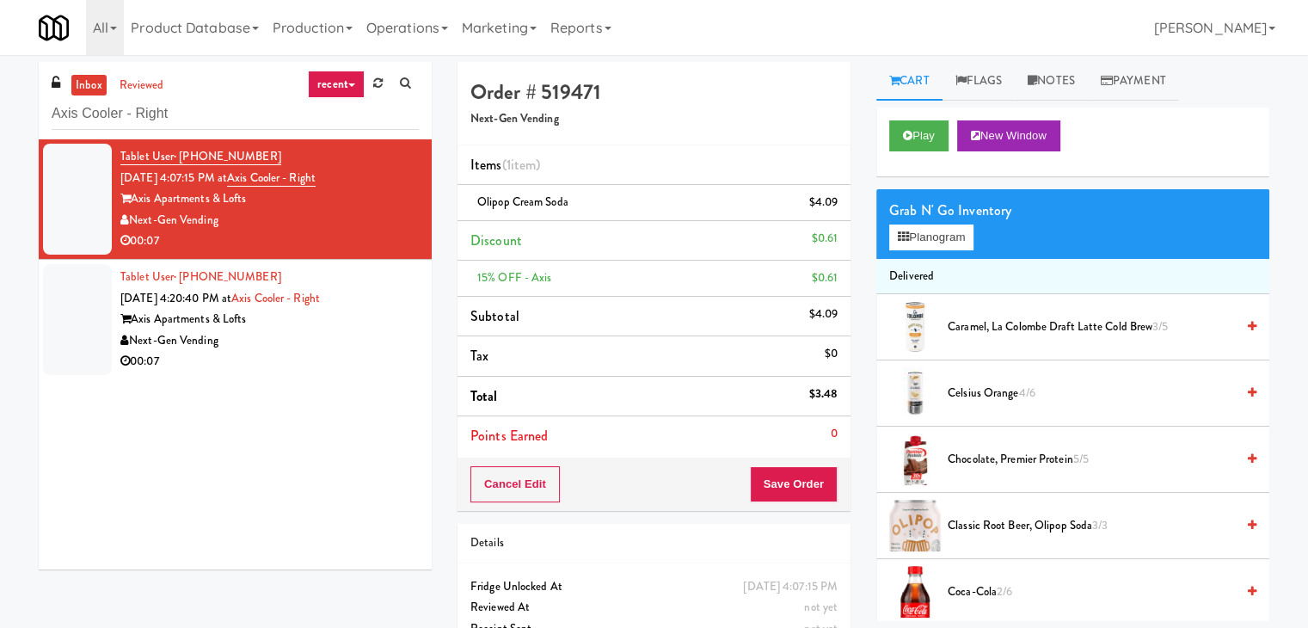
click at [341, 365] on div "00:07" at bounding box center [269, 361] width 298 height 21
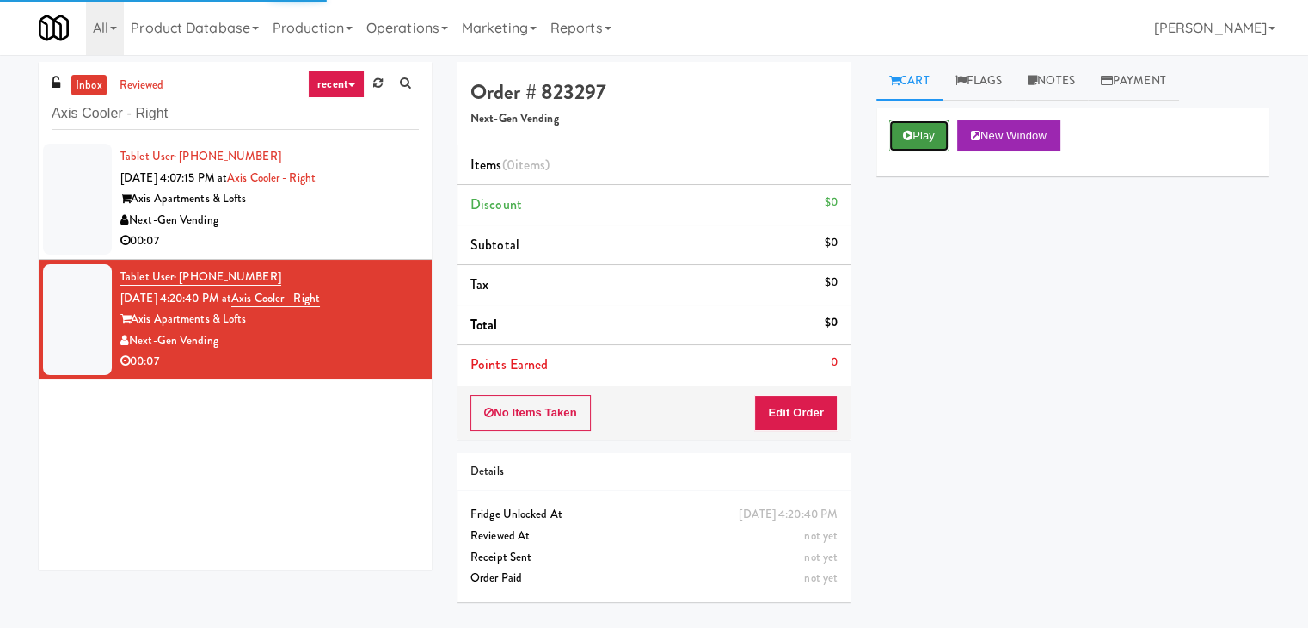
click at [898, 139] on button "Play" at bounding box center [918, 135] width 59 height 31
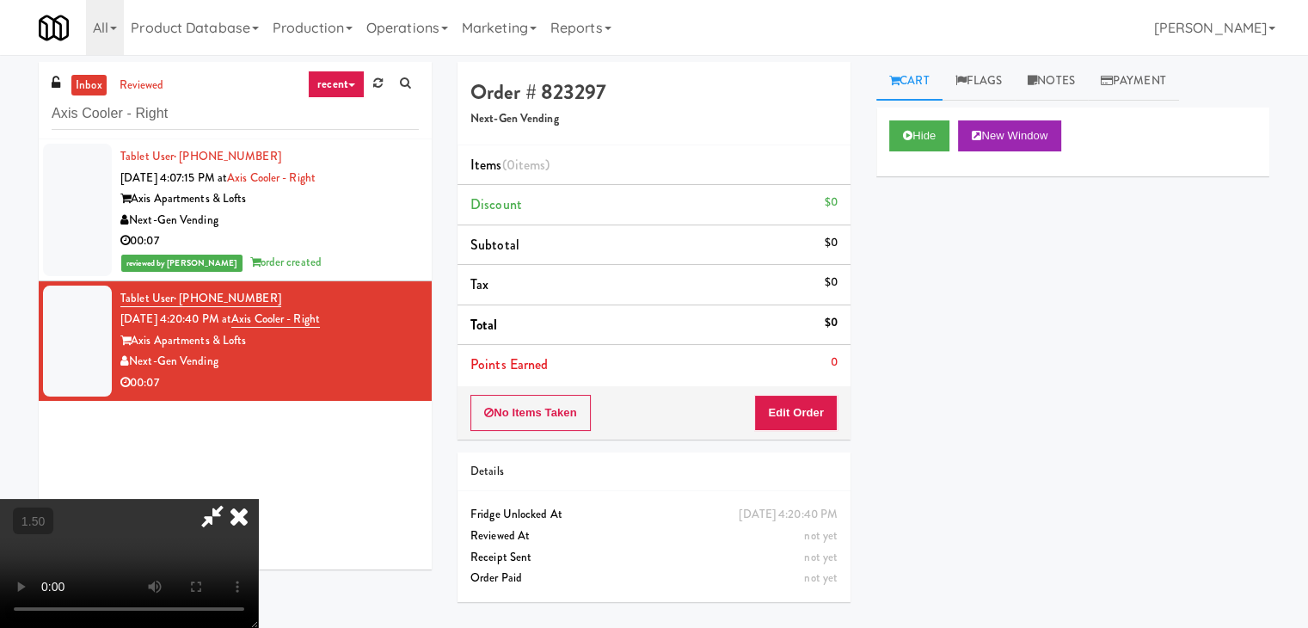
click at [258, 499] on video at bounding box center [129, 563] width 258 height 129
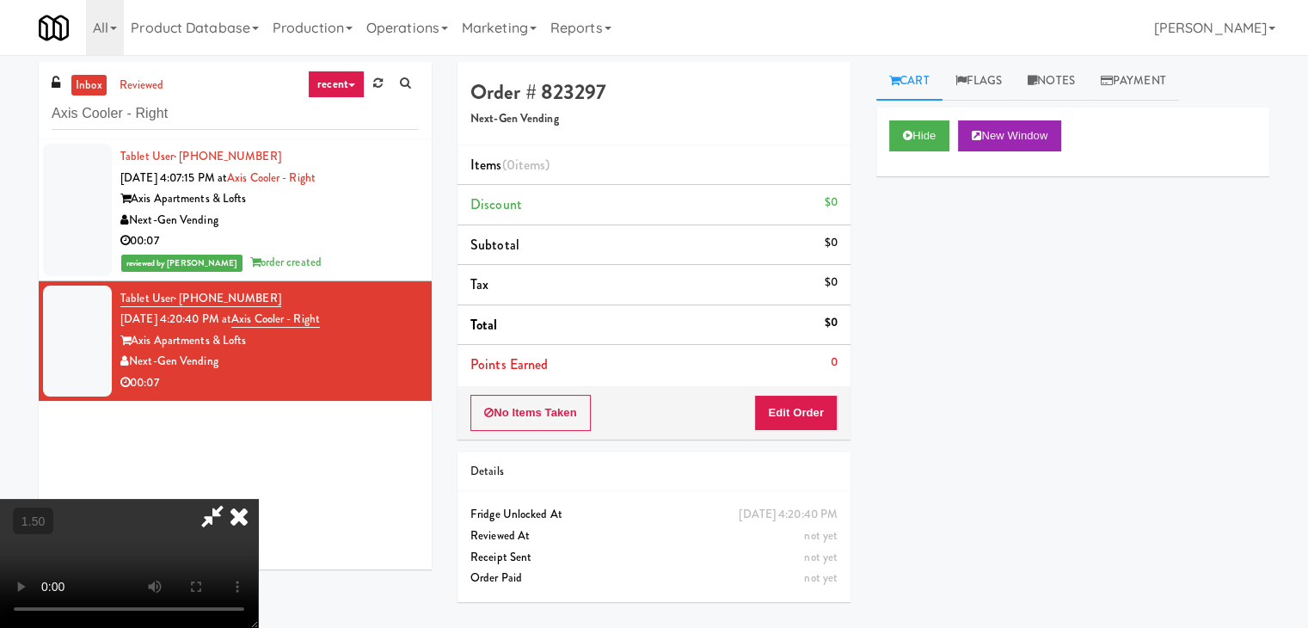
click at [258, 499] on video at bounding box center [129, 563] width 258 height 129
click at [258, 499] on icon at bounding box center [239, 516] width 38 height 34
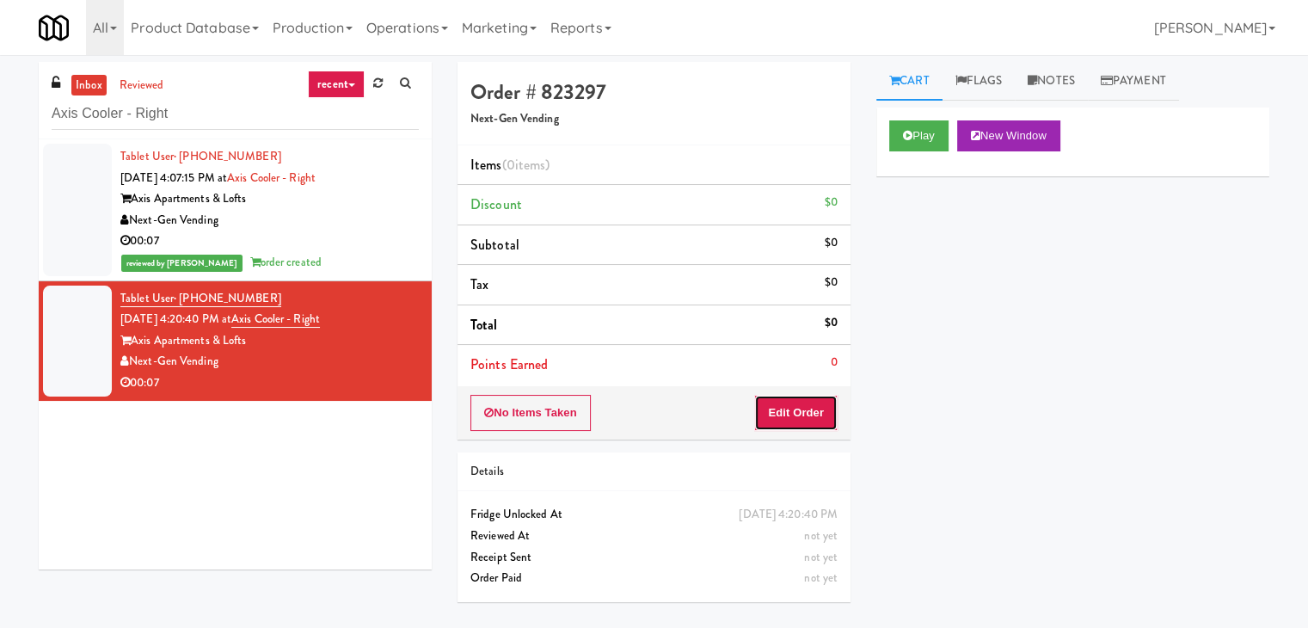
click at [802, 416] on button "Edit Order" at bounding box center [795, 413] width 83 height 36
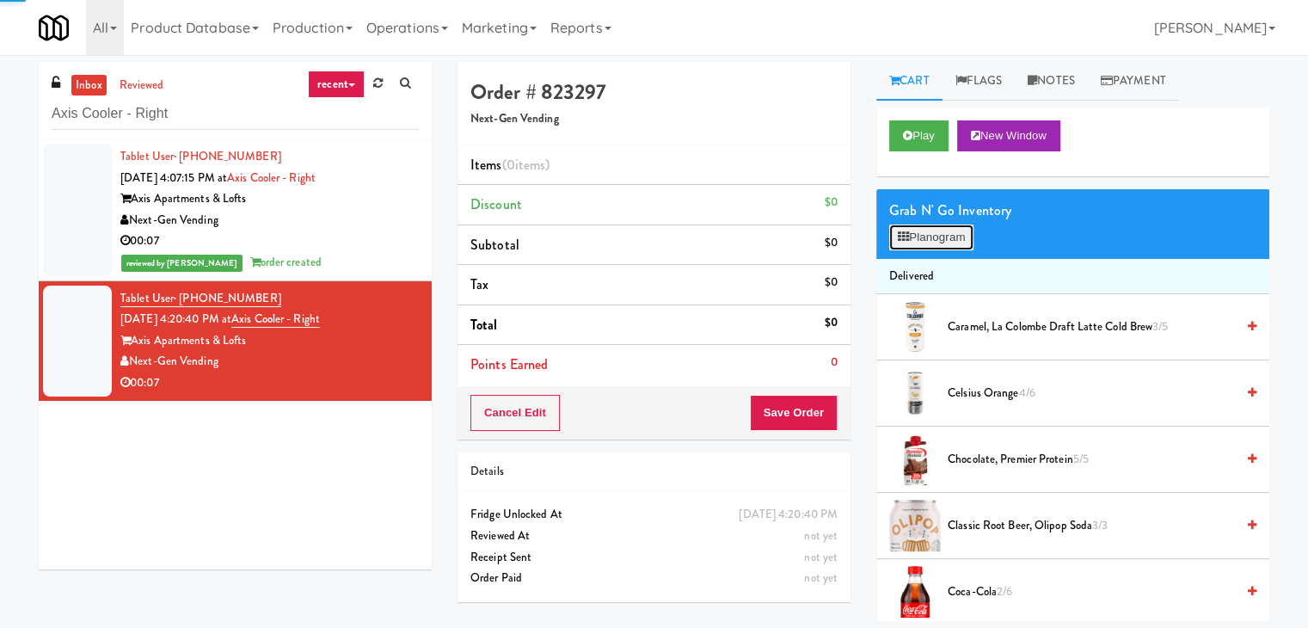
click at [952, 232] on button "Planogram" at bounding box center [931, 237] width 84 height 26
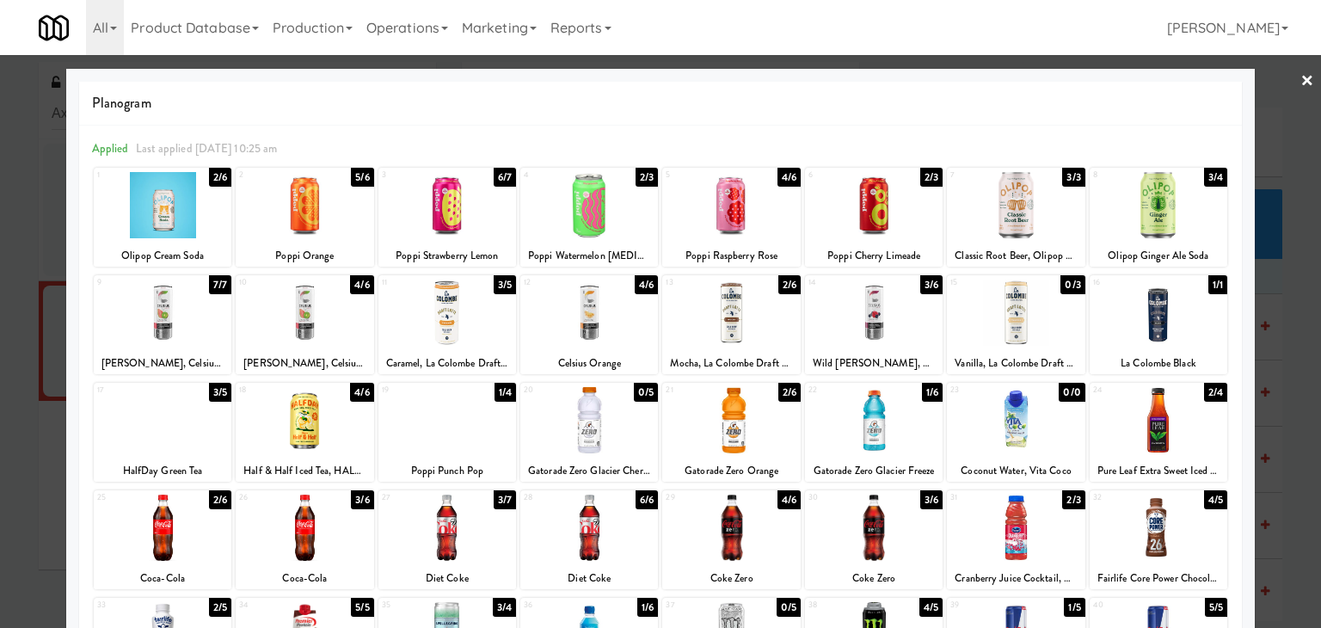
click at [590, 424] on div at bounding box center [589, 420] width 138 height 66
click at [1300, 83] on link "×" at bounding box center [1307, 81] width 14 height 53
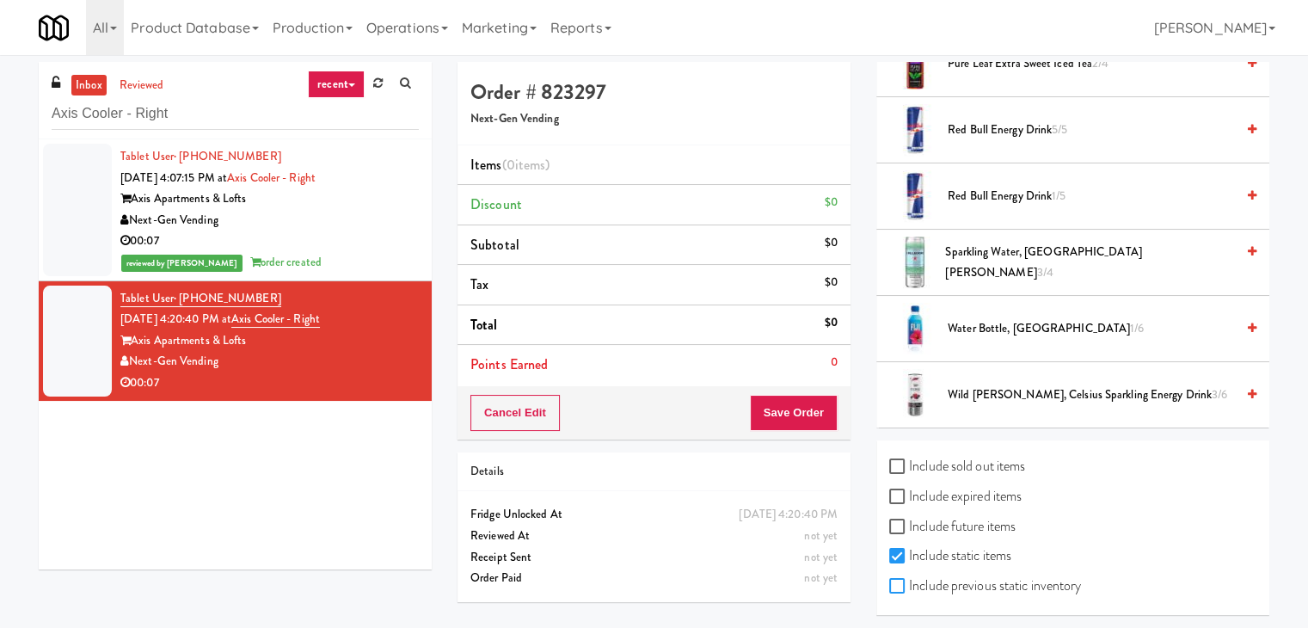
click at [898, 580] on input "Include previous static inventory" at bounding box center [899, 587] width 20 height 14
checkbox input "true"
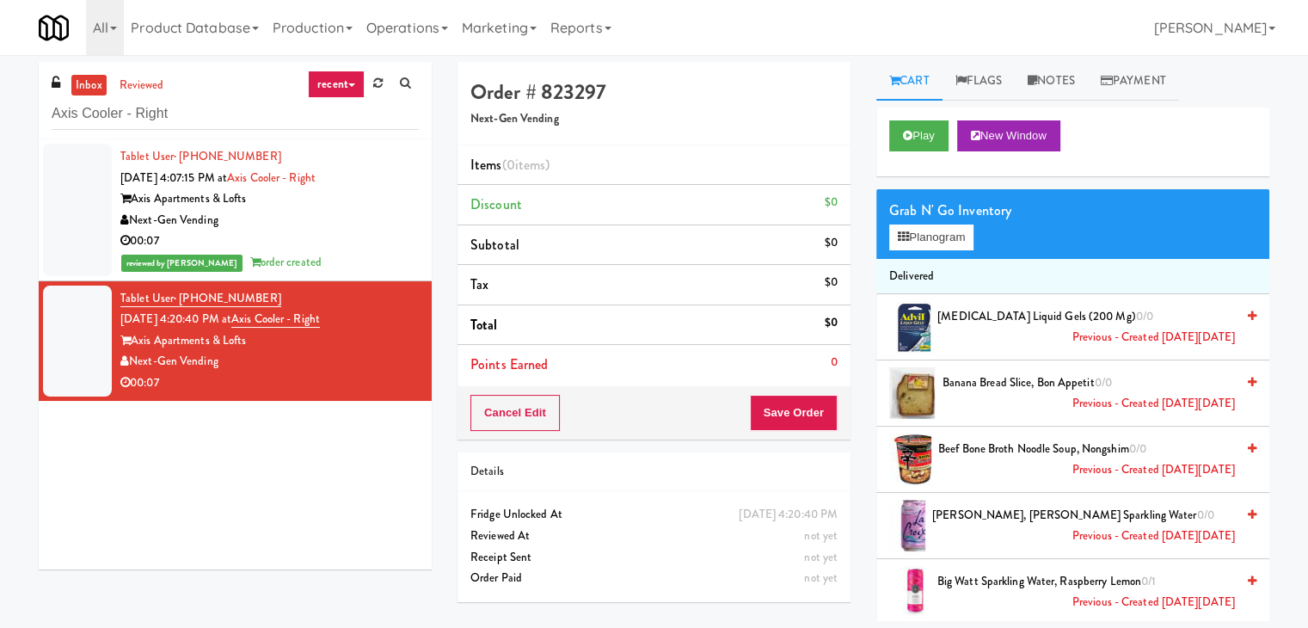
click at [927, 218] on div "Grab N' Go Inventory" at bounding box center [1072, 211] width 367 height 26
click at [931, 232] on button "Planogram" at bounding box center [931, 237] width 84 height 26
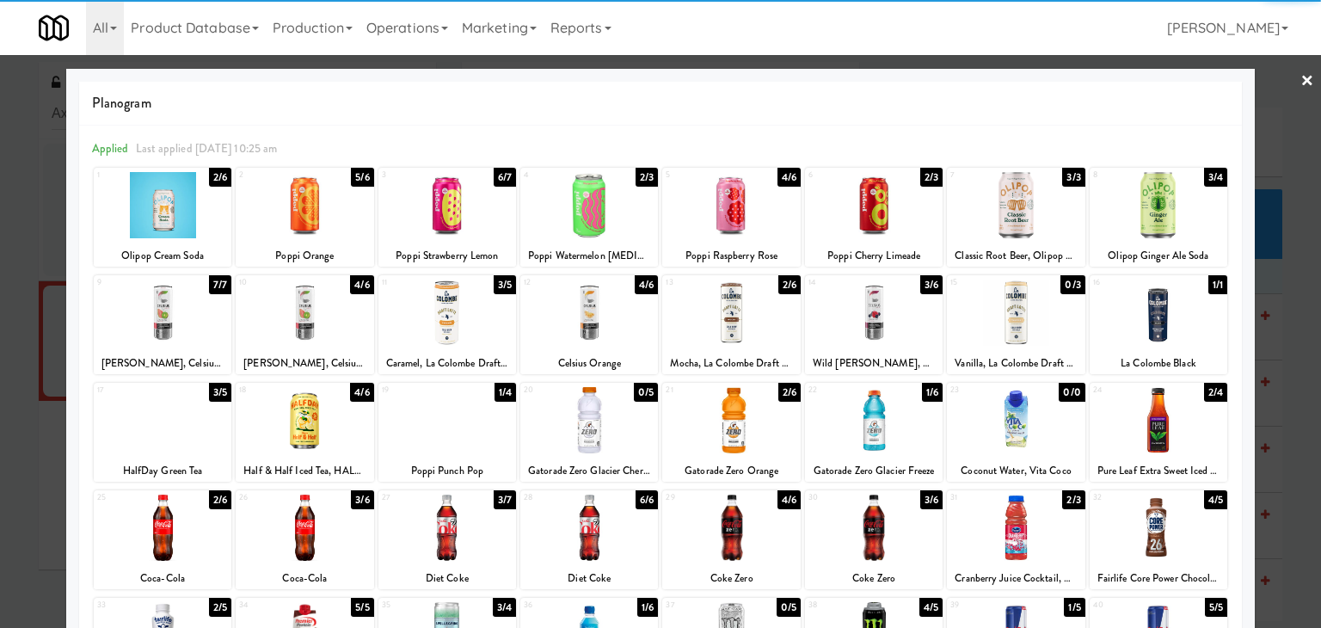
click at [564, 427] on div at bounding box center [589, 420] width 138 height 66
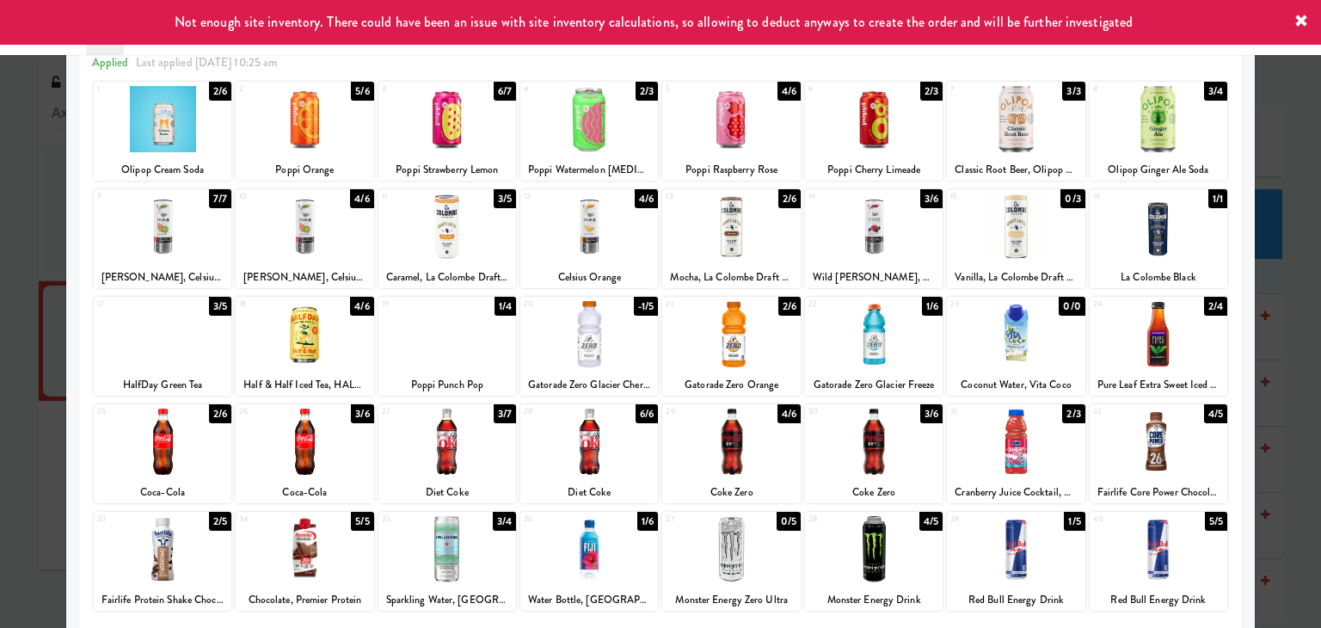
scroll to position [172, 0]
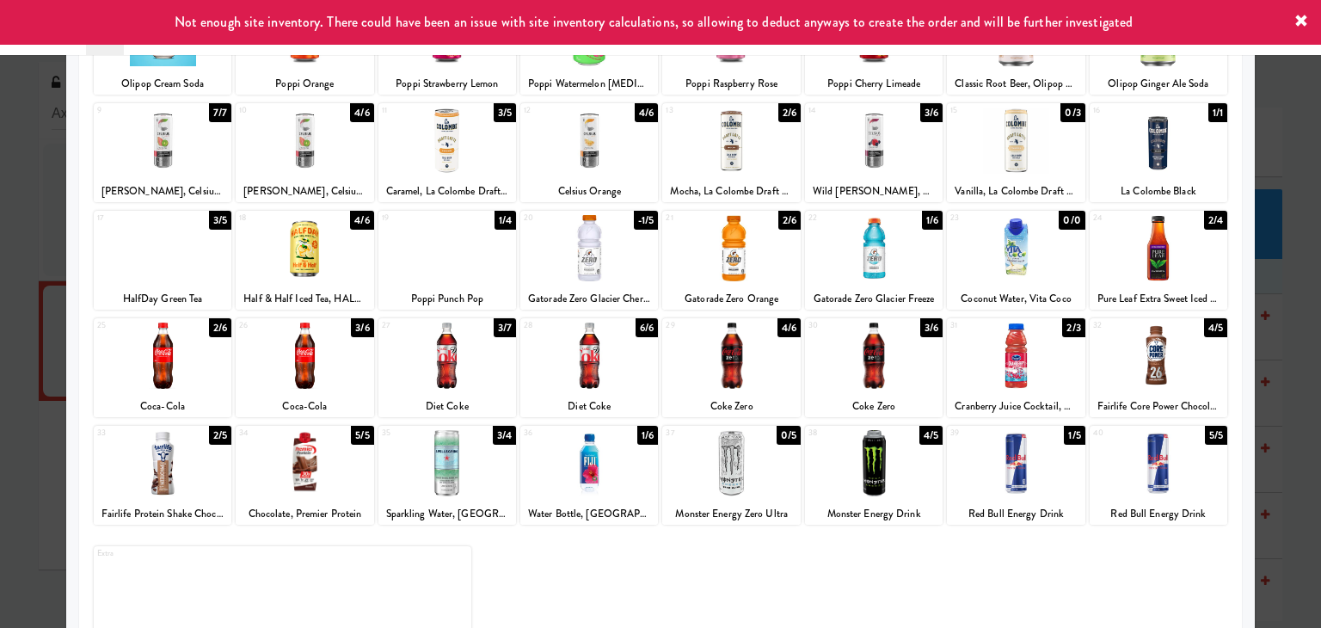
click at [855, 365] on div at bounding box center [874, 355] width 138 height 66
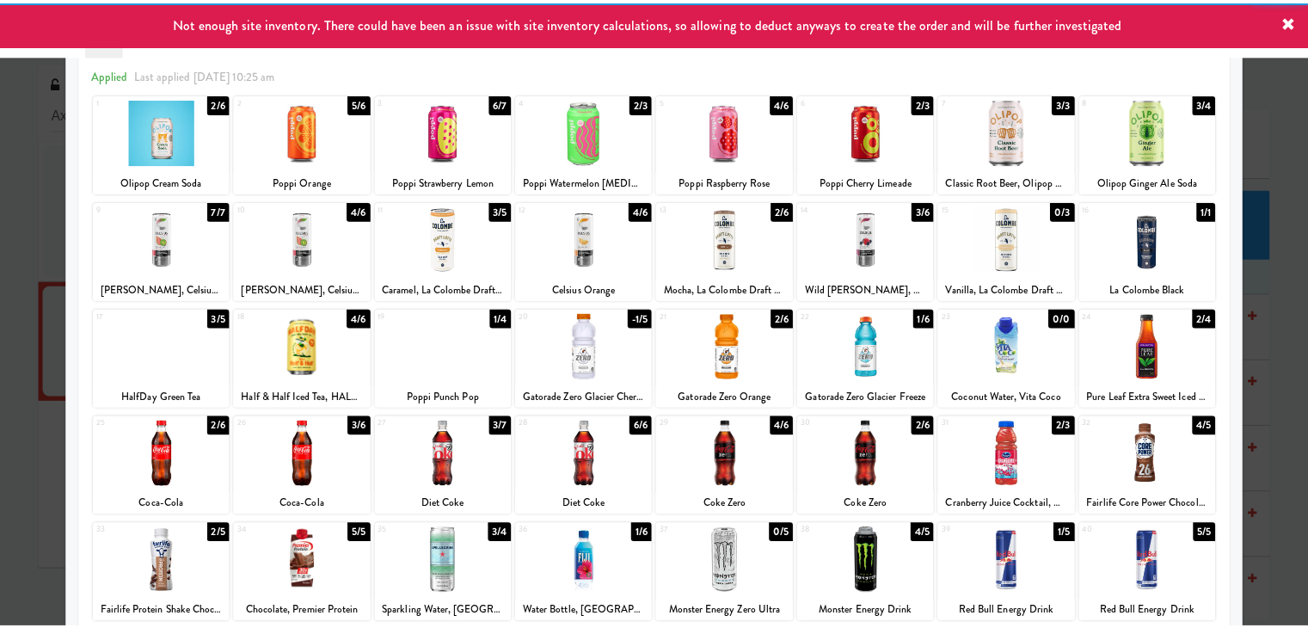
scroll to position [0, 0]
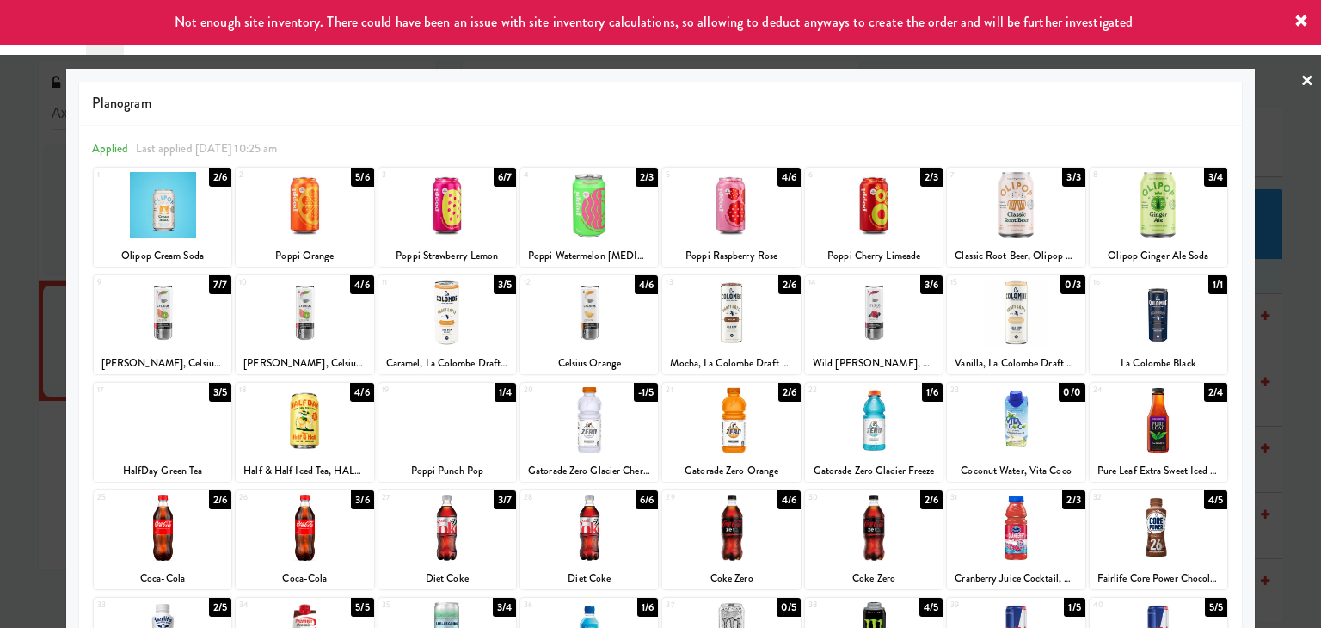
click at [1303, 77] on div at bounding box center [660, 314] width 1321 height 628
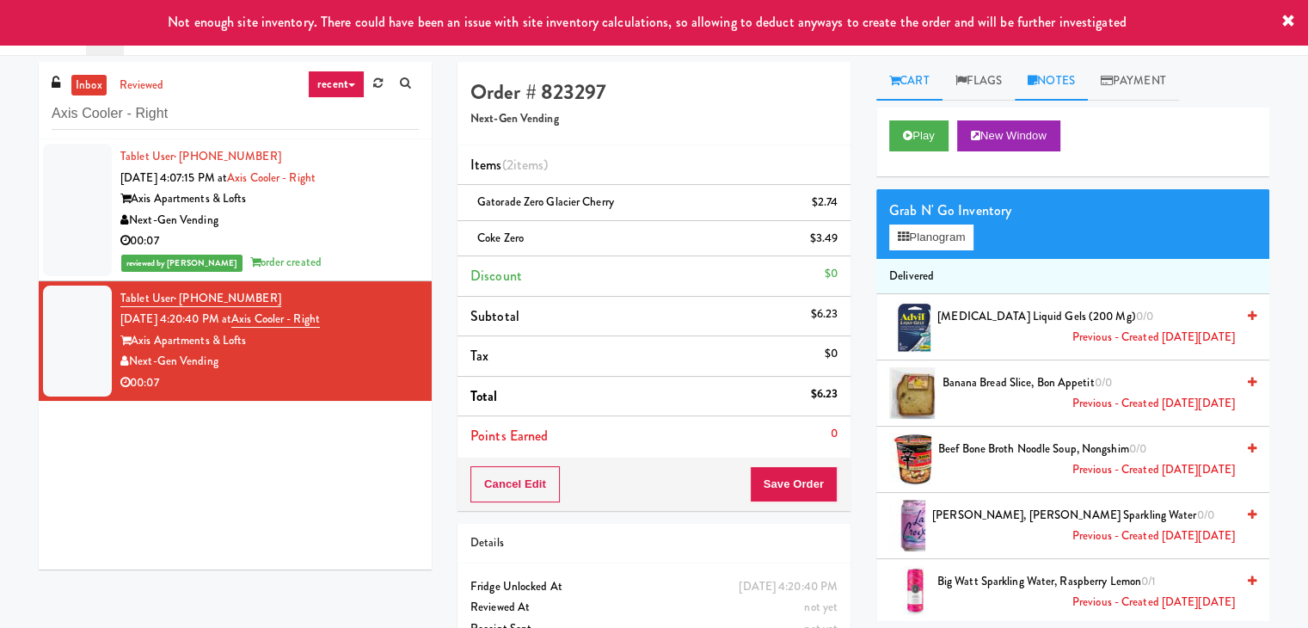
click at [1049, 82] on link "Notes" at bounding box center [1051, 81] width 73 height 39
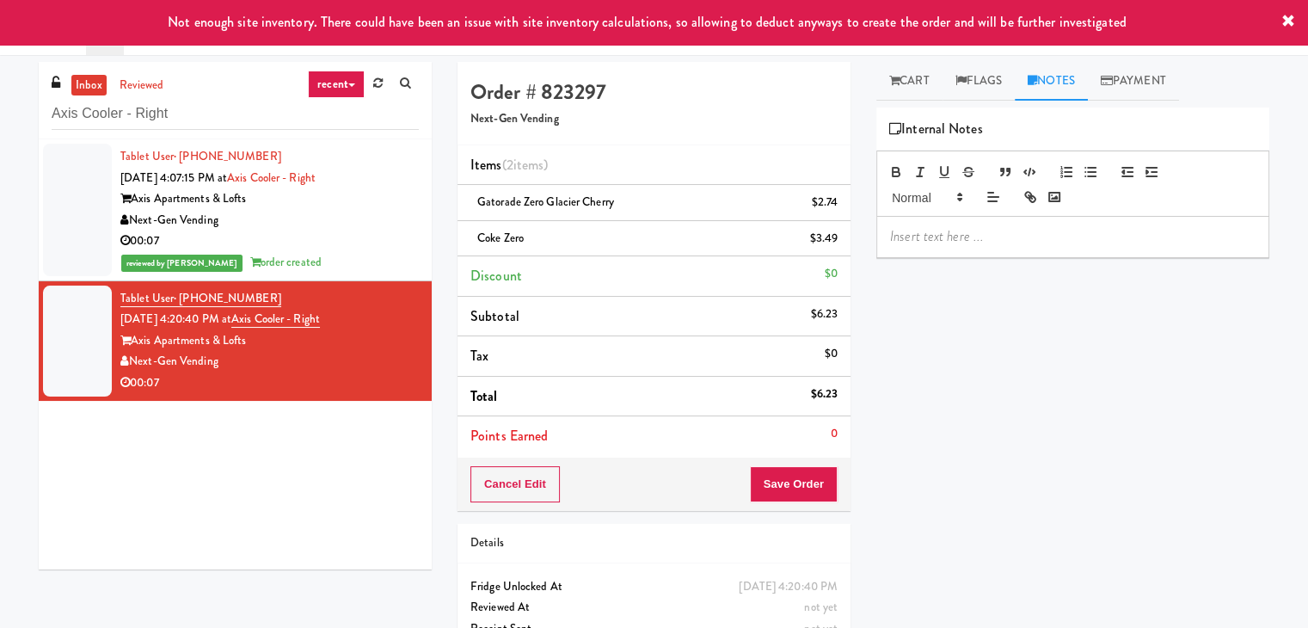
click at [1014, 251] on div at bounding box center [1072, 237] width 391 height 40
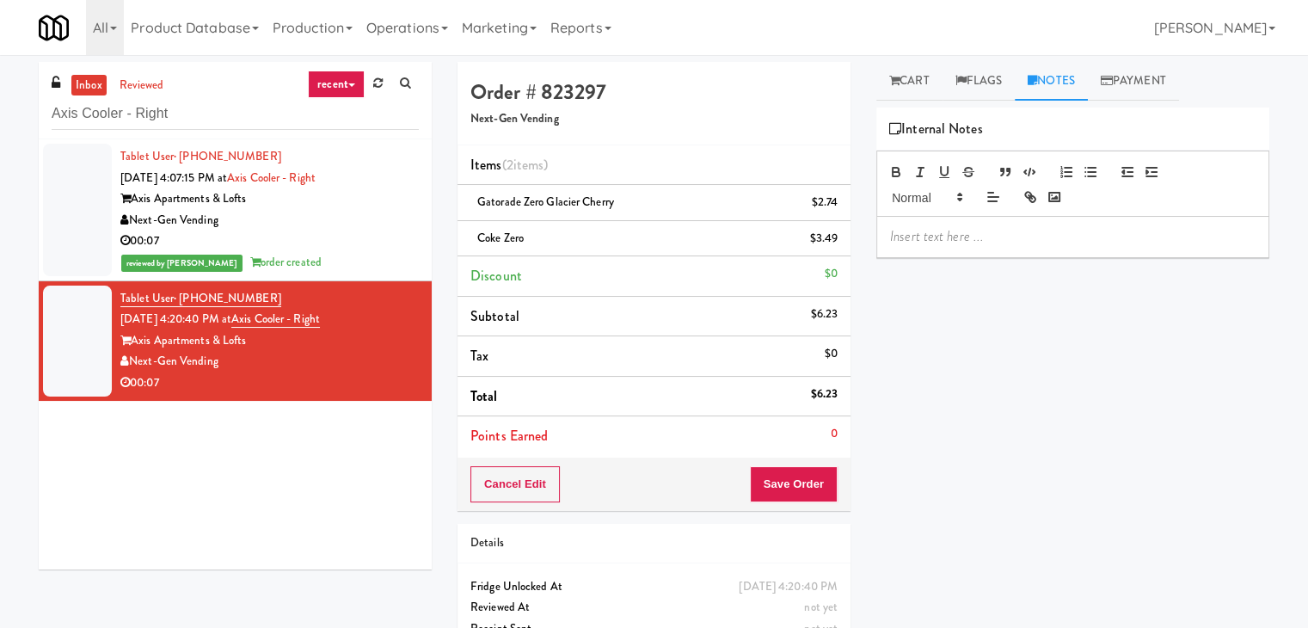
click at [1153, 242] on p at bounding box center [1072, 236] width 365 height 19
drag, startPoint x: 615, startPoint y: 200, endPoint x: 476, endPoint y: 193, distance: 138.6
click at [476, 193] on div "Gatorade Zero Glacier Cherry $2.74" at bounding box center [653, 202] width 367 height 21
copy span "Gatorade Zero Glacier Cherry"
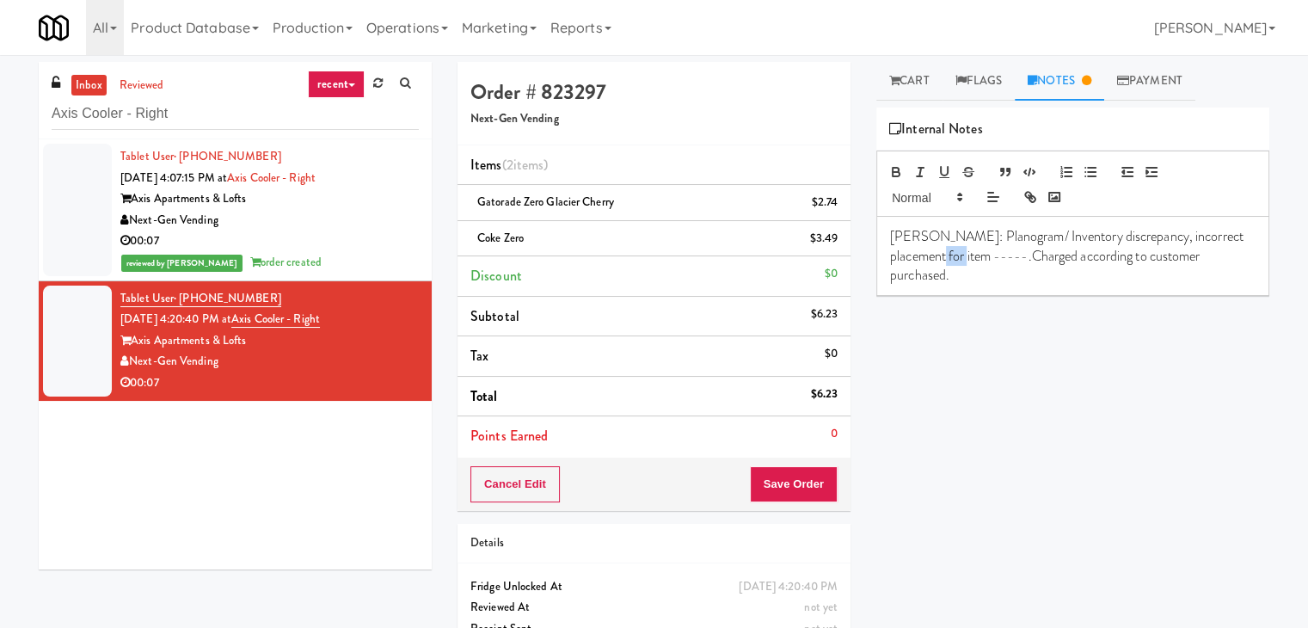
drag, startPoint x: 948, startPoint y: 258, endPoint x: 918, endPoint y: 256, distance: 30.1
click at [918, 256] on p "[PERSON_NAME]: Planogram/ Inventory discrepancy, incorrect placement for item -…" at bounding box center [1072, 256] width 365 height 58
click at [789, 485] on button "Save Order" at bounding box center [794, 484] width 88 height 36
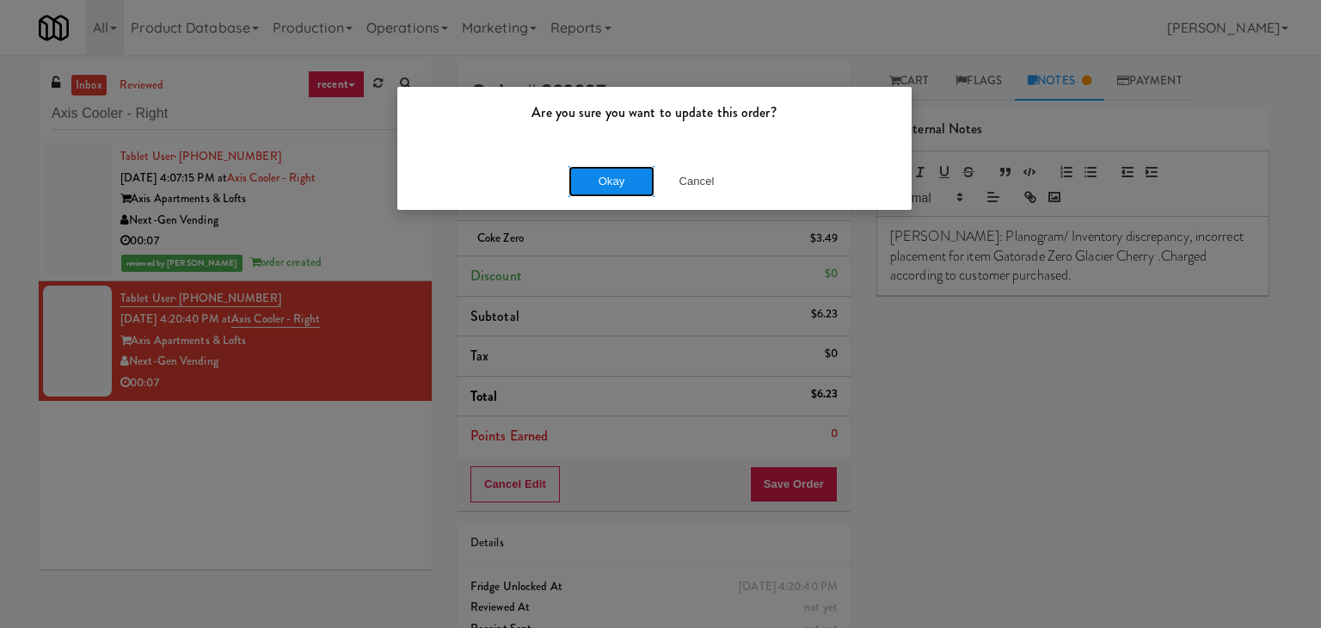
click at [621, 181] on button "Okay" at bounding box center [611, 181] width 86 height 31
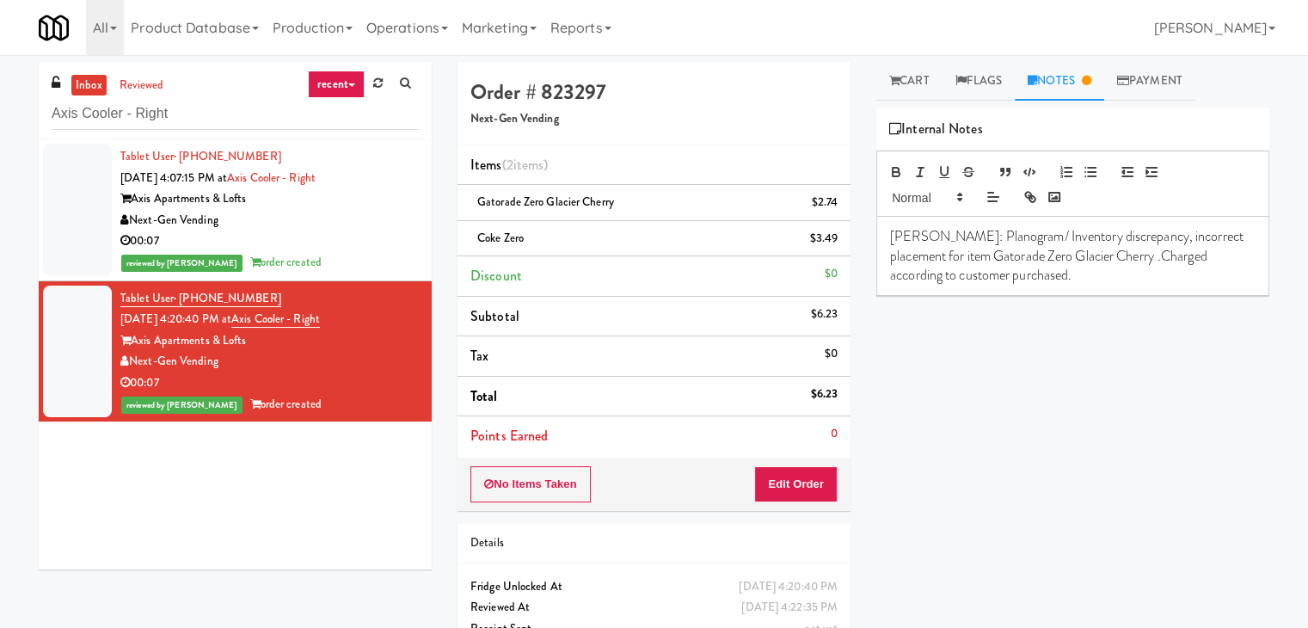
drag, startPoint x: 219, startPoint y: 362, endPoint x: 134, endPoint y: 361, distance: 85.1
click at [134, 361] on div "Next-Gen Vending" at bounding box center [269, 361] width 298 height 21
copy div "Next-Gen Vending"
drag, startPoint x: 351, startPoint y: 317, endPoint x: 261, endPoint y: 321, distance: 89.5
click at [261, 321] on div "Tablet User · (989) 545-2770 [DATE] 4:20:40 PM at Axis Cooler - Right Axis Apar…" at bounding box center [269, 351] width 298 height 127
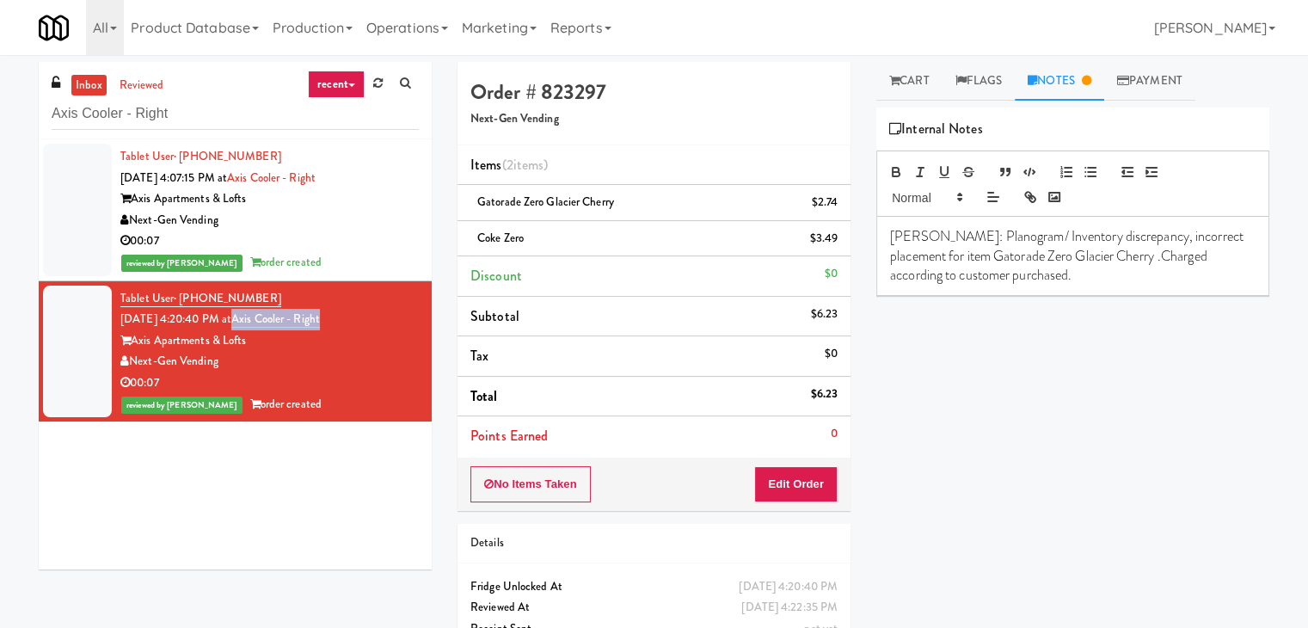
copy link "Axis Cooler - Right"
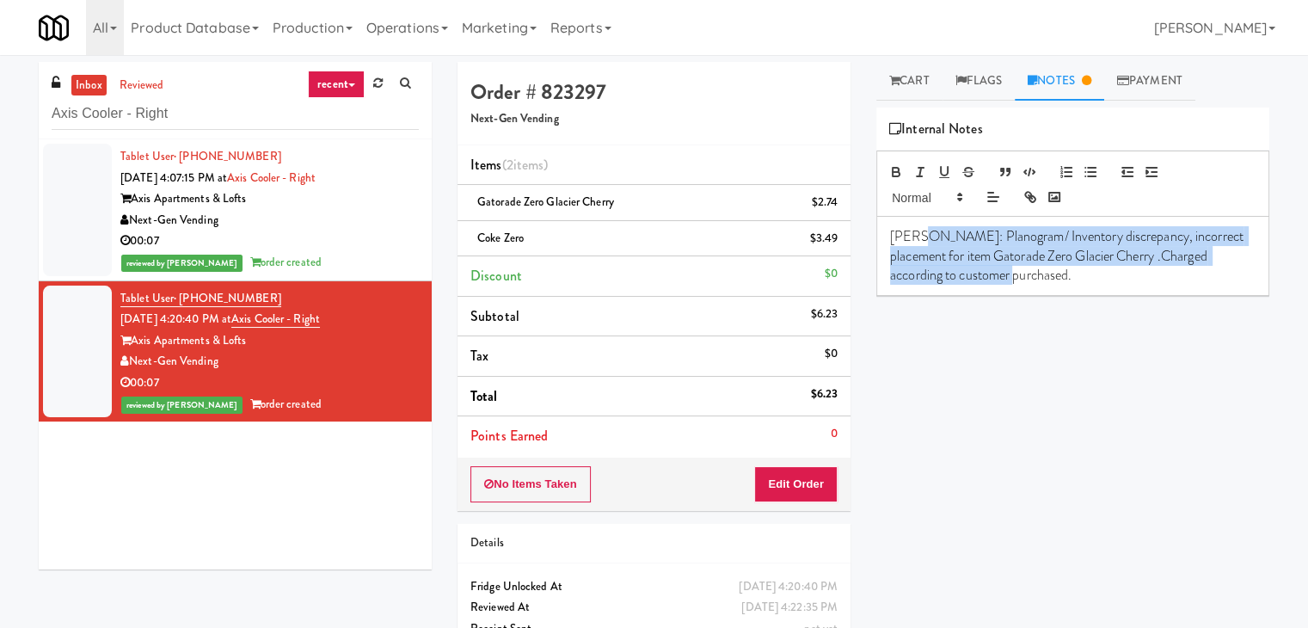
drag, startPoint x: 915, startPoint y: 230, endPoint x: 1066, endPoint y: 284, distance: 160.8
click at [1066, 284] on div "[PERSON_NAME]: Planogram/ Inventory discrepancy, incorrect placement for item G…" at bounding box center [1072, 256] width 391 height 78
copy p "Planogram/ Inventory discrepancy, incorrect placement for item Gatorade Zero Gl…"
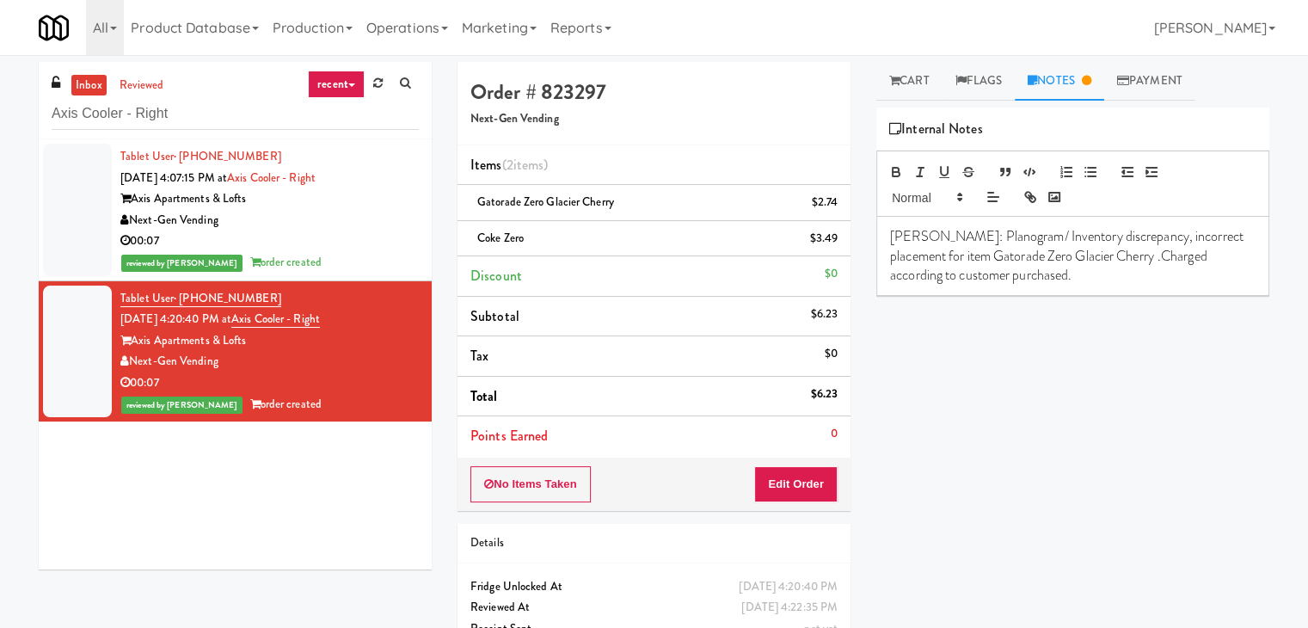
click at [1017, 370] on div "Play New Window Primary Flag Clear Flag if unable to determine what was taken o…" at bounding box center [1072, 429] width 393 height 645
click at [893, 72] on link "Cart" at bounding box center [909, 81] width 66 height 39
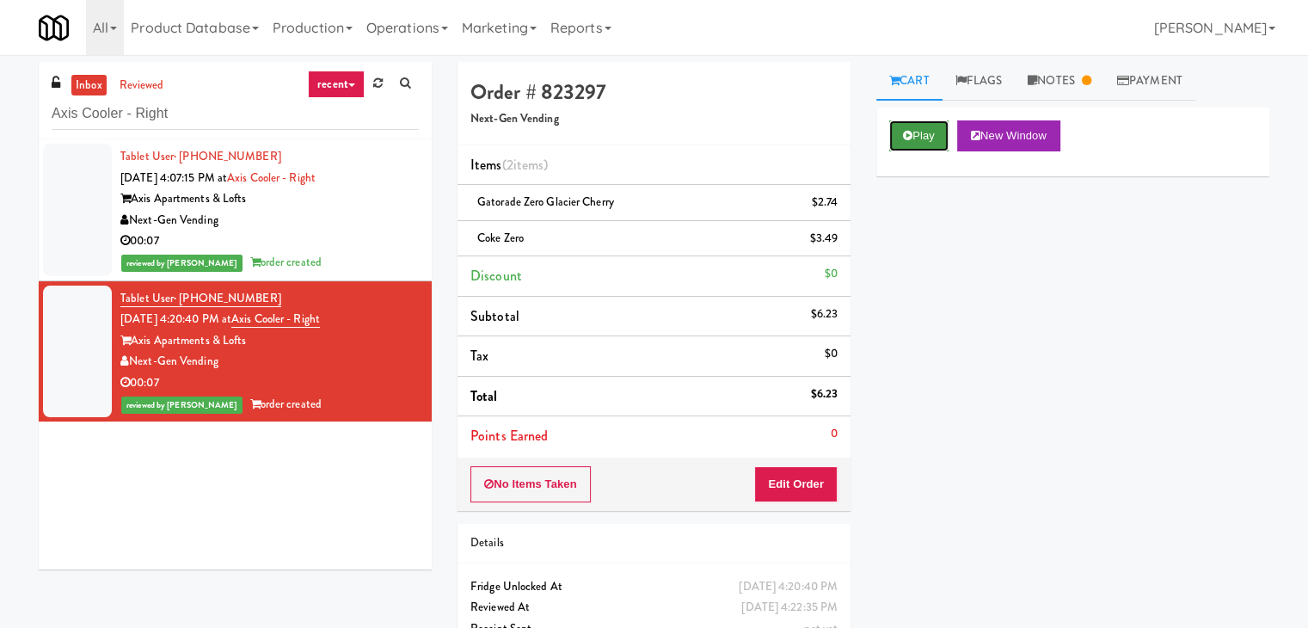
click at [906, 128] on button "Play" at bounding box center [918, 135] width 59 height 31
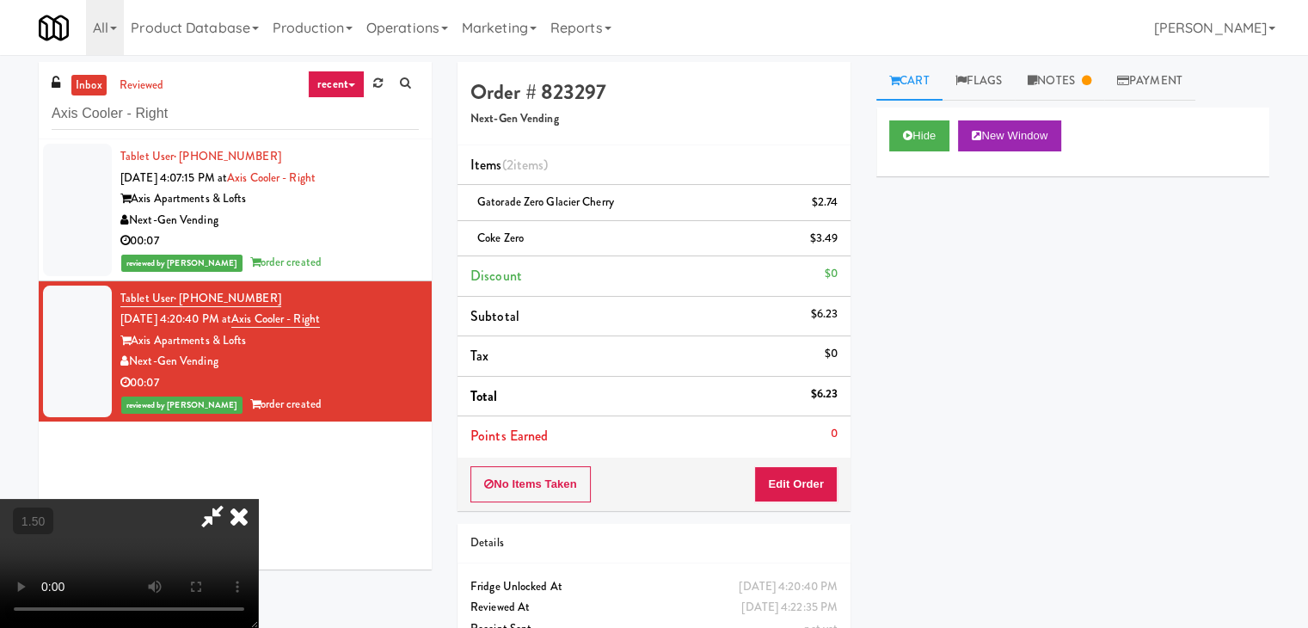
click at [258, 499] on video at bounding box center [129, 563] width 258 height 129
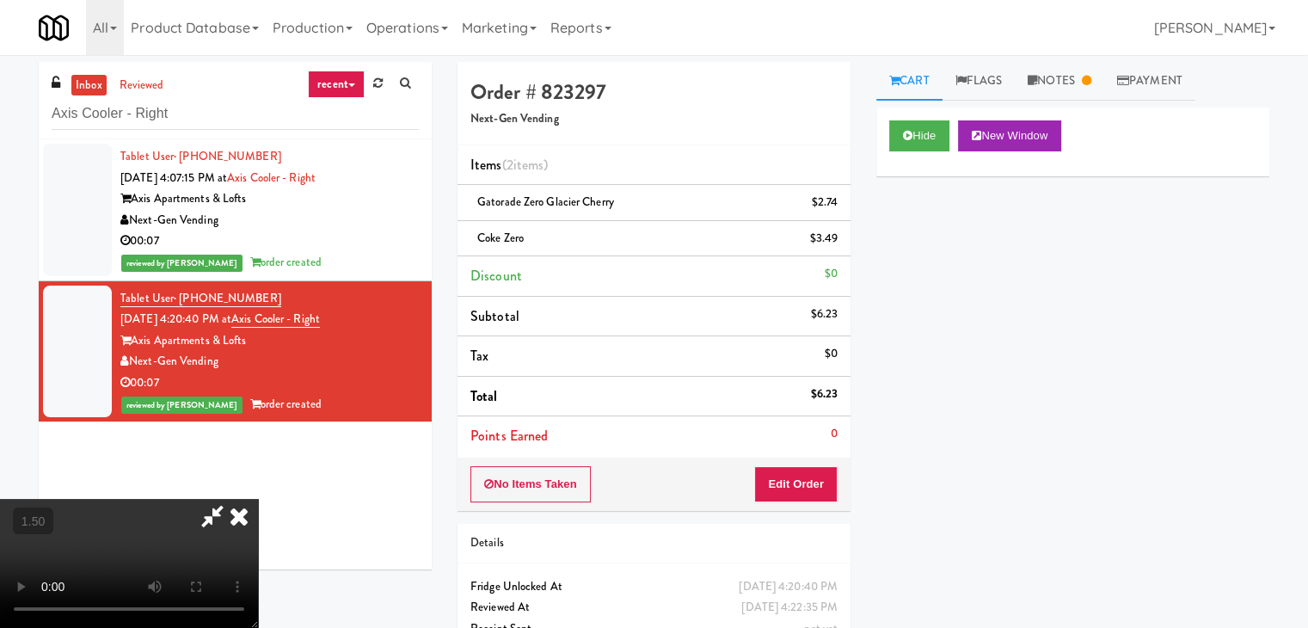
click at [258, 499] on video at bounding box center [129, 563] width 258 height 129
click at [943, 423] on div "Hide New Window Primary Flag Clear Flag if unable to determine what was taken o…" at bounding box center [1072, 429] width 393 height 645
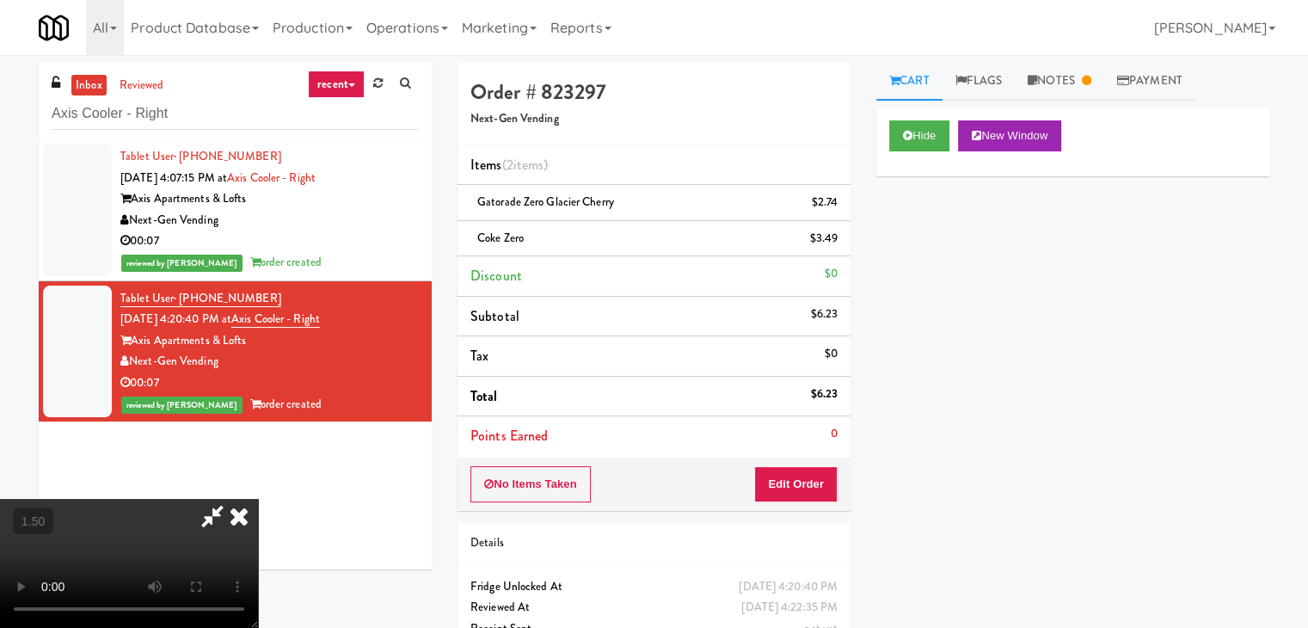
click at [258, 499] on icon at bounding box center [239, 516] width 38 height 34
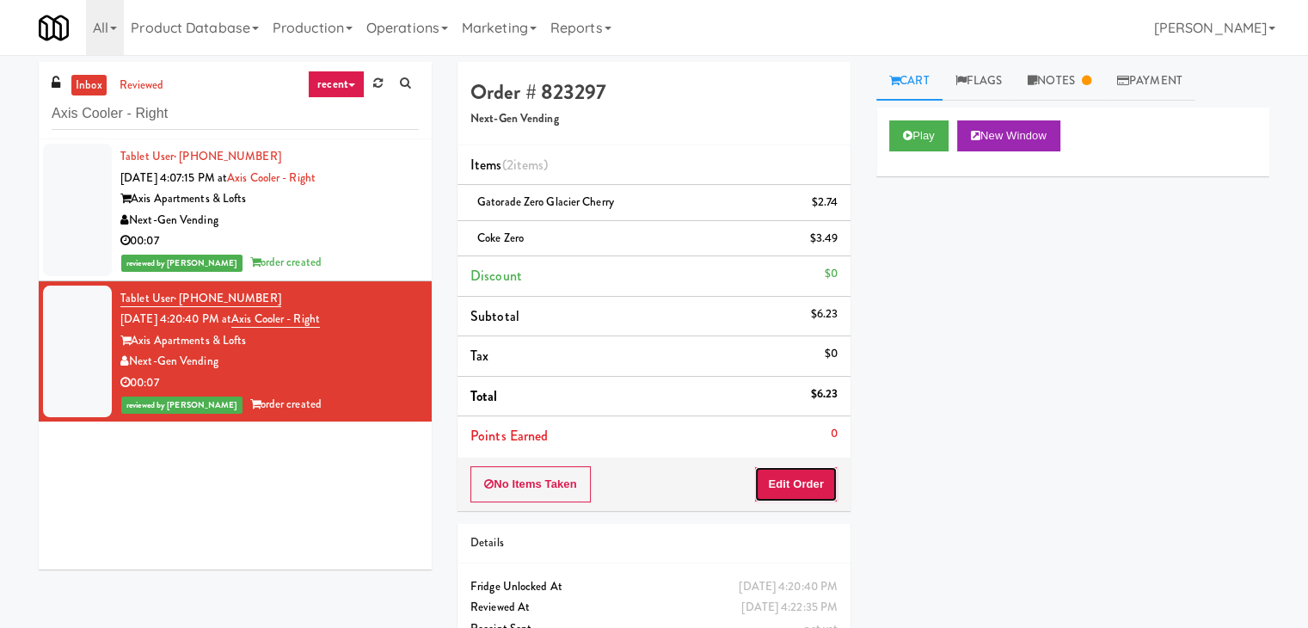
click at [818, 482] on button "Edit Order" at bounding box center [795, 484] width 83 height 36
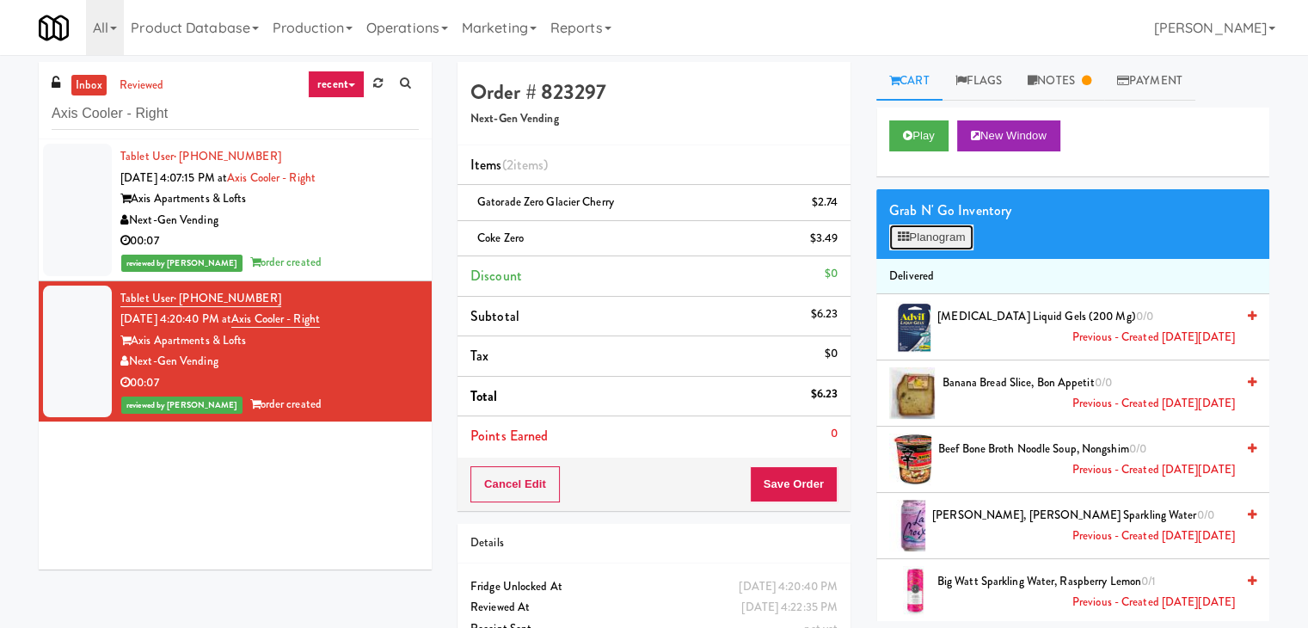
click at [937, 236] on button "Planogram" at bounding box center [931, 237] width 84 height 26
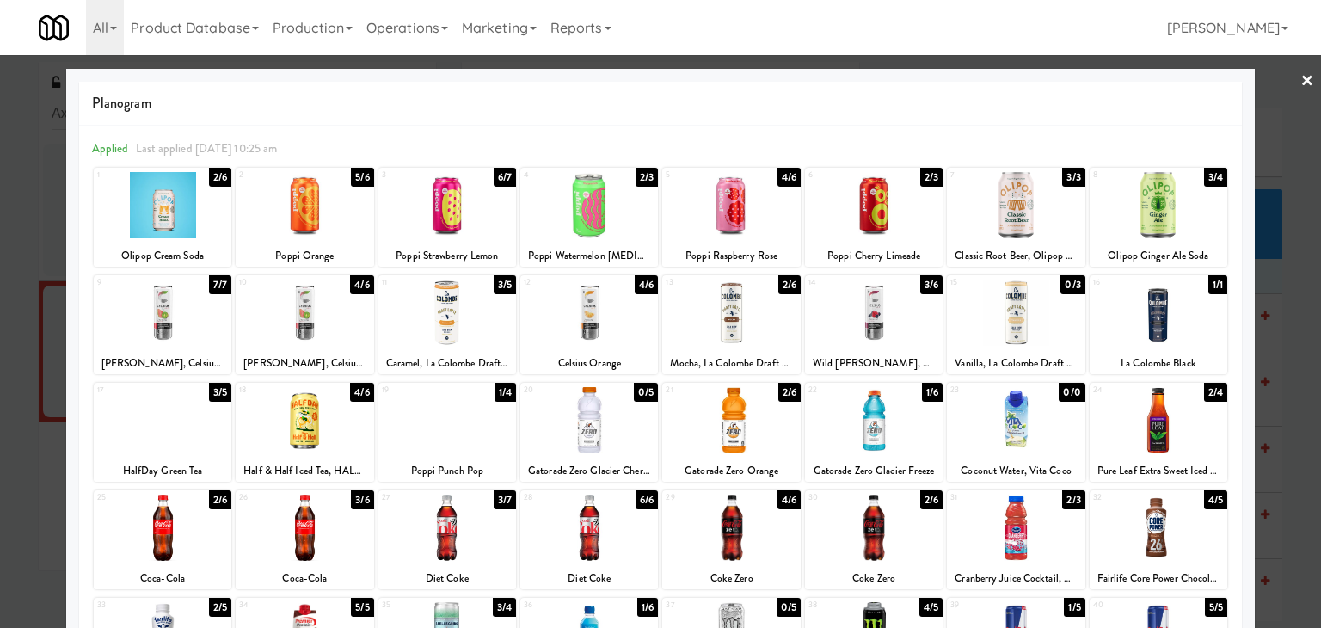
click at [1285, 82] on div at bounding box center [660, 314] width 1321 height 628
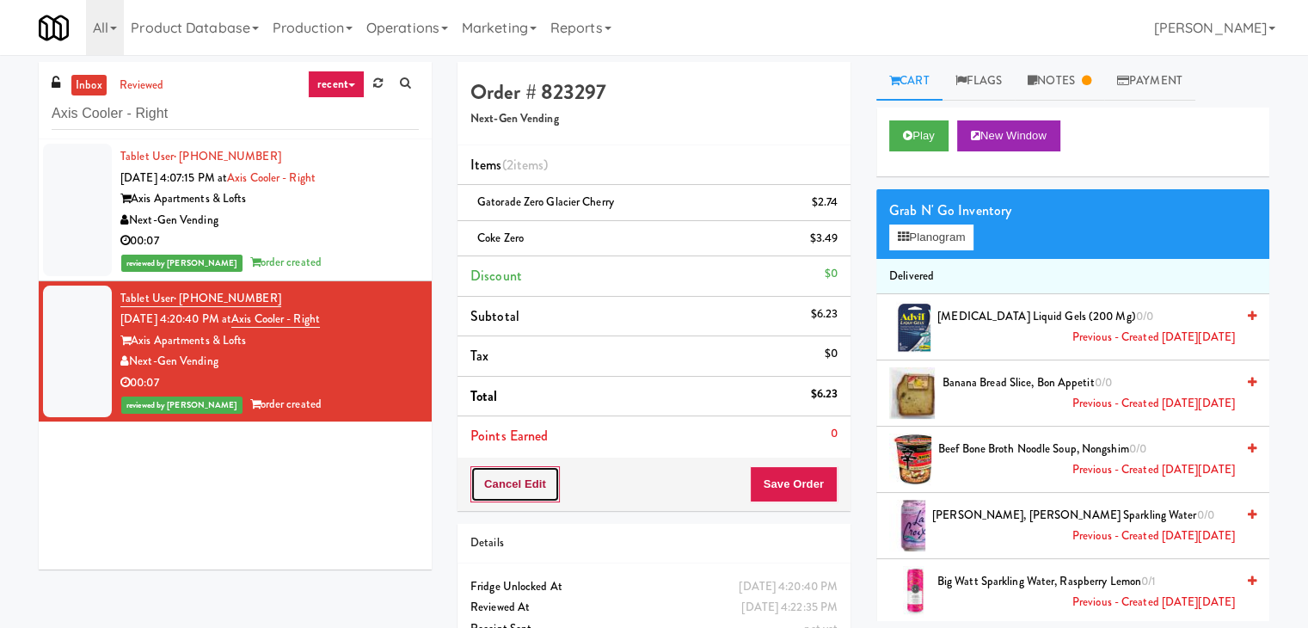
click at [503, 482] on button "Cancel Edit" at bounding box center [514, 484] width 89 height 36
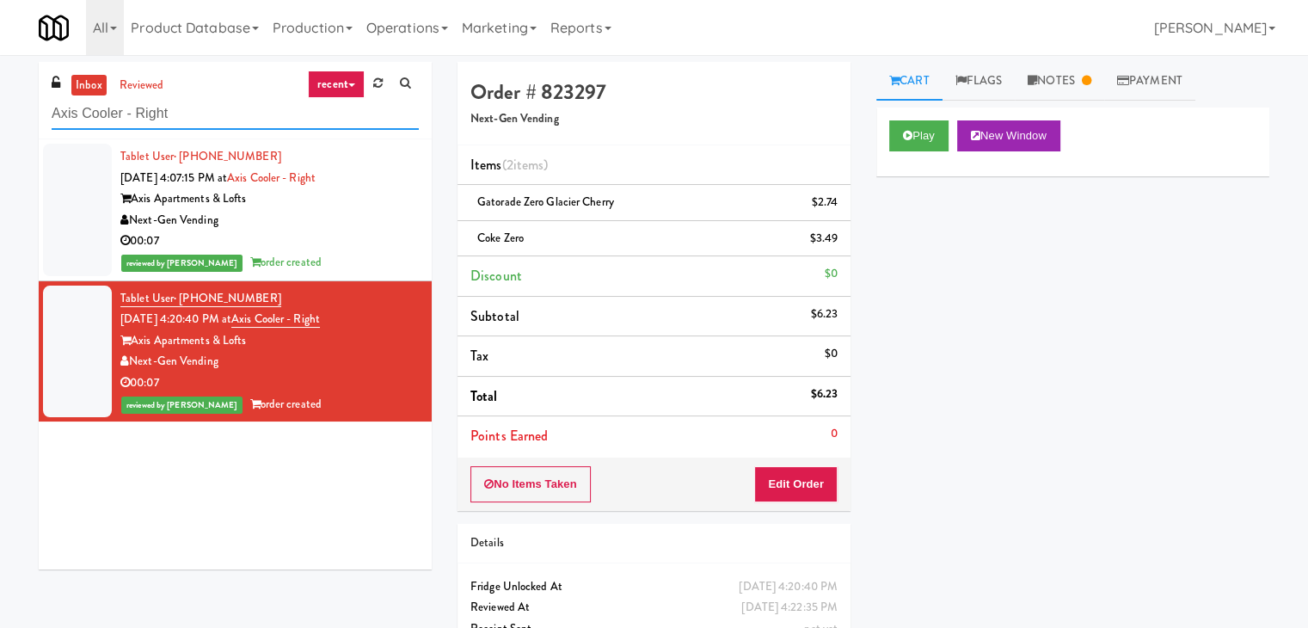
click at [246, 106] on input "Axis Cooler - Right" at bounding box center [235, 114] width 367 height 32
paste input "The Monarch Combo"
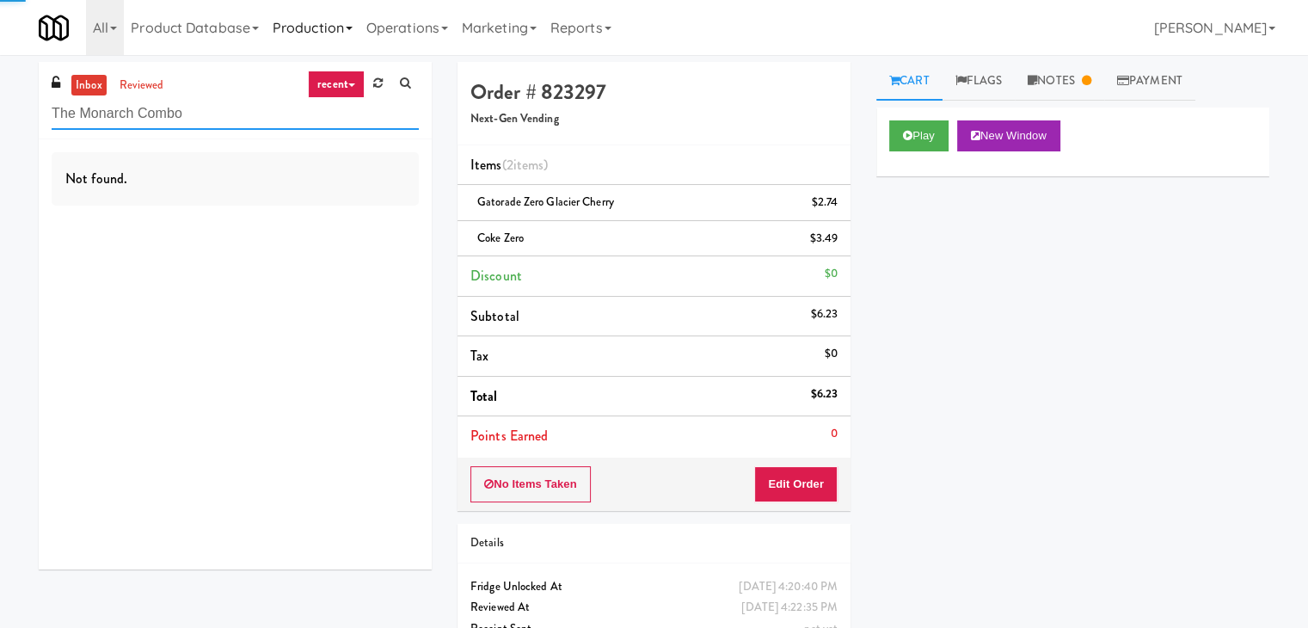
type input "The Monarch Combo"
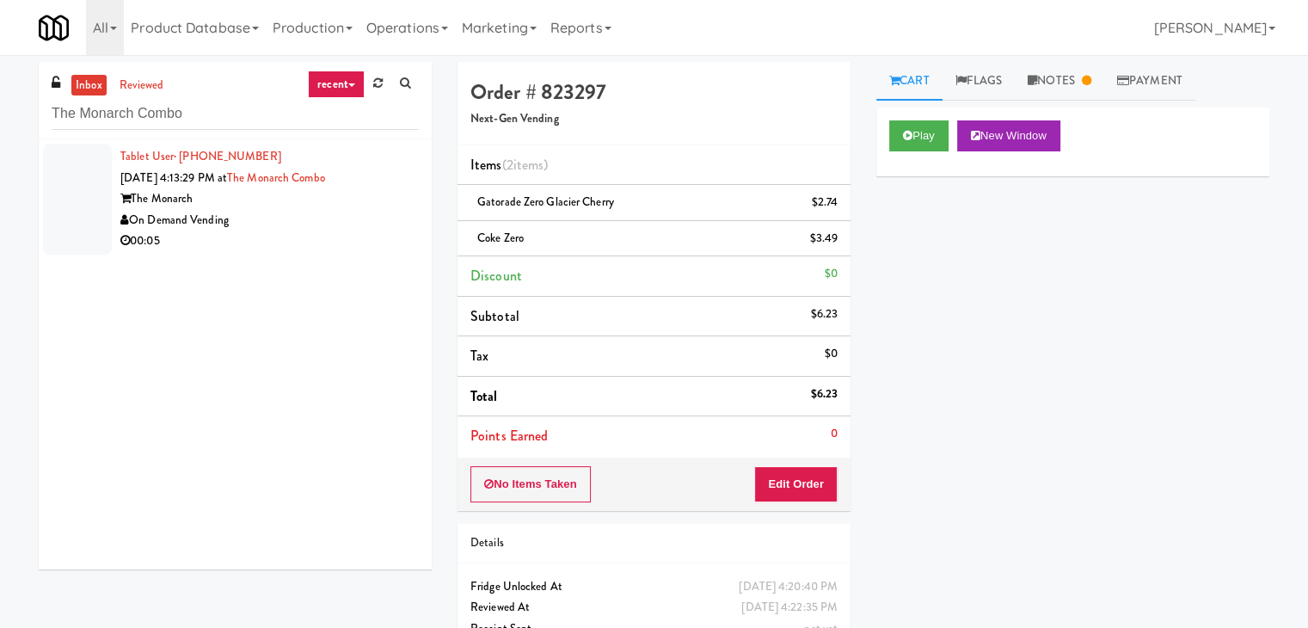
click at [335, 246] on div "00:05" at bounding box center [269, 240] width 298 height 21
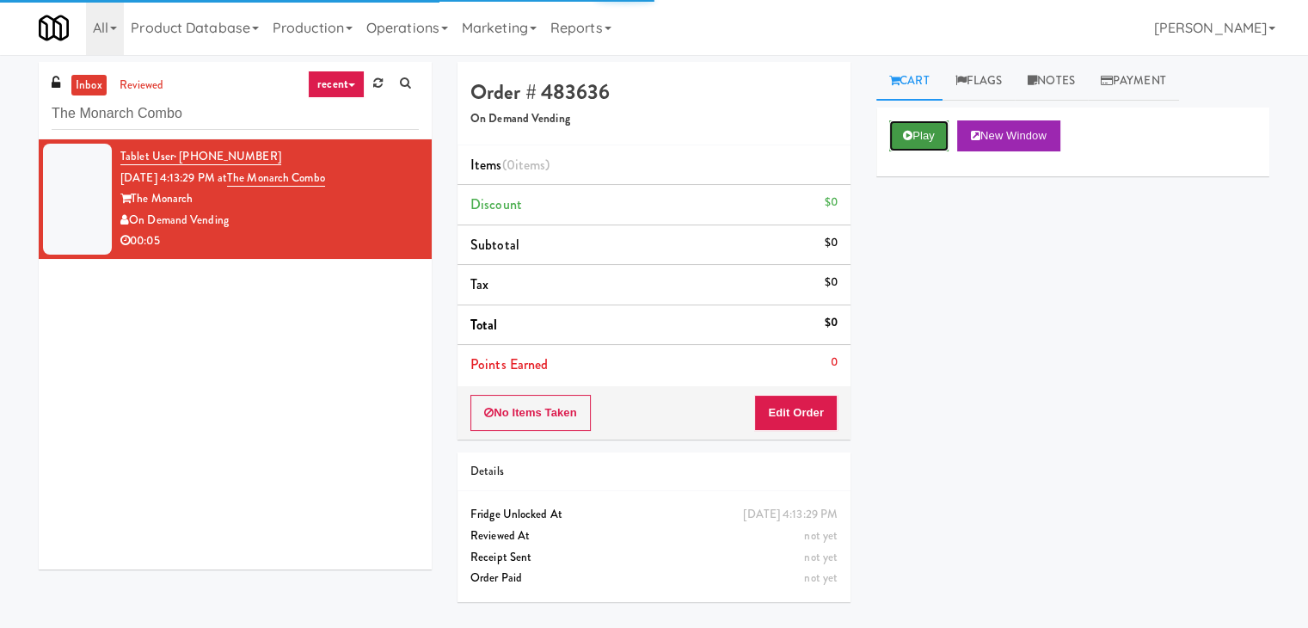
click at [917, 143] on button "Play" at bounding box center [918, 135] width 59 height 31
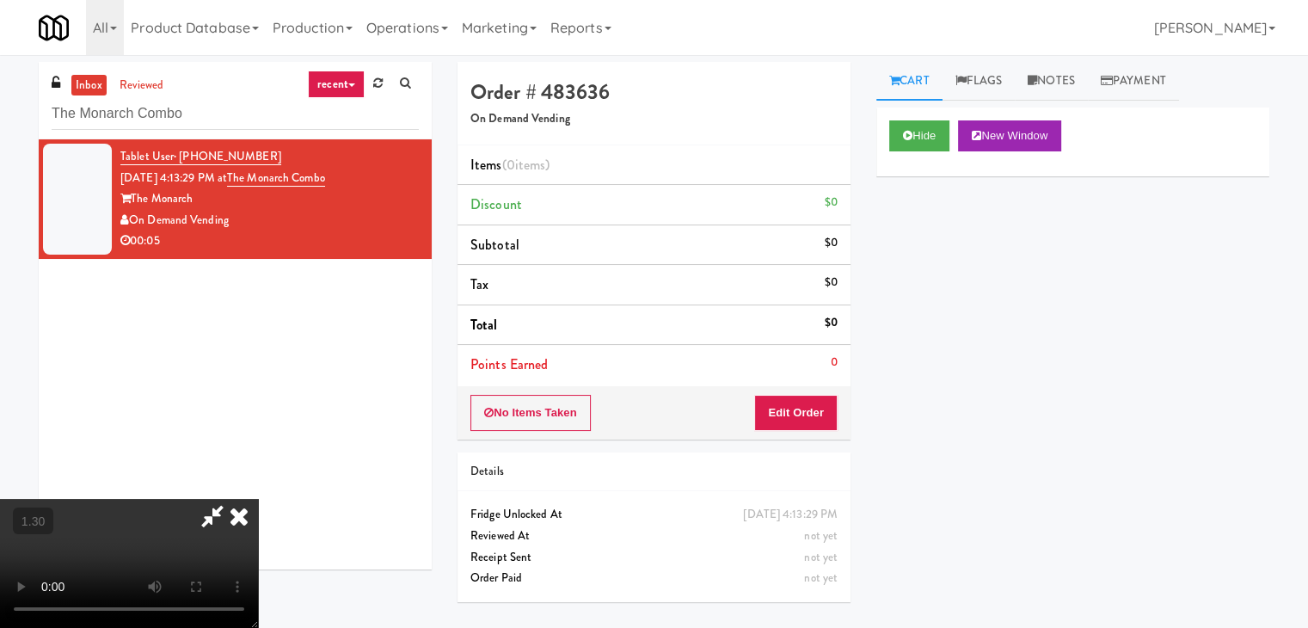
click at [258, 499] on video at bounding box center [129, 563] width 258 height 129
click at [258, 499] on icon at bounding box center [239, 516] width 38 height 34
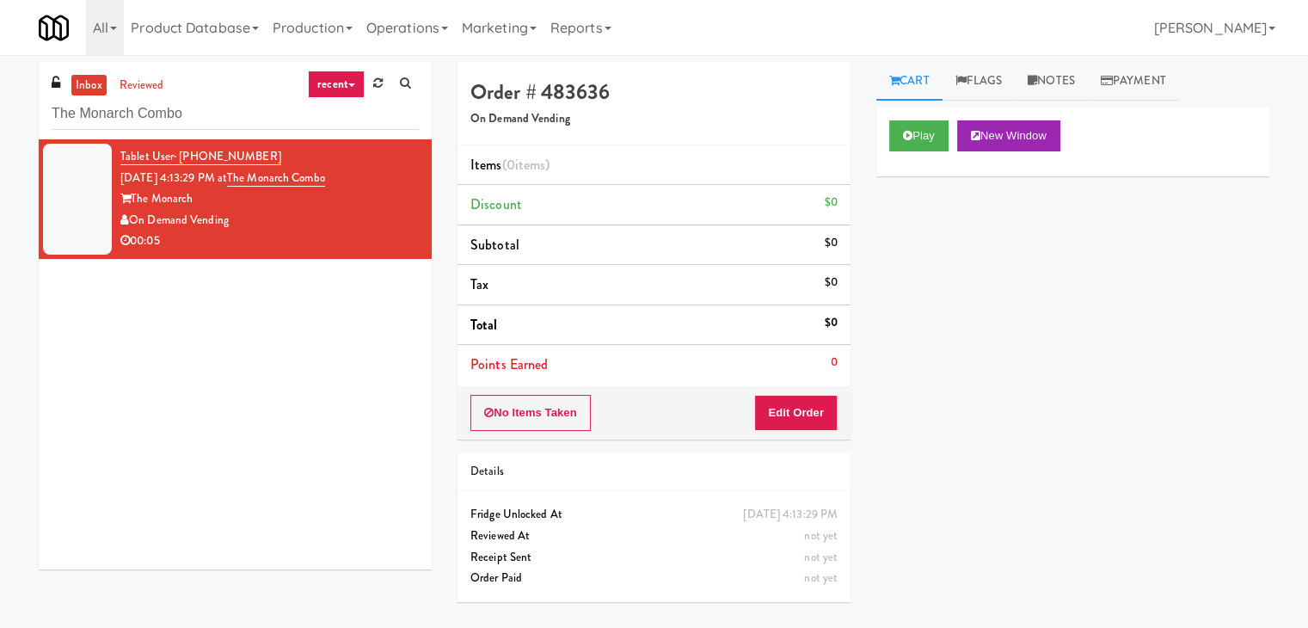
click at [791, 435] on div "No Items Taken Edit Order" at bounding box center [654, 412] width 393 height 53
click at [812, 403] on button "Edit Order" at bounding box center [795, 413] width 83 height 36
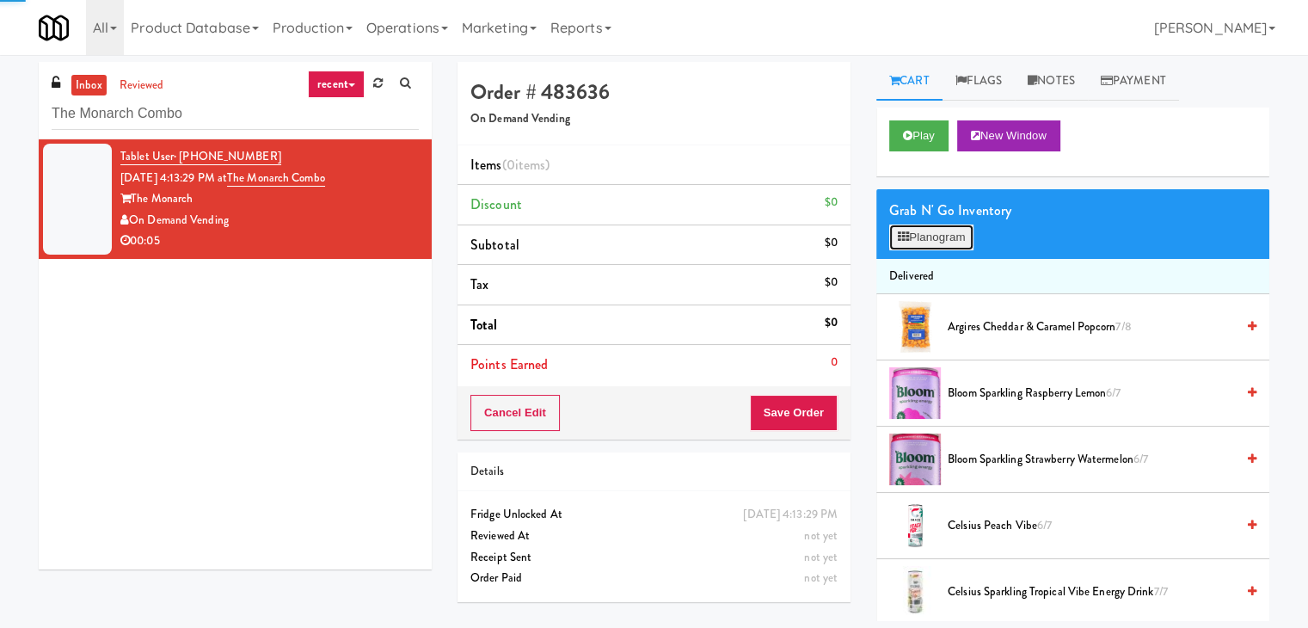
click at [922, 233] on button "Planogram" at bounding box center [931, 237] width 84 height 26
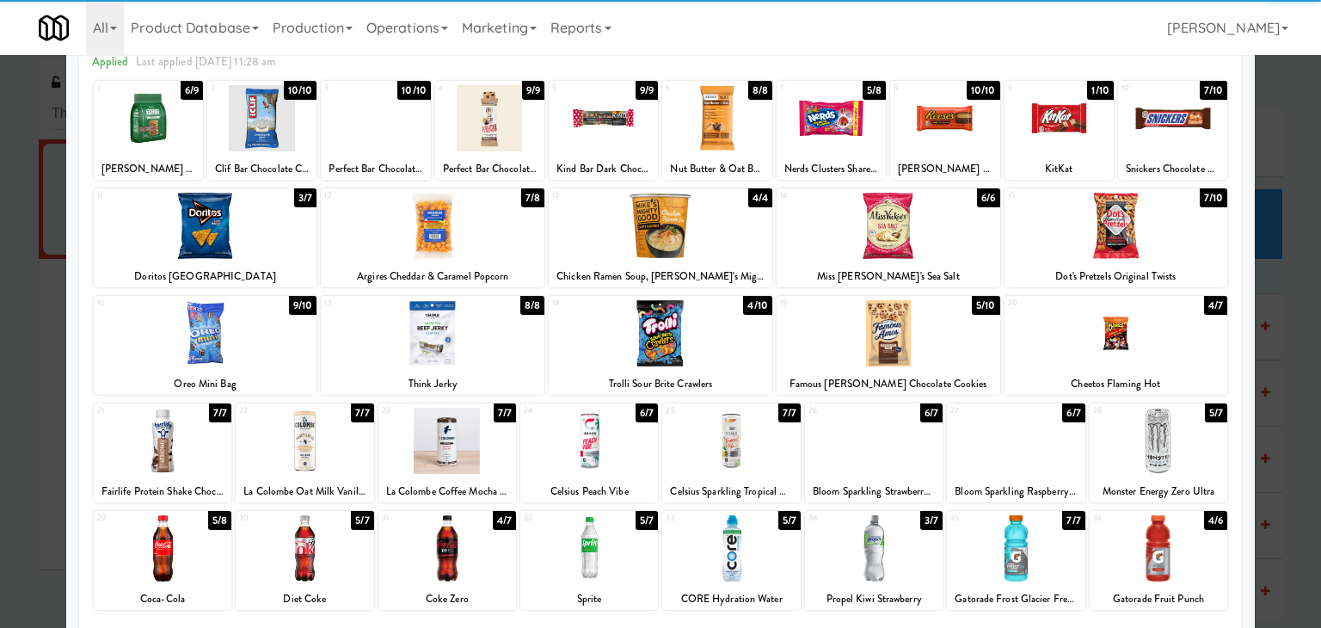
scroll to position [217, 0]
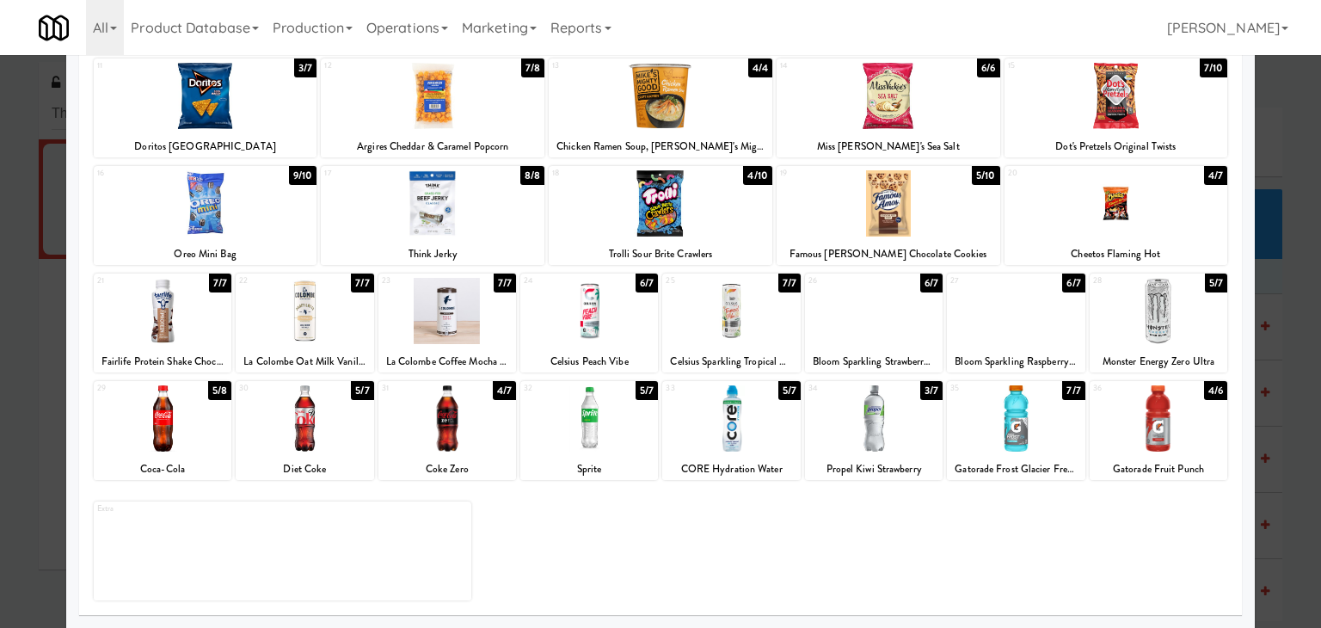
click at [323, 414] on div at bounding box center [305, 418] width 138 height 66
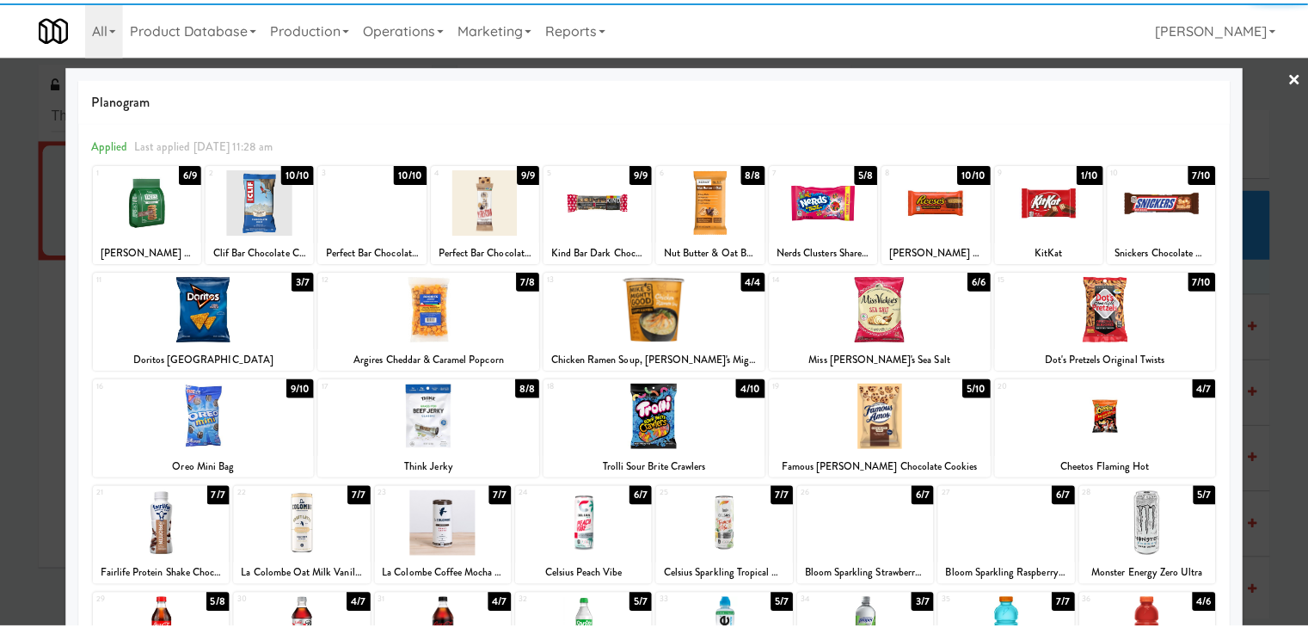
scroll to position [0, 0]
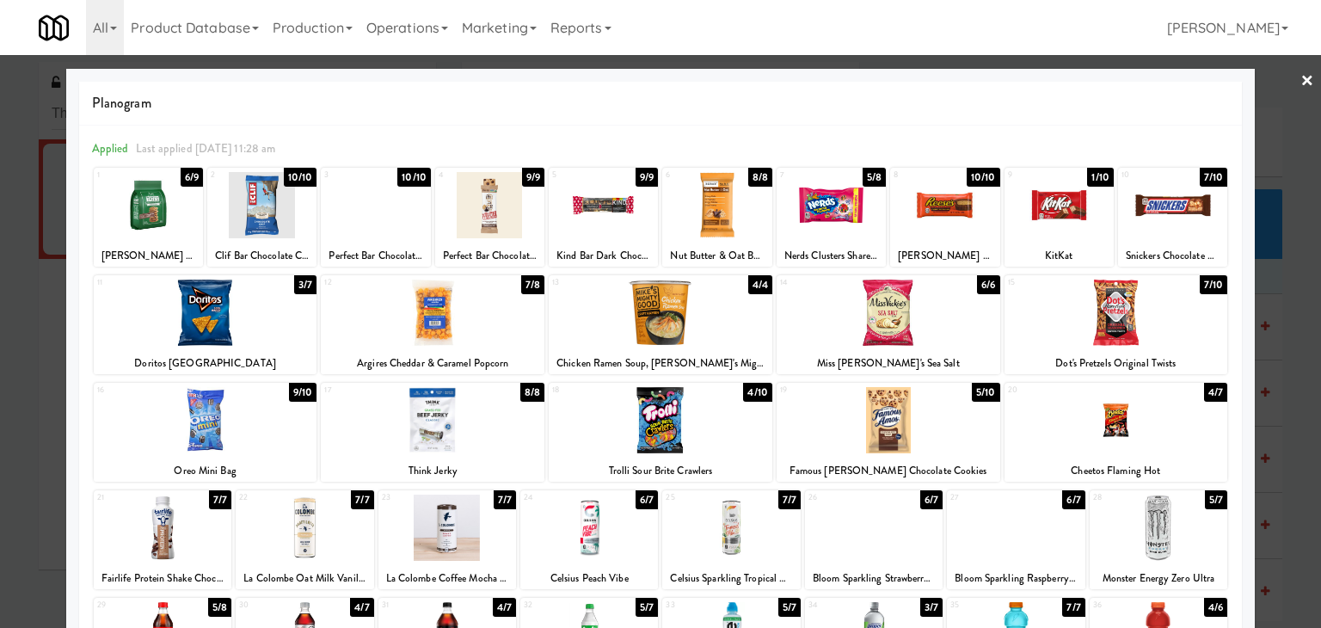
click at [1300, 81] on link "×" at bounding box center [1307, 81] width 14 height 53
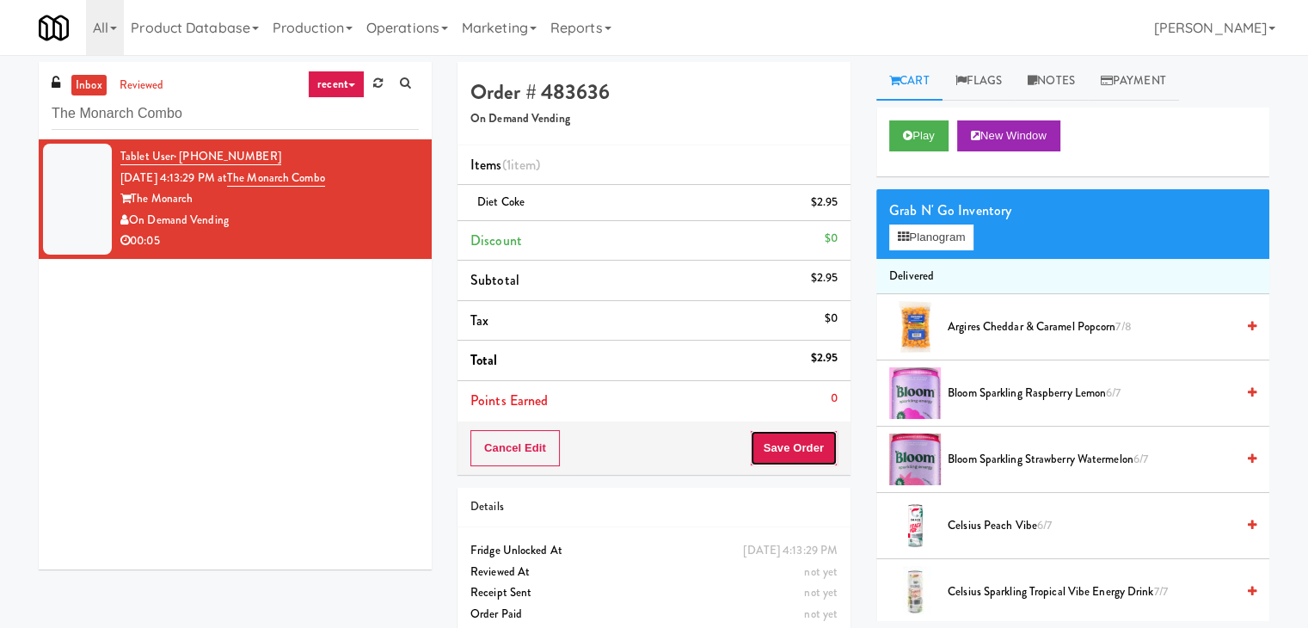
click at [788, 438] on button "Save Order" at bounding box center [794, 448] width 88 height 36
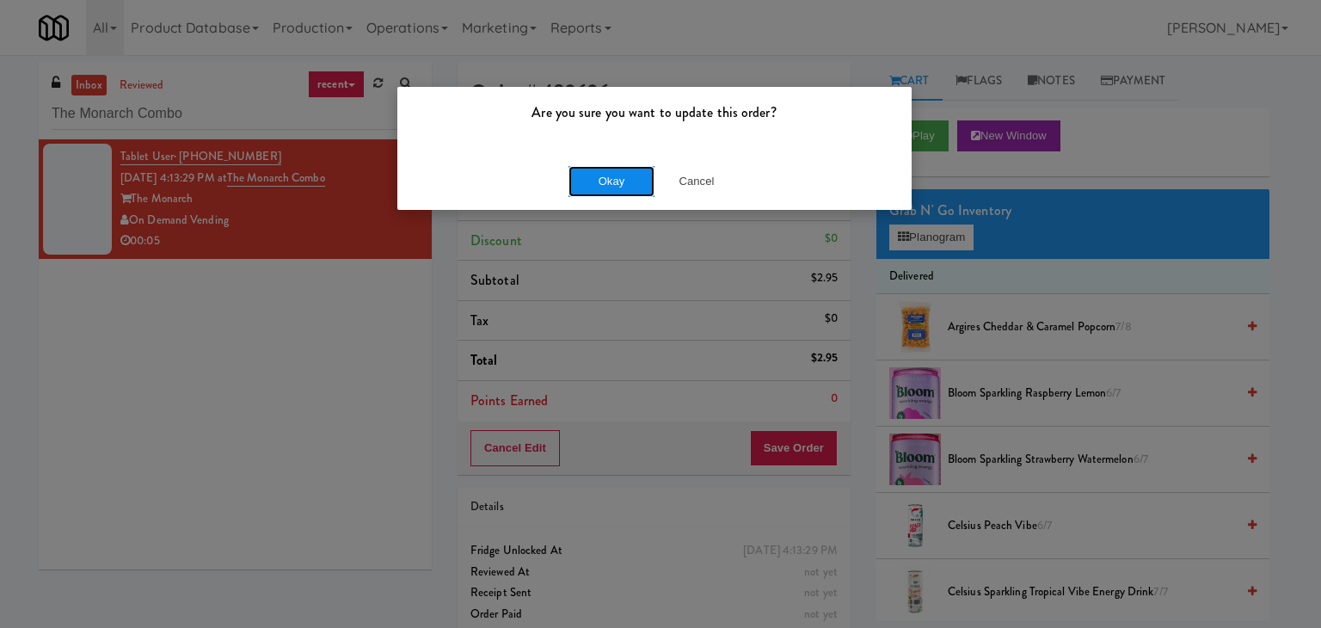
click at [602, 180] on button "Okay" at bounding box center [611, 181] width 86 height 31
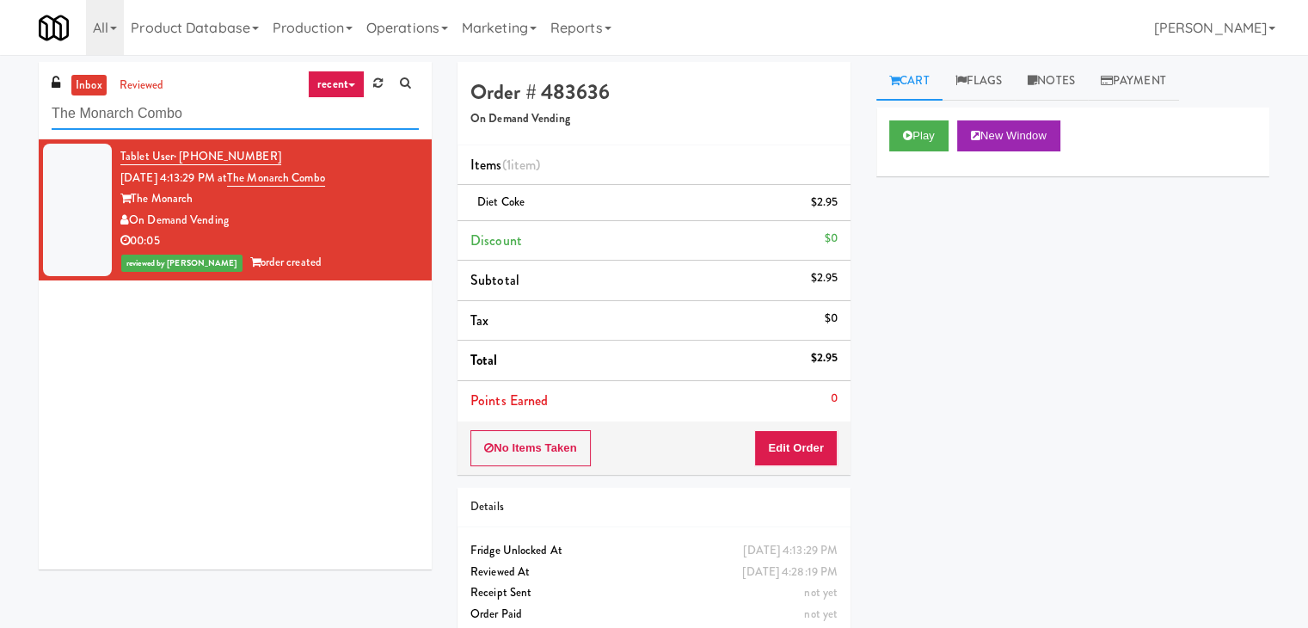
click at [241, 98] on input "The Monarch Combo" at bounding box center [235, 114] width 367 height 32
paste input "[GEOGRAPHIC_DATA] - Ambient"
type input "[GEOGRAPHIC_DATA] - Ambient"
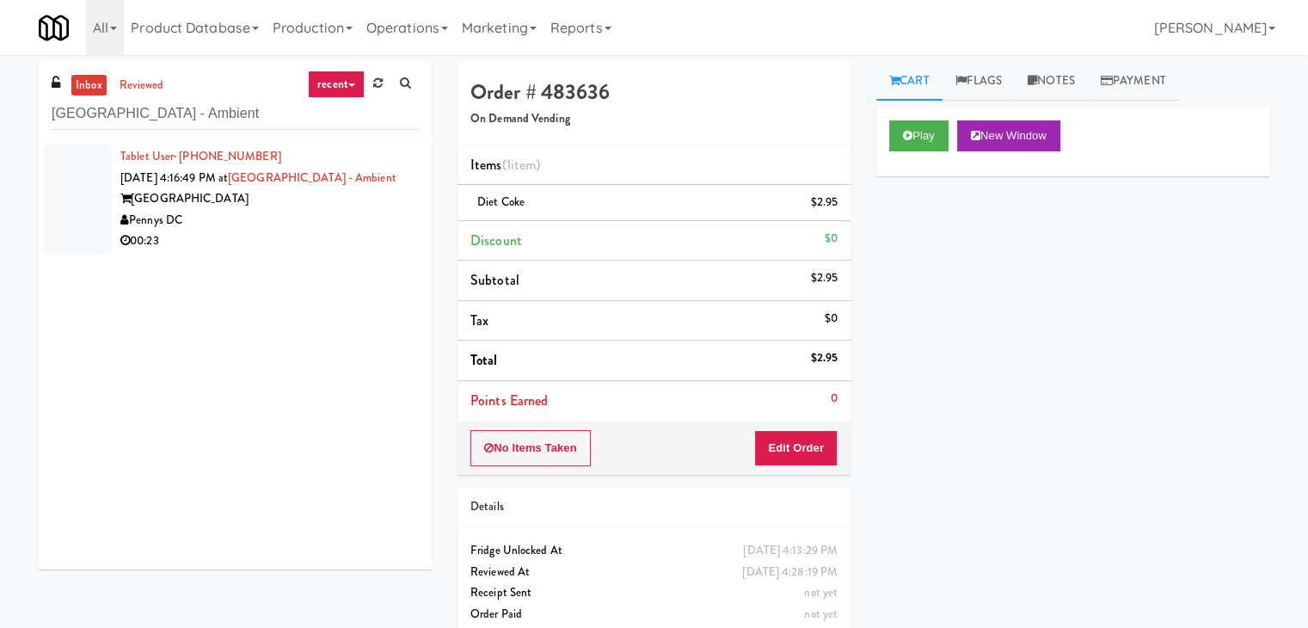
click at [385, 210] on div "Pennys DC" at bounding box center [269, 220] width 298 height 21
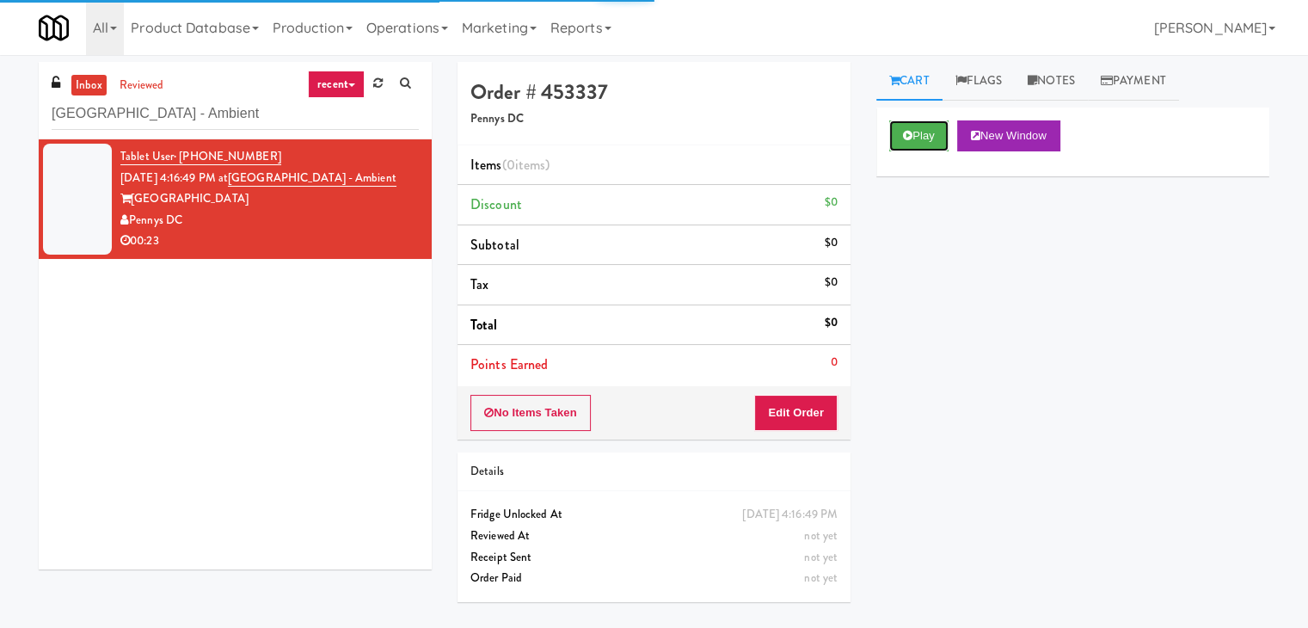
click at [897, 136] on button "Play" at bounding box center [918, 135] width 59 height 31
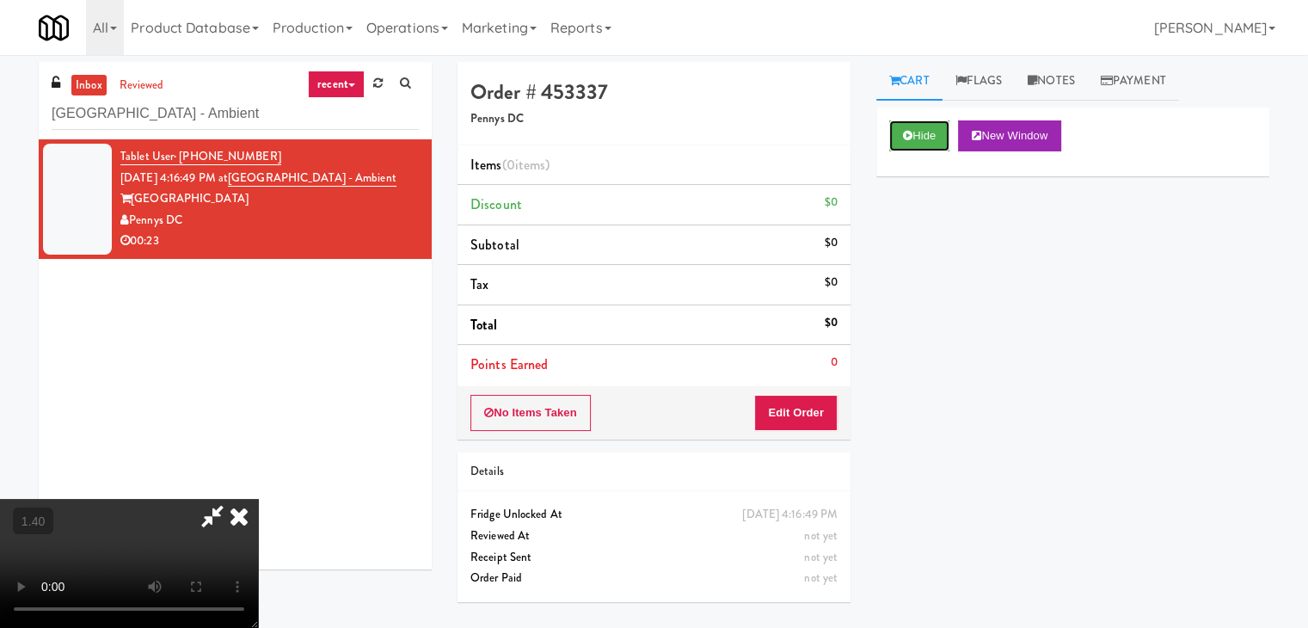
scroll to position [242, 0]
click at [258, 499] on video at bounding box center [129, 563] width 258 height 129
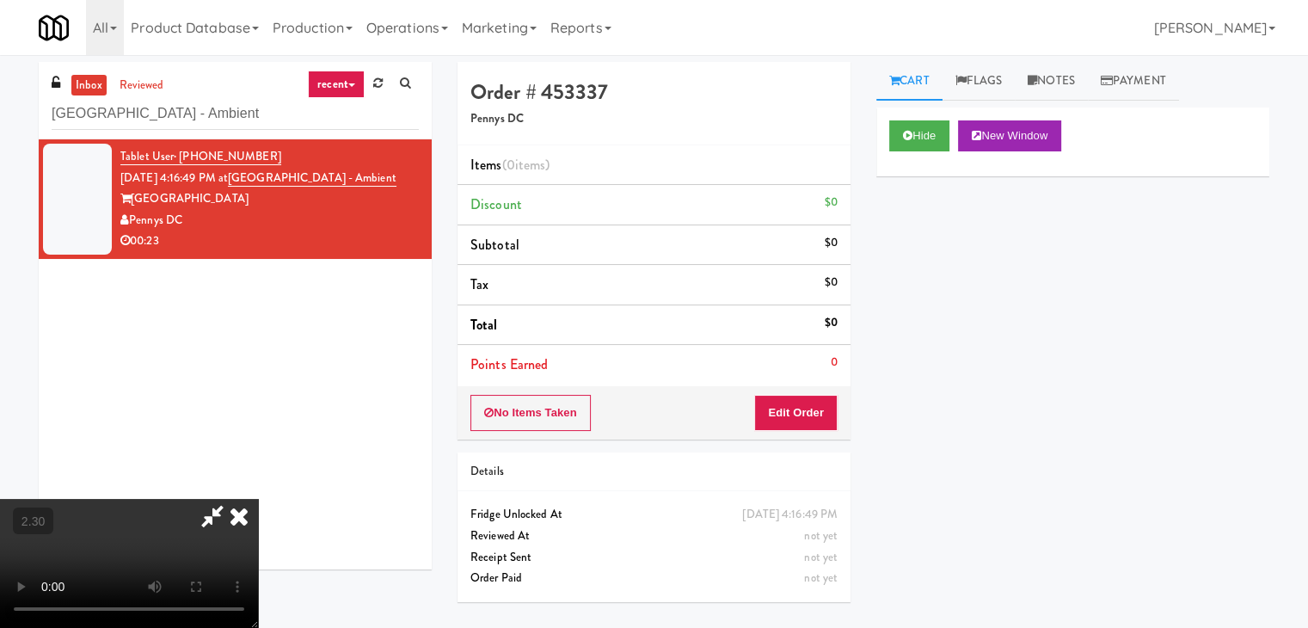
click at [258, 499] on icon at bounding box center [239, 516] width 38 height 34
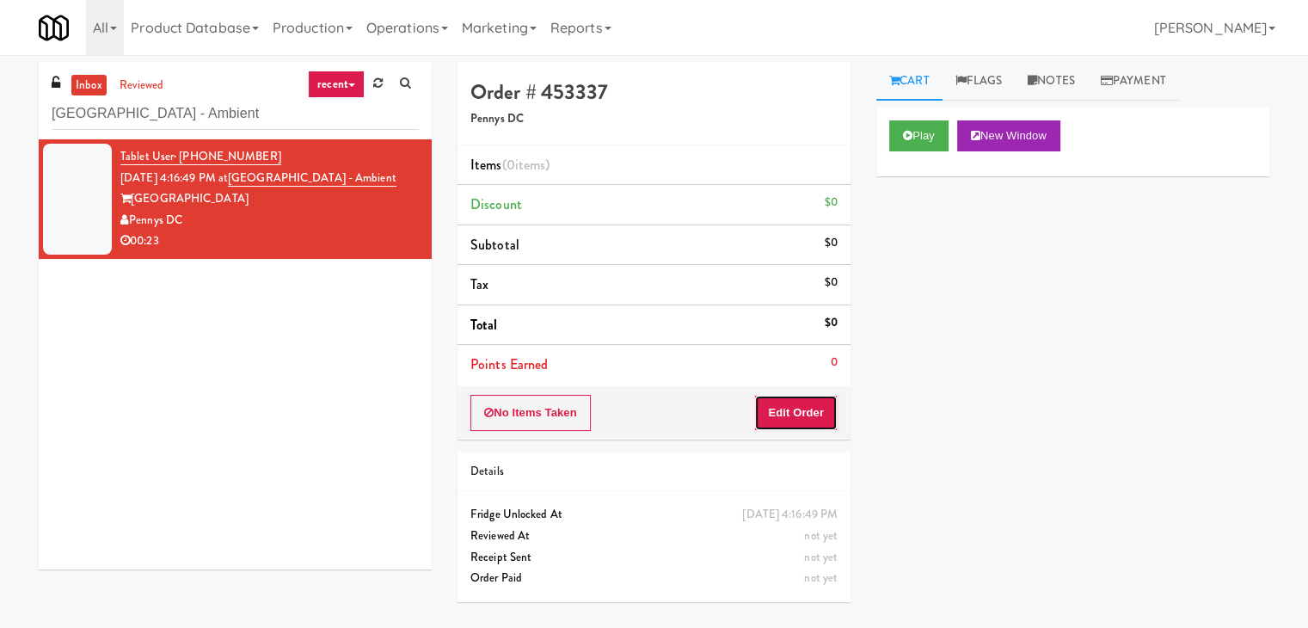
click at [786, 413] on button "Edit Order" at bounding box center [795, 413] width 83 height 36
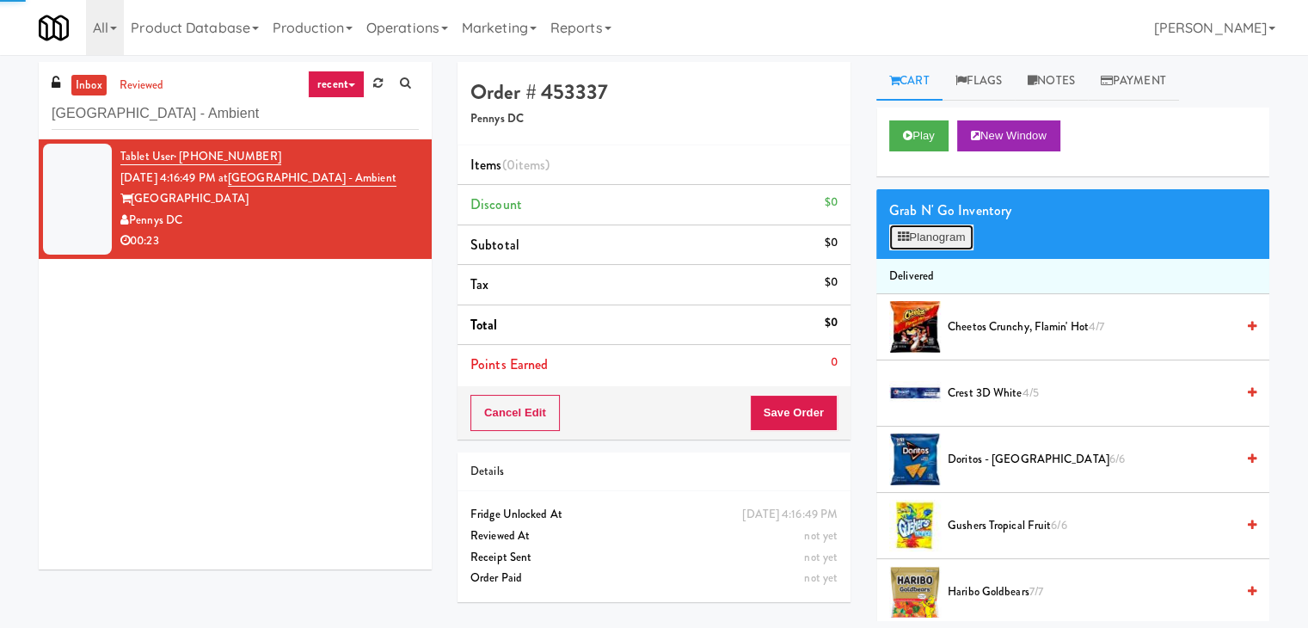
click at [939, 230] on button "Planogram" at bounding box center [931, 237] width 84 height 26
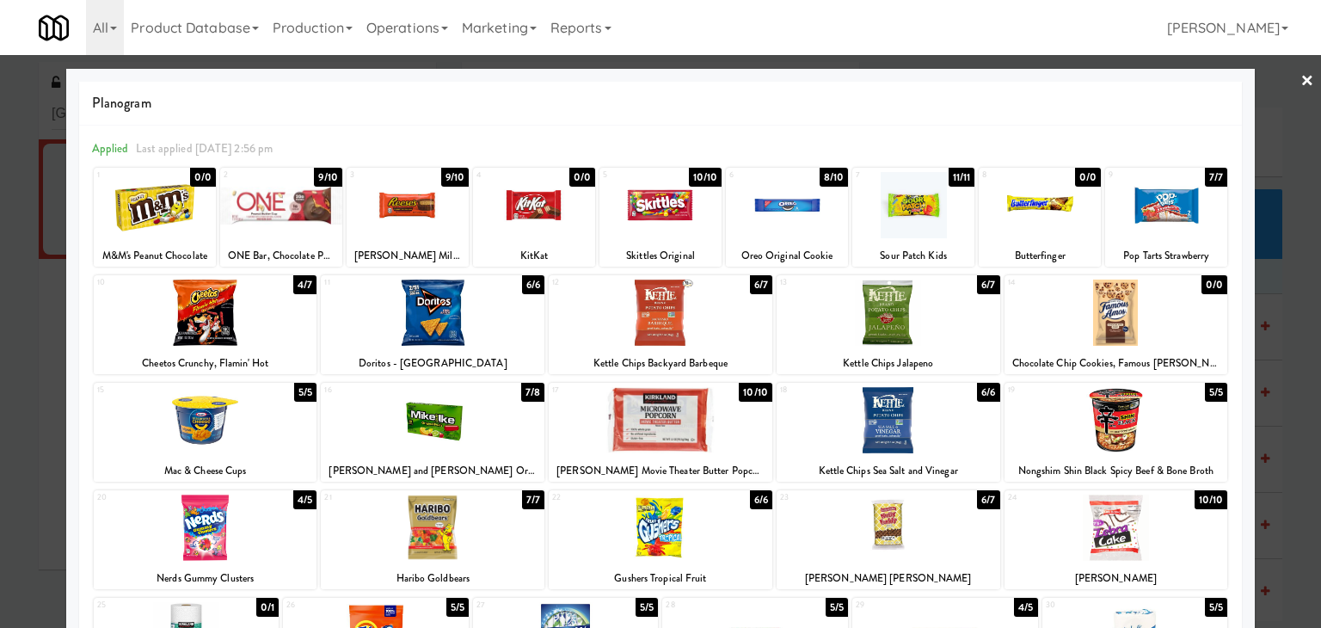
click at [413, 189] on div at bounding box center [408, 205] width 122 height 66
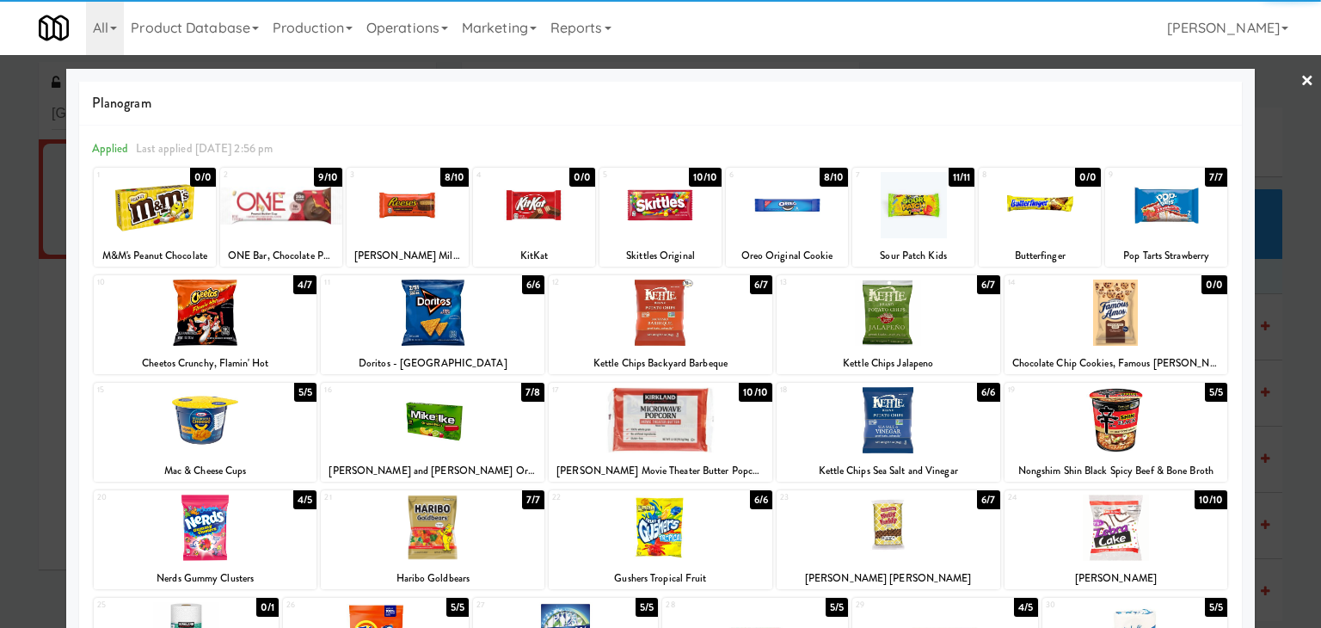
click at [684, 321] on div at bounding box center [661, 312] width 224 height 66
click at [1300, 83] on link "×" at bounding box center [1307, 81] width 14 height 53
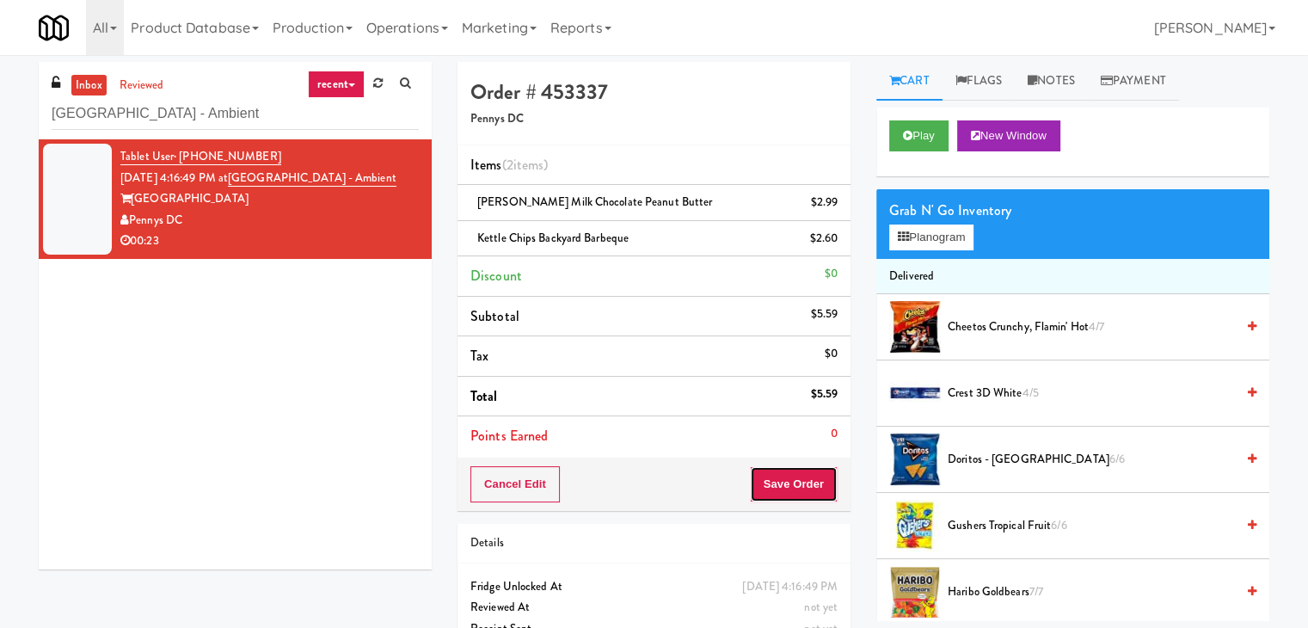
click at [781, 481] on button "Save Order" at bounding box center [794, 484] width 88 height 36
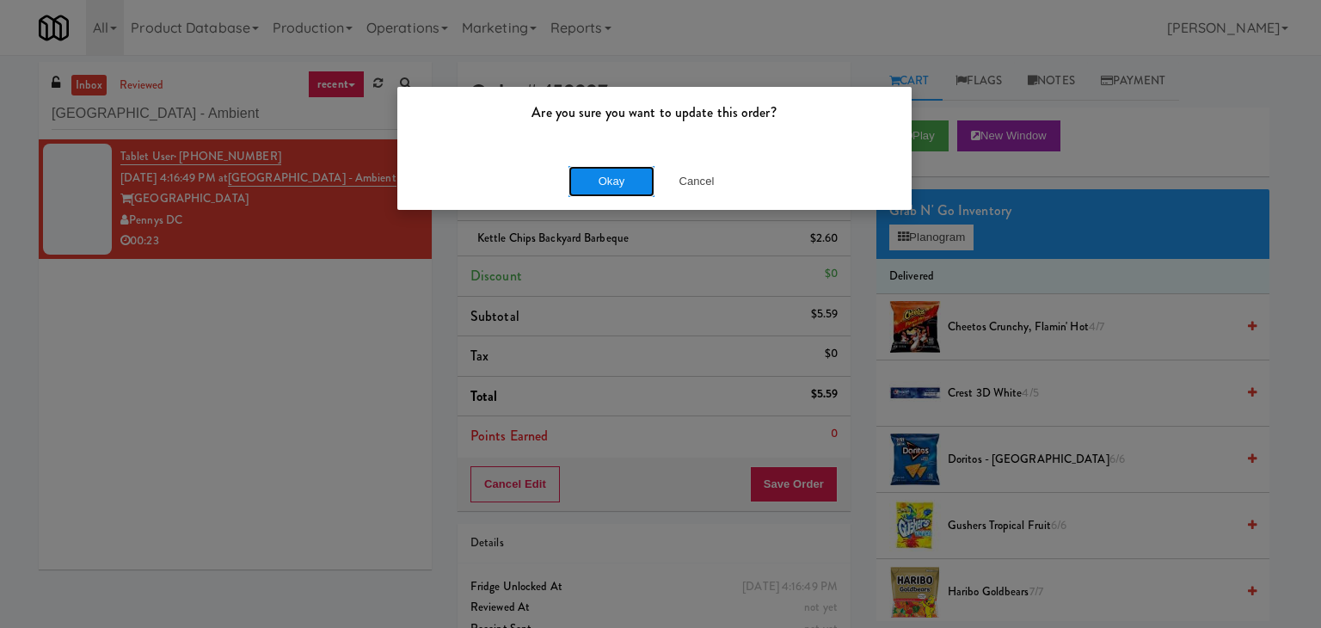
click at [611, 190] on button "Okay" at bounding box center [611, 181] width 86 height 31
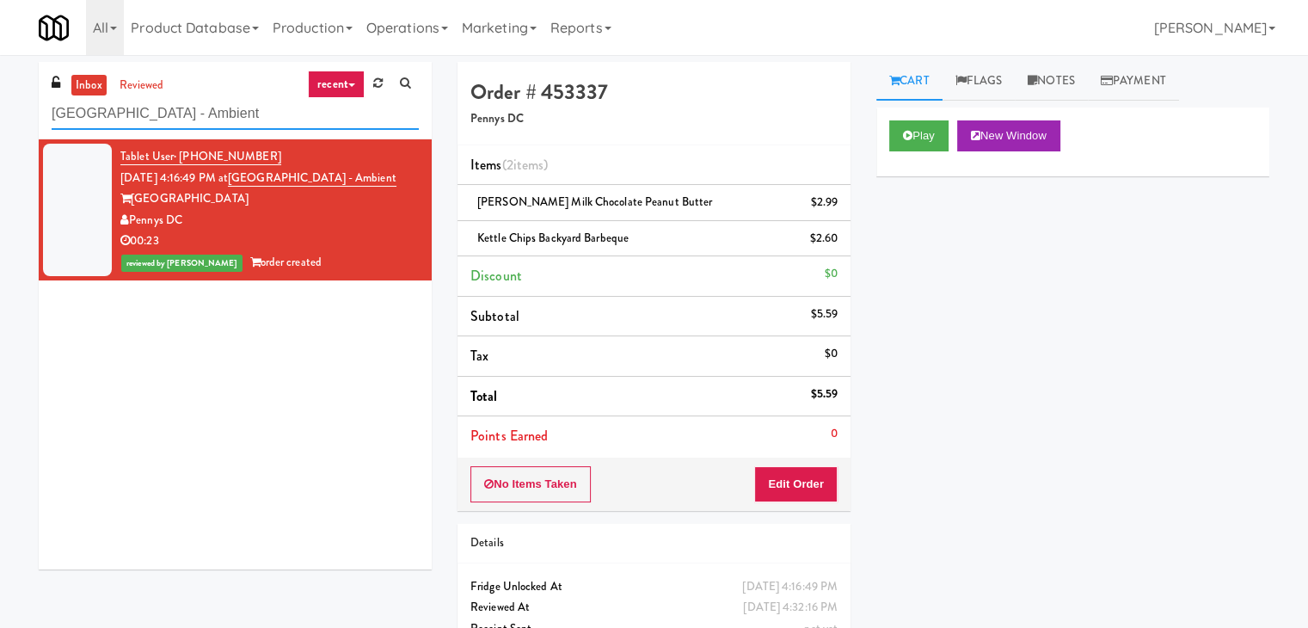
click at [227, 101] on input "[GEOGRAPHIC_DATA] - Ambient" at bounding box center [235, 114] width 367 height 32
click at [226, 101] on input "[GEOGRAPHIC_DATA] - Ambient" at bounding box center [235, 114] width 367 height 32
paste input "The Vue - Cooler"
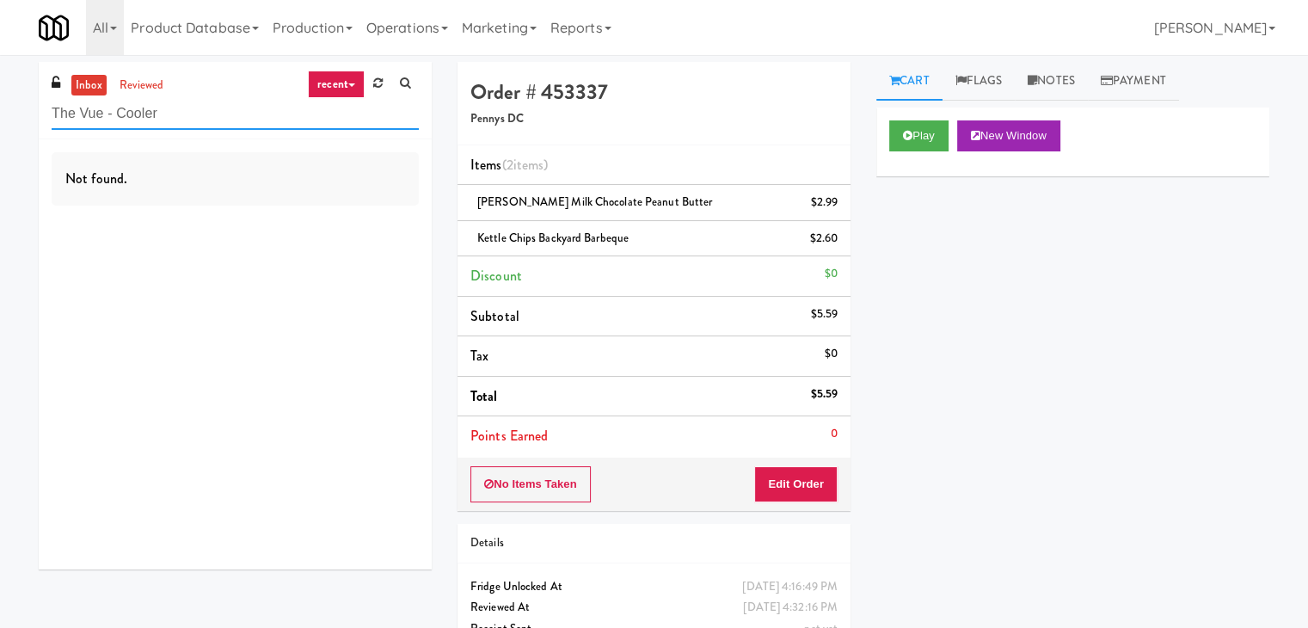
click at [237, 108] on input "The Vue - Cooler" at bounding box center [235, 114] width 367 height 32
paste input "text"
drag, startPoint x: 176, startPoint y: 114, endPoint x: 101, endPoint y: 114, distance: 75.7
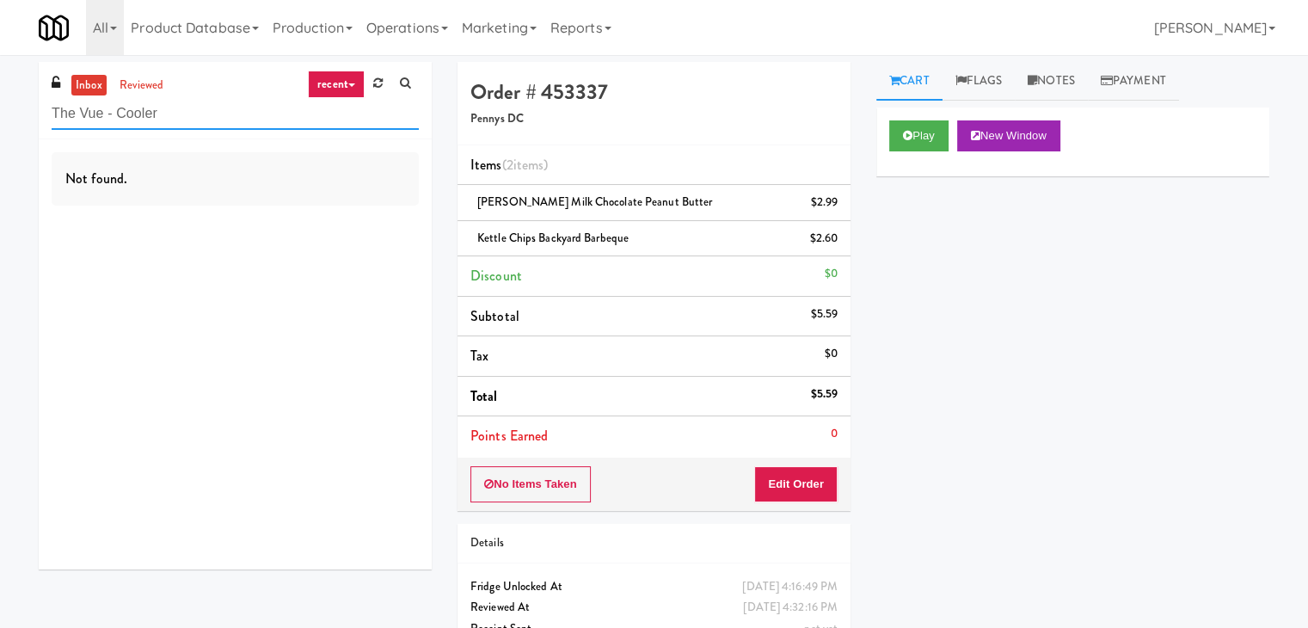
click at [101, 114] on input "The Vue - Cooler" at bounding box center [235, 114] width 367 height 32
drag, startPoint x: 107, startPoint y: 111, endPoint x: 78, endPoint y: 117, distance: 29.9
click at [78, 117] on input "The Vue" at bounding box center [235, 114] width 367 height 32
click at [230, 110] on input "The Vue" at bounding box center [235, 114] width 367 height 32
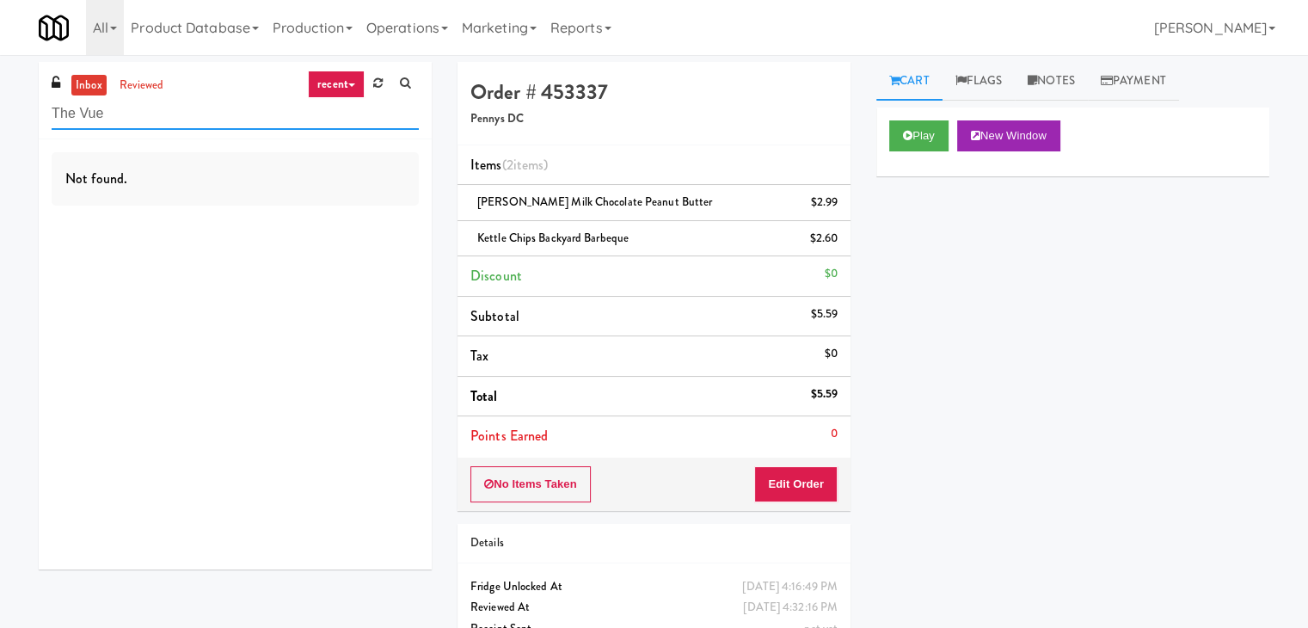
click at [230, 110] on input "The Vue" at bounding box center [235, 114] width 367 height 32
paste input "WPW - Left - Fridge"
click at [203, 114] on input "WPW - Left - Fridge" at bounding box center [235, 114] width 367 height 32
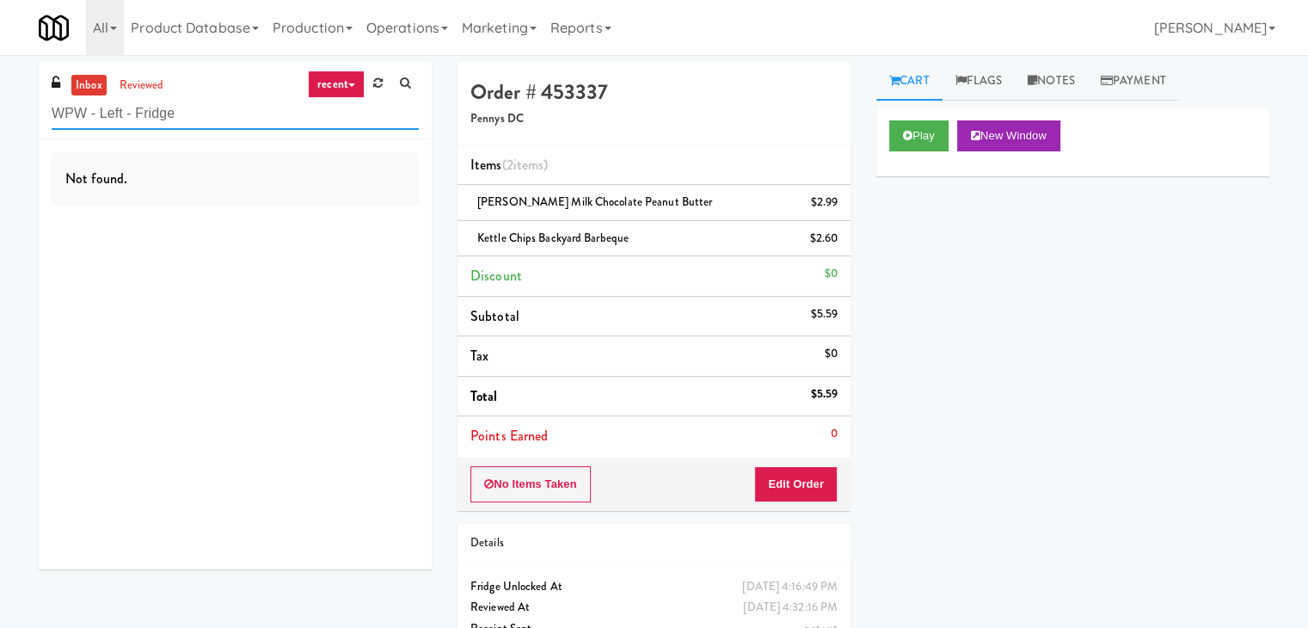
paste input "Estate - Cooler - Left"
click at [203, 114] on input "Estate - Cooler - Left" at bounding box center [235, 114] width 367 height 32
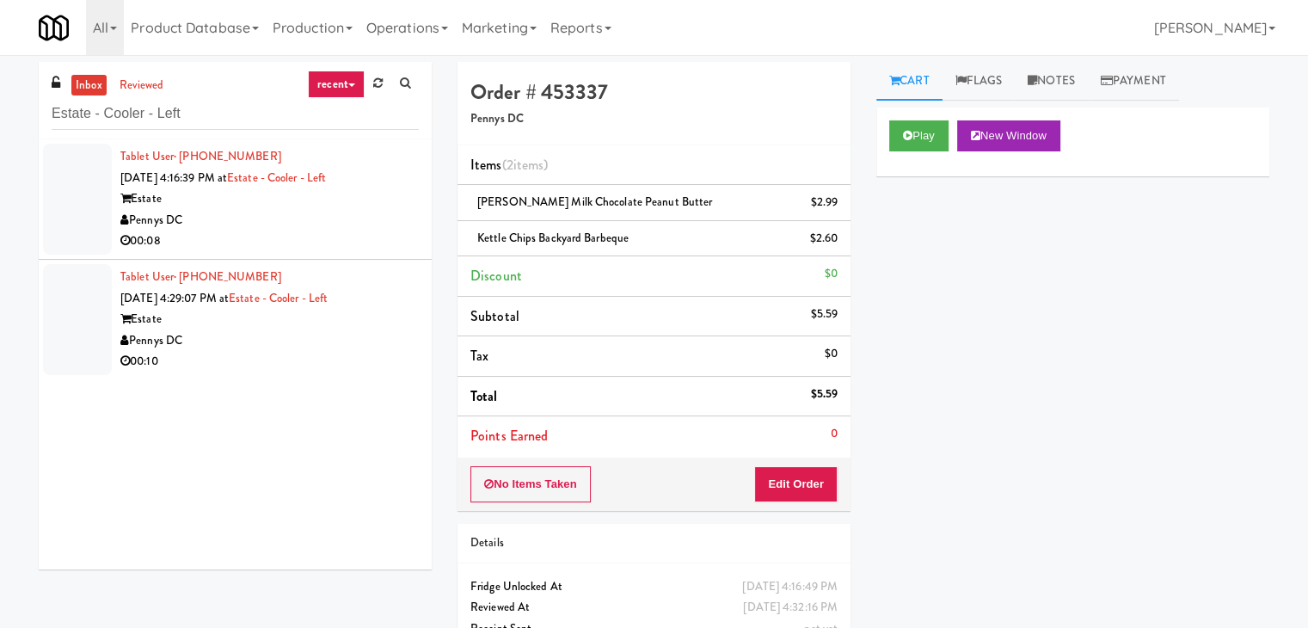
click at [292, 229] on div "Pennys DC" at bounding box center [269, 220] width 298 height 21
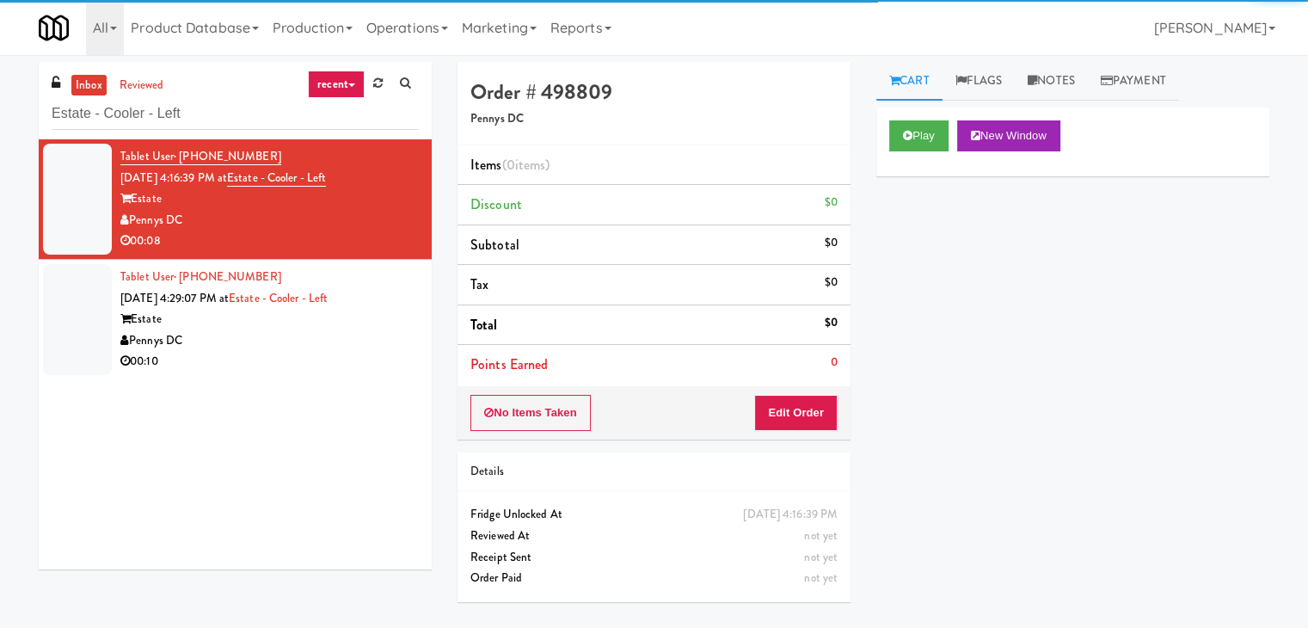
click at [355, 365] on div "00:10" at bounding box center [269, 361] width 298 height 21
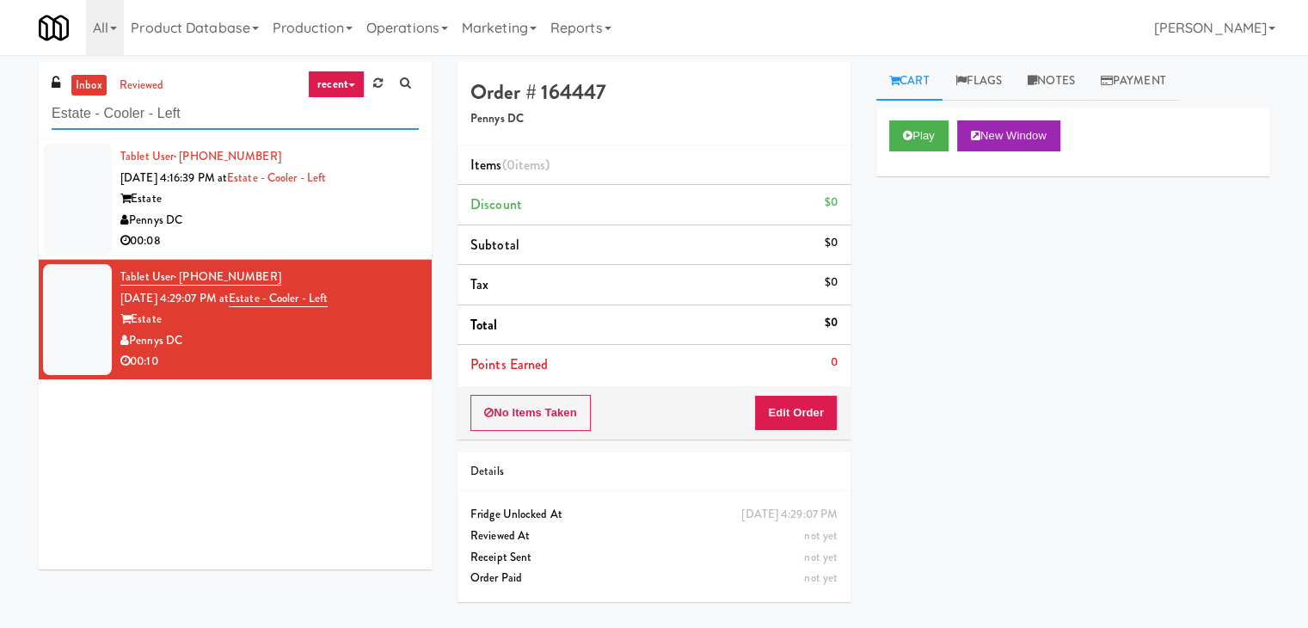
click at [256, 109] on input "Estate - Cooler - Left" at bounding box center [235, 114] width 367 height 32
paste input "Gentleman's [PERSON_NAME] Cooler"
type input "Gentleman's [PERSON_NAME] Cooler"
